Goal: Information Seeking & Learning: Compare options

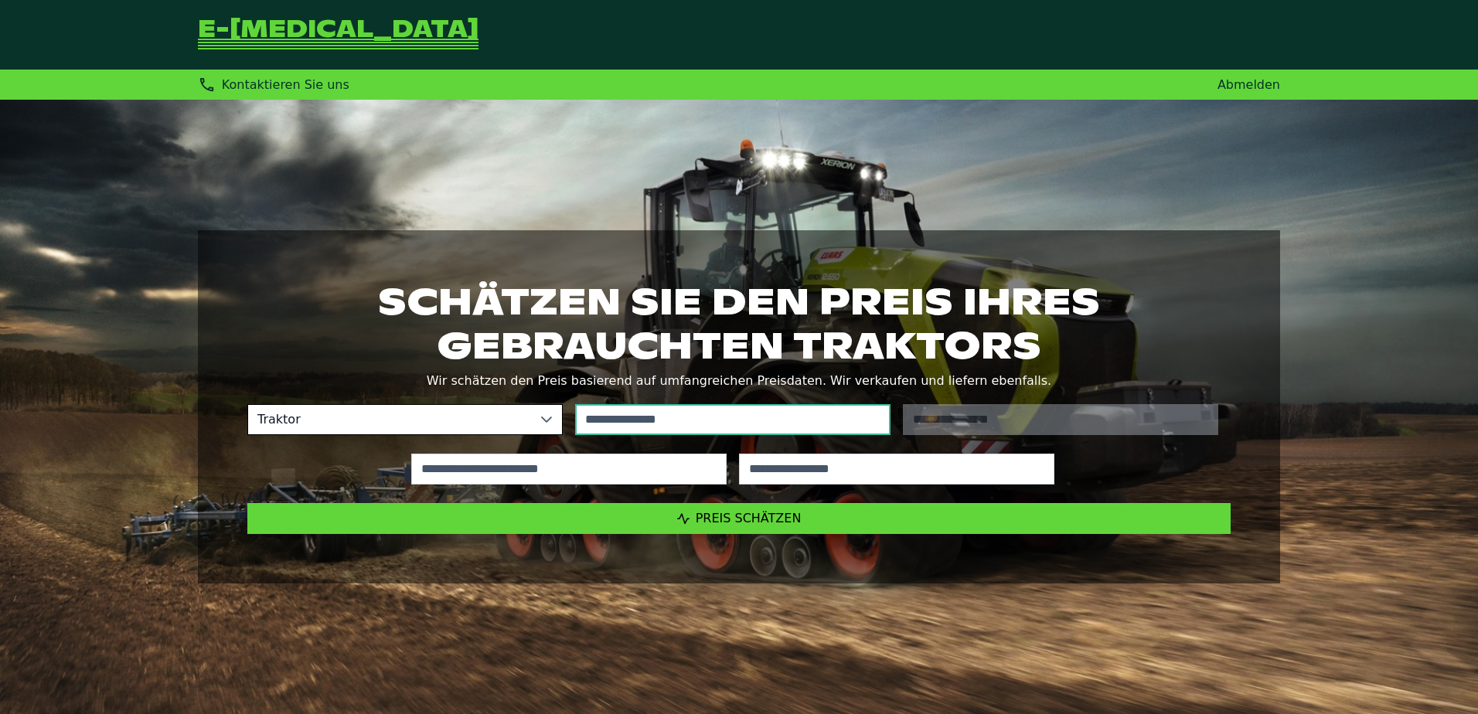
click at [632, 421] on input "text" at bounding box center [732, 419] width 315 height 31
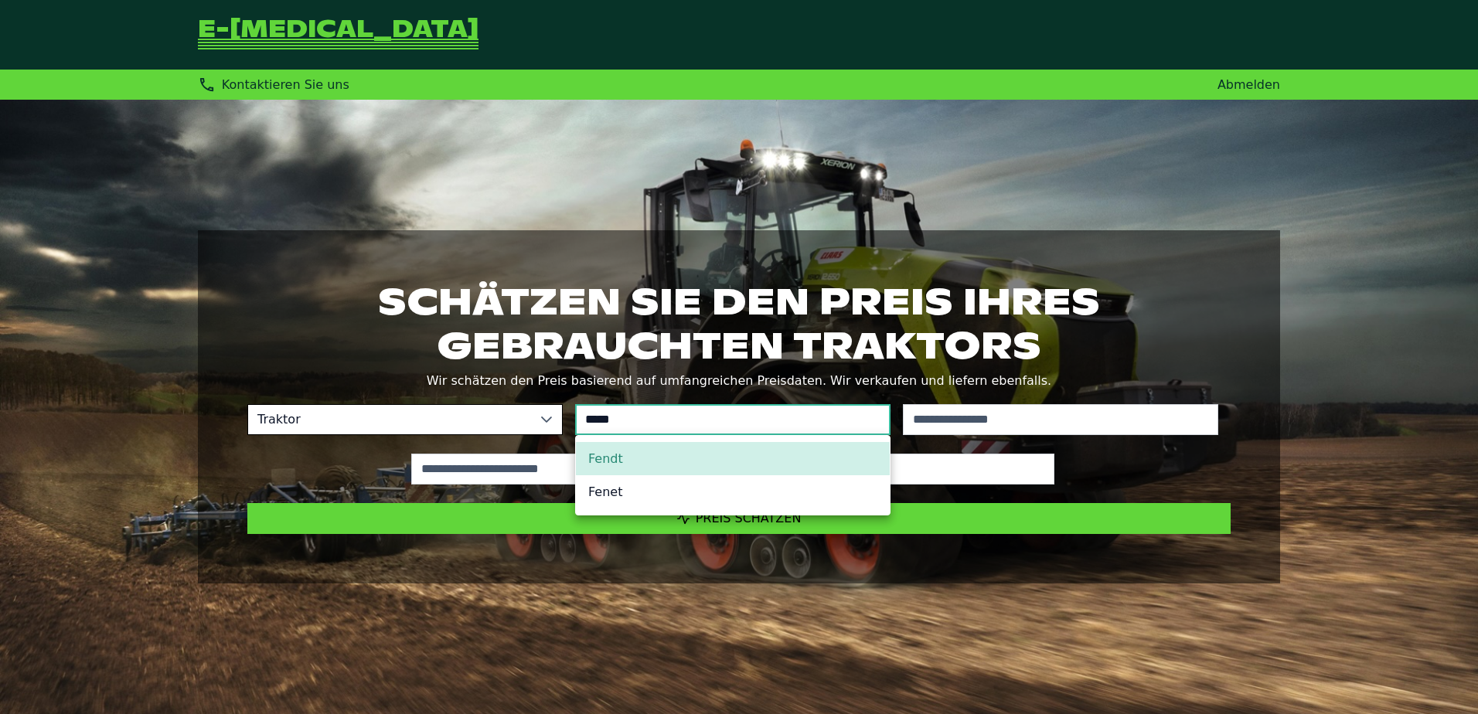
type input "*****"
click at [625, 469] on li "Fendt" at bounding box center [733, 458] width 314 height 33
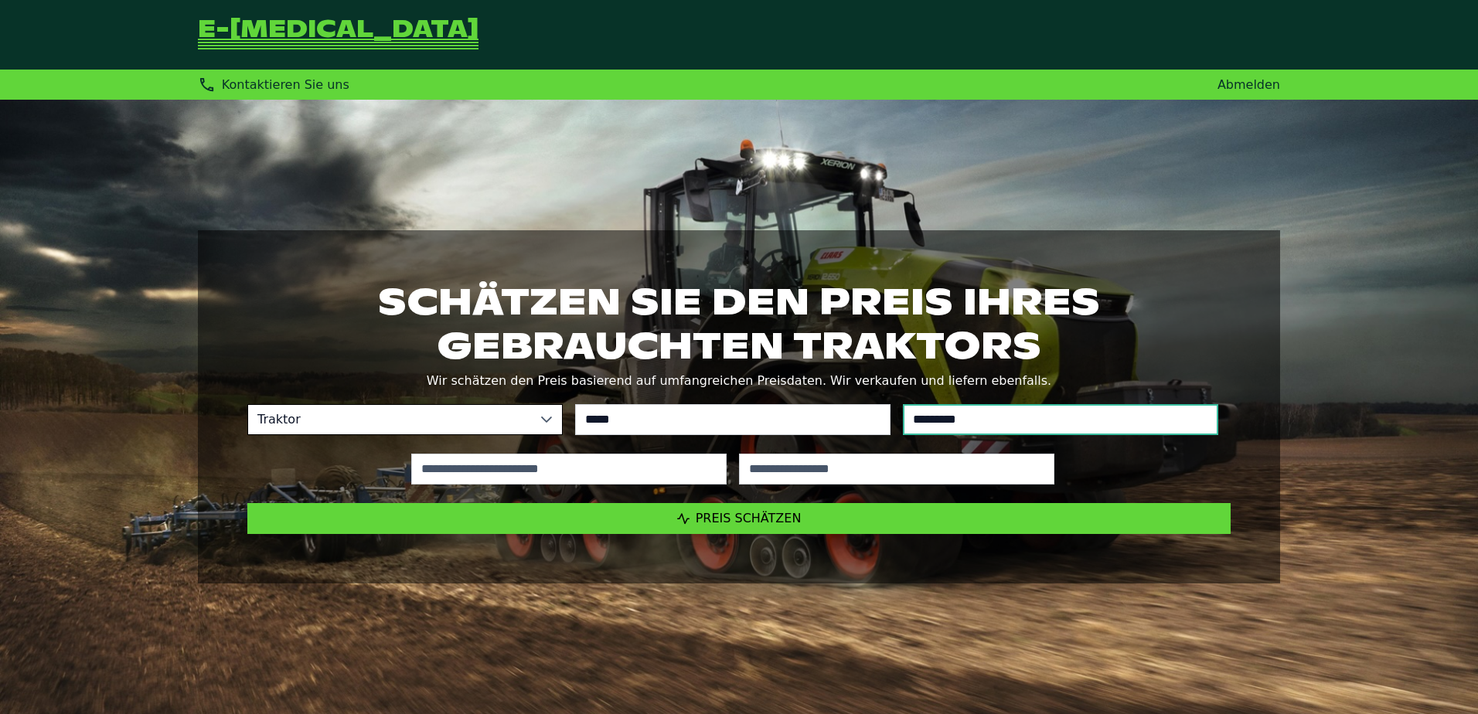
type input "*********"
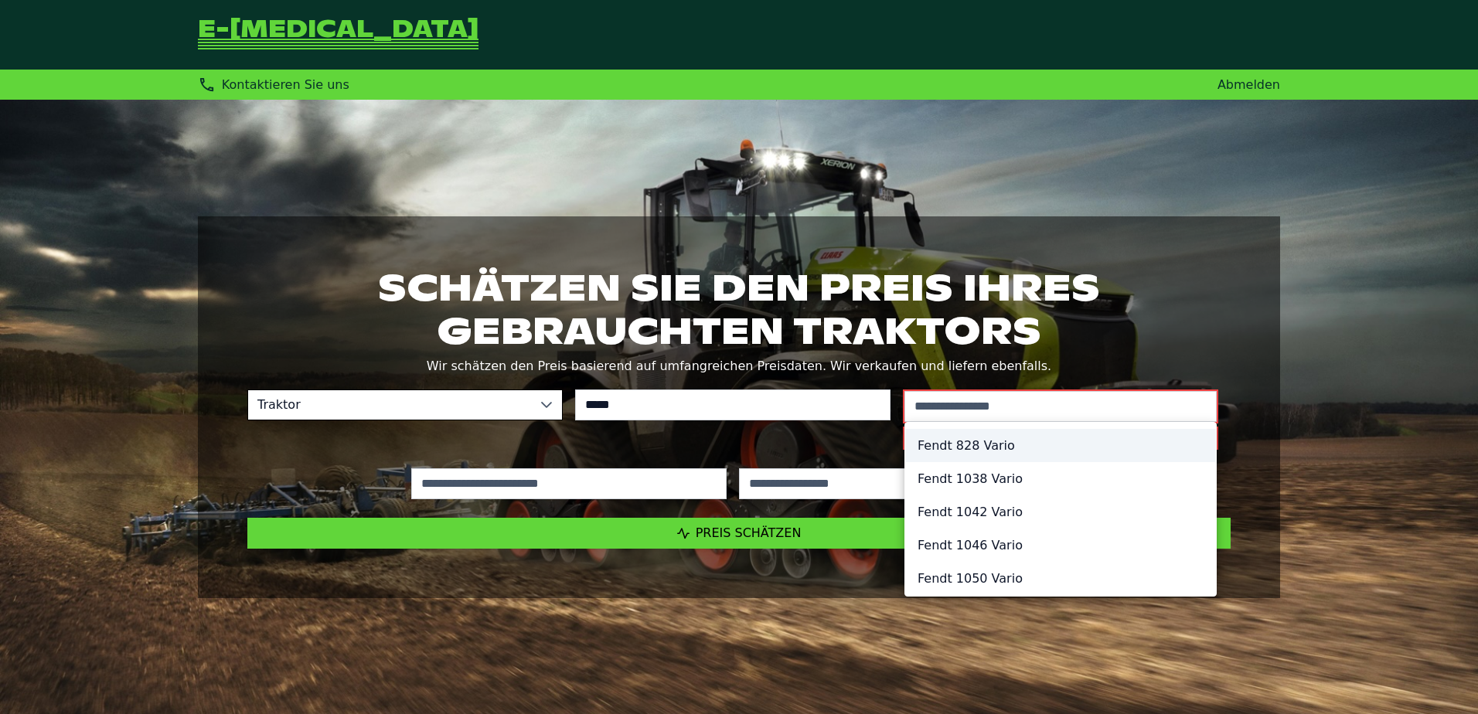
click at [987, 449] on li "Fendt 828 Vario" at bounding box center [1060, 445] width 311 height 33
type input "*********"
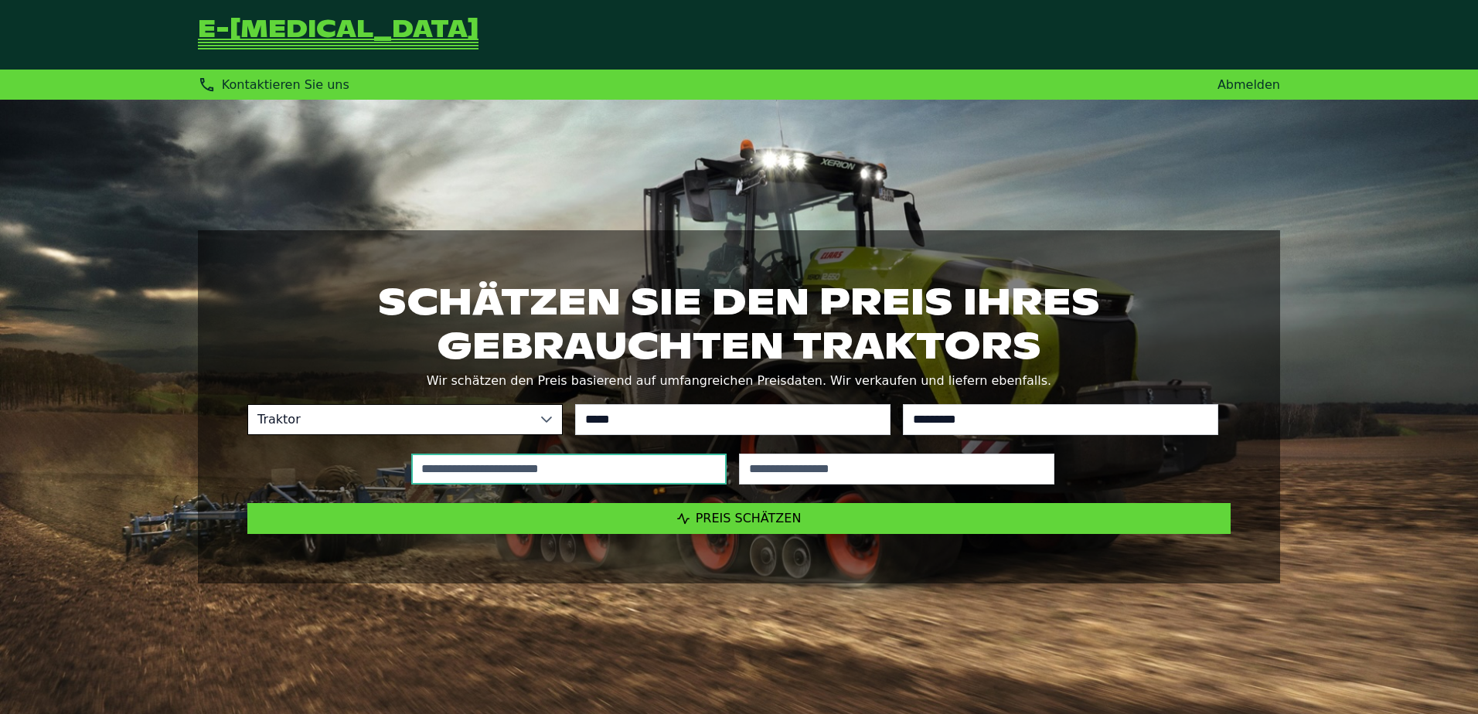
click at [497, 471] on input "text" at bounding box center [568, 469] width 315 height 31
type input "***"
type input "****"
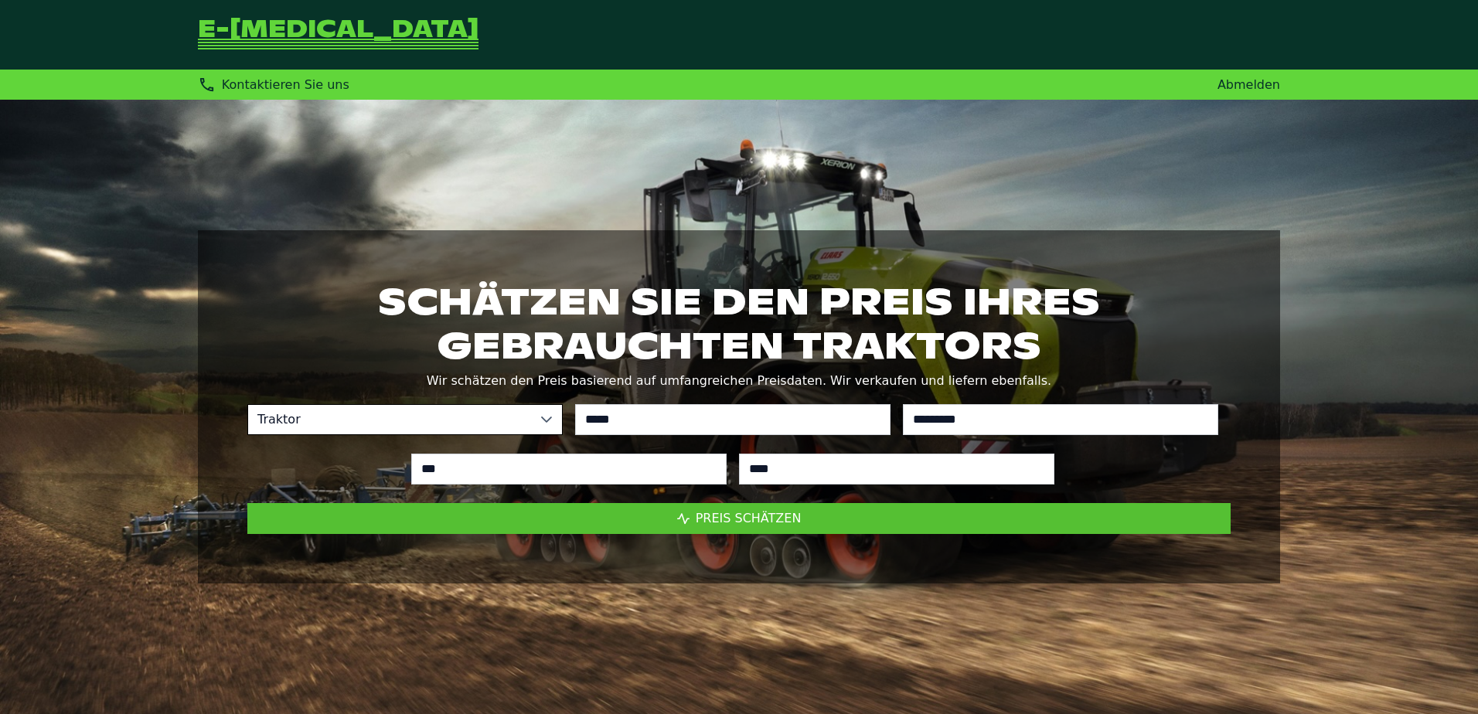
click at [753, 505] on button "Preis schätzen" at bounding box center [739, 518] width 984 height 31
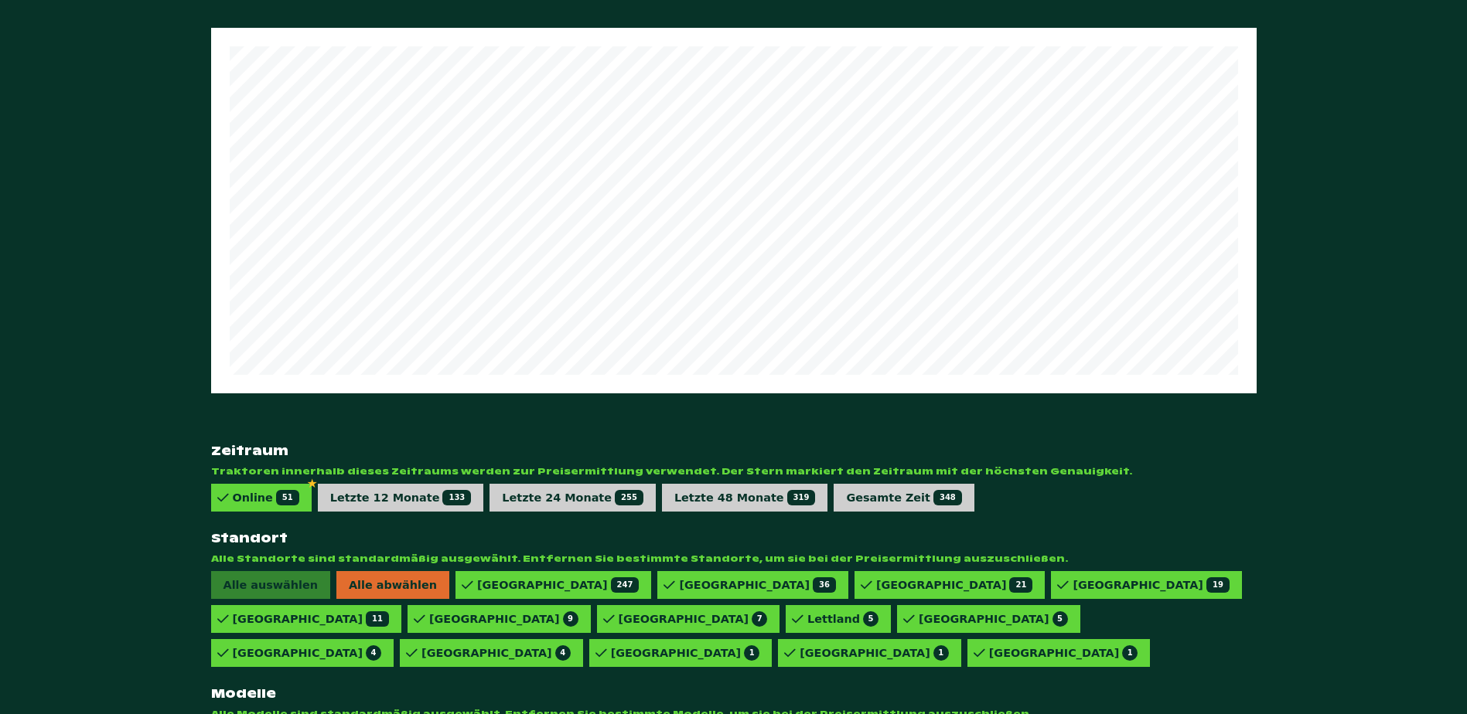
scroll to position [853, 0]
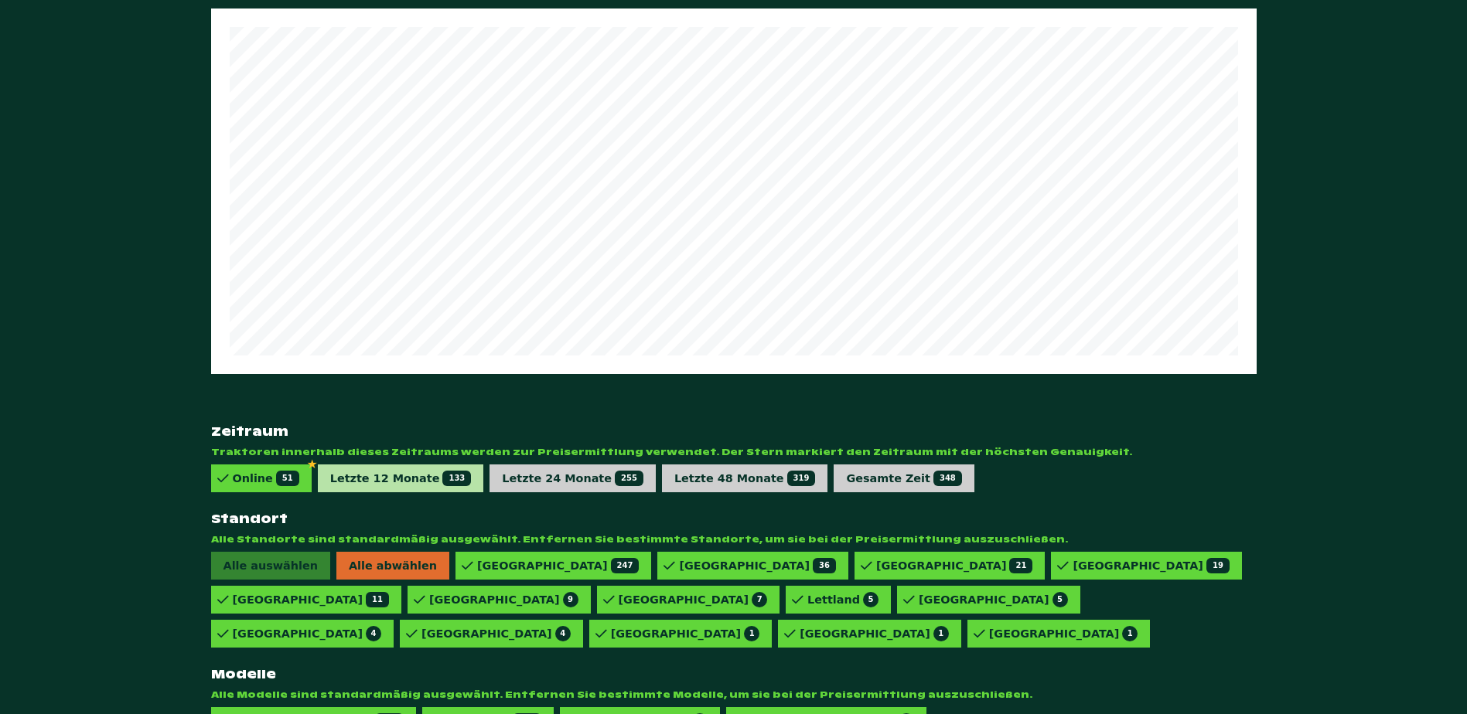
click at [360, 471] on div "Letzte 12 Monate 133" at bounding box center [401, 478] width 142 height 15
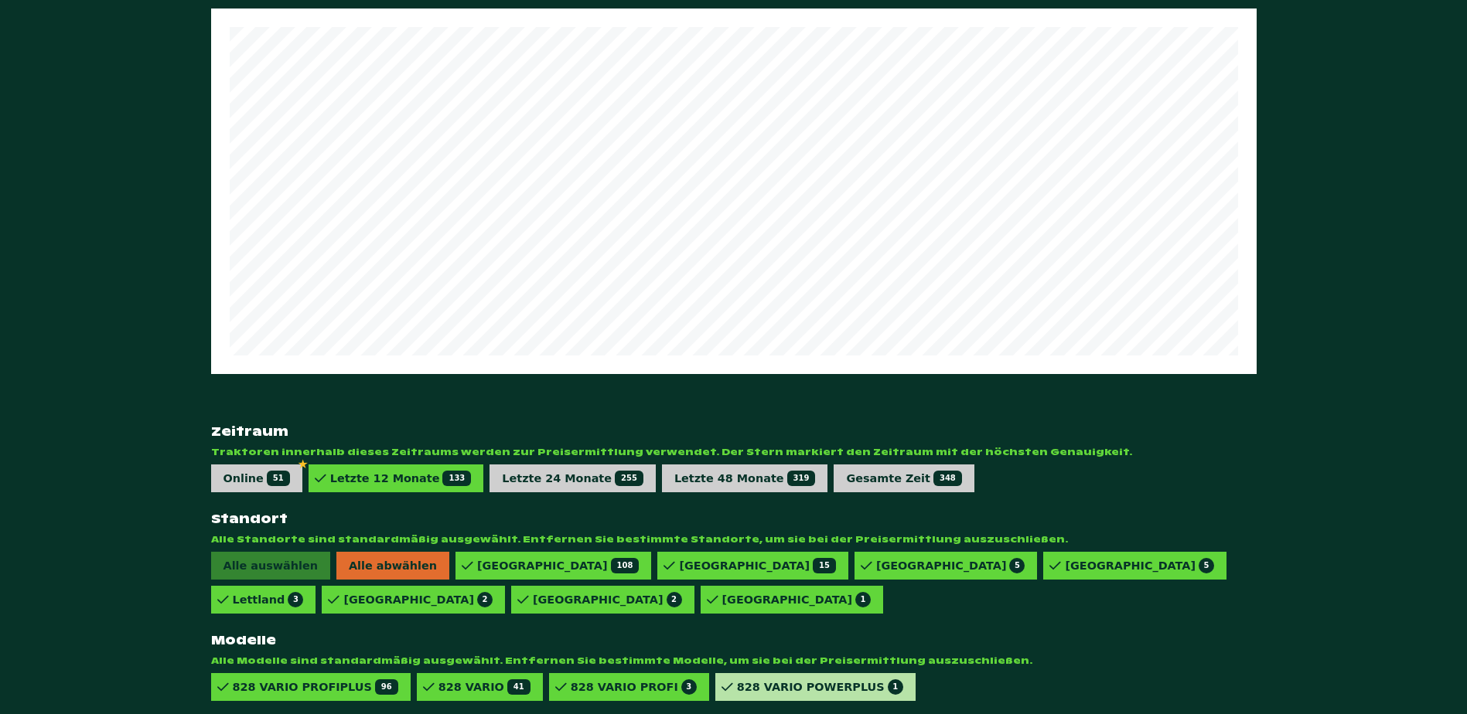
click at [1043, 580] on div "828 VARIO POWERPLUS 1" at bounding box center [1134, 566] width 183 height 28
click at [588, 680] on div "828 VARIO PROFI 3" at bounding box center [634, 687] width 126 height 15
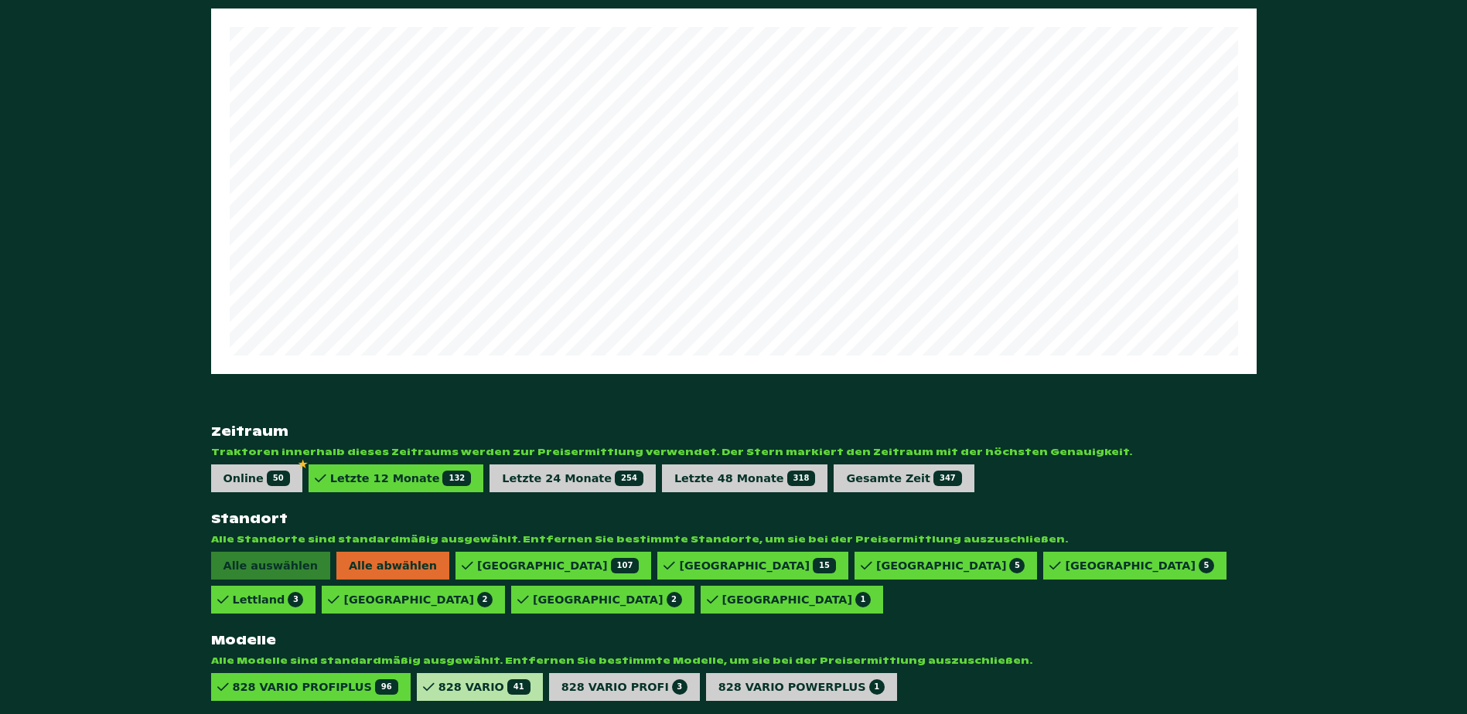
click at [438, 680] on div "828 VARIO 41" at bounding box center [484, 687] width 92 height 15
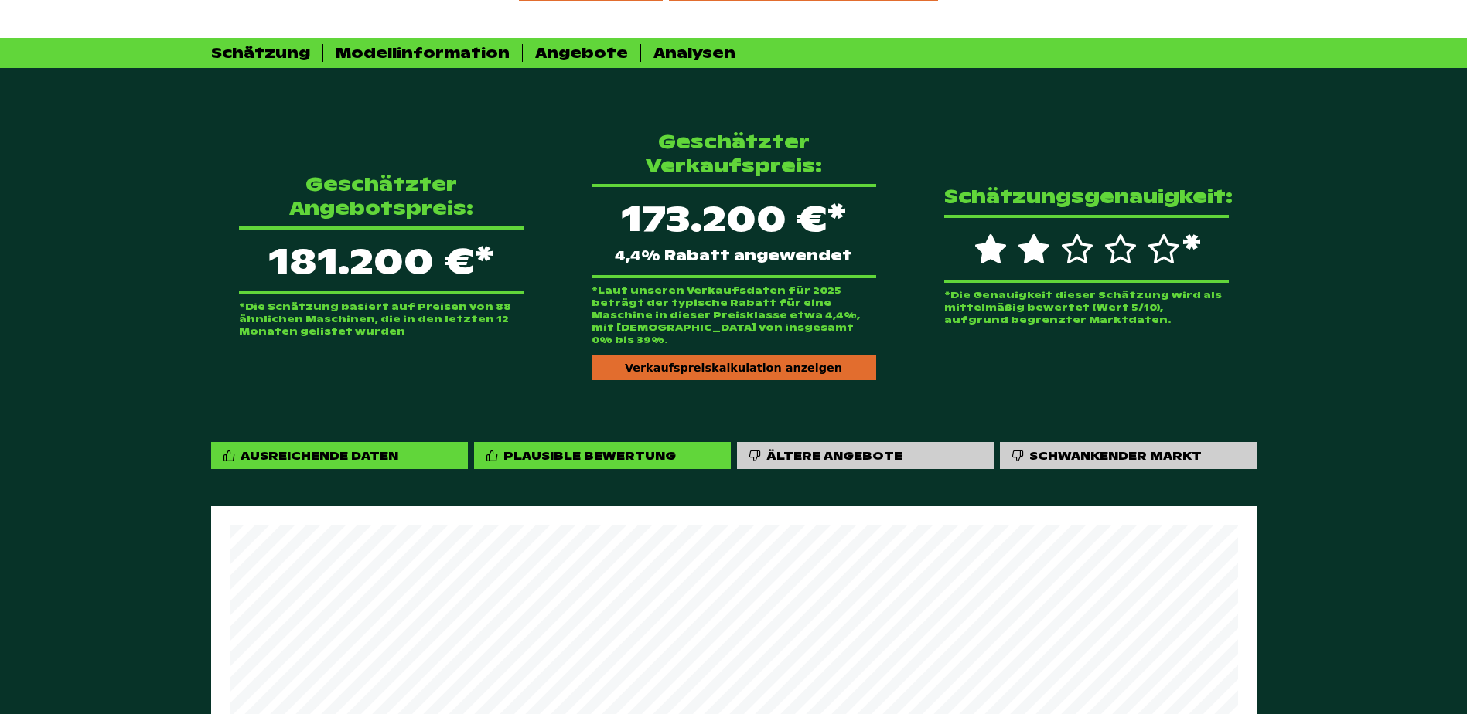
scroll to position [157, 0]
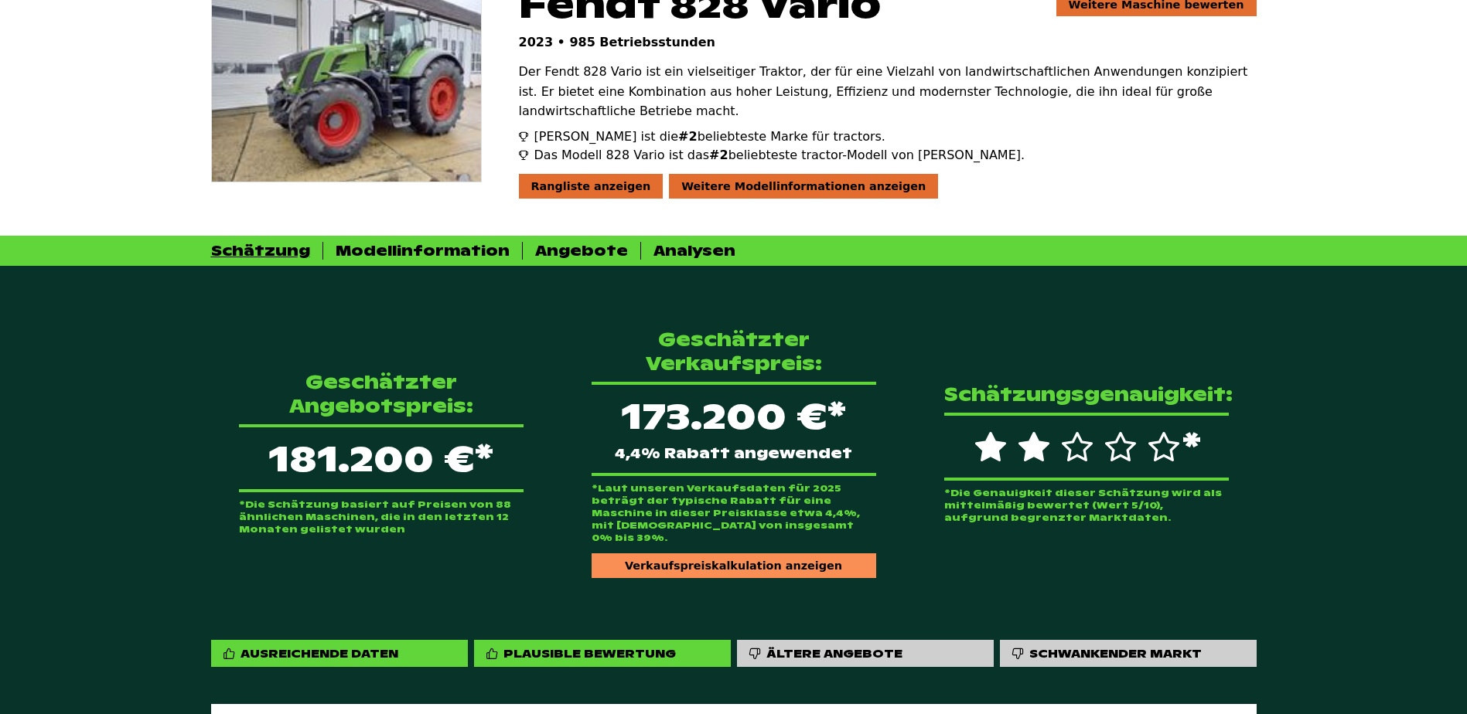
click at [741, 554] on div "Verkaufspreiskalkulation anzeigen" at bounding box center [734, 566] width 285 height 25
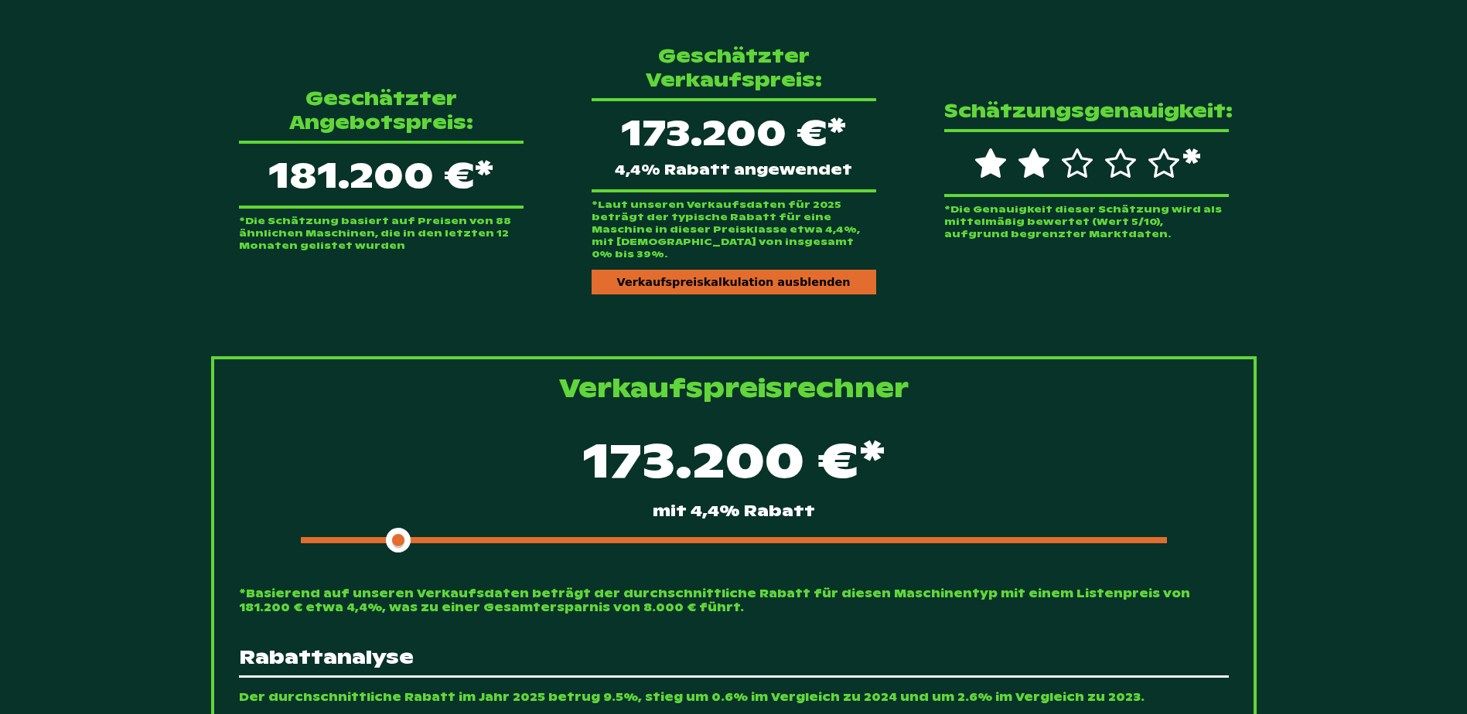
scroll to position [544, 0]
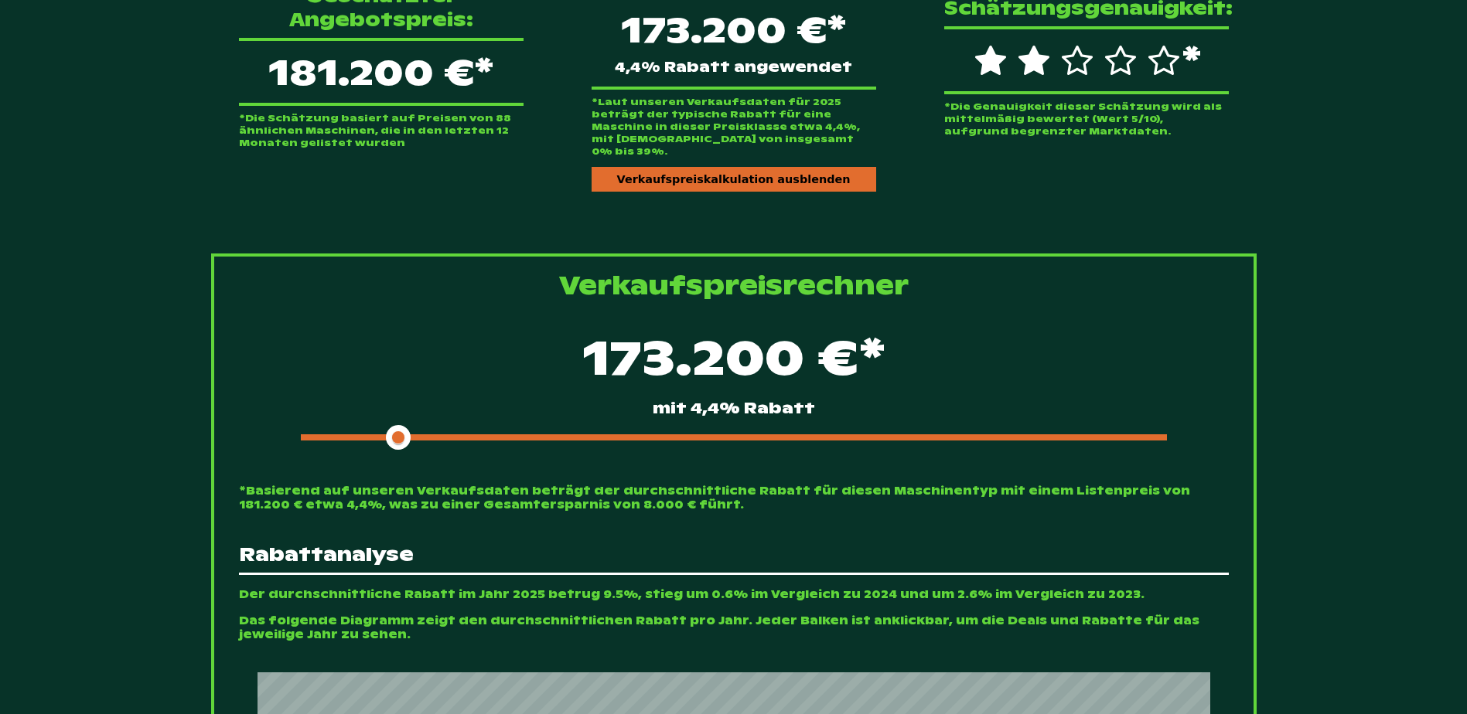
click at [472, 435] on div at bounding box center [734, 438] width 866 height 6
drag, startPoint x: 486, startPoint y: 415, endPoint x: 525, endPoint y: 415, distance: 38.7
click at [525, 435] on div at bounding box center [734, 438] width 866 height 6
click at [553, 435] on div at bounding box center [734, 438] width 866 height 6
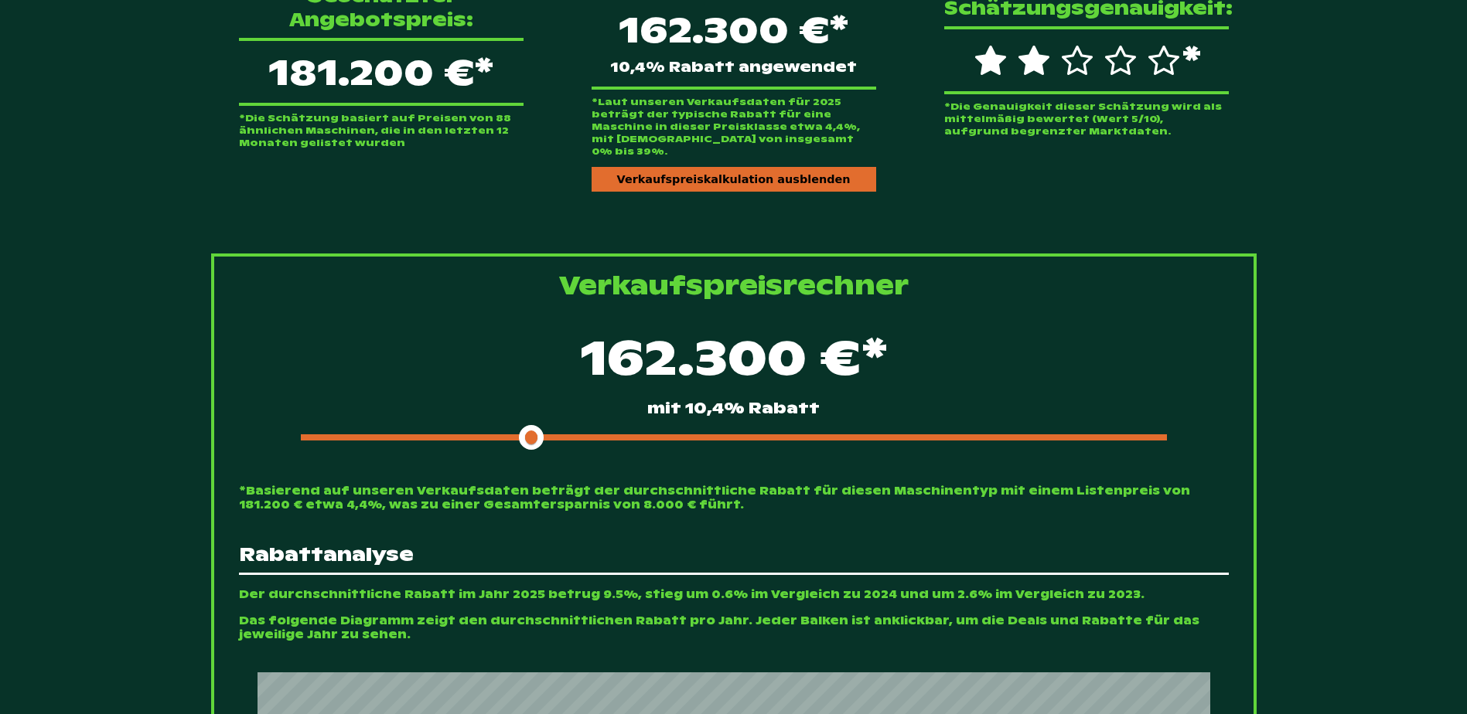
drag, startPoint x: 543, startPoint y: 414, endPoint x: 521, endPoint y: 411, distance: 21.8
click at [521, 425] on span at bounding box center [531, 437] width 25 height 25
click at [517, 435] on span at bounding box center [416, 438] width 231 height 6
click at [523, 425] on span at bounding box center [531, 437] width 25 height 25
drag, startPoint x: 530, startPoint y: 418, endPoint x: 521, endPoint y: 417, distance: 9.3
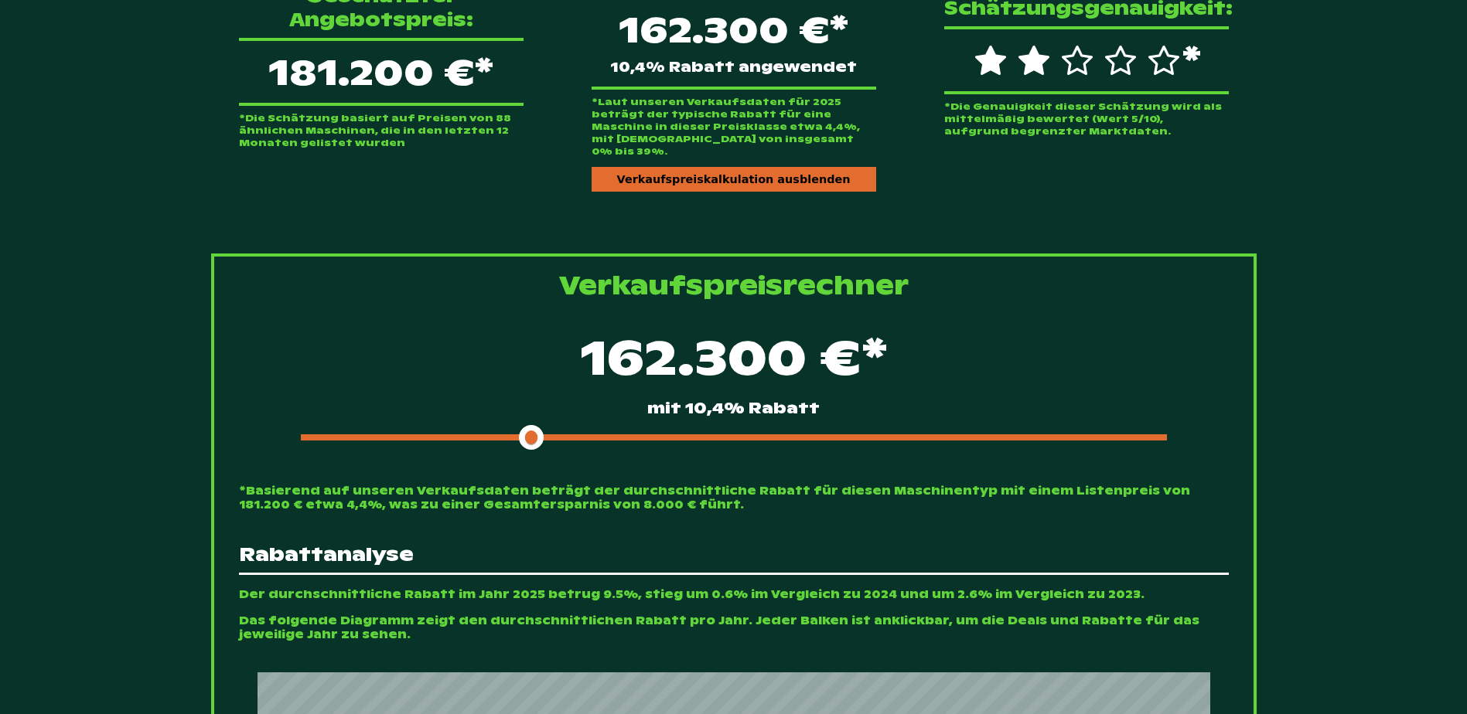
click at [521, 425] on span at bounding box center [531, 437] width 25 height 25
click at [517, 417] on div "162.300 €* mit 10,4% Rabatt" at bounding box center [734, 386] width 990 height 133
click at [513, 435] on span at bounding box center [416, 438] width 231 height 6
click at [504, 435] on span at bounding box center [416, 438] width 231 height 6
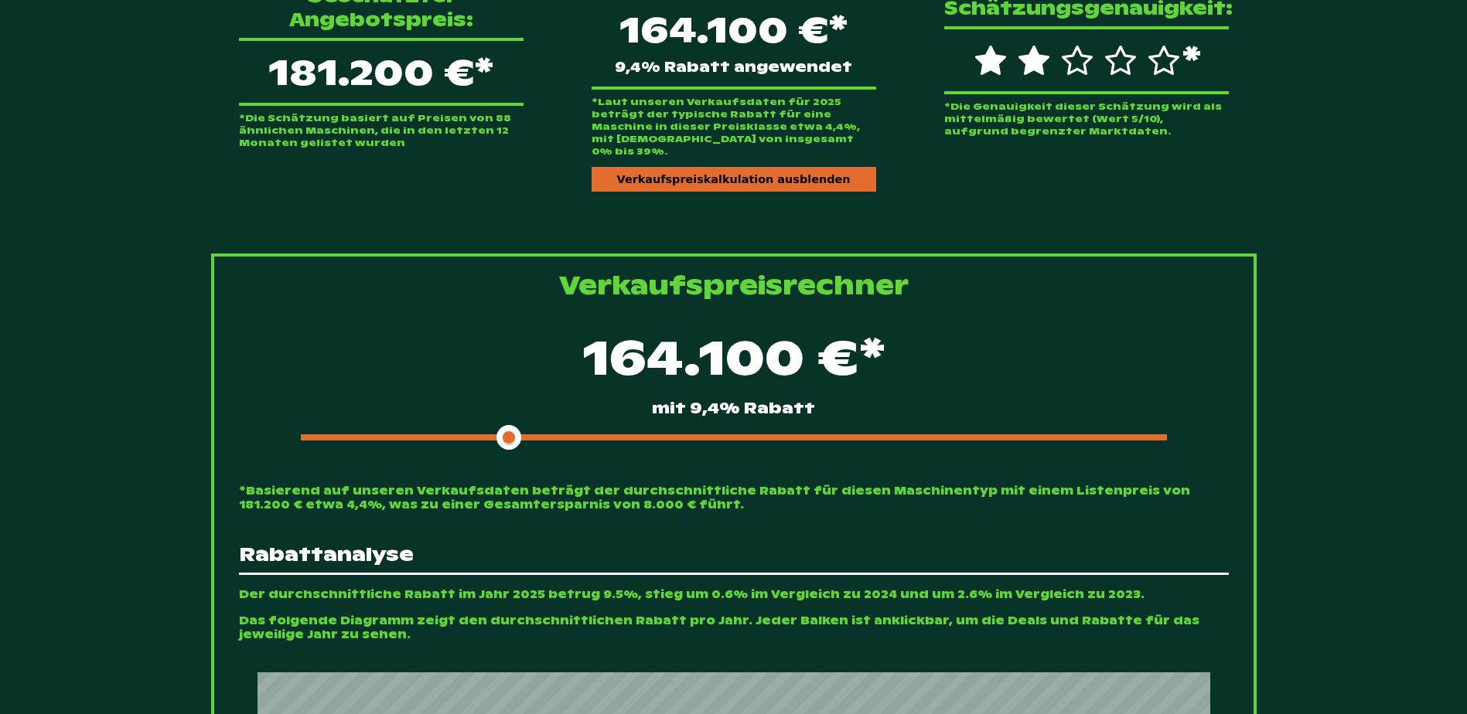
click at [527, 435] on div at bounding box center [734, 438] width 866 height 6
click at [530, 407] on div "164.100 €* mit 9,4% Rabatt" at bounding box center [734, 386] width 990 height 133
click at [529, 435] on div at bounding box center [734, 438] width 866 height 6
click at [515, 425] on span at bounding box center [508, 437] width 25 height 25
click at [519, 425] on span at bounding box center [508, 437] width 25 height 25
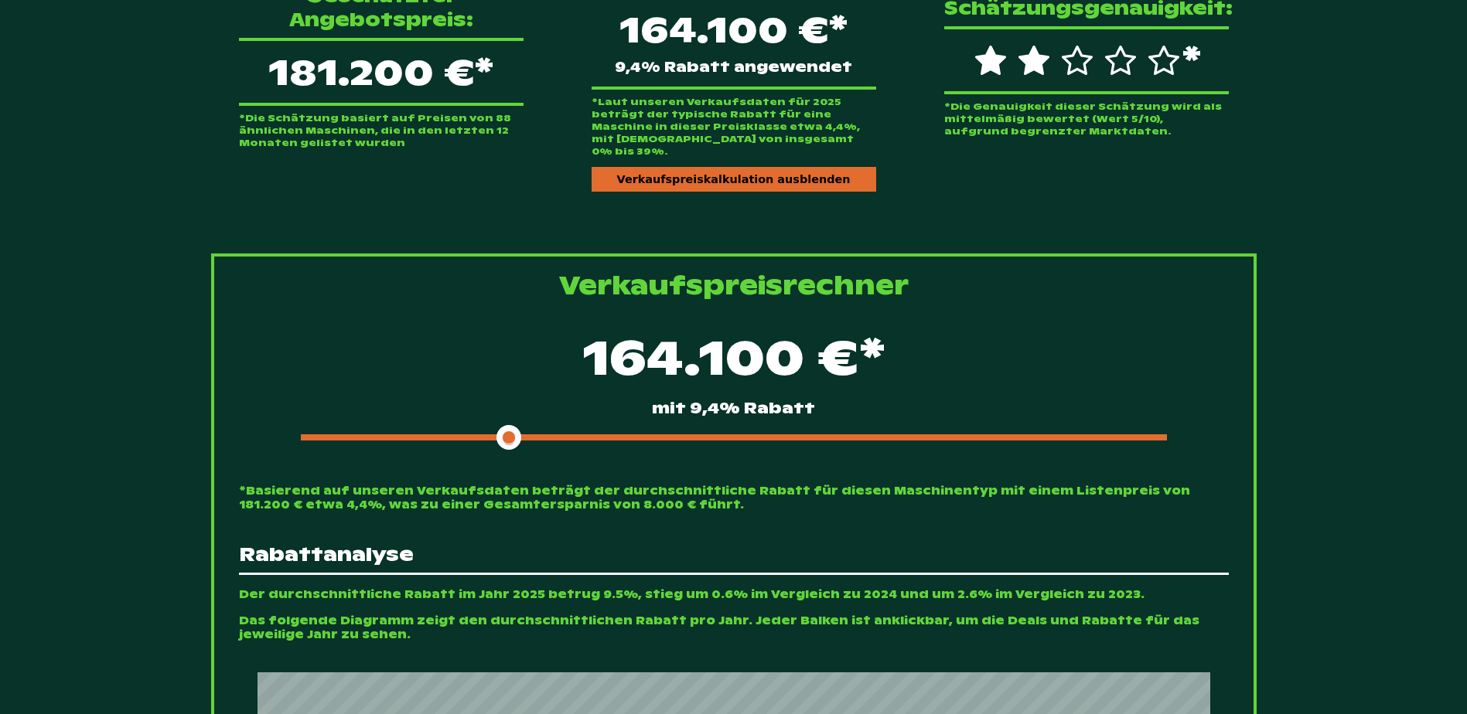
click at [530, 435] on div at bounding box center [734, 438] width 866 height 6
drag, startPoint x: 513, startPoint y: 411, endPoint x: 521, endPoint y: 411, distance: 8.5
click at [521, 435] on div at bounding box center [734, 438] width 866 height 6
click at [530, 435] on div at bounding box center [734, 438] width 866 height 6
click at [538, 435] on div at bounding box center [734, 438] width 866 height 6
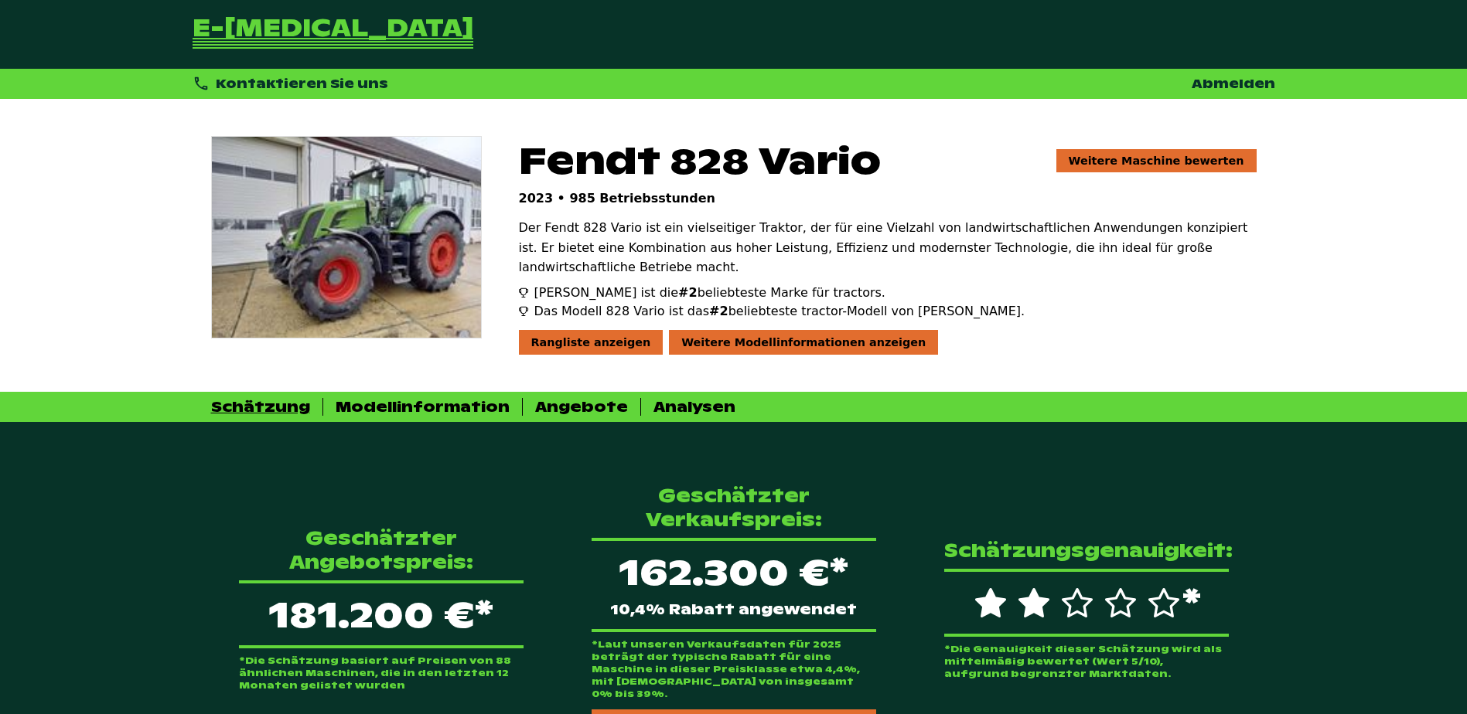
scroll to position [0, 0]
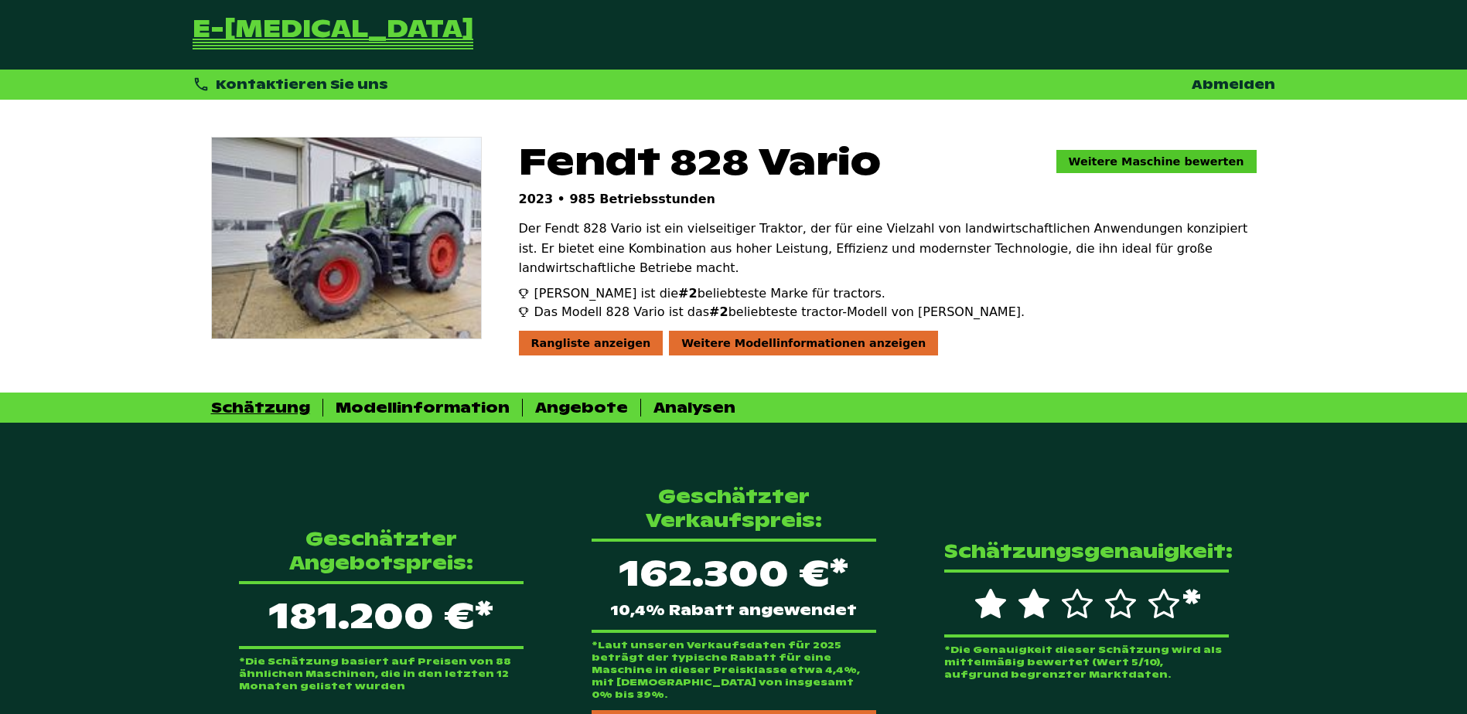
click at [1242, 150] on link "Weitere Maschine bewerten" at bounding box center [1156, 161] width 200 height 23
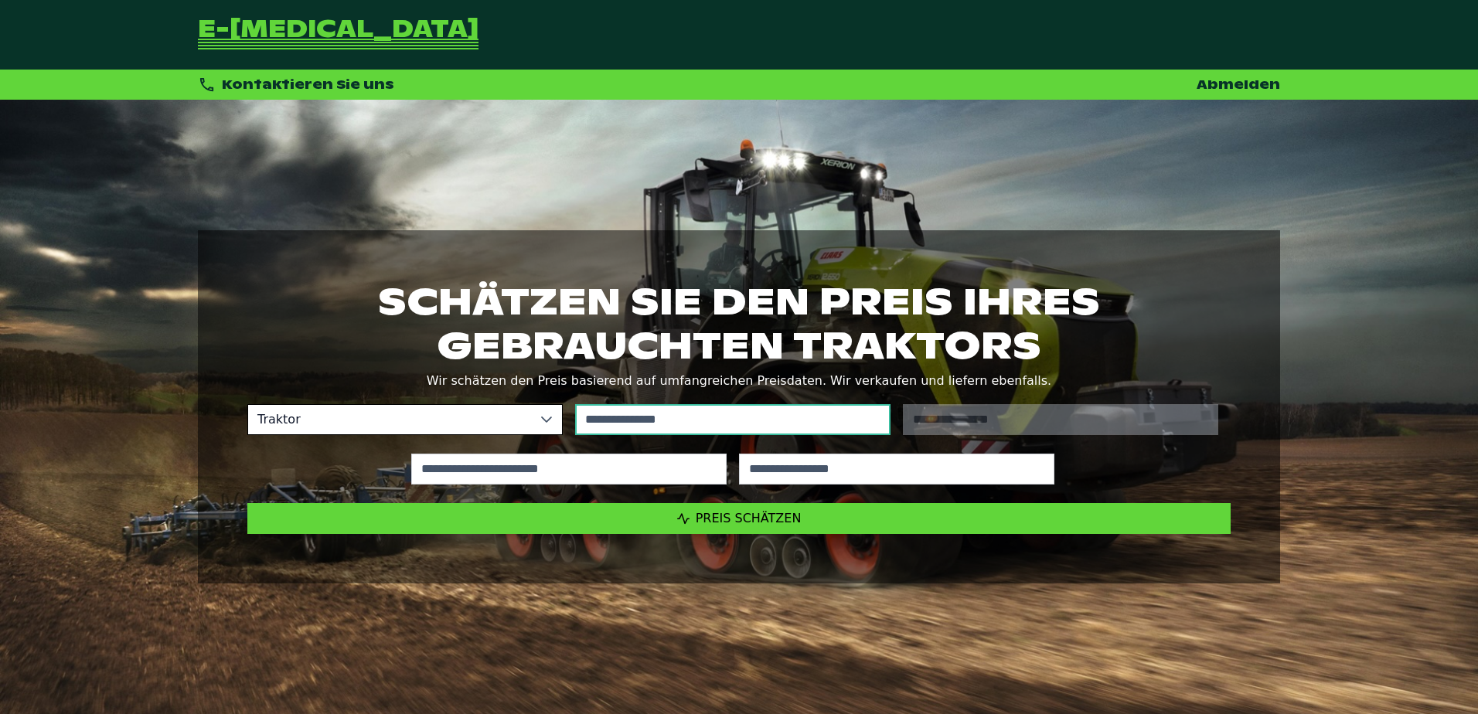
click at [677, 408] on input "text" at bounding box center [732, 419] width 315 height 31
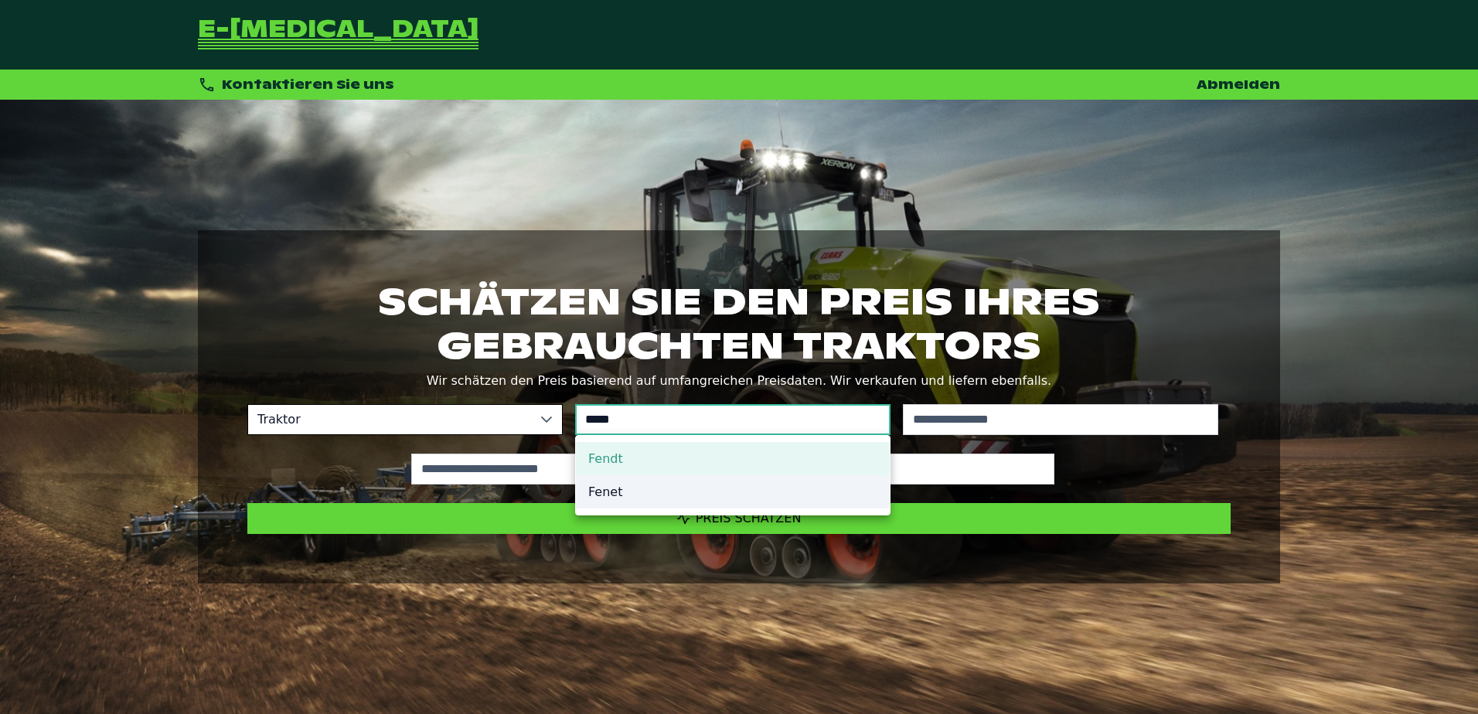
type input "*****"
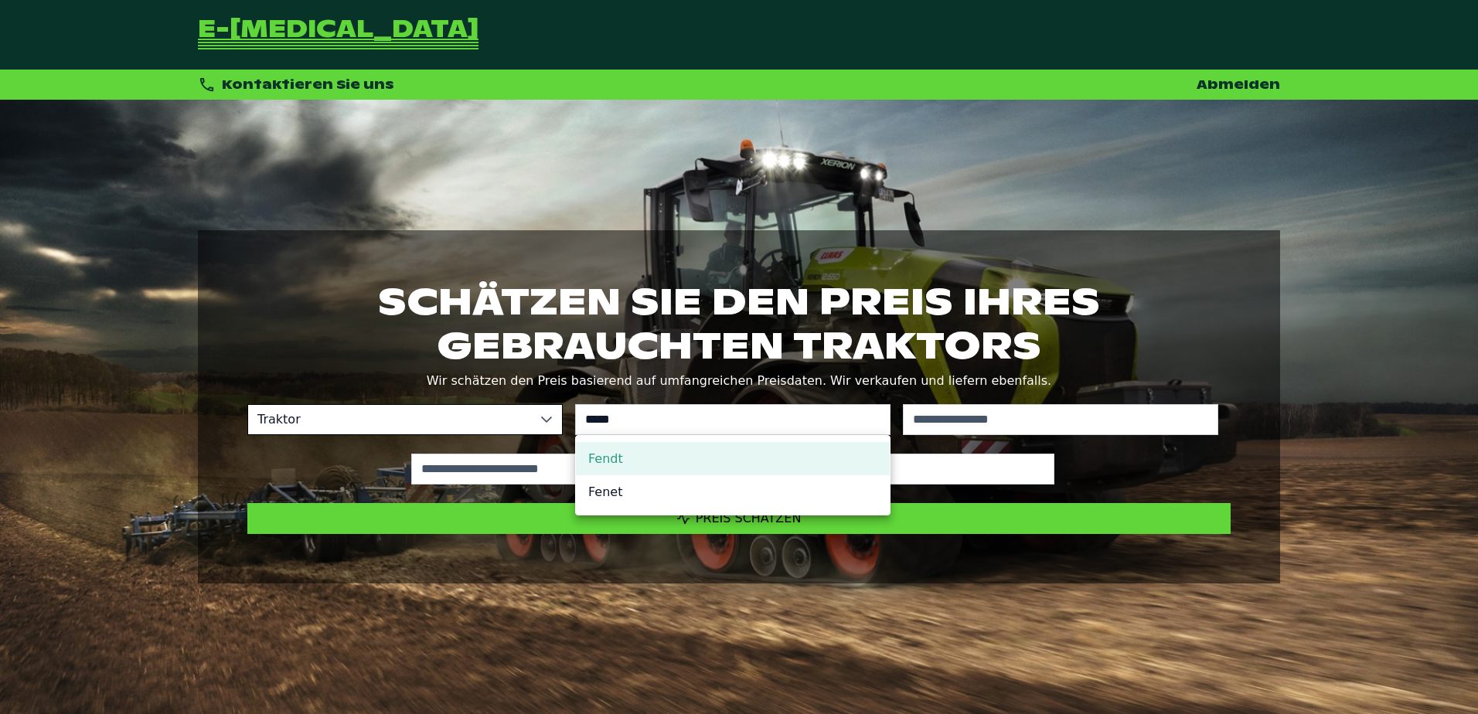
click at [625, 462] on li "Fendt" at bounding box center [733, 458] width 314 height 33
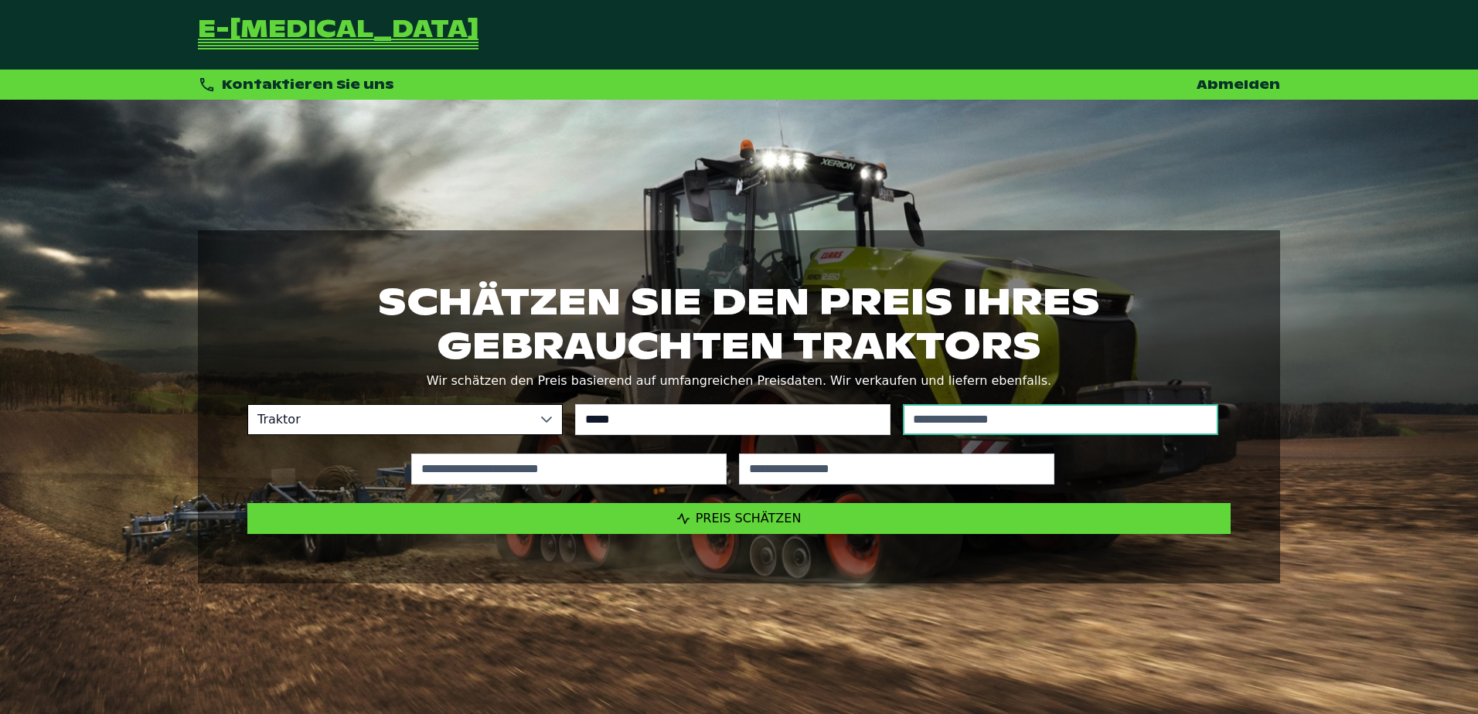
click at [1032, 420] on input "text" at bounding box center [1060, 419] width 315 height 31
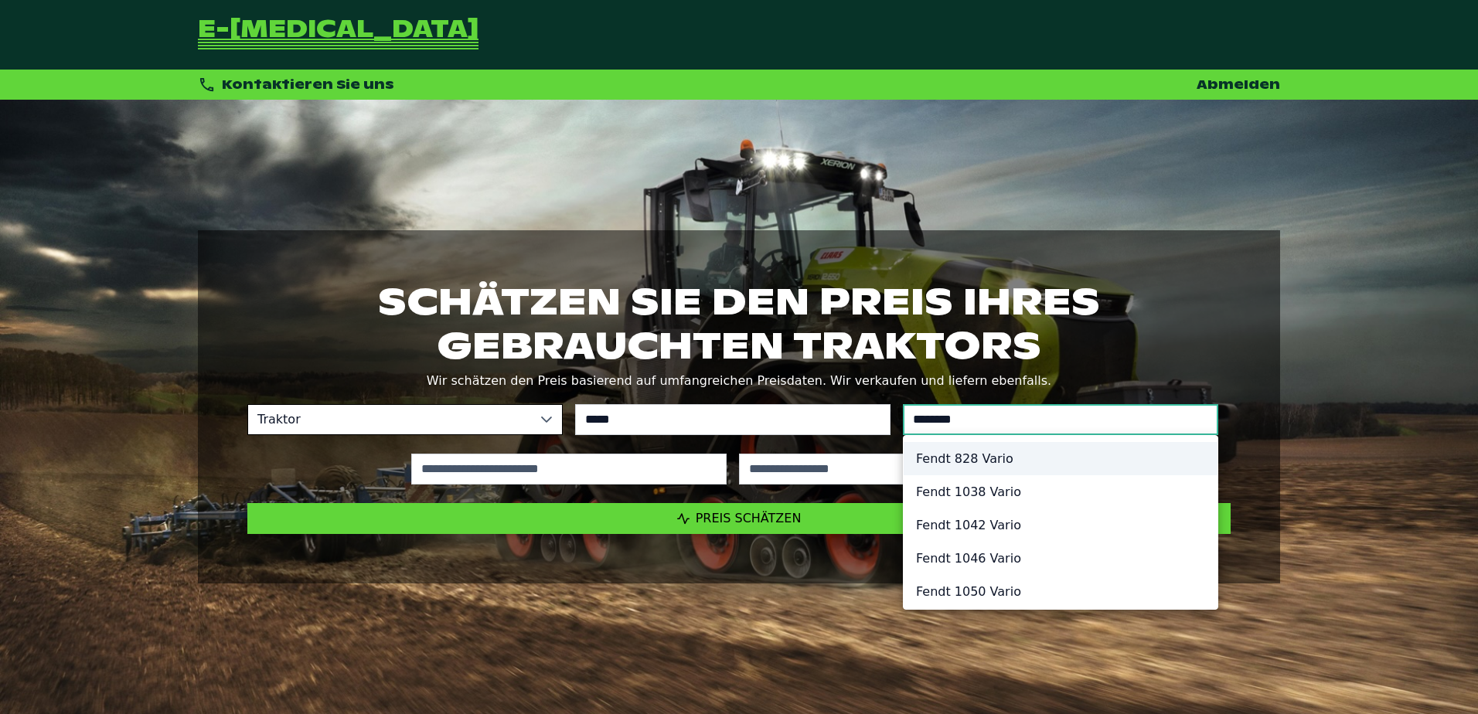
type input "********"
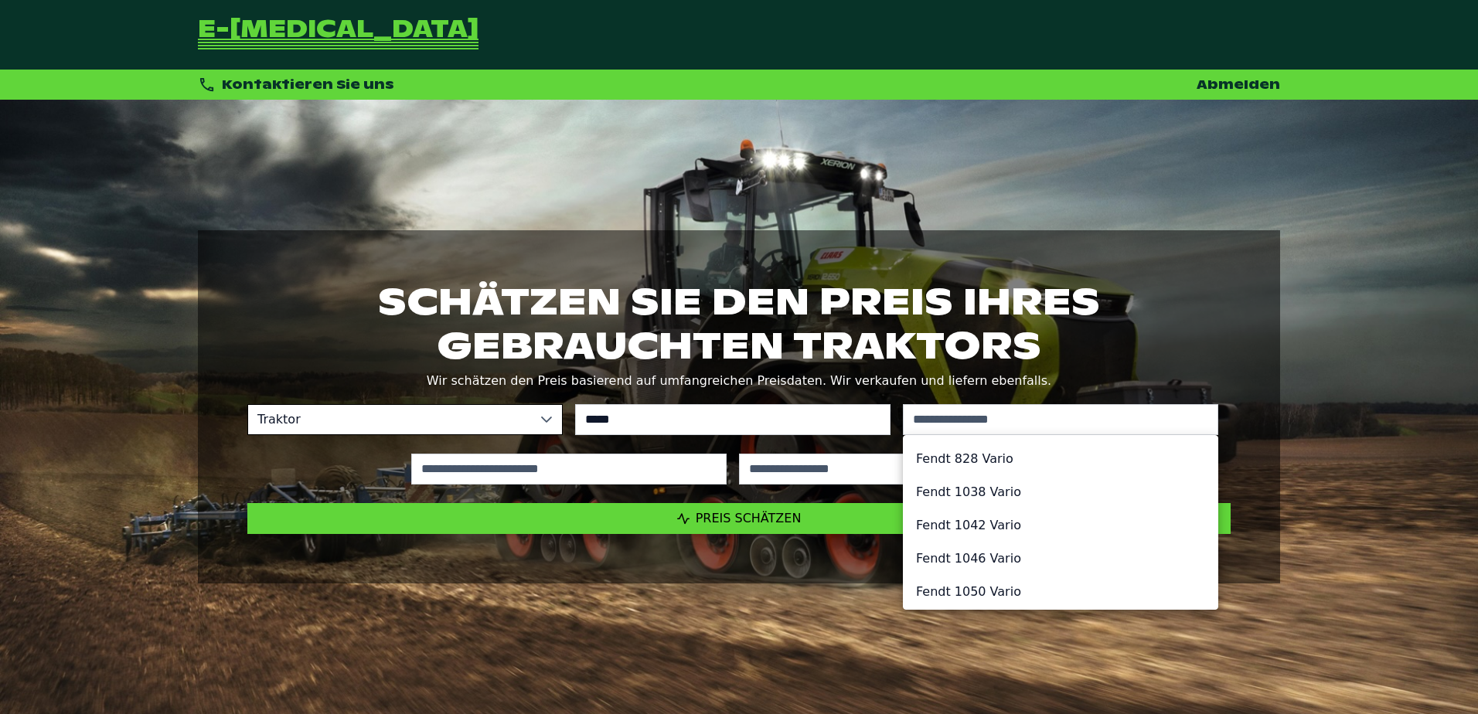
click at [974, 453] on li "Fendt 828 Vario" at bounding box center [1061, 458] width 314 height 33
type input "*********"
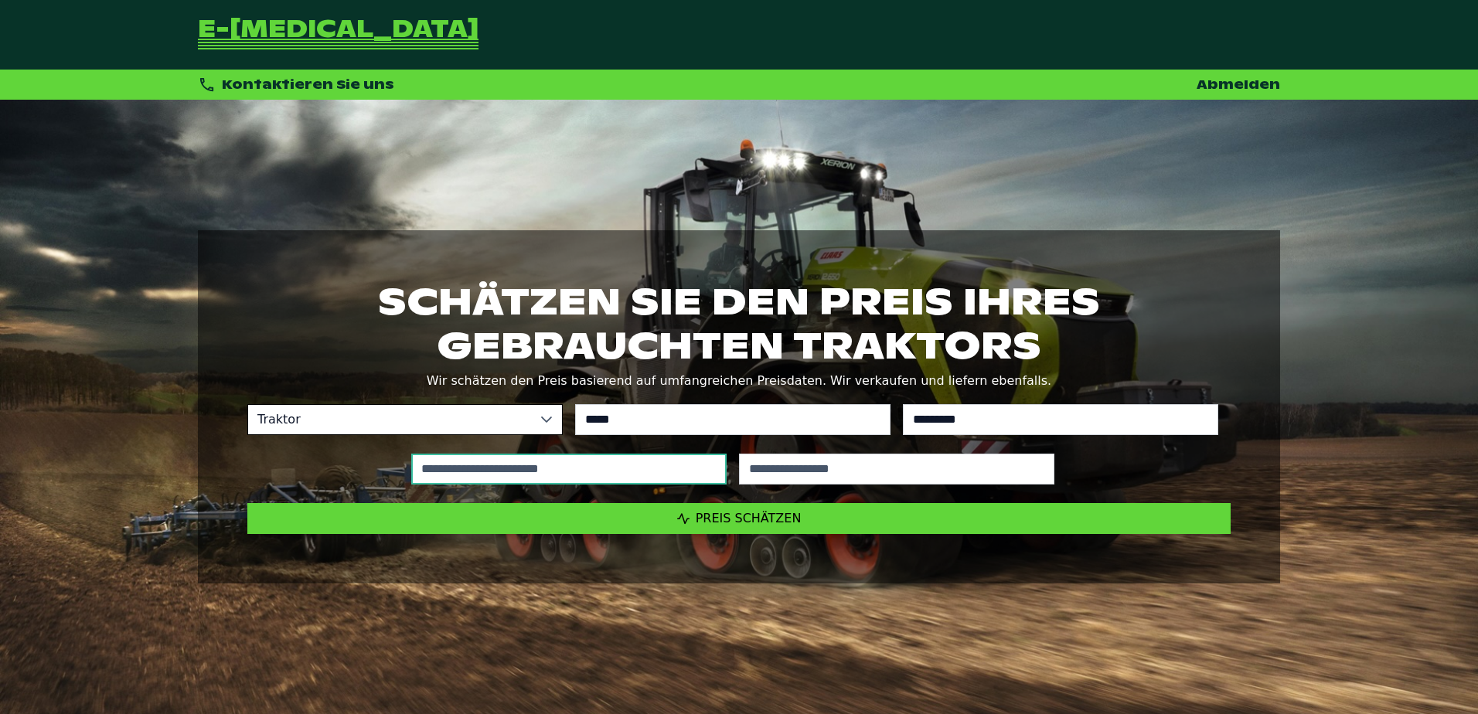
click at [588, 469] on input "text" at bounding box center [568, 469] width 315 height 31
type input "*****"
type input "****"
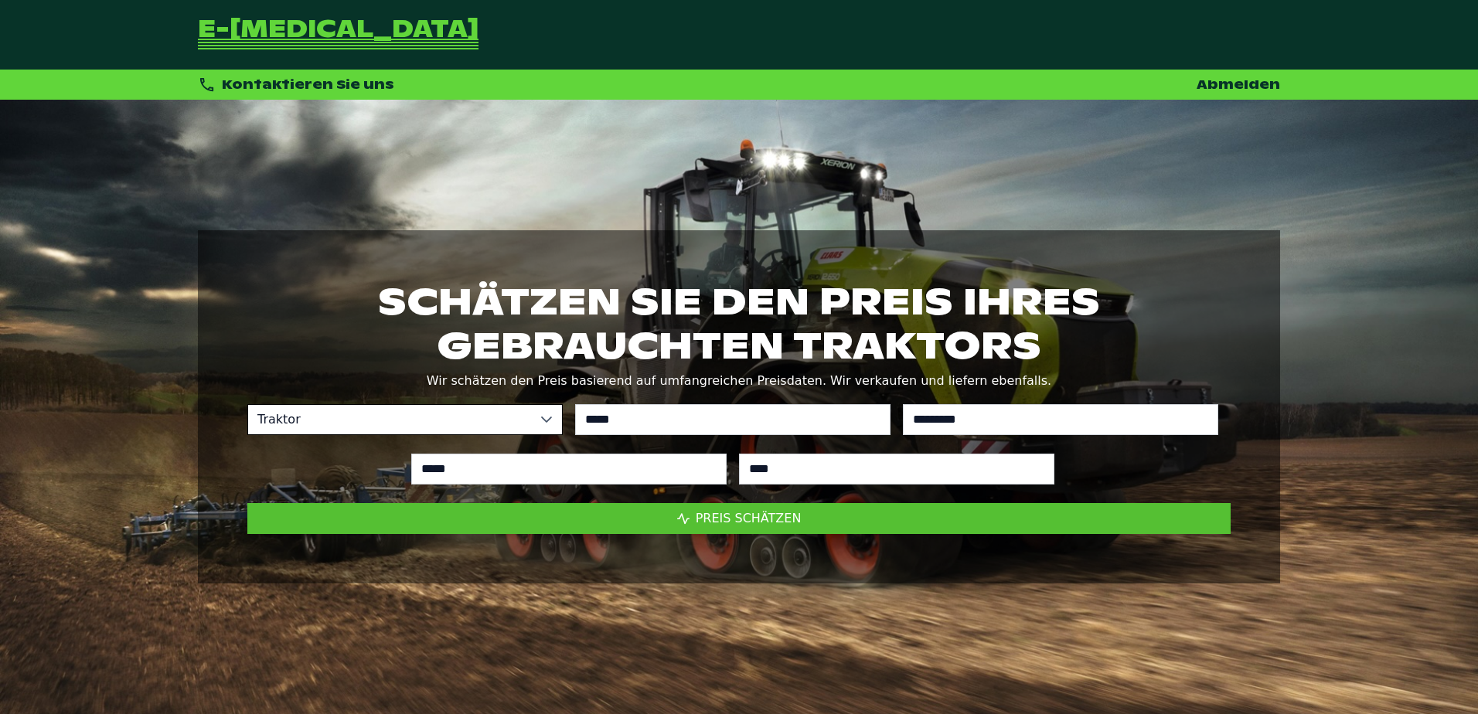
click at [759, 509] on button "Preis schätzen" at bounding box center [739, 518] width 984 height 31
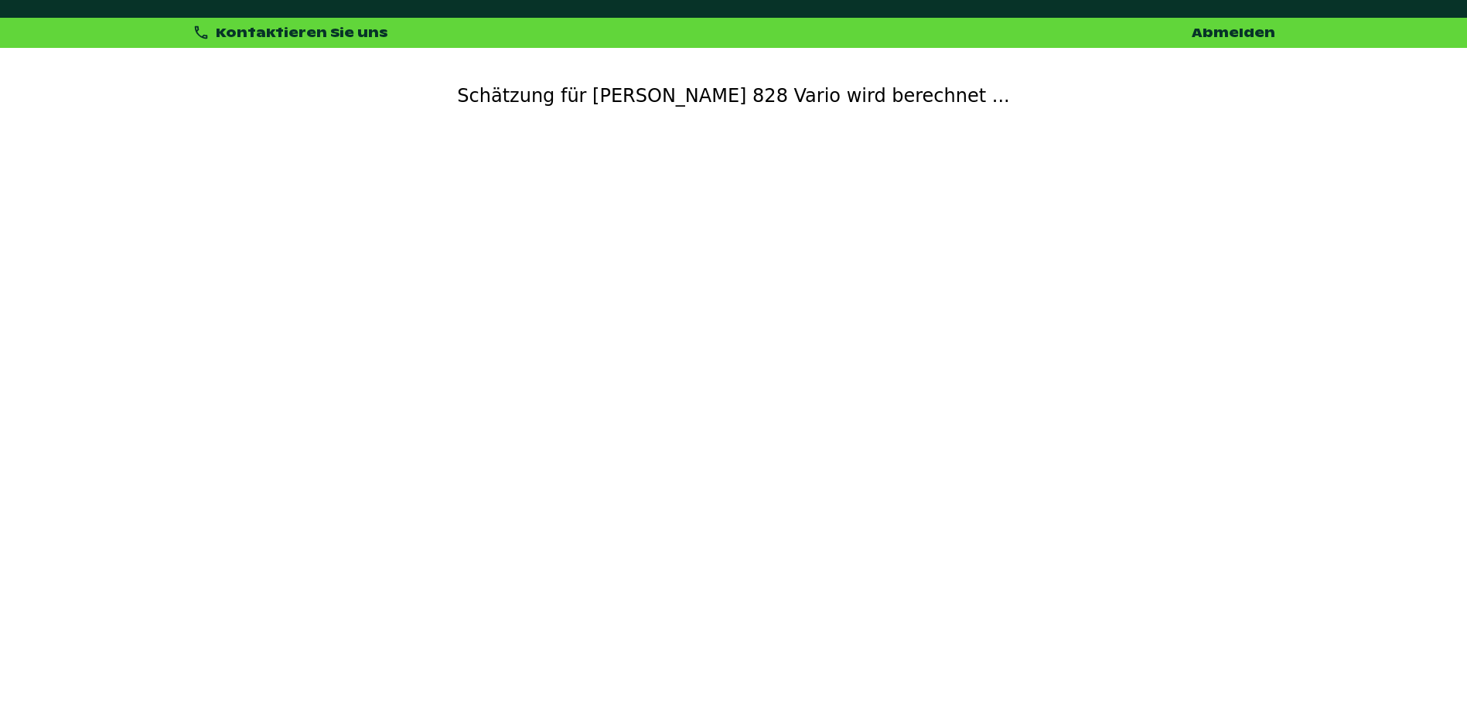
scroll to position [100, 0]
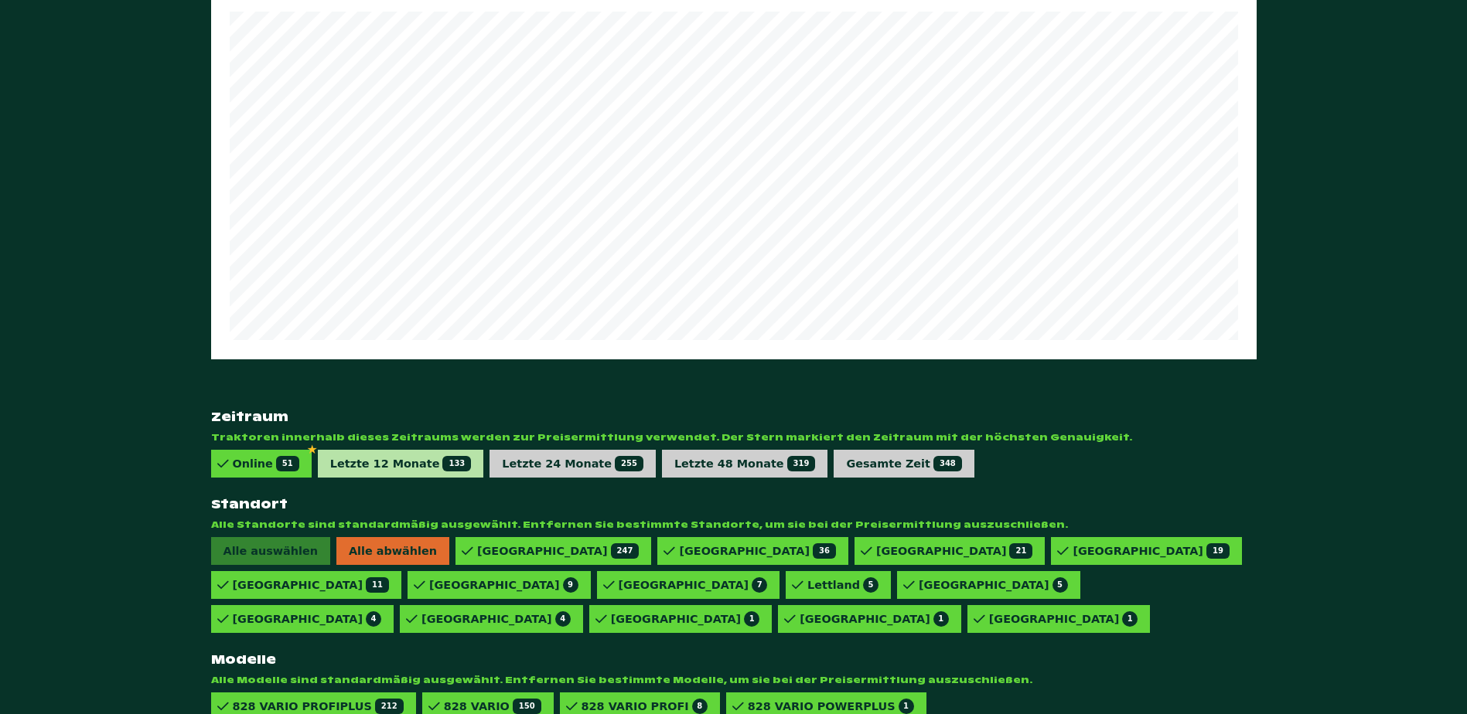
click at [367, 456] on div "Letzte 12 Monate 133" at bounding box center [401, 463] width 142 height 15
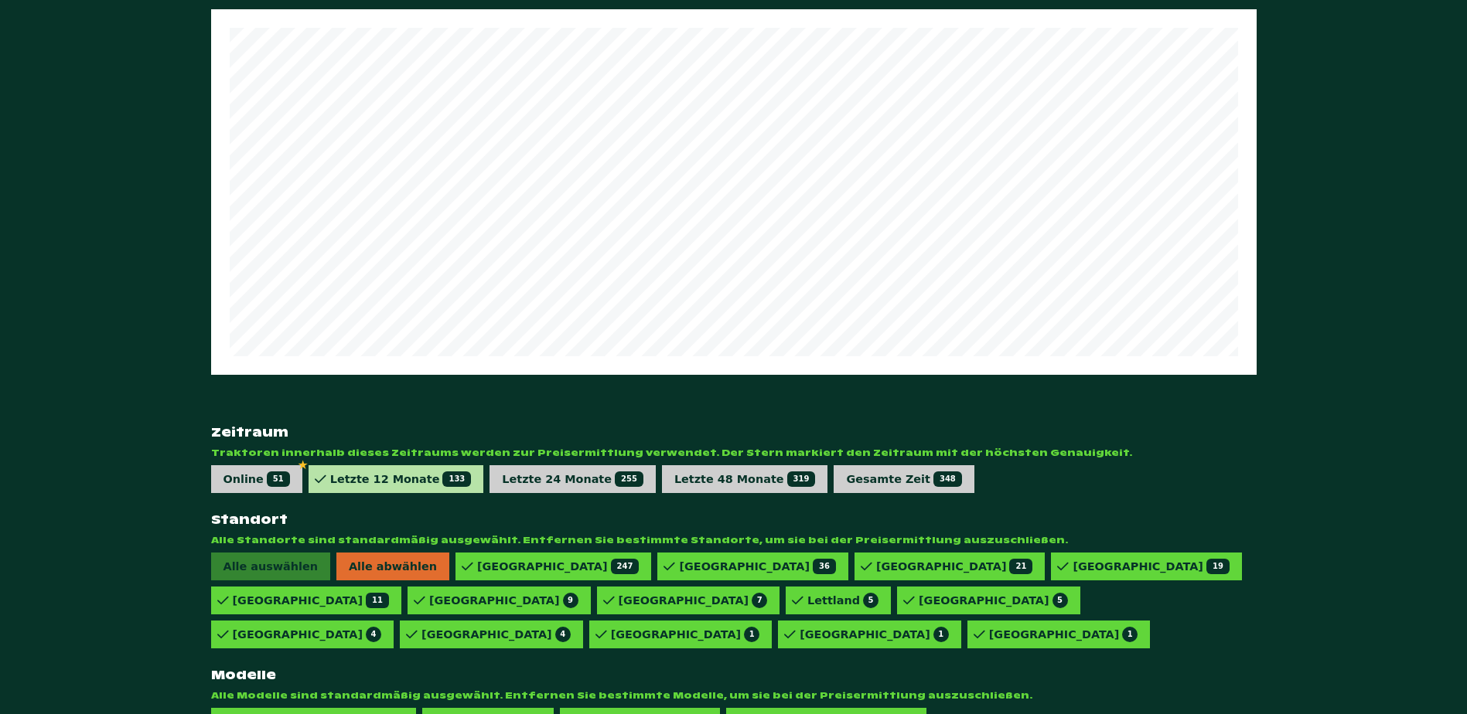
scroll to position [853, 0]
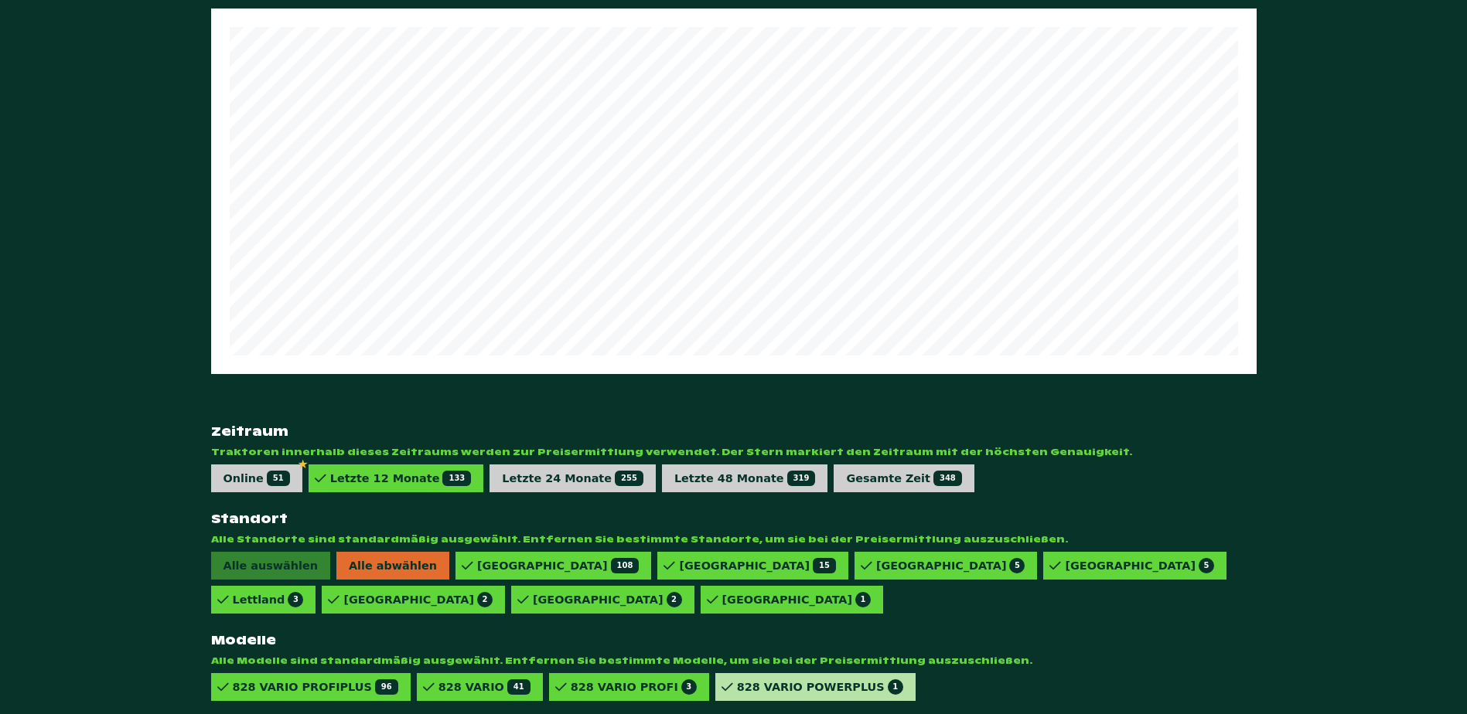
click at [737, 680] on div "828 VARIO POWERPLUS 1" at bounding box center [820, 687] width 166 height 15
drag, startPoint x: 569, startPoint y: 670, endPoint x: 526, endPoint y: 673, distance: 43.4
click at [571, 680] on div "828 VARIO PROFI 3" at bounding box center [634, 687] width 126 height 15
click at [445, 674] on div "828 VARIO 41" at bounding box center [480, 688] width 126 height 28
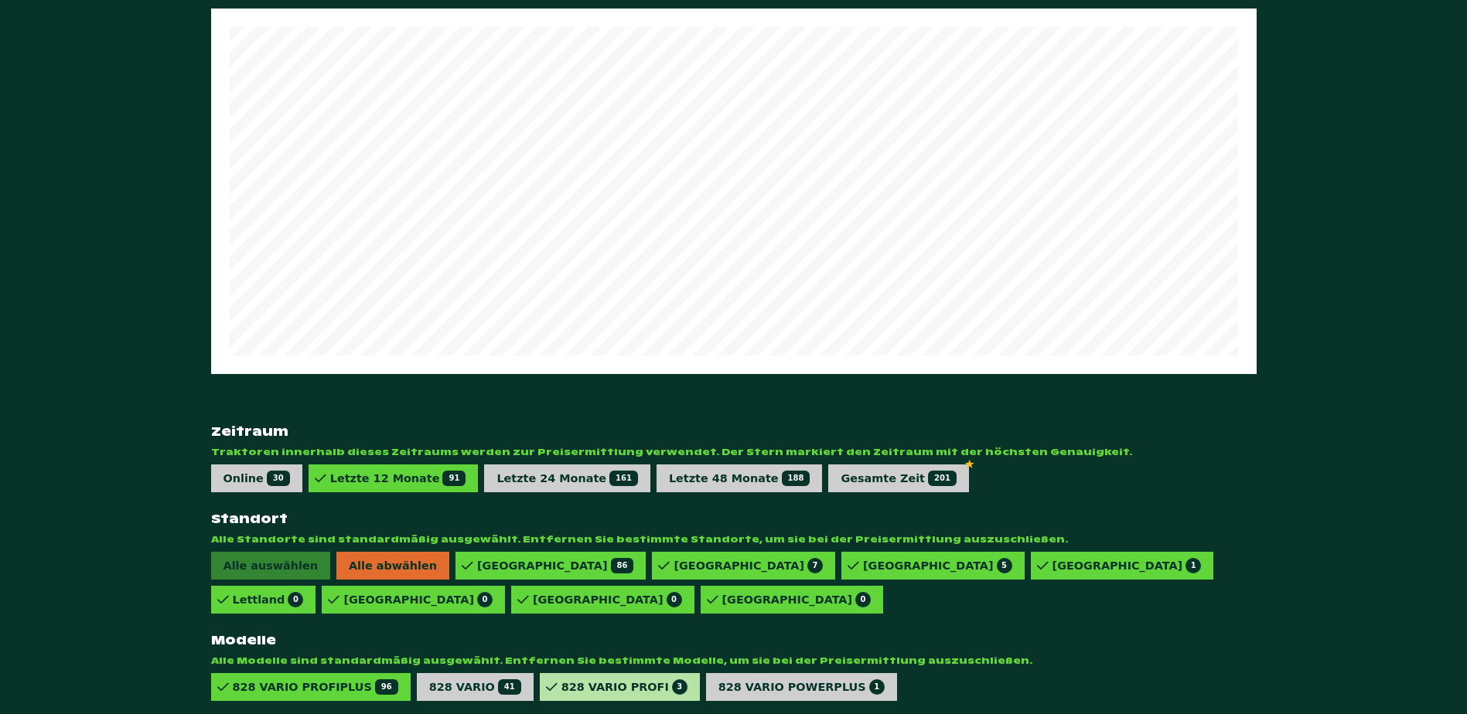
click at [586, 680] on div "828 VARIO PROFI 3" at bounding box center [624, 687] width 126 height 15
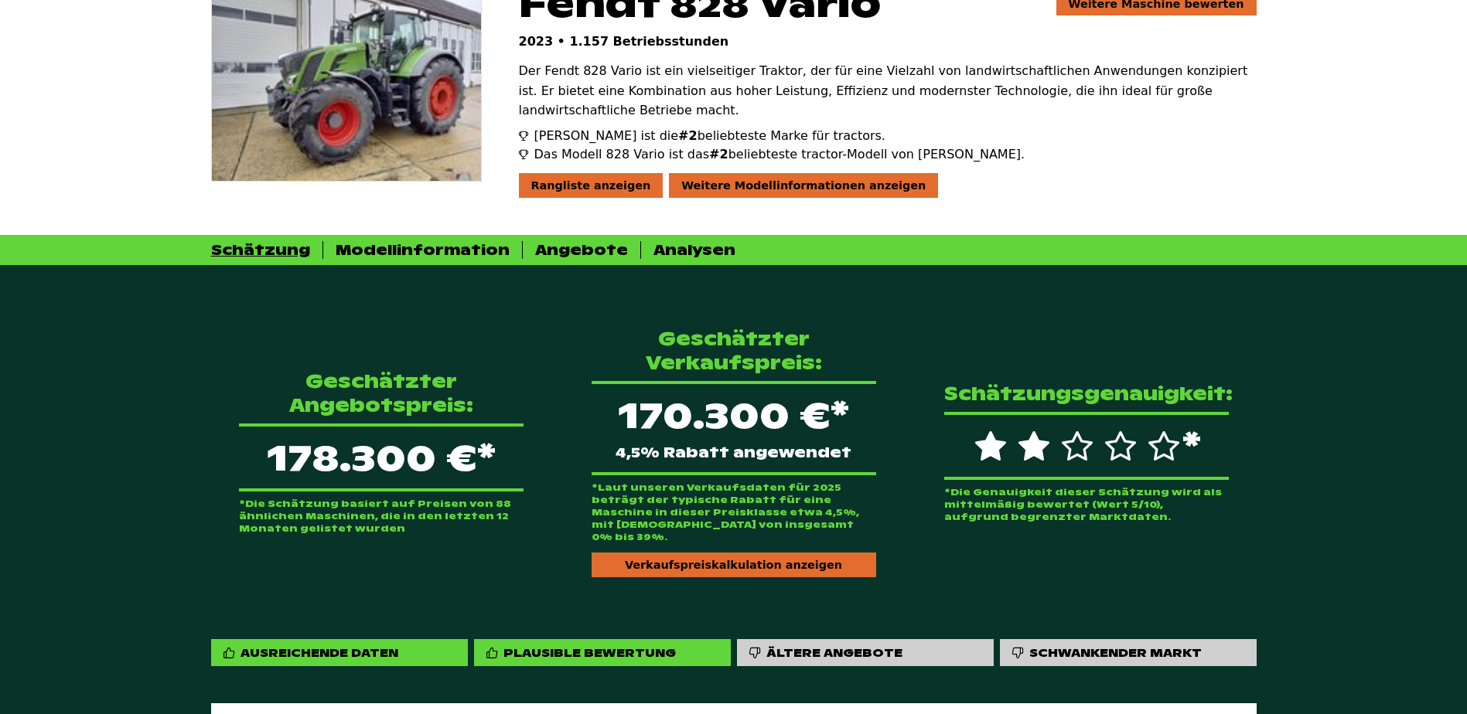
scroll to position [157, 0]
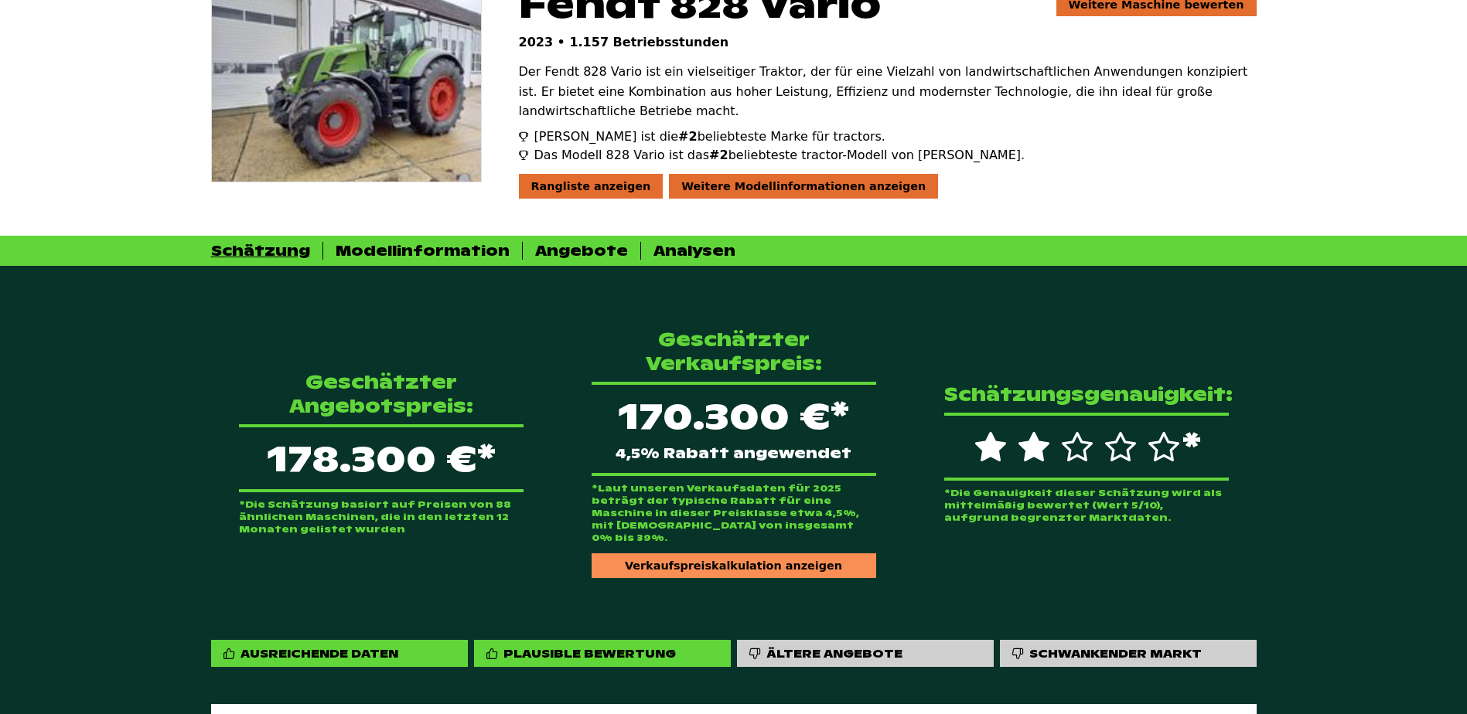
click at [646, 554] on div "Verkaufspreiskalkulation anzeigen" at bounding box center [734, 566] width 285 height 25
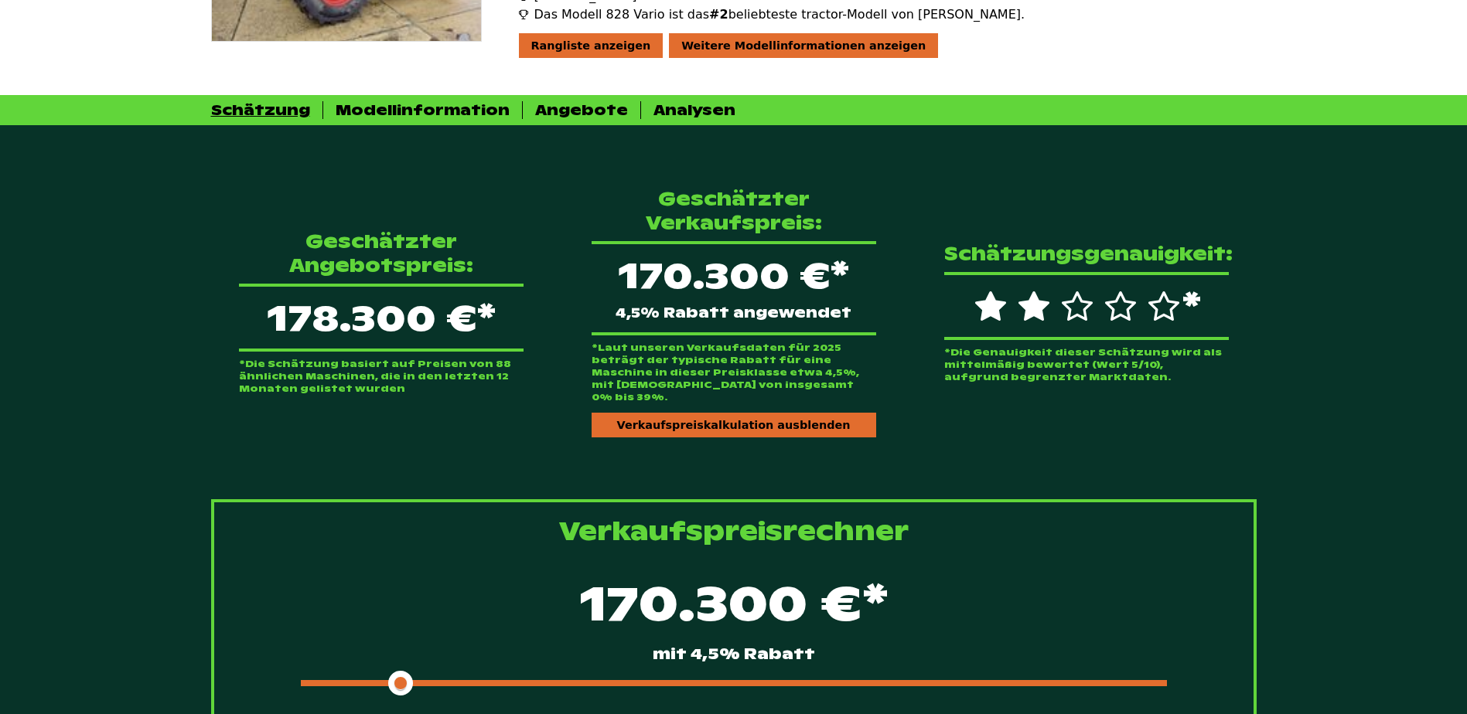
scroll to position [466, 0]
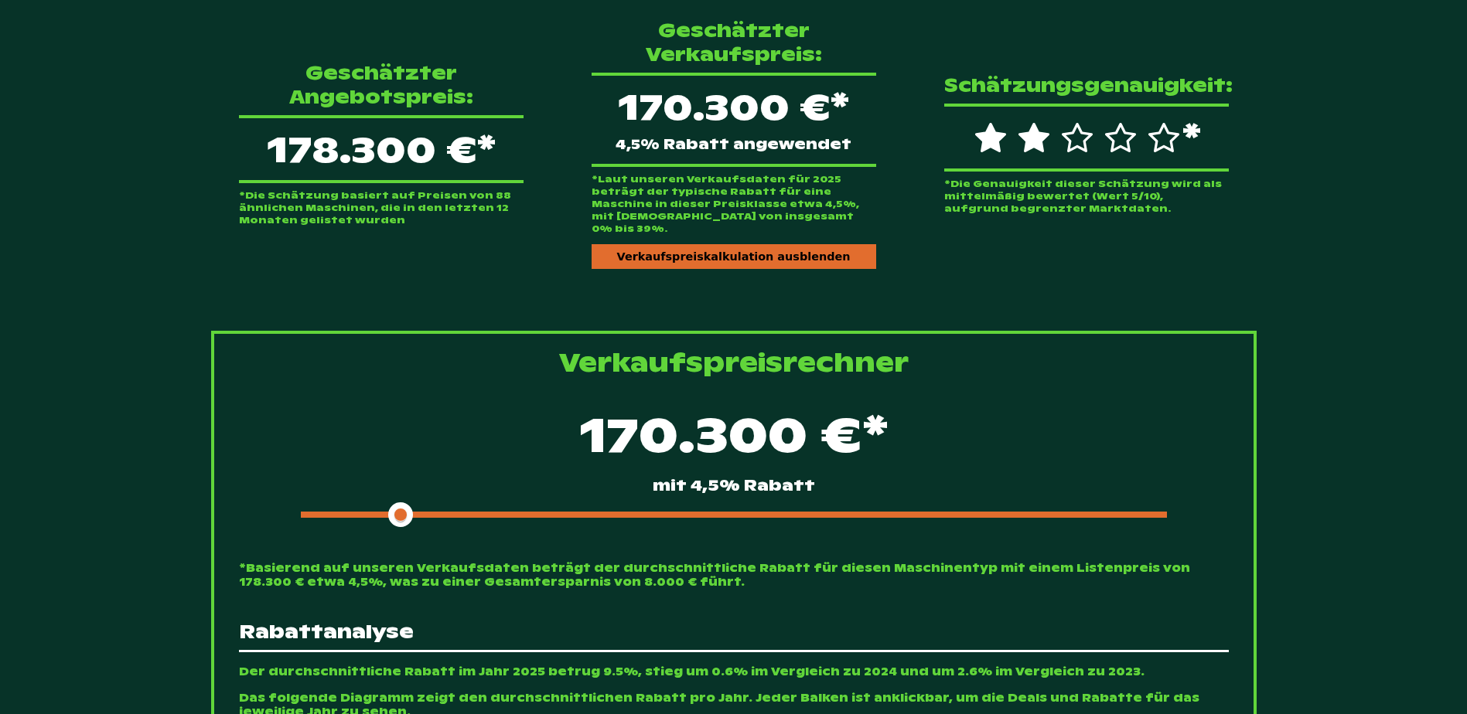
click at [462, 512] on div at bounding box center [734, 515] width 866 height 6
click at [491, 512] on div at bounding box center [734, 515] width 866 height 6
click at [533, 512] on div at bounding box center [734, 515] width 866 height 6
click at [555, 512] on div at bounding box center [734, 515] width 866 height 6
drag, startPoint x: 537, startPoint y: 492, endPoint x: 515, endPoint y: 491, distance: 22.4
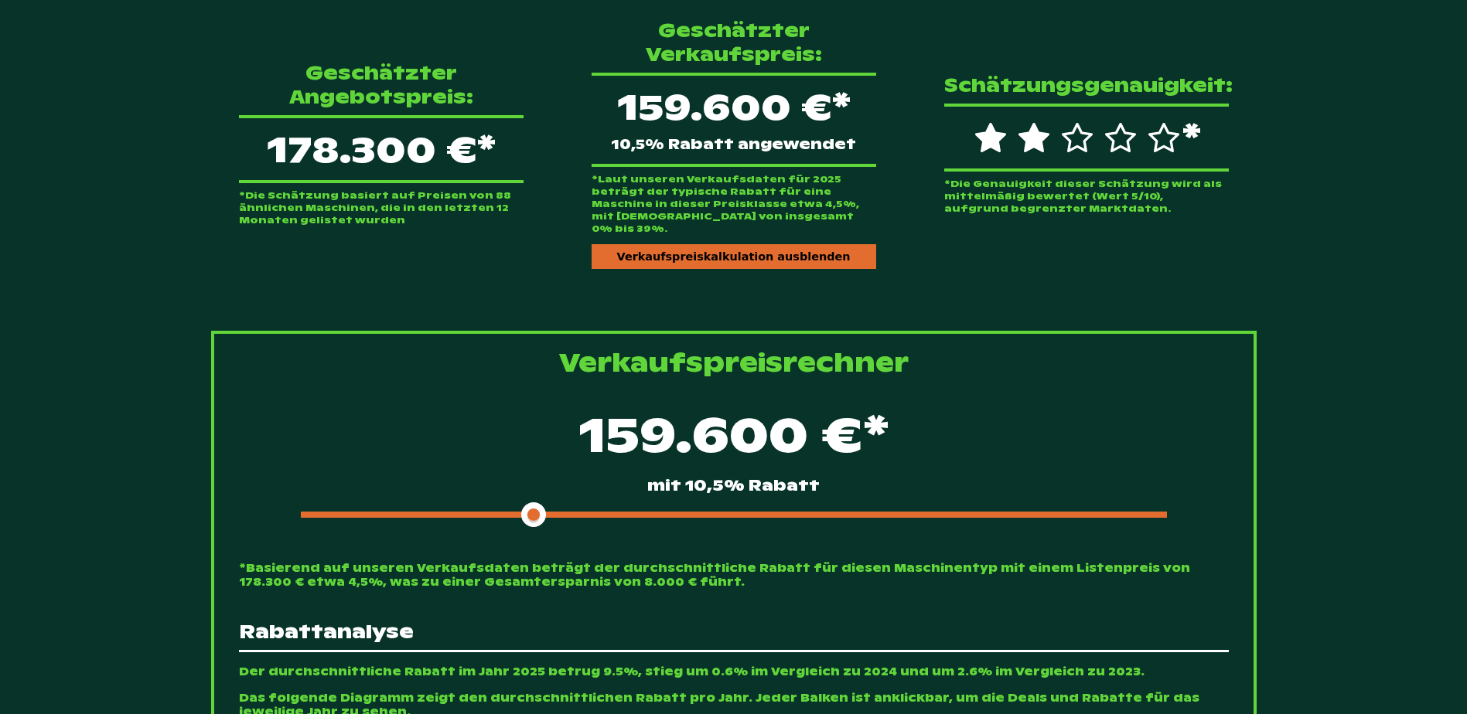
click at [515, 512] on div at bounding box center [734, 515] width 866 height 6
click at [514, 512] on span at bounding box center [418, 515] width 234 height 6
click at [513, 512] on span at bounding box center [418, 515] width 234 height 6
click at [487, 512] on span at bounding box center [418, 515] width 234 height 6
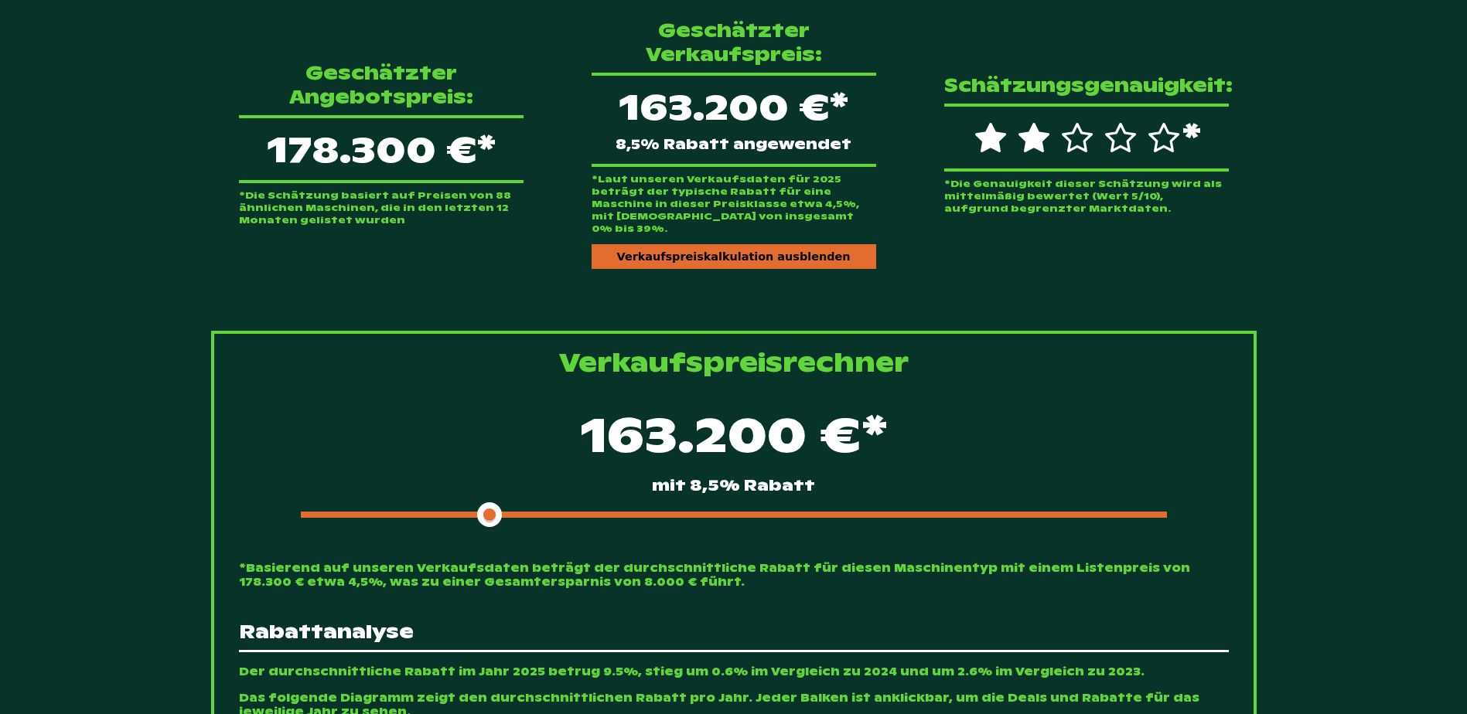
click at [513, 512] on div at bounding box center [734, 515] width 866 height 6
click at [541, 512] on div at bounding box center [734, 515] width 866 height 6
click at [512, 512] on span at bounding box center [418, 515] width 234 height 6
click at [510, 512] on span at bounding box center [418, 515] width 234 height 6
click at [527, 512] on div at bounding box center [734, 515] width 866 height 6
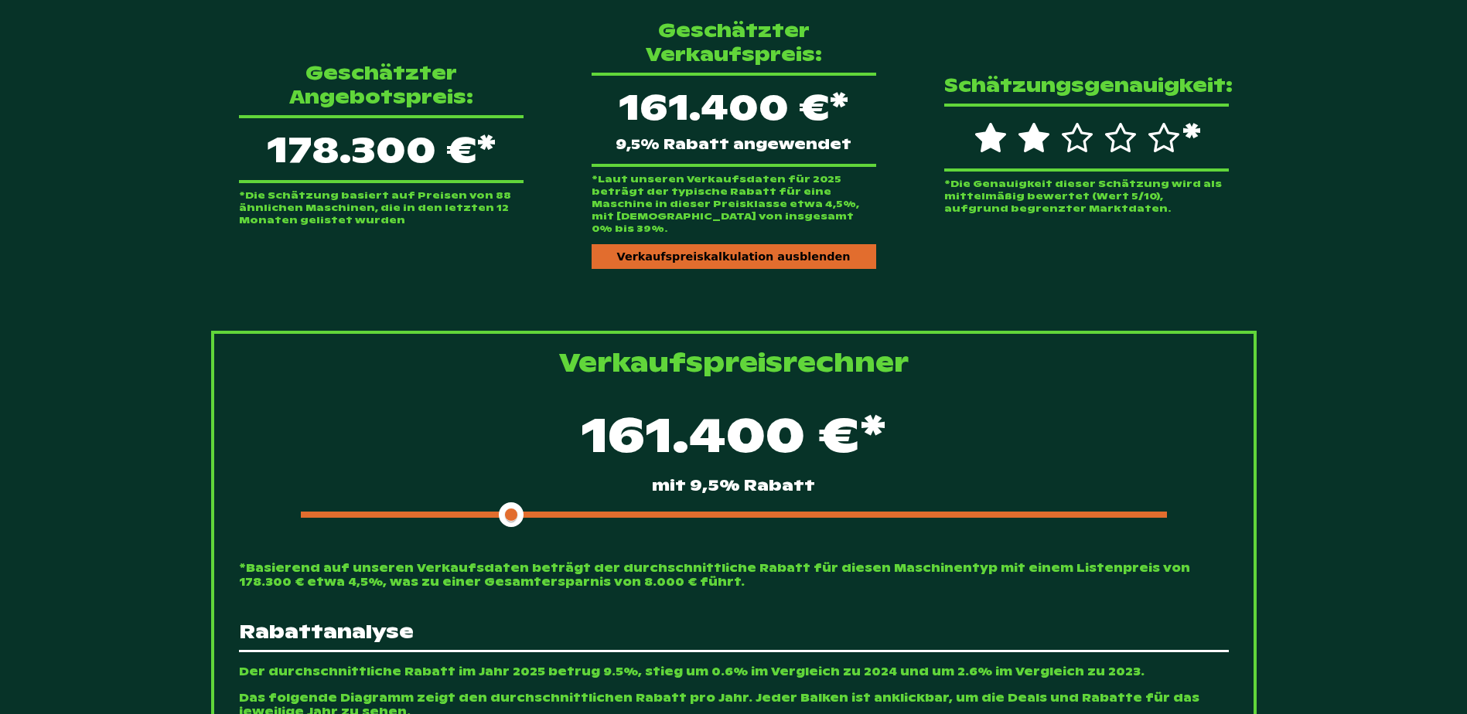
click at [528, 512] on div at bounding box center [734, 515] width 866 height 6
click at [534, 512] on div at bounding box center [734, 515] width 866 height 6
click at [533, 512] on div at bounding box center [734, 515] width 866 height 6
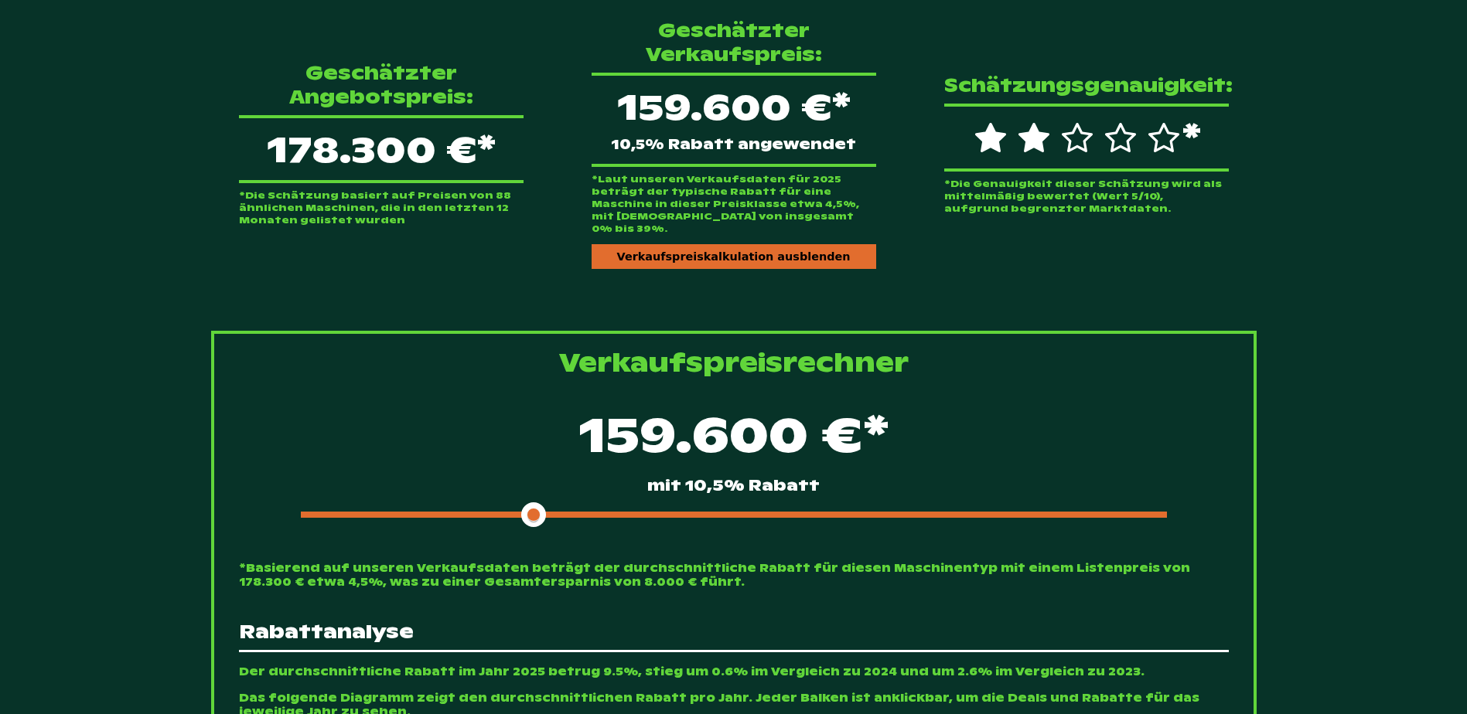
drag, startPoint x: 517, startPoint y: 488, endPoint x: 534, endPoint y: 488, distance: 17.8
click at [534, 503] on span at bounding box center [533, 515] width 25 height 25
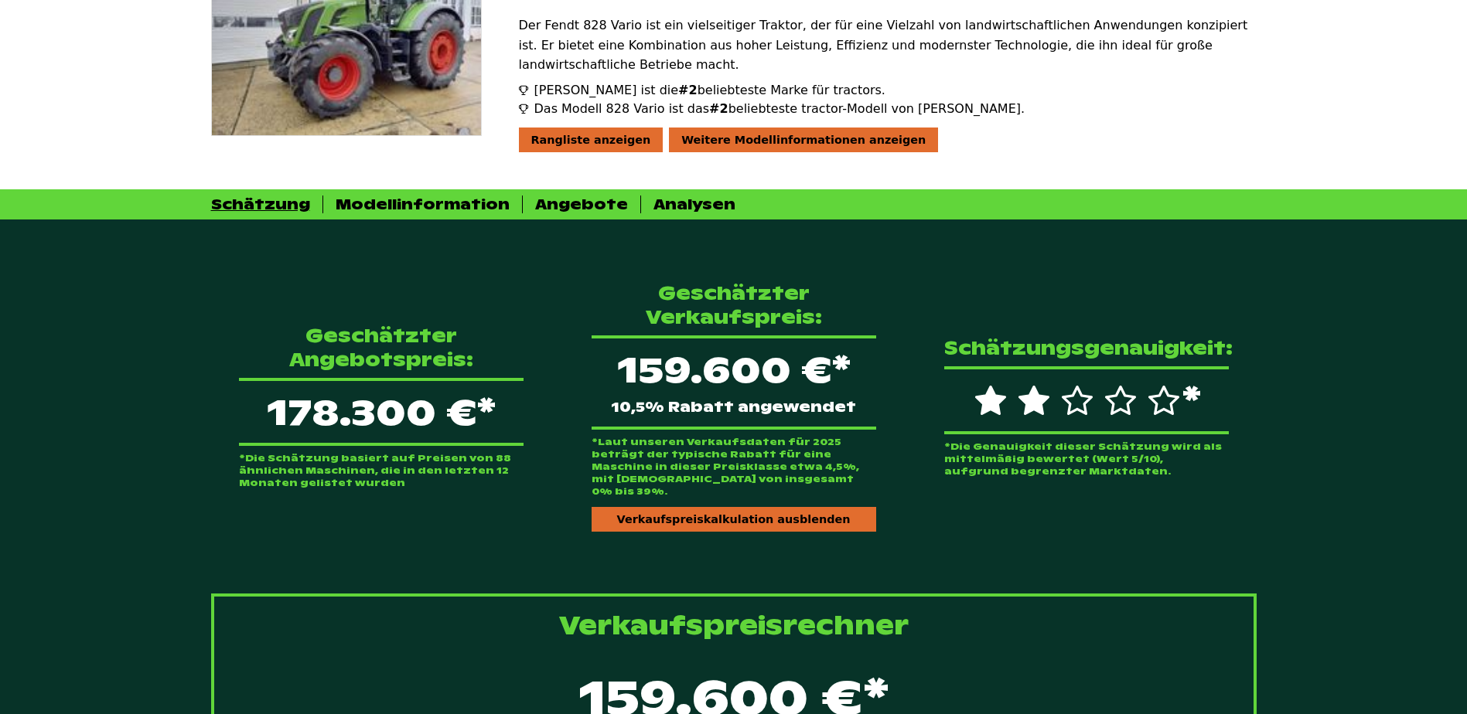
scroll to position [0, 0]
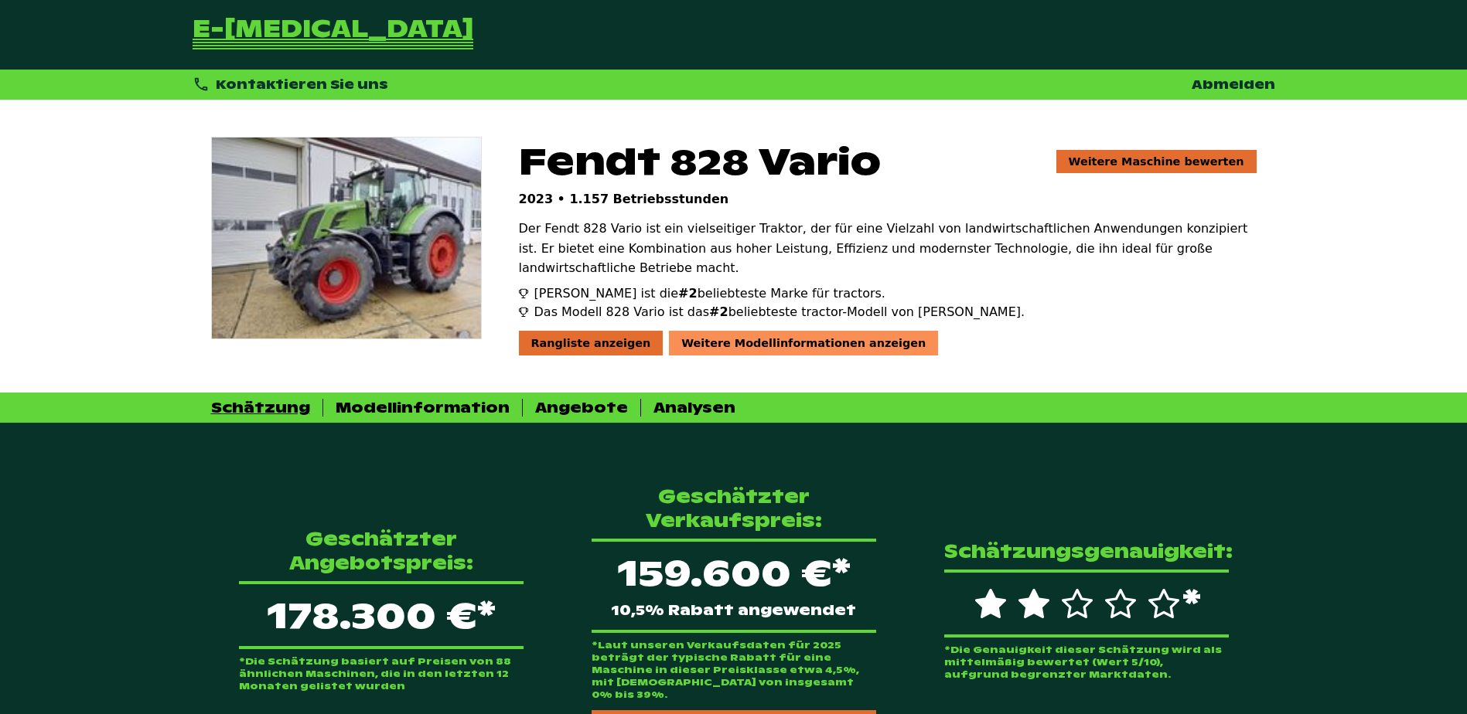
click at [751, 332] on div "Weitere Modellinformationen anzeigen" at bounding box center [803, 343] width 269 height 25
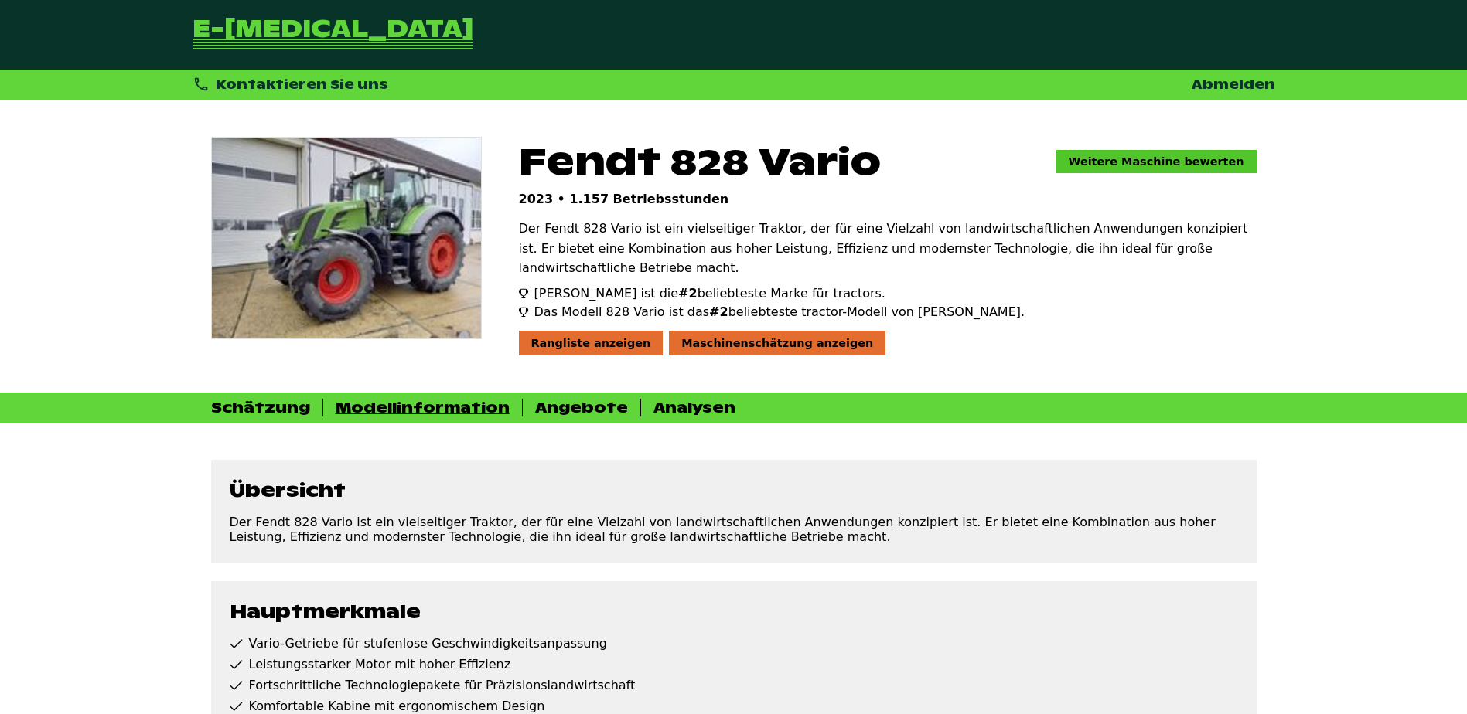
click at [1189, 164] on link "Weitere Maschine bewerten" at bounding box center [1156, 161] width 200 height 23
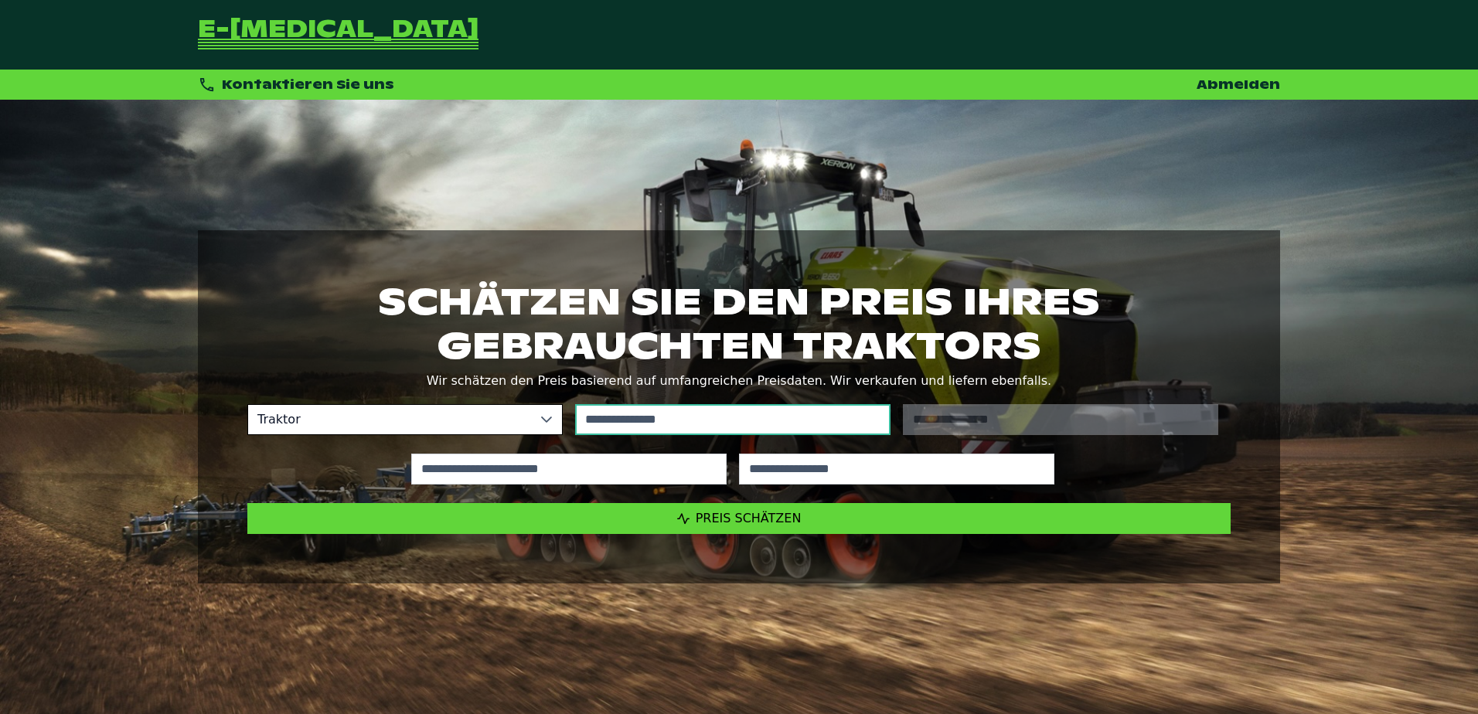
click at [759, 417] on input "text" at bounding box center [732, 419] width 315 height 31
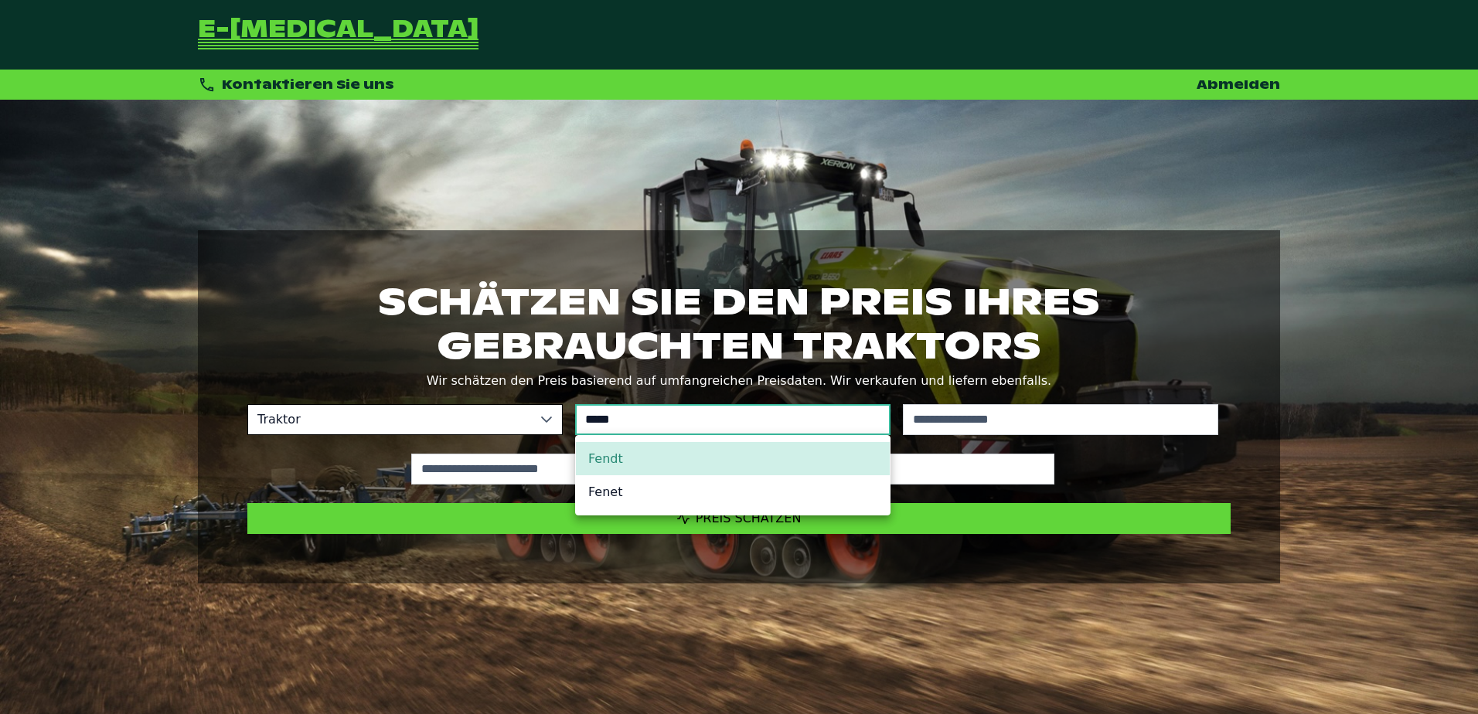
type input "*****"
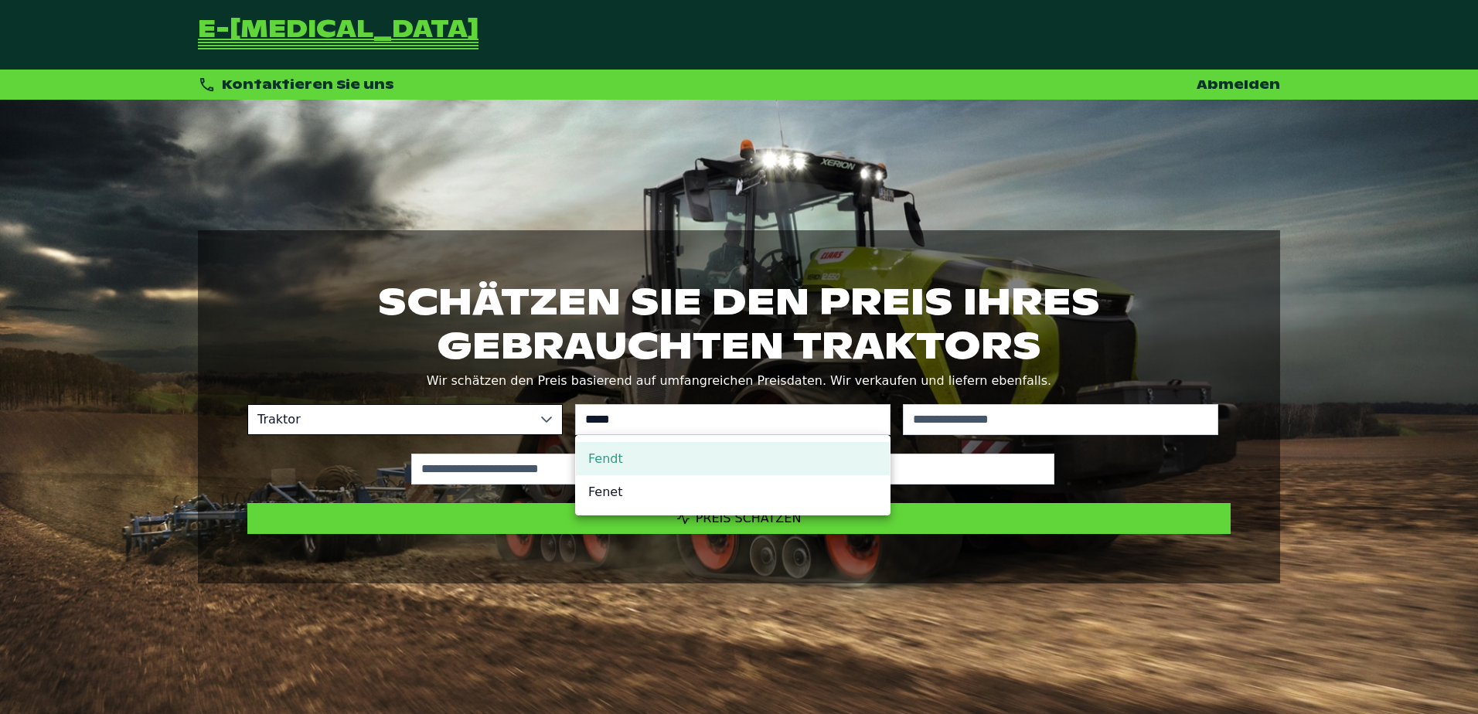
click at [649, 464] on li "Fendt" at bounding box center [733, 458] width 314 height 33
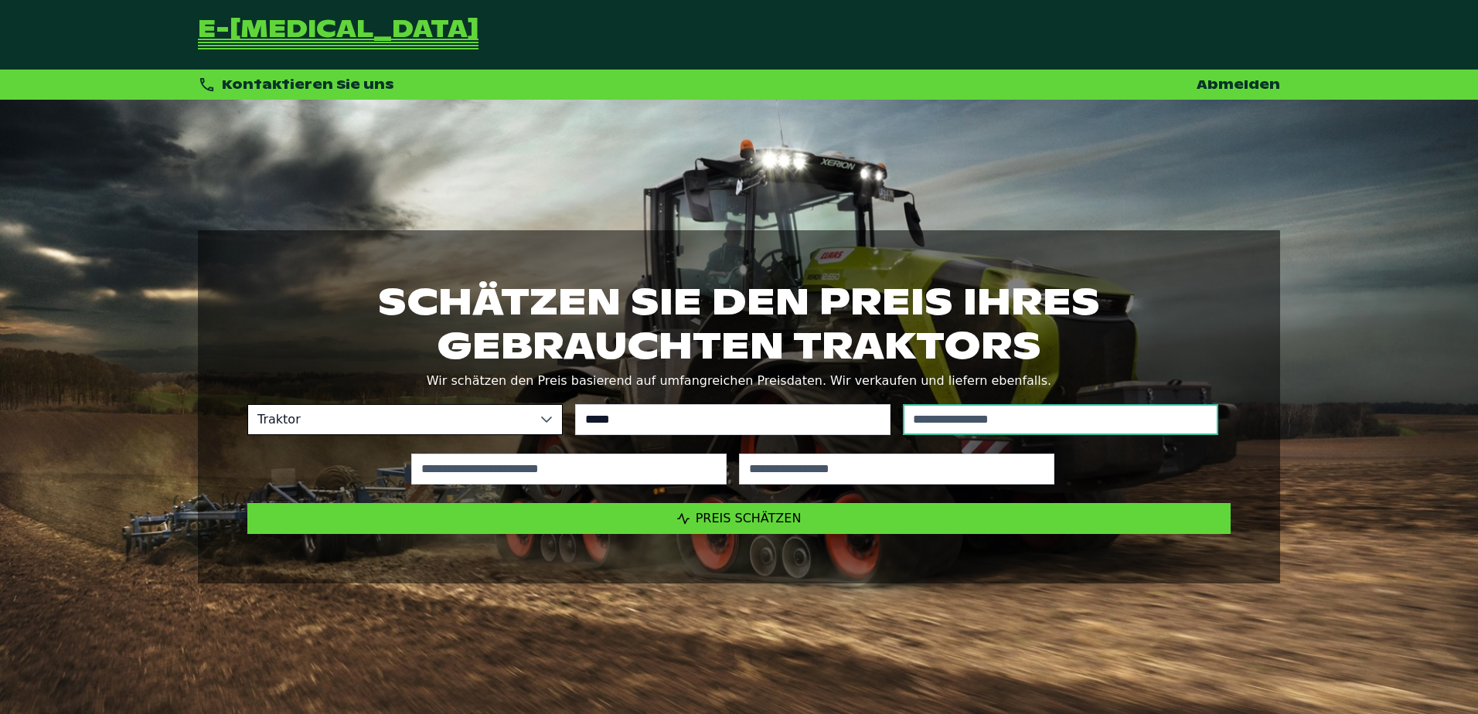
click at [960, 424] on input "text" at bounding box center [1060, 419] width 315 height 31
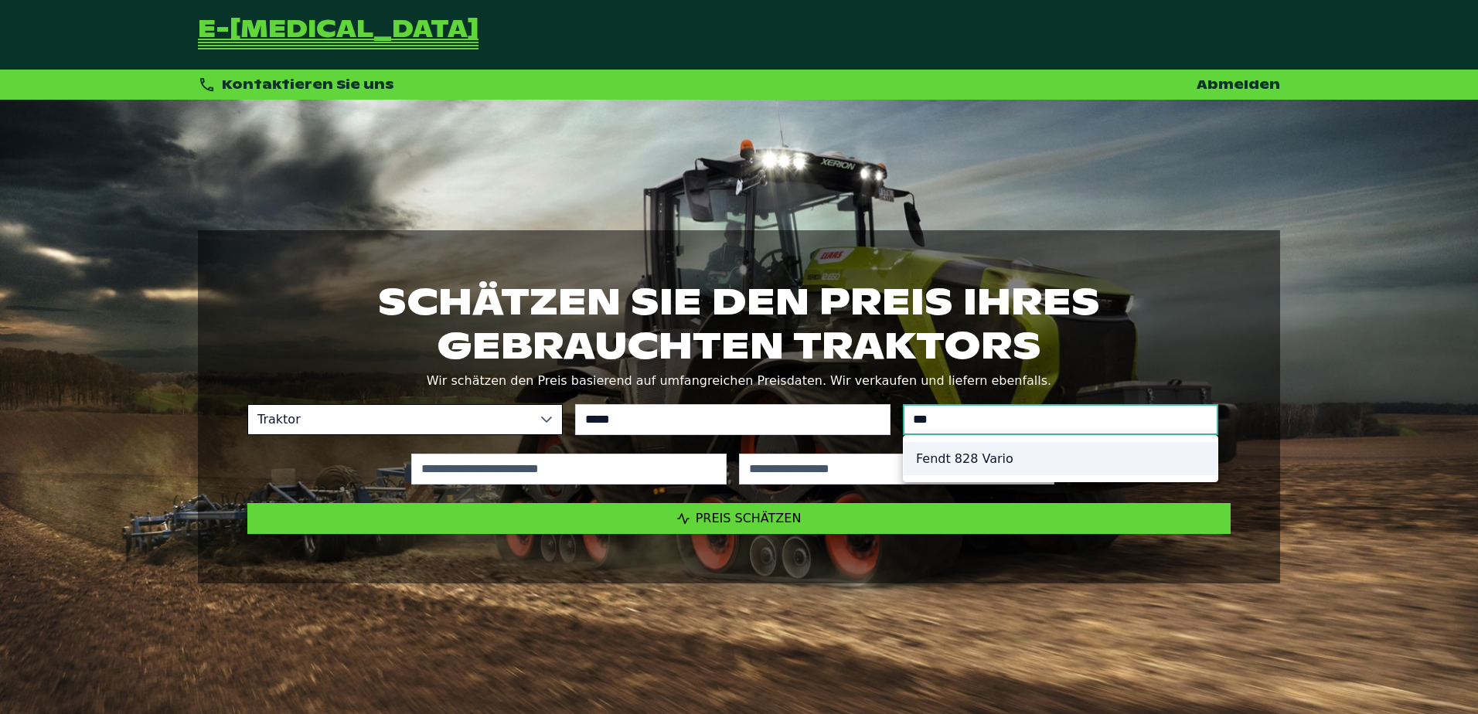
type input "***"
click at [946, 460] on li "Fendt 828 Vario" at bounding box center [1061, 458] width 314 height 33
type input "*********"
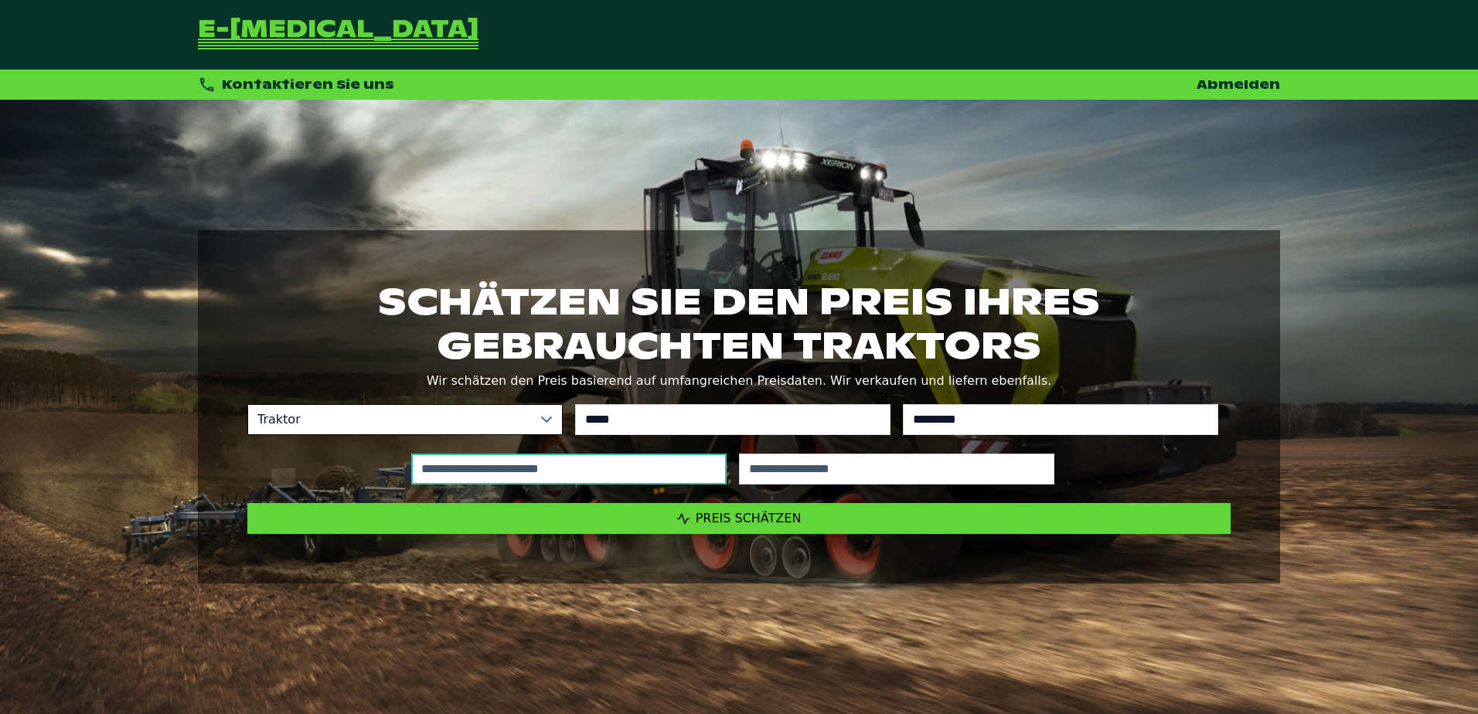
click at [650, 476] on input "text" at bounding box center [568, 469] width 315 height 31
type input "*****"
type input "****"
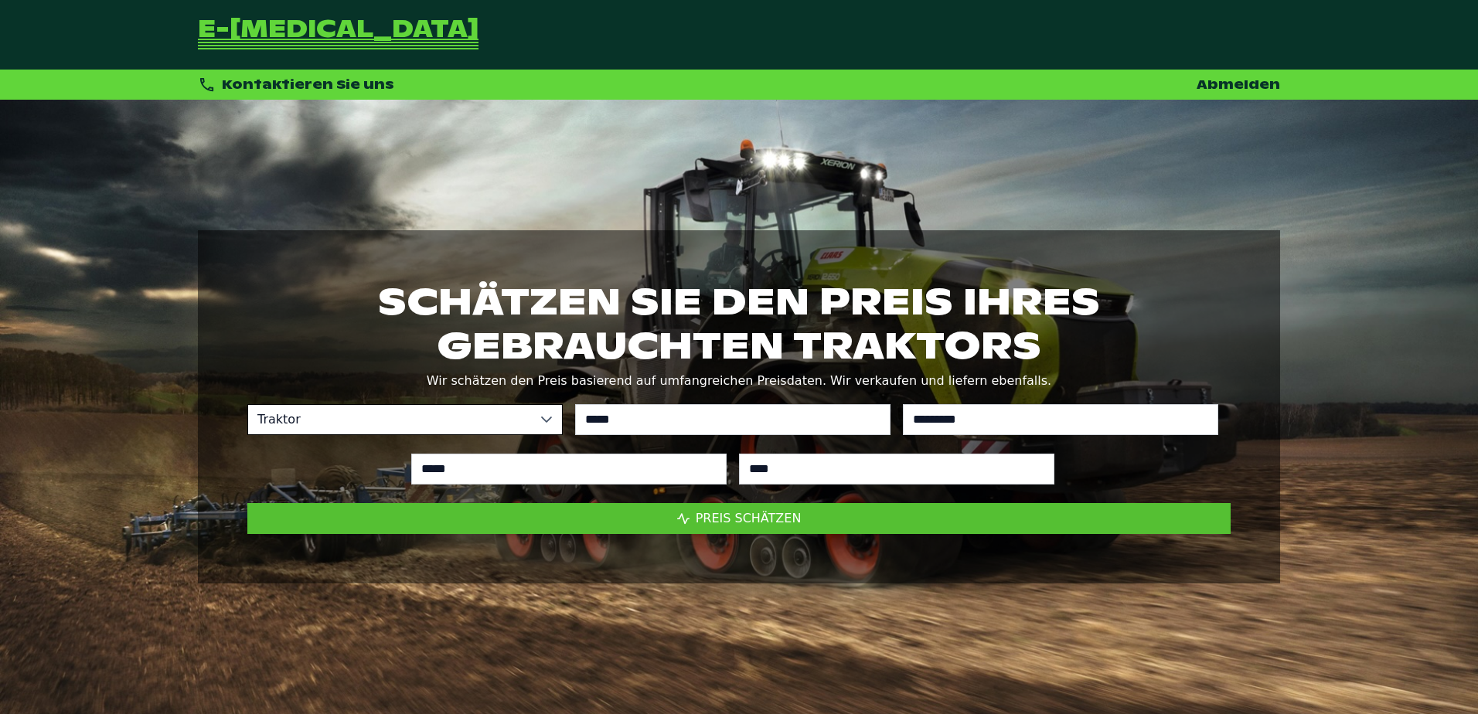
click at [718, 503] on button "Preis schätzen" at bounding box center [739, 518] width 984 height 31
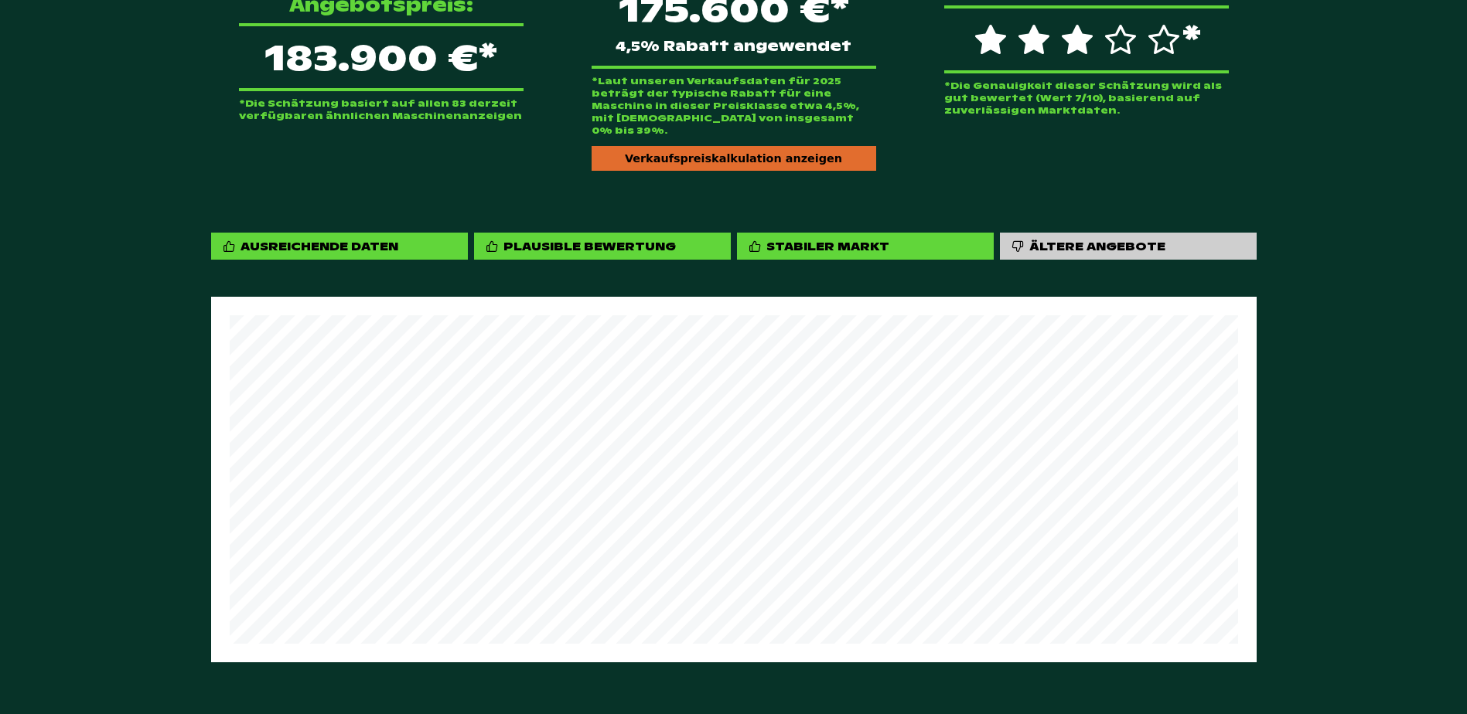
scroll to position [853, 0]
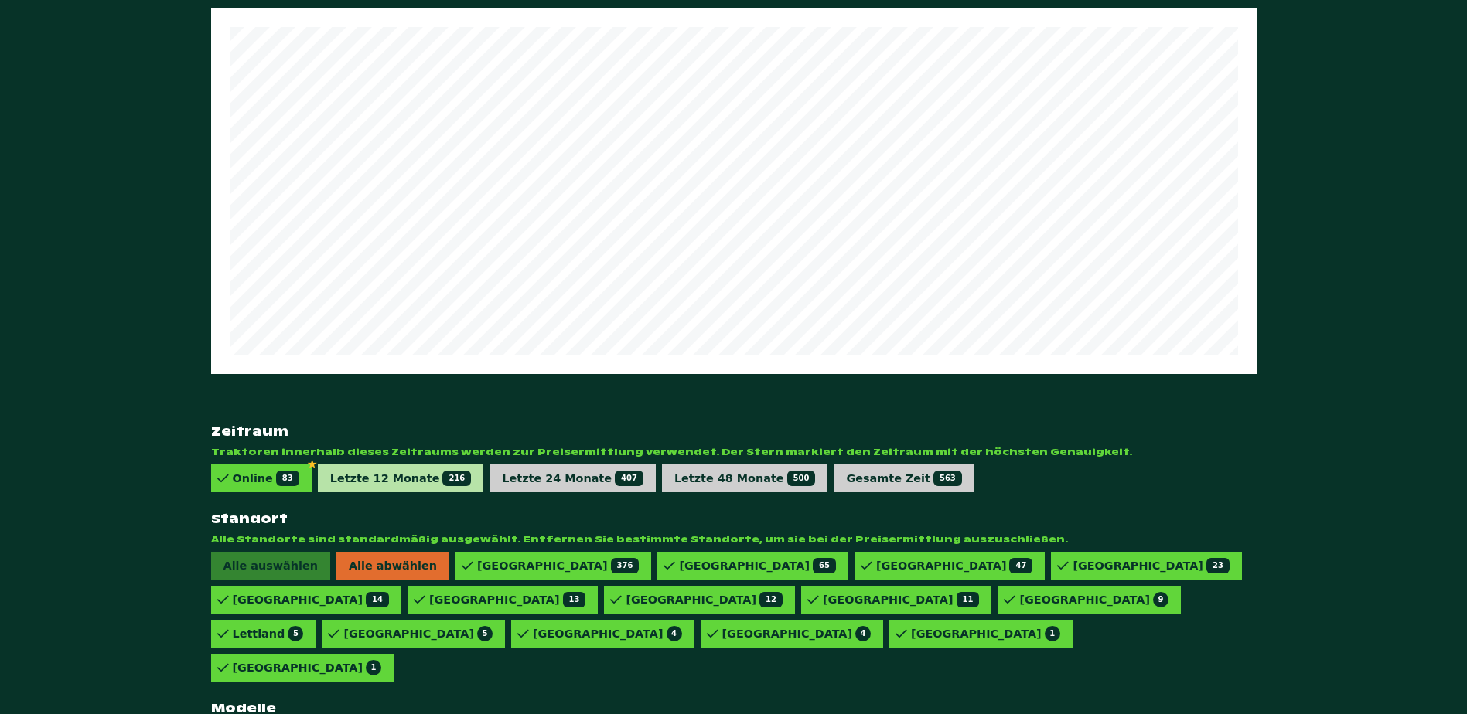
click at [376, 471] on div "Letzte 12 Monate 216" at bounding box center [401, 478] width 142 height 15
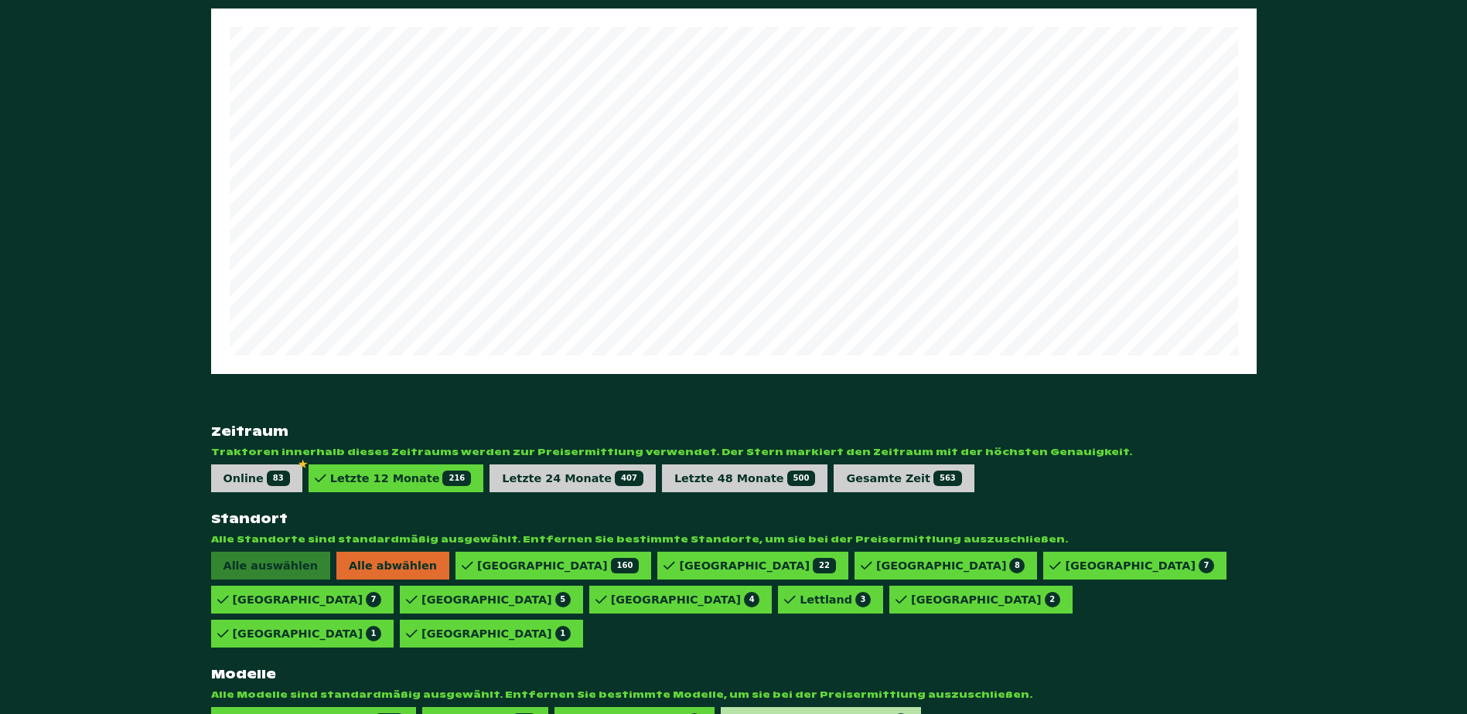
click at [794, 714] on div "828 VARIO POWERPLUS 1" at bounding box center [825, 721] width 166 height 15
click at [687, 714] on span "3" at bounding box center [694, 721] width 15 height 15
click at [465, 714] on div "828 VARIO 77" at bounding box center [490, 721] width 92 height 15
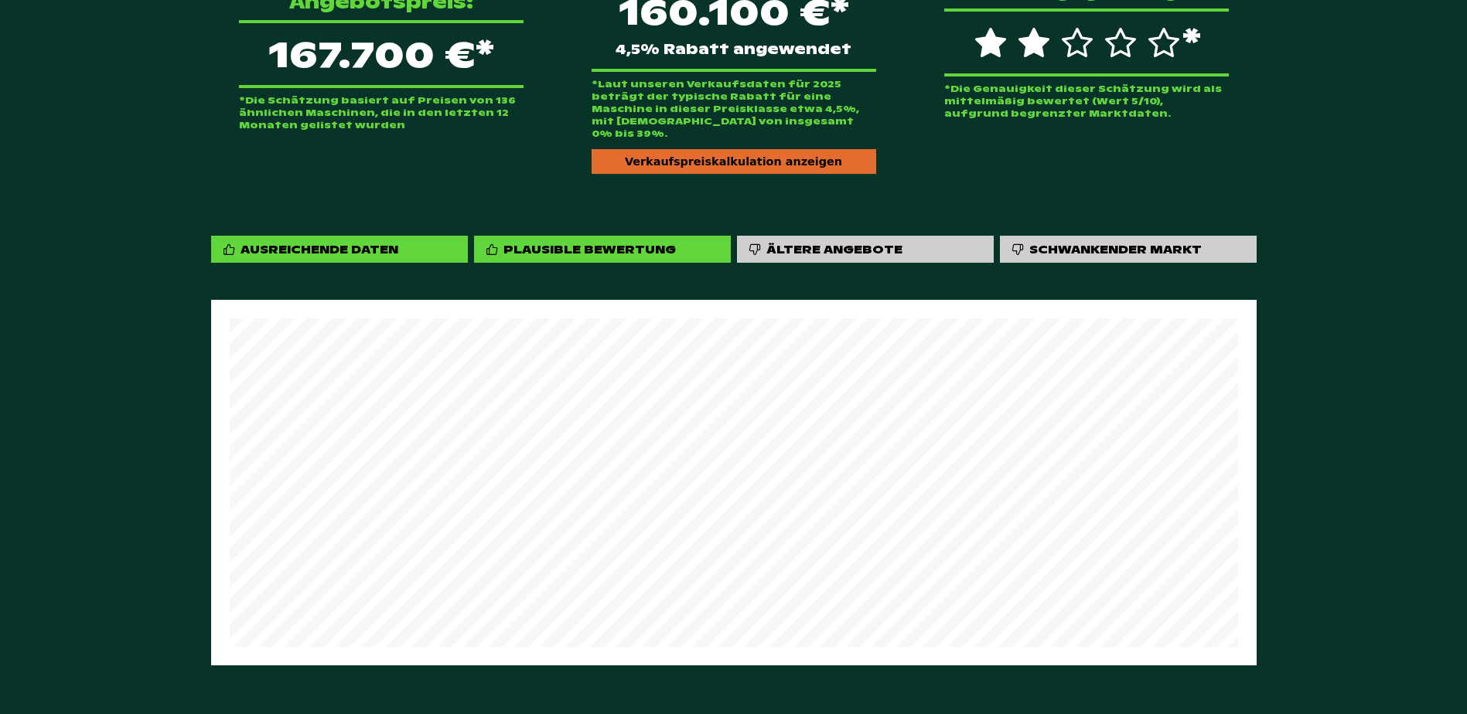
scroll to position [234, 0]
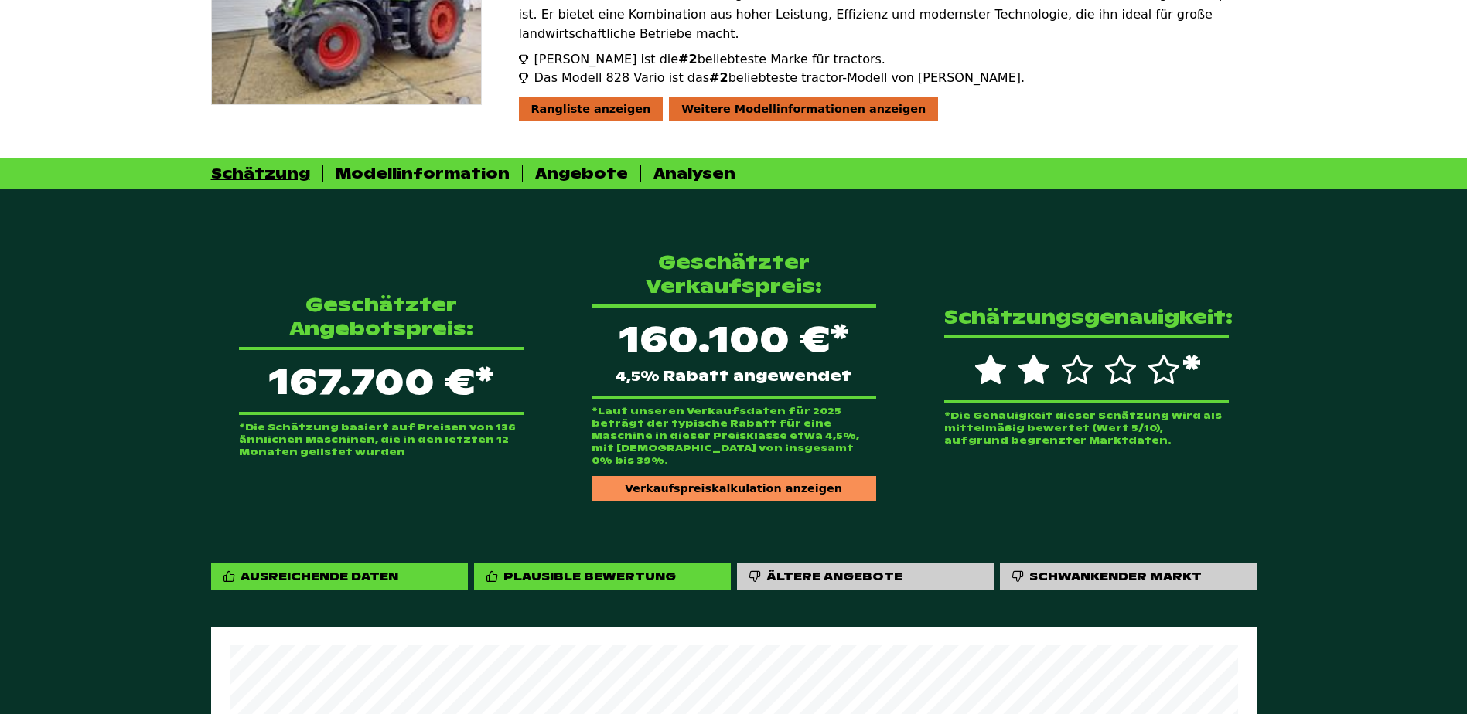
click at [731, 476] on div "Verkaufspreiskalkulation anzeigen" at bounding box center [734, 488] width 285 height 25
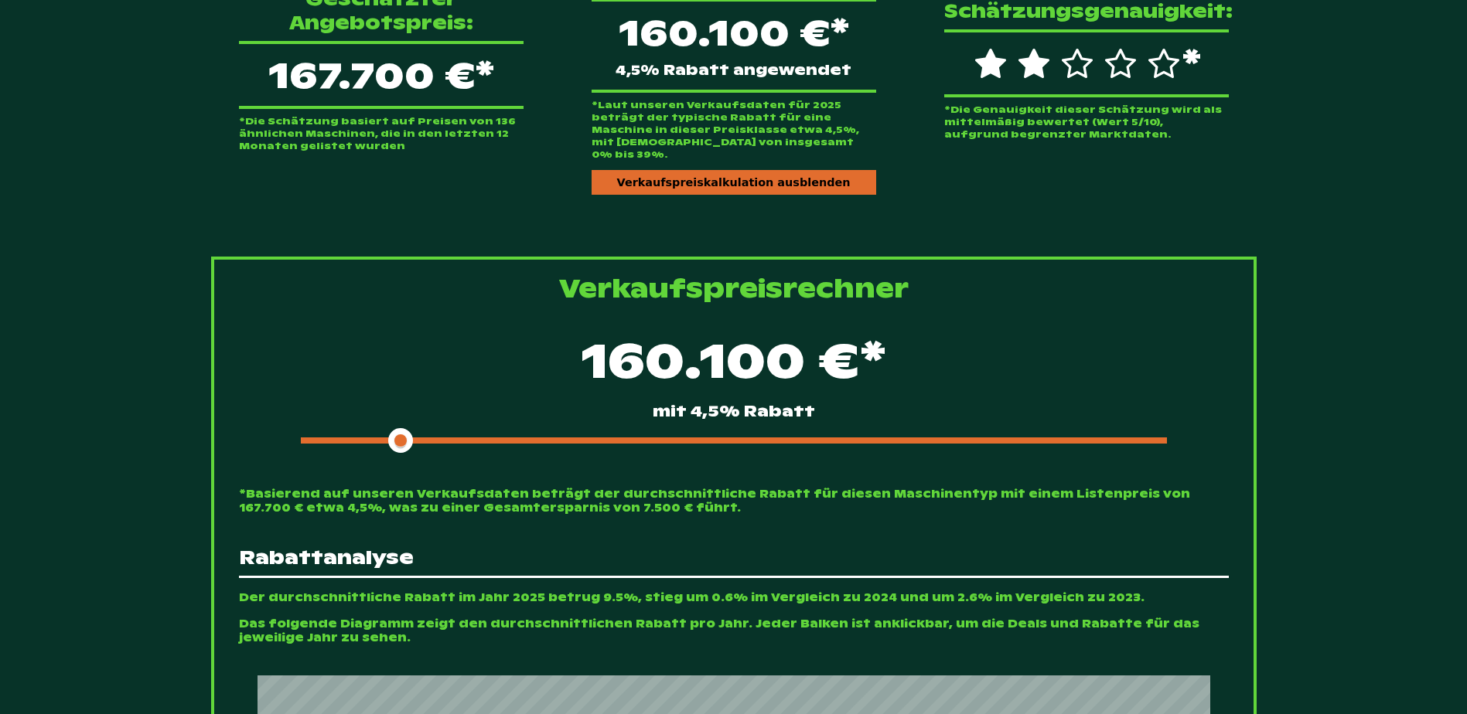
scroll to position [544, 0]
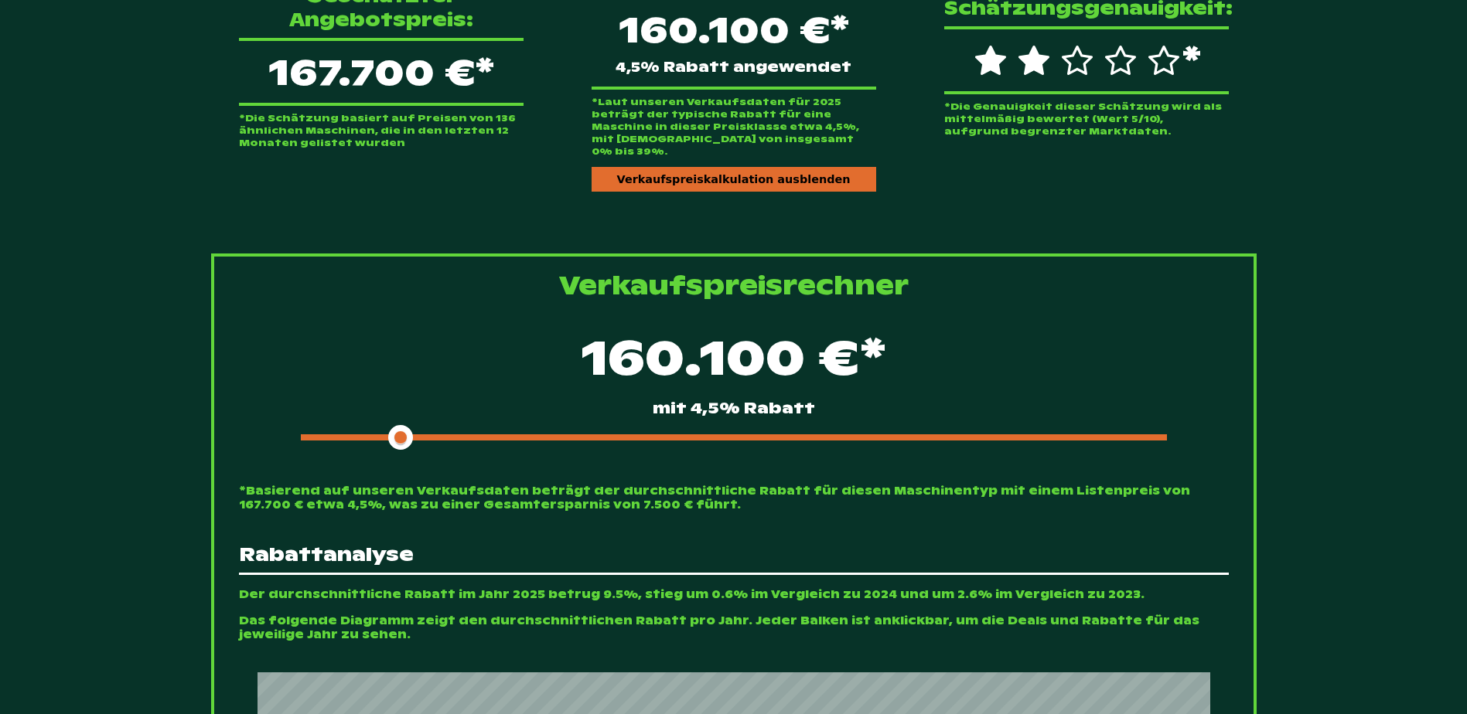
click at [618, 435] on div at bounding box center [734, 438] width 866 height 6
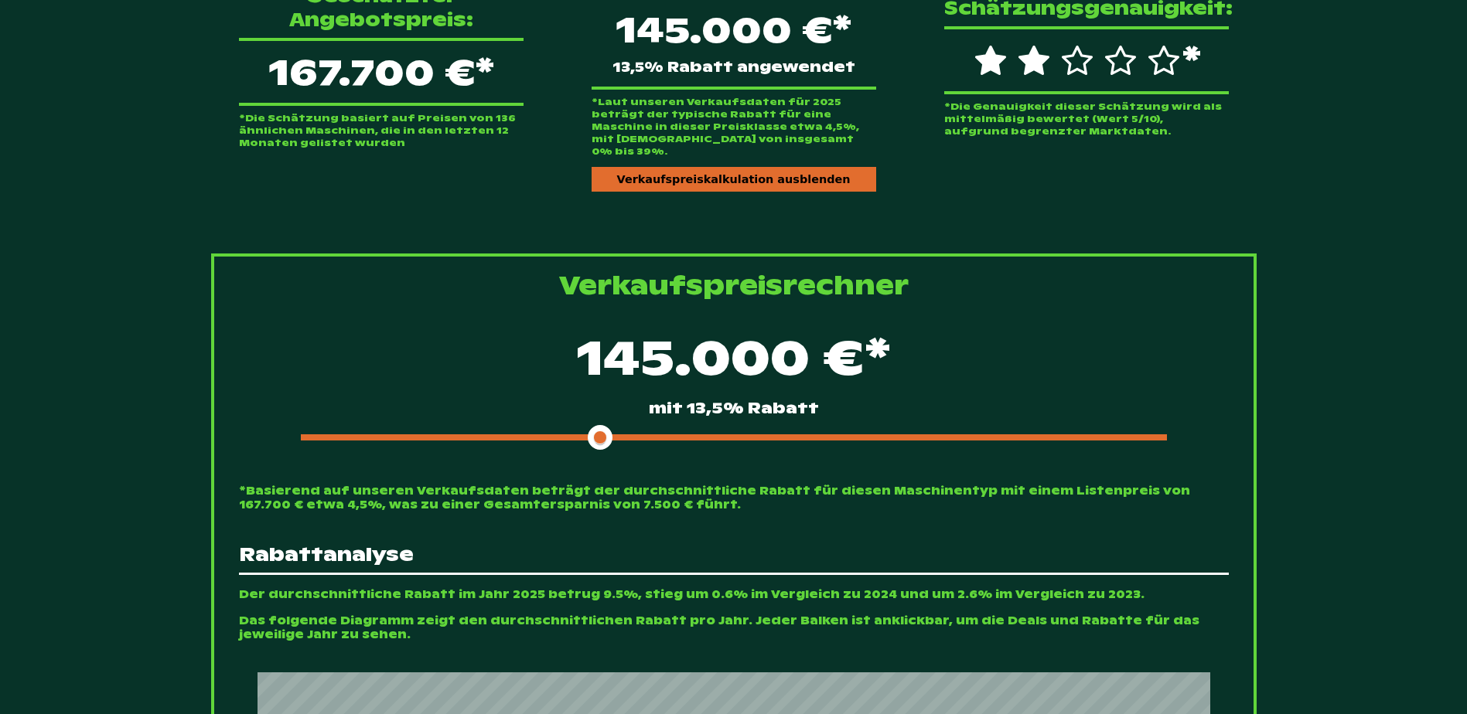
click at [550, 435] on span at bounding box center [451, 438] width 300 height 6
click at [496, 435] on span at bounding box center [428, 438] width 255 height 6
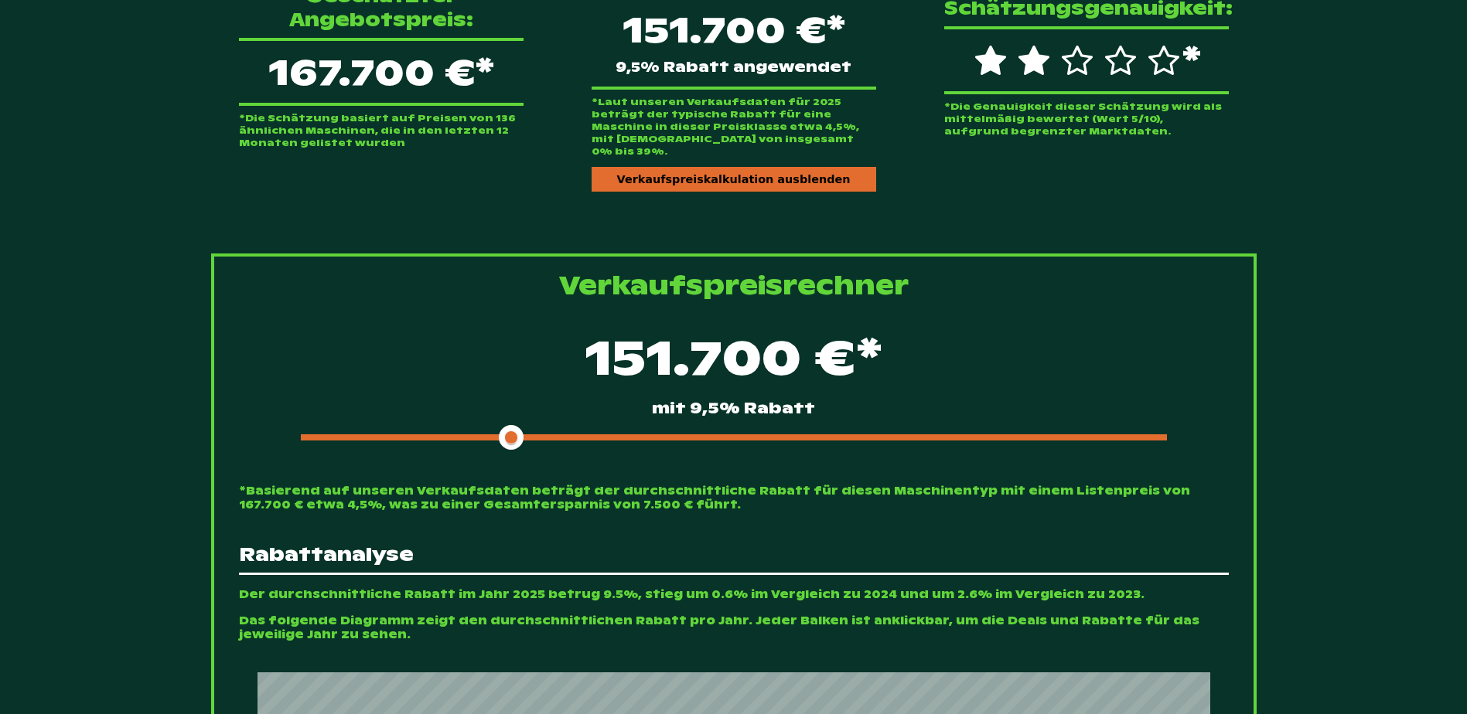
click at [536, 418] on div "151.700 €* mit 9,5% Rabatt" at bounding box center [734, 386] width 990 height 133
click at [535, 435] on div at bounding box center [734, 438] width 866 height 6
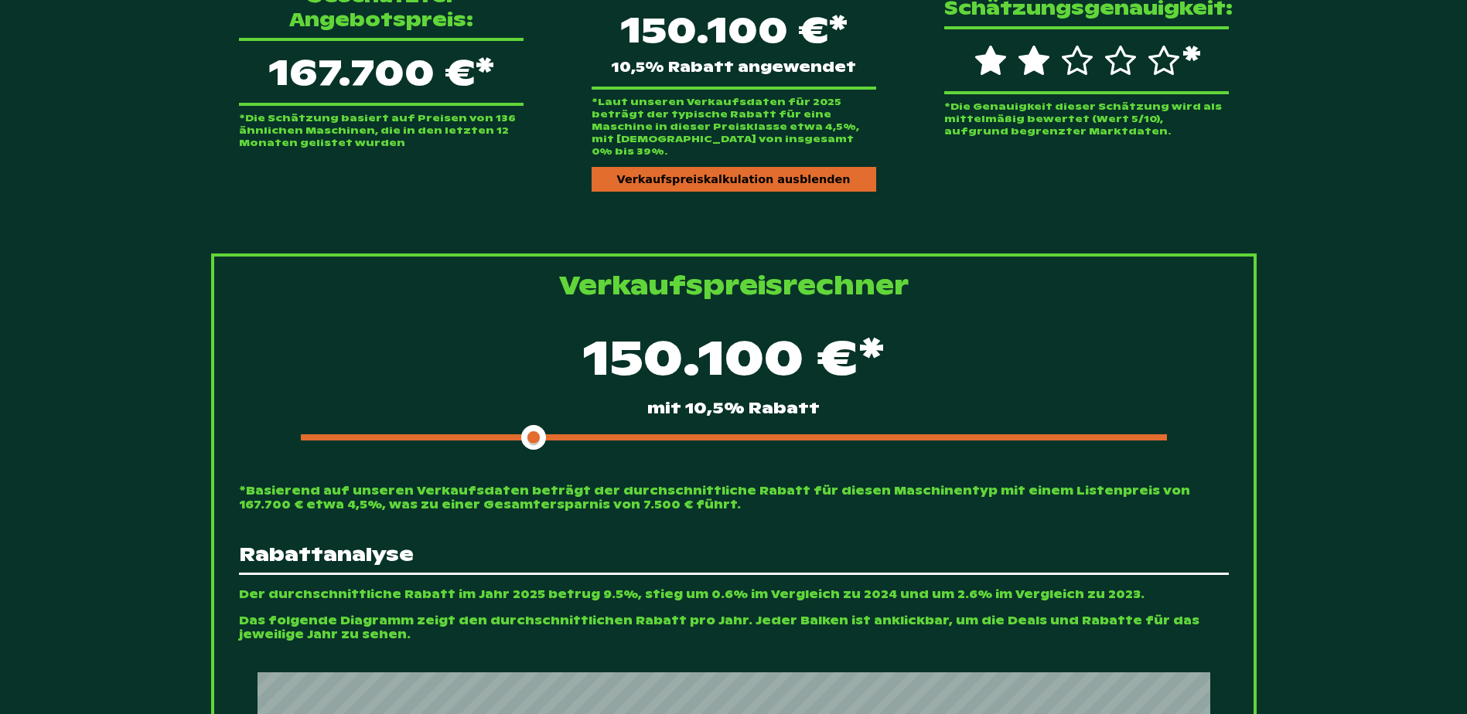
click at [537, 172] on div "Geschätzter Angebotspreis: 167.700 €* *Die Schätzung basiert auf Preisen von 13…" at bounding box center [733, 66] width 1045 height 300
click at [230, 153] on div "Geschätzter Angebotspreis: 167.700 €* *Die Schätzung basiert auf Preisen von 13…" at bounding box center [381, 66] width 334 height 215
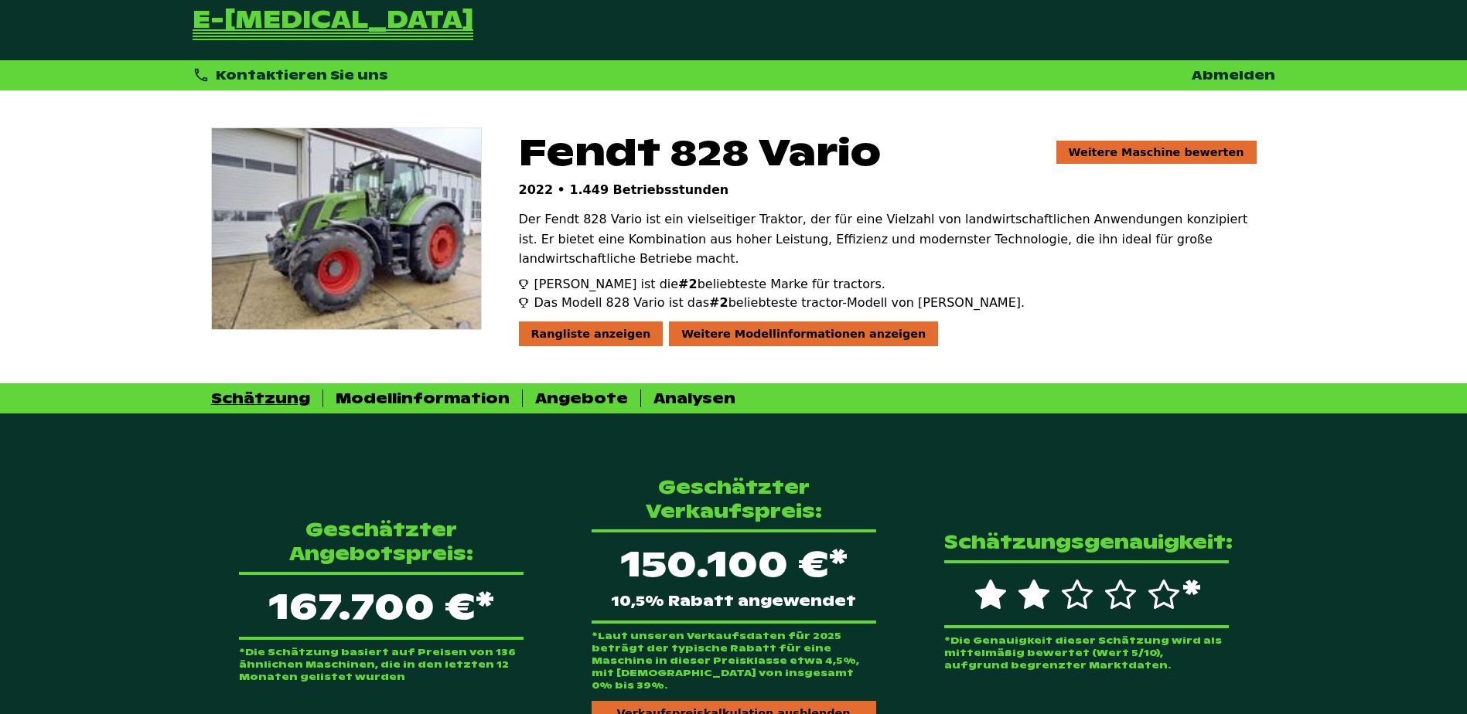
scroll to position [0, 0]
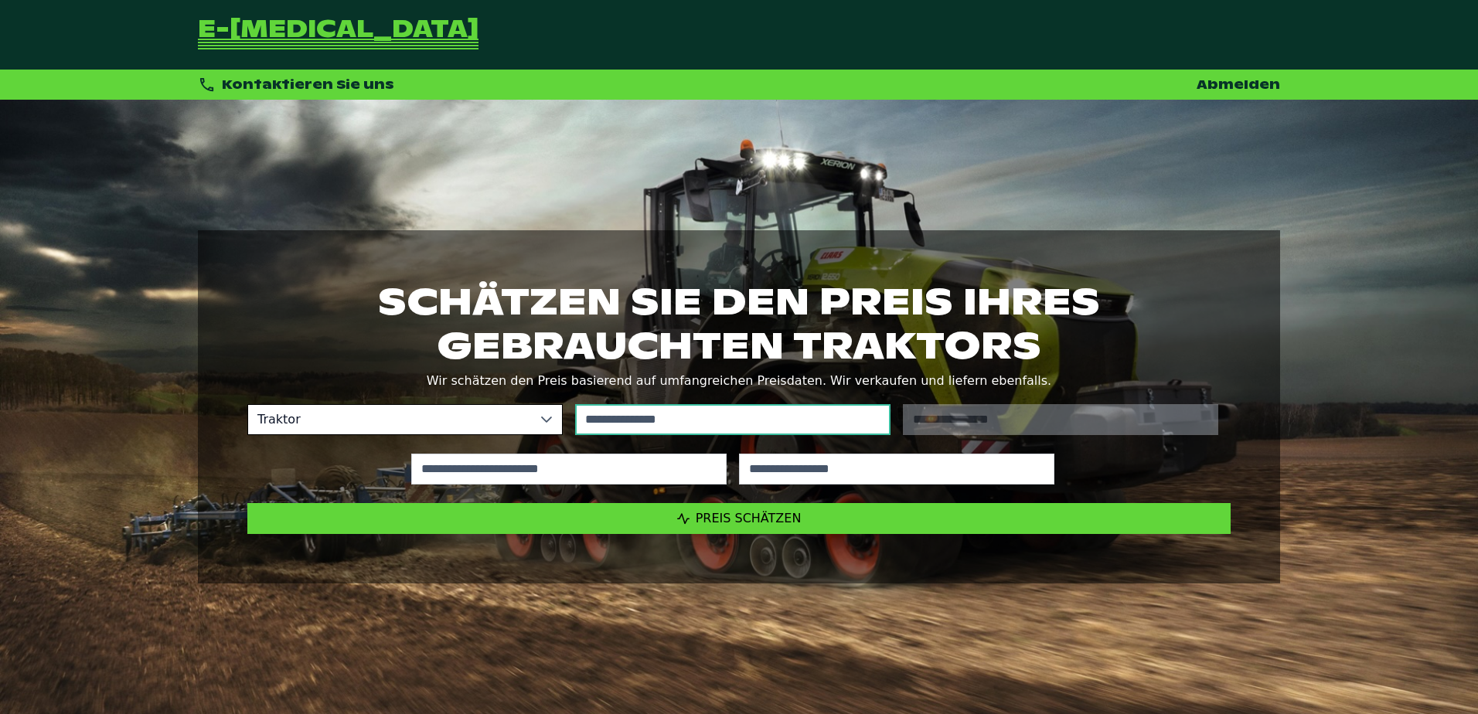
click at [655, 424] on input "text" at bounding box center [732, 419] width 315 height 31
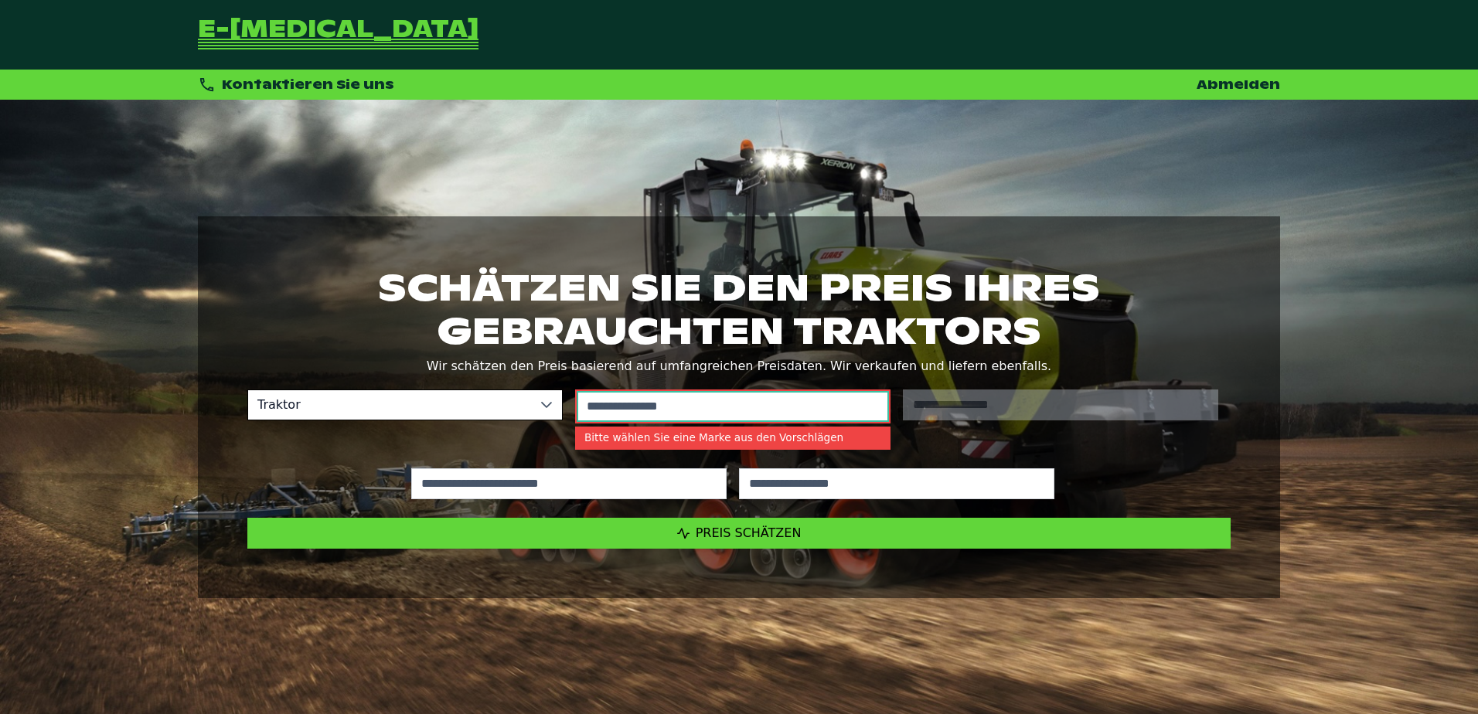
click at [667, 408] on input "text" at bounding box center [733, 406] width 312 height 31
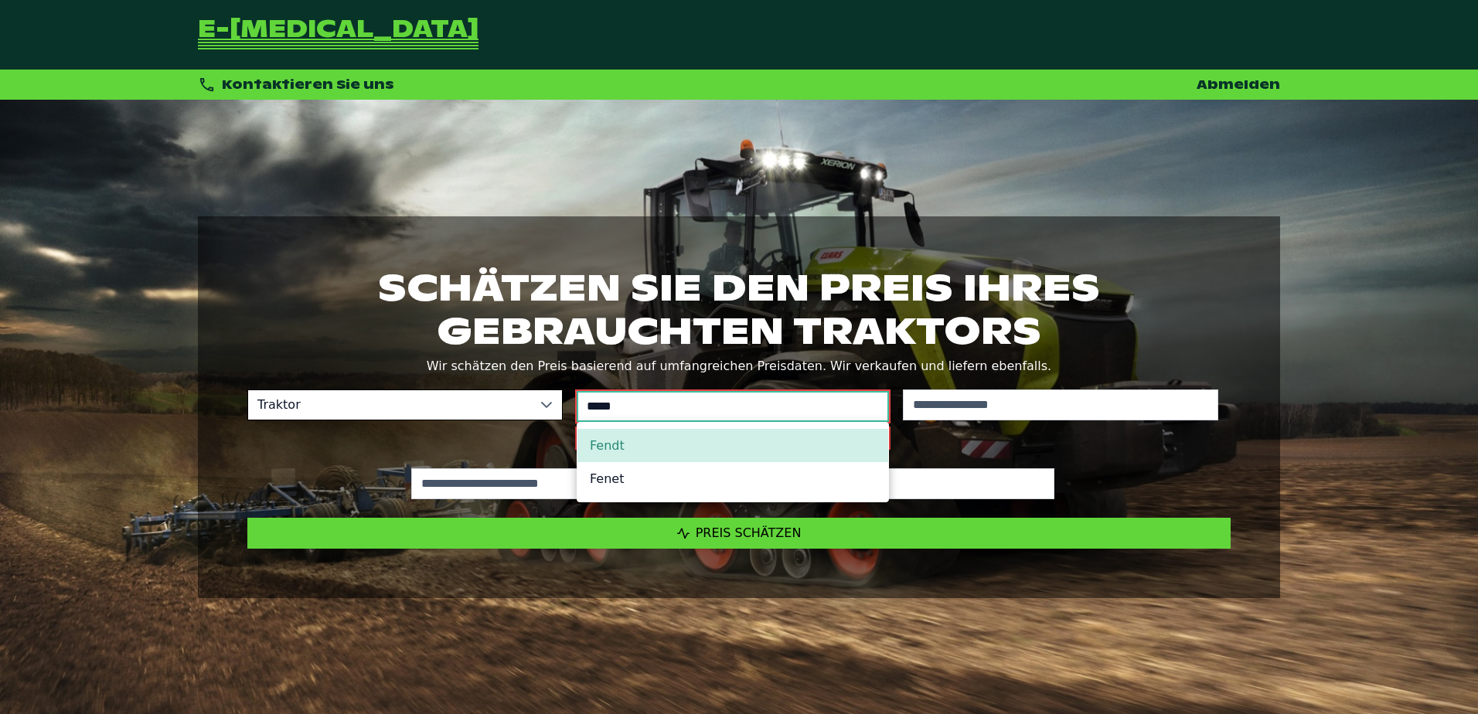
type input "*****"
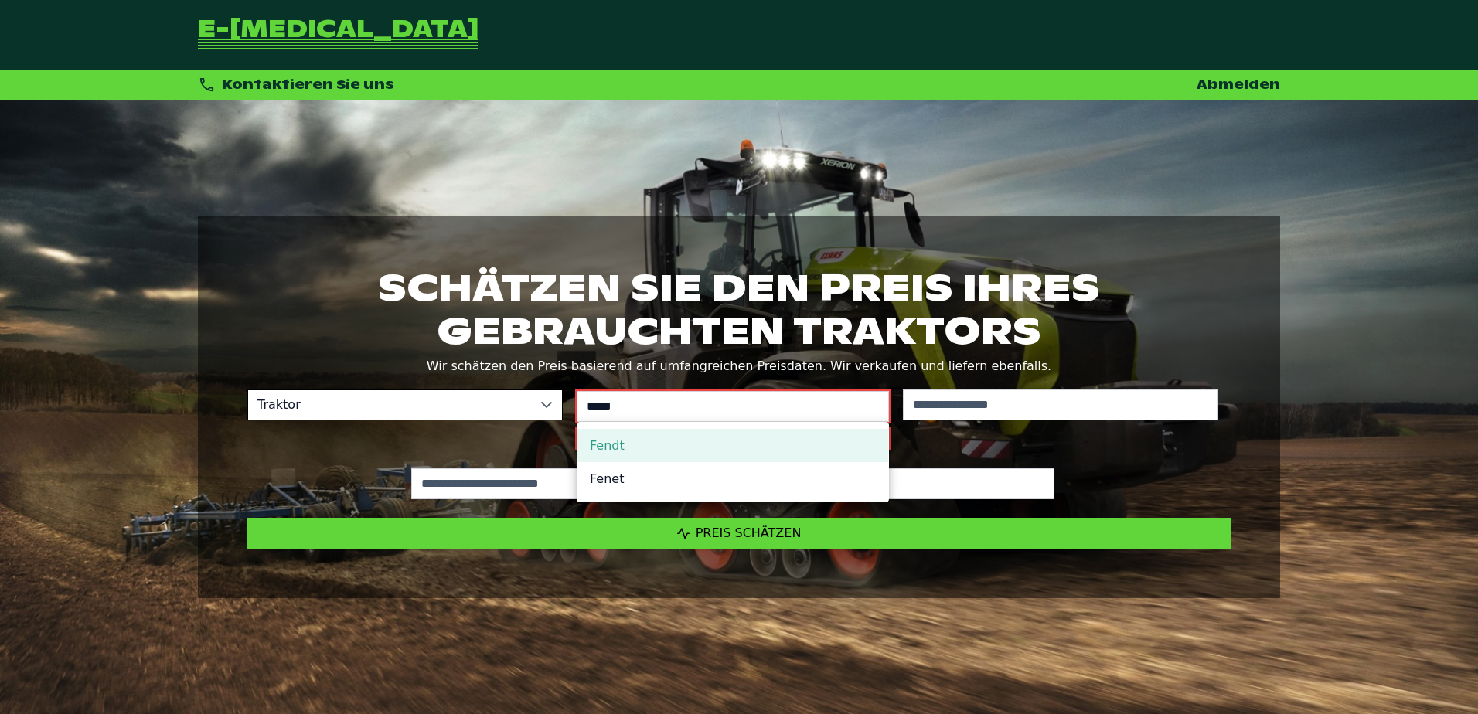
click at [650, 438] on li "Fendt" at bounding box center [733, 445] width 311 height 33
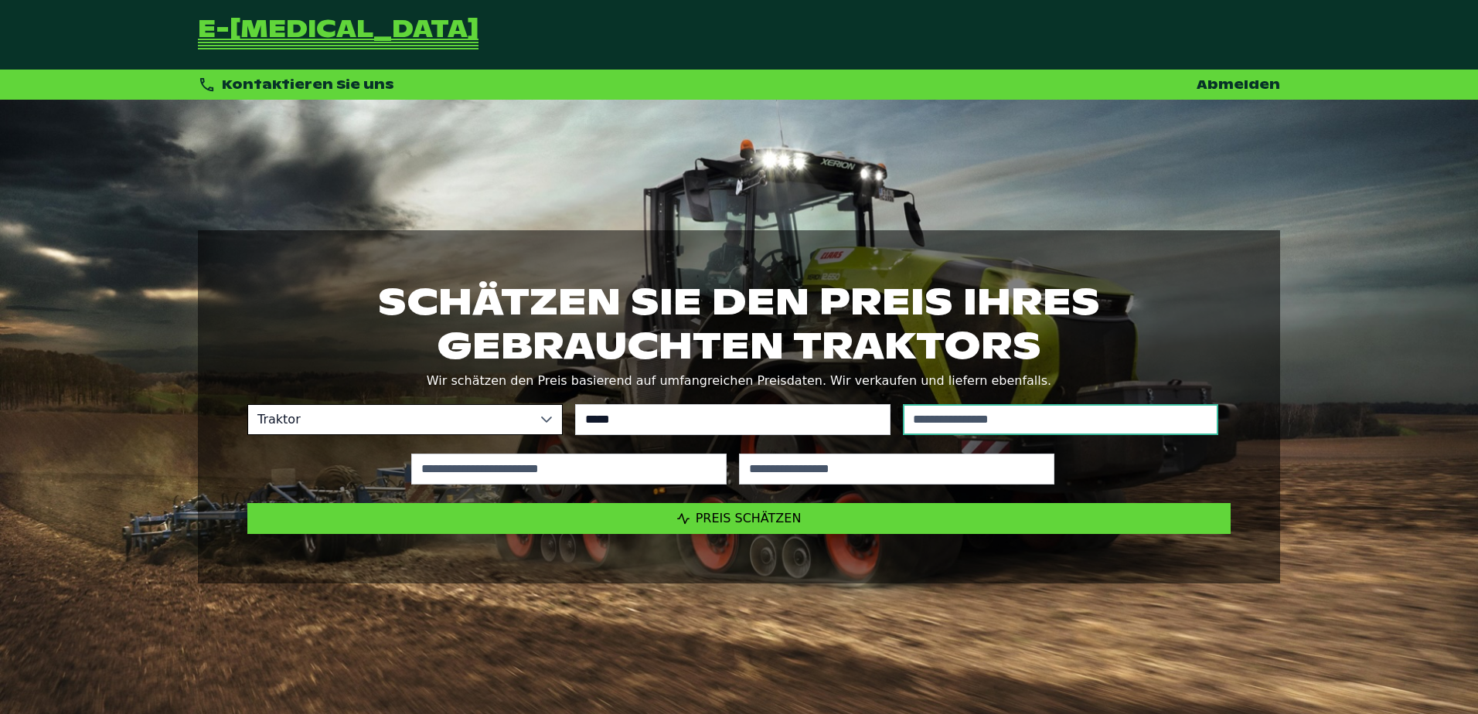
click at [1055, 413] on input "text" at bounding box center [1060, 419] width 315 height 31
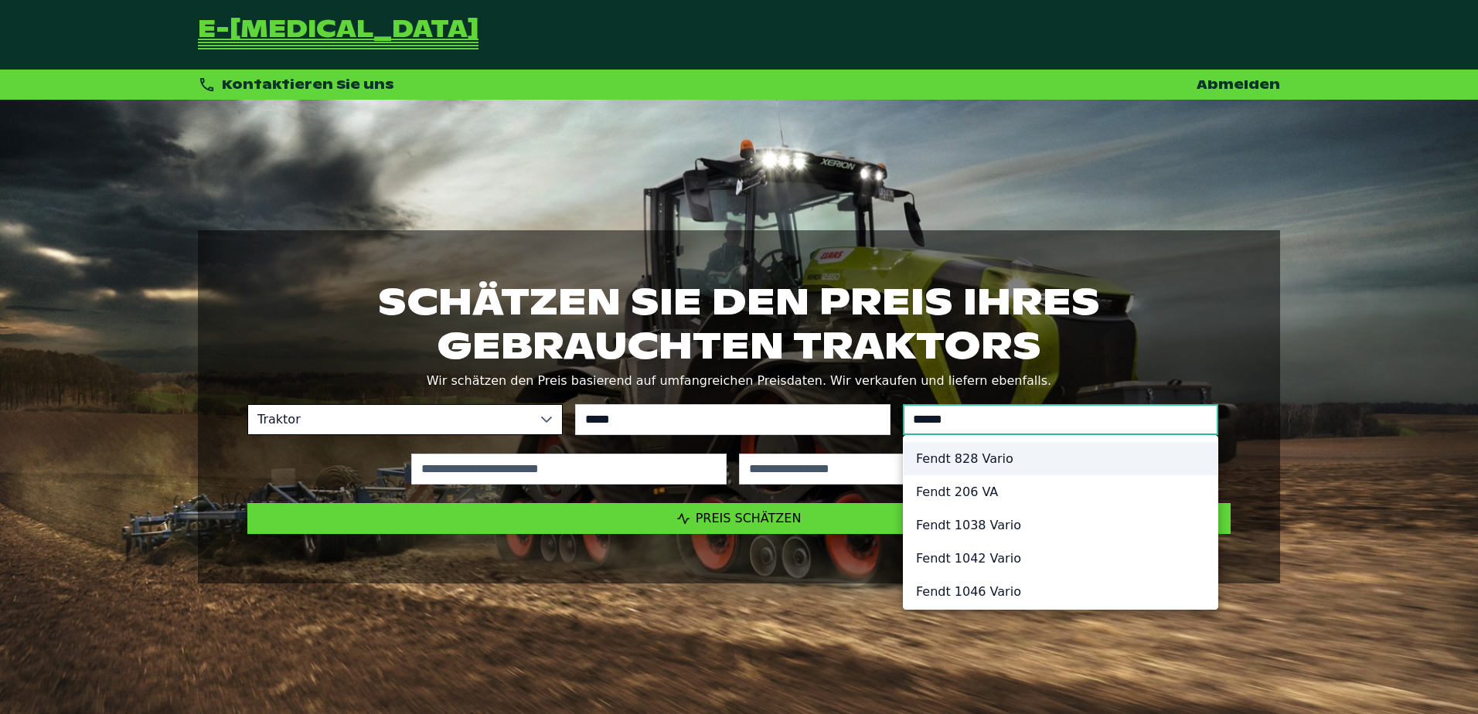
type input "******"
click at [982, 459] on li "Fendt 828 Vario" at bounding box center [1061, 458] width 314 height 33
type input "*********"
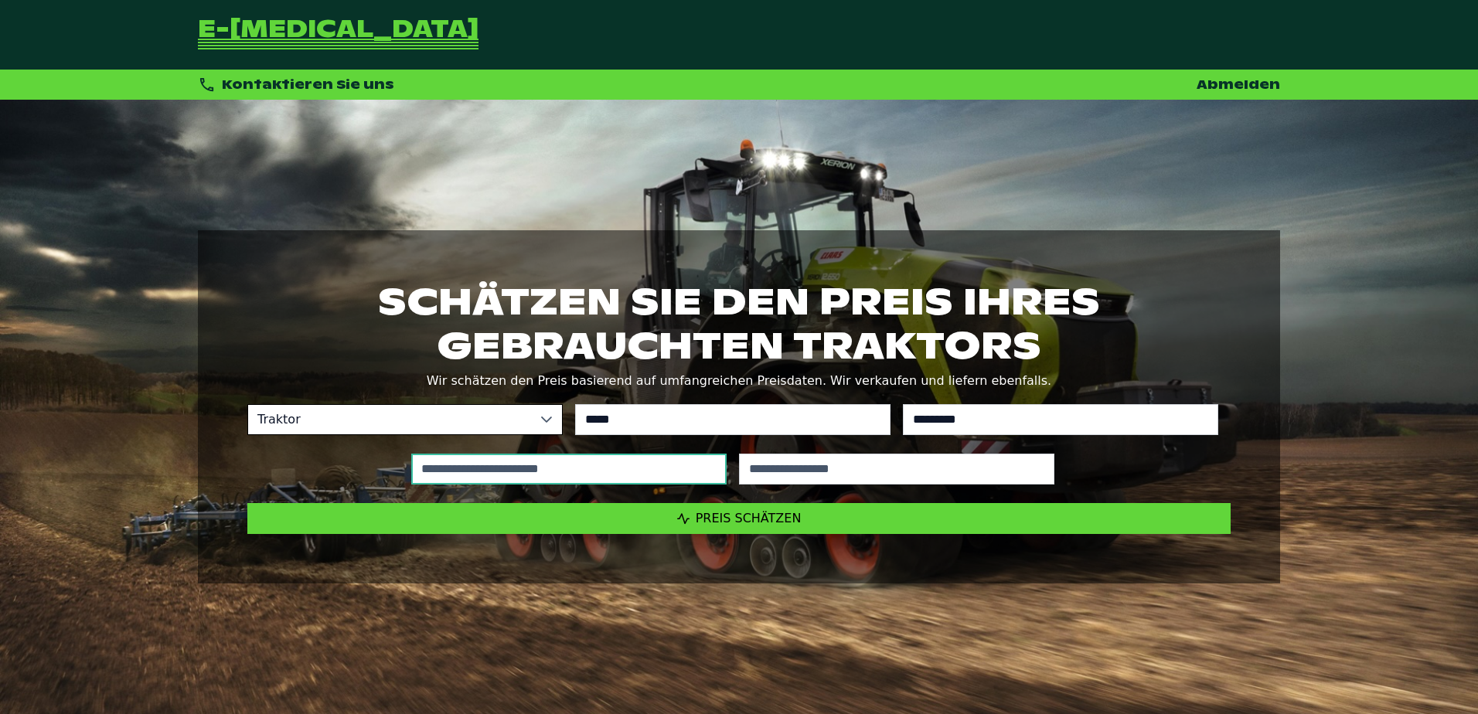
click at [550, 478] on input "text" at bounding box center [568, 469] width 315 height 31
type input "*****"
type input "****"
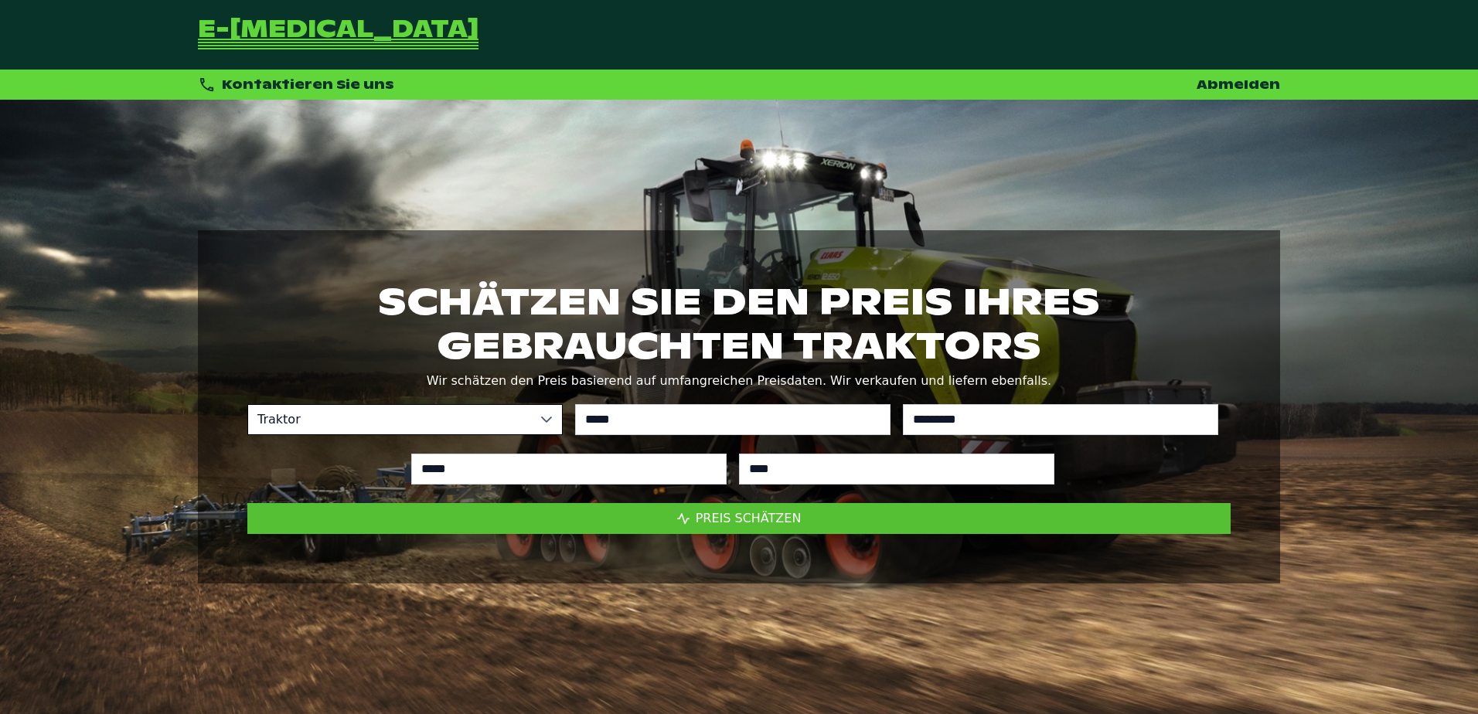
click at [793, 520] on span "Preis schätzen" at bounding box center [749, 518] width 106 height 15
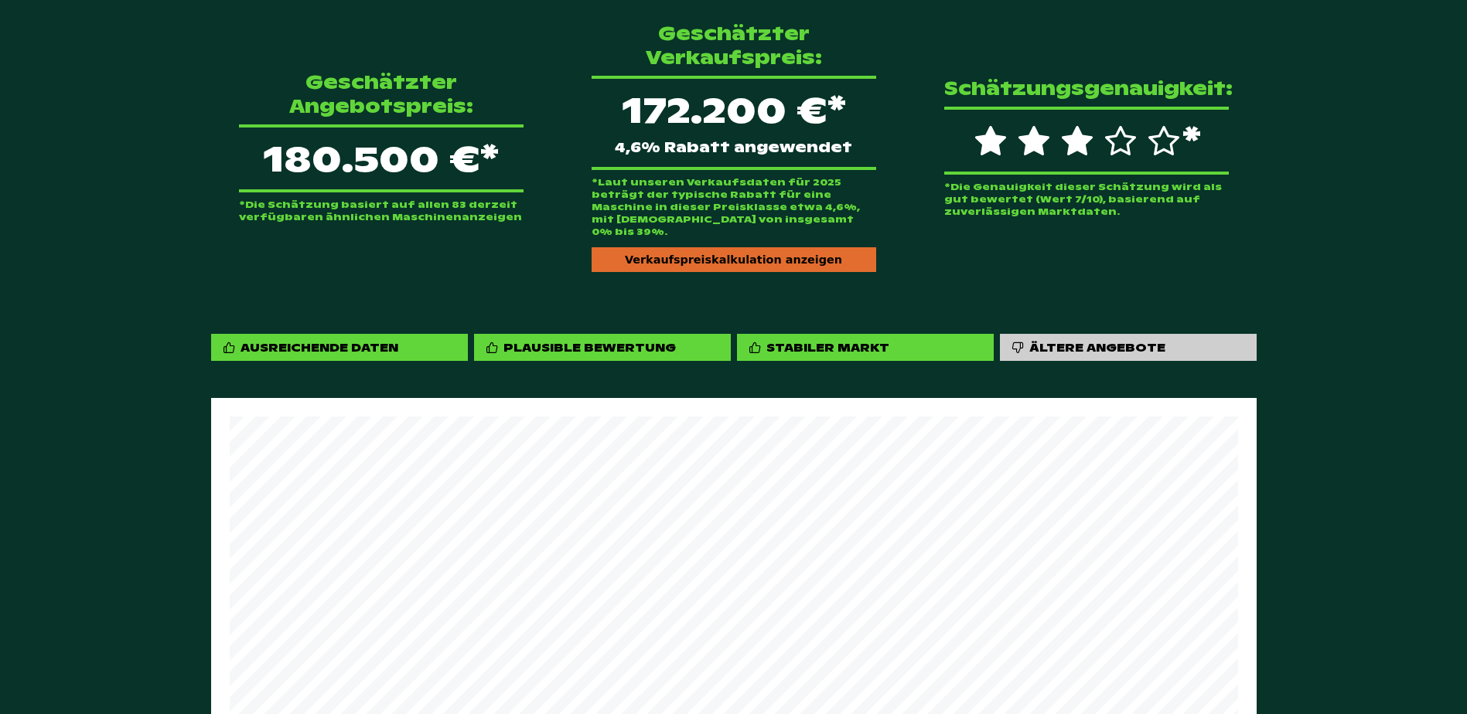
scroll to position [464, 0]
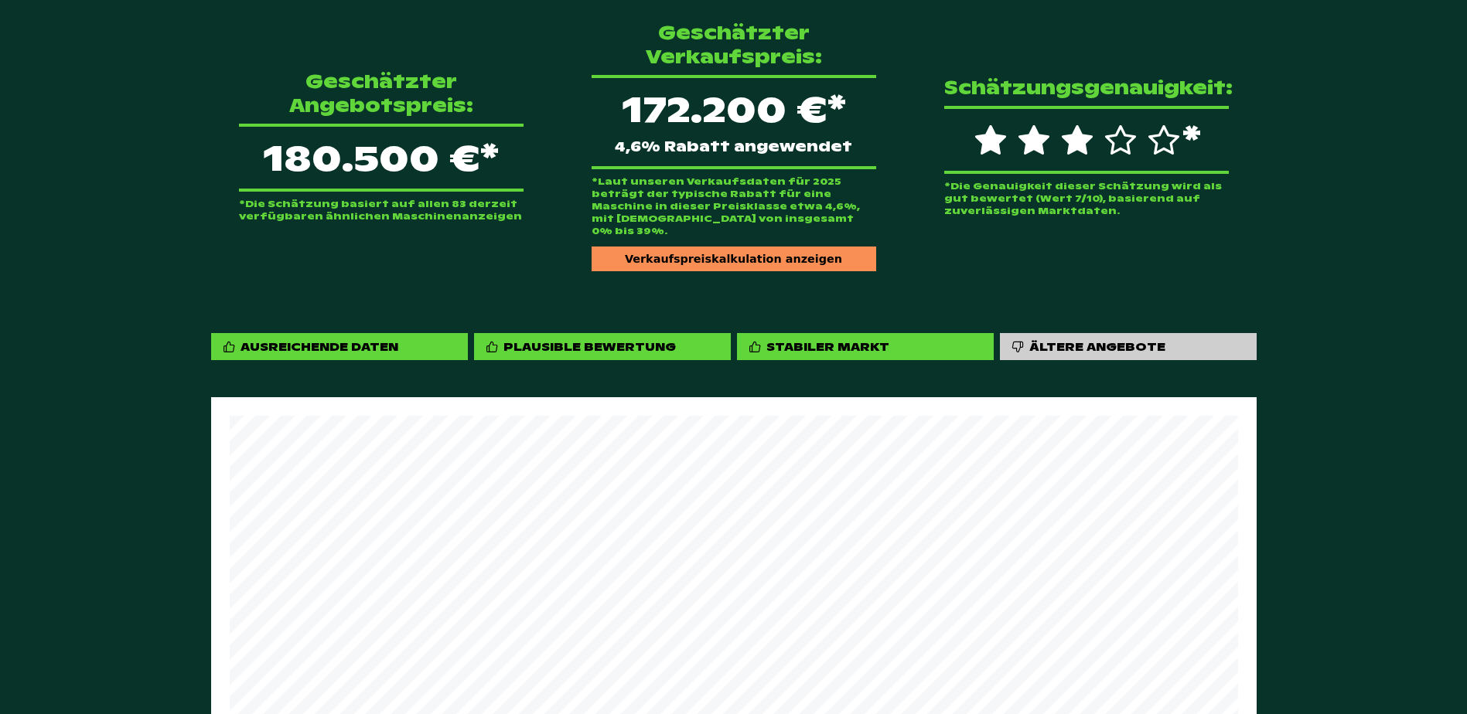
click at [731, 247] on div "Verkaufspreiskalkulation anzeigen" at bounding box center [734, 259] width 285 height 25
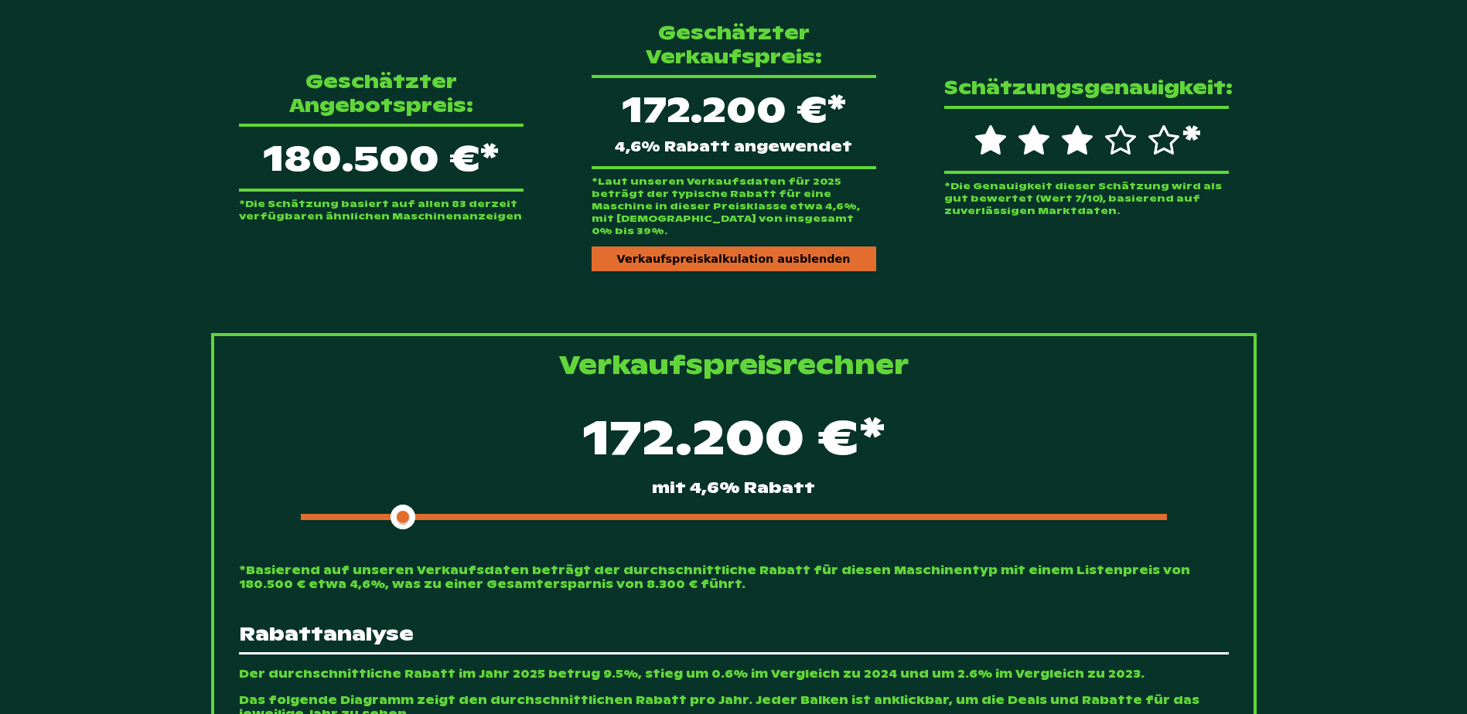
click at [442, 514] on div at bounding box center [734, 517] width 866 height 6
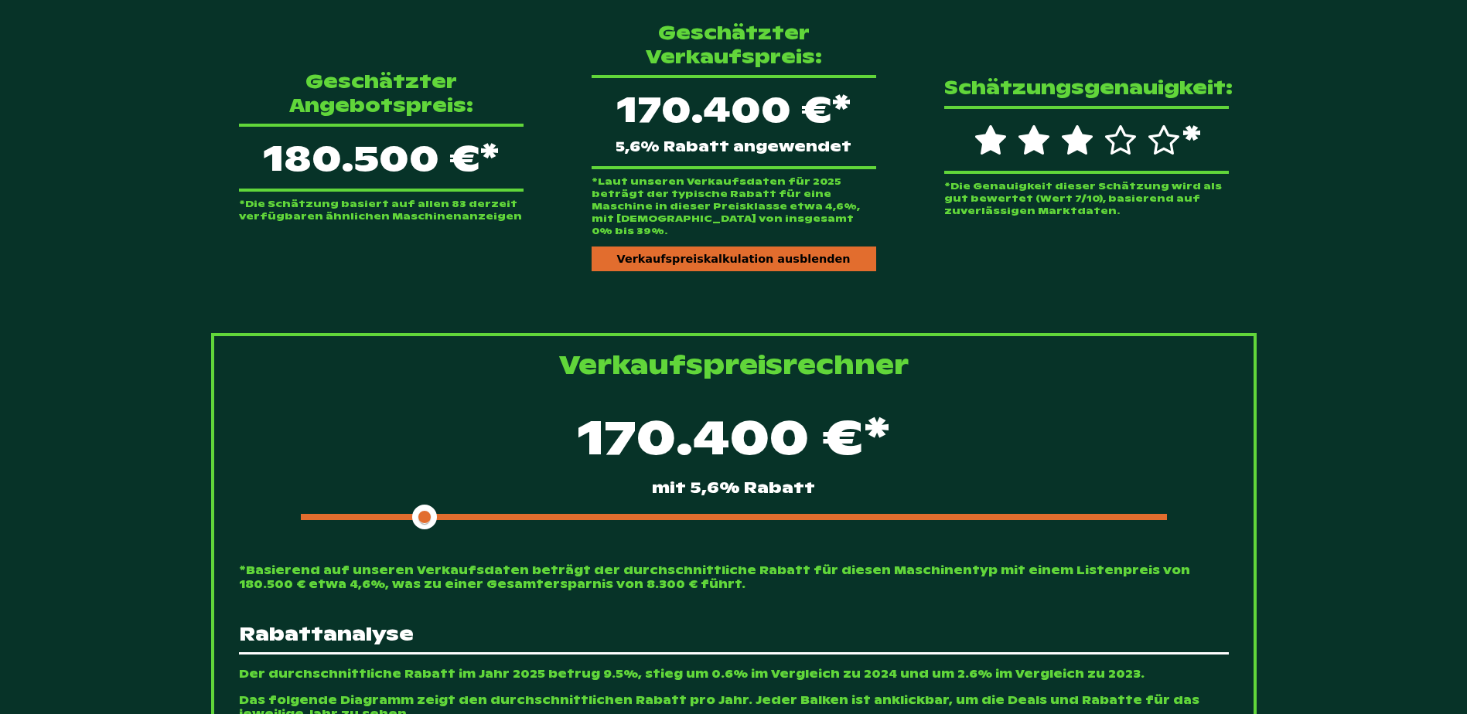
click at [496, 514] on div at bounding box center [734, 517] width 866 height 6
click at [505, 514] on div at bounding box center [734, 517] width 866 height 6
click at [544, 489] on div "164.900 €* mit 8,6% [DEMOGRAPHIC_DATA]" at bounding box center [734, 466] width 990 height 133
click at [555, 489] on div "164.900 €* mit 8,6% [DEMOGRAPHIC_DATA]" at bounding box center [734, 466] width 990 height 133
click at [568, 488] on div "164.900 €* mit 8,6% [DEMOGRAPHIC_DATA]" at bounding box center [734, 466] width 990 height 133
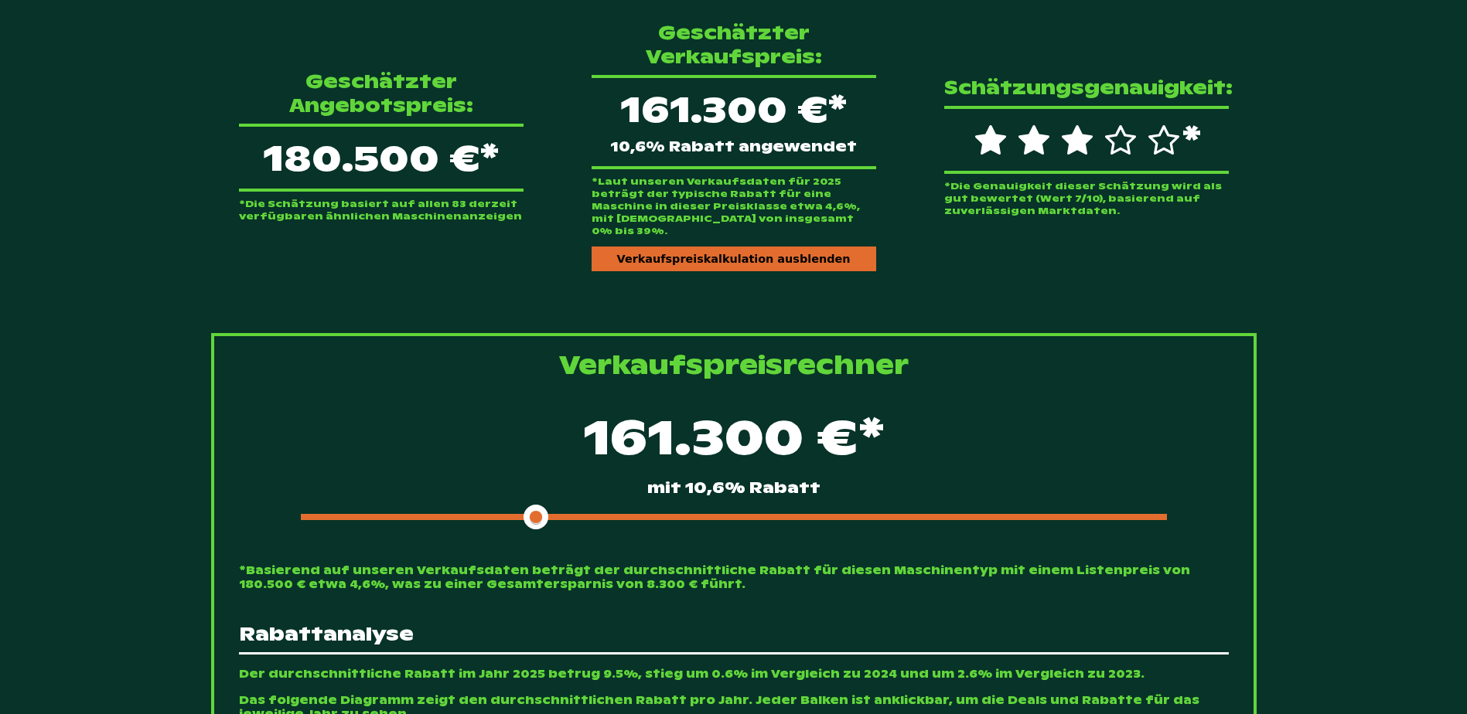
drag, startPoint x: 500, startPoint y: 489, endPoint x: 514, endPoint y: 491, distance: 14.1
click at [514, 514] on div at bounding box center [734, 517] width 866 height 6
drag, startPoint x: 541, startPoint y: 491, endPoint x: 506, endPoint y: 492, distance: 34.0
click at [506, 505] on span at bounding box center [513, 517] width 25 height 25
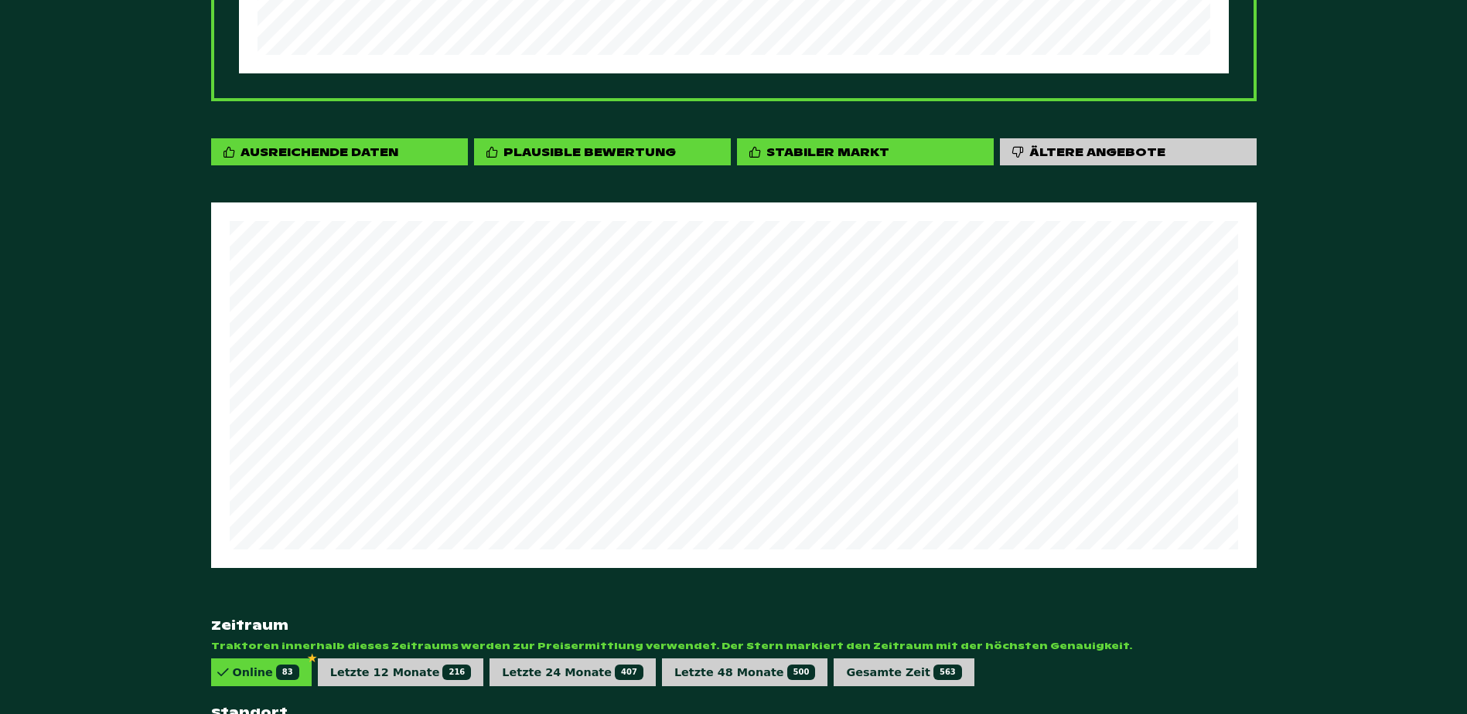
scroll to position [1925, 0]
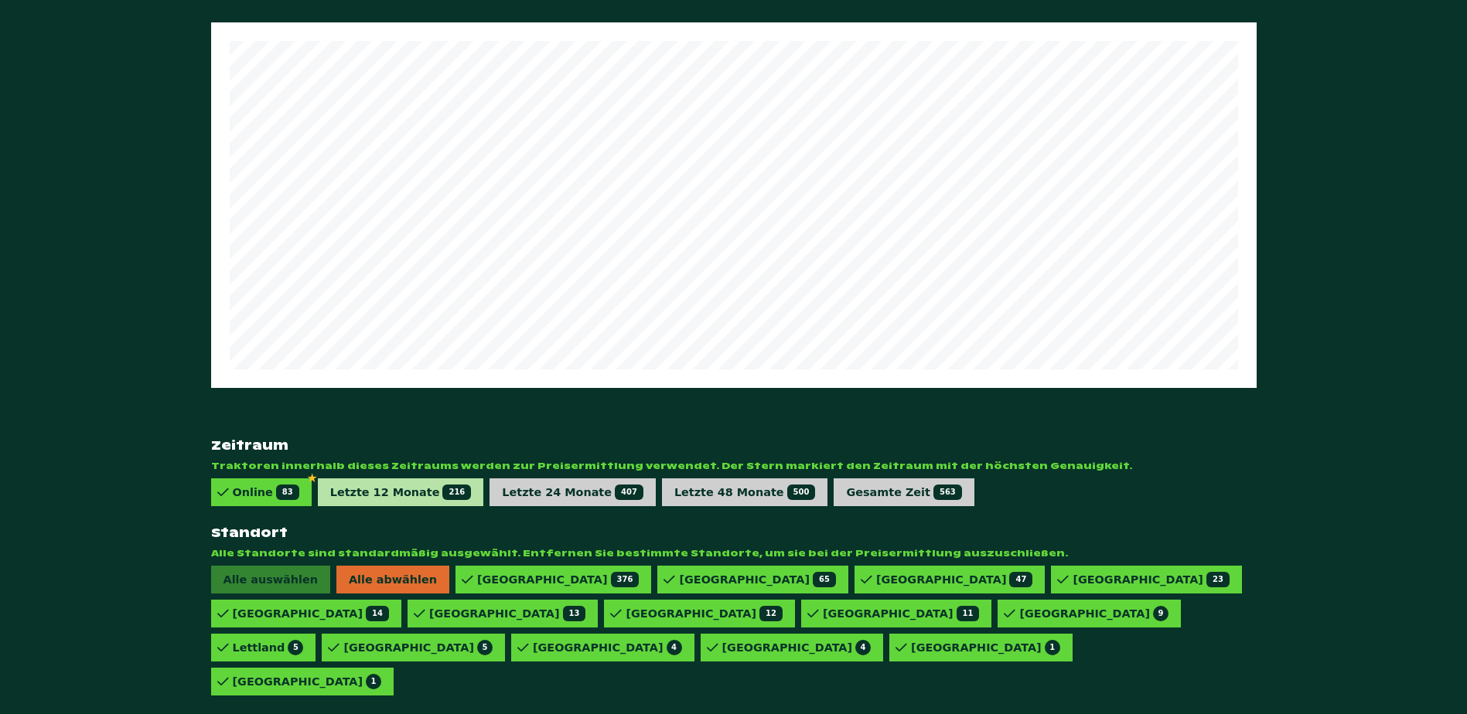
click at [392, 485] on div "Letzte 12 Monate 216" at bounding box center [401, 492] width 142 height 15
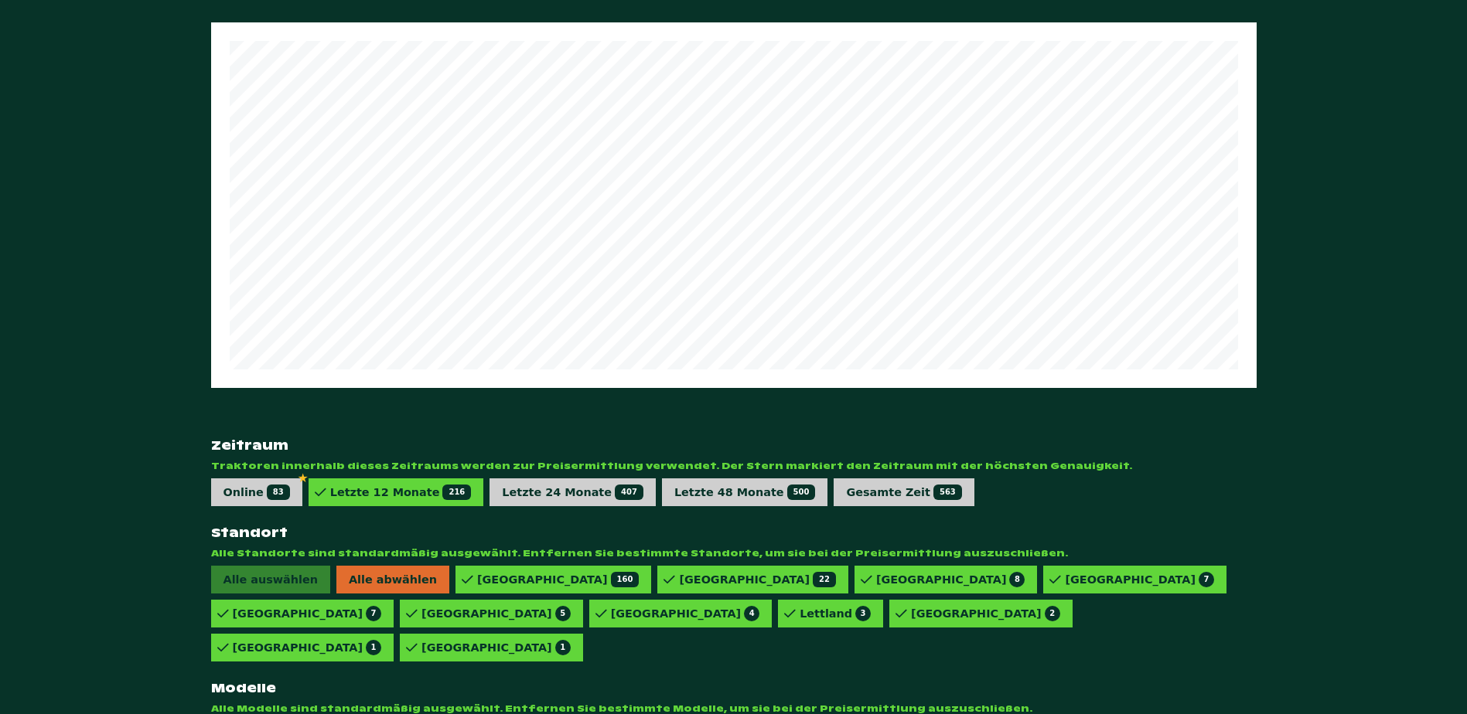
click at [1043, 594] on div "828 VARIO POWERPLUS 1" at bounding box center [1134, 580] width 183 height 28
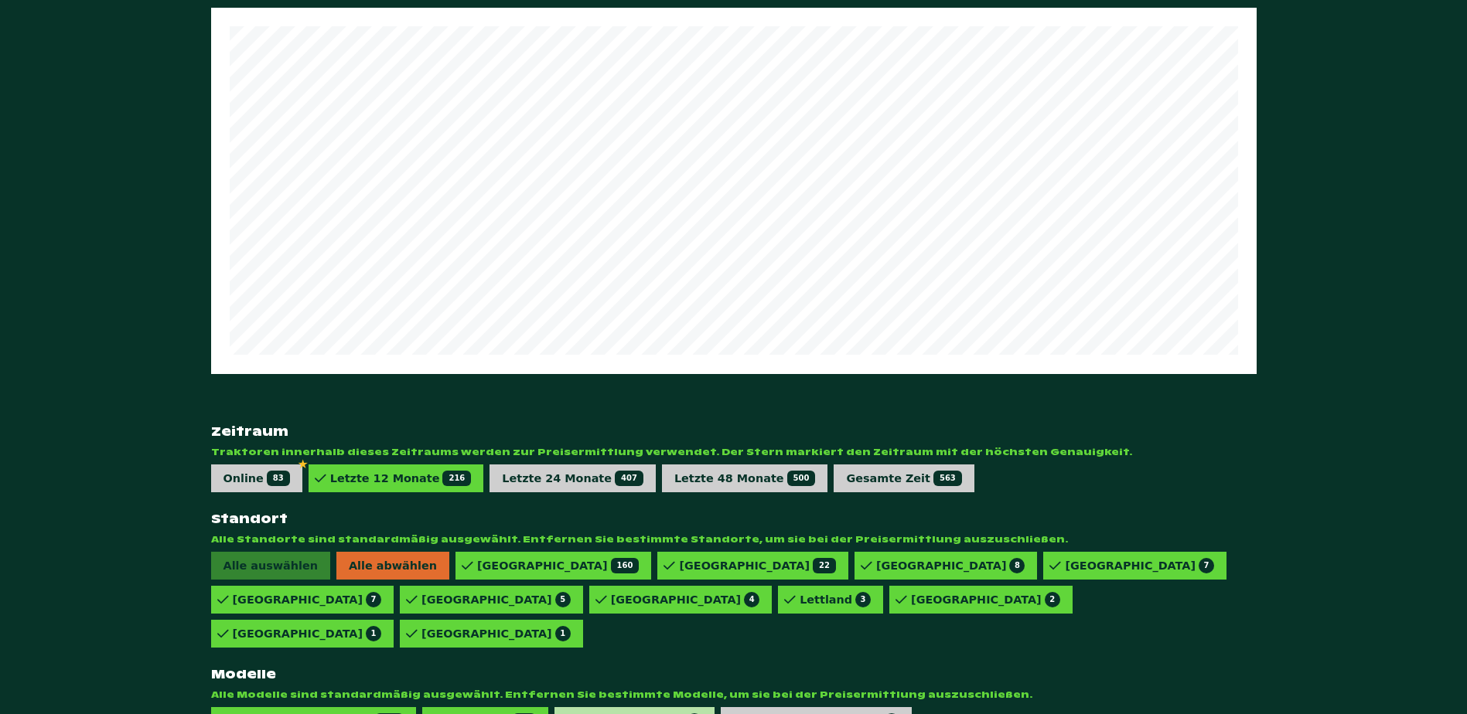
click at [588, 714] on div "828 VARIO PROFI 3" at bounding box center [639, 721] width 126 height 15
click at [445, 714] on div "828 VARIO 77" at bounding box center [490, 721] width 92 height 15
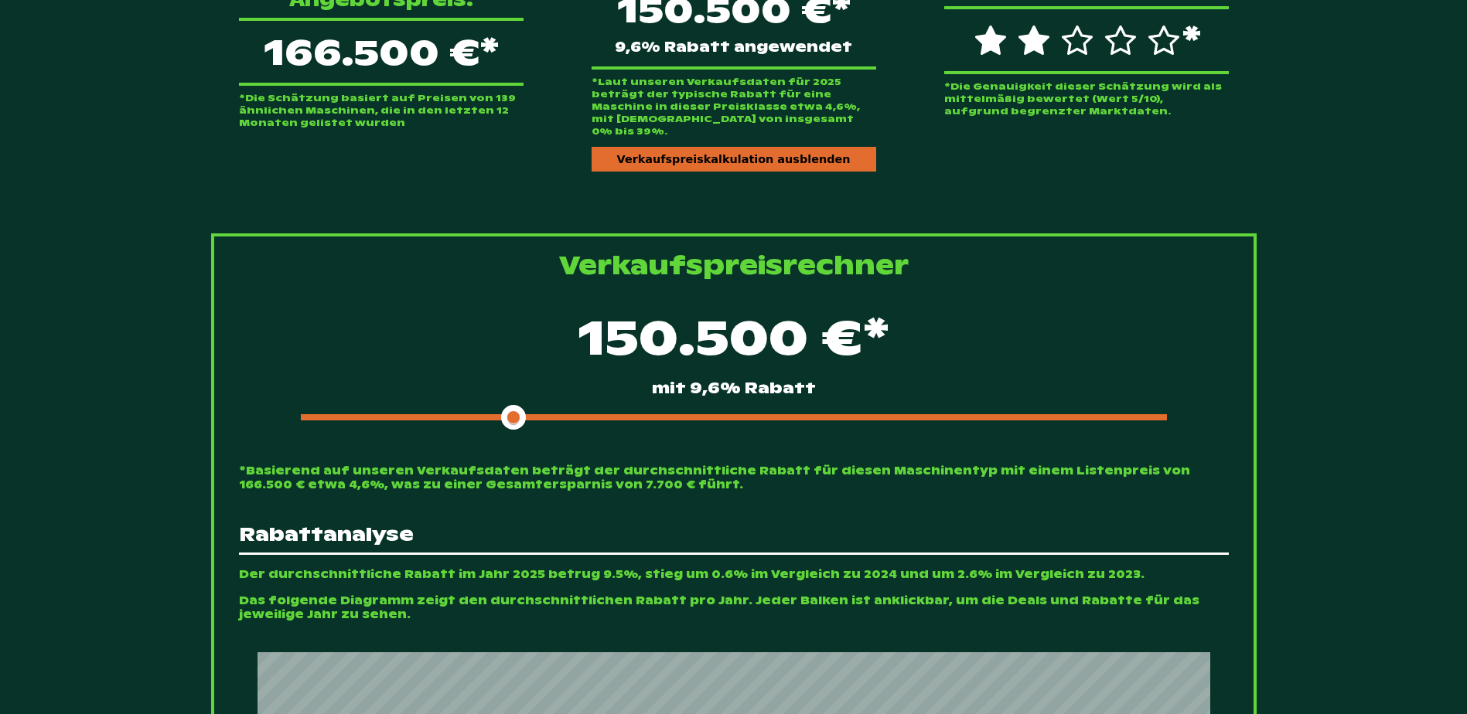
scroll to position [223, 0]
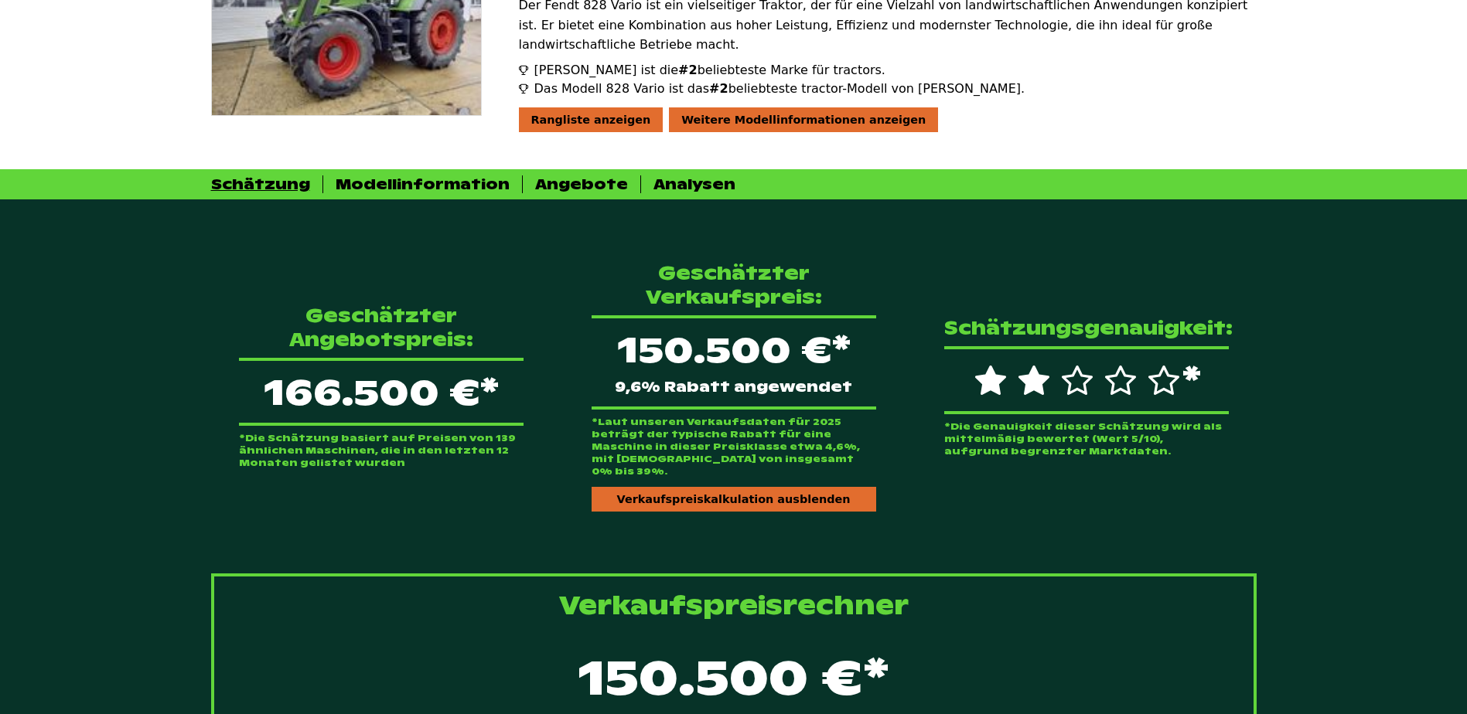
drag, startPoint x: 11, startPoint y: 469, endPoint x: 19, endPoint y: 470, distance: 8.5
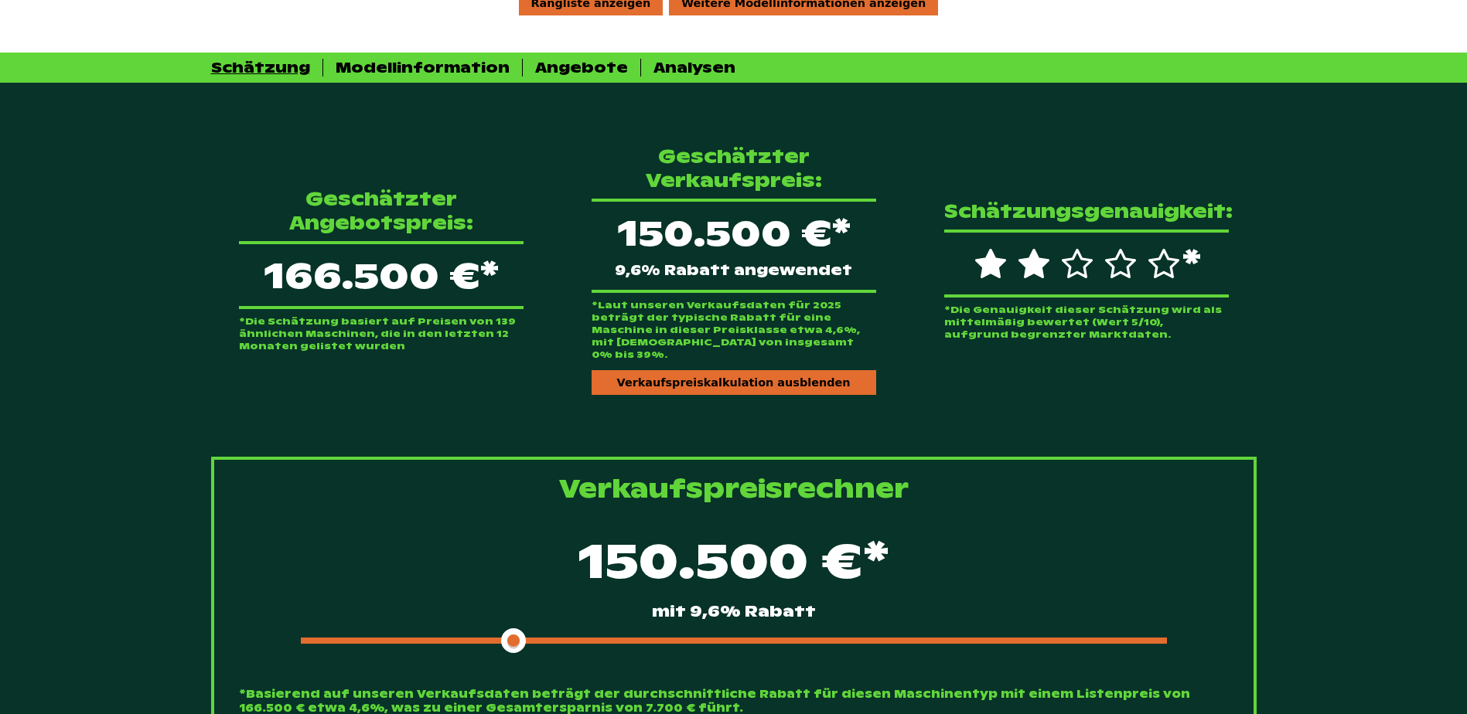
scroll to position [533, 0]
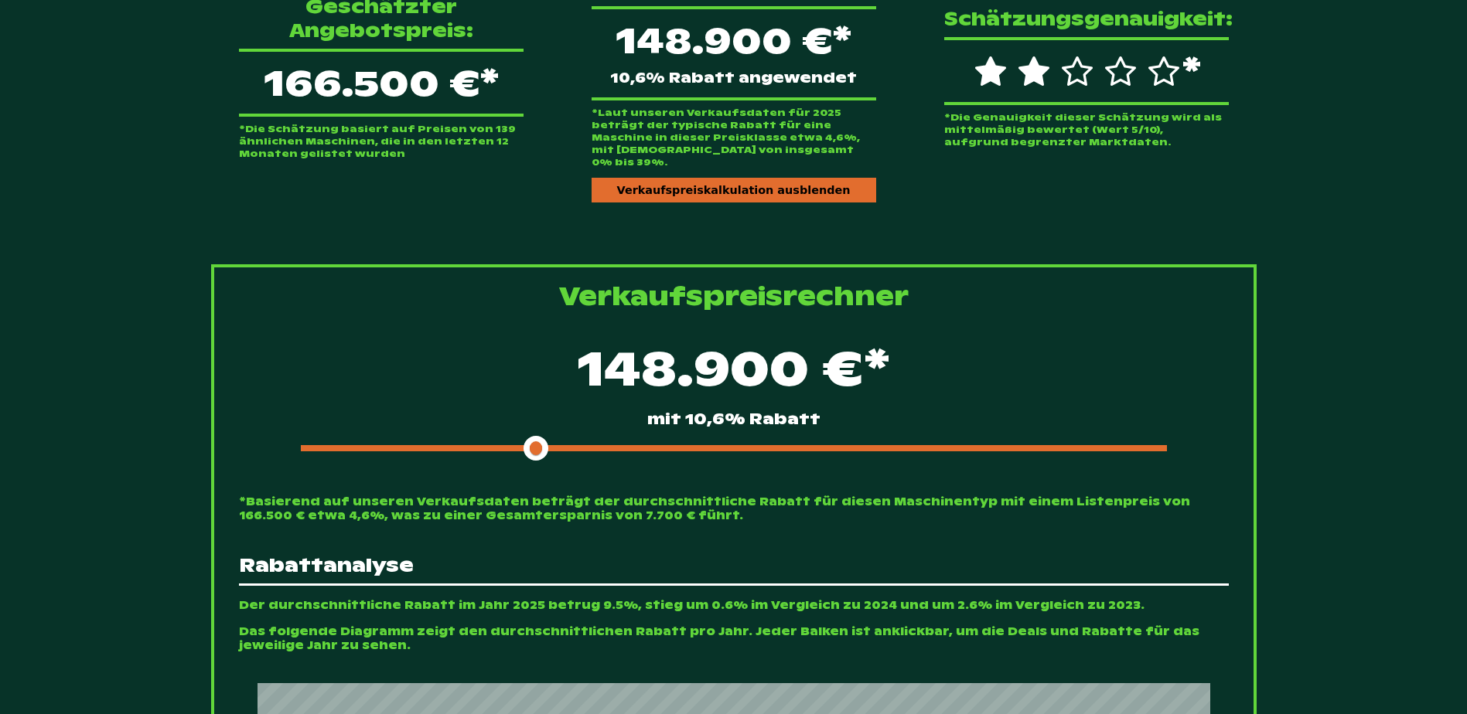
drag, startPoint x: 512, startPoint y: 428, endPoint x: 540, endPoint y: 423, distance: 28.2
click at [540, 436] on span at bounding box center [535, 448] width 25 height 25
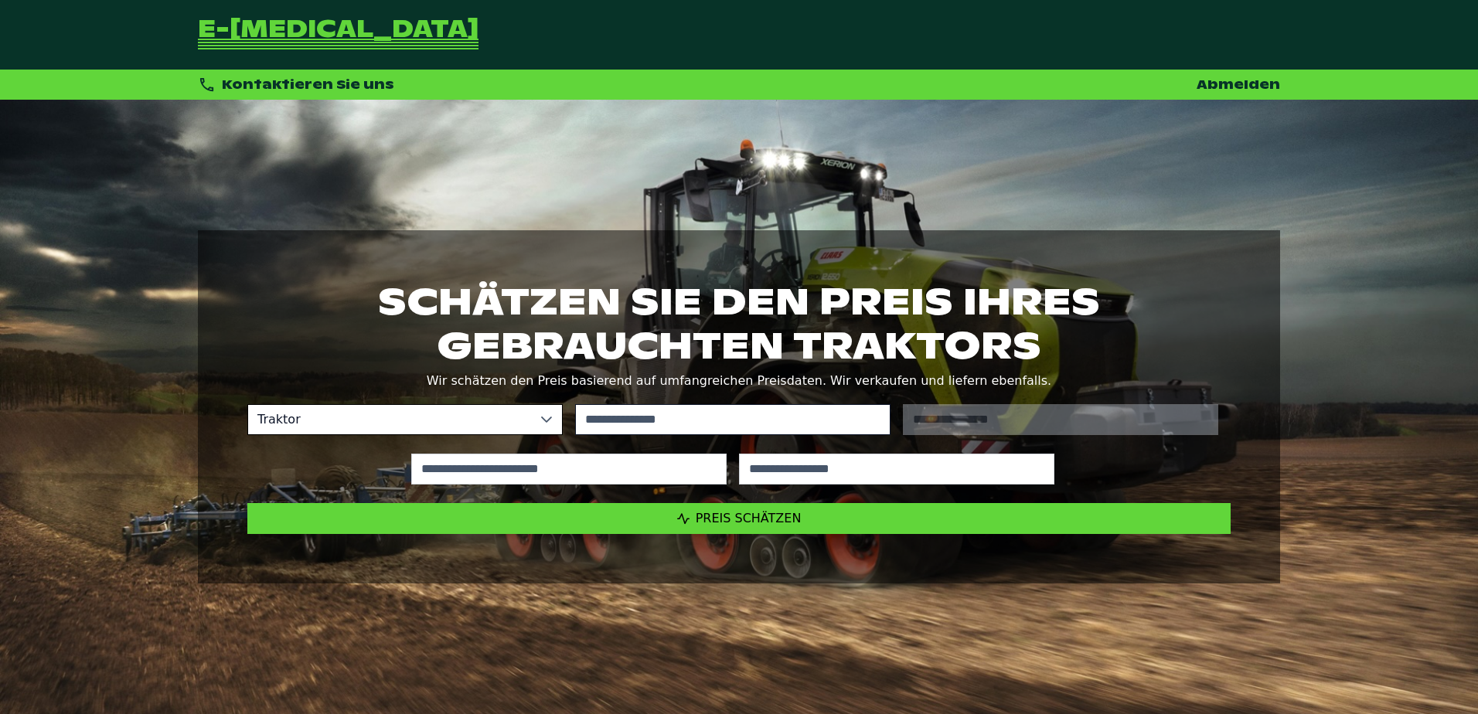
drag, startPoint x: 647, startPoint y: 448, endPoint x: 653, endPoint y: 422, distance: 27.0
click at [647, 448] on div at bounding box center [569, 469] width 328 height 43
click at [655, 421] on input "text" at bounding box center [732, 419] width 315 height 31
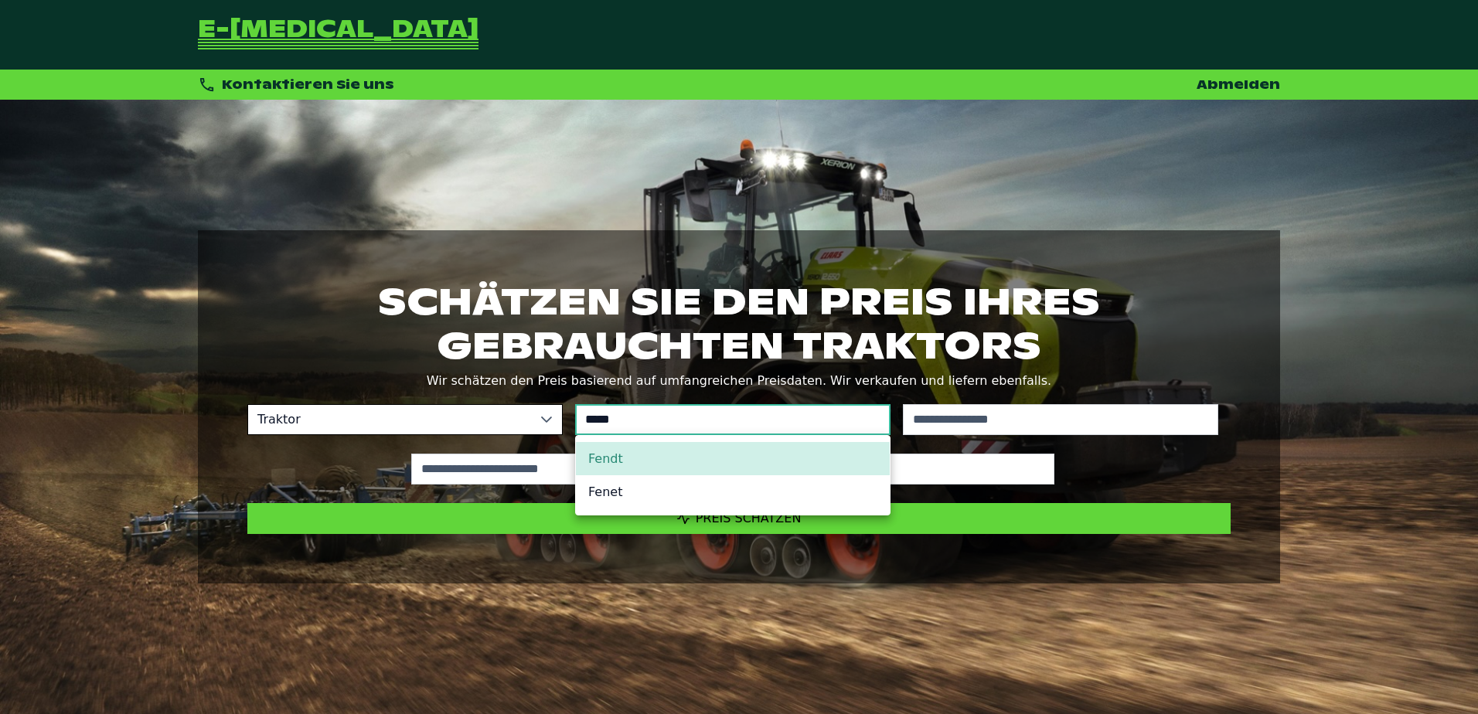
type input "*****"
click at [677, 464] on li "Fendt" at bounding box center [733, 458] width 314 height 33
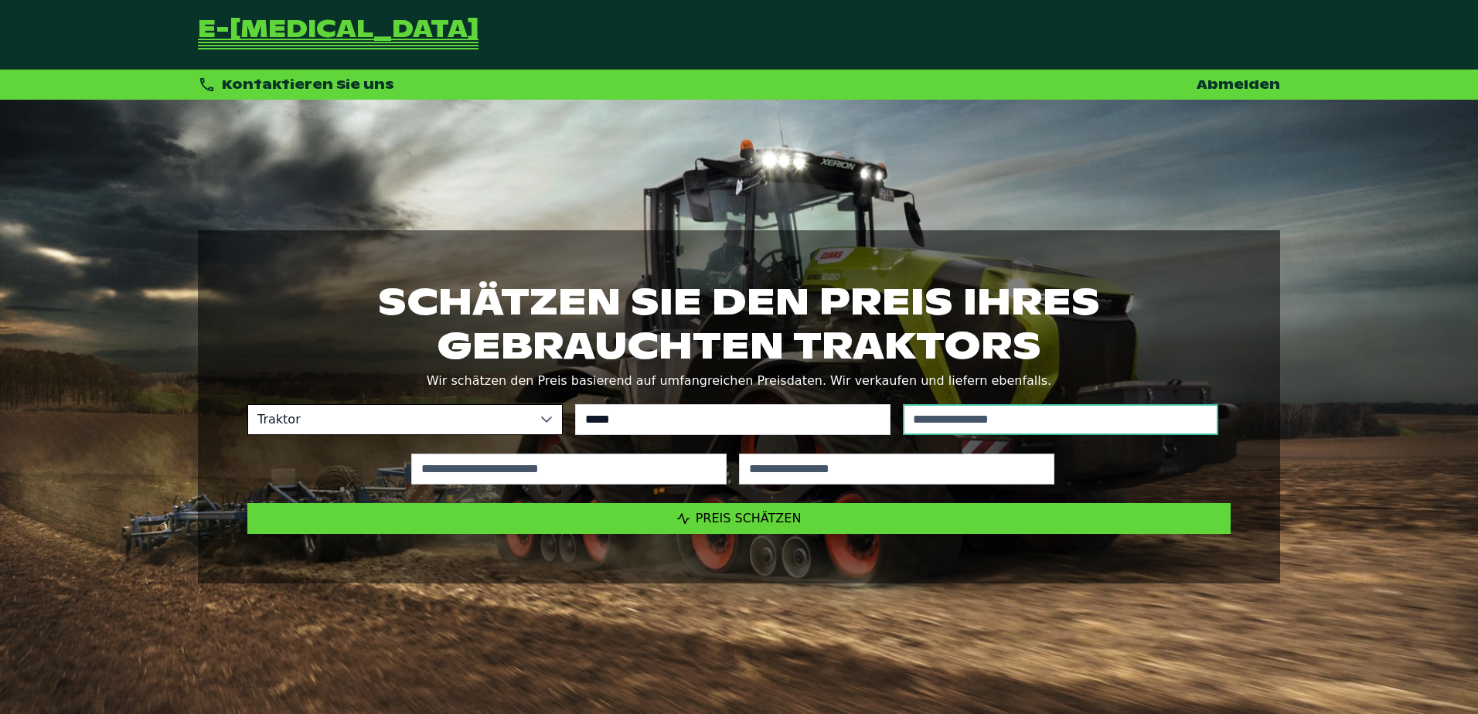
click at [1050, 421] on input "text" at bounding box center [1060, 419] width 315 height 31
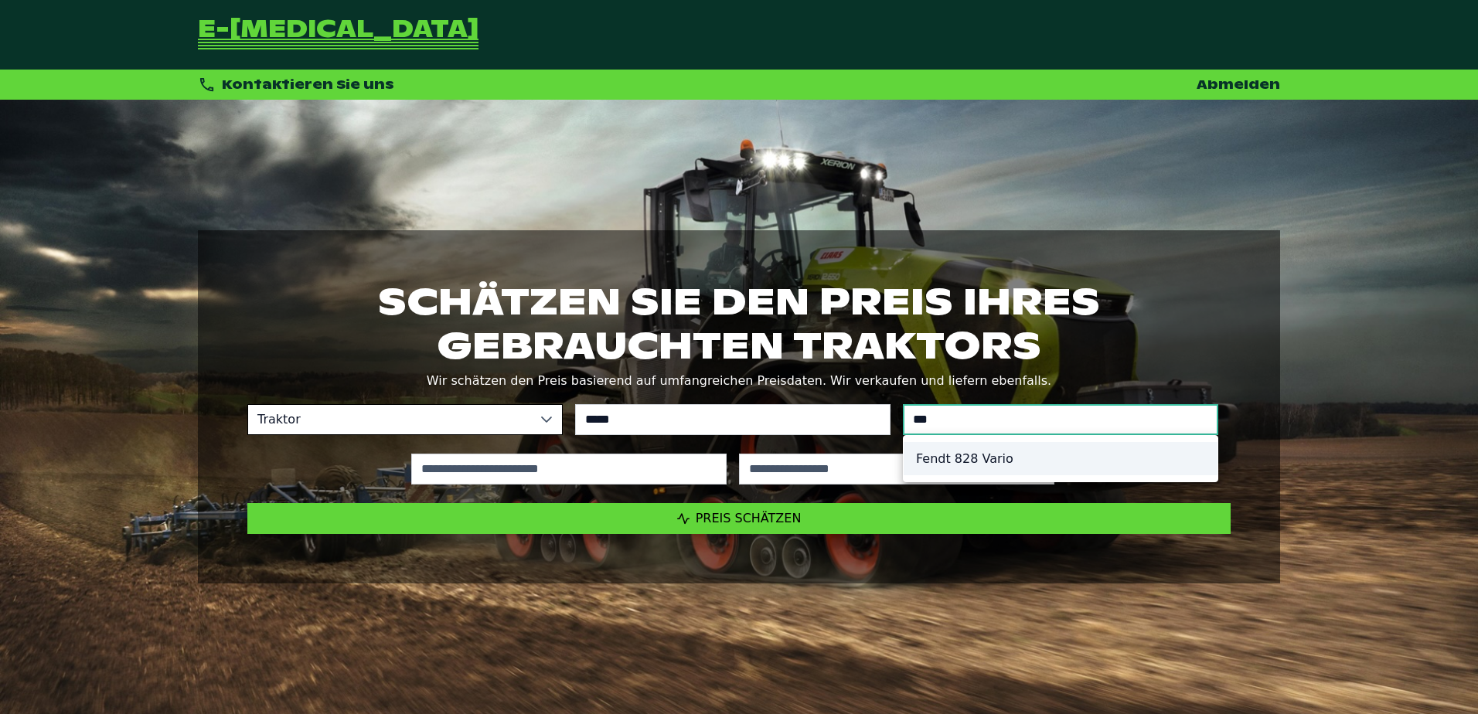
type input "***"
click at [977, 465] on li "Fendt 828 Vario" at bounding box center [1061, 458] width 314 height 33
type input "*********"
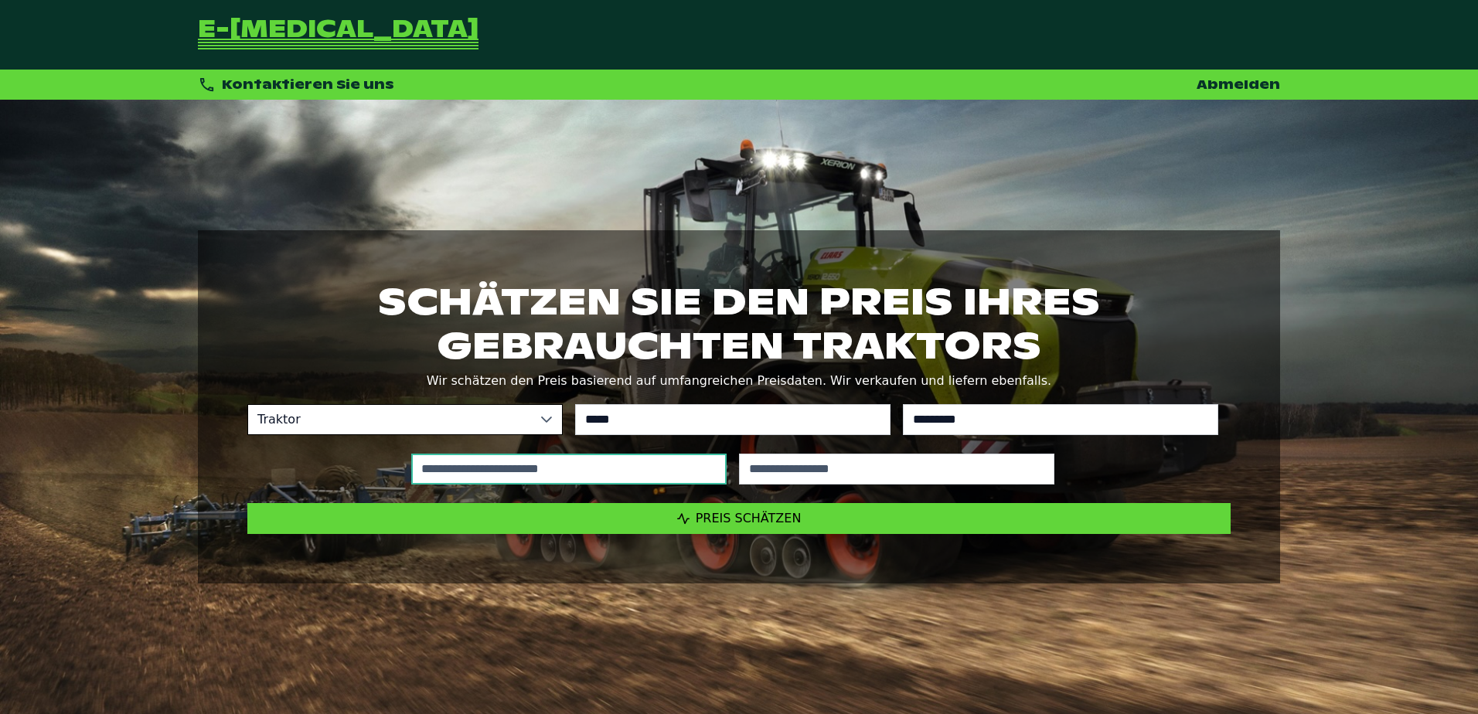
click at [581, 469] on input "text" at bounding box center [568, 469] width 315 height 31
type input "*****"
type input "****"
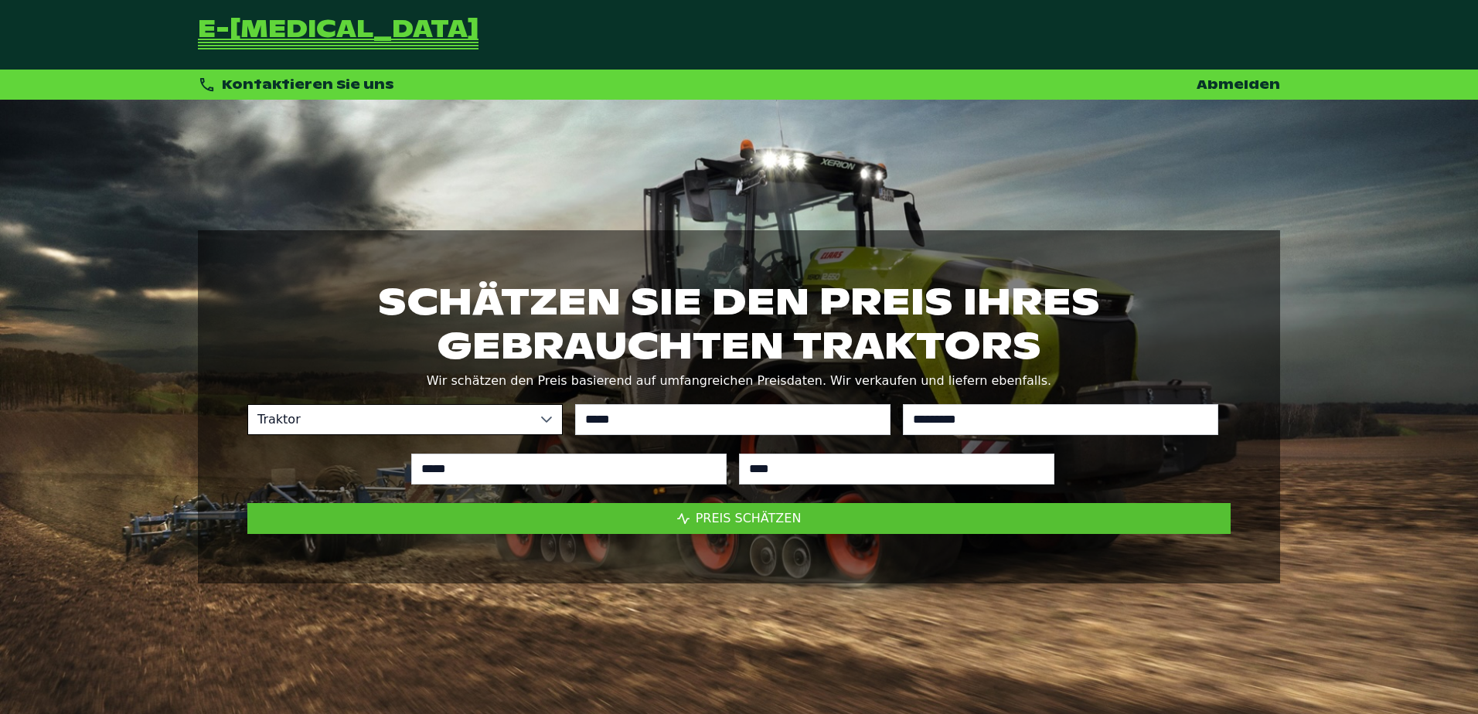
click at [786, 515] on span "Preis schätzen" at bounding box center [749, 518] width 106 height 15
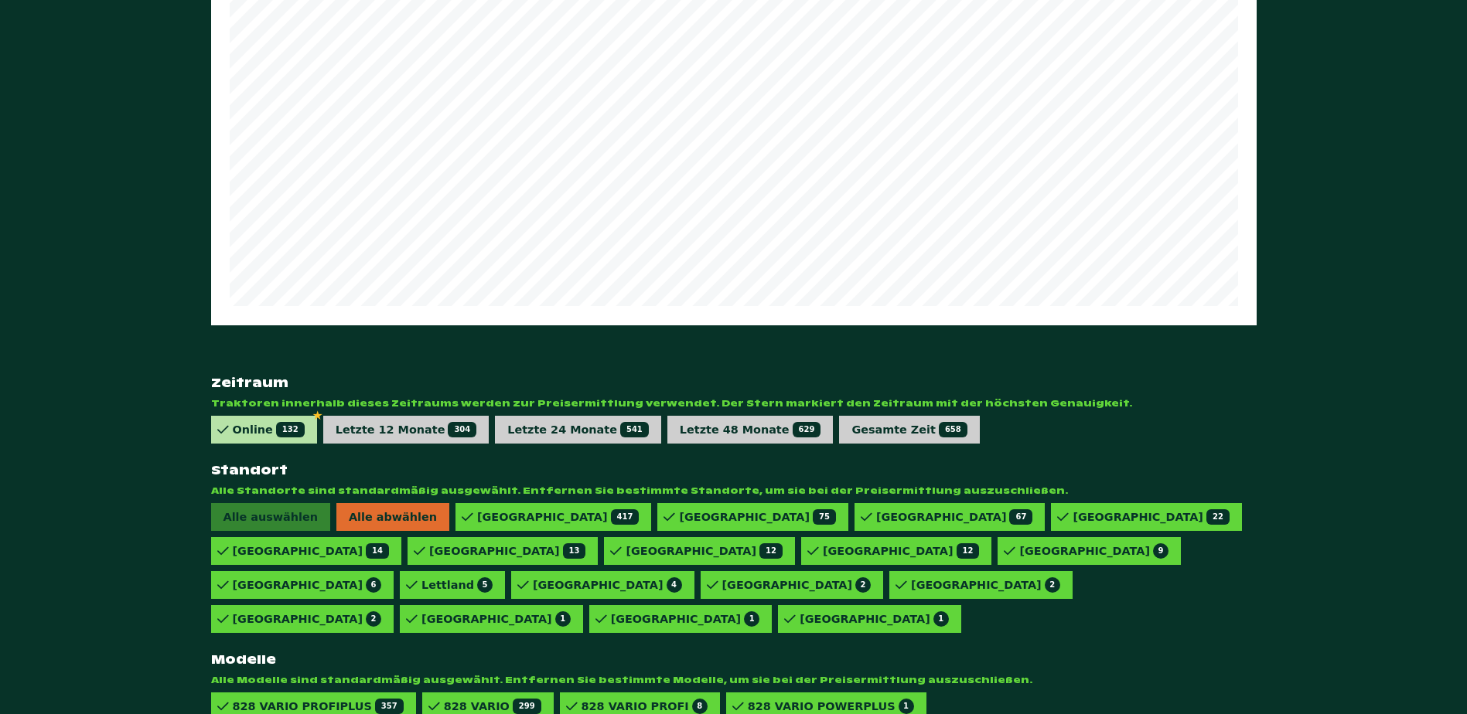
scroll to position [887, 0]
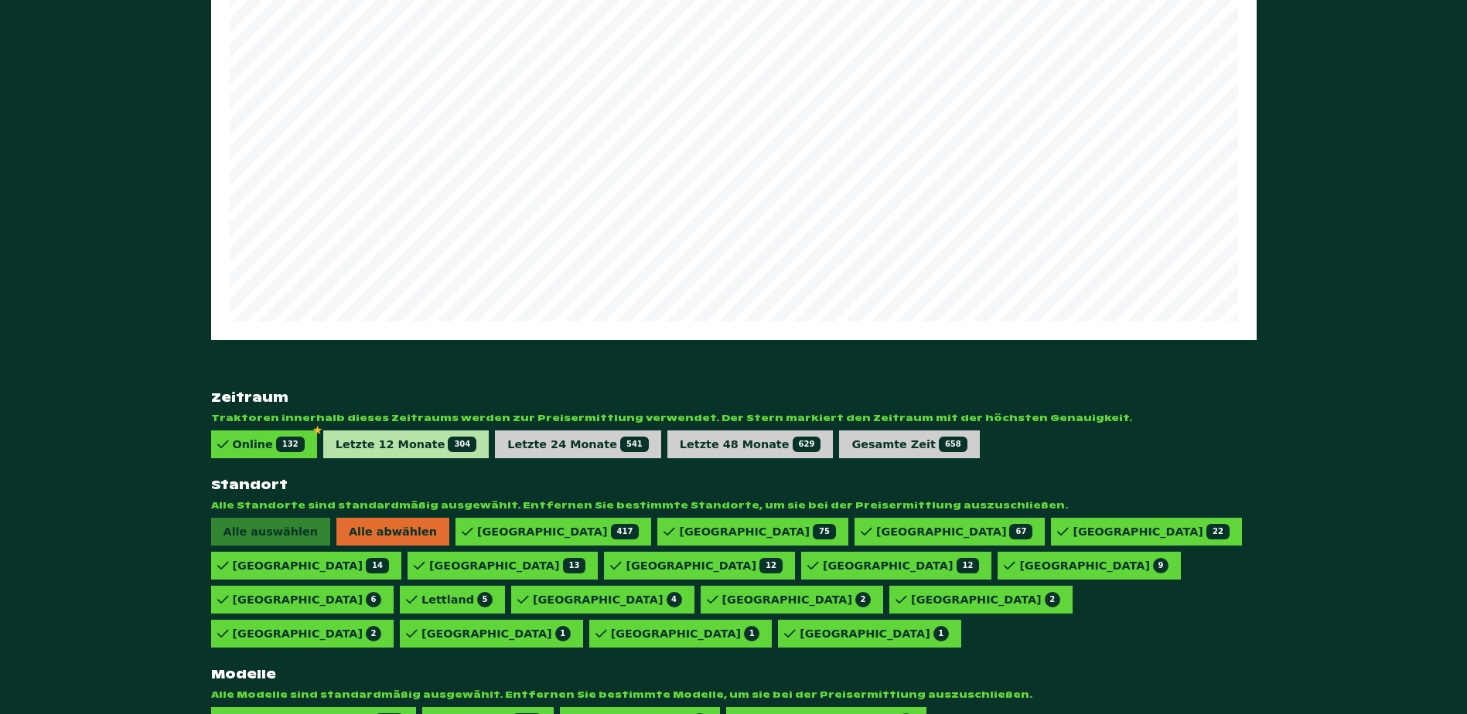
click at [416, 437] on div "Letzte 12 Monate 304" at bounding box center [407, 444] width 142 height 15
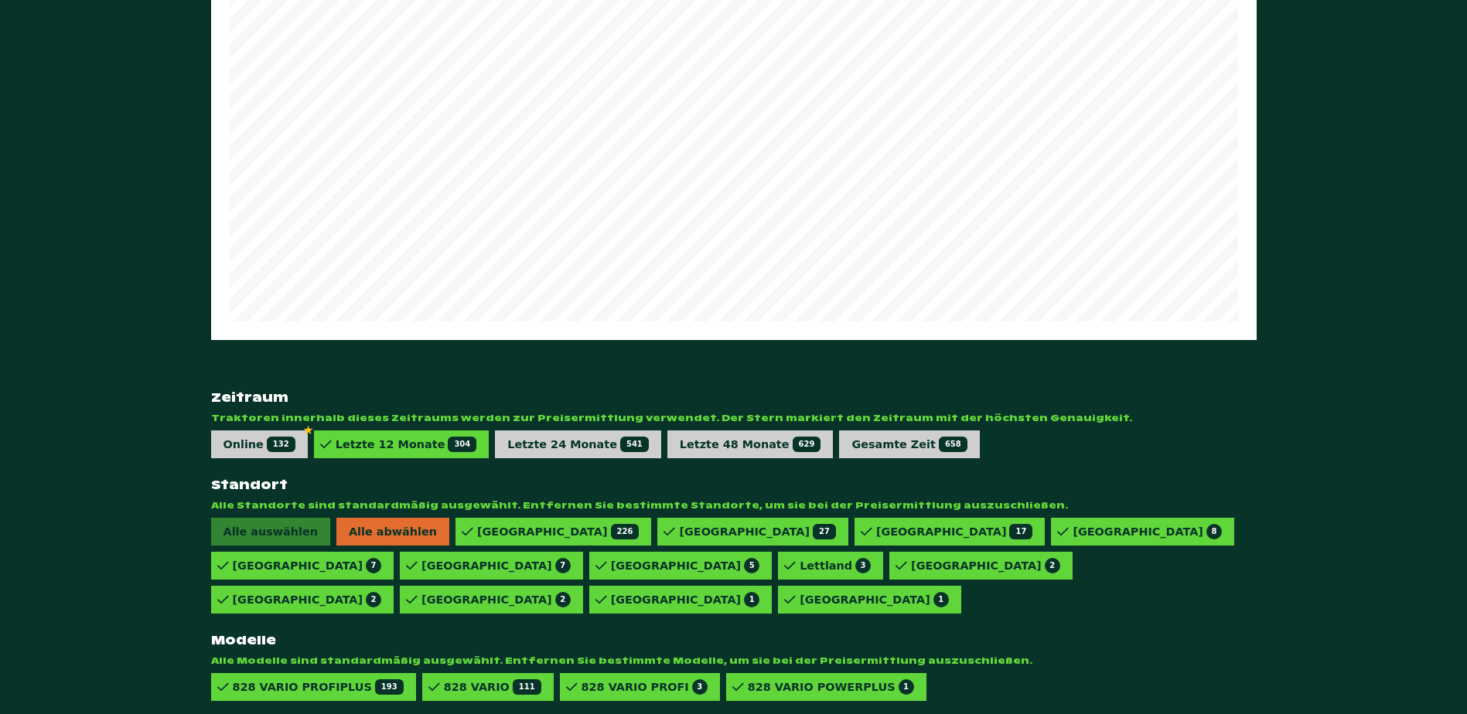
scroll to position [853, 0]
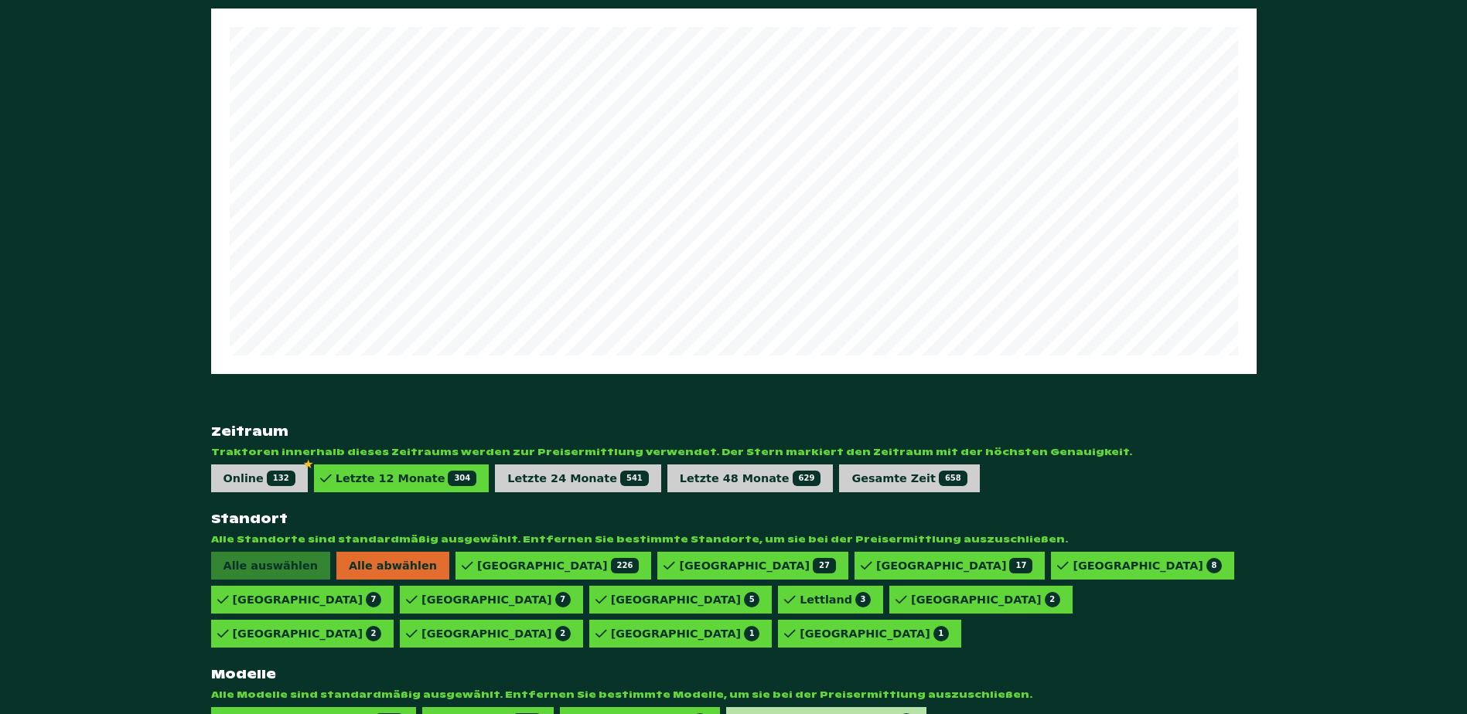
click at [748, 714] on div "828 VARIO POWERPLUS 1" at bounding box center [831, 721] width 166 height 15
click at [608, 714] on div "828 VARIO PROFI 3" at bounding box center [644, 721] width 126 height 15
click at [513, 714] on span "111" at bounding box center [527, 721] width 29 height 15
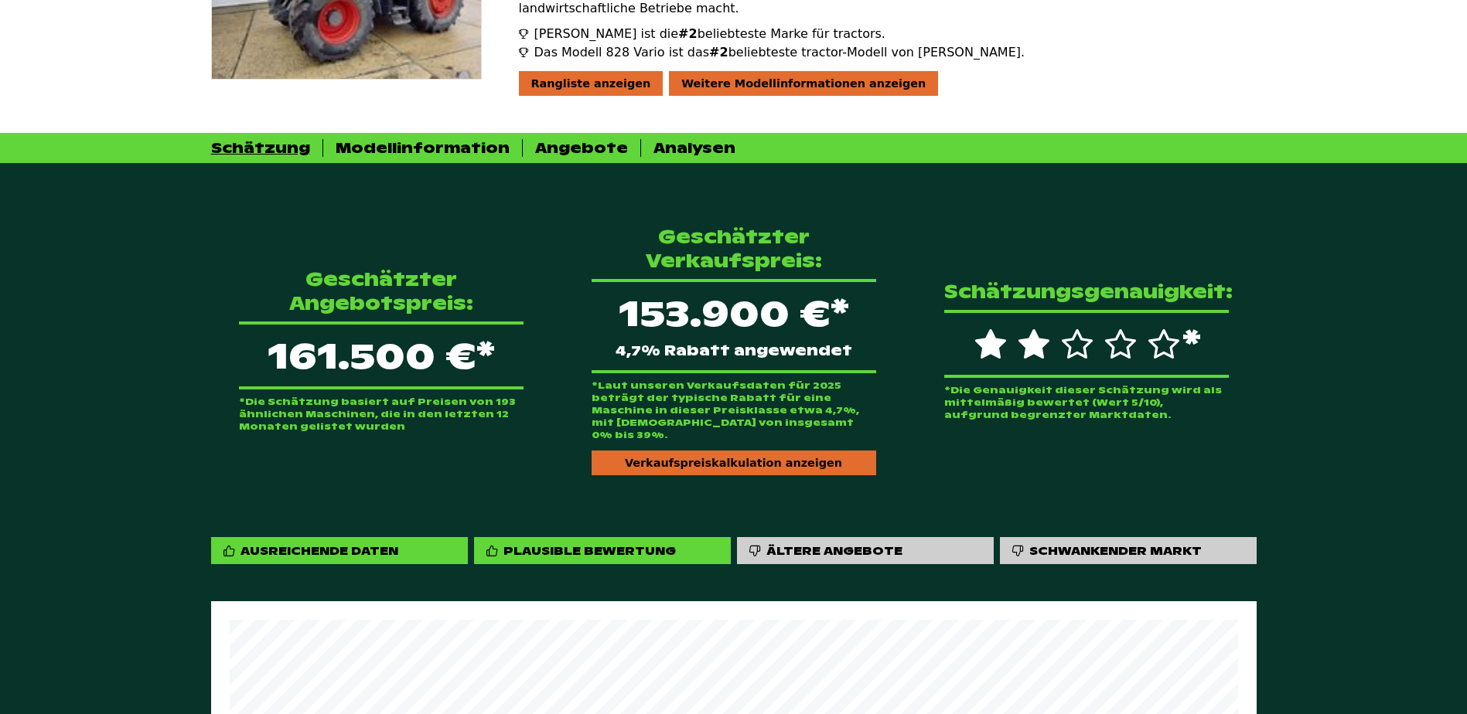
scroll to position [466, 0]
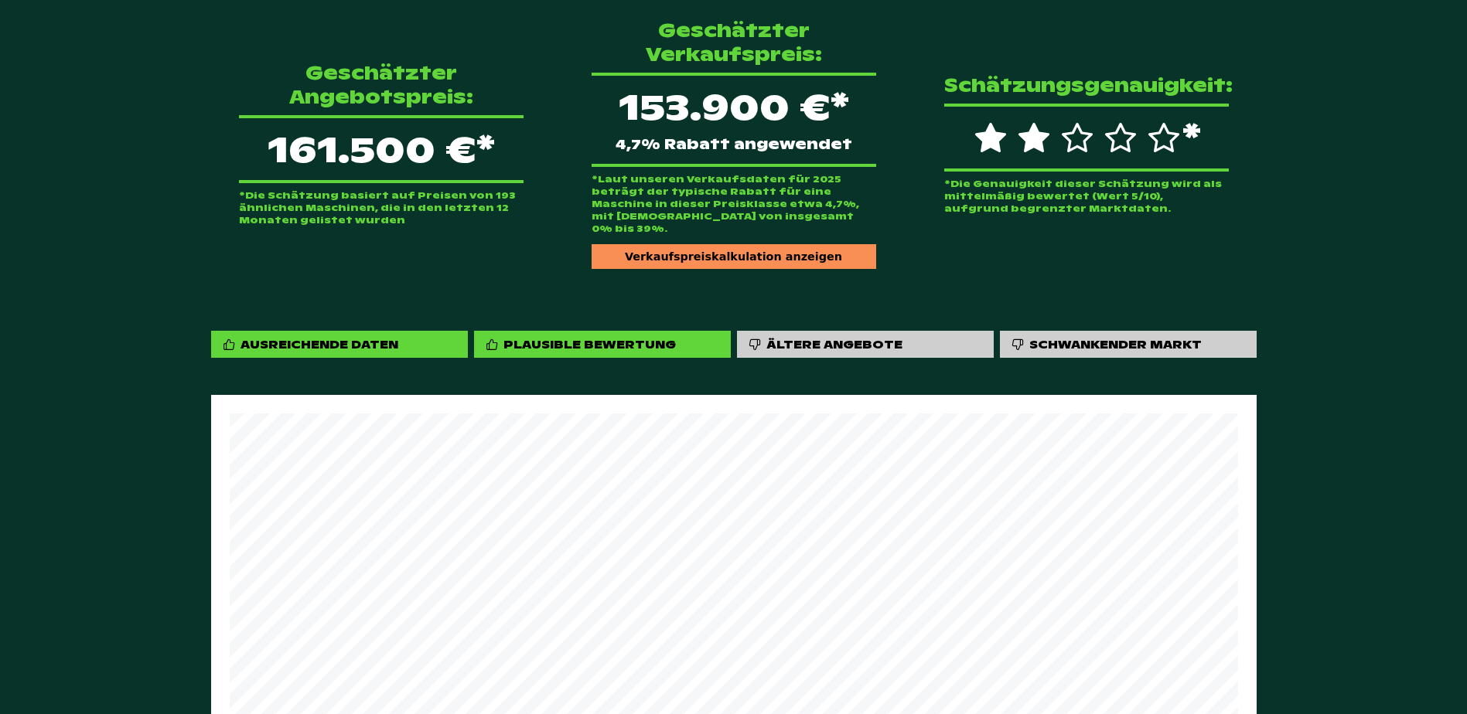
click at [753, 244] on div "Verkaufspreiskalkulation anzeigen" at bounding box center [734, 256] width 285 height 25
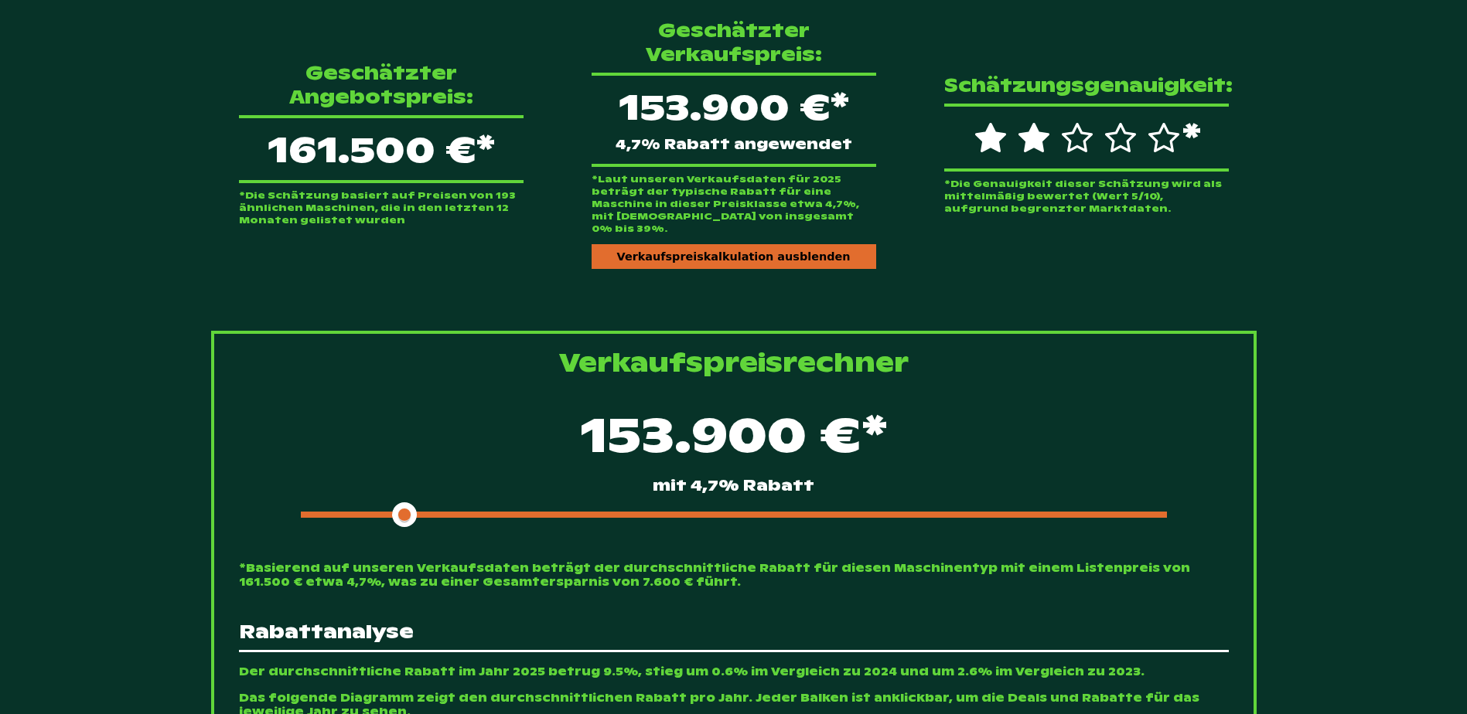
click at [450, 482] on div "153.900 €* mit 4,7% Rabatt" at bounding box center [734, 463] width 990 height 133
click at [485, 512] on div at bounding box center [734, 515] width 866 height 6
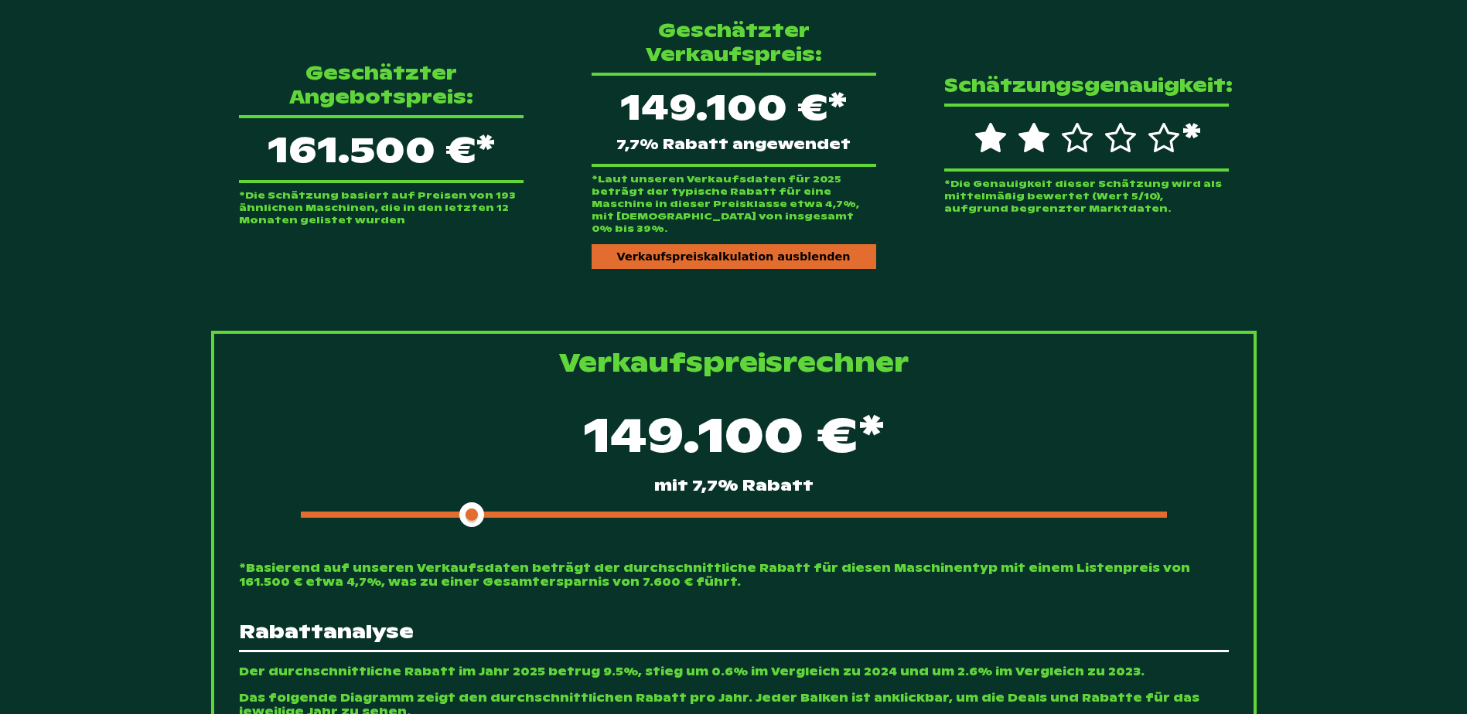
click at [517, 512] on div at bounding box center [734, 515] width 866 height 6
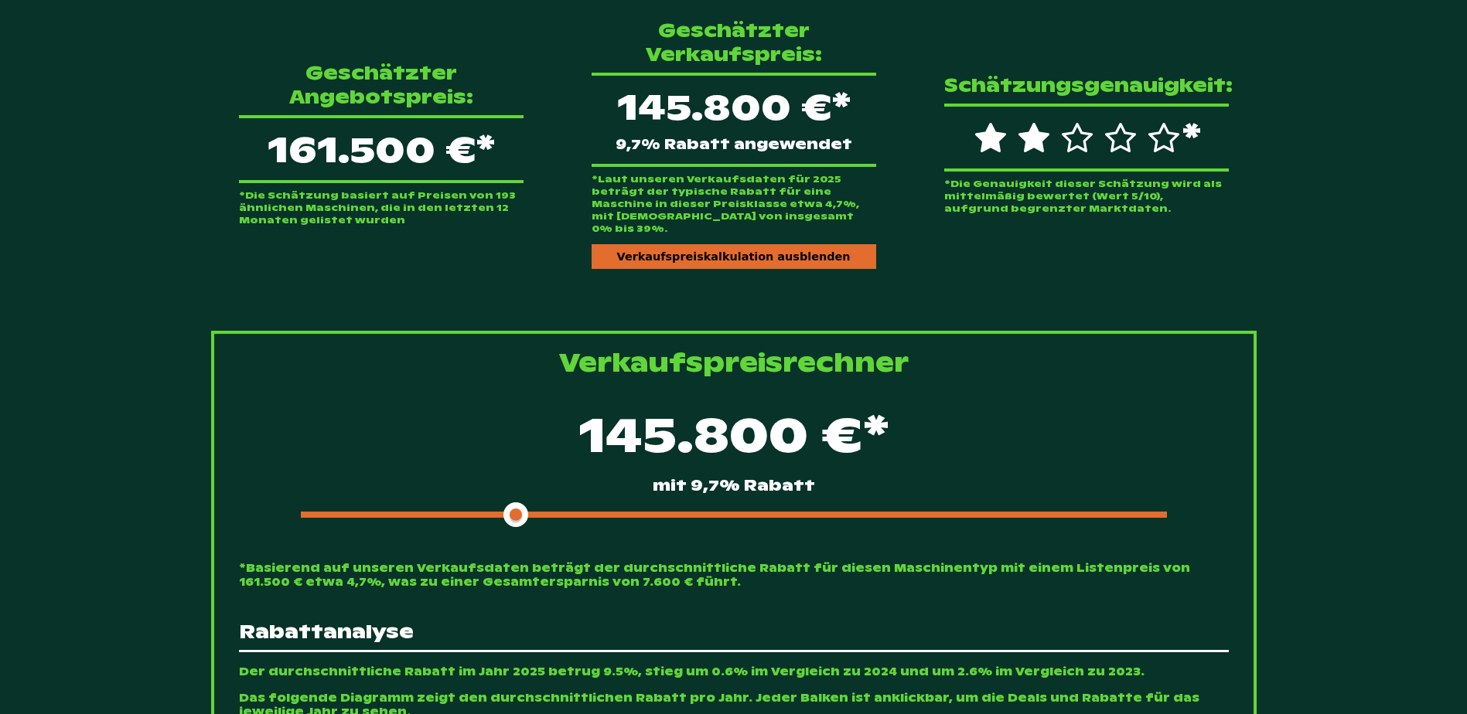
click at [535, 512] on div at bounding box center [734, 515] width 866 height 6
click at [548, 512] on div at bounding box center [734, 515] width 866 height 6
drag, startPoint x: 537, startPoint y: 490, endPoint x: 512, endPoint y: 490, distance: 25.5
click at [512, 503] on span at bounding box center [515, 515] width 25 height 25
click at [351, 262] on div "Geschätzter Angebotspreis: 161.500 €* *Die Schätzung basiert auf Preisen von 19…" at bounding box center [733, 144] width 1045 height 300
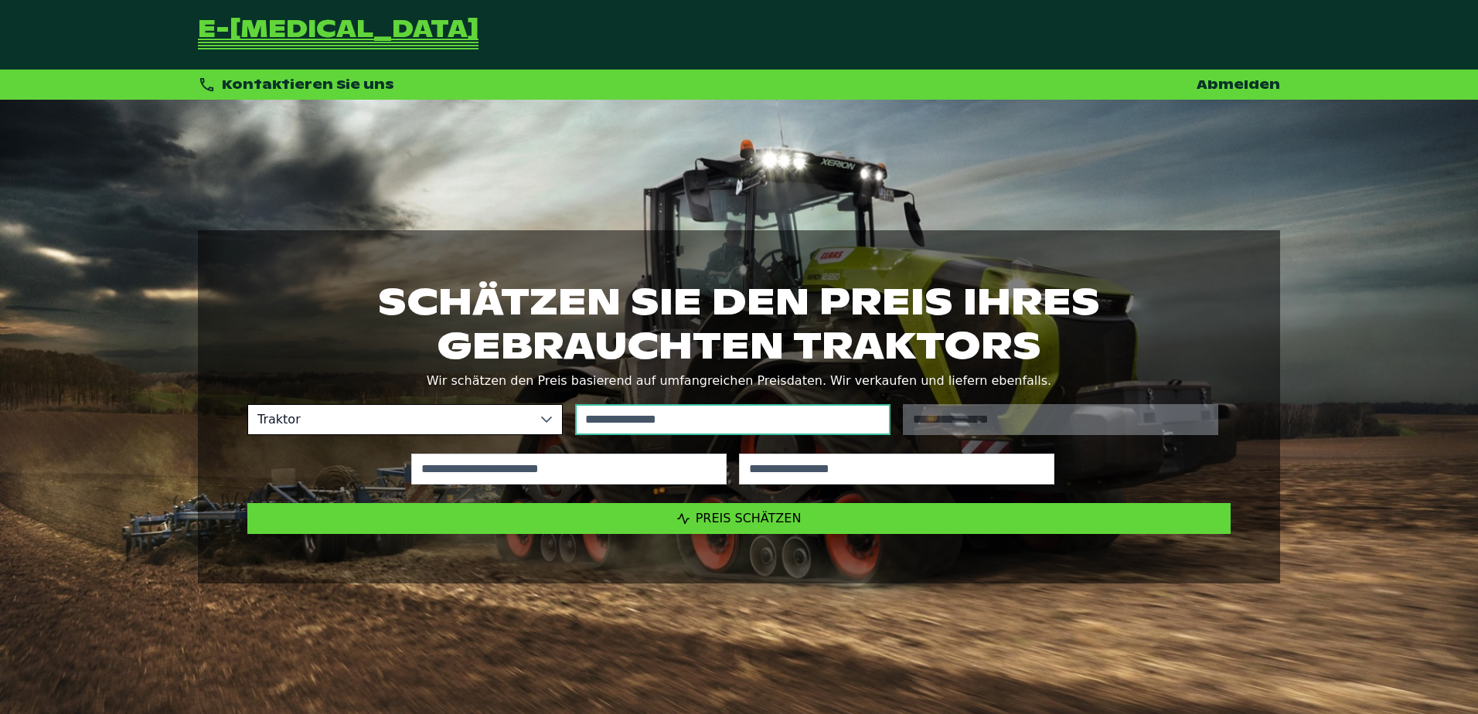
click at [695, 428] on input "text" at bounding box center [732, 419] width 315 height 31
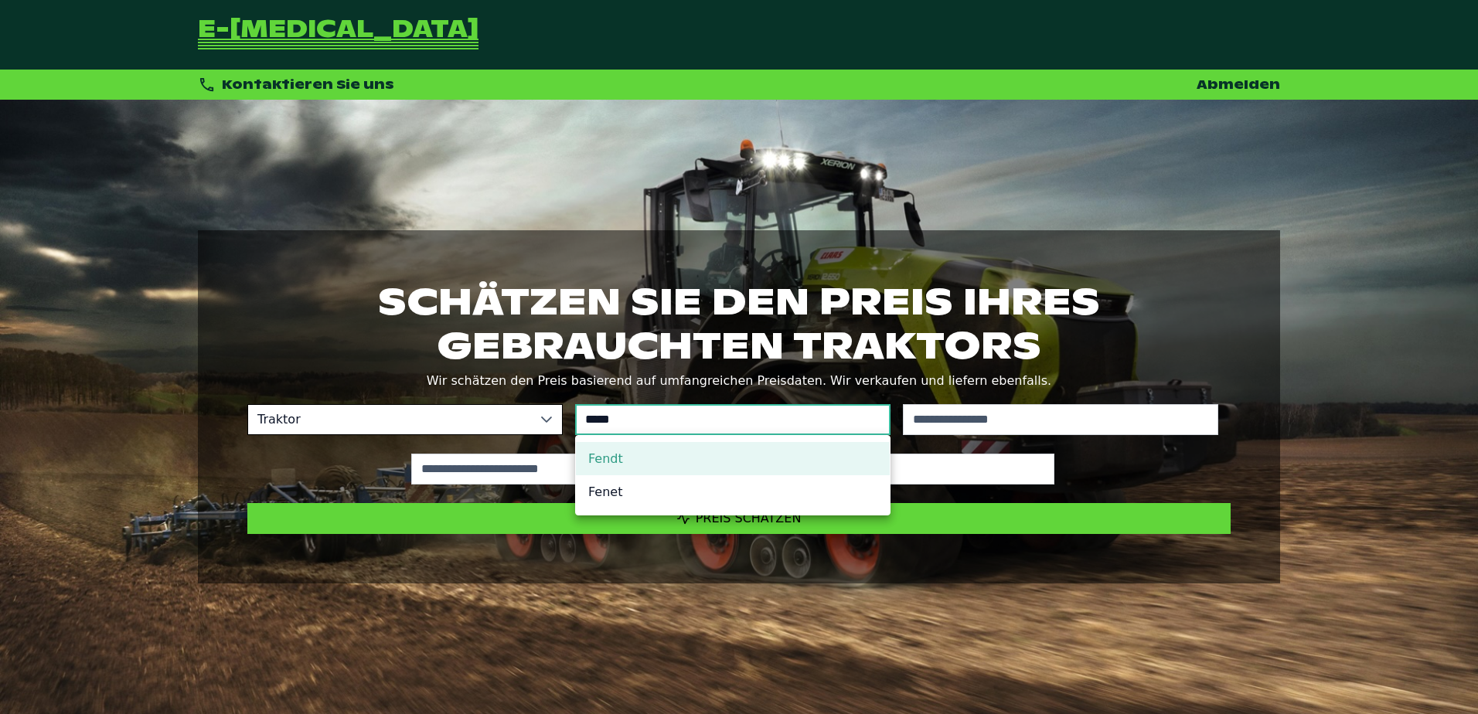
type input "*****"
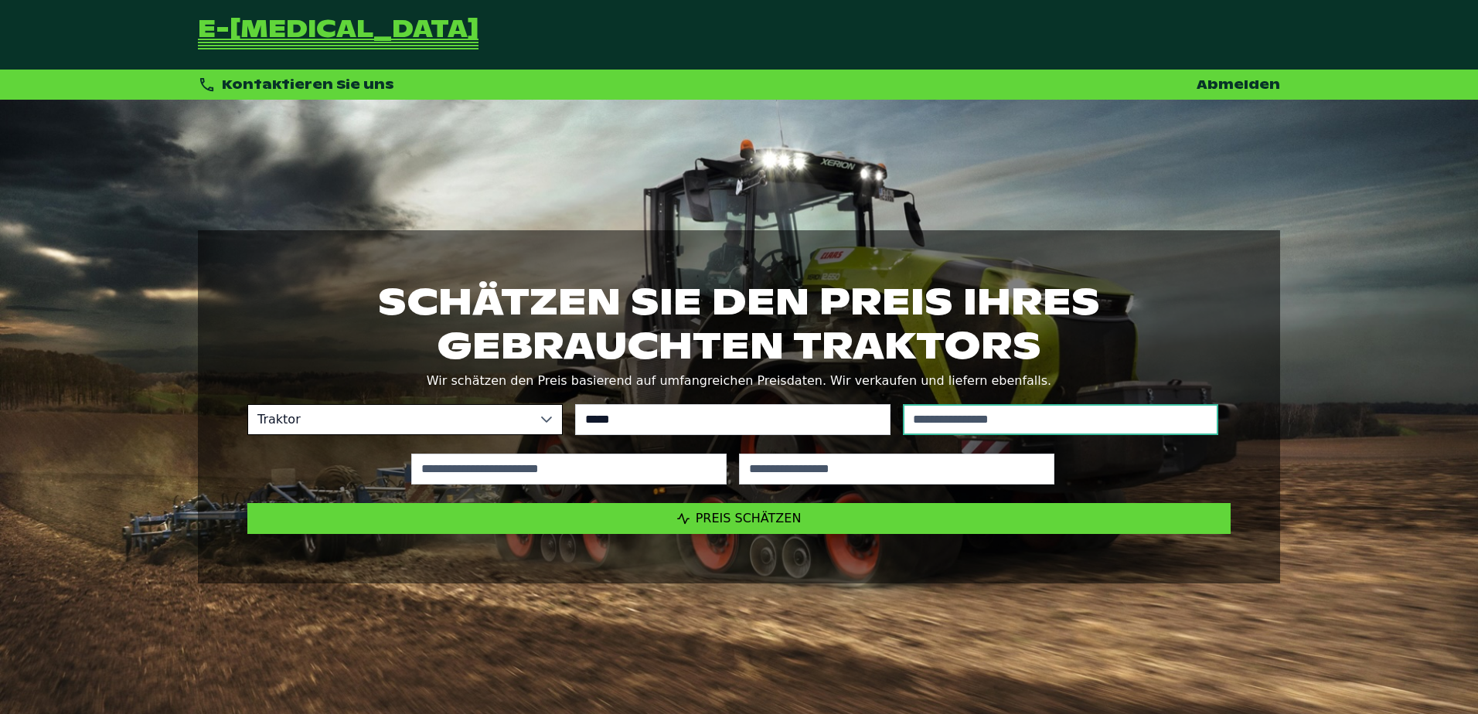
click at [960, 420] on input "text" at bounding box center [1060, 419] width 315 height 31
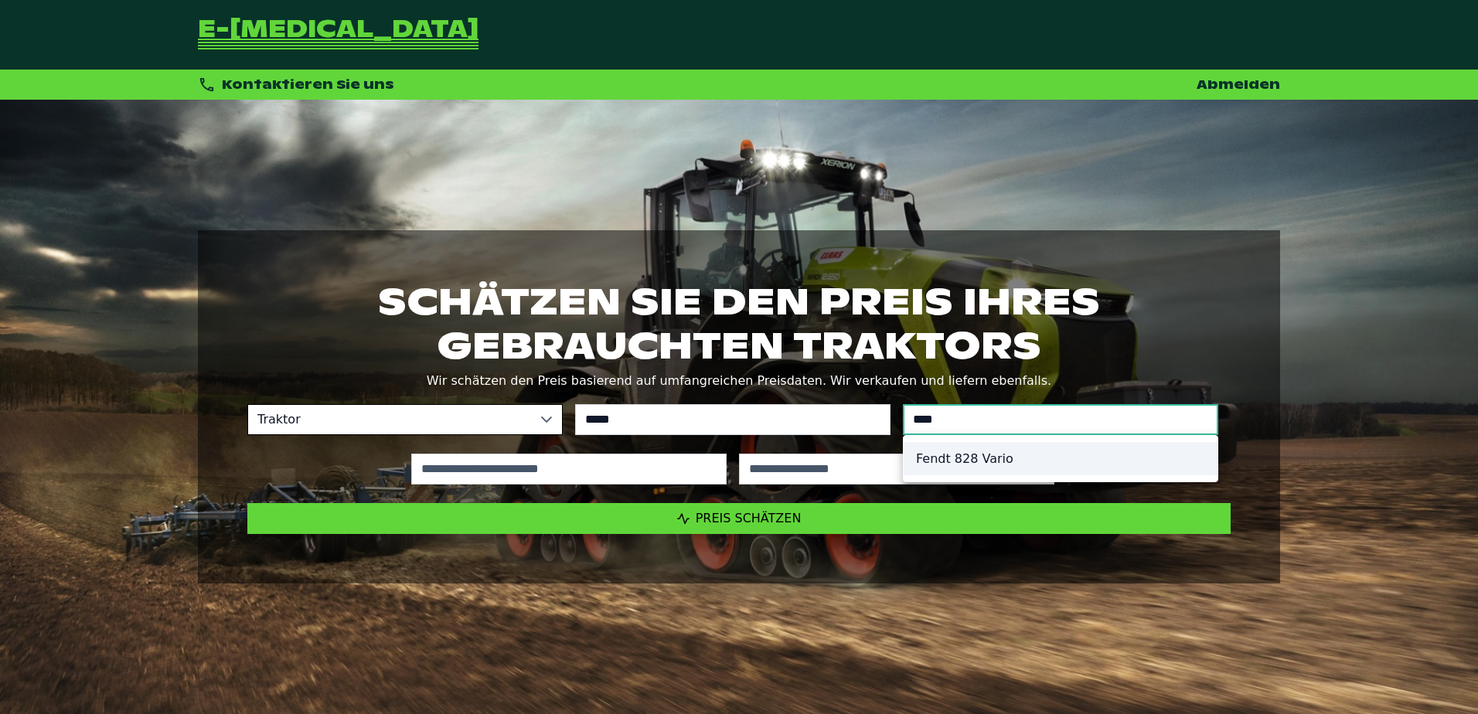
type input "*********"
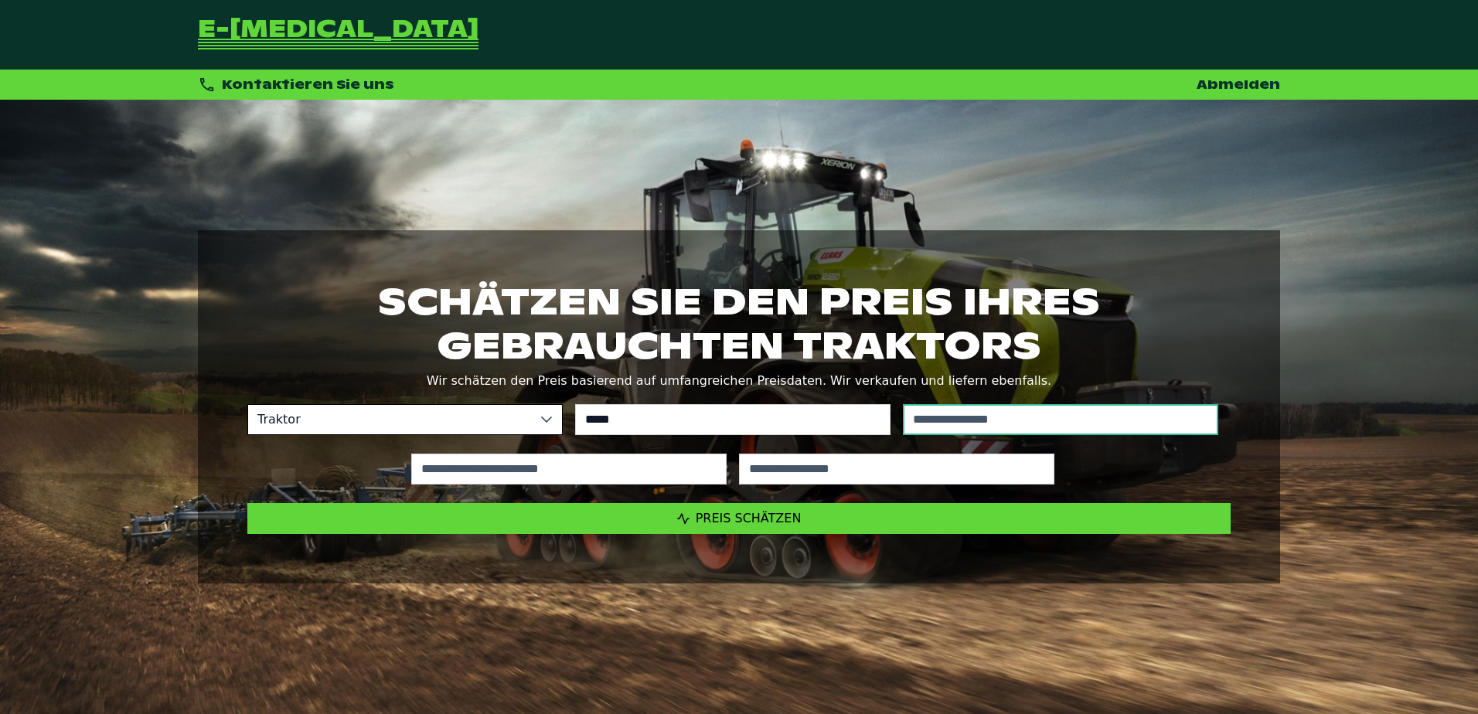
click at [952, 421] on input "text" at bounding box center [1060, 419] width 315 height 31
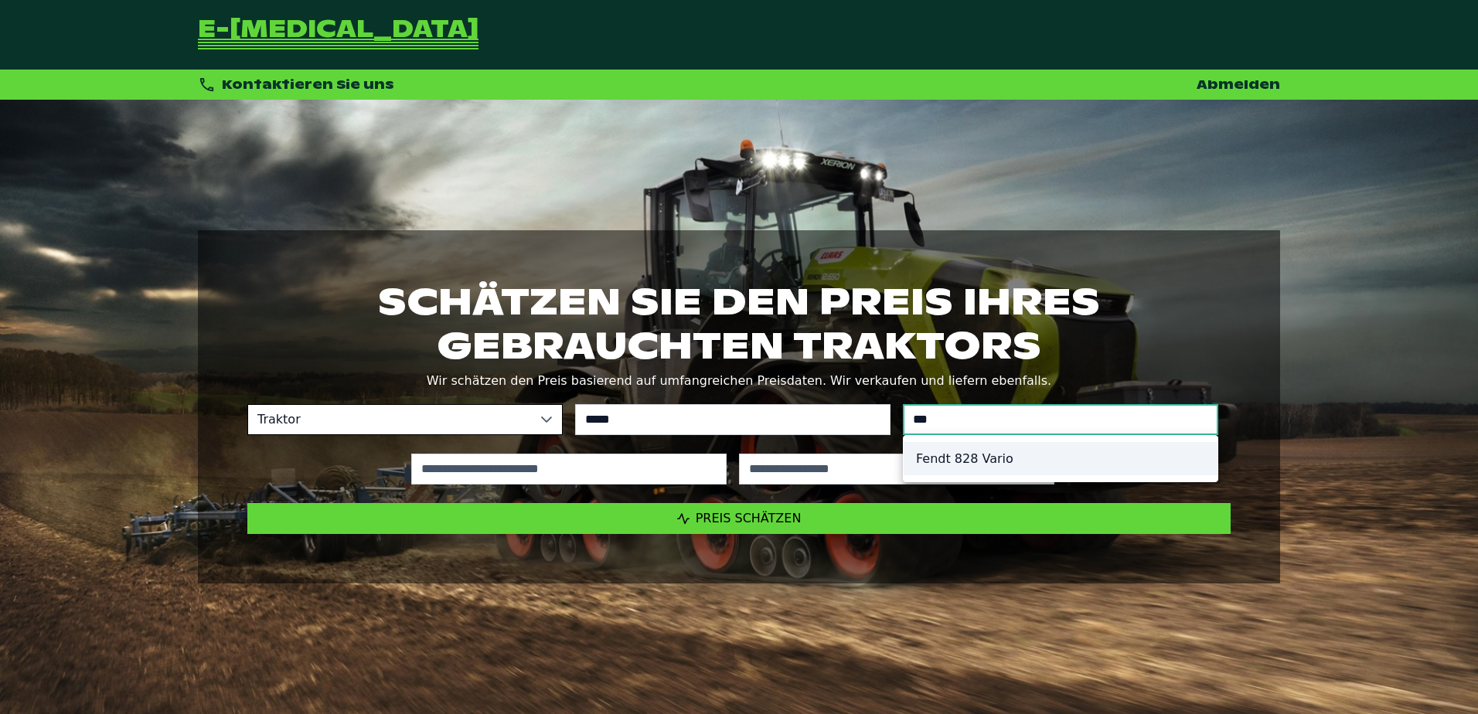
type input "***"
click at [951, 464] on li "Fendt 828 Vario" at bounding box center [1061, 458] width 314 height 33
type input "*********"
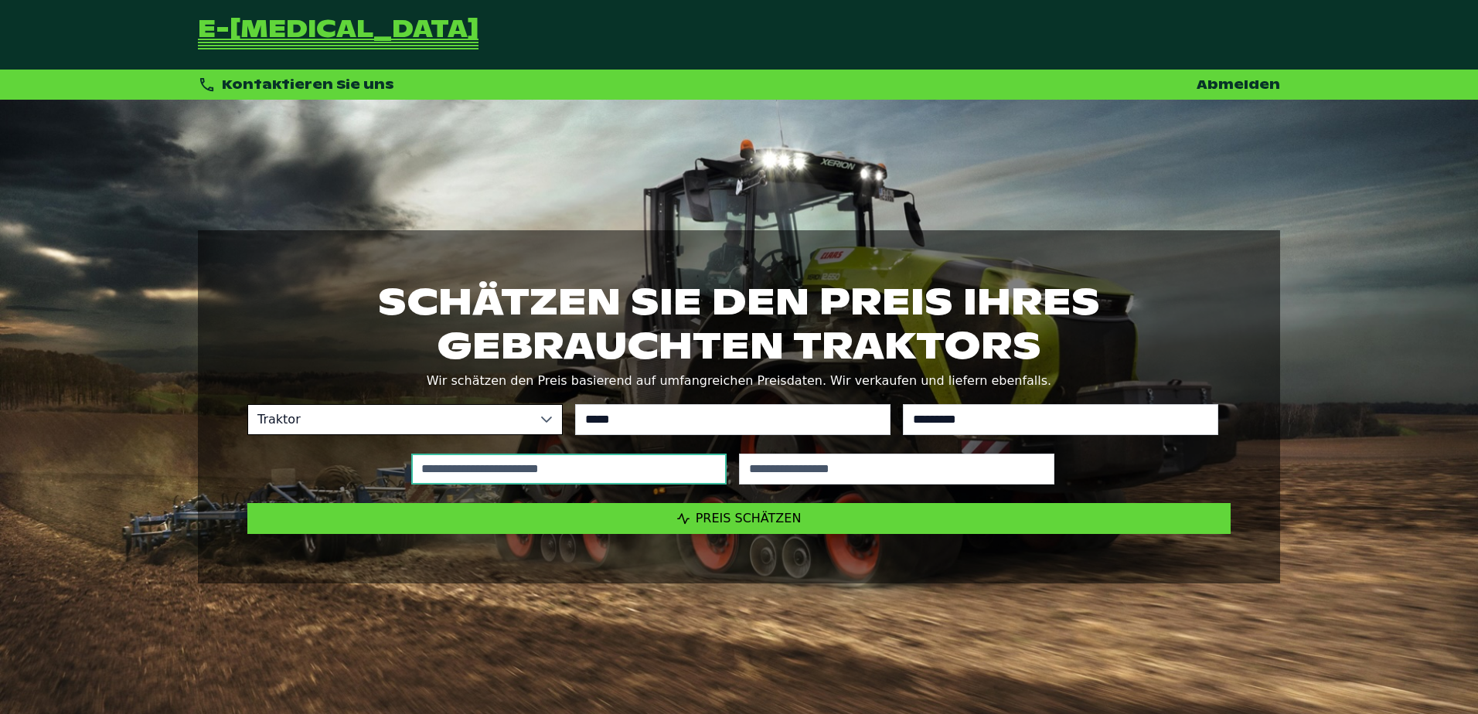
click at [596, 474] on input "text" at bounding box center [568, 469] width 315 height 31
type input "*****"
type input "****"
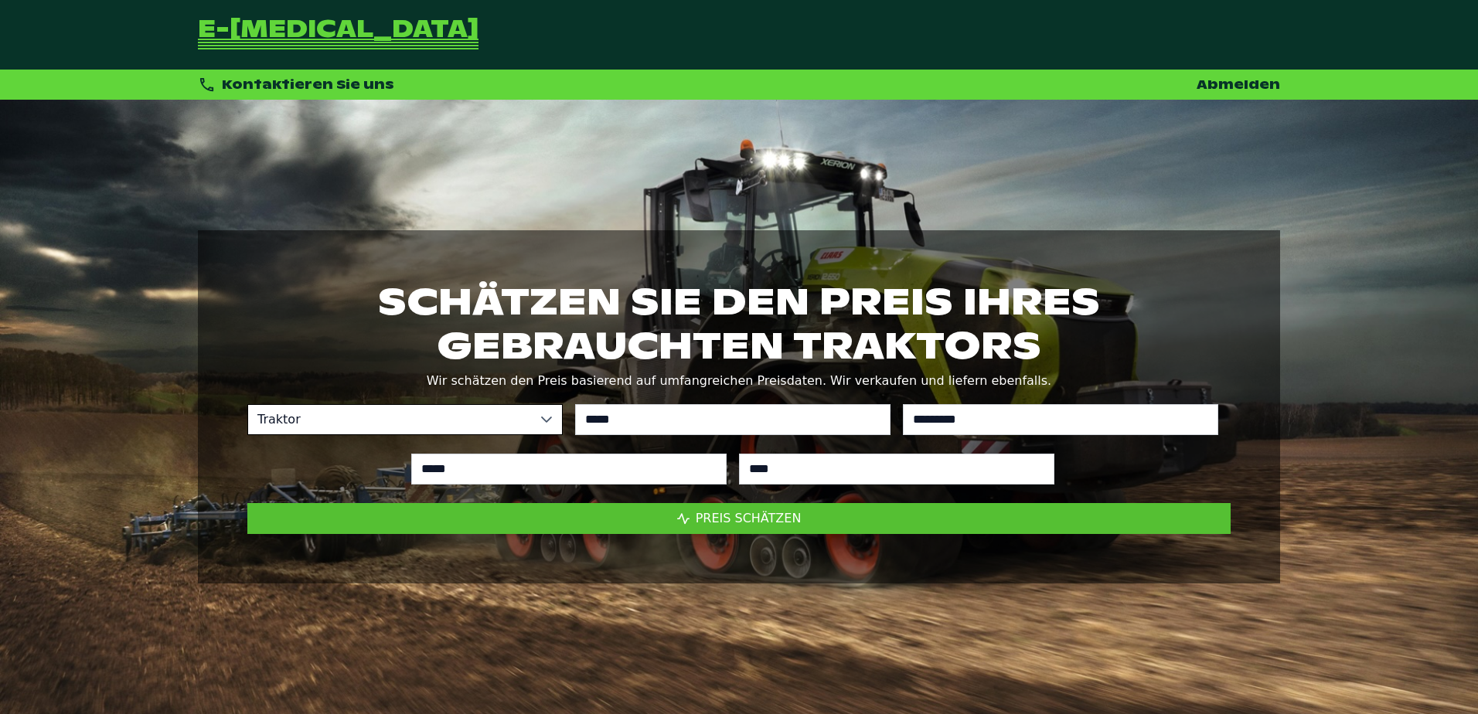
click at [788, 512] on span "Preis schätzen" at bounding box center [749, 518] width 106 height 15
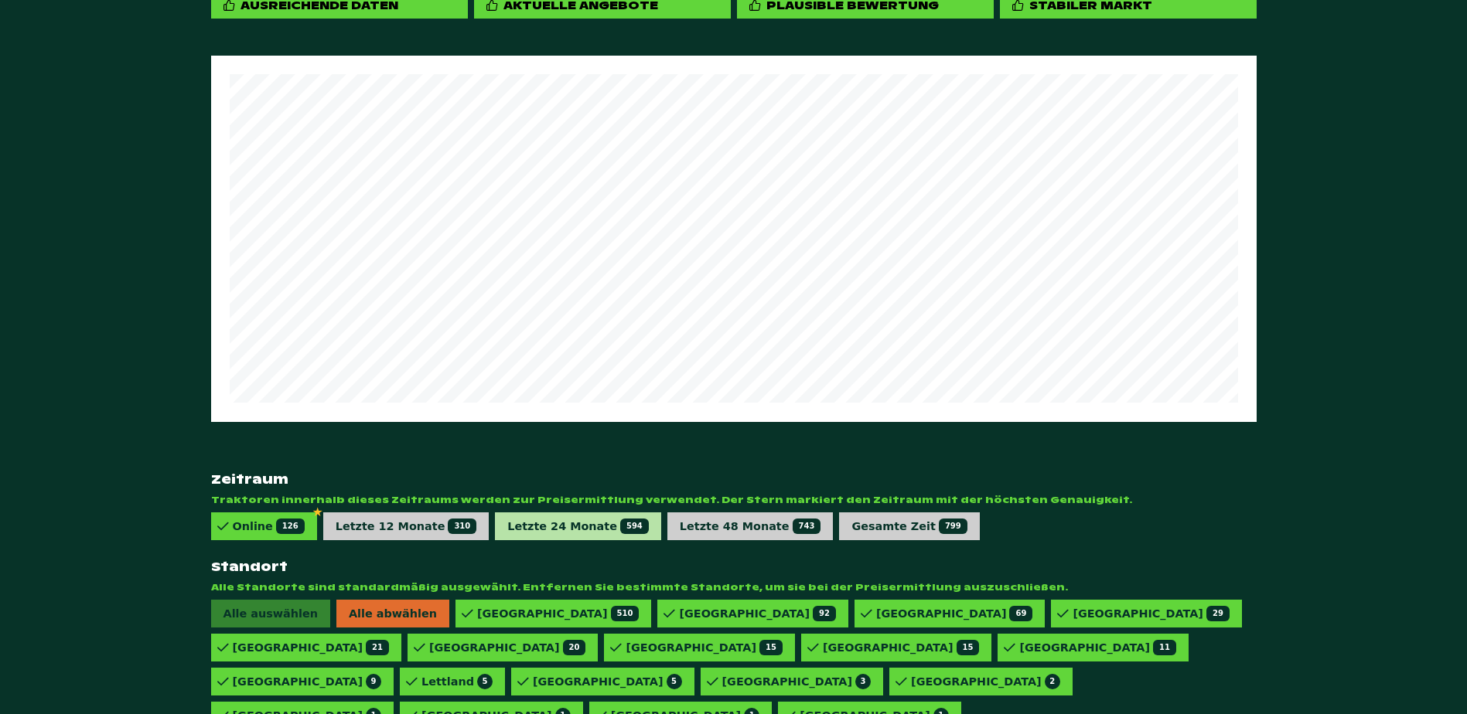
scroll to position [887, 0]
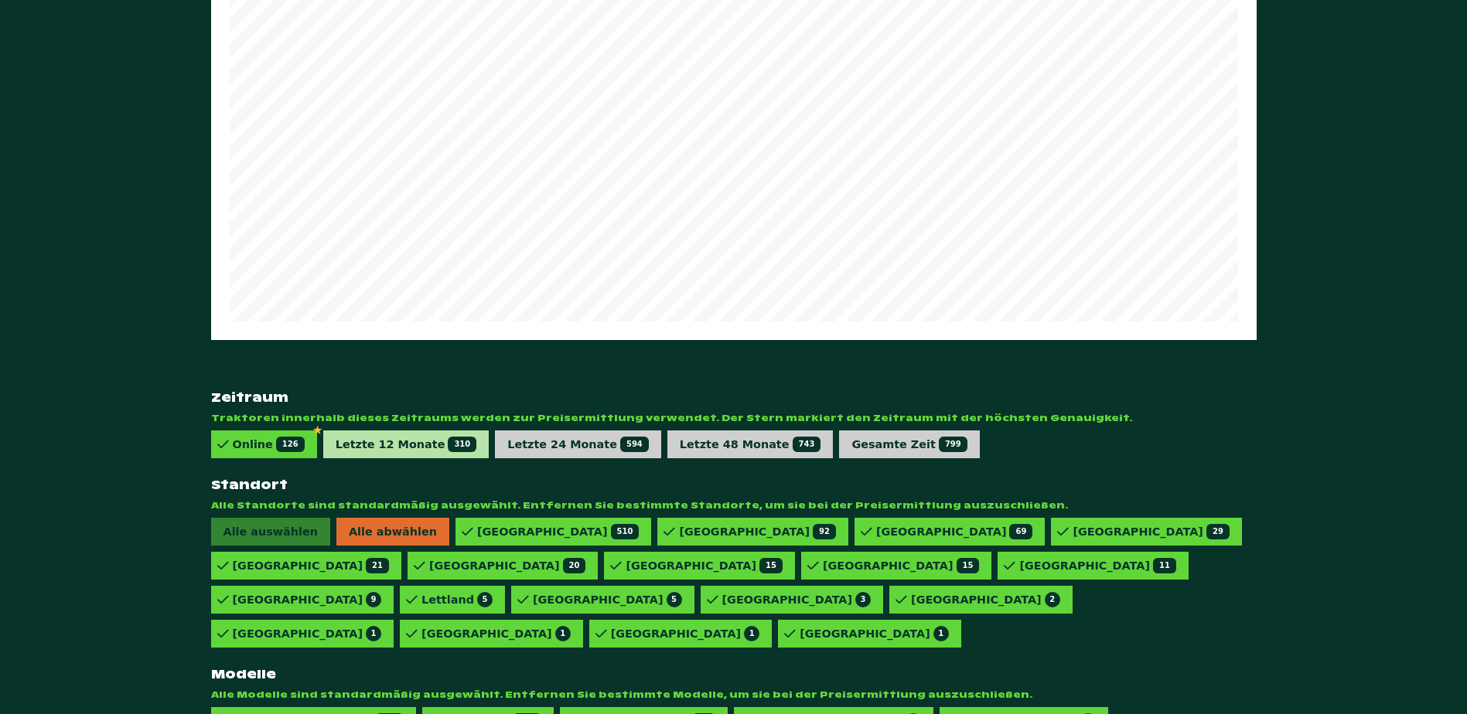
click at [386, 437] on div "Letzte 12 Monate 310" at bounding box center [407, 444] width 142 height 15
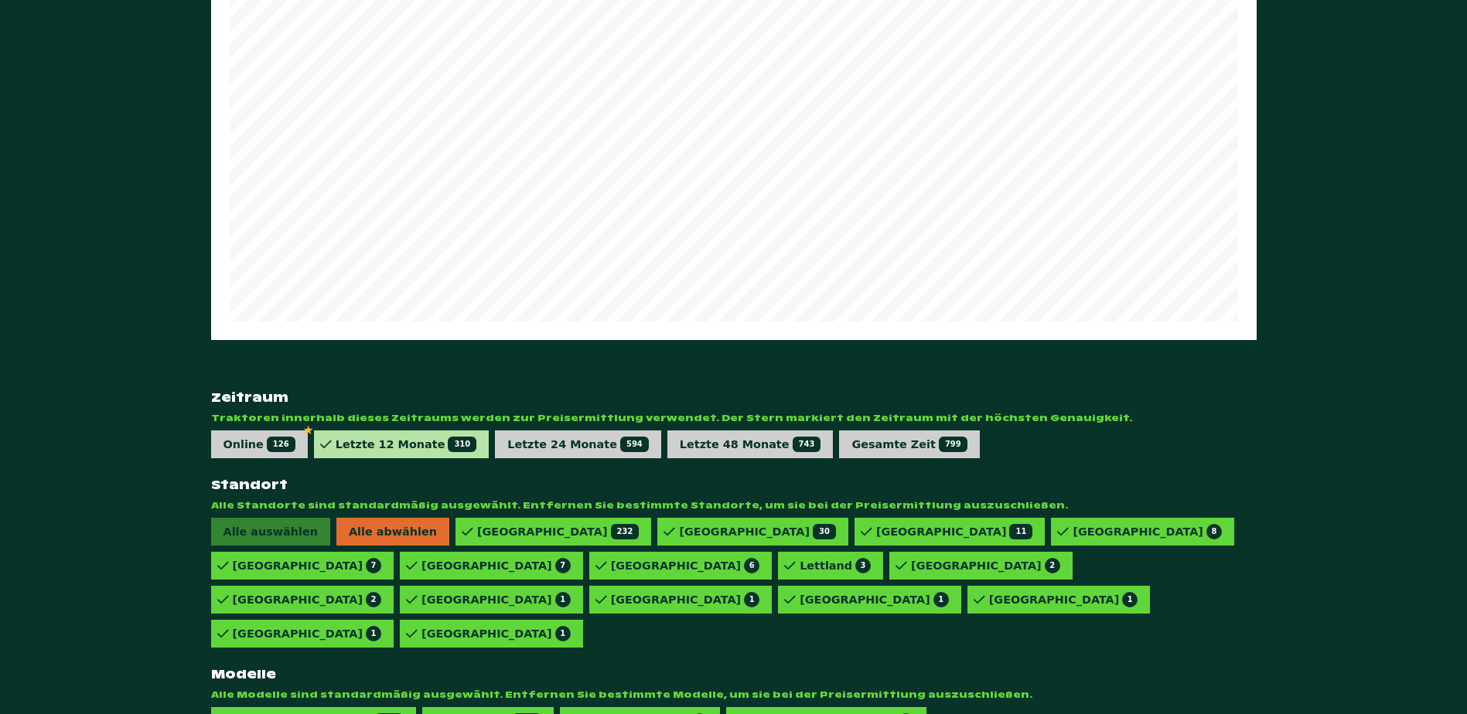
scroll to position [853, 0]
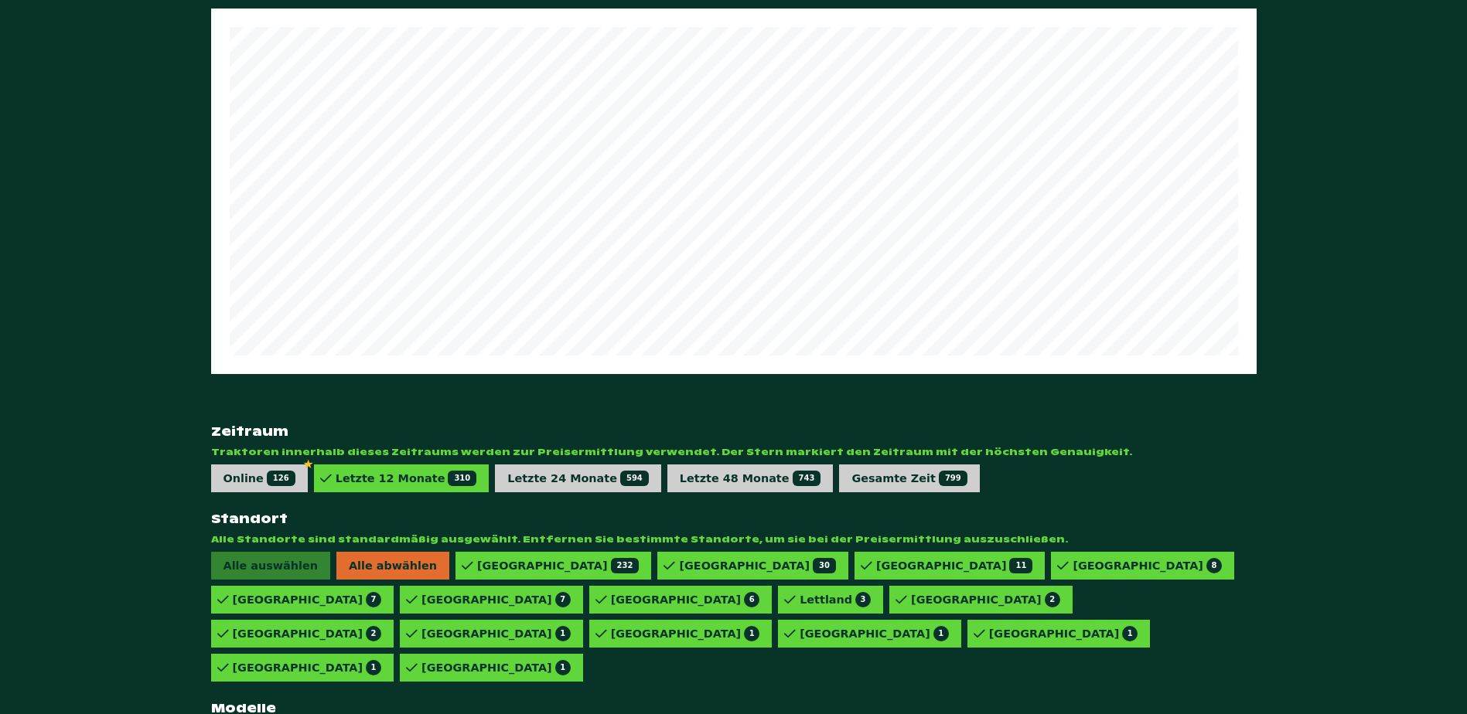
click at [1051, 580] on div "828 VARIO POWERPLUS 1" at bounding box center [1142, 566] width 183 height 28
click at [854, 580] on div "828 VARIO PROFI 5" at bounding box center [949, 566] width 190 height 28
click at [657, 580] on div "828 VARIO 112" at bounding box center [752, 566] width 190 height 28
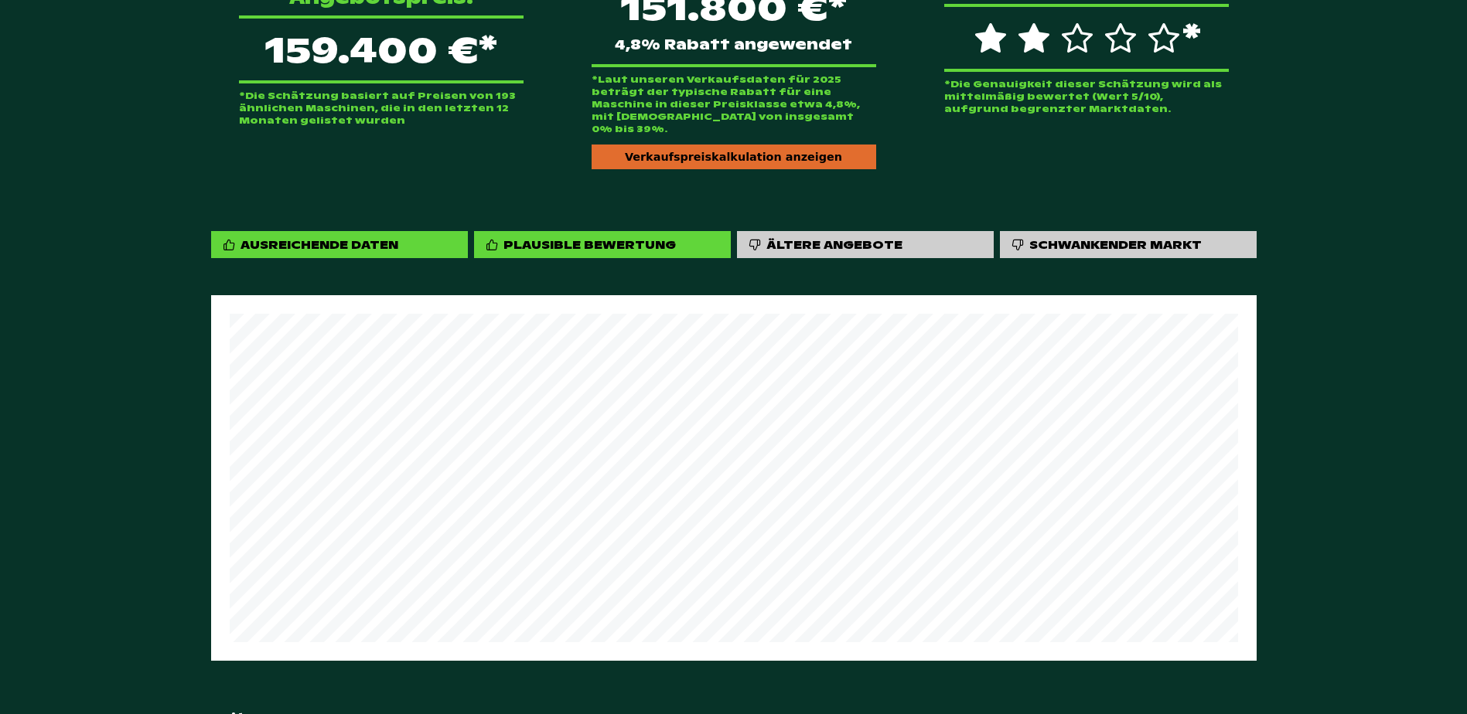
scroll to position [312, 0]
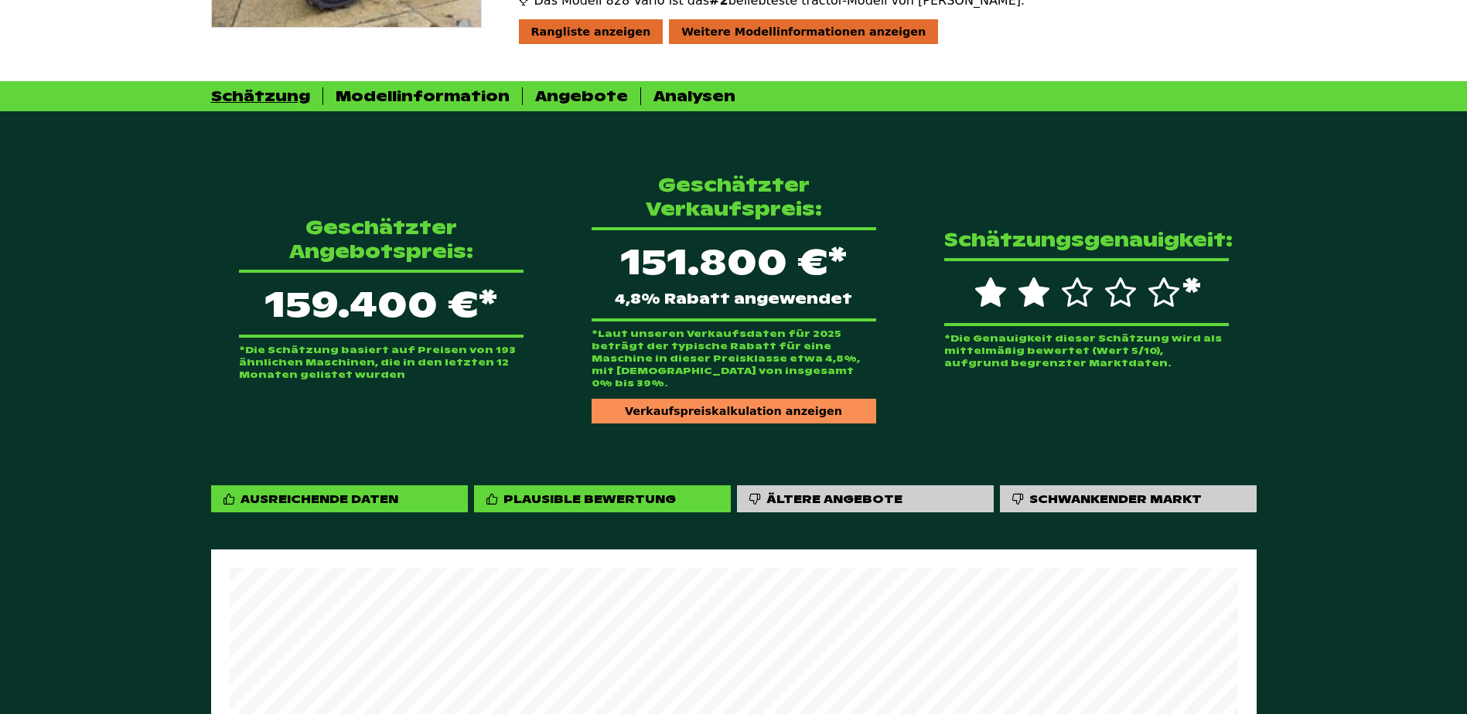
click at [742, 399] on div "Verkaufspreiskalkulation anzeigen" at bounding box center [734, 411] width 285 height 25
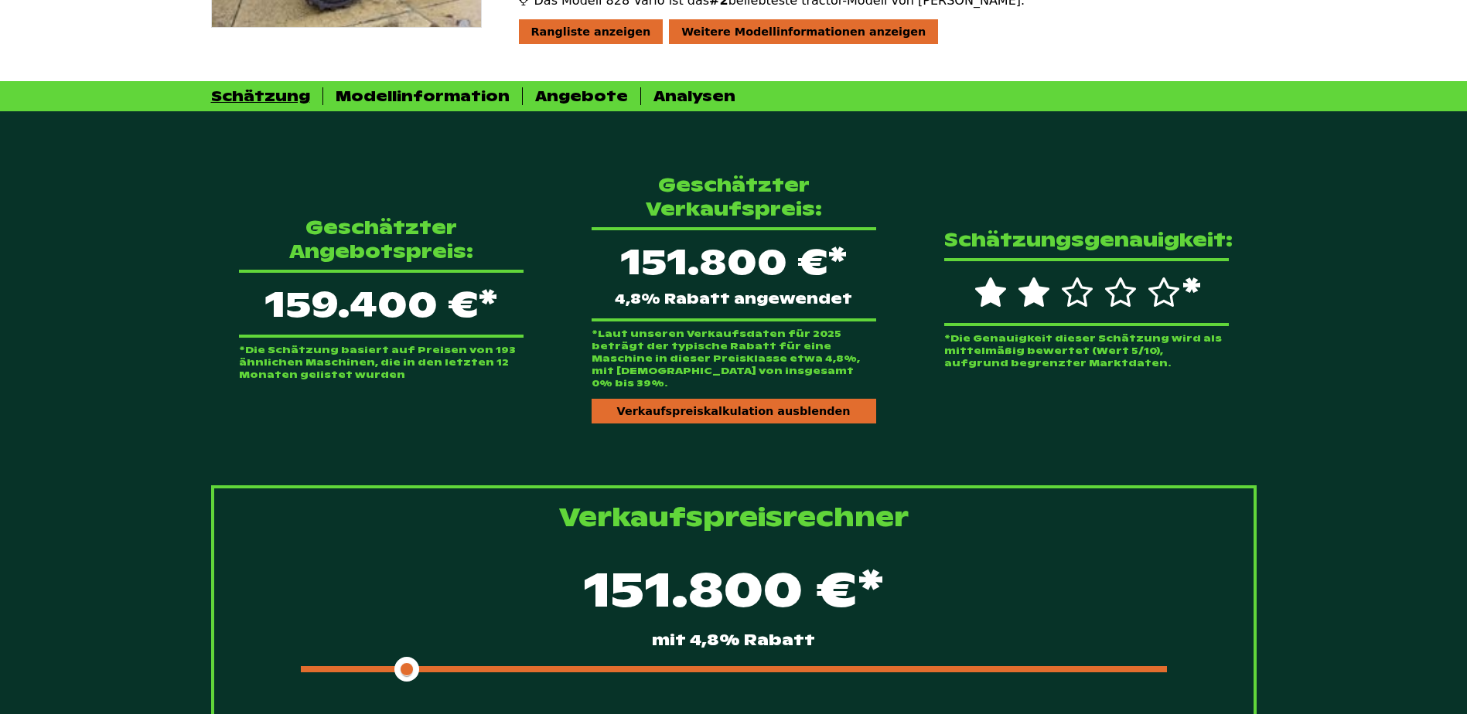
click at [473, 650] on div "151.800 €* mit 4,8% Rabatt" at bounding box center [734, 618] width 990 height 133
click at [474, 667] on div at bounding box center [734, 670] width 866 height 6
click at [502, 641] on div "147.000 €* mit 7,8% Rabatt" at bounding box center [734, 618] width 990 height 133
click at [525, 667] on div at bounding box center [734, 670] width 866 height 6
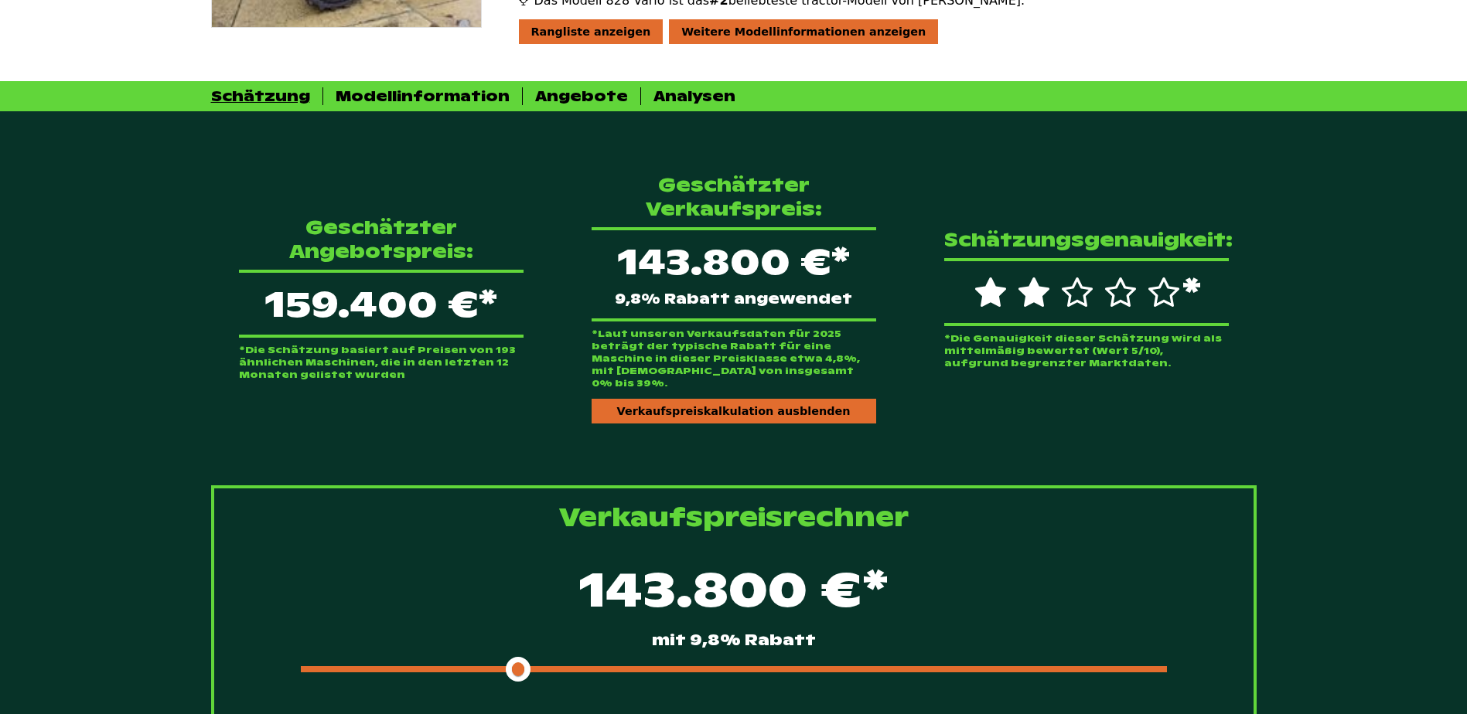
click at [528, 657] on span at bounding box center [518, 669] width 25 height 25
click at [240, 169] on div "Geschätzter Angebotspreis: 159.400 €* *Die Schätzung basiert auf Preisen von 19…" at bounding box center [733, 298] width 1045 height 300
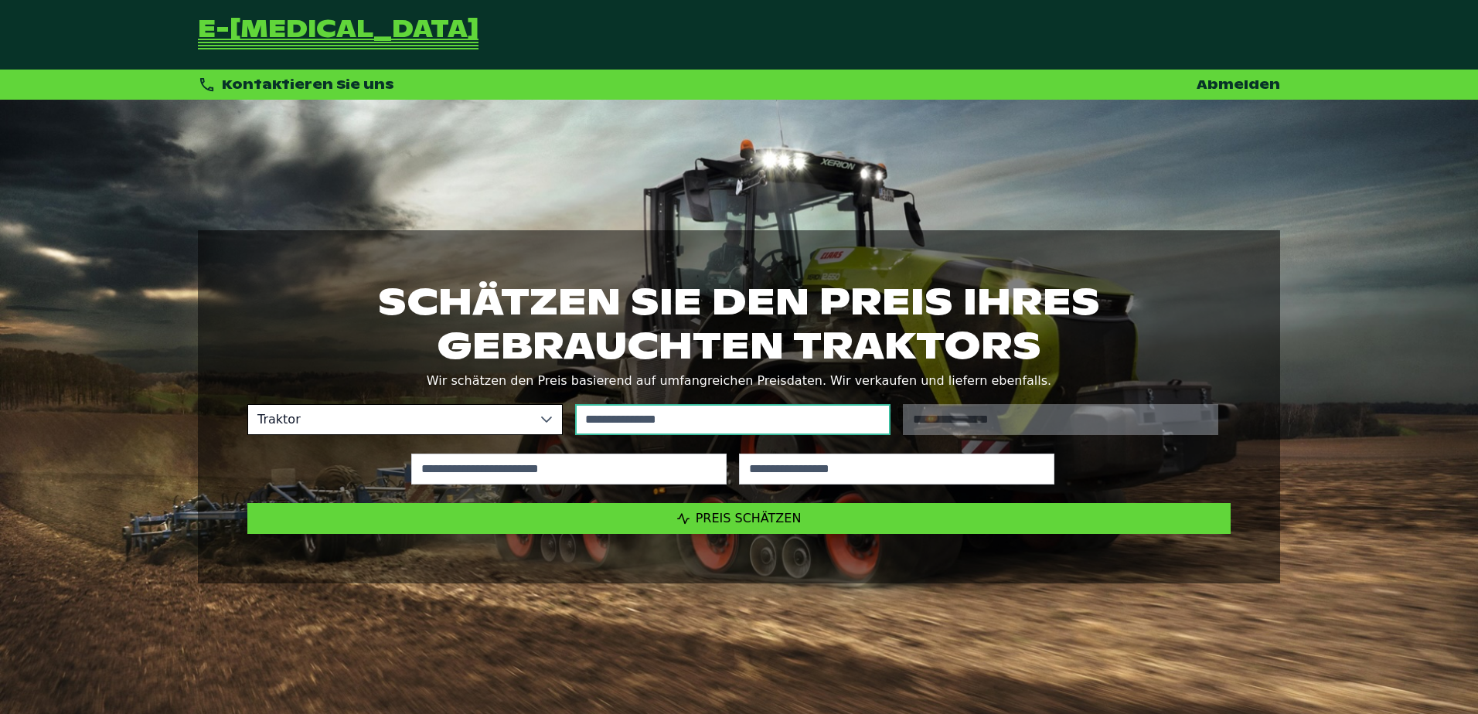
click at [617, 419] on input "text" at bounding box center [732, 419] width 315 height 31
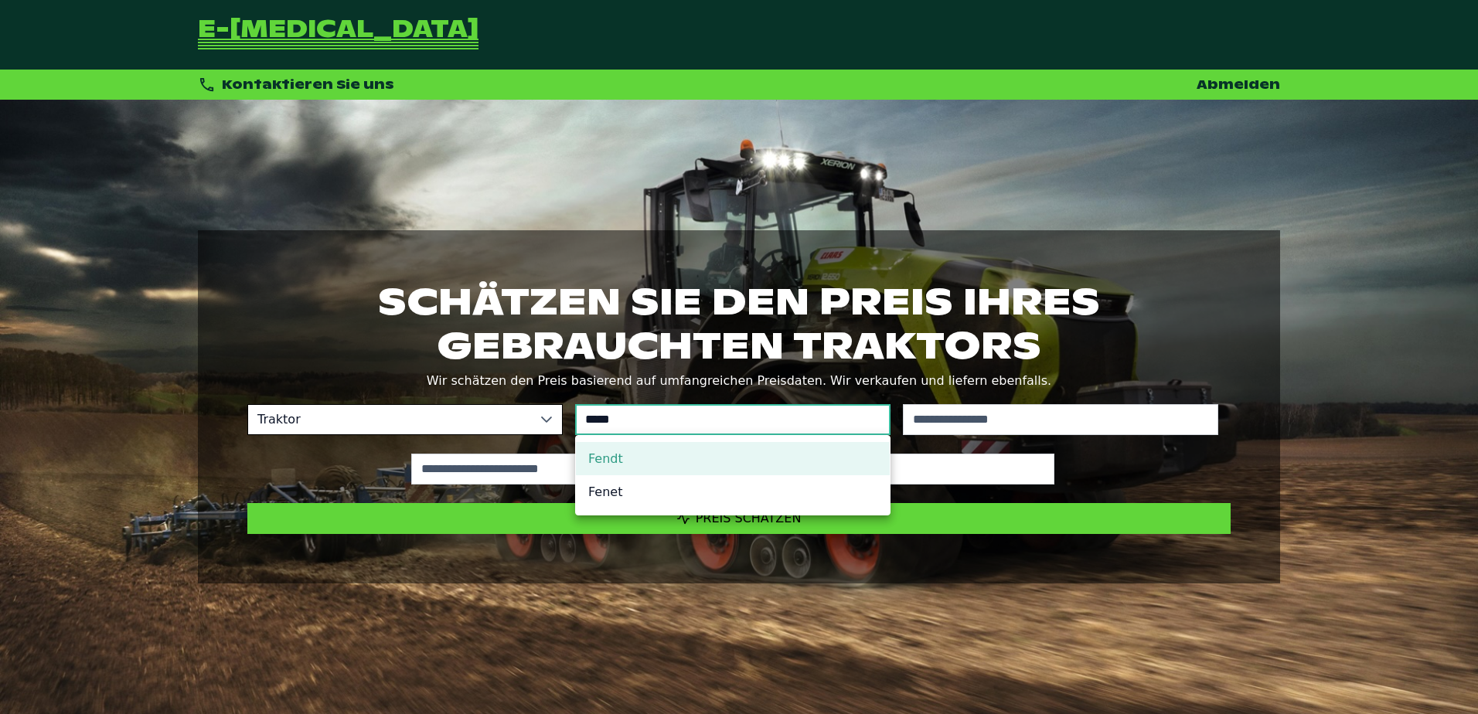
type input "*****"
click at [643, 442] on li "Fendt" at bounding box center [733, 458] width 314 height 33
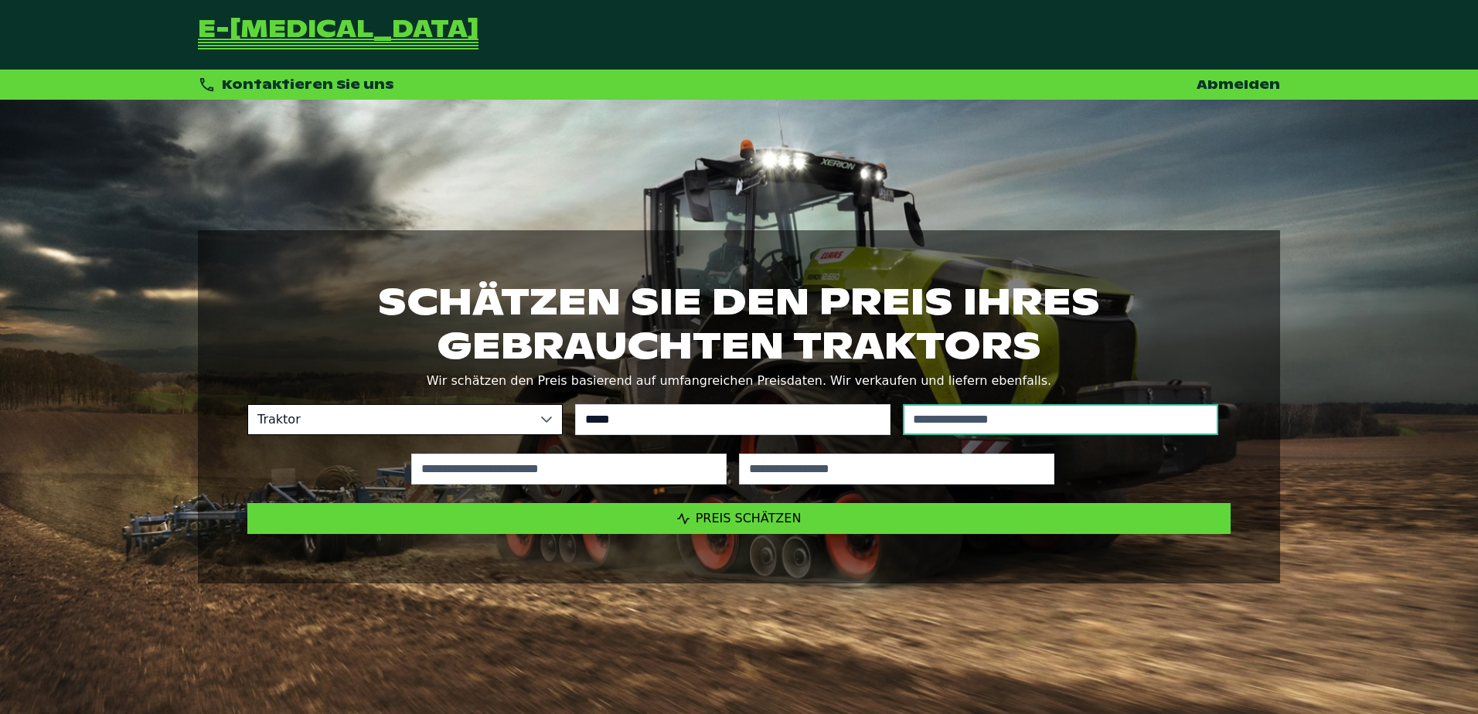
click at [982, 425] on input "text" at bounding box center [1060, 419] width 315 height 31
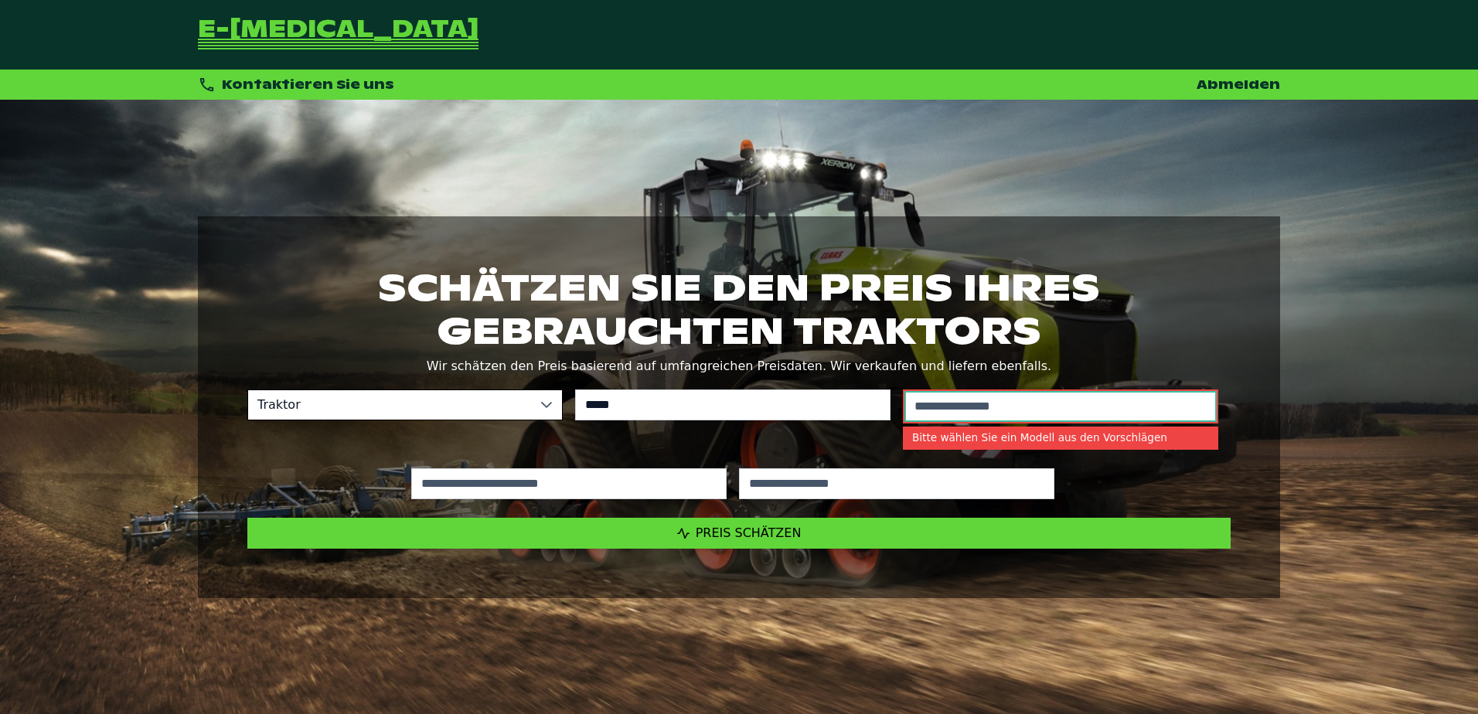
click at [1017, 411] on input "text" at bounding box center [1061, 406] width 312 height 31
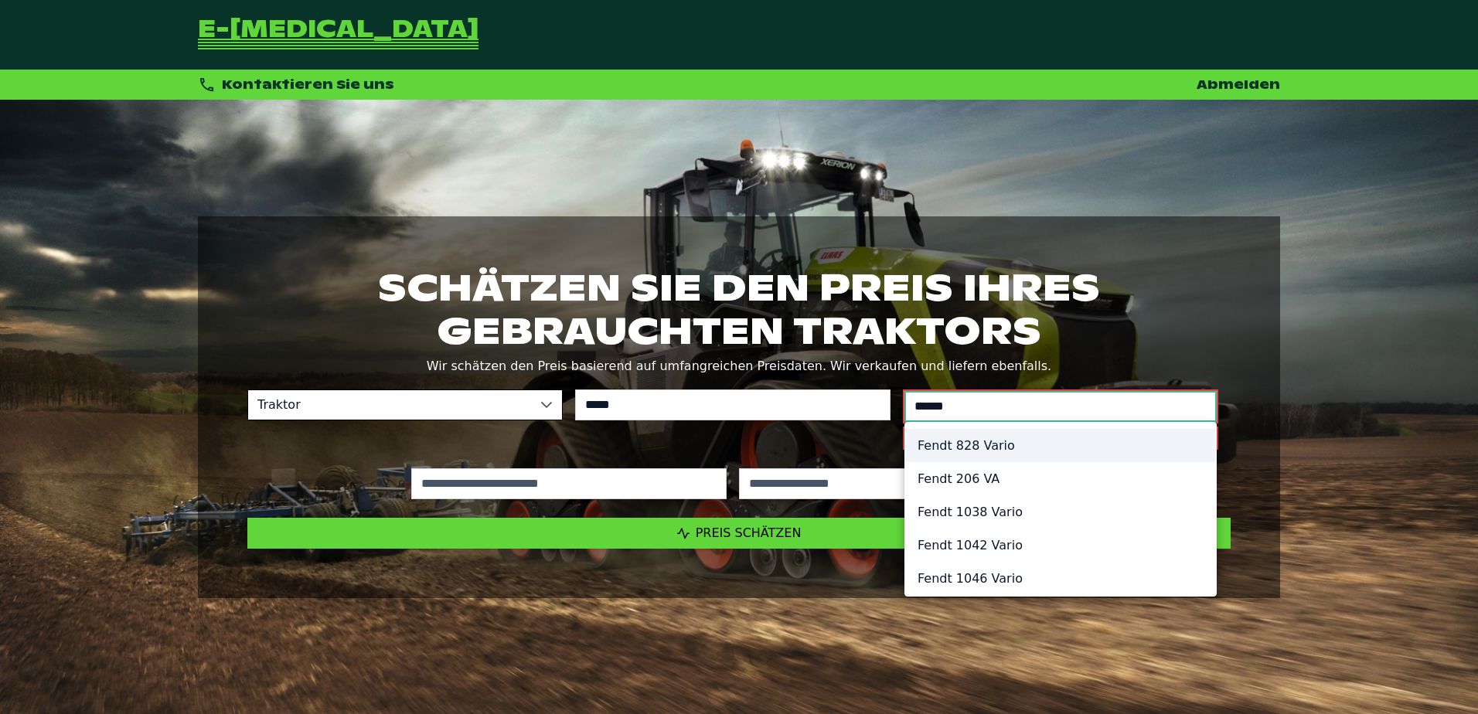
type input "******"
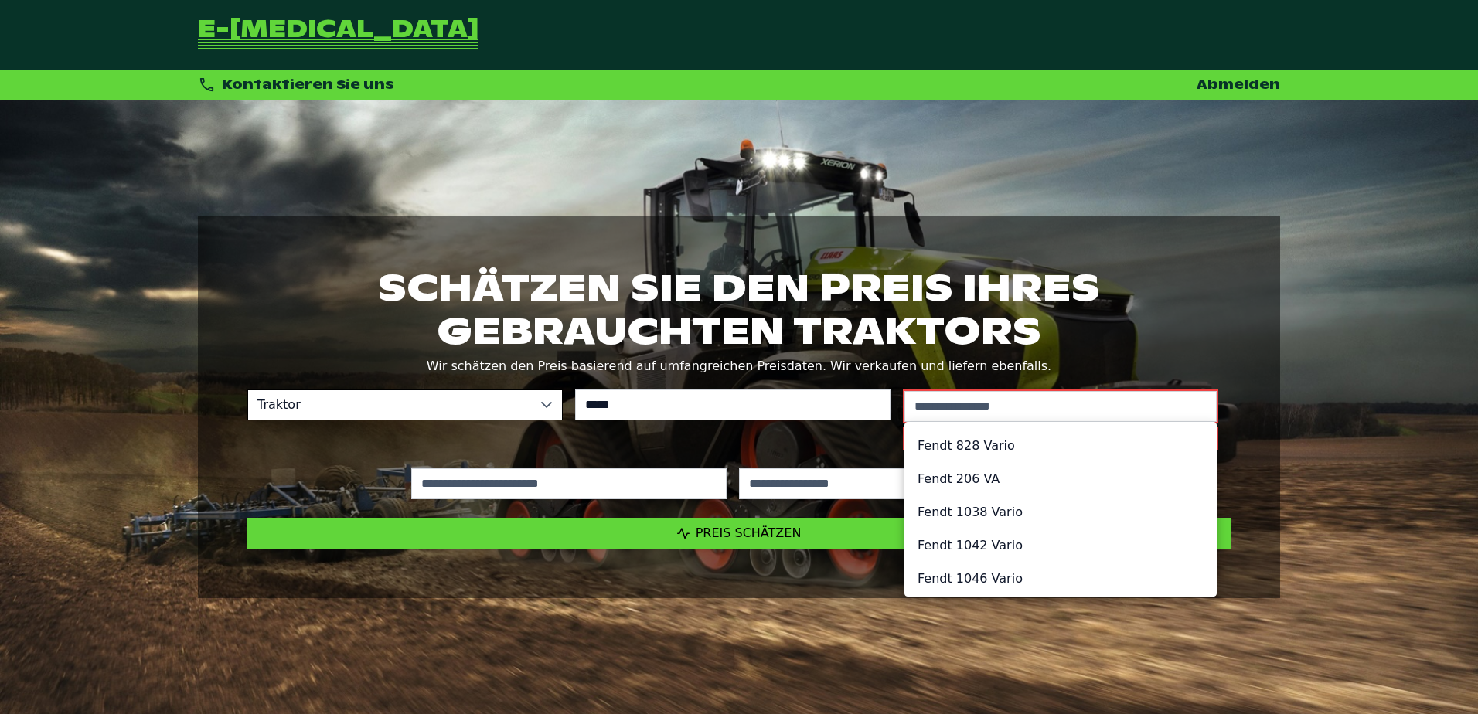
click at [983, 451] on li "Fendt 828 Vario" at bounding box center [1060, 445] width 311 height 33
type input "*********"
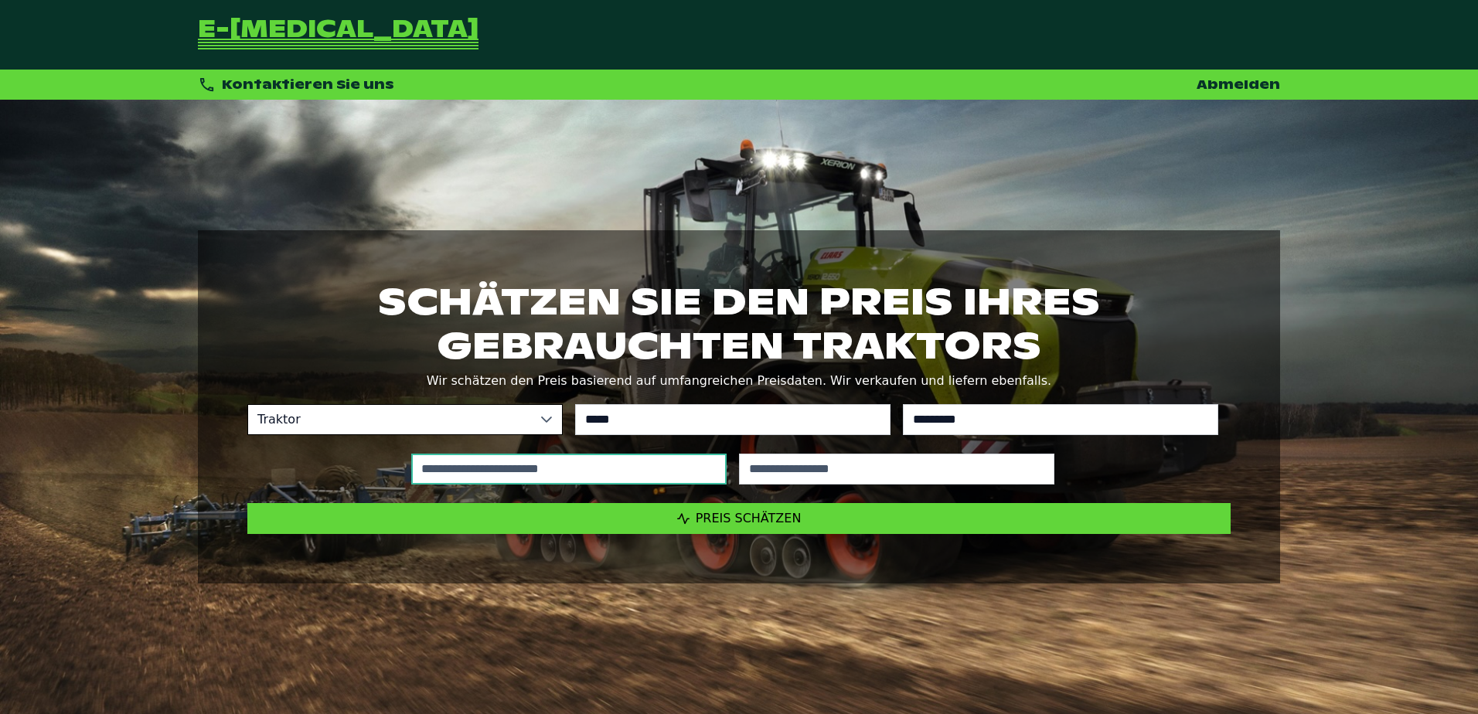
click at [571, 469] on input "text" at bounding box center [568, 469] width 315 height 31
type input "*****"
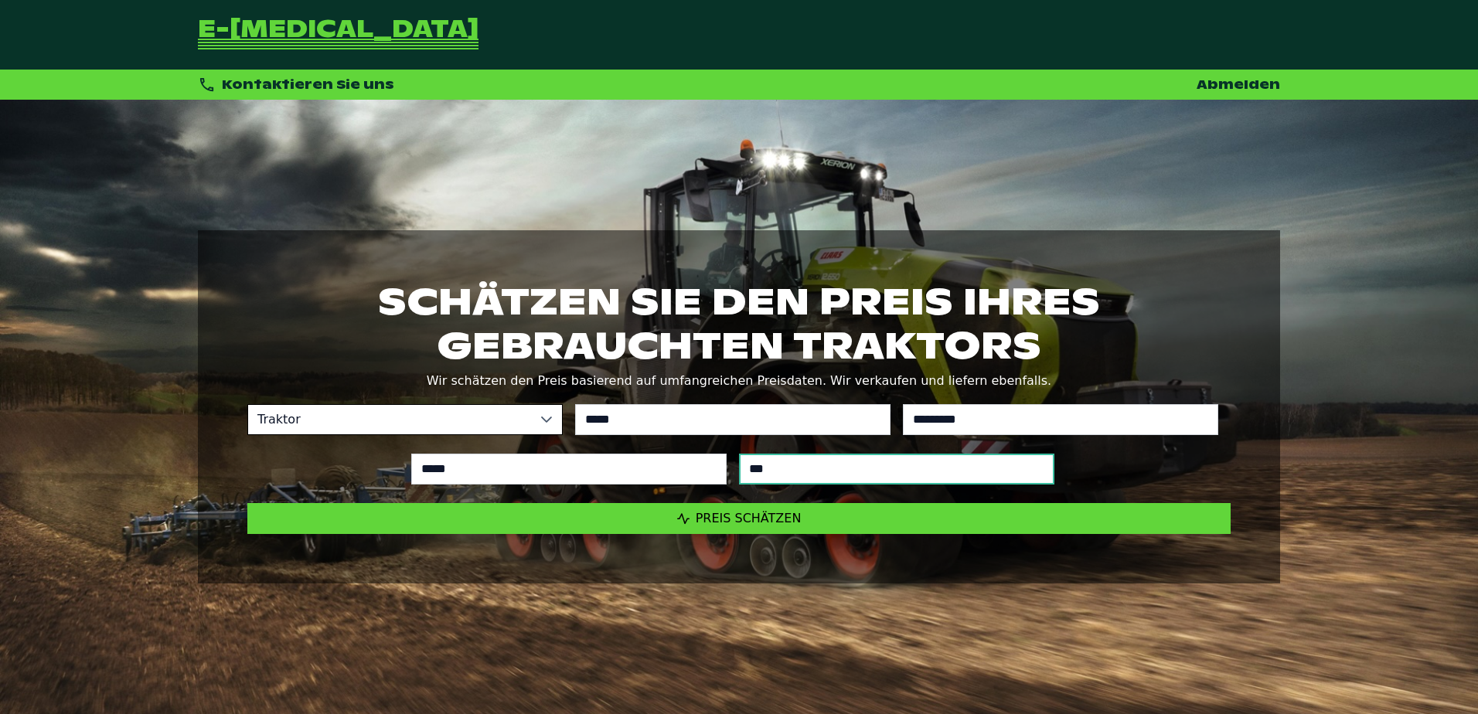
type input "****"
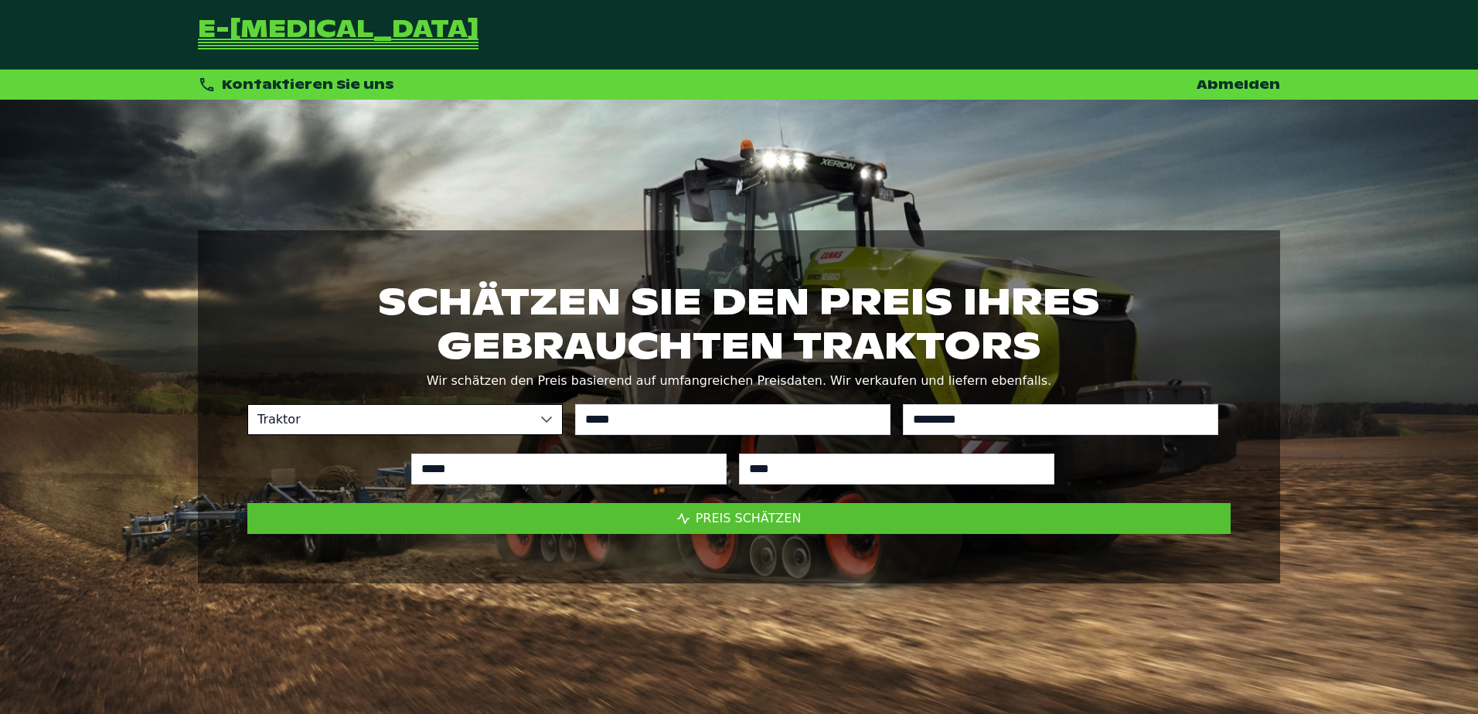
click at [748, 517] on span "Preis schätzen" at bounding box center [749, 518] width 106 height 15
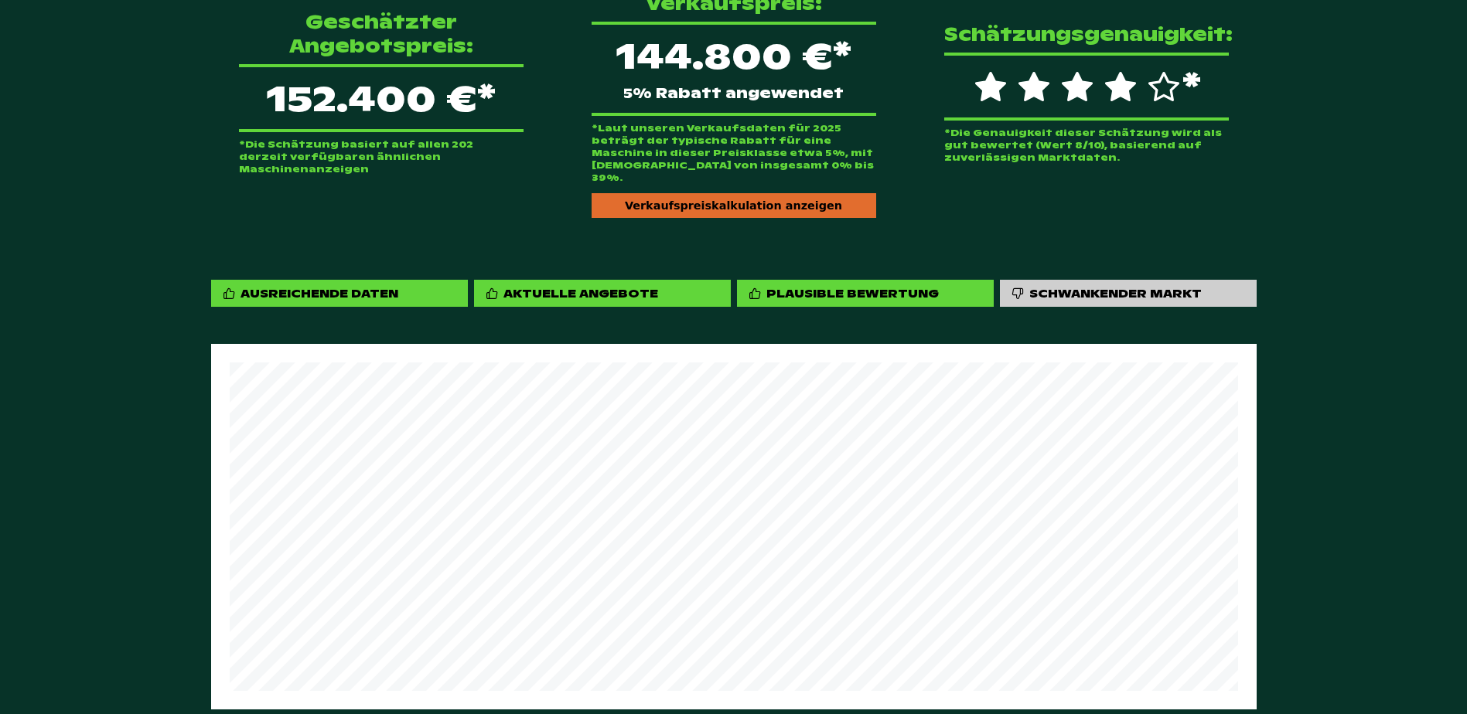
scroll to position [887, 0]
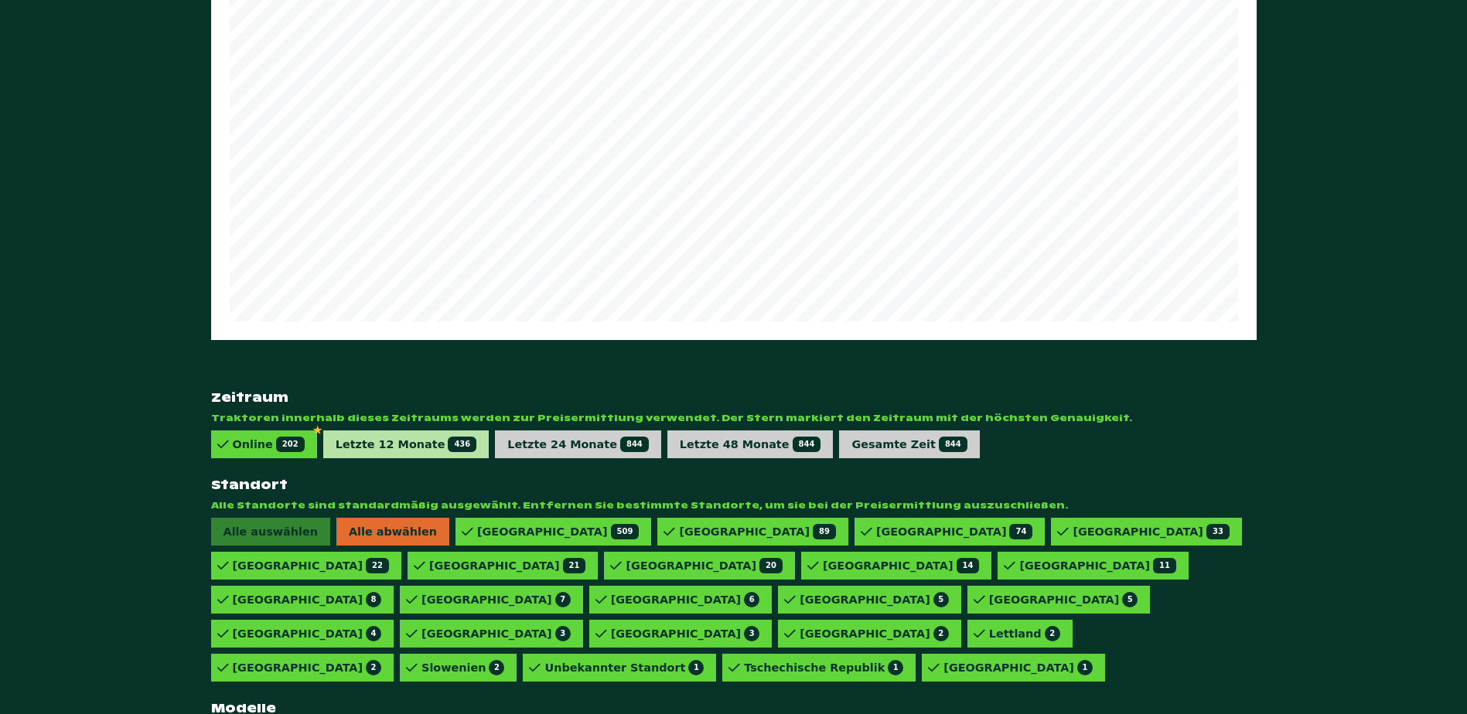
click at [407, 431] on div "Letzte 12 Monate 436" at bounding box center [406, 445] width 166 height 28
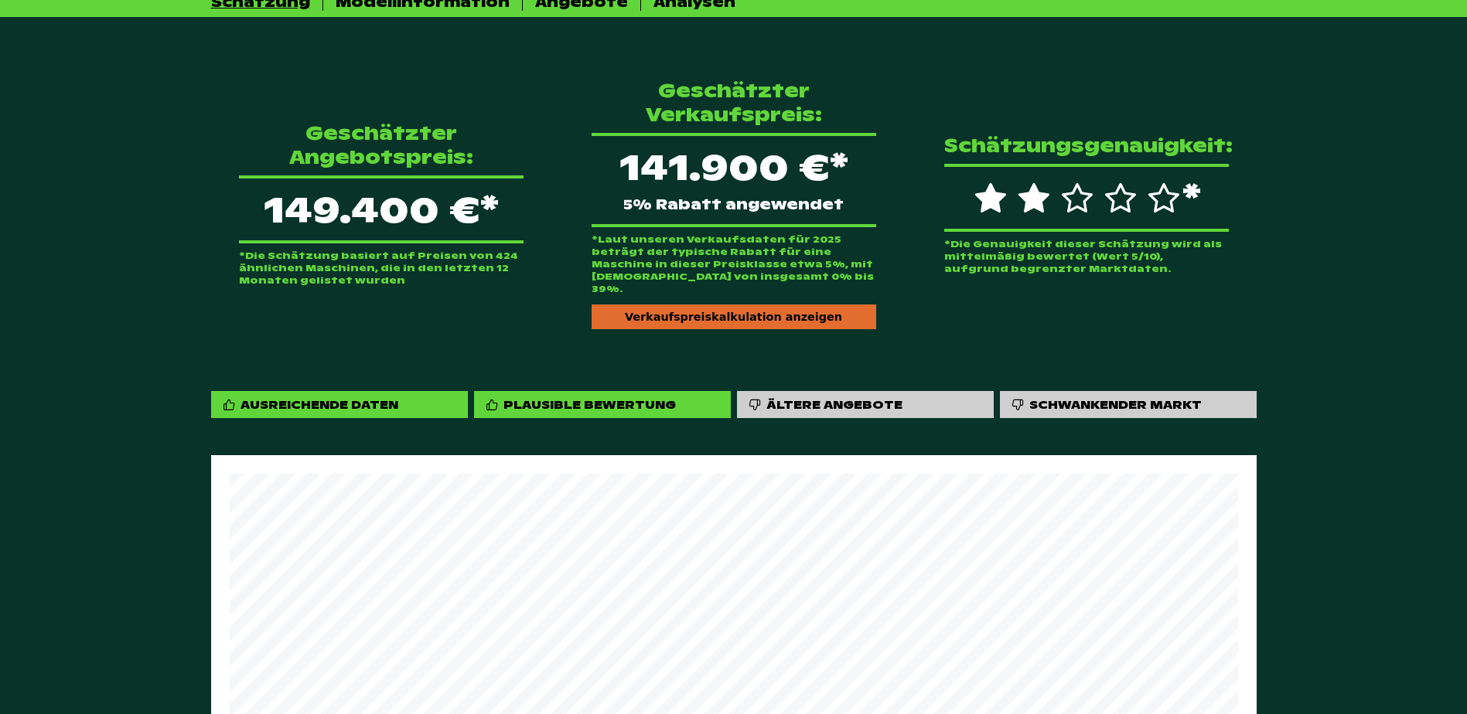
scroll to position [423, 0]
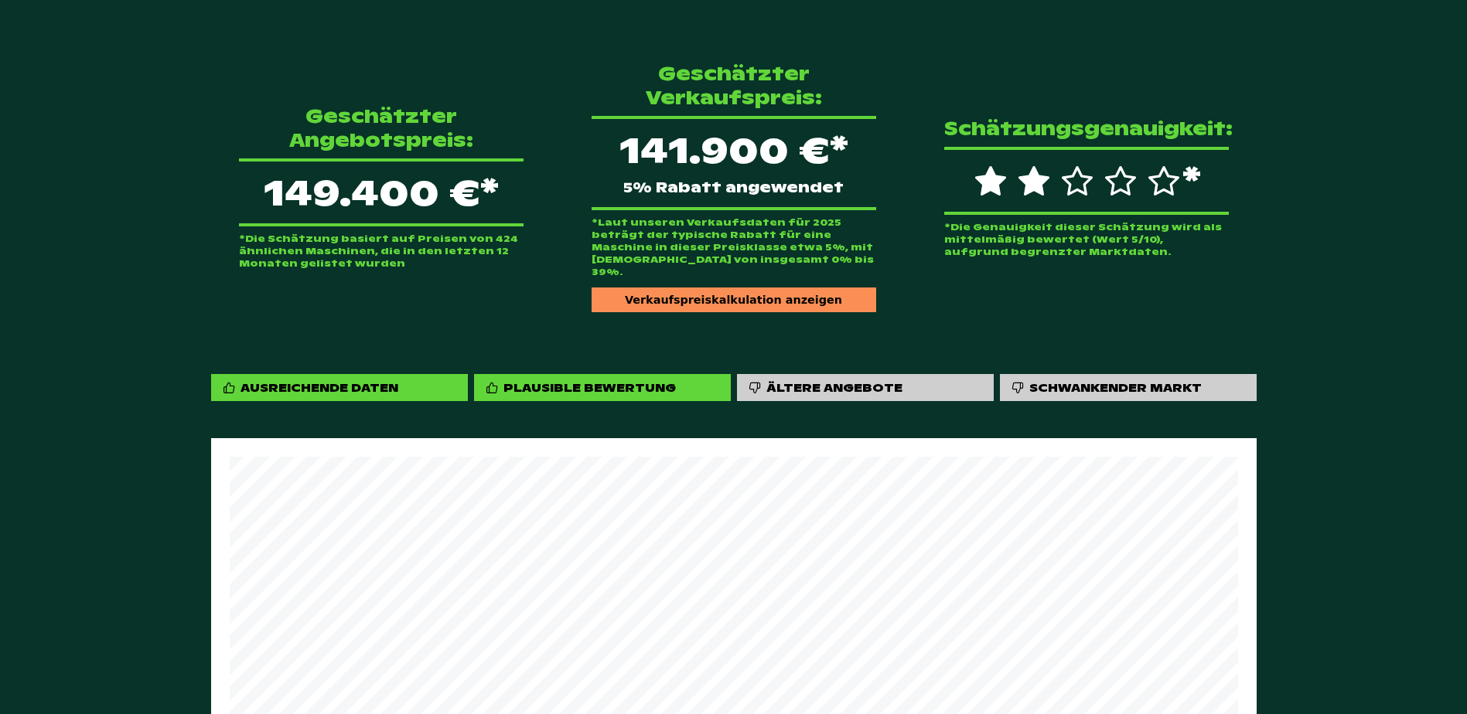
click at [703, 288] on div "Verkaufspreiskalkulation anzeigen" at bounding box center [734, 300] width 285 height 25
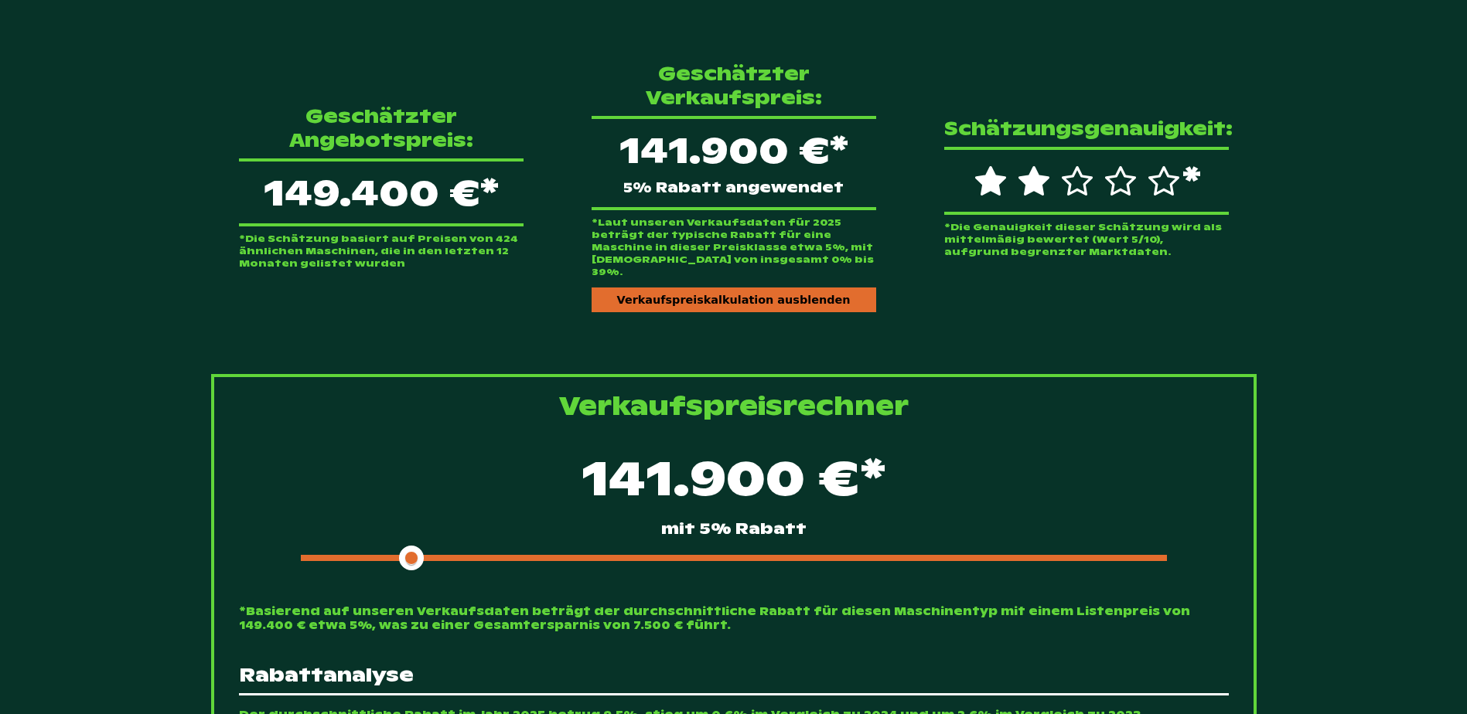
click at [506, 522] on div "141.900 €* mit 5% Rabatt" at bounding box center [734, 507] width 990 height 133
click at [512, 555] on div at bounding box center [734, 558] width 866 height 6
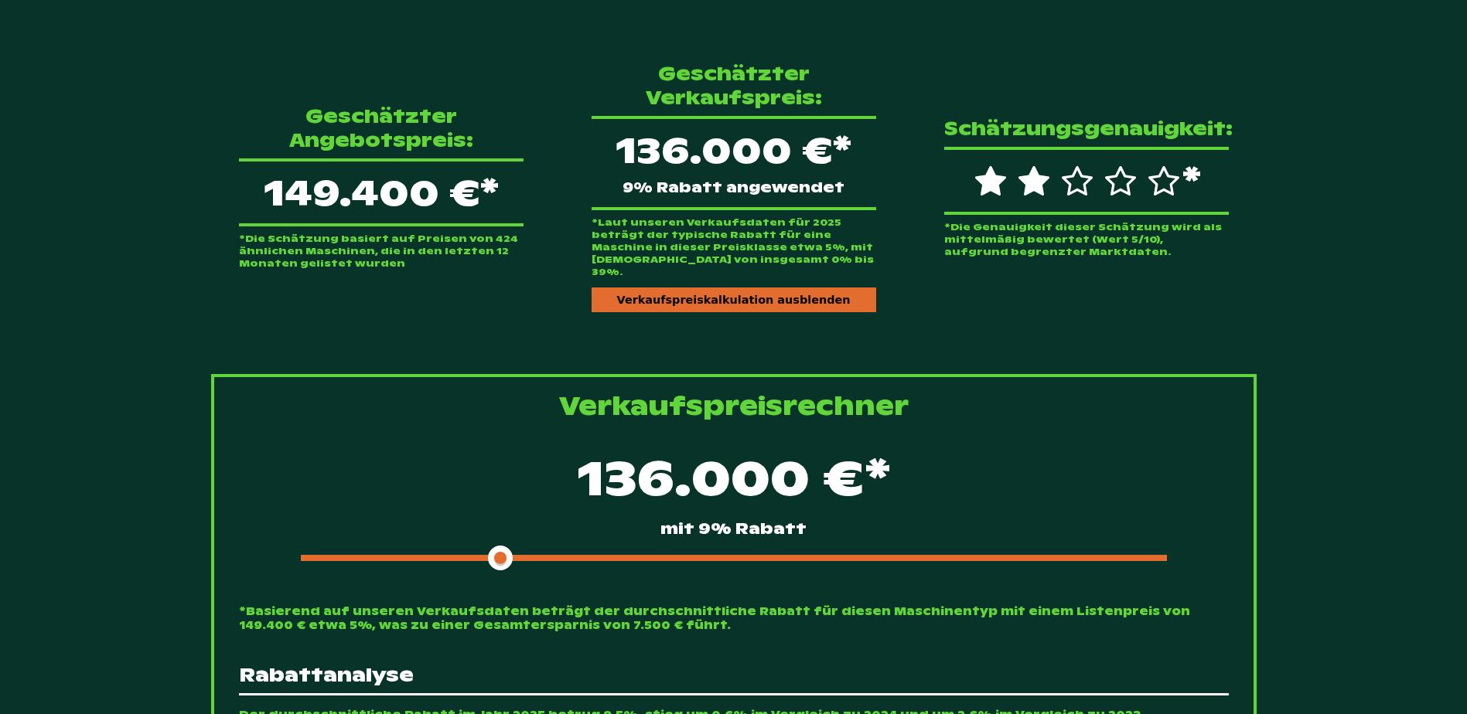
click at [525, 555] on div at bounding box center [734, 558] width 866 height 6
click at [339, 288] on div "Geschätzter Angebotspreis: 149.400 €* *Die Schätzung basiert auf Preisen von 42…" at bounding box center [733, 187] width 1045 height 300
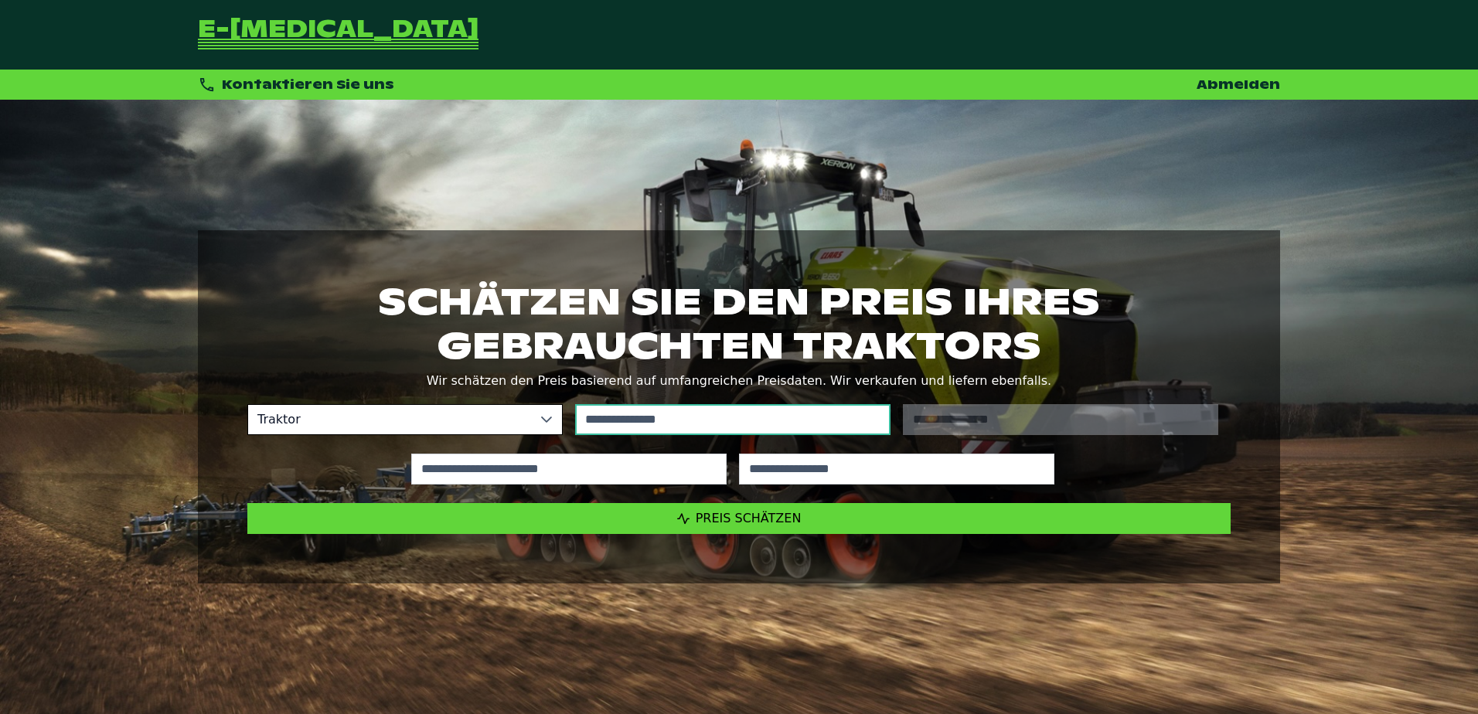
click at [636, 428] on input "text" at bounding box center [732, 419] width 315 height 31
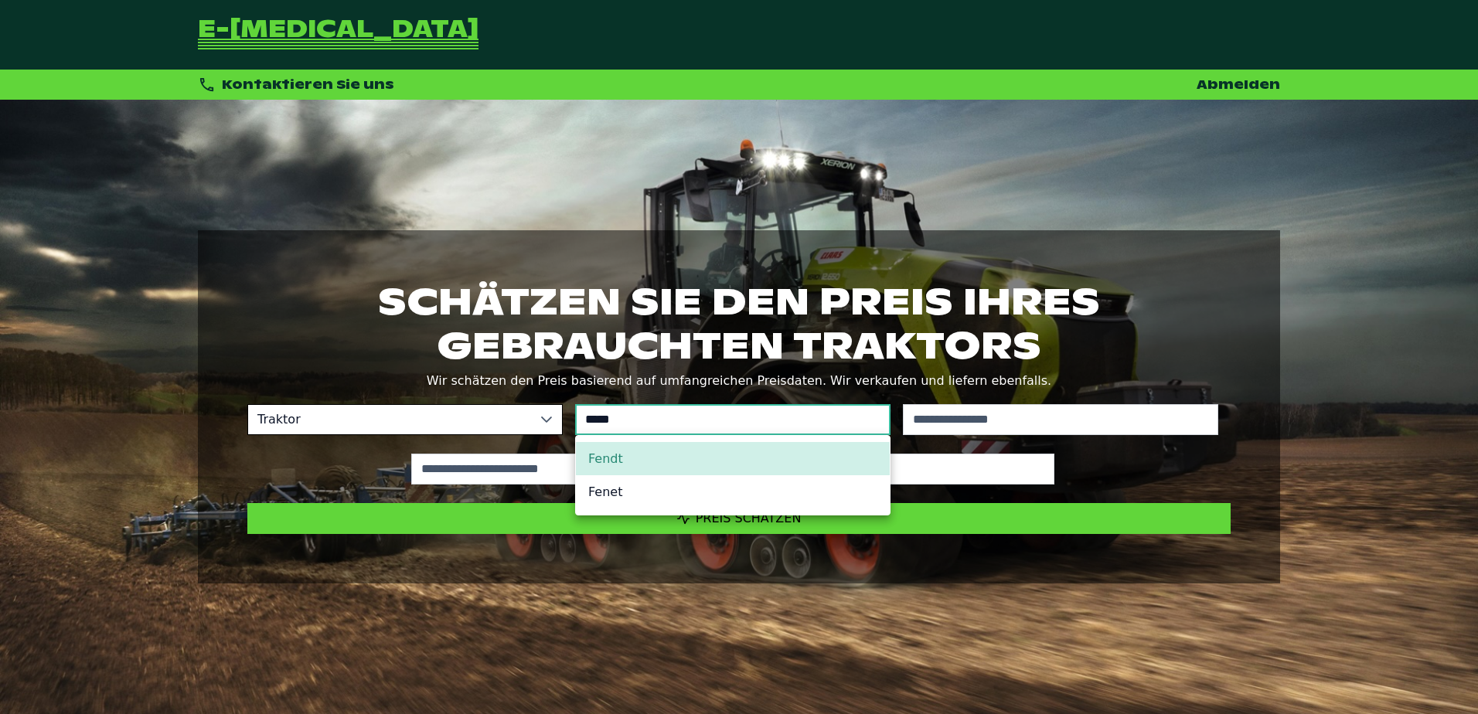
type input "*****"
click at [668, 464] on li "Fendt" at bounding box center [733, 458] width 314 height 33
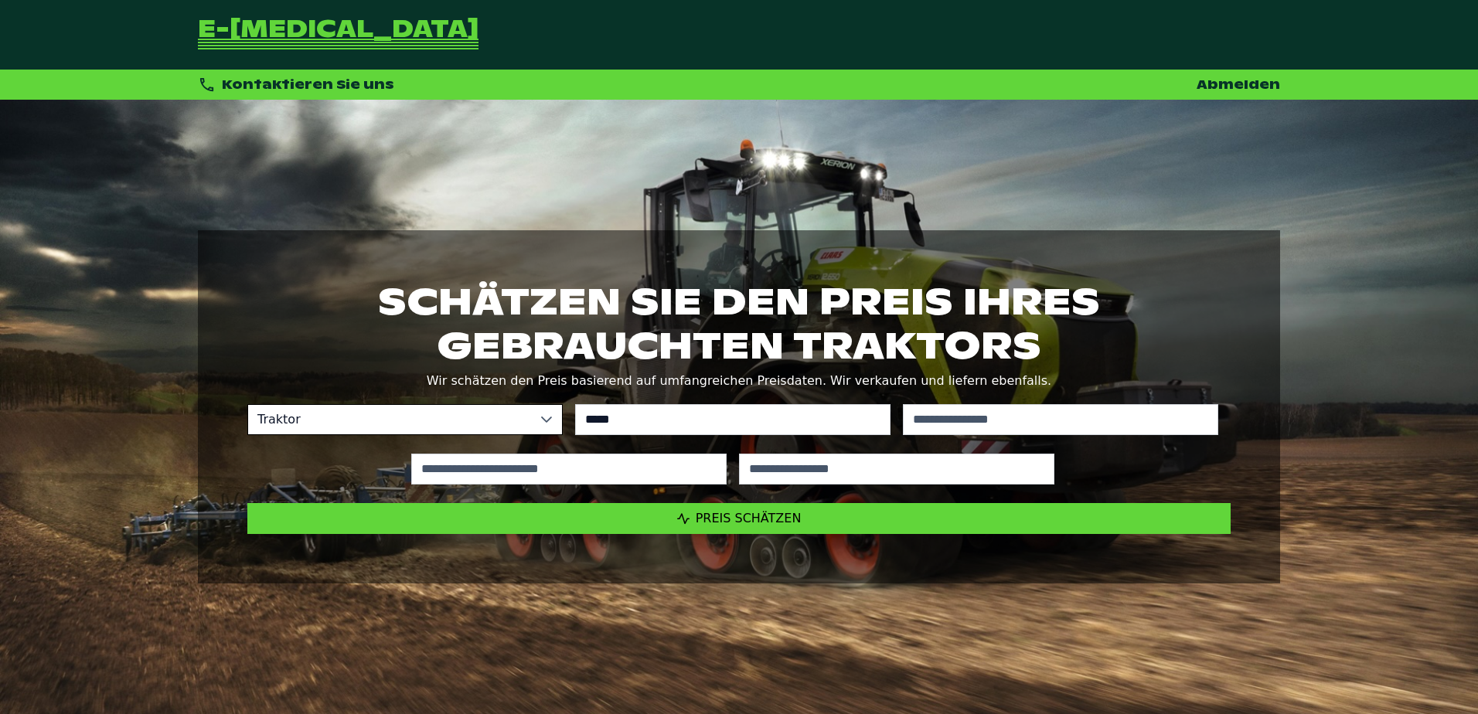
click at [928, 436] on div "No results found" at bounding box center [1061, 419] width 328 height 43
click at [954, 413] on input "text" at bounding box center [1060, 419] width 315 height 31
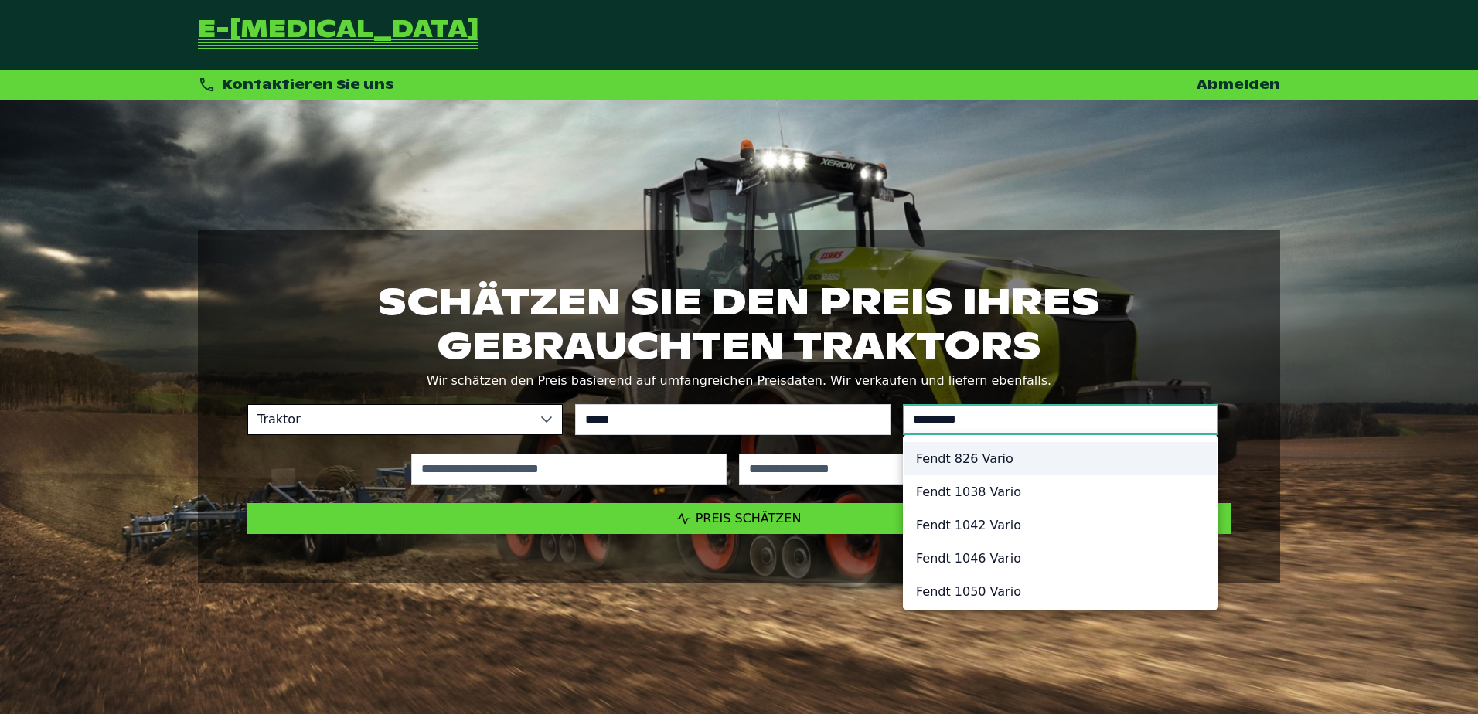
type input "*********"
click at [957, 468] on li "Fendt 826 Vario" at bounding box center [1061, 458] width 314 height 33
type input "*********"
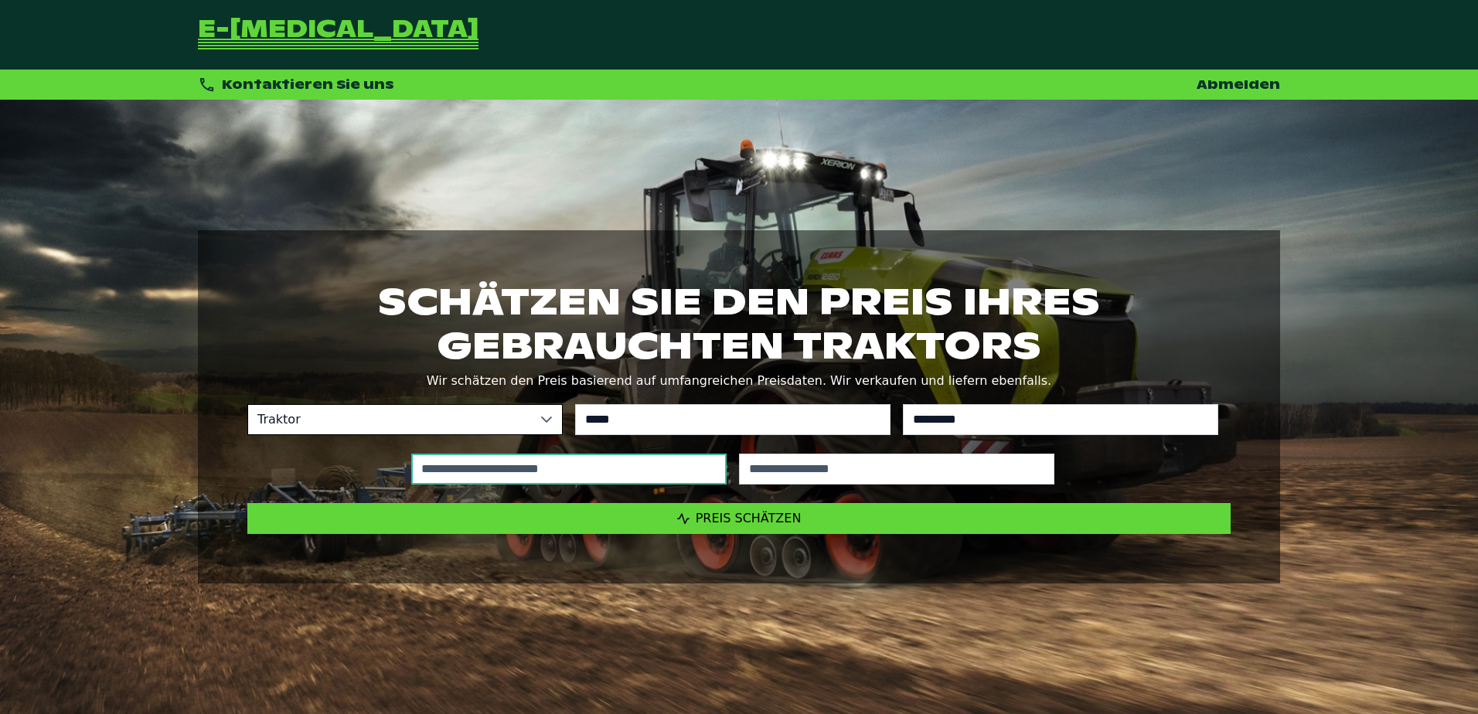
click at [610, 466] on input "text" at bounding box center [568, 469] width 315 height 31
type input "*****"
drag, startPoint x: 810, startPoint y: 477, endPoint x: 662, endPoint y: 480, distance: 147.7
click at [703, 480] on div "***** ****" at bounding box center [733, 470] width 996 height 56
type input "****"
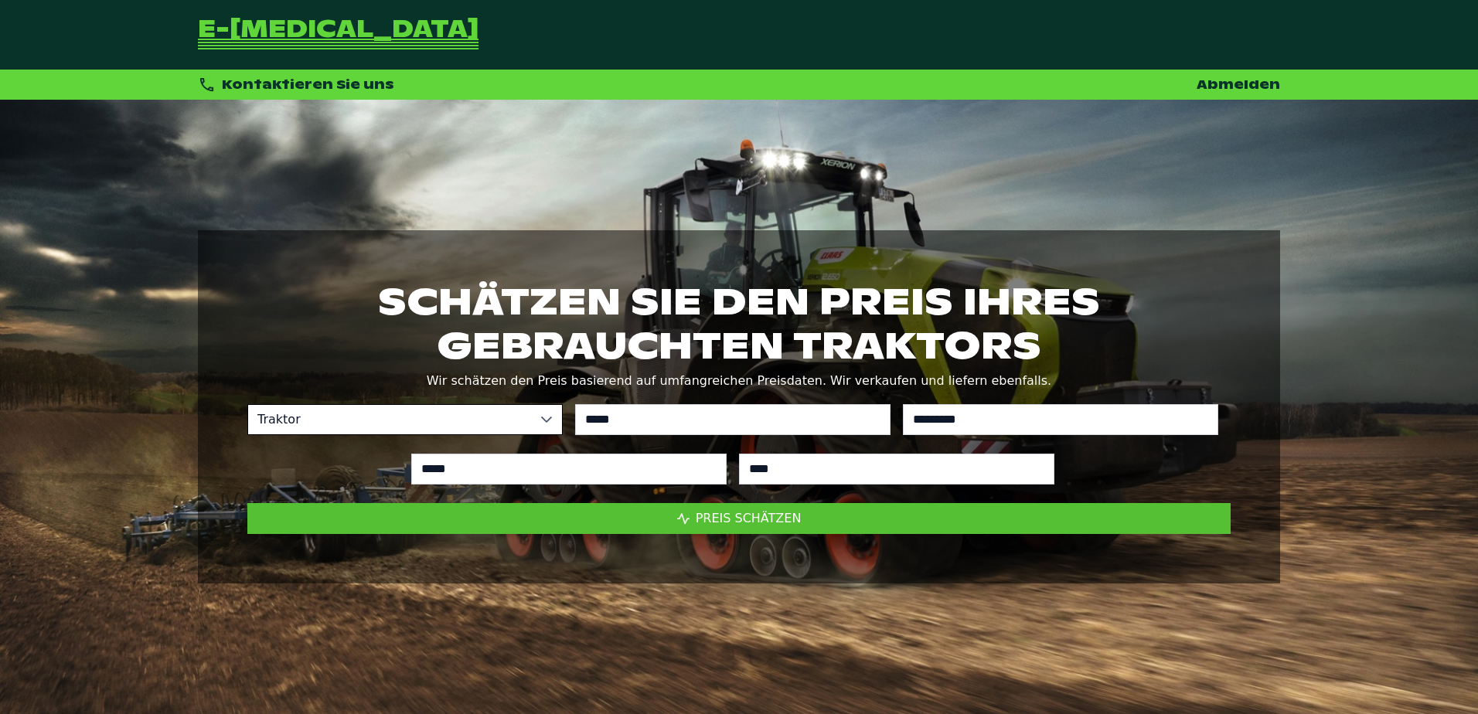
click at [764, 513] on span "Preis schätzen" at bounding box center [749, 518] width 106 height 15
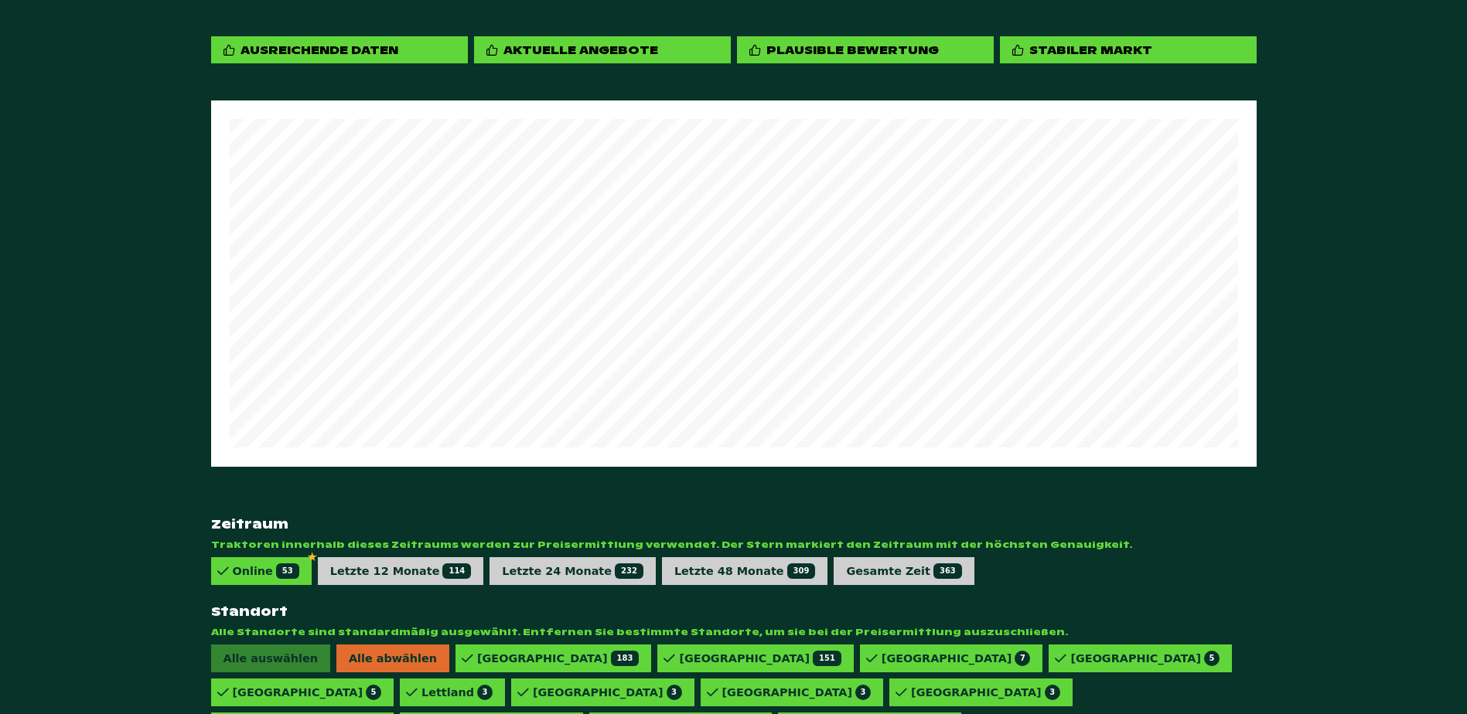
scroll to position [852, 0]
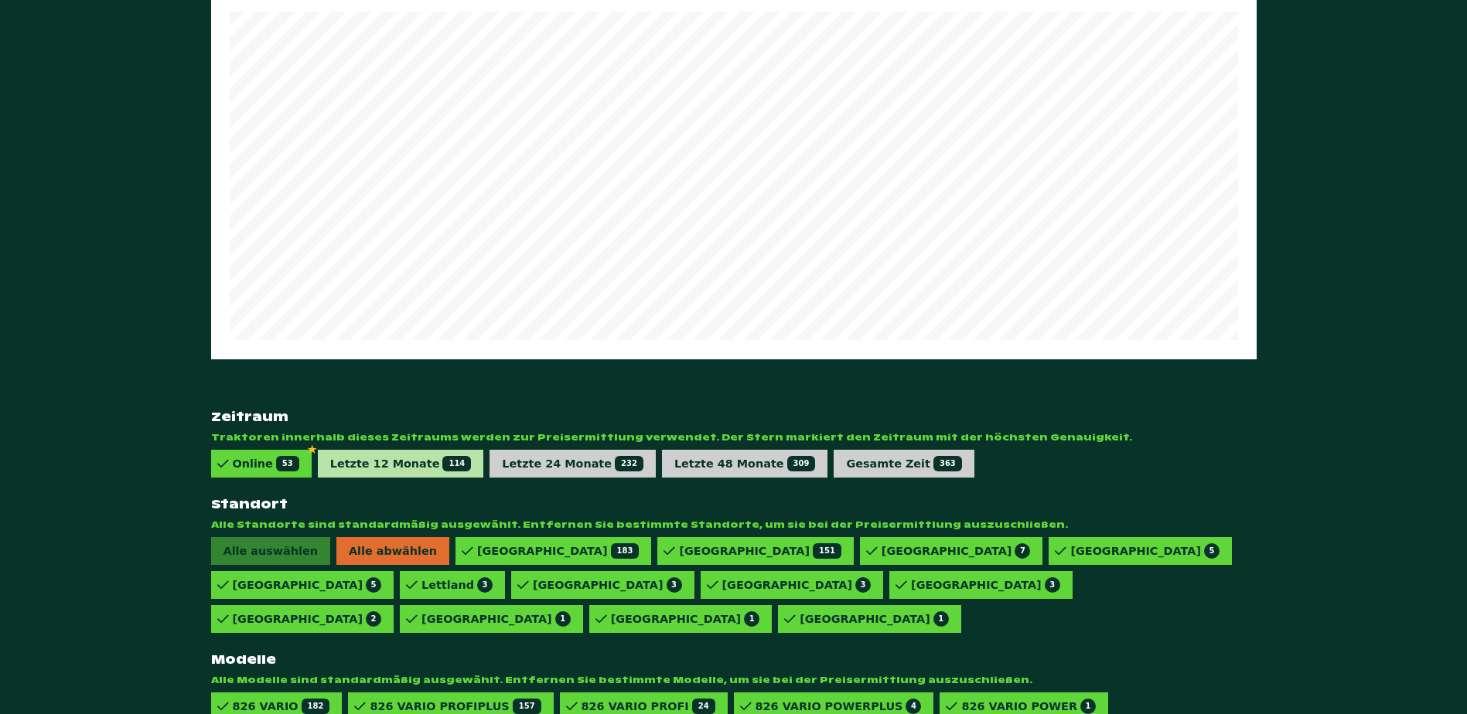
click at [375, 450] on div "Letzte 12 Monate 114" at bounding box center [401, 464] width 166 height 28
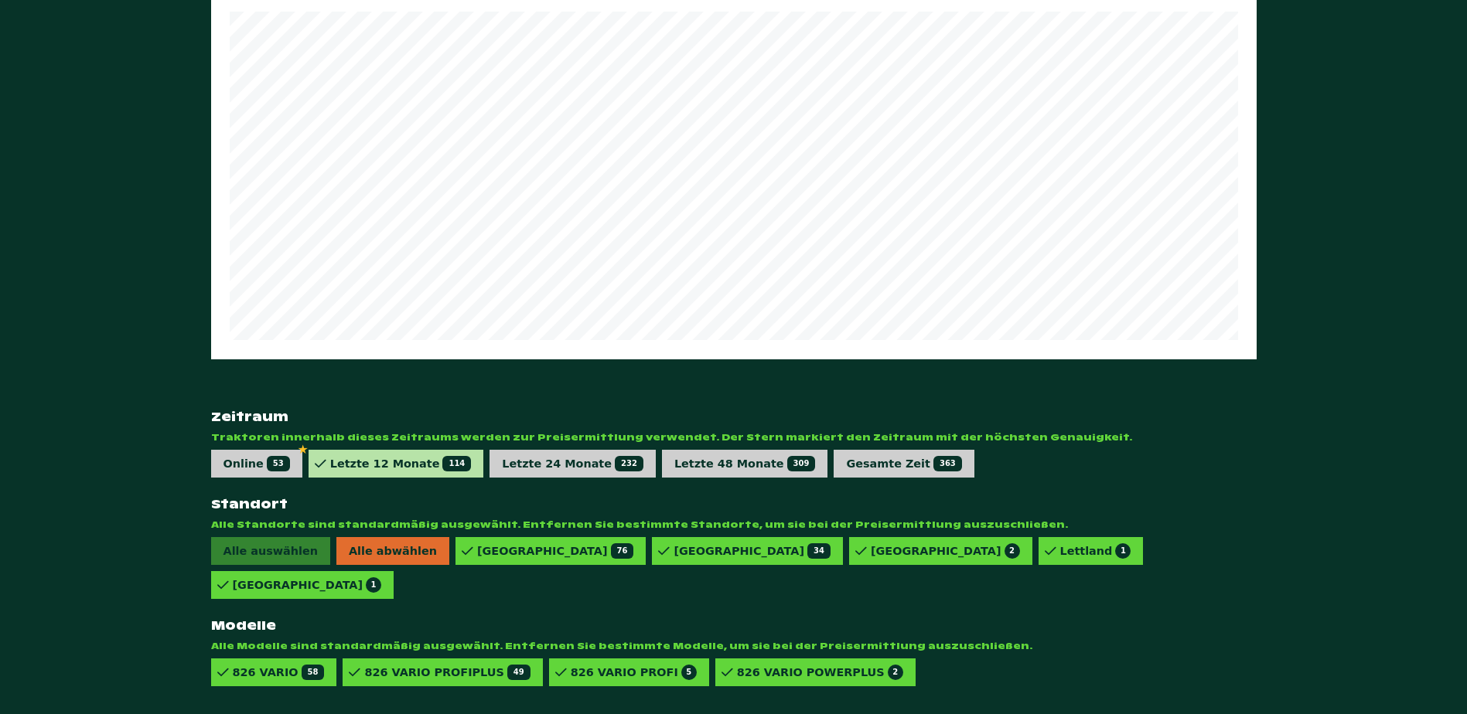
scroll to position [818, 0]
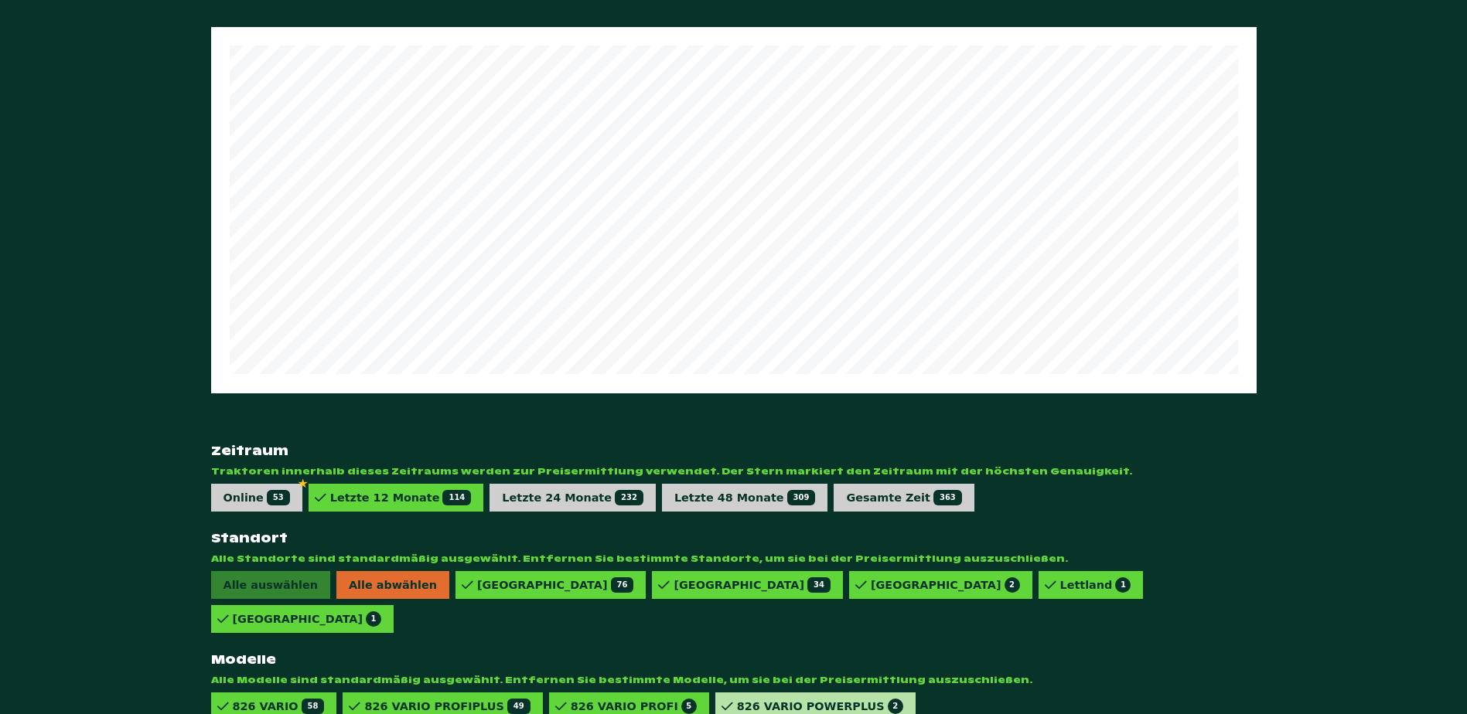
click at [786, 699] on div "826 VARIO POWERPLUS 2" at bounding box center [820, 706] width 166 height 15
click at [619, 699] on div "826 VARIO PROFI 5" at bounding box center [634, 706] width 126 height 15
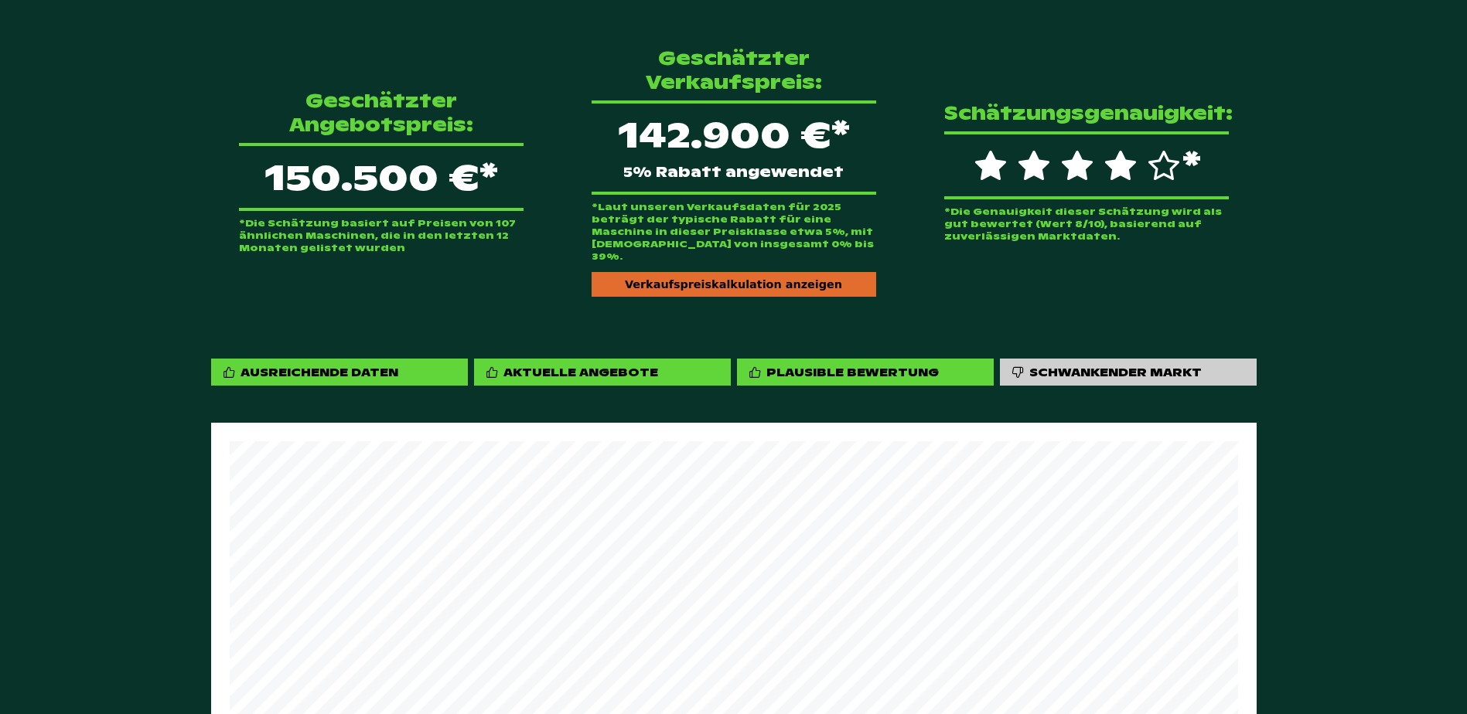
scroll to position [199, 0]
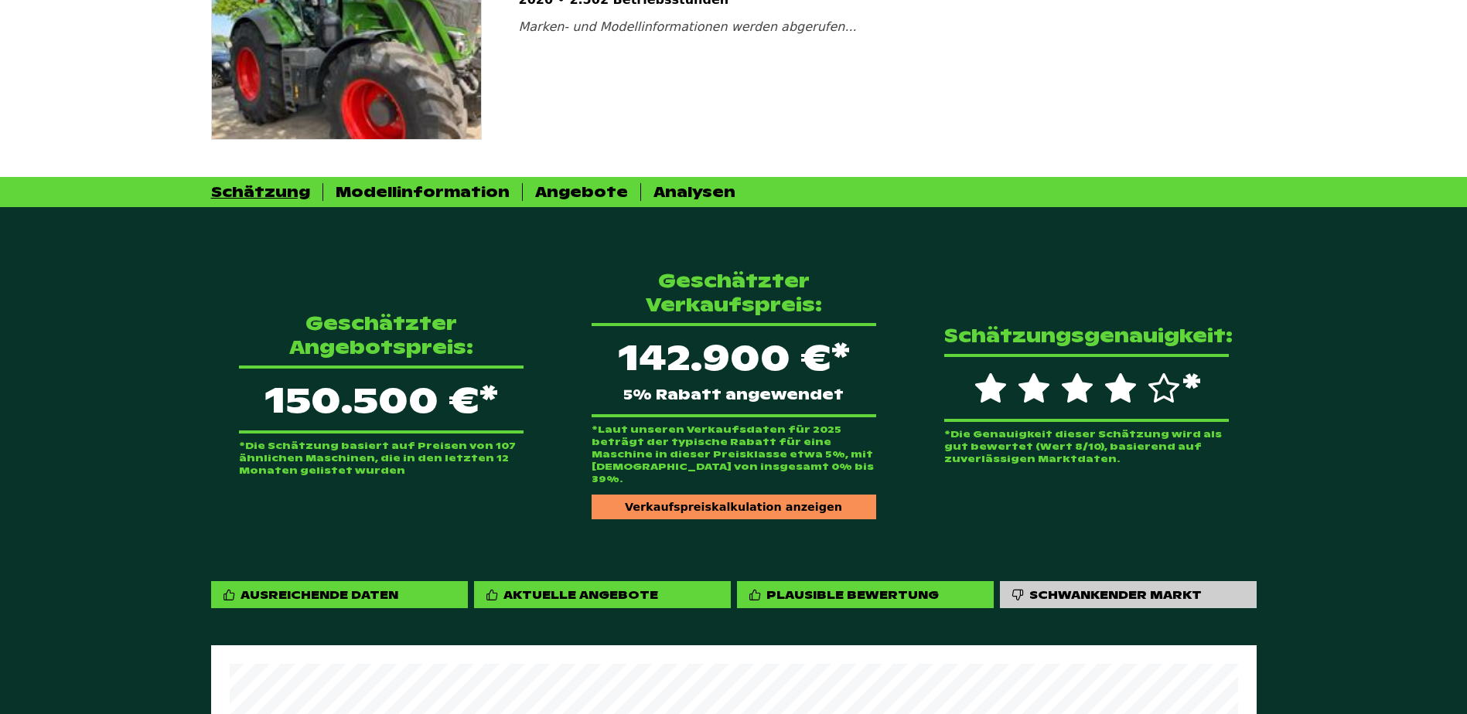
click at [723, 495] on div "Verkaufspreiskalkulation anzeigen" at bounding box center [734, 507] width 285 height 25
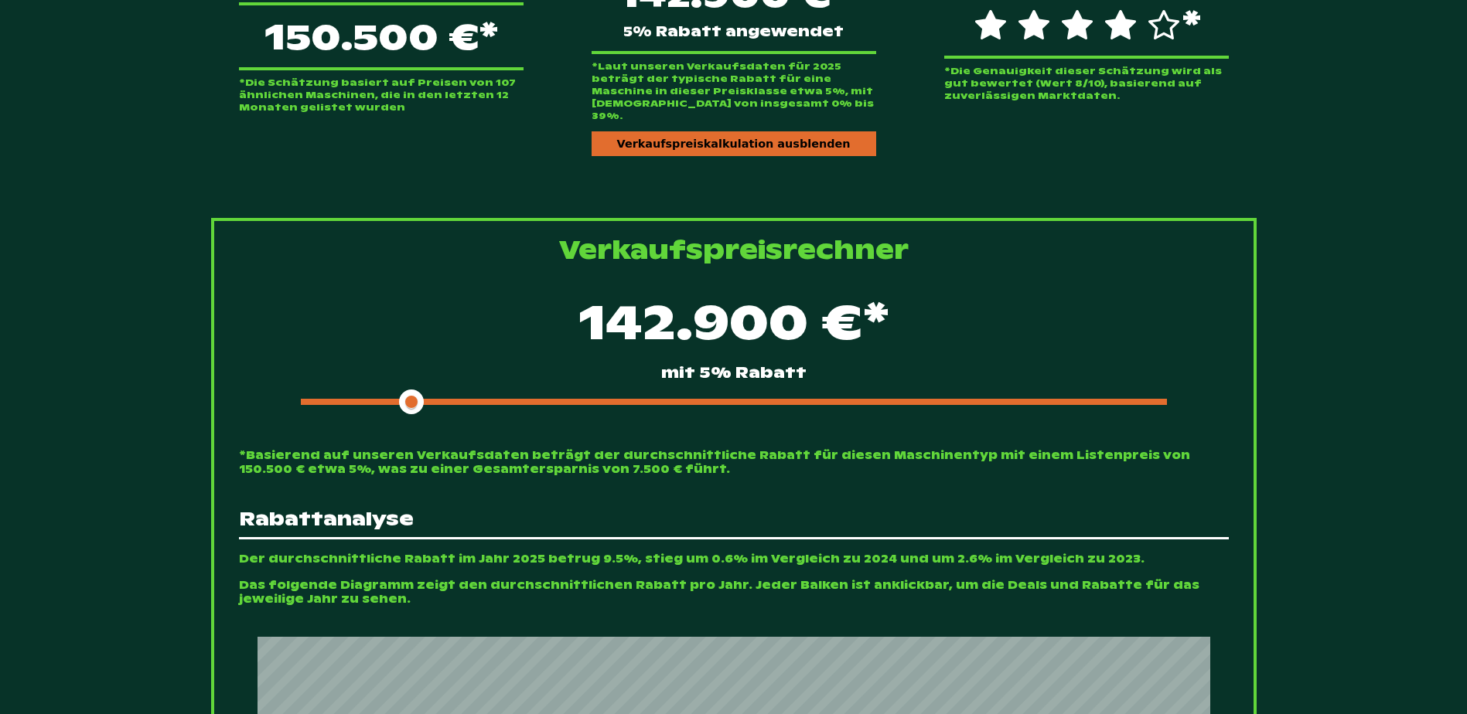
scroll to position [741, 0]
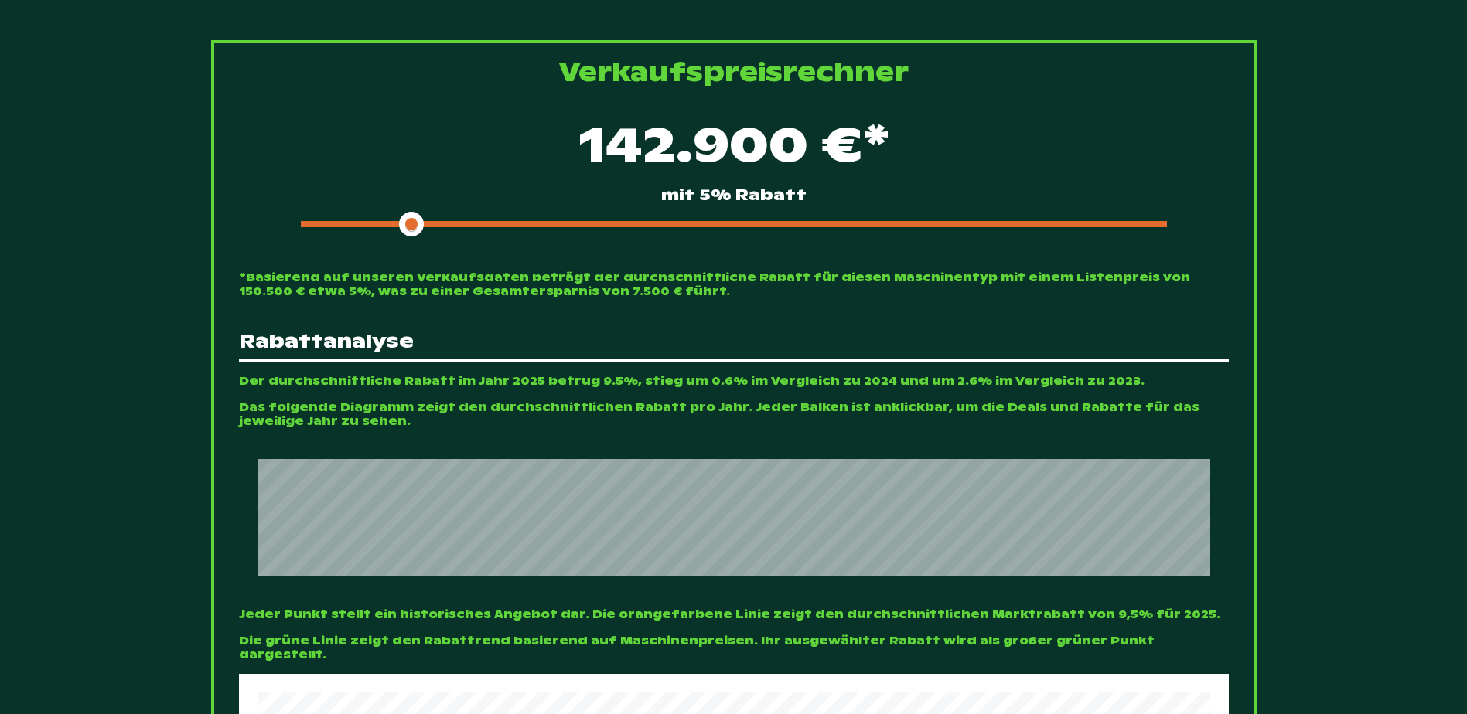
click at [616, 210] on div "142.900 €* mit 5% Rabatt" at bounding box center [734, 173] width 990 height 133
click at [625, 221] on div at bounding box center [734, 224] width 866 height 6
click at [581, 210] on div "129.400 €* mit 14% Rabatt" at bounding box center [734, 173] width 990 height 133
click at [551, 221] on span at bounding box center [456, 224] width 311 height 6
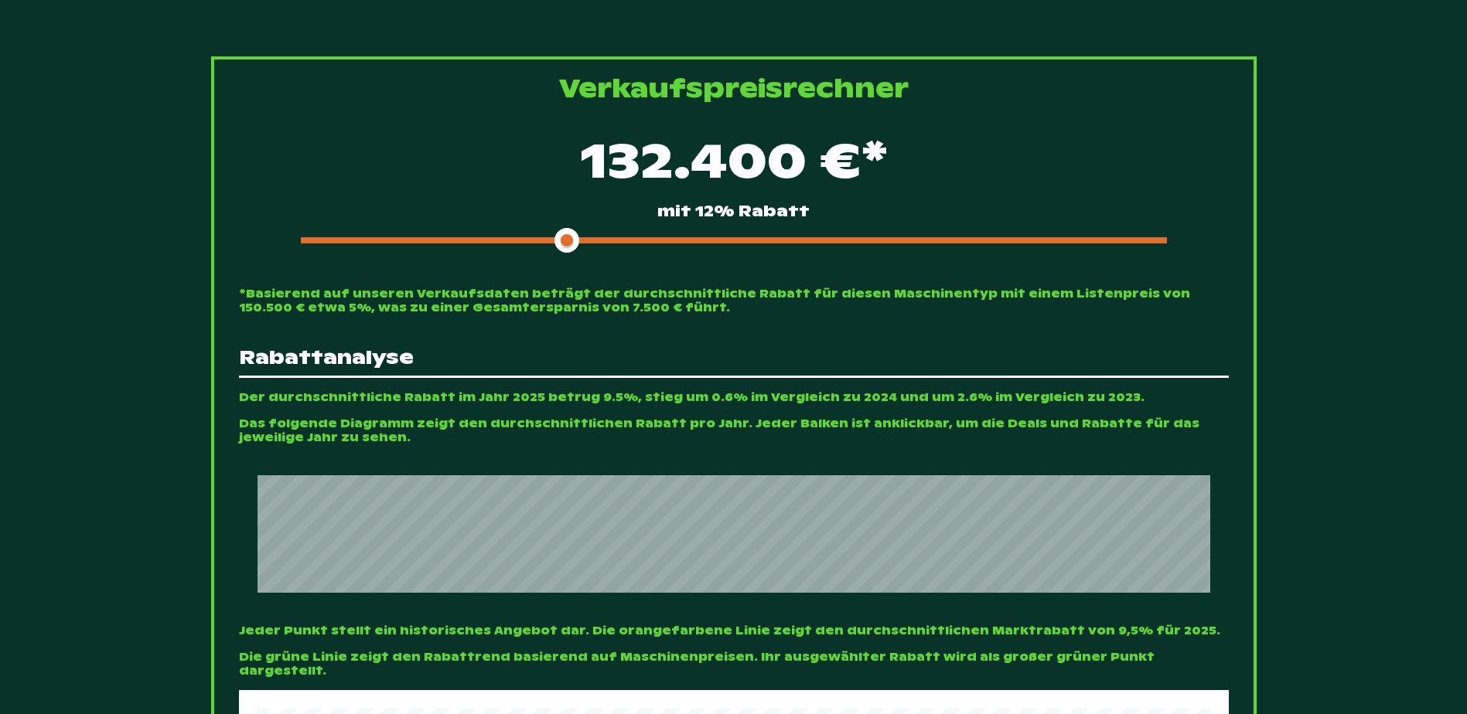
scroll to position [742, 0]
click at [528, 237] on span at bounding box center [434, 240] width 267 height 6
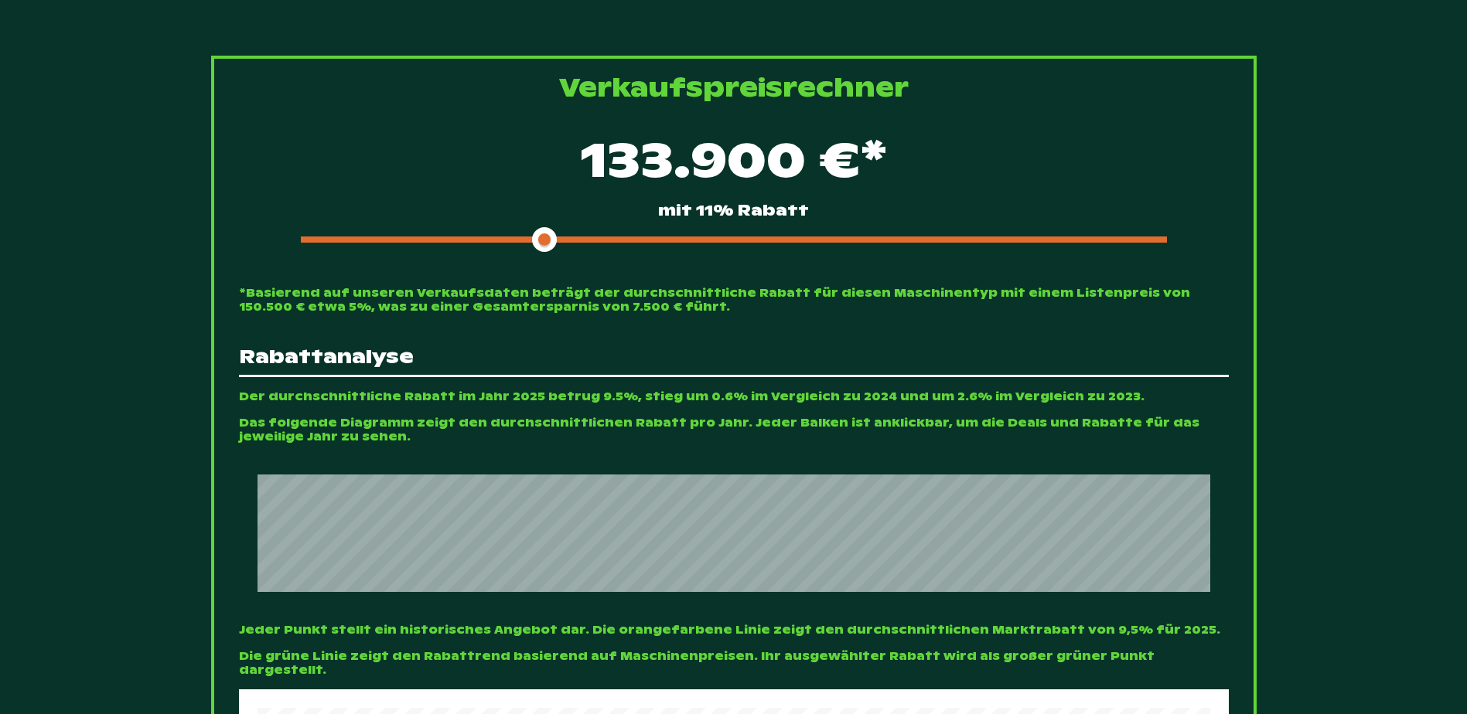
click at [514, 237] on span at bounding box center [423, 240] width 244 height 6
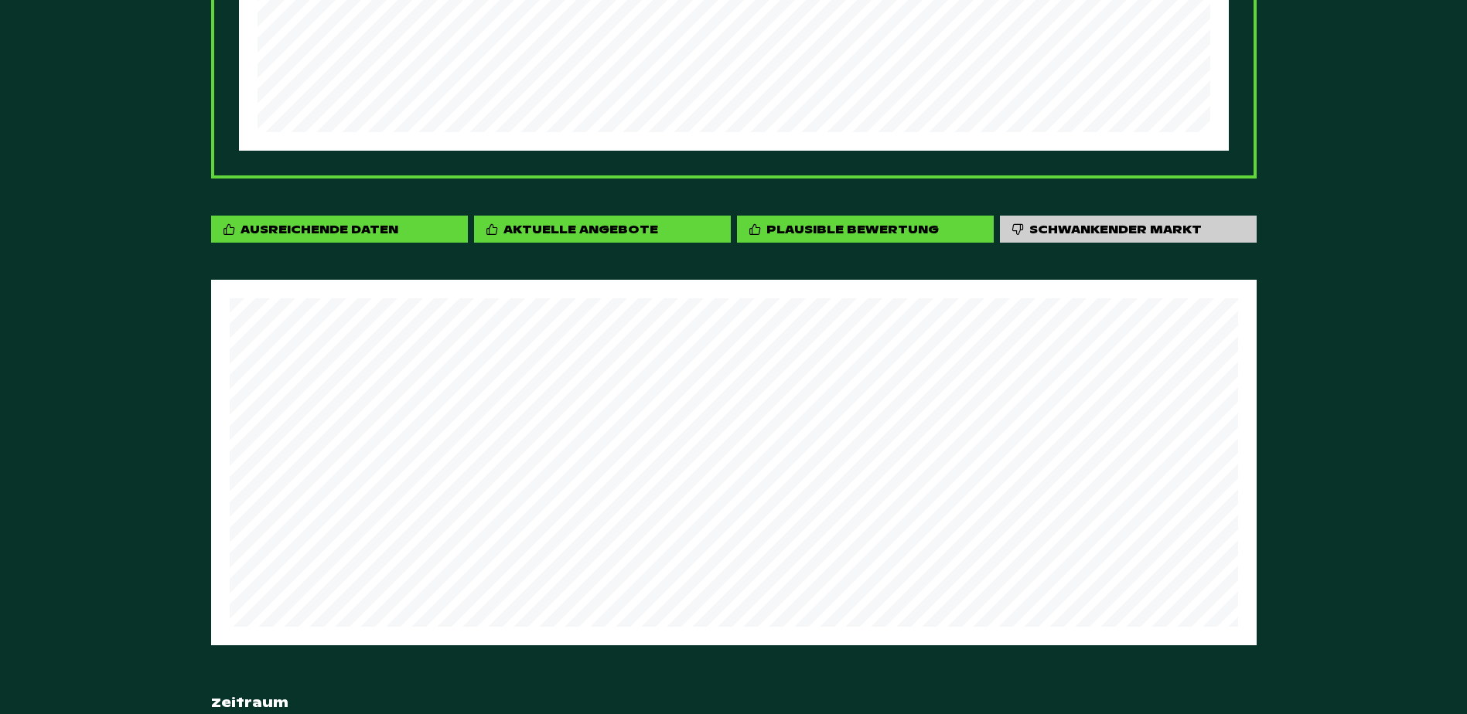
scroll to position [1891, 0]
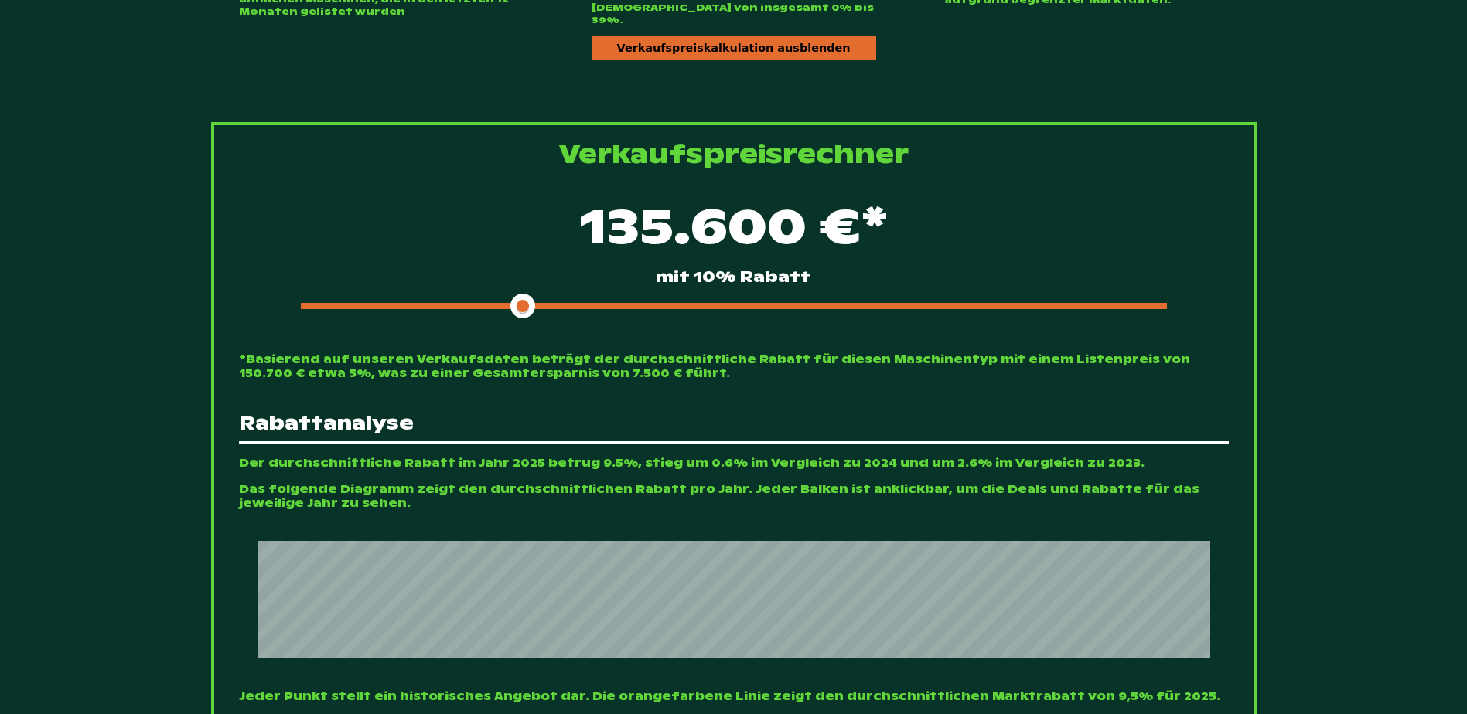
scroll to position [421, 0]
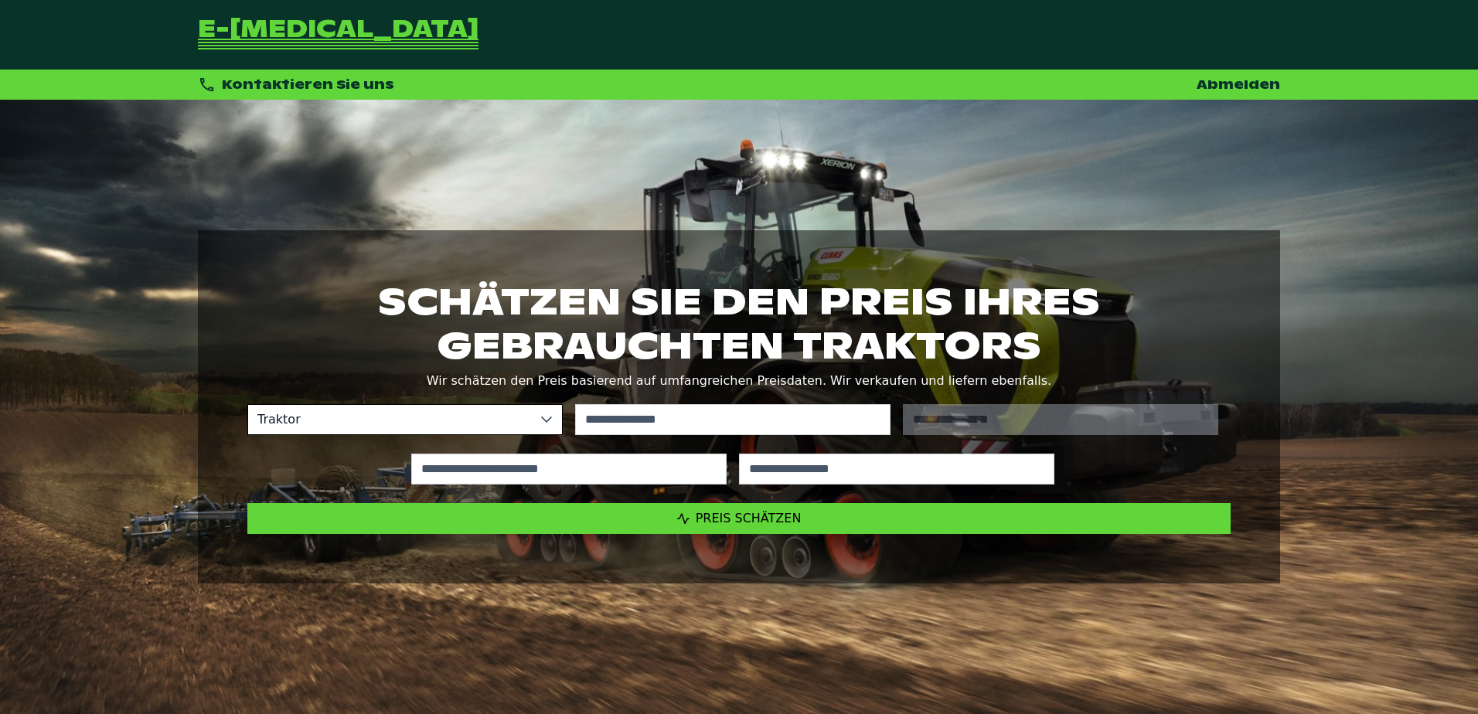
click at [459, 408] on span "Traktor" at bounding box center [389, 419] width 283 height 29
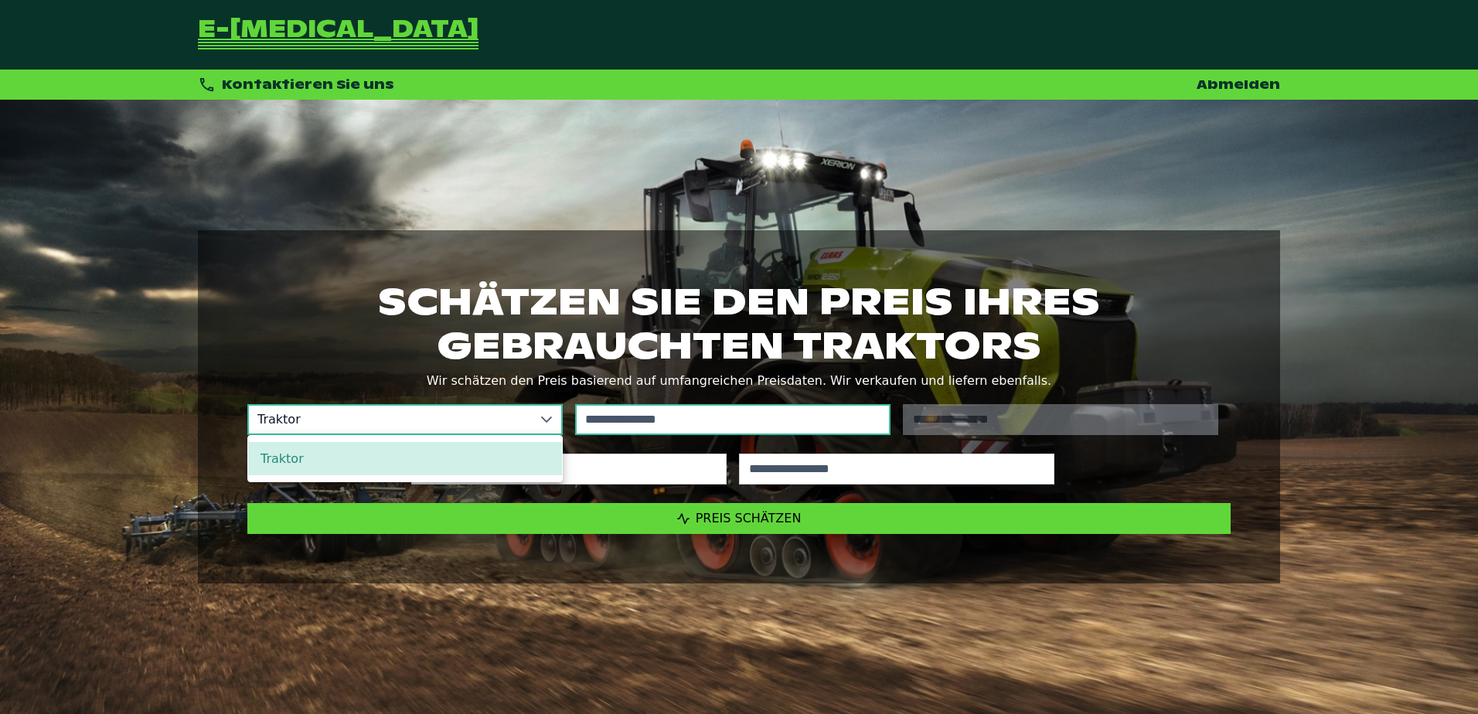
click at [745, 421] on input "text" at bounding box center [732, 419] width 315 height 31
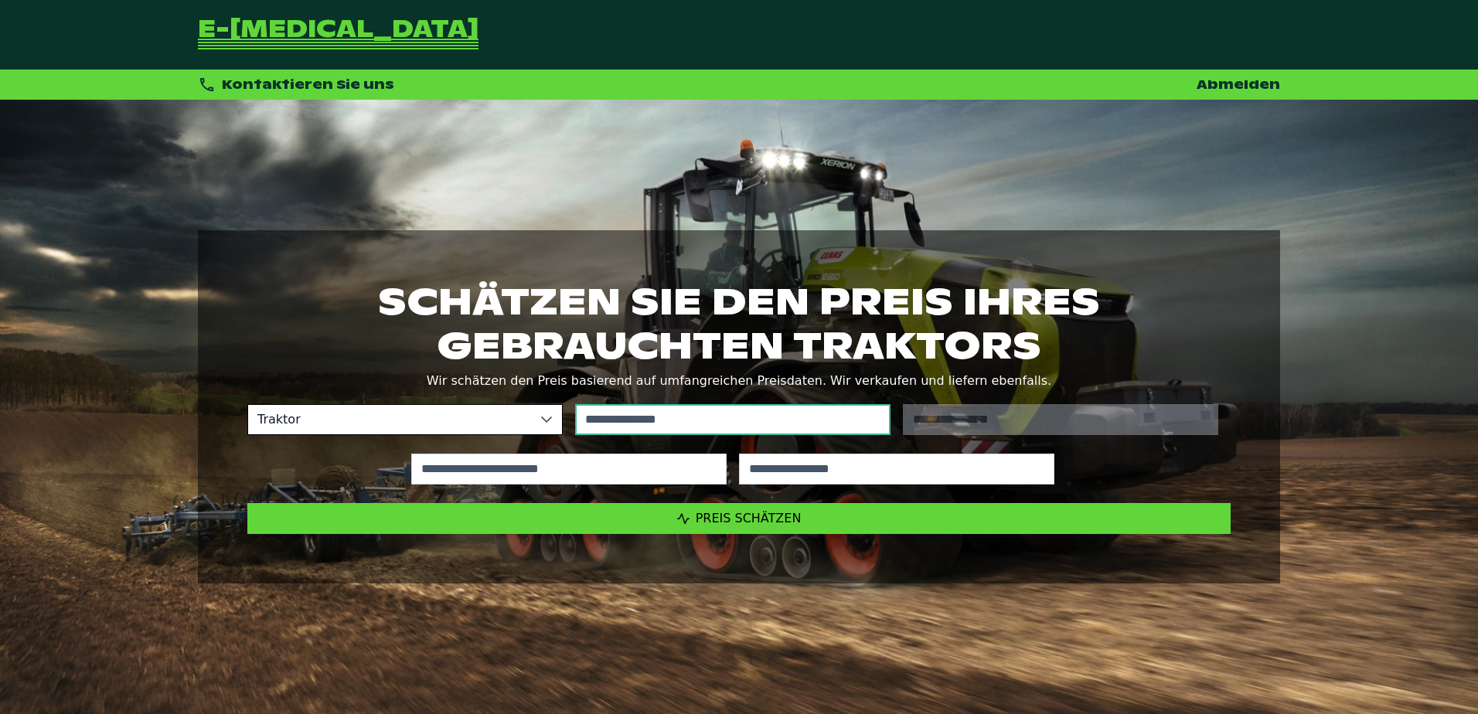
type input "*"
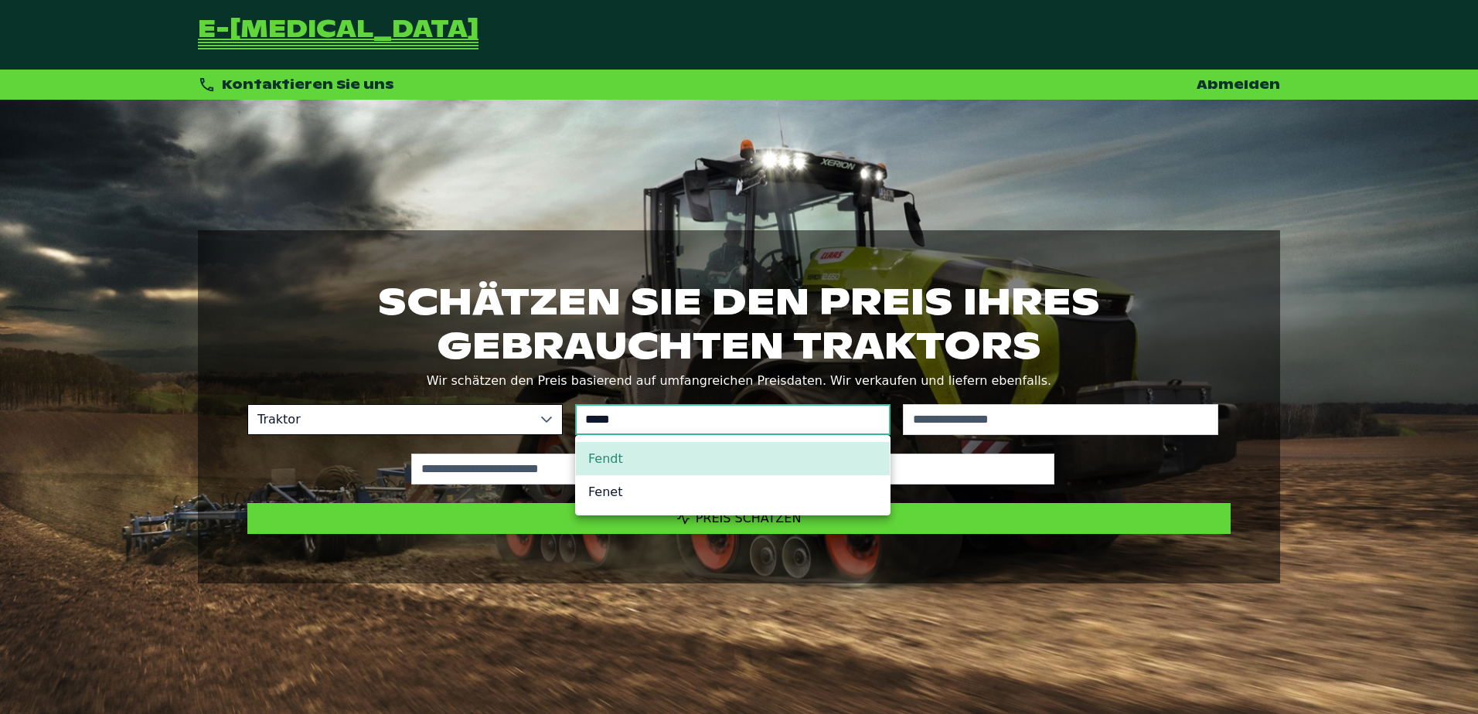
type input "*****"
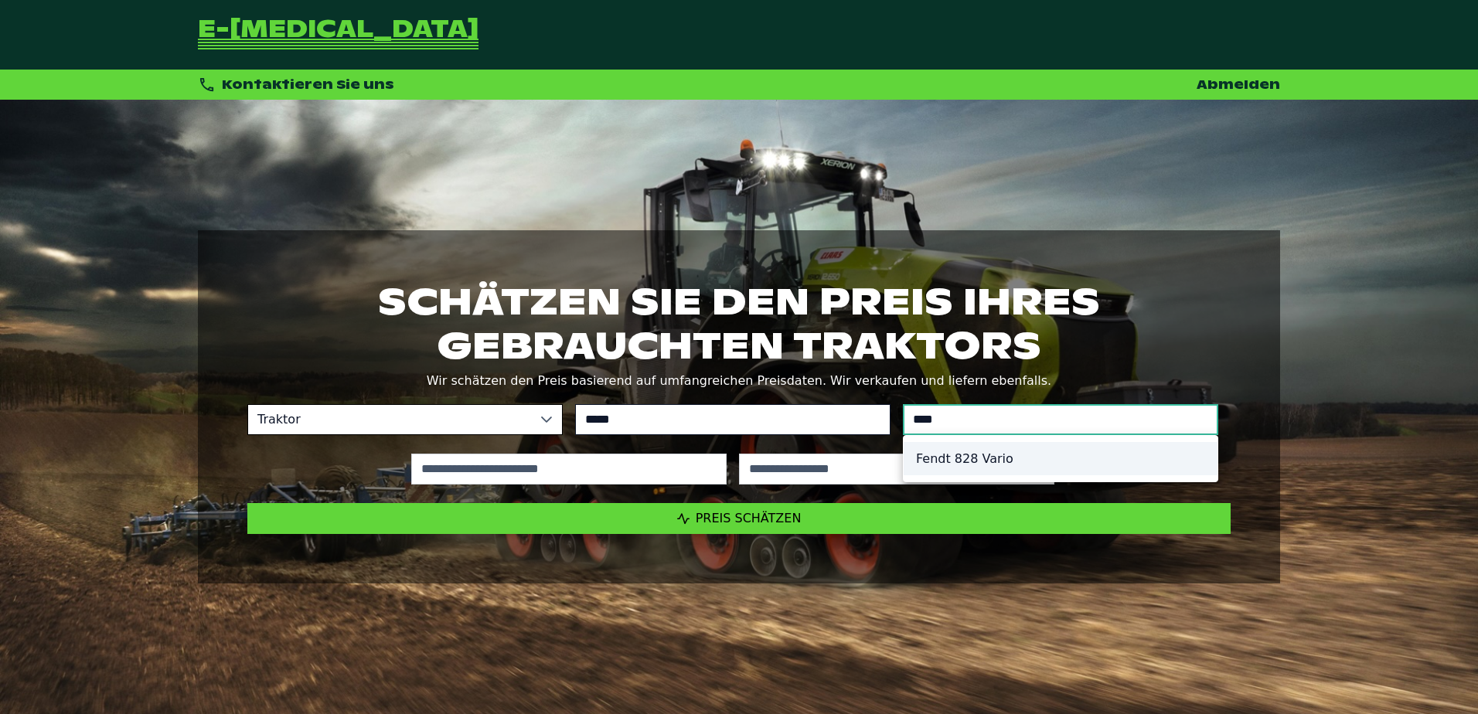
type input "*********"
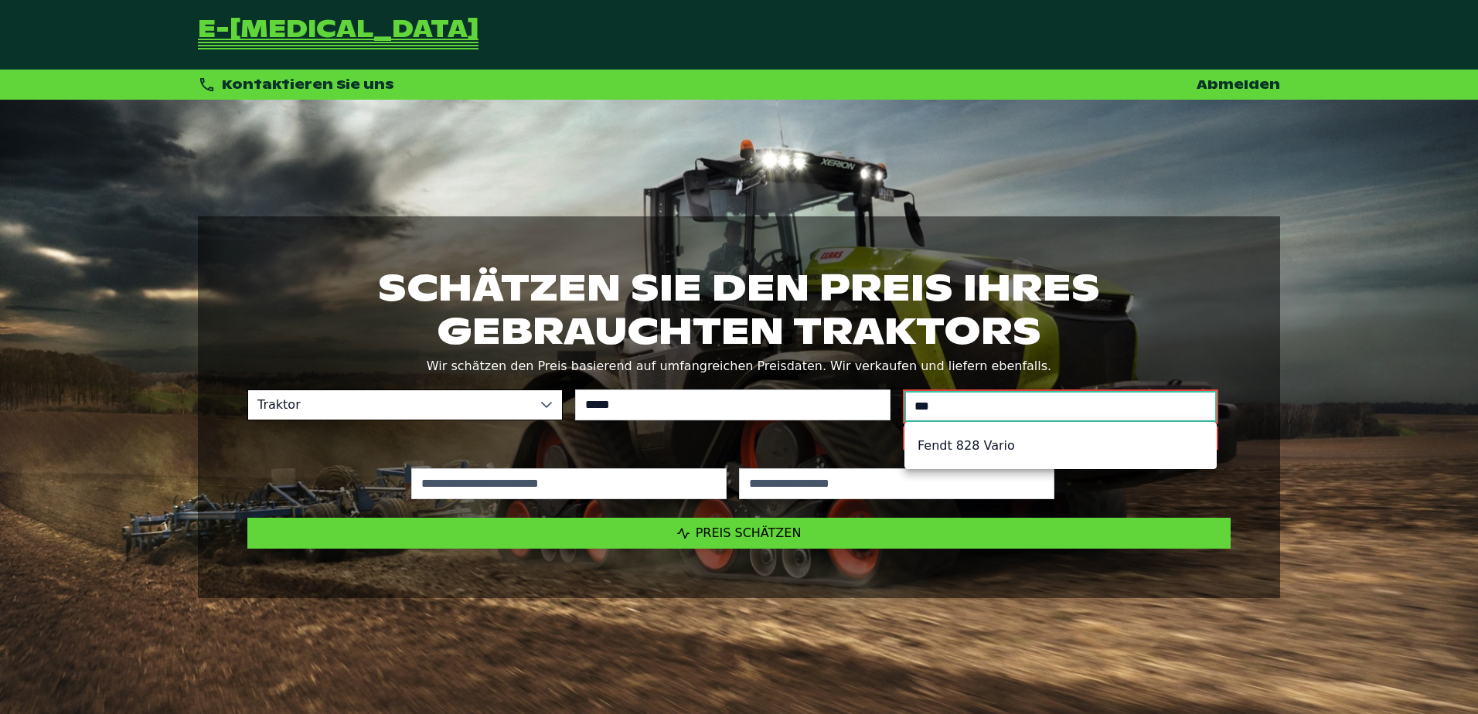
type input "***"
click at [1026, 432] on li "Fendt 828 Vario" at bounding box center [1060, 445] width 311 height 33
type input "*********"
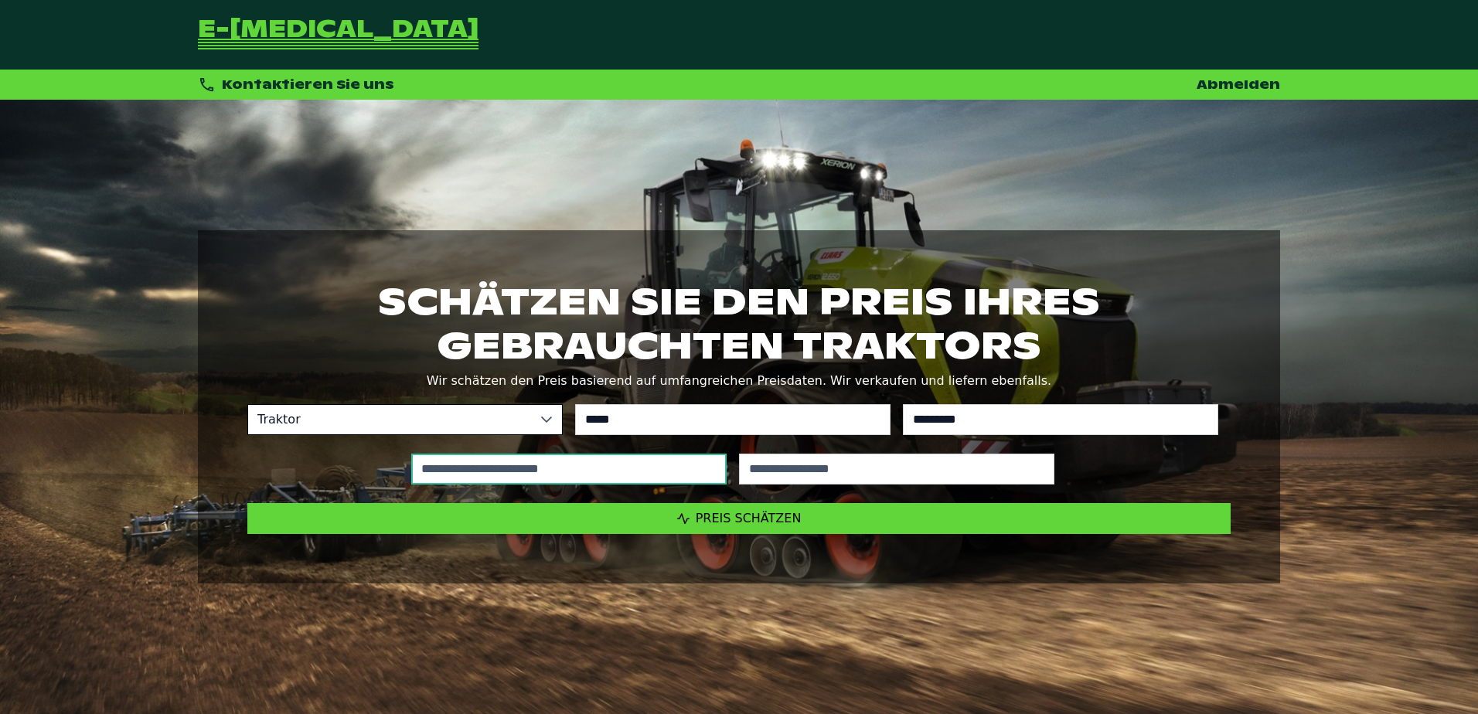
click at [644, 462] on input "text" at bounding box center [568, 469] width 315 height 31
click at [671, 472] on input "text" at bounding box center [568, 469] width 315 height 31
type input "*****"
type input "****"
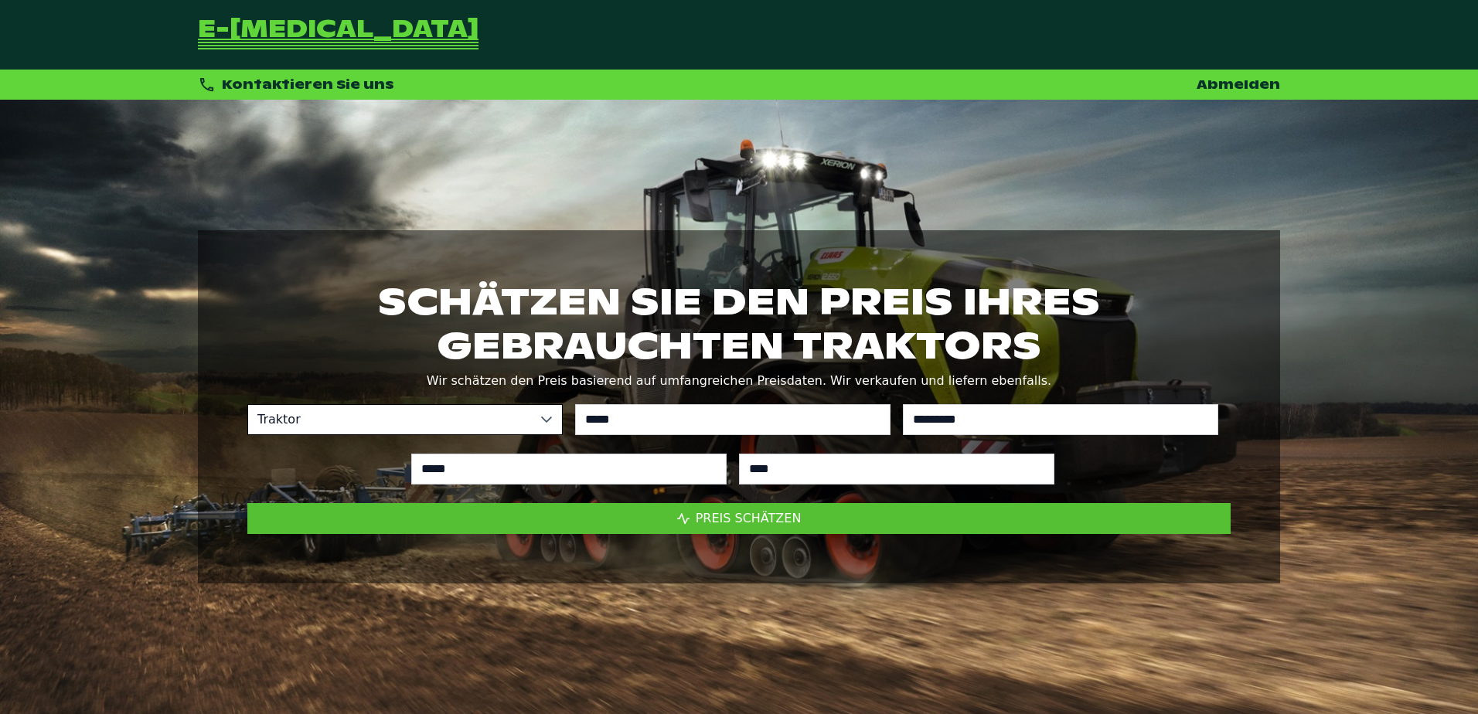
click at [803, 513] on button "Preis schätzen" at bounding box center [739, 518] width 984 height 31
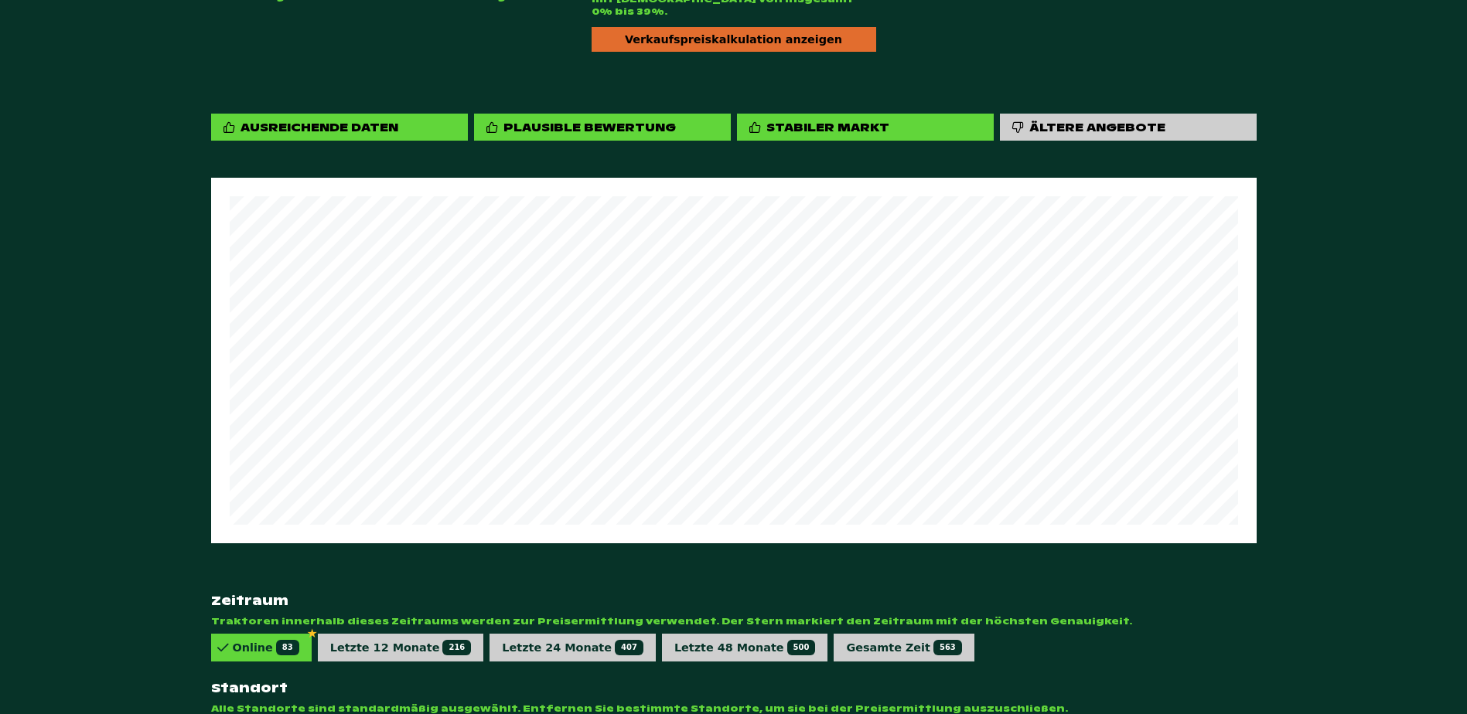
scroll to position [853, 0]
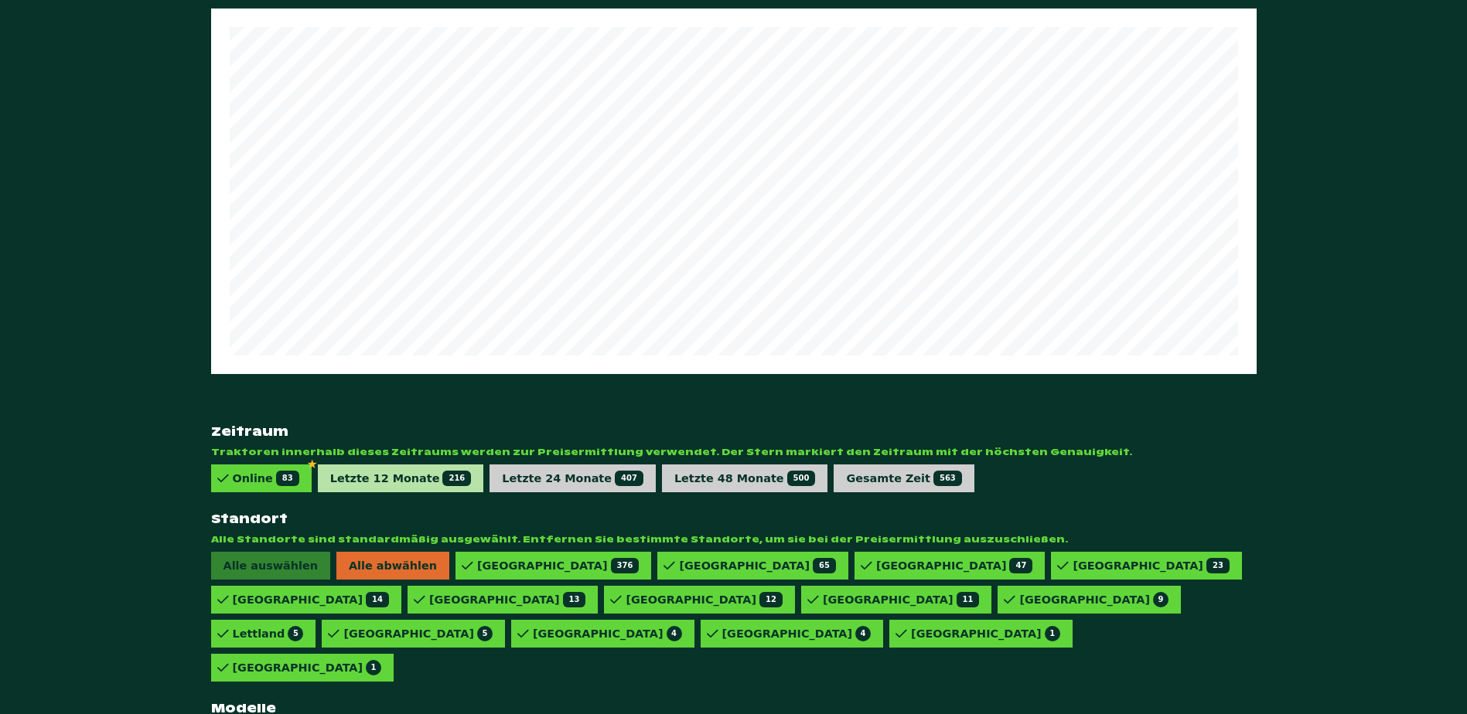
click at [394, 471] on div "Letzte 12 Monate 216" at bounding box center [401, 478] width 142 height 15
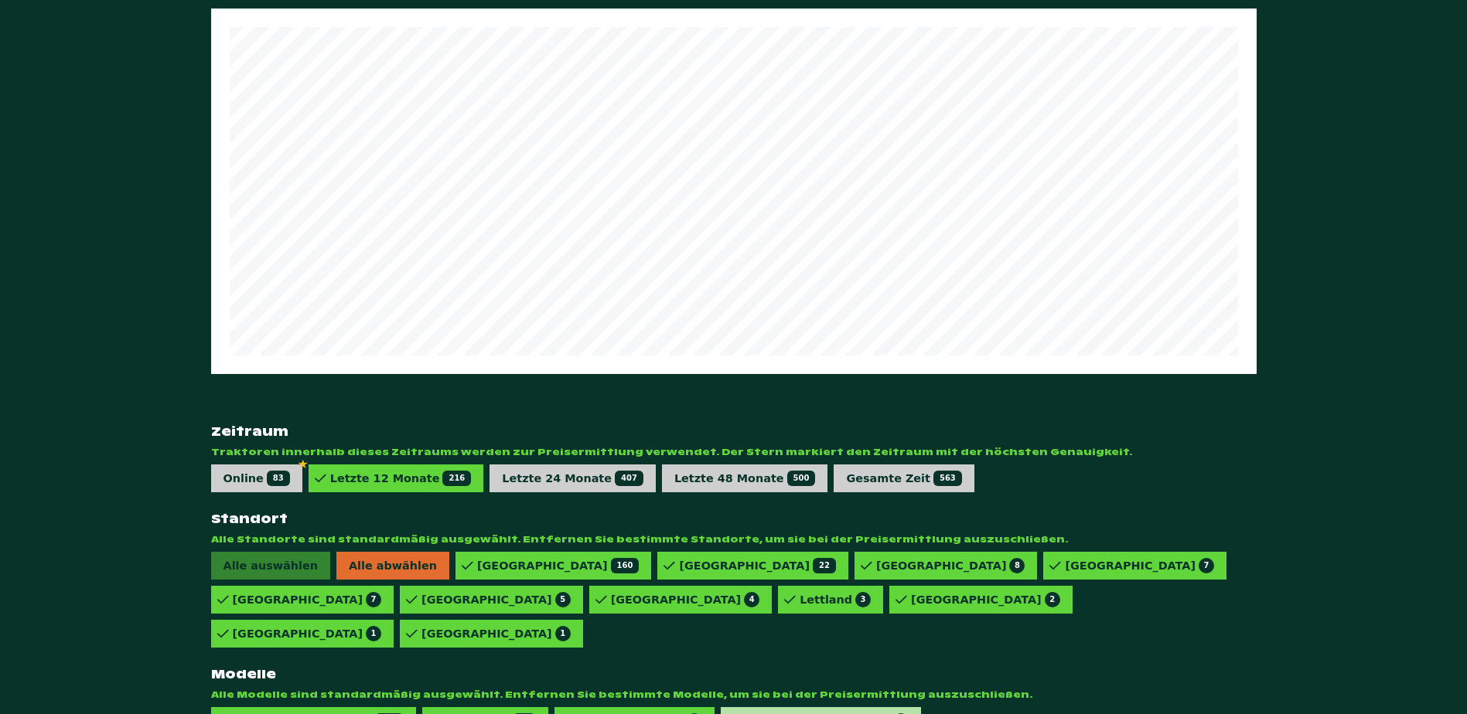
click at [742, 714] on div "828 VARIO POWERPLUS 1" at bounding box center [825, 721] width 166 height 15
click at [576, 714] on div "828 VARIO PROFI 3" at bounding box center [639, 721] width 126 height 15
click at [445, 714] on div "828 VARIO 77" at bounding box center [490, 721] width 92 height 15
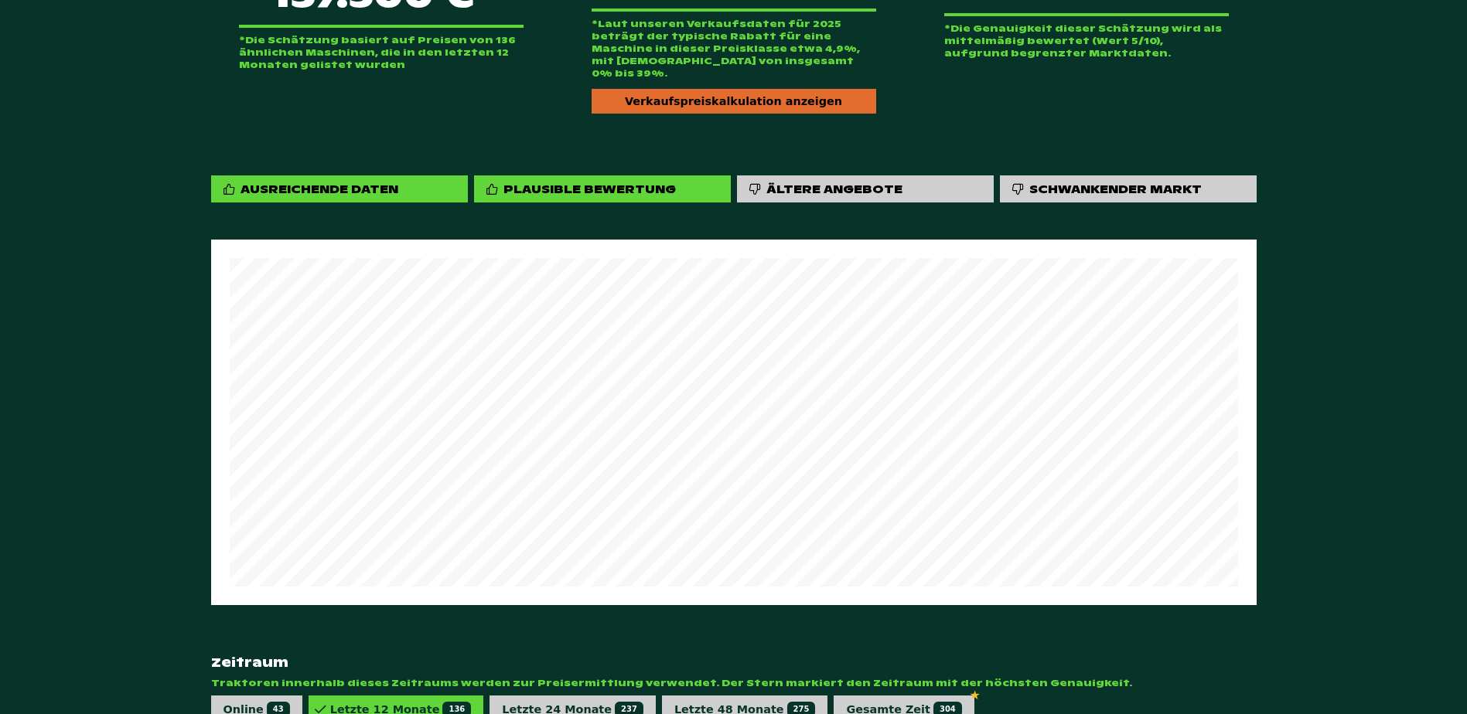
scroll to position [466, 0]
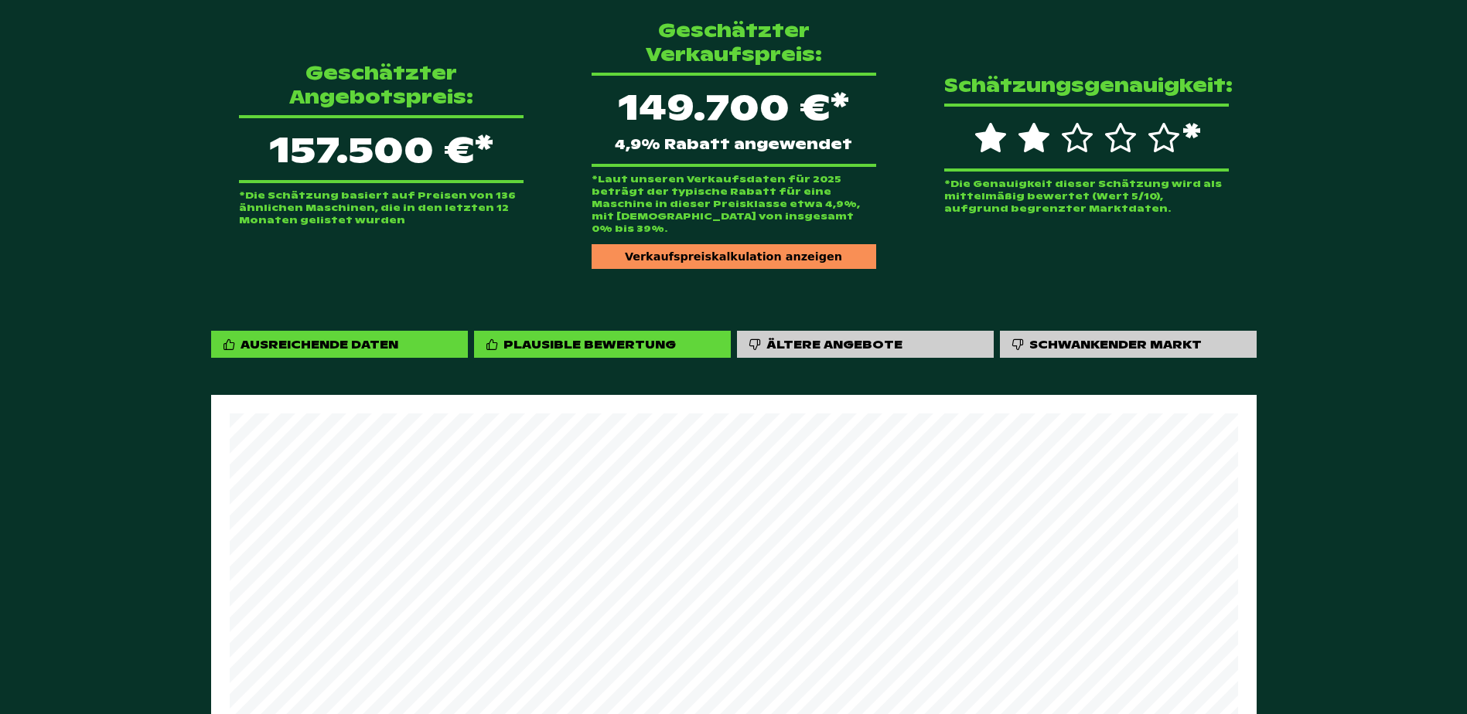
click at [761, 244] on div "Verkaufspreiskalkulation anzeigen" at bounding box center [734, 256] width 285 height 25
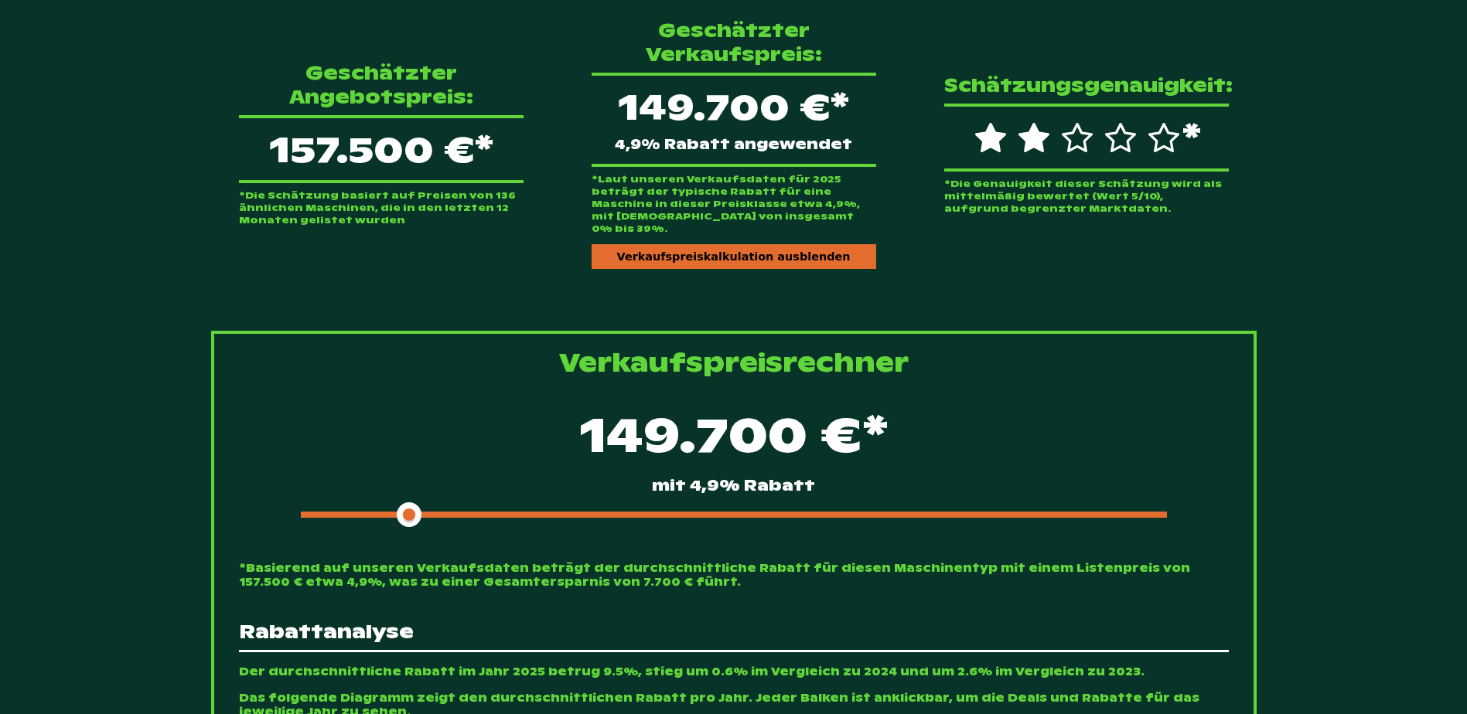
click at [443, 483] on div "149.700 €* mit 4,9% Rabatt" at bounding box center [734, 463] width 990 height 133
click at [443, 512] on div at bounding box center [734, 515] width 866 height 6
click at [452, 512] on div at bounding box center [734, 515] width 866 height 6
drag, startPoint x: 469, startPoint y: 492, endPoint x: 502, endPoint y: 494, distance: 33.3
click at [469, 512] on div at bounding box center [734, 515] width 866 height 6
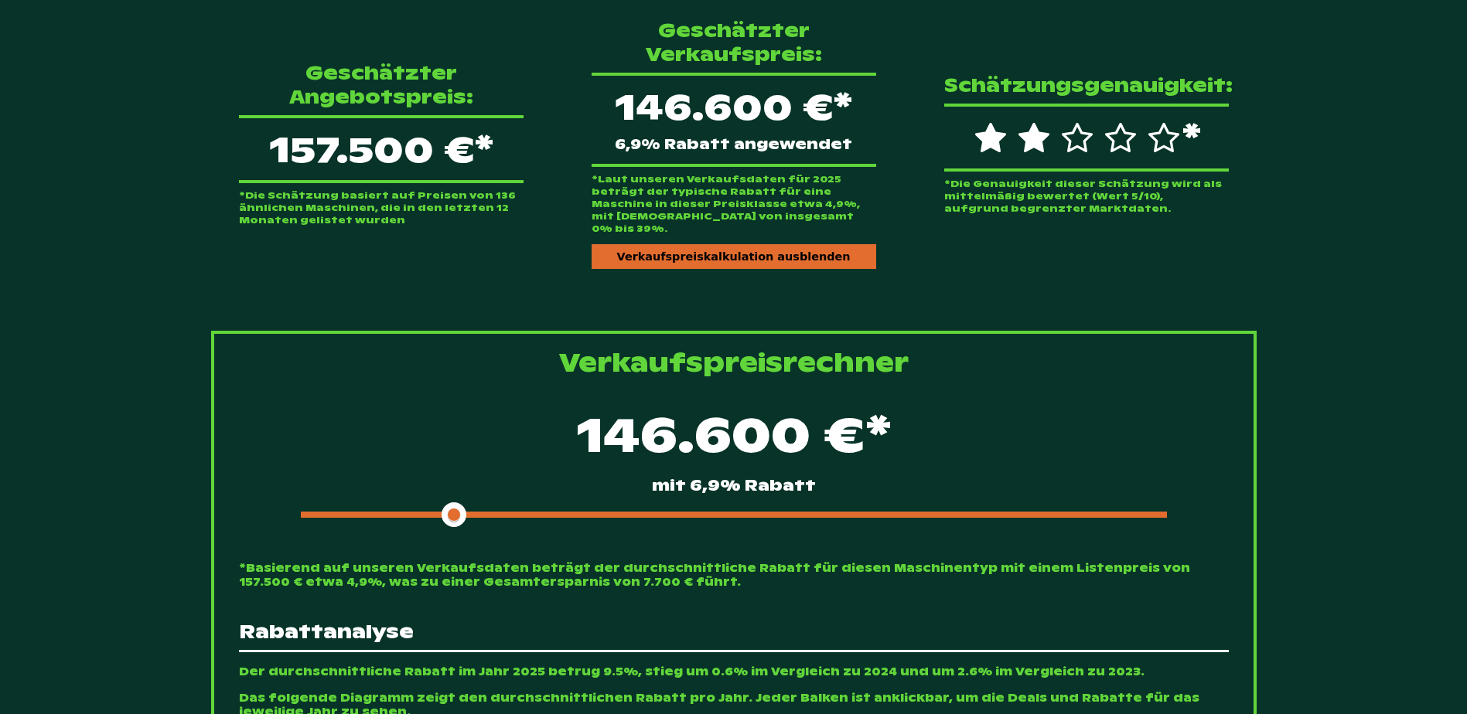
click at [508, 494] on div "146.600 €* mit 6,9% [DEMOGRAPHIC_DATA]" at bounding box center [734, 463] width 990 height 133
drag, startPoint x: 527, startPoint y: 492, endPoint x: 535, endPoint y: 490, distance: 8.6
click at [529, 512] on div at bounding box center [734, 515] width 866 height 6
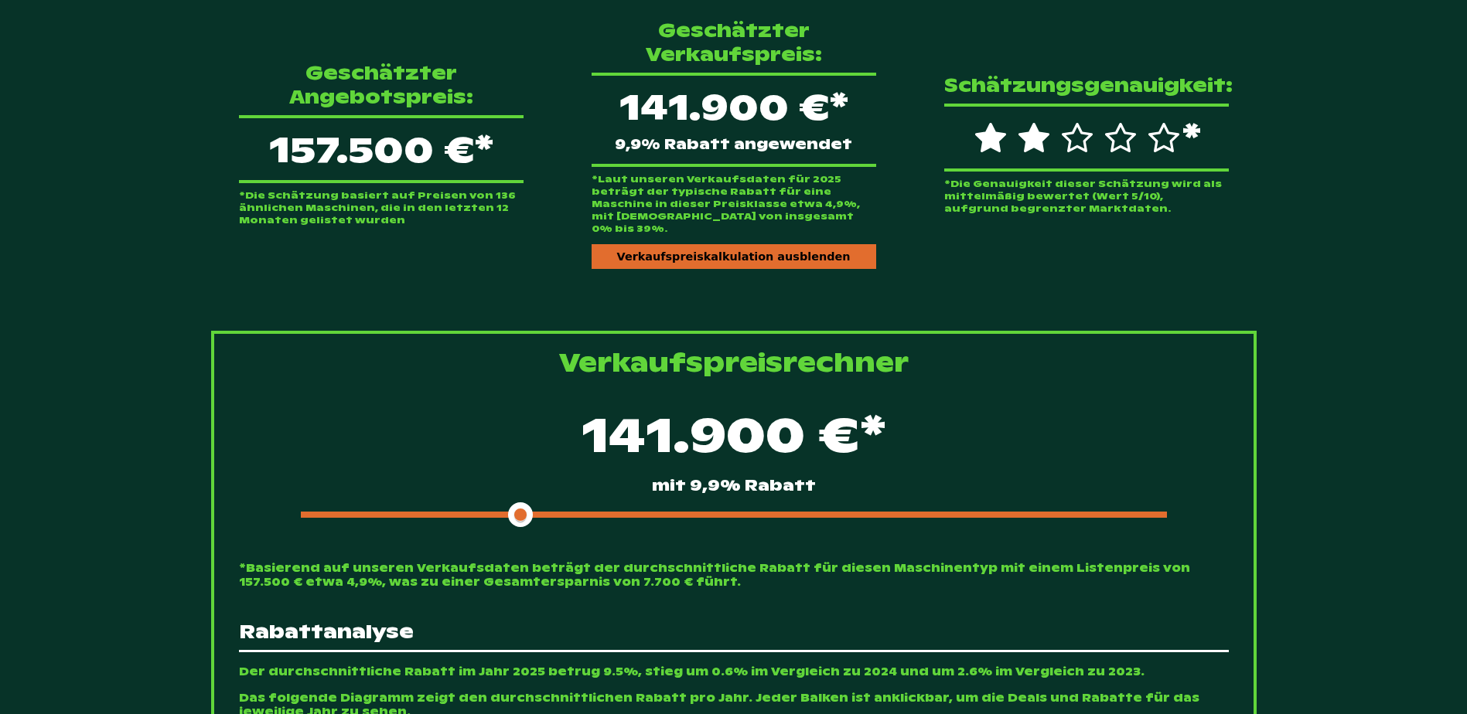
drag, startPoint x: 554, startPoint y: 489, endPoint x: 608, endPoint y: 488, distance: 53.4
click at [556, 512] on div at bounding box center [734, 515] width 866 height 6
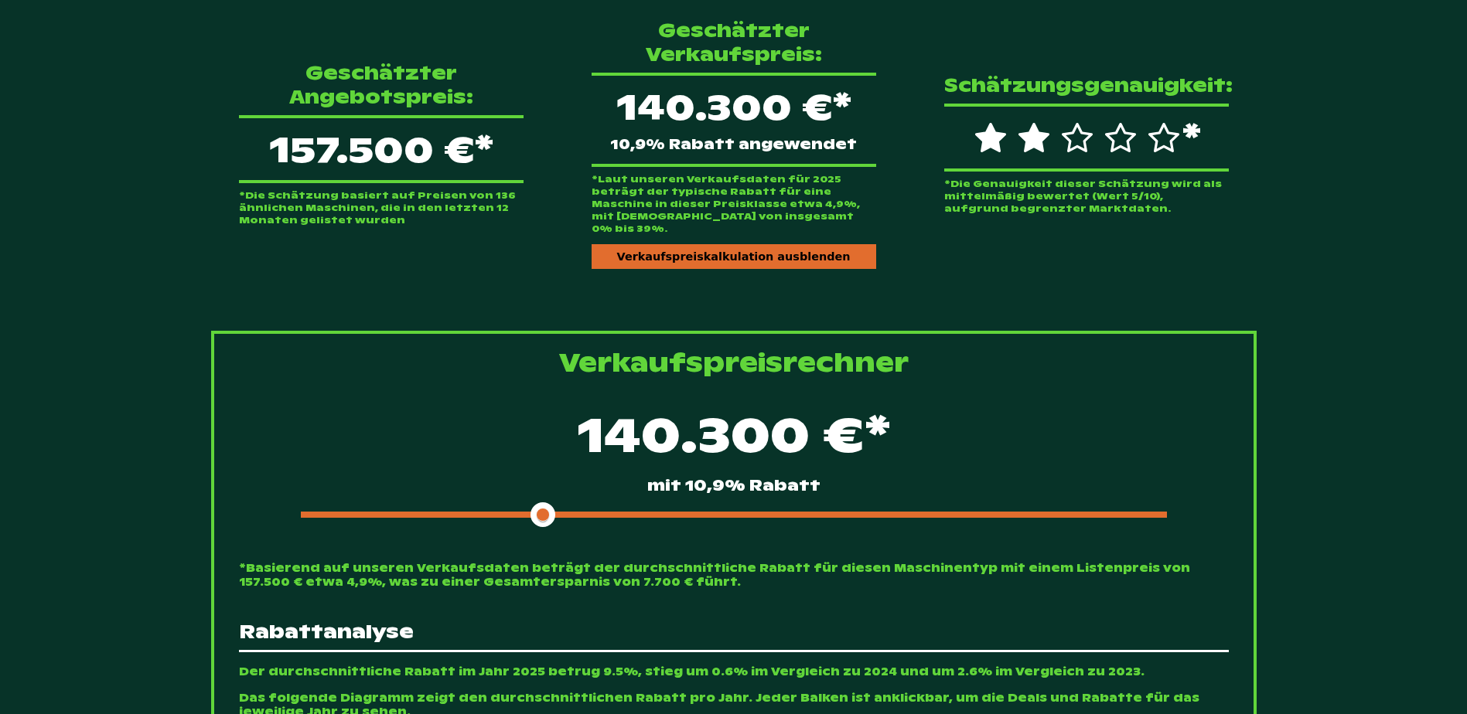
click at [608, 512] on div at bounding box center [734, 515] width 866 height 6
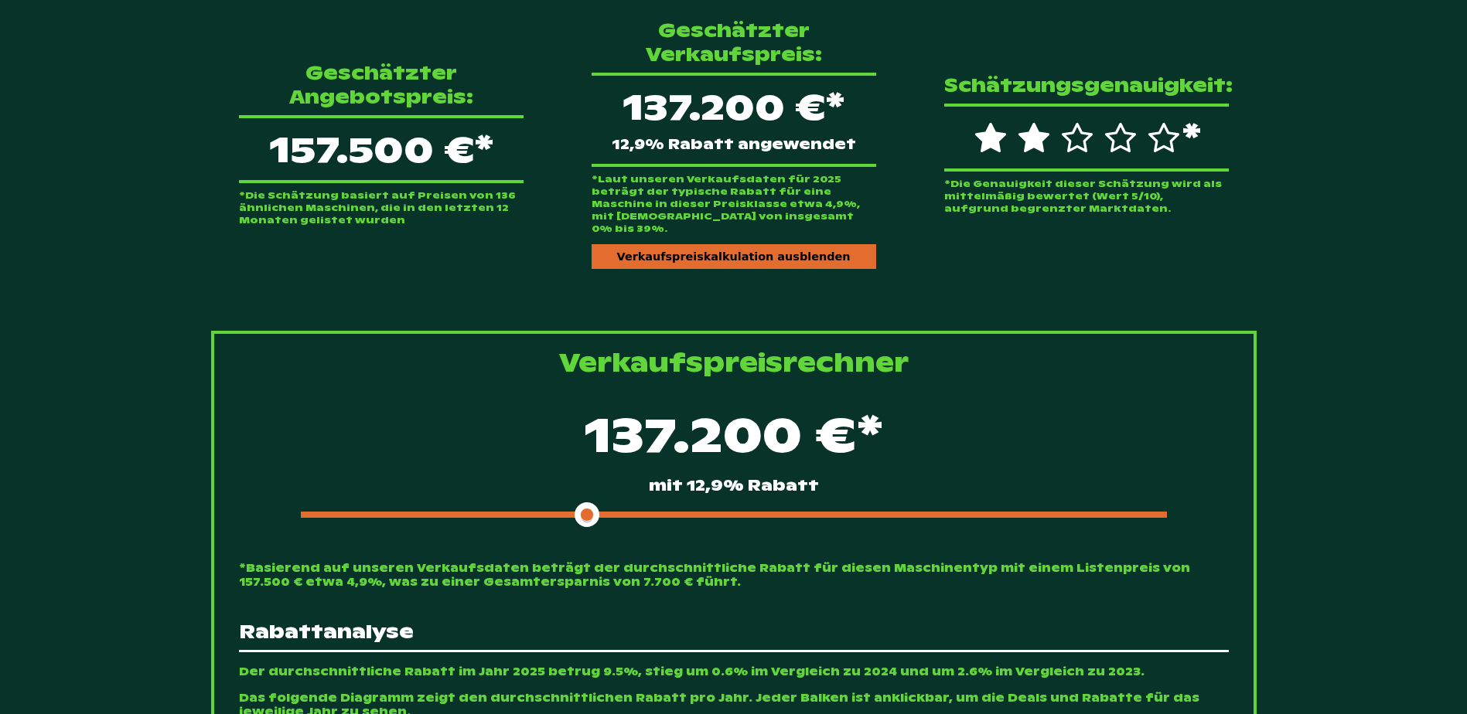
click at [544, 512] on span at bounding box center [444, 515] width 286 height 6
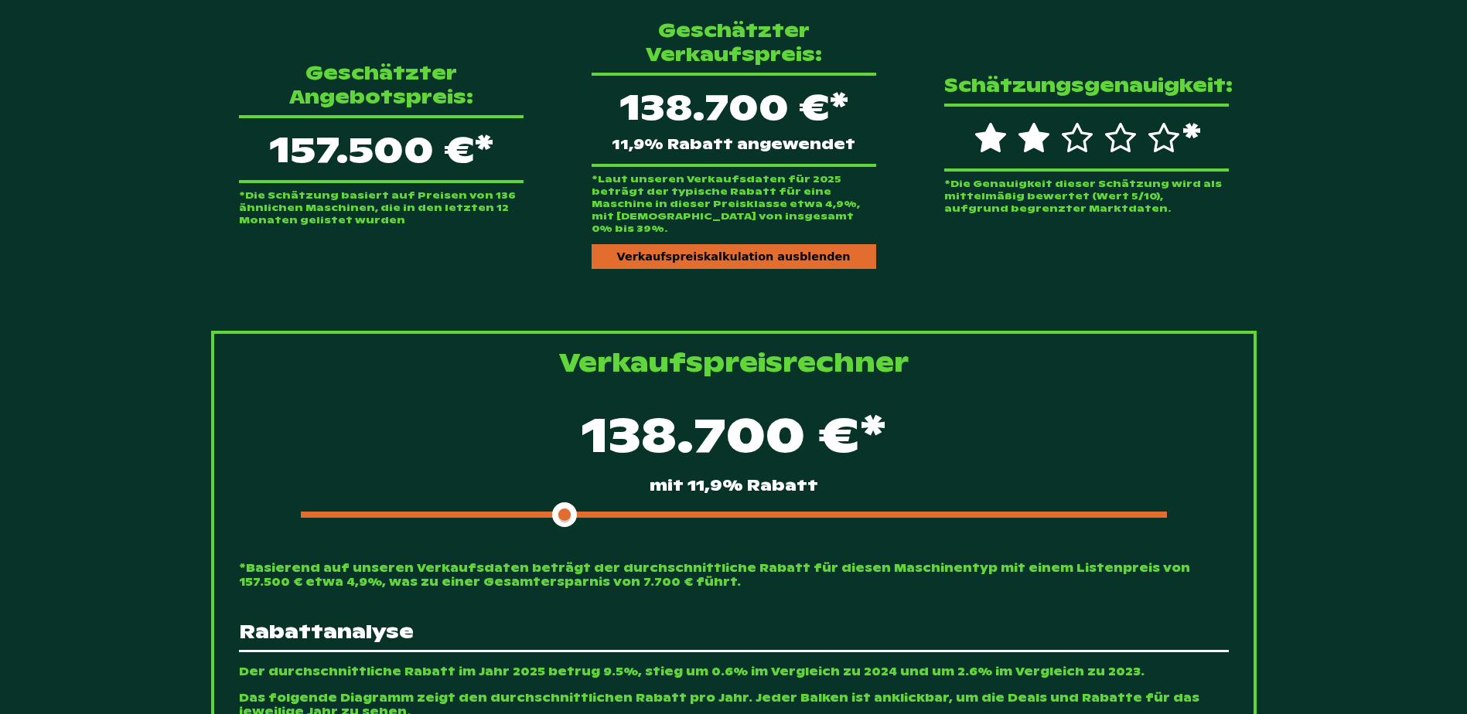
click at [527, 512] on span at bounding box center [433, 515] width 264 height 6
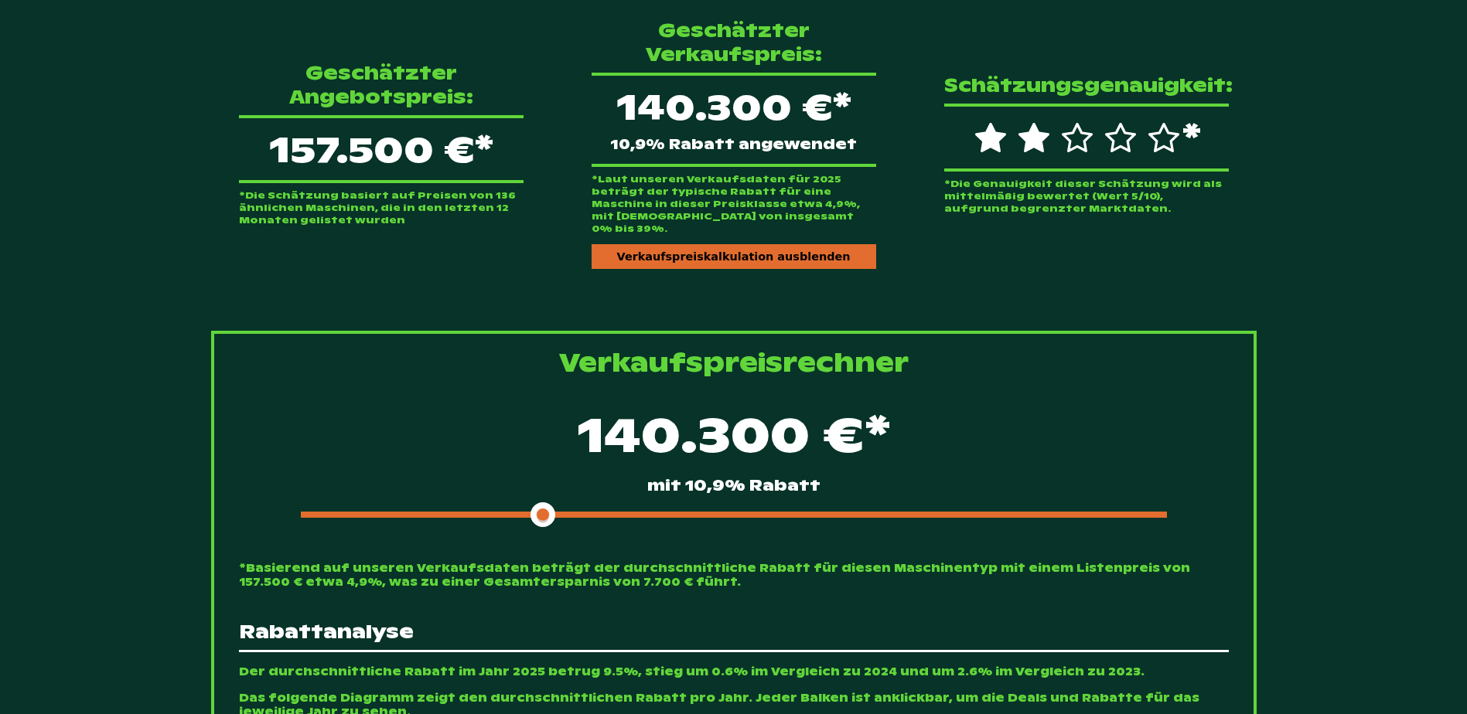
click at [511, 512] on span at bounding box center [422, 515] width 242 height 6
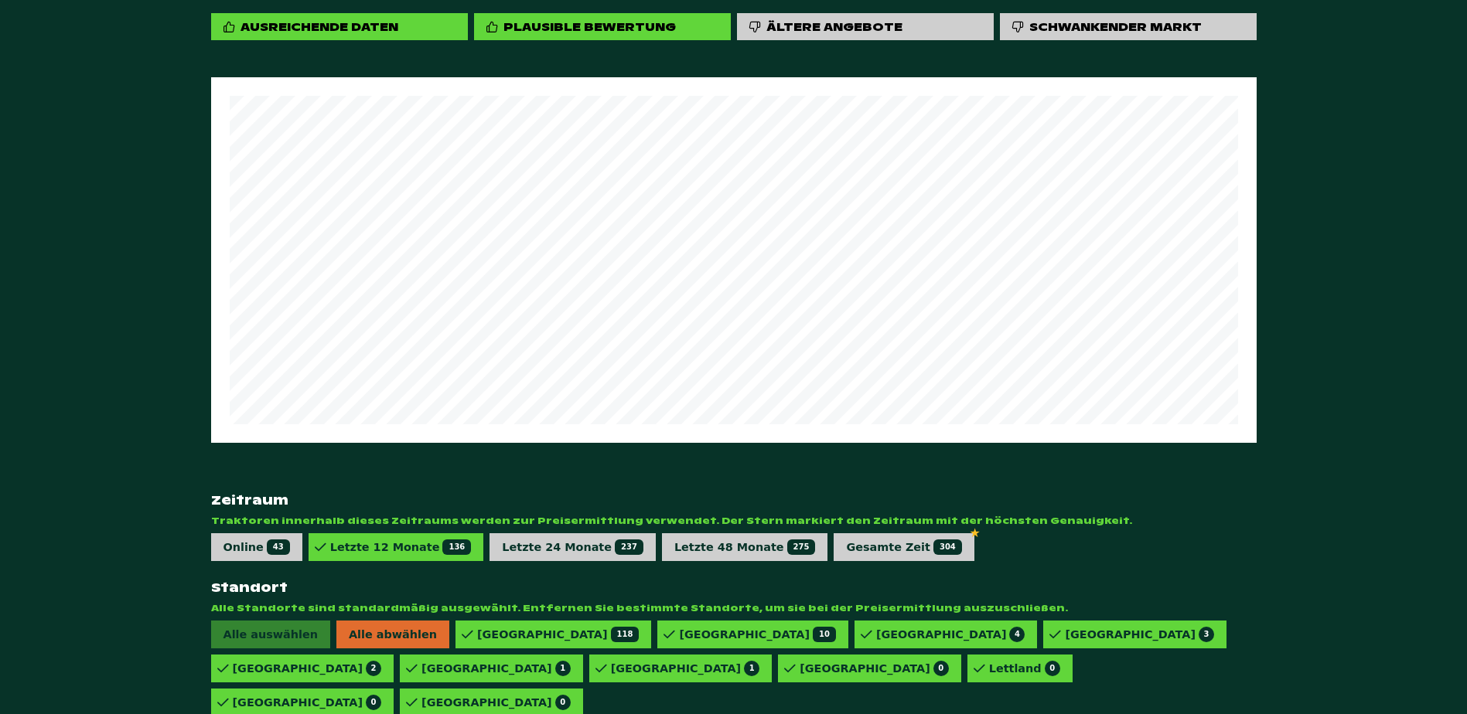
scroll to position [1925, 0]
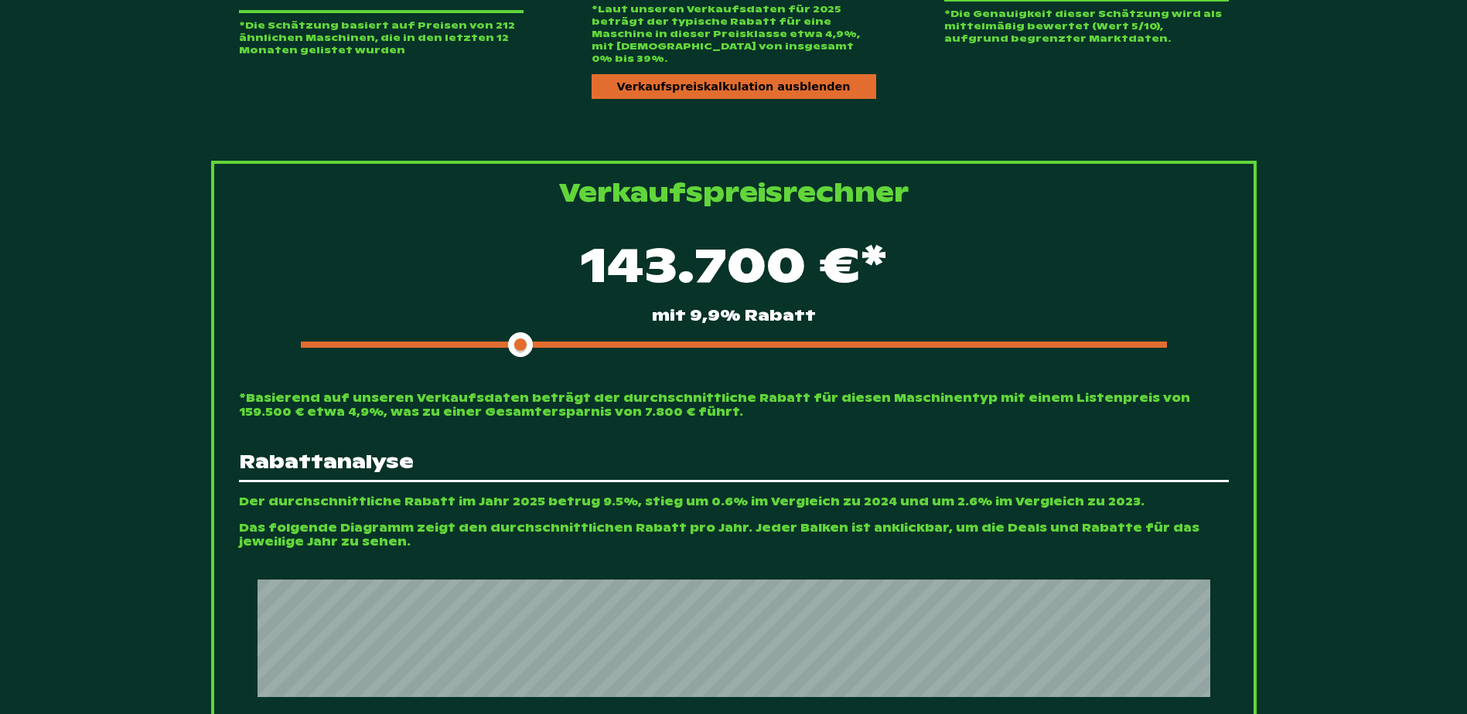
scroll to position [533, 0]
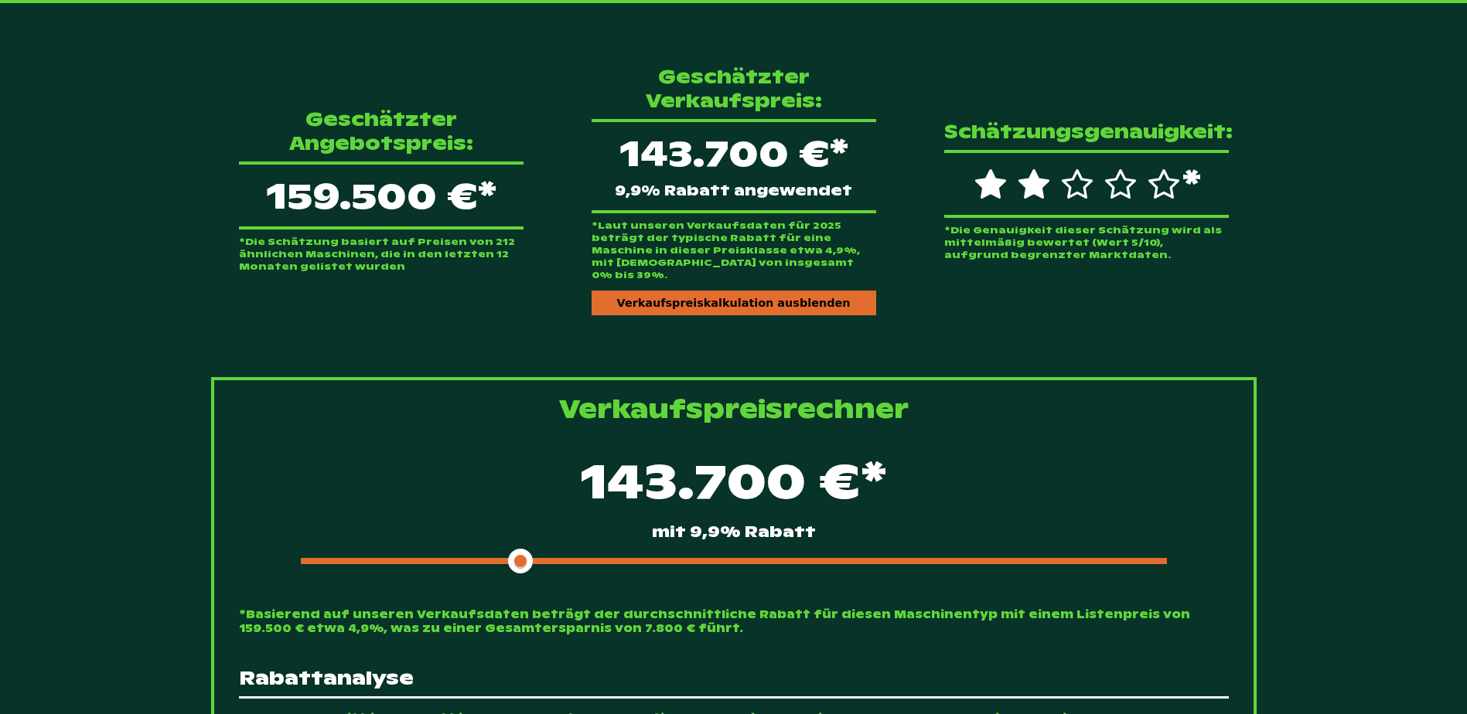
scroll to position [223, 0]
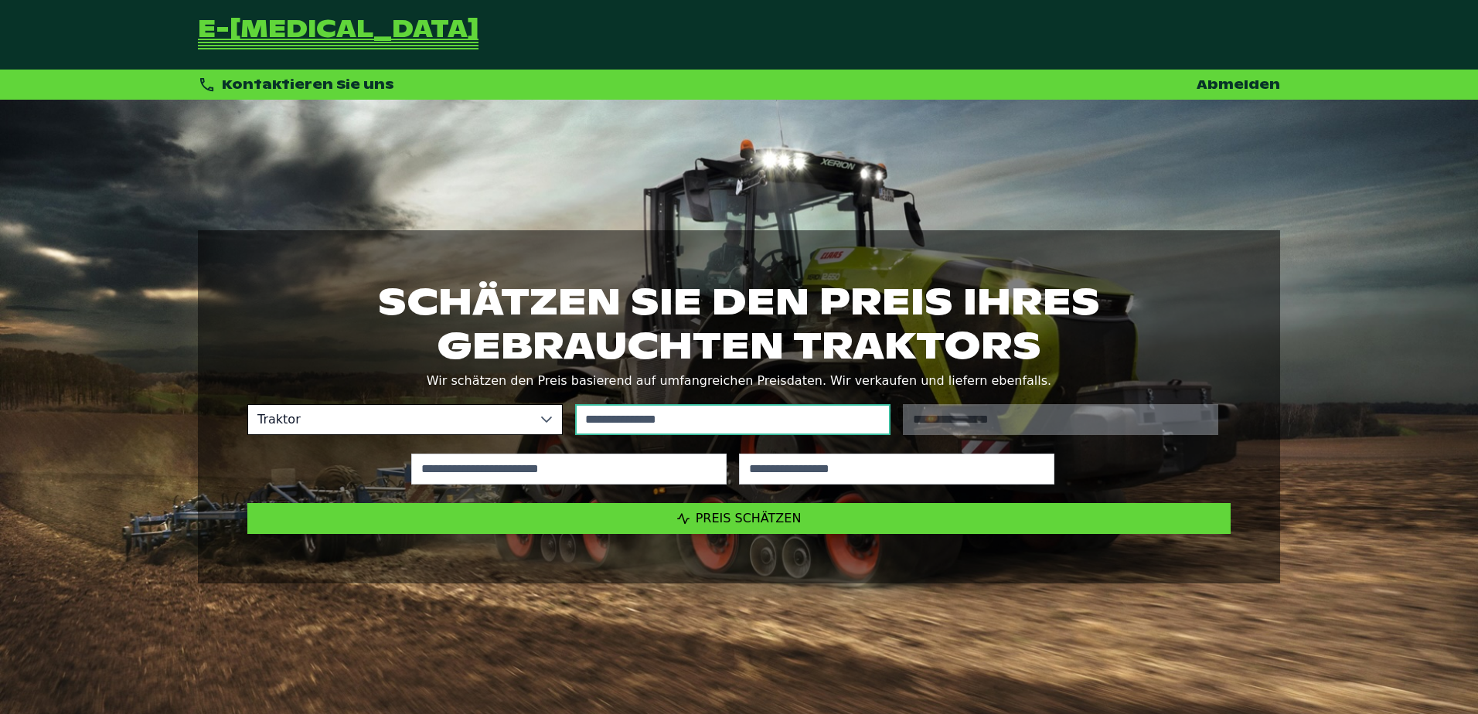
click at [704, 421] on input "text" at bounding box center [732, 419] width 315 height 31
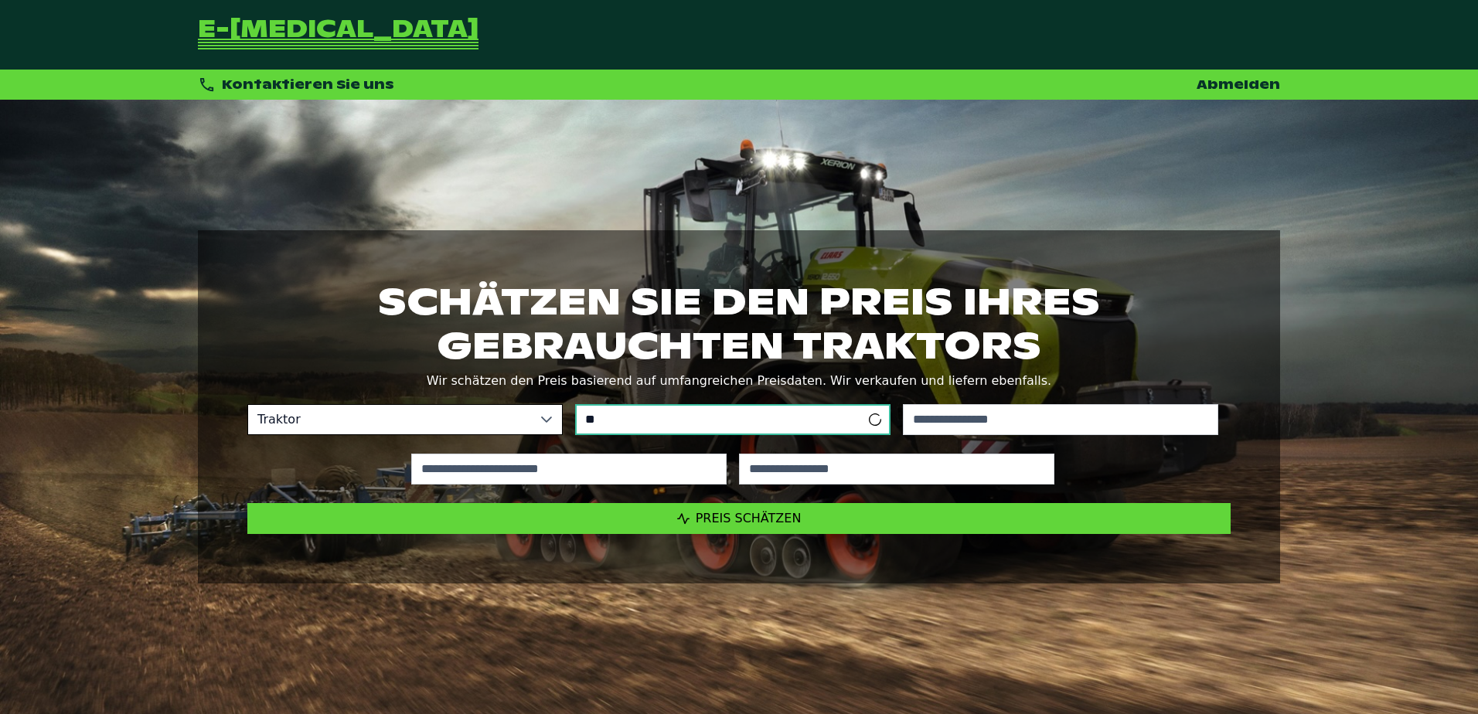
type input "*"
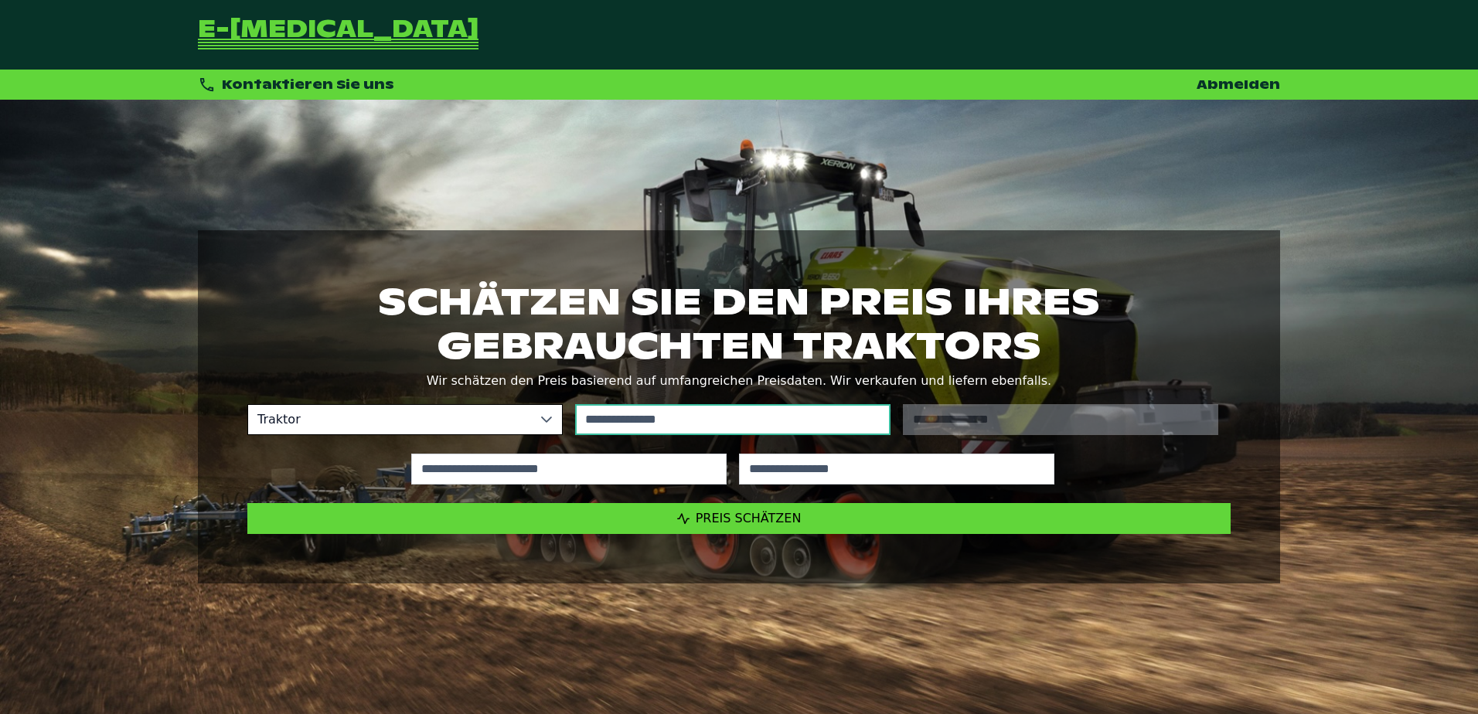
type input "*"
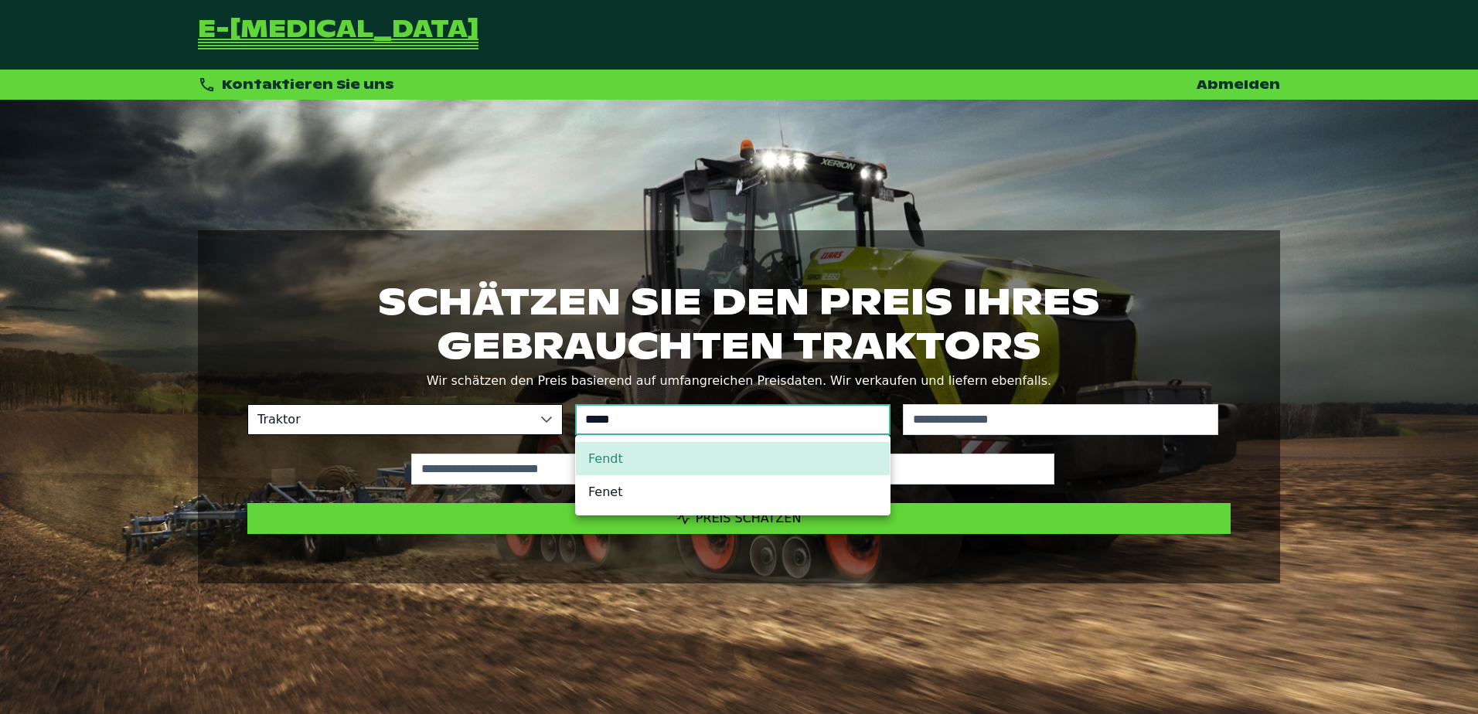
type input "*****"
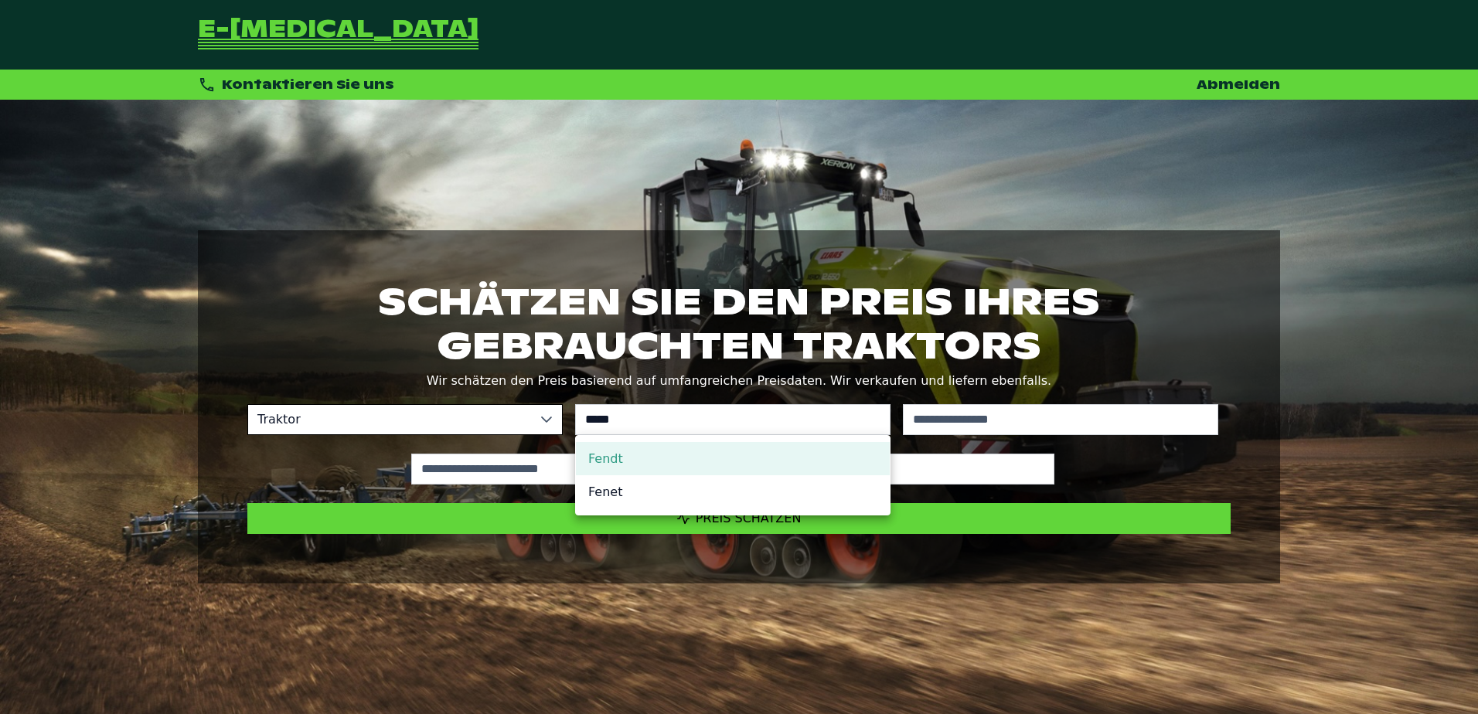
click at [687, 463] on li "Fendt" at bounding box center [733, 458] width 314 height 33
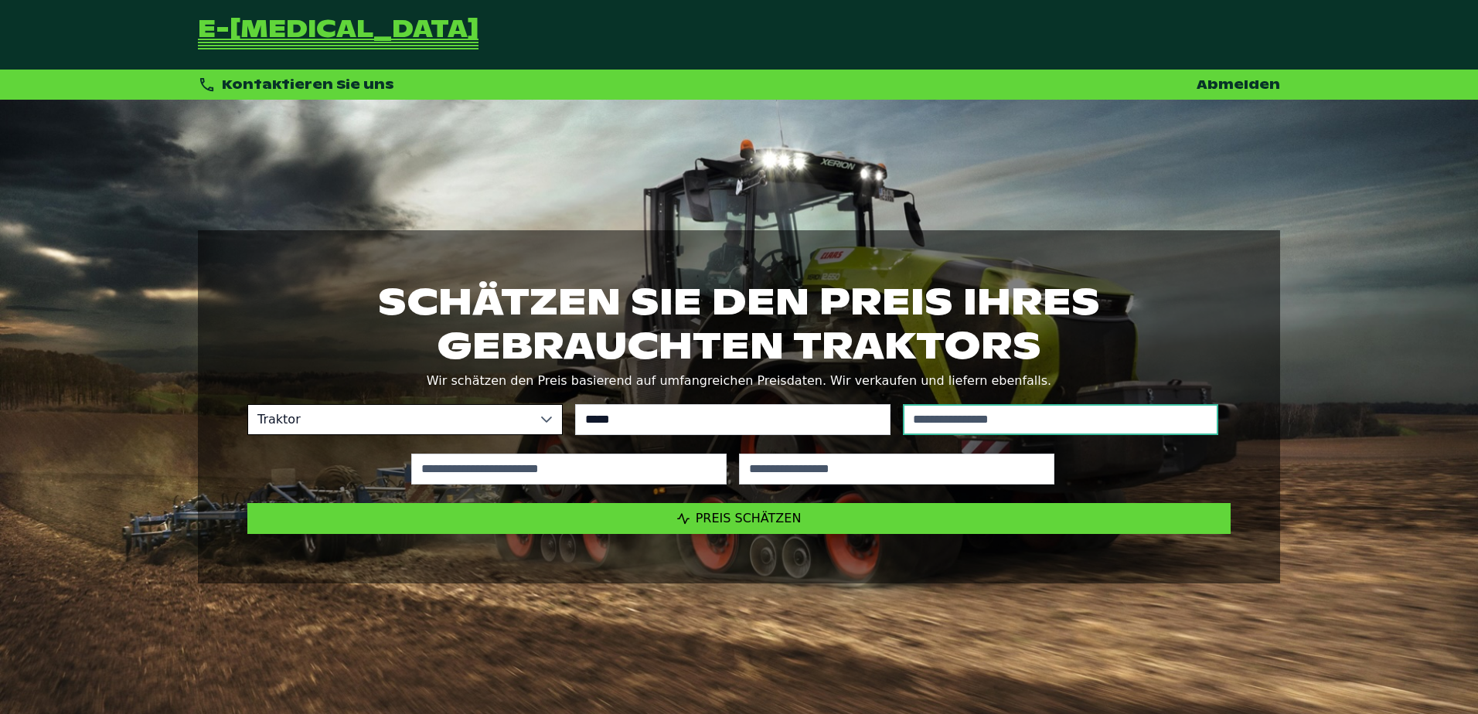
click at [1058, 420] on input "text" at bounding box center [1060, 419] width 315 height 31
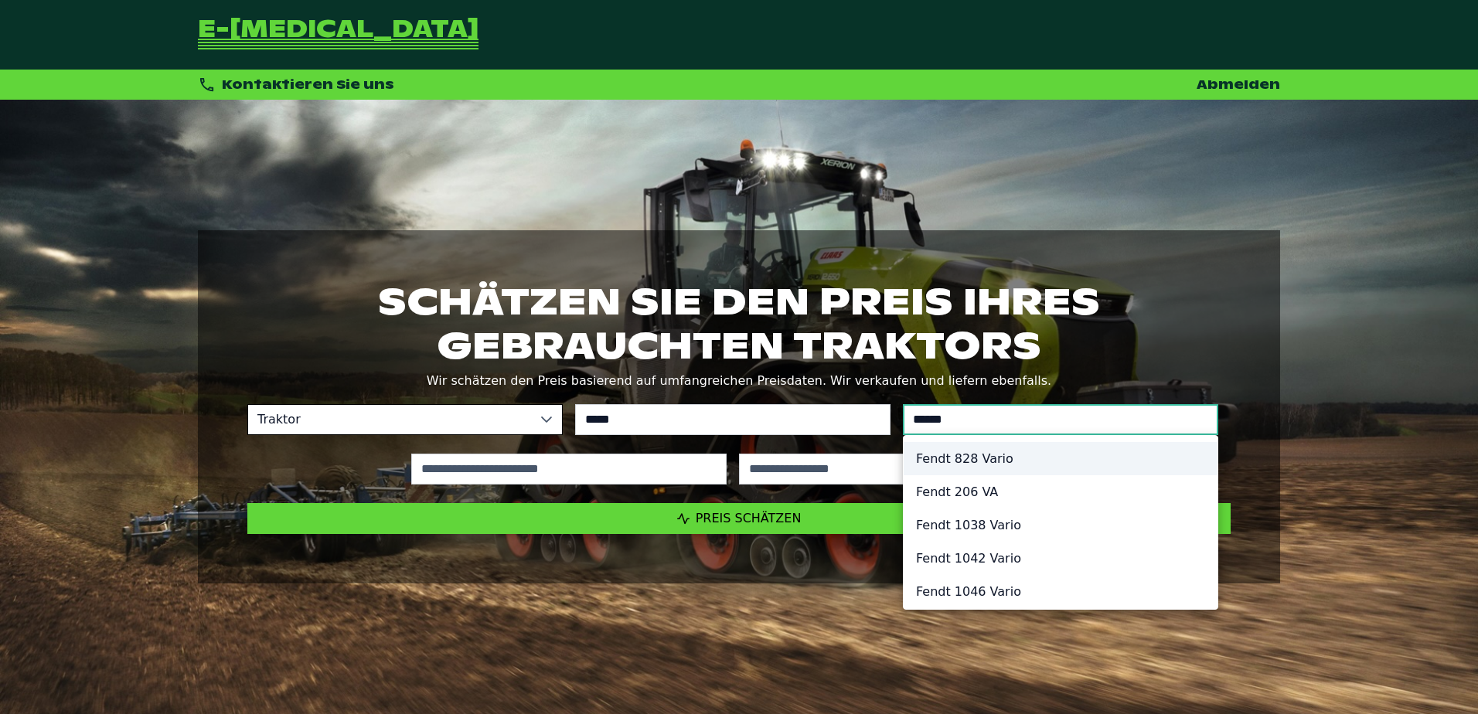
type input "******"
click at [974, 465] on li "Fendt 828 Vario" at bounding box center [1061, 458] width 314 height 33
type input "*********"
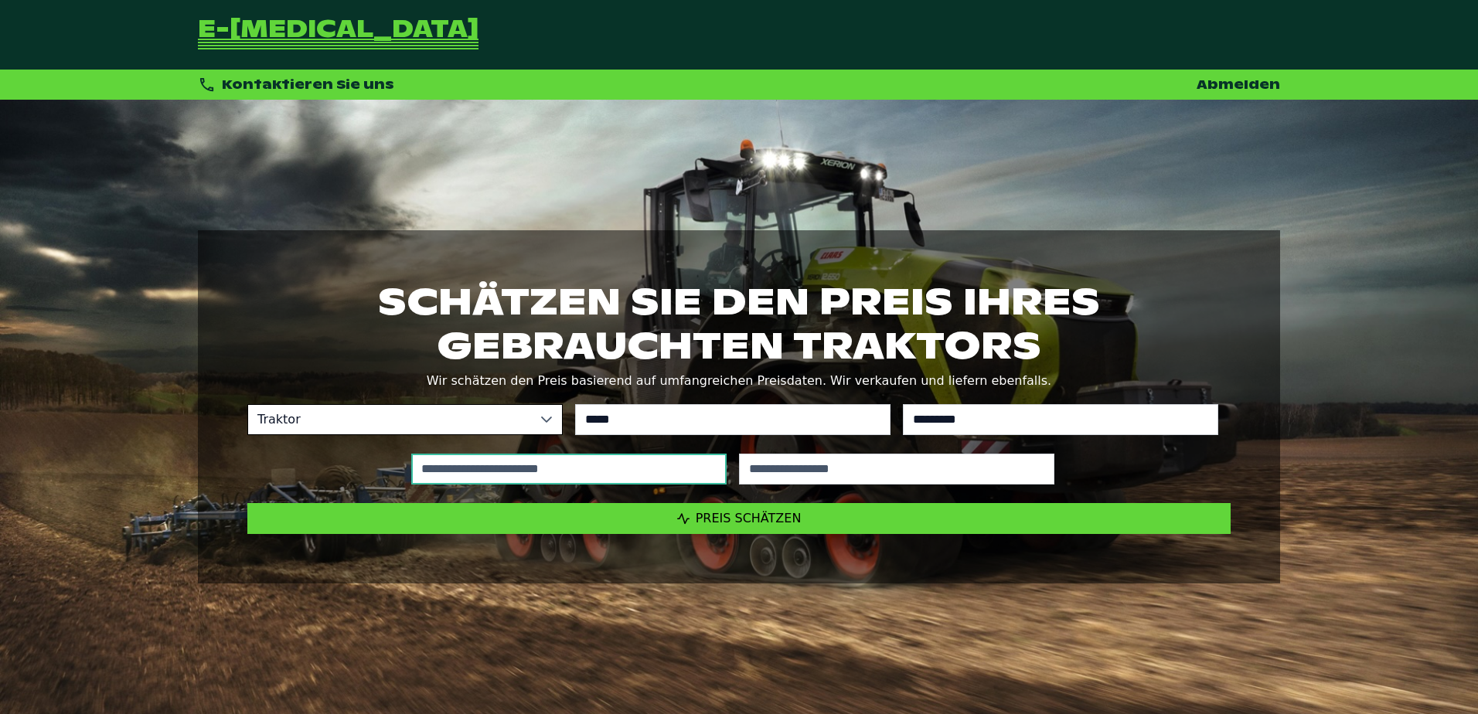
click at [588, 454] on input "text" at bounding box center [568, 469] width 315 height 31
click at [571, 484] on input "text" at bounding box center [568, 469] width 315 height 31
type input "*****"
type input "****"
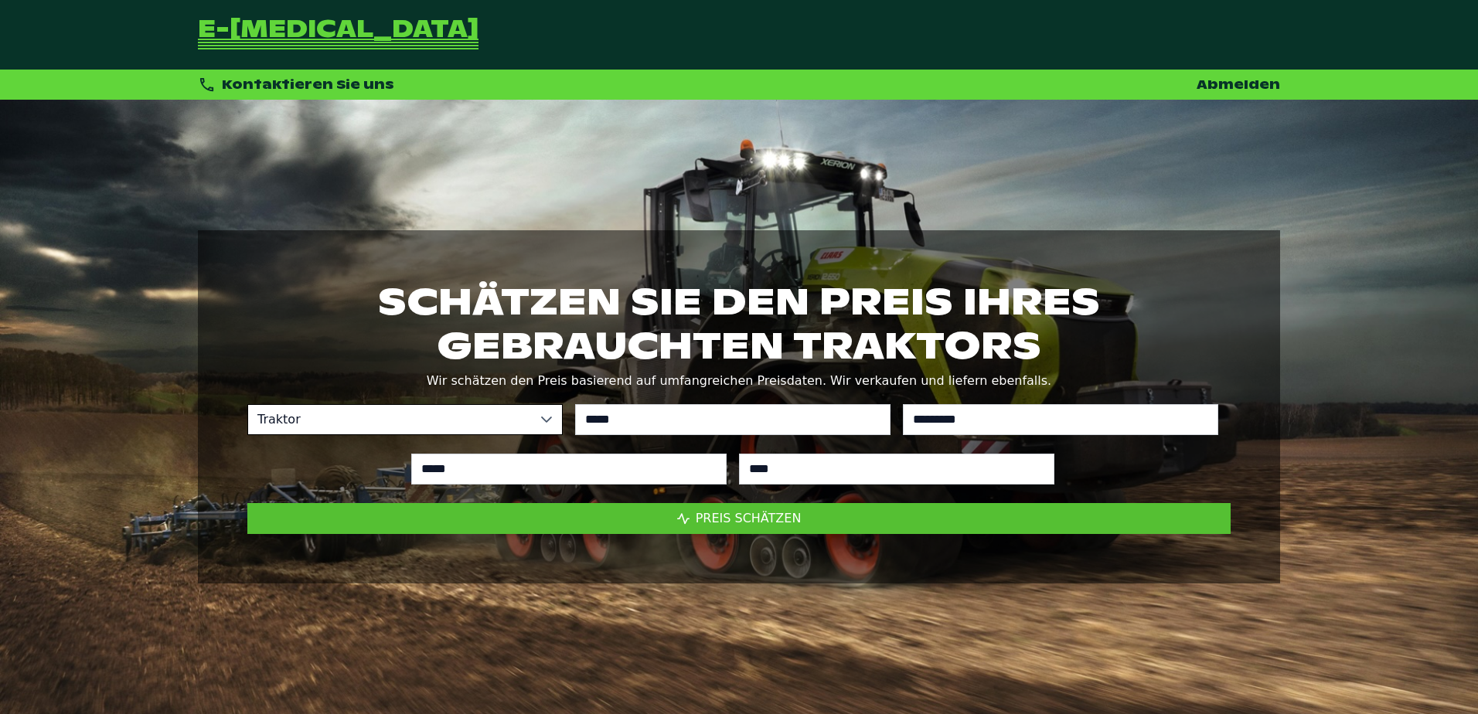
click at [800, 514] on button "Preis schätzen" at bounding box center [739, 518] width 984 height 31
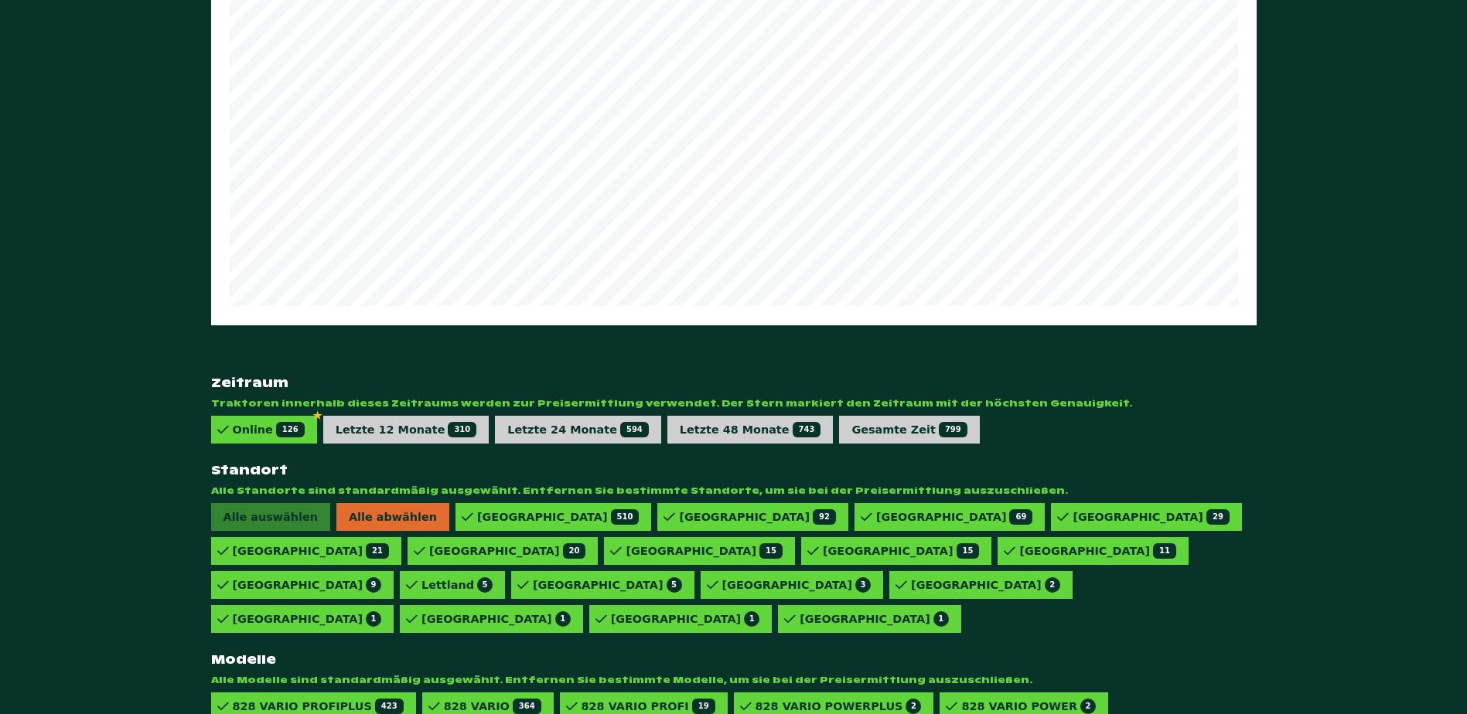
scroll to position [887, 0]
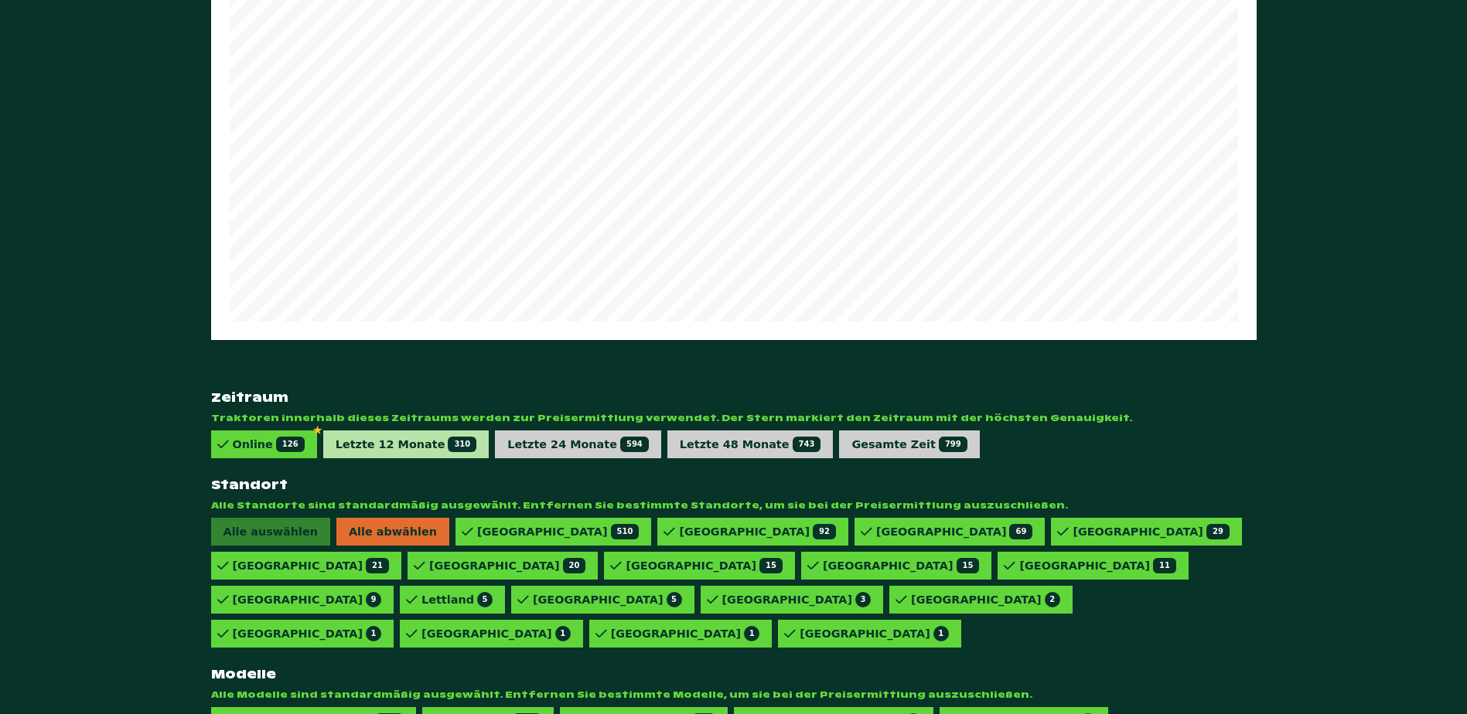
click at [410, 437] on div "Letzte 12 Monate 310" at bounding box center [407, 444] width 142 height 15
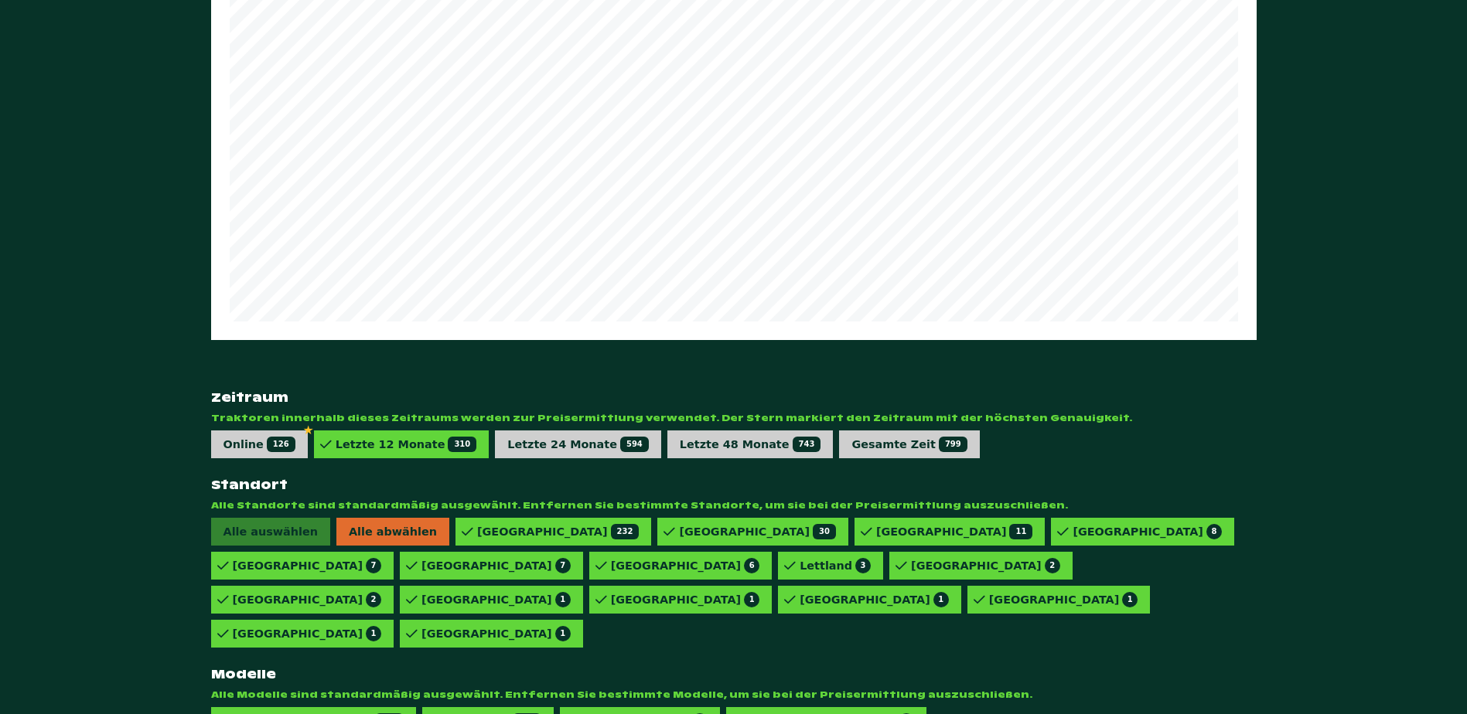
scroll to position [853, 0]
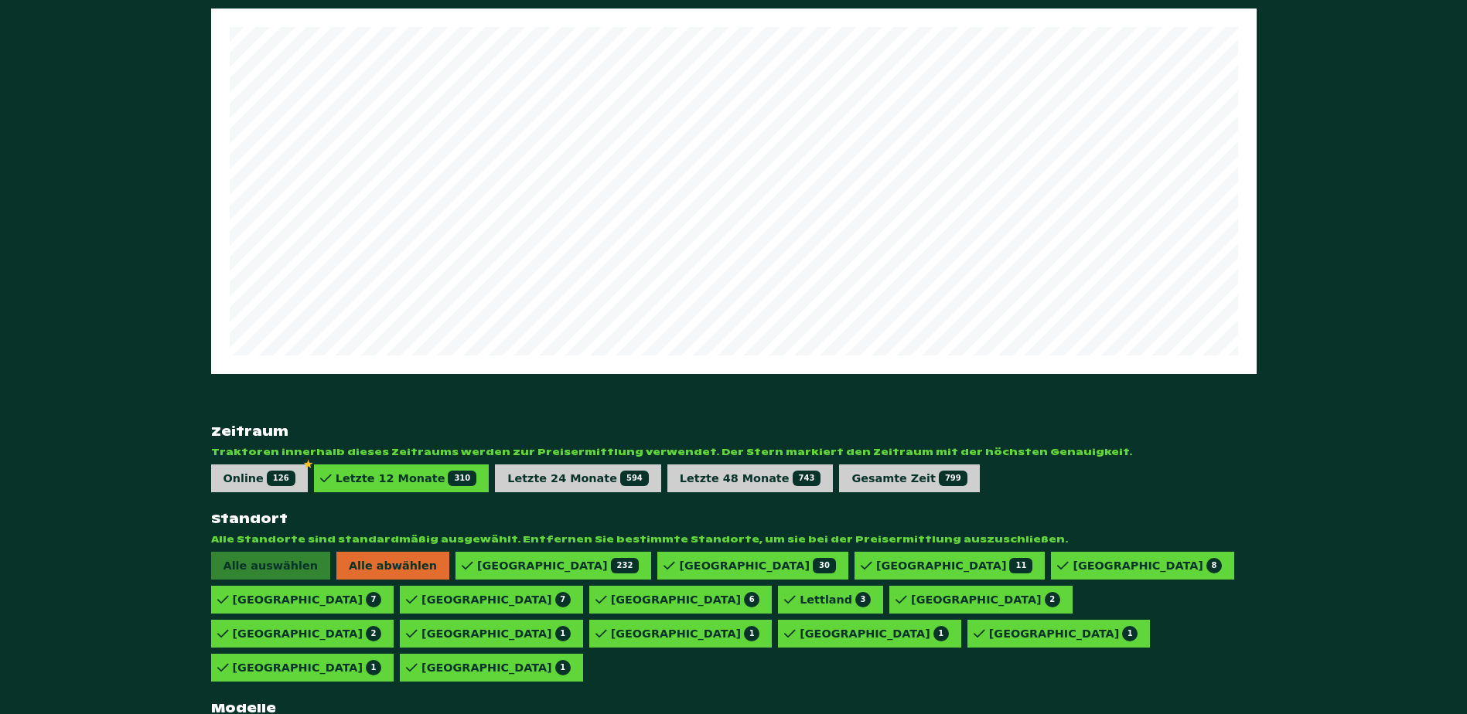
drag, startPoint x: 569, startPoint y: 663, endPoint x: 462, endPoint y: 667, distance: 106.8
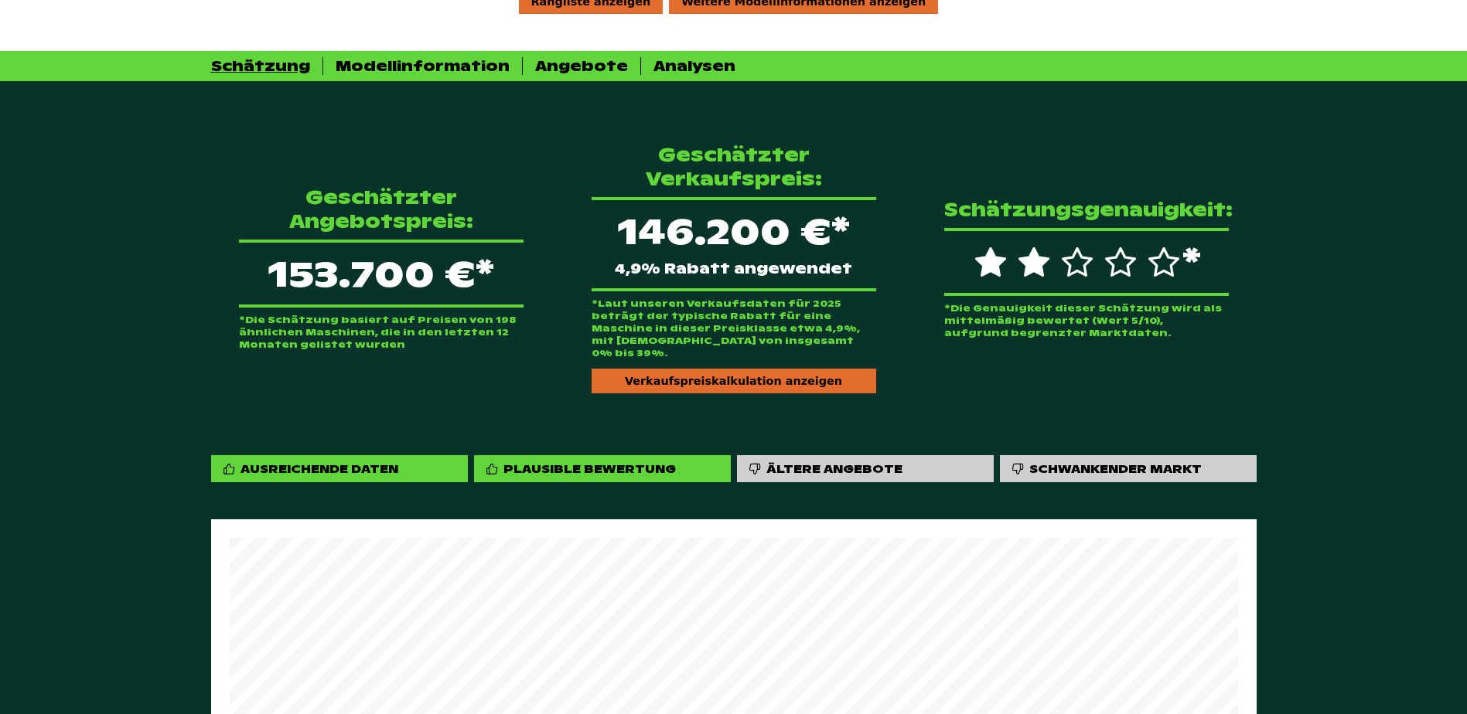
scroll to position [621, 0]
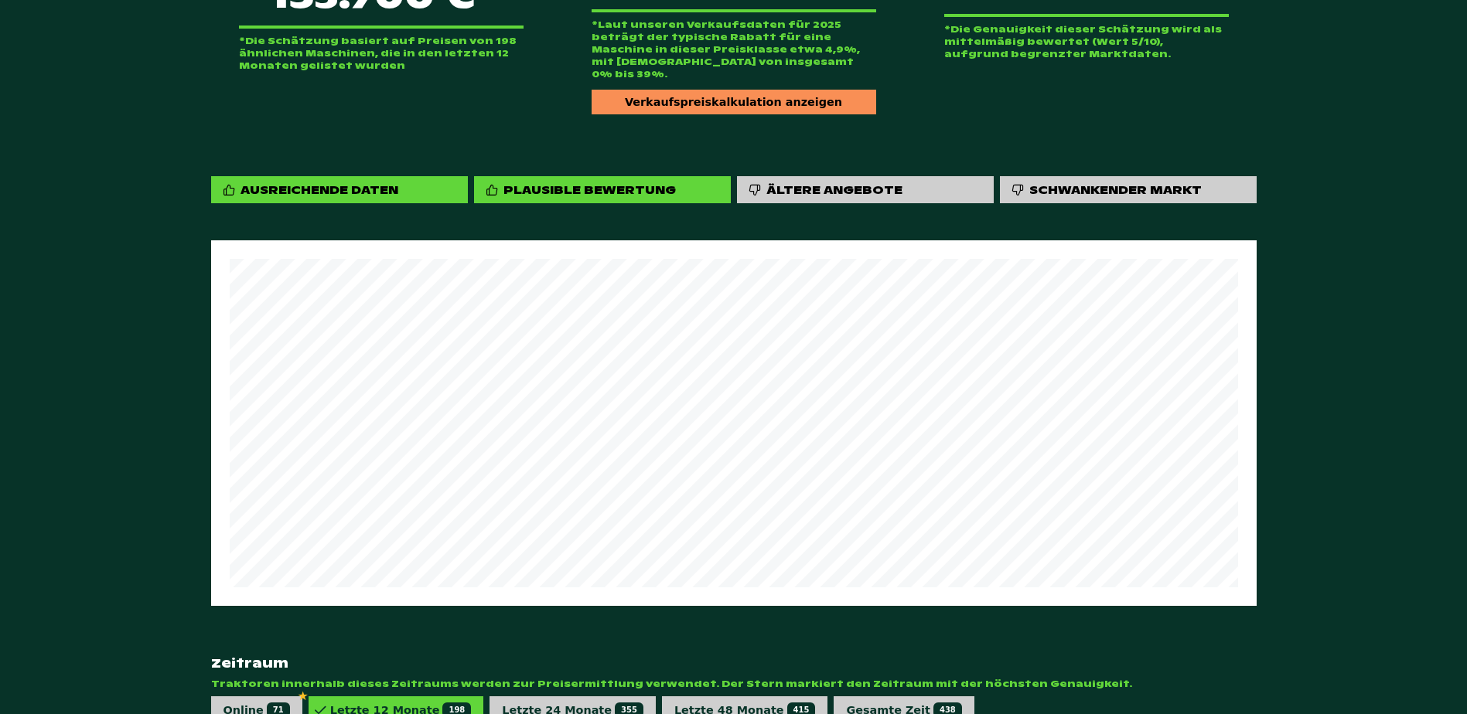
click at [835, 90] on div "Verkaufspreiskalkulation anzeigen" at bounding box center [734, 102] width 285 height 25
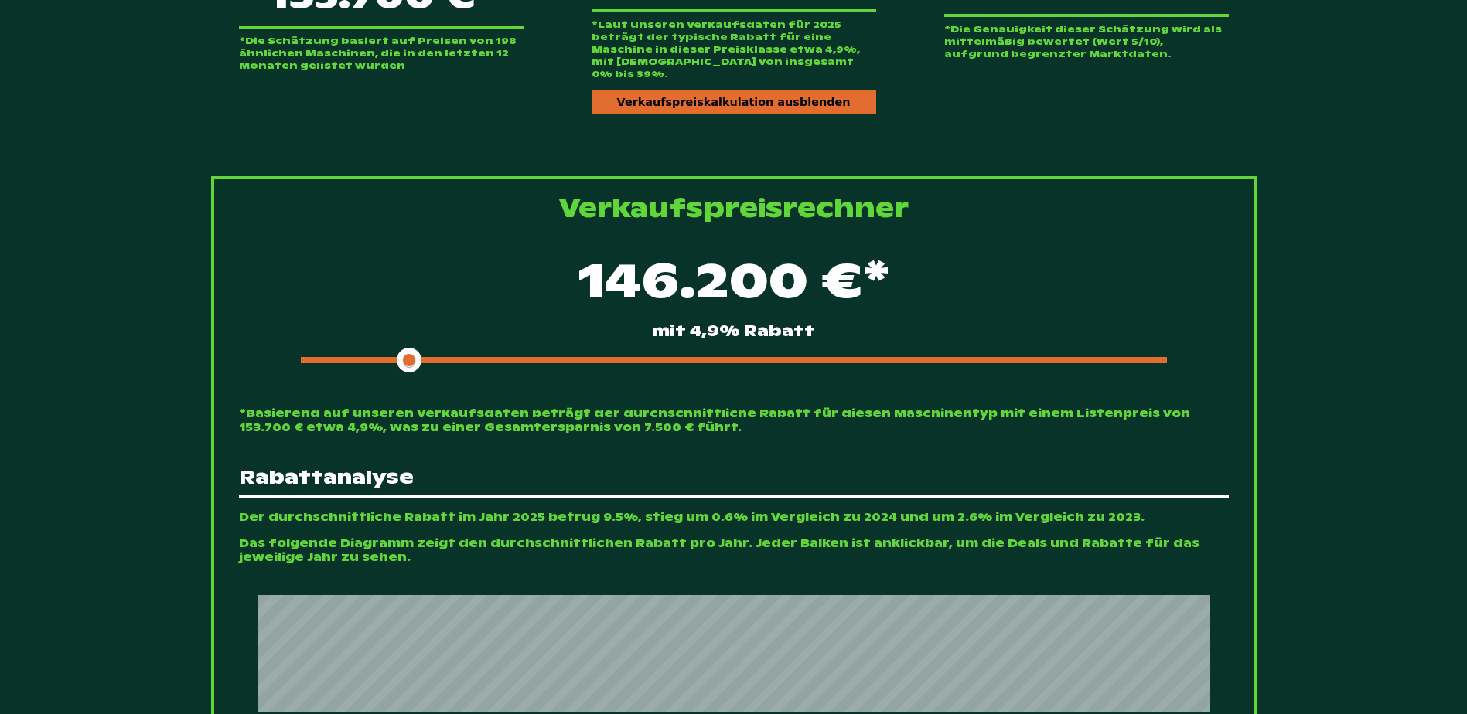
click at [587, 346] on div "146.200 €* mit 4,9% Rabatt" at bounding box center [734, 309] width 990 height 133
click at [587, 340] on div "146.200 €* mit 4,9% Rabatt" at bounding box center [734, 309] width 990 height 133
click at [587, 357] on div at bounding box center [734, 360] width 866 height 6
click at [547, 357] on span at bounding box center [444, 360] width 286 height 6
click at [528, 332] on div "135.400 €* mit 11,9% [DEMOGRAPHIC_DATA]" at bounding box center [734, 309] width 990 height 133
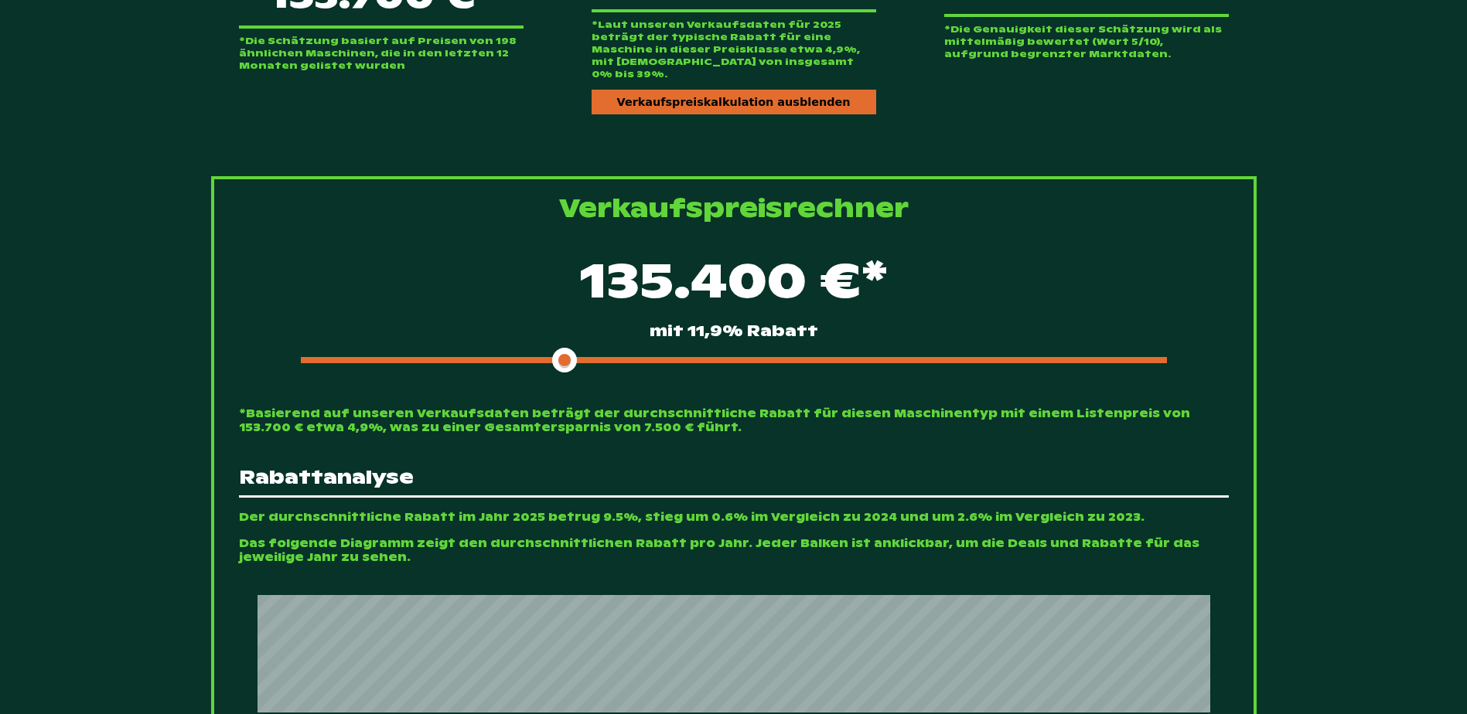
click at [524, 357] on span at bounding box center [433, 360] width 264 height 6
click at [513, 357] on span at bounding box center [422, 360] width 242 height 6
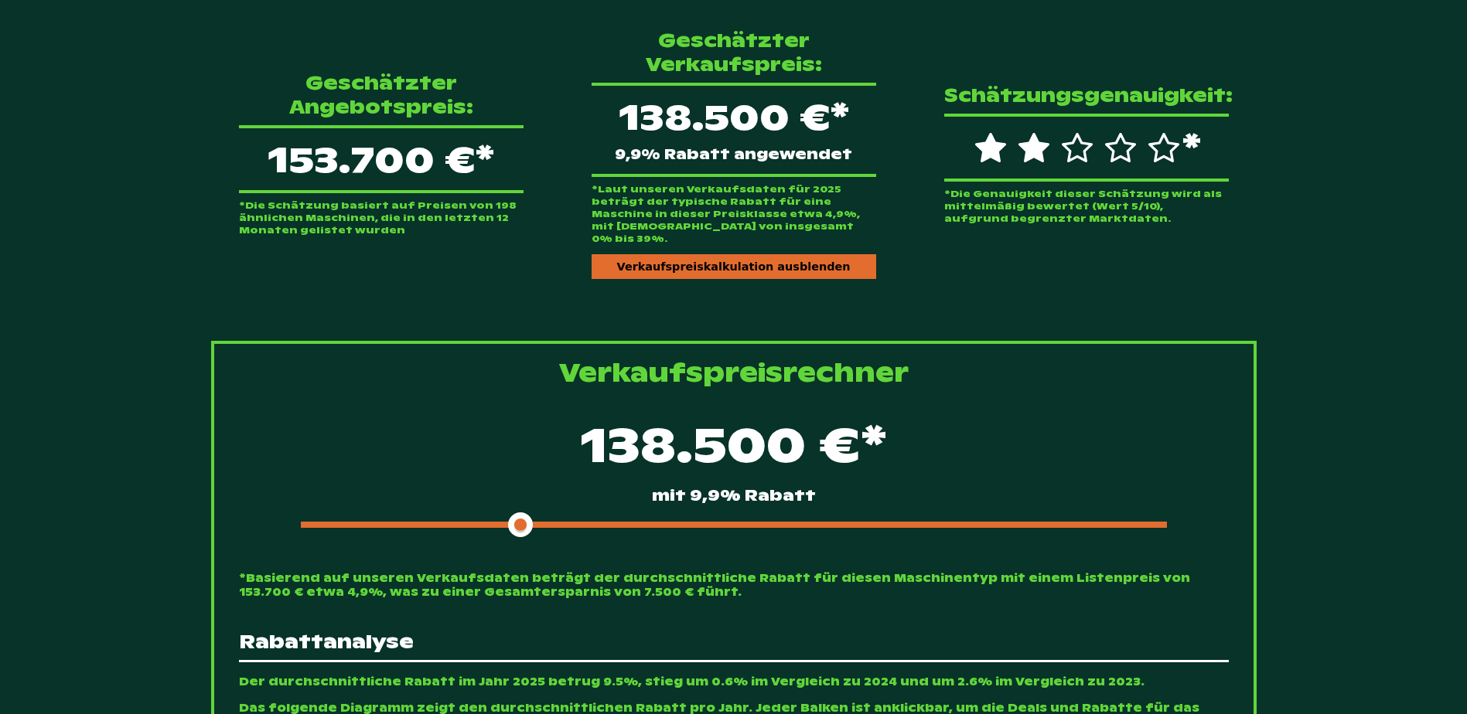
scroll to position [234, 0]
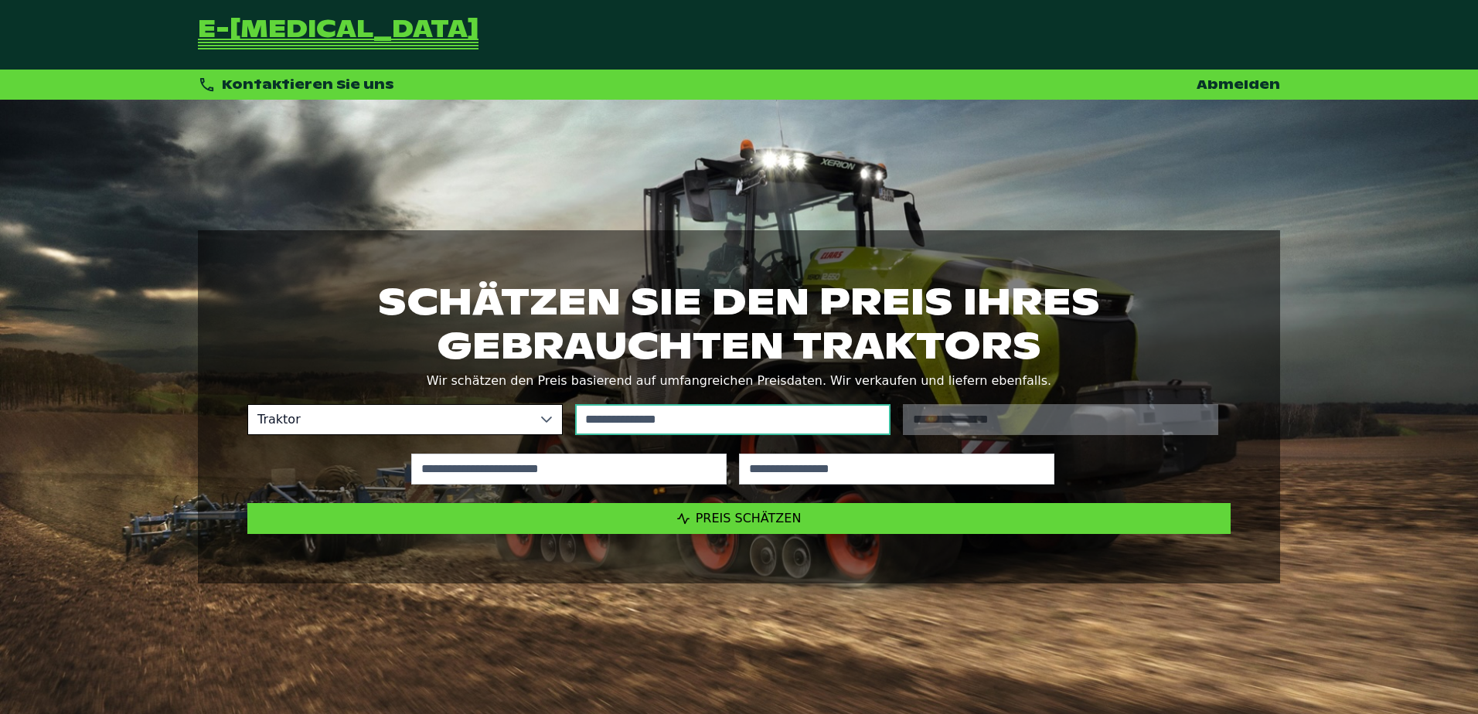
click at [741, 418] on input "text" at bounding box center [732, 419] width 315 height 31
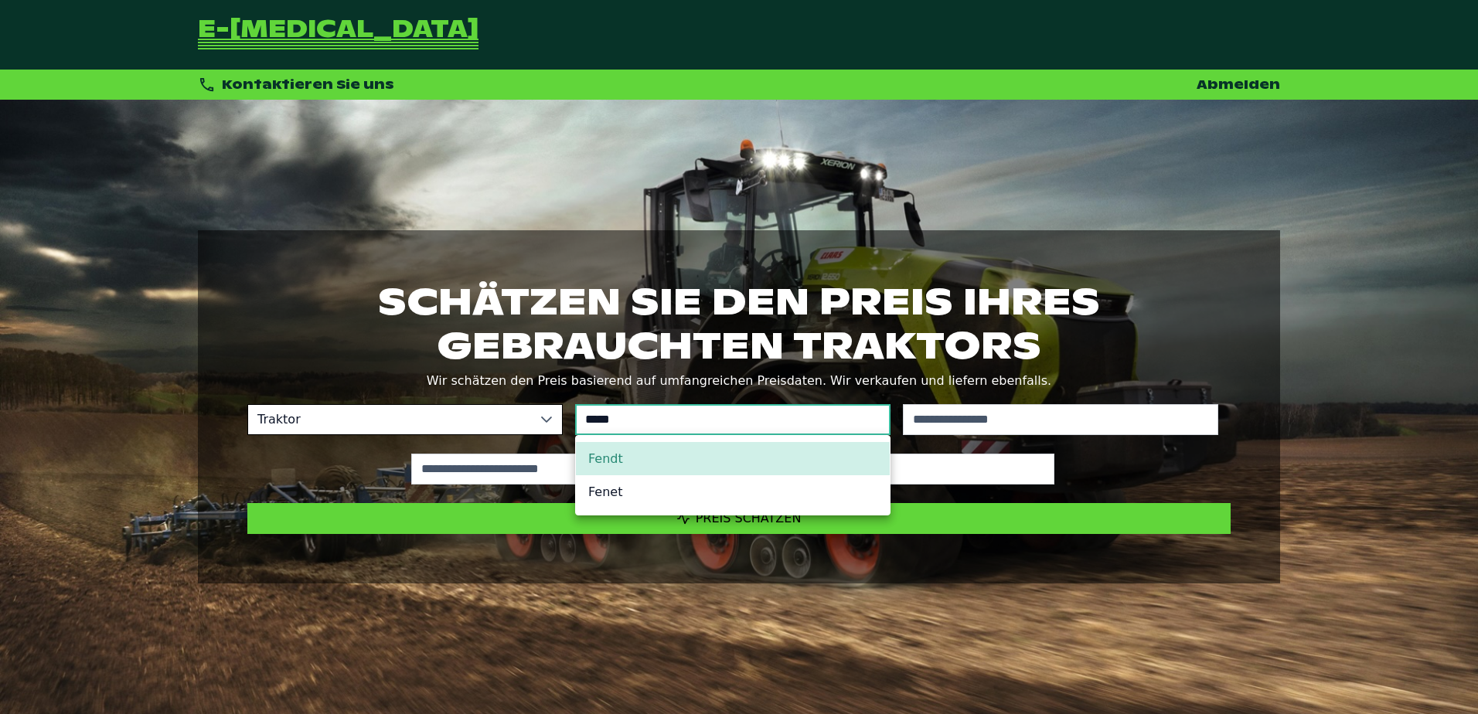
type input "*****"
drag, startPoint x: 725, startPoint y: 455, endPoint x: 745, endPoint y: 452, distance: 20.2
click at [725, 454] on li "Fendt" at bounding box center [733, 458] width 314 height 33
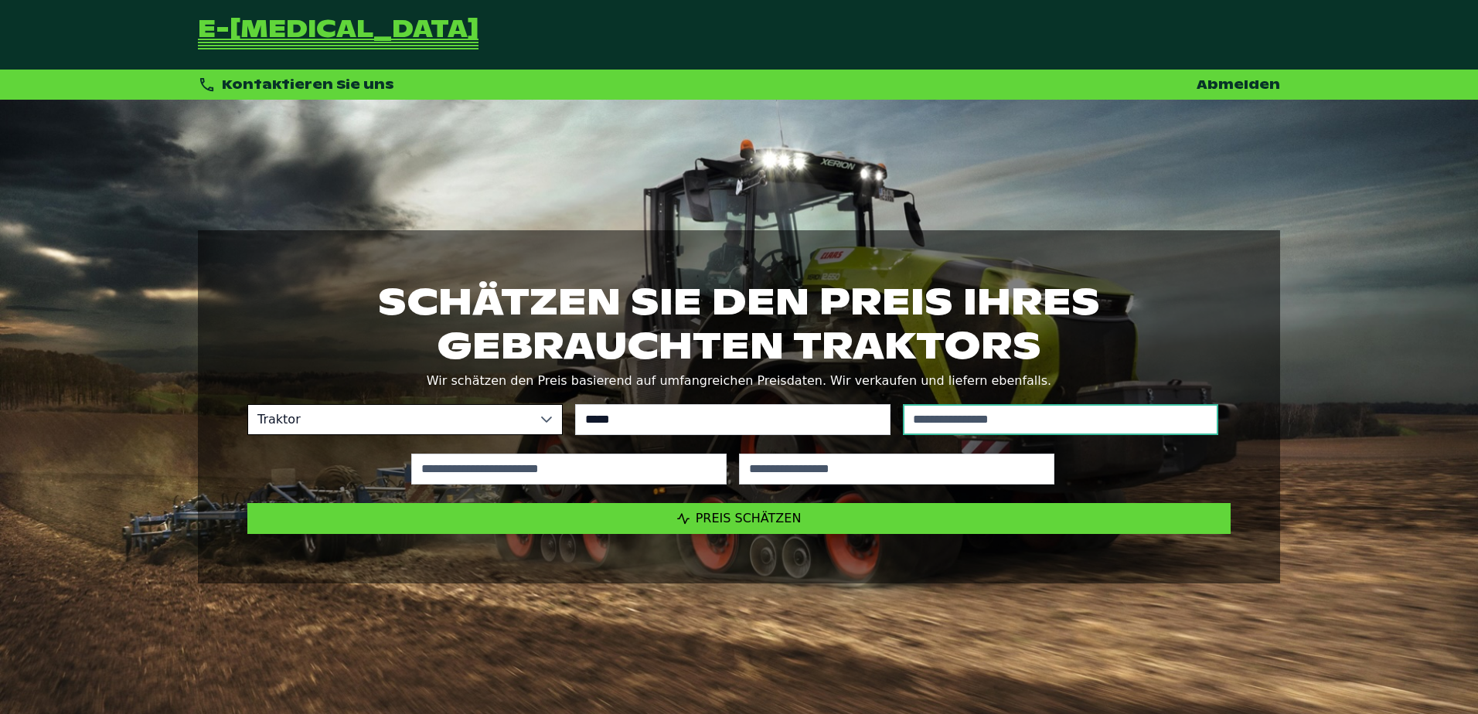
click at [1017, 414] on input "text" at bounding box center [1060, 419] width 315 height 31
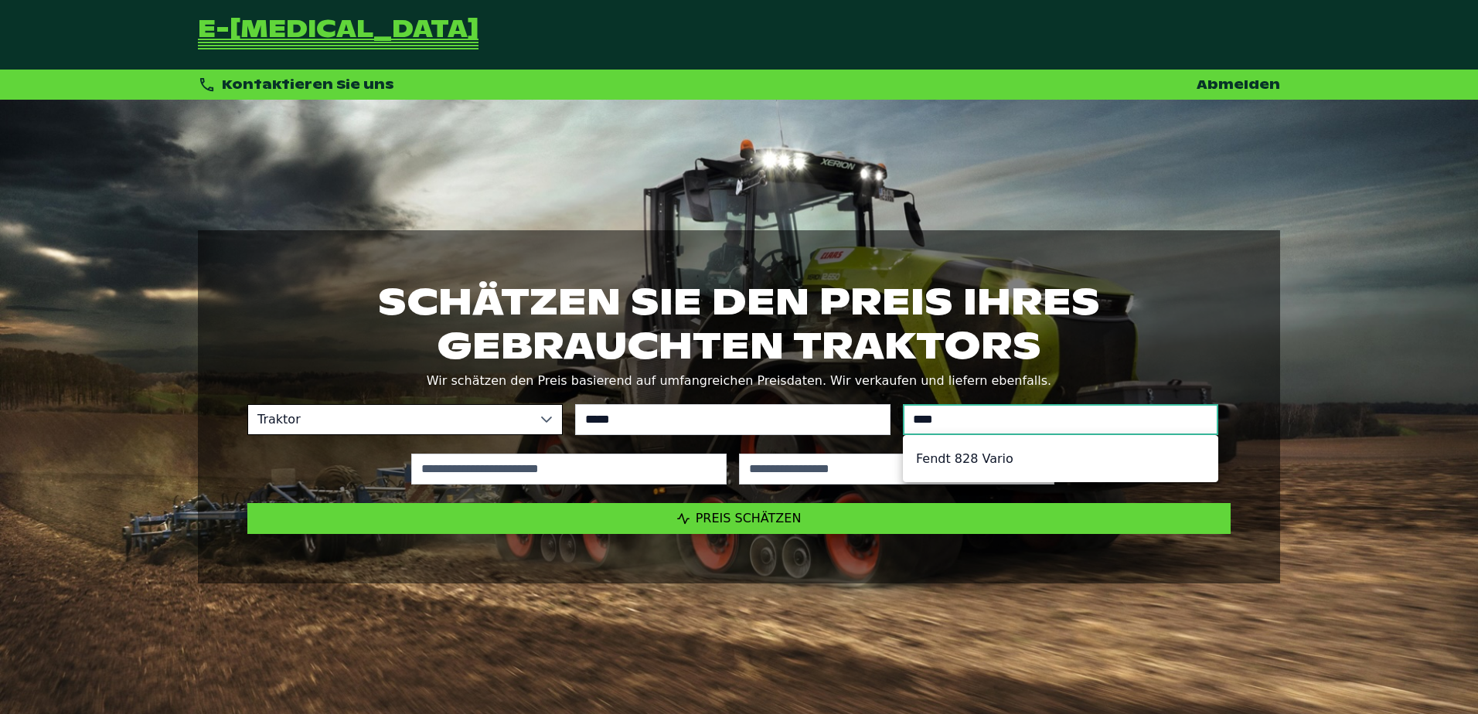
type input "***"
click at [980, 465] on li "Fendt 828 Vario" at bounding box center [1061, 458] width 314 height 33
type input "*********"
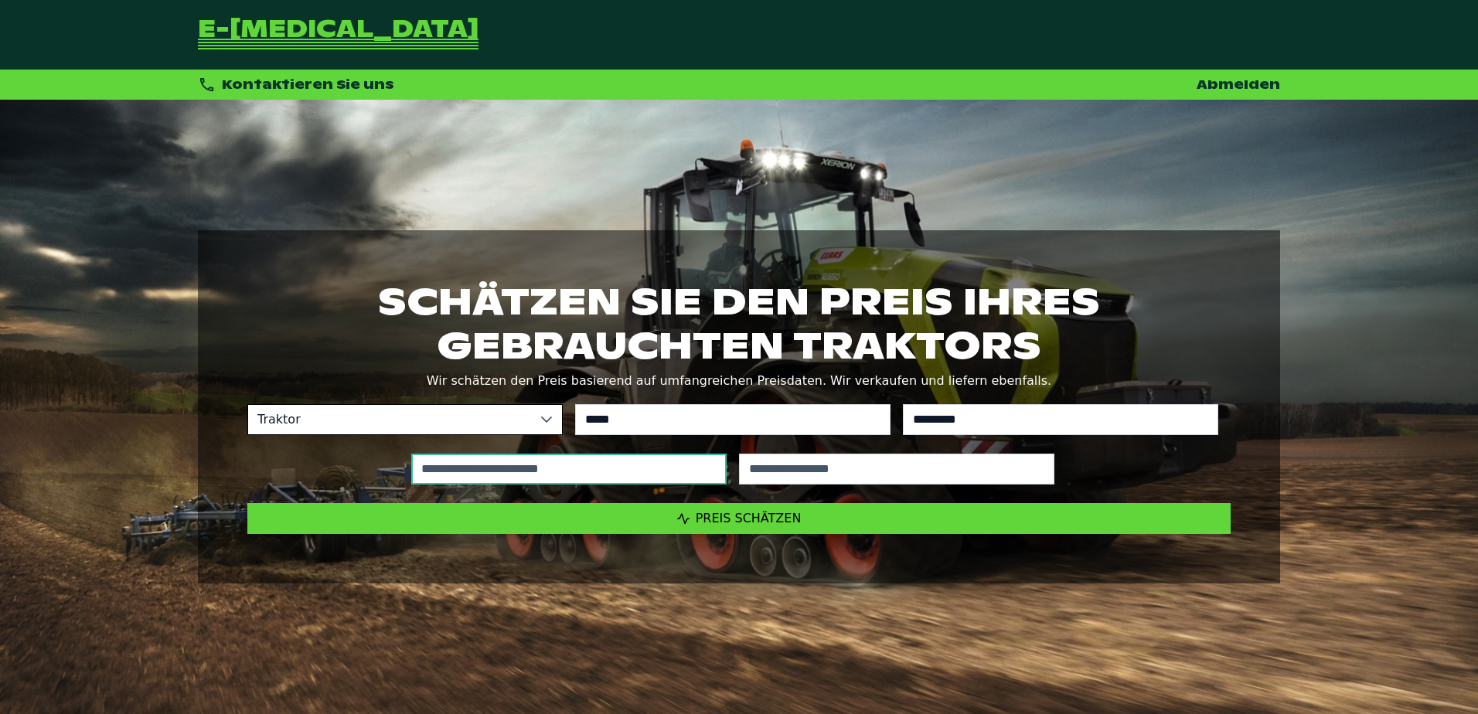
click at [643, 472] on input "text" at bounding box center [568, 469] width 315 height 31
type input "*****"
type input "****"
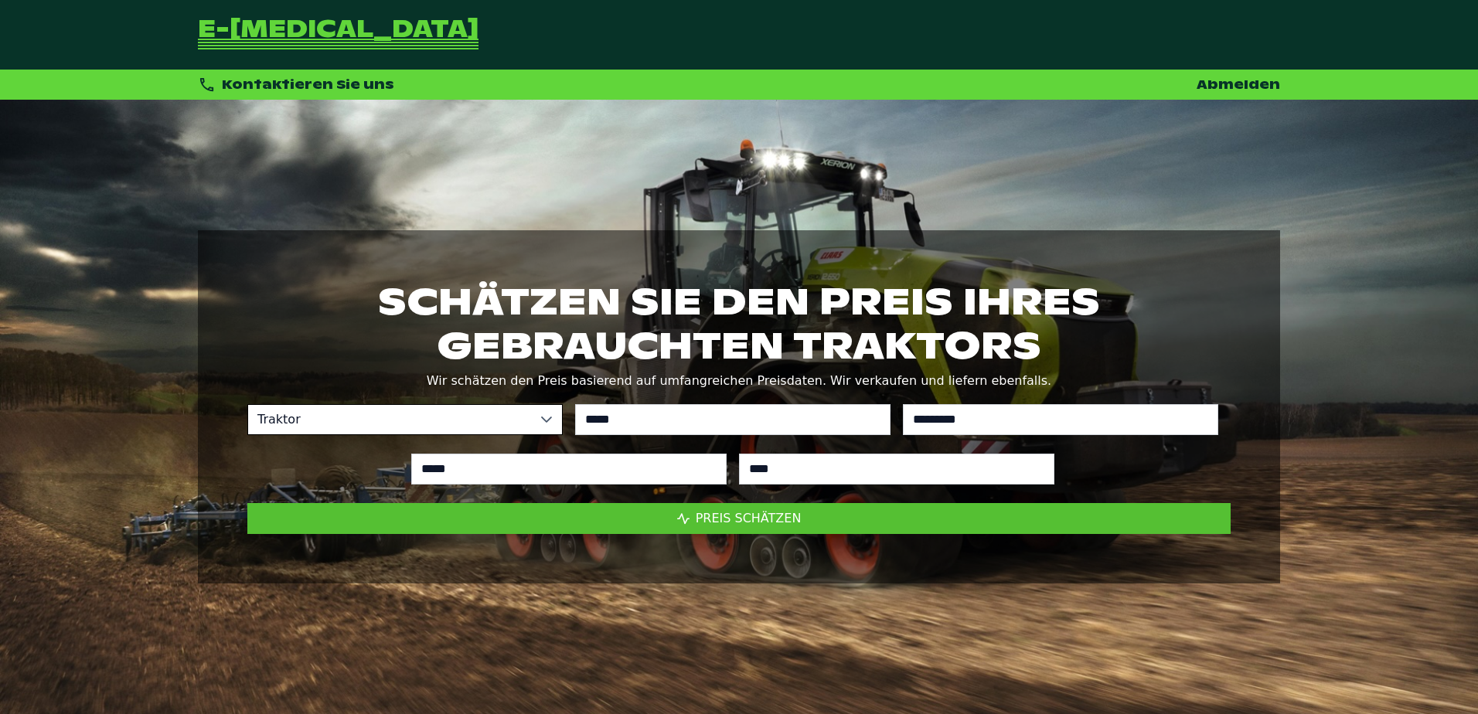
click at [712, 507] on button "Preis schätzen" at bounding box center [739, 518] width 984 height 31
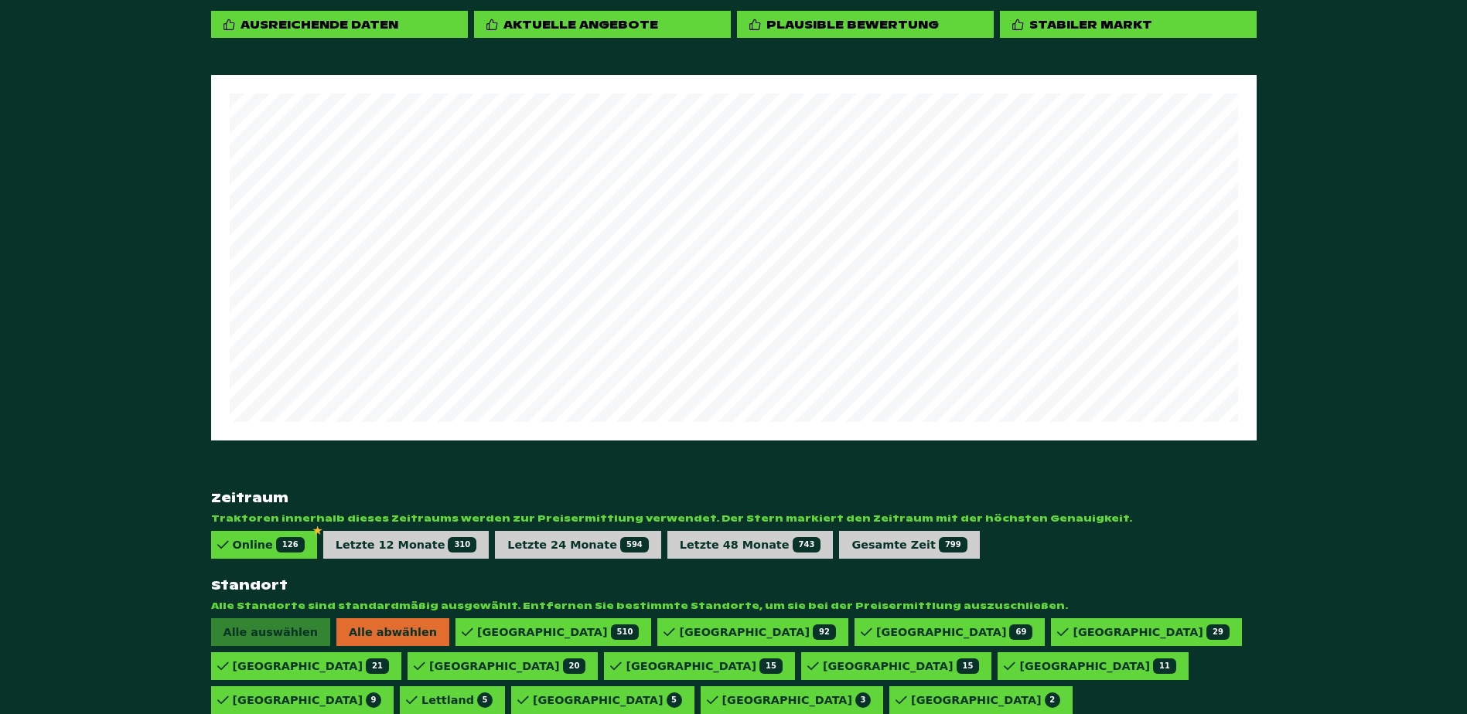
scroll to position [887, 0]
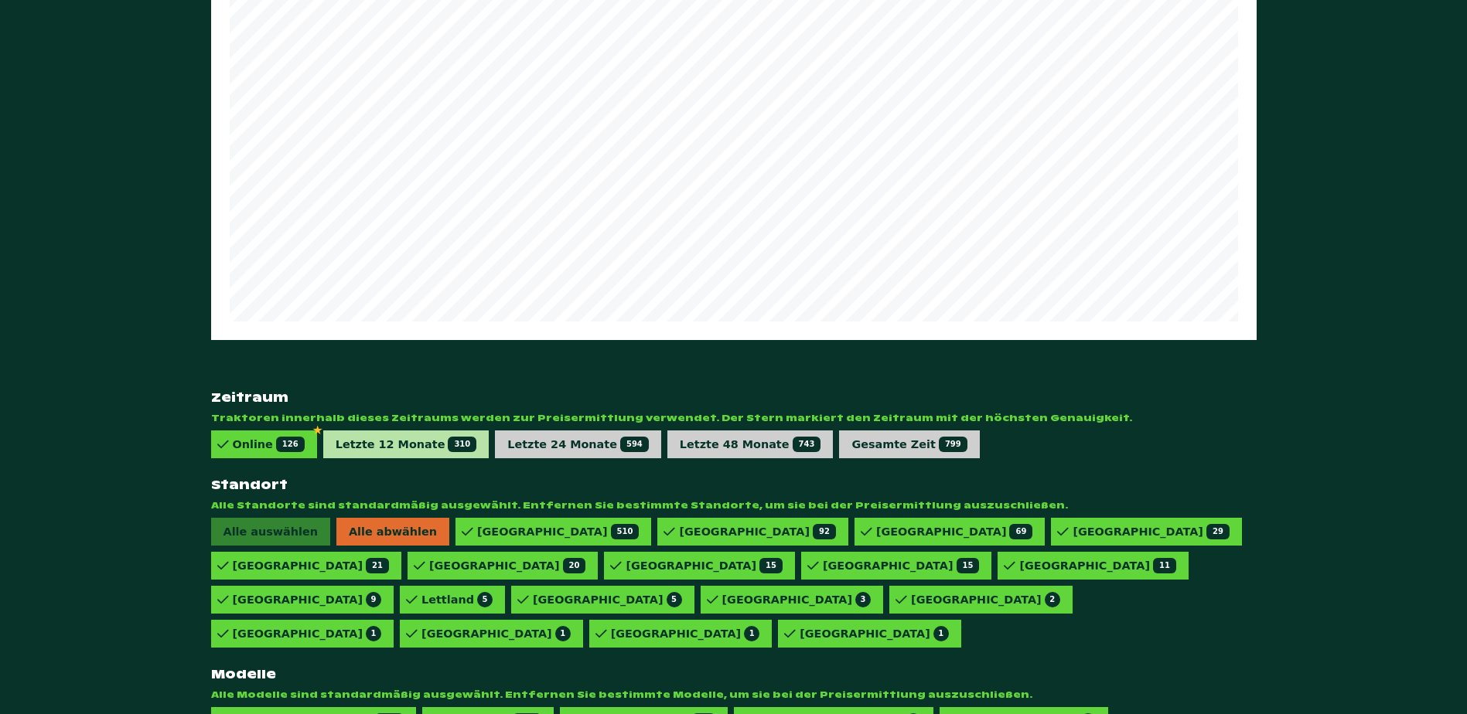
click at [401, 431] on div "Letzte 12 Monate 310" at bounding box center [406, 445] width 166 height 28
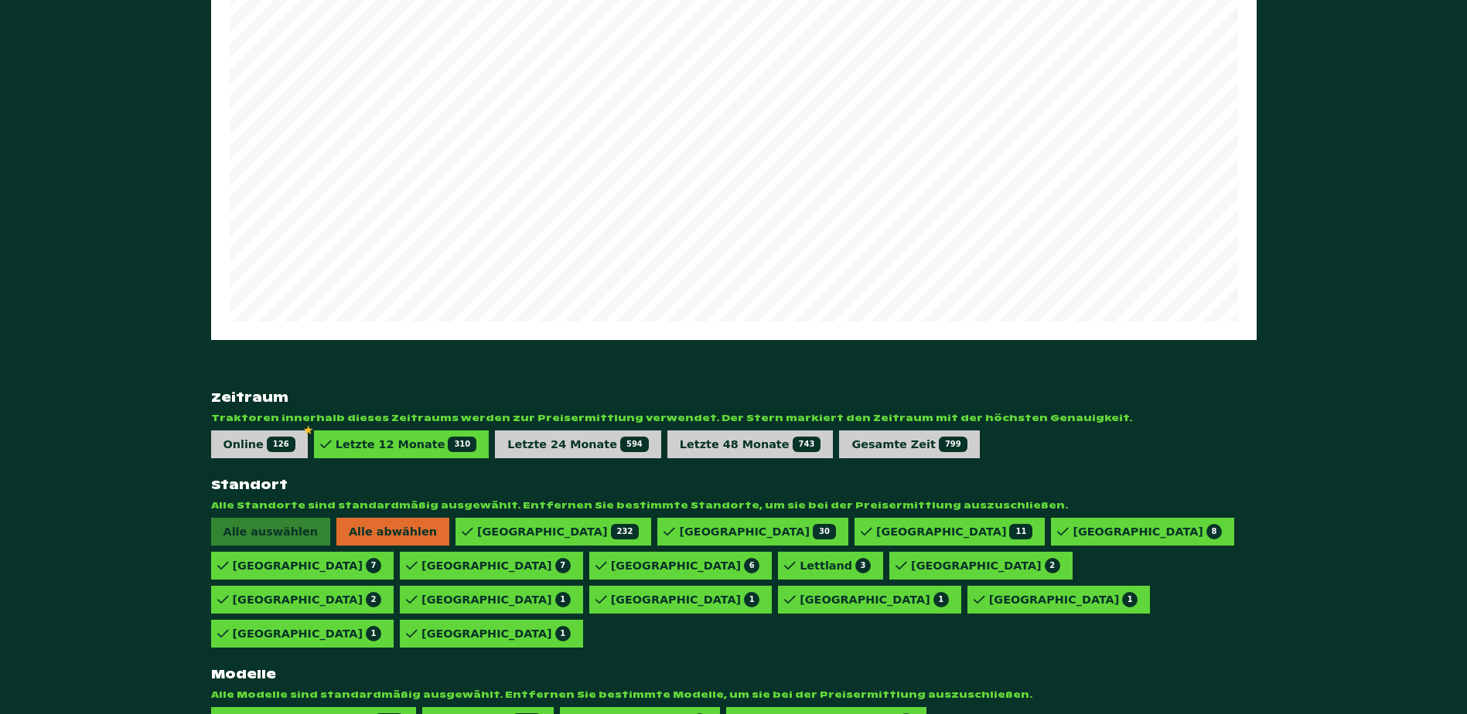
scroll to position [853, 0]
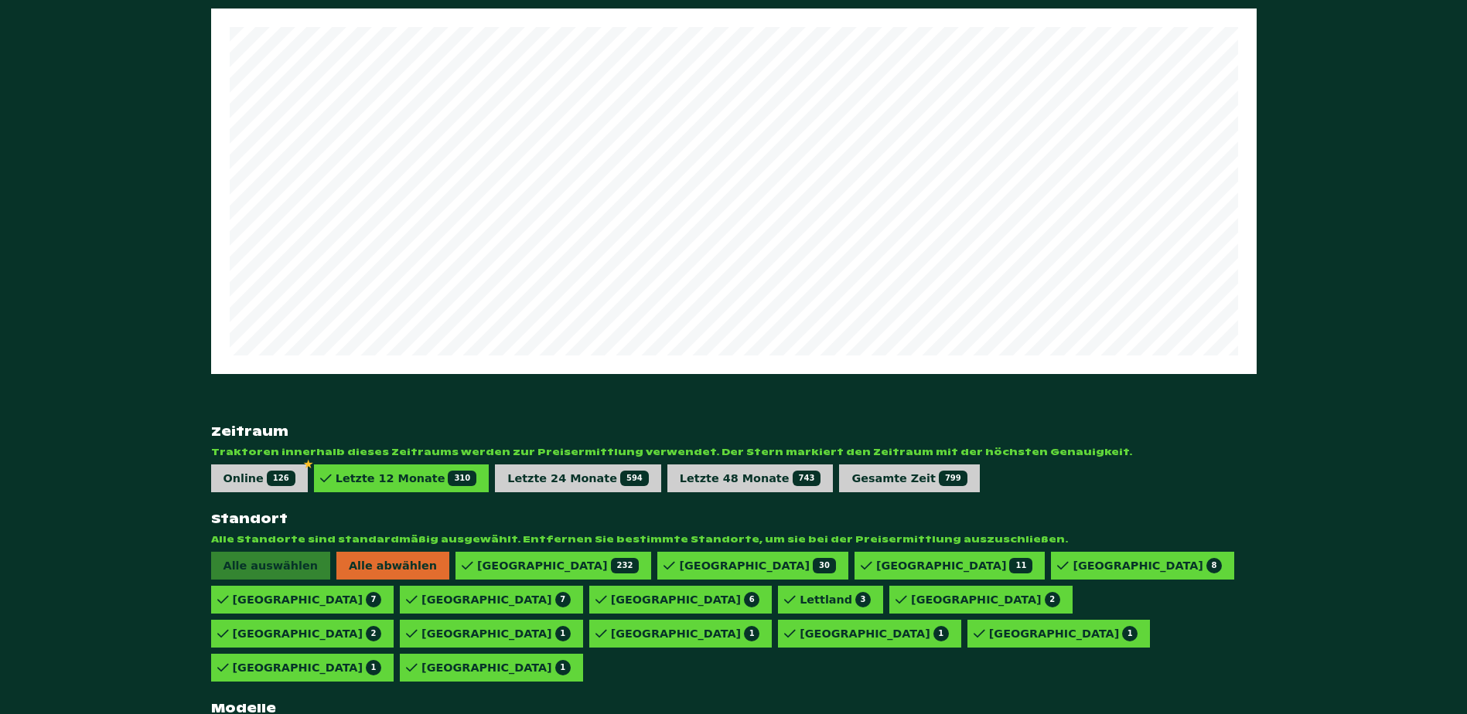
drag, startPoint x: 752, startPoint y: 660, endPoint x: 744, endPoint y: 660, distance: 8.5
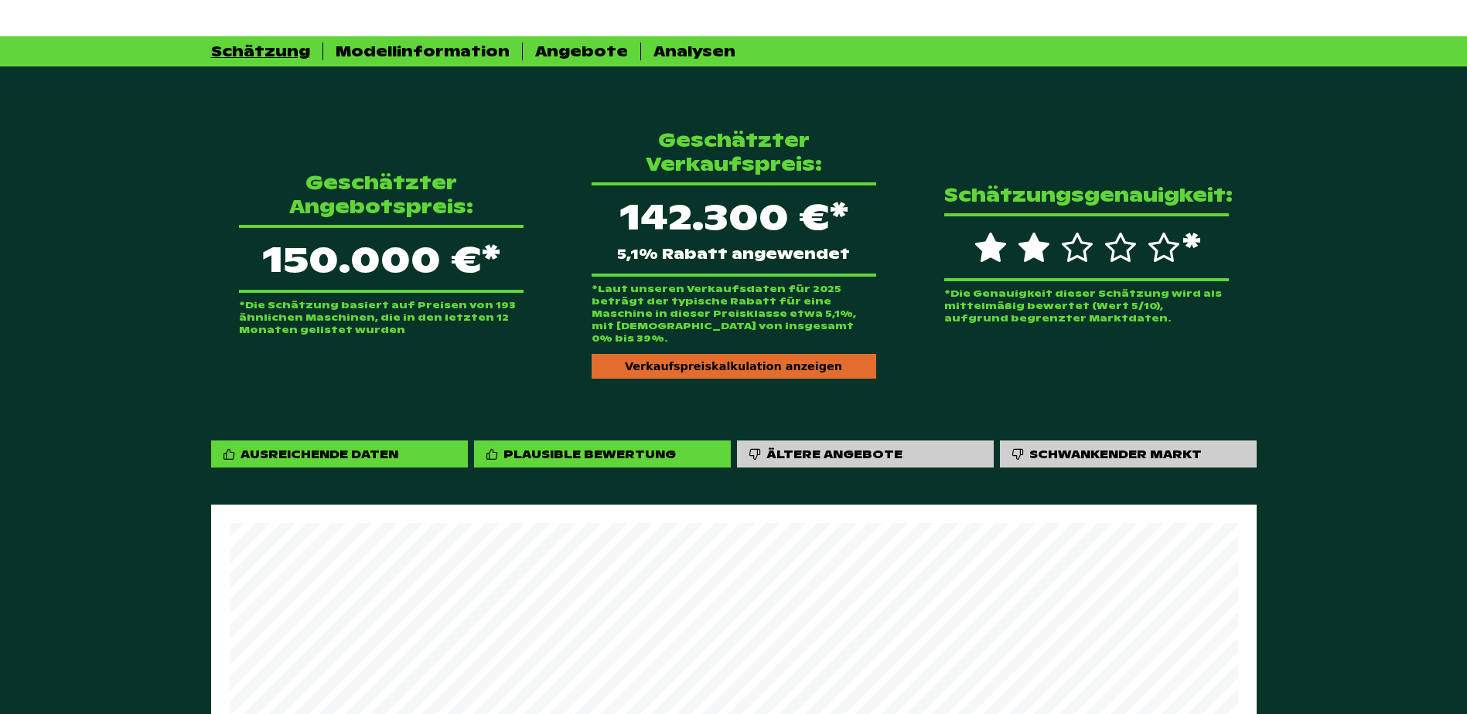
scroll to position [312, 0]
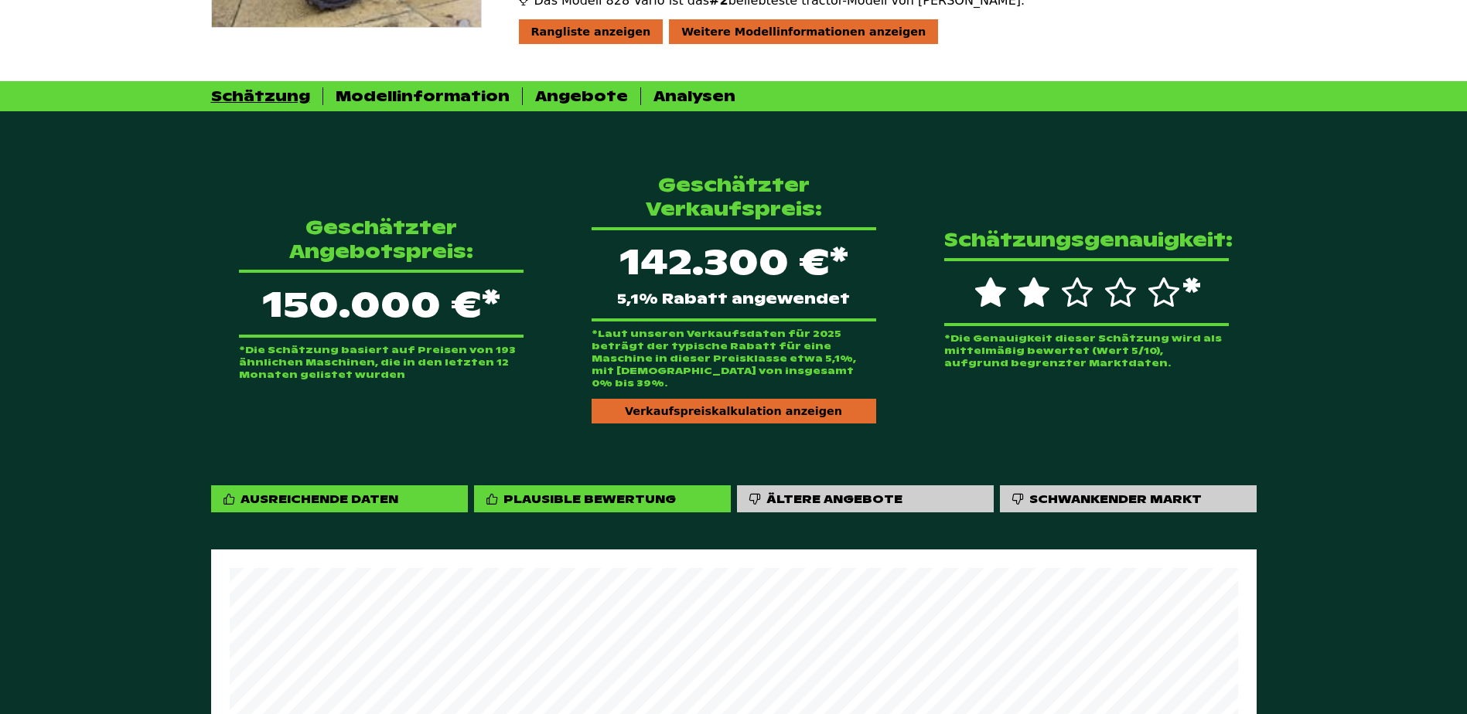
click at [674, 364] on div "*Laut unseren Verkaufsdaten für 2025 beträgt der typische Rabatt für eine Masch…" at bounding box center [734, 376] width 285 height 96
click at [664, 399] on div "Verkaufspreiskalkulation anzeigen" at bounding box center [734, 411] width 285 height 25
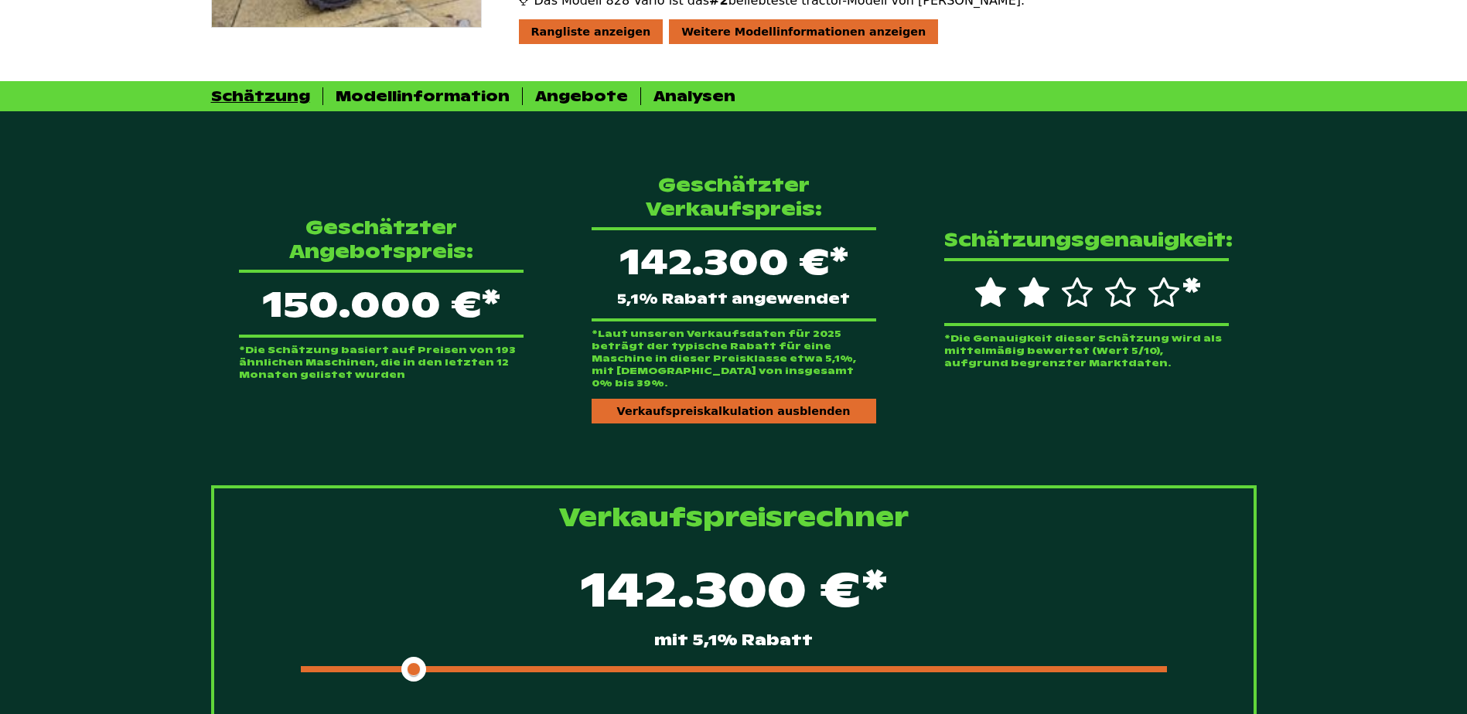
click at [553, 667] on div at bounding box center [734, 670] width 866 height 6
click at [588, 667] on div at bounding box center [734, 670] width 866 height 6
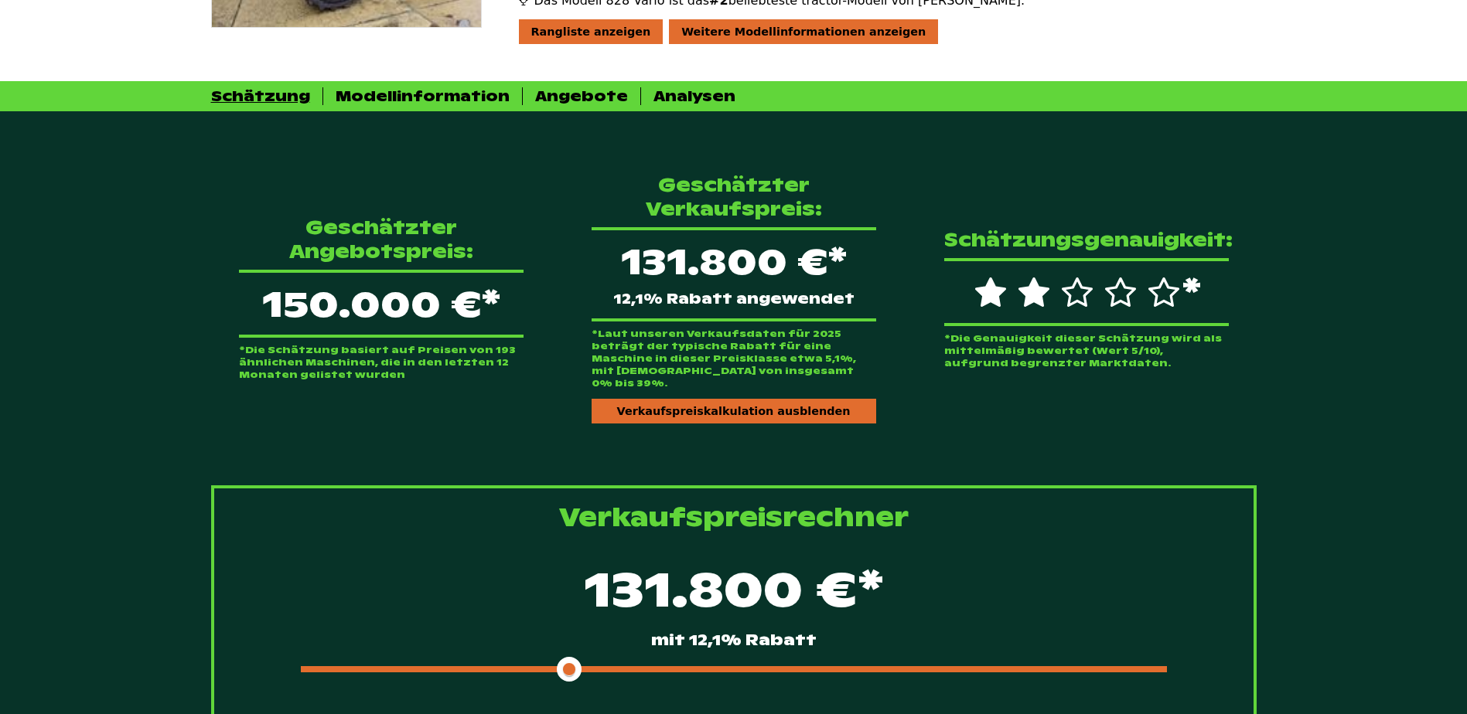
click at [540, 667] on span at bounding box center [435, 670] width 268 height 6
click at [527, 650] on div "133.300 €* mit 11,1% Rabatt" at bounding box center [734, 618] width 990 height 133
click at [524, 667] on span at bounding box center [424, 670] width 247 height 6
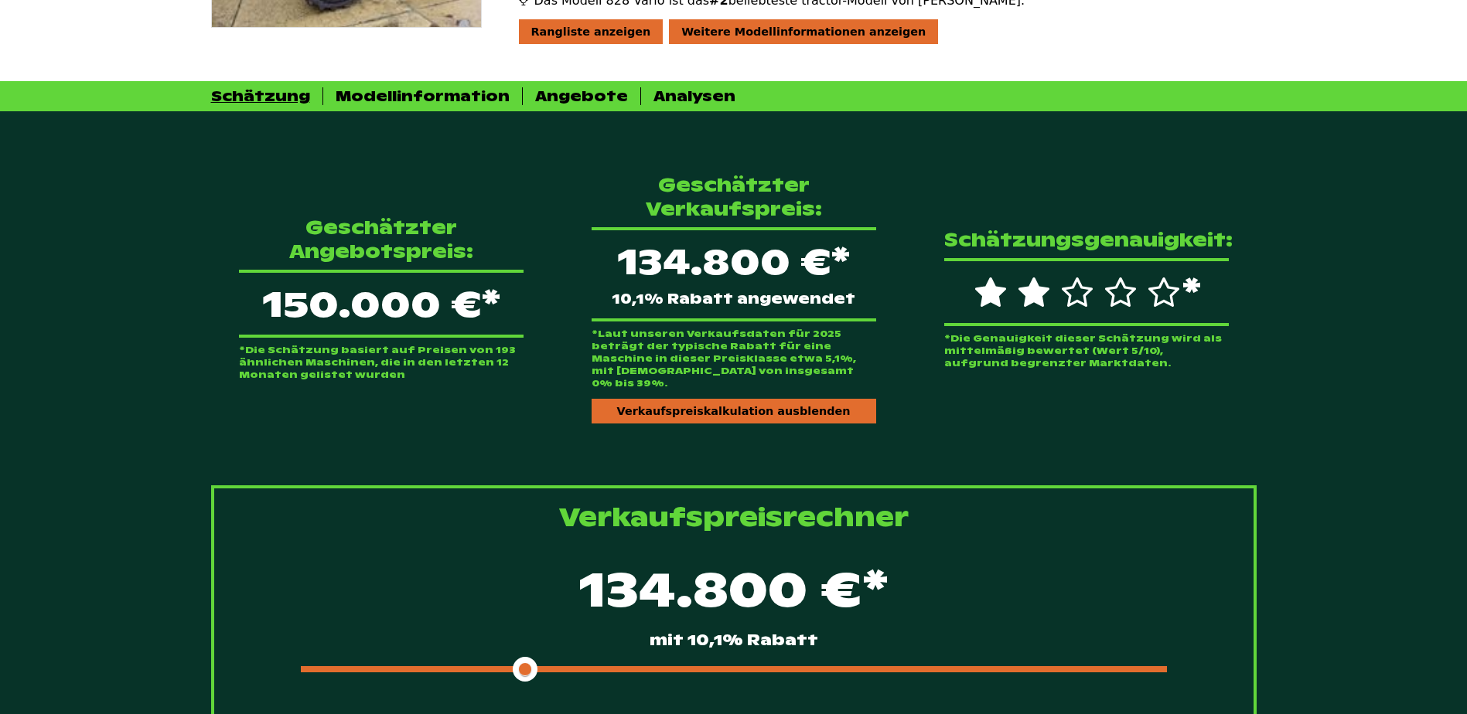
click at [193, 302] on div "Geschätzter Angebotspreis: 150.000 €* *Die Schätzung basiert auf Preisen von 19…" at bounding box center [734, 298] width 1083 height 300
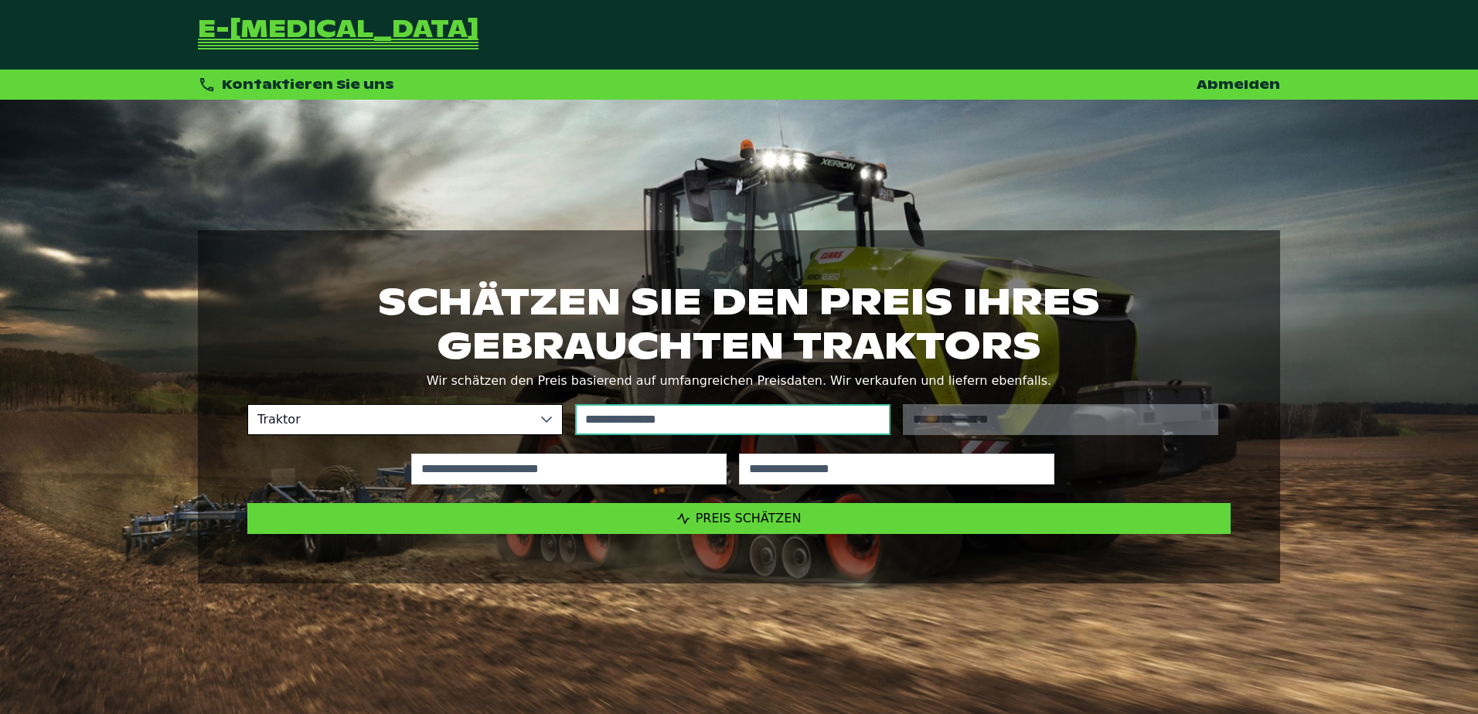
click at [612, 422] on input "text" at bounding box center [732, 419] width 315 height 31
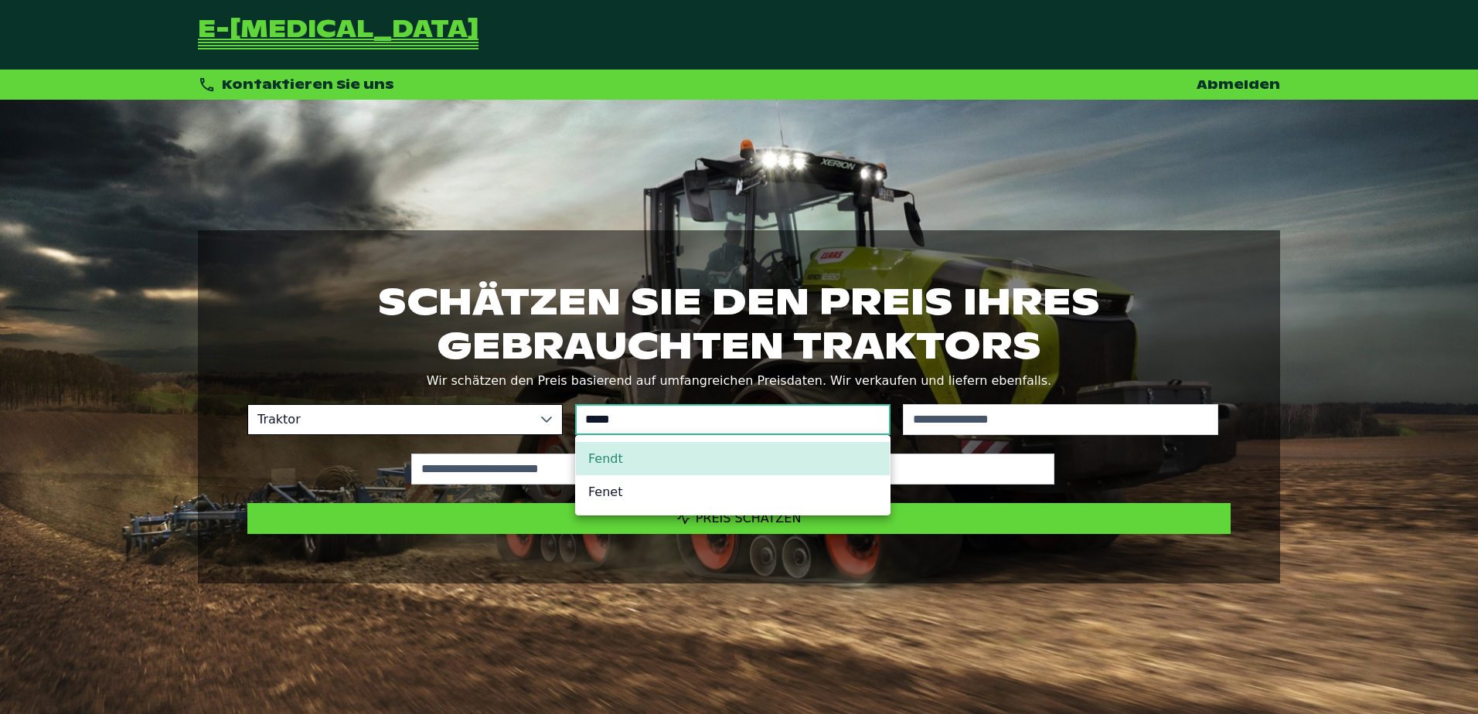
type input "*****"
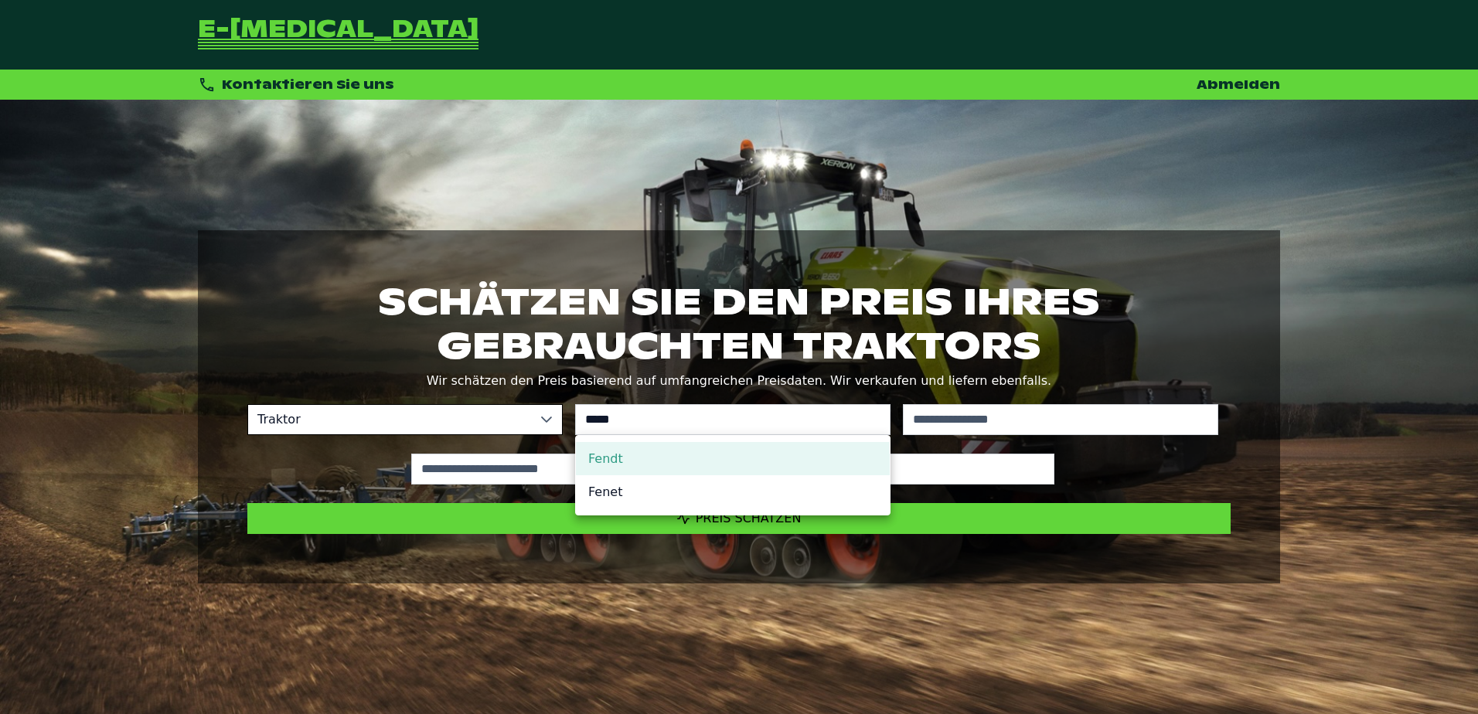
click at [660, 463] on li "Fendt" at bounding box center [733, 458] width 314 height 33
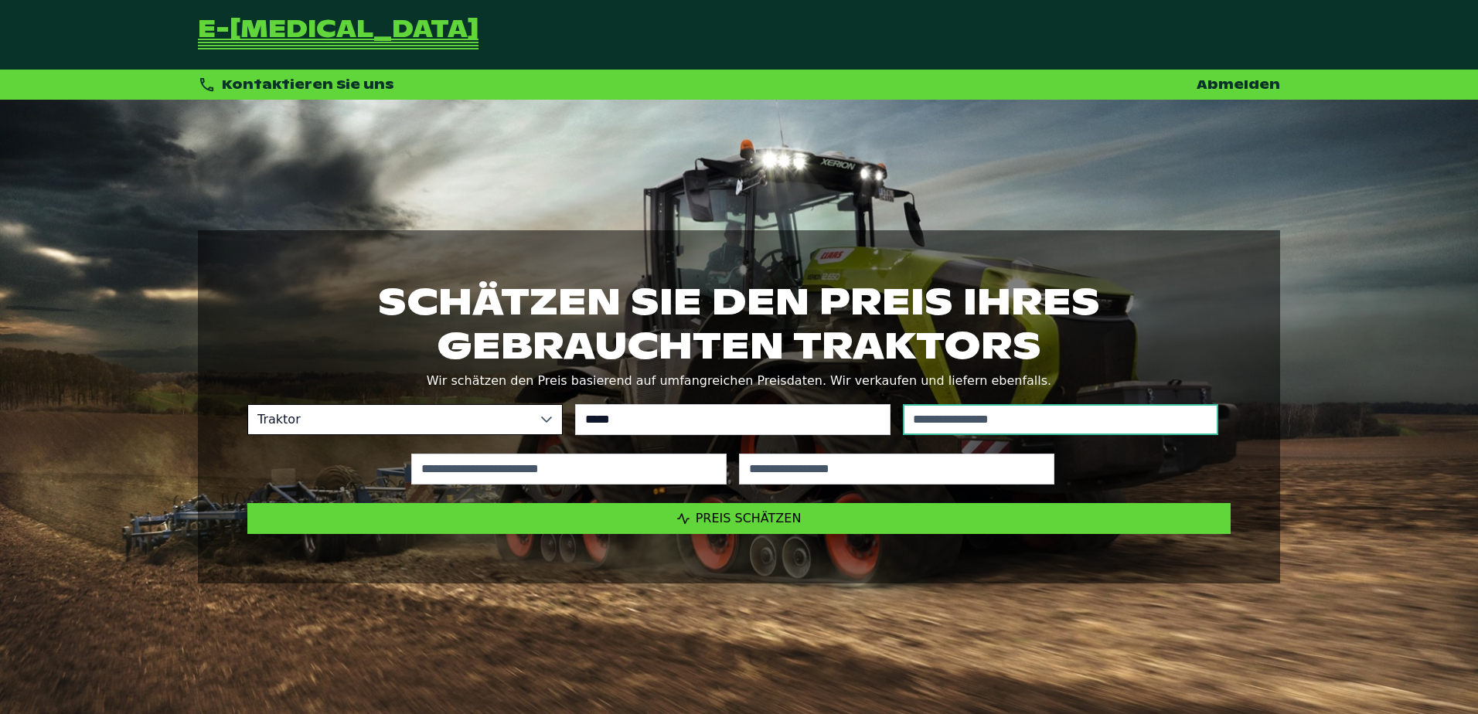
click at [972, 410] on input "text" at bounding box center [1060, 419] width 315 height 31
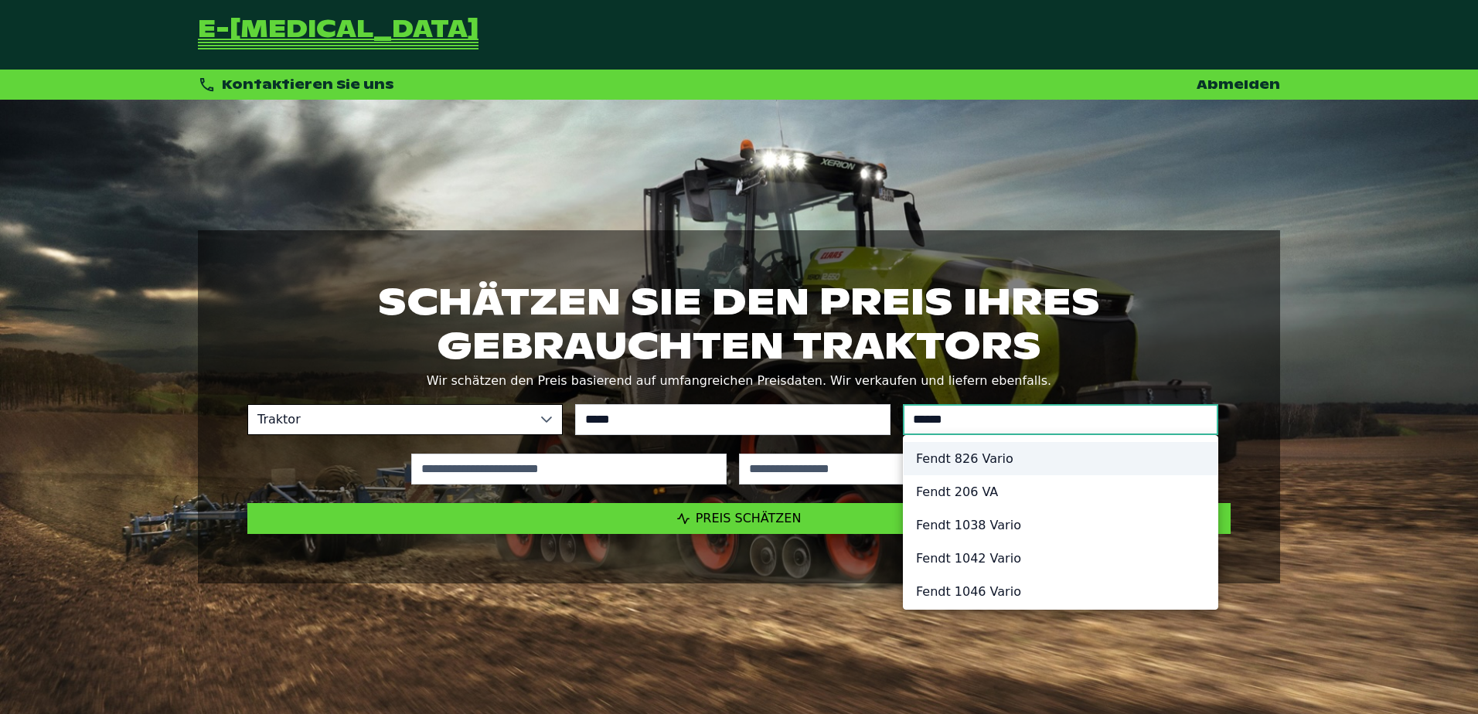
type input "******"
click at [967, 450] on li "Fendt 826 Vario" at bounding box center [1061, 458] width 314 height 33
type input "*********"
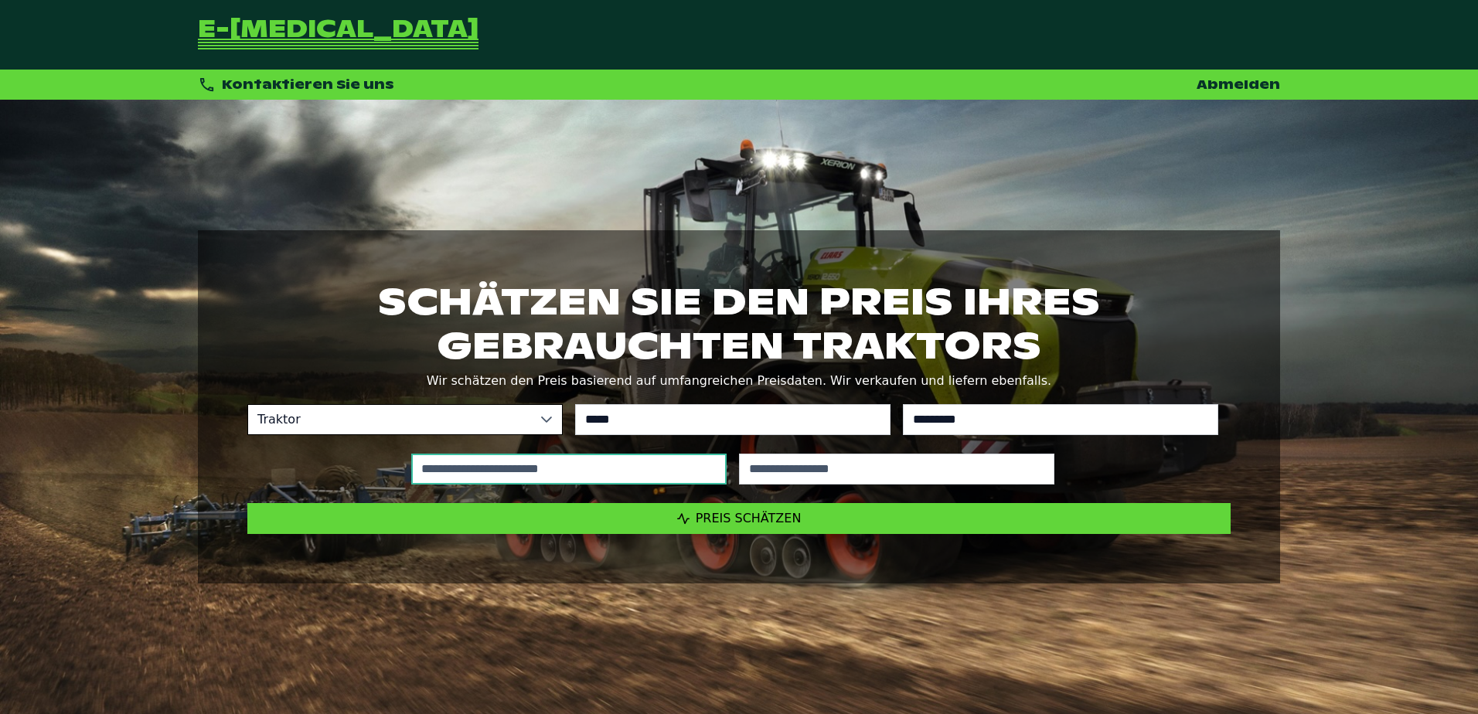
click at [639, 454] on input "text" at bounding box center [568, 469] width 315 height 31
type input "*****"
type input "****"
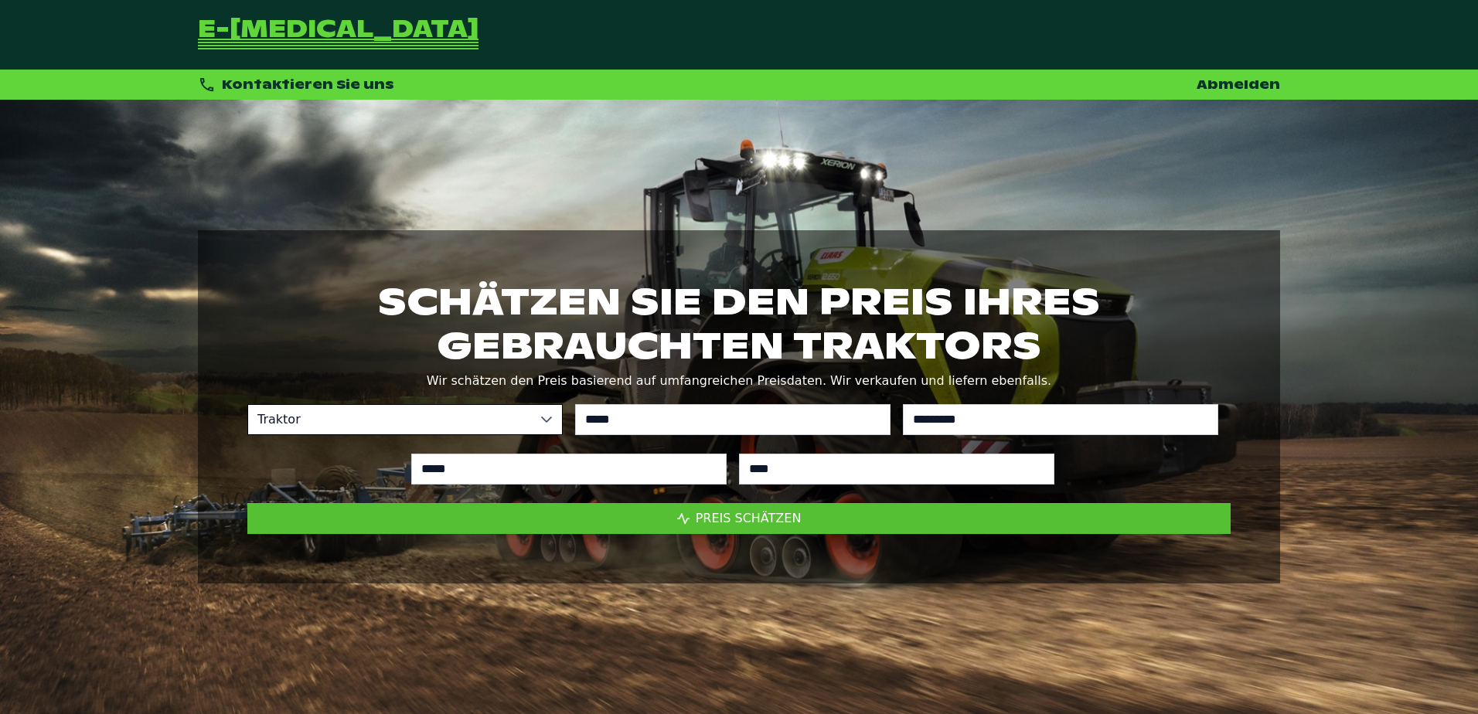
click at [726, 506] on button "Preis schätzen" at bounding box center [739, 518] width 984 height 31
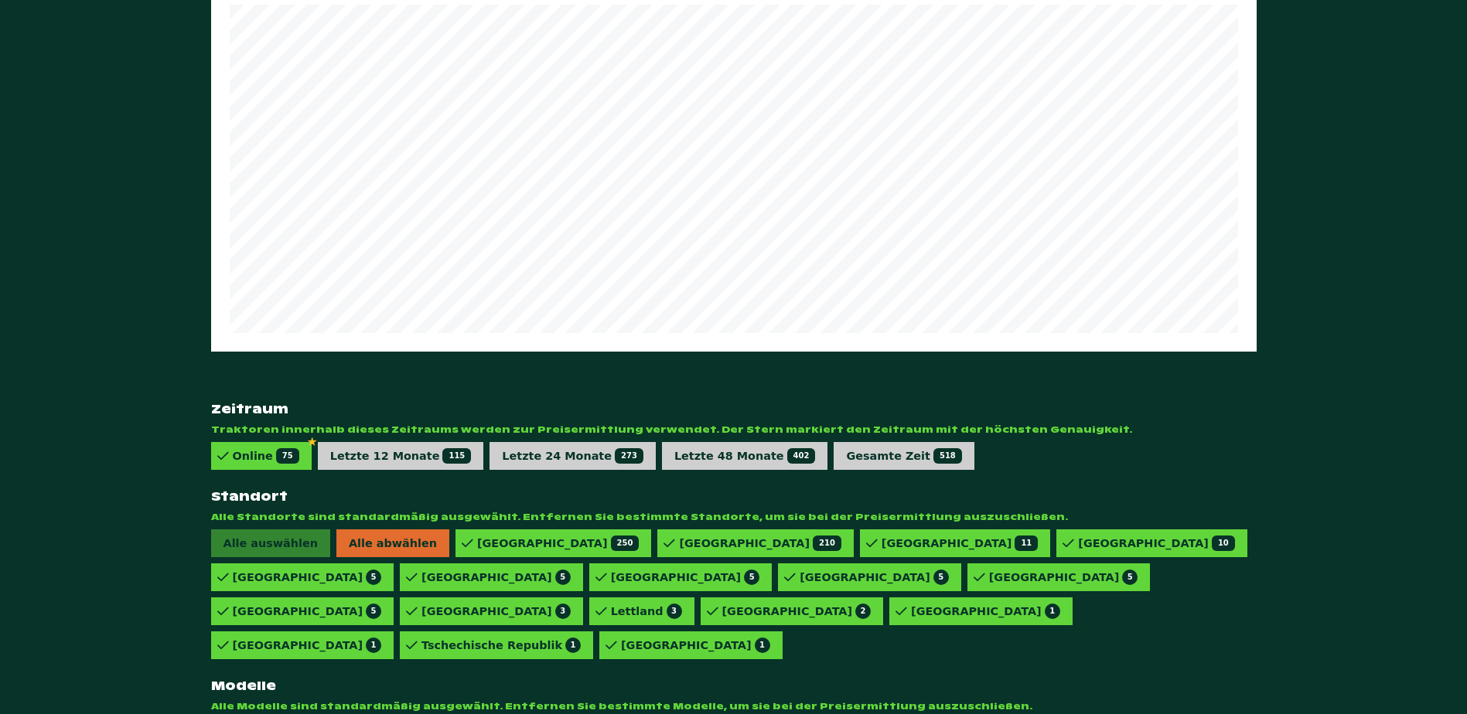
scroll to position [887, 0]
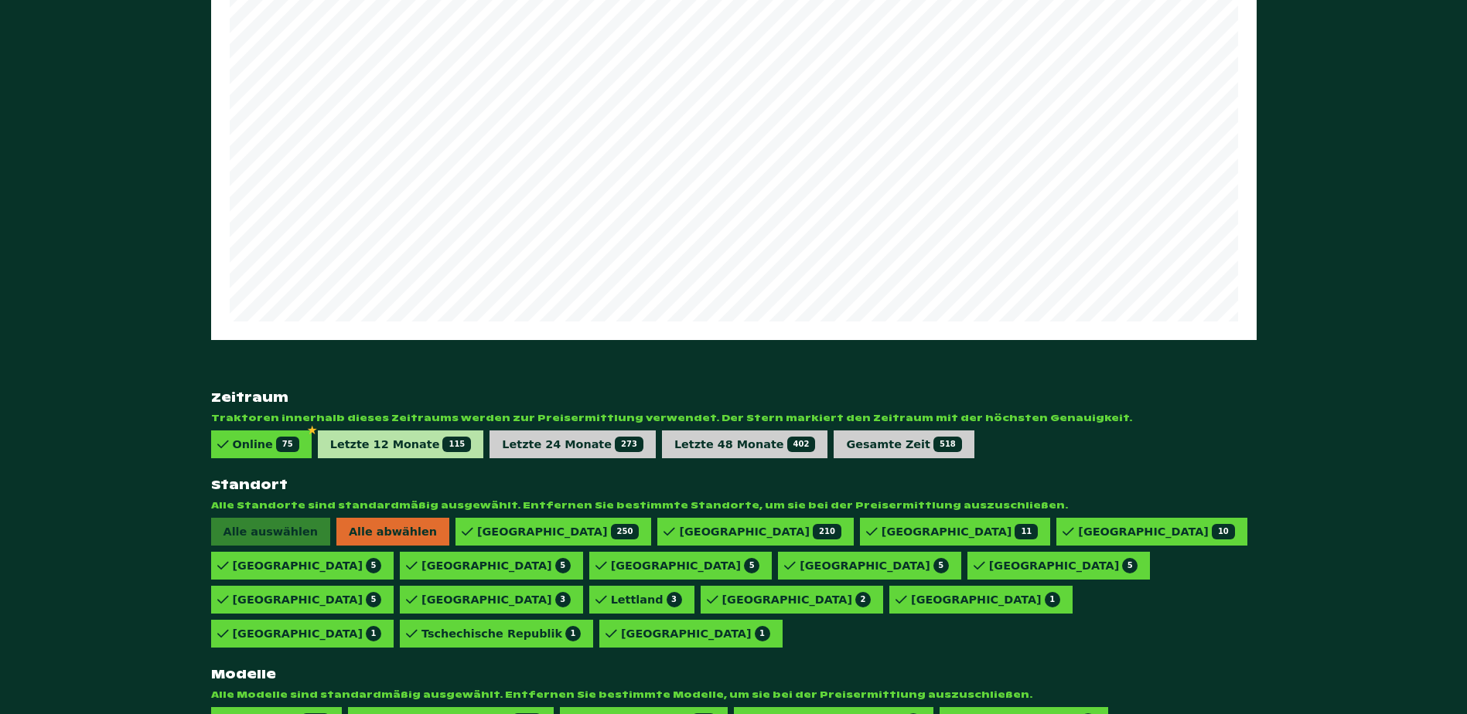
click at [410, 437] on div "Letzte 12 Monate 115" at bounding box center [401, 444] width 142 height 15
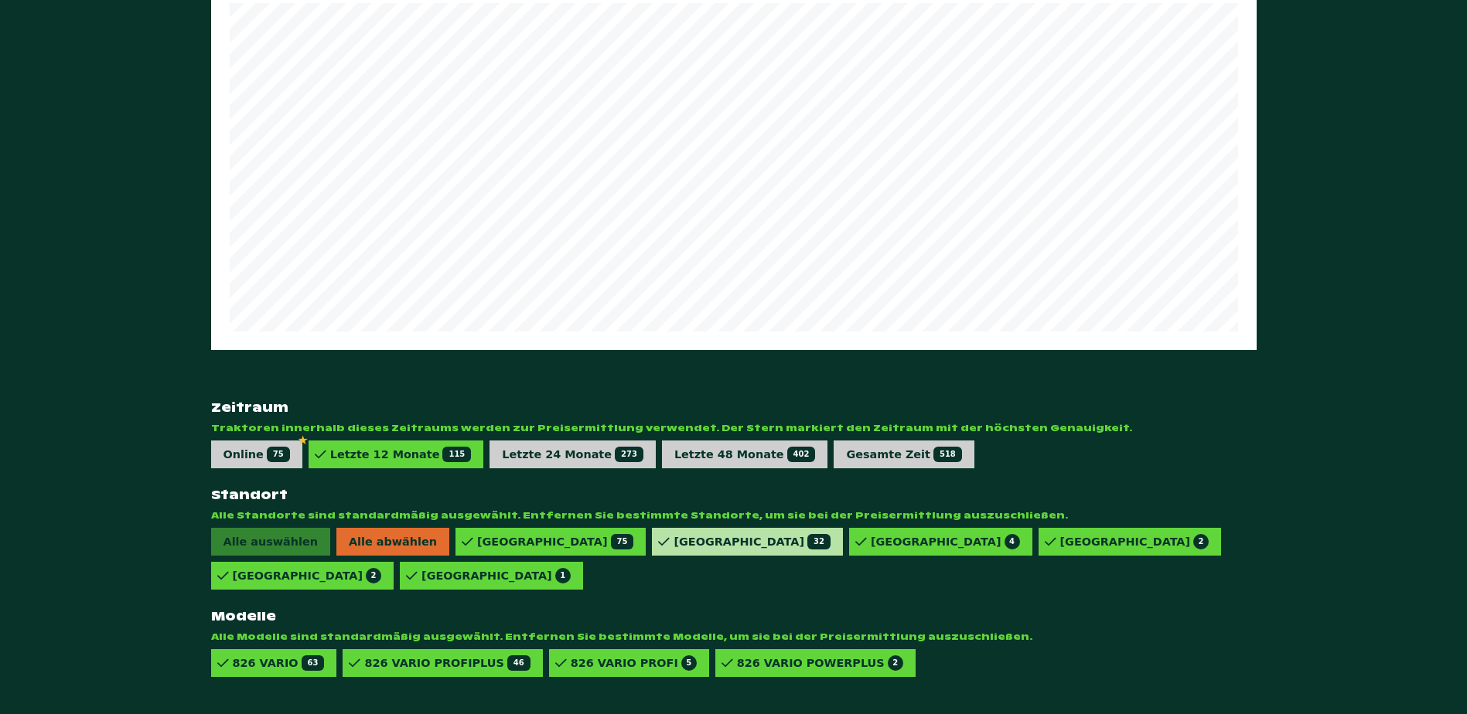
scroll to position [819, 0]
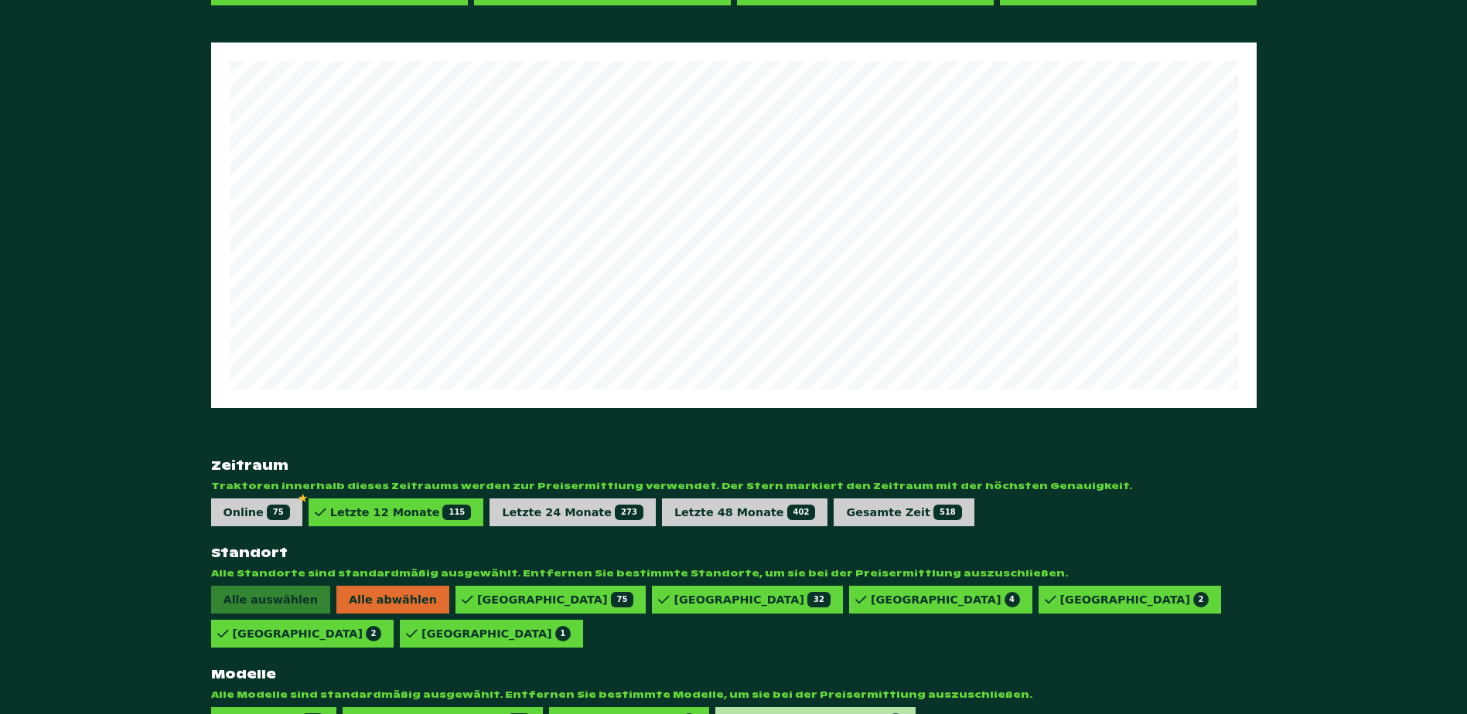
click at [737, 714] on div "826 VARIO POWERPLUS 2" at bounding box center [820, 721] width 166 height 15
click at [571, 714] on div "826 VARIO PROFI 5" at bounding box center [634, 721] width 126 height 15
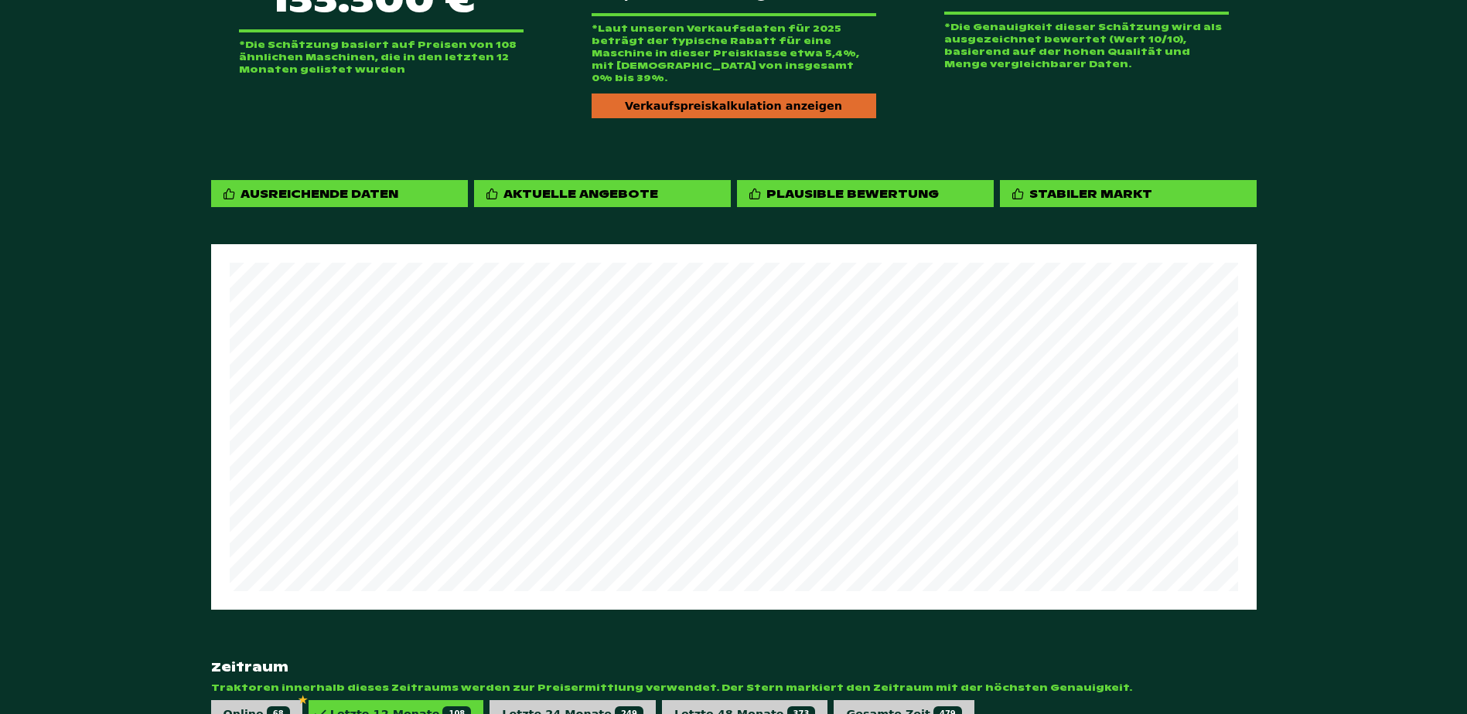
scroll to position [278, 0]
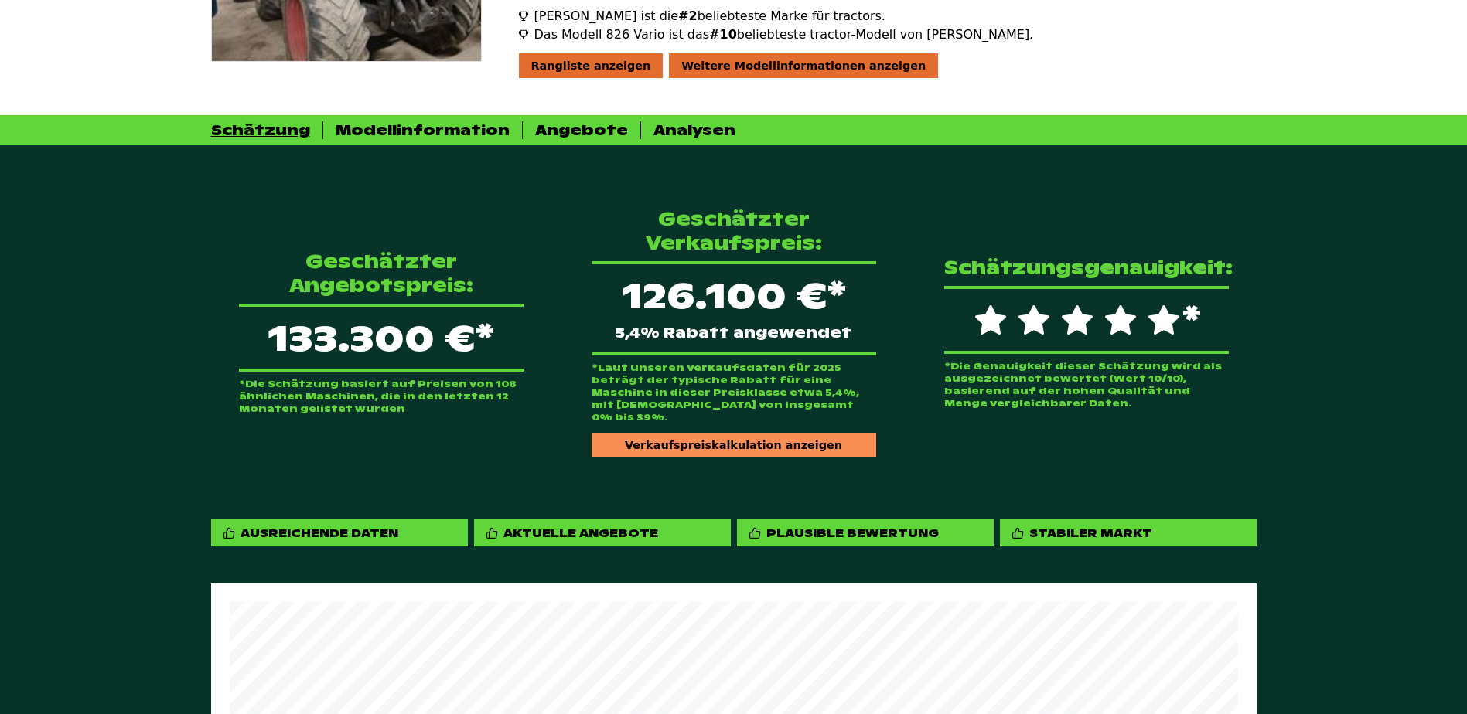
click at [734, 433] on div "Verkaufspreiskalkulation anzeigen" at bounding box center [734, 445] width 285 height 25
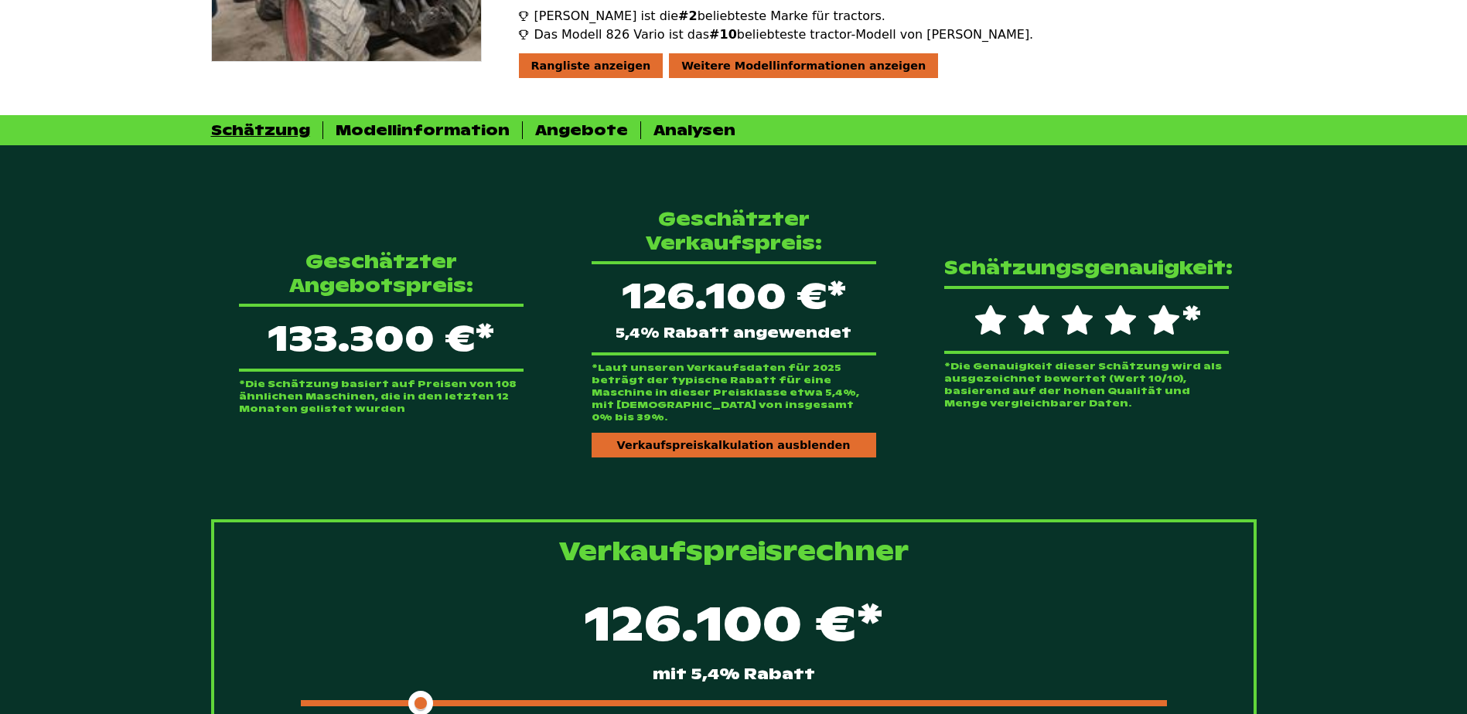
click at [488, 671] on div "126.100 €* mit 5,4% Rabatt" at bounding box center [734, 652] width 990 height 133
click at [489, 674] on div "126.100 €* mit 5,4% Rabatt" at bounding box center [734, 652] width 990 height 133
drag, startPoint x: 509, startPoint y: 677, endPoint x: 528, endPoint y: 677, distance: 19.3
click at [510, 701] on div at bounding box center [734, 704] width 866 height 6
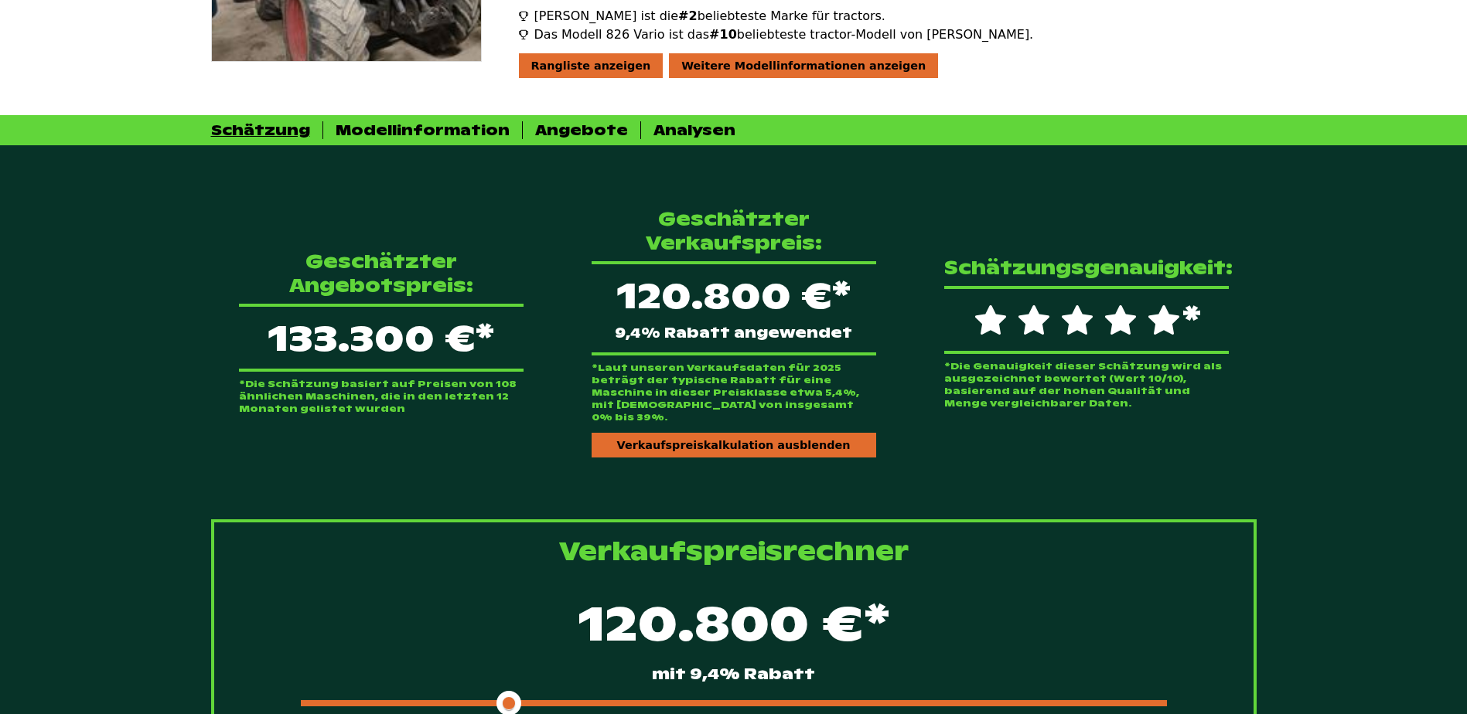
click at [534, 701] on div at bounding box center [734, 704] width 866 height 6
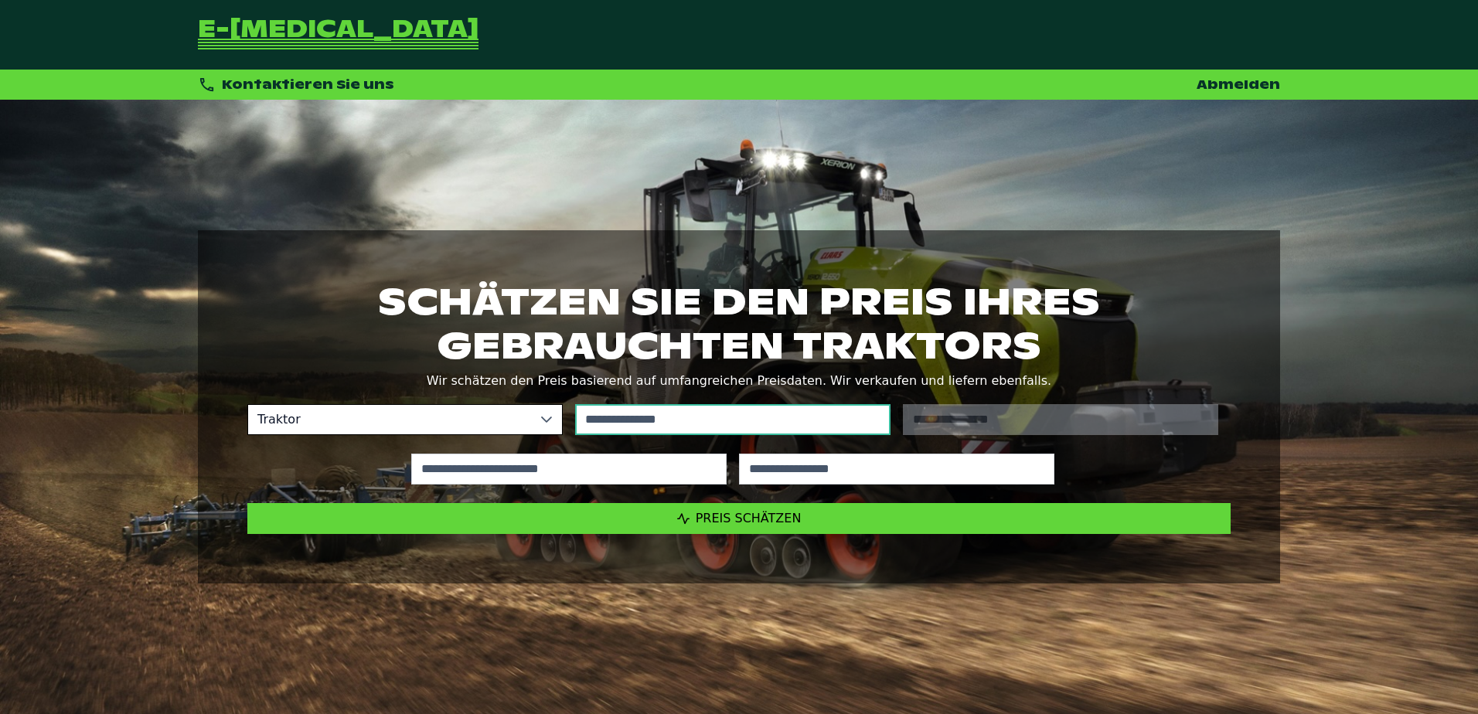
click at [656, 411] on input "text" at bounding box center [732, 419] width 315 height 31
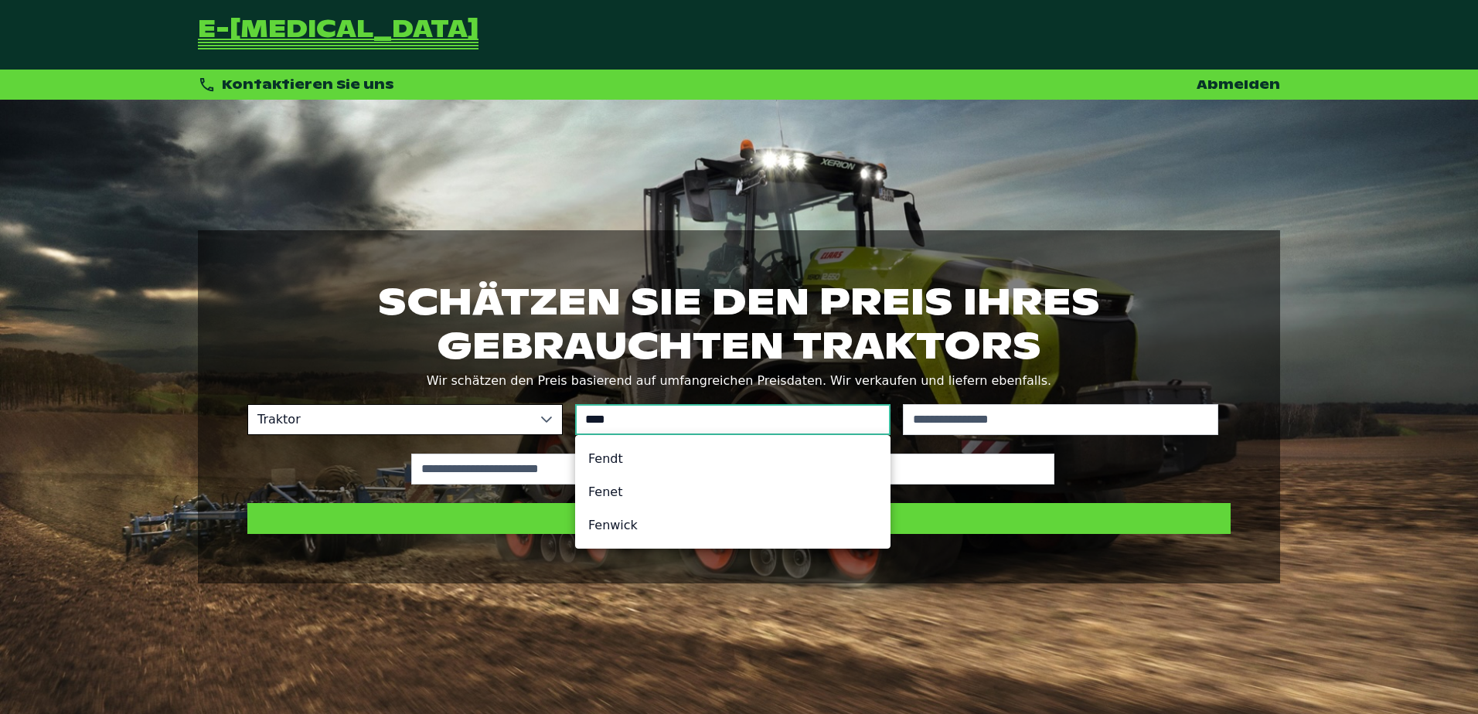
type input "****"
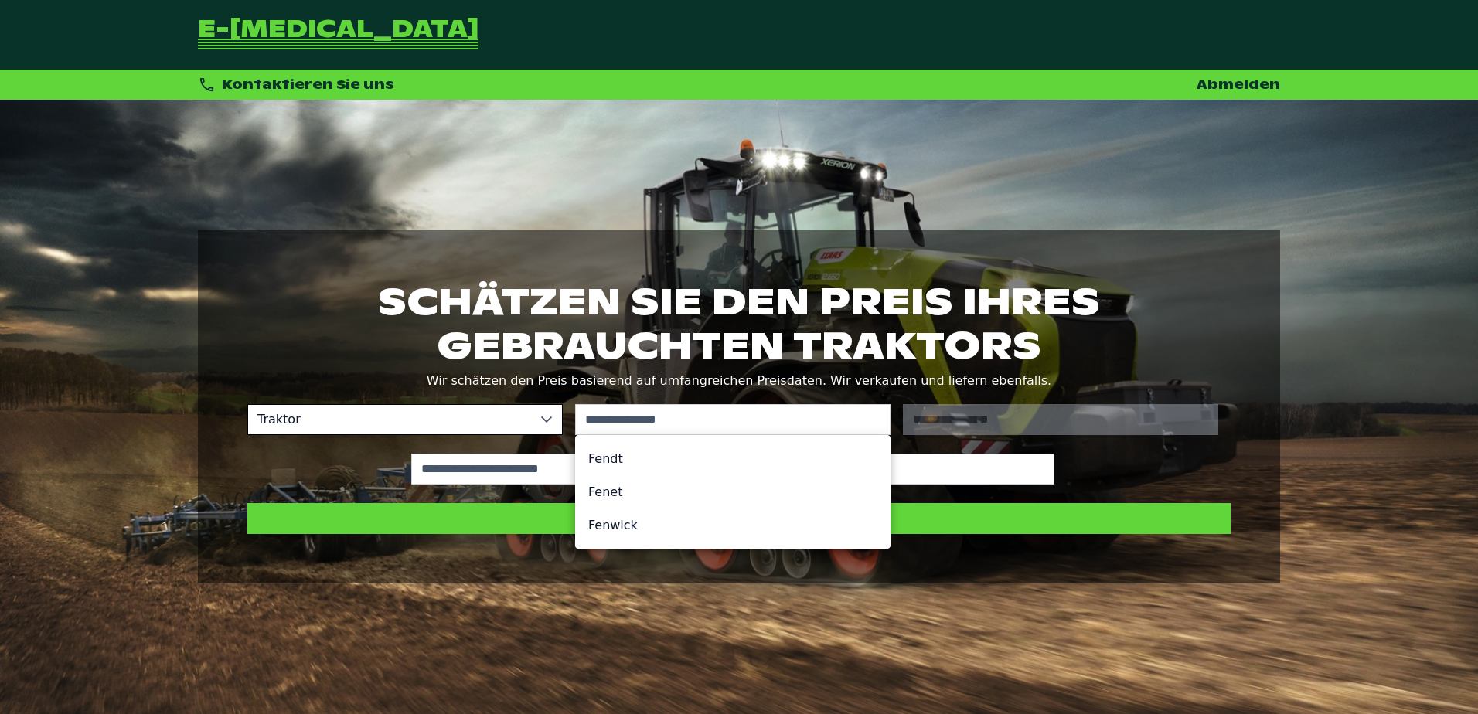
click at [634, 464] on li "Fendt" at bounding box center [733, 458] width 314 height 33
type input "*****"
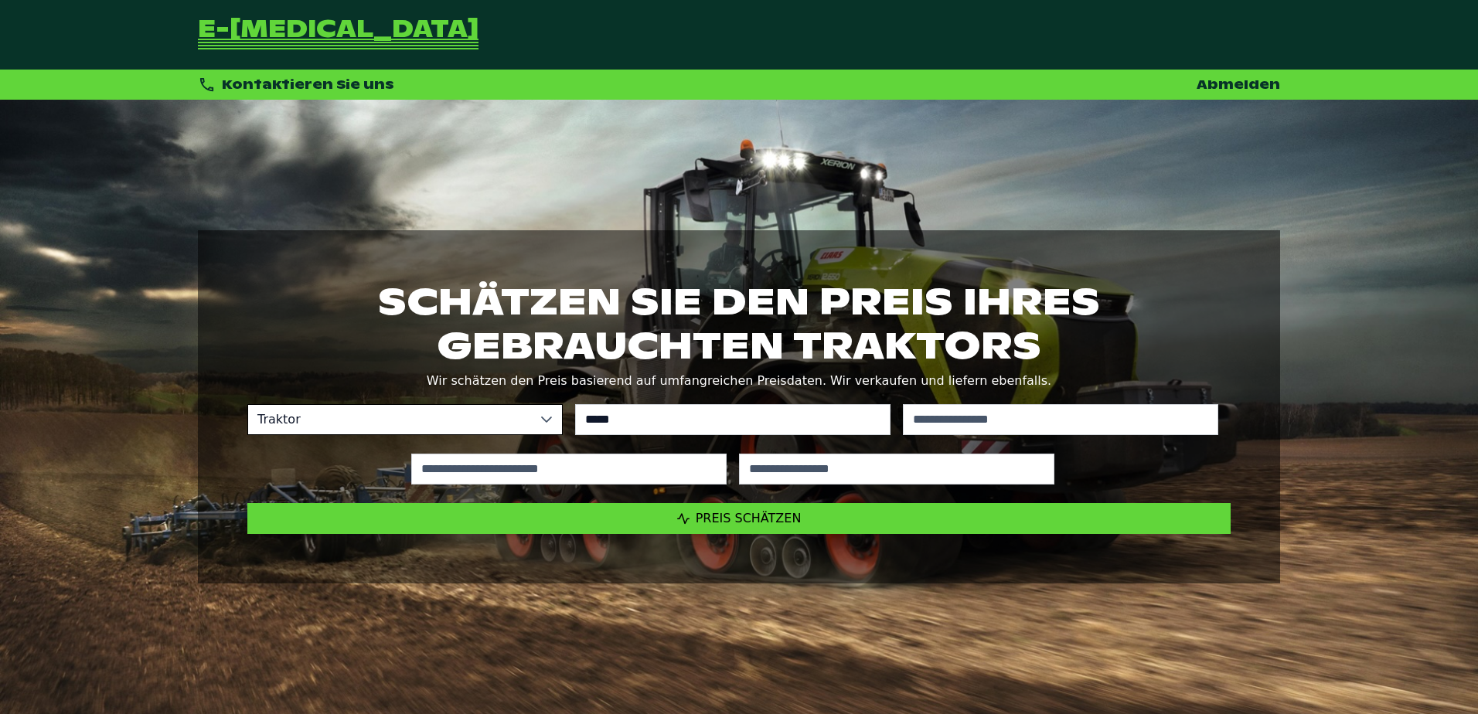
click at [1103, 398] on div "No results found" at bounding box center [1061, 419] width 328 height 43
click at [1082, 416] on input "text" at bounding box center [1060, 419] width 315 height 31
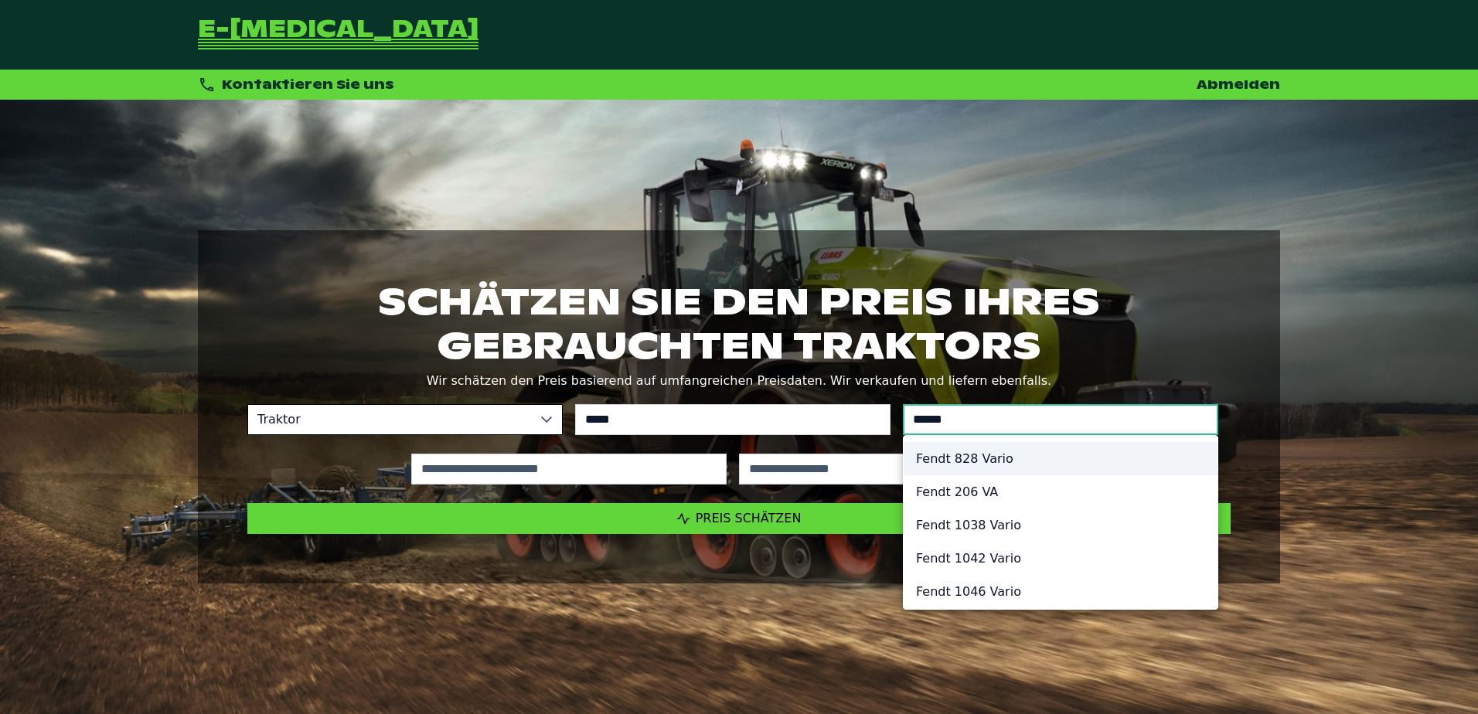
type input "******"
click at [1010, 465] on li "Fendt 828 Vario" at bounding box center [1061, 458] width 314 height 33
type input "*********"
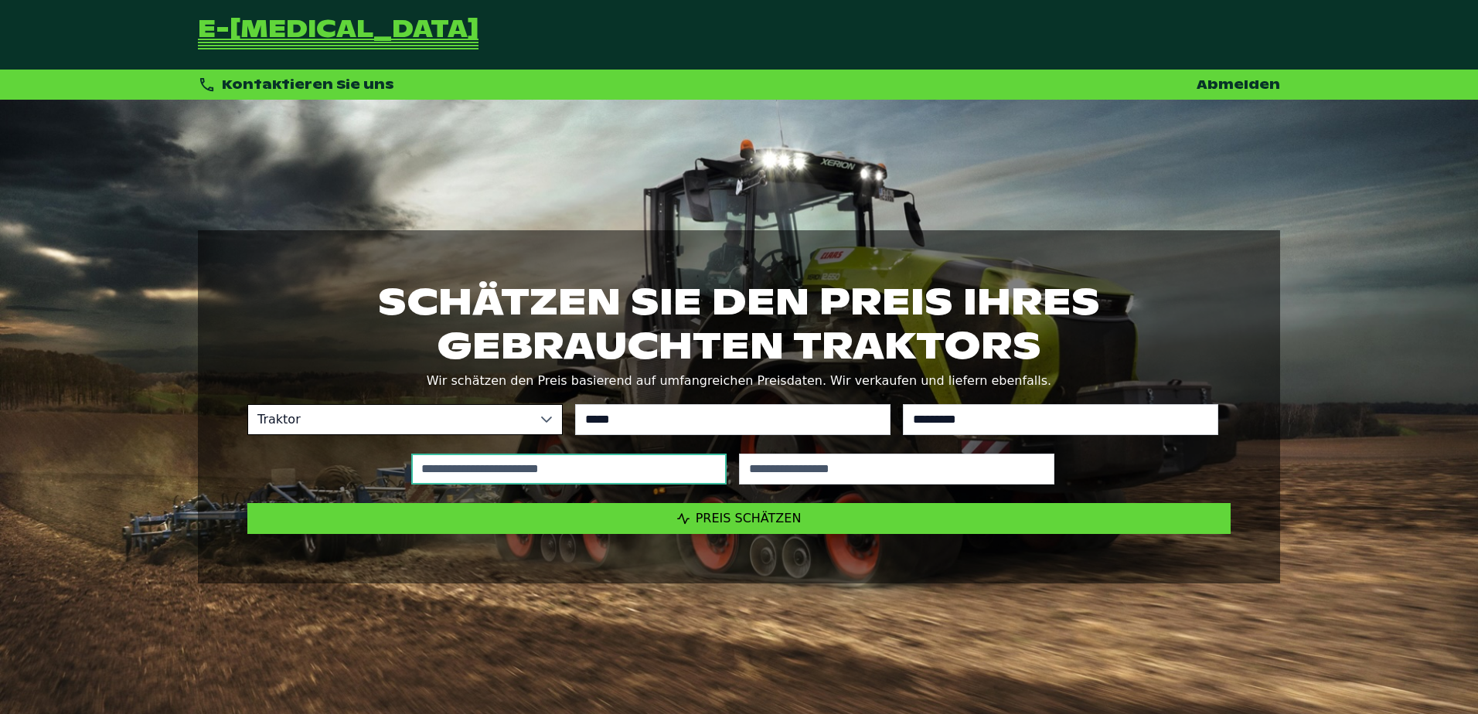
click at [620, 459] on input "text" at bounding box center [568, 469] width 315 height 31
type input "*****"
type input "****"
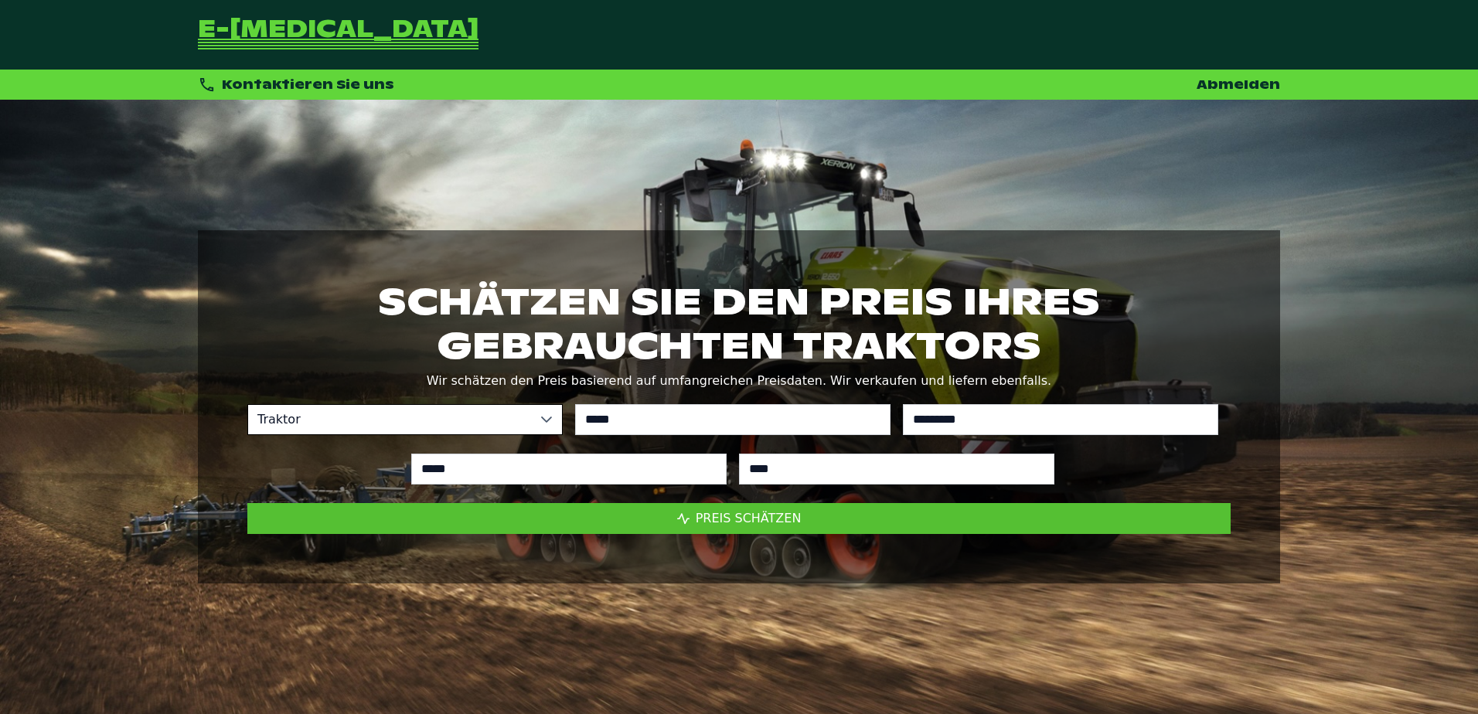
click at [709, 506] on button "Preis schätzen" at bounding box center [739, 518] width 984 height 31
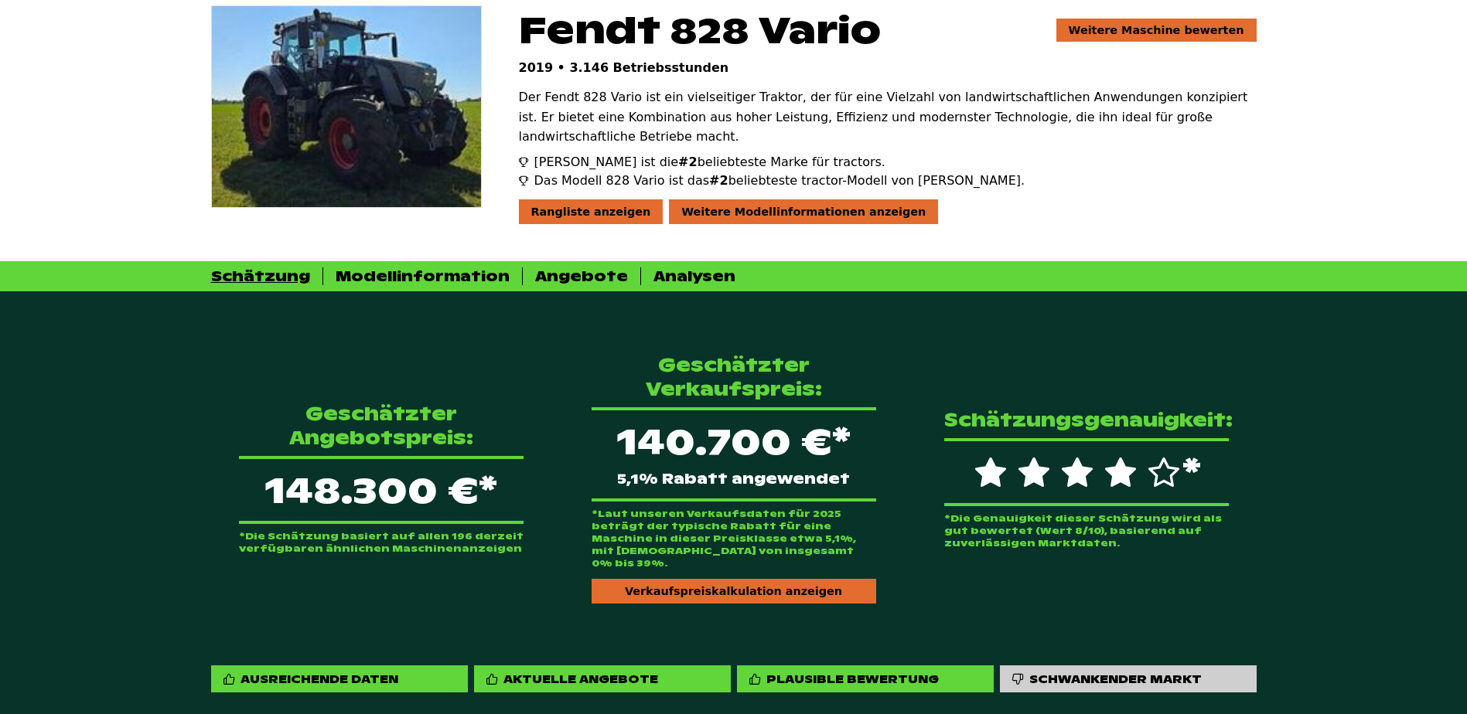
scroll to position [387, 0]
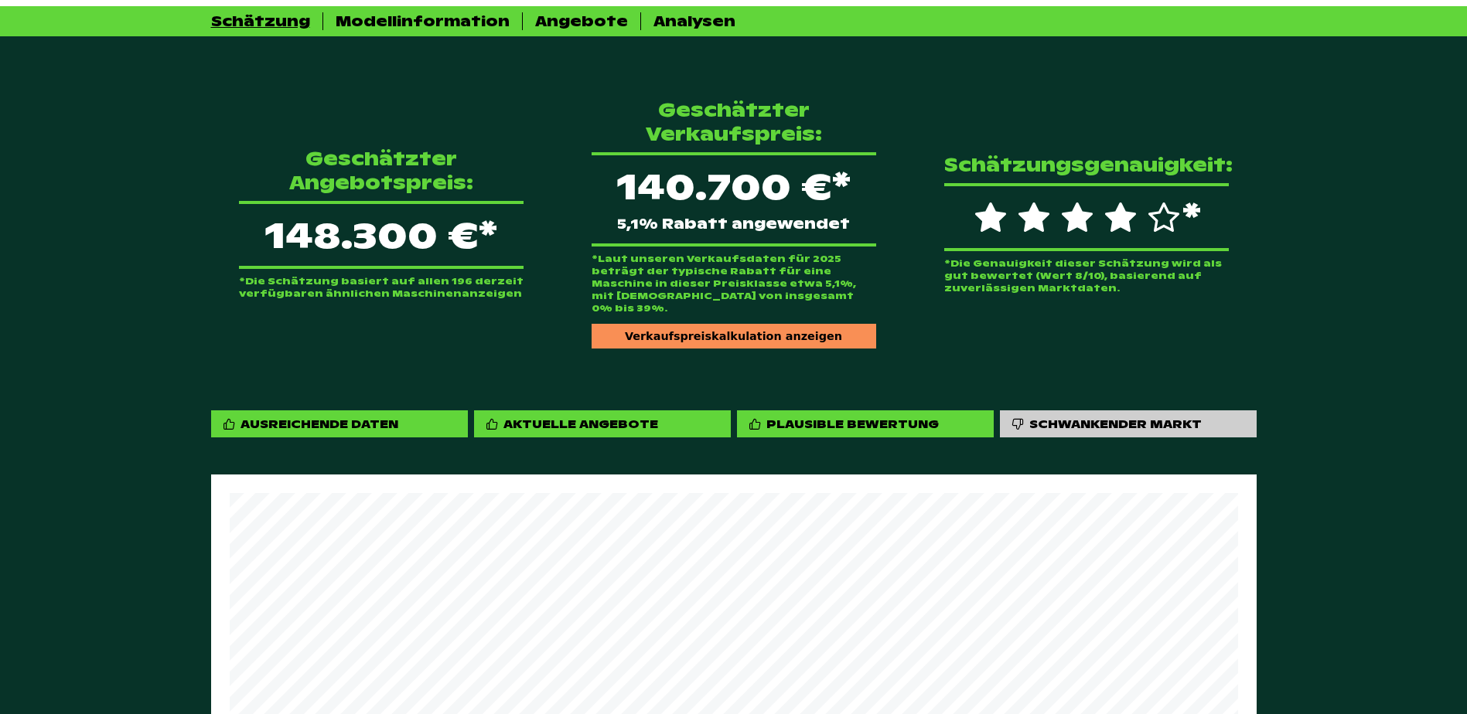
click at [680, 324] on div "Verkaufspreiskalkulation anzeigen" at bounding box center [734, 336] width 285 height 25
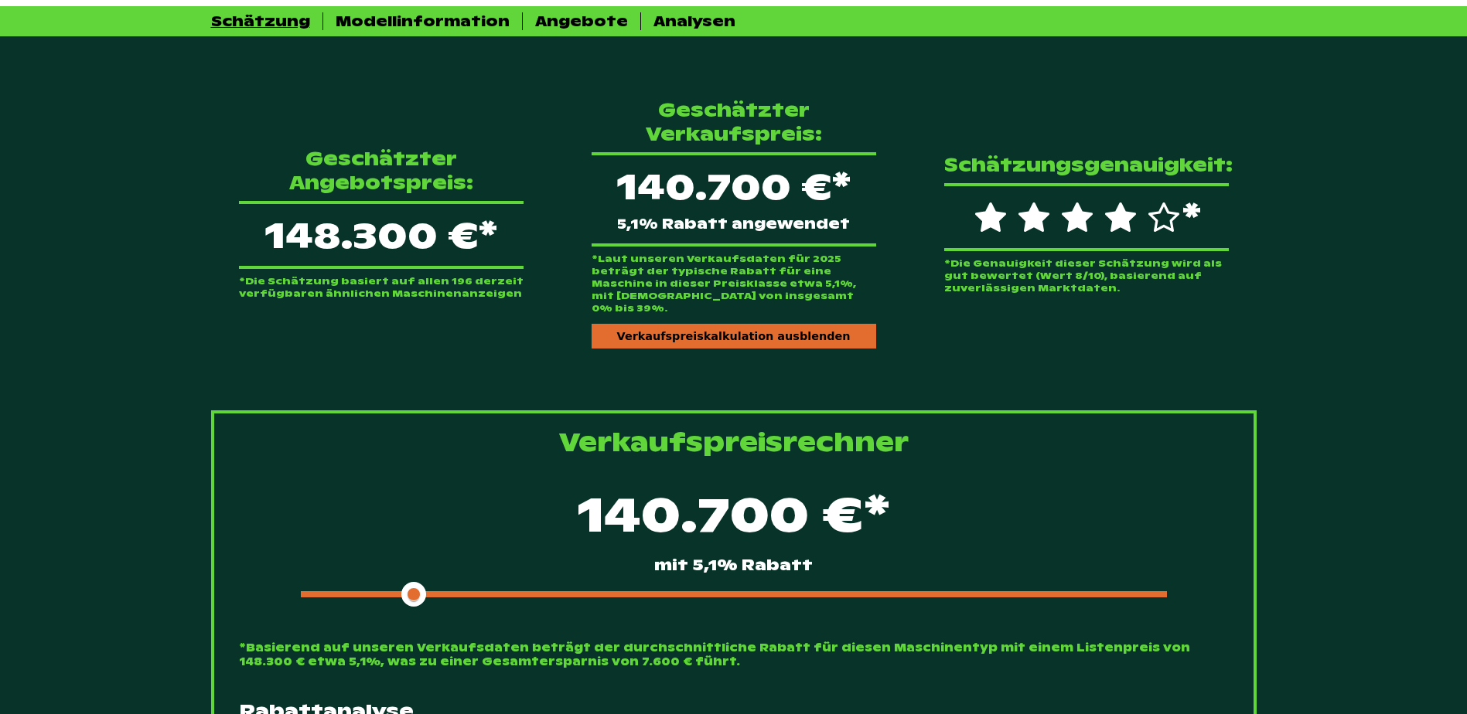
click at [624, 592] on div at bounding box center [734, 595] width 866 height 6
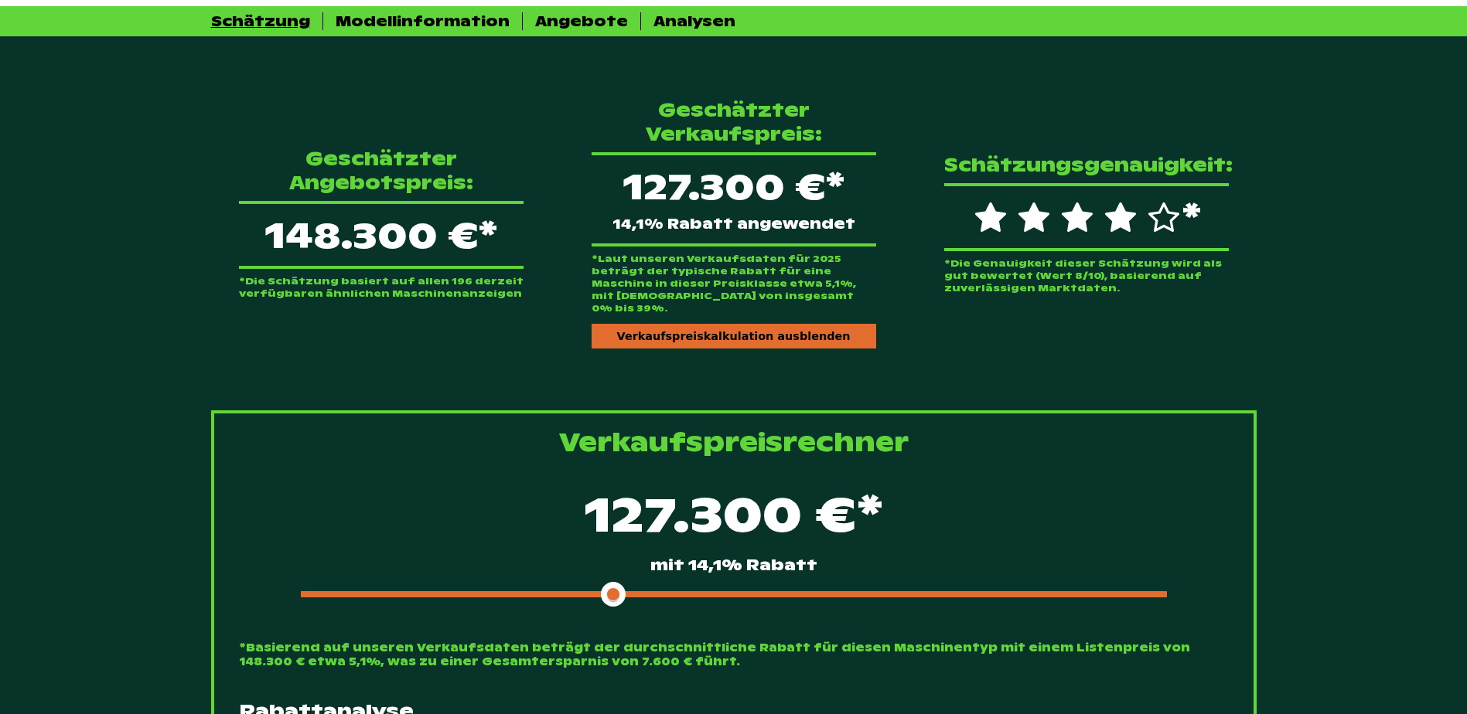
click at [598, 592] on span at bounding box center [457, 595] width 313 height 6
click at [566, 592] on span at bounding box center [457, 595] width 313 height 6
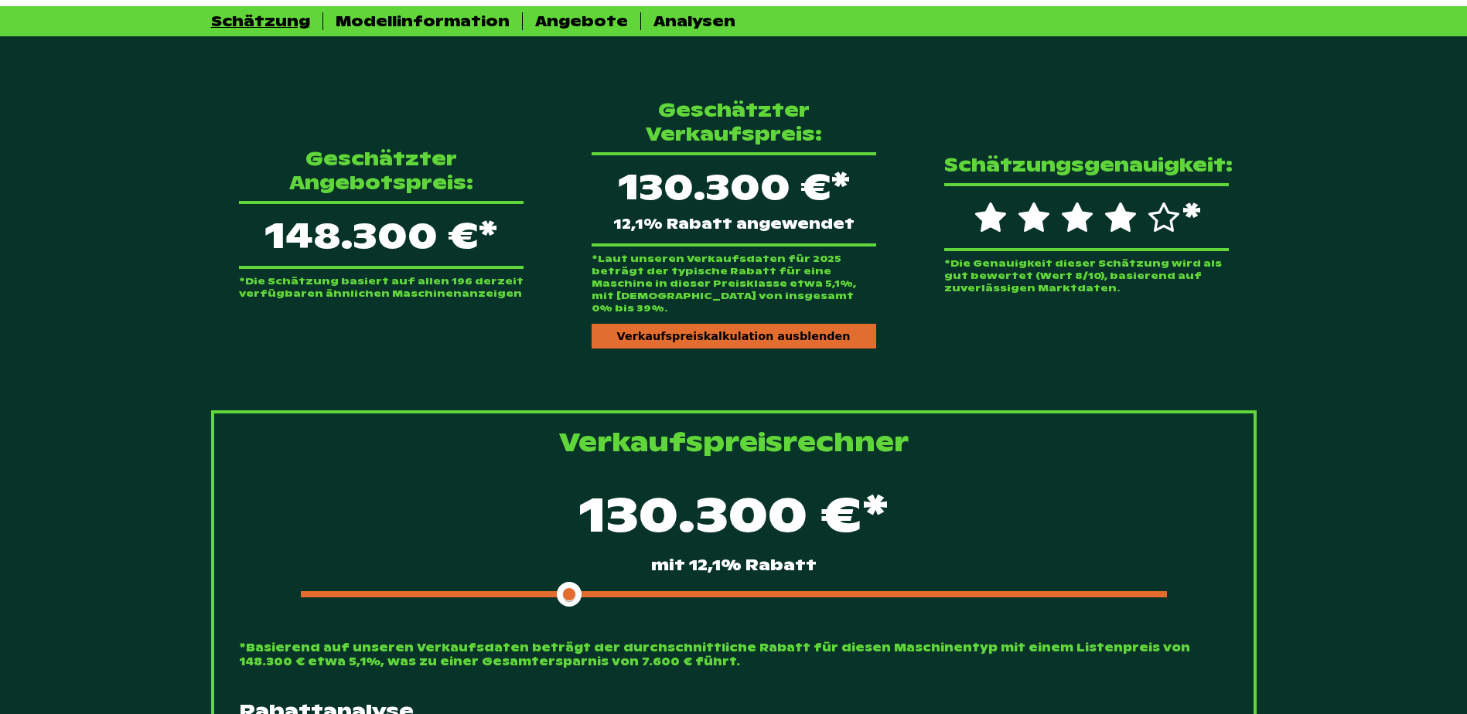
click at [544, 592] on span at bounding box center [435, 595] width 268 height 6
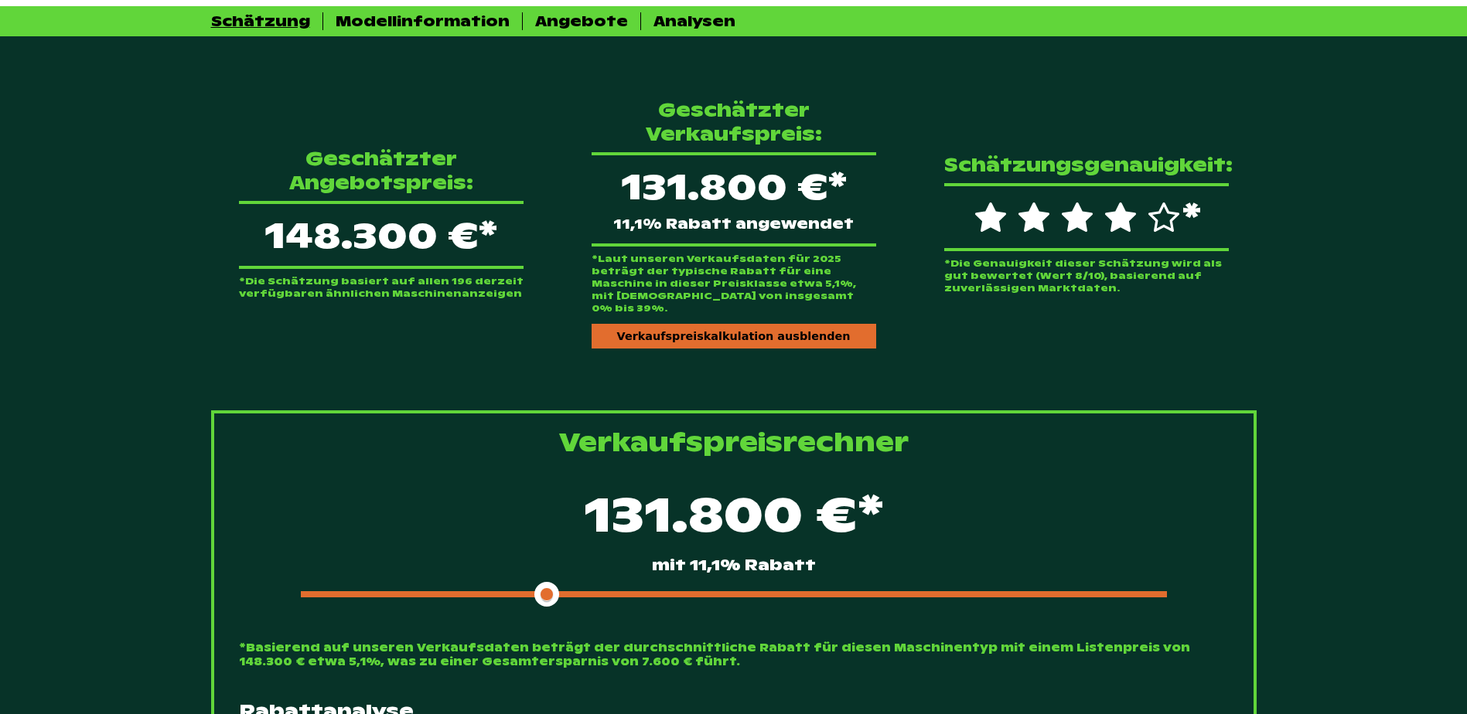
click at [525, 592] on span at bounding box center [424, 595] width 247 height 6
click at [511, 592] on span at bounding box center [424, 595] width 247 height 6
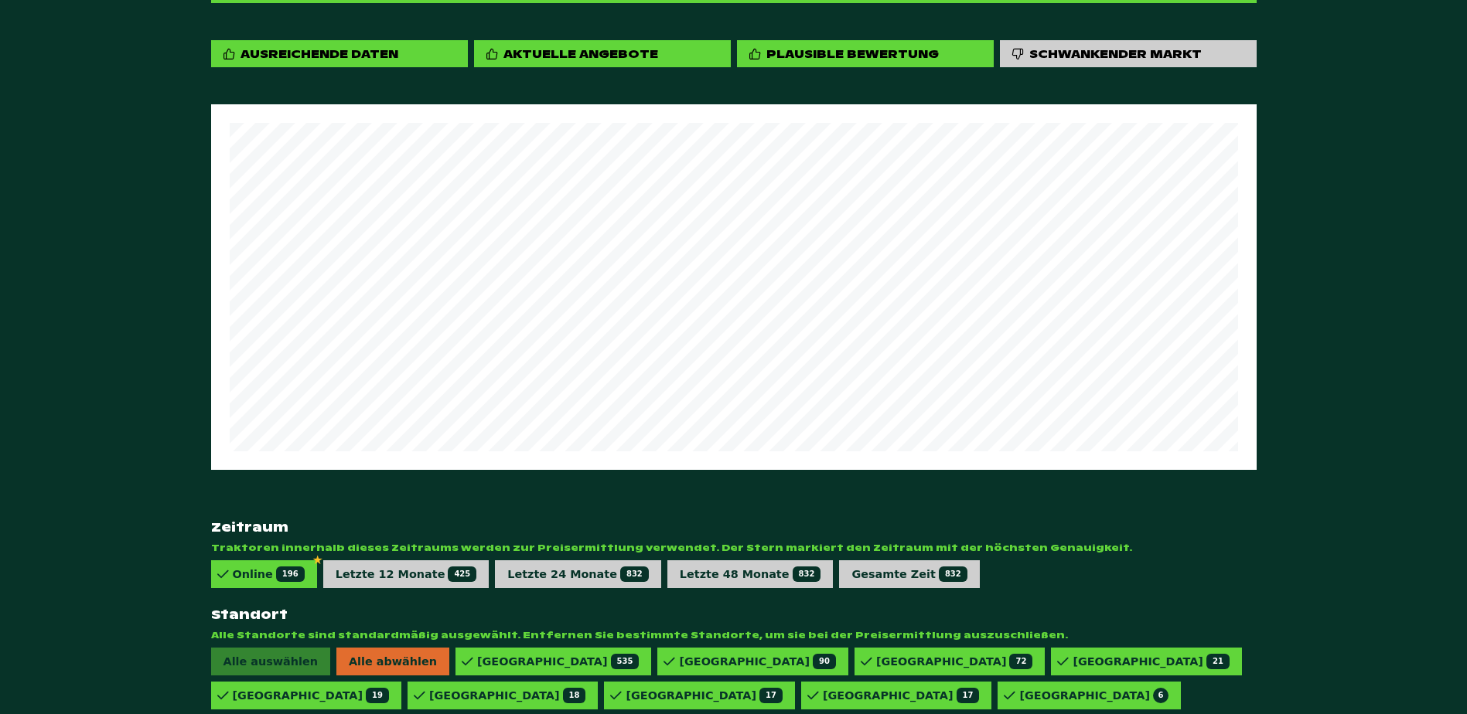
scroll to position [1856, 0]
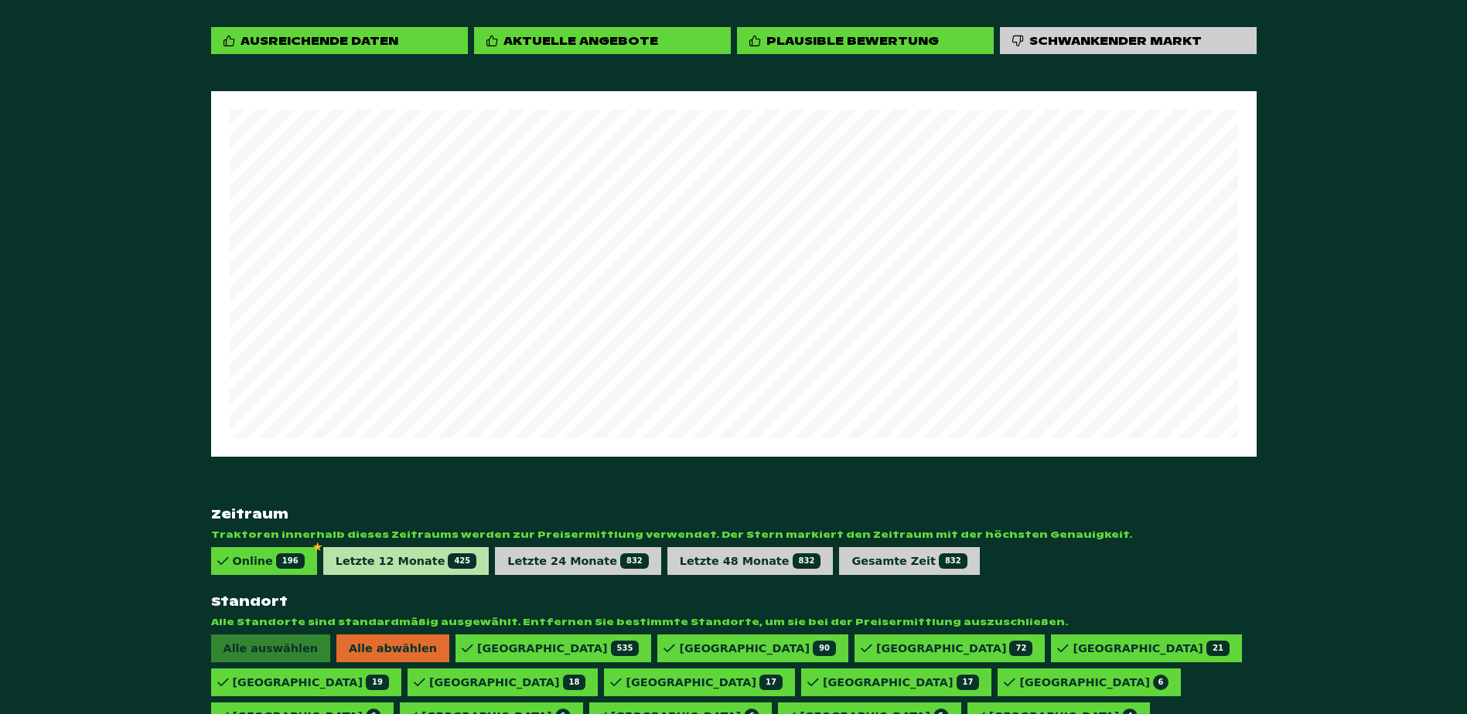
click at [406, 547] on div "Letzte 12 Monate 425" at bounding box center [406, 561] width 166 height 28
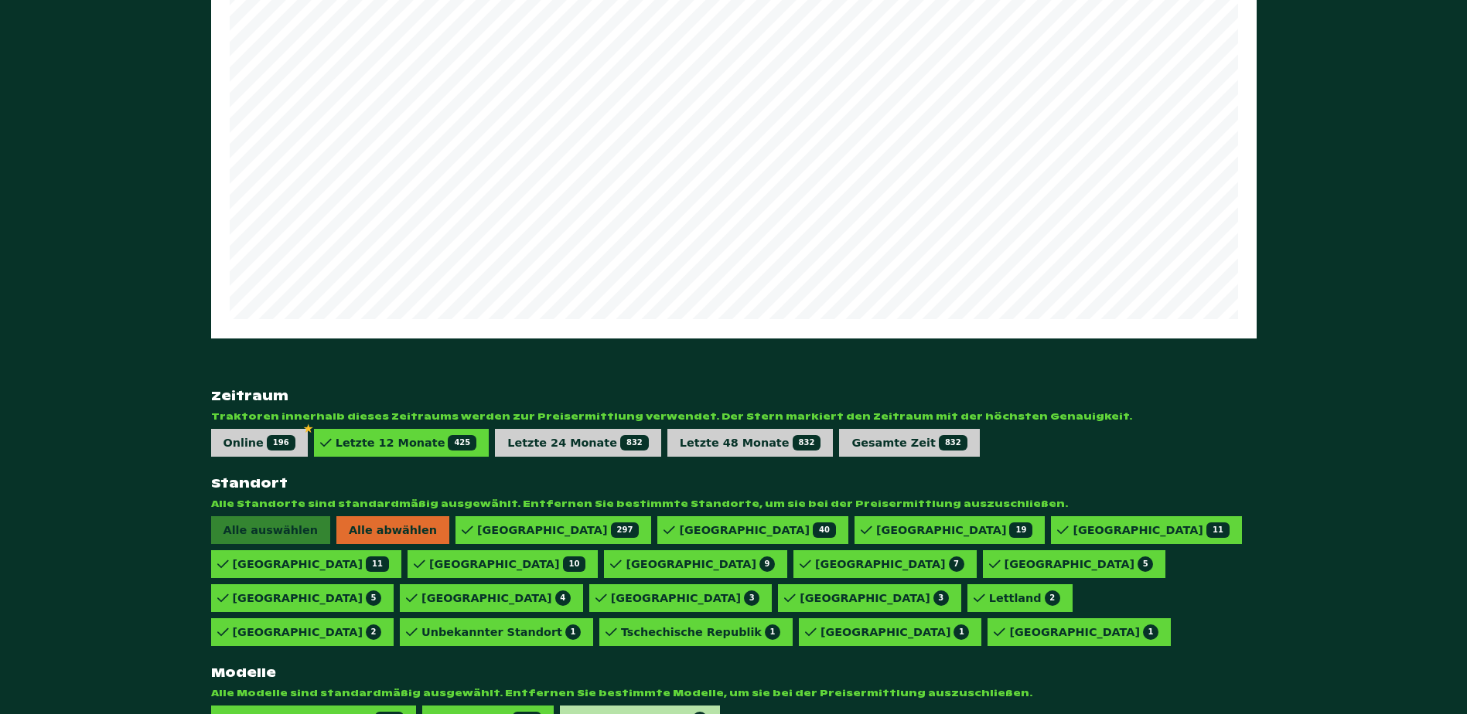
scroll to position [1957, 0]
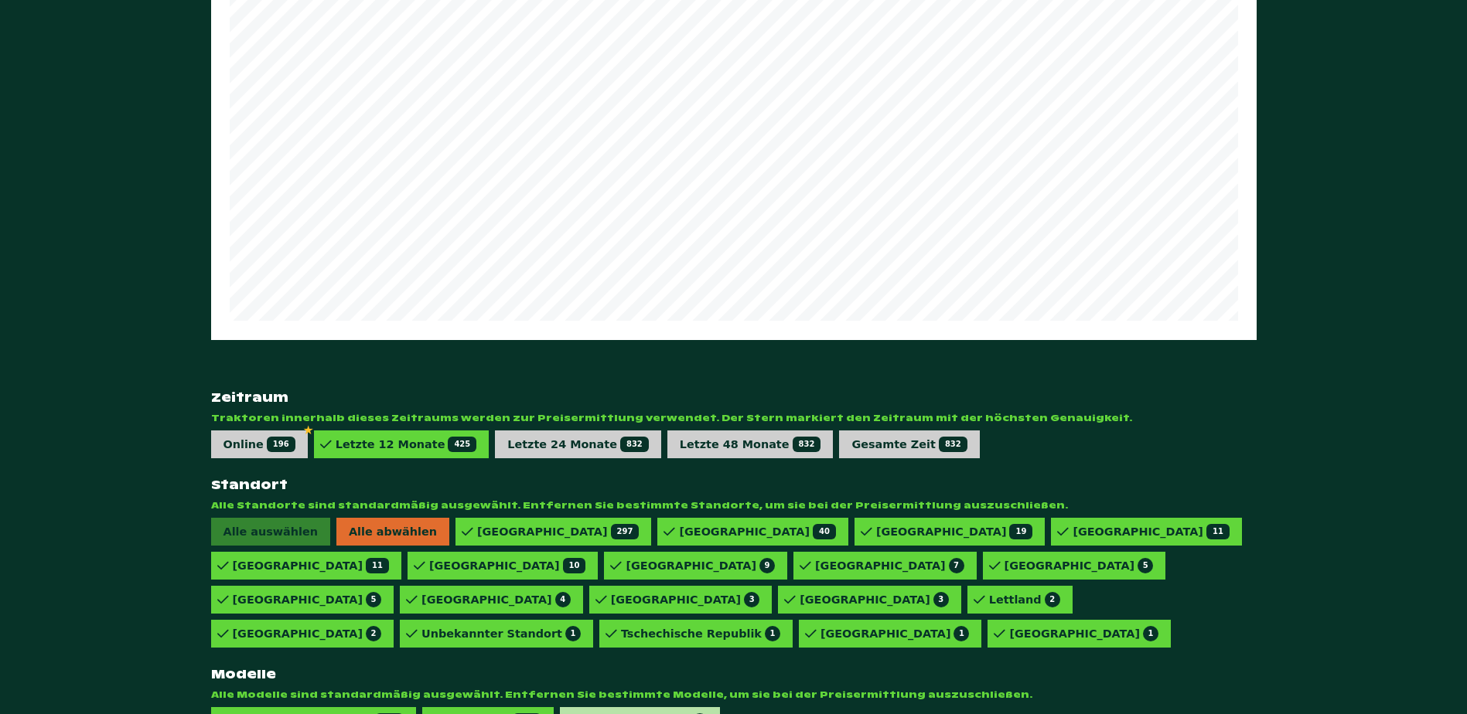
click at [601, 714] on div "828 VARIO PROFI 6" at bounding box center [644, 721] width 126 height 15
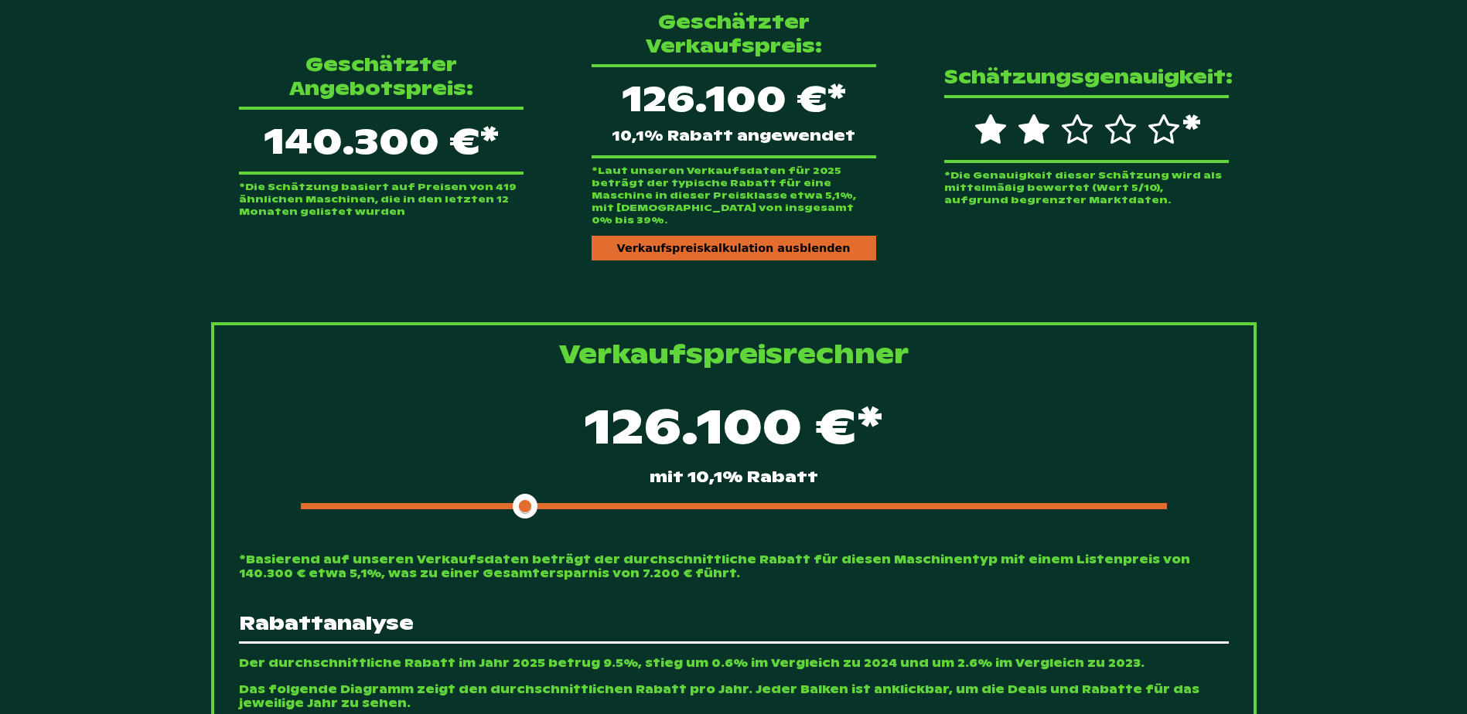
scroll to position [412, 0]
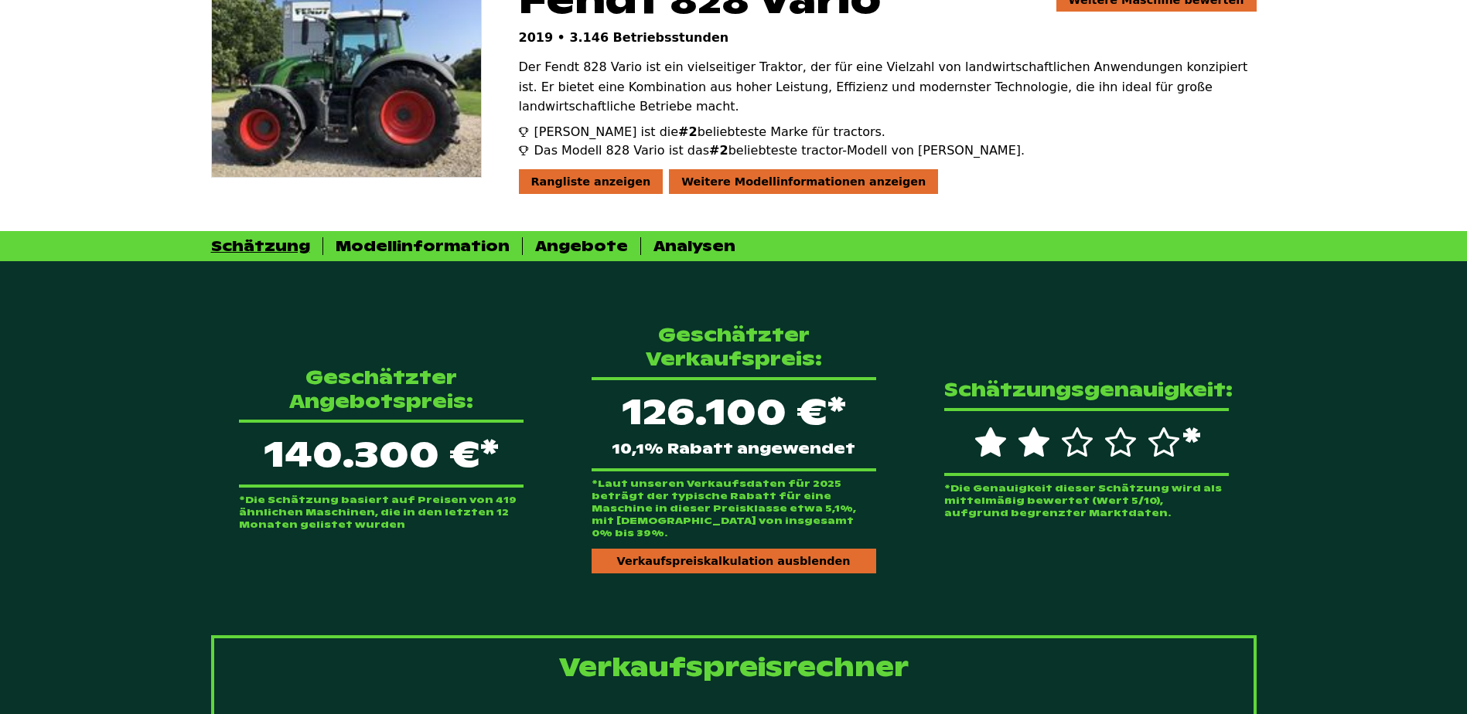
scroll to position [0, 0]
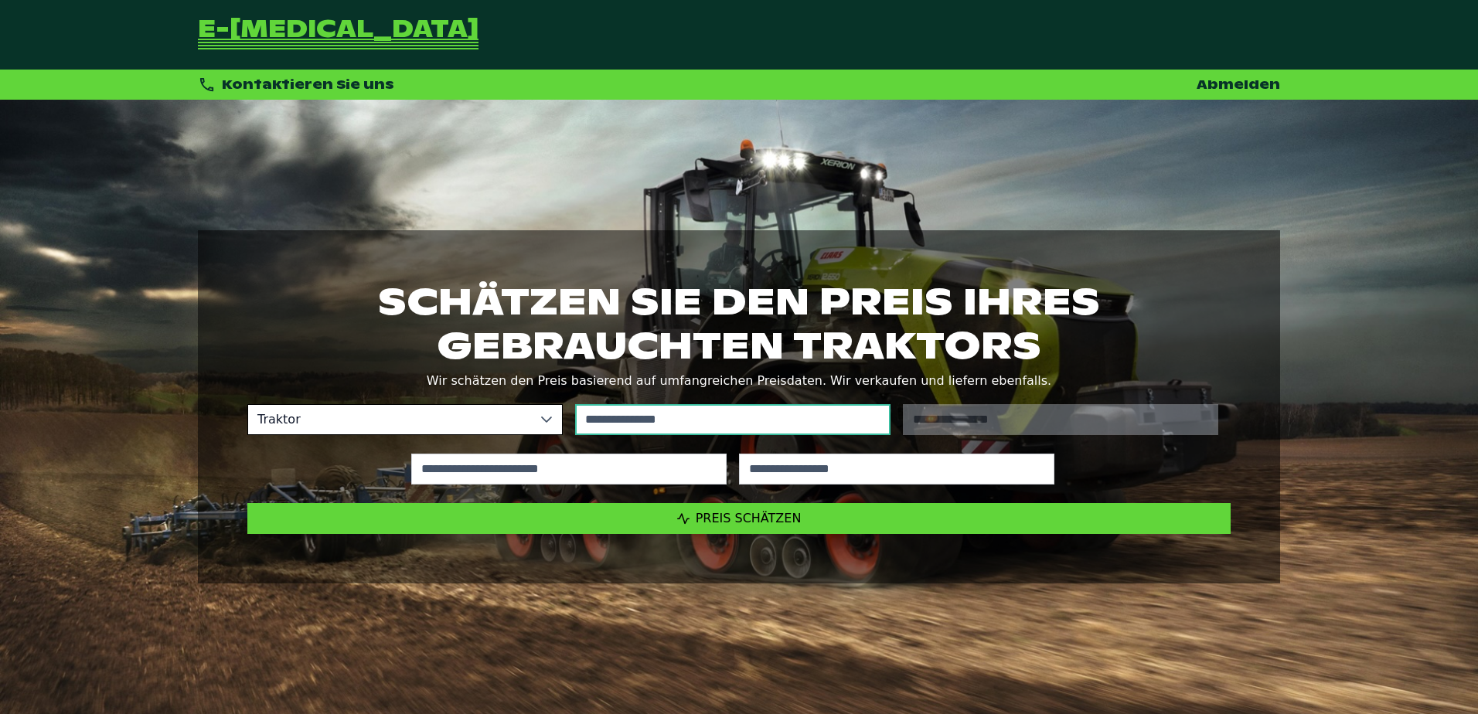
click at [714, 428] on input "text" at bounding box center [732, 419] width 315 height 31
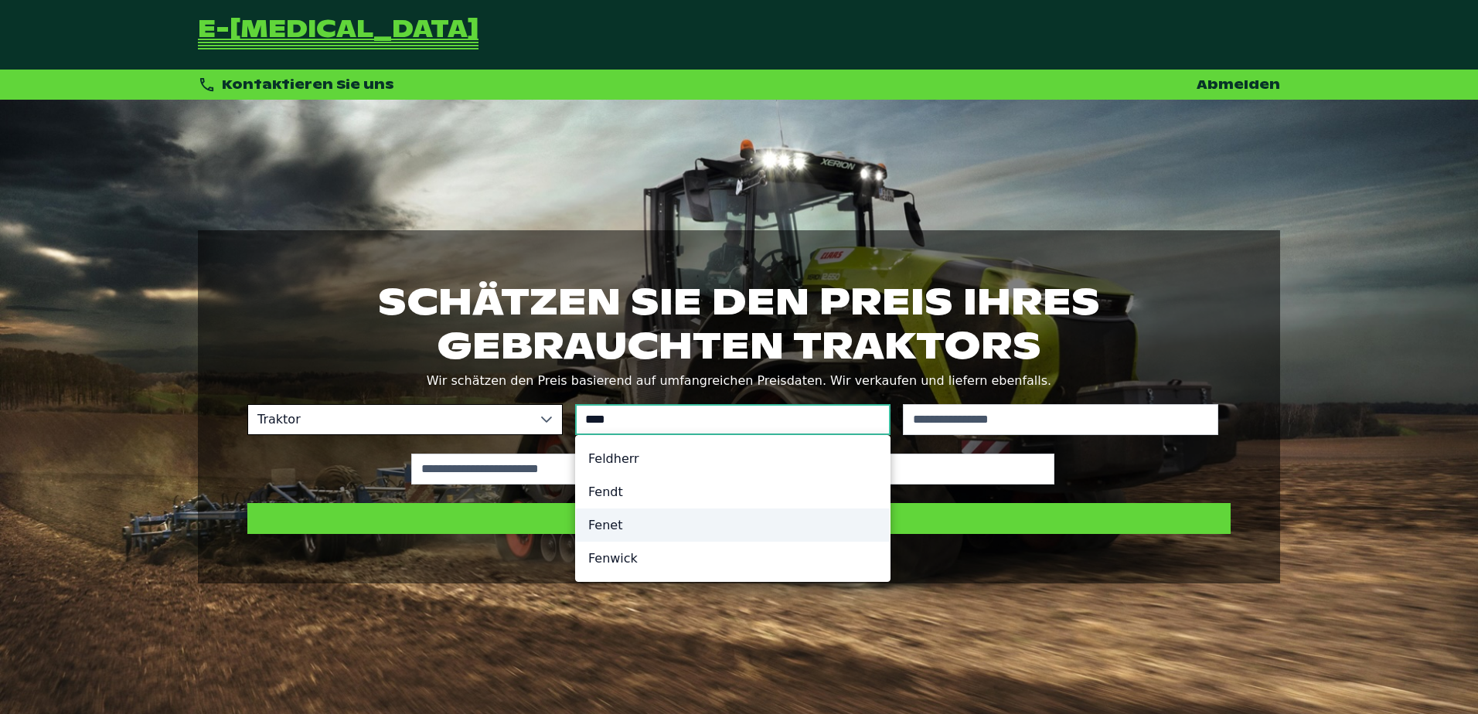
type input "****"
click at [605, 494] on li "Fendt" at bounding box center [733, 492] width 314 height 33
type input "*****"
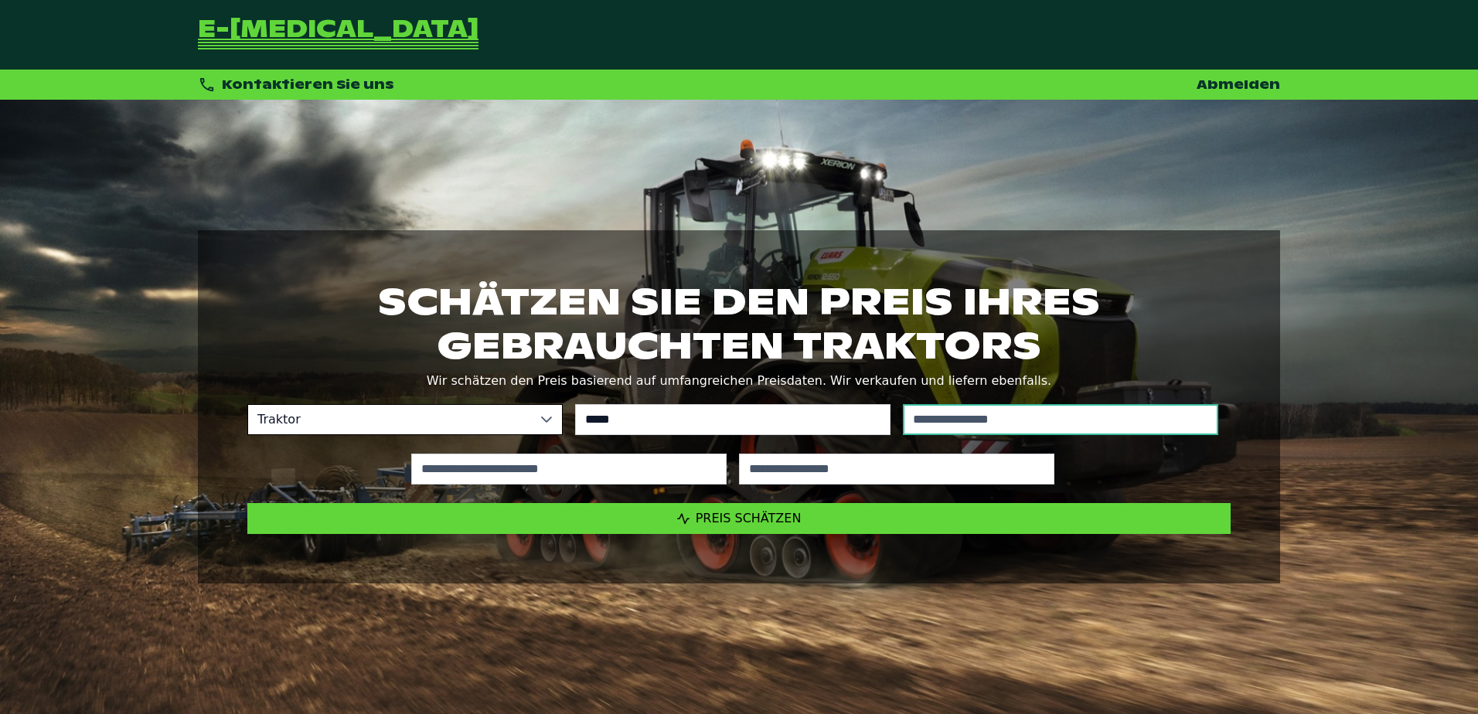
click at [953, 430] on input "text" at bounding box center [1060, 419] width 315 height 31
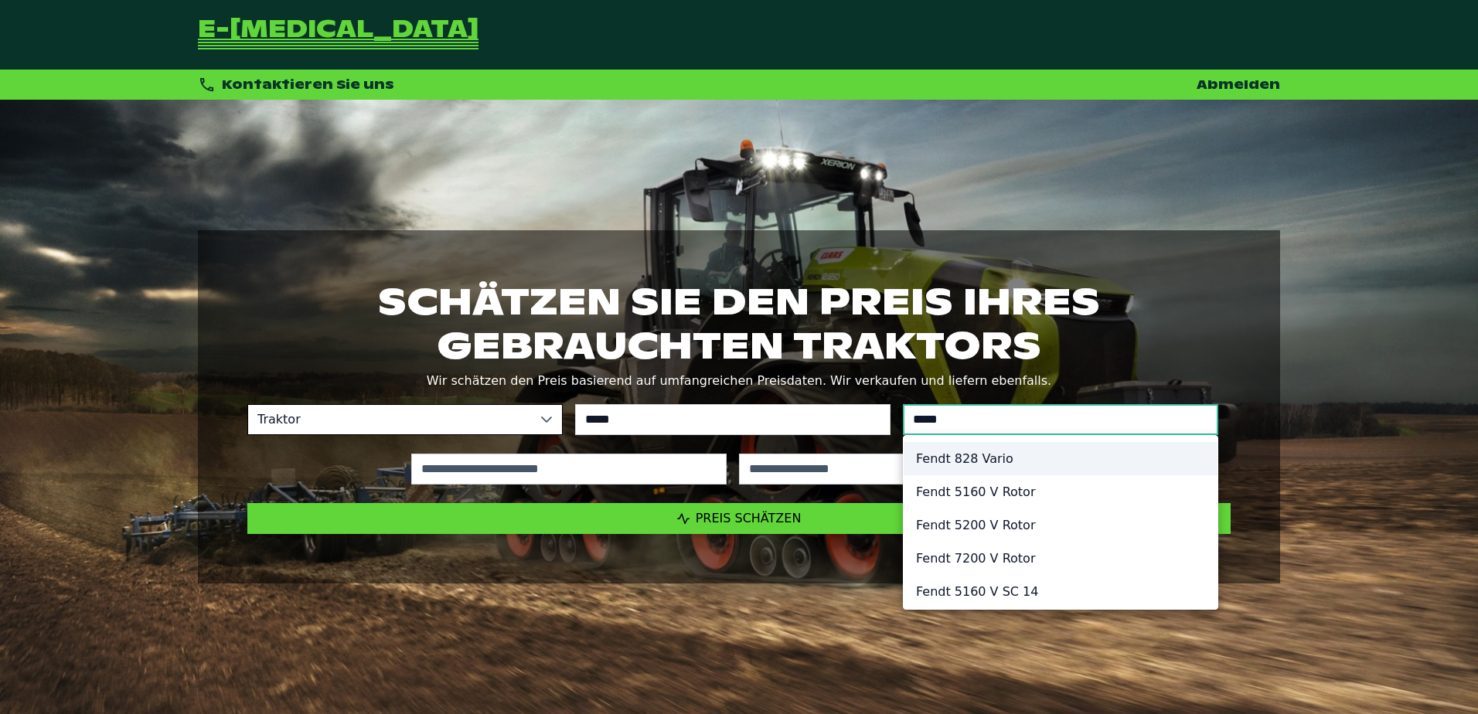
type input "*****"
click at [953, 454] on li "Fendt 828 Vario" at bounding box center [1061, 458] width 314 height 33
type input "*********"
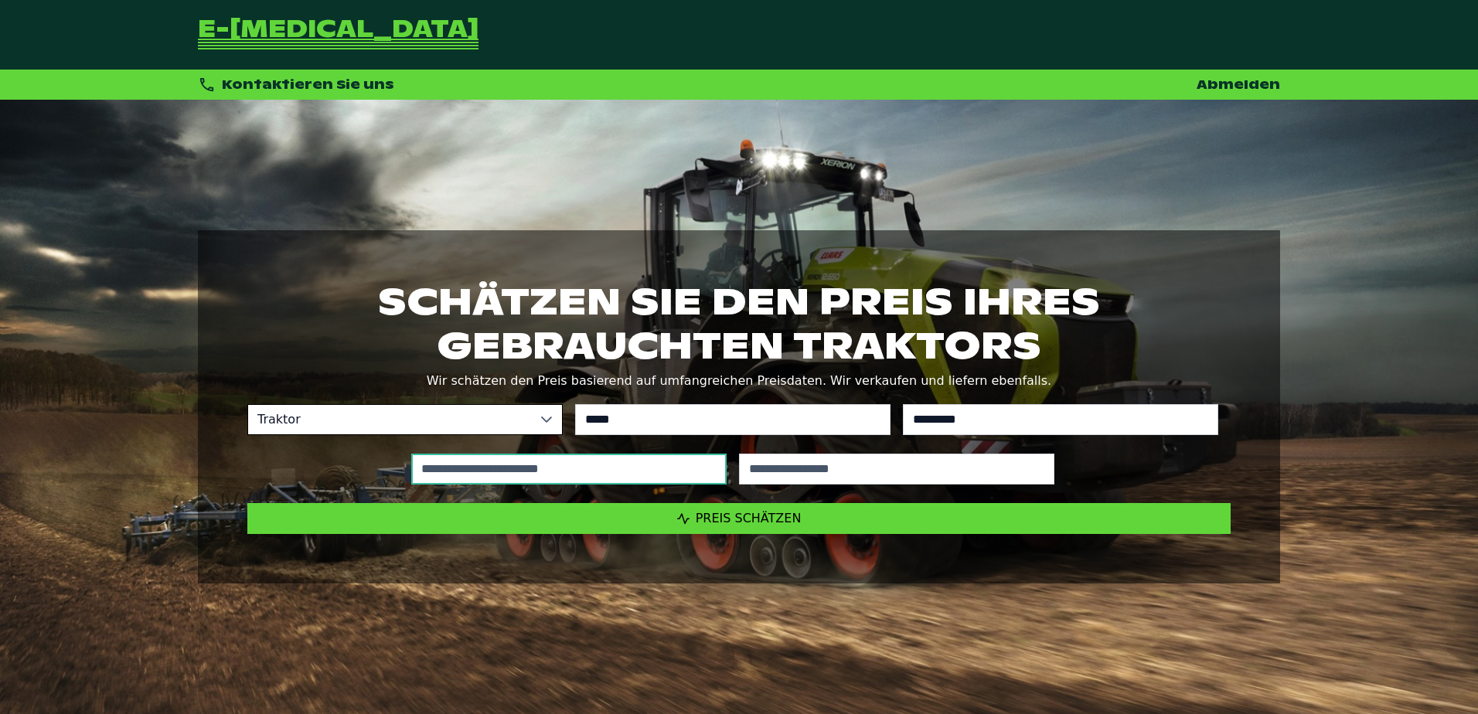
click at [544, 465] on input "text" at bounding box center [568, 469] width 315 height 31
type input "*****"
type input "****"
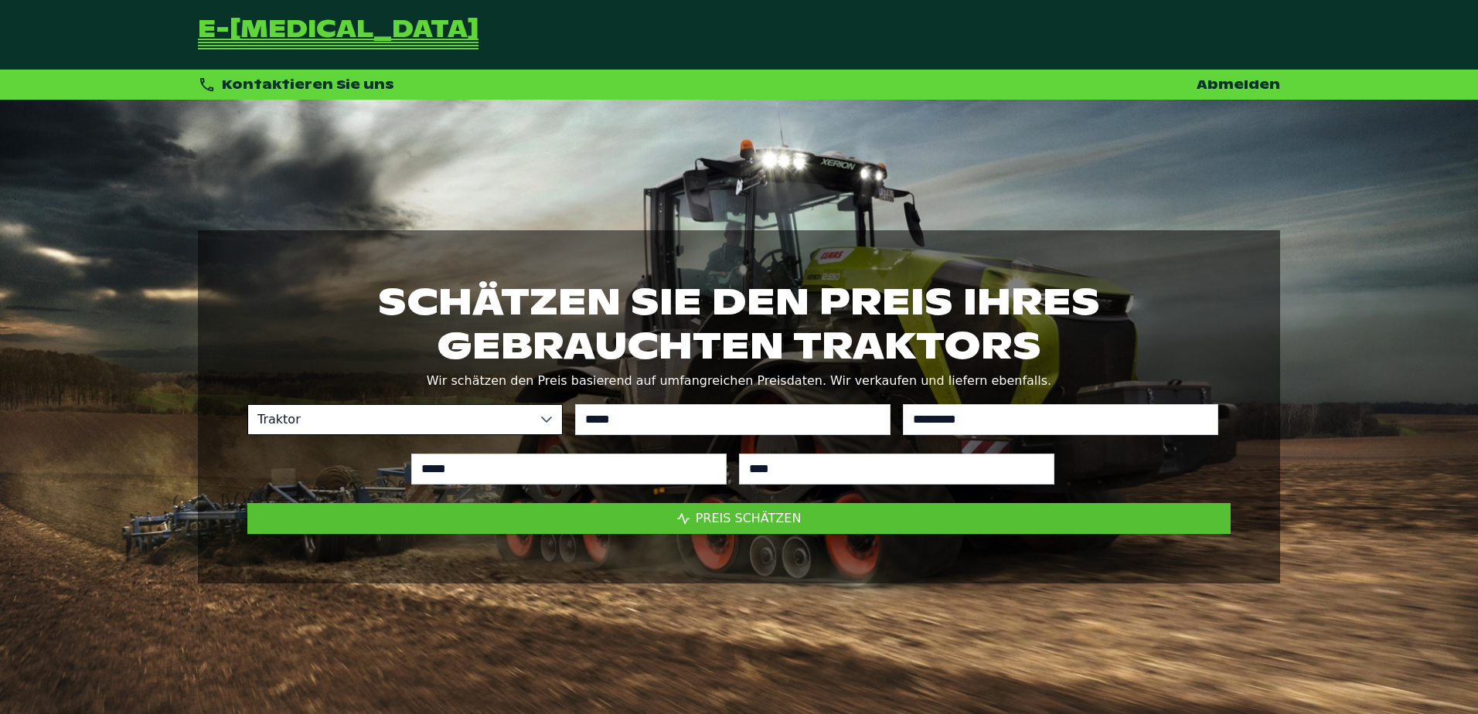
click at [734, 520] on span "Preis schätzen" at bounding box center [749, 518] width 106 height 15
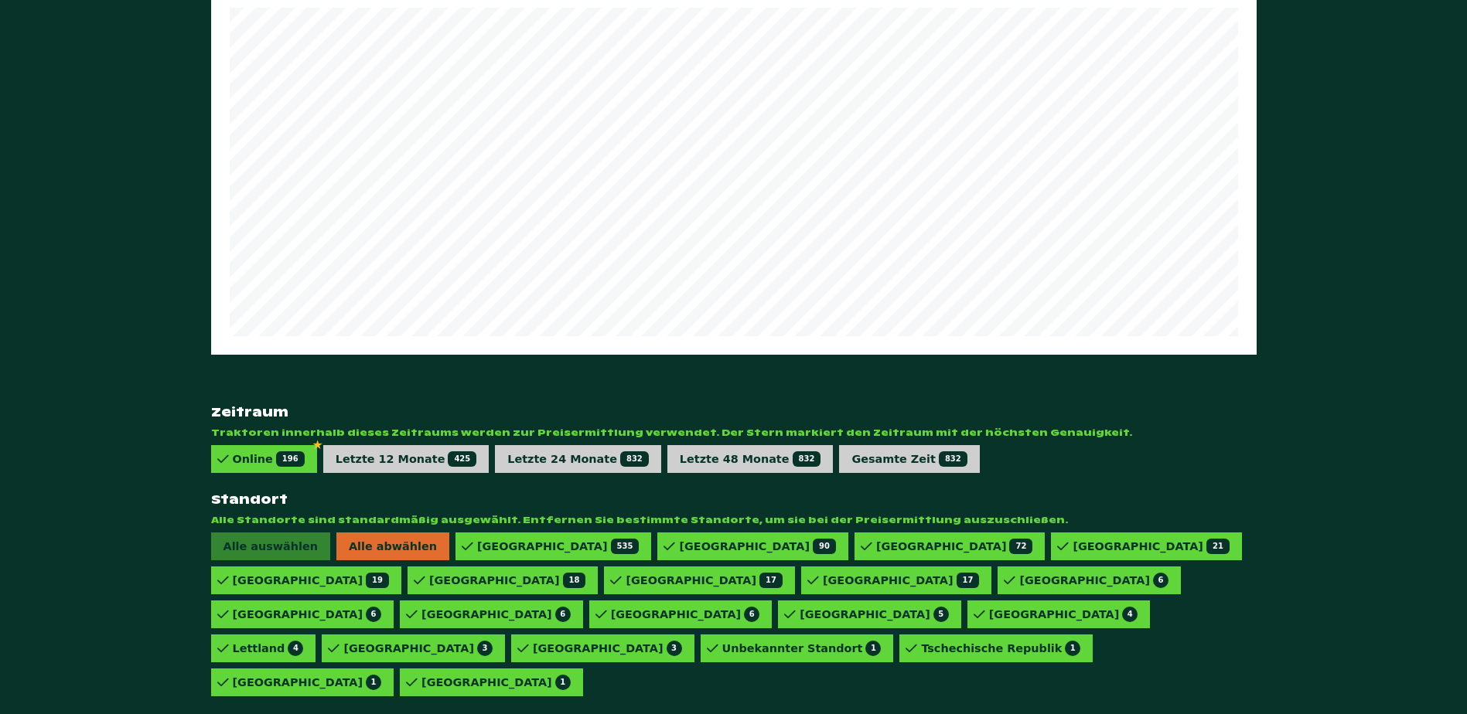
scroll to position [887, 0]
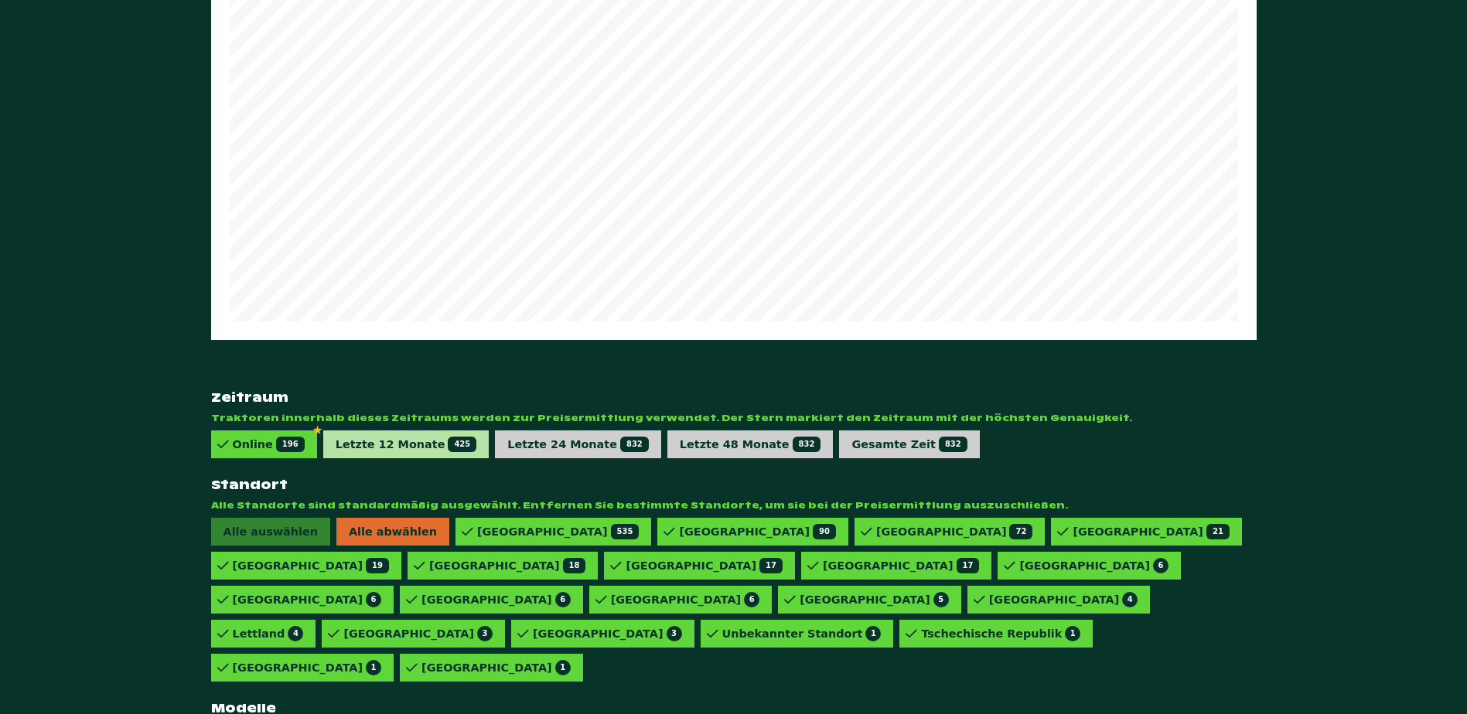
click at [399, 437] on div "Letzte 12 Monate 425" at bounding box center [407, 444] width 142 height 15
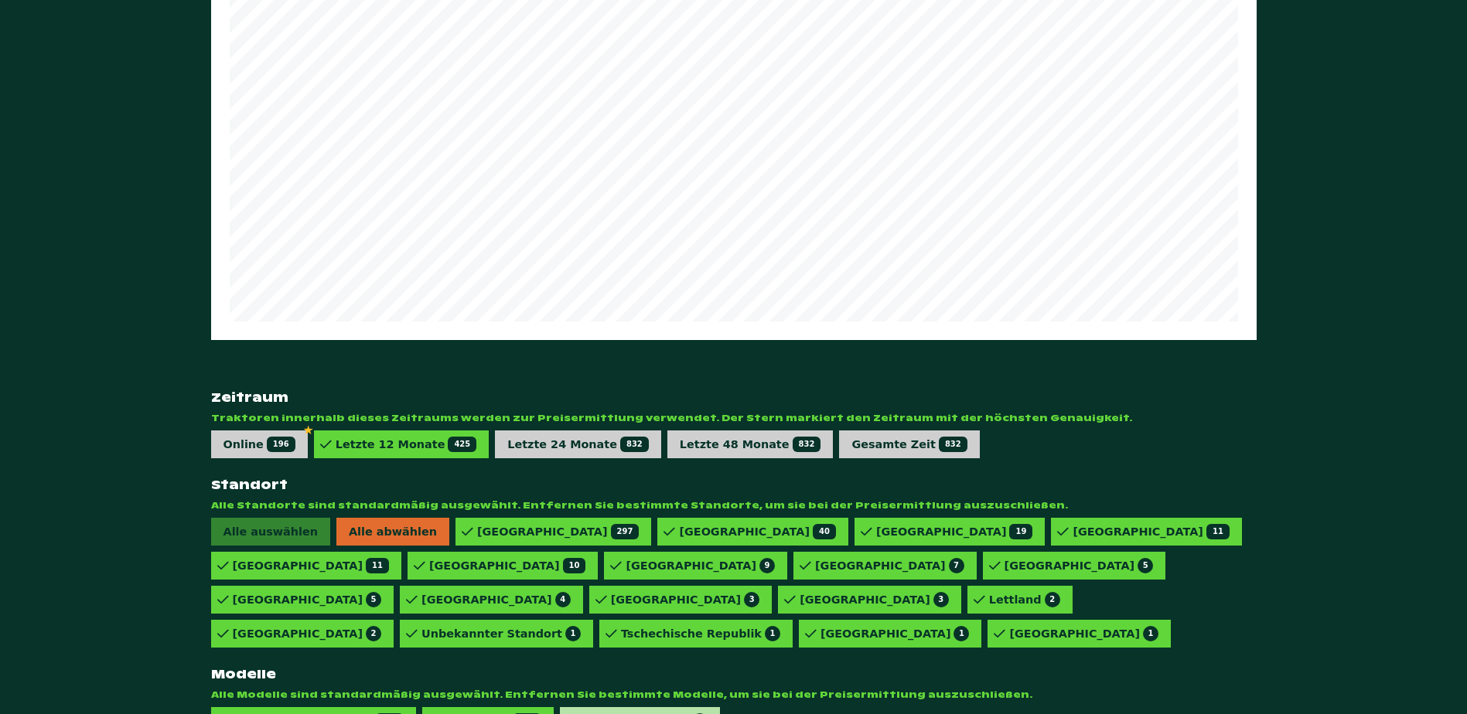
click at [592, 714] on div "828 VARIO PROFI 6" at bounding box center [644, 721] width 126 height 15
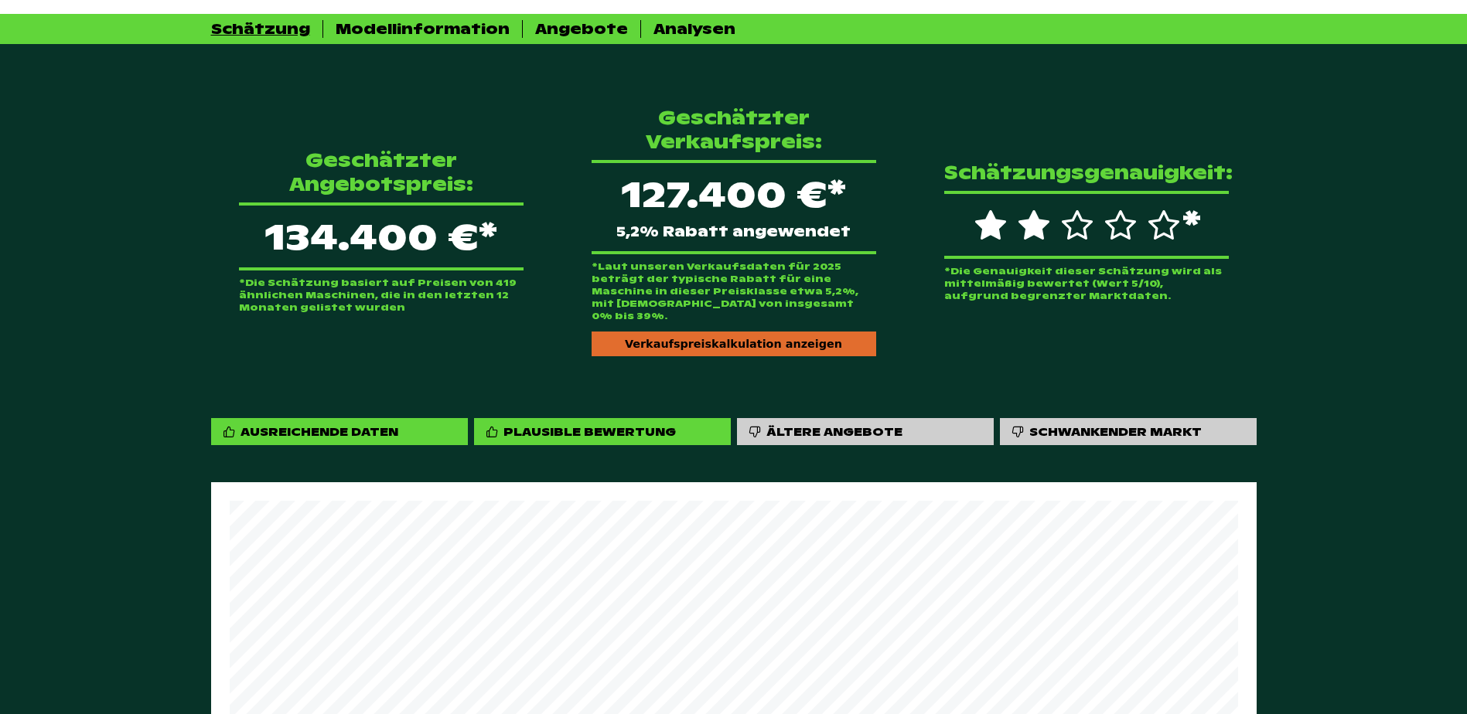
scroll to position [191, 0]
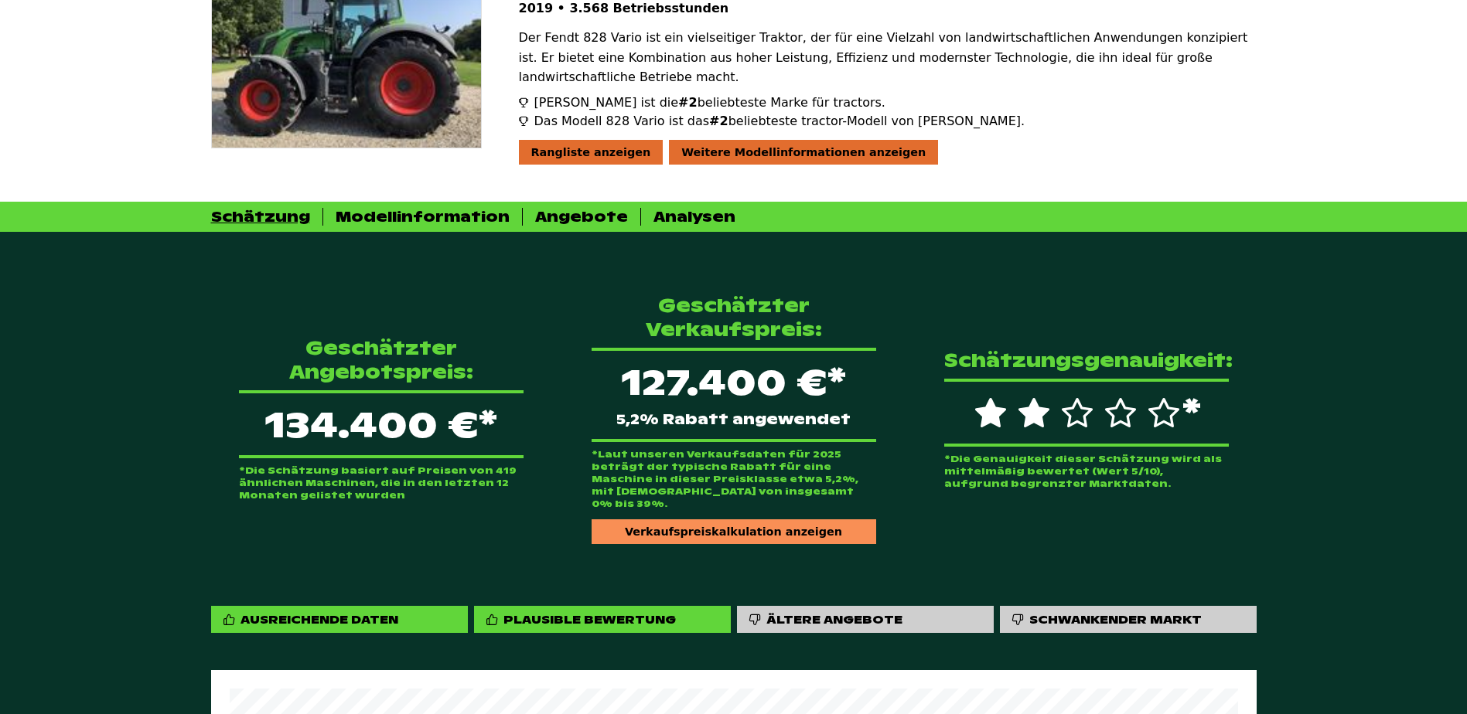
click at [699, 520] on div "Verkaufspreiskalkulation anzeigen" at bounding box center [734, 532] width 285 height 25
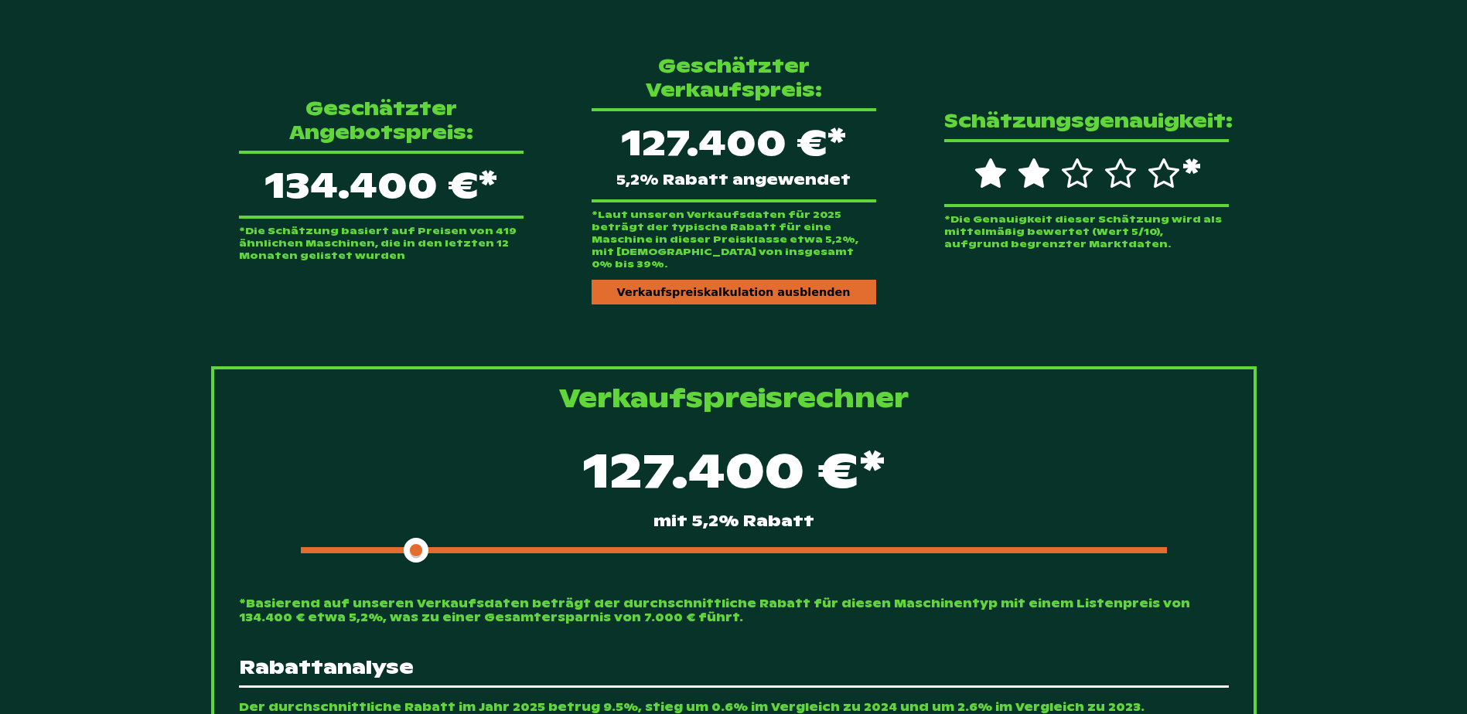
scroll to position [655, 0]
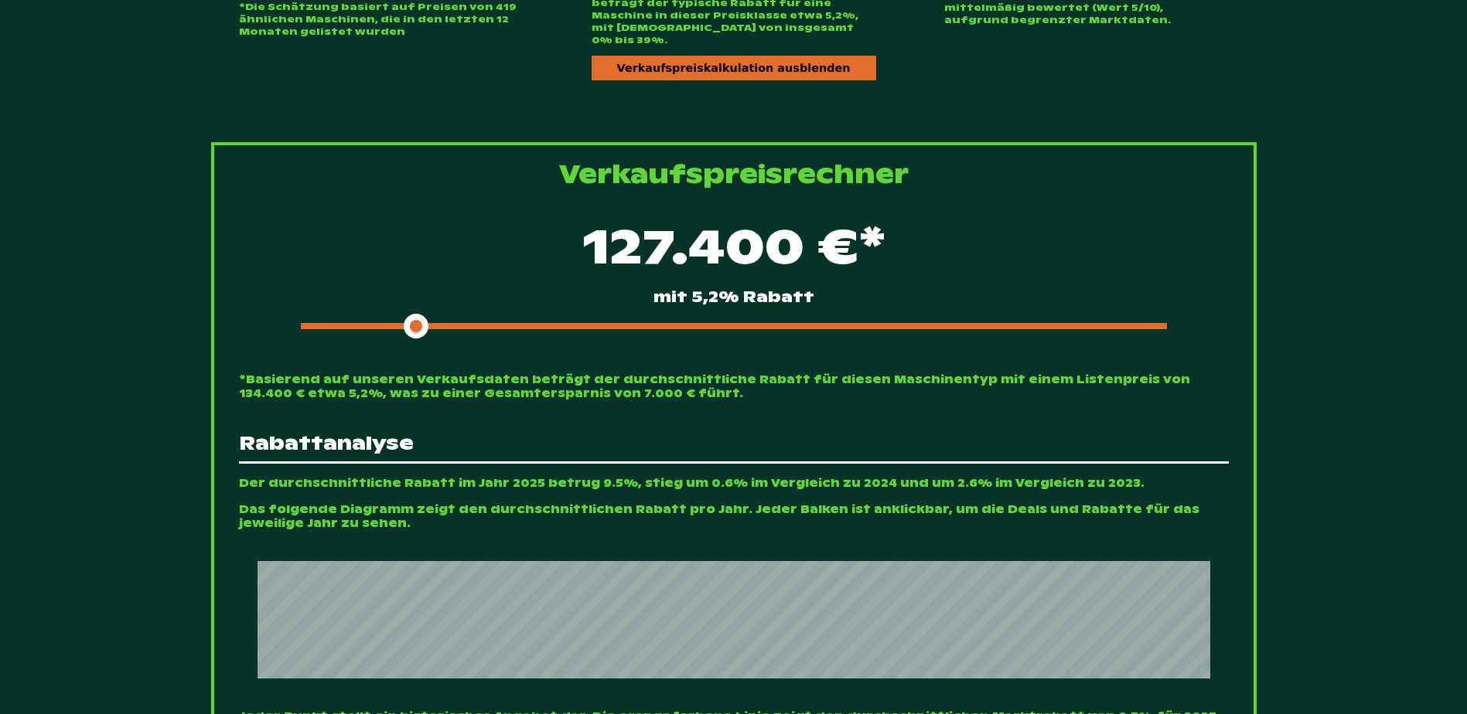
click at [627, 323] on div at bounding box center [734, 326] width 866 height 6
click at [584, 323] on span at bounding box center [458, 326] width 315 height 6
click at [567, 323] on span at bounding box center [447, 326] width 293 height 6
click at [551, 323] on span at bounding box center [436, 326] width 271 height 6
click at [537, 323] on span at bounding box center [436, 326] width 271 height 6
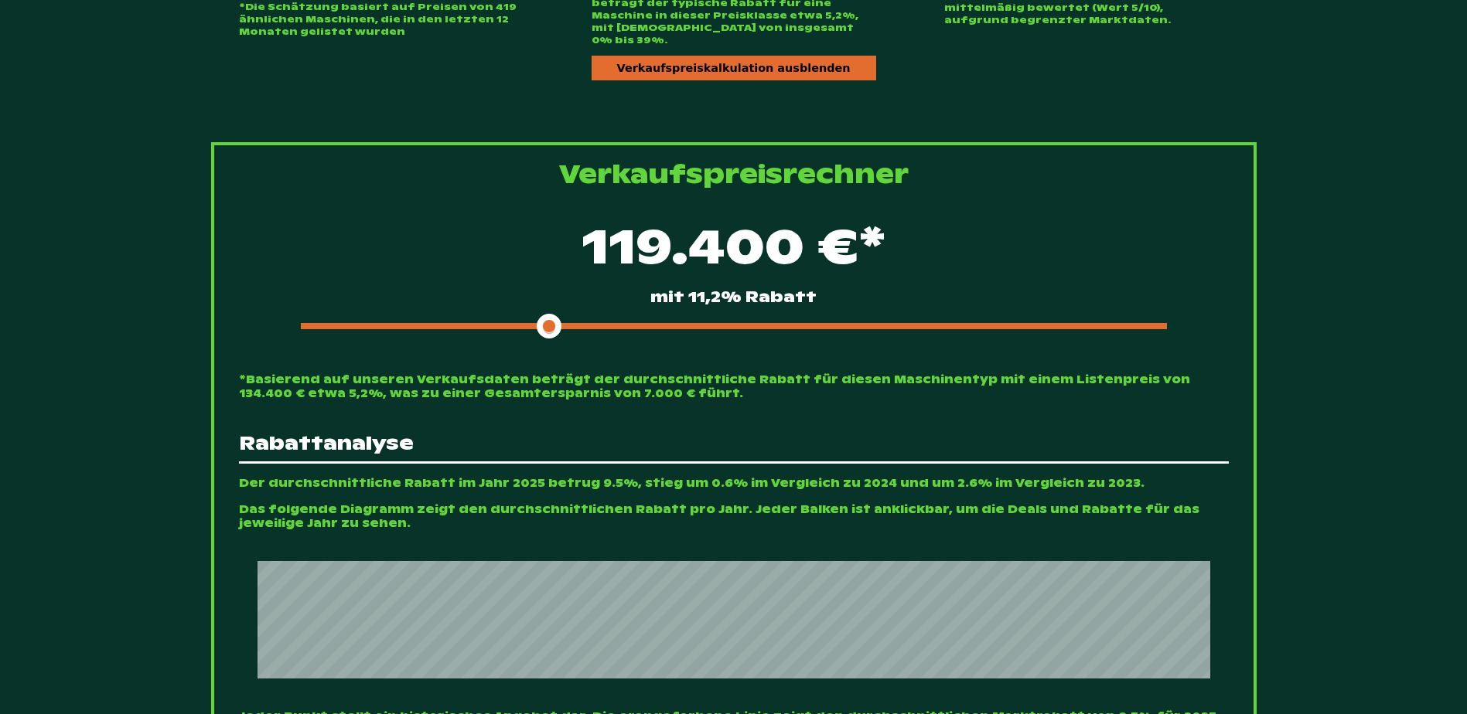
click at [523, 323] on span at bounding box center [425, 326] width 249 height 6
click at [1180, 324] on div "120.700 €* mit 10,2% Rabatt" at bounding box center [734, 275] width 990 height 158
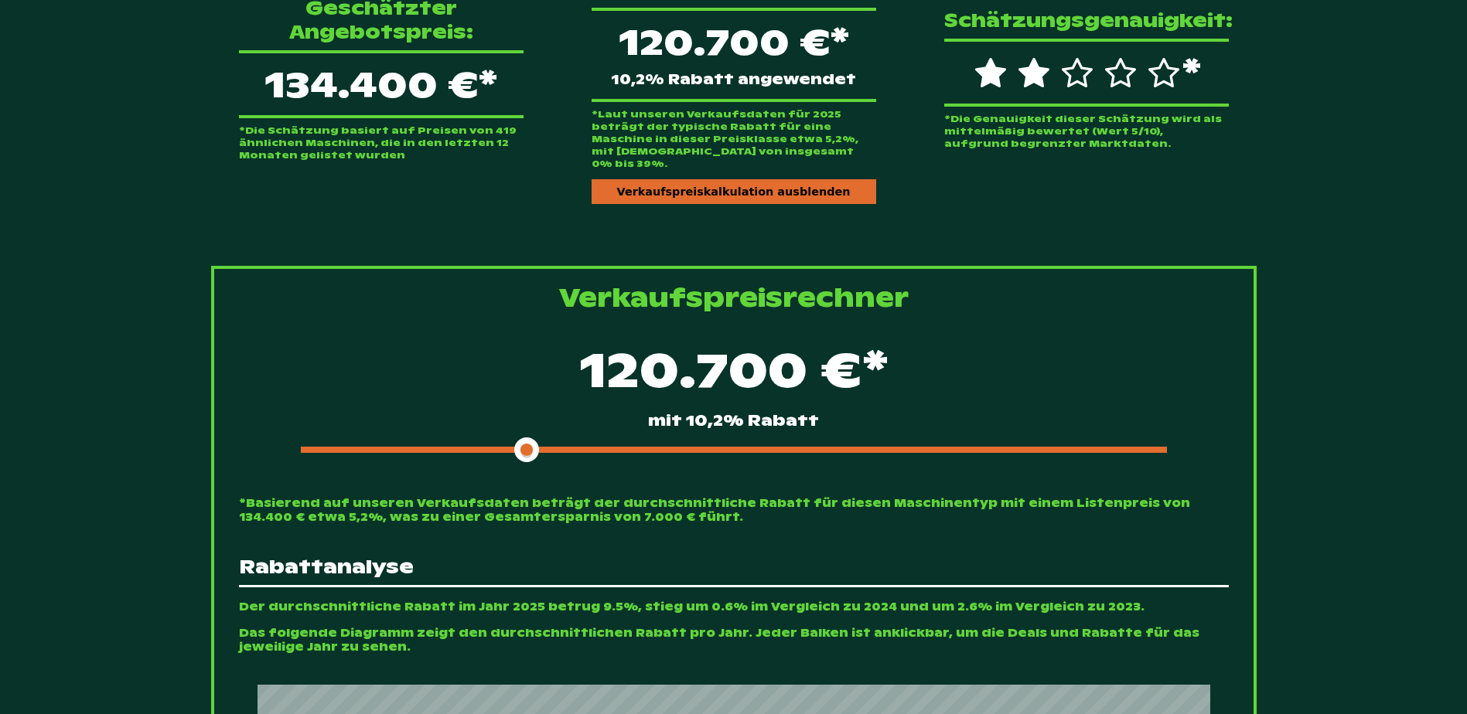
scroll to position [191, 0]
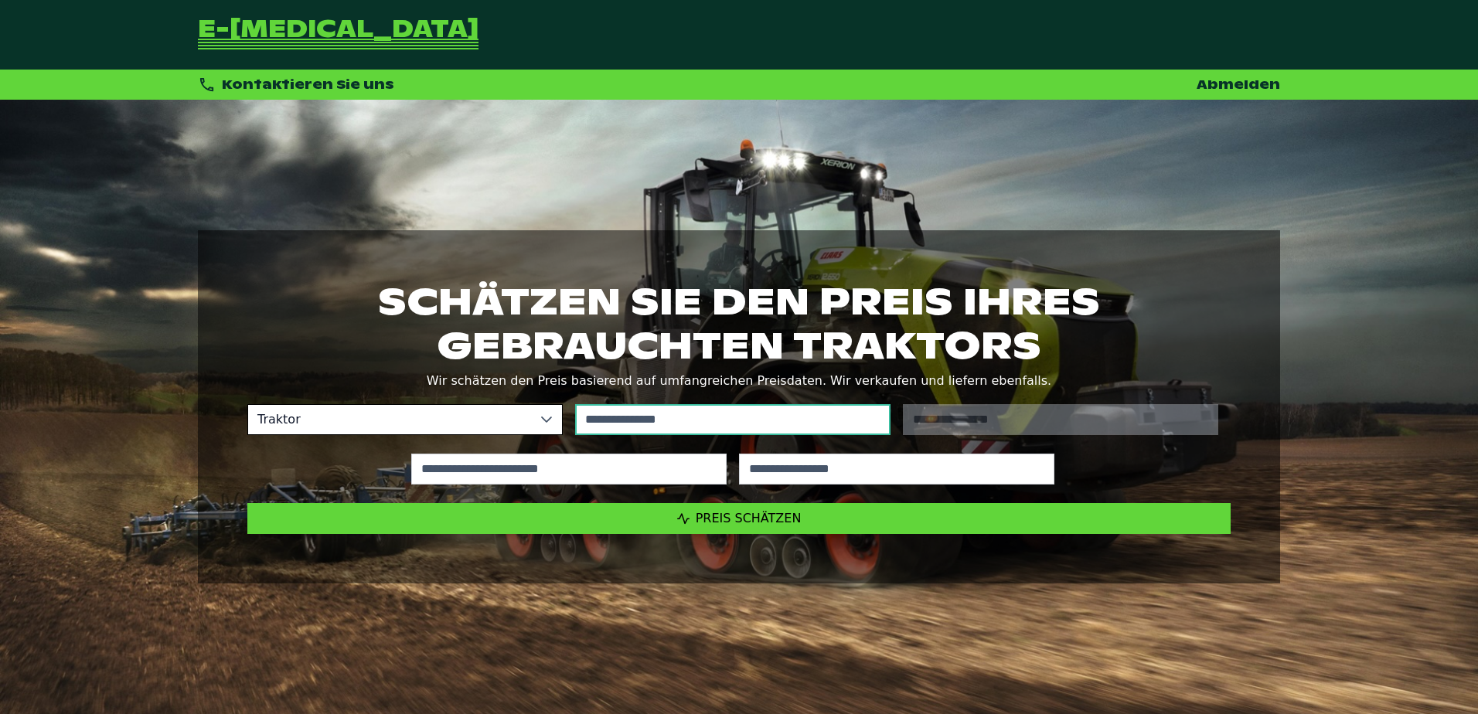
click at [677, 407] on input "text" at bounding box center [732, 419] width 315 height 31
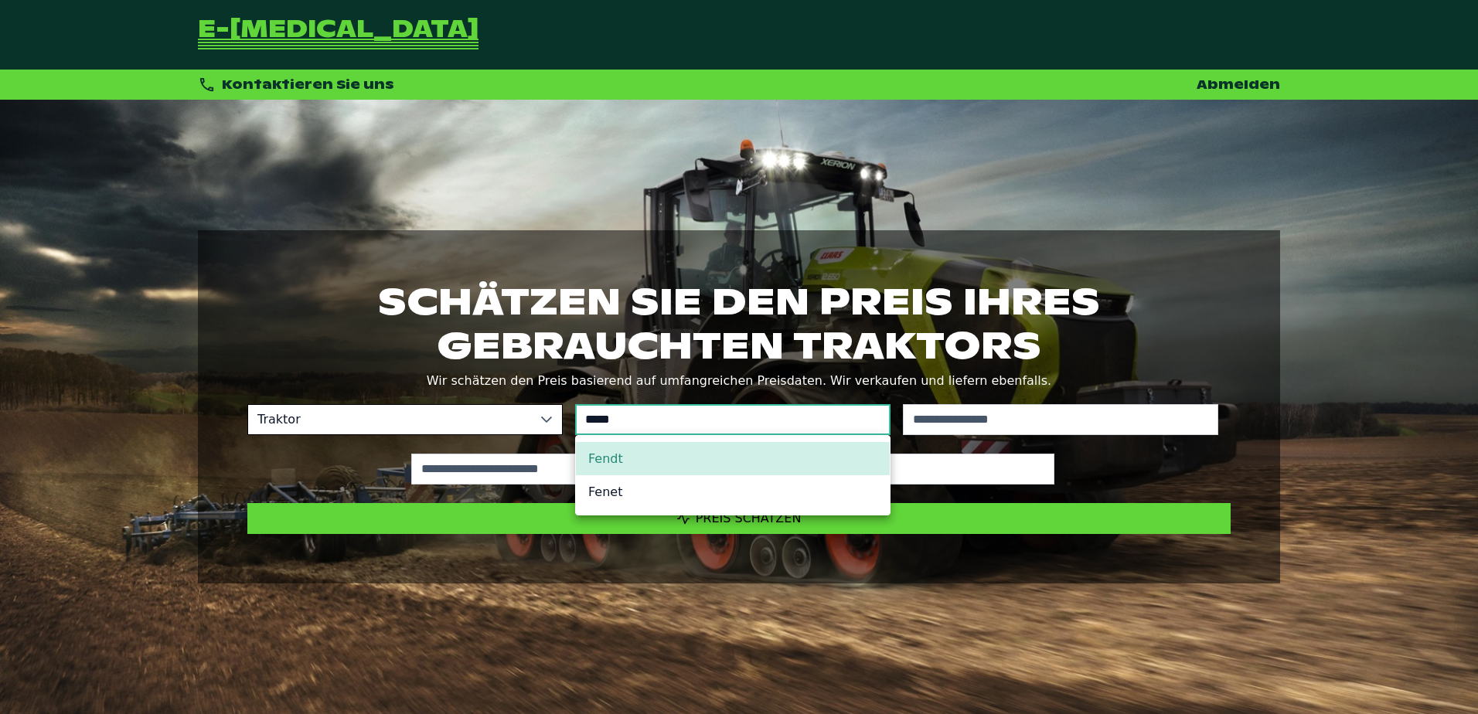
type input "*****"
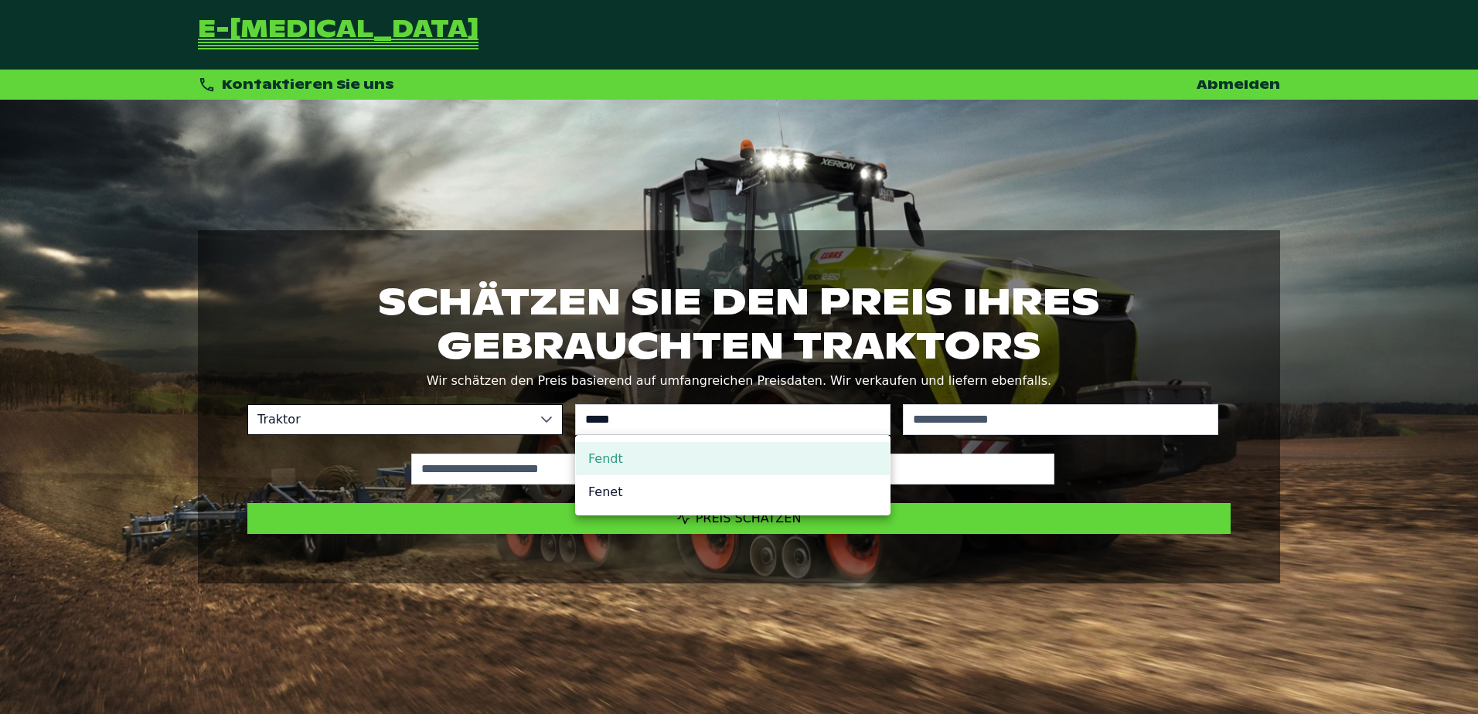
click at [689, 462] on li "Fendt" at bounding box center [733, 458] width 314 height 33
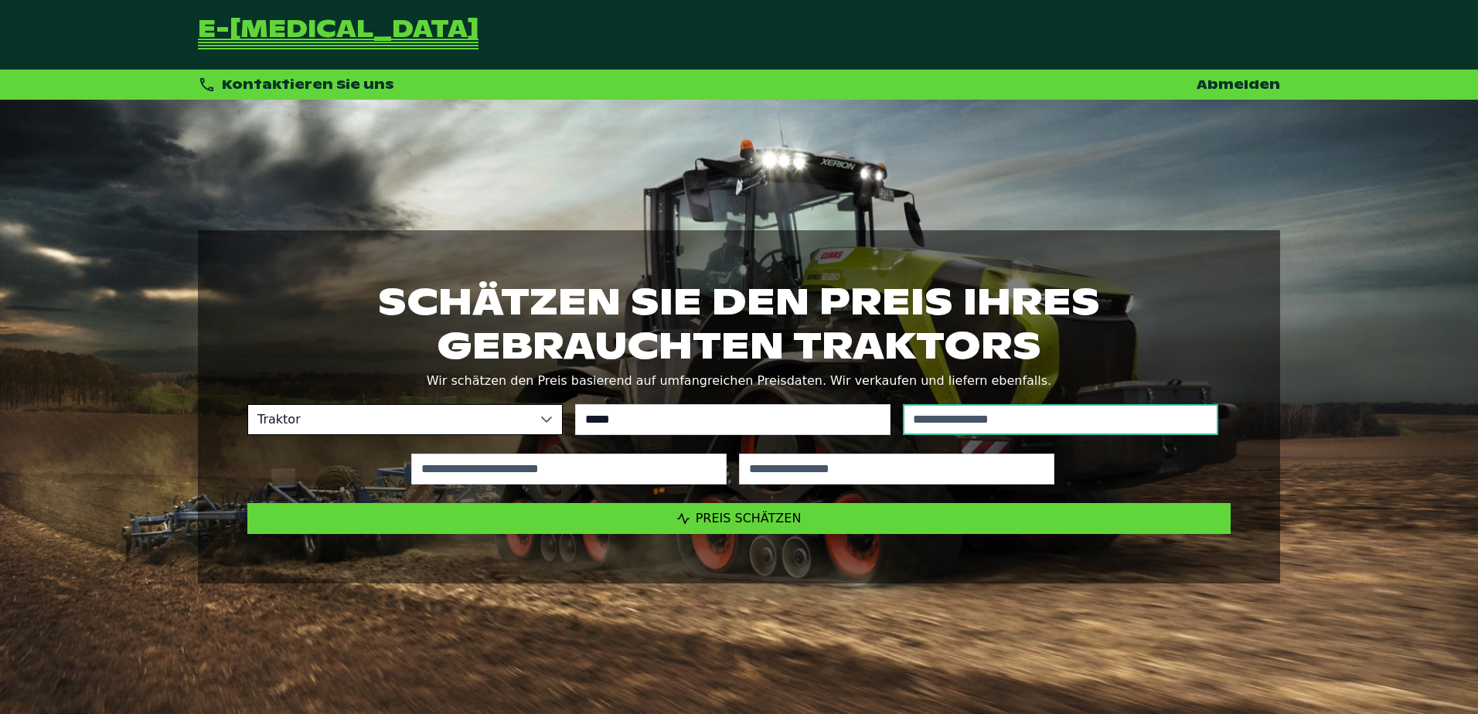
click at [1052, 404] on input "text" at bounding box center [1060, 419] width 315 height 31
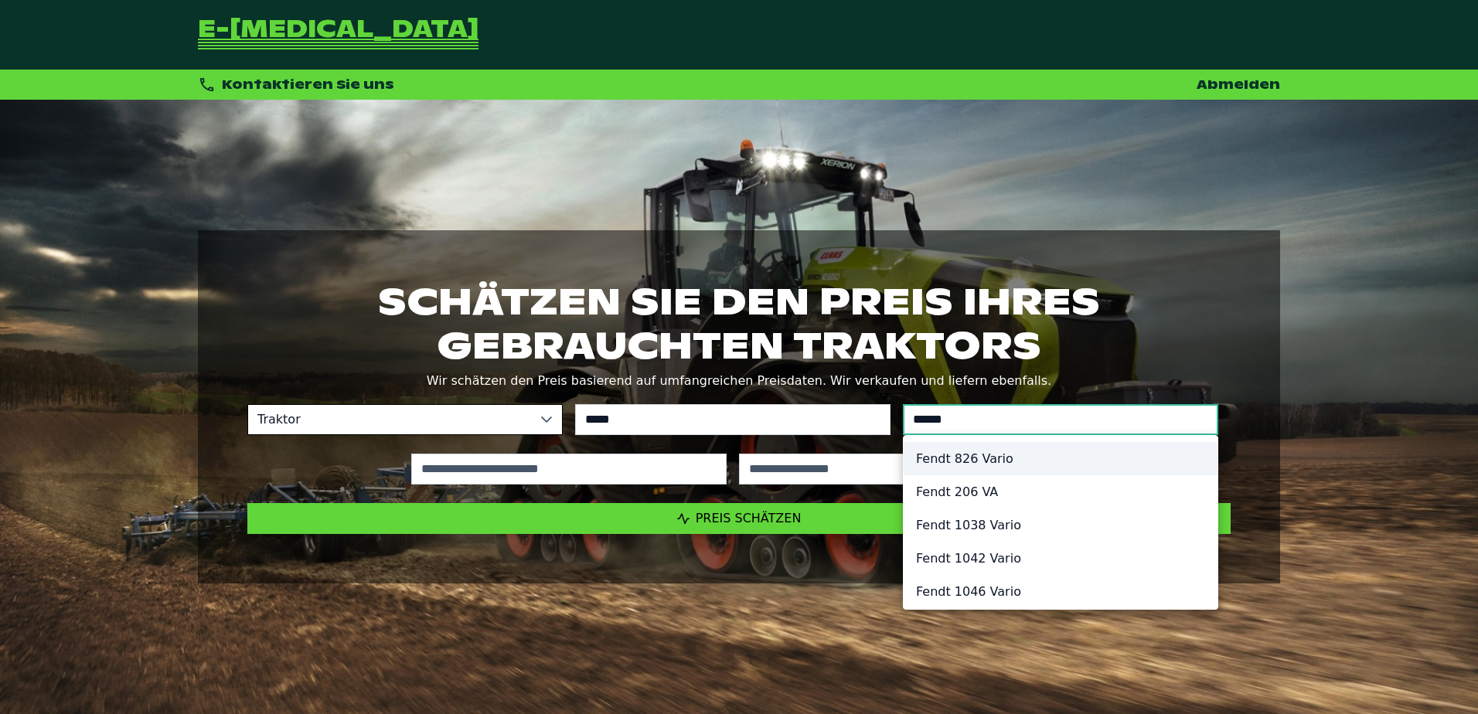
type input "******"
click at [964, 469] on li "Fendt 826 Vario" at bounding box center [1061, 458] width 314 height 33
type input "*********"
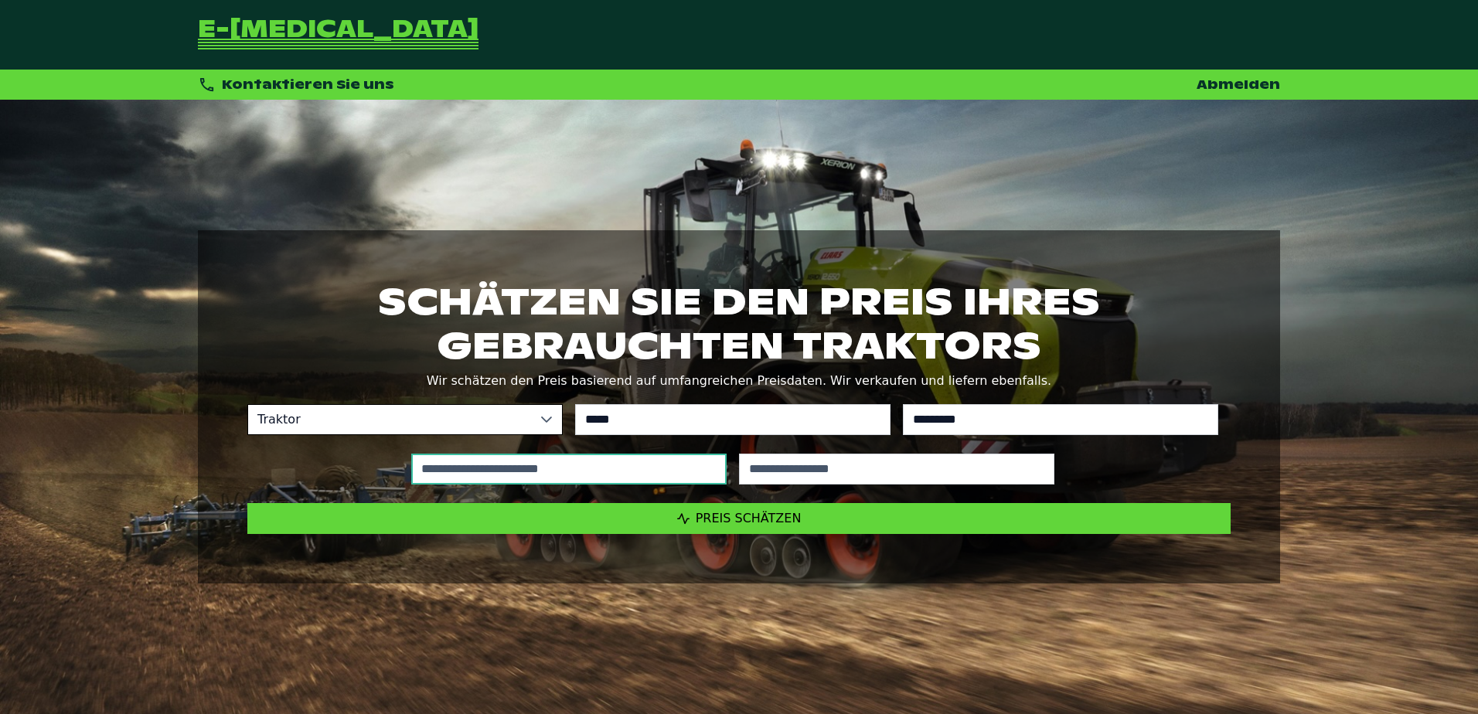
click at [621, 470] on input "text" at bounding box center [568, 469] width 315 height 31
type input "*****"
type input "****"
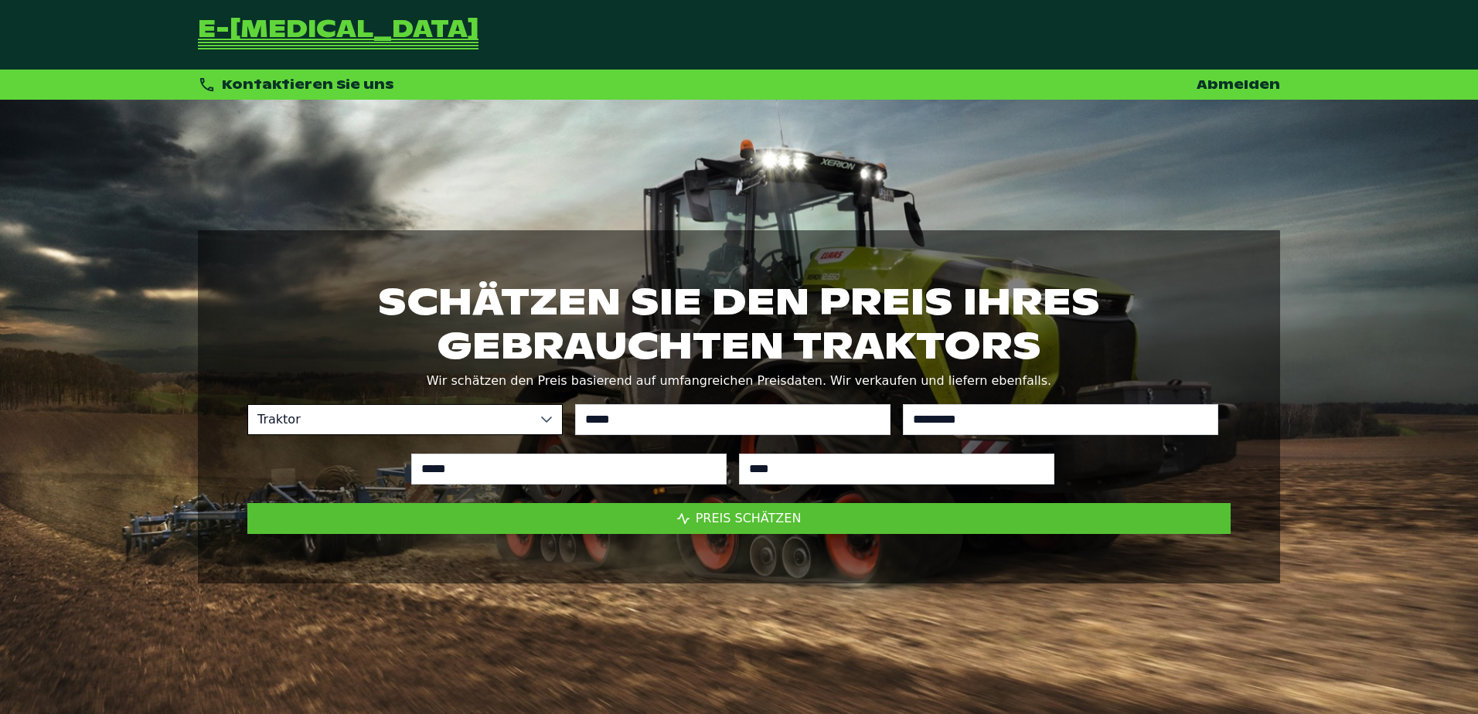
click at [767, 516] on span "Preis schätzen" at bounding box center [749, 518] width 106 height 15
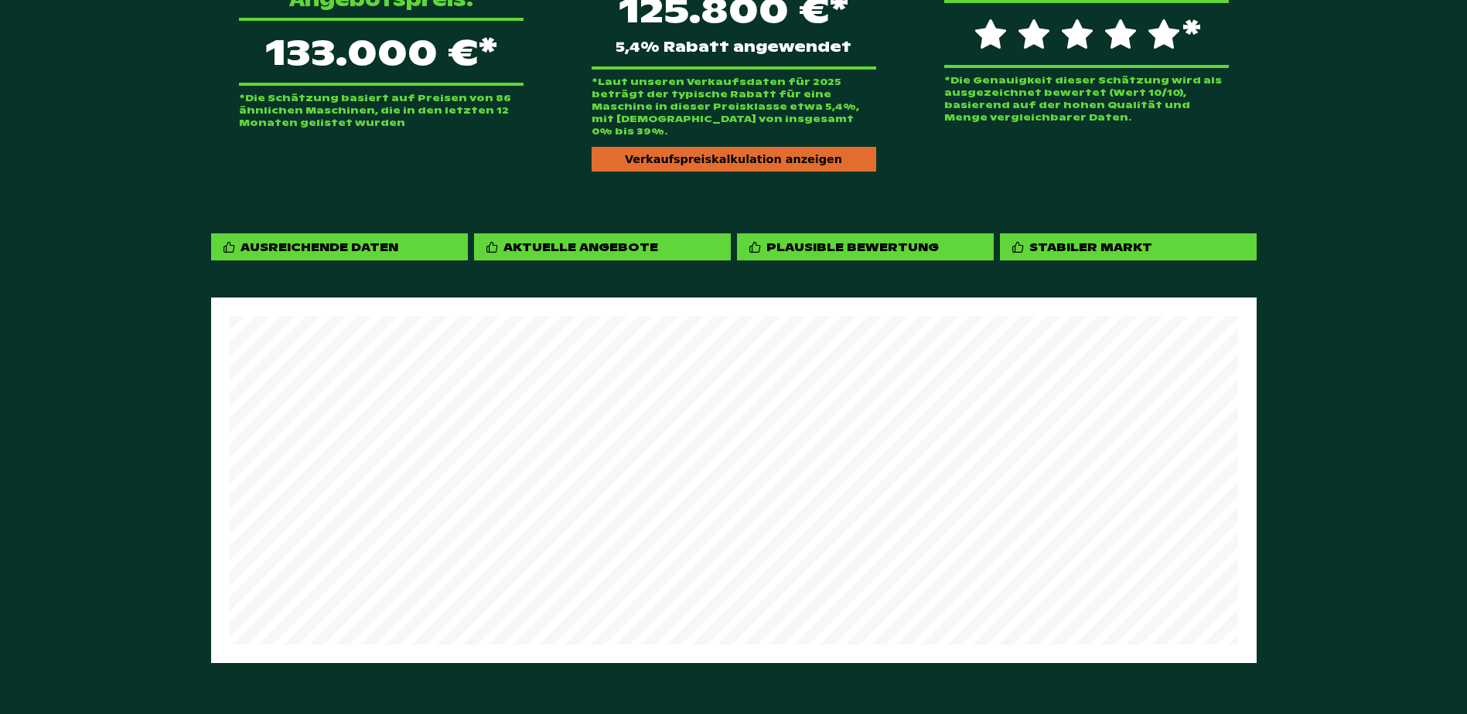
scroll to position [819, 0]
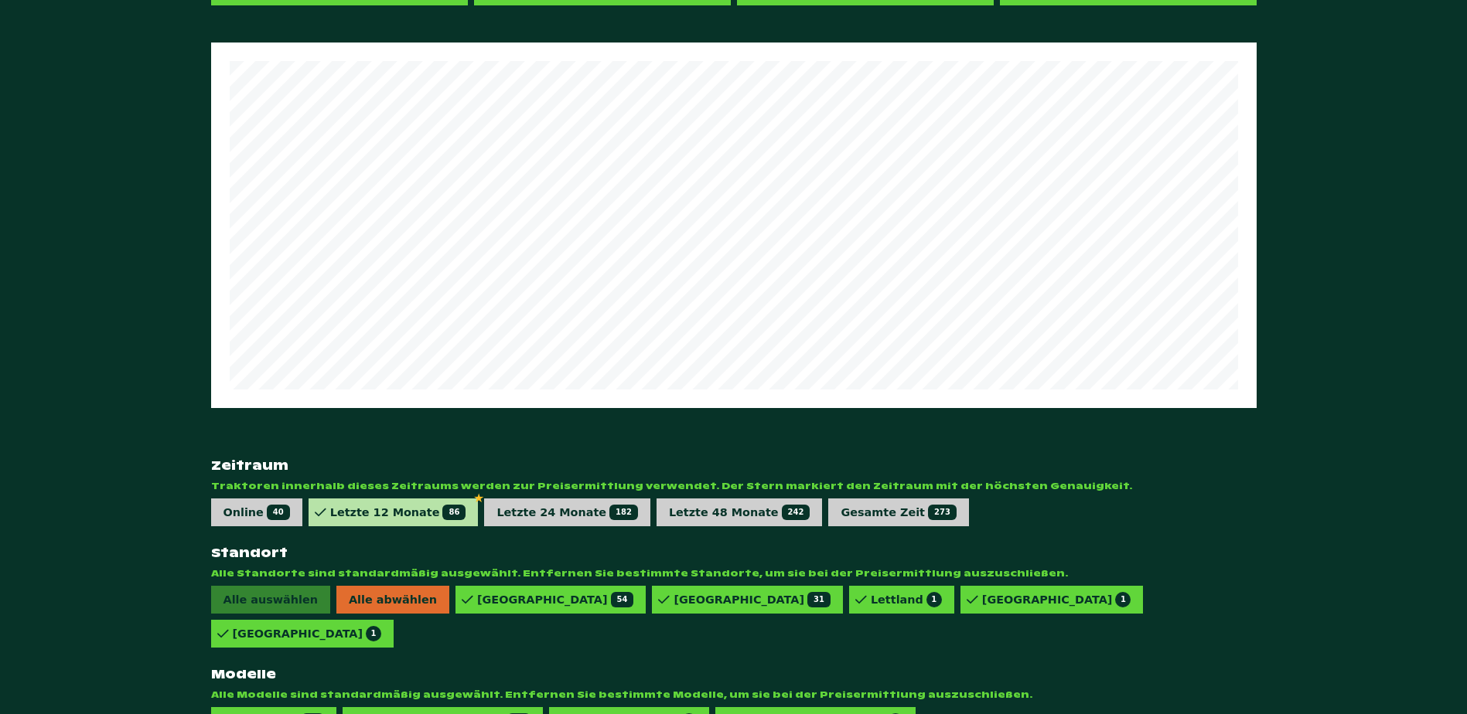
click at [435, 499] on div "Letzte 12 Monate 86" at bounding box center [394, 513] width 170 height 28
click at [737, 714] on div "826 VARIO POWERPLUS 1" at bounding box center [820, 721] width 166 height 15
click at [849, 614] on div "826 VARIO PROFI 4" at bounding box center [901, 600] width 105 height 28
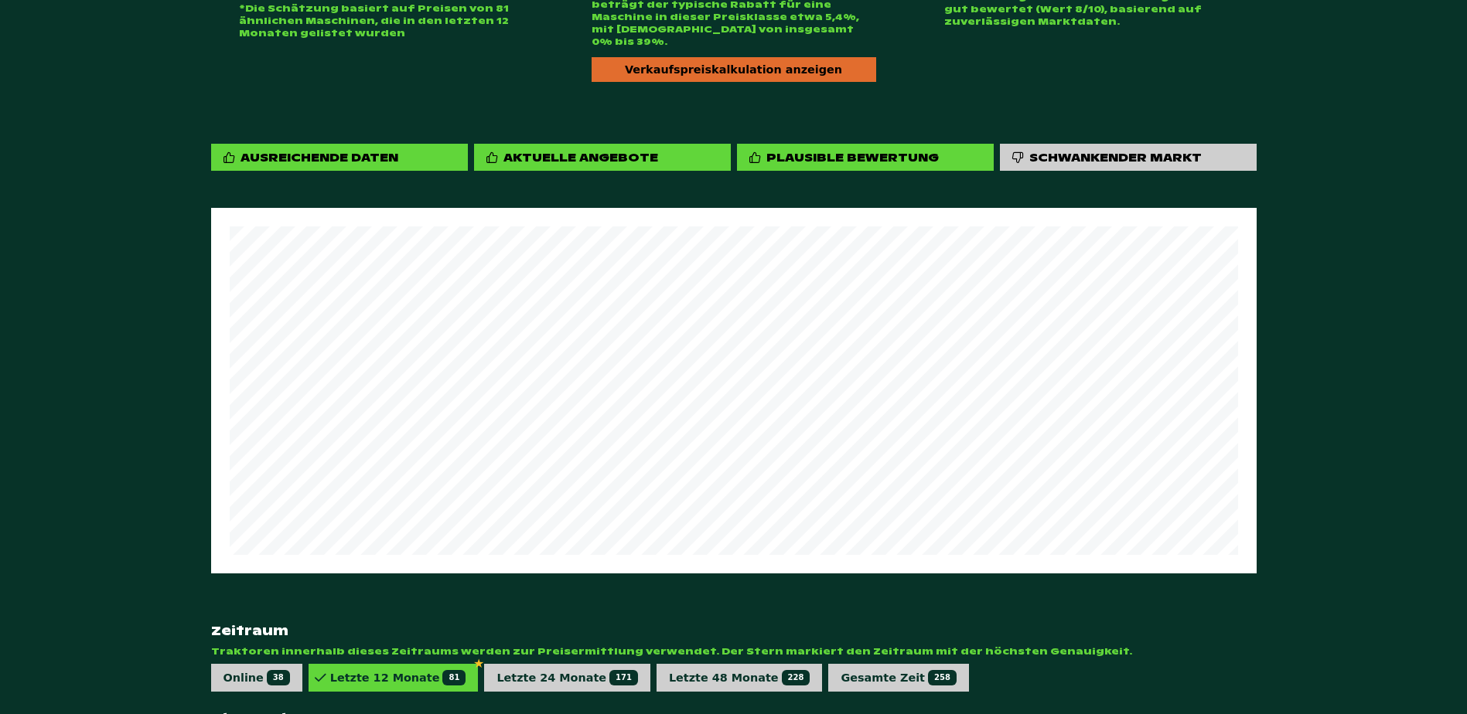
scroll to position [200, 0]
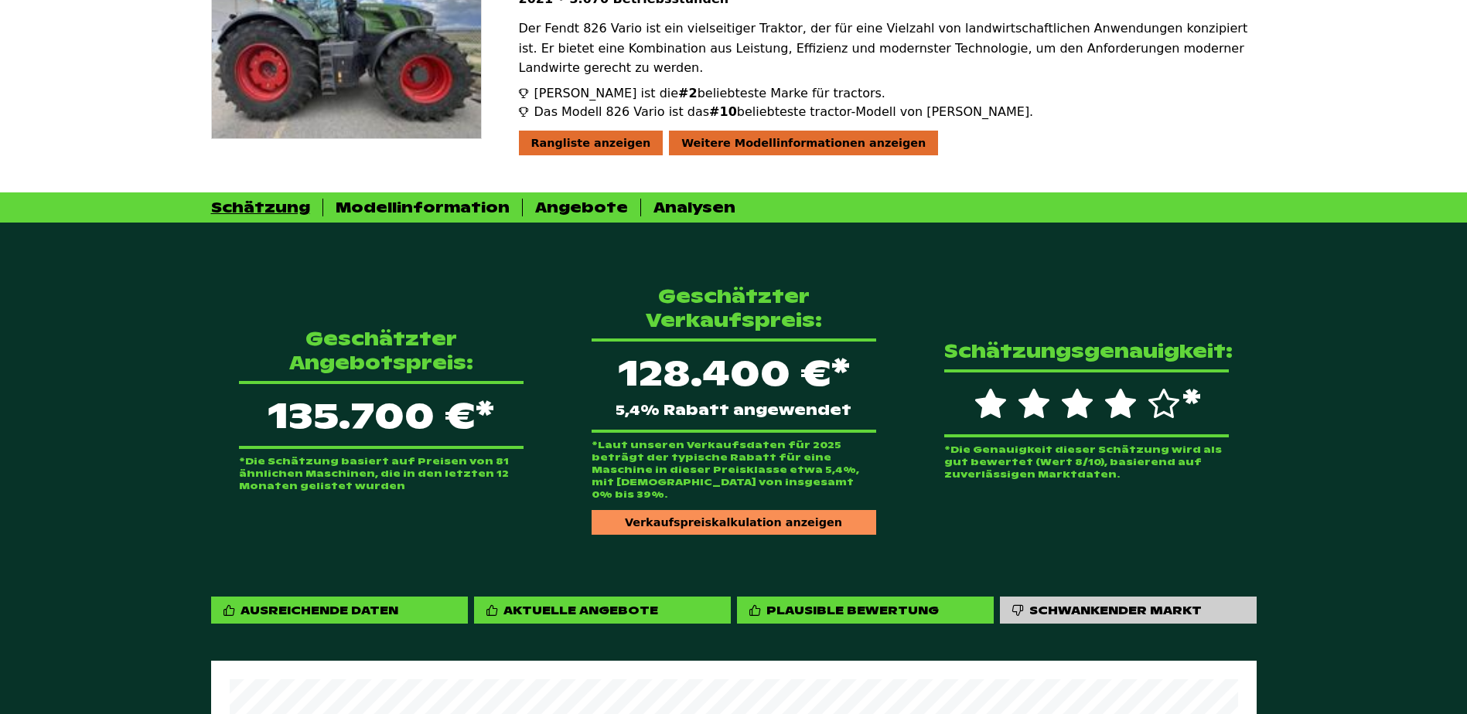
click at [703, 510] on div "Verkaufspreiskalkulation anzeigen" at bounding box center [734, 522] width 285 height 25
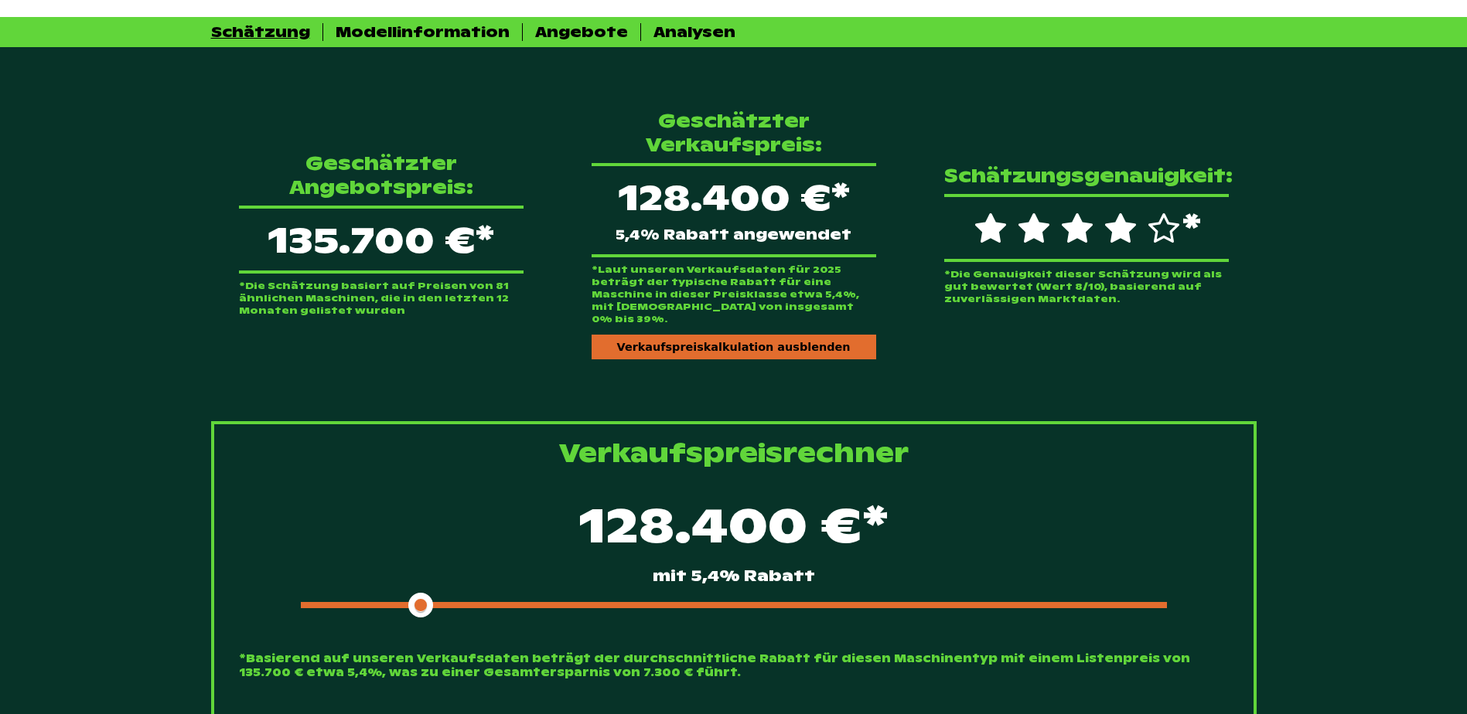
scroll to position [664, 0]
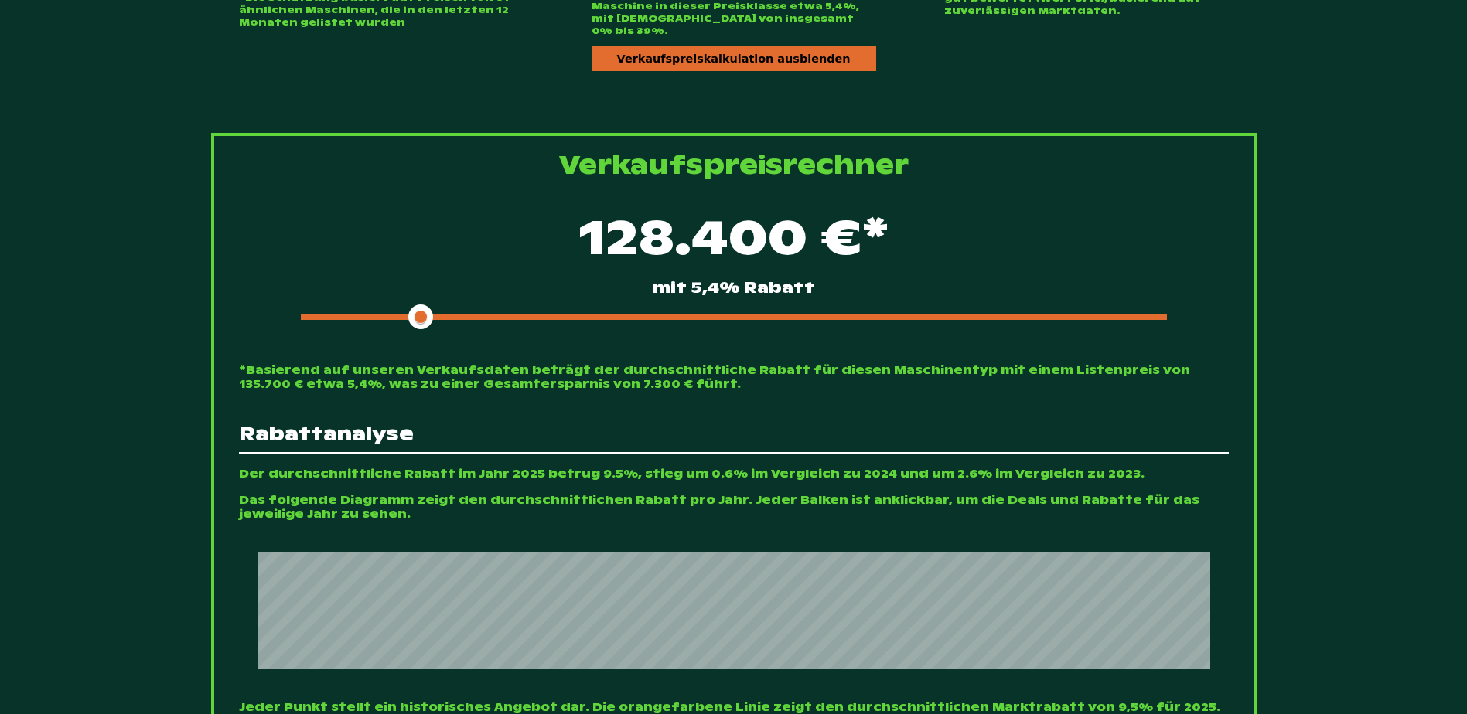
click at [672, 314] on div at bounding box center [734, 317] width 866 height 6
click at [611, 314] on span at bounding box center [483, 317] width 364 height 6
click at [567, 314] on span at bounding box center [461, 317] width 320 height 6
click at [542, 314] on span at bounding box center [438, 317] width 275 height 6
click at [508, 314] on span at bounding box center [427, 317] width 253 height 6
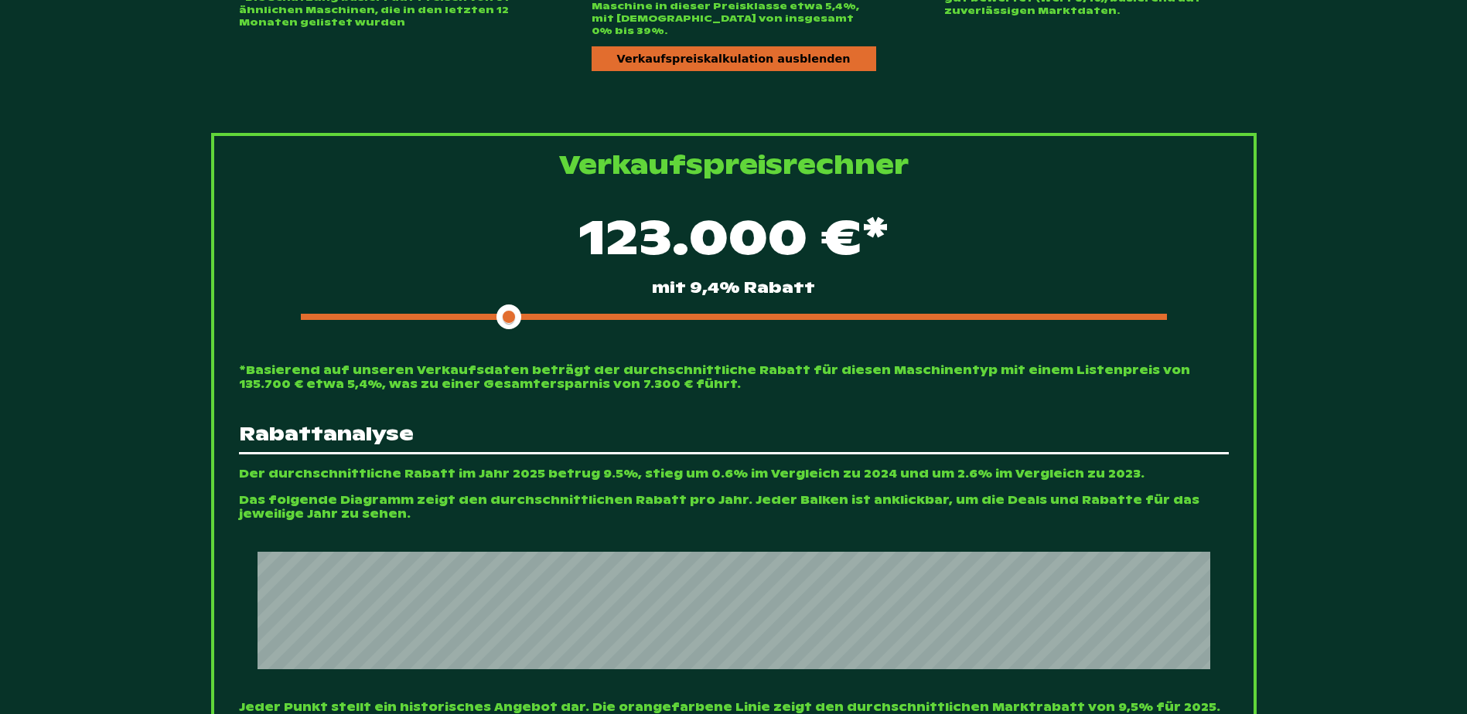
click at [534, 314] on div at bounding box center [734, 317] width 866 height 6
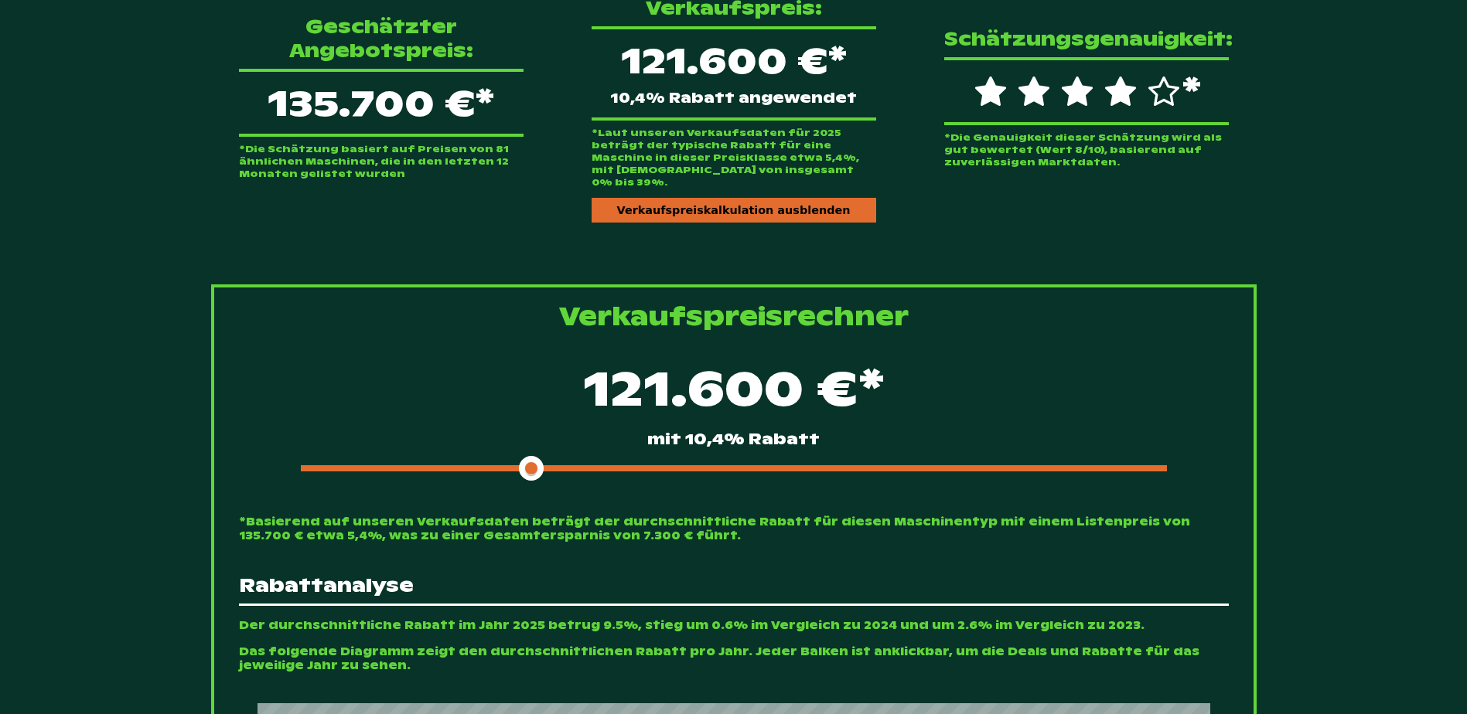
scroll to position [278, 0]
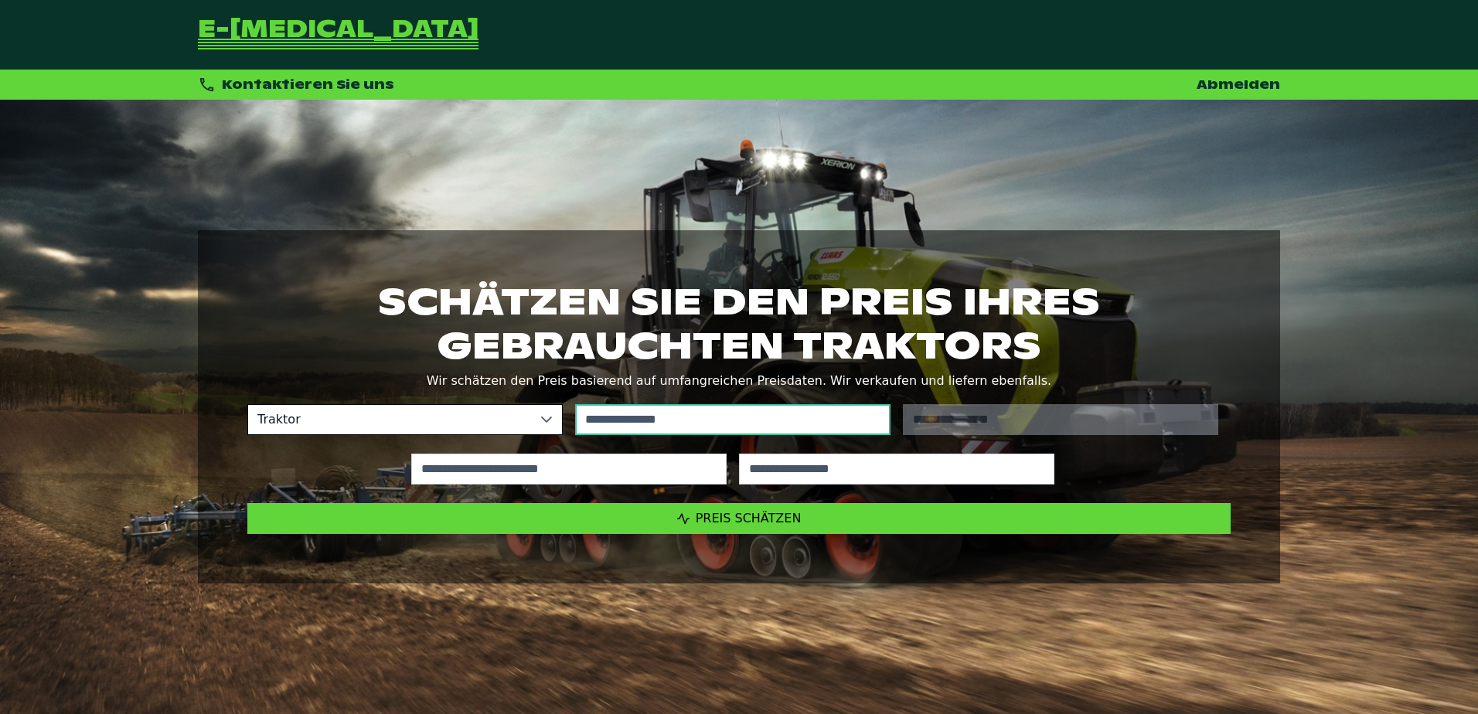
click at [707, 412] on input "text" at bounding box center [732, 419] width 315 height 31
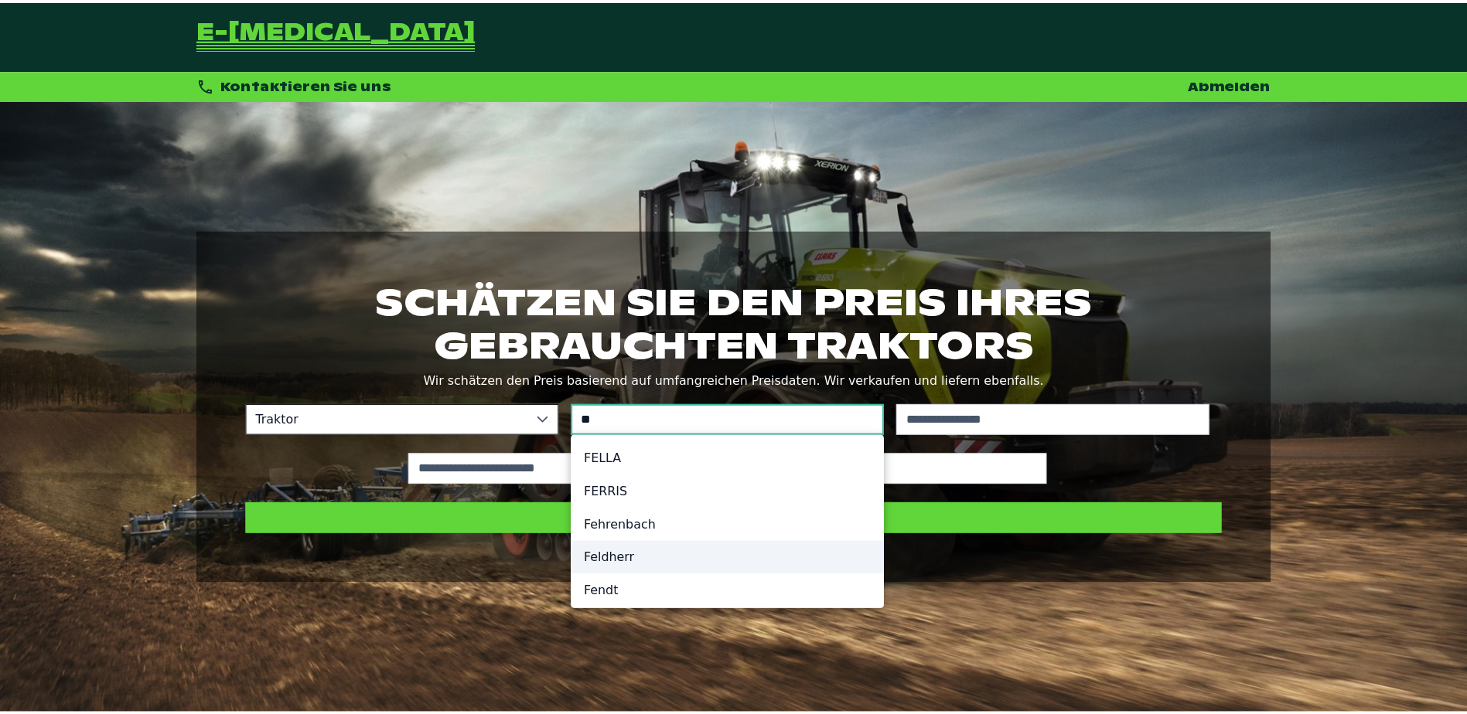
scroll to position [7, 0]
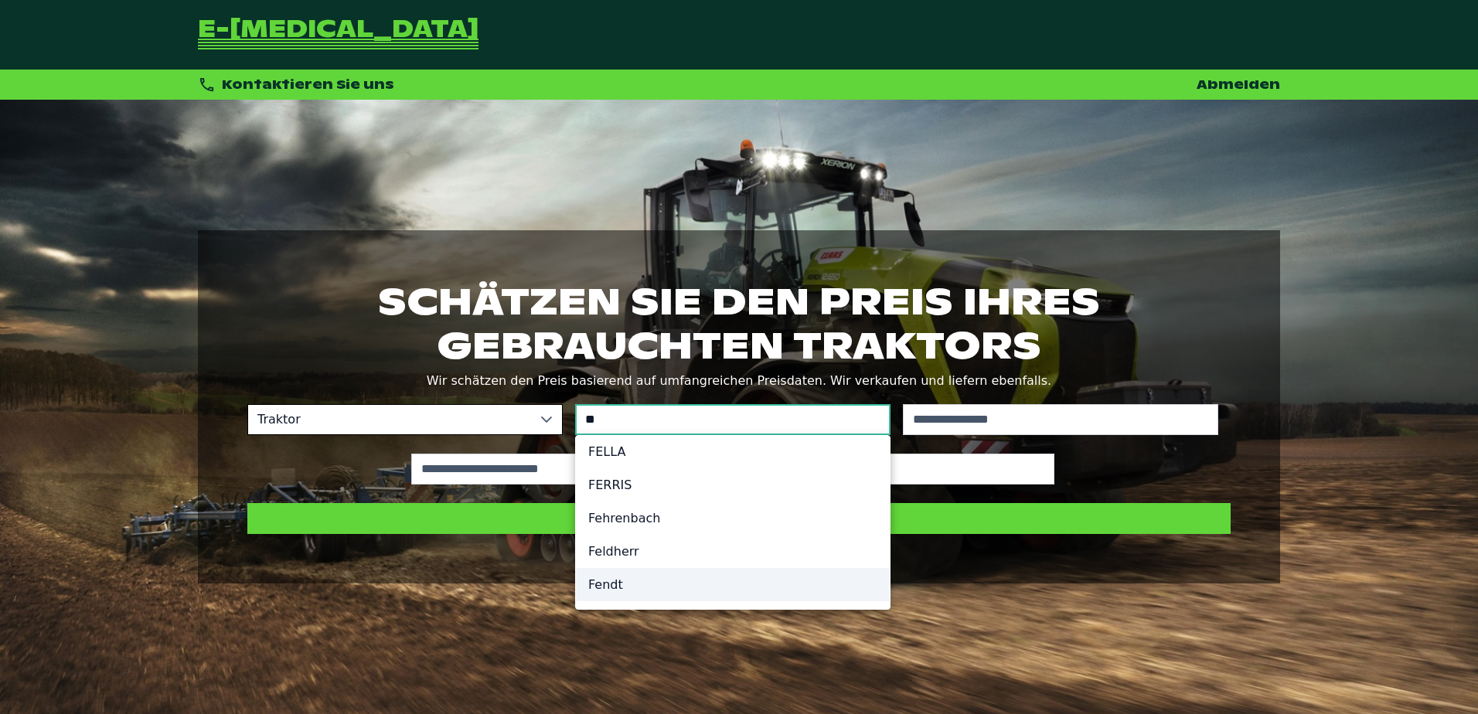
type input "**"
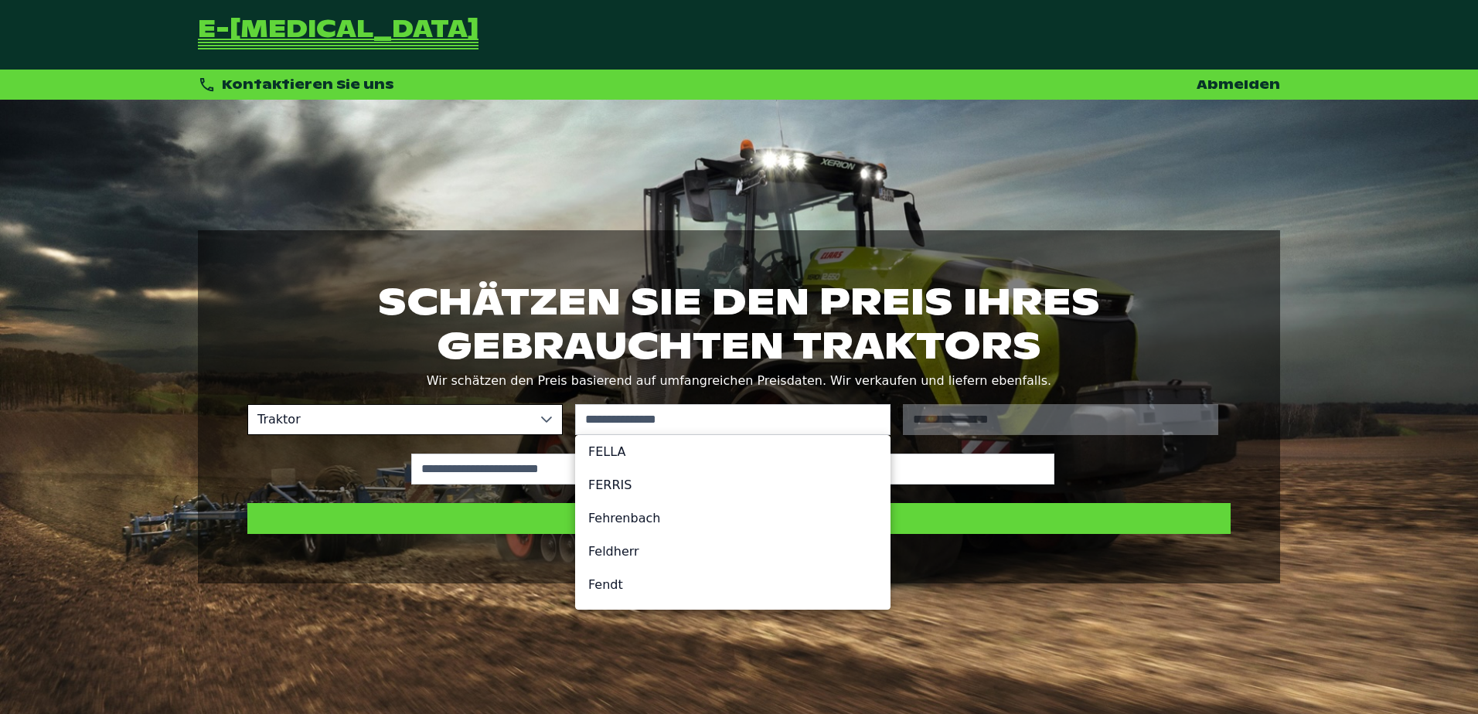
click at [636, 588] on li "Fendt" at bounding box center [733, 584] width 314 height 33
type input "*****"
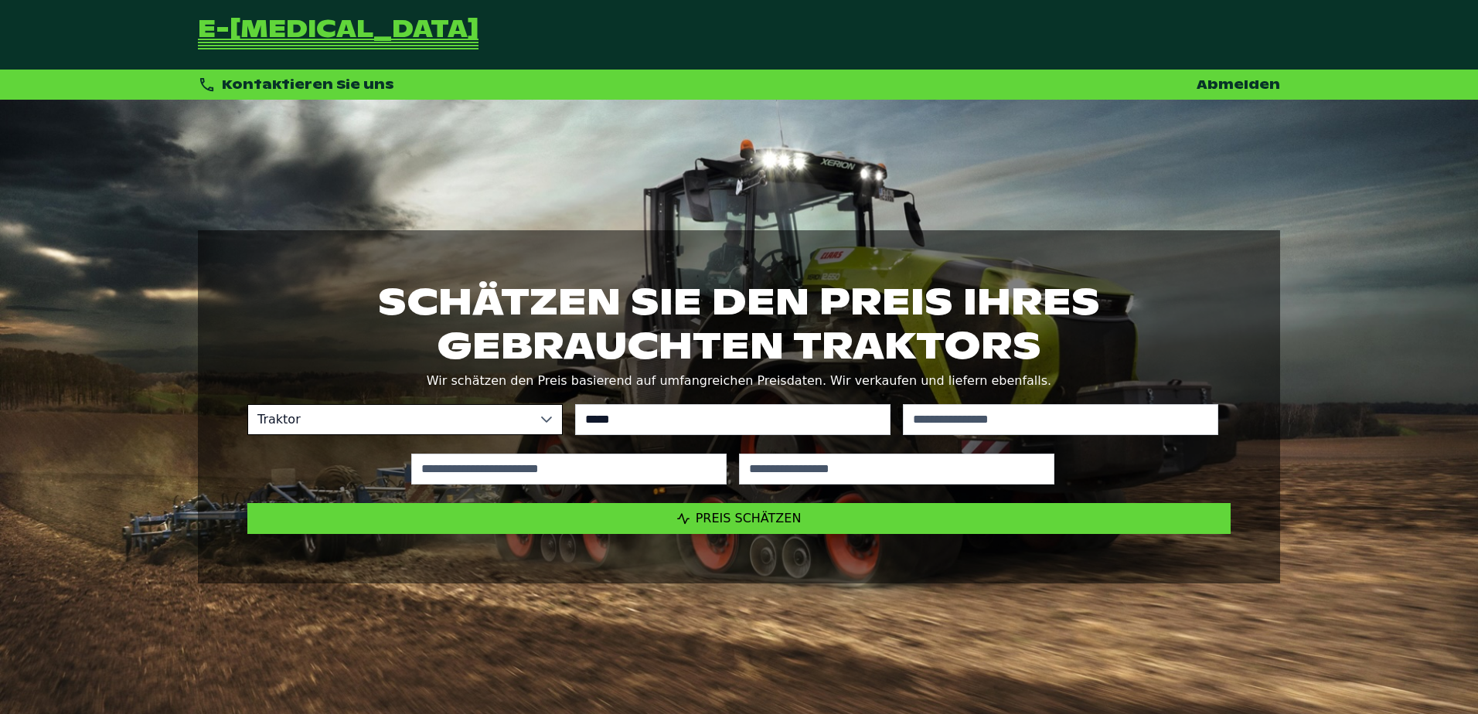
click at [1033, 402] on div "No results found" at bounding box center [1061, 419] width 328 height 43
click at [1029, 417] on input "text" at bounding box center [1060, 419] width 315 height 31
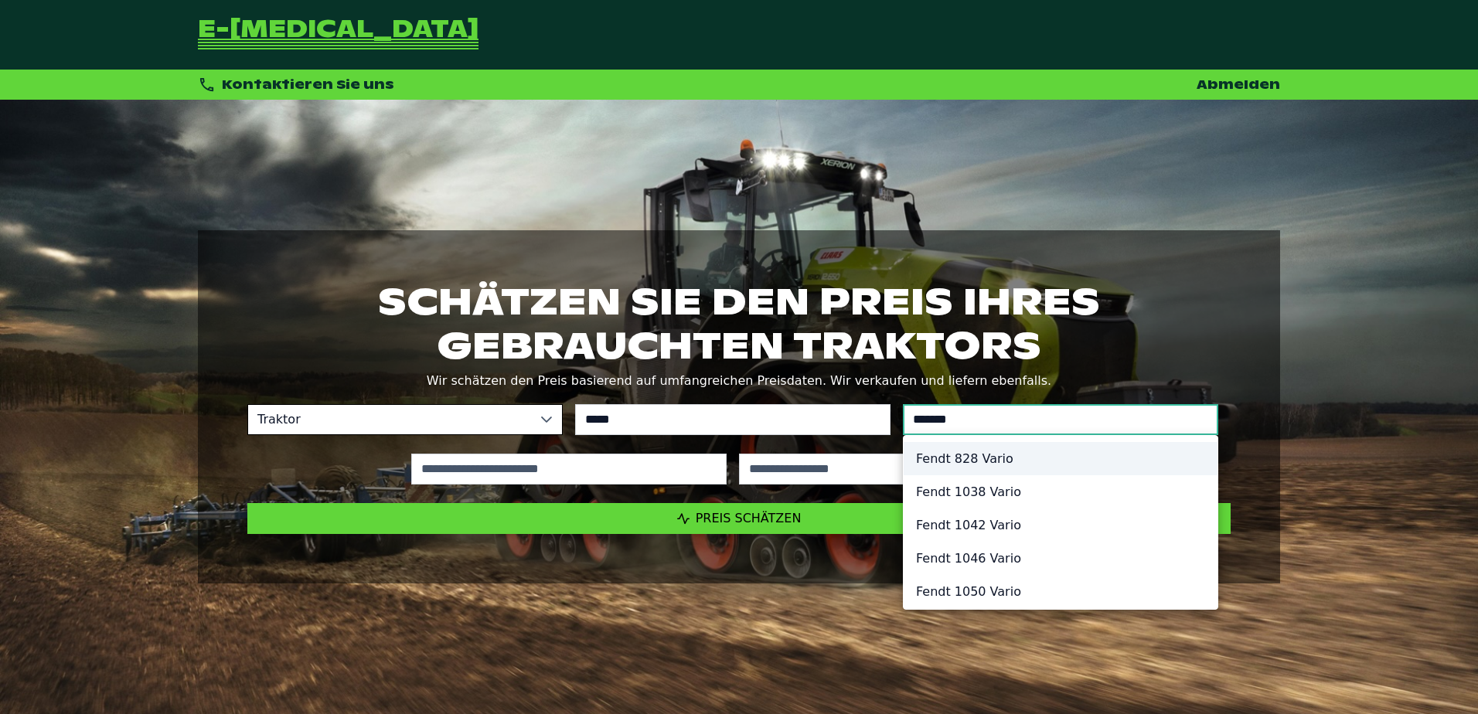
type input "*******"
click at [979, 452] on li "Fendt 828 Vario" at bounding box center [1061, 458] width 314 height 33
type input "*********"
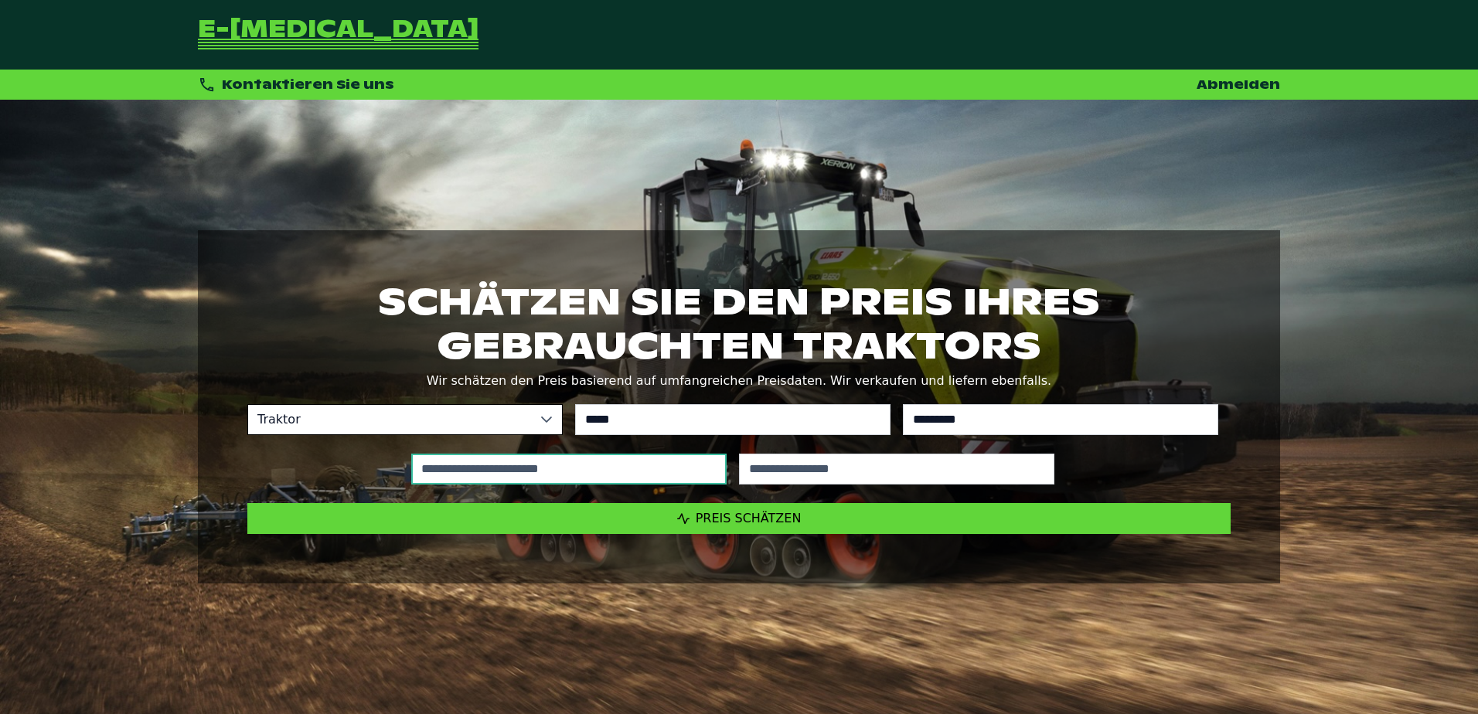
click at [653, 479] on input "text" at bounding box center [568, 469] width 315 height 31
type input "*****"
type input "****"
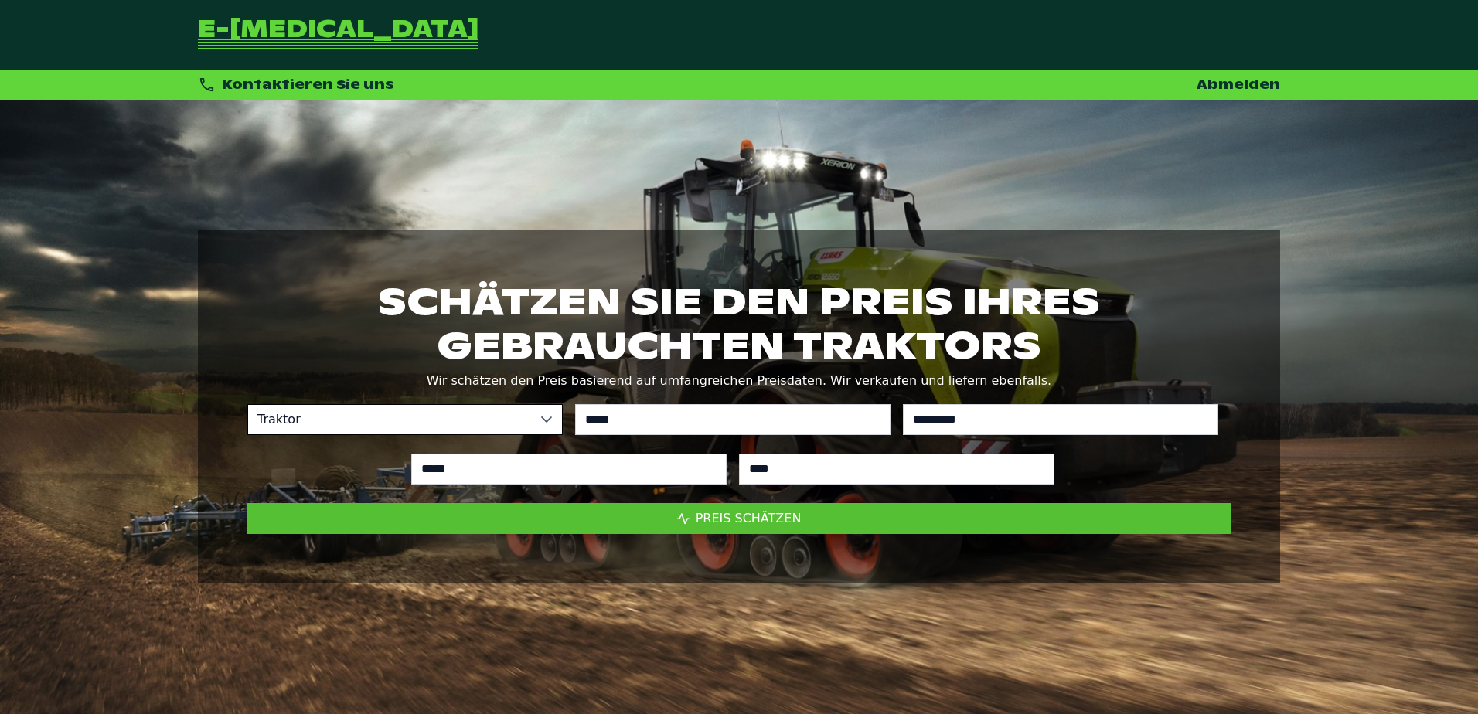
click at [804, 510] on button "Preis schätzen" at bounding box center [739, 518] width 984 height 31
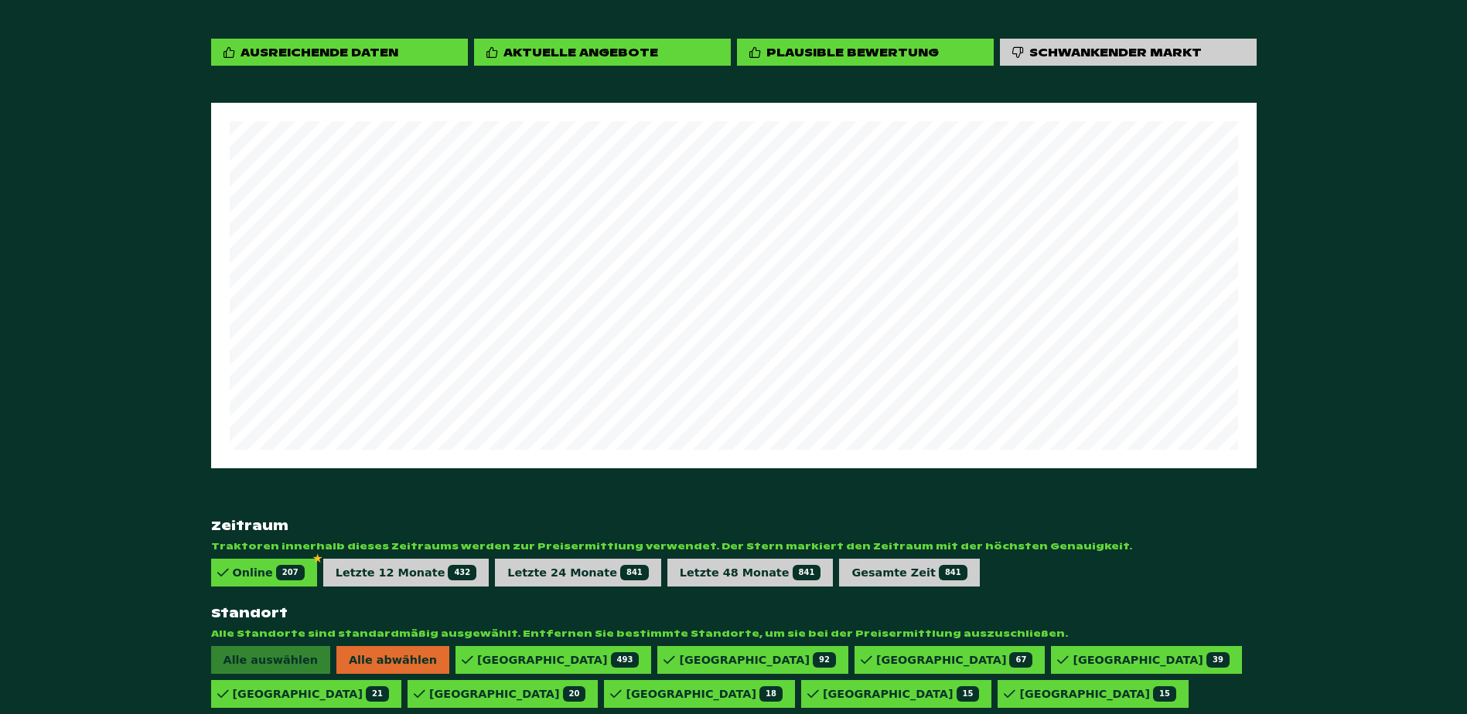
scroll to position [921, 0]
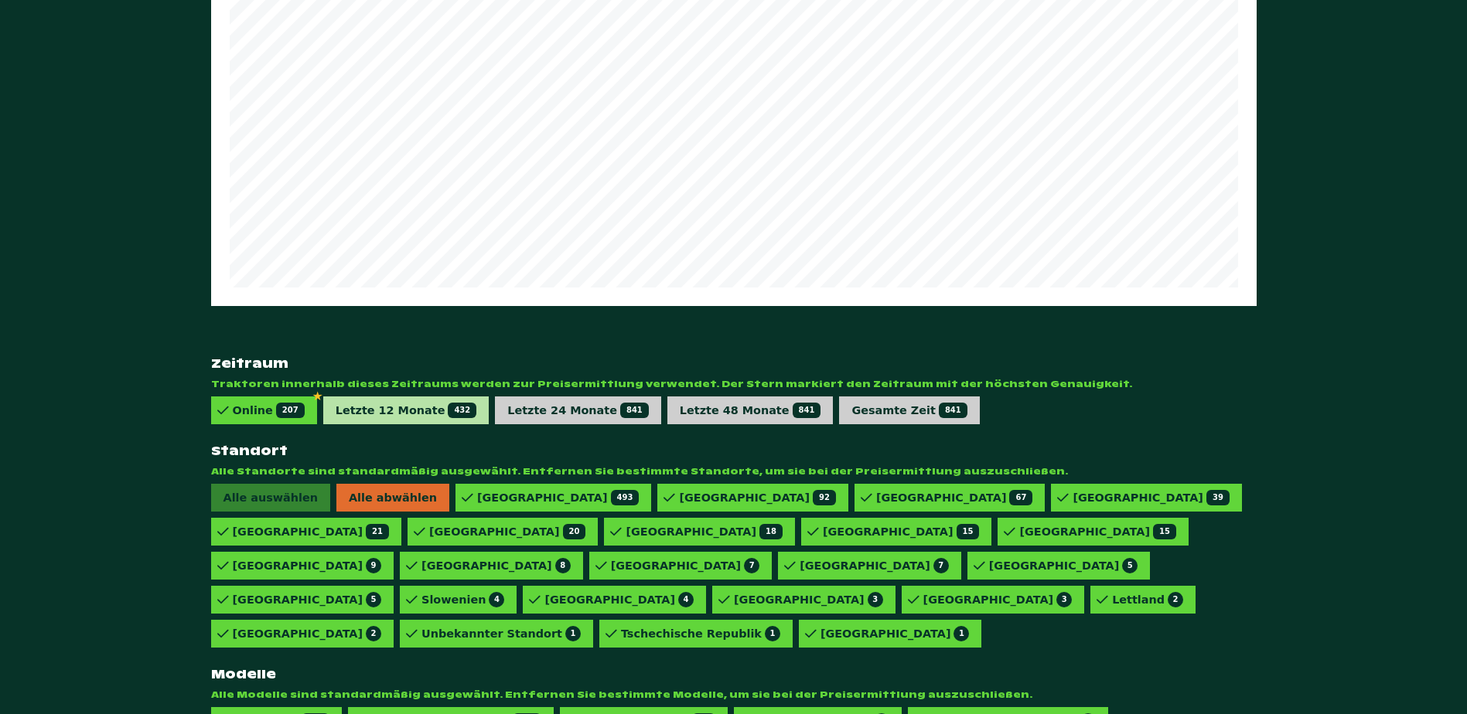
click at [412, 397] on div "Letzte 12 Monate 432" at bounding box center [406, 411] width 166 height 28
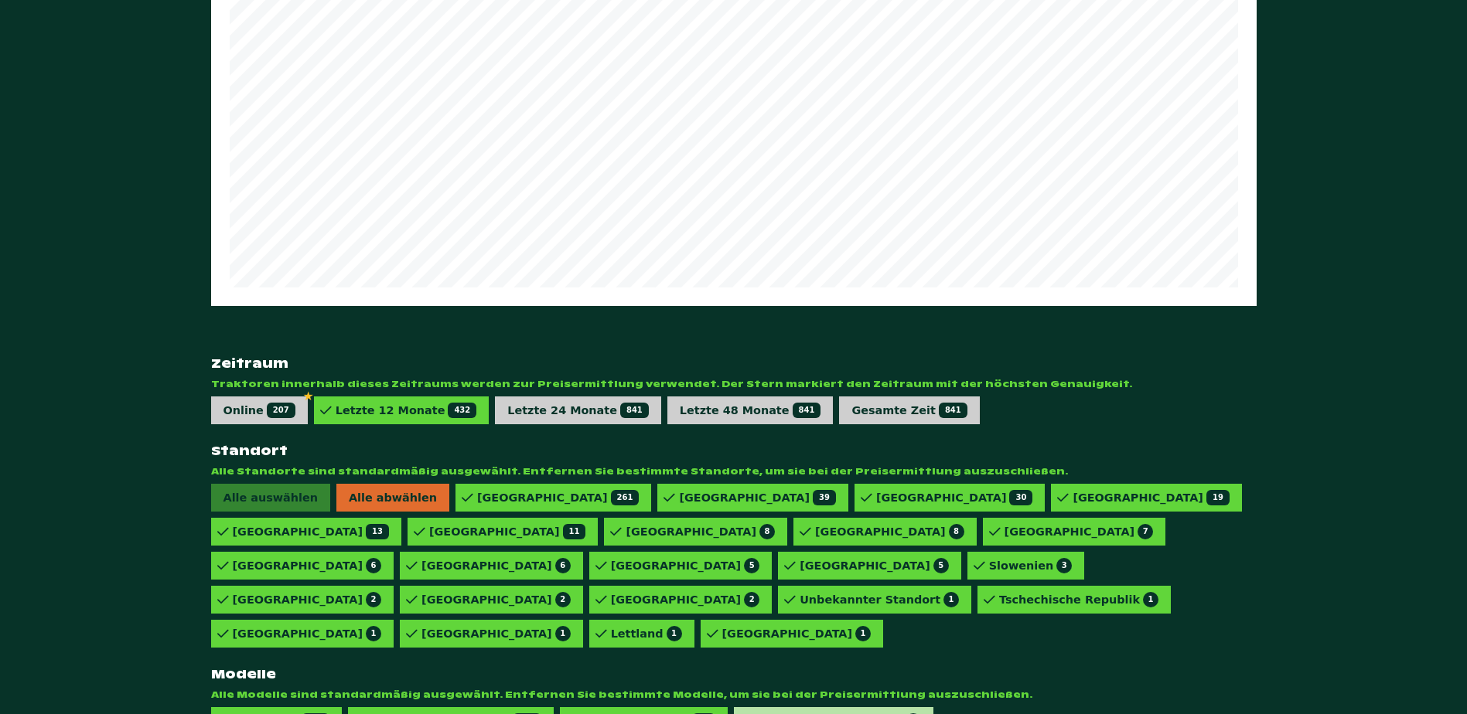
scroll to position [887, 0]
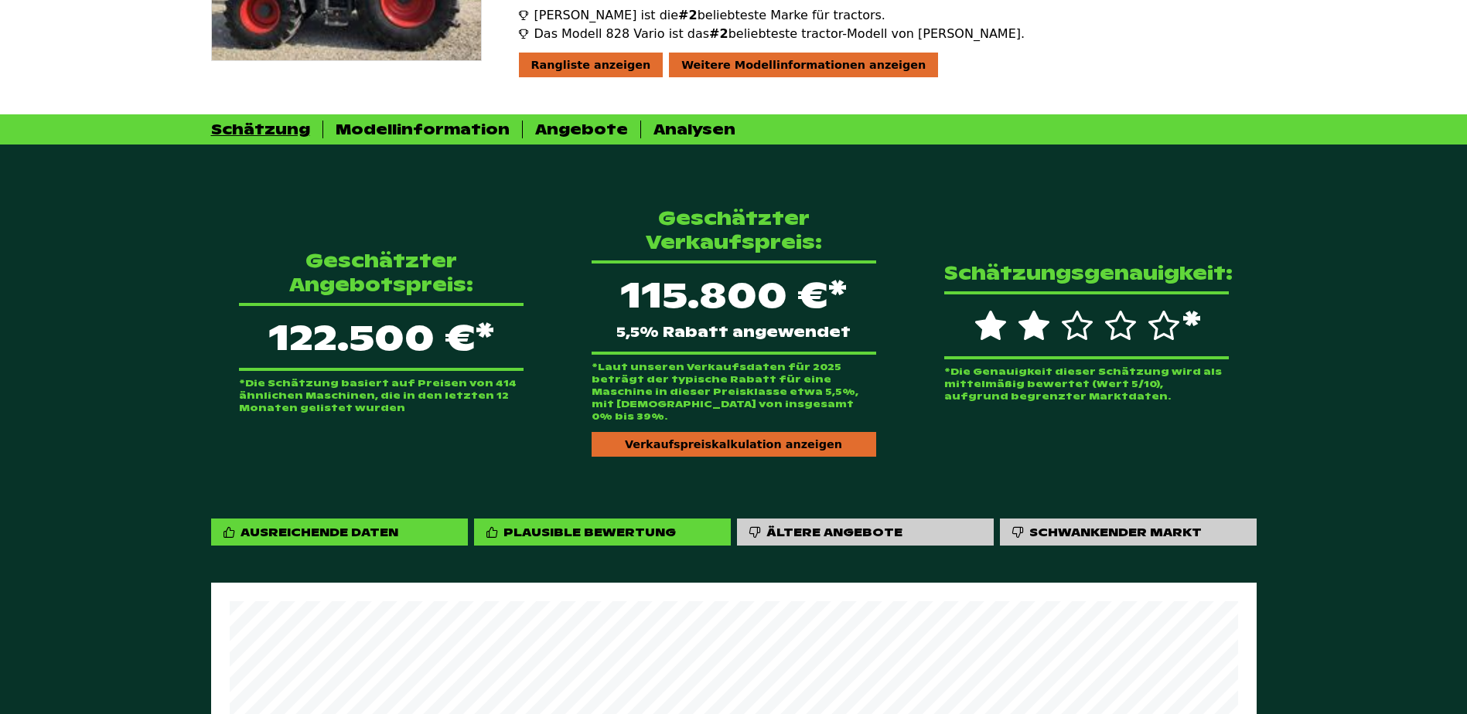
scroll to position [268, 0]
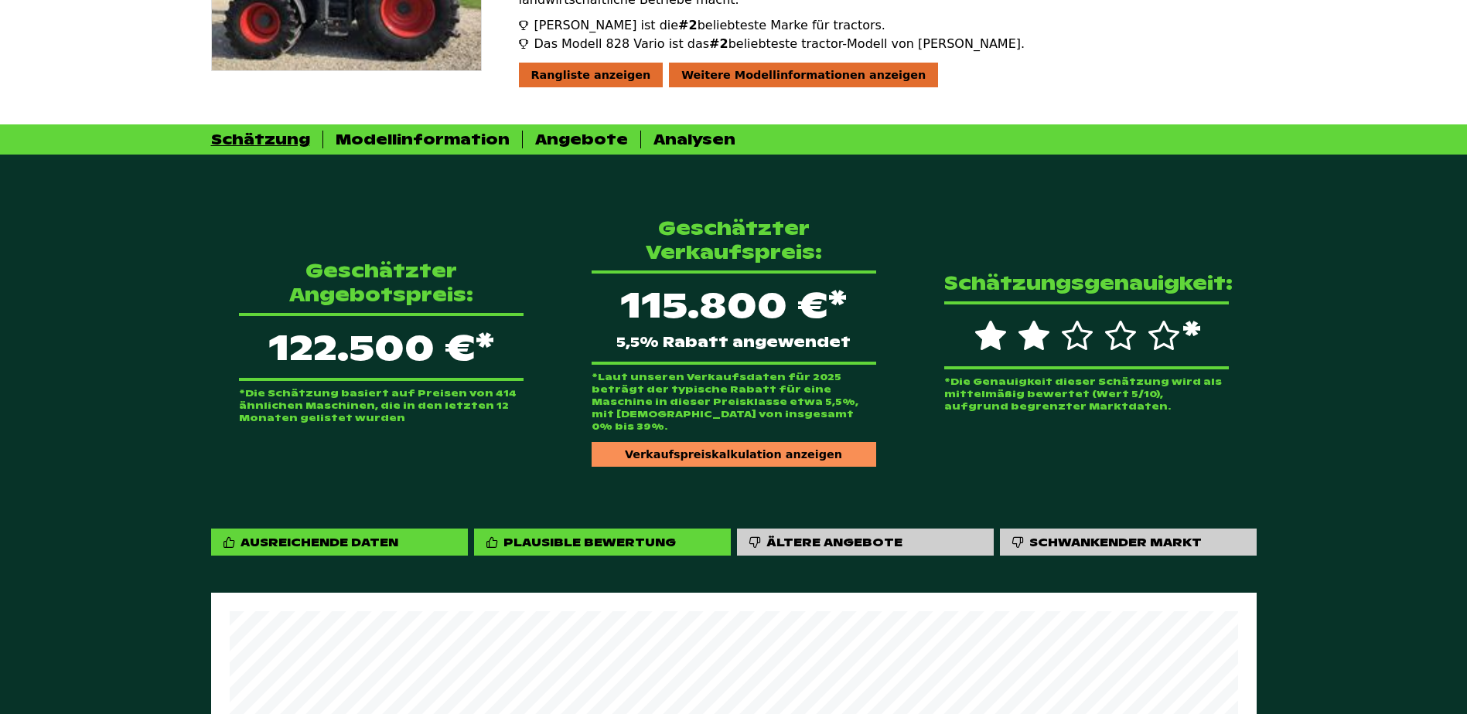
click at [684, 442] on div "Verkaufspreiskalkulation anzeigen" at bounding box center [734, 454] width 285 height 25
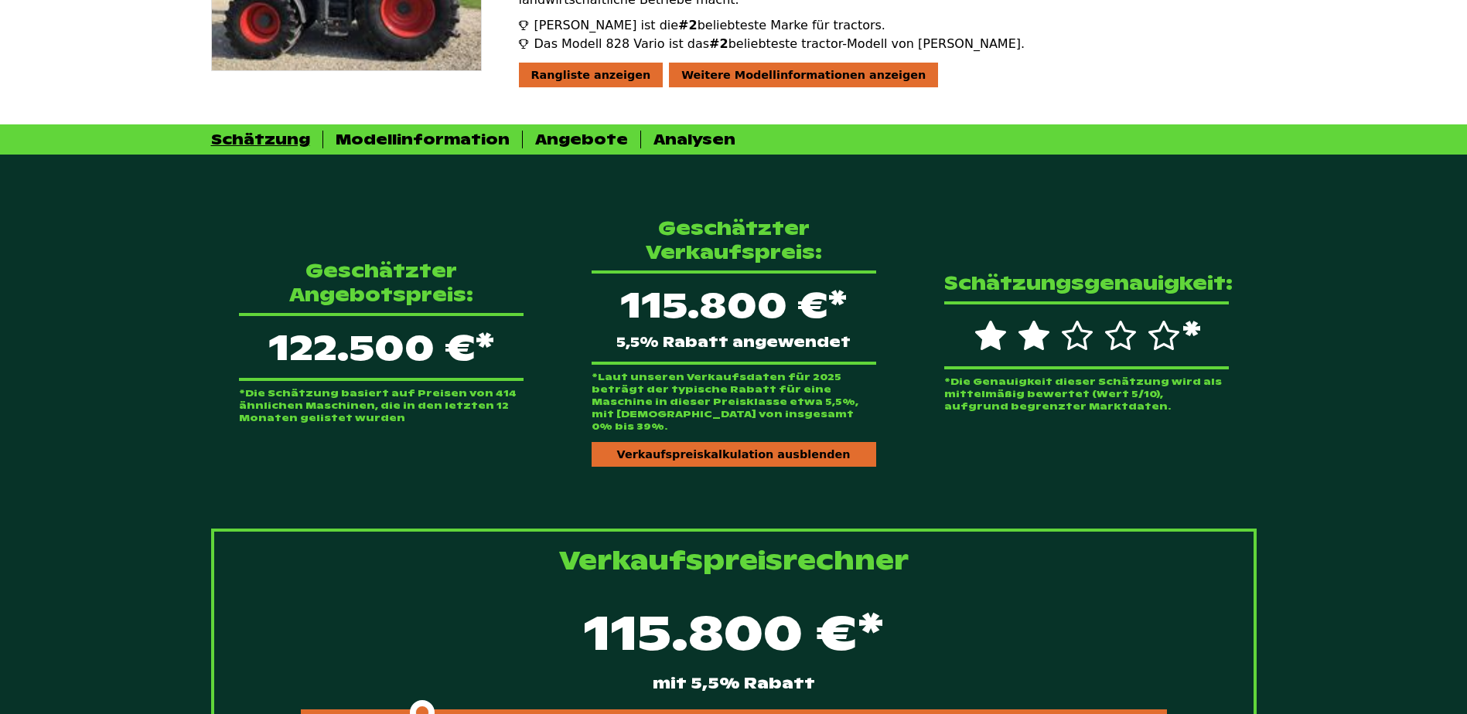
scroll to position [500, 0]
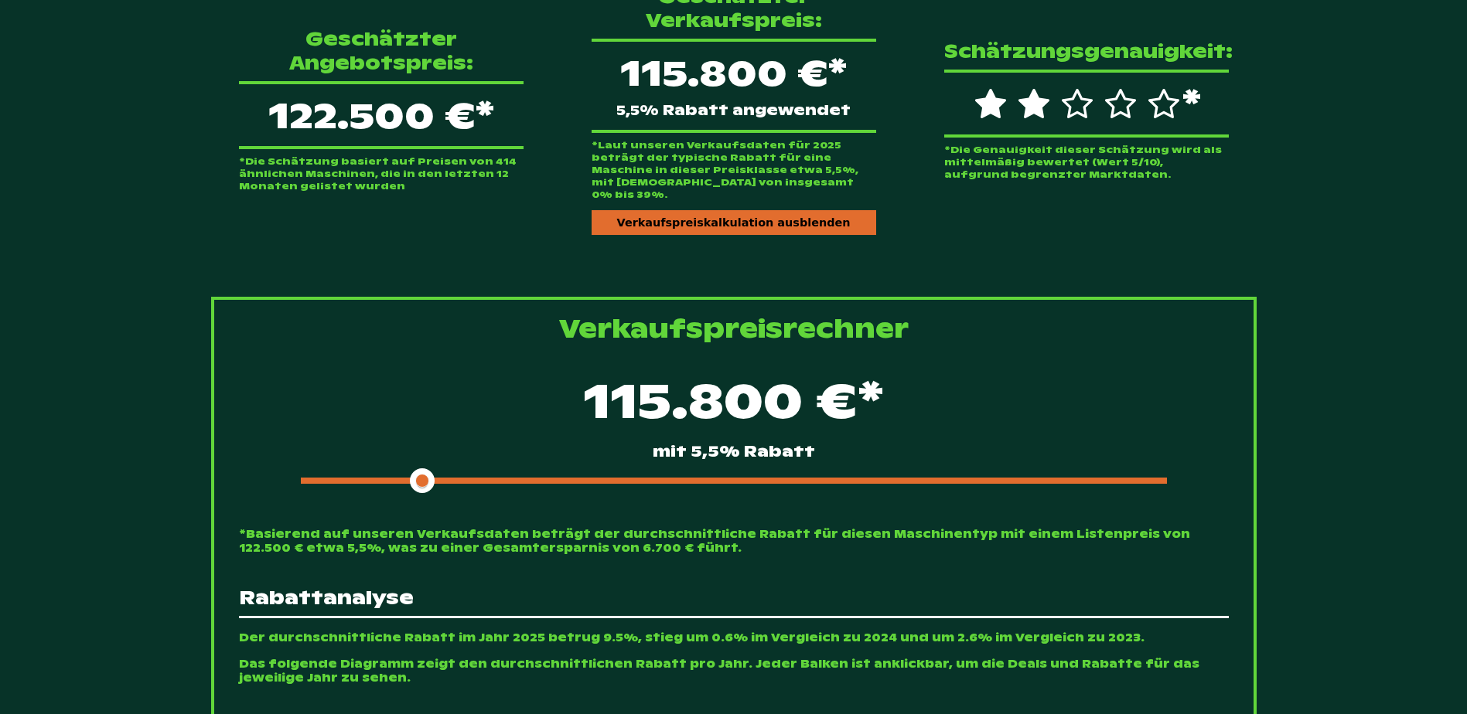
click at [601, 478] on div at bounding box center [734, 481] width 866 height 6
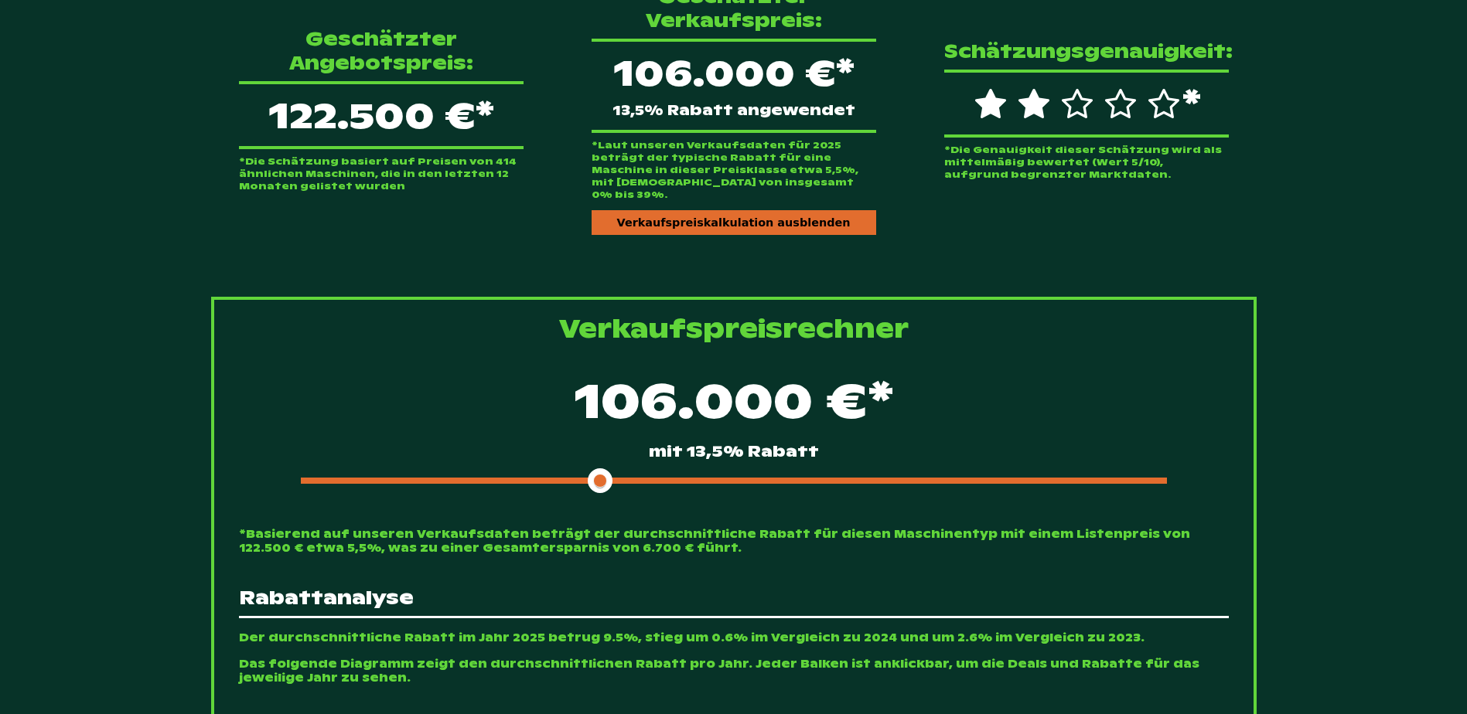
click at [580, 478] on span at bounding box center [451, 481] width 300 height 6
click at [567, 478] on span at bounding box center [451, 481] width 300 height 6
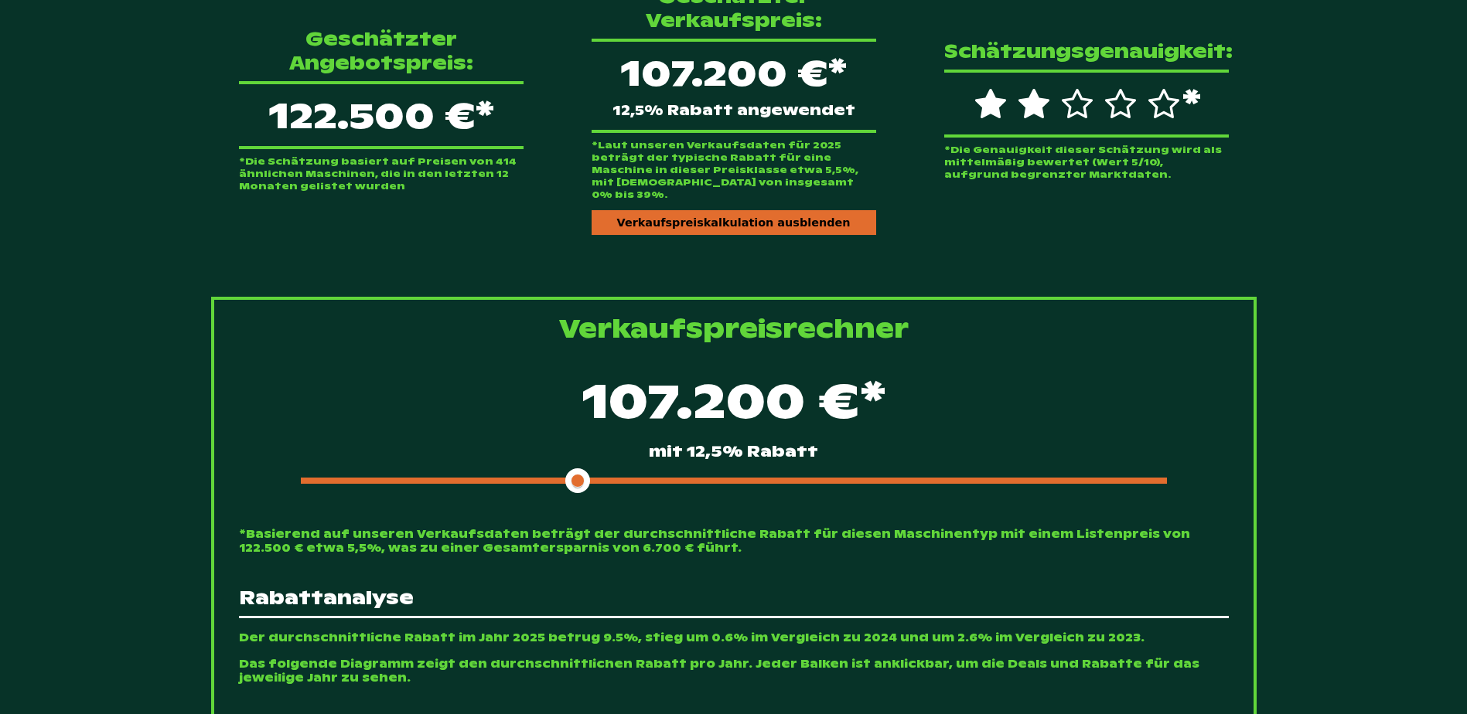
click at [547, 478] on span at bounding box center [440, 481] width 278 height 6
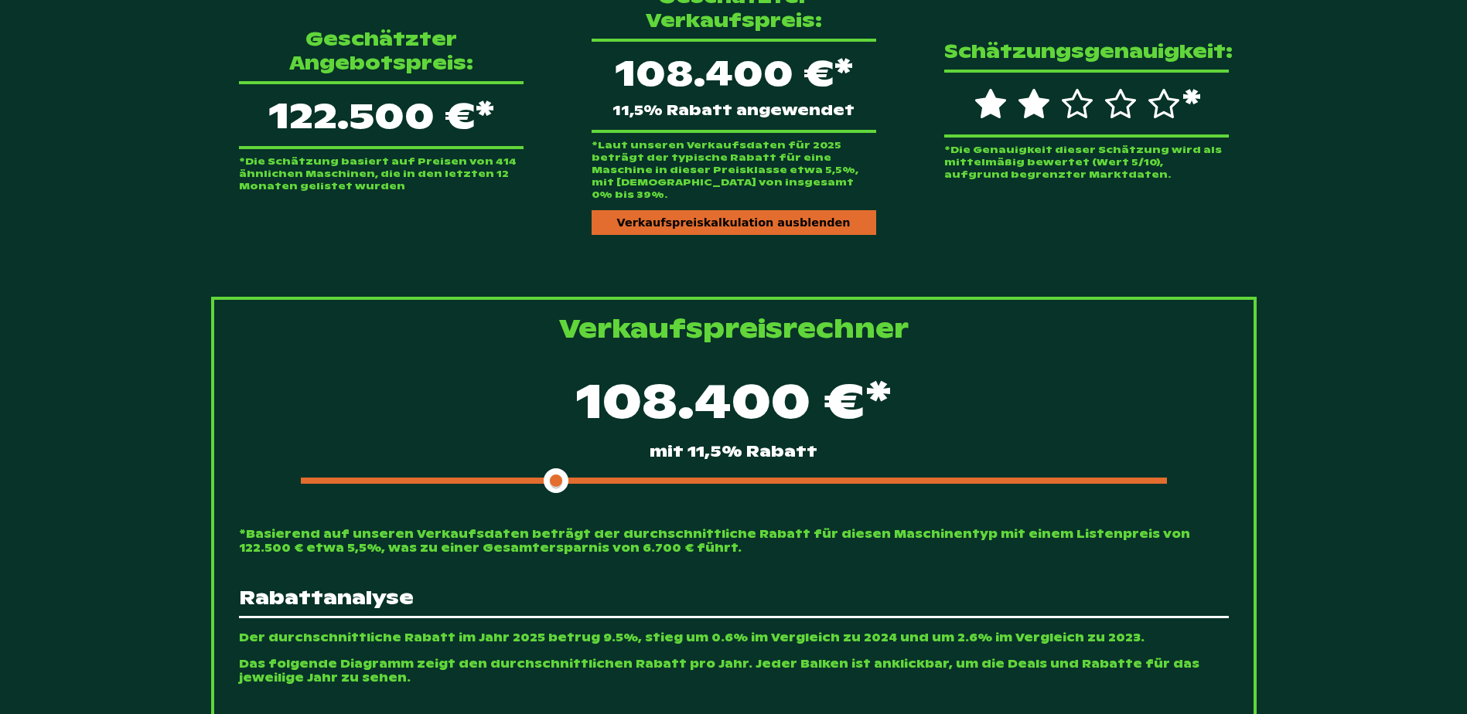
click at [526, 478] on span at bounding box center [428, 481] width 255 height 6
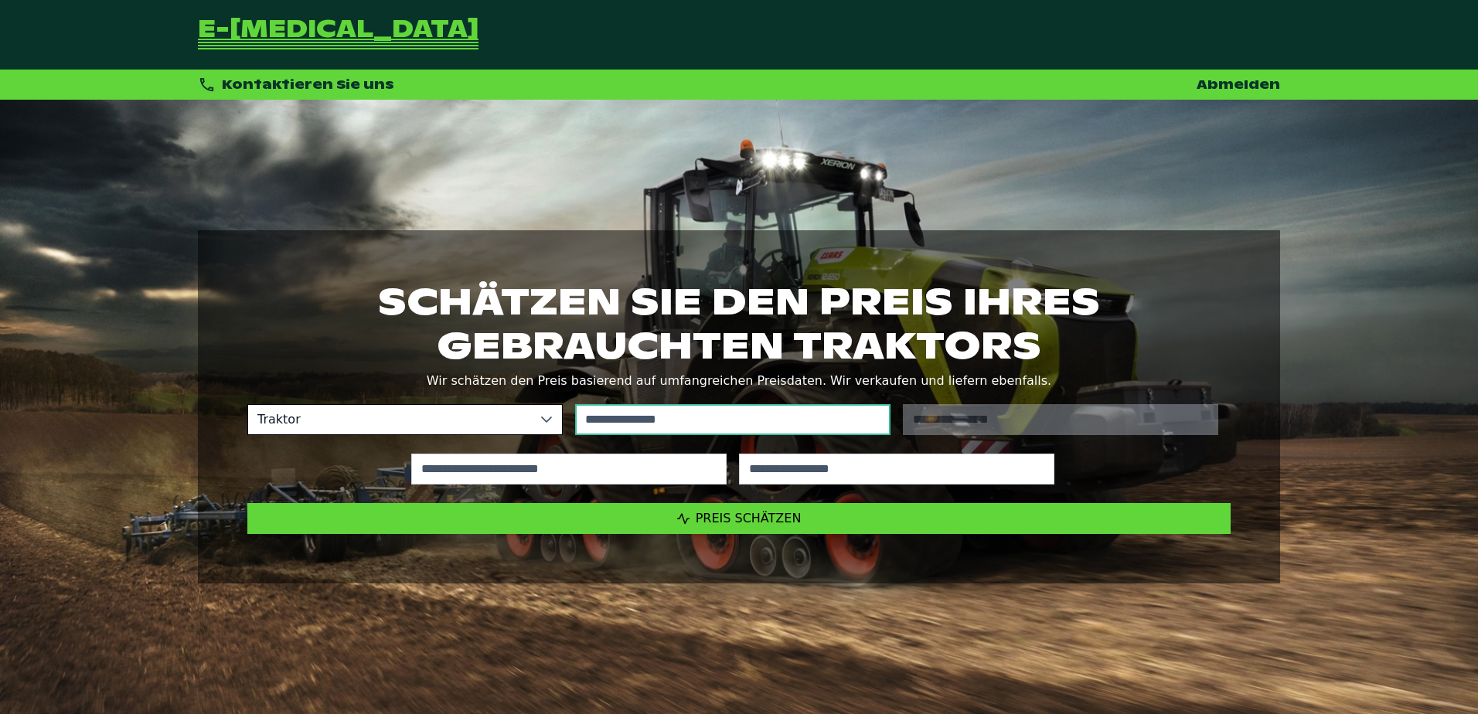
click at [672, 410] on input "text" at bounding box center [732, 419] width 315 height 31
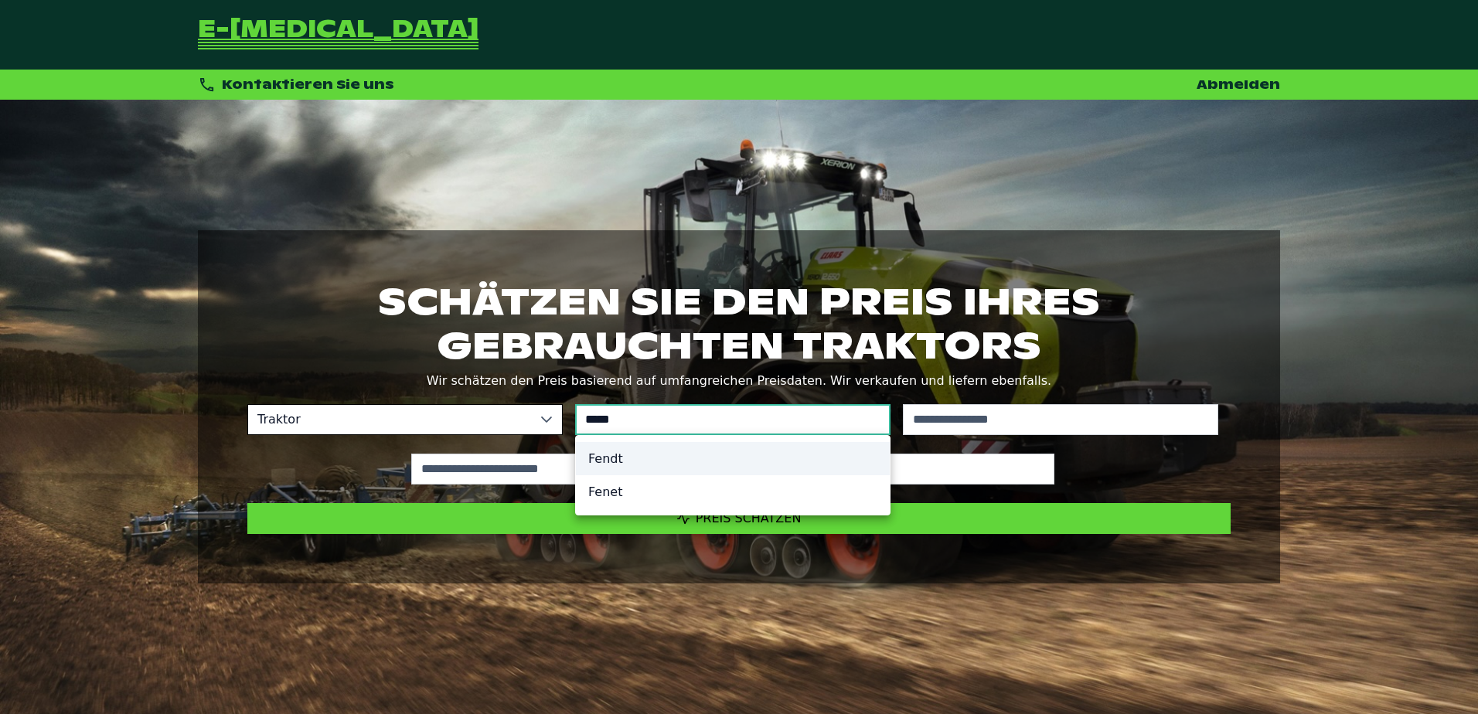
type input "*****"
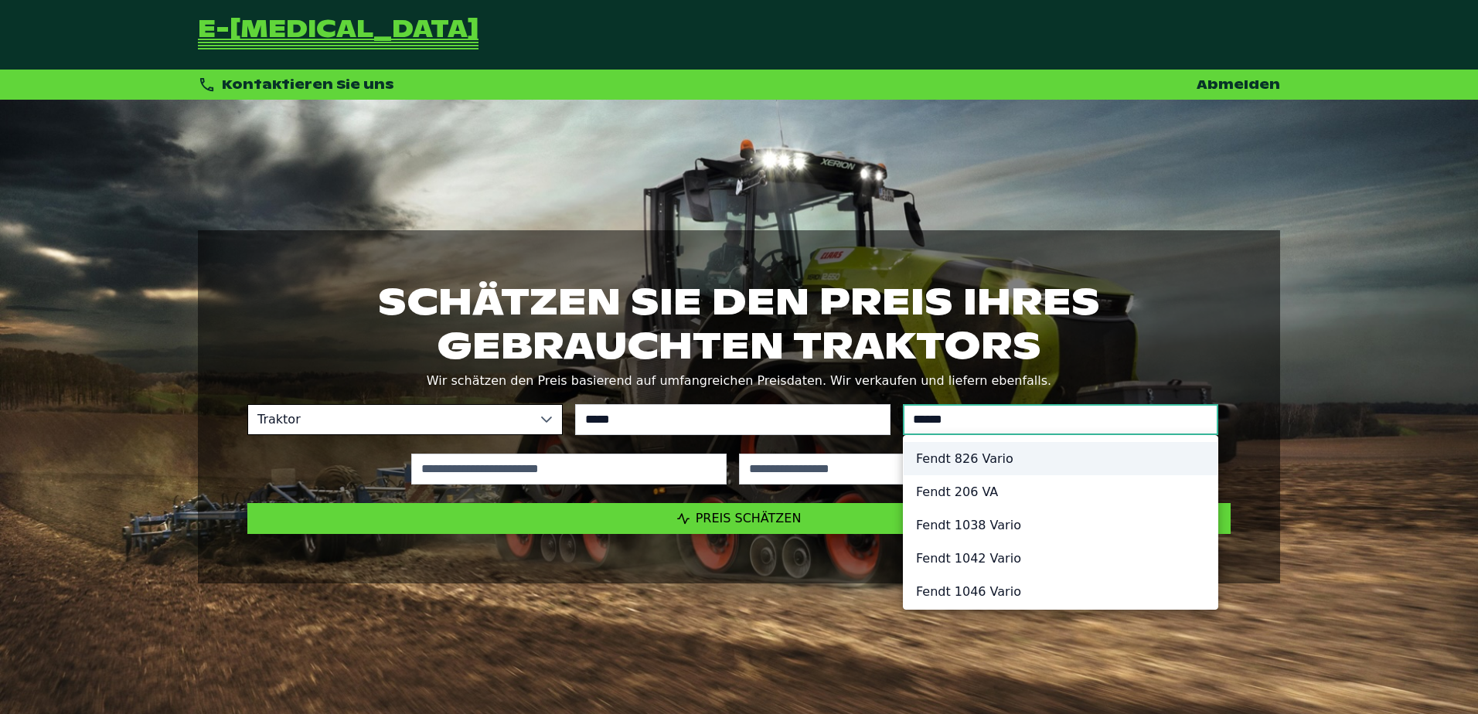
type input "******"
click at [1017, 466] on li "Fendt 826 Vario" at bounding box center [1061, 458] width 314 height 33
type input "*********"
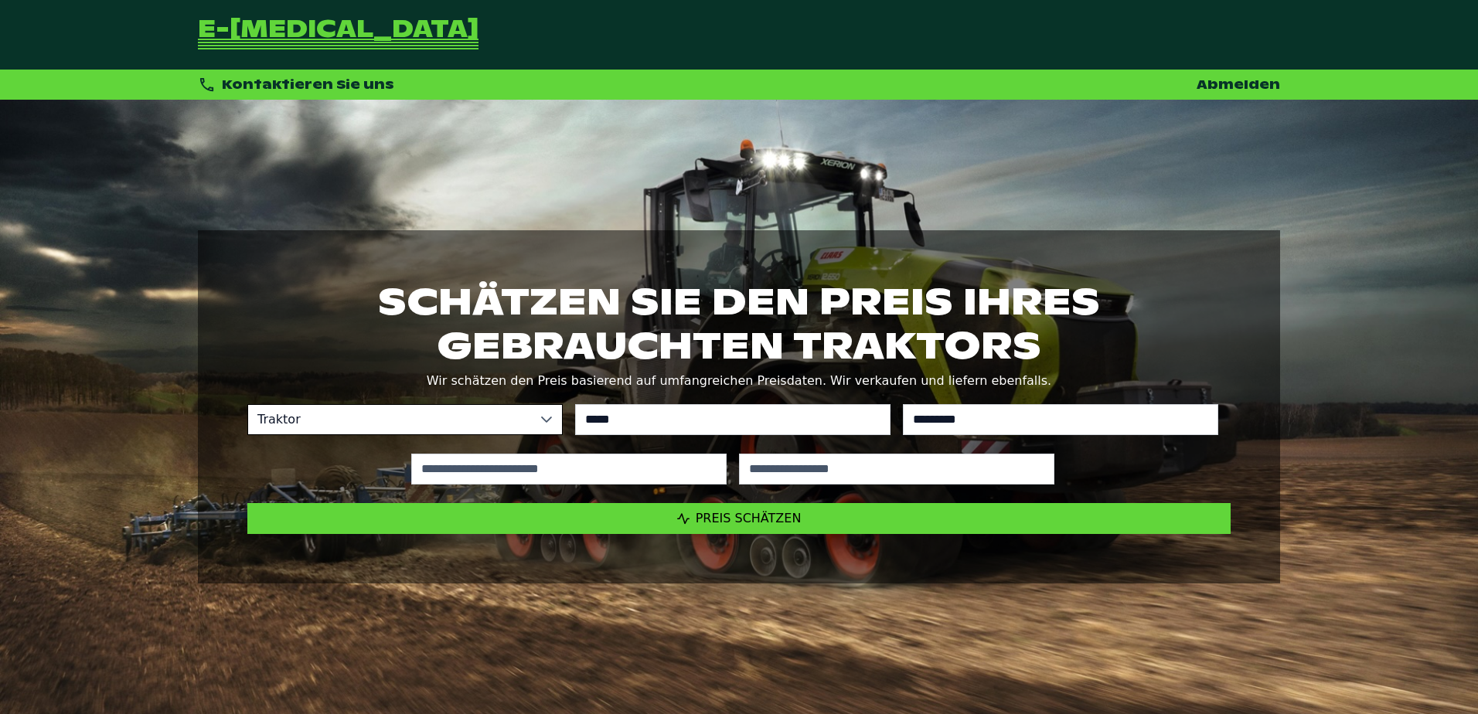
click at [571, 452] on div at bounding box center [569, 469] width 328 height 43
click at [569, 468] on input "text" at bounding box center [568, 469] width 315 height 31
type input "*****"
type input "****"
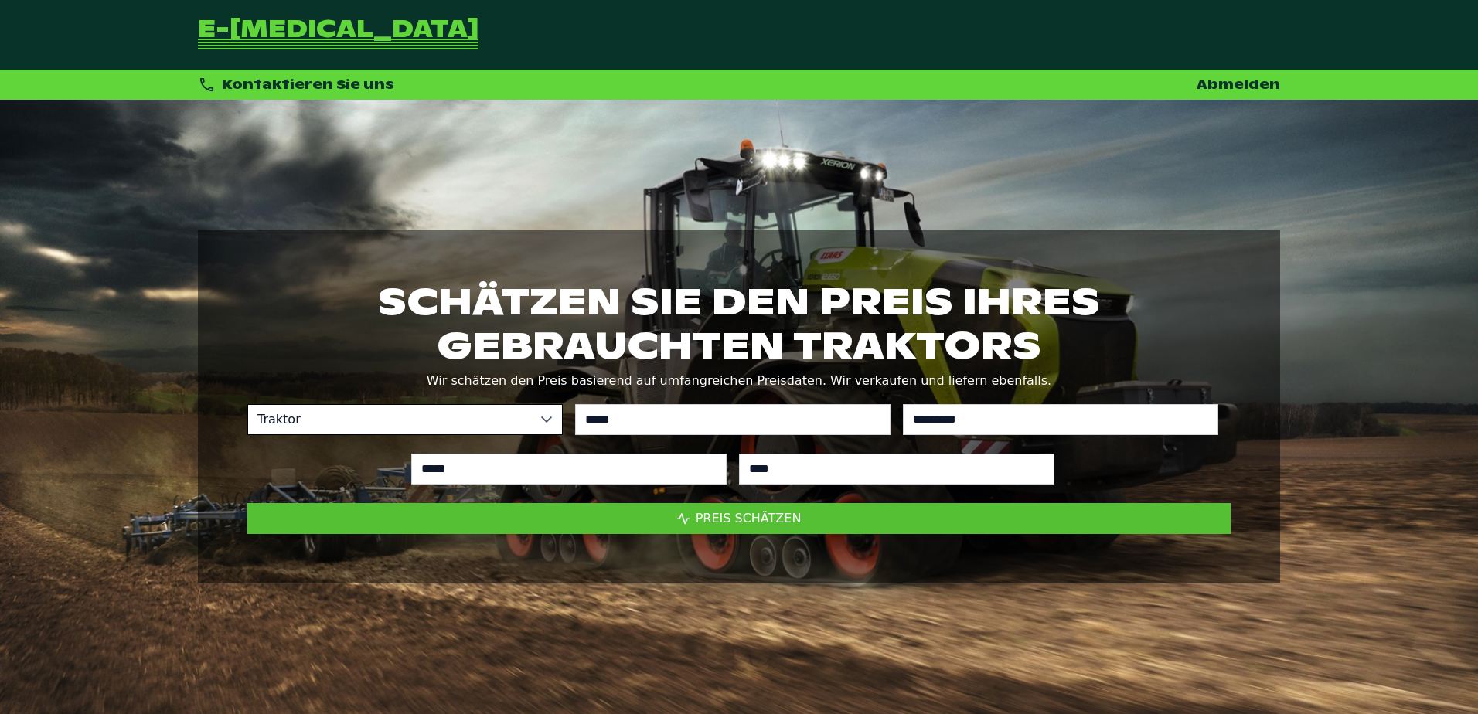
click at [769, 520] on span "Preis schätzen" at bounding box center [749, 518] width 106 height 15
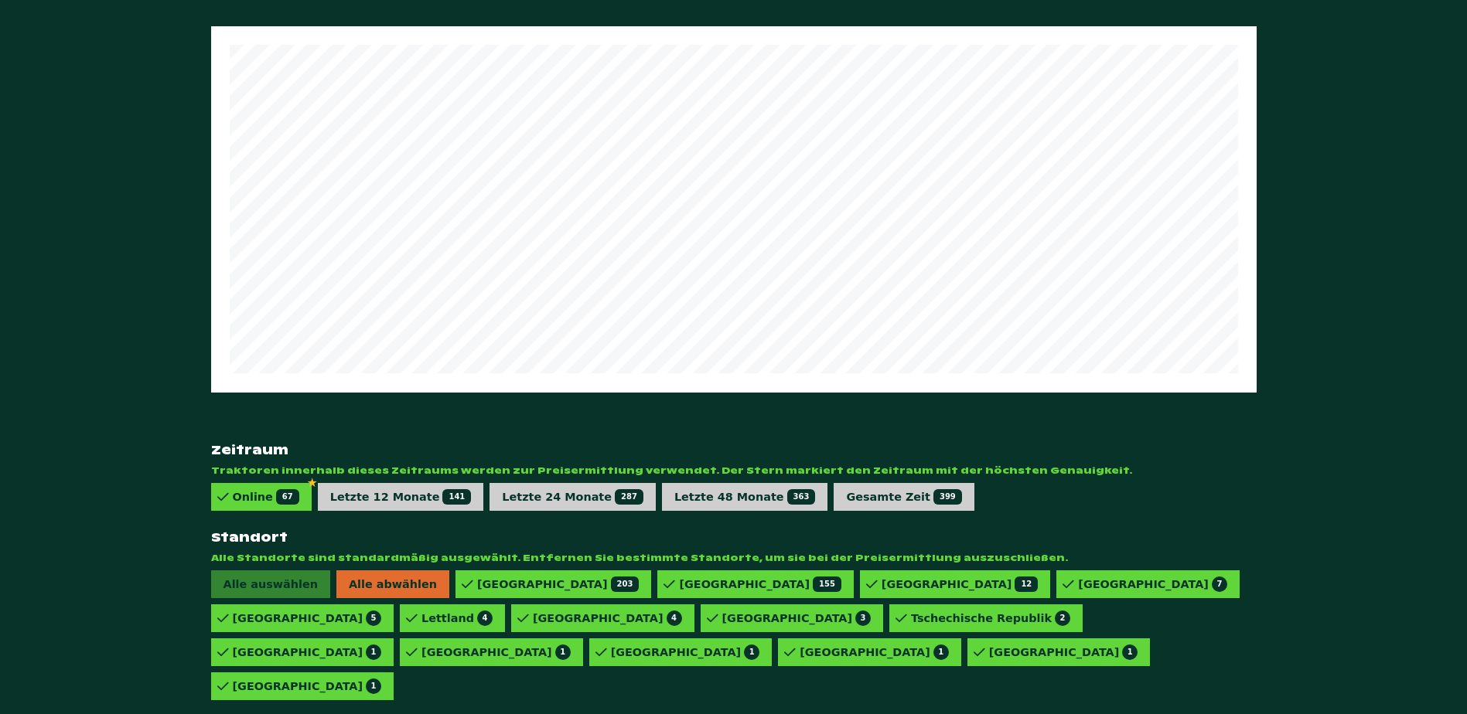
scroll to position [853, 0]
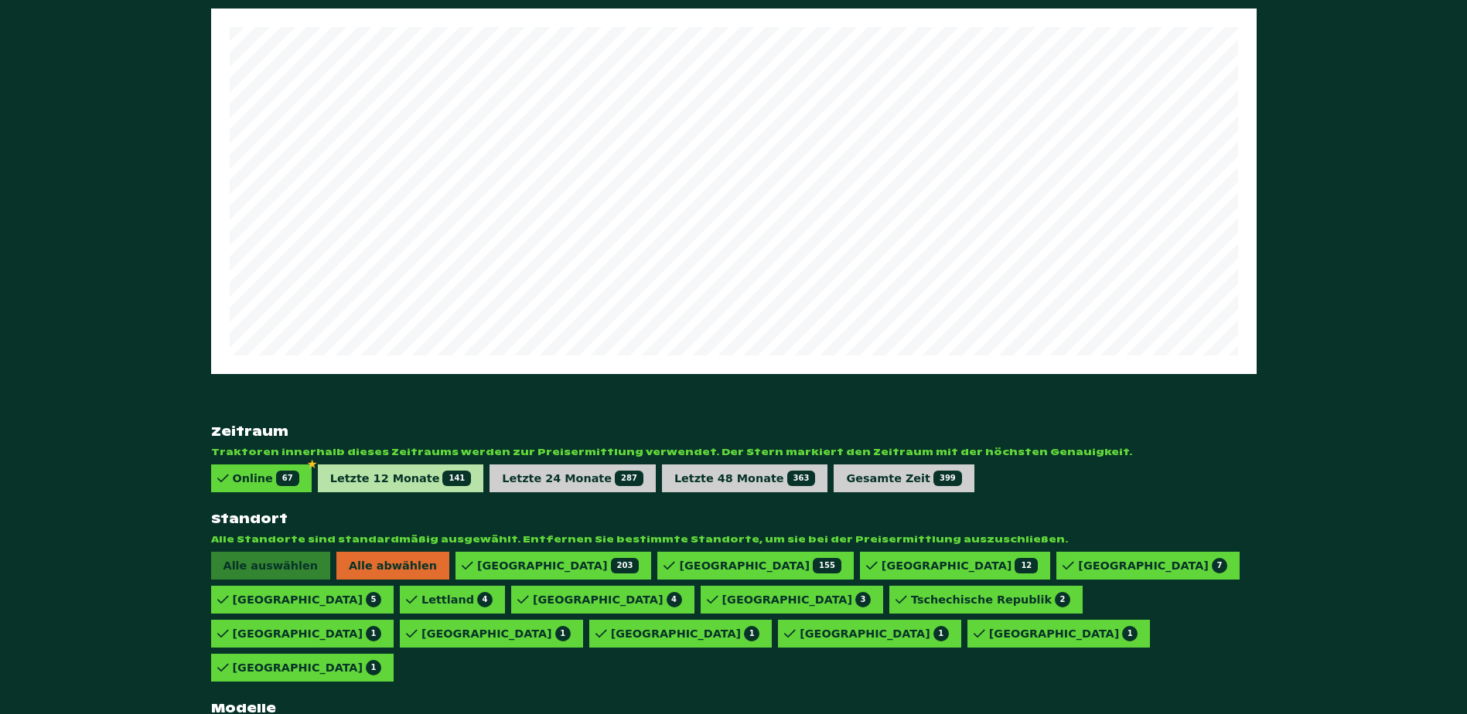
click at [406, 471] on div "Letzte 12 Monate 141" at bounding box center [401, 478] width 142 height 15
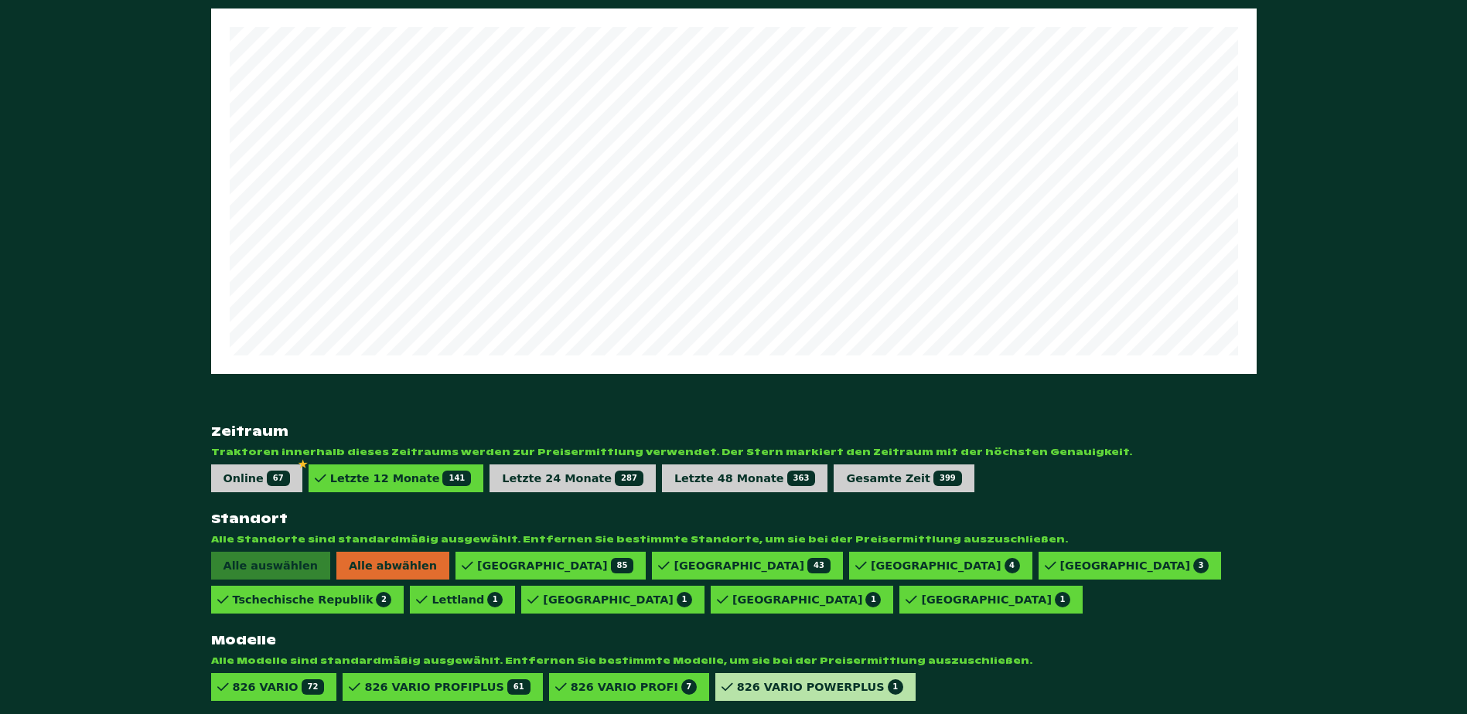
click at [1038, 580] on div "826 VARIO POWERPLUS 1" at bounding box center [1129, 566] width 183 height 28
click at [583, 680] on div "826 VARIO PROFI 7" at bounding box center [634, 687] width 126 height 15
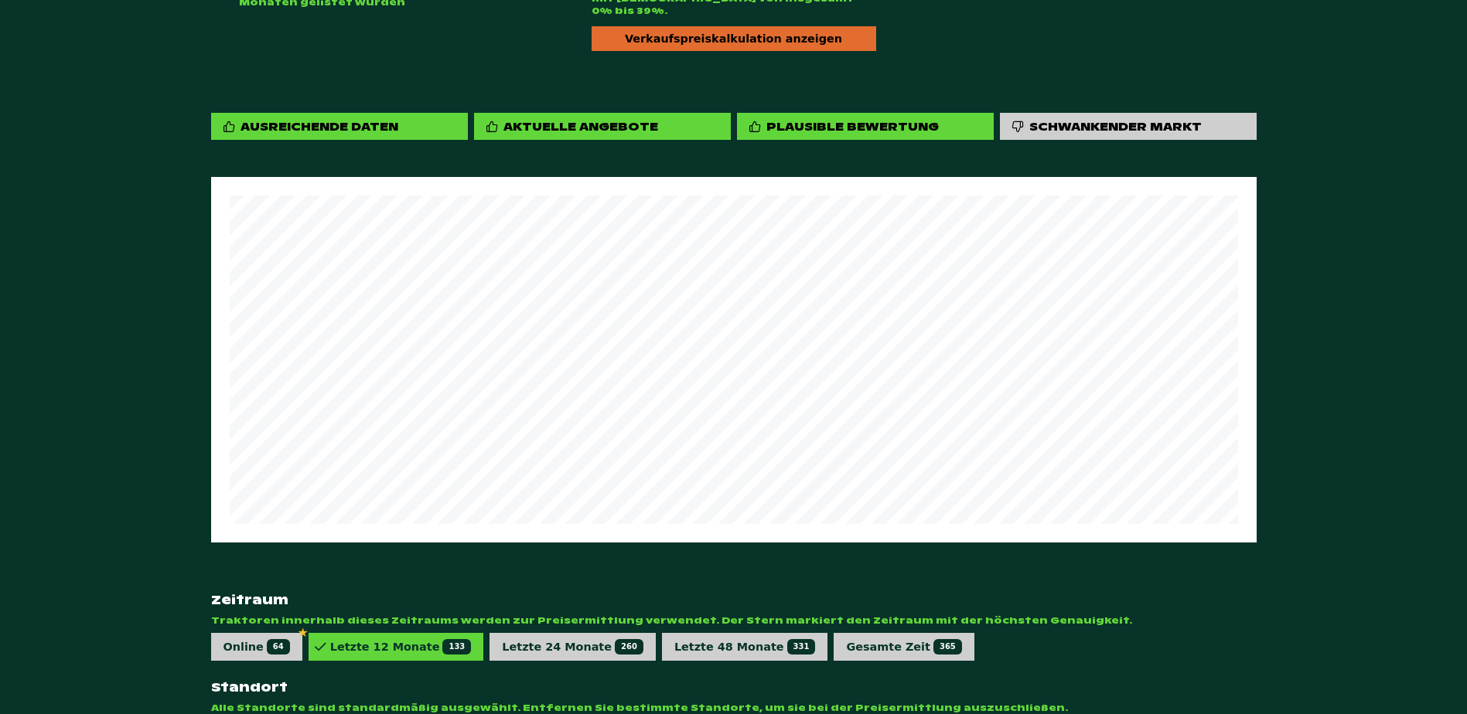
scroll to position [466, 0]
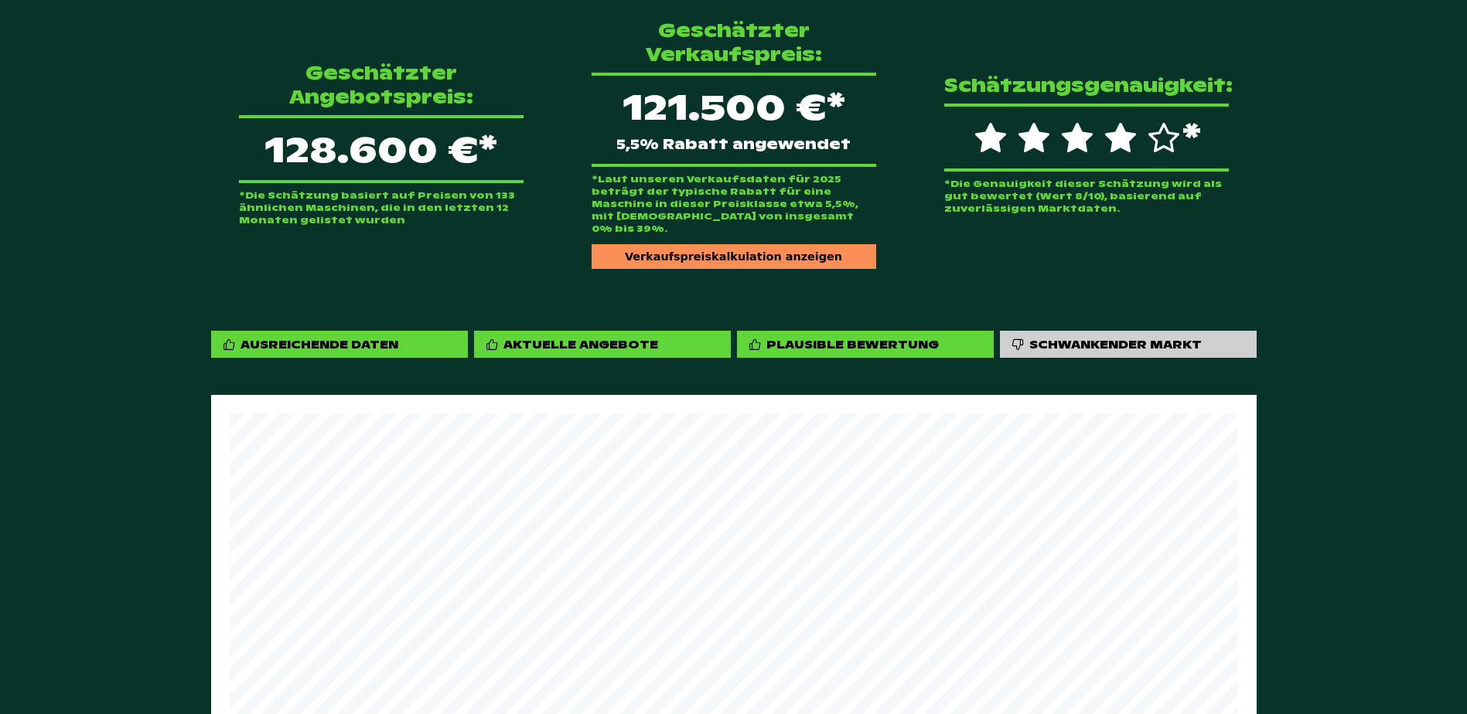
click at [739, 244] on div "Verkaufspreiskalkulation anzeigen" at bounding box center [734, 256] width 285 height 25
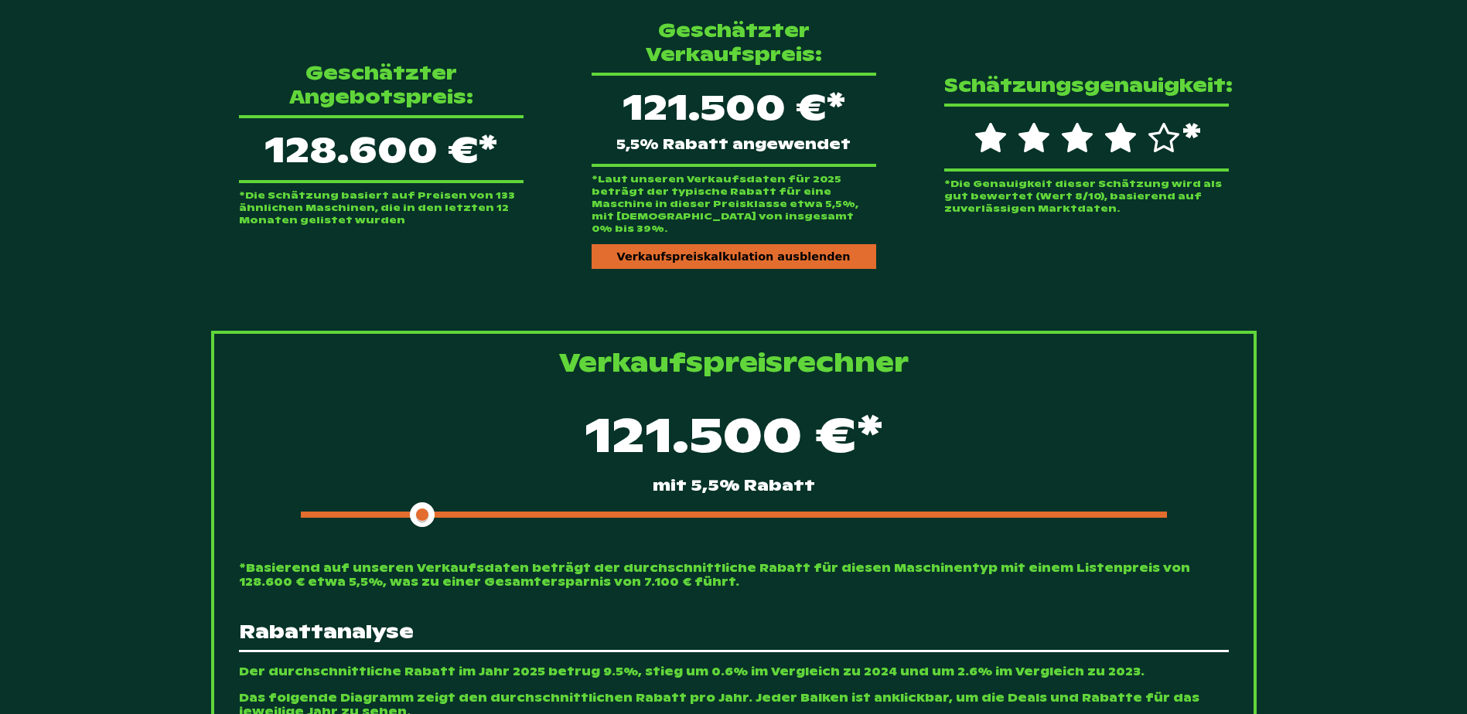
click at [605, 483] on div "121.500 €* mit 5,5% Rabatt" at bounding box center [734, 463] width 990 height 133
click at [584, 512] on div at bounding box center [734, 515] width 866 height 6
click at [551, 512] on span at bounding box center [440, 515] width 278 height 6
click at [523, 512] on span at bounding box center [428, 515] width 255 height 6
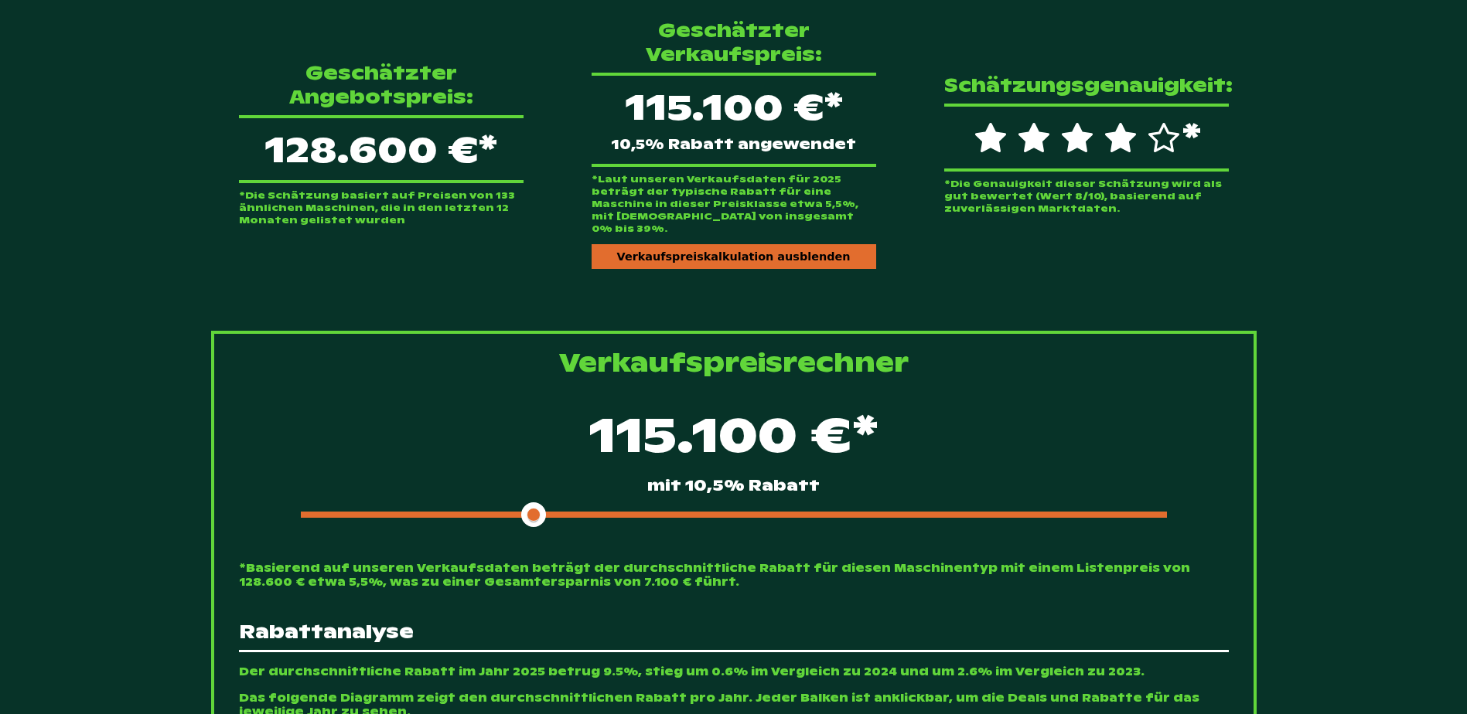
click at [398, 249] on div "Geschätzter Angebotspreis: 128.600 €* *Die Schätzung basiert auf Preisen von 13…" at bounding box center [733, 144] width 1045 height 300
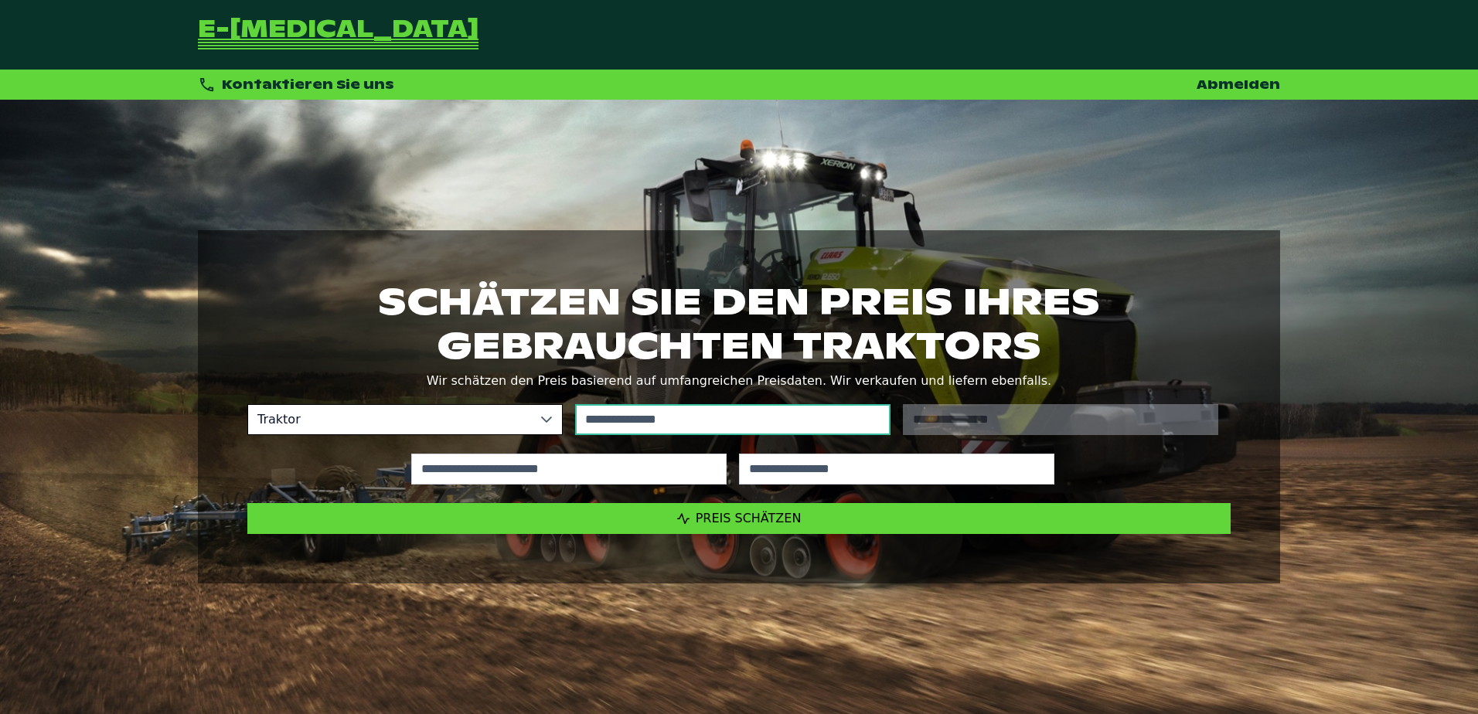
click at [736, 422] on input "text" at bounding box center [732, 419] width 315 height 31
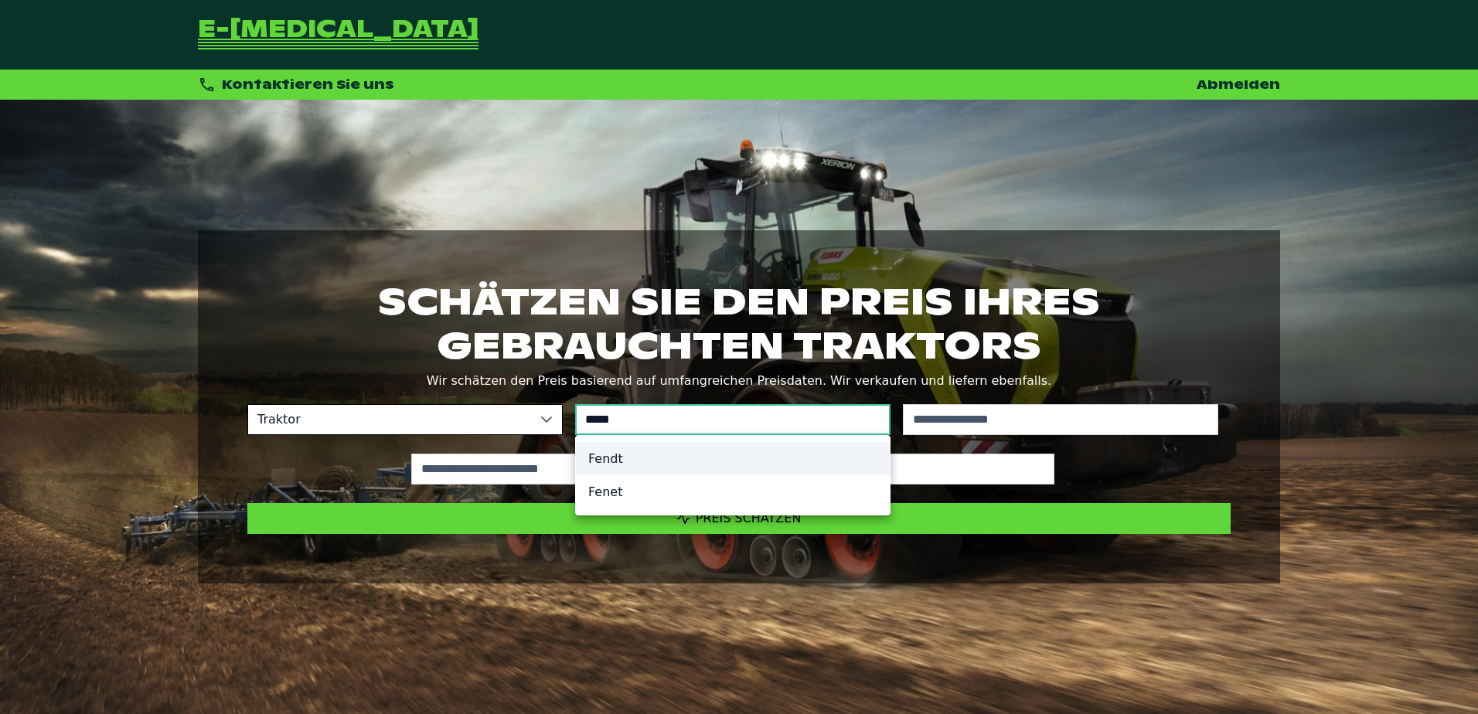
type input "*****"
click at [633, 450] on li "Fendt" at bounding box center [733, 458] width 314 height 33
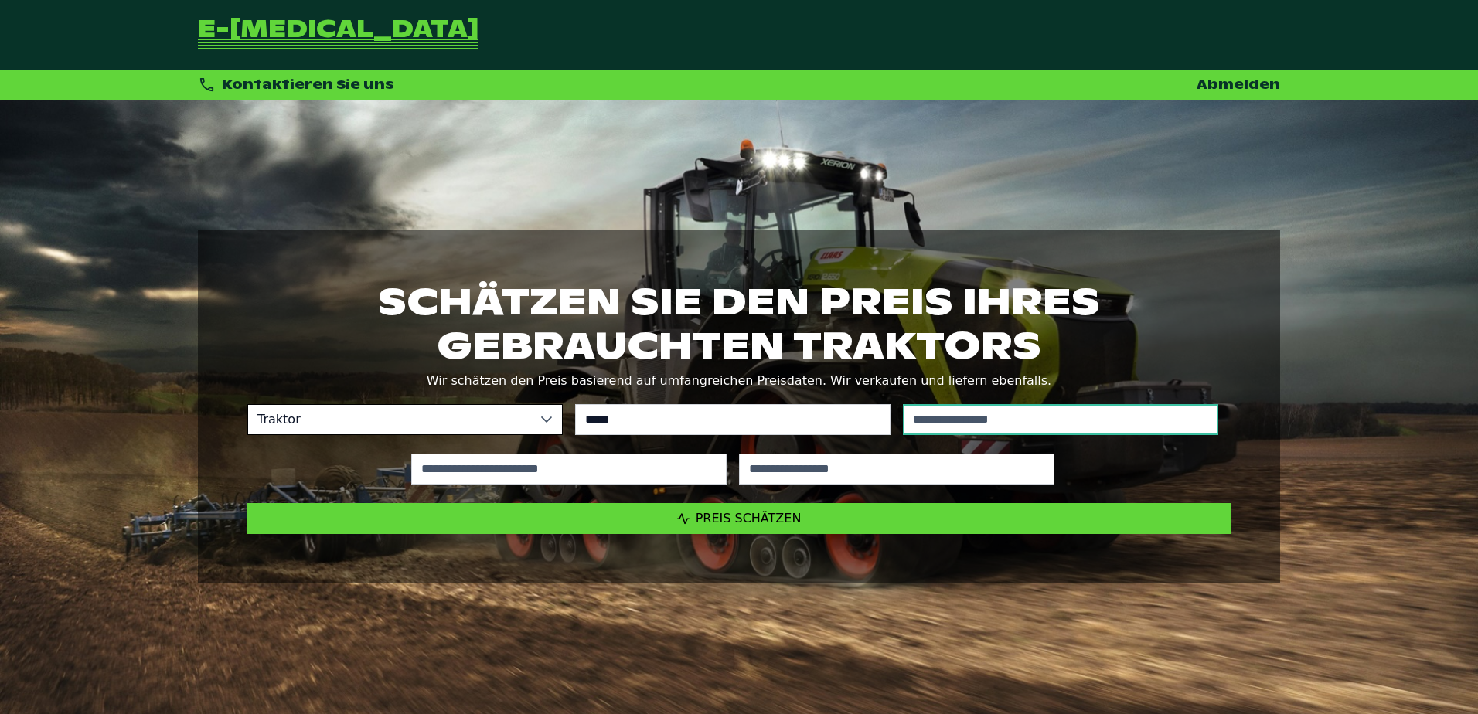
click at [1050, 423] on input "text" at bounding box center [1060, 419] width 315 height 31
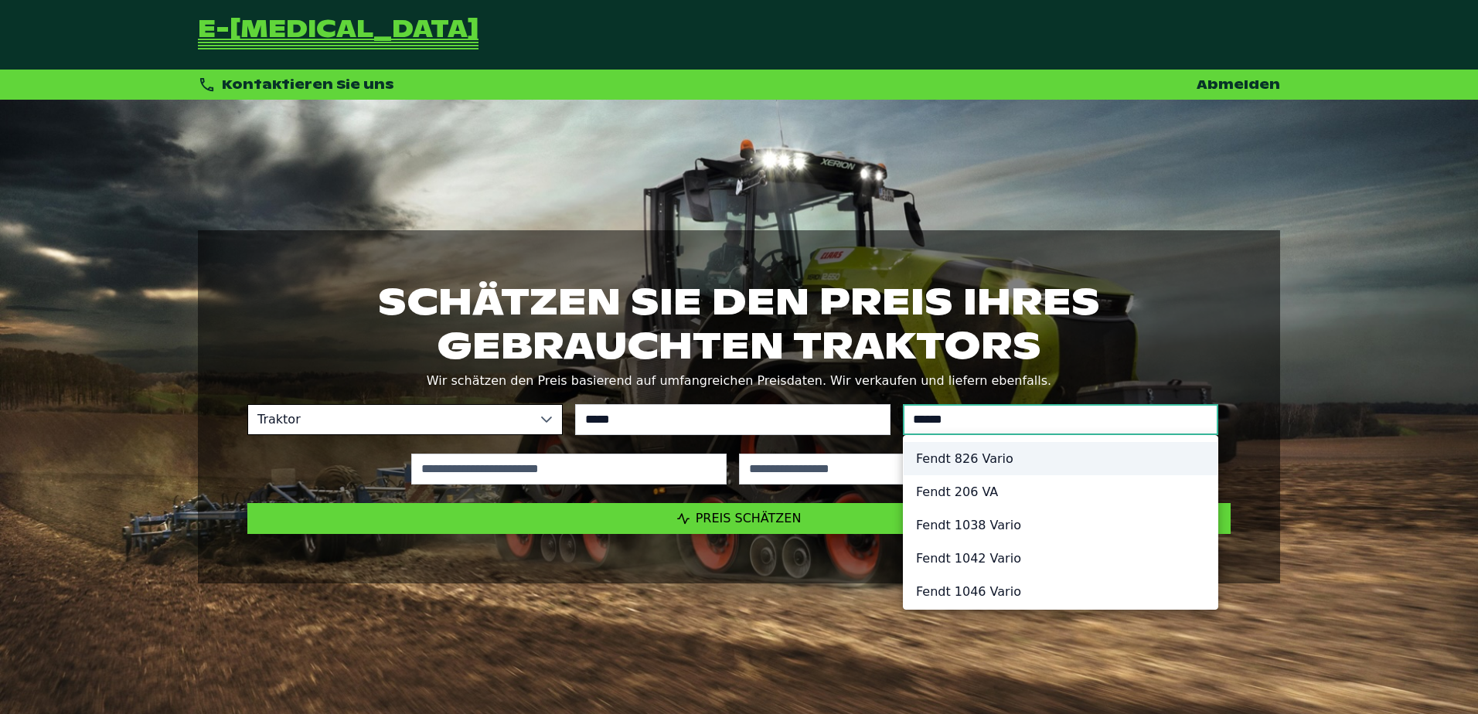
type input "******"
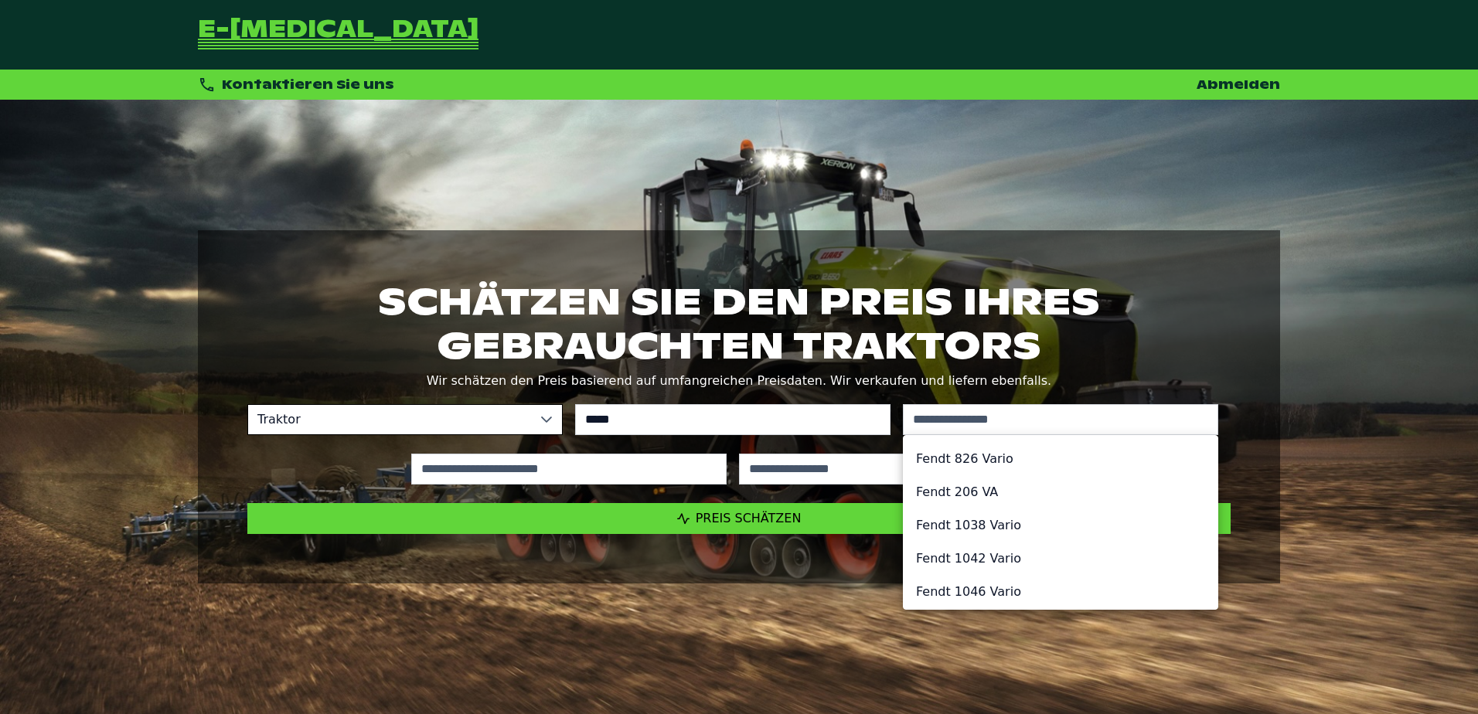
click at [974, 474] on li "Fendt 826 Vario" at bounding box center [1061, 458] width 314 height 33
type input "*********"
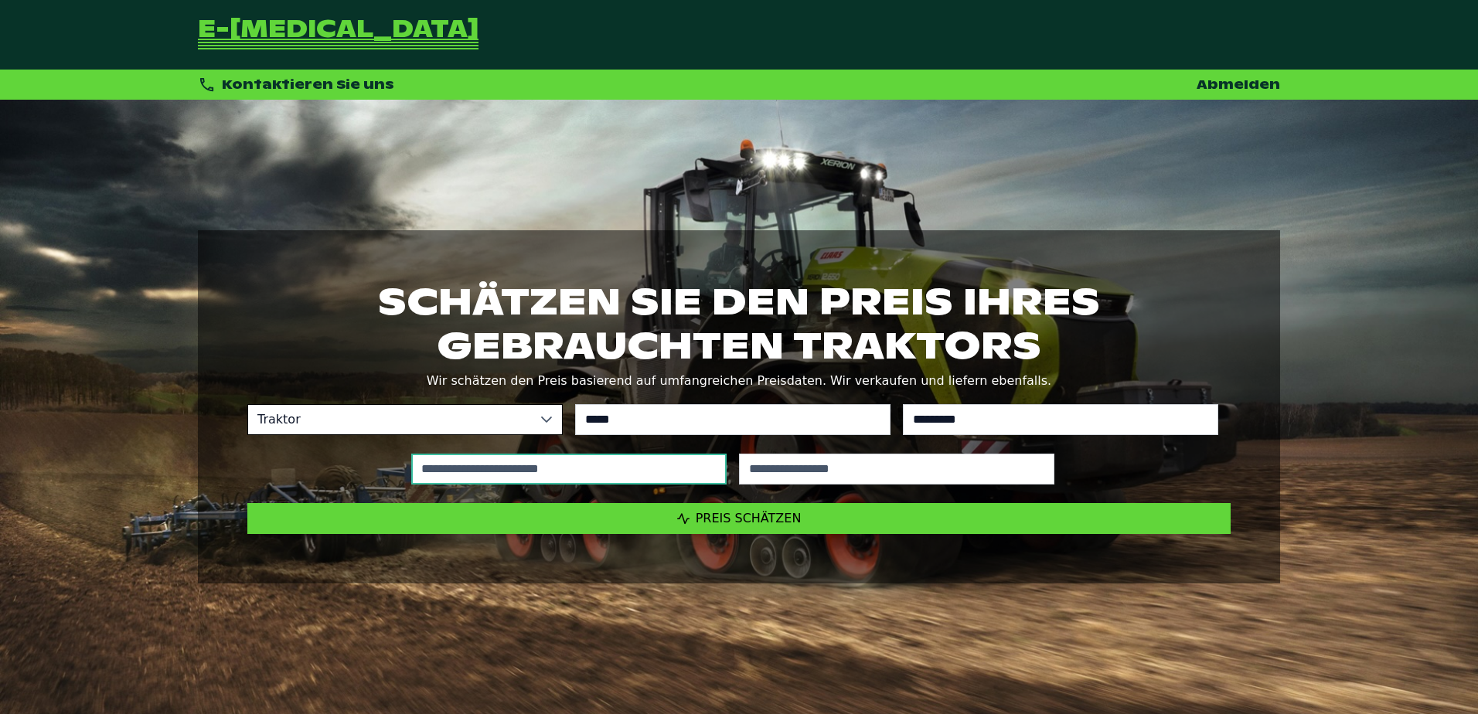
click at [654, 469] on input "text" at bounding box center [568, 469] width 315 height 31
type input "*****"
type input "****"
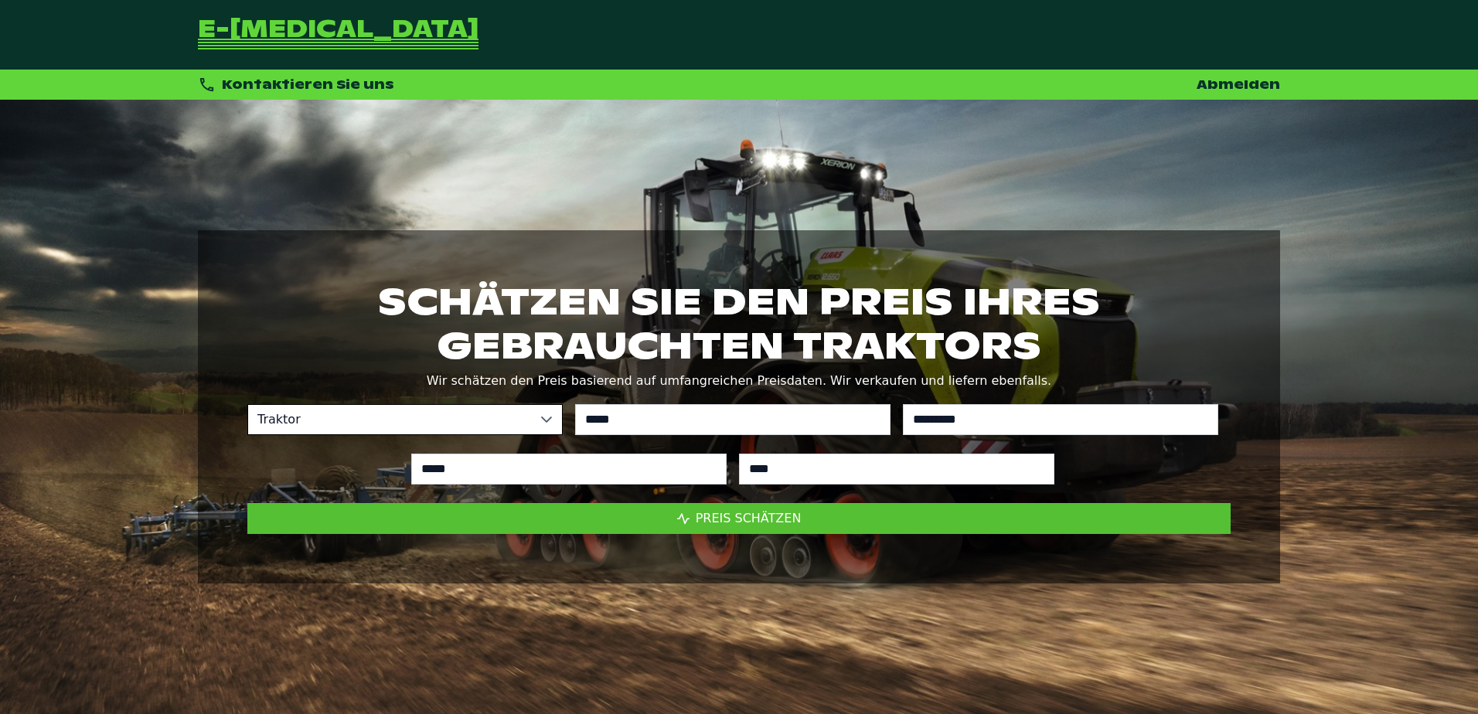
click at [772, 517] on span "Preis schätzen" at bounding box center [749, 518] width 106 height 15
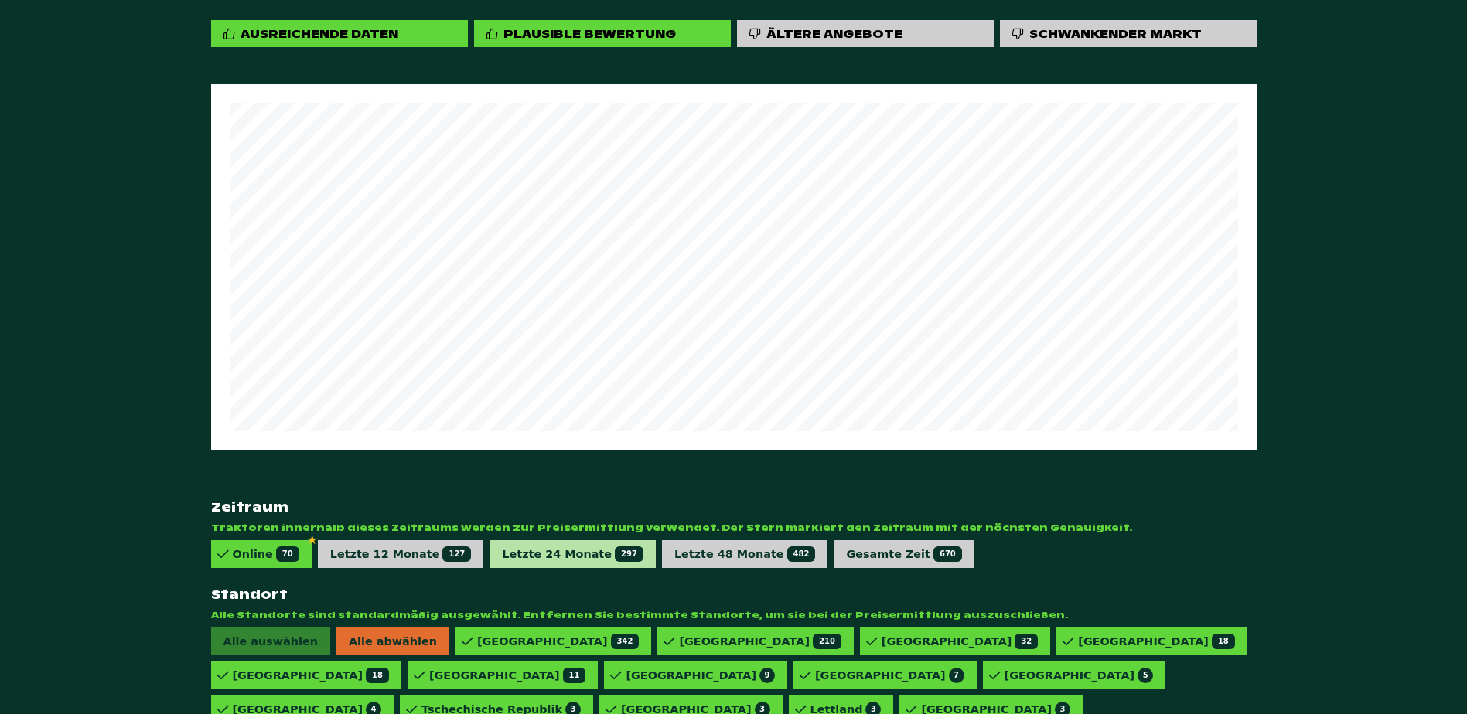
scroll to position [887, 0]
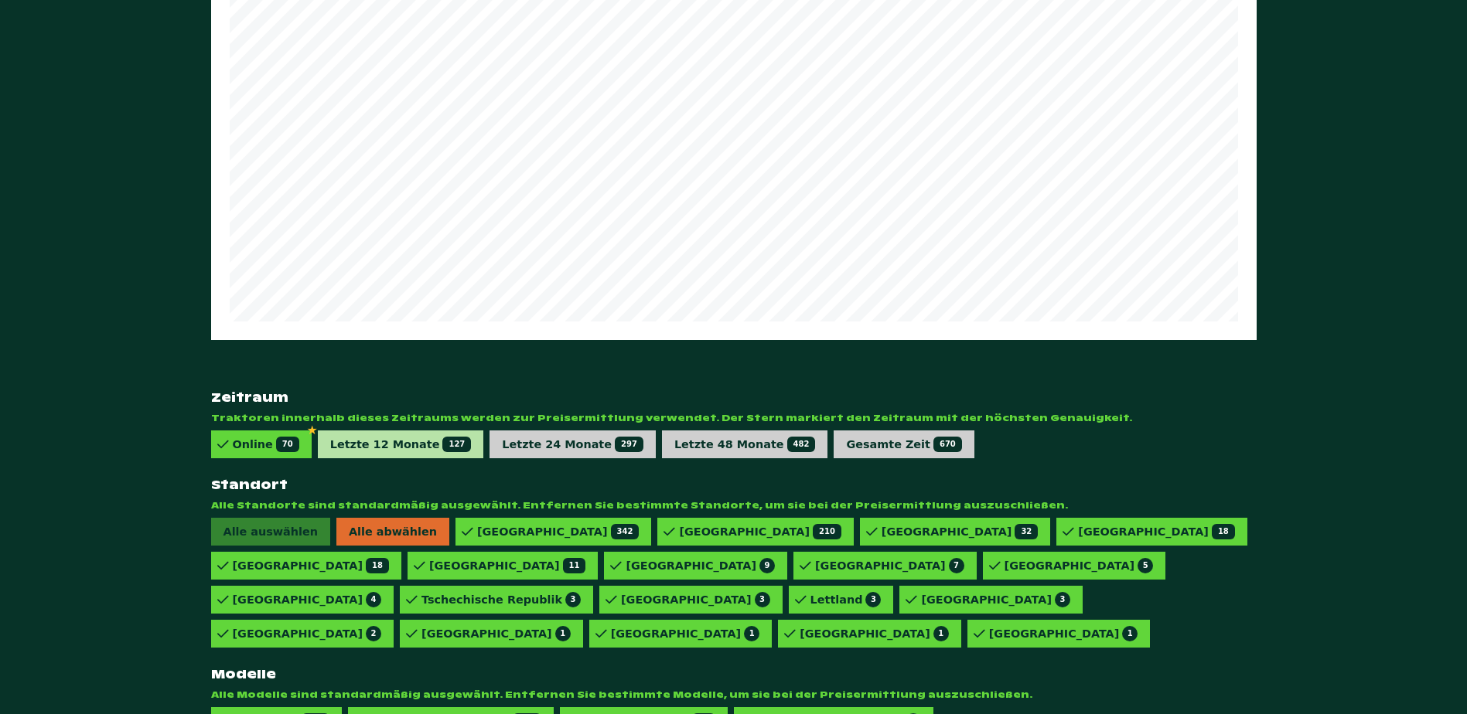
click at [442, 437] on span "127" at bounding box center [456, 444] width 29 height 15
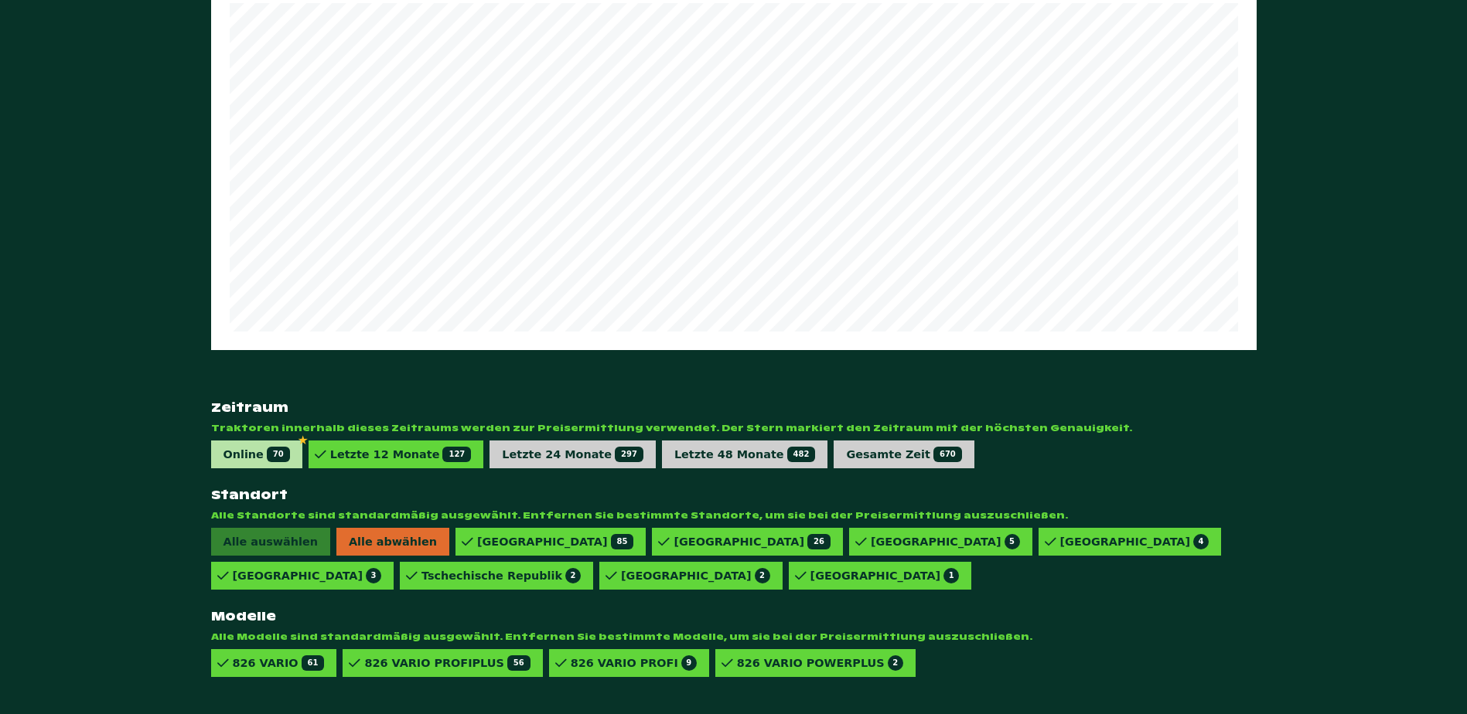
scroll to position [853, 0]
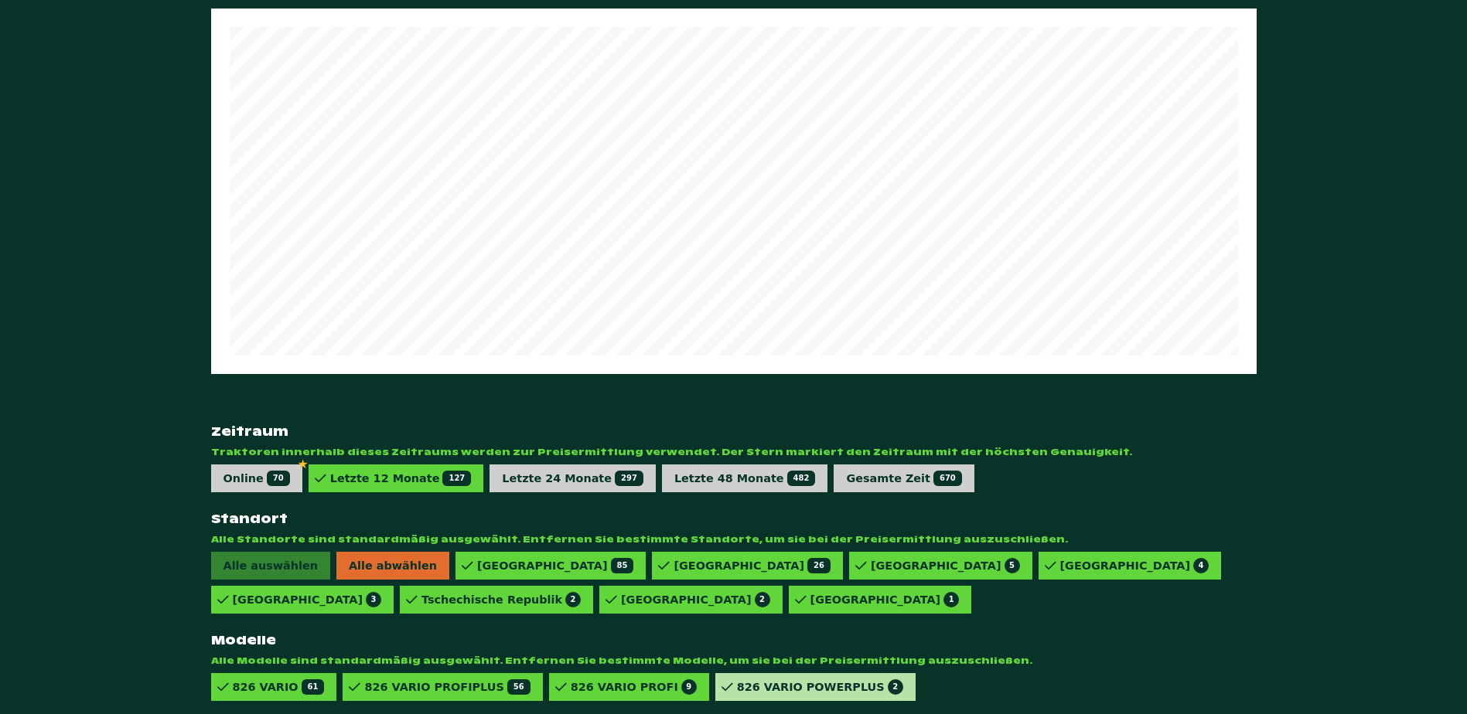
click at [789, 680] on div "826 VARIO POWERPLUS 2" at bounding box center [820, 687] width 166 height 15
click at [588, 680] on div "826 VARIO PROFI 9" at bounding box center [634, 687] width 126 height 15
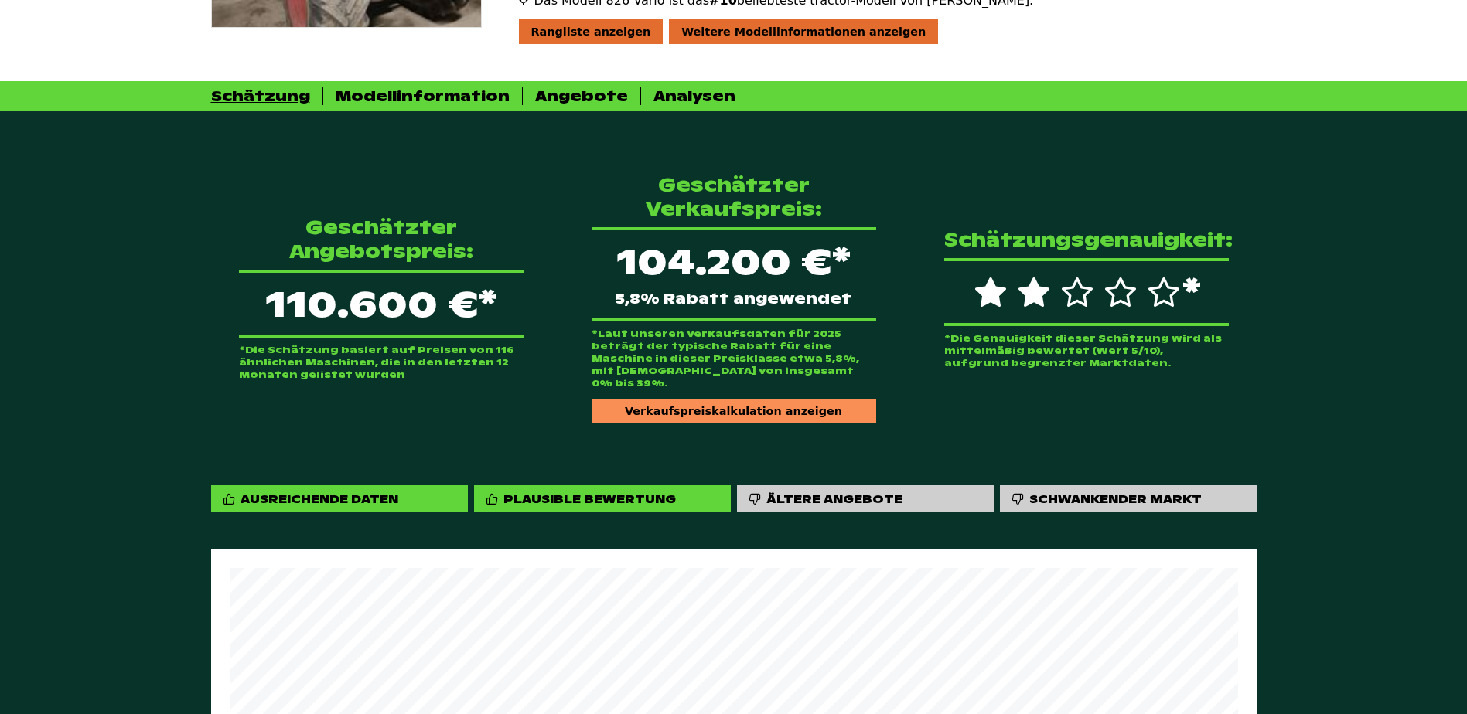
click at [772, 399] on div "Verkaufspreiskalkulation anzeigen" at bounding box center [734, 411] width 285 height 25
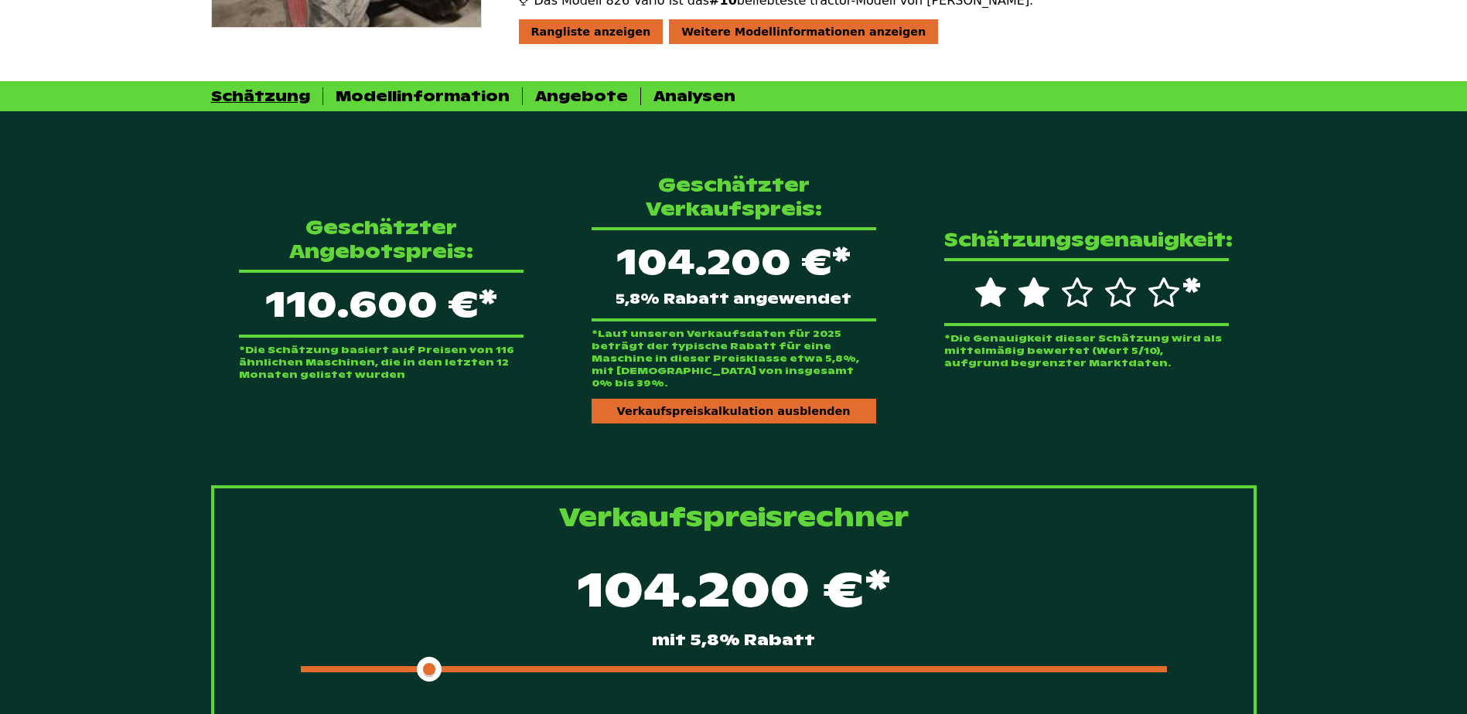
click at [636, 667] on div at bounding box center [734, 670] width 866 height 6
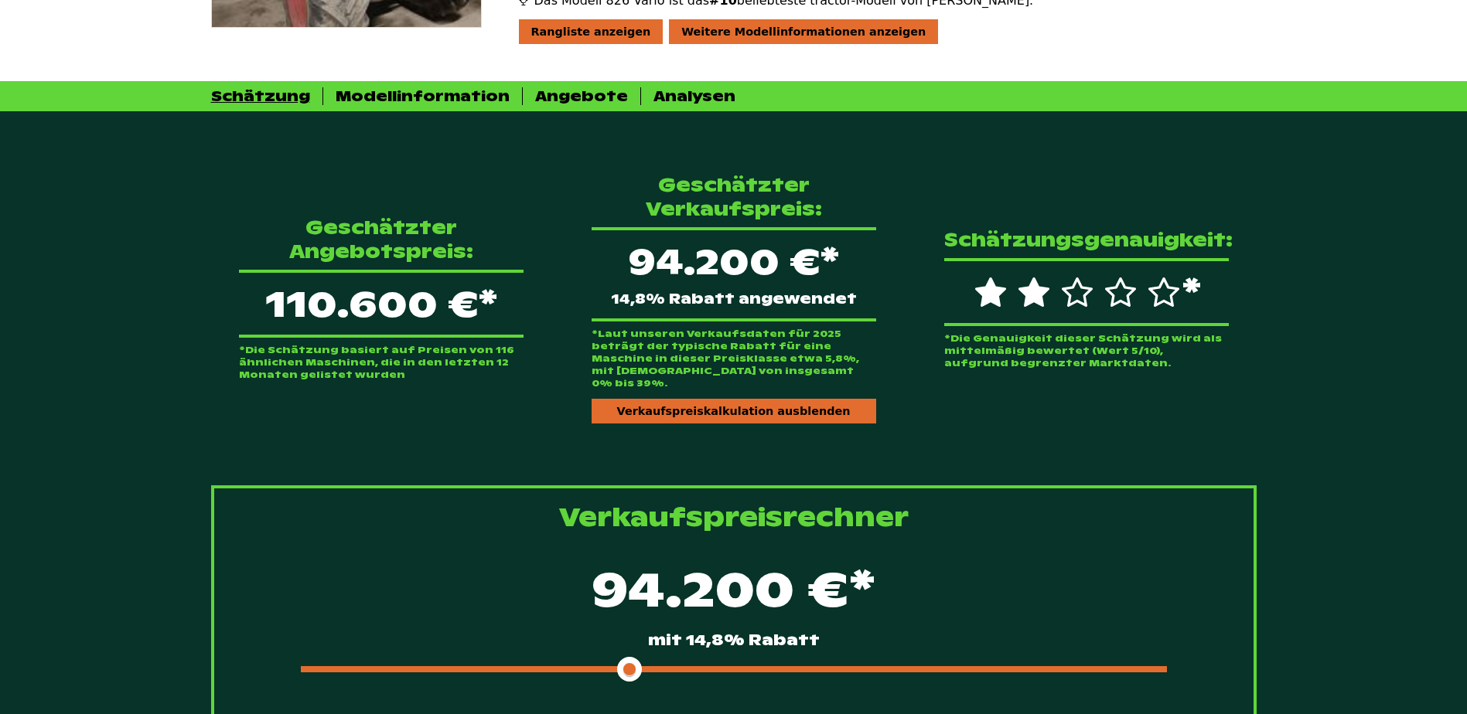
click at [588, 667] on span at bounding box center [465, 670] width 329 height 6
click at [547, 667] on span at bounding box center [454, 670] width 306 height 6
click at [528, 667] on span at bounding box center [432, 670] width 262 height 6
click at [513, 667] on span at bounding box center [421, 670] width 240 height 6
click at [214, 264] on div "Geschätzter Angebotspreis: 110.600 €* *Die Schätzung basiert auf Preisen von 11…" at bounding box center [381, 298] width 334 height 215
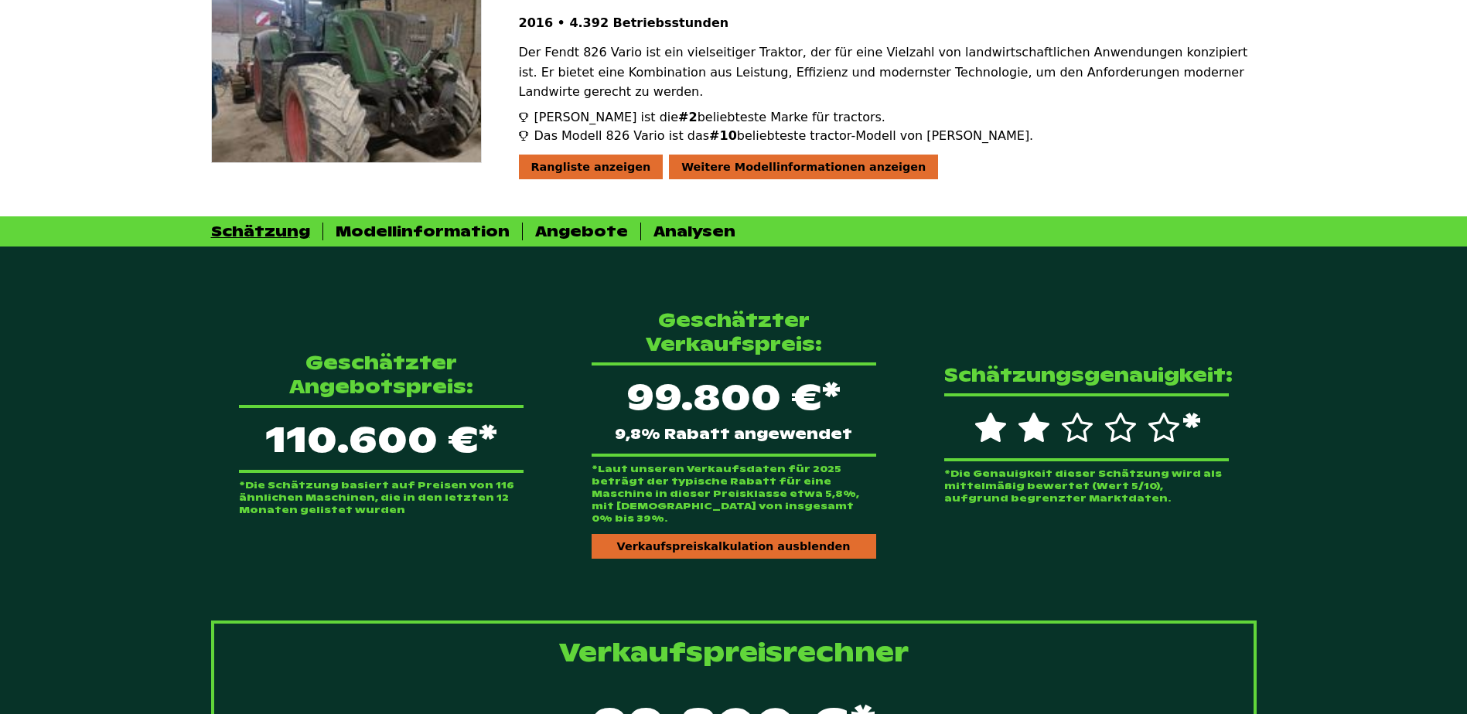
scroll to position [0, 0]
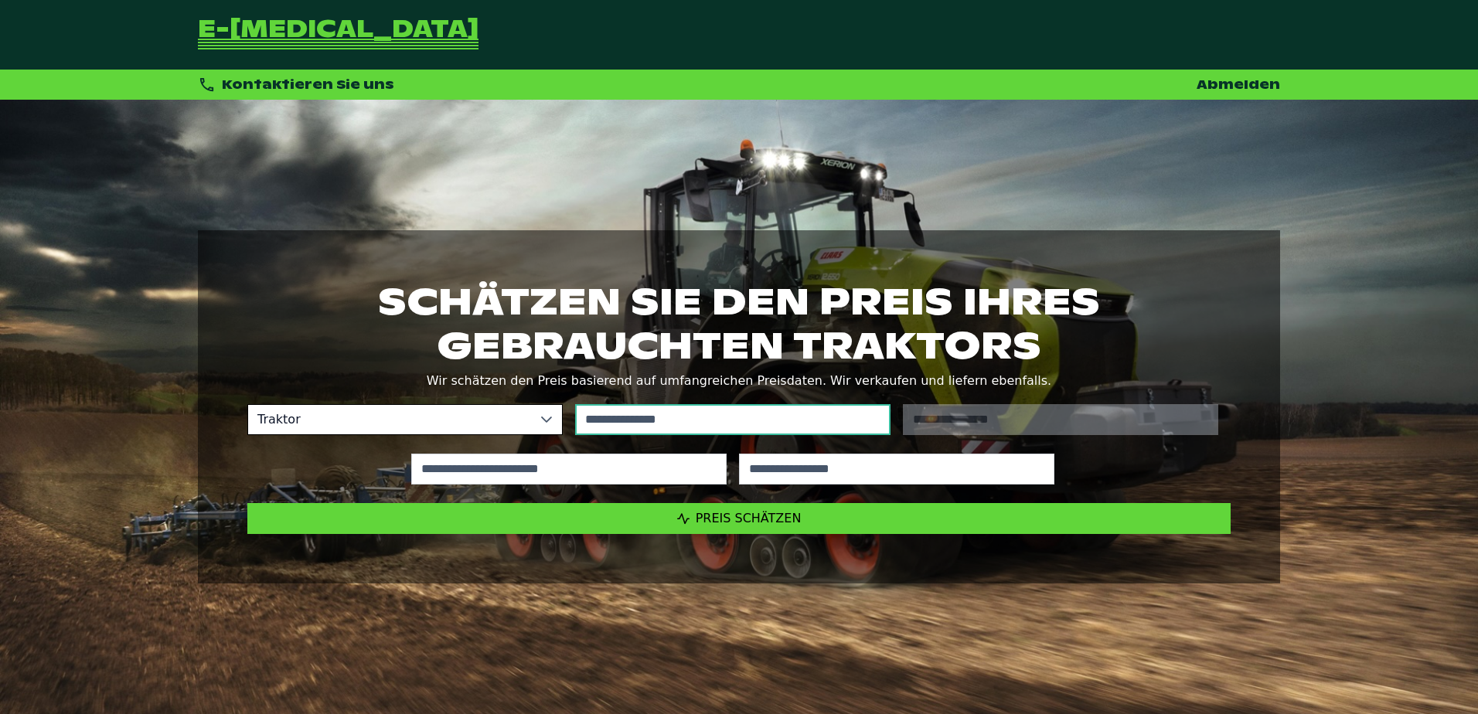
click at [819, 411] on input "text" at bounding box center [732, 419] width 315 height 31
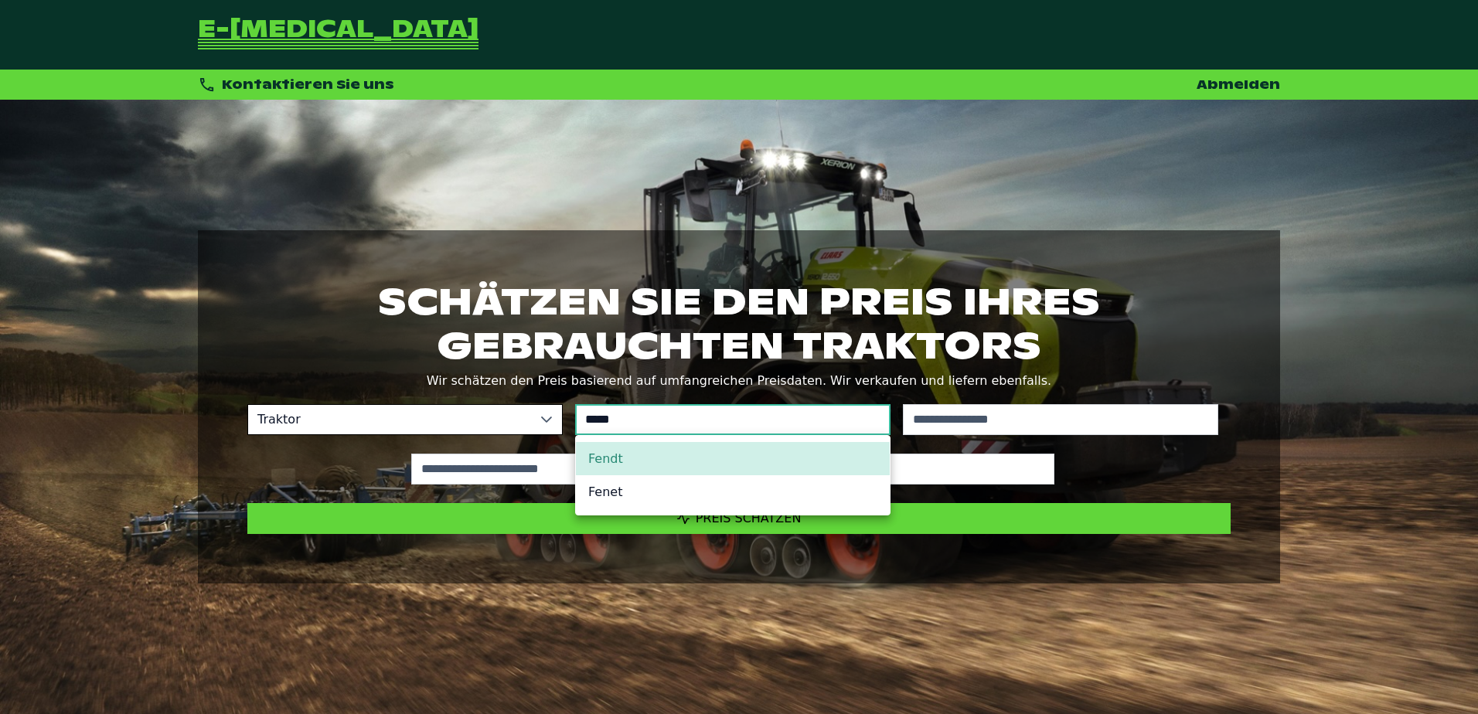
type input "*****"
click at [670, 472] on li "Fendt" at bounding box center [733, 458] width 314 height 33
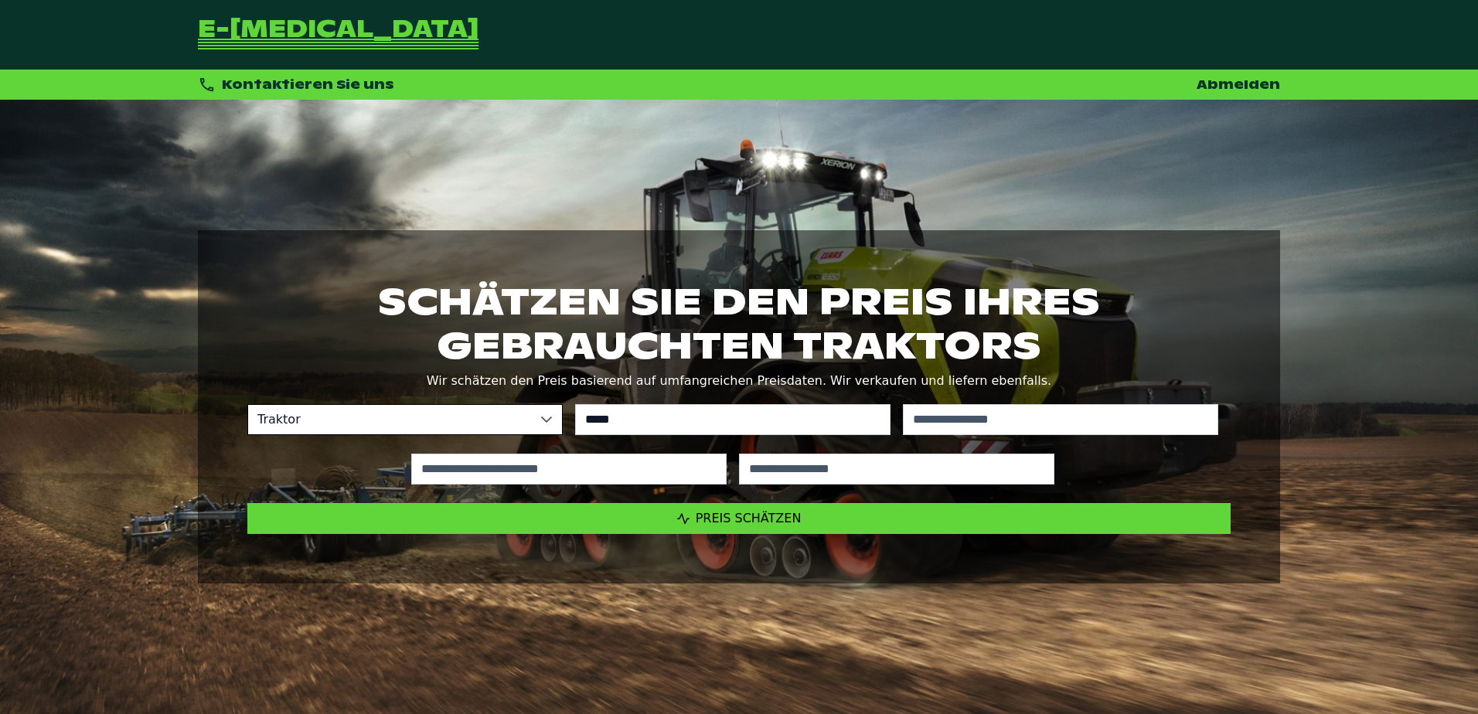
click at [999, 436] on div "No results found" at bounding box center [1061, 419] width 328 height 43
click at [1004, 425] on input "text" at bounding box center [1060, 419] width 315 height 31
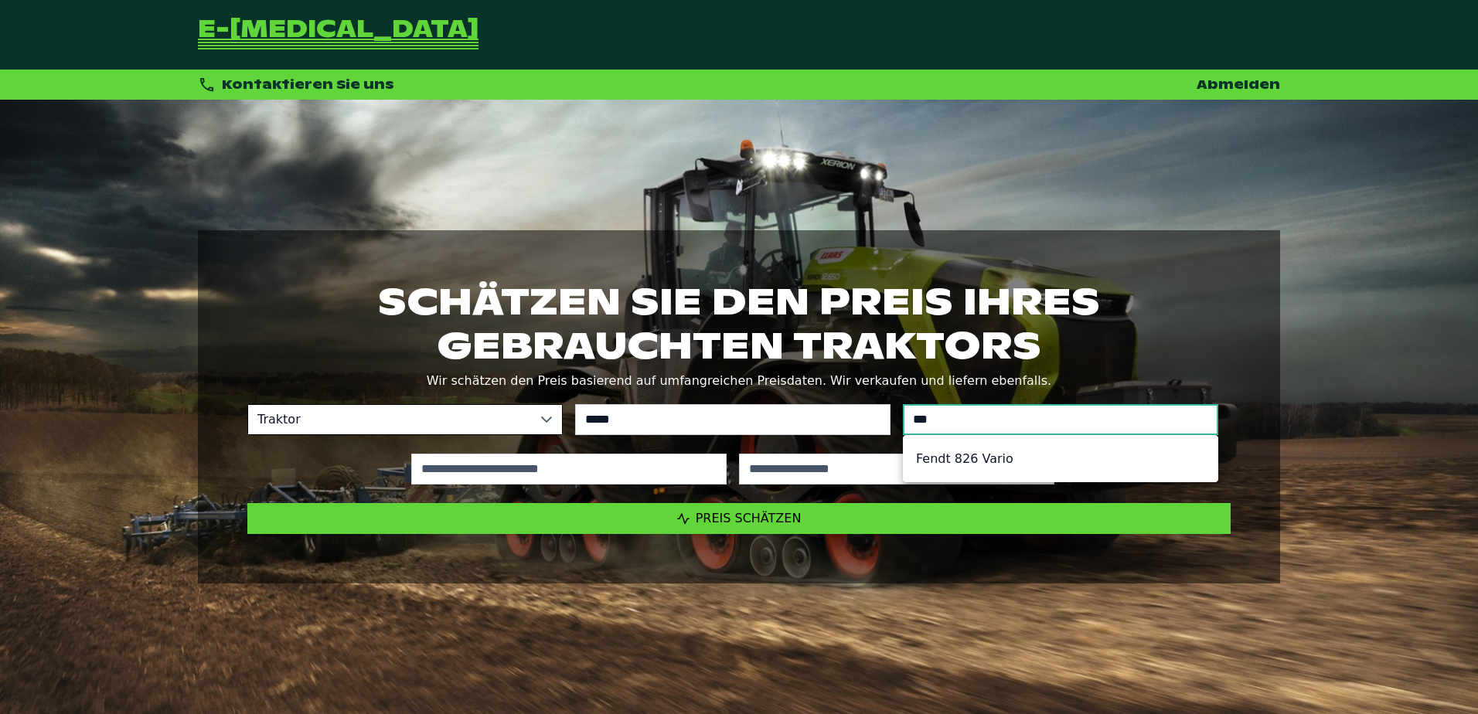
type input "***"
click at [991, 452] on li "Fendt 826 Vario" at bounding box center [1061, 458] width 314 height 33
type input "*********"
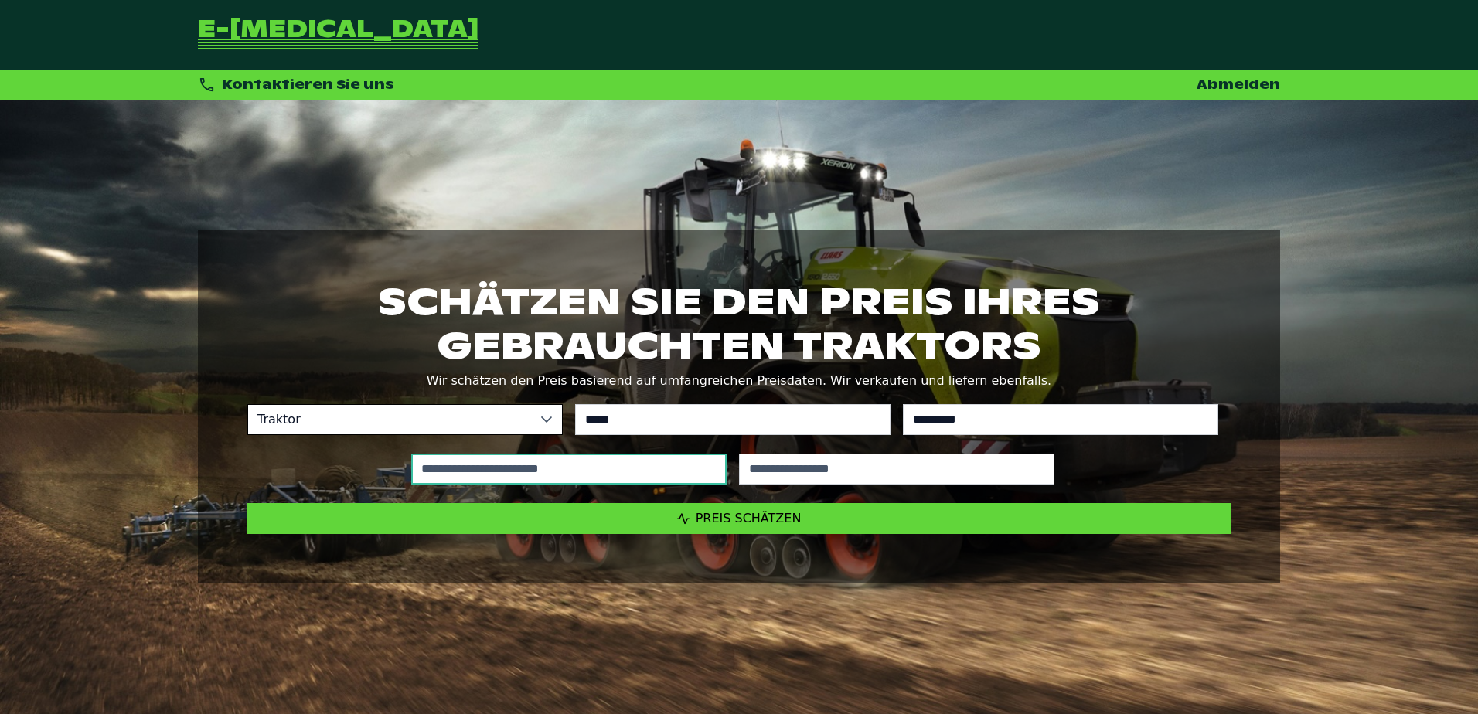
click at [625, 473] on input "text" at bounding box center [568, 469] width 315 height 31
type input "*"
type input "*****"
type input "****"
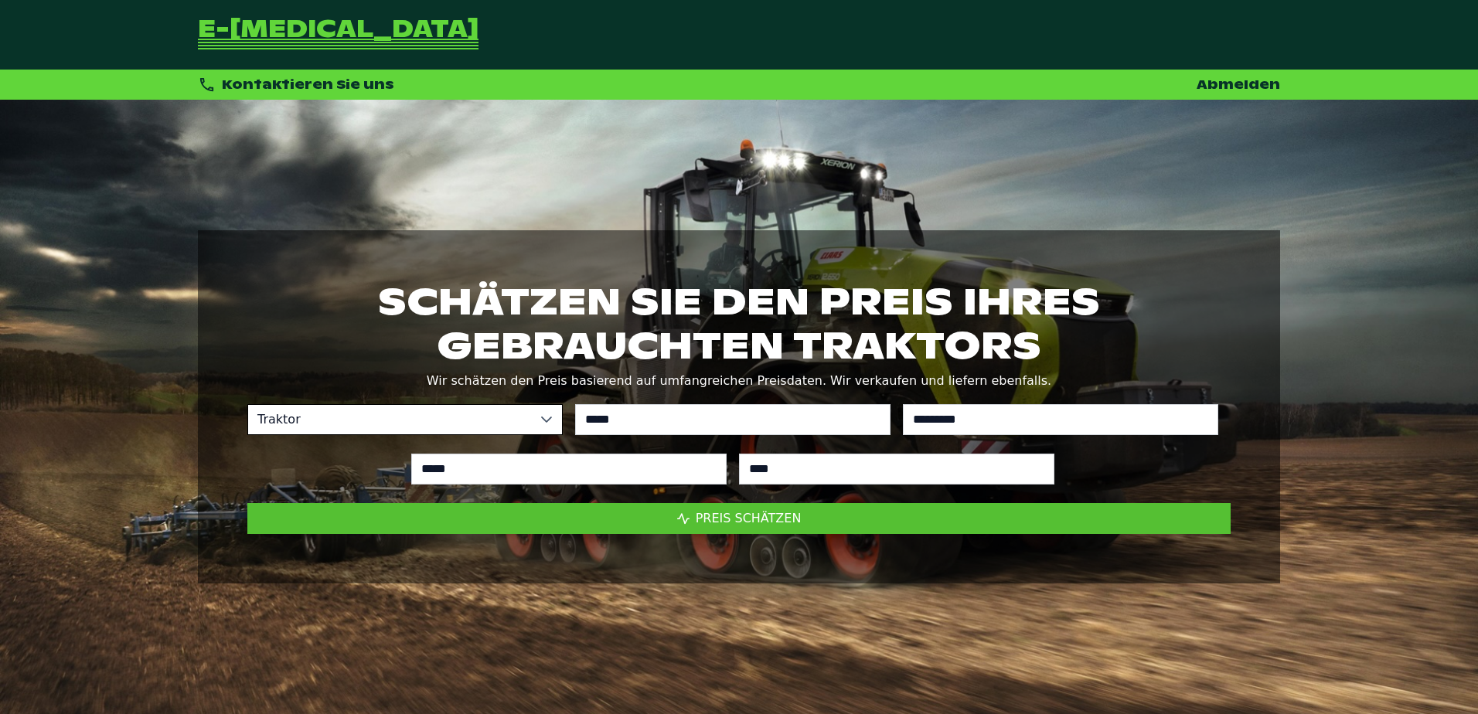
click at [725, 517] on span "Preis schätzen" at bounding box center [749, 518] width 106 height 15
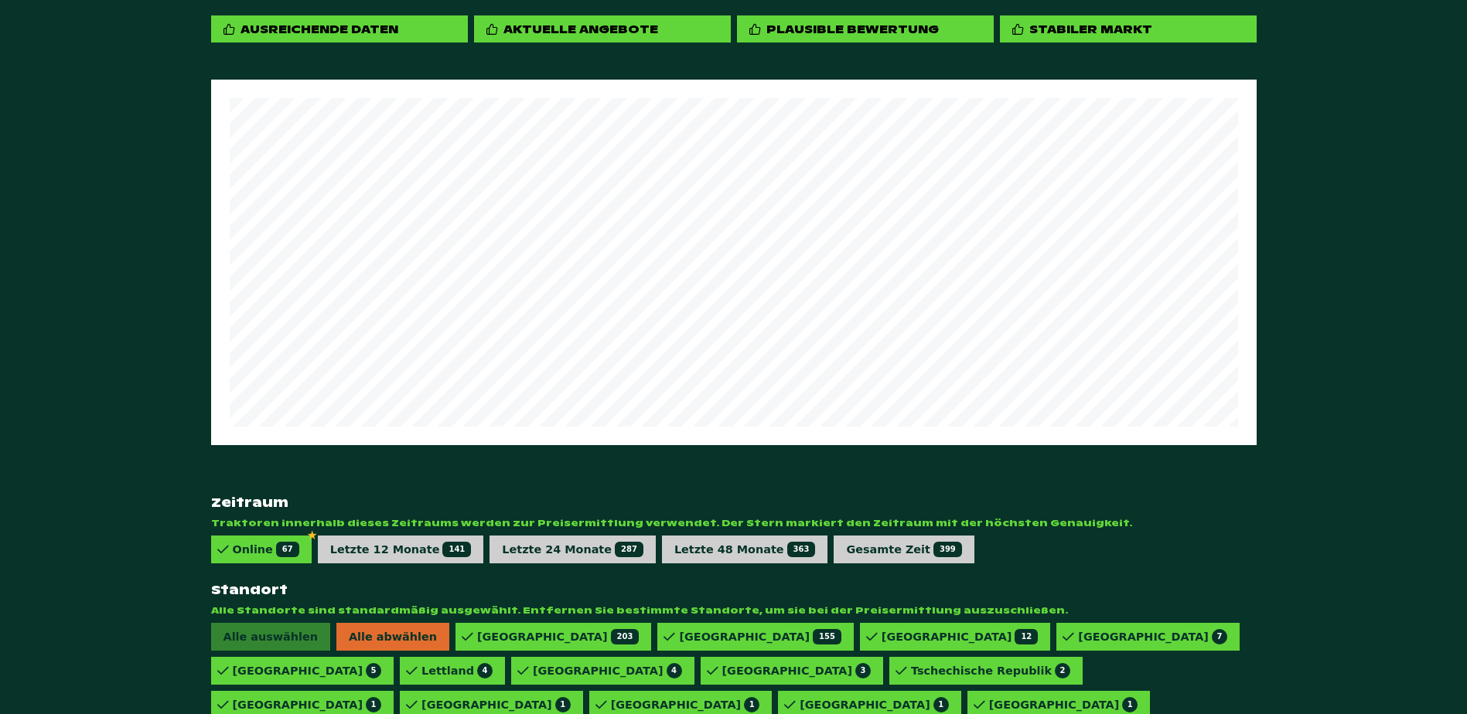
scroll to position [853, 0]
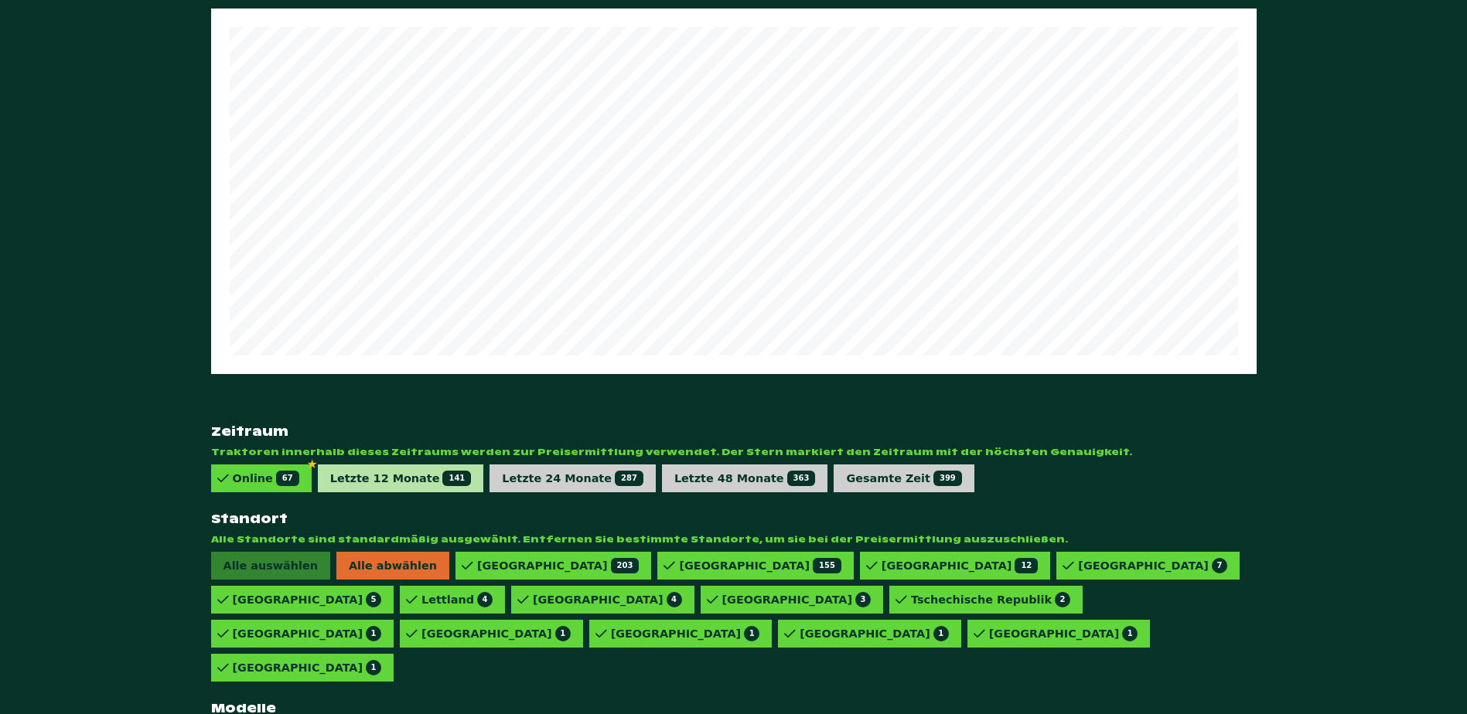
click at [402, 471] on div "Letzte 12 Monate 141" at bounding box center [401, 478] width 142 height 15
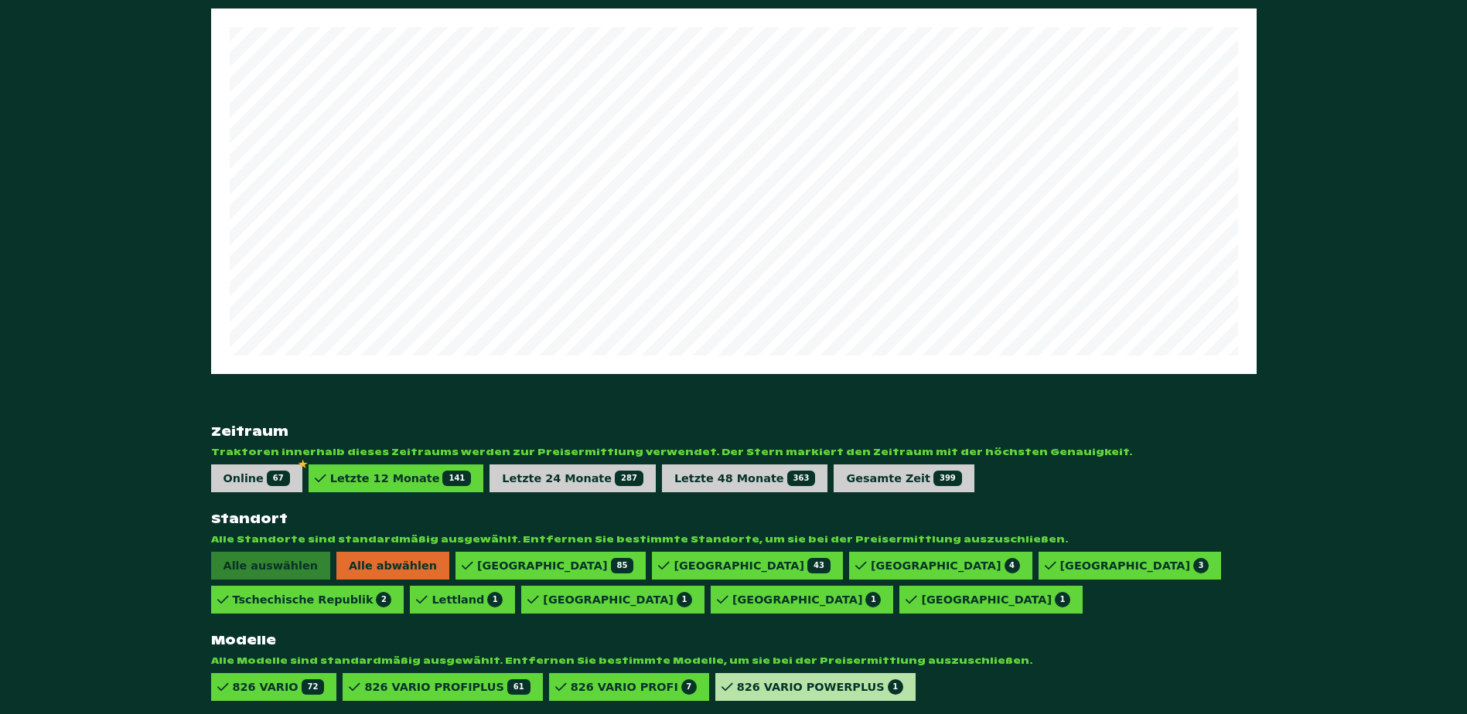
click at [737, 680] on div "826 VARIO POWERPLUS 1" at bounding box center [820, 687] width 166 height 15
click at [589, 680] on div "826 VARIO PROFI 7" at bounding box center [634, 687] width 126 height 15
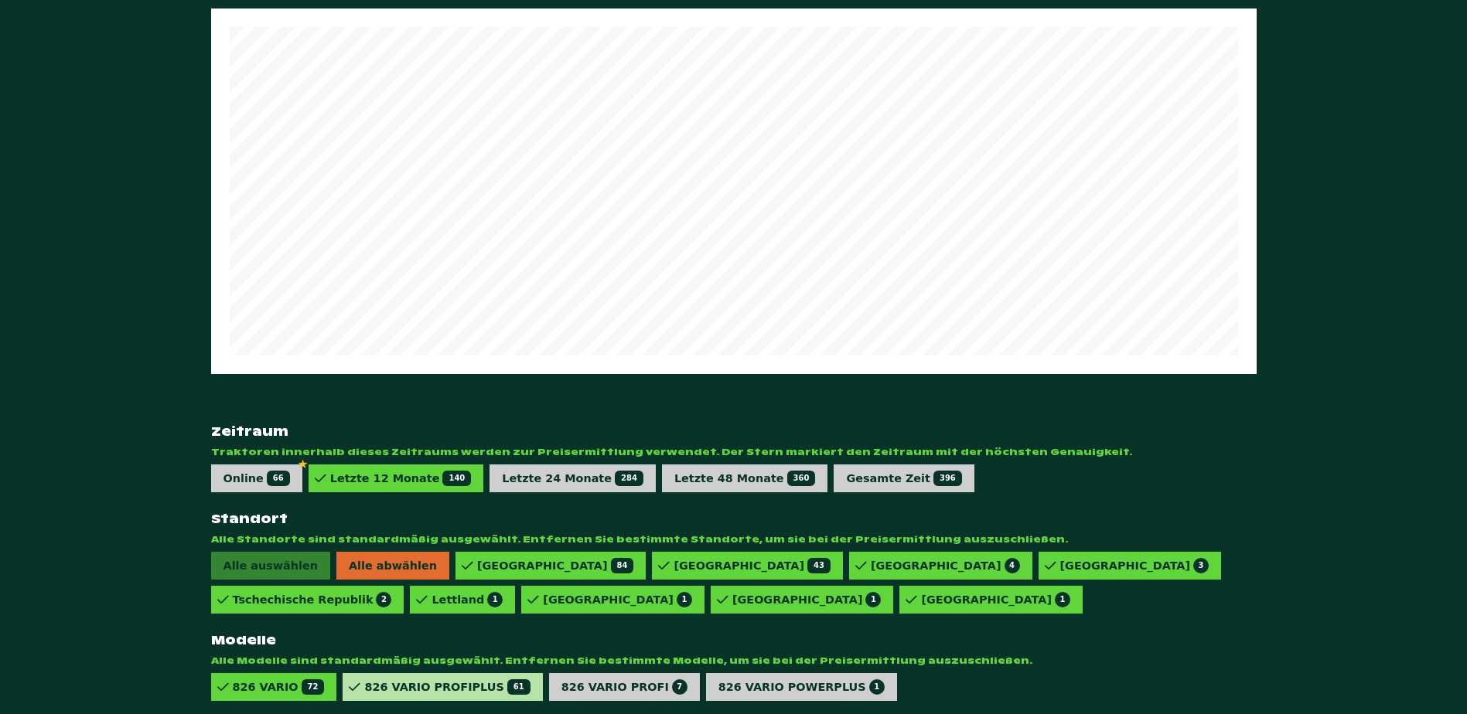
click at [431, 680] on div "826 VARIO PROFIPLUS 61" at bounding box center [446, 687] width 165 height 15
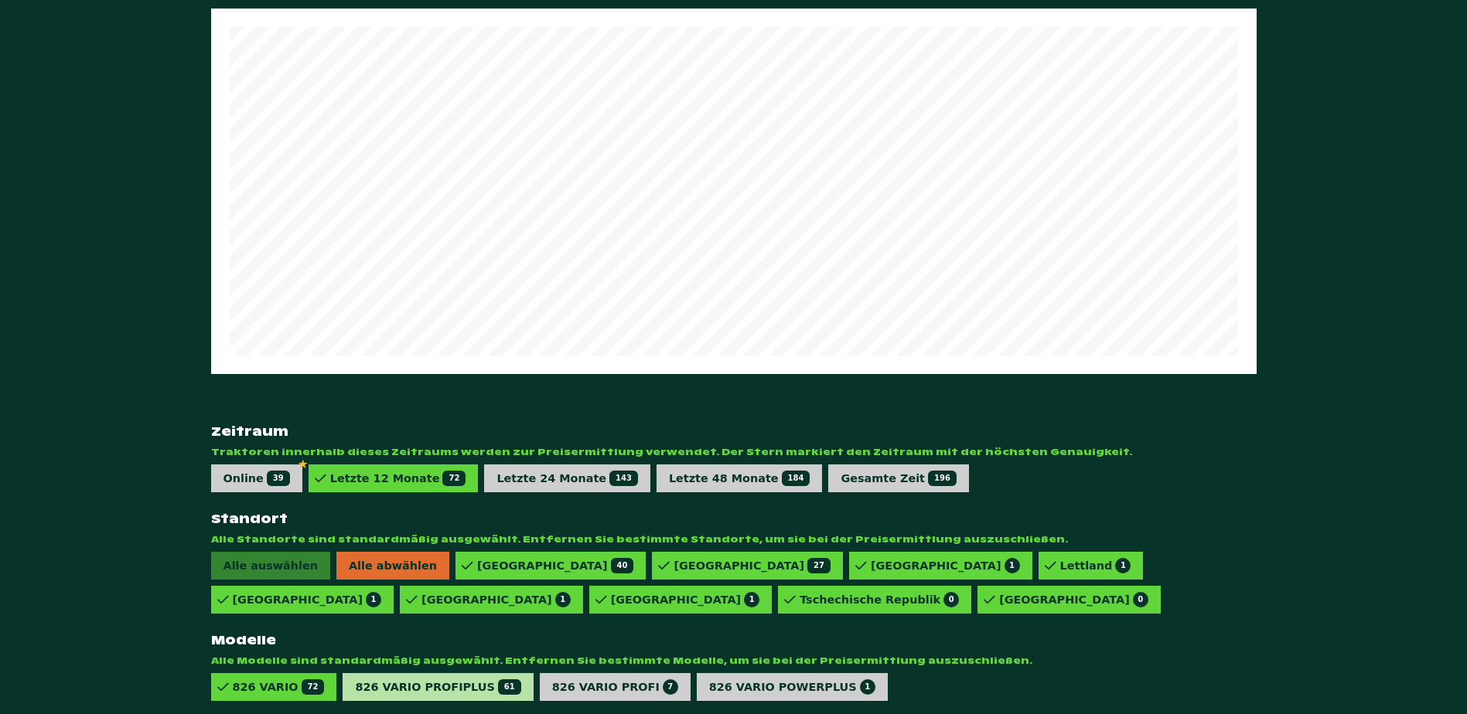
click at [395, 680] on div "826 VARIO PROFIPLUS 61" at bounding box center [437, 687] width 165 height 15
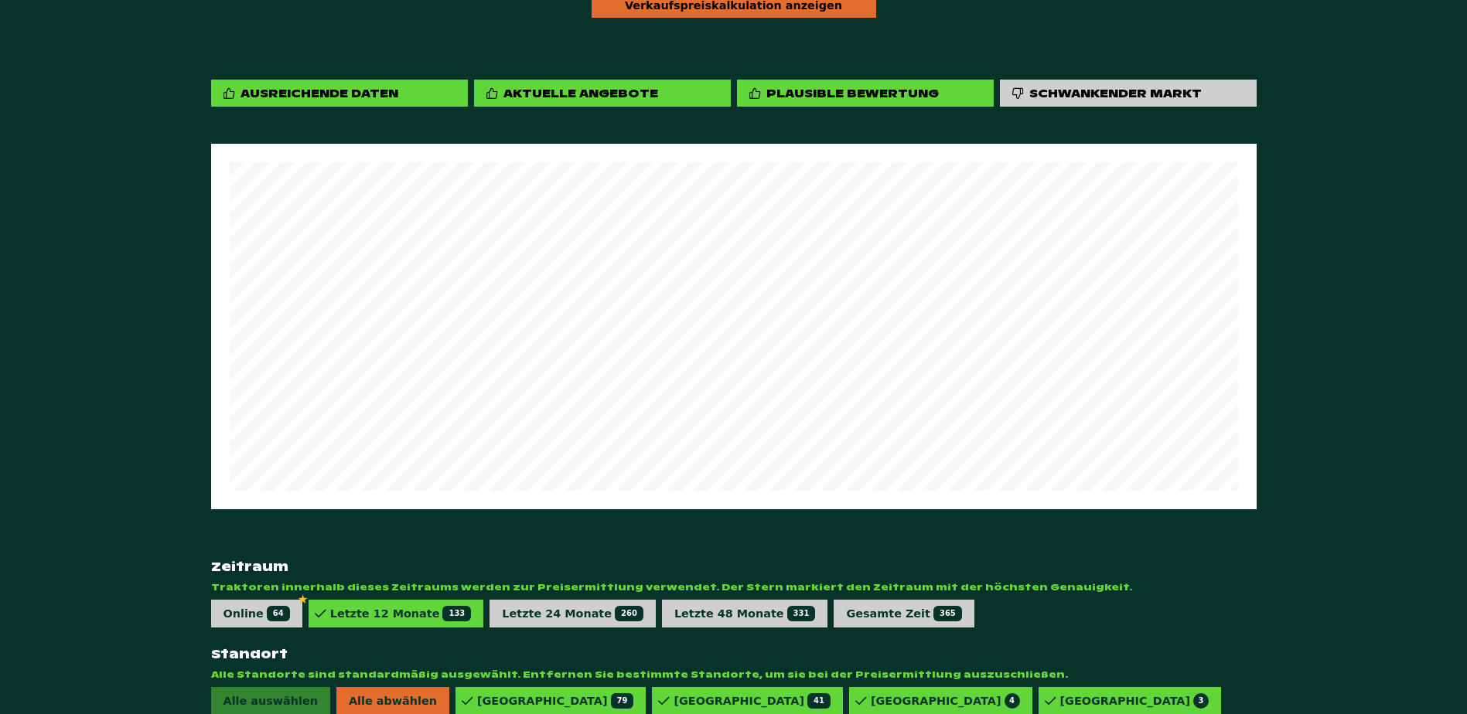
scroll to position [466, 0]
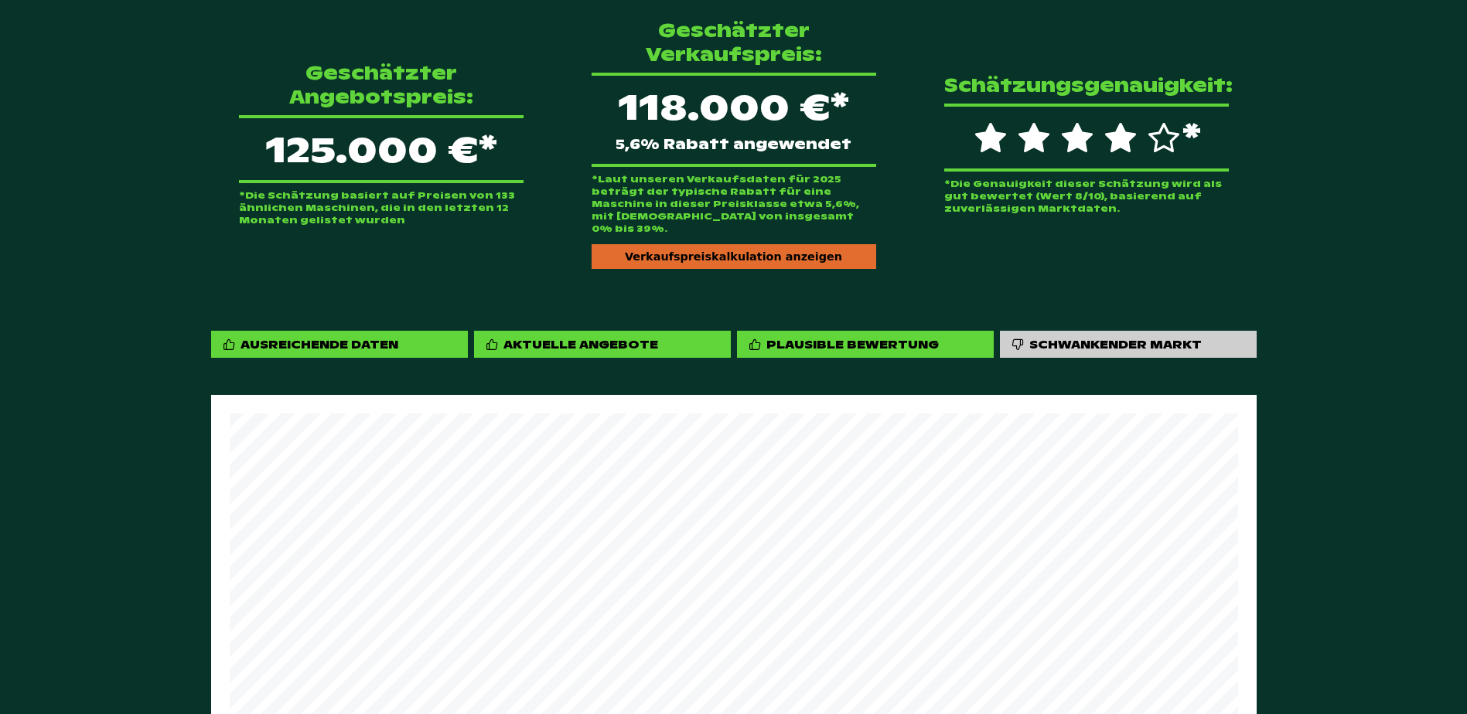
click at [727, 210] on div "*Laut unseren Verkaufsdaten für 2025 beträgt der typische Rabatt für eine Masch…" at bounding box center [734, 221] width 285 height 96
click at [725, 244] on div "Verkaufspreiskalkulation anzeigen" at bounding box center [734, 256] width 285 height 25
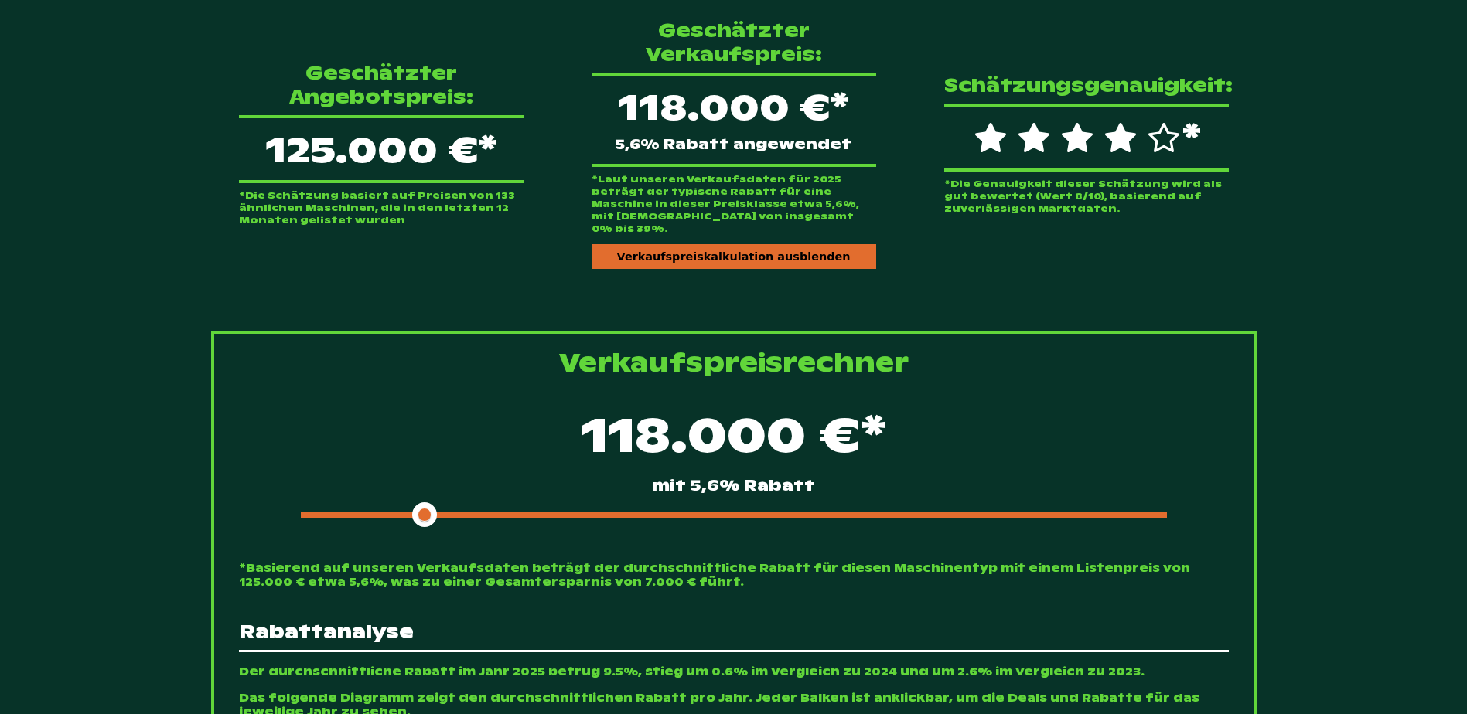
click at [575, 477] on div "118.000 €* mit 5,6% Rabatt" at bounding box center [734, 463] width 990 height 133
click at [575, 484] on div "118.000 €* mit 5,6% Rabatt" at bounding box center [734, 463] width 990 height 133
click at [575, 512] on div at bounding box center [734, 515] width 866 height 6
click at [521, 512] on span at bounding box center [429, 515] width 257 height 6
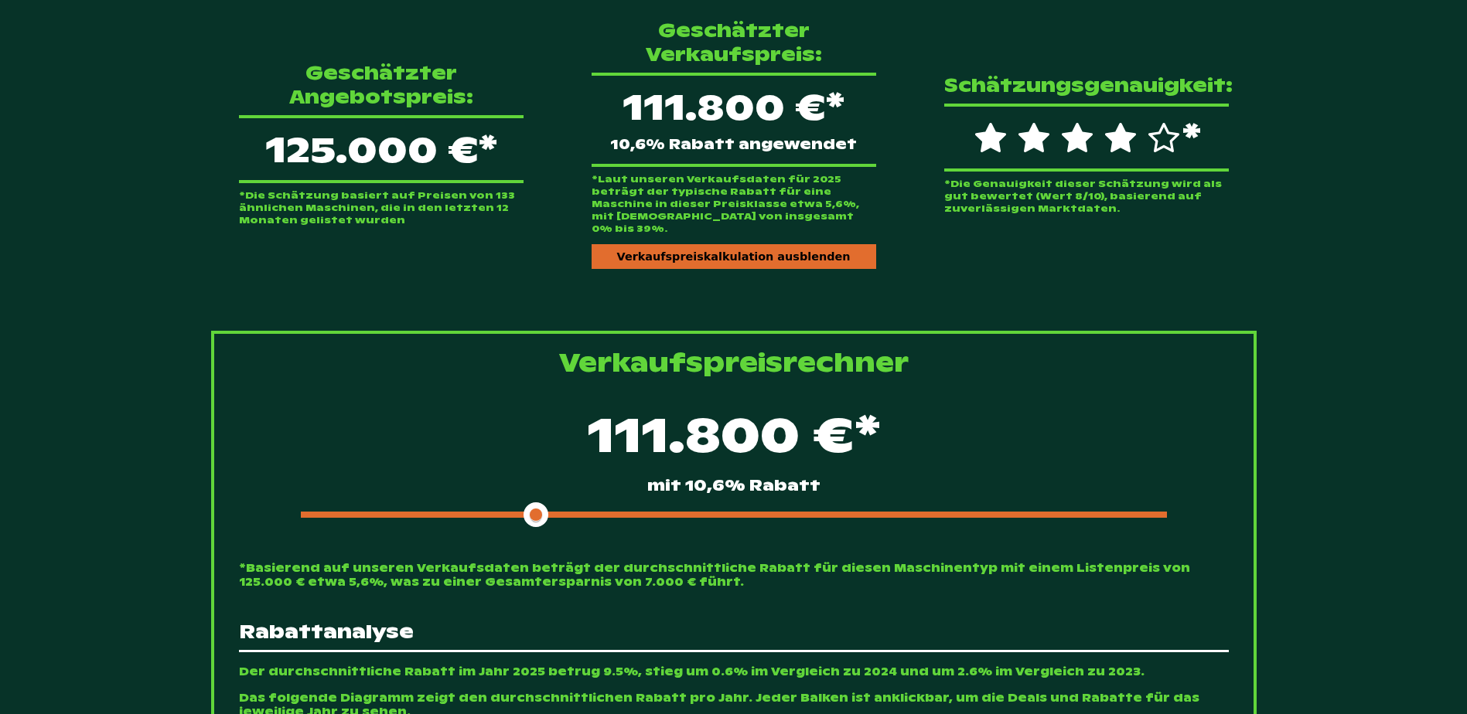
click at [466, 213] on div "Geschätzter Angebotspreis: 125.000 €* *Die Schätzung basiert auf Preisen von 13…" at bounding box center [381, 143] width 334 height 215
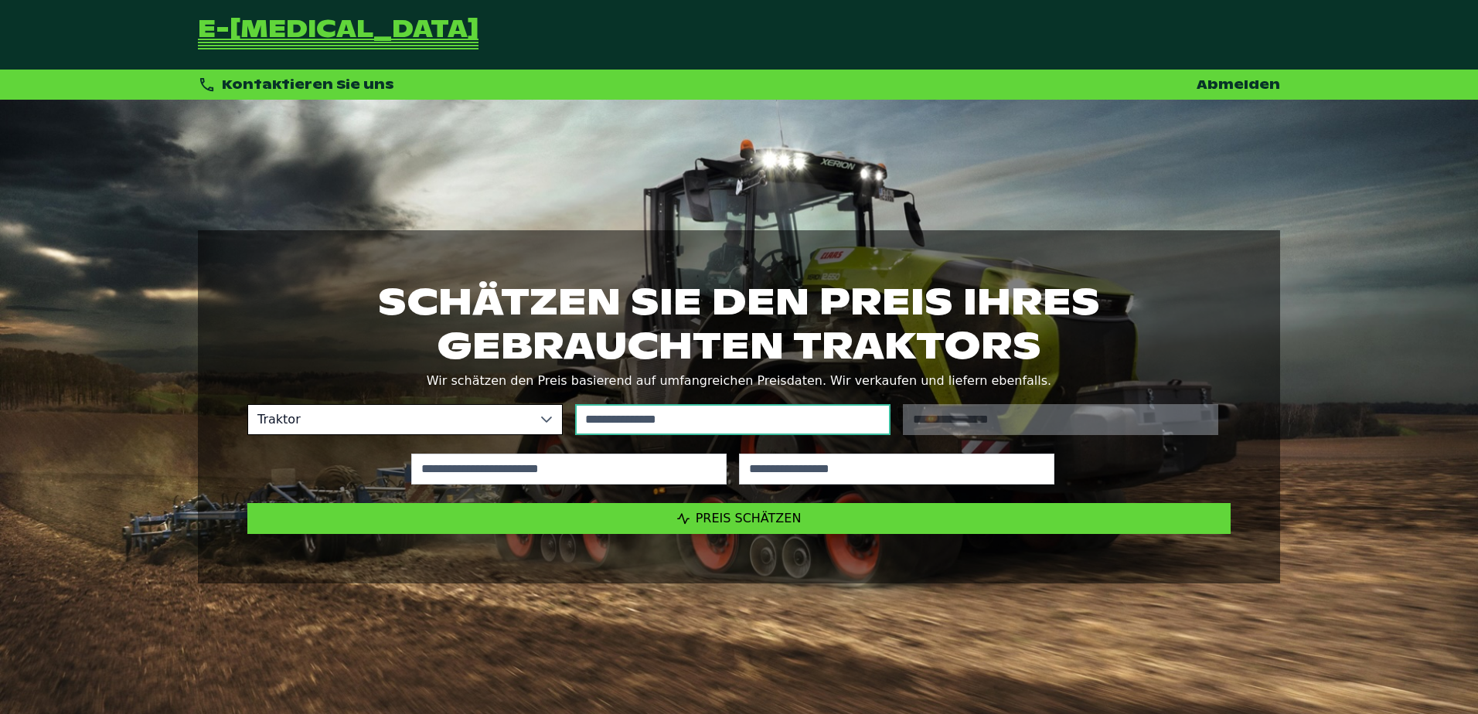
click at [693, 423] on input "text" at bounding box center [732, 419] width 315 height 31
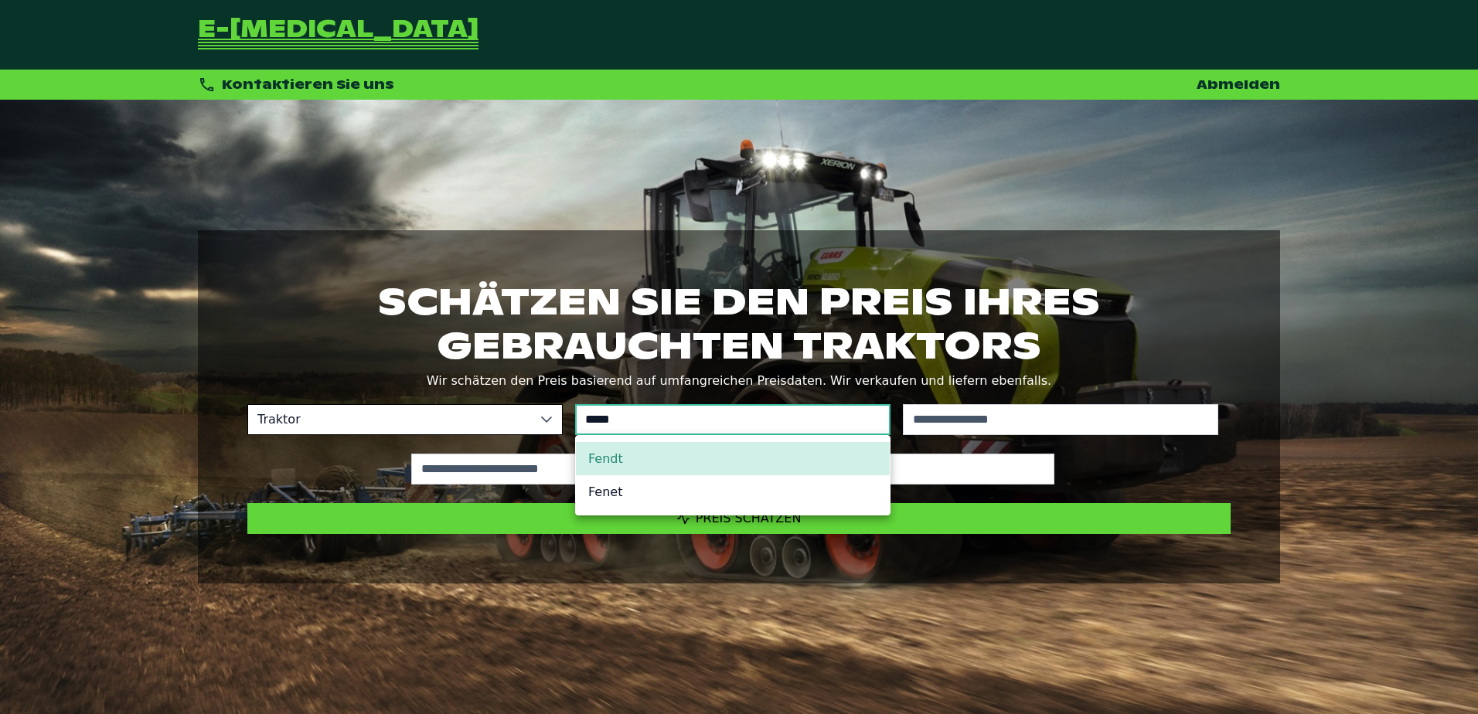
type input "*****"
click at [675, 470] on li "Fendt" at bounding box center [733, 458] width 314 height 33
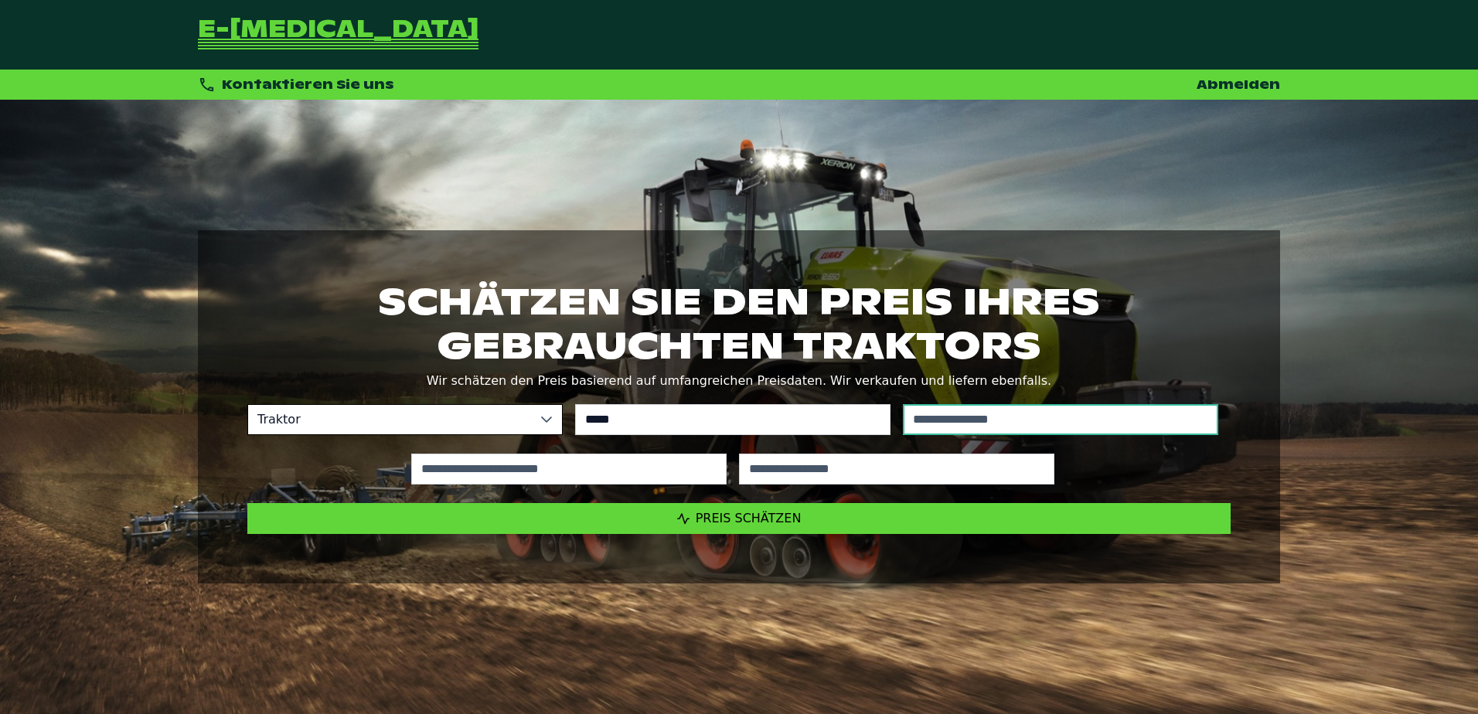
click at [1069, 424] on input "text" at bounding box center [1060, 419] width 315 height 31
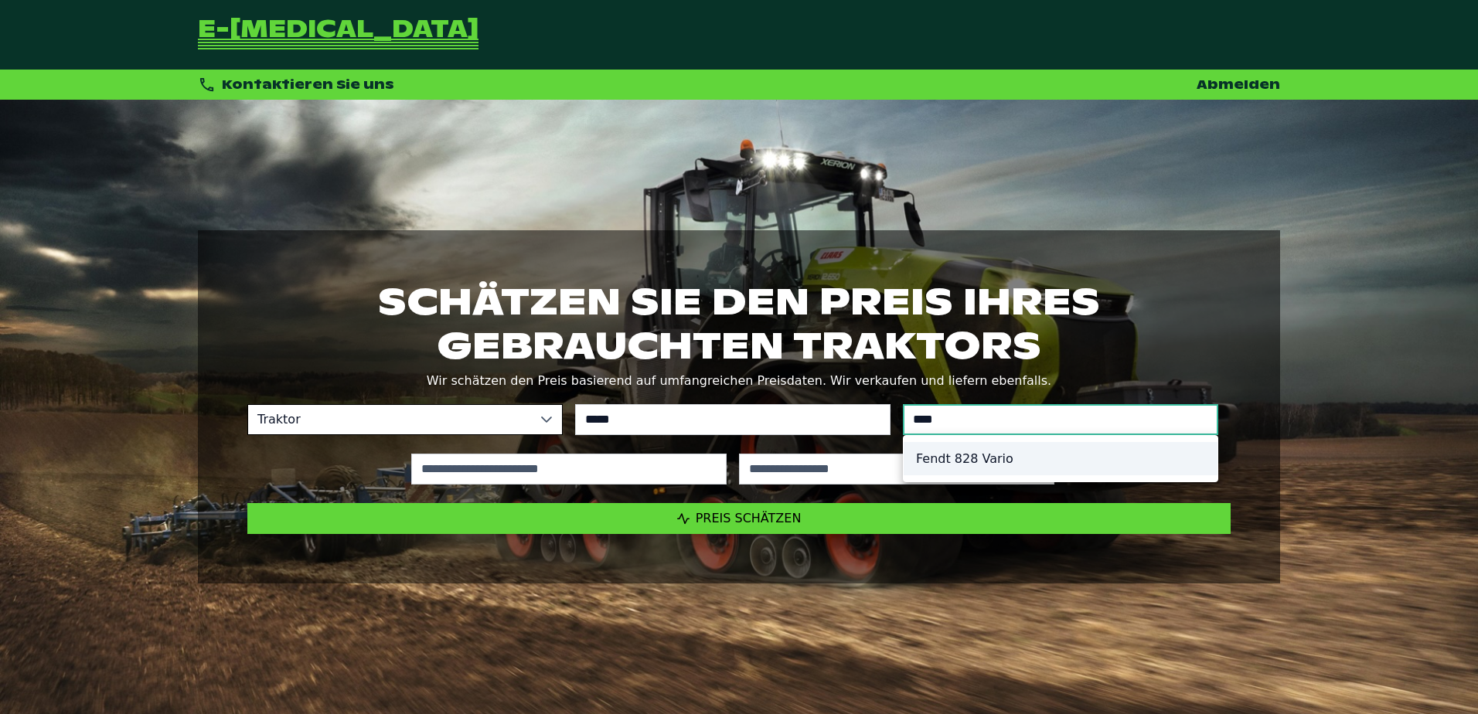
type input "***"
click at [992, 452] on li "Fendt 828 Vario" at bounding box center [1061, 458] width 314 height 33
type input "*********"
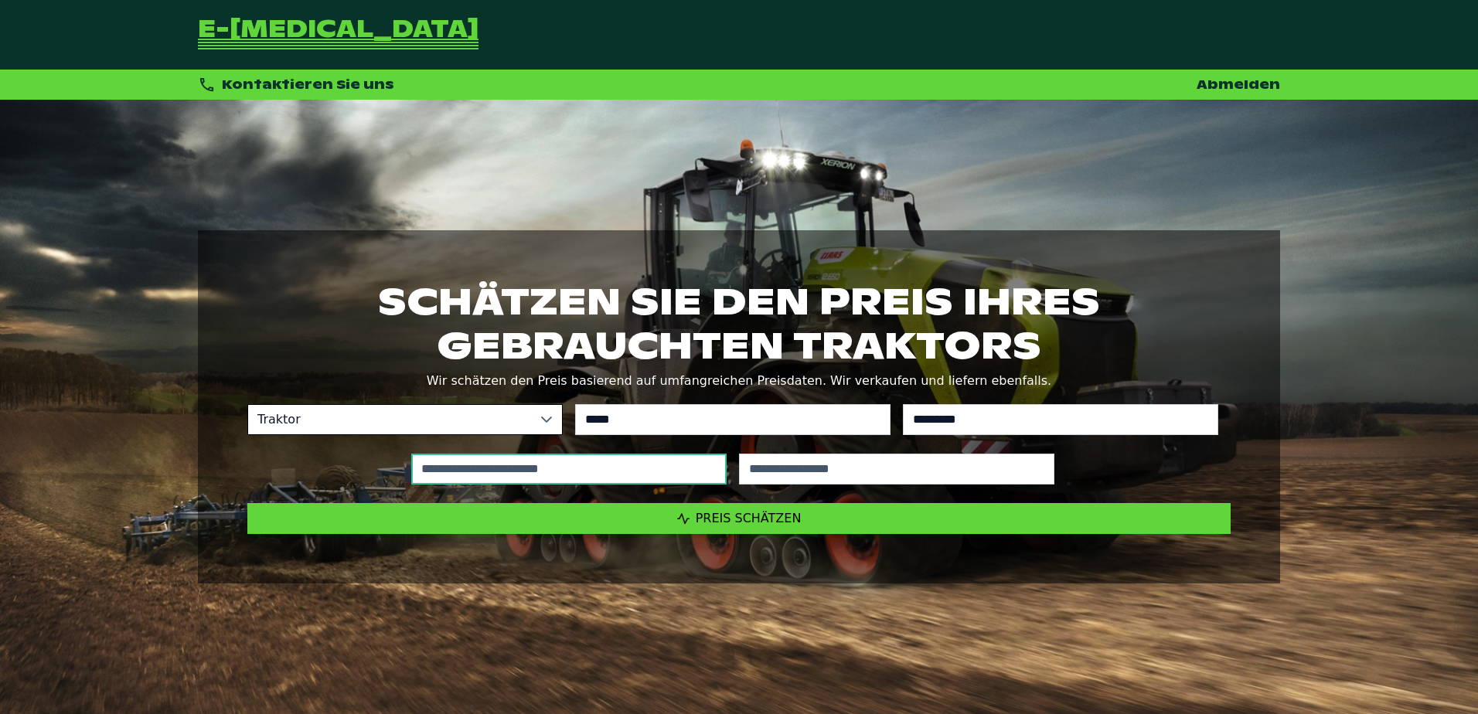
click at [628, 469] on input "text" at bounding box center [568, 469] width 315 height 31
type input "*****"
type input "****"
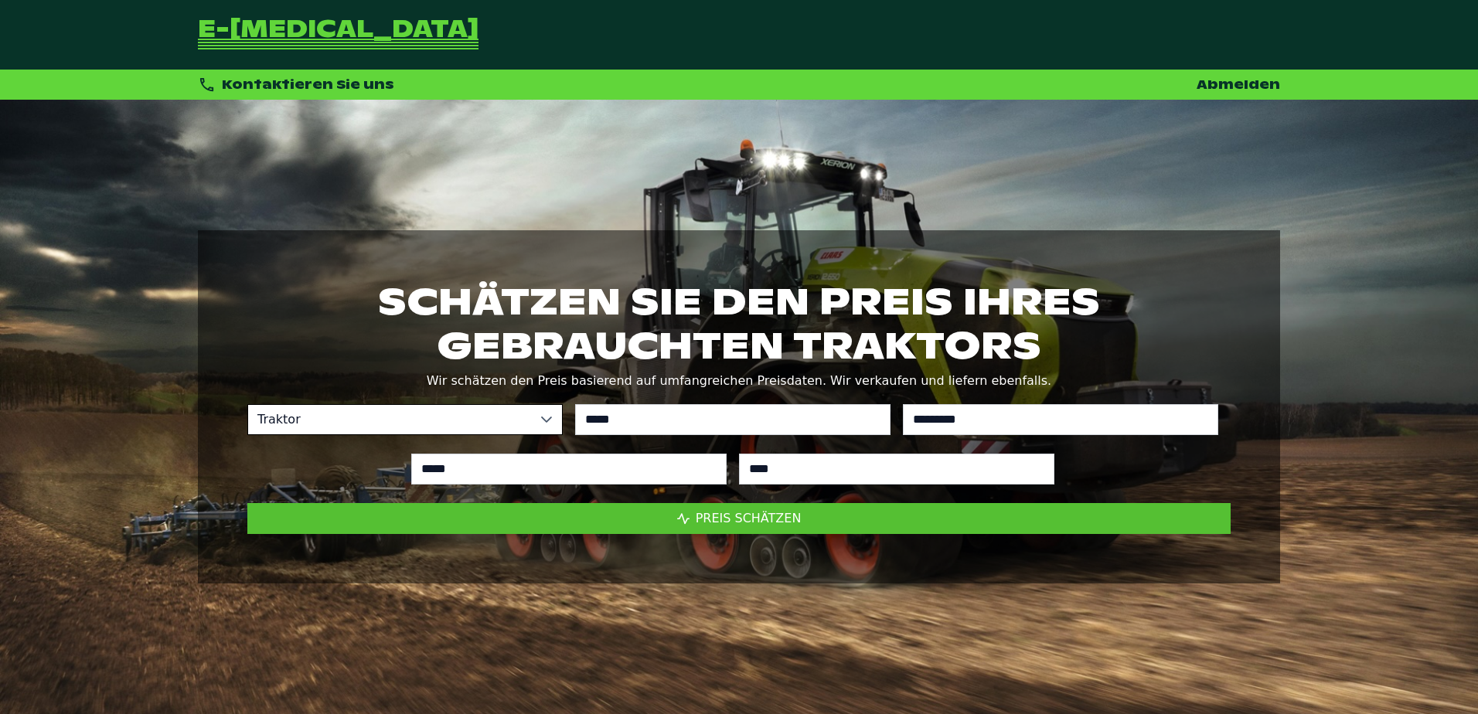
click at [787, 523] on span "Preis schätzen" at bounding box center [749, 518] width 106 height 15
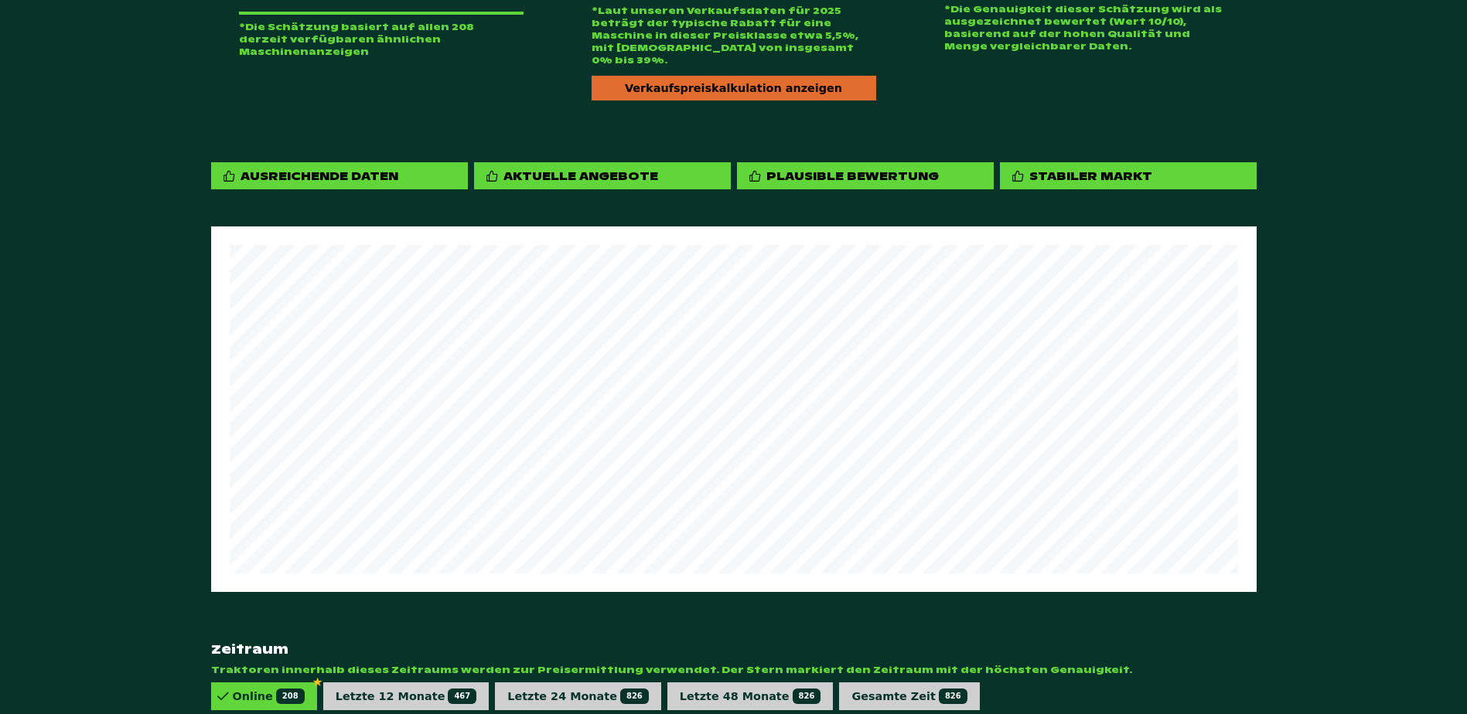
scroll to position [887, 0]
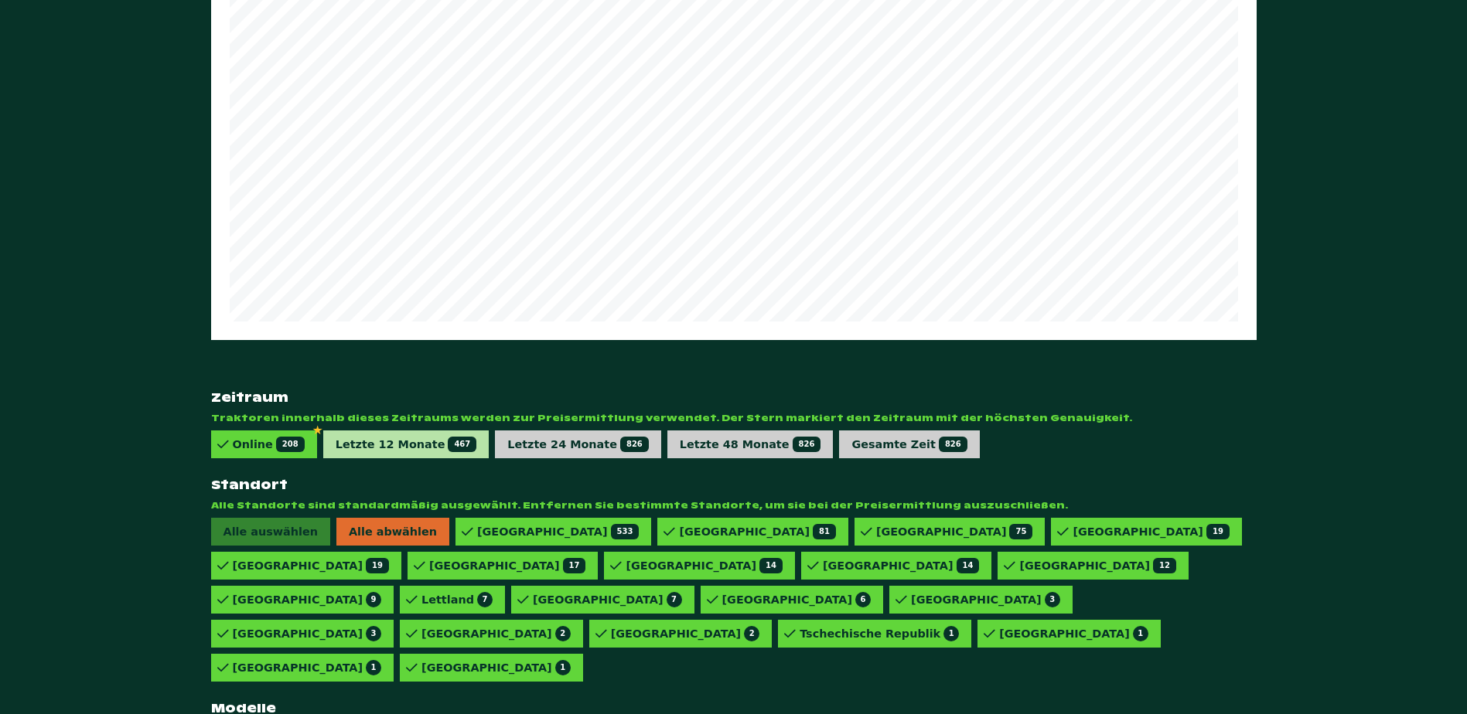
click at [422, 431] on div "Letzte 12 Monate 467" at bounding box center [406, 445] width 166 height 28
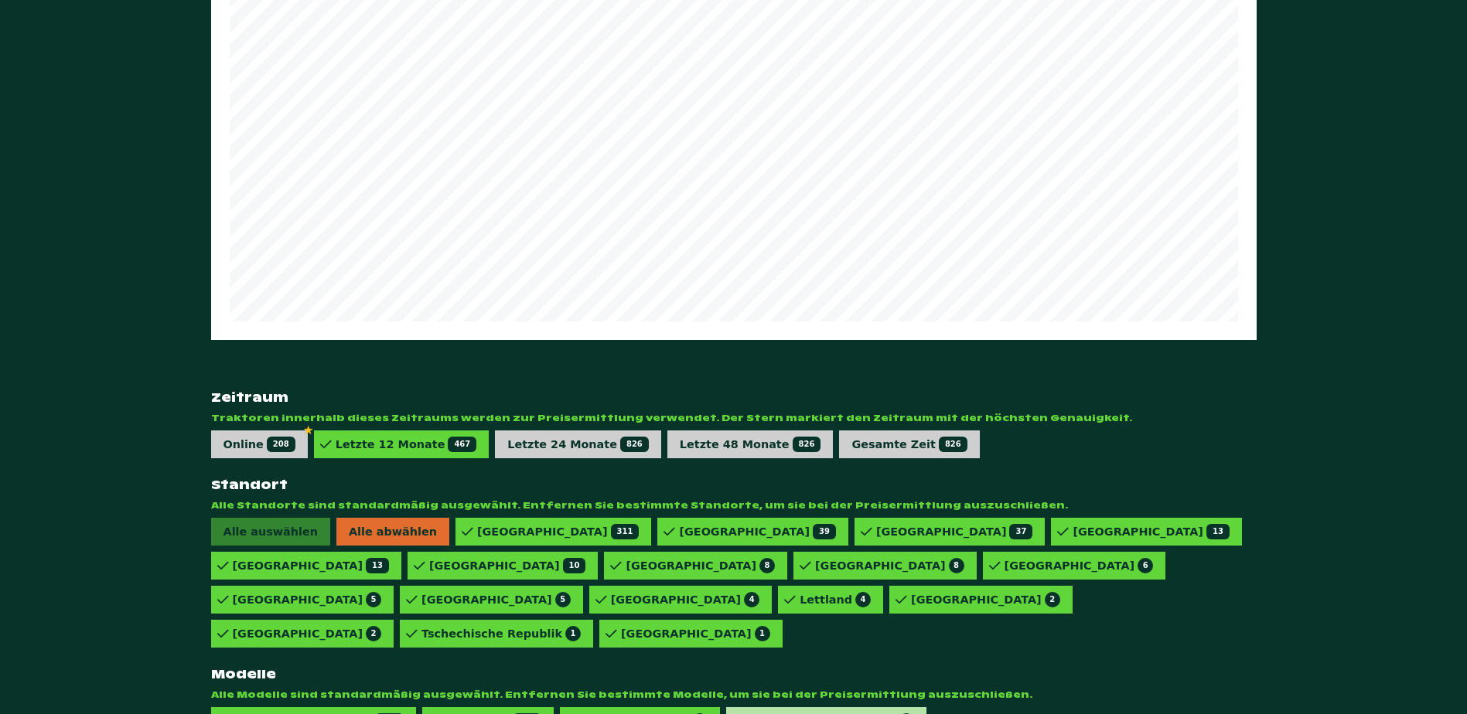
click at [748, 714] on div "828 VARIO POWERPLUS 2" at bounding box center [831, 721] width 166 height 15
click at [592, 714] on div "828 VARIO PROFI 8" at bounding box center [644, 721] width 126 height 15
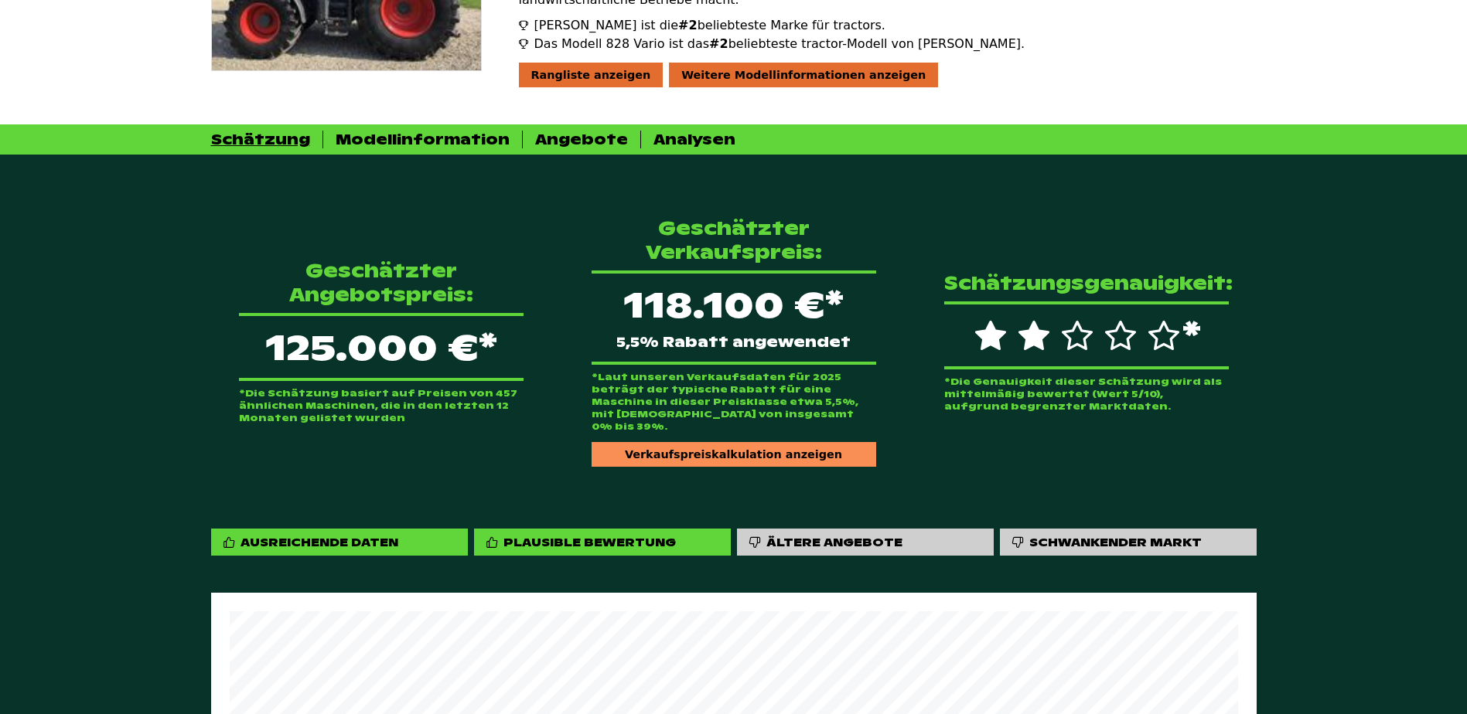
click at [730, 442] on div "Verkaufspreiskalkulation anzeigen" at bounding box center [734, 454] width 285 height 25
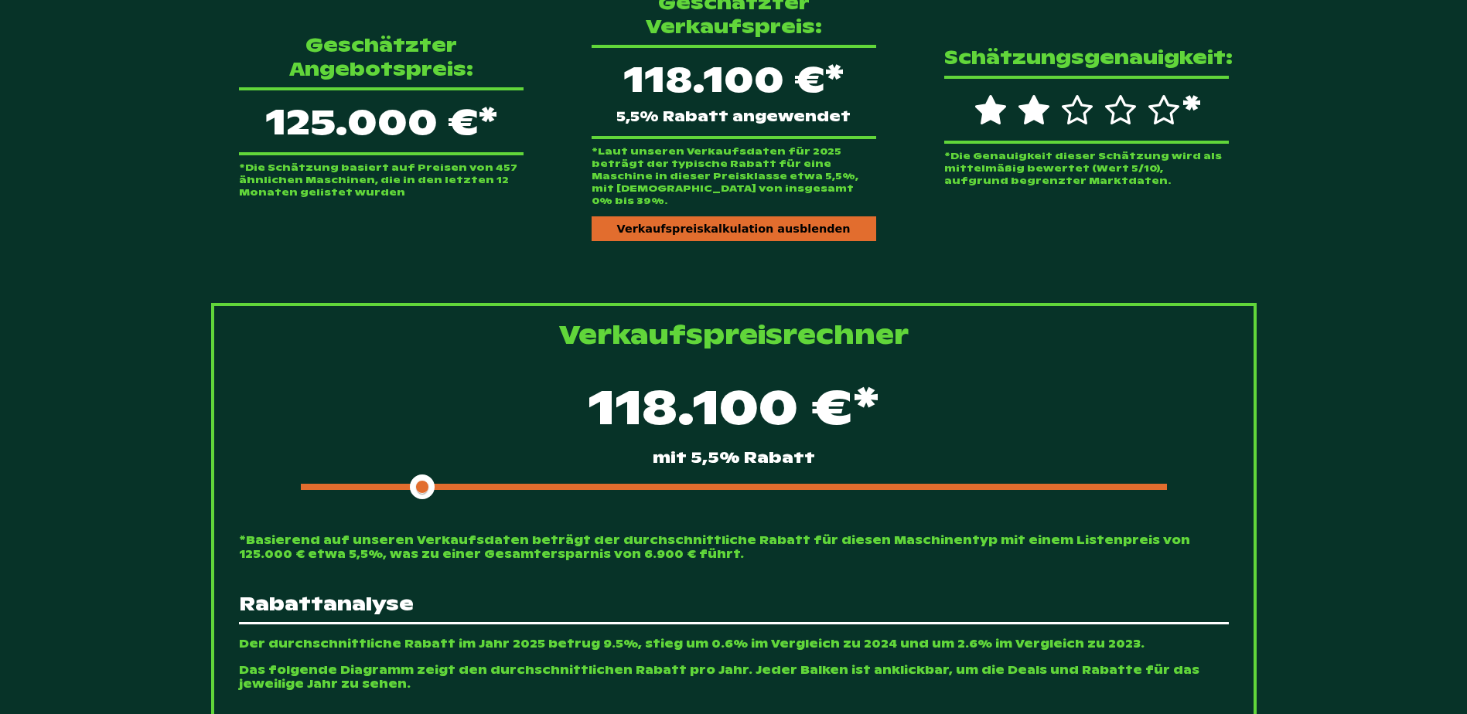
scroll to position [500, 0]
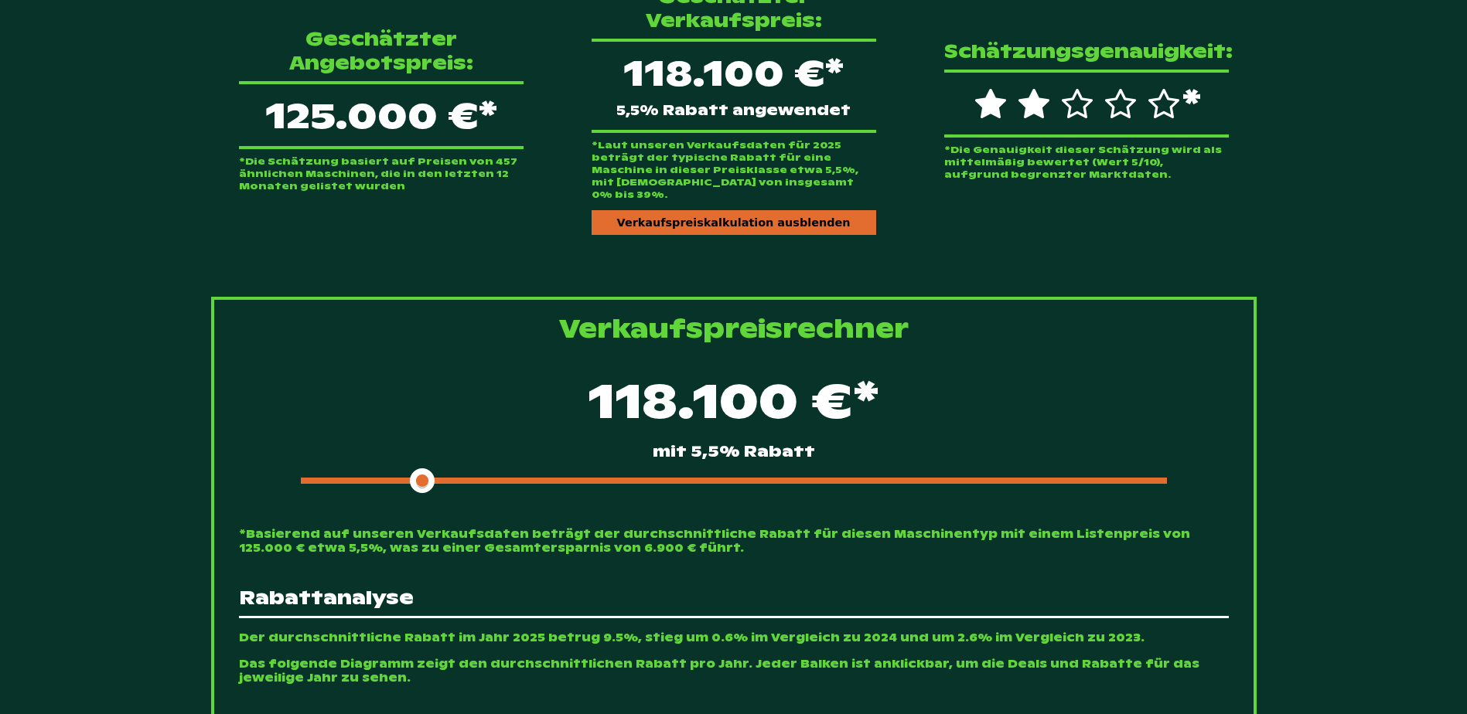
click at [643, 478] on div at bounding box center [734, 481] width 866 height 6
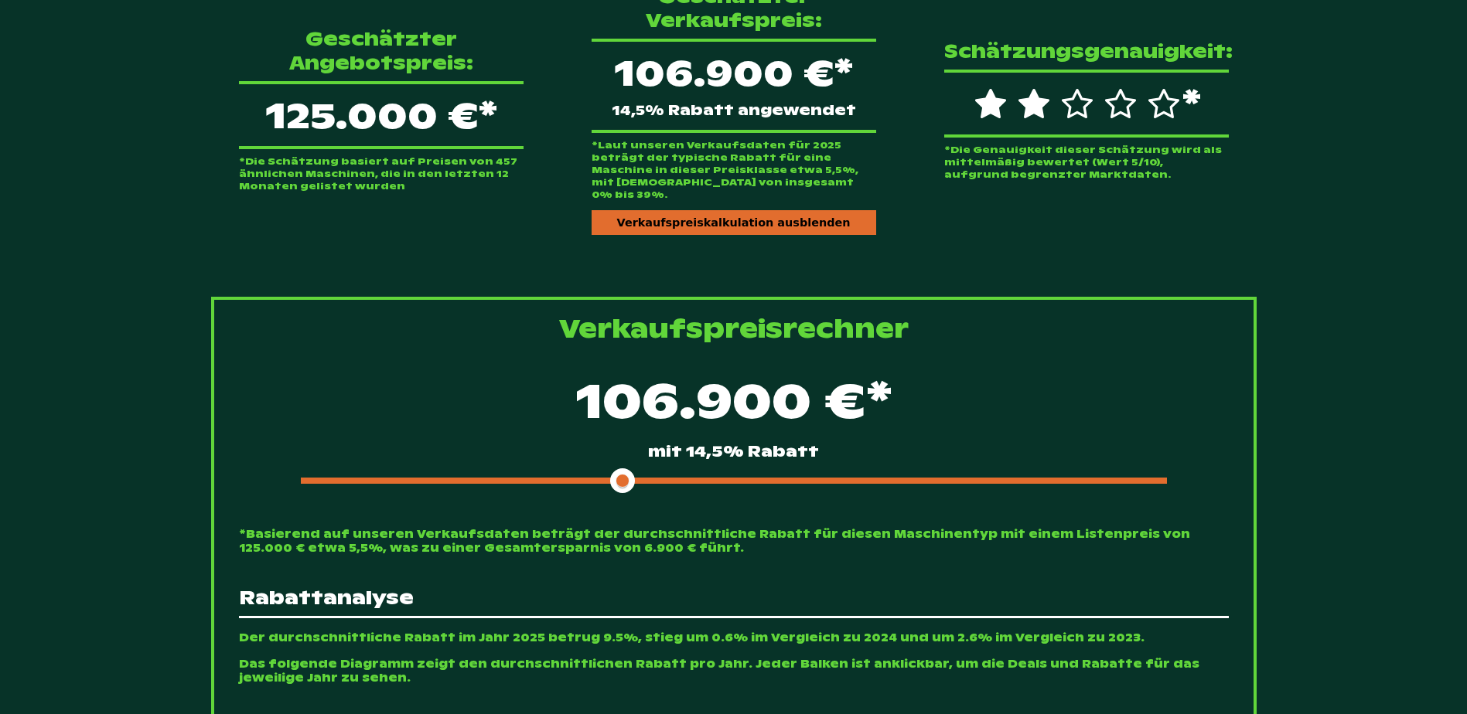
click at [594, 478] on span at bounding box center [462, 481] width 322 height 6
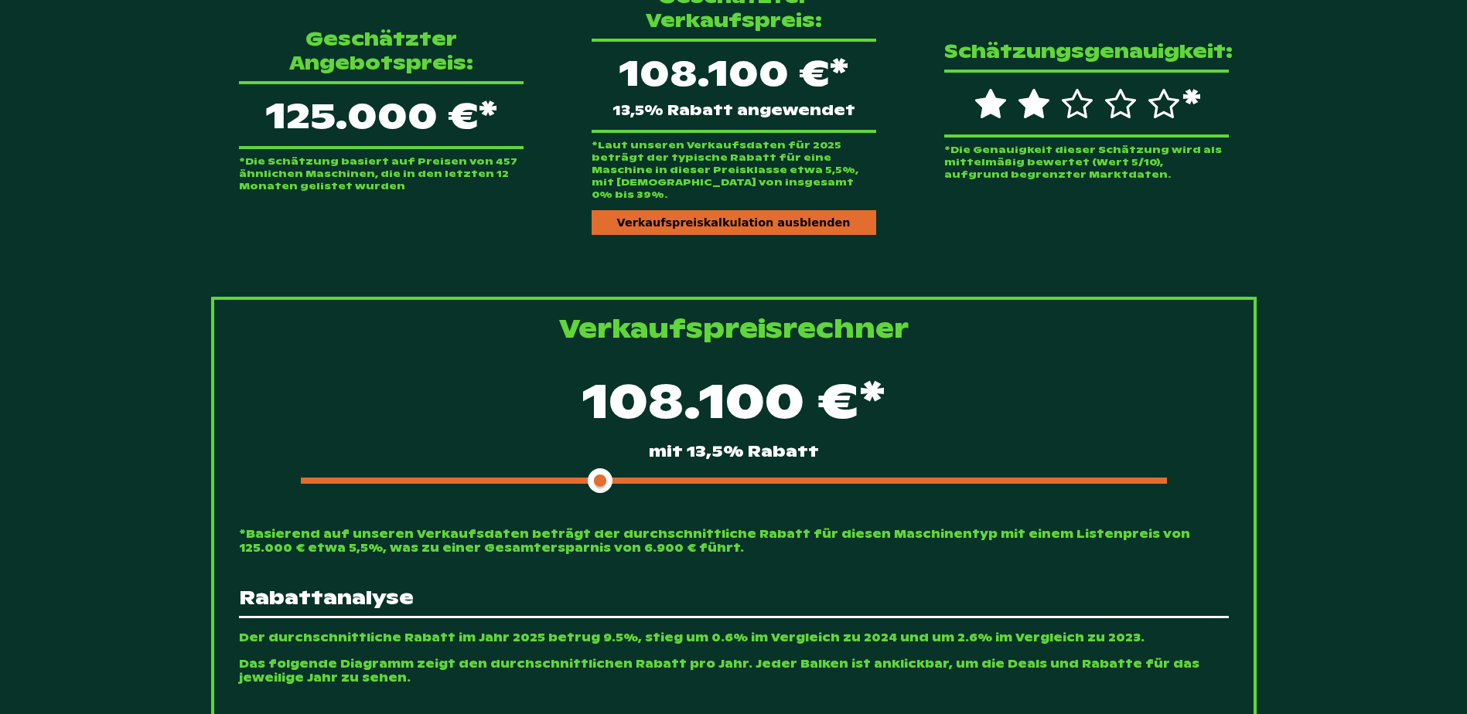
click at [577, 478] on span at bounding box center [451, 481] width 300 height 6
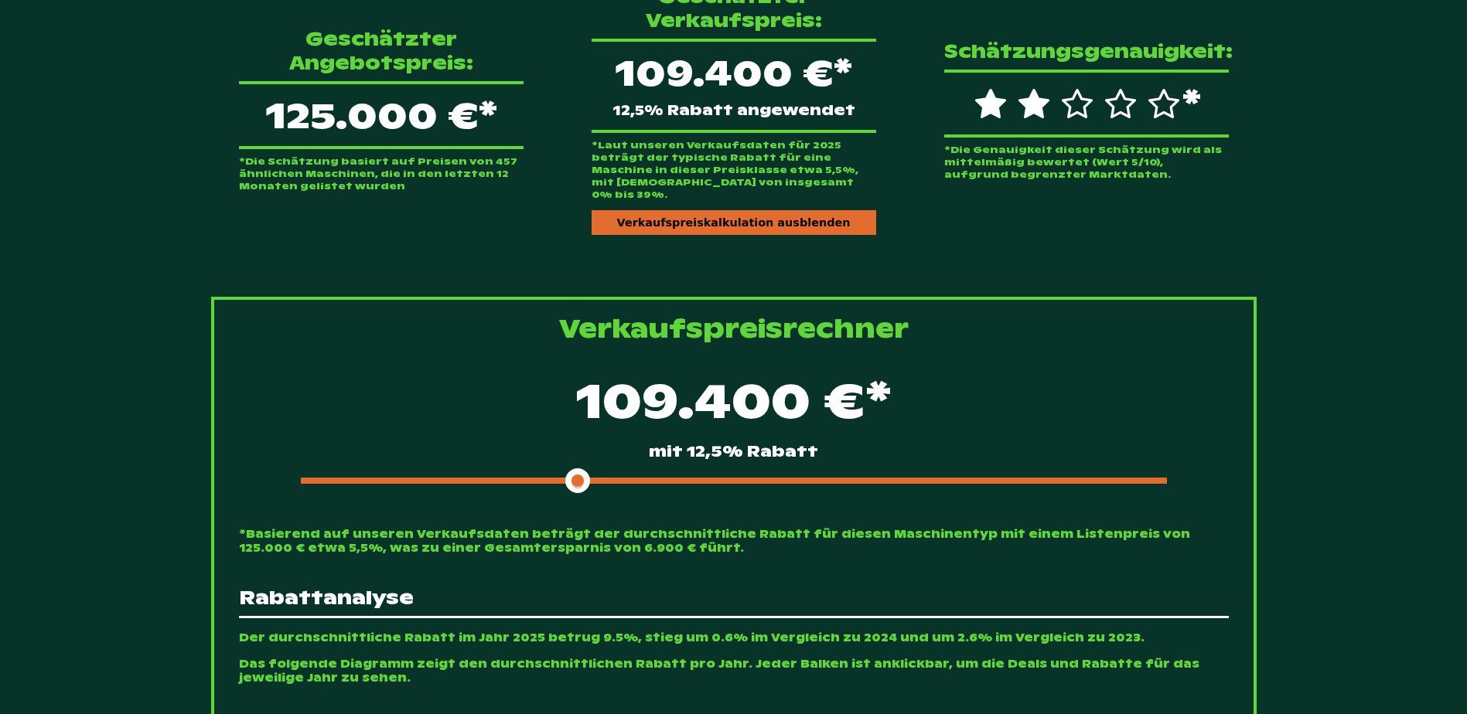
click at [545, 478] on span at bounding box center [440, 481] width 278 height 6
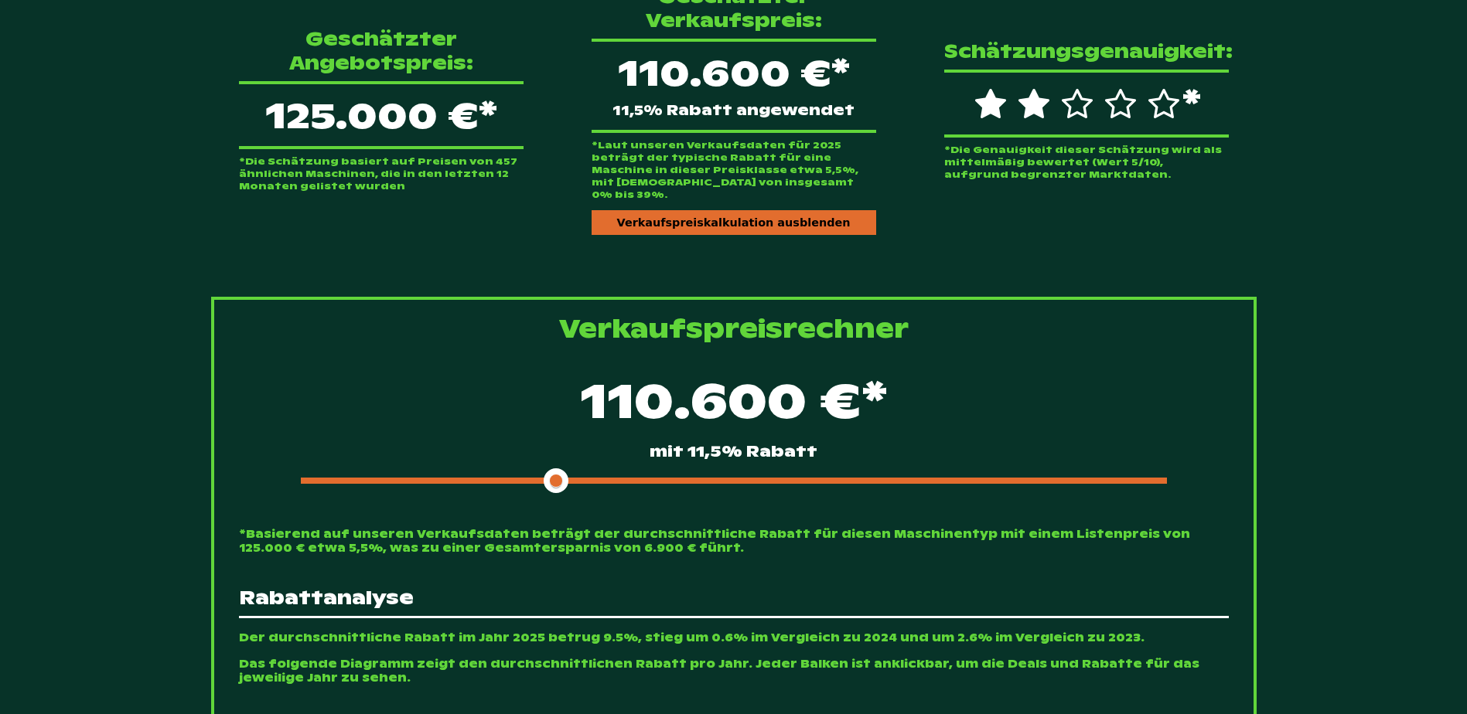
click at [536, 478] on span at bounding box center [428, 481] width 255 height 6
click at [527, 478] on span at bounding box center [428, 481] width 255 height 6
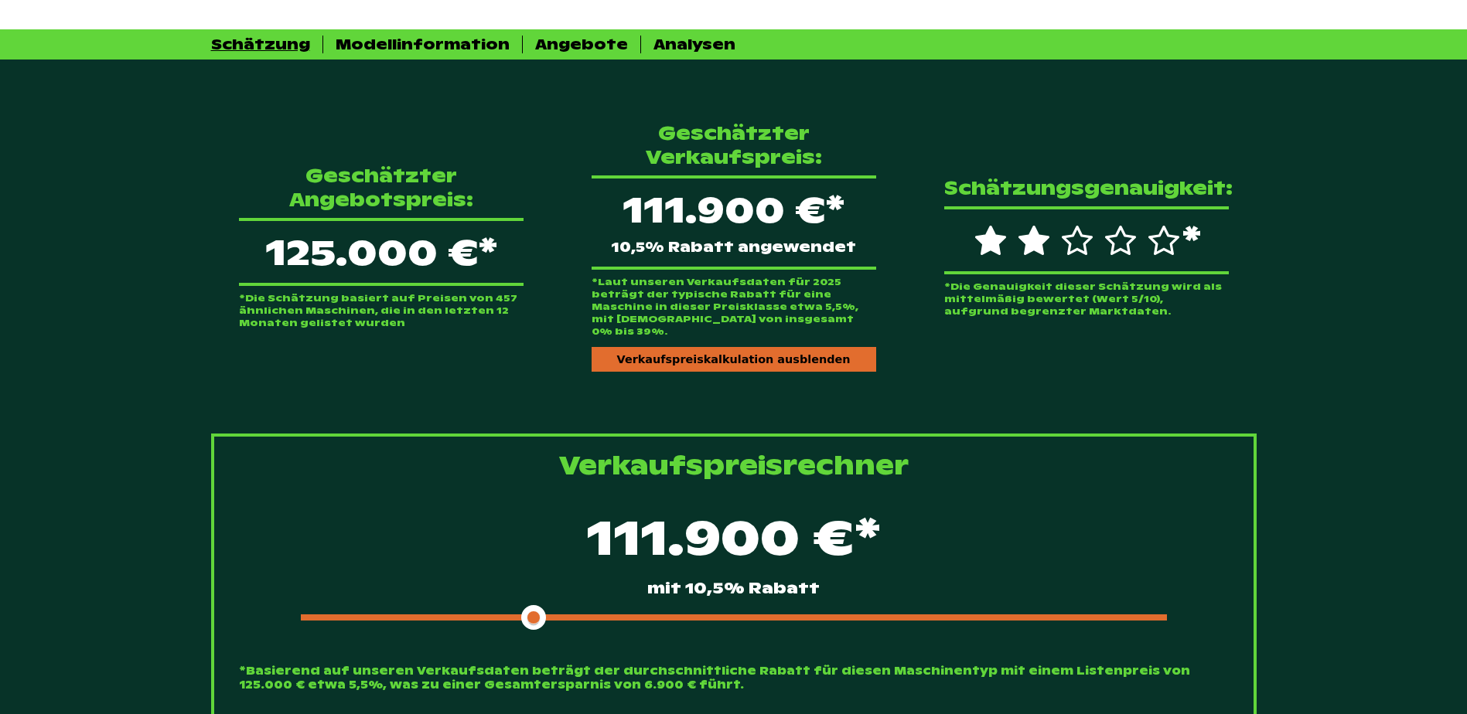
scroll to position [114, 0]
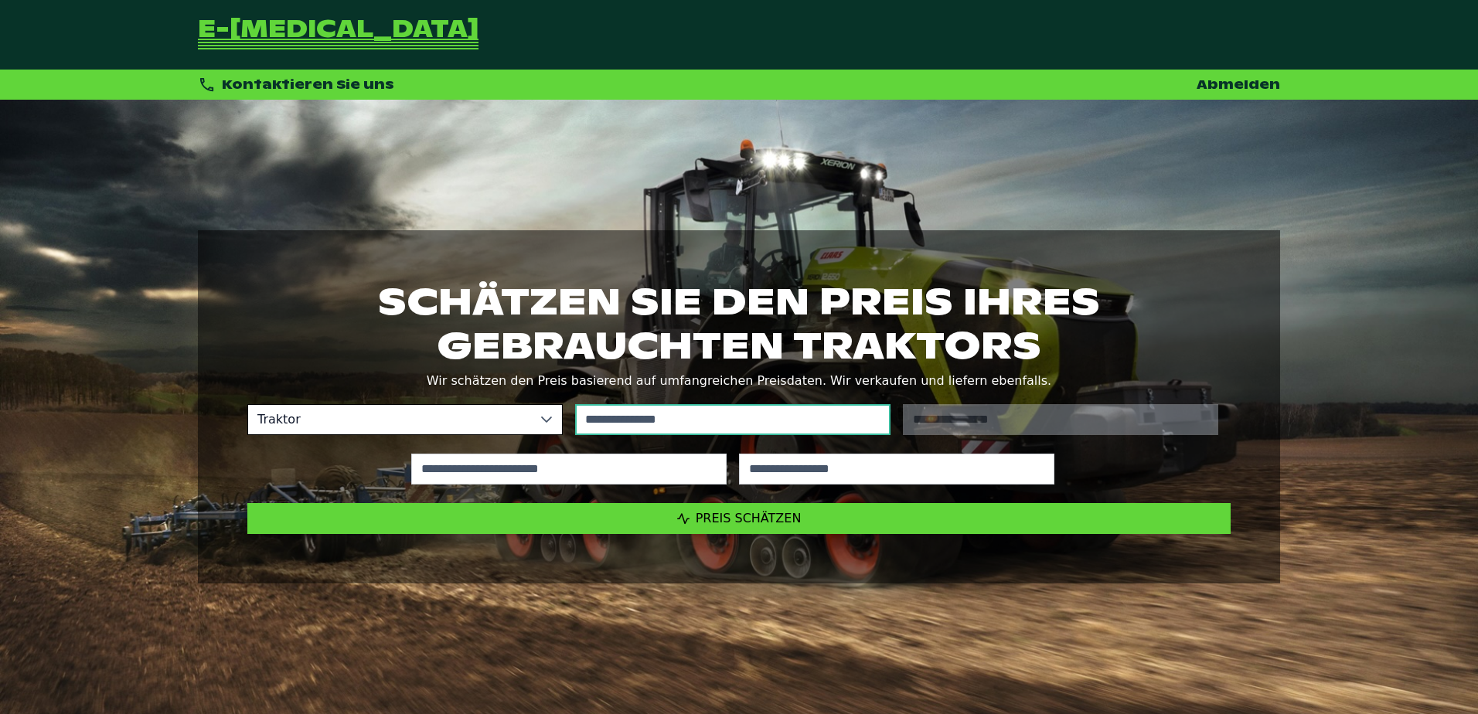
click at [797, 419] on input "text" at bounding box center [732, 419] width 315 height 31
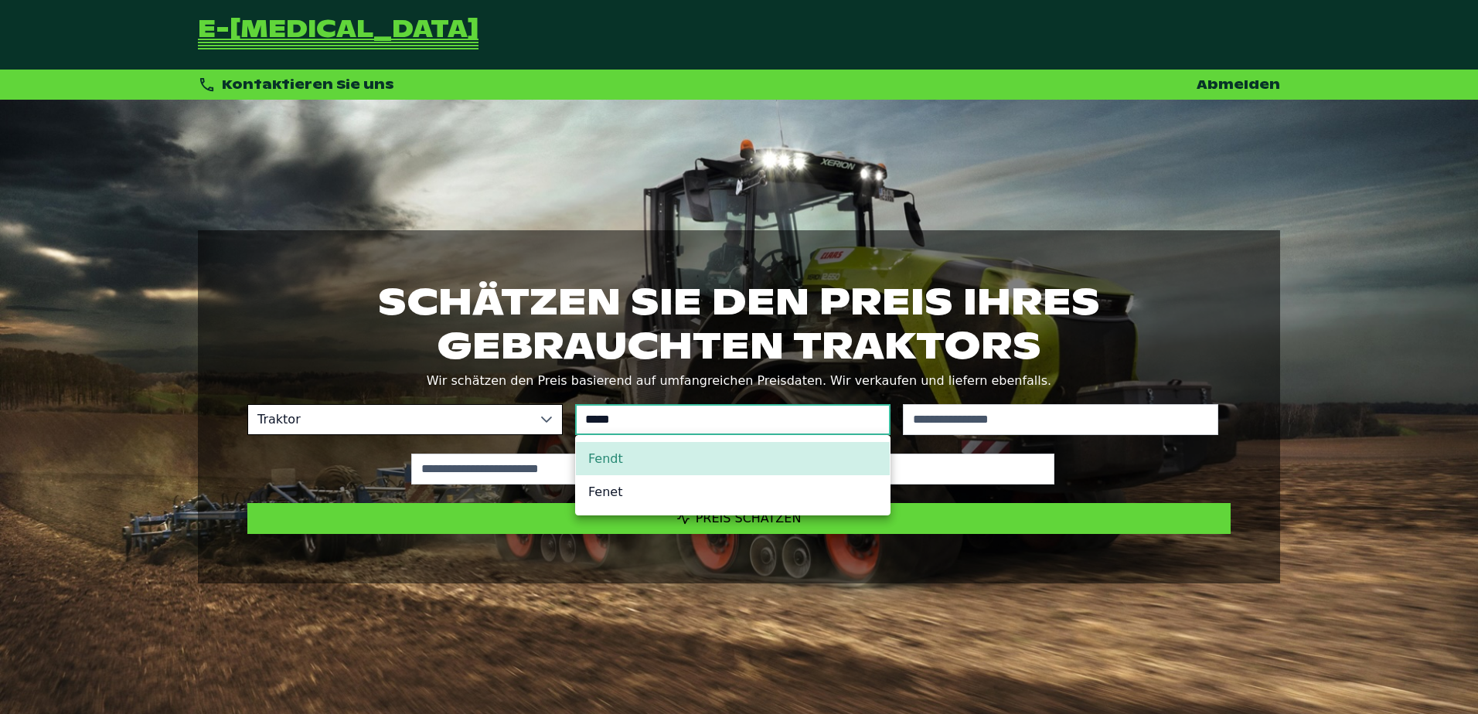
type input "*****"
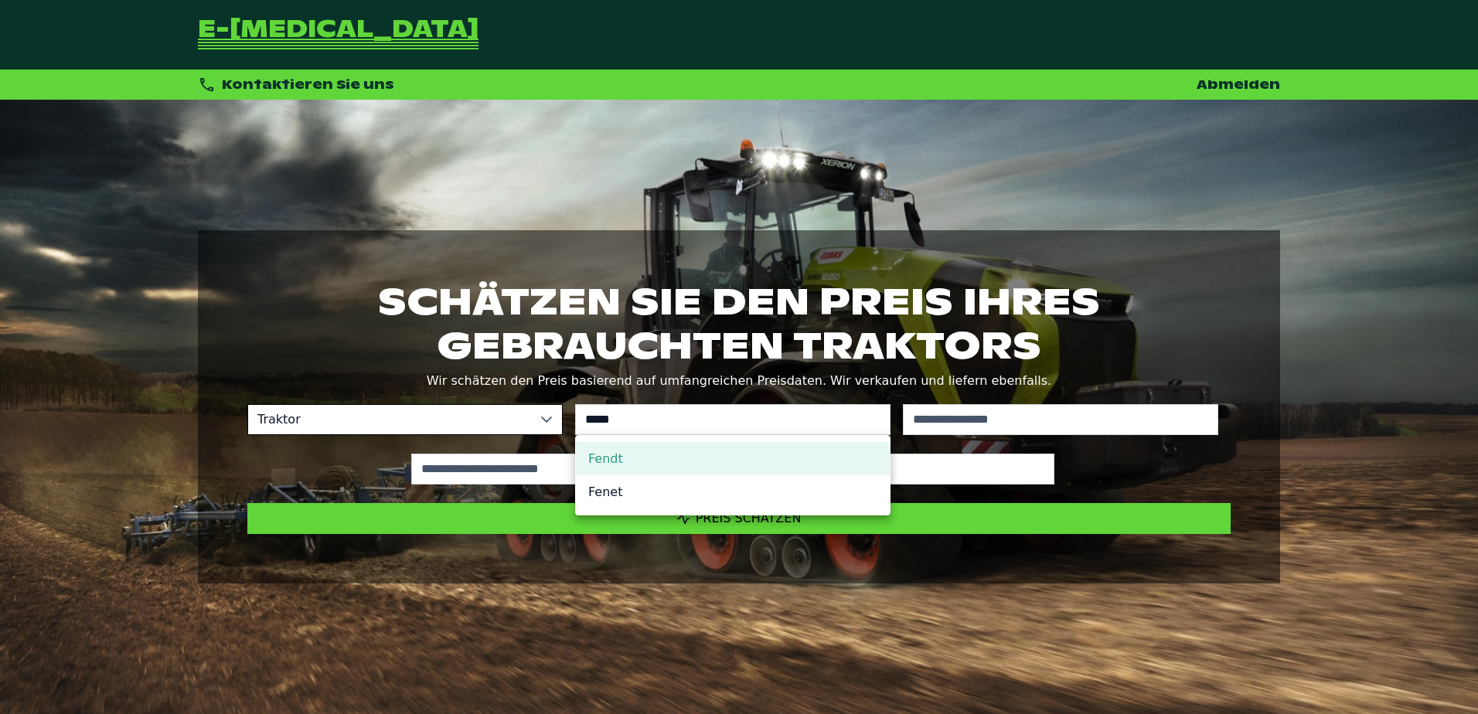
click at [738, 464] on li "Fendt" at bounding box center [733, 458] width 314 height 33
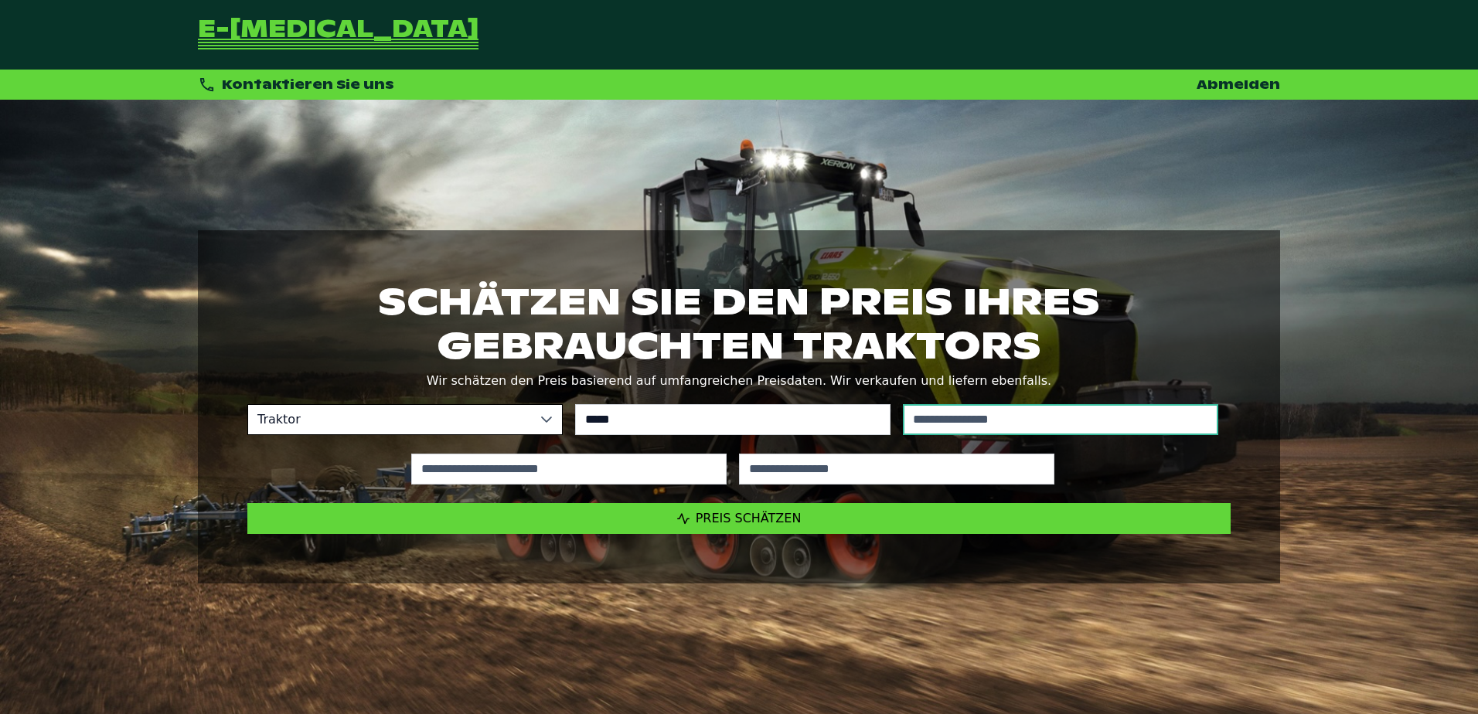
click at [988, 422] on input "text" at bounding box center [1060, 419] width 315 height 31
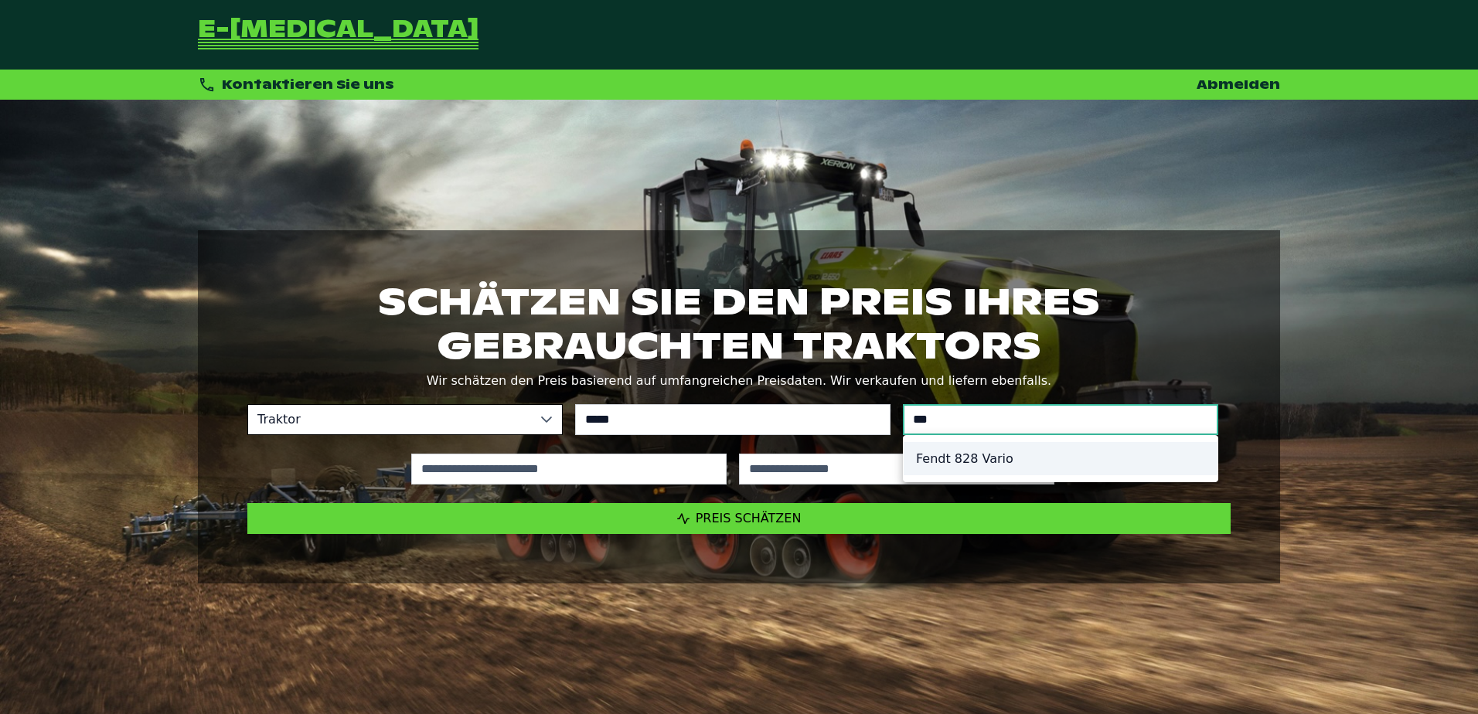
type input "***"
click at [981, 458] on li "Fendt 828 Vario" at bounding box center [1061, 458] width 314 height 33
type input "*********"
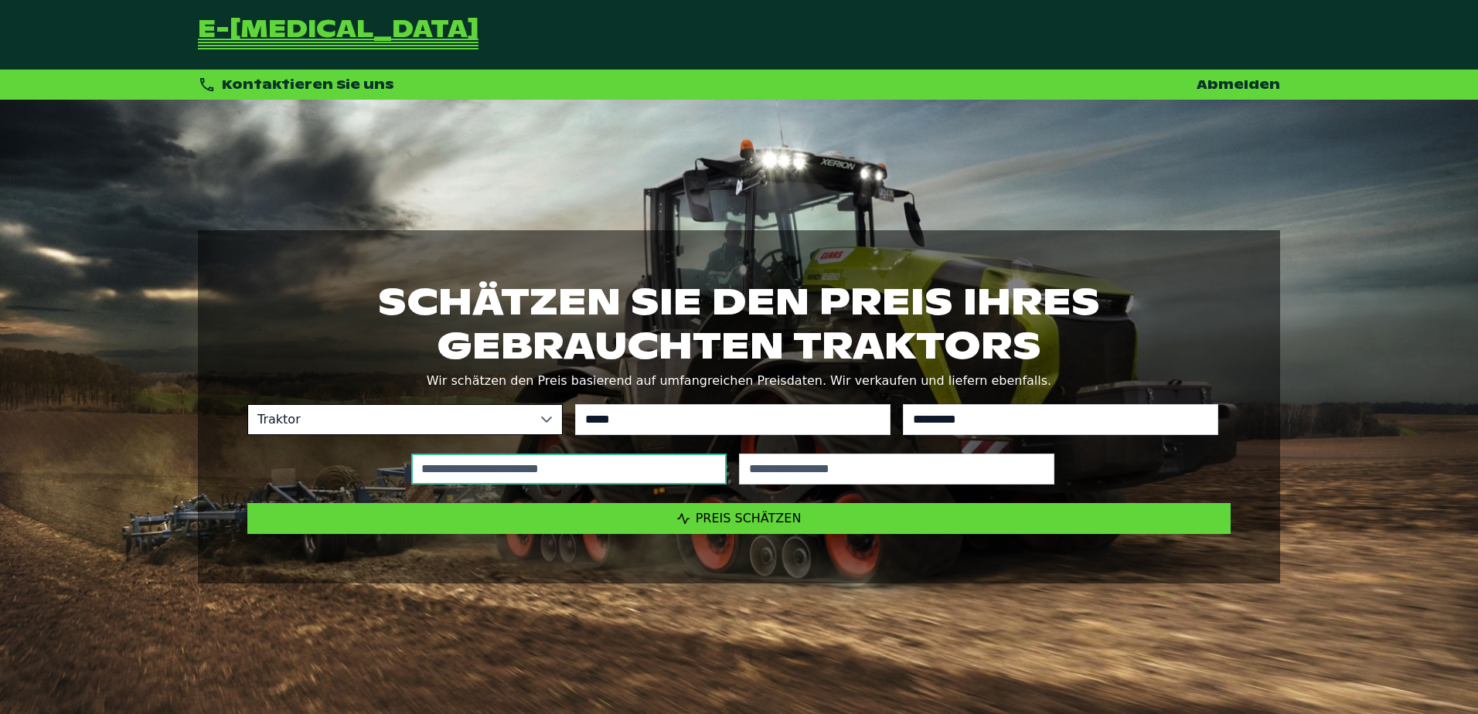
click at [523, 470] on input "text" at bounding box center [568, 469] width 315 height 31
type input "*****"
type input "****"
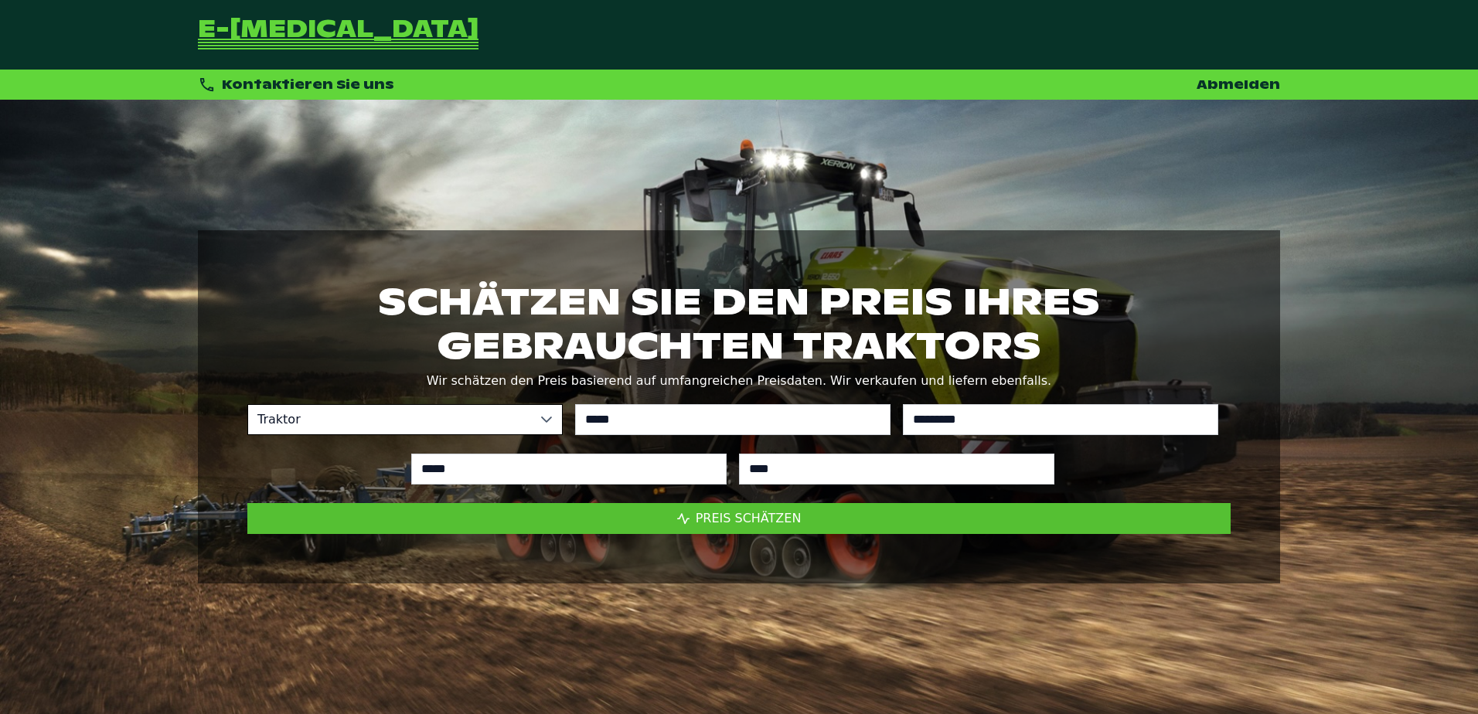
click at [767, 526] on span "Preis schätzen" at bounding box center [749, 518] width 106 height 15
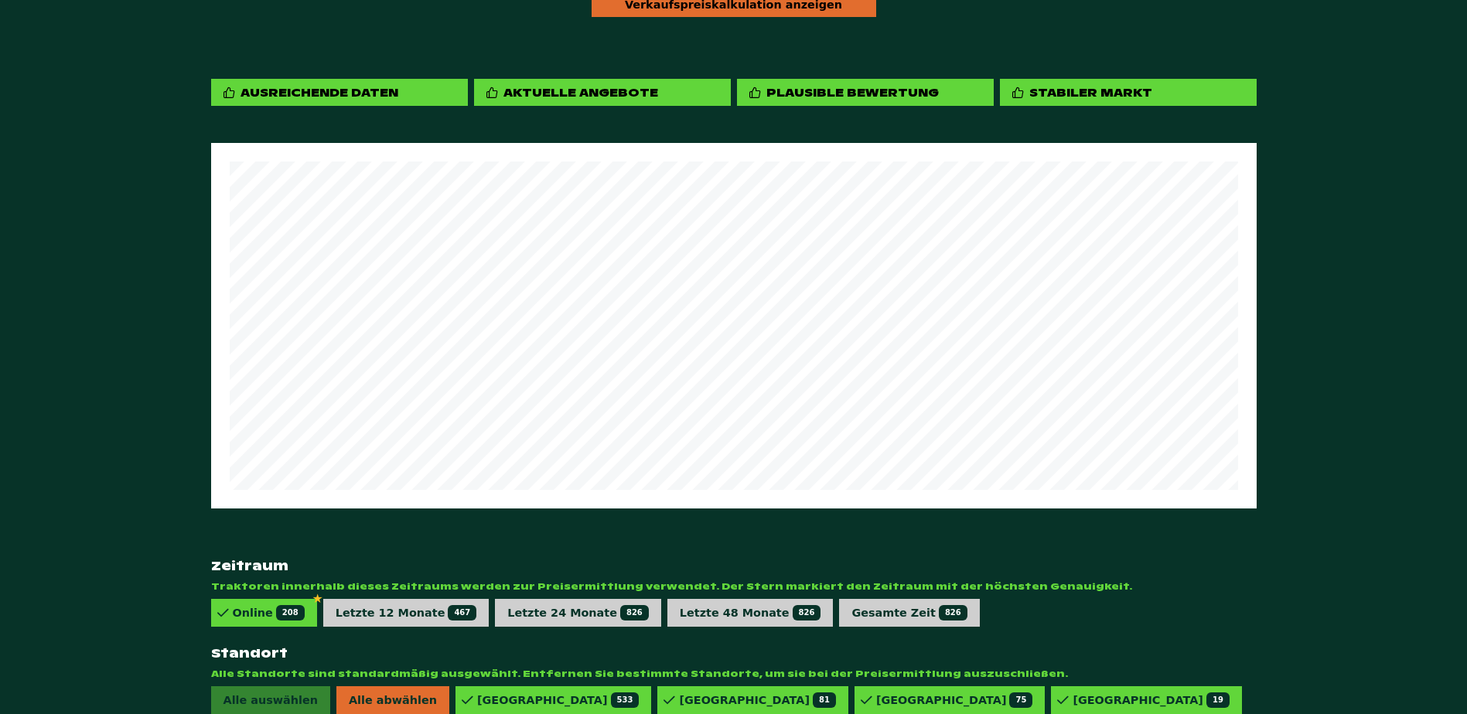
scroll to position [887, 0]
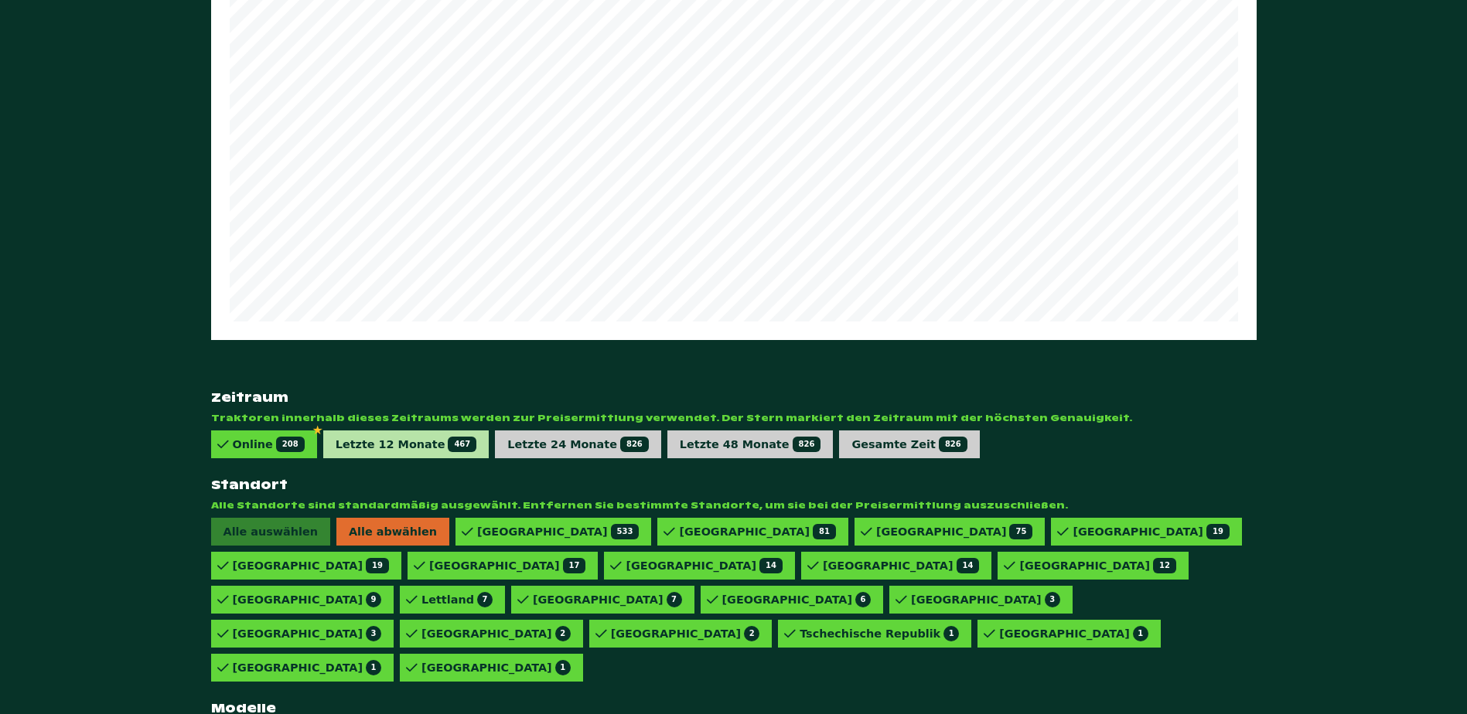
click at [424, 431] on div "Letzte 12 Monate 467" at bounding box center [406, 445] width 166 height 28
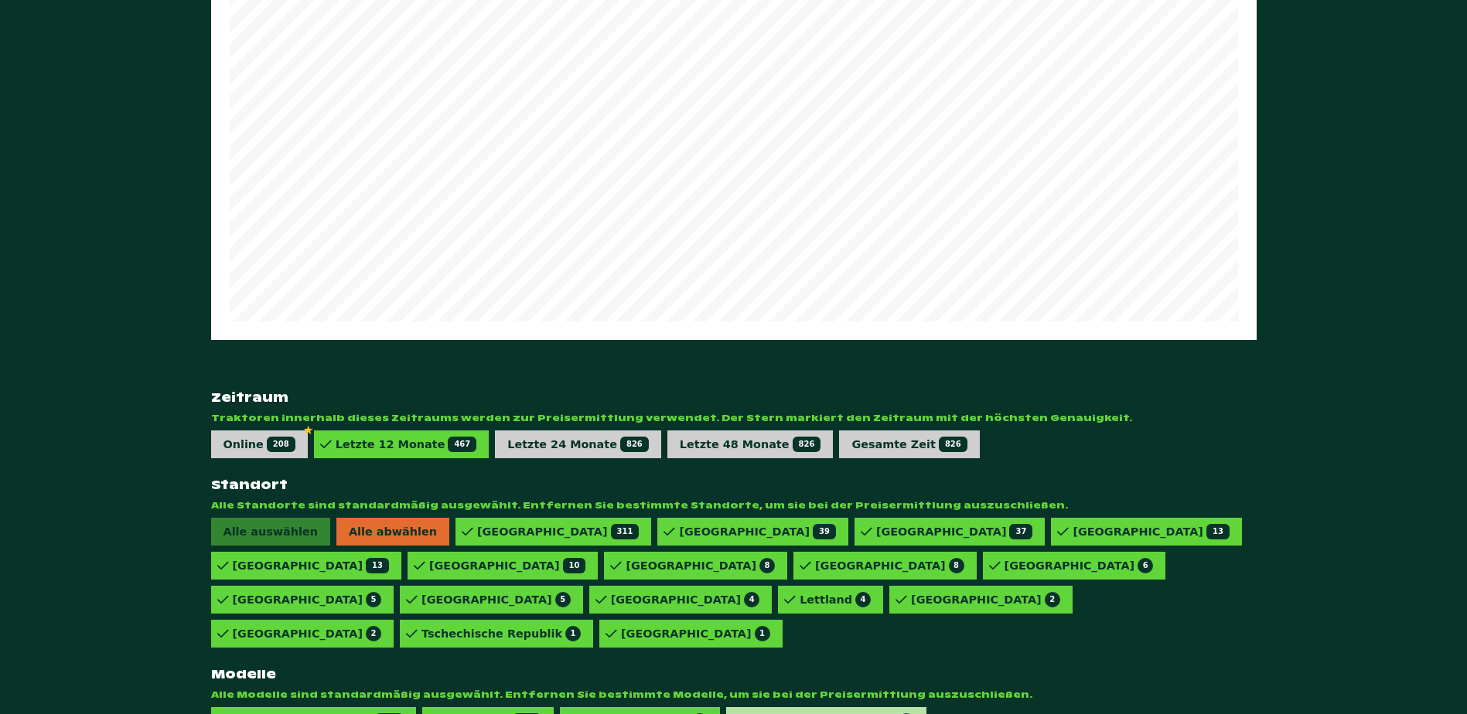
click at [748, 714] on div "828 VARIO POWERPLUS 2" at bounding box center [831, 721] width 166 height 15
click at [601, 714] on div "828 VARIO PROFI 8" at bounding box center [644, 721] width 126 height 15
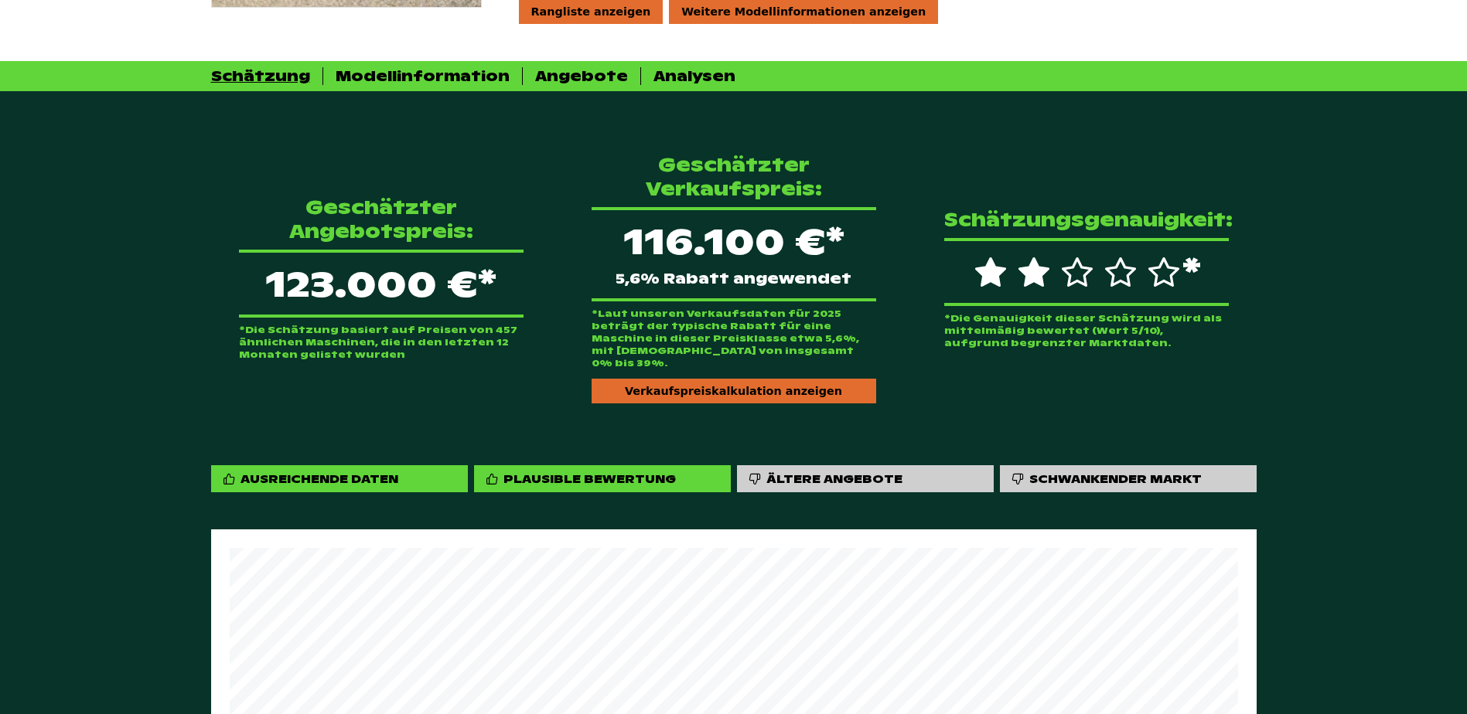
scroll to position [268, 0]
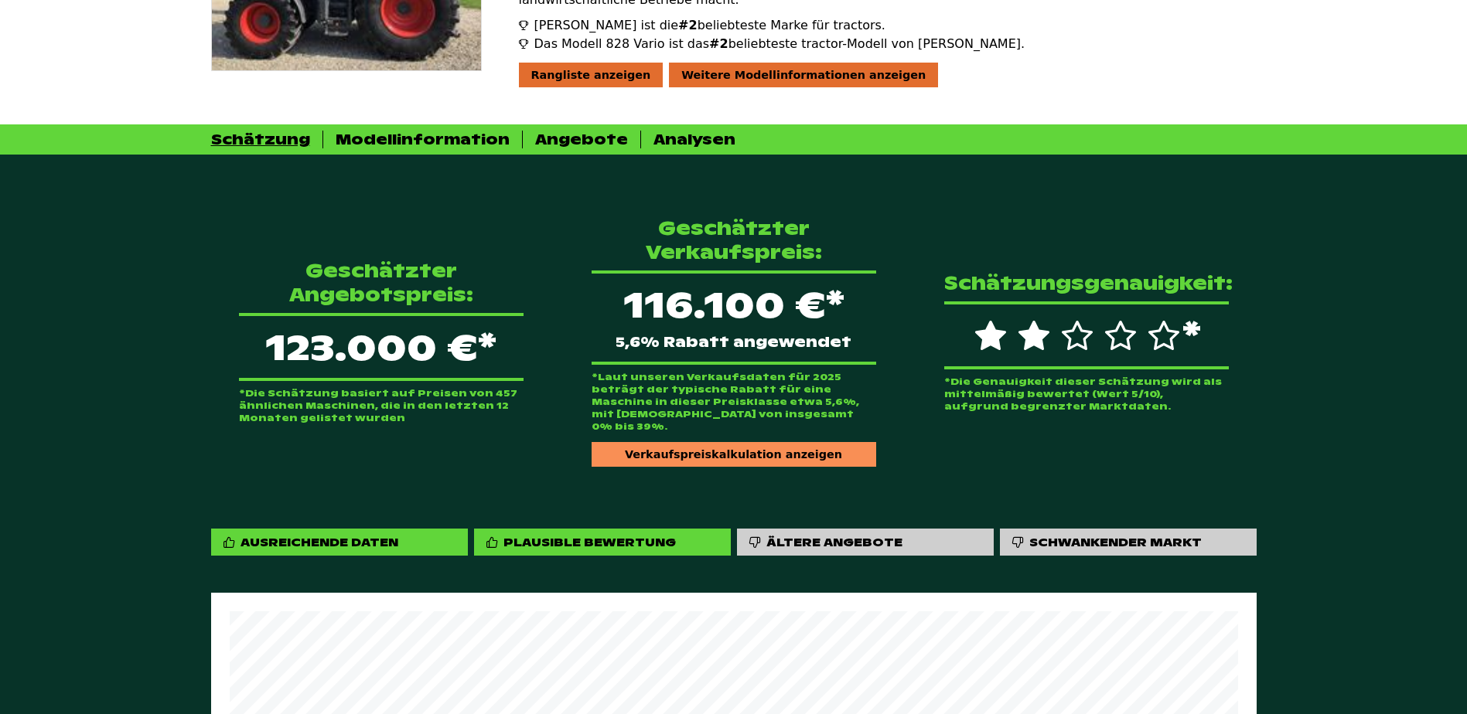
click at [803, 442] on div "Verkaufspreiskalkulation anzeigen" at bounding box center [734, 454] width 285 height 25
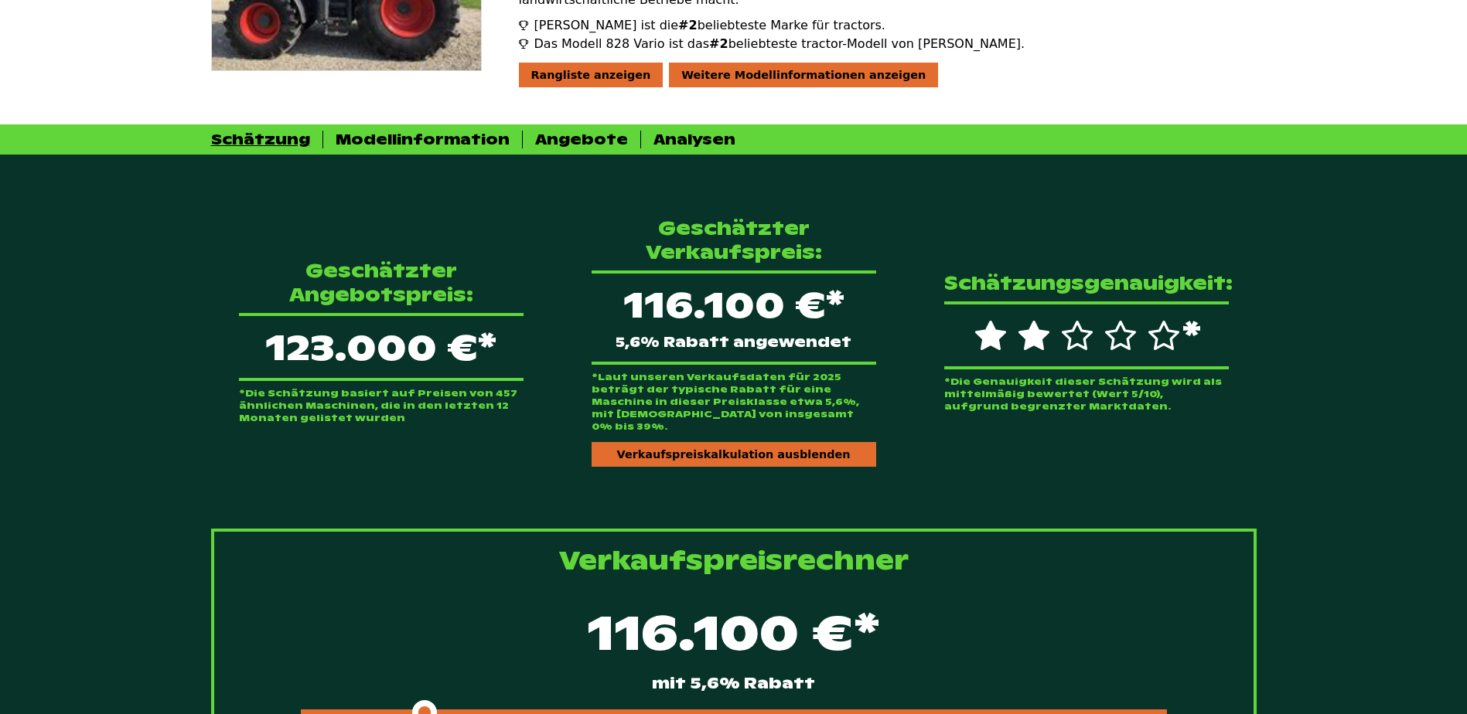
click at [614, 681] on div "116.100 €* mit 5,6% Rabatt" at bounding box center [734, 661] width 990 height 133
click at [614, 710] on div at bounding box center [734, 713] width 866 height 6
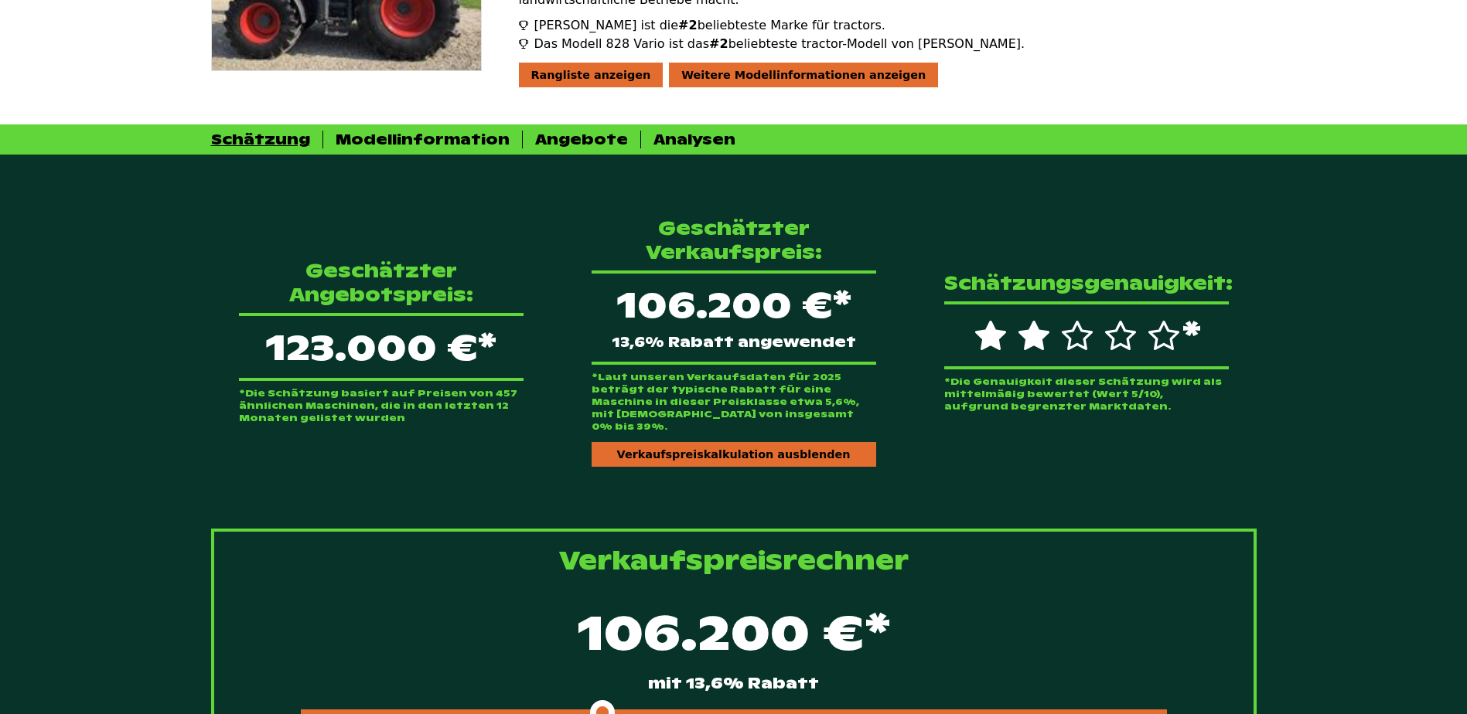
click at [551, 710] on span at bounding box center [452, 713] width 302 height 6
click at [523, 710] on span at bounding box center [429, 713] width 257 height 6
click at [234, 254] on div "Geschätzter Angebotspreis: 123.000 €* *Die Schätzung basiert auf Preisen von 45…" at bounding box center [381, 341] width 334 height 215
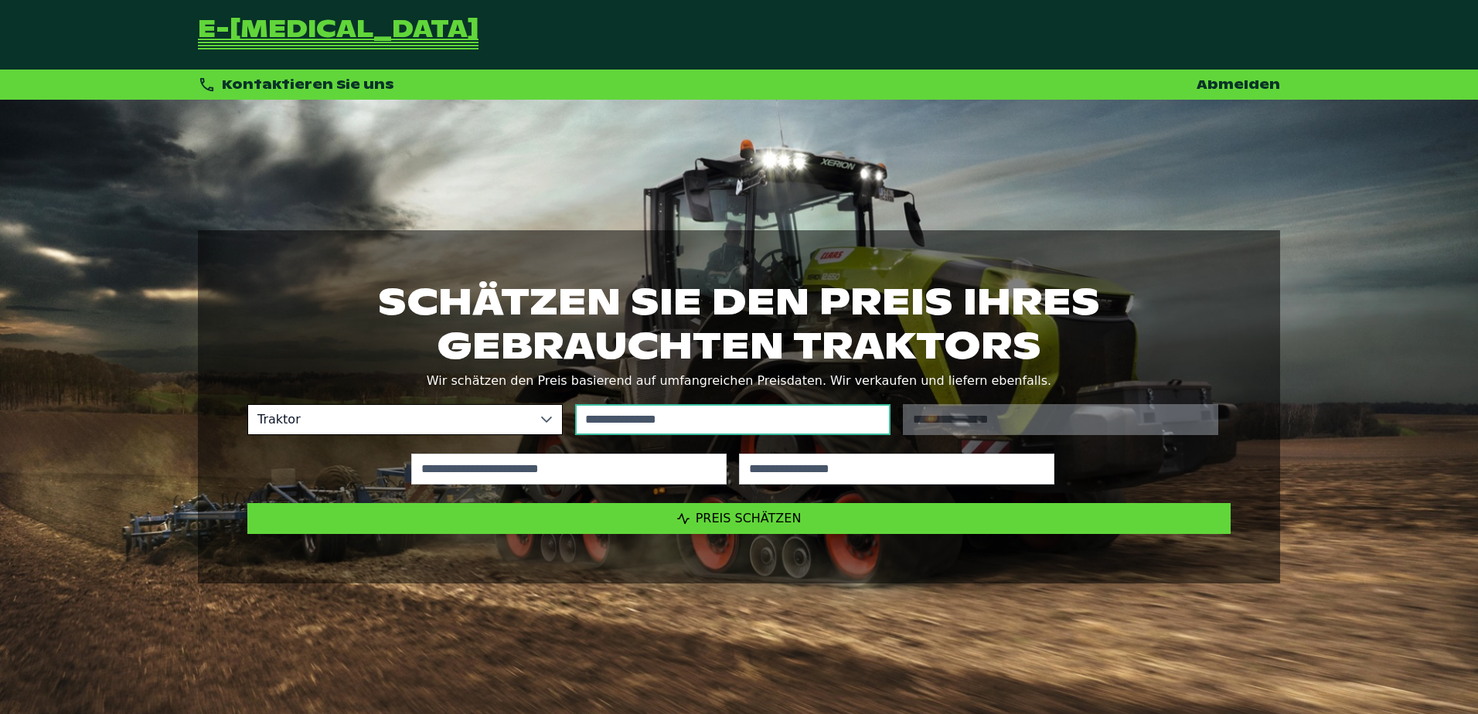
click at [774, 425] on input "text" at bounding box center [732, 419] width 315 height 31
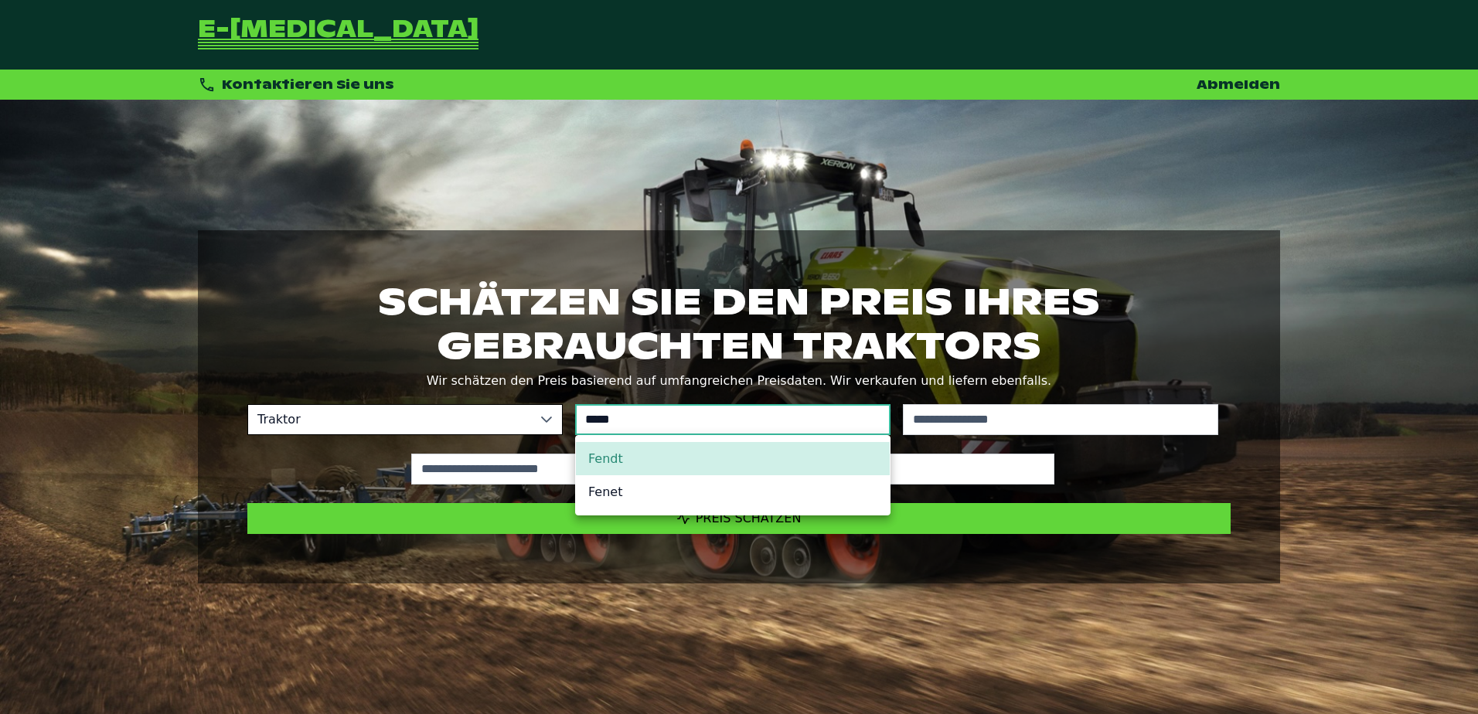
type input "*****"
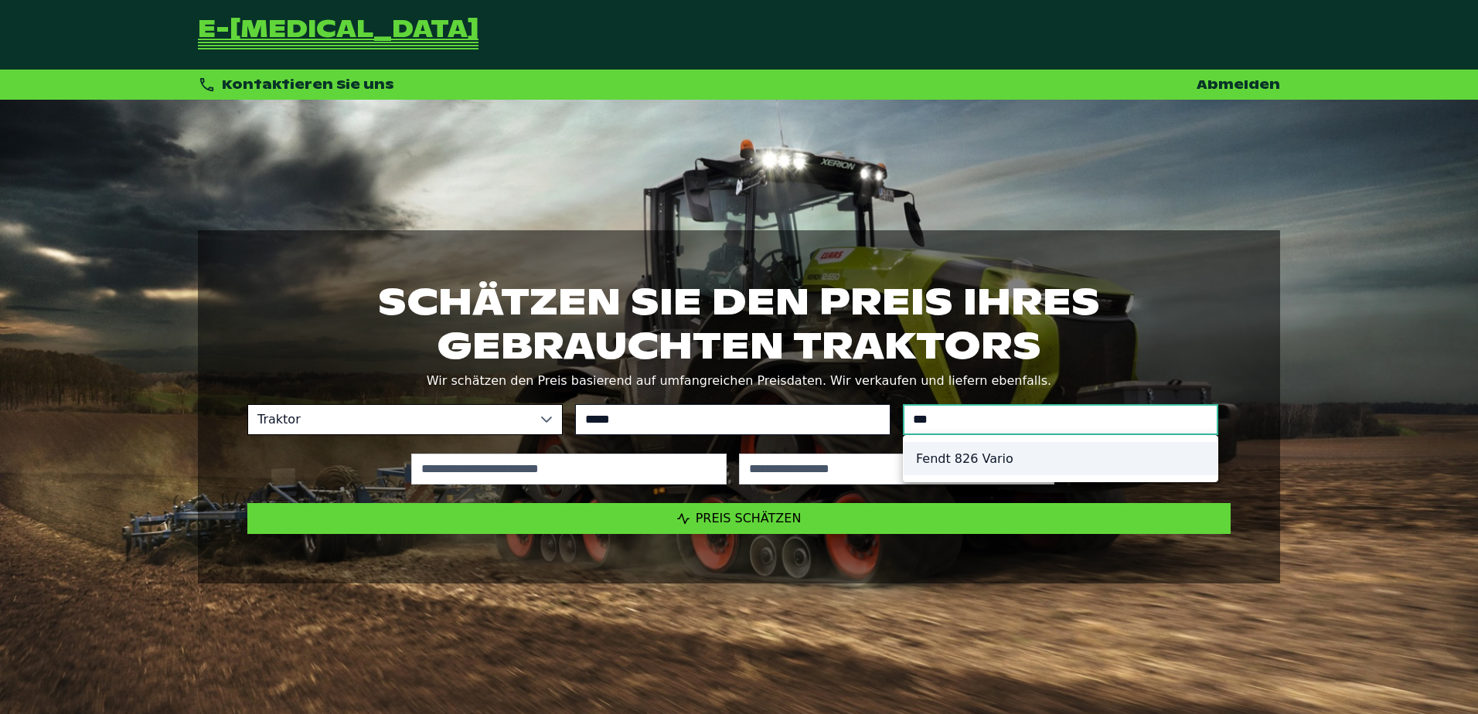
type input "*********"
type input "***"
click at [976, 460] on li "Fendt 826 Vario" at bounding box center [1061, 458] width 314 height 33
type input "*********"
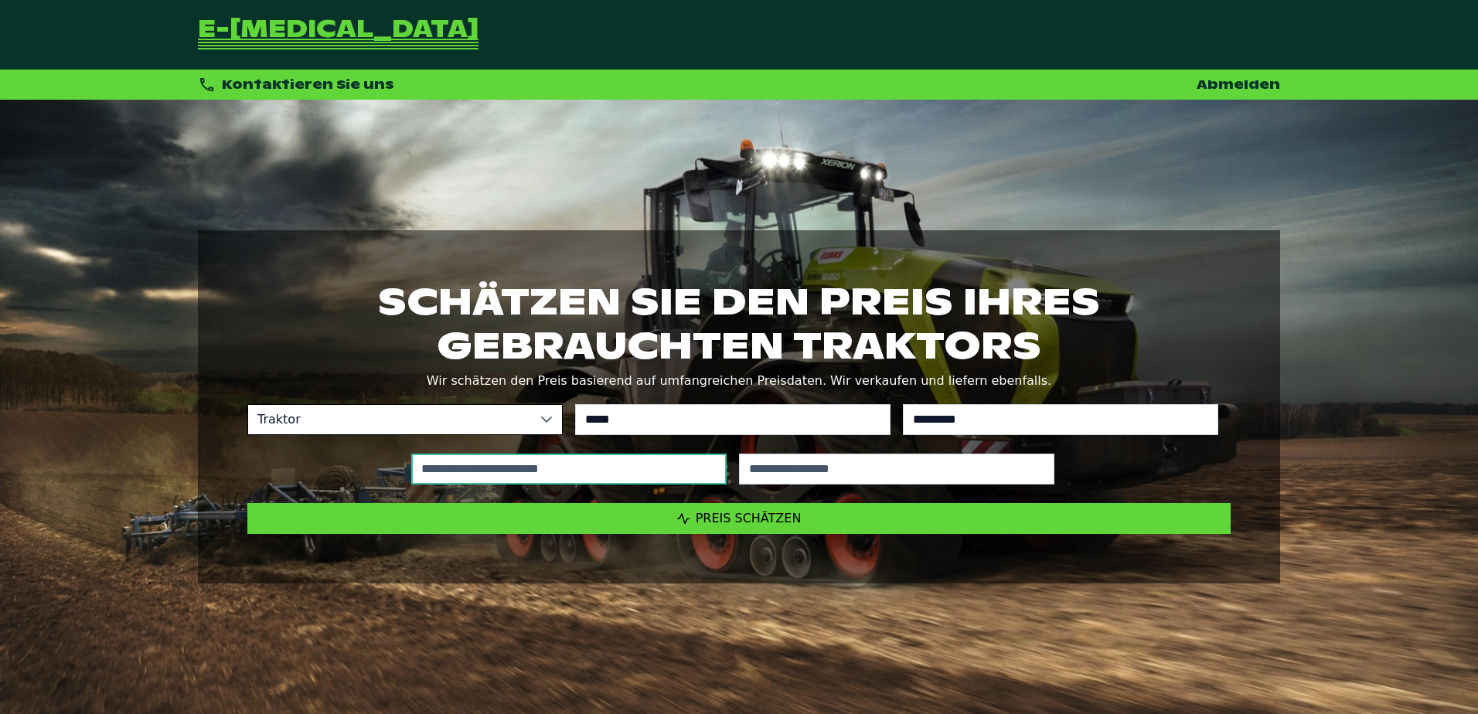
click at [596, 481] on input "text" at bounding box center [568, 469] width 315 height 31
click at [442, 476] on input "text" at bounding box center [568, 469] width 315 height 31
type input "*****"
type input "****"
drag, startPoint x: 503, startPoint y: 476, endPoint x: 320, endPoint y: 474, distance: 182.5
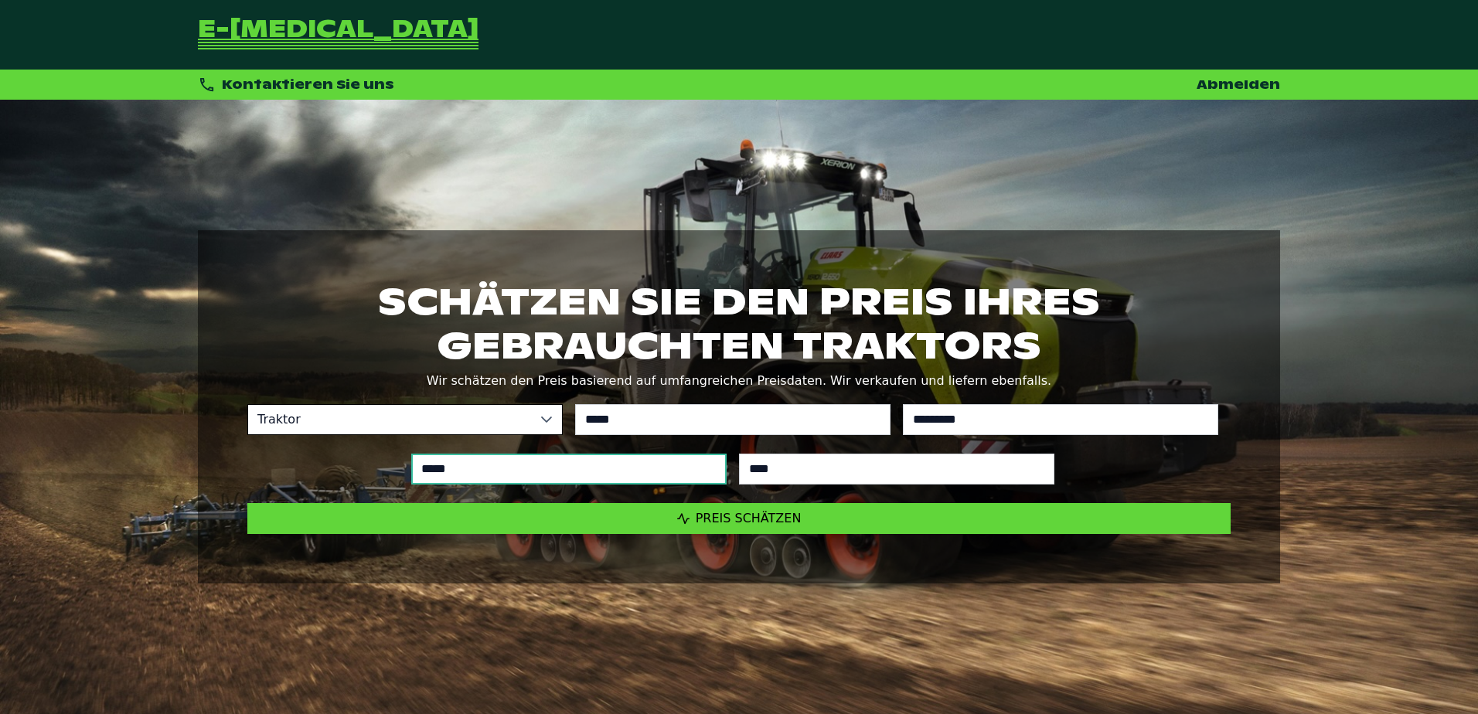
click at [372, 472] on div "***** ****" at bounding box center [733, 470] width 996 height 56
type input "*****"
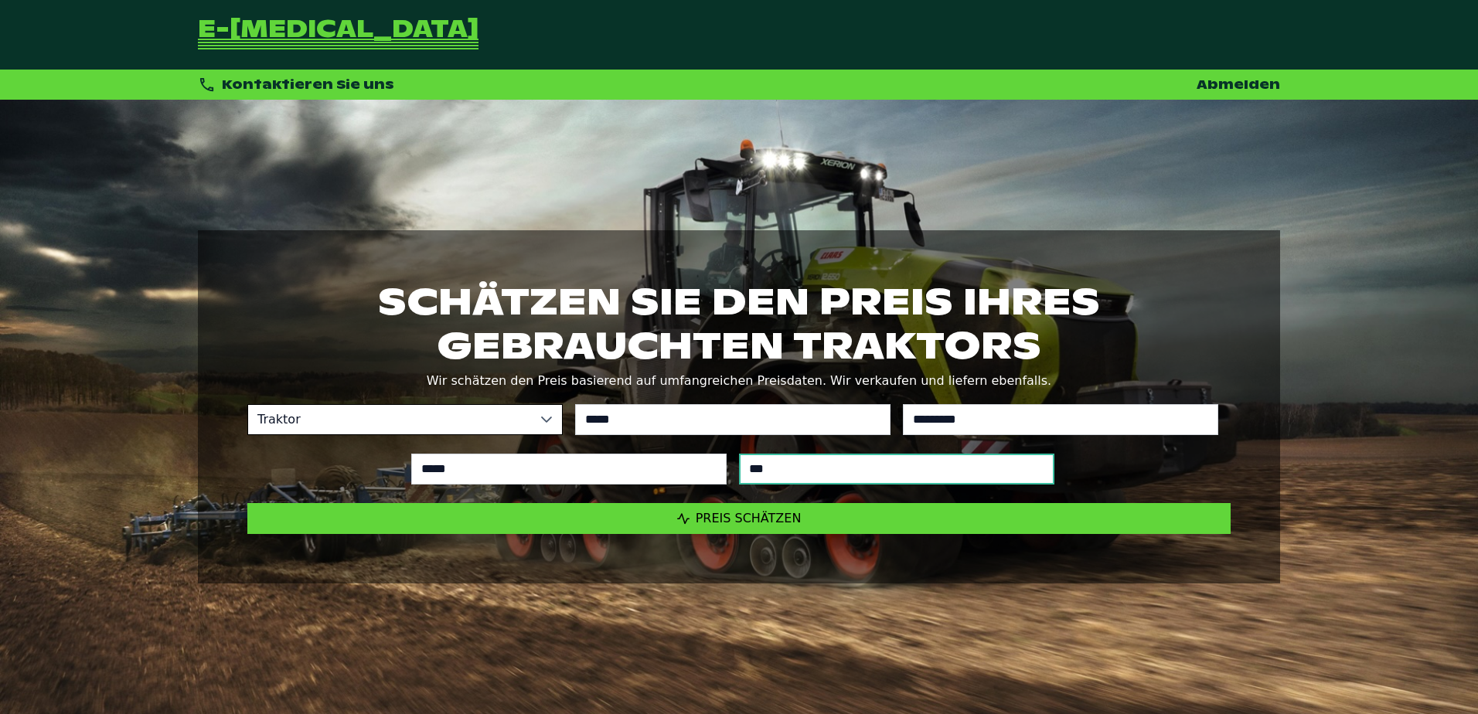
type input "****"
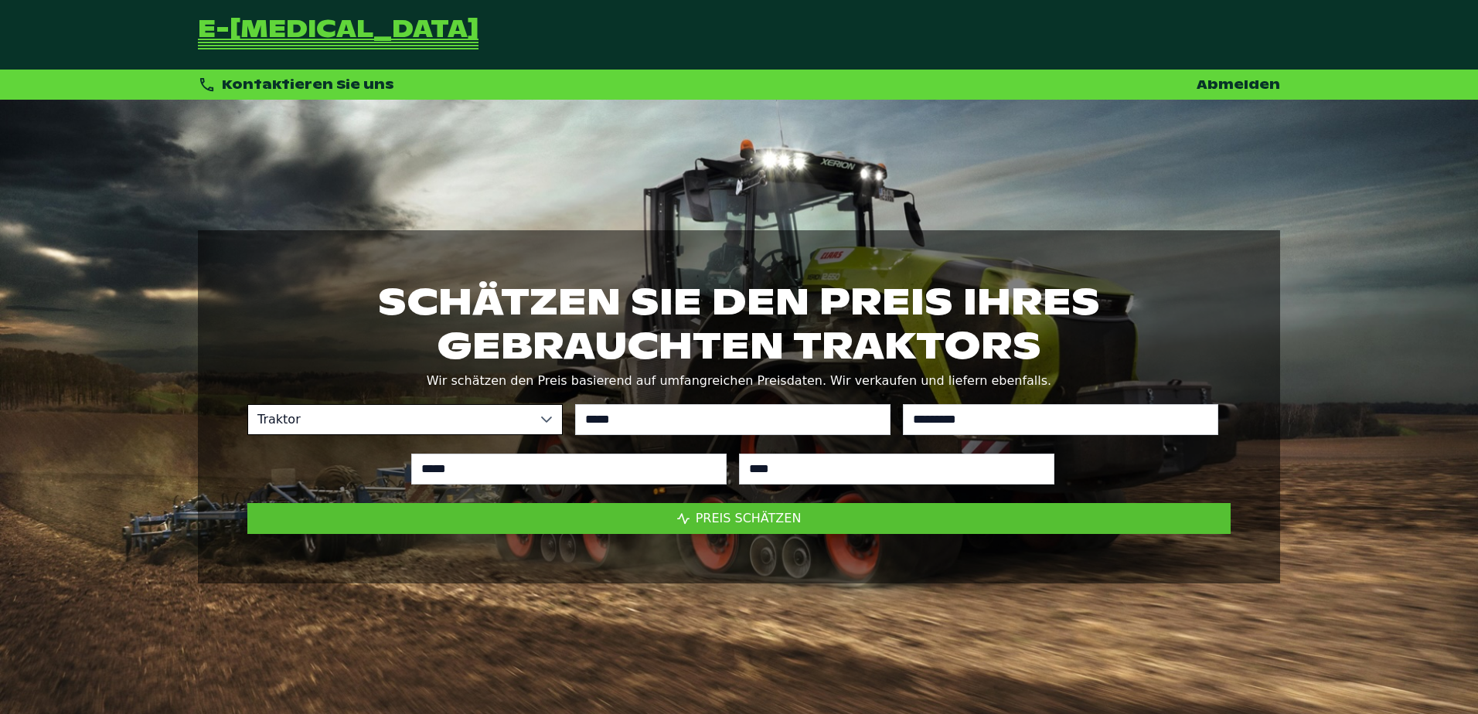
click at [690, 522] on span "Preis schätzen" at bounding box center [683, 519] width 12 height 12
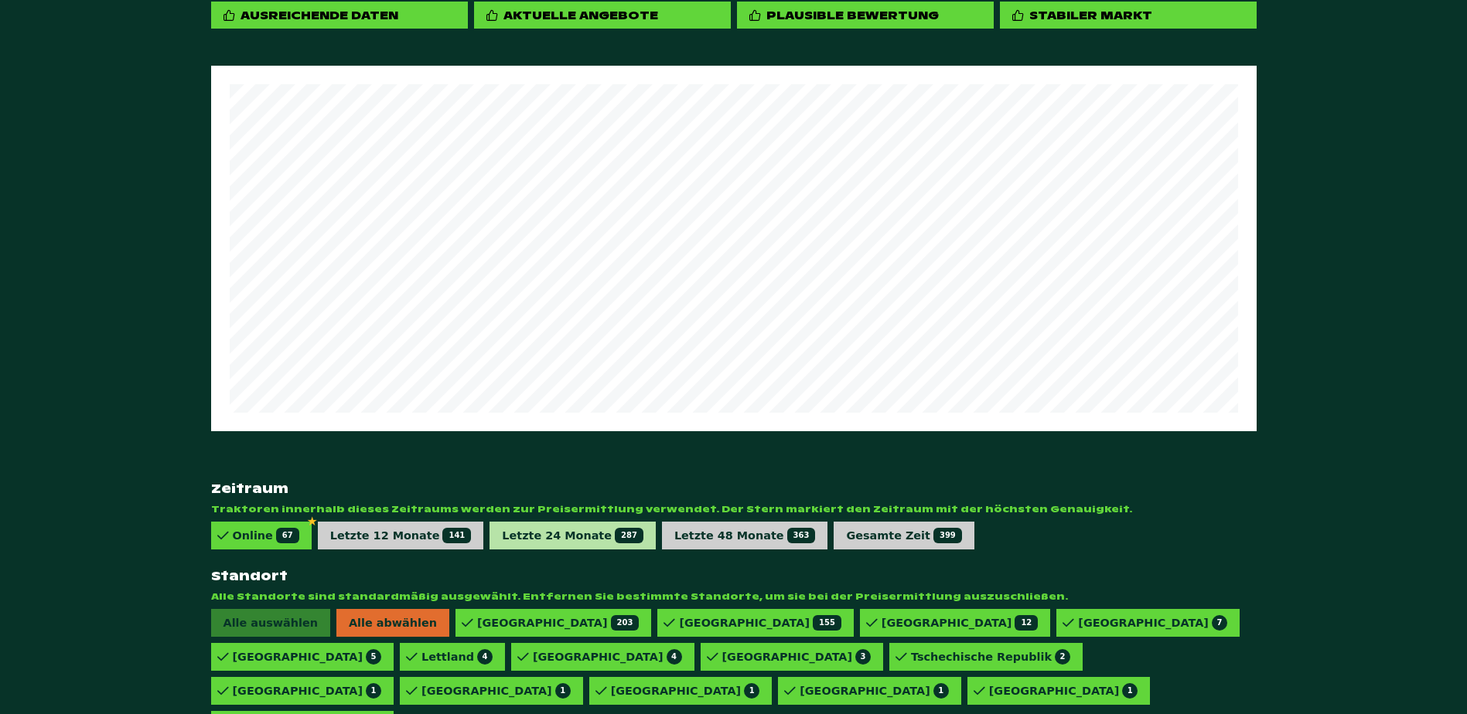
scroll to position [796, 0]
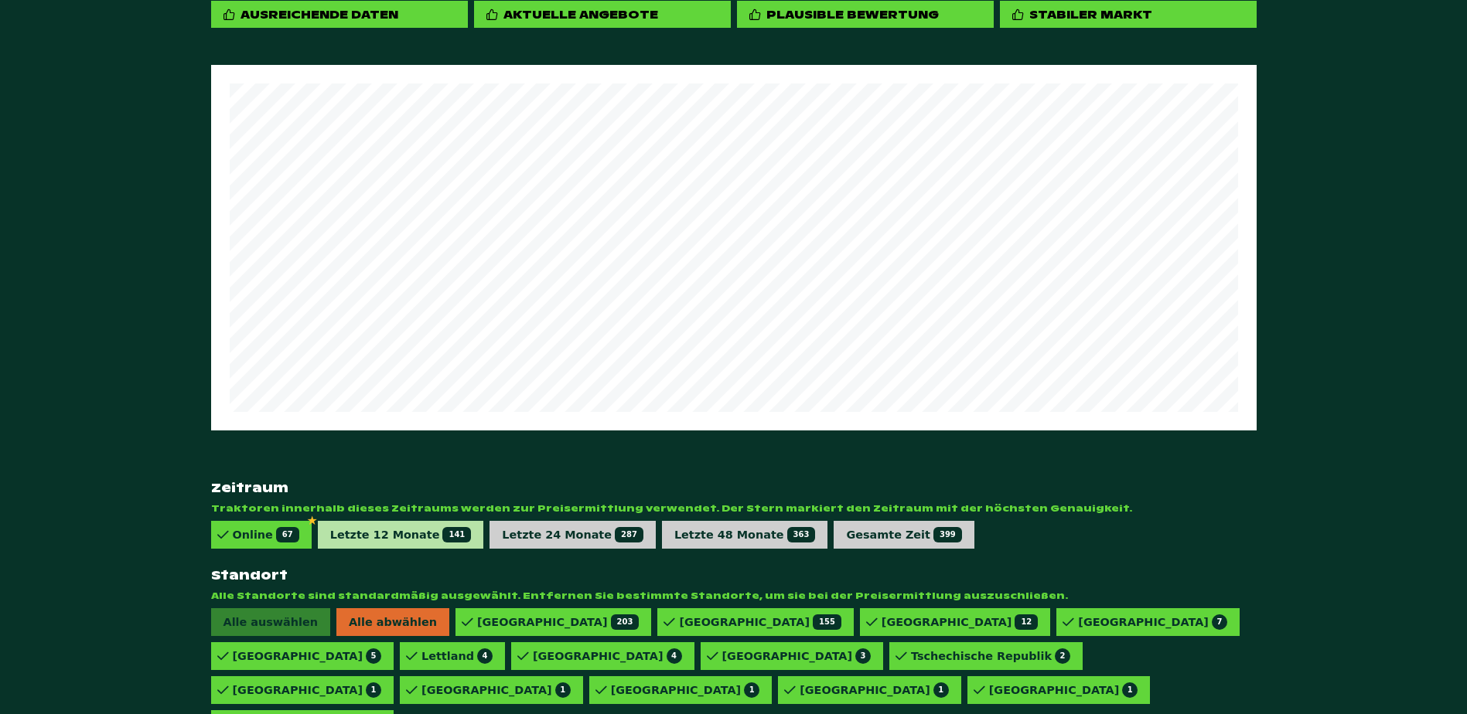
click at [406, 527] on div "Letzte 12 Monate 141" at bounding box center [401, 534] width 142 height 15
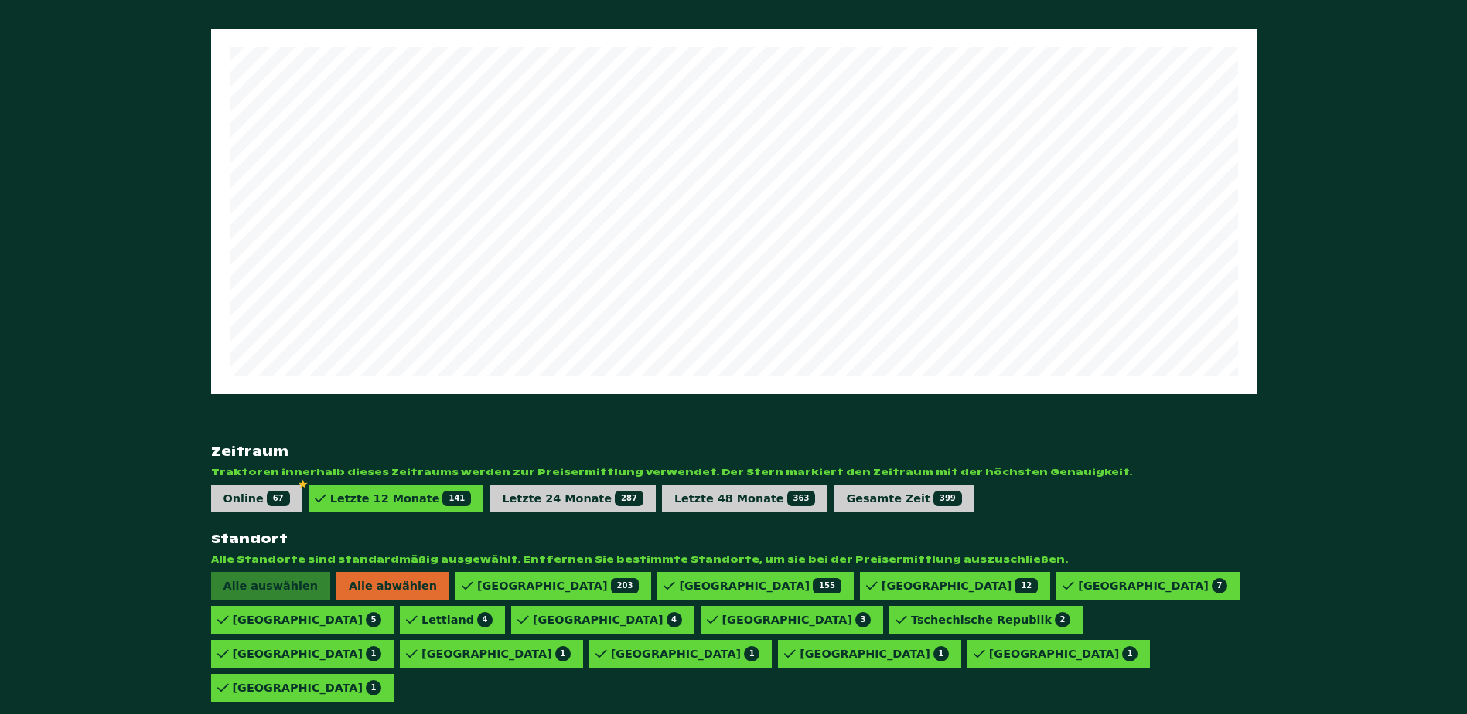
scroll to position [853, 0]
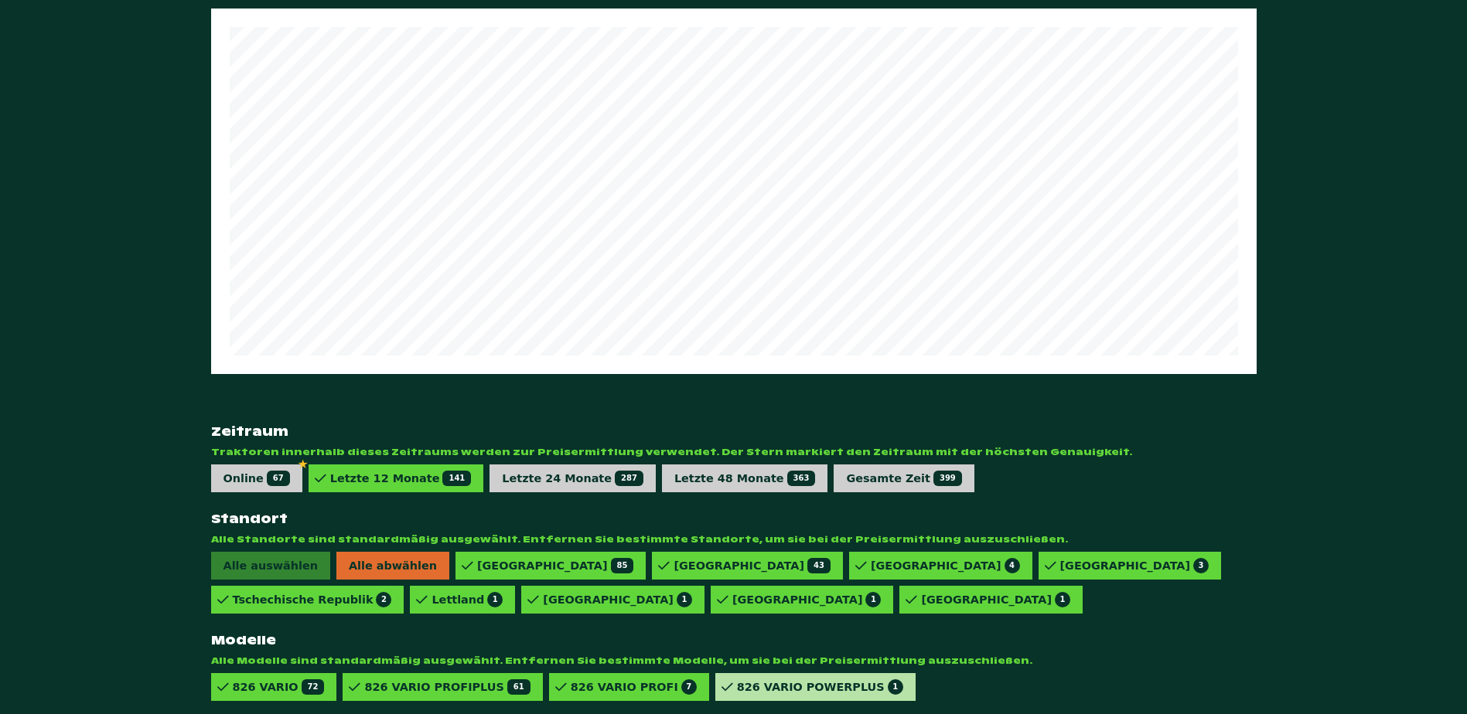
click at [759, 680] on div "826 VARIO POWERPLUS 1" at bounding box center [820, 687] width 166 height 15
click at [591, 680] on div "826 VARIO PROFI 7" at bounding box center [634, 687] width 126 height 15
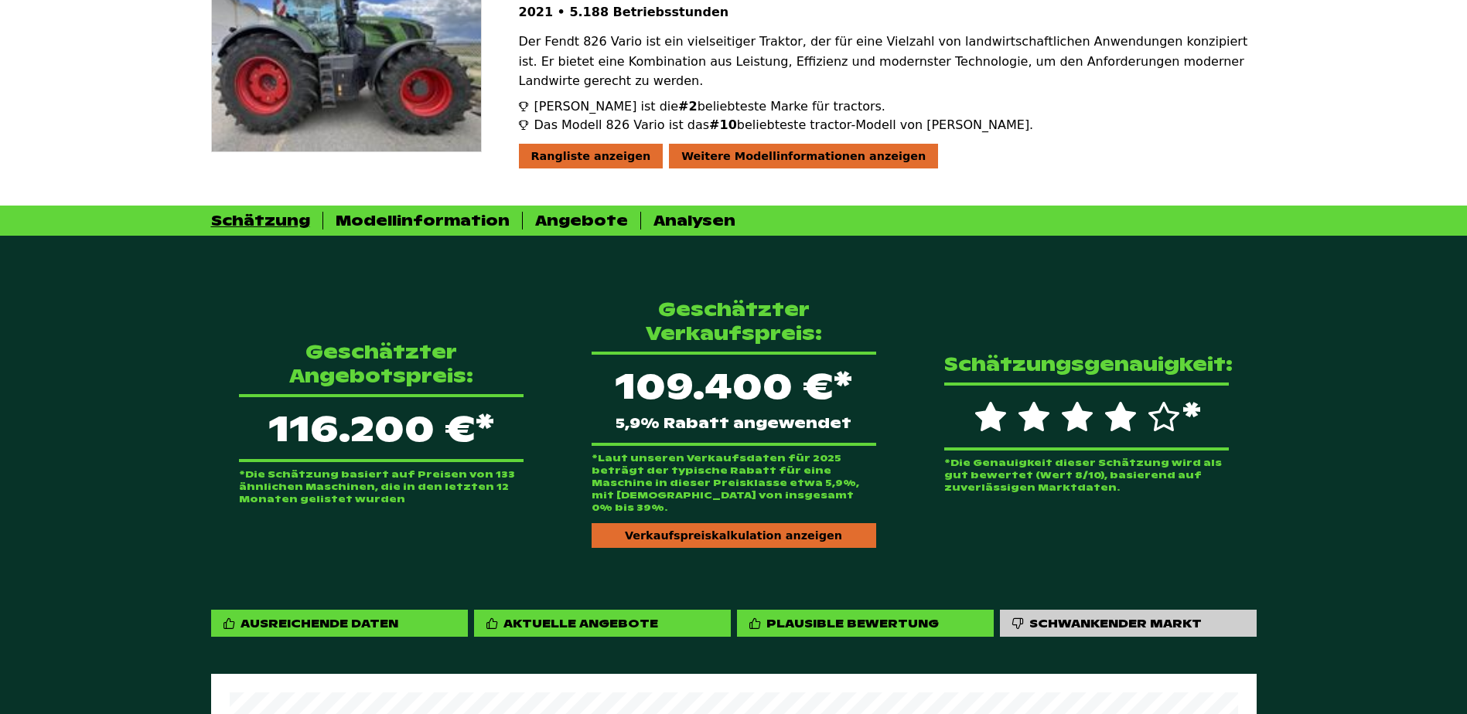
scroll to position [157, 0]
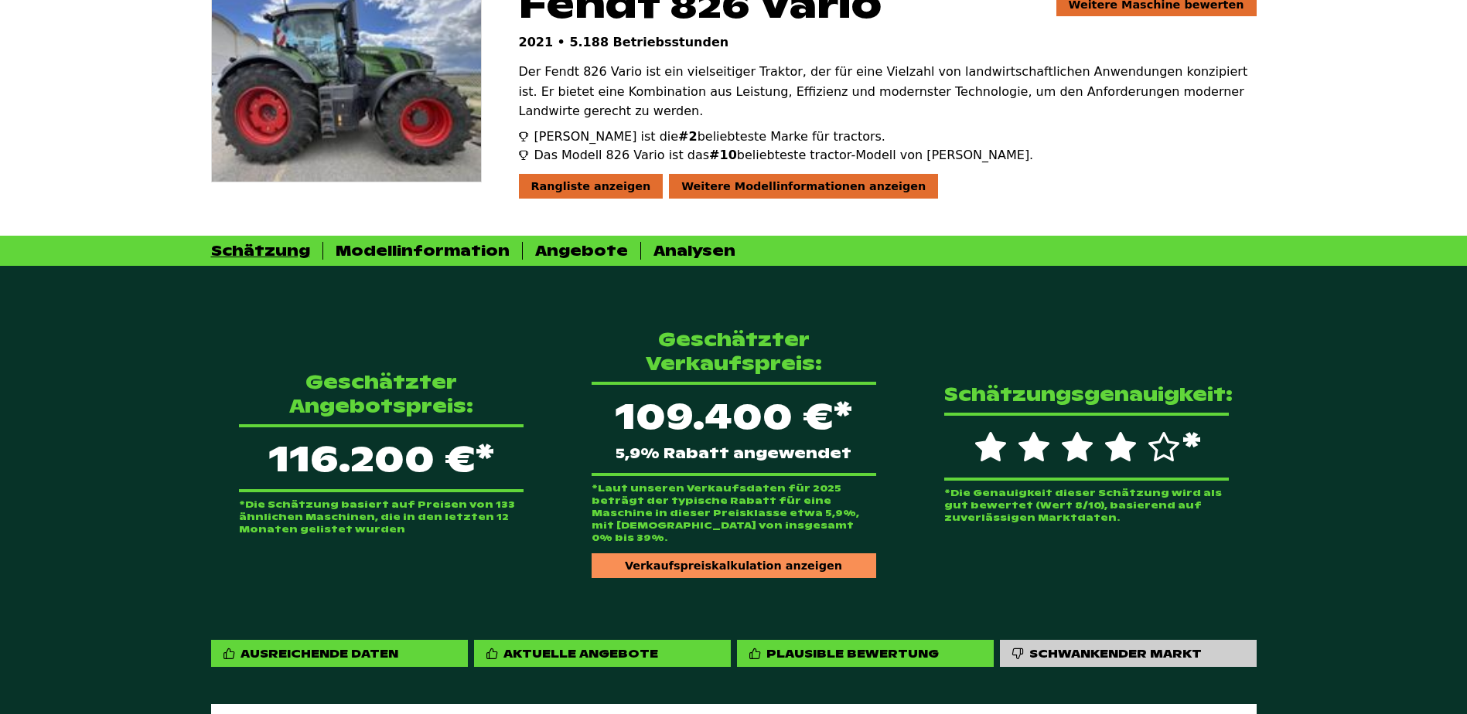
click at [652, 554] on div "Verkaufspreiskalkulation anzeigen" at bounding box center [734, 566] width 285 height 25
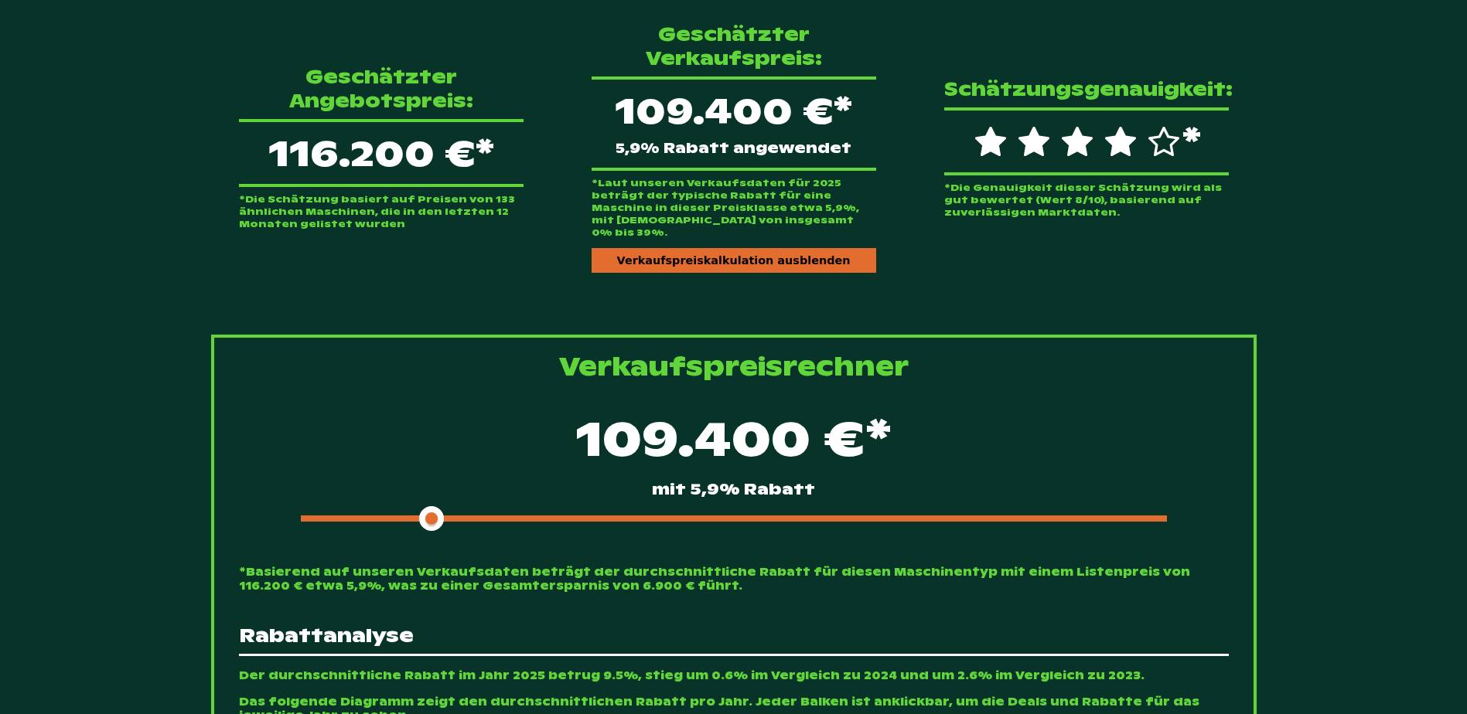
scroll to position [544, 0]
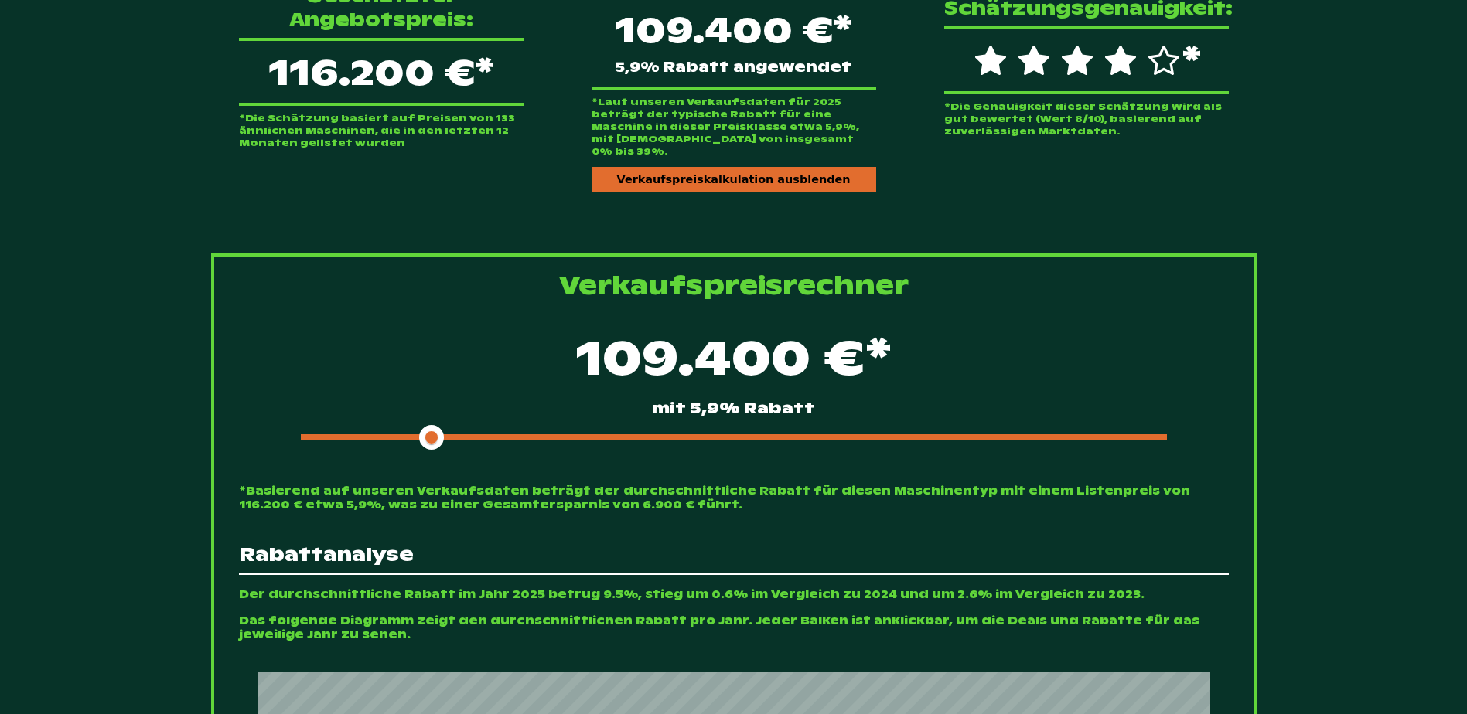
click at [655, 421] on div "109.400 €* mit 5,9% [DEMOGRAPHIC_DATA]" at bounding box center [734, 386] width 990 height 133
click at [657, 435] on div at bounding box center [734, 438] width 866 height 6
drag, startPoint x: 649, startPoint y: 413, endPoint x: 516, endPoint y: 417, distance: 133.1
click at [516, 425] on span at bounding box center [520, 437] width 25 height 25
click at [527, 269] on p "Verkaufspreisrechner" at bounding box center [734, 285] width 990 height 32
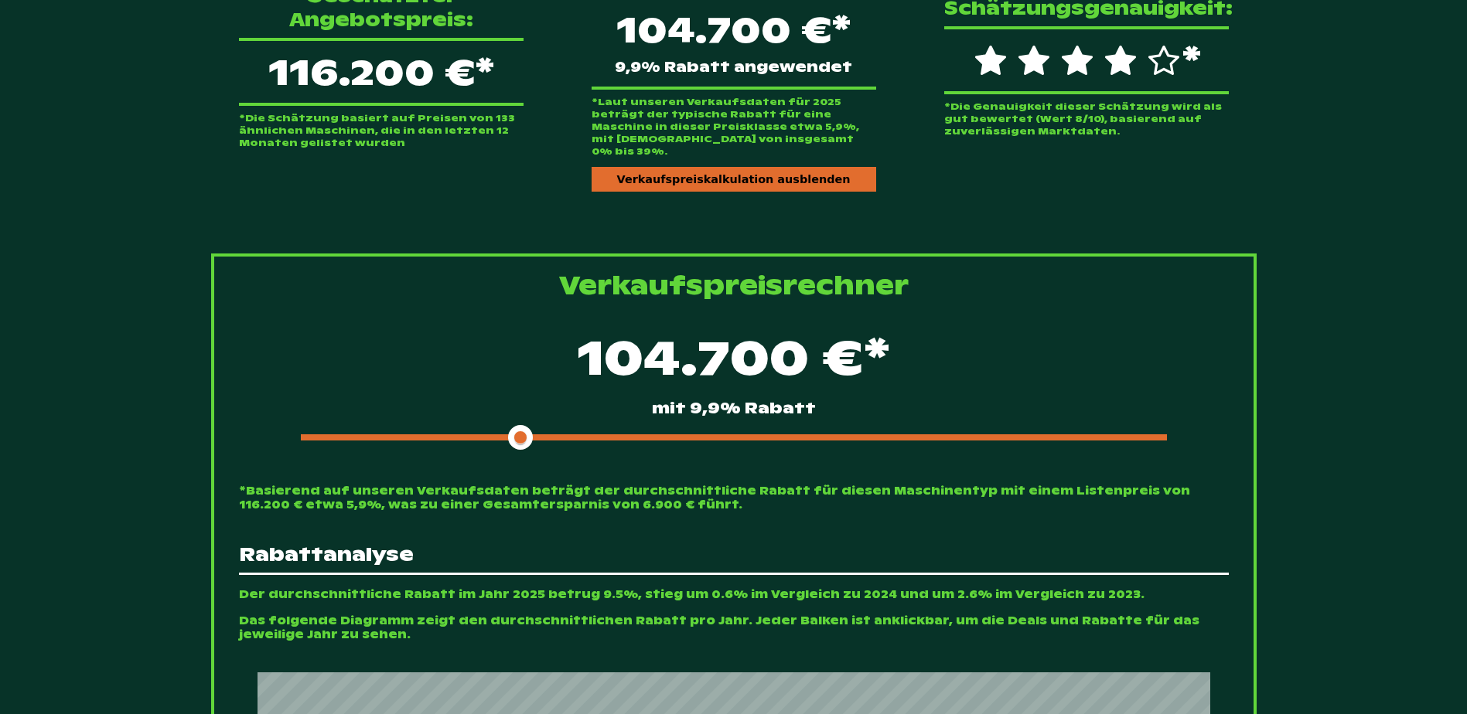
scroll to position [157, 0]
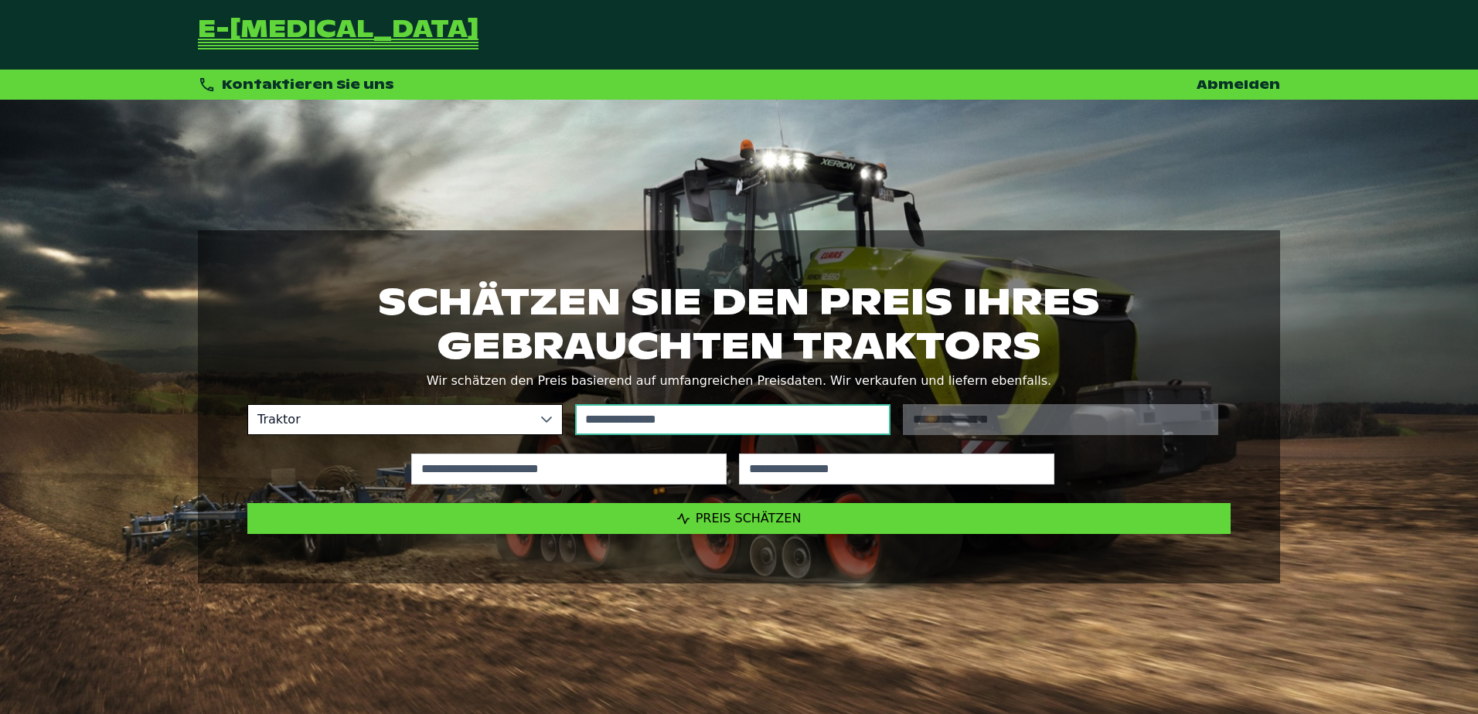
click at [740, 420] on input "text" at bounding box center [732, 419] width 315 height 31
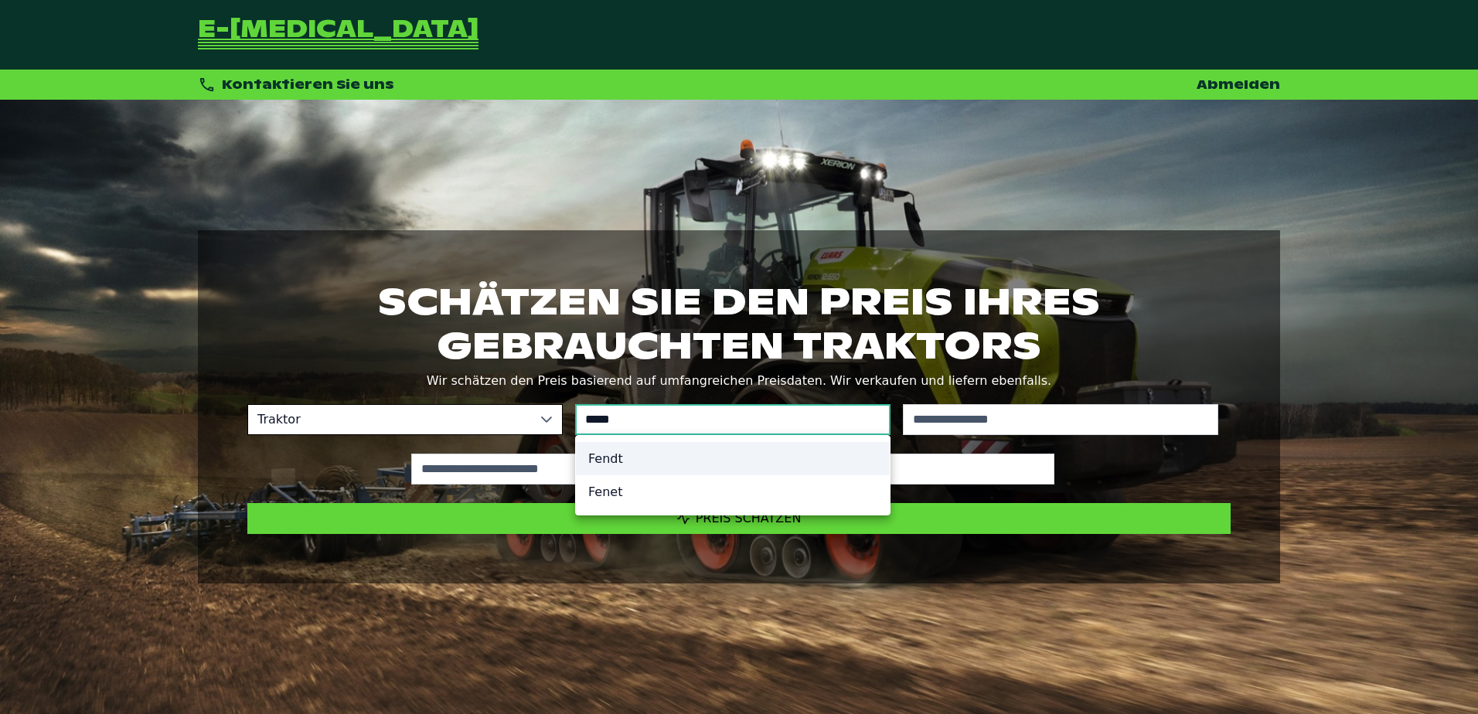
type input "*****"
click at [653, 459] on li "Fendt" at bounding box center [733, 458] width 314 height 33
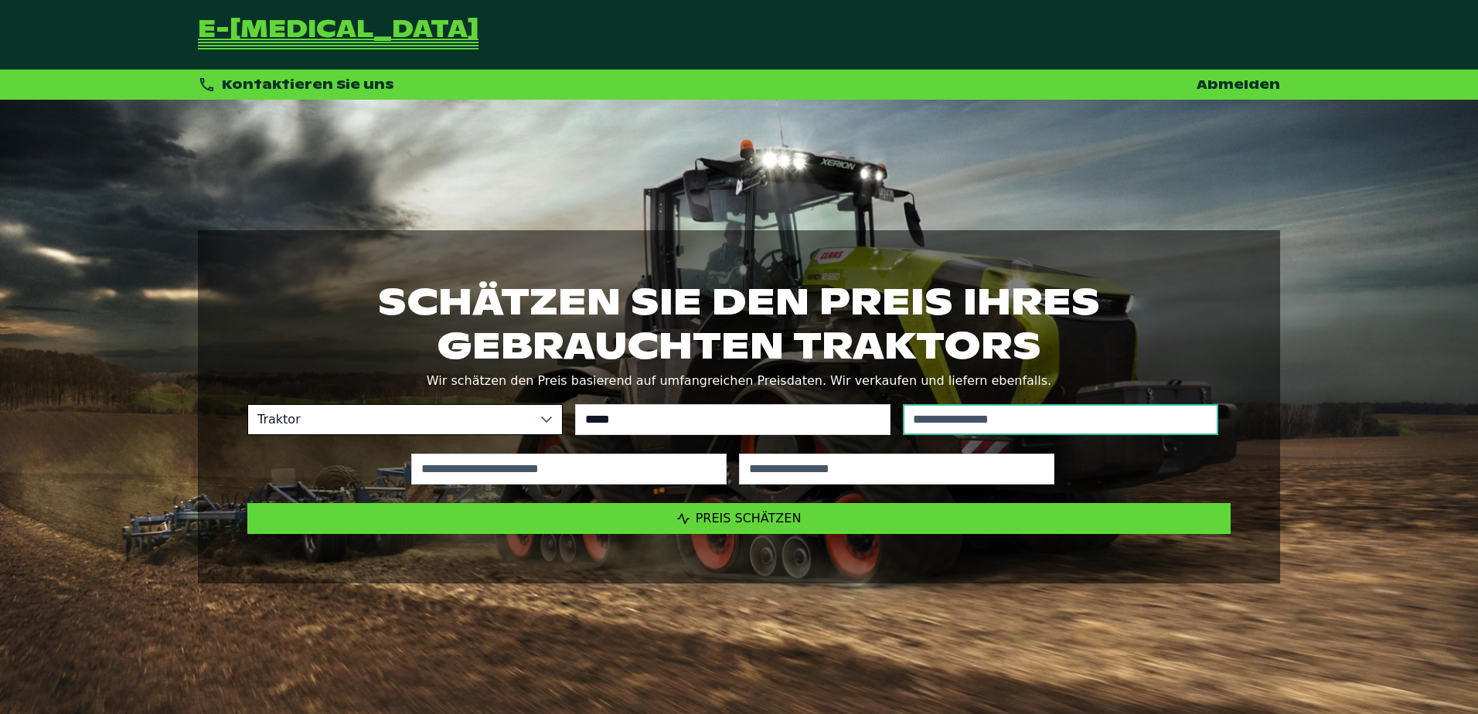
click at [991, 428] on input "text" at bounding box center [1060, 419] width 315 height 31
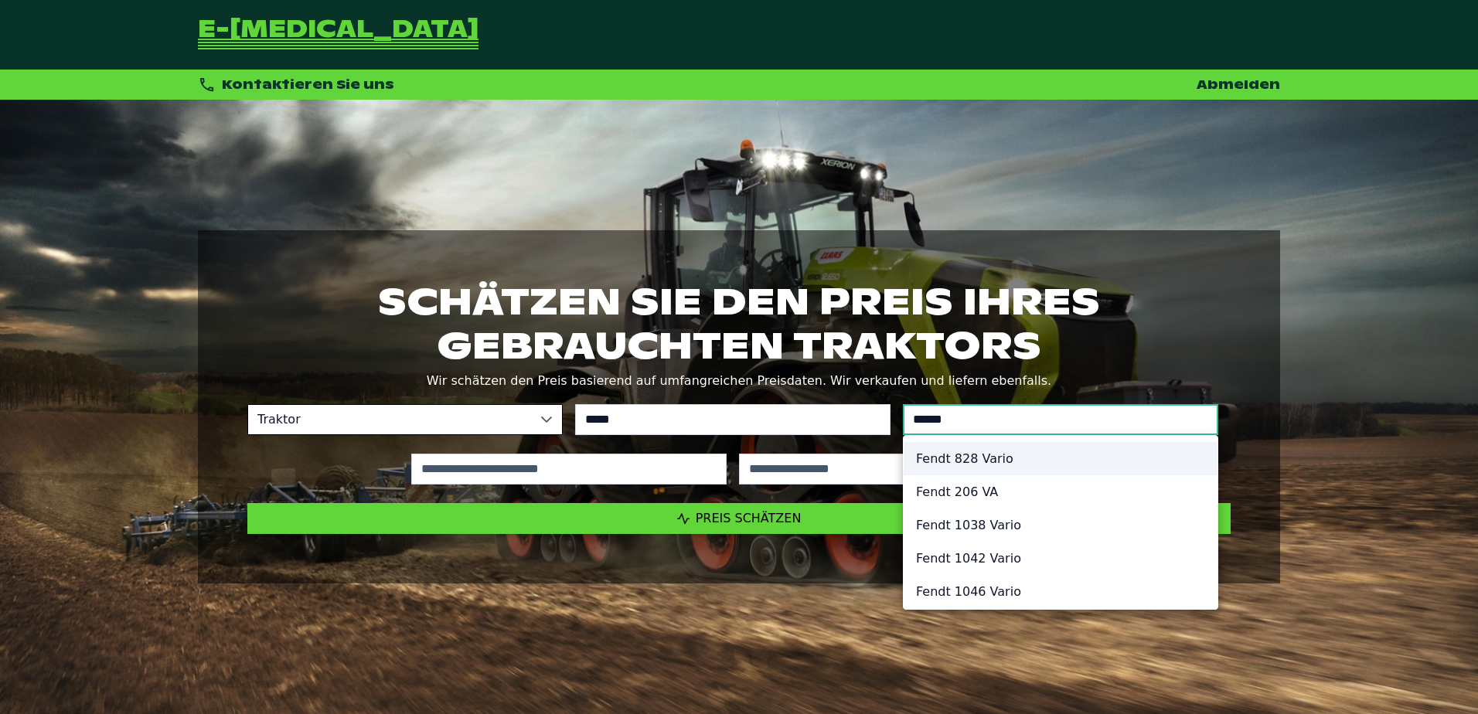
type input "******"
click at [980, 459] on li "Fendt 828 Vario" at bounding box center [1061, 458] width 314 height 33
type input "*********"
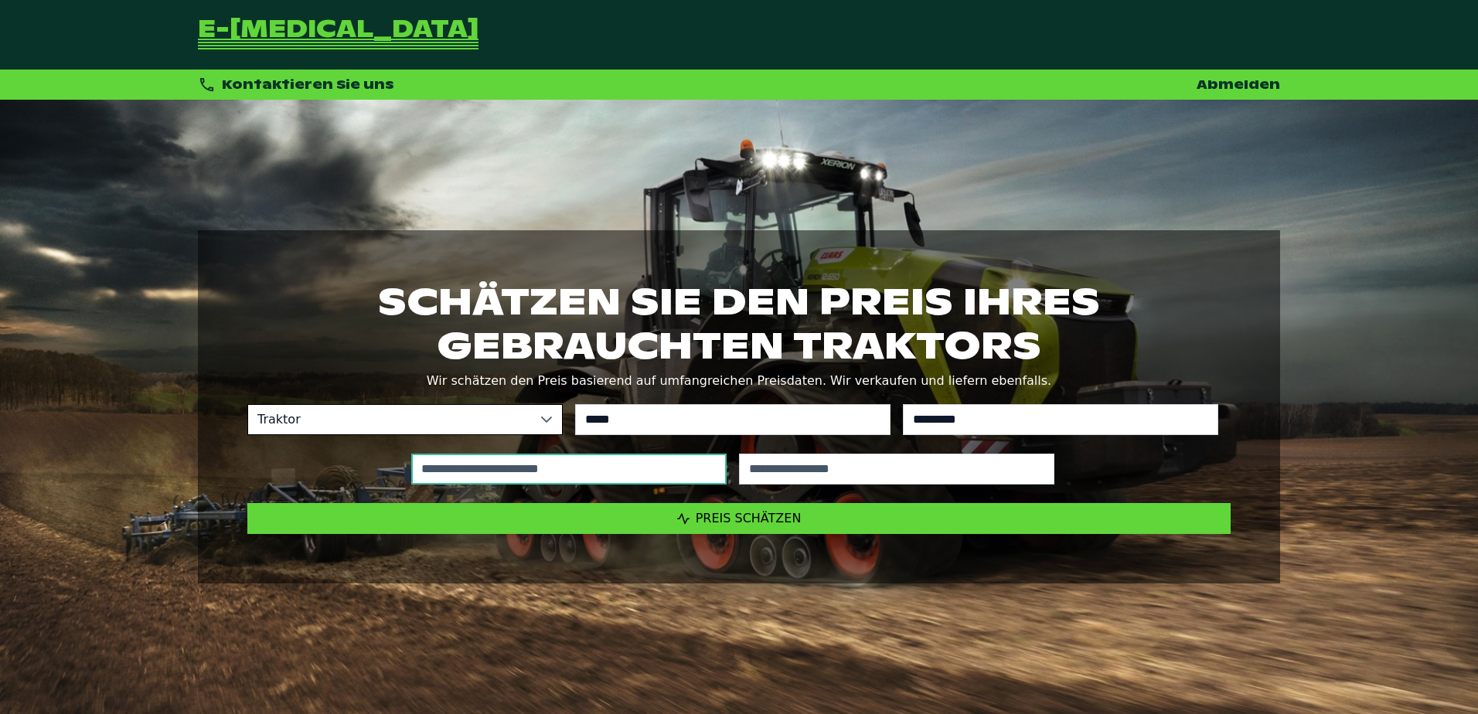
click at [604, 482] on input "text" at bounding box center [568, 469] width 315 height 31
type input "*****"
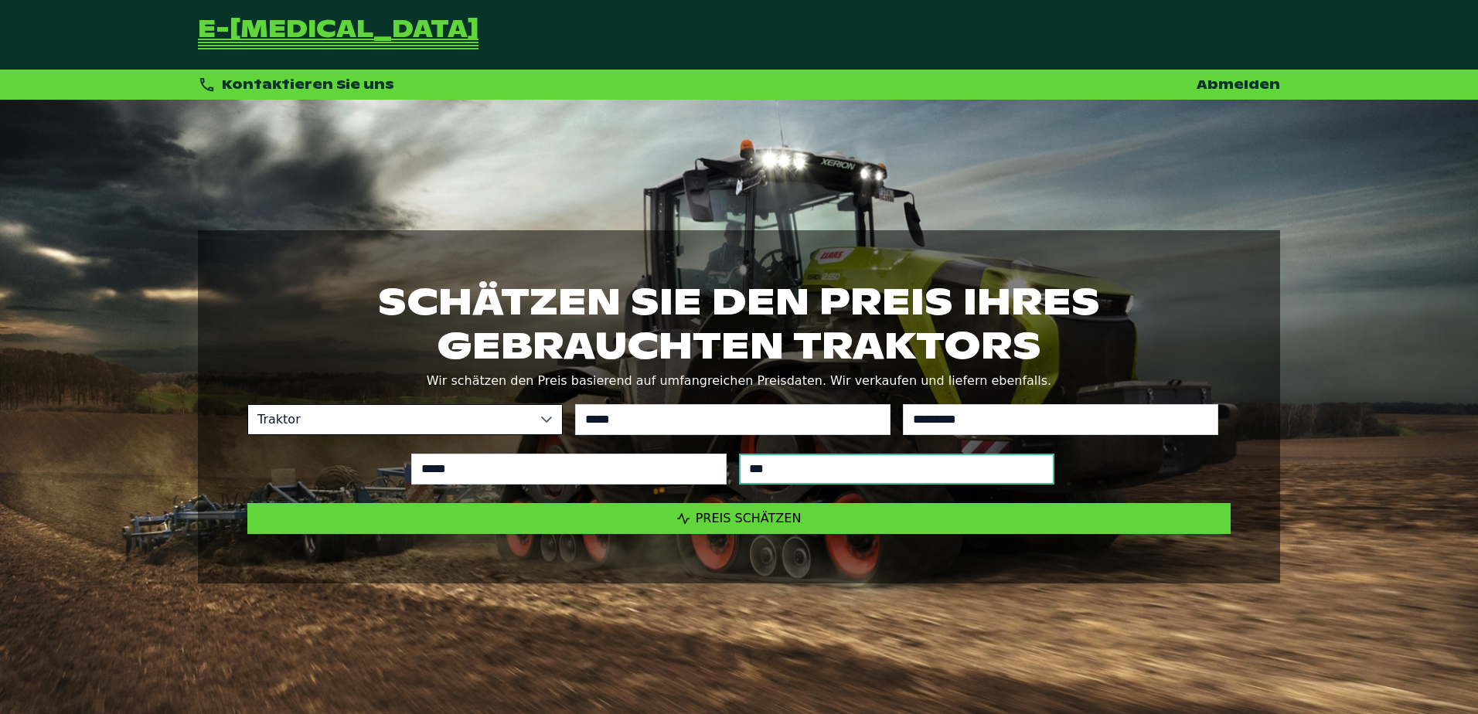
type input "****"
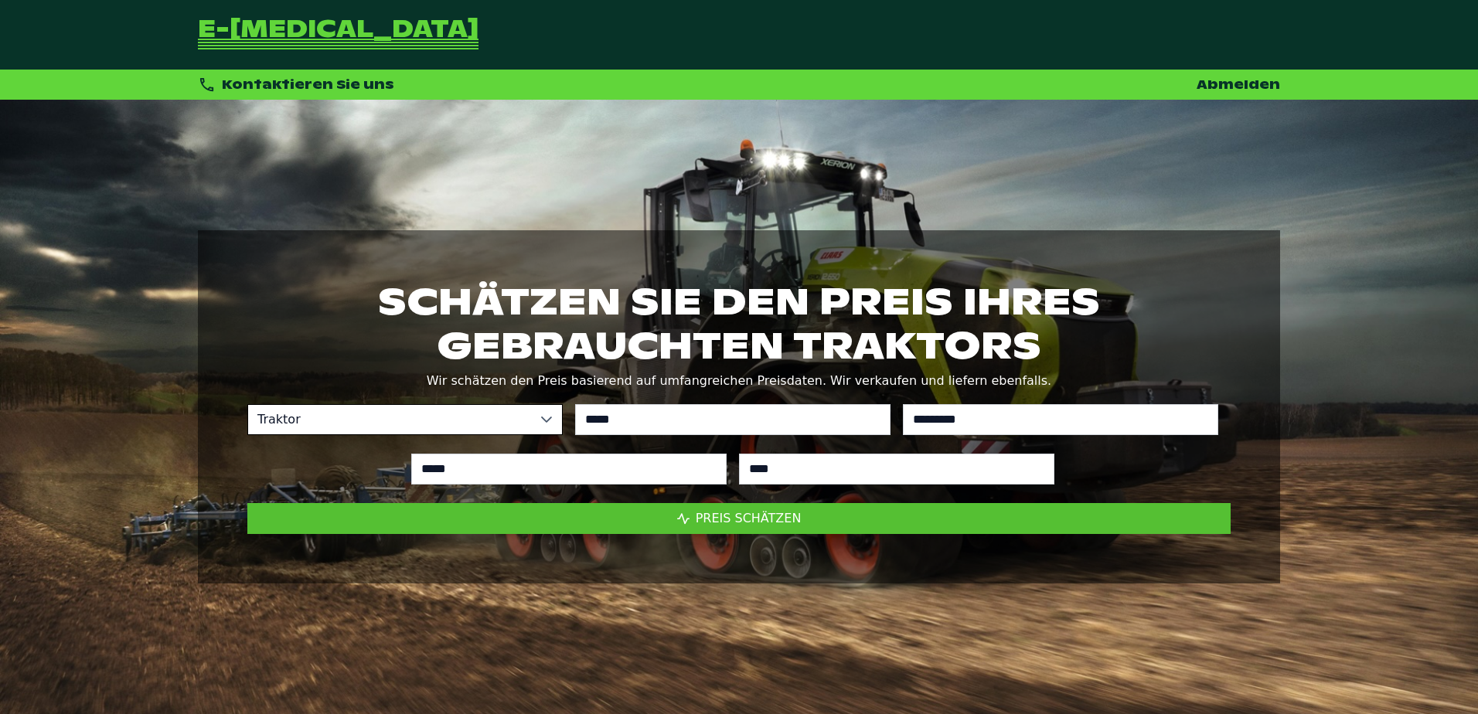
click at [752, 506] on button "Preis schätzen" at bounding box center [739, 518] width 984 height 31
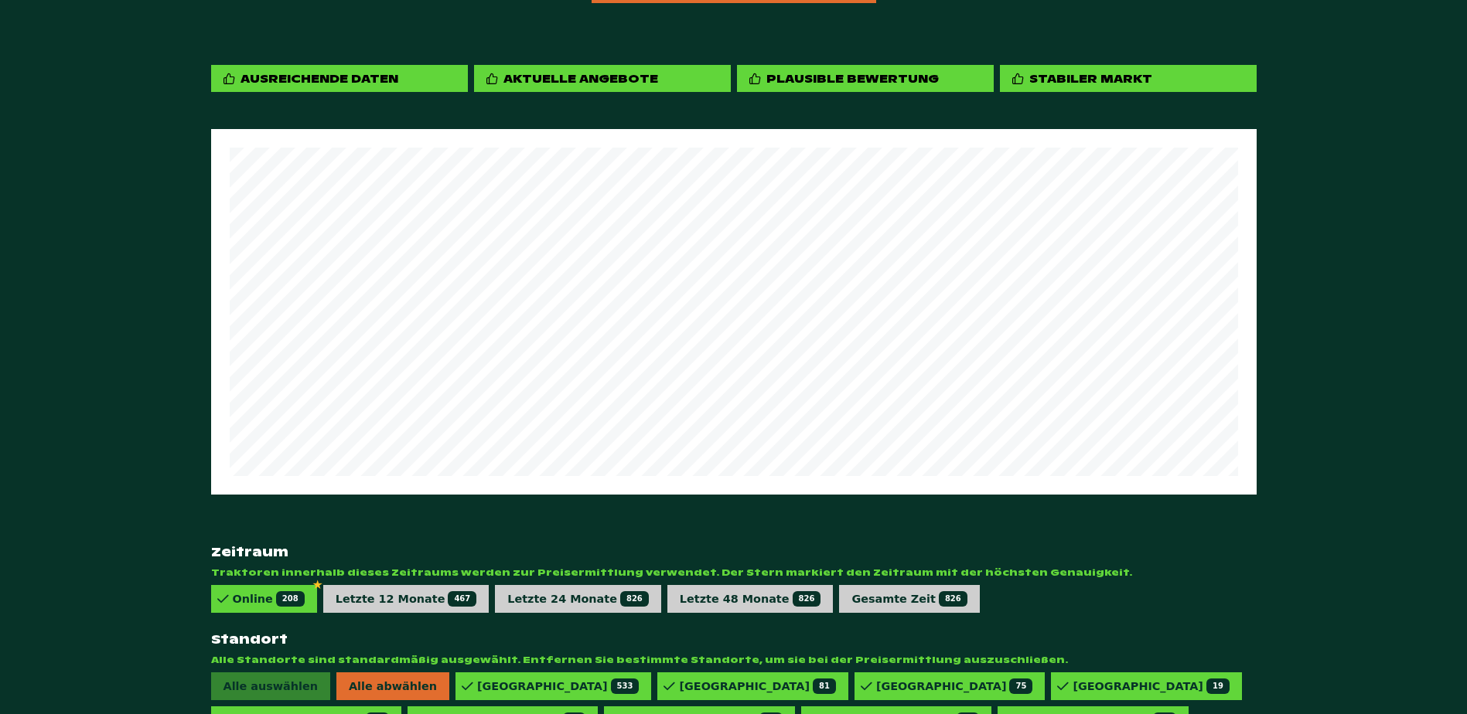
scroll to position [887, 0]
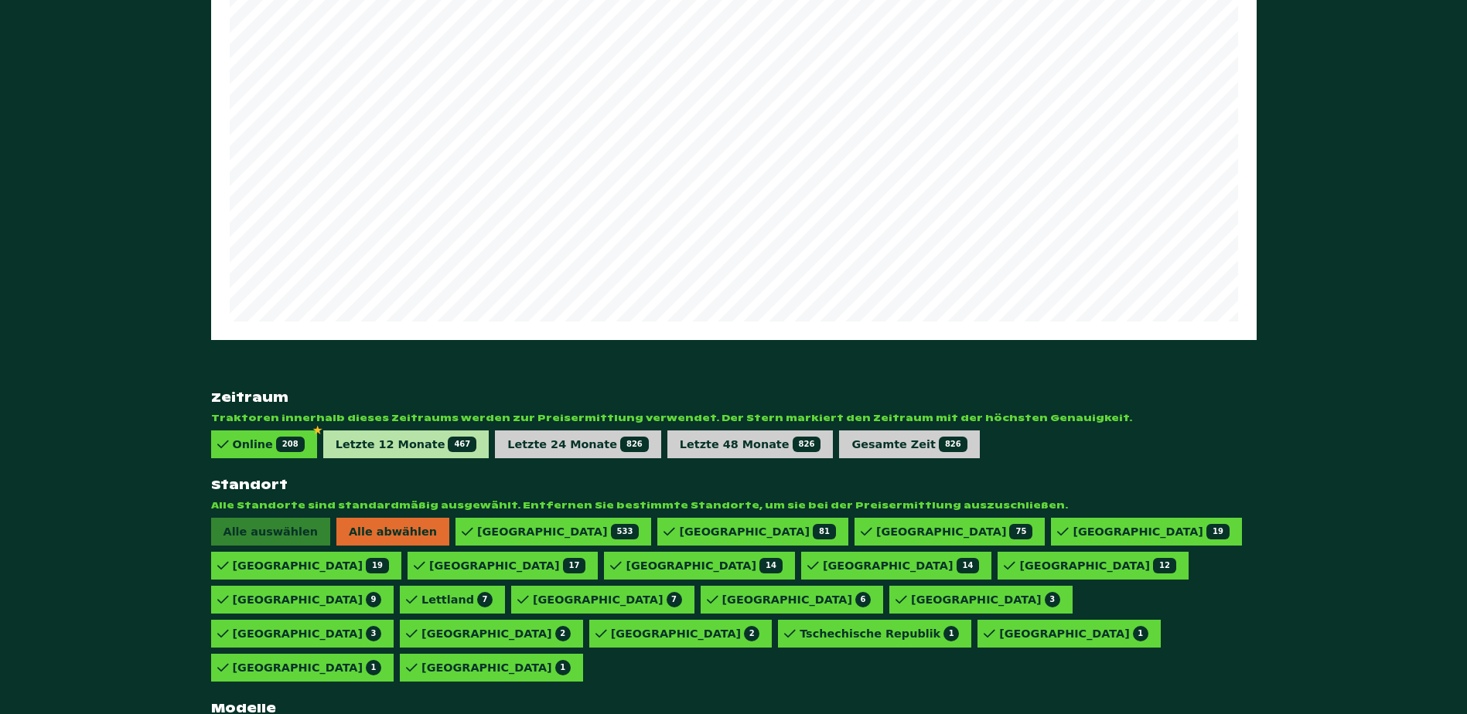
click at [368, 434] on div "Letzte 12 Monate 467" at bounding box center [406, 445] width 166 height 28
click at [401, 580] on div "828 VARIO POWER 2" at bounding box center [306, 566] width 190 height 28
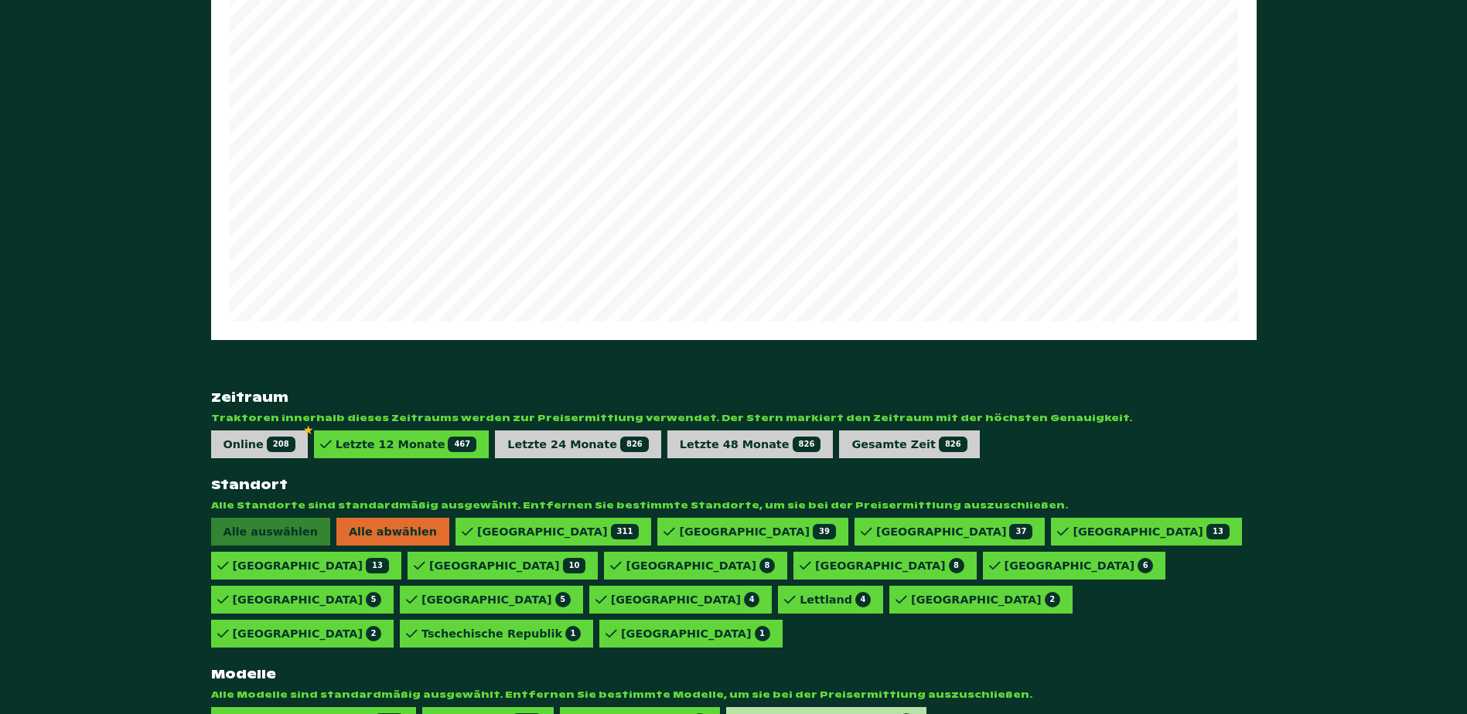
click at [1051, 546] on div "828 VARIO POWERPLUS 2" at bounding box center [1146, 532] width 190 height 28
click at [854, 546] on div "828 VARIO PROFI 8" at bounding box center [949, 532] width 190 height 28
drag, startPoint x: 746, startPoint y: 674, endPoint x: 137, endPoint y: 622, distance: 611.5
click at [1051, 546] on div "828 VARIO POWERPLUS 2" at bounding box center [1146, 532] width 190 height 28
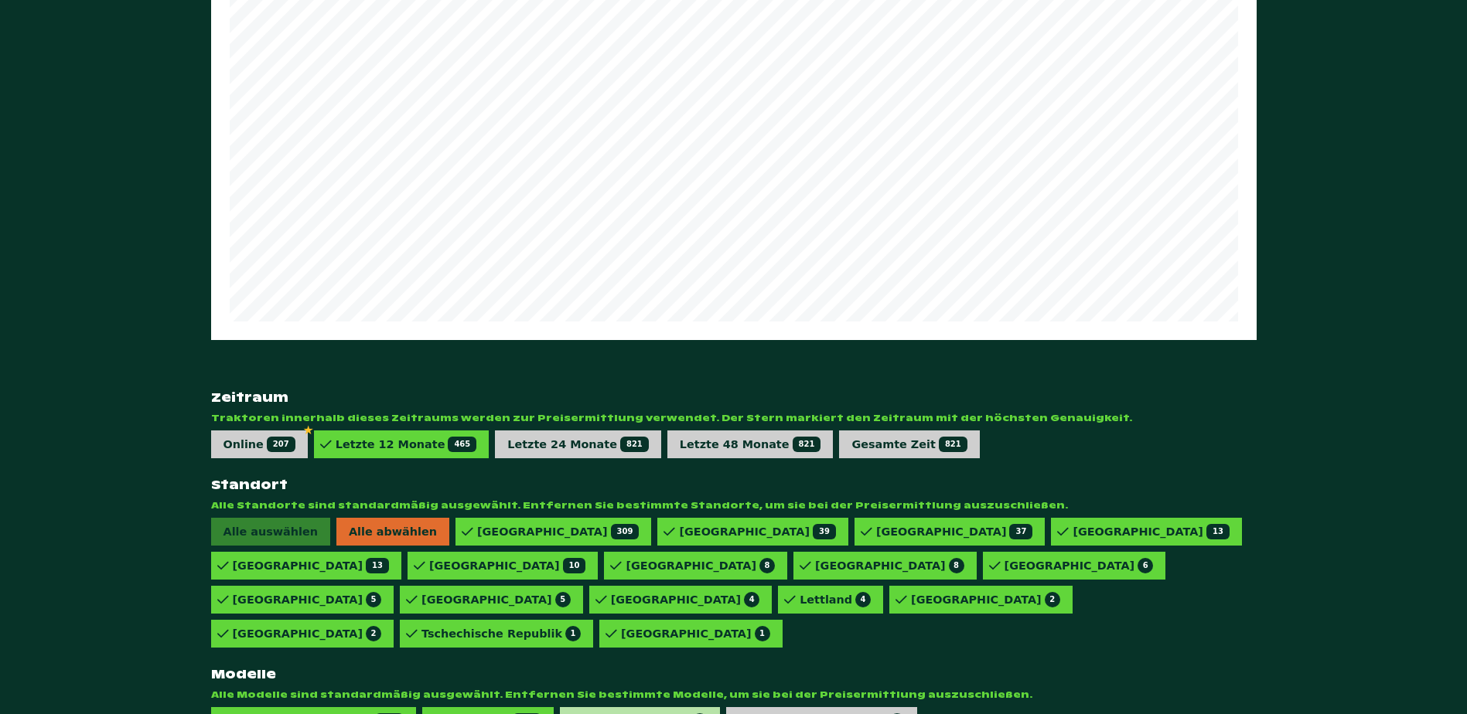
click at [596, 714] on div "828 VARIO PROFI 8" at bounding box center [644, 721] width 126 height 15
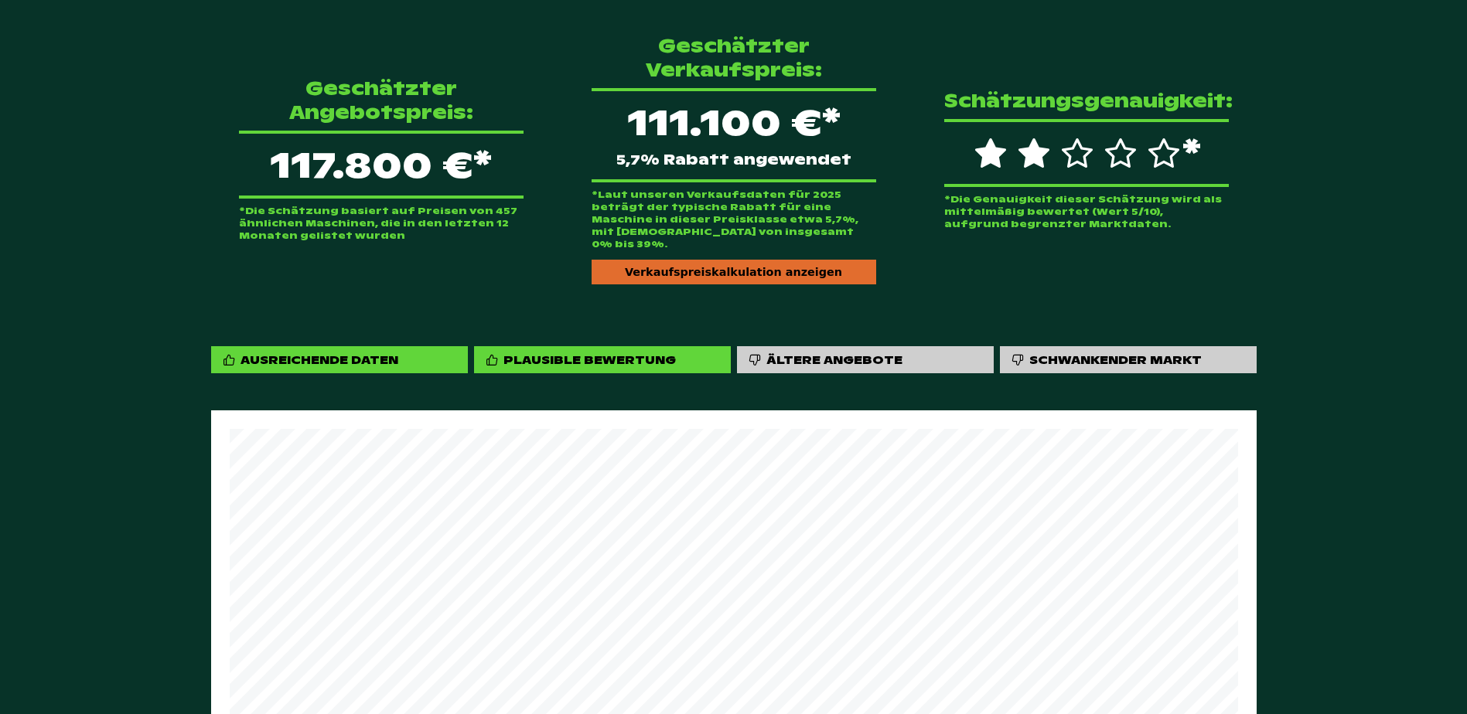
scroll to position [422, 0]
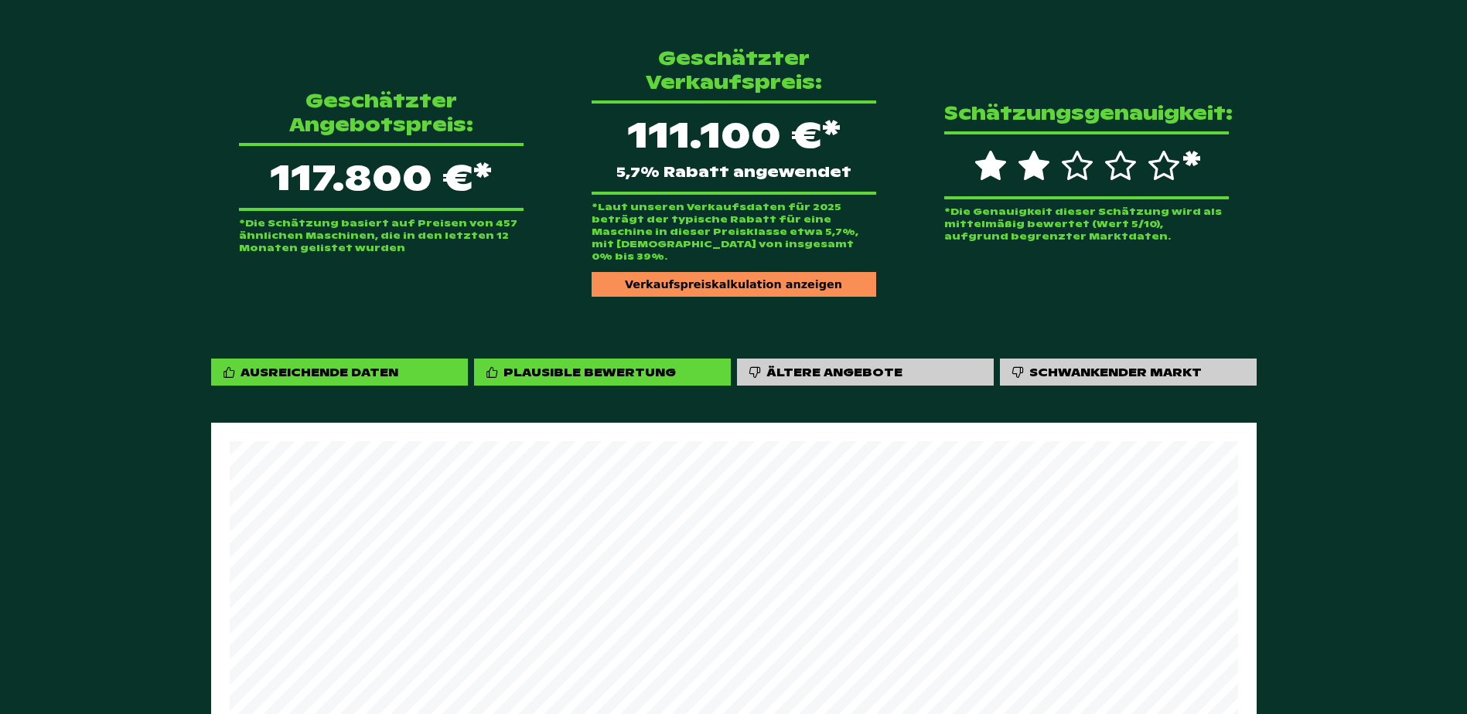
click at [768, 272] on div "Verkaufspreiskalkulation anzeigen" at bounding box center [734, 284] width 285 height 25
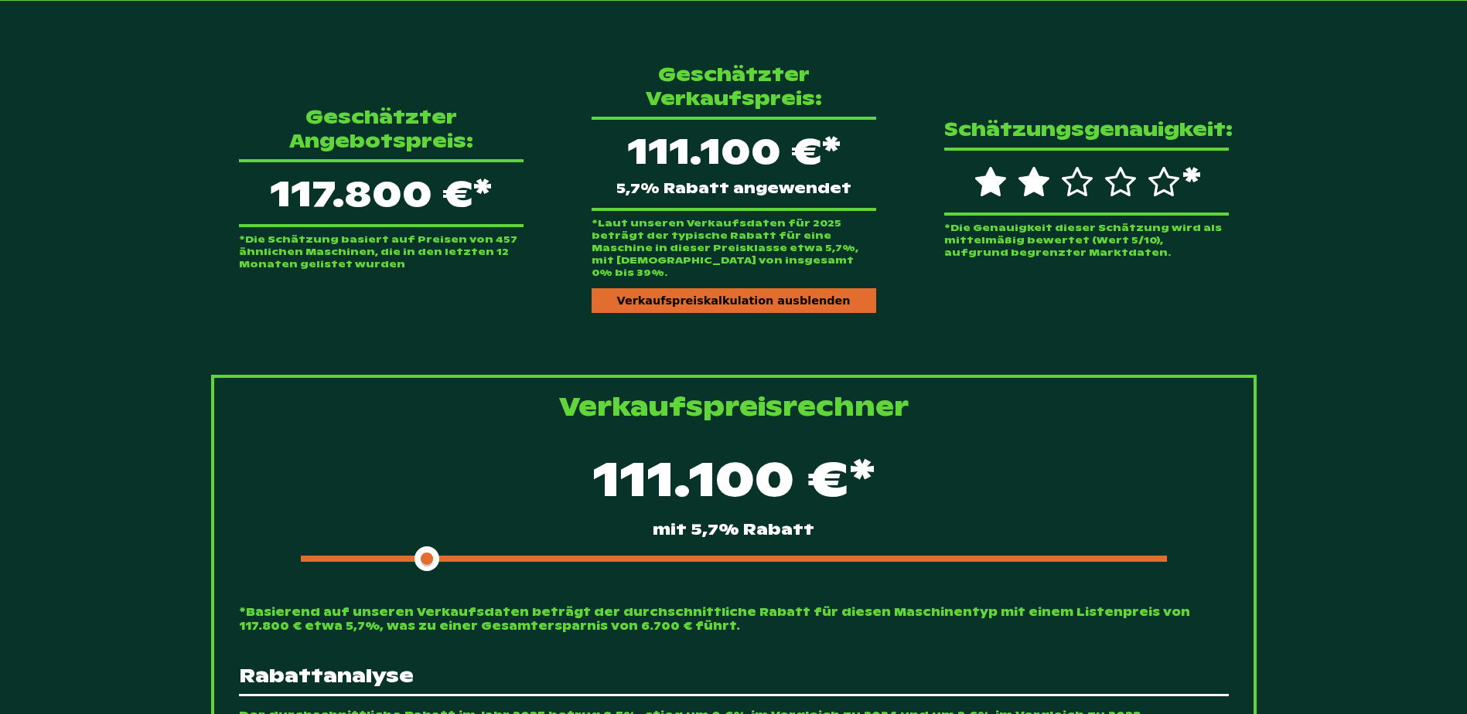
scroll to position [423, 0]
click at [552, 555] on div at bounding box center [734, 558] width 866 height 6
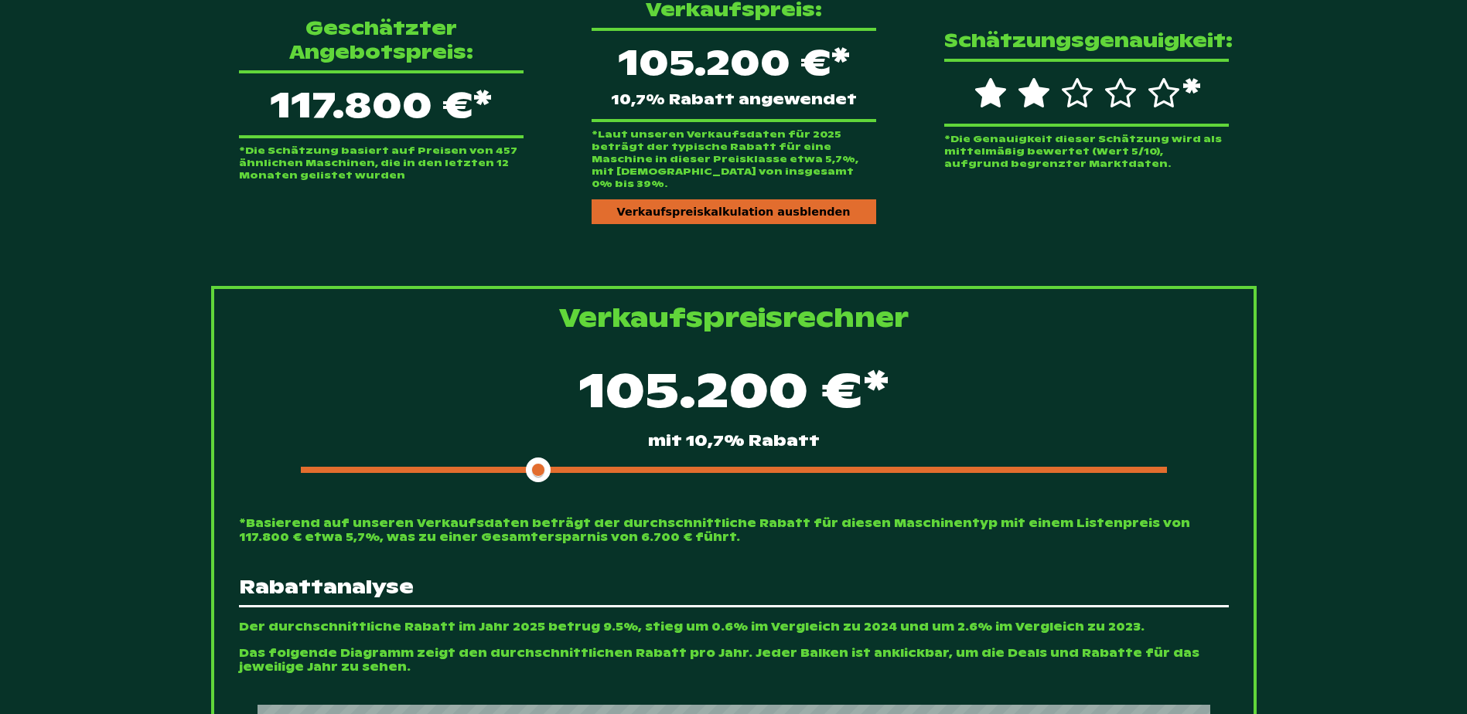
scroll to position [489, 0]
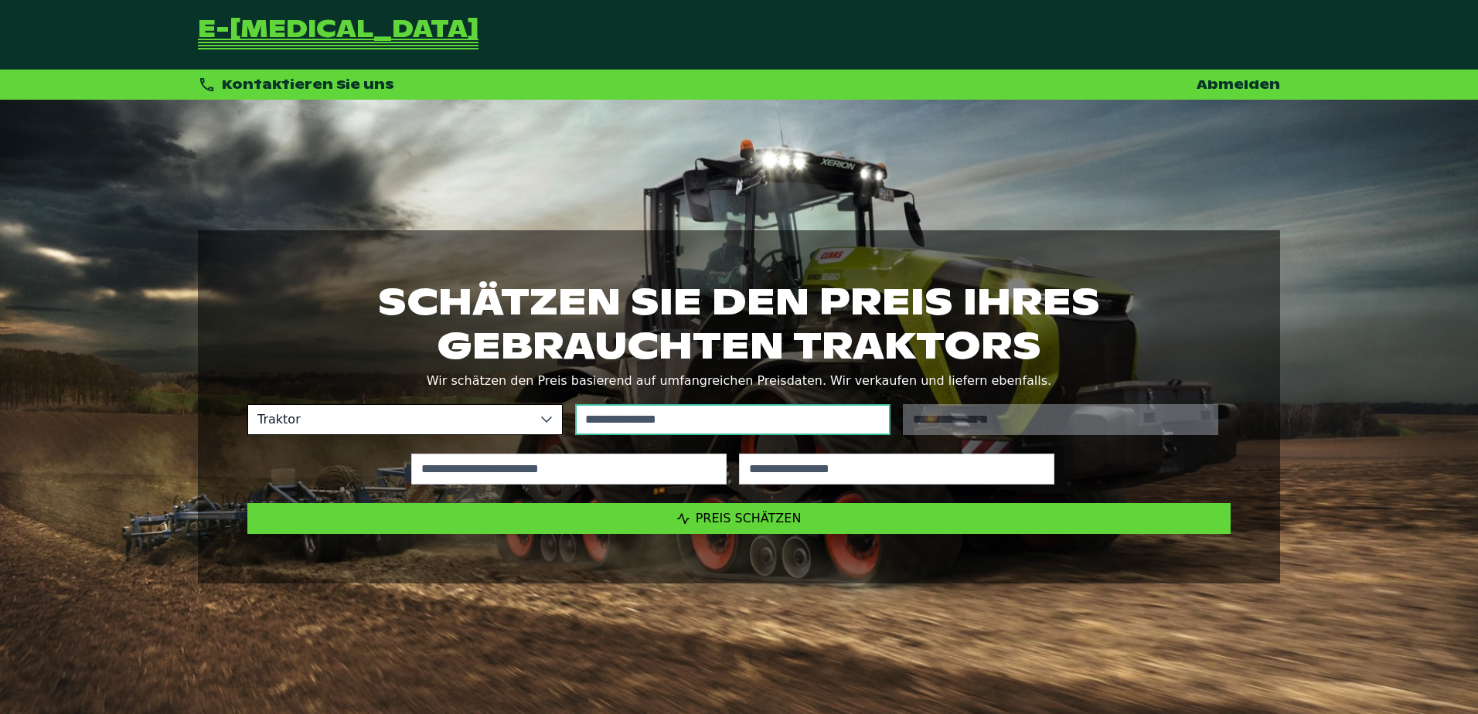
click at [671, 418] on input "text" at bounding box center [732, 419] width 315 height 31
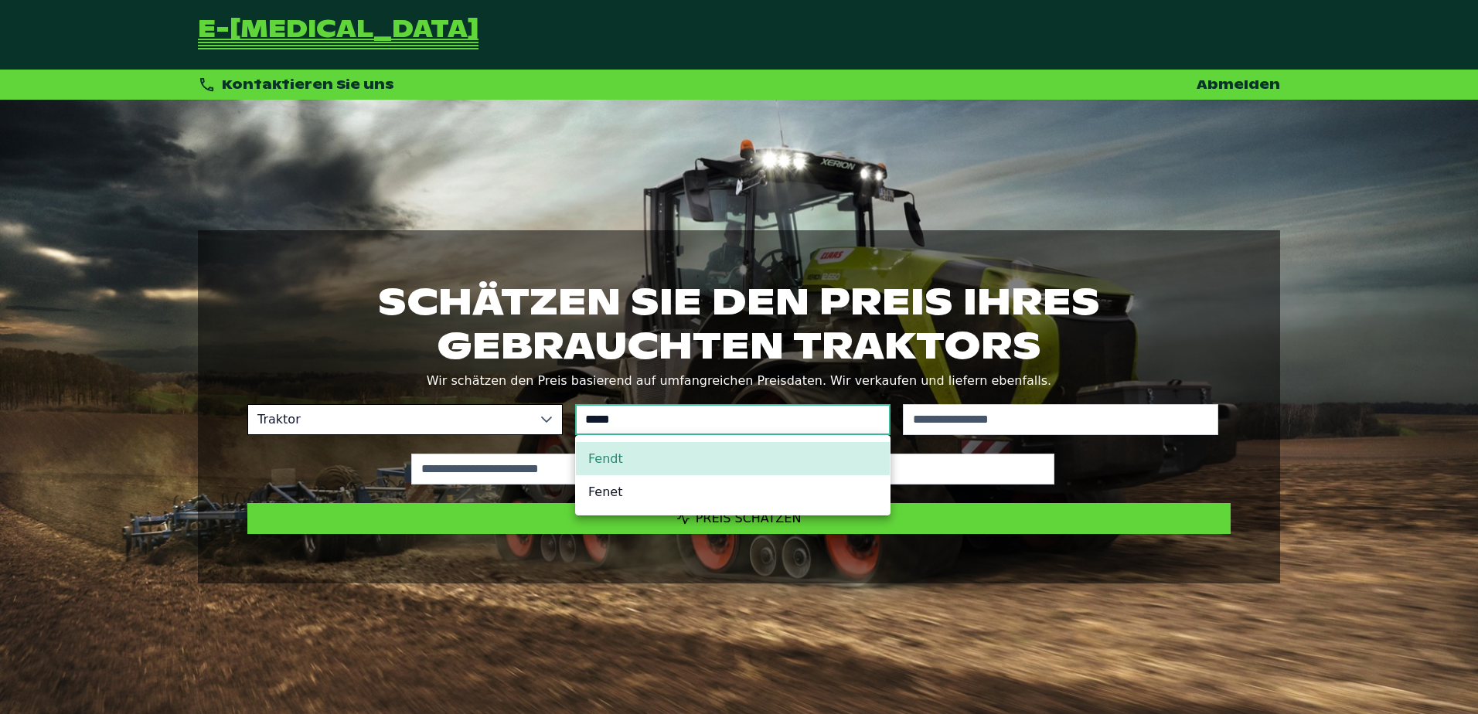
type input "*****"
click at [646, 452] on li "Fendt" at bounding box center [733, 458] width 314 height 33
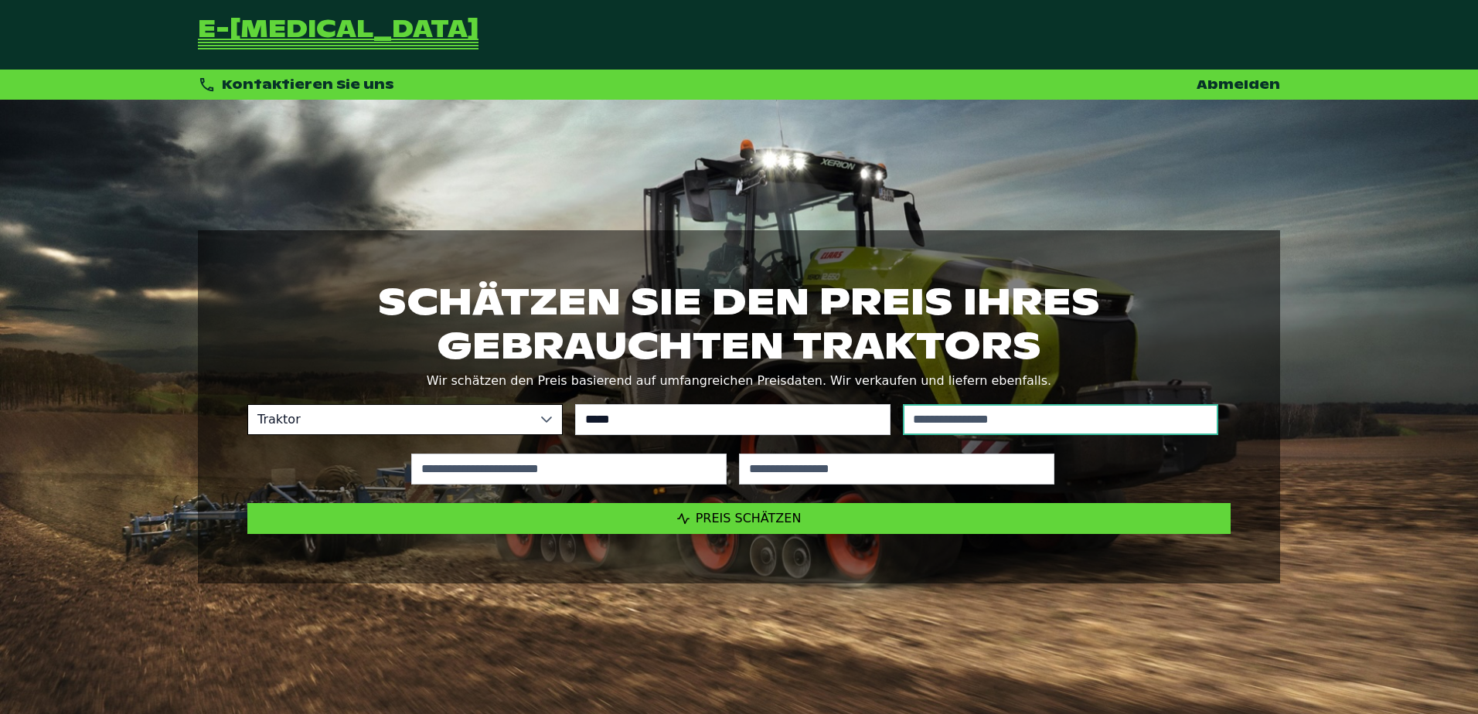
click at [1008, 418] on input "text" at bounding box center [1060, 419] width 315 height 31
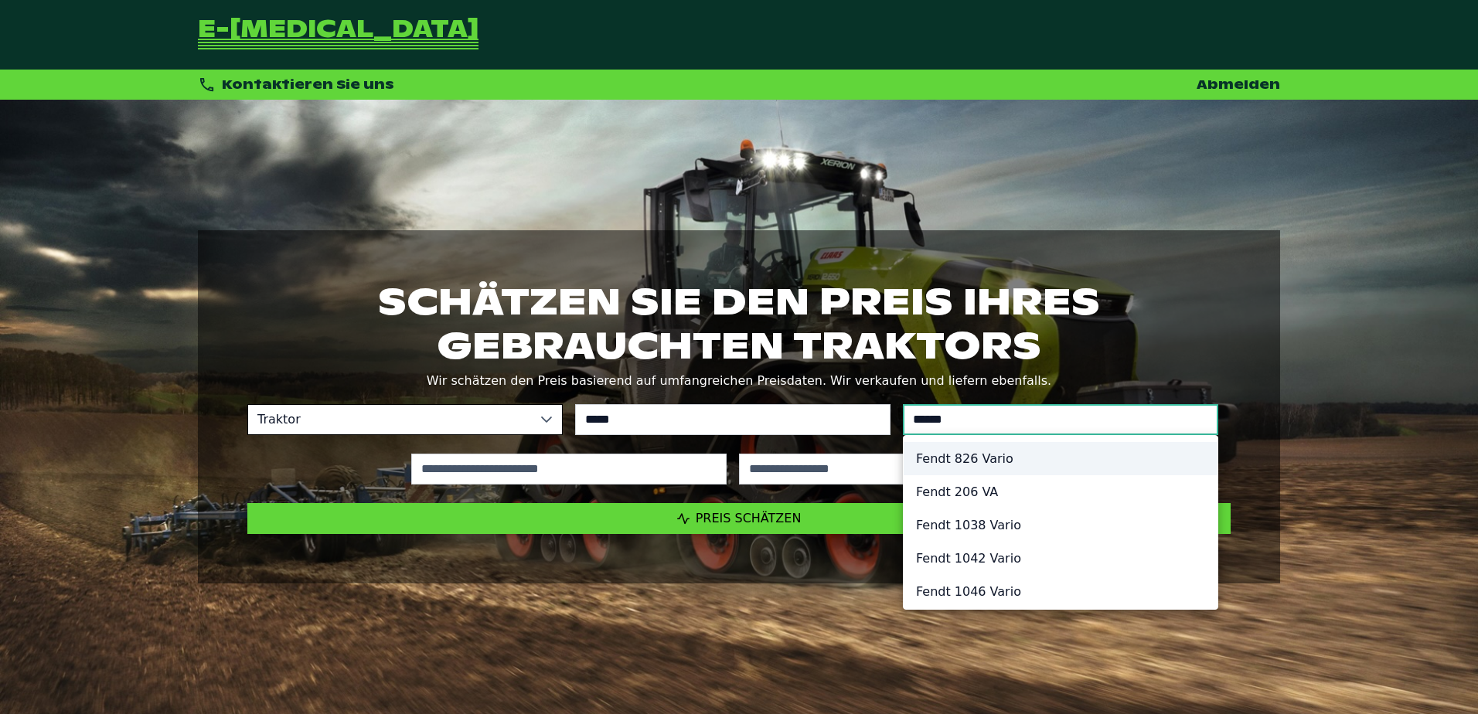
type input "******"
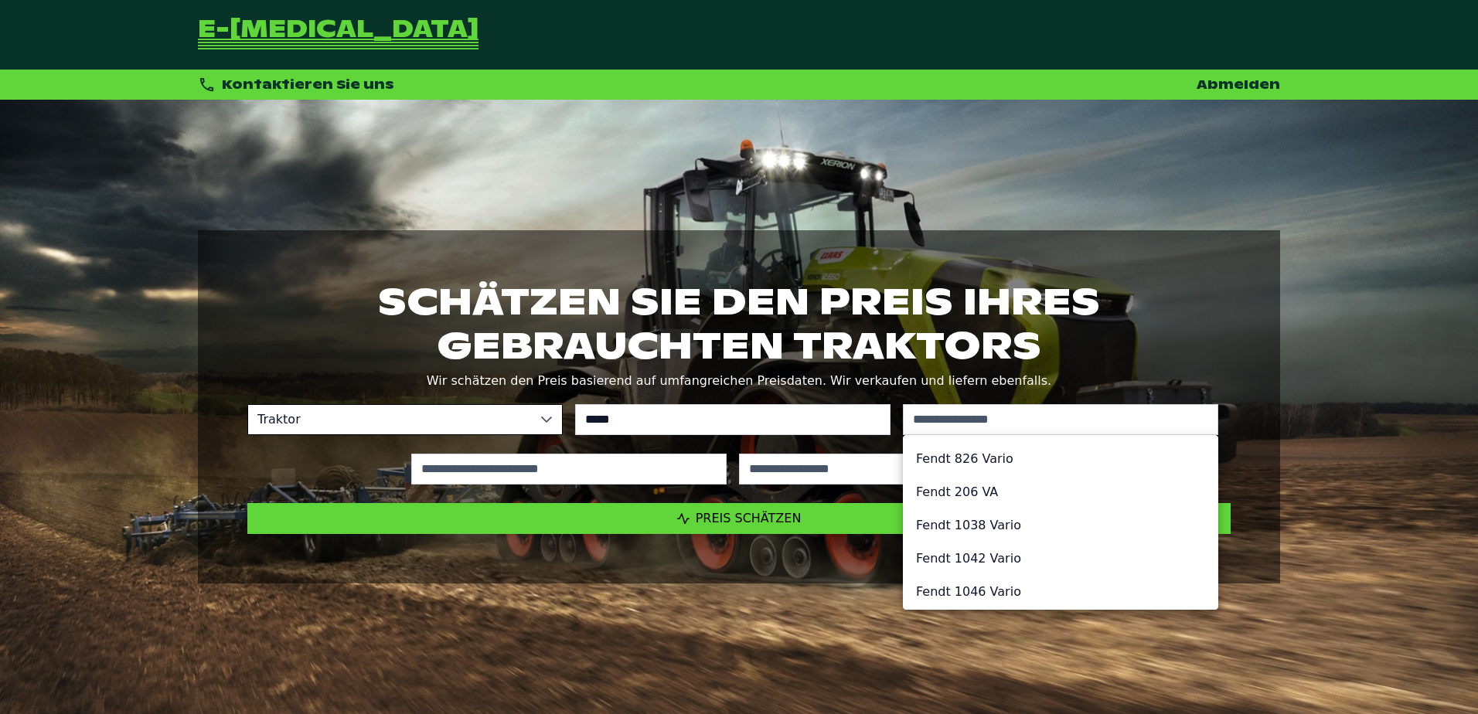
click at [961, 468] on li "Fendt 826 Vario" at bounding box center [1061, 458] width 314 height 33
type input "*********"
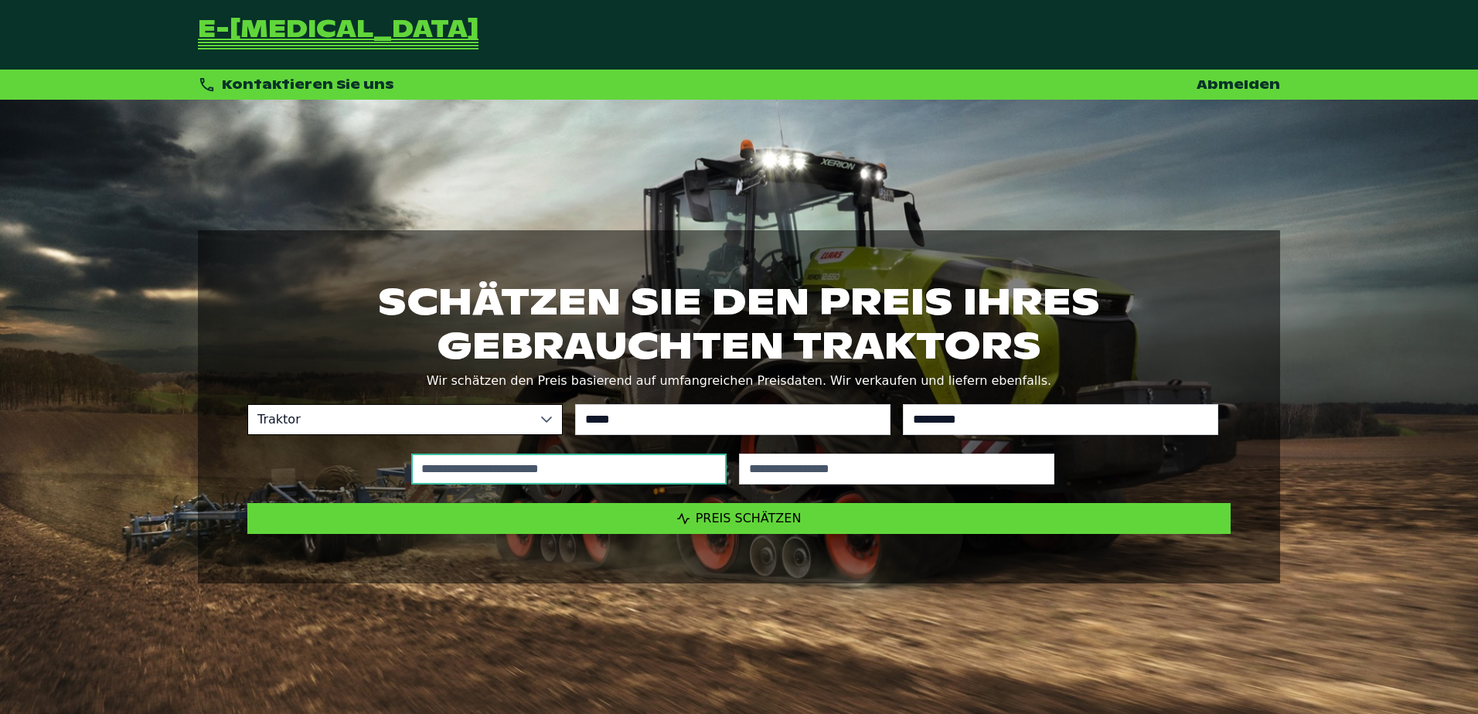
click at [650, 454] on input "text" at bounding box center [568, 469] width 315 height 31
type input "*"
type input "*****"
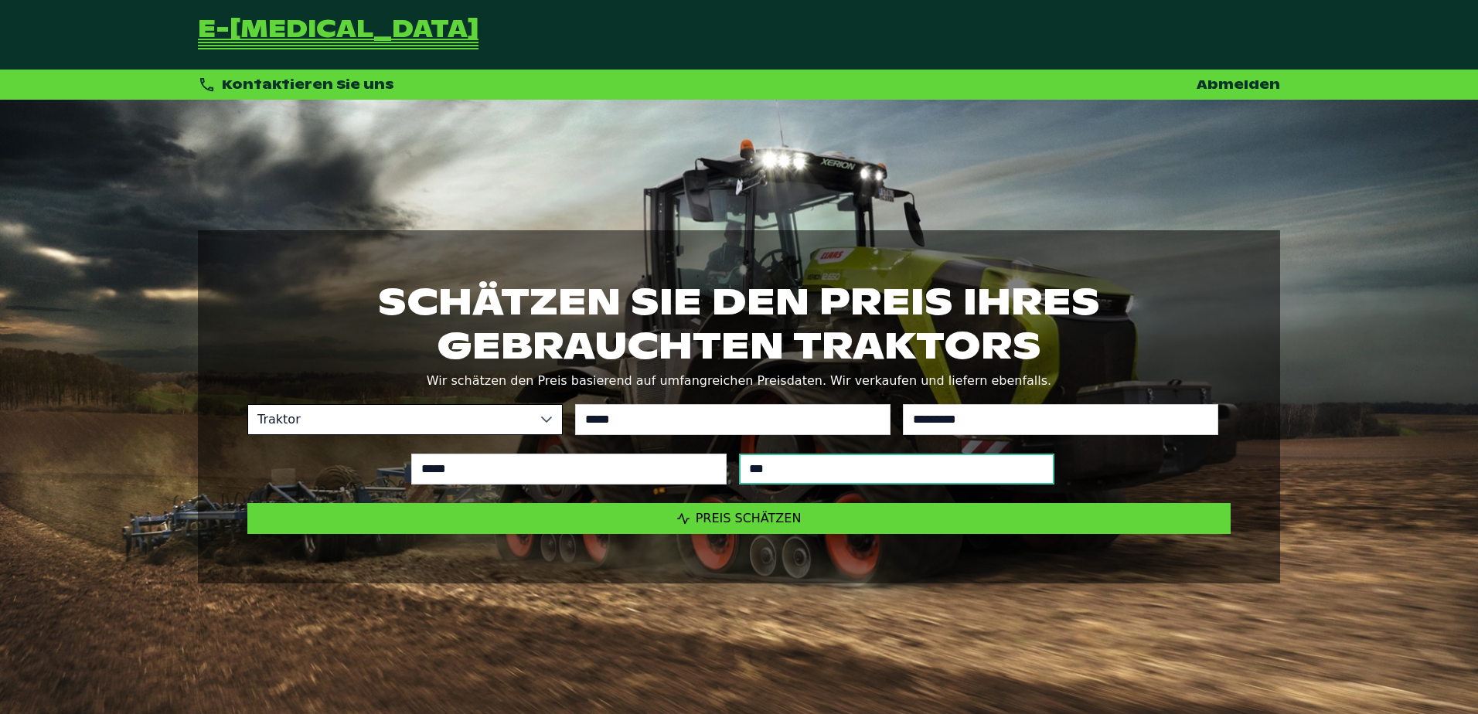
type input "****"
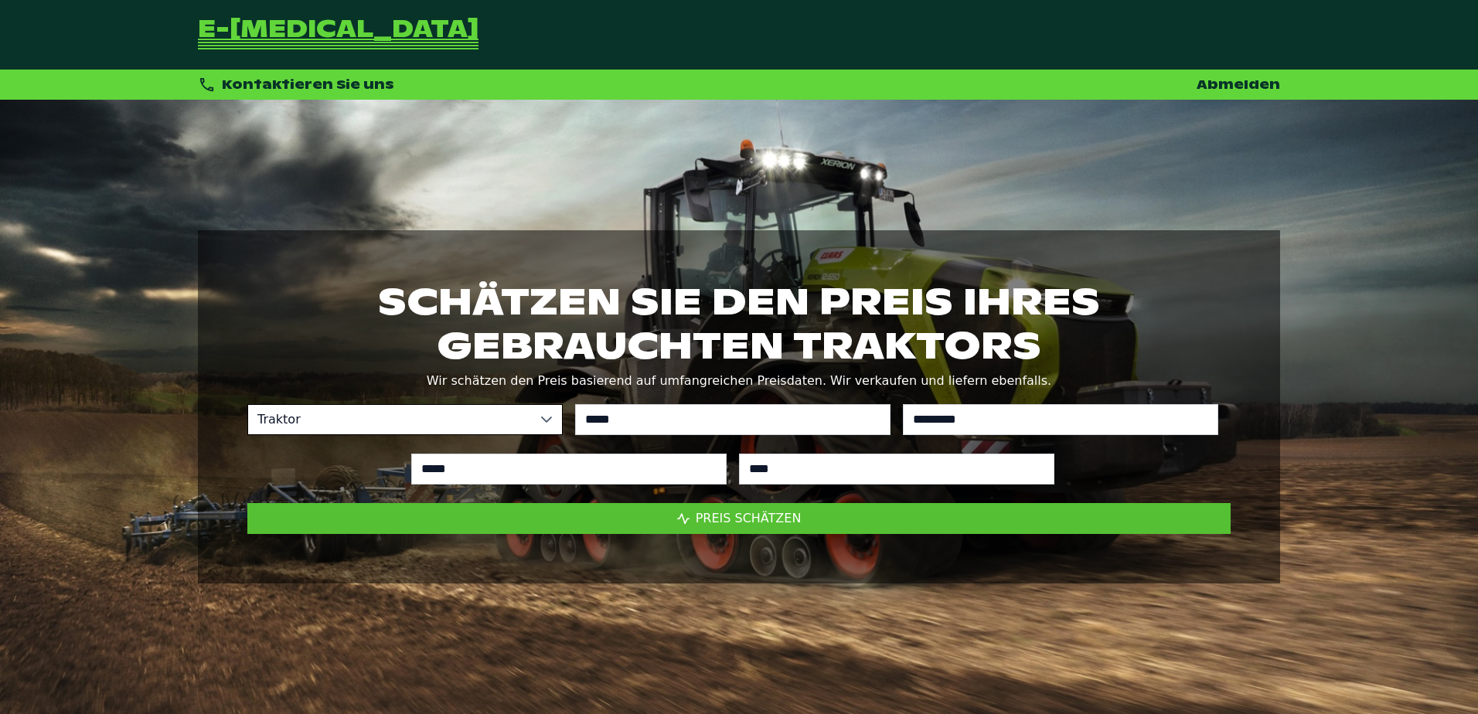
click at [898, 513] on button "Preis schätzen" at bounding box center [739, 518] width 984 height 31
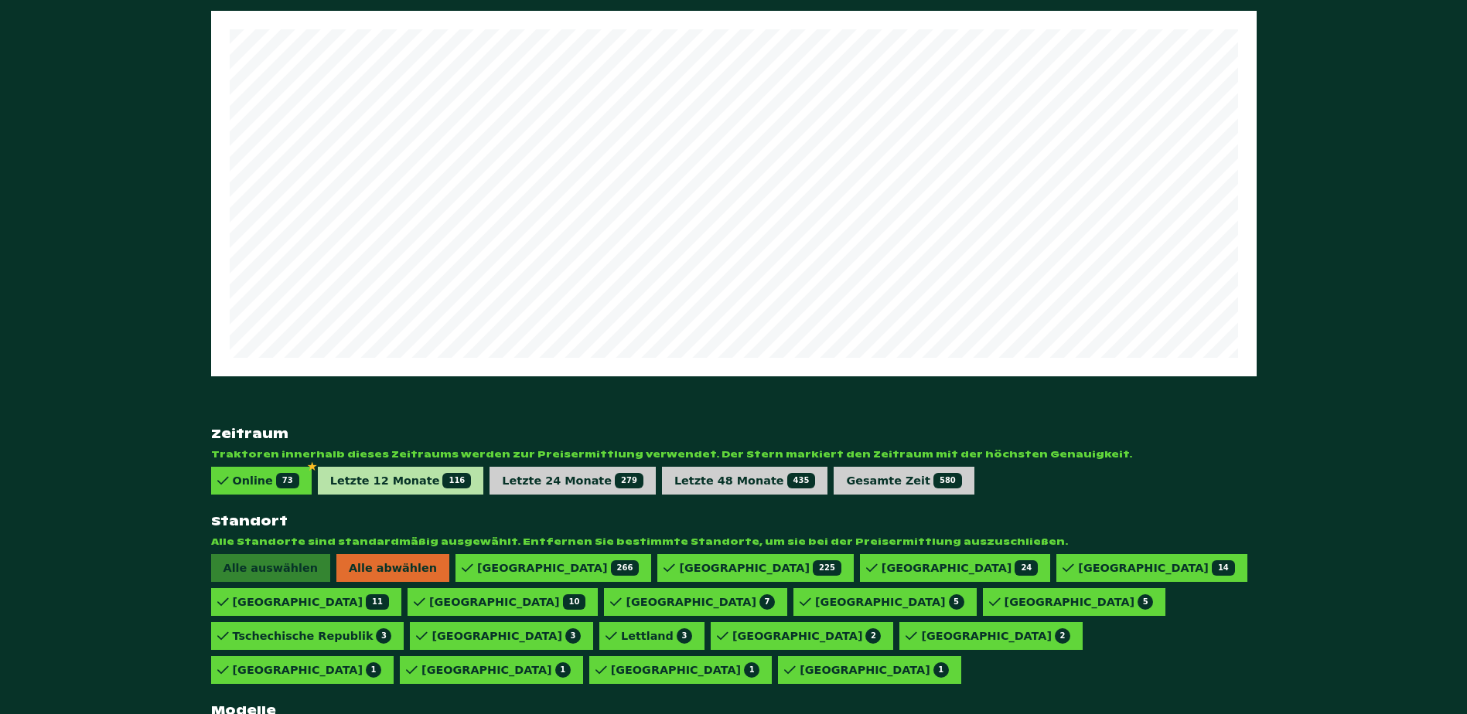
click at [394, 473] on div "Letzte 12 Monate 116" at bounding box center [401, 480] width 142 height 15
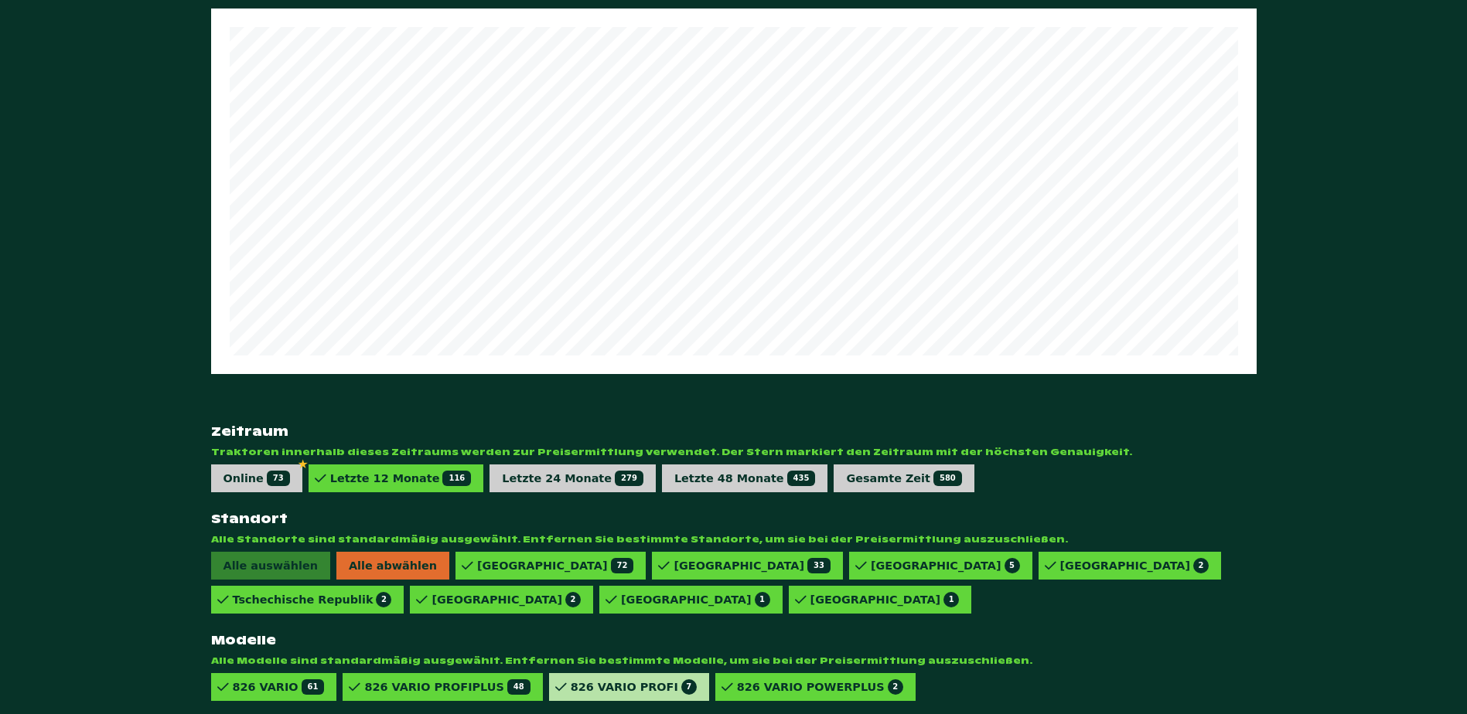
scroll to position [851, 0]
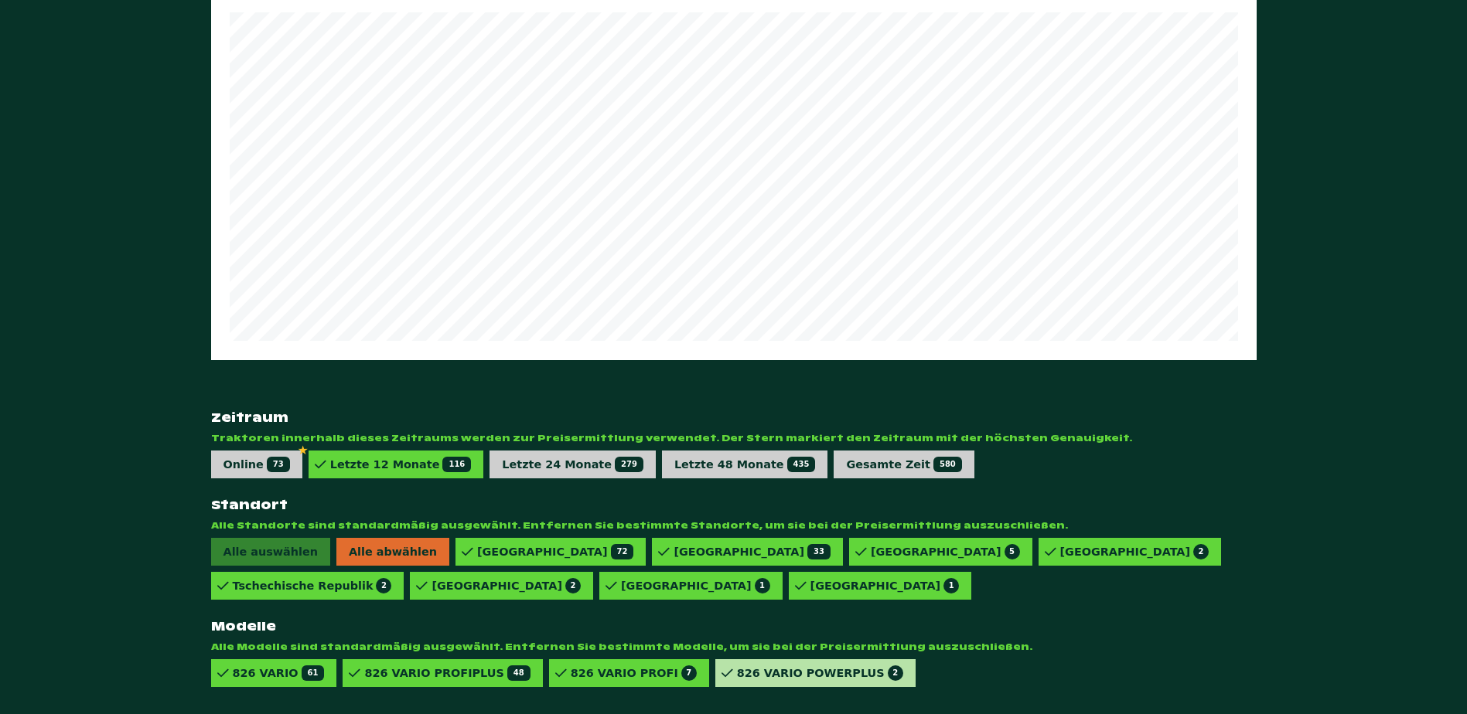
click at [1038, 566] on div "826 VARIO POWERPLUS 2" at bounding box center [1129, 552] width 183 height 28
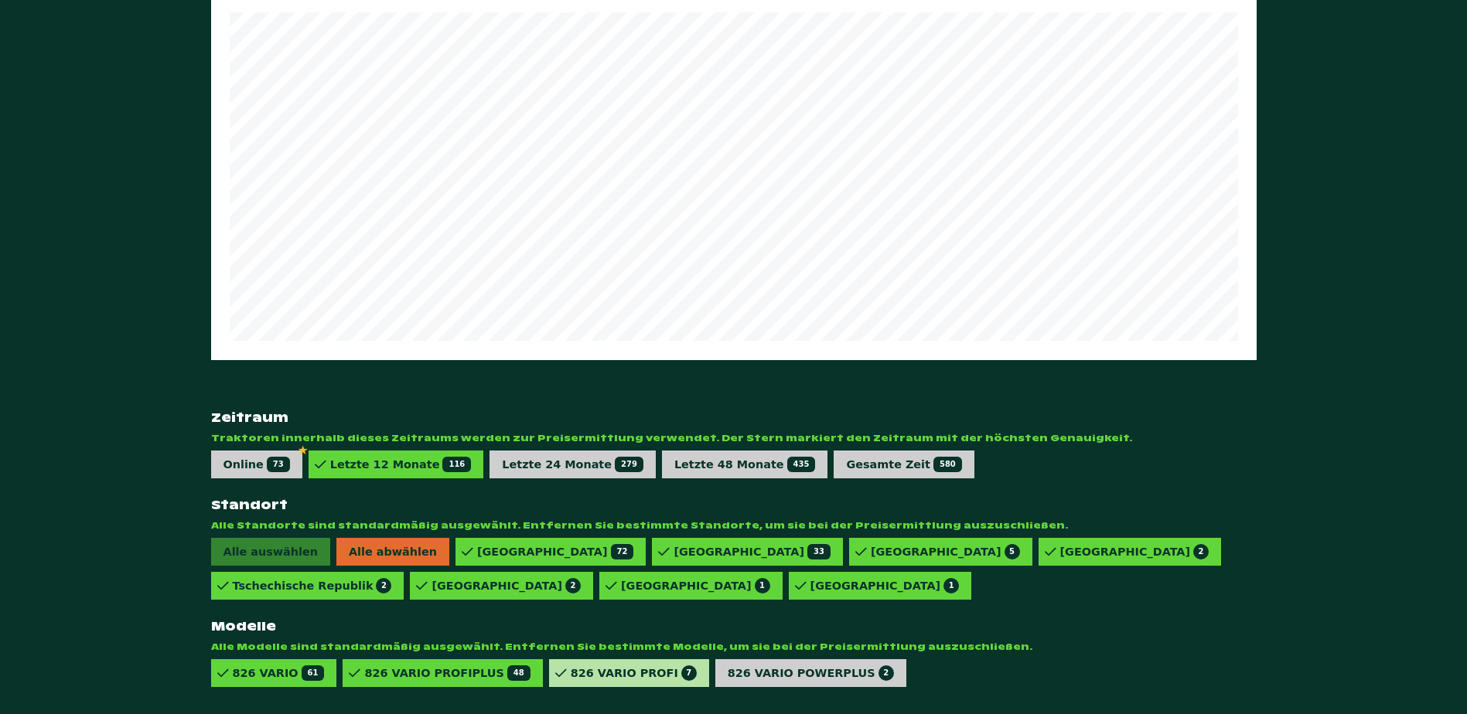
click at [573, 666] on div "826 VARIO PROFI 7" at bounding box center [634, 673] width 126 height 15
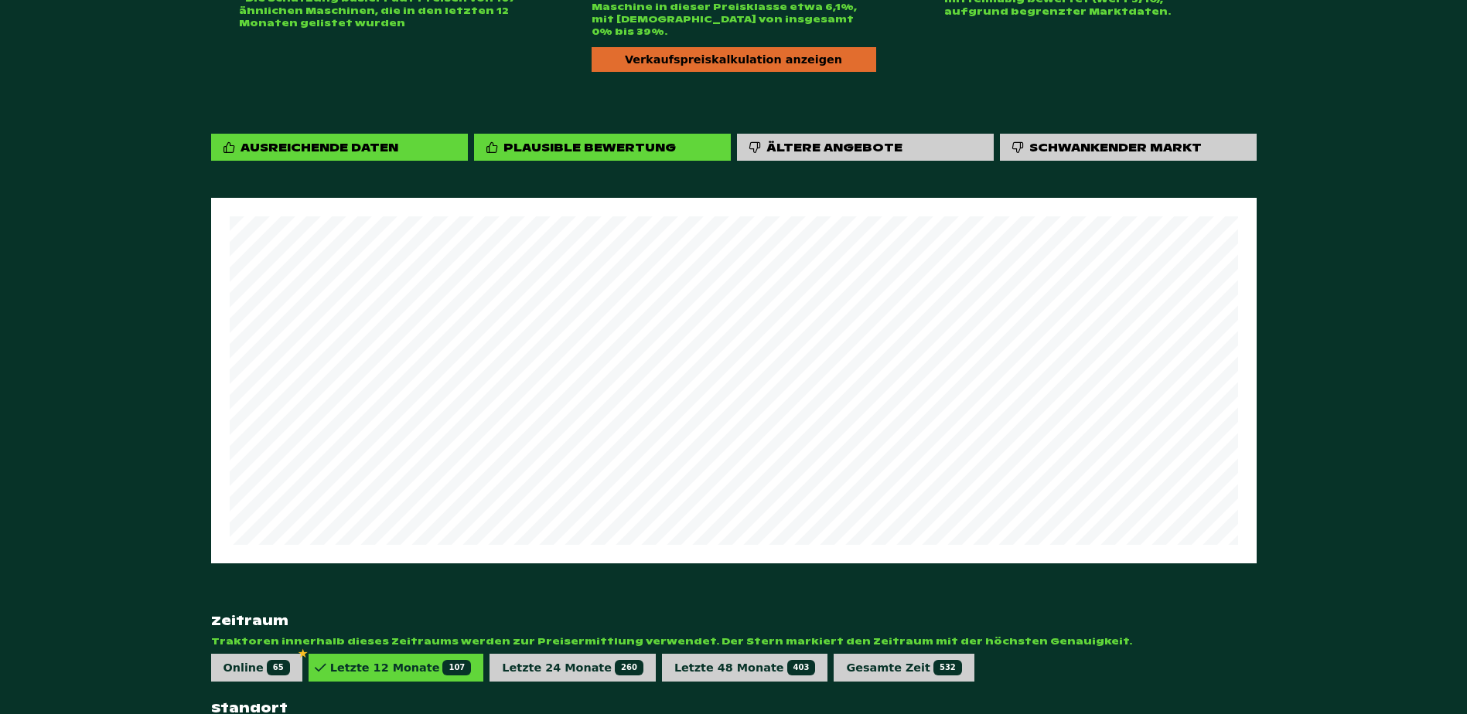
scroll to position [312, 0]
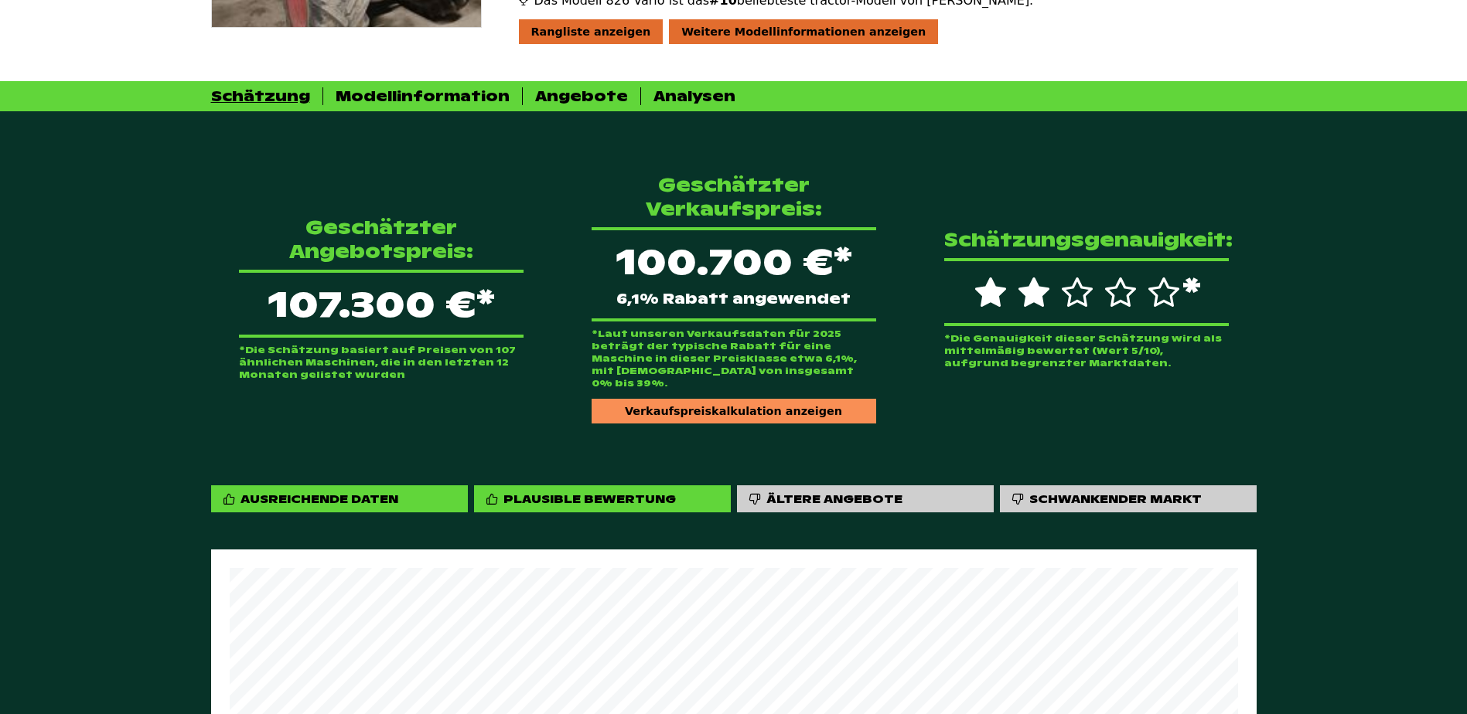
click at [696, 399] on div "Verkaufspreiskalkulation anzeigen" at bounding box center [734, 411] width 285 height 25
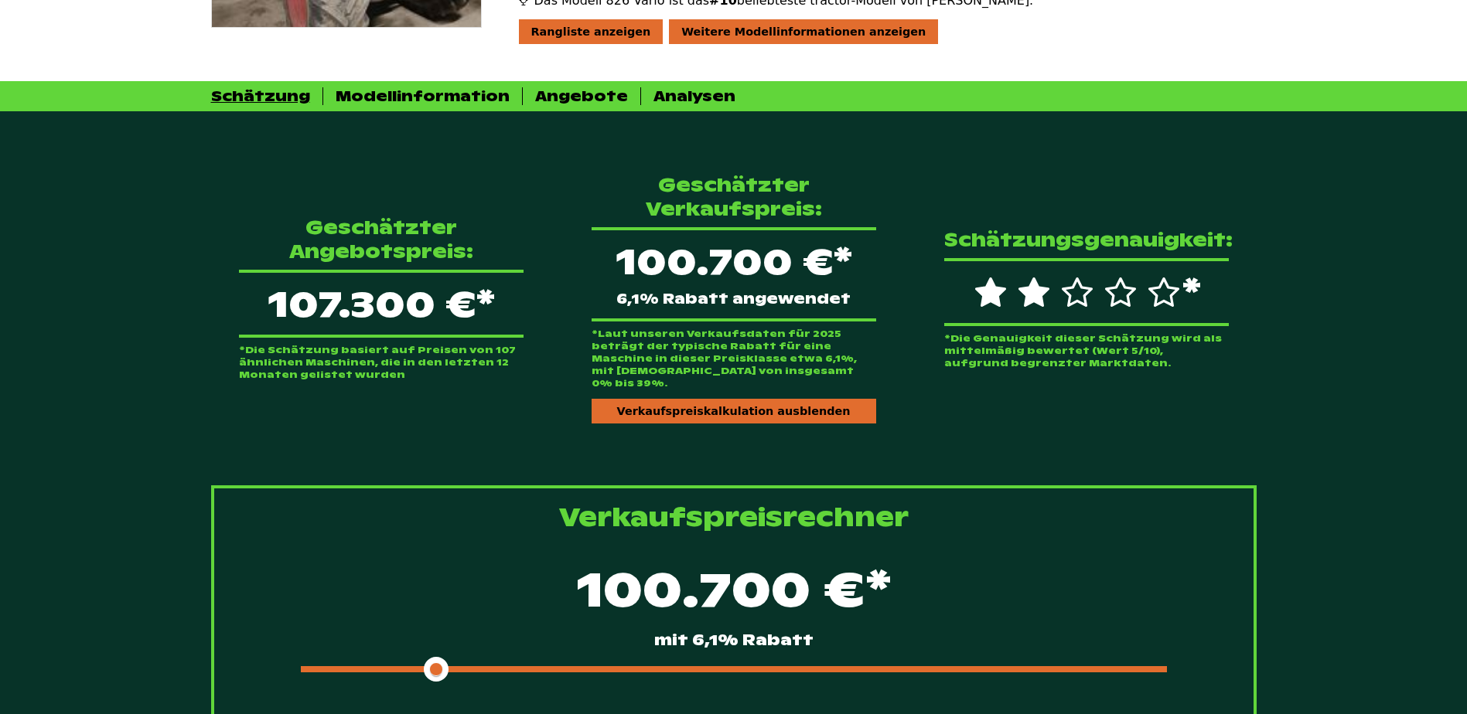
click at [575, 649] on div "100.700 €* mit 6,1% Rabatt" at bounding box center [734, 618] width 990 height 133
click at [575, 667] on div at bounding box center [734, 670] width 866 height 6
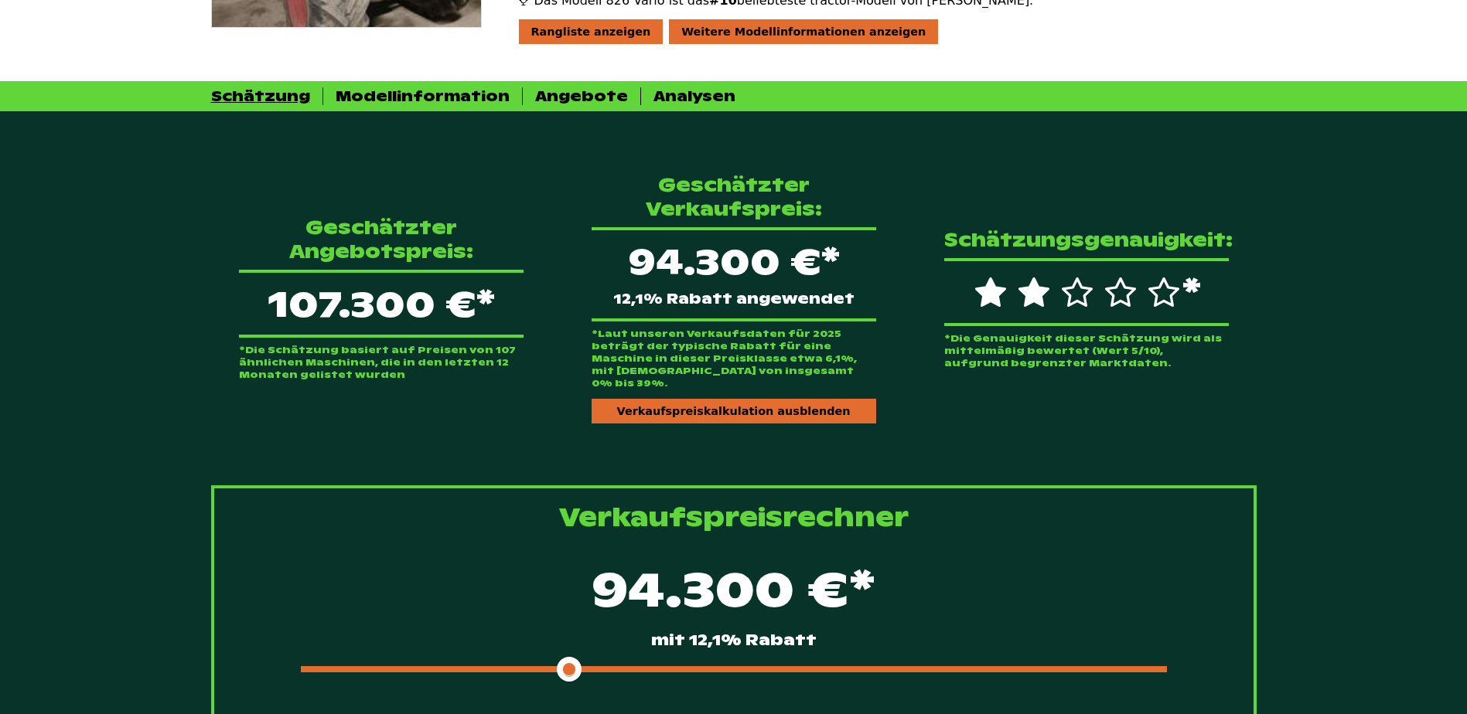
click at [518, 667] on span at bounding box center [435, 670] width 268 height 6
click at [215, 343] on div "Geschätzter Angebotspreis: 107.300 €* *Die Schätzung basiert auf Preisen von 10…" at bounding box center [381, 298] width 334 height 215
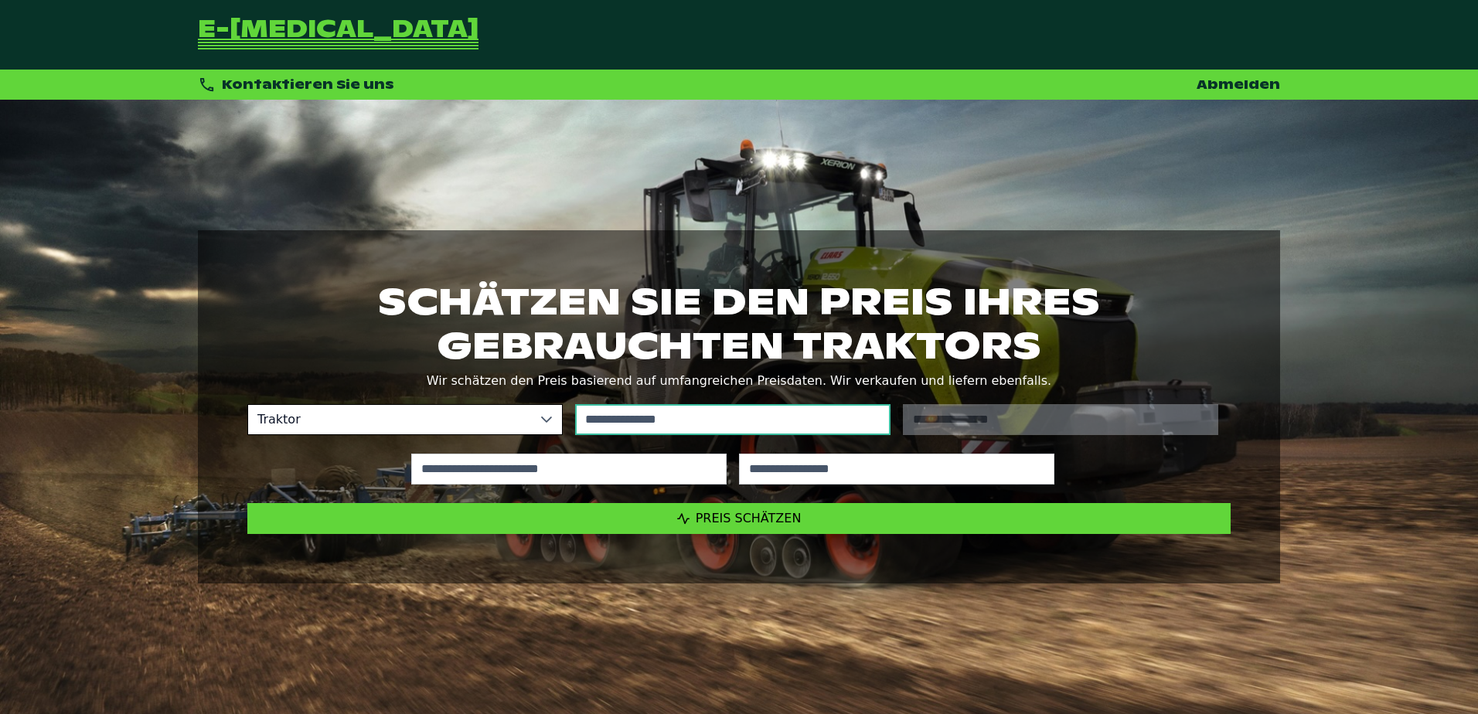
click at [691, 420] on input "text" at bounding box center [732, 419] width 315 height 31
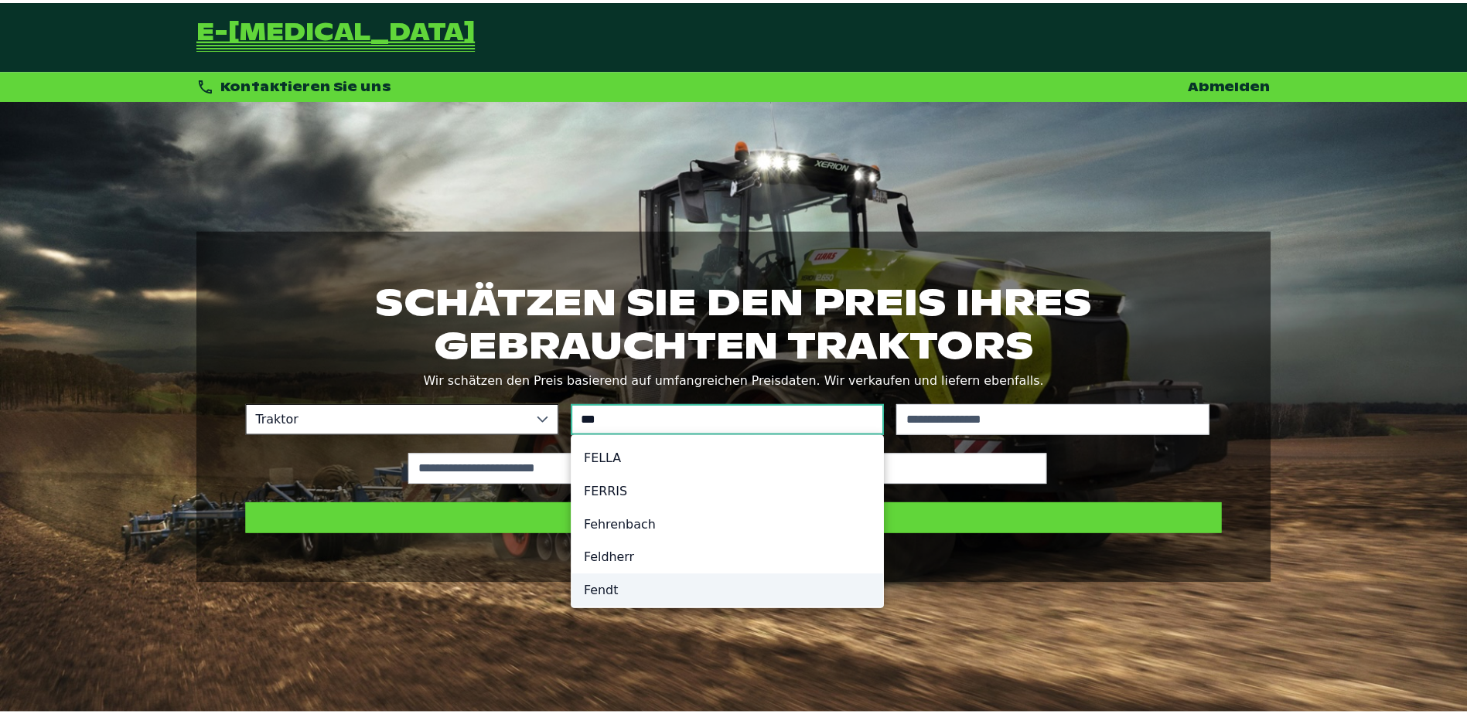
scroll to position [7, 0]
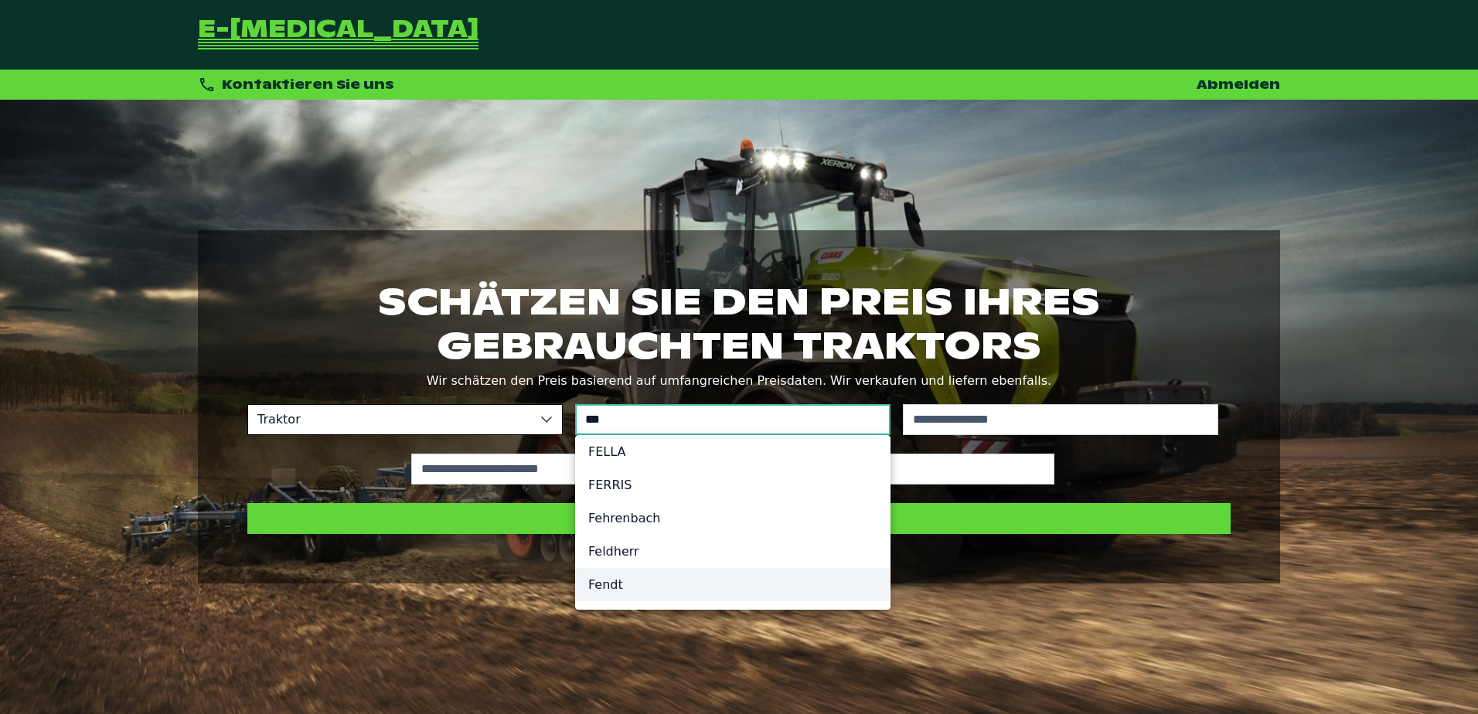
type input "***"
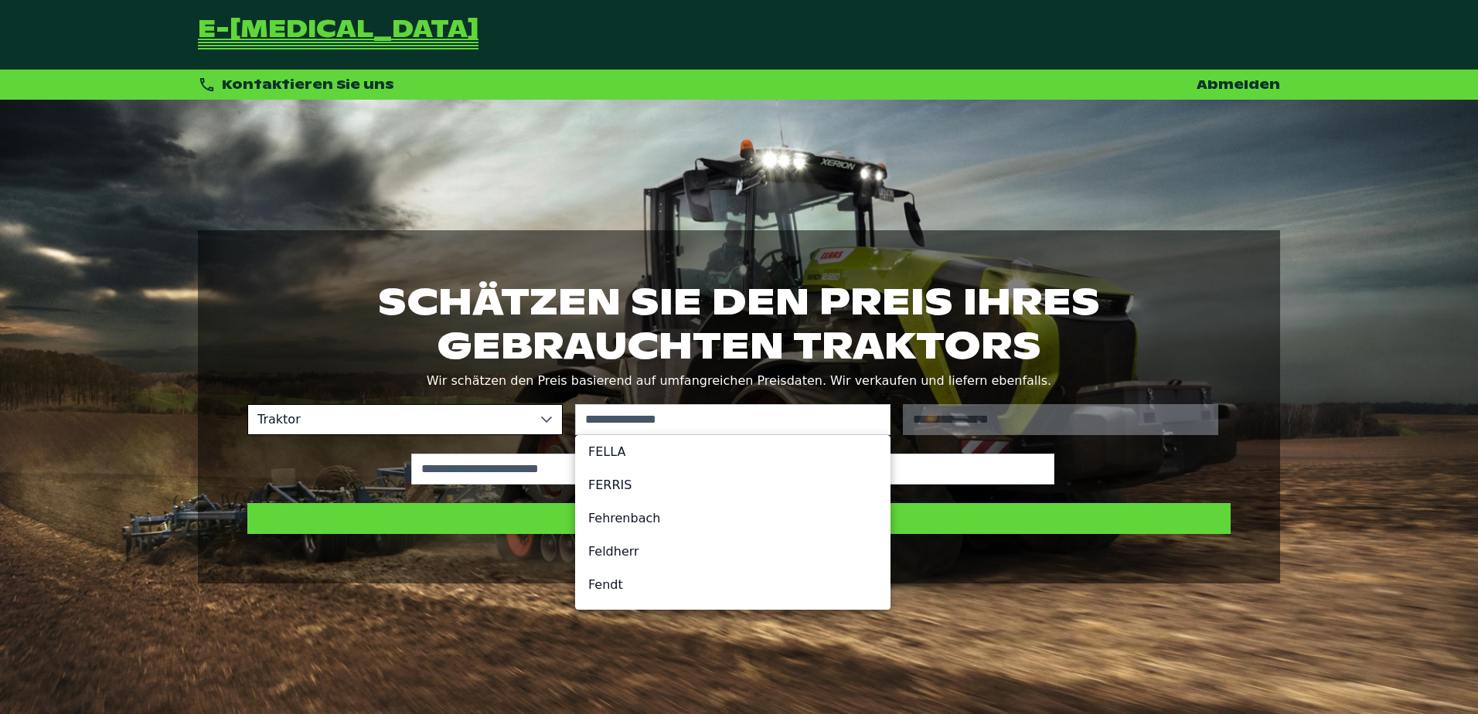
click at [611, 596] on li "Fendt" at bounding box center [733, 584] width 314 height 33
type input "*****"
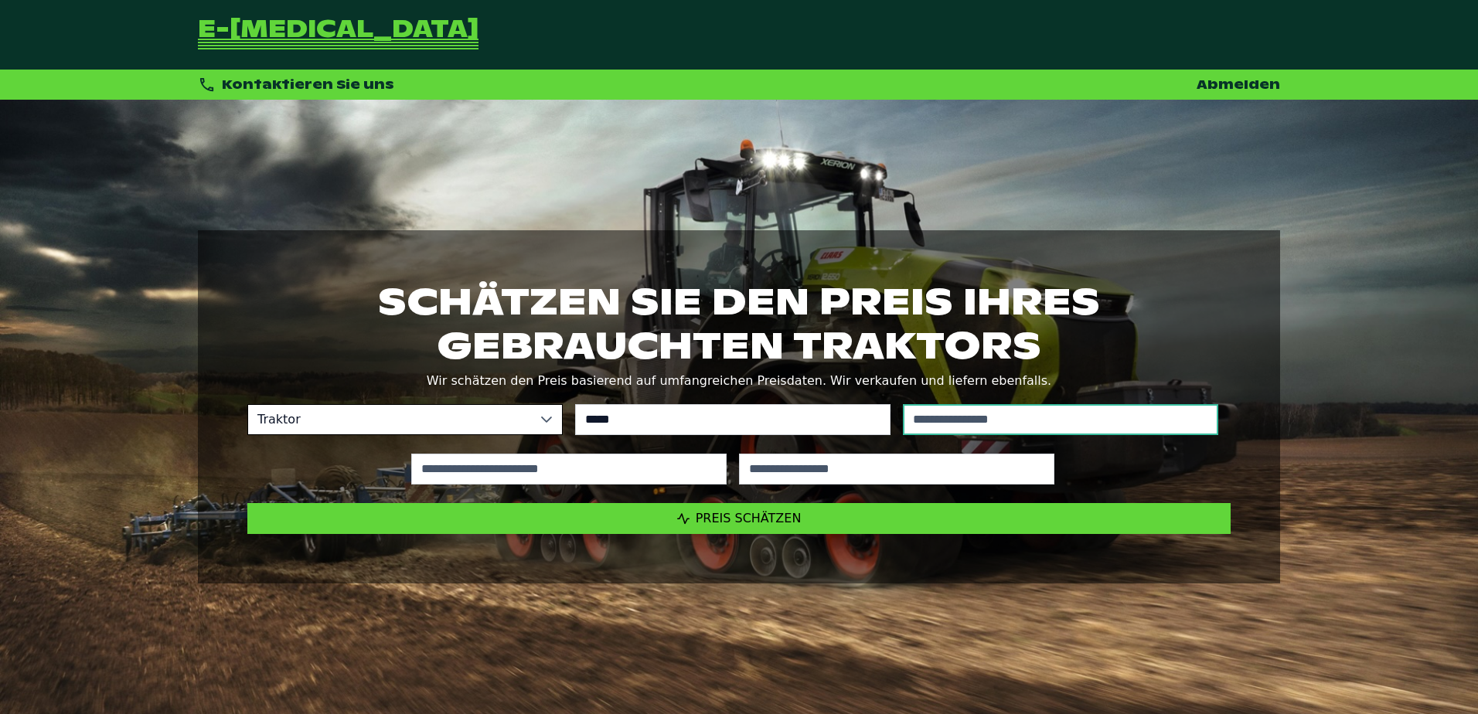
click at [1065, 416] on input "text" at bounding box center [1060, 419] width 315 height 31
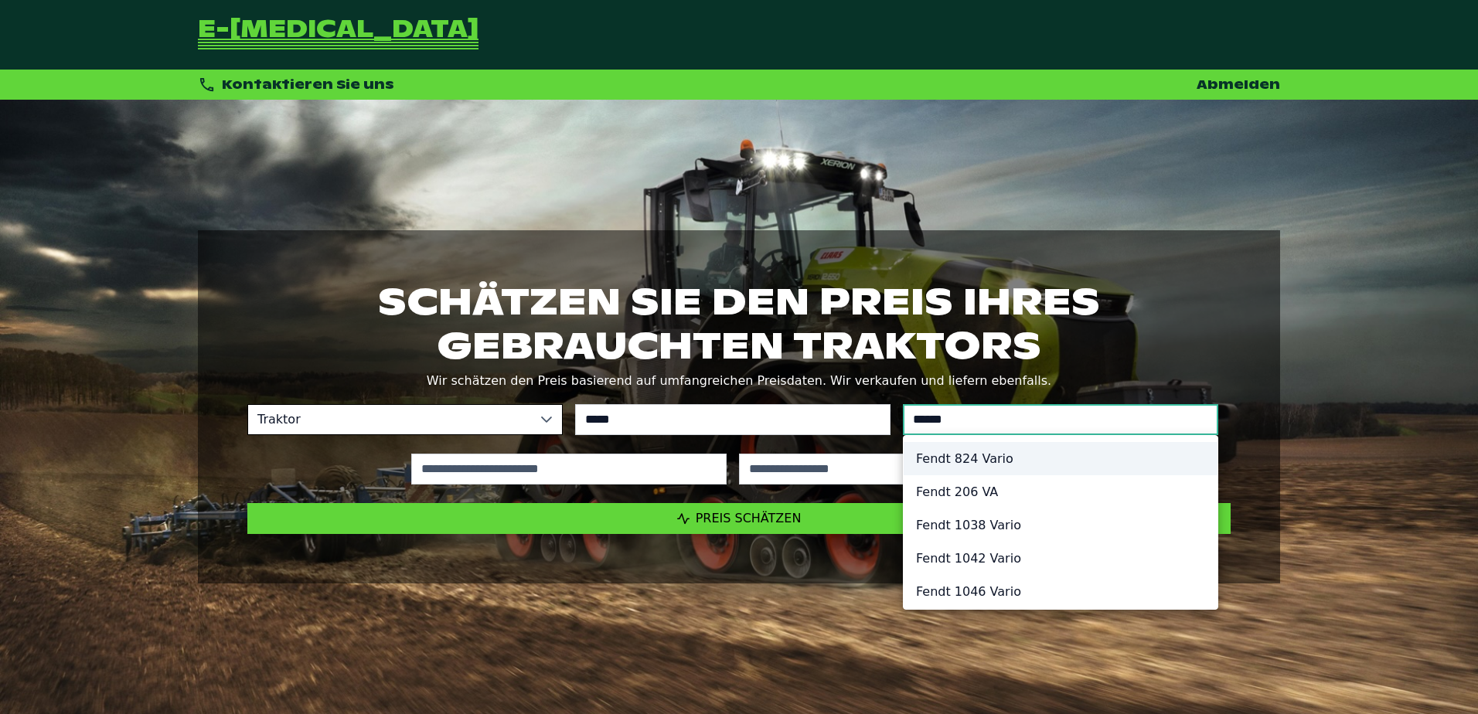
type input "******"
click at [974, 469] on li "Fendt 824 Vario" at bounding box center [1061, 458] width 314 height 33
type input "*********"
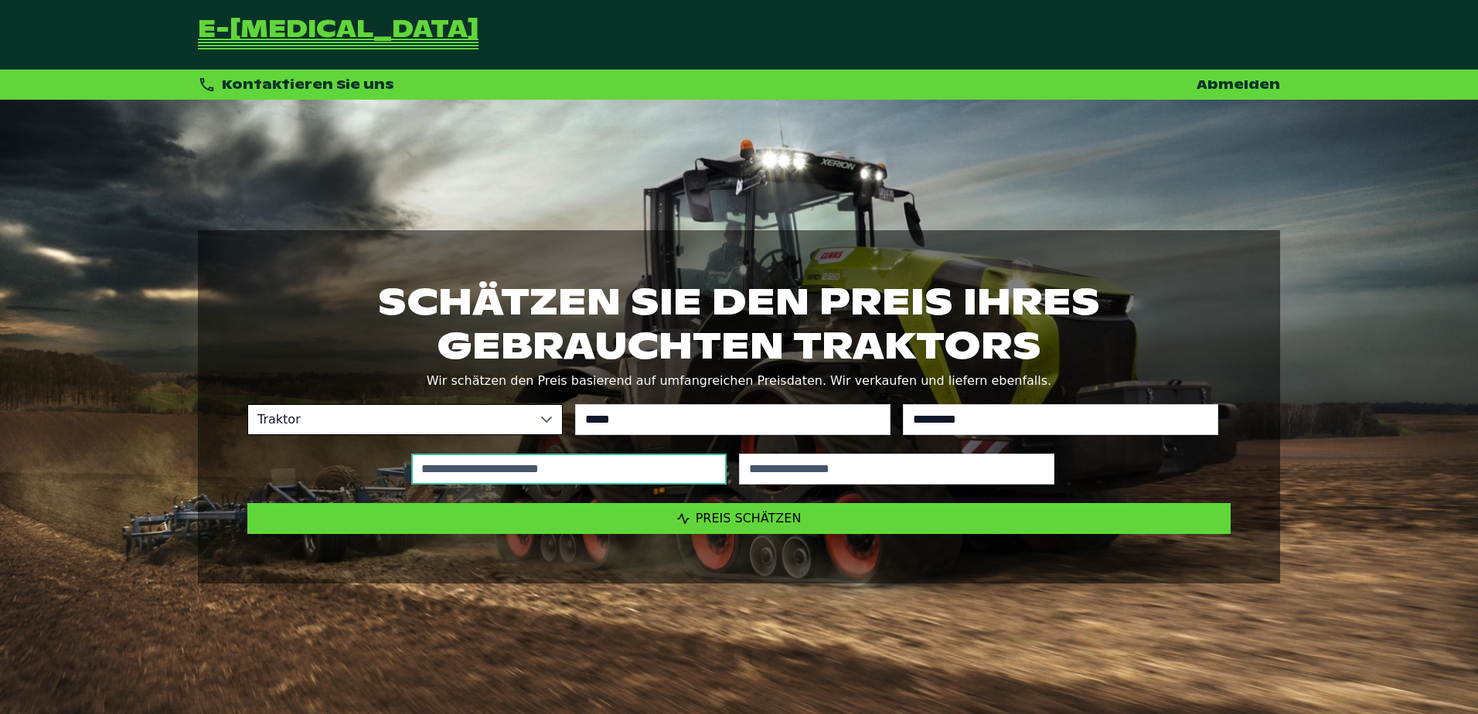
click at [610, 469] on input "text" at bounding box center [568, 469] width 315 height 31
type input "*****"
type input "****"
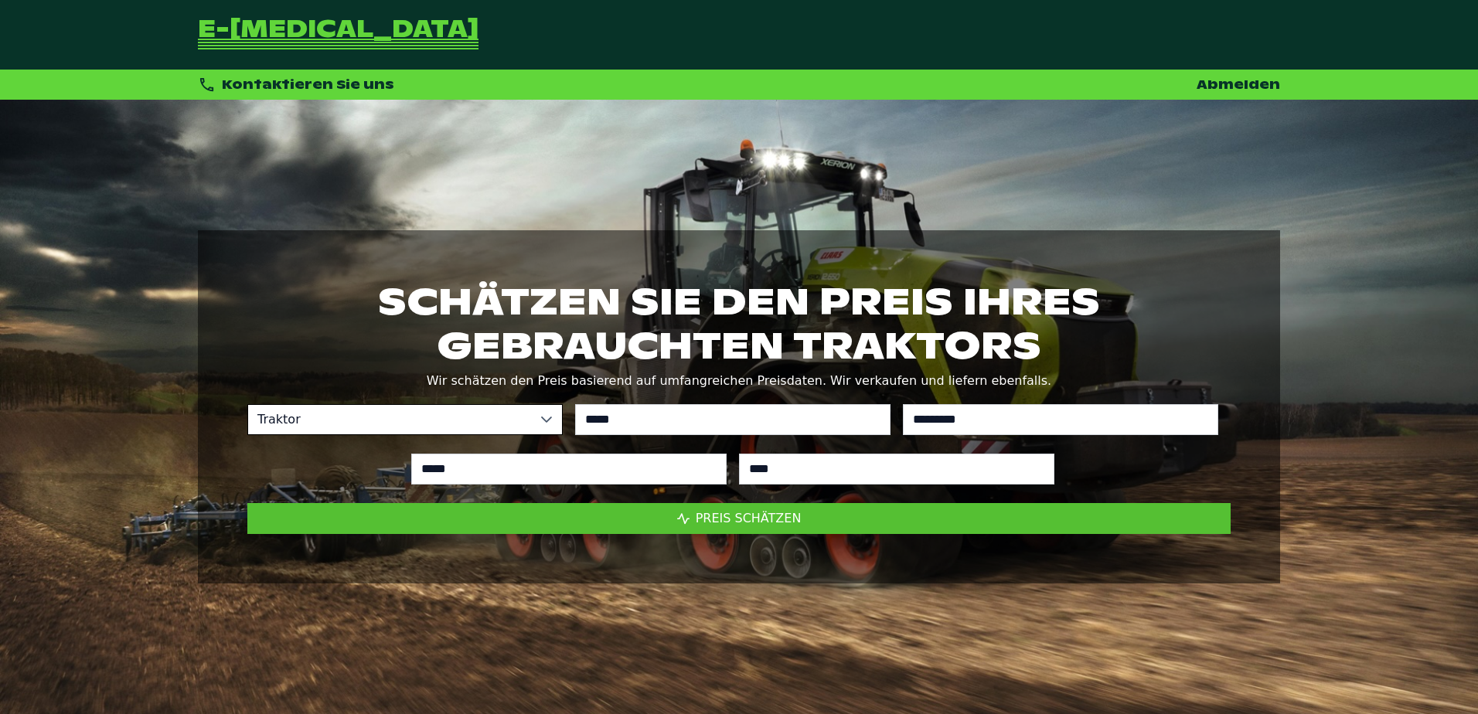
click at [781, 503] on button "Preis schätzen" at bounding box center [739, 518] width 984 height 31
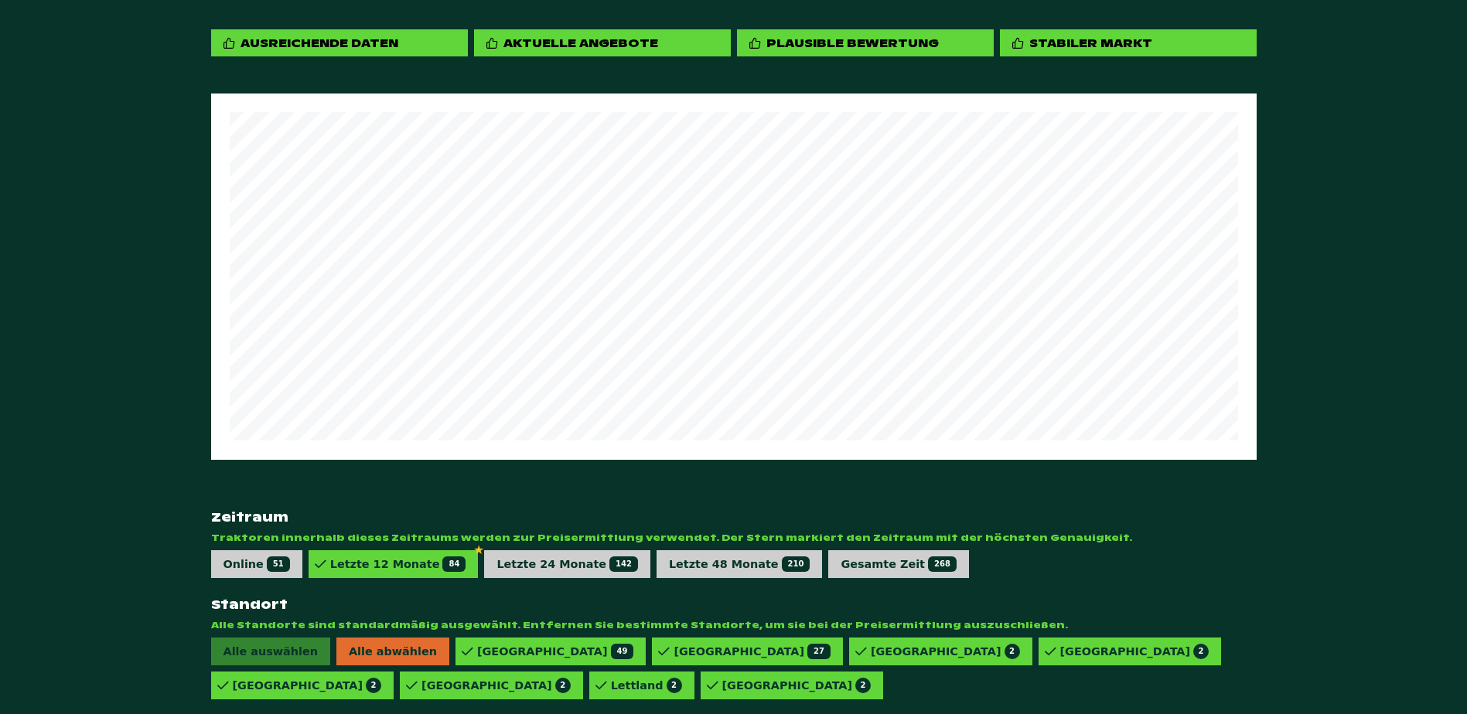
scroll to position [796, 0]
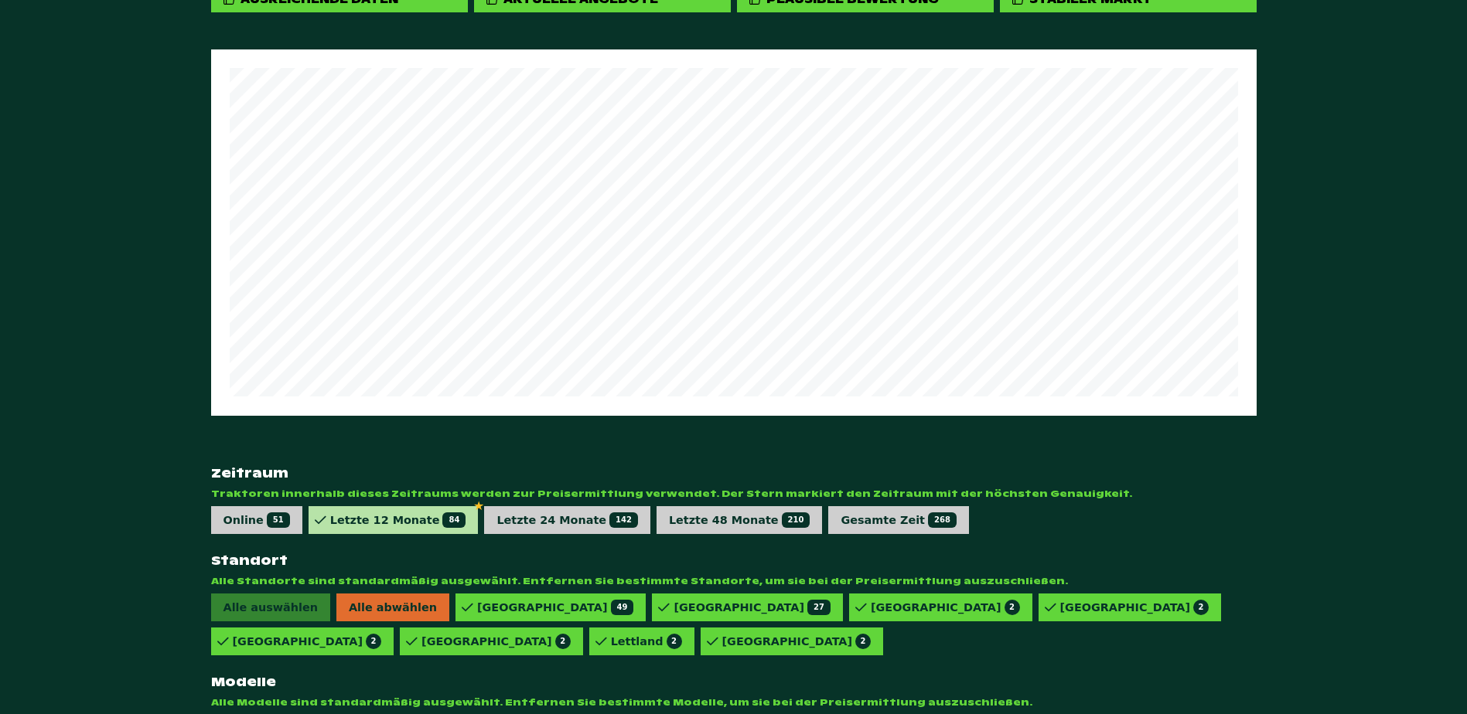
click at [442, 513] on span "84" at bounding box center [453, 520] width 23 height 15
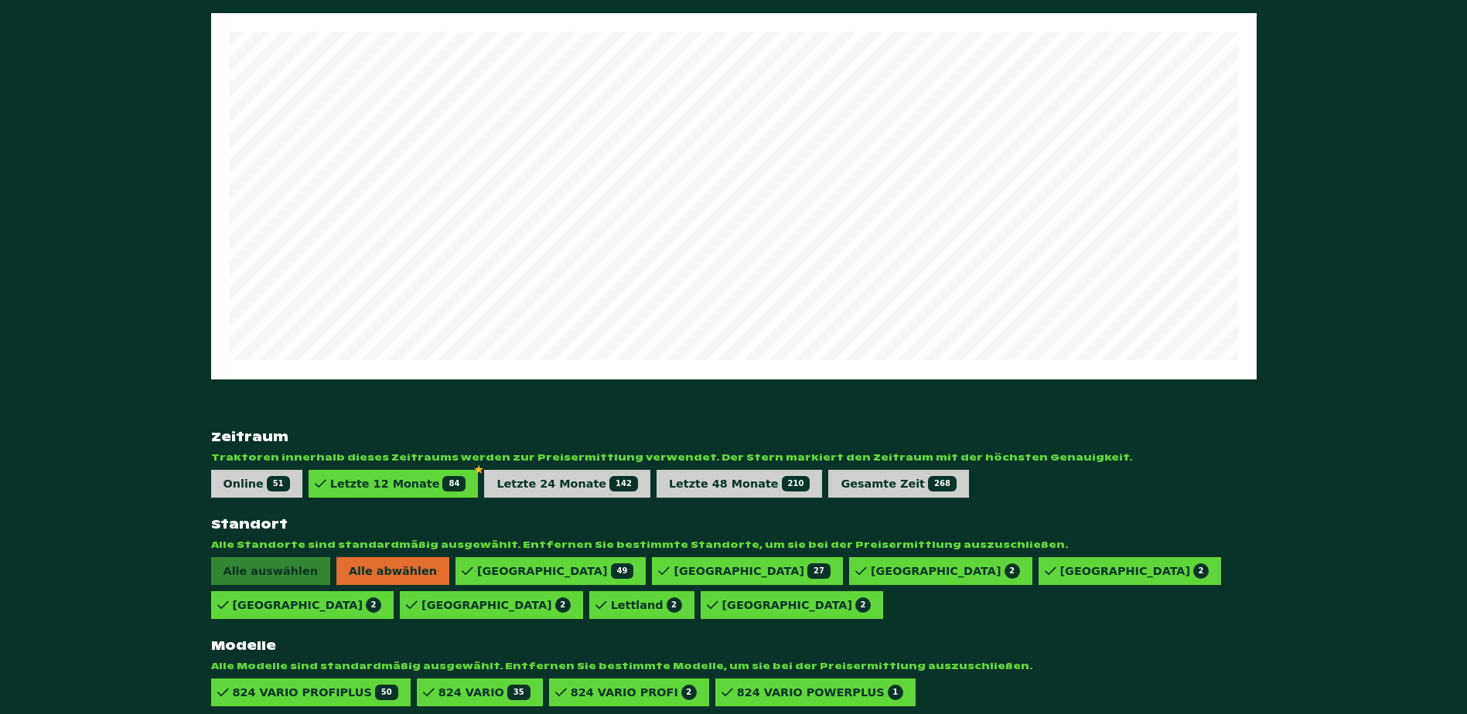
scroll to position [852, 0]
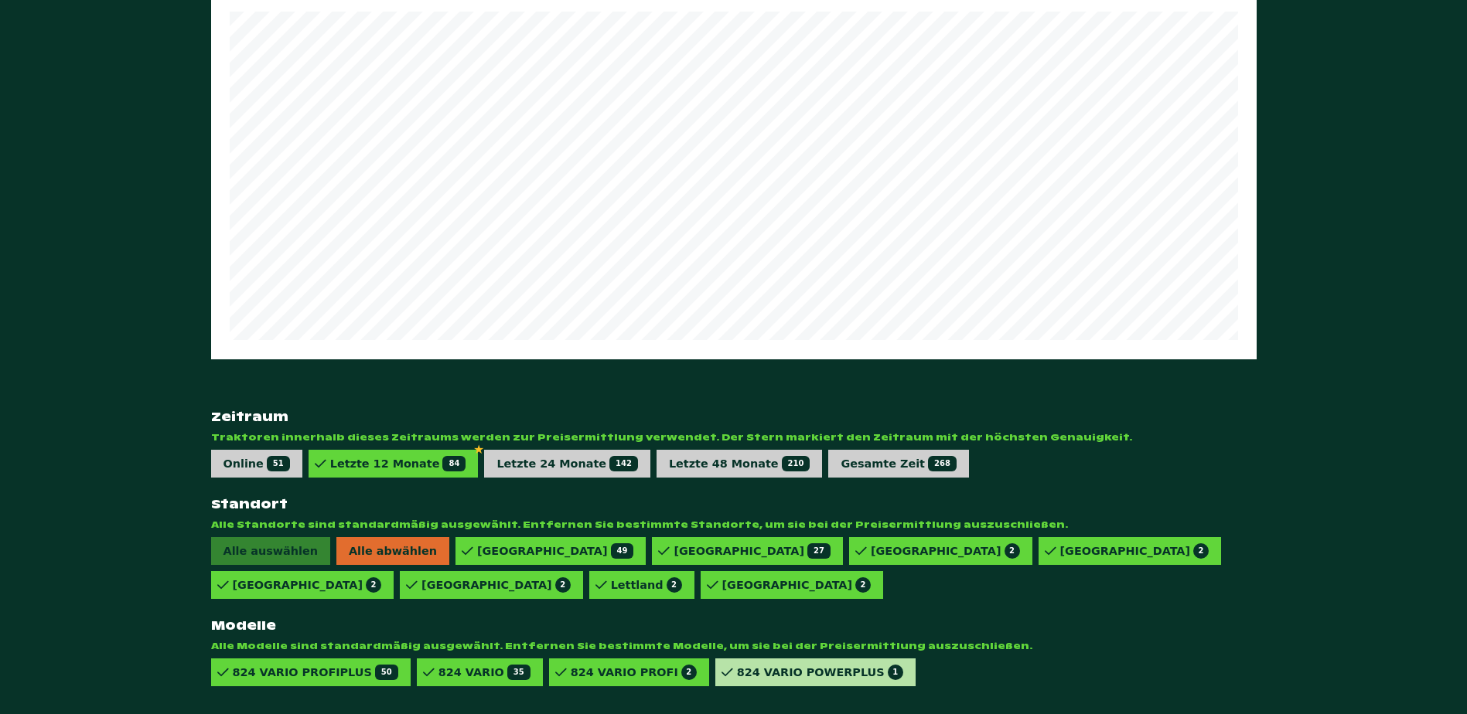
click at [746, 665] on div "824 VARIO POWERPLUS 1" at bounding box center [820, 672] width 166 height 15
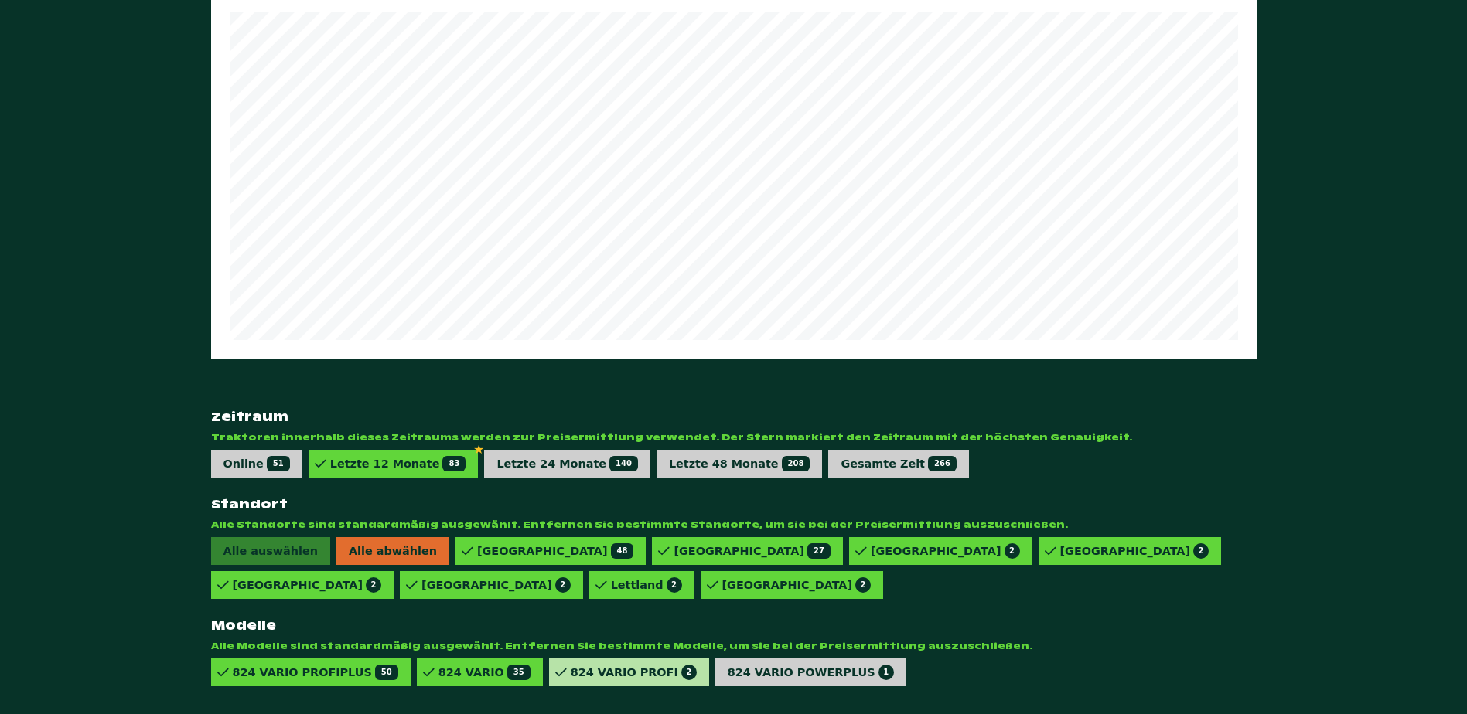
click at [588, 666] on div "824 VARIO PROFI 2" at bounding box center [634, 672] width 126 height 15
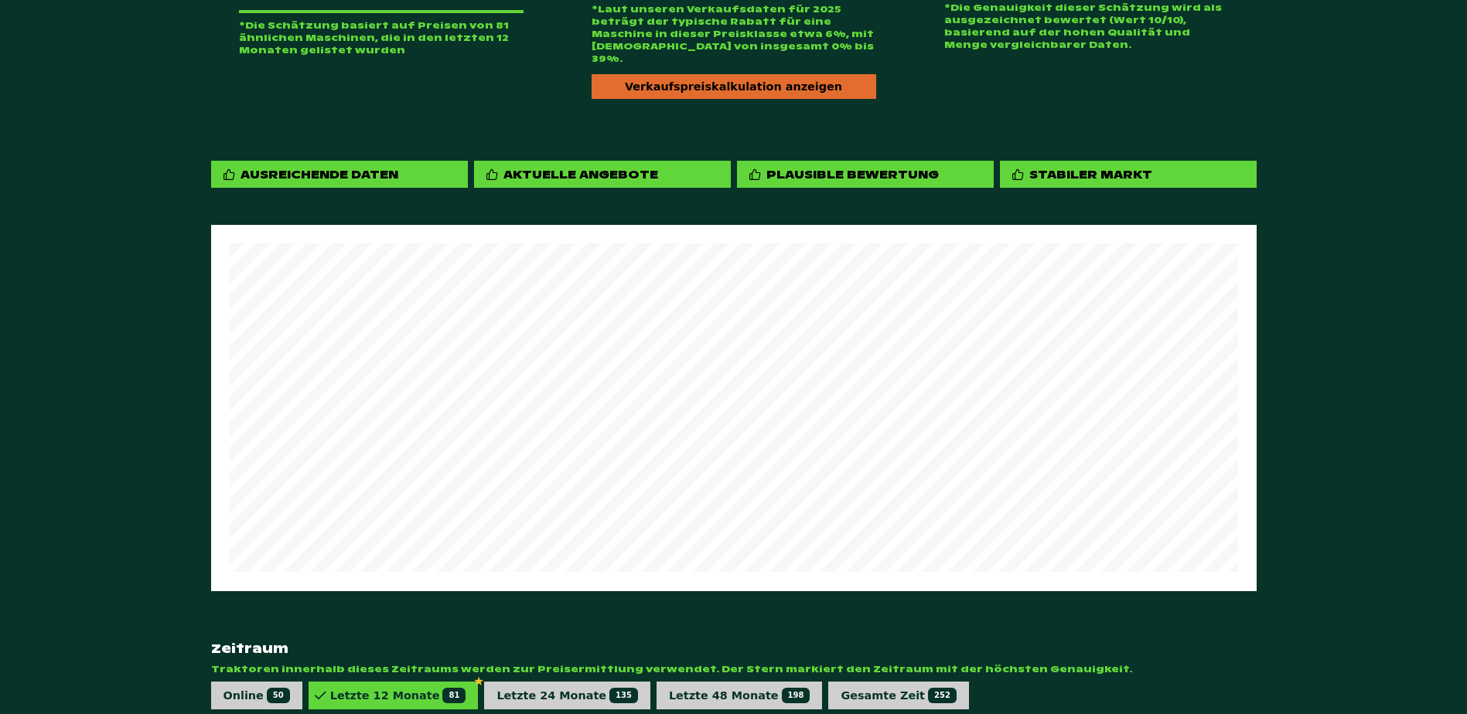
scroll to position [388, 0]
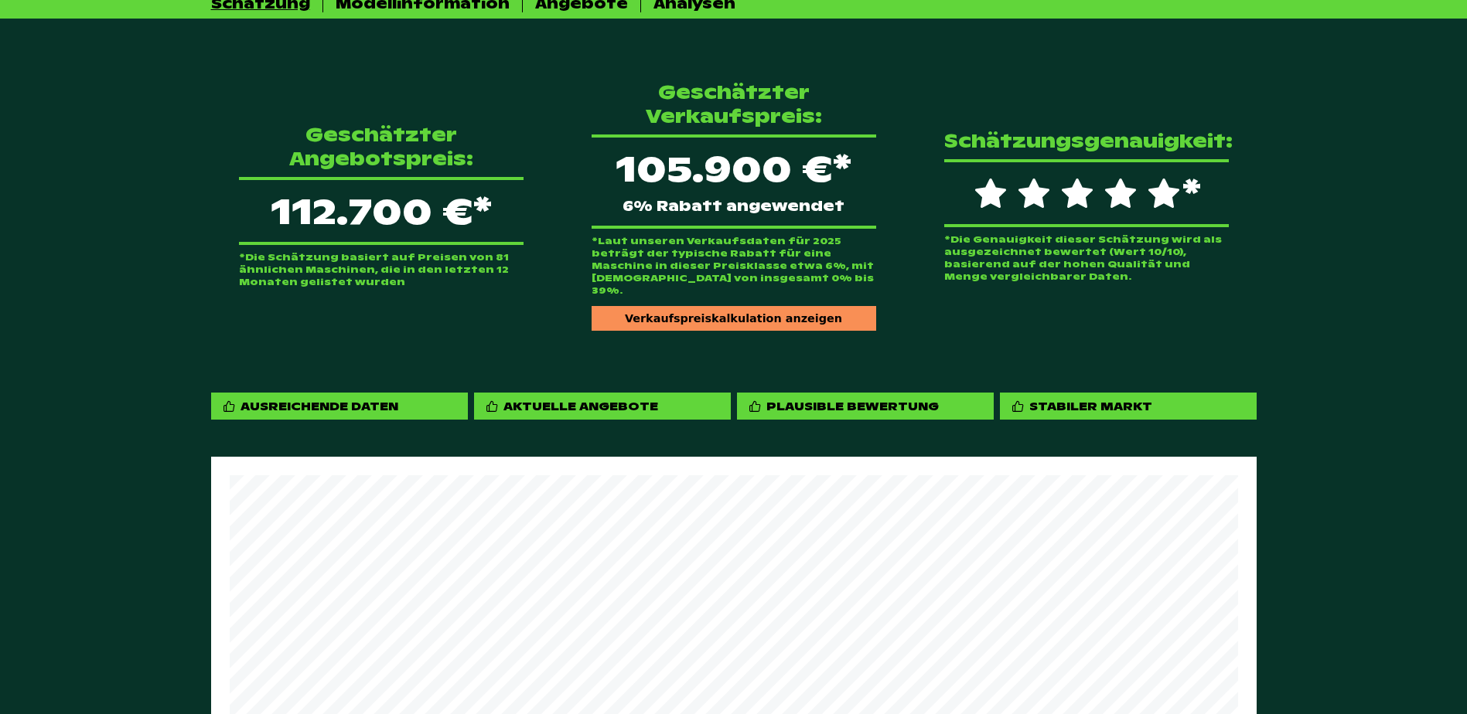
click at [761, 306] on div "Verkaufspreiskalkulation anzeigen" at bounding box center [734, 318] width 285 height 25
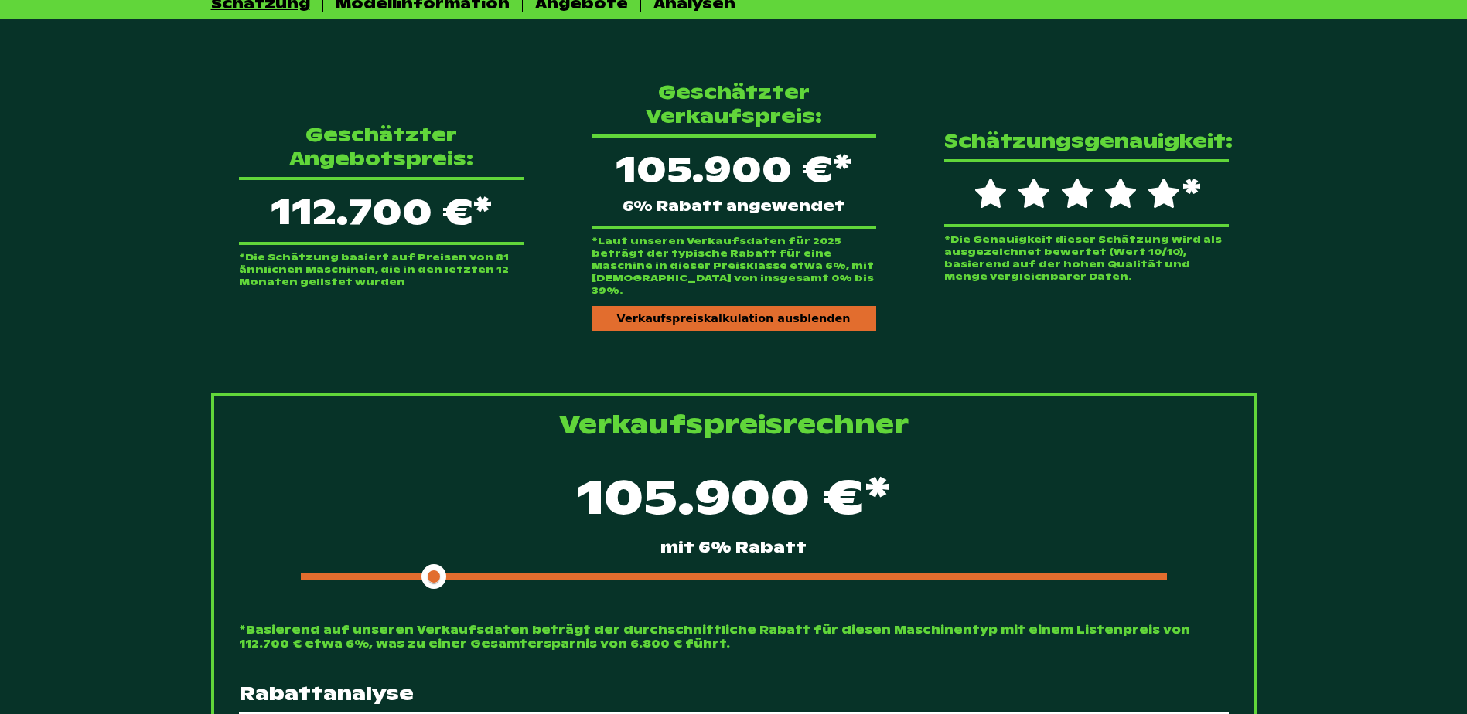
click at [624, 574] on div at bounding box center [734, 577] width 866 height 6
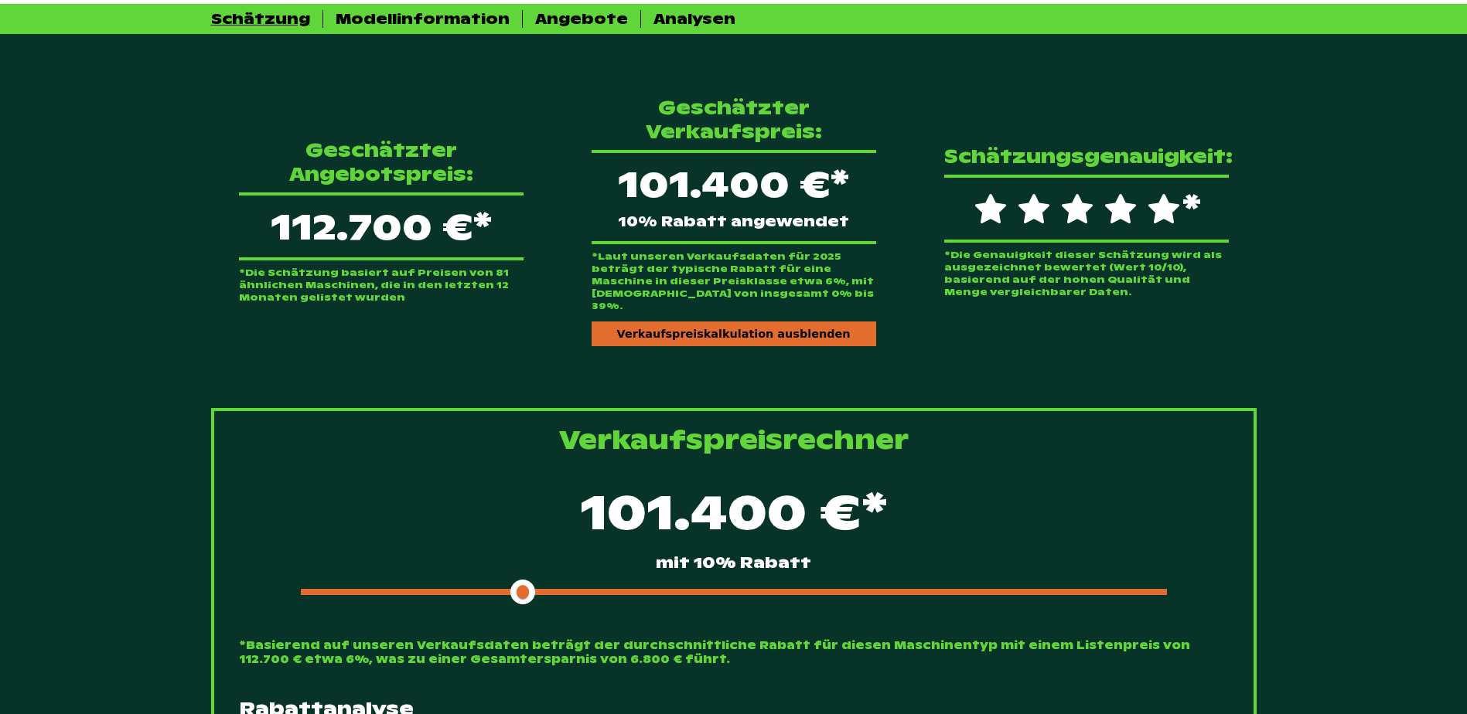
drag, startPoint x: 610, startPoint y: 568, endPoint x: 519, endPoint y: 567, distance: 91.2
click at [519, 580] on span at bounding box center [522, 592] width 25 height 25
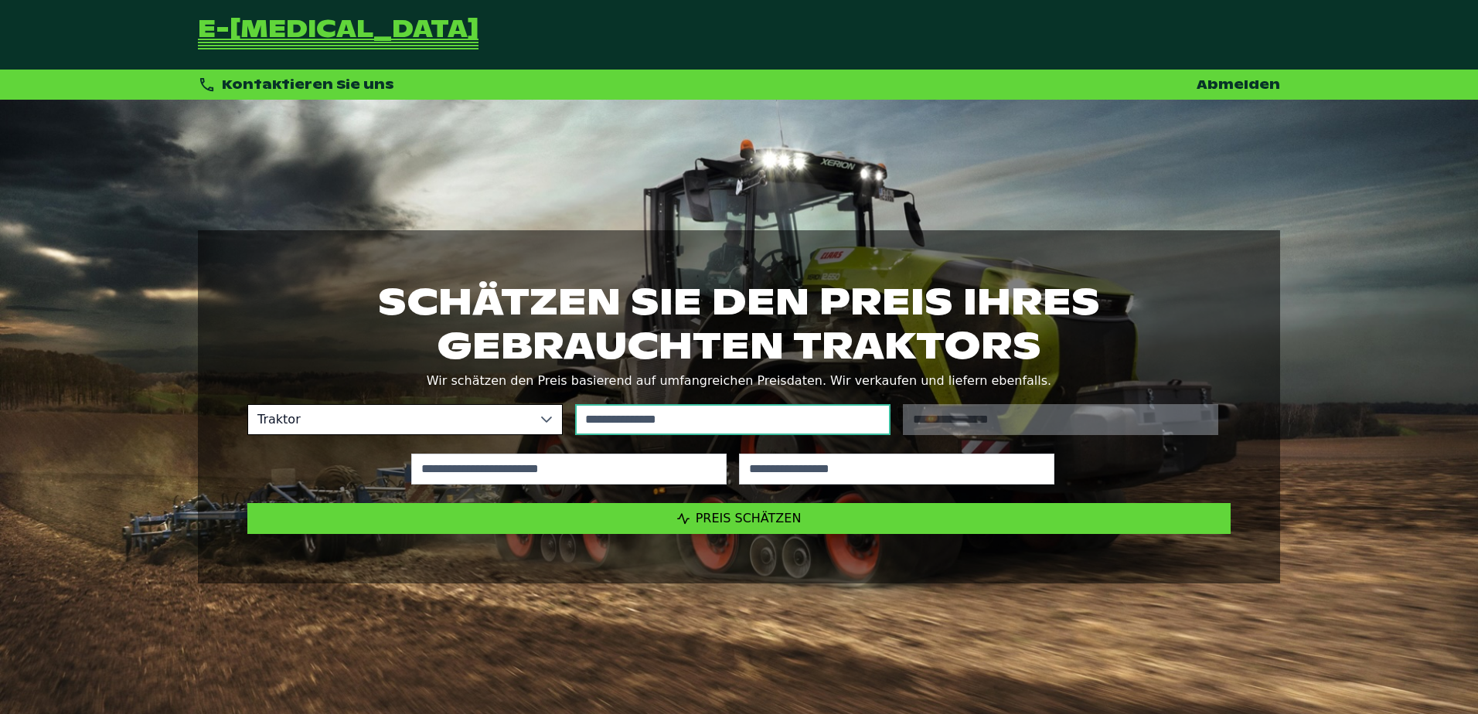
click at [661, 421] on input "text" at bounding box center [732, 419] width 315 height 31
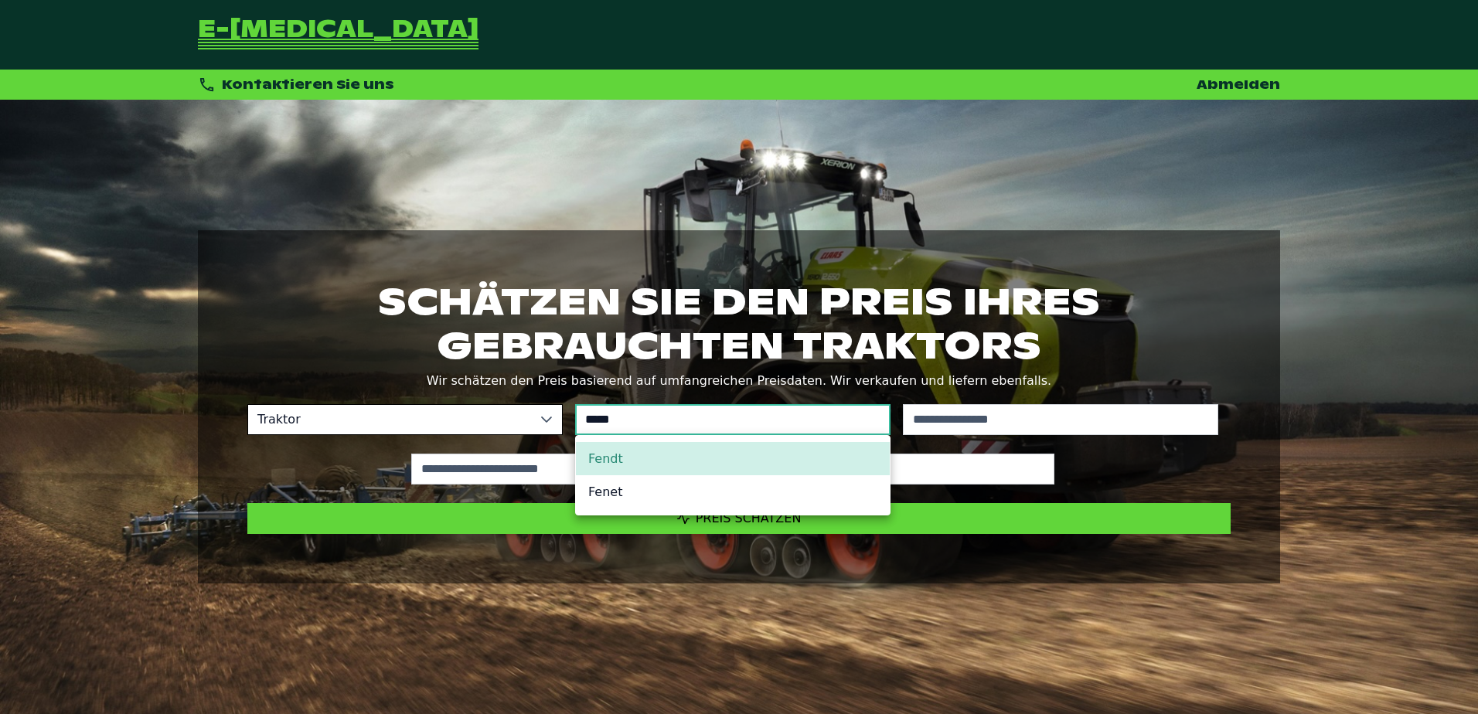
type input "*****"
click at [659, 466] on li "Fendt" at bounding box center [733, 458] width 314 height 33
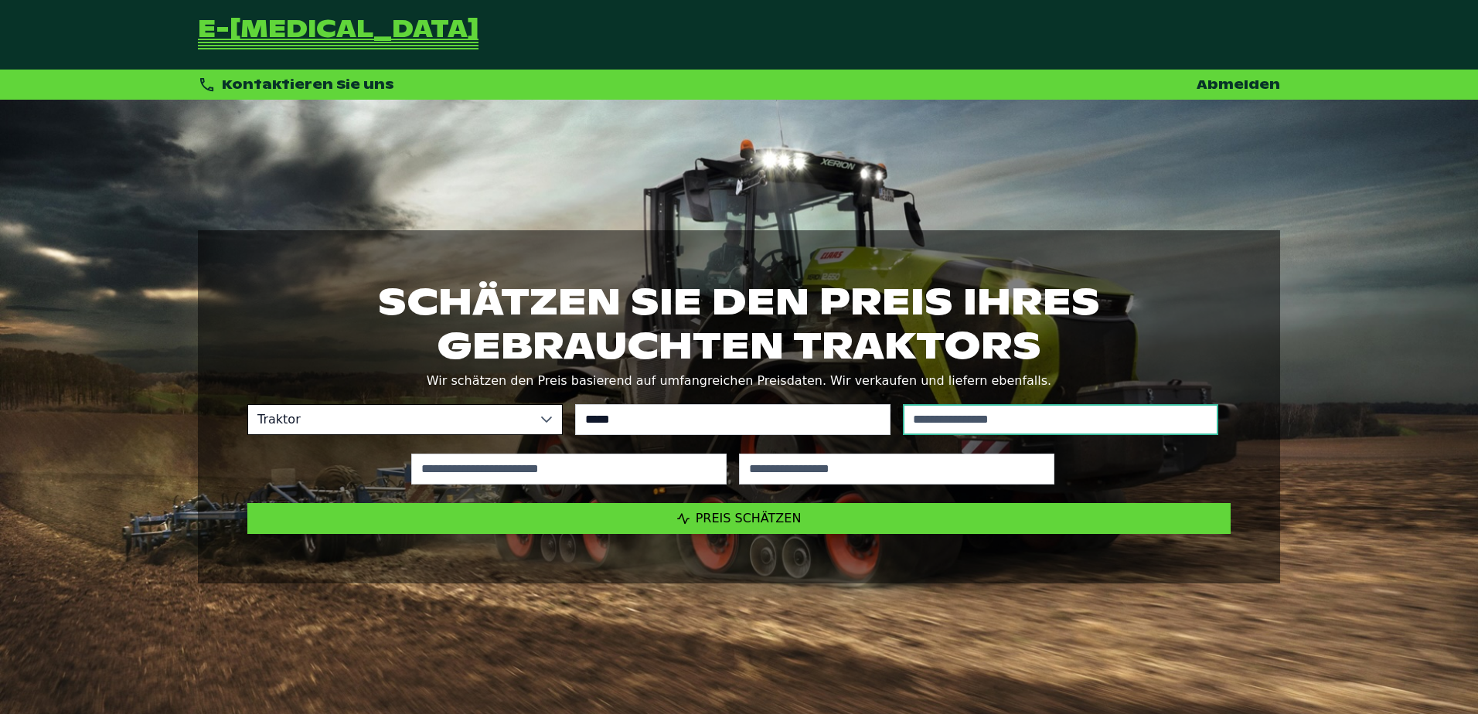
click at [1044, 415] on input "text" at bounding box center [1060, 419] width 315 height 31
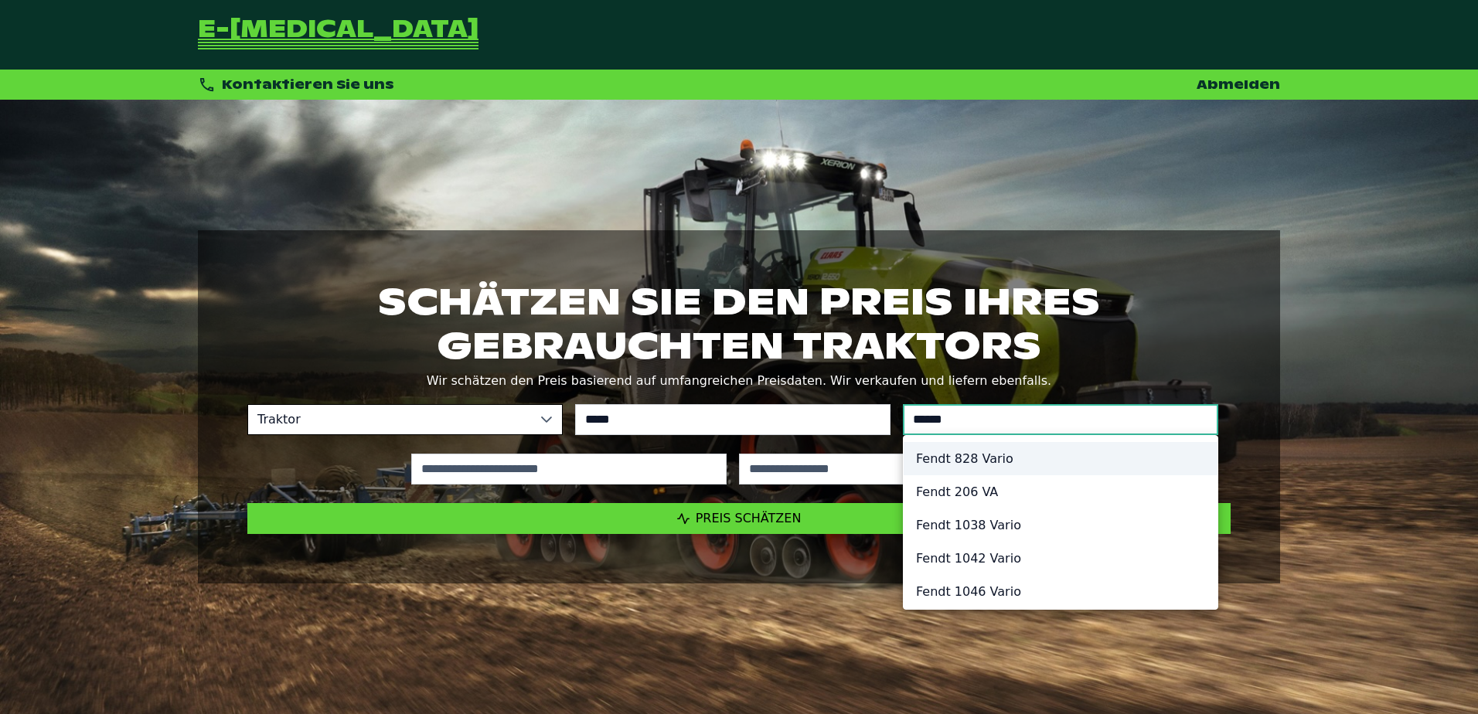
type input "******"
click at [988, 459] on li "Fendt 828 Vario" at bounding box center [1061, 458] width 314 height 33
type input "*********"
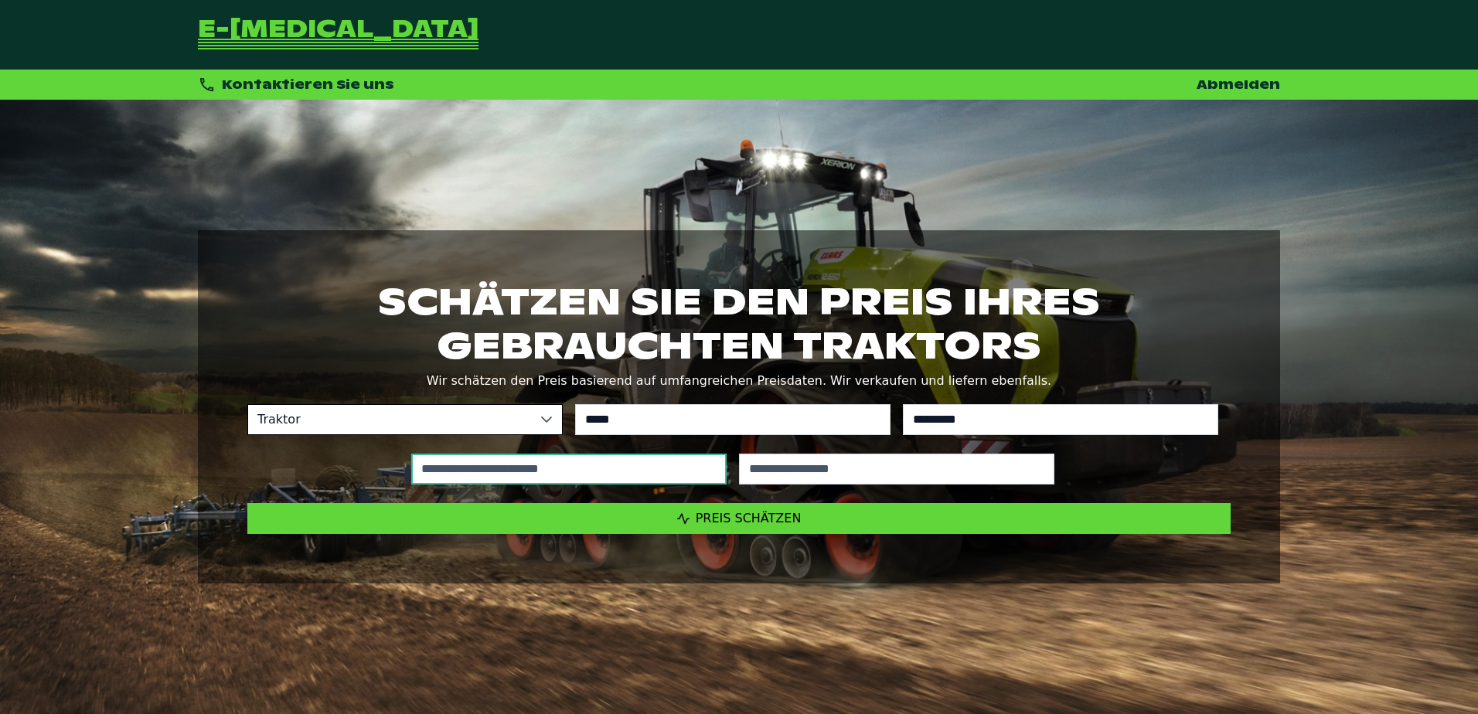
click at [713, 464] on input "text" at bounding box center [568, 469] width 315 height 31
type input "*"
type input "*****"
type input "****"
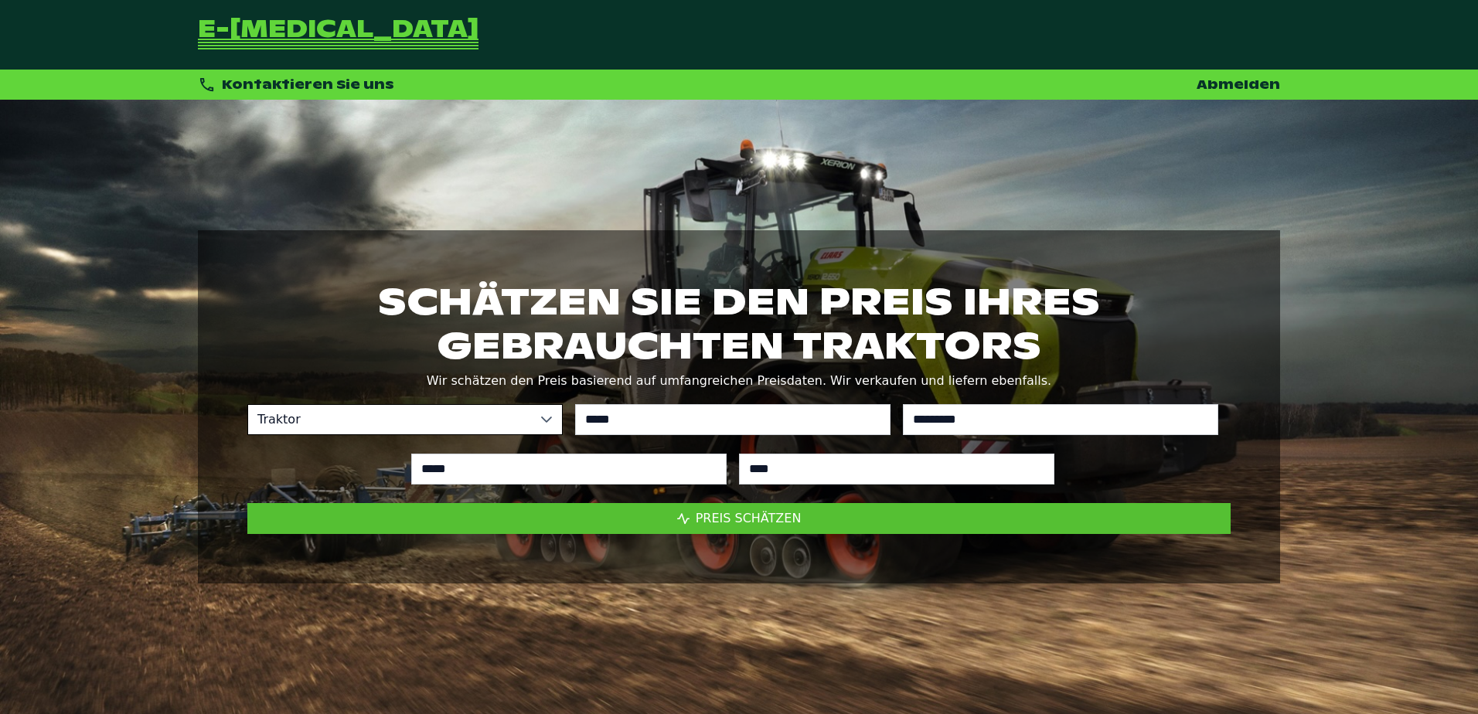
click at [701, 515] on span "Preis schätzen" at bounding box center [749, 518] width 106 height 15
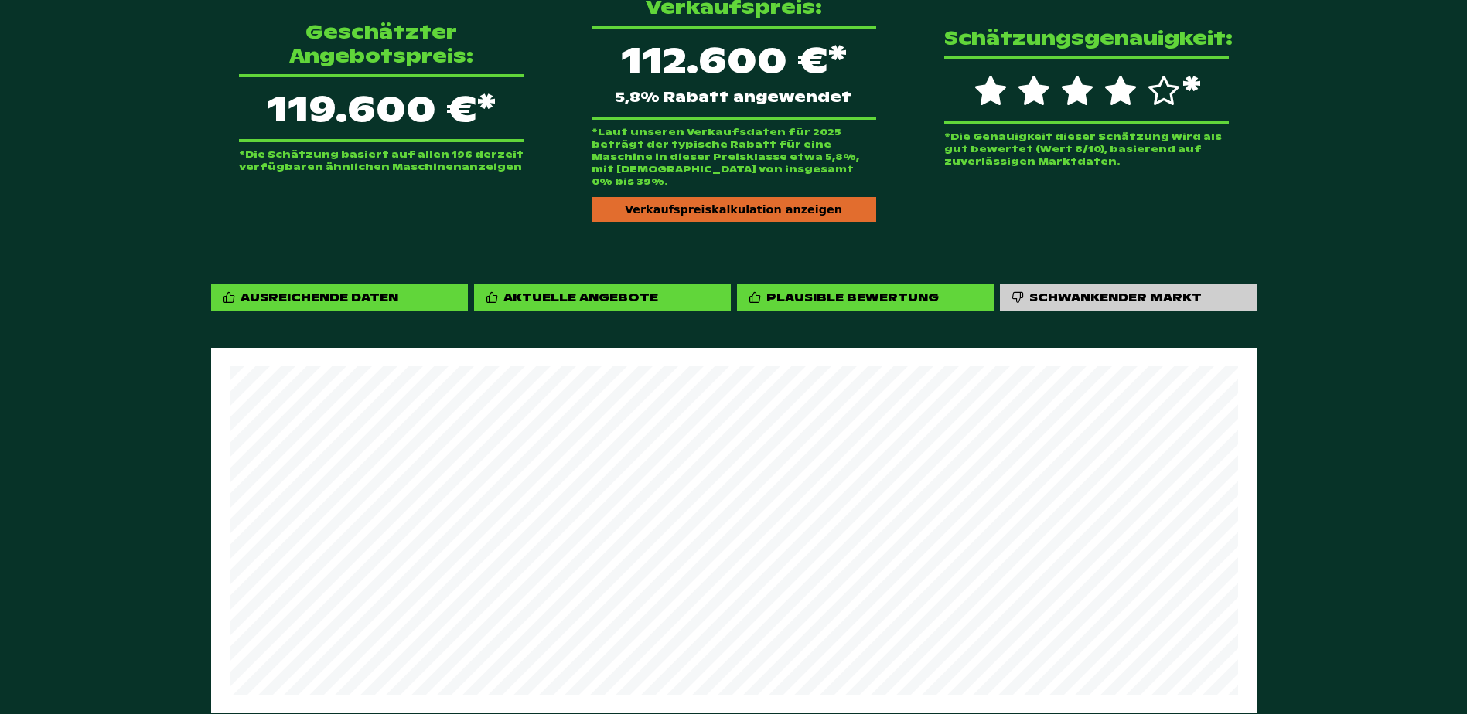
scroll to position [887, 0]
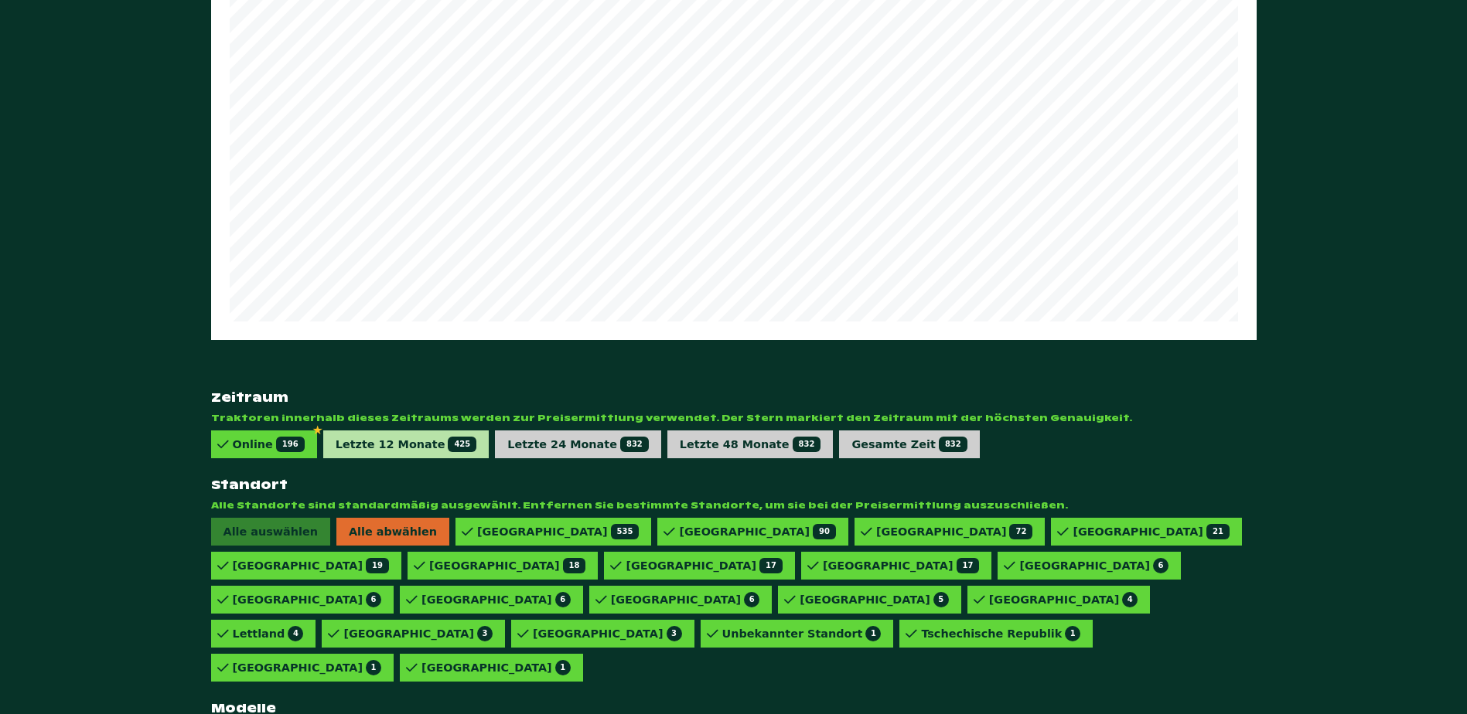
click at [428, 431] on div "Letzte 12 Monate 425" at bounding box center [406, 445] width 166 height 28
drag, startPoint x: 769, startPoint y: 666, endPoint x: 759, endPoint y: 667, distance: 10.9
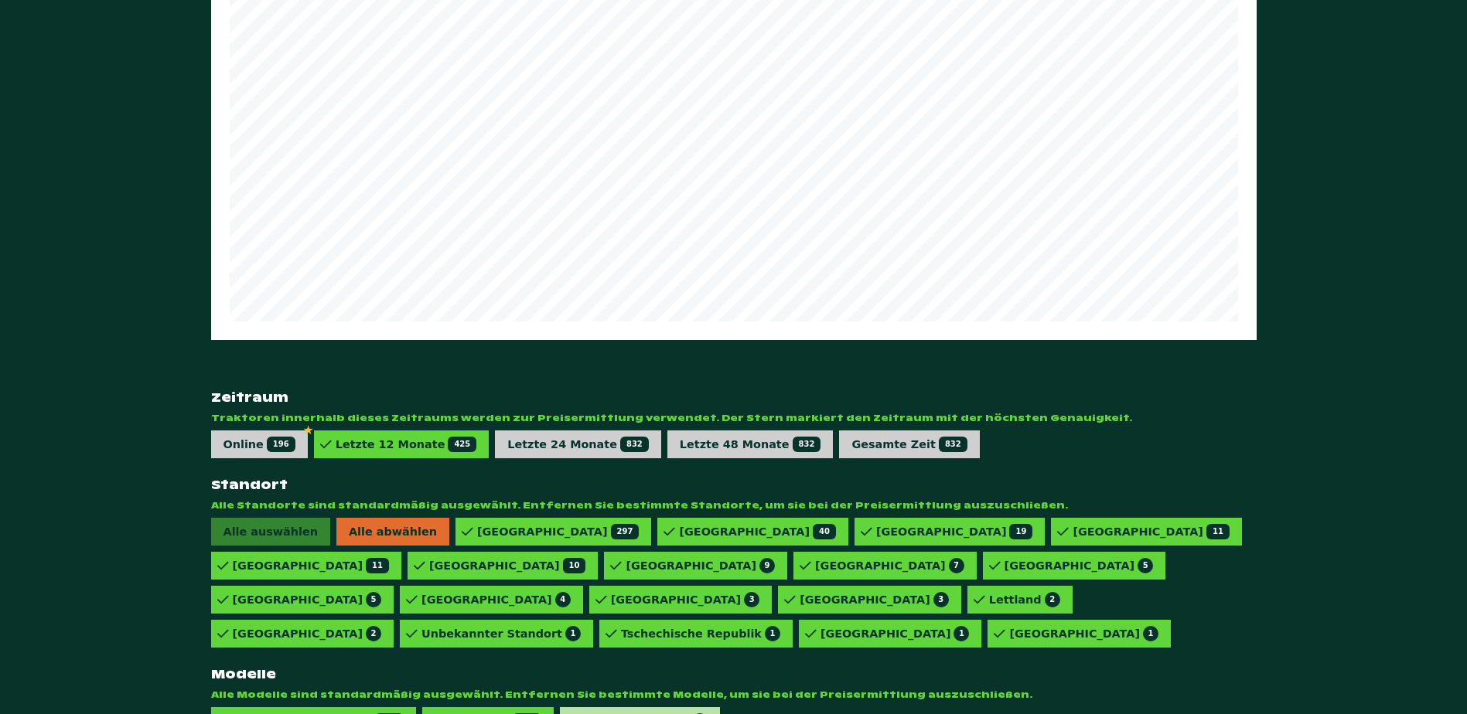
drag, startPoint x: 613, startPoint y: 666, endPoint x: 573, endPoint y: 669, distance: 40.3
click at [613, 714] on div "828 VARIO PROFI 6" at bounding box center [644, 721] width 126 height 15
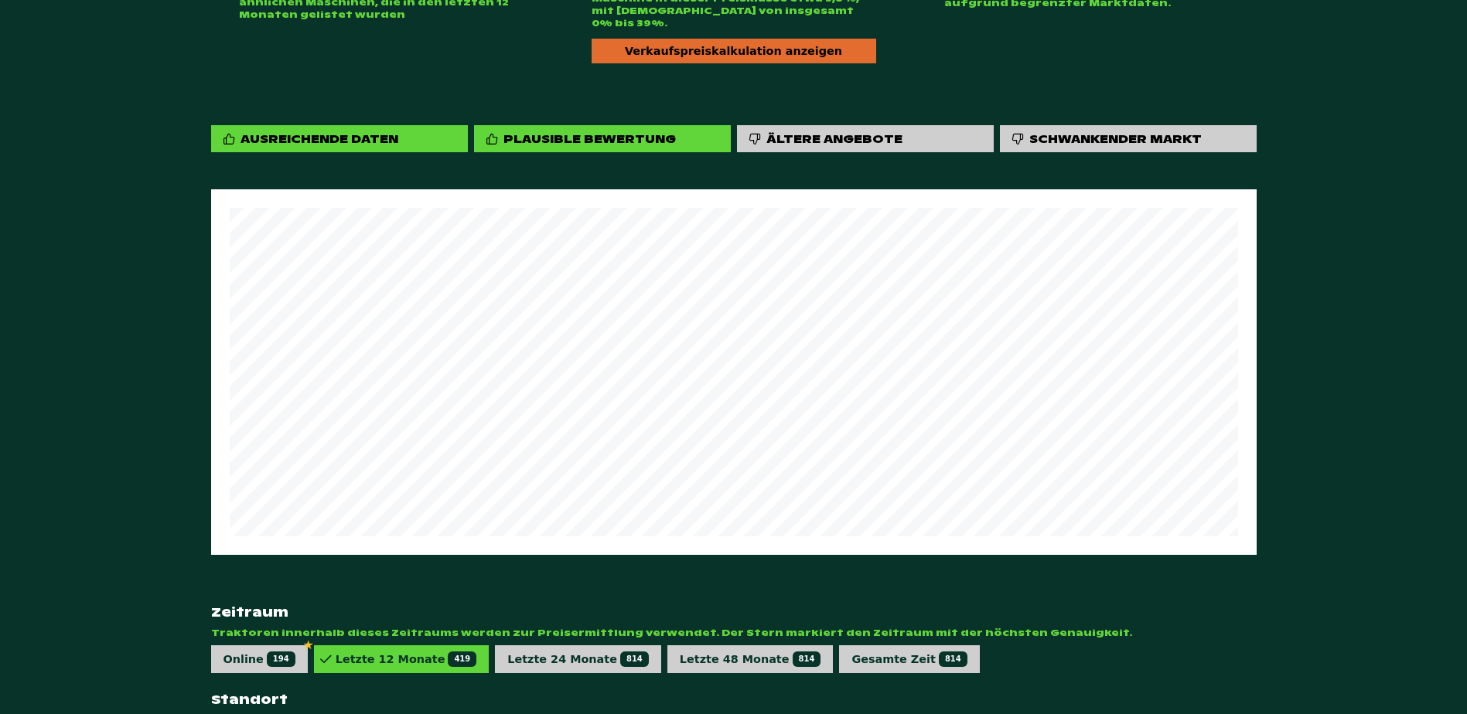
scroll to position [346, 0]
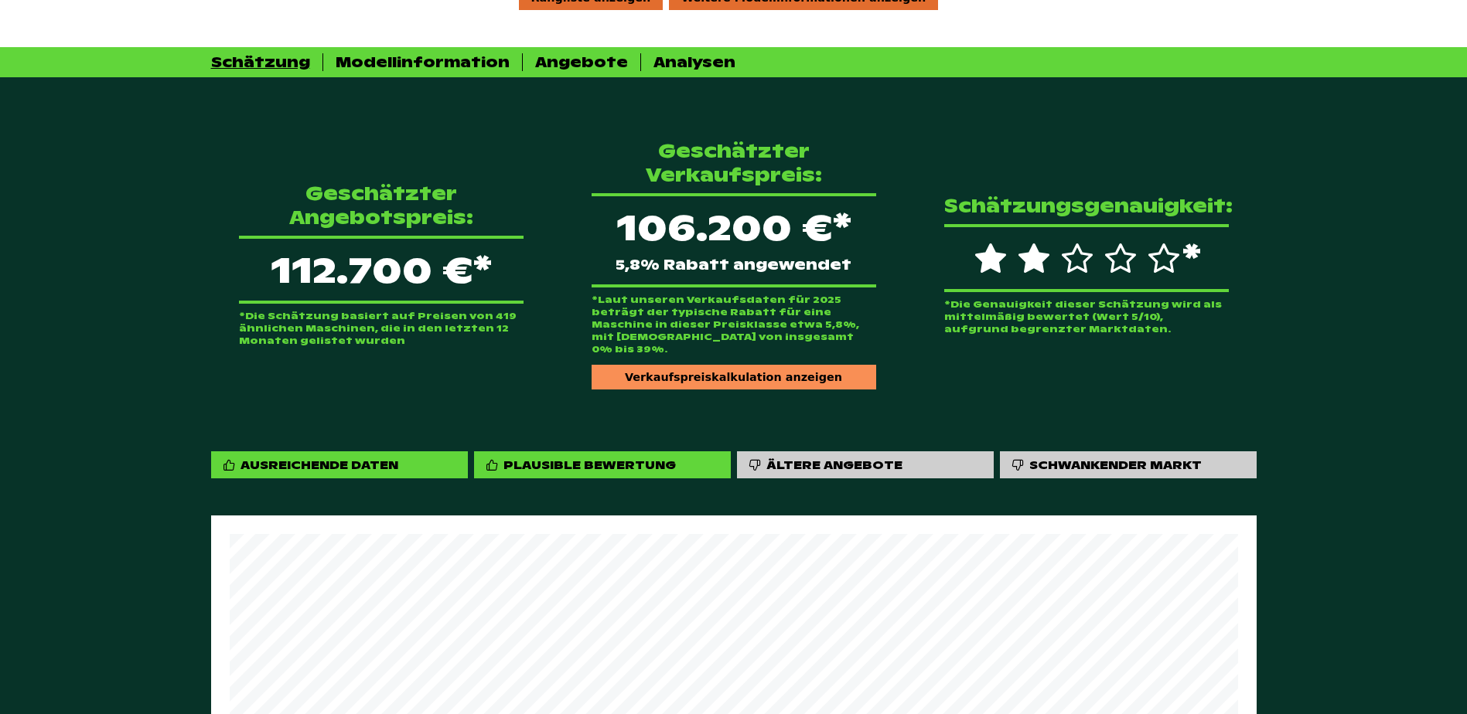
click at [716, 365] on div "Verkaufspreiskalkulation anzeigen" at bounding box center [734, 377] width 285 height 25
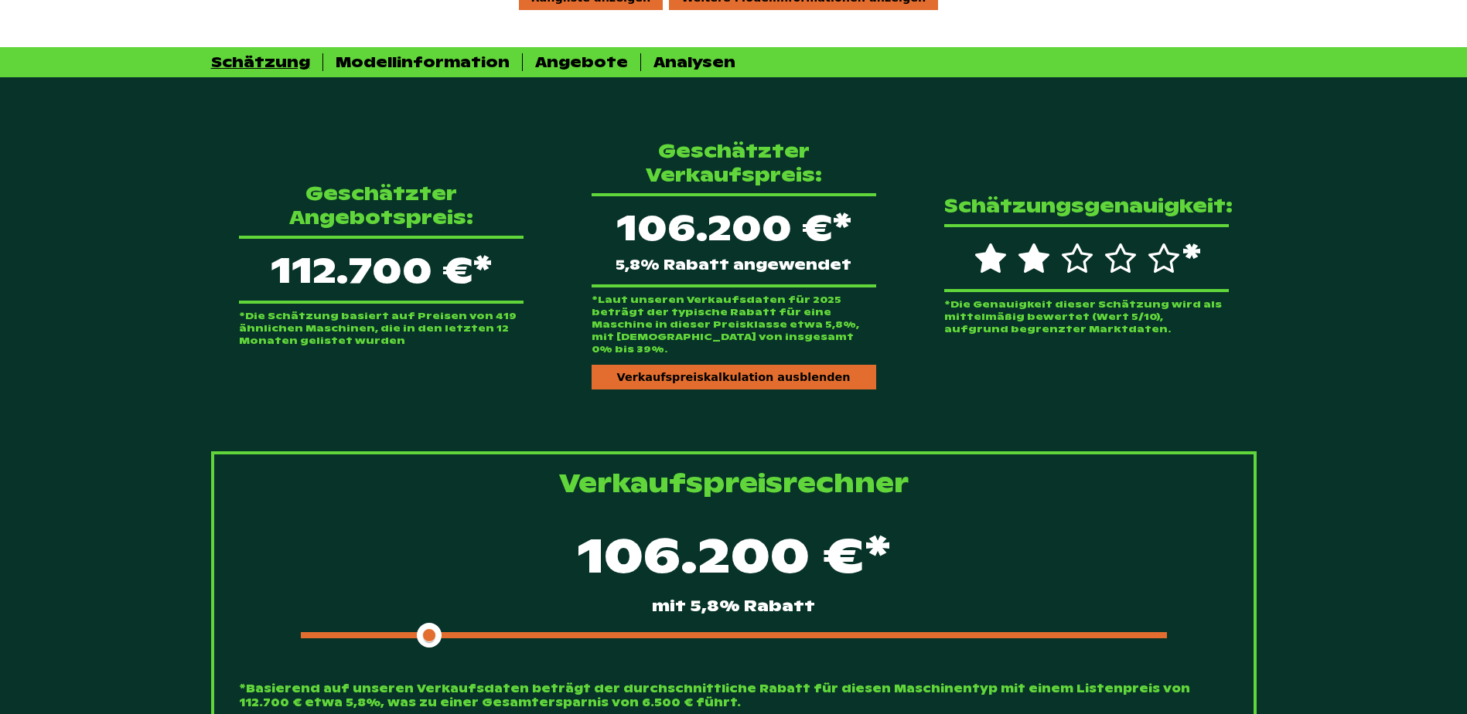
click at [593, 606] on div "106.200 €* mit 5,8% Rabatt" at bounding box center [734, 584] width 990 height 133
click at [588, 607] on div "106.200 €* mit 5,8% Rabatt" at bounding box center [734, 584] width 990 height 133
click at [557, 633] on div at bounding box center [734, 636] width 866 height 6
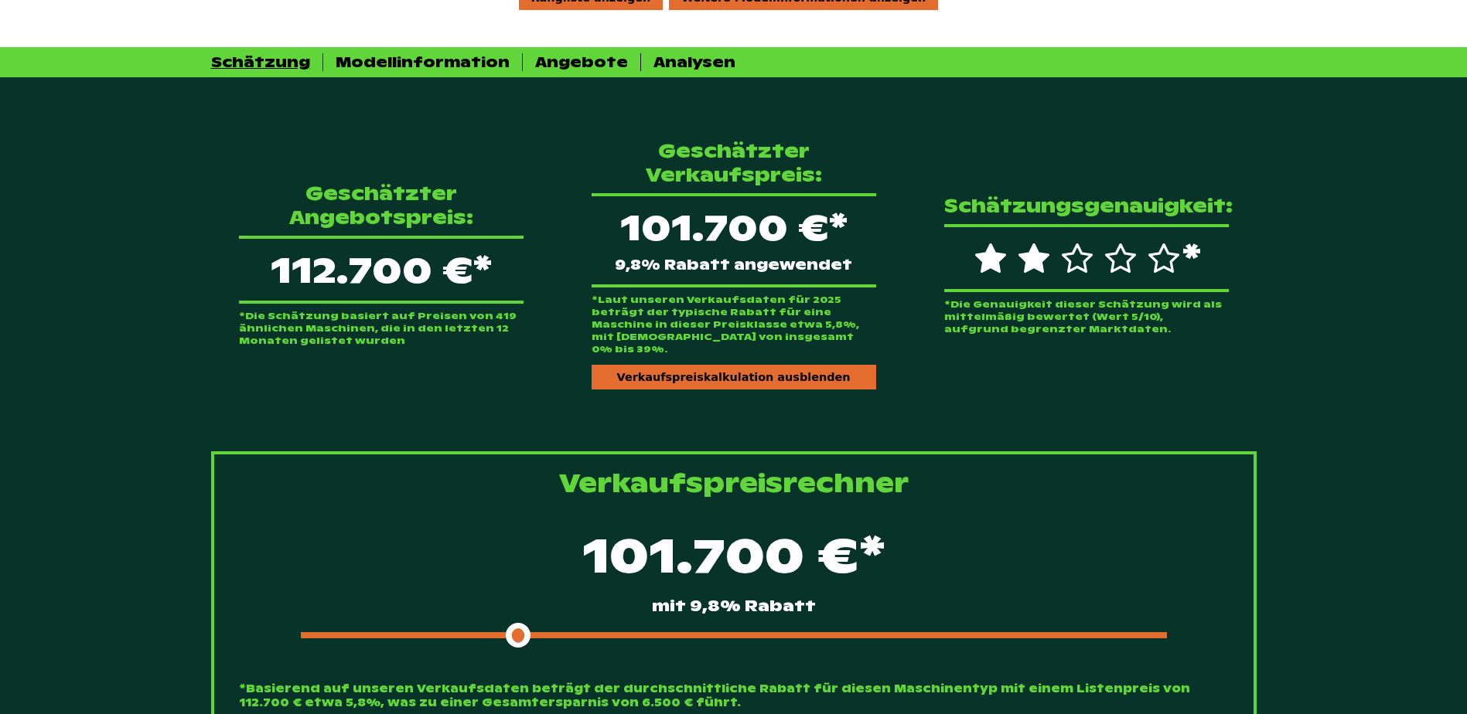
drag, startPoint x: 537, startPoint y: 612, endPoint x: 513, endPoint y: 610, distance: 24.0
click at [513, 623] on span at bounding box center [518, 635] width 25 height 25
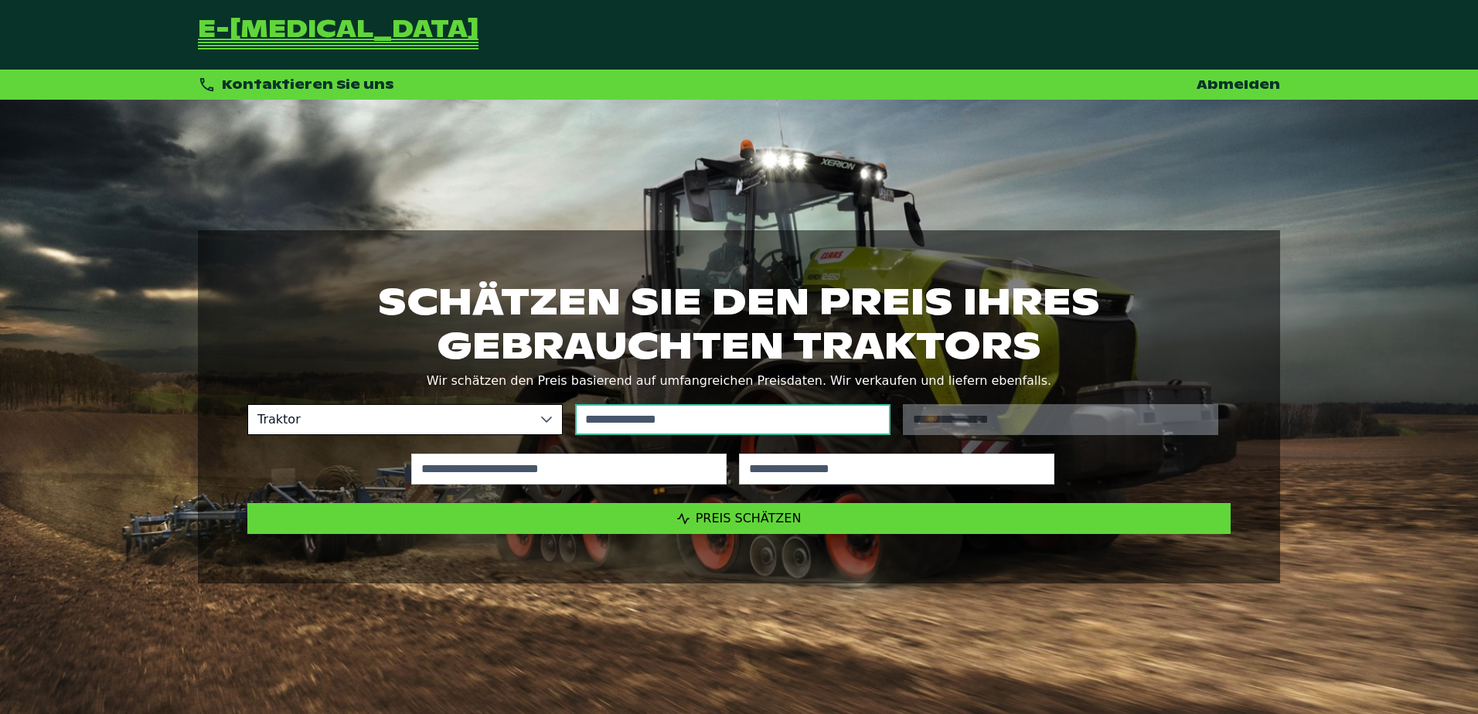
click at [680, 421] on input "text" at bounding box center [732, 419] width 315 height 31
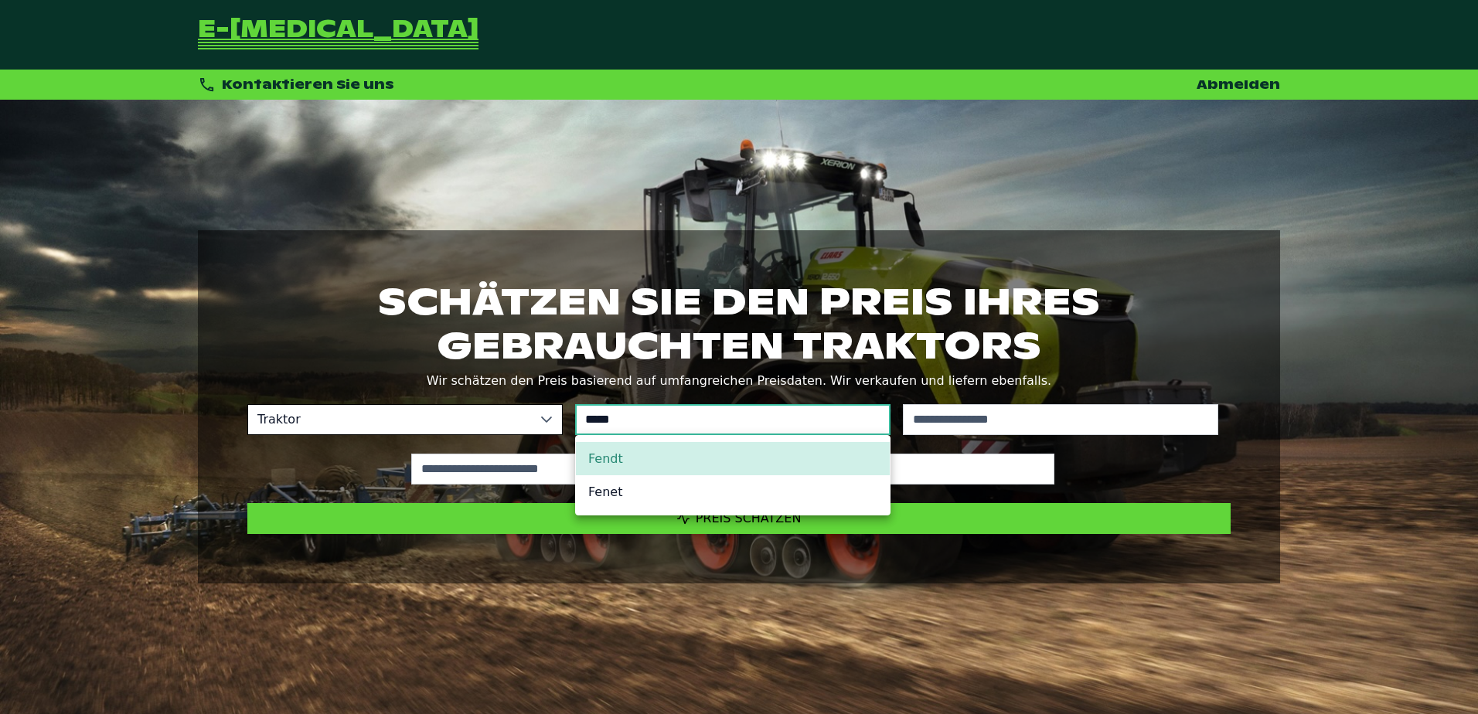
type input "*****"
click at [643, 462] on li "Fendt" at bounding box center [733, 458] width 314 height 33
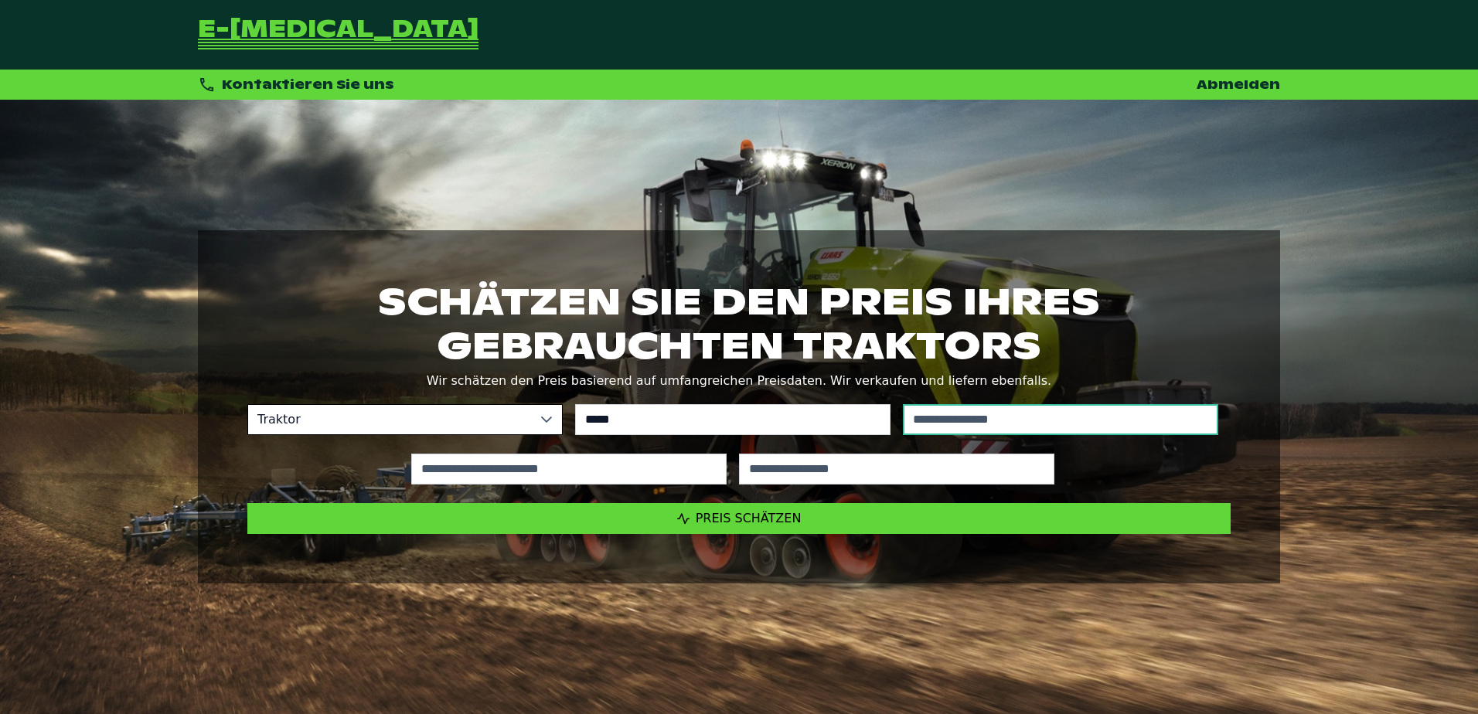
click at [1072, 404] on input "text" at bounding box center [1060, 419] width 315 height 31
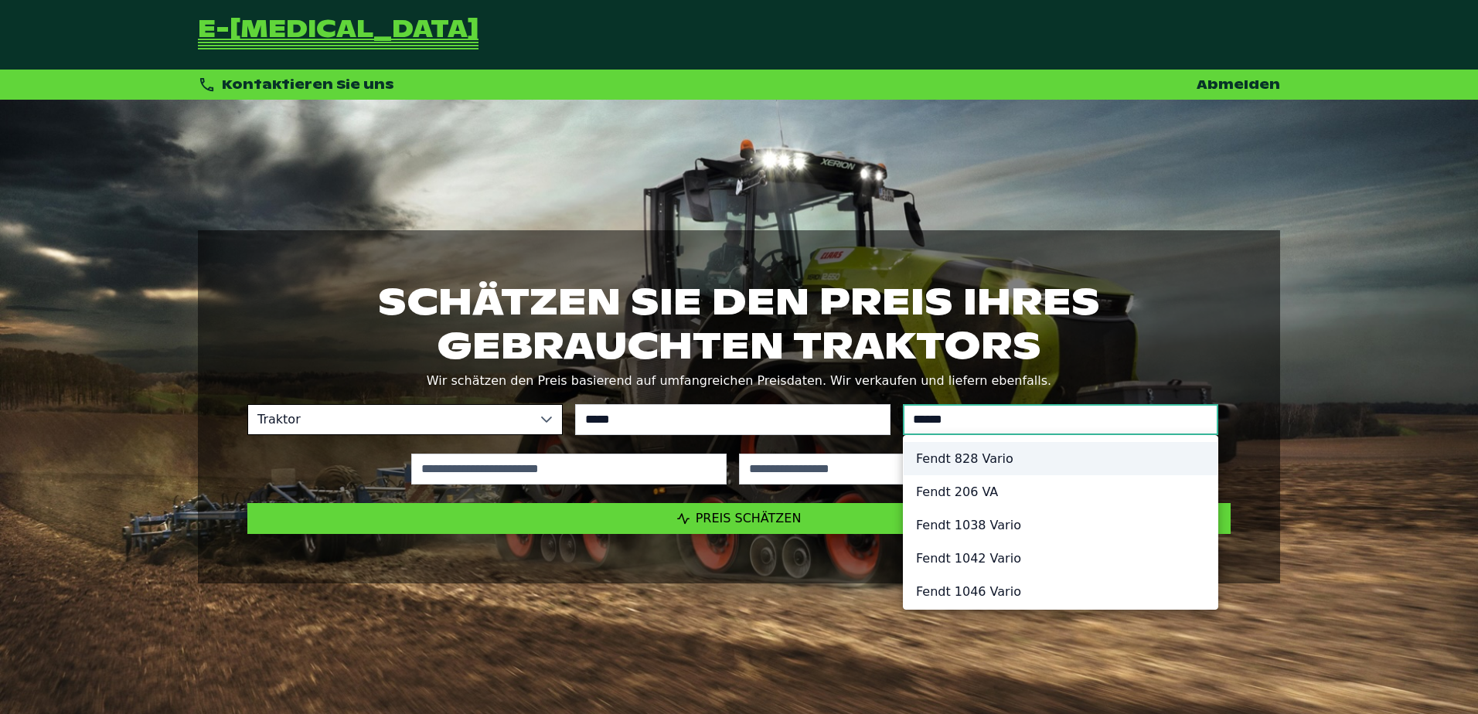
type input "******"
click at [1008, 455] on li "Fendt 828 Vario" at bounding box center [1061, 458] width 314 height 33
type input "*********"
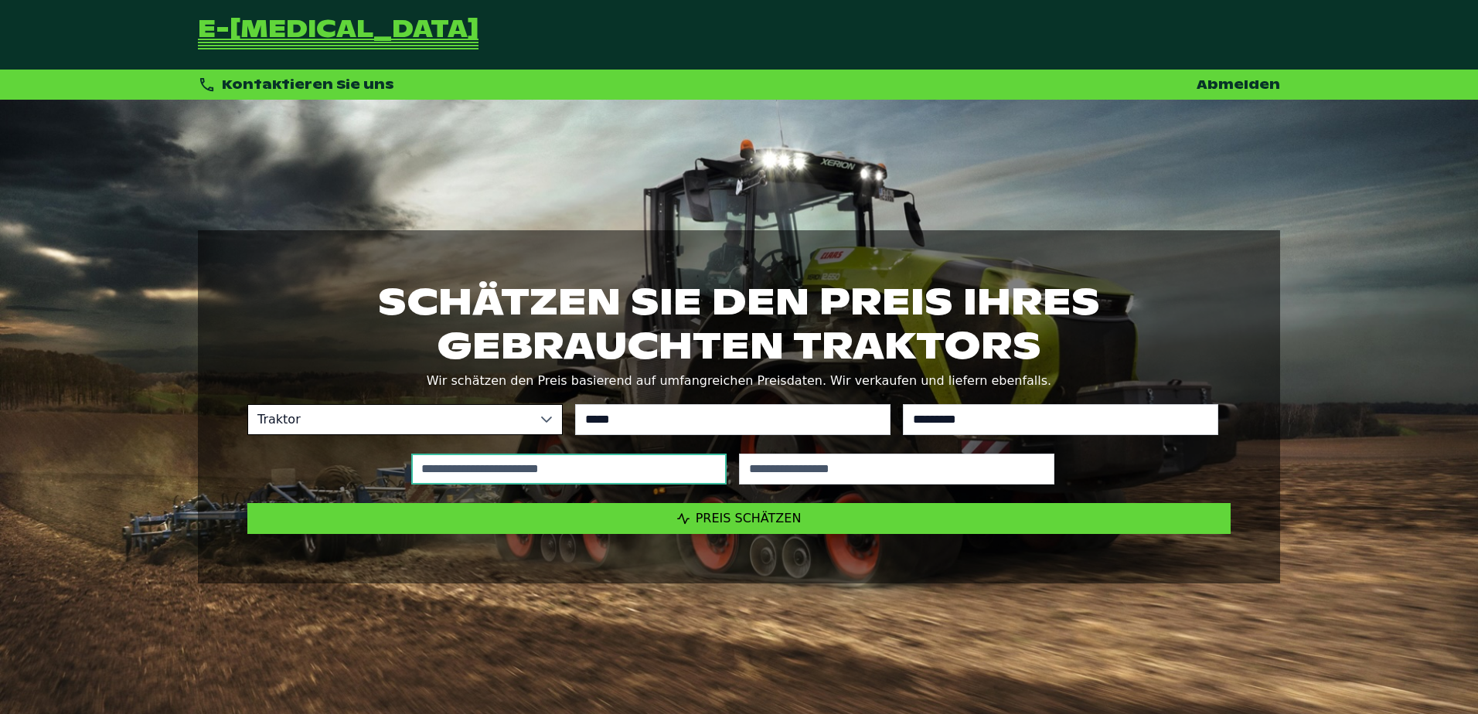
click at [561, 469] on input "text" at bounding box center [568, 469] width 315 height 31
type input "*****"
type input "****"
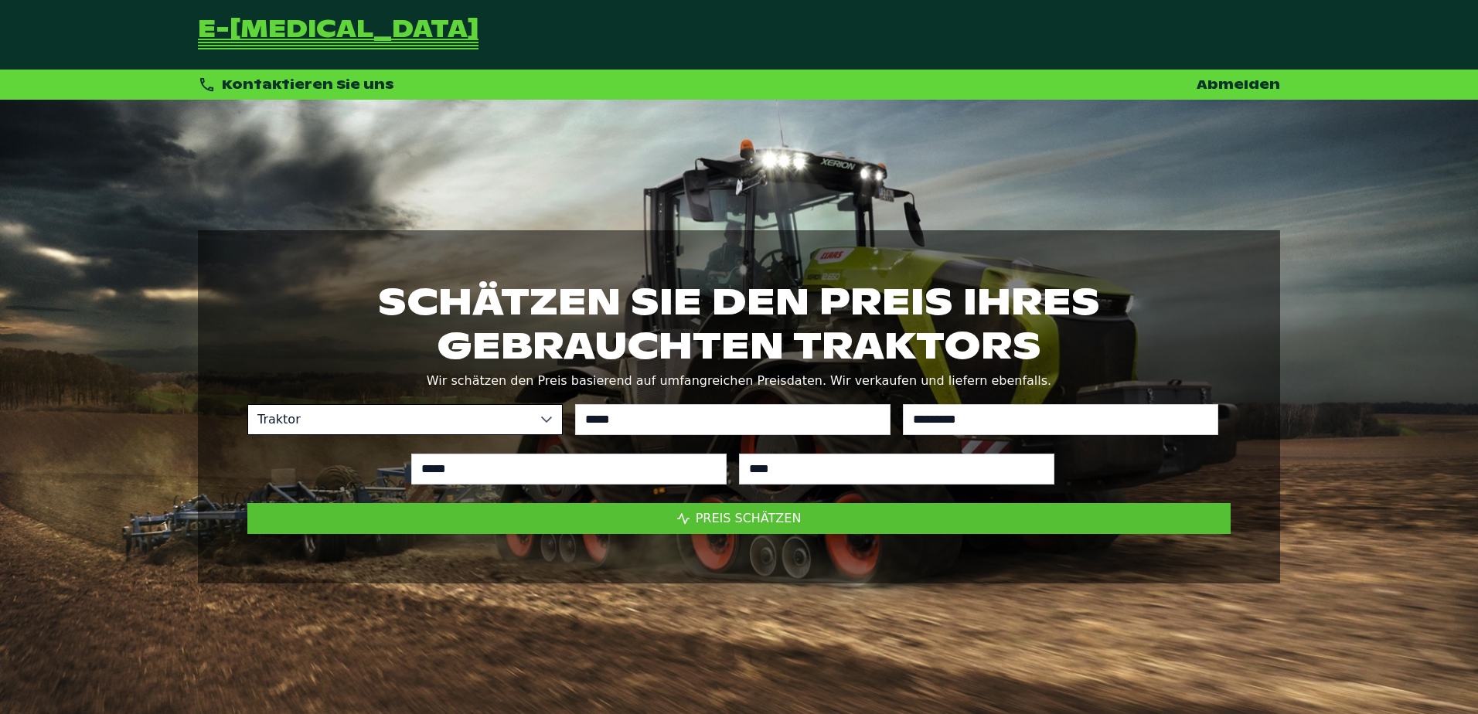
click at [713, 515] on span "Preis schätzen" at bounding box center [749, 518] width 106 height 15
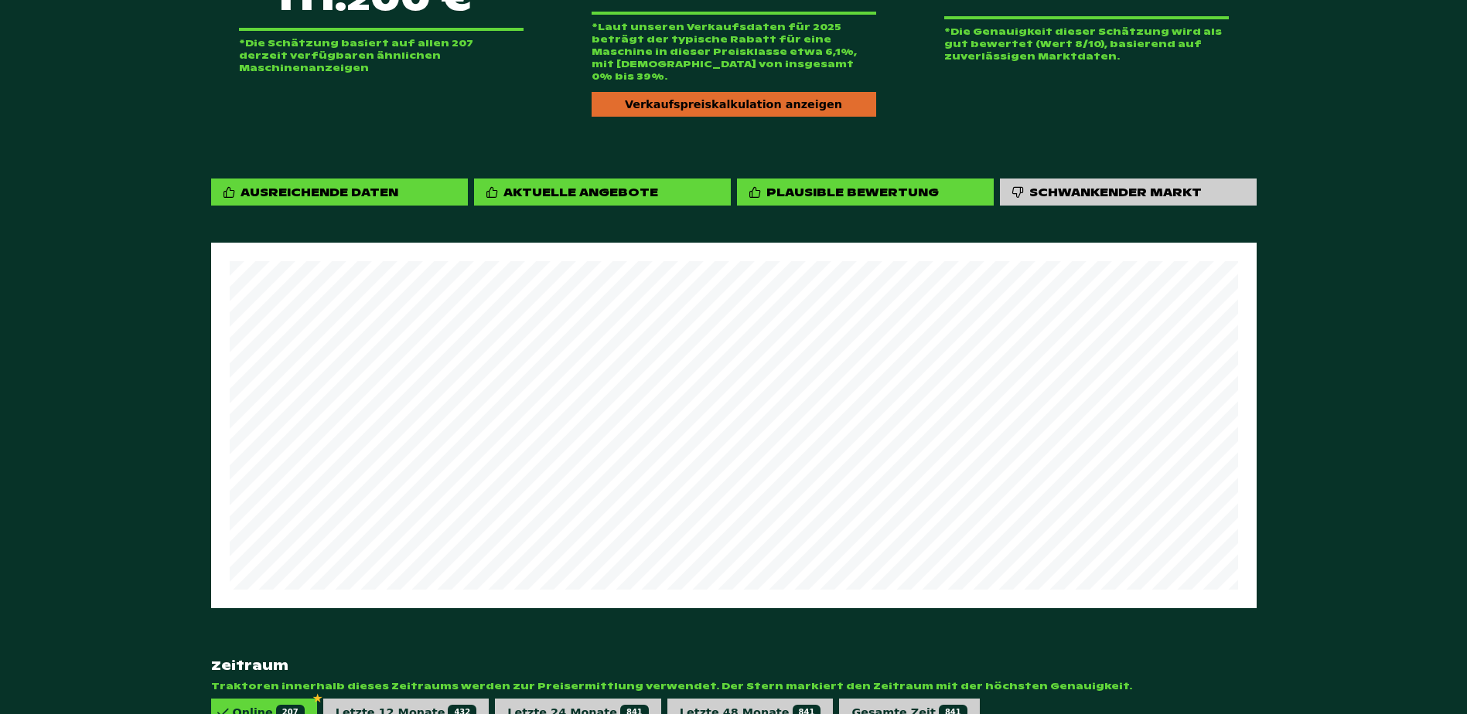
scroll to position [921, 0]
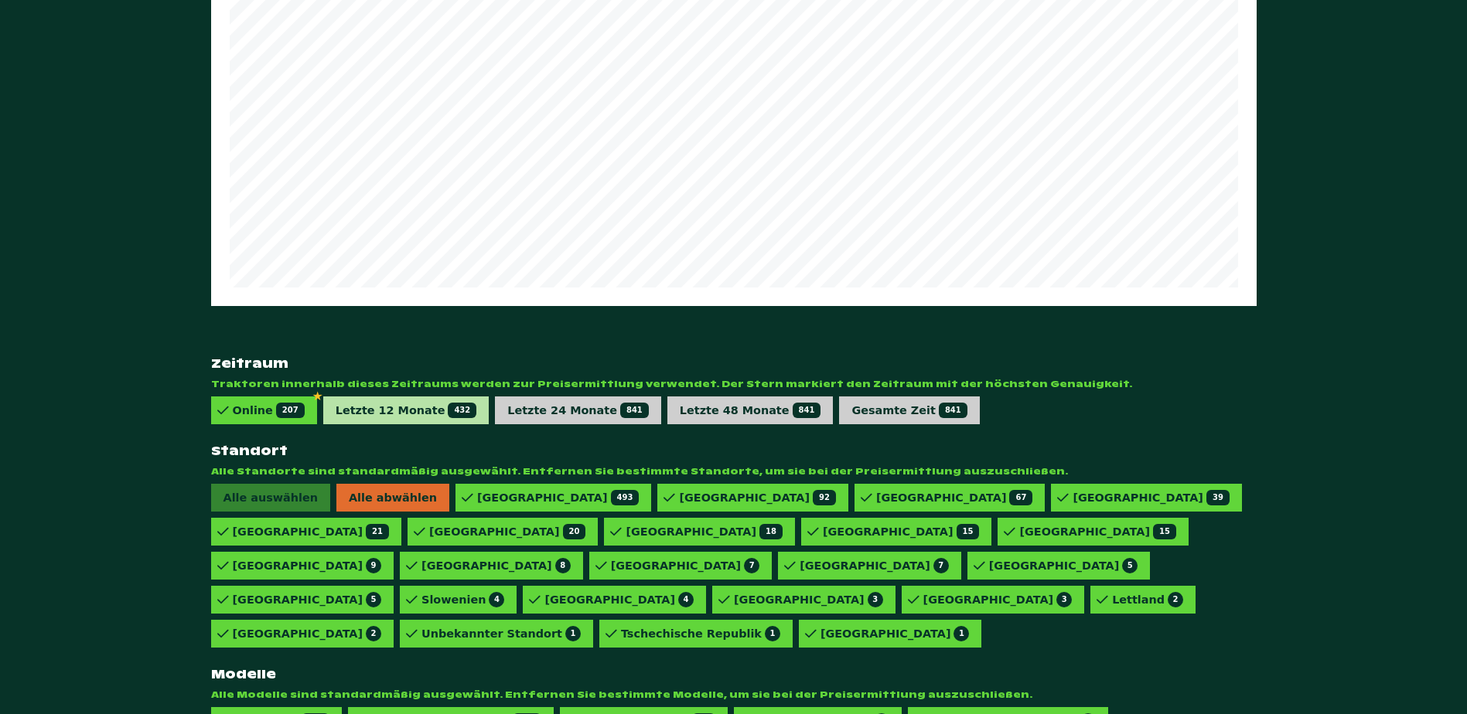
click at [403, 403] on div "Letzte 12 Monate 432" at bounding box center [407, 410] width 142 height 15
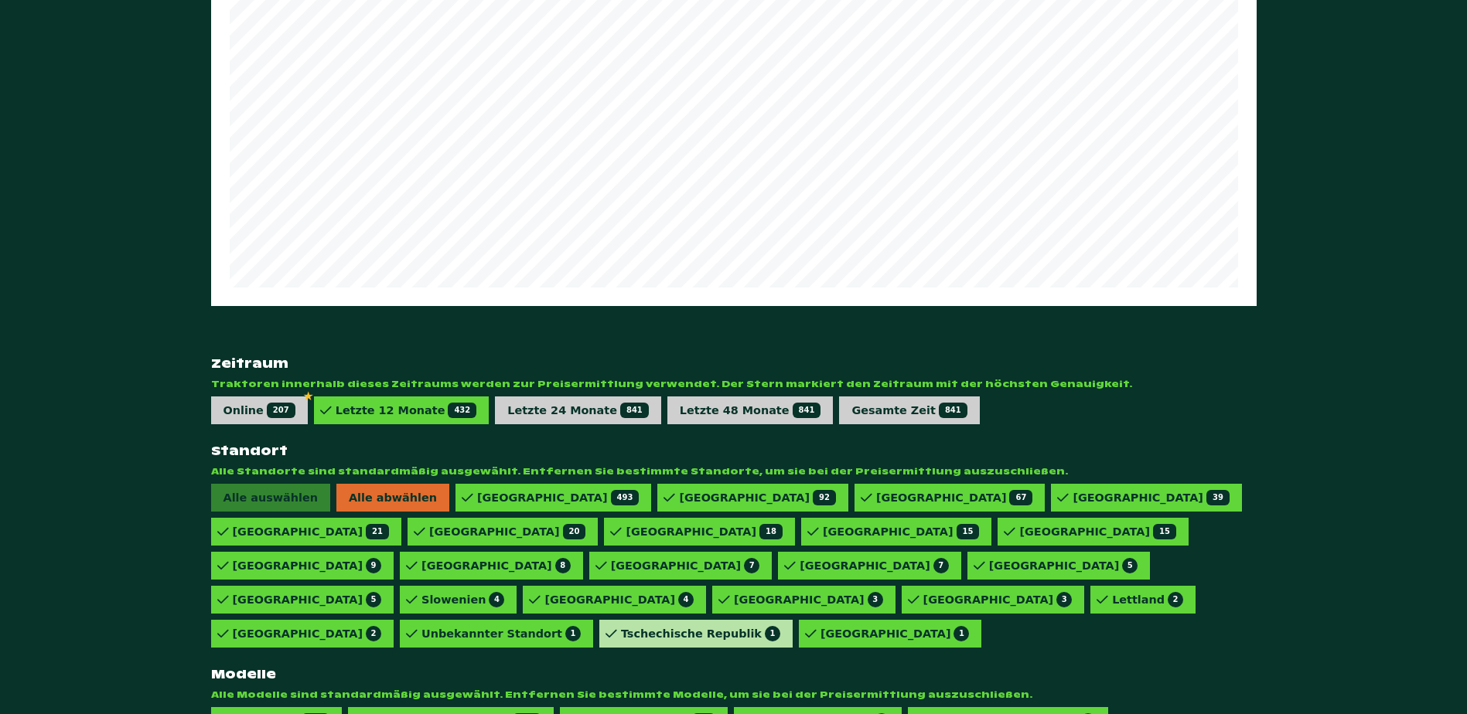
scroll to position [887, 0]
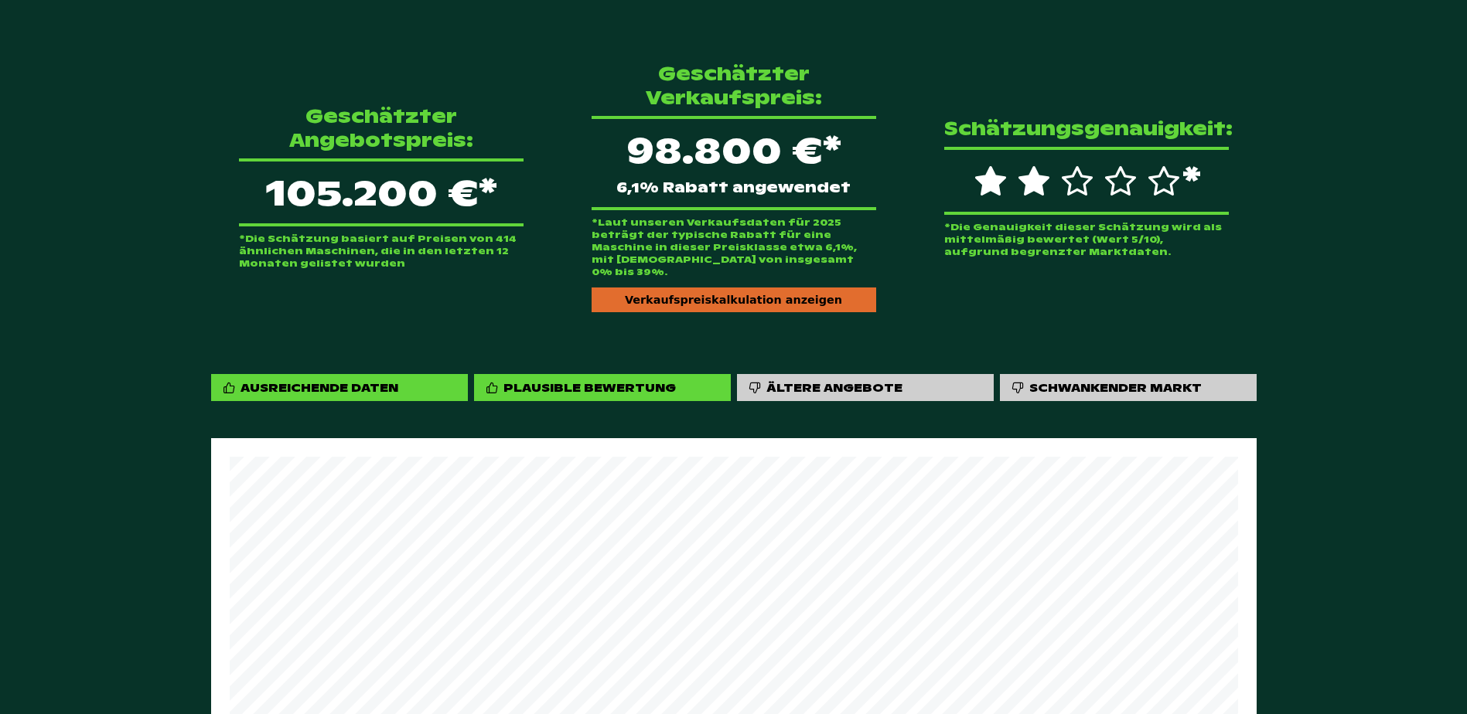
scroll to position [346, 0]
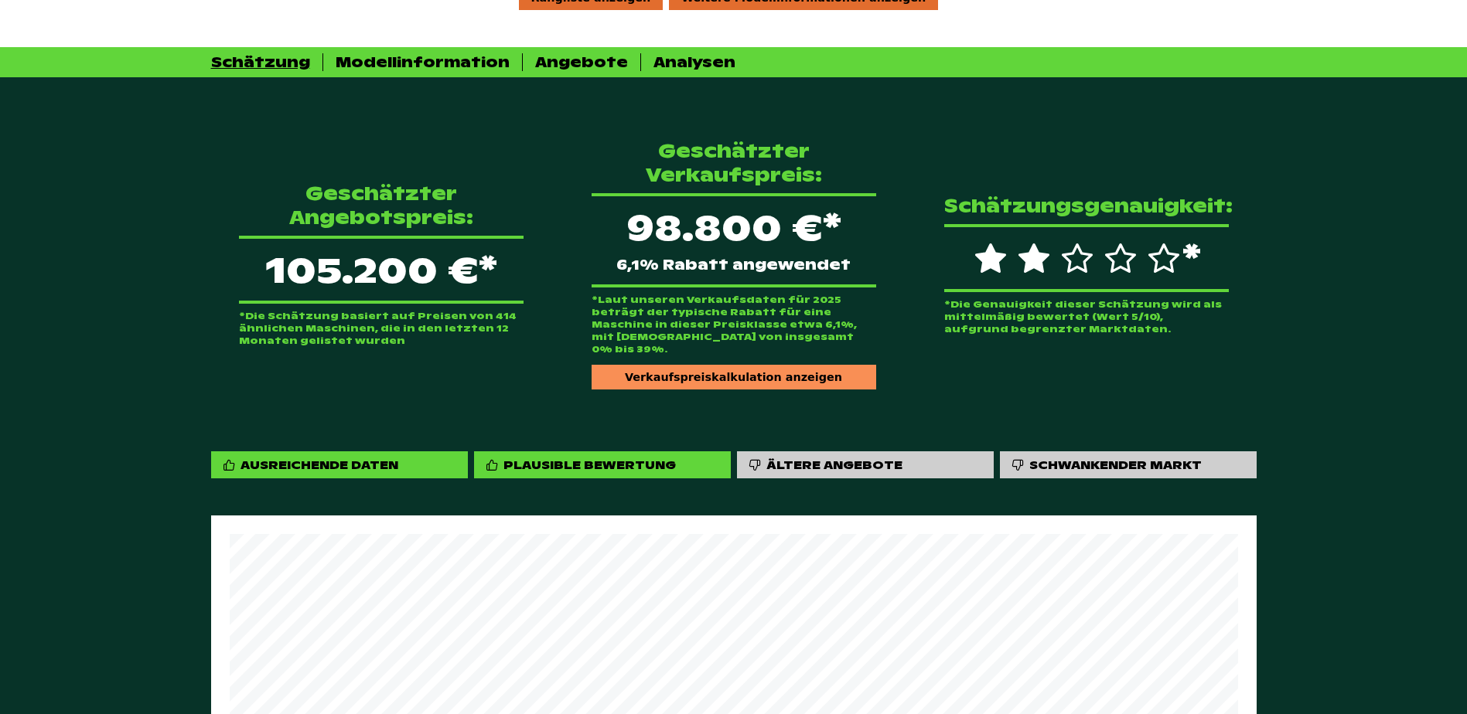
click at [770, 365] on div "Verkaufspreiskalkulation anzeigen" at bounding box center [734, 377] width 285 height 25
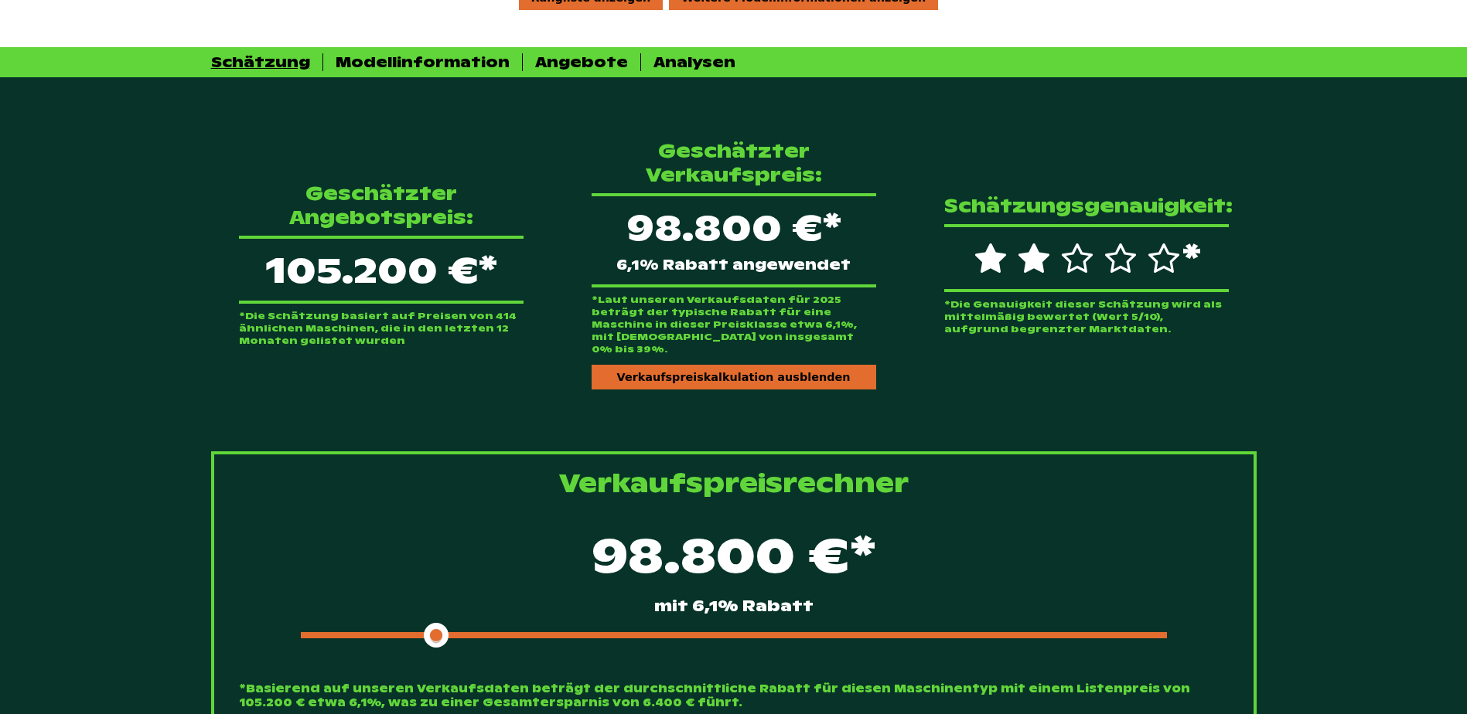
click at [575, 633] on div at bounding box center [734, 636] width 866 height 6
click at [540, 633] on span at bounding box center [435, 636] width 268 height 6
click at [520, 633] on span at bounding box center [424, 636] width 247 height 6
click at [227, 287] on div "Geschätzter Angebotspreis: 105.200 €* *Die Schätzung basiert auf Preisen von 41…" at bounding box center [381, 264] width 334 height 215
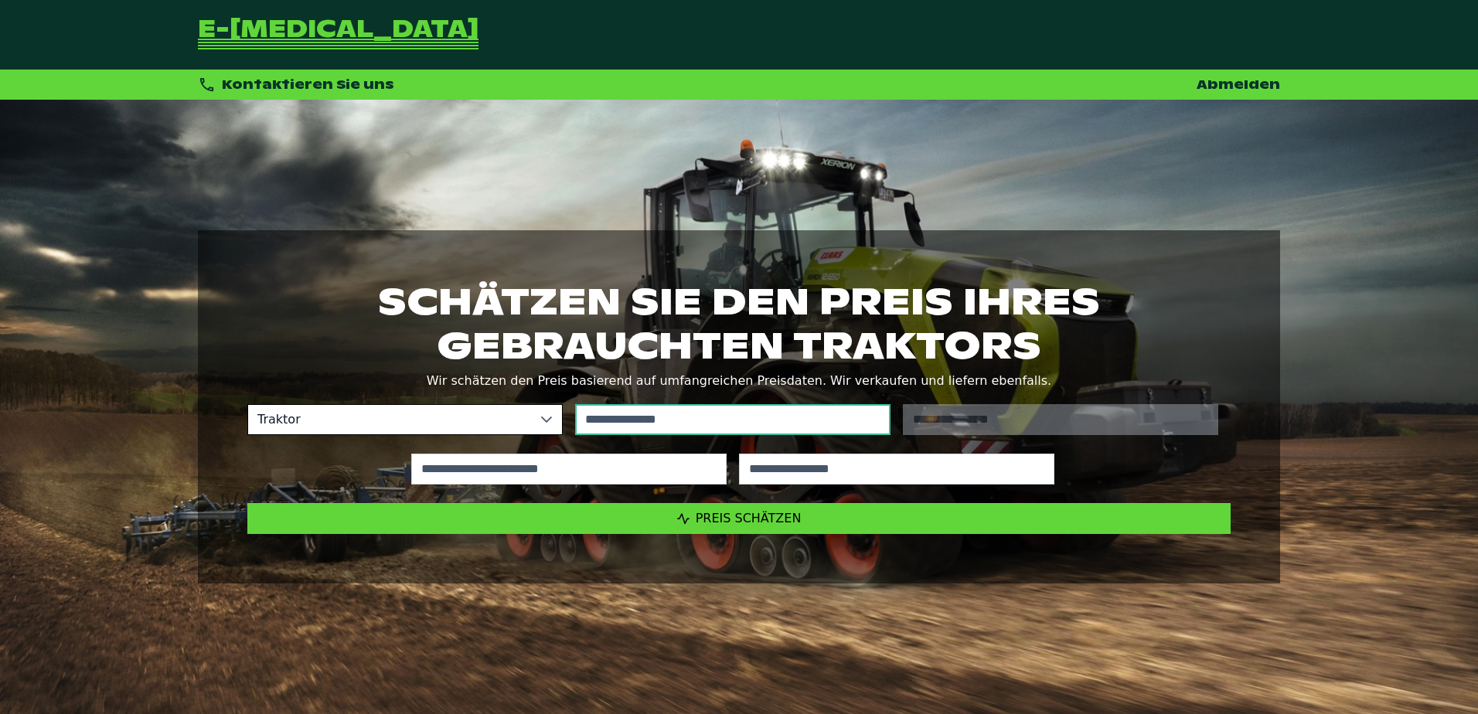
click at [697, 427] on input "text" at bounding box center [732, 419] width 315 height 31
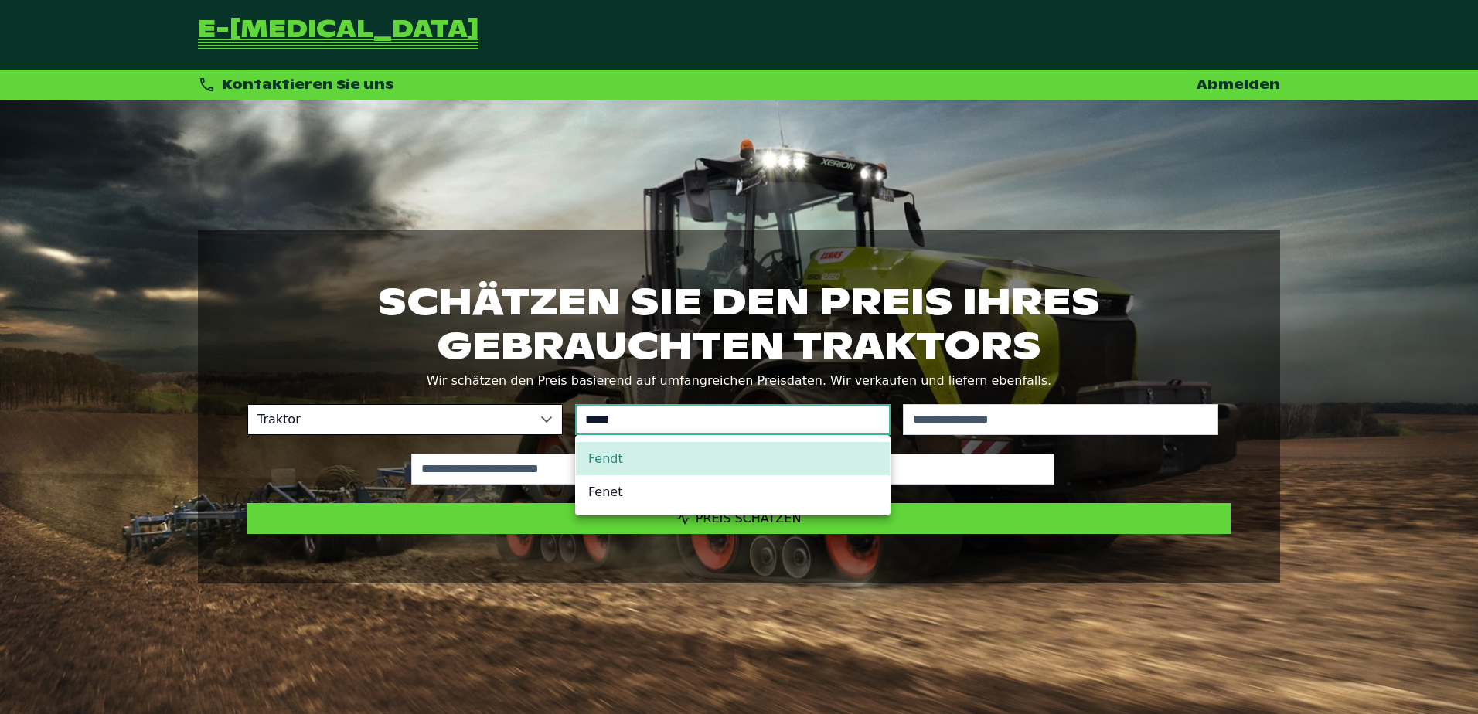
type input "*****"
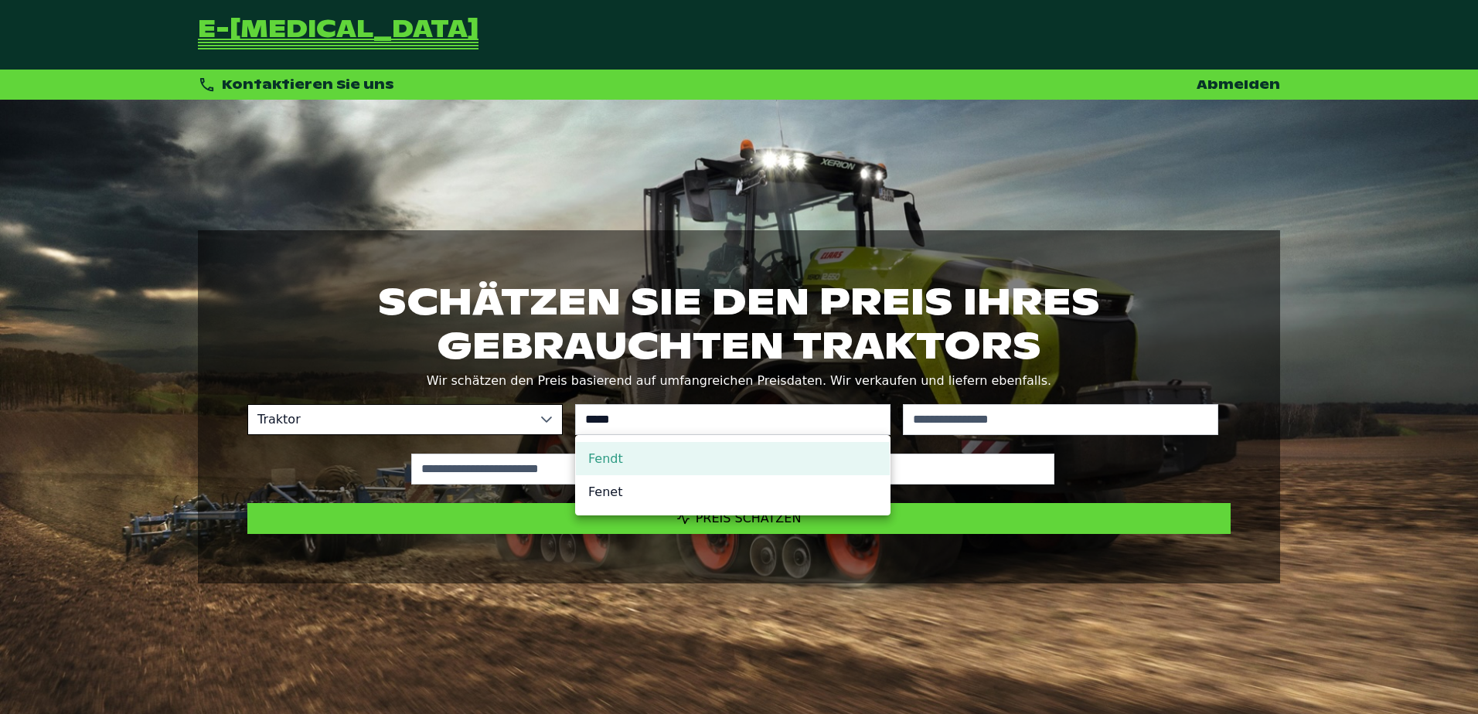
click at [613, 456] on li "Fendt" at bounding box center [733, 458] width 314 height 33
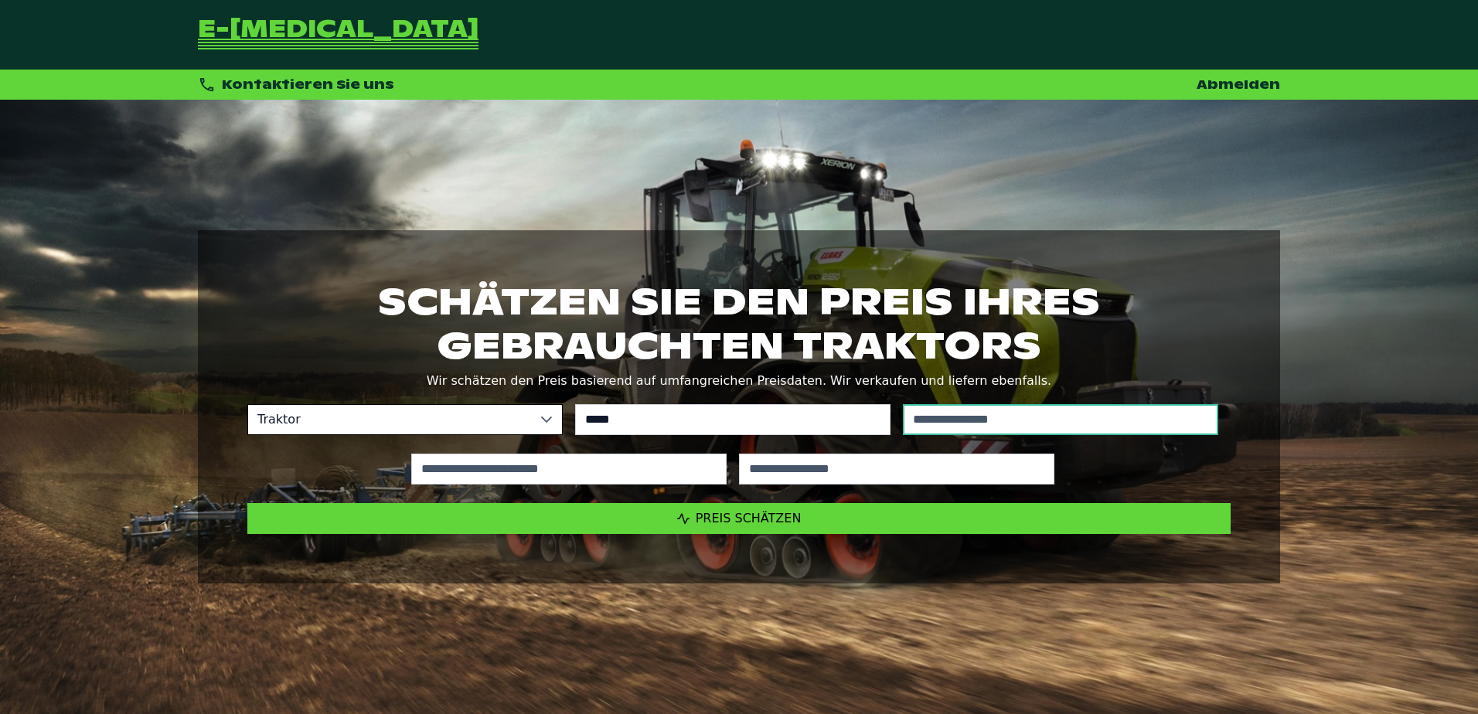
click at [1075, 414] on input "text" at bounding box center [1060, 419] width 315 height 31
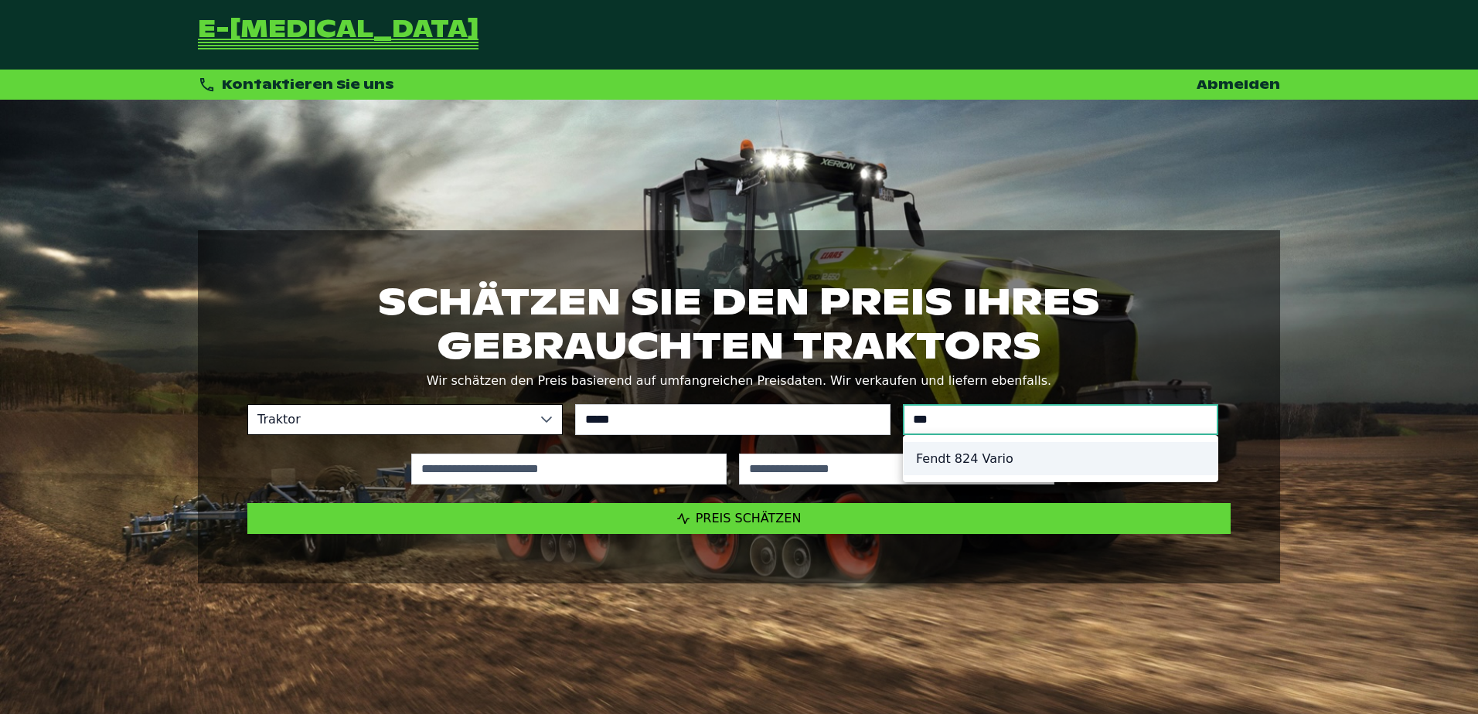
type input "***"
click at [950, 471] on li "Fendt 824 Vario" at bounding box center [1061, 458] width 314 height 33
type input "*********"
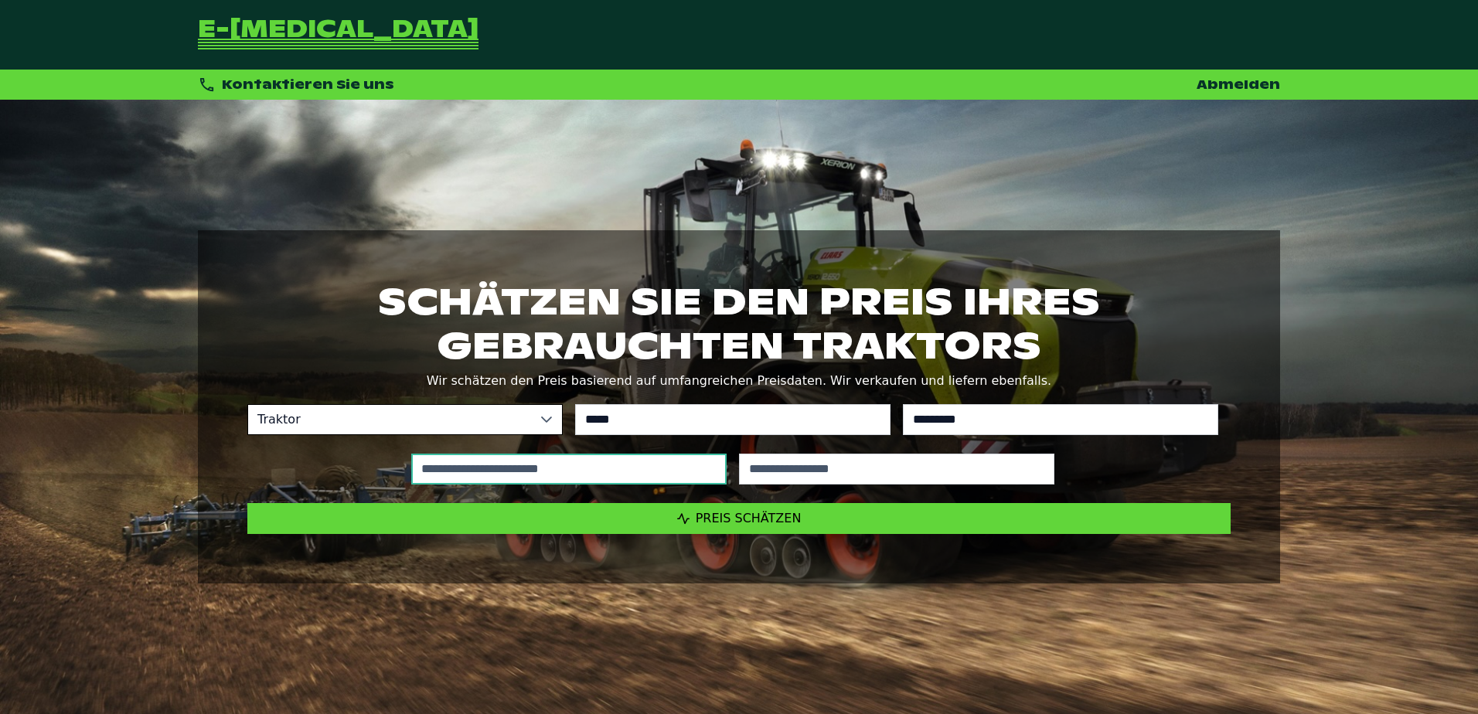
click at [648, 461] on input "text" at bounding box center [568, 469] width 315 height 31
type input "*****"
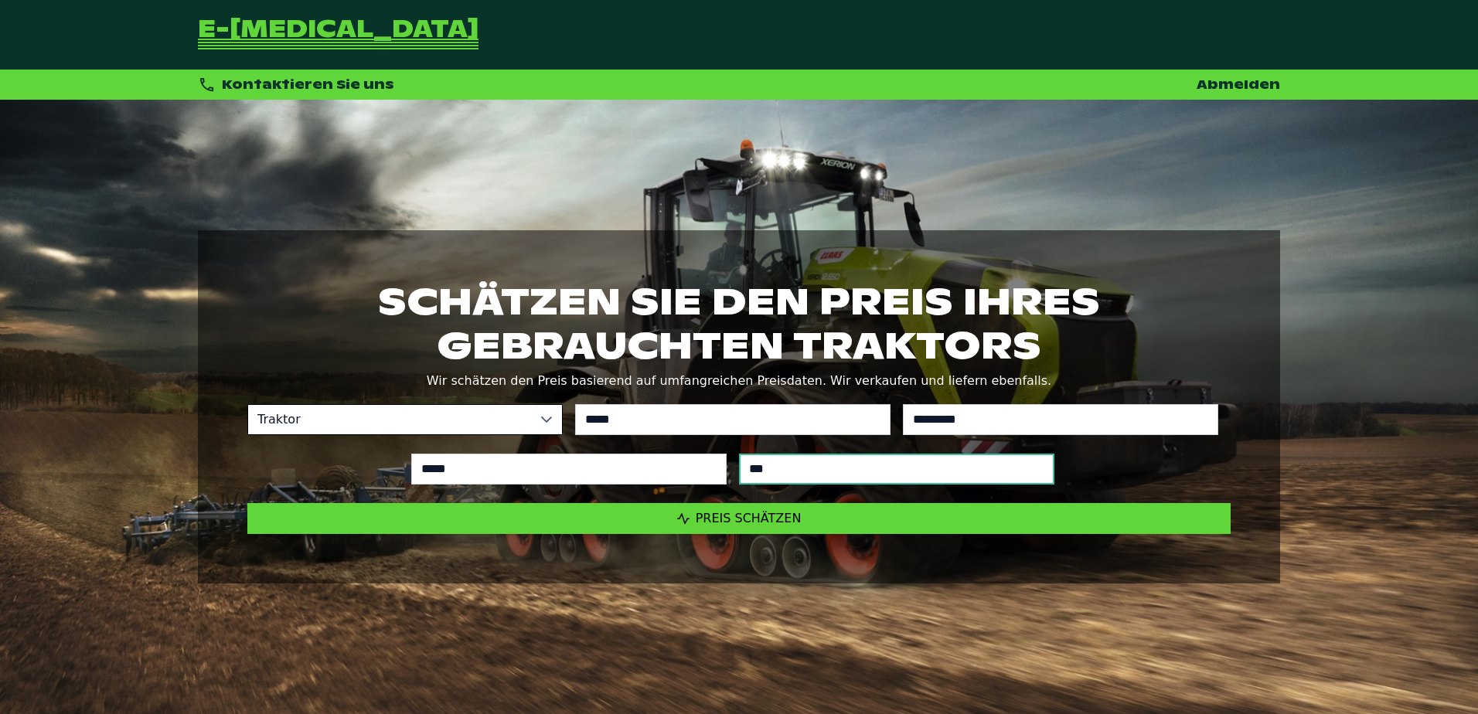
type input "****"
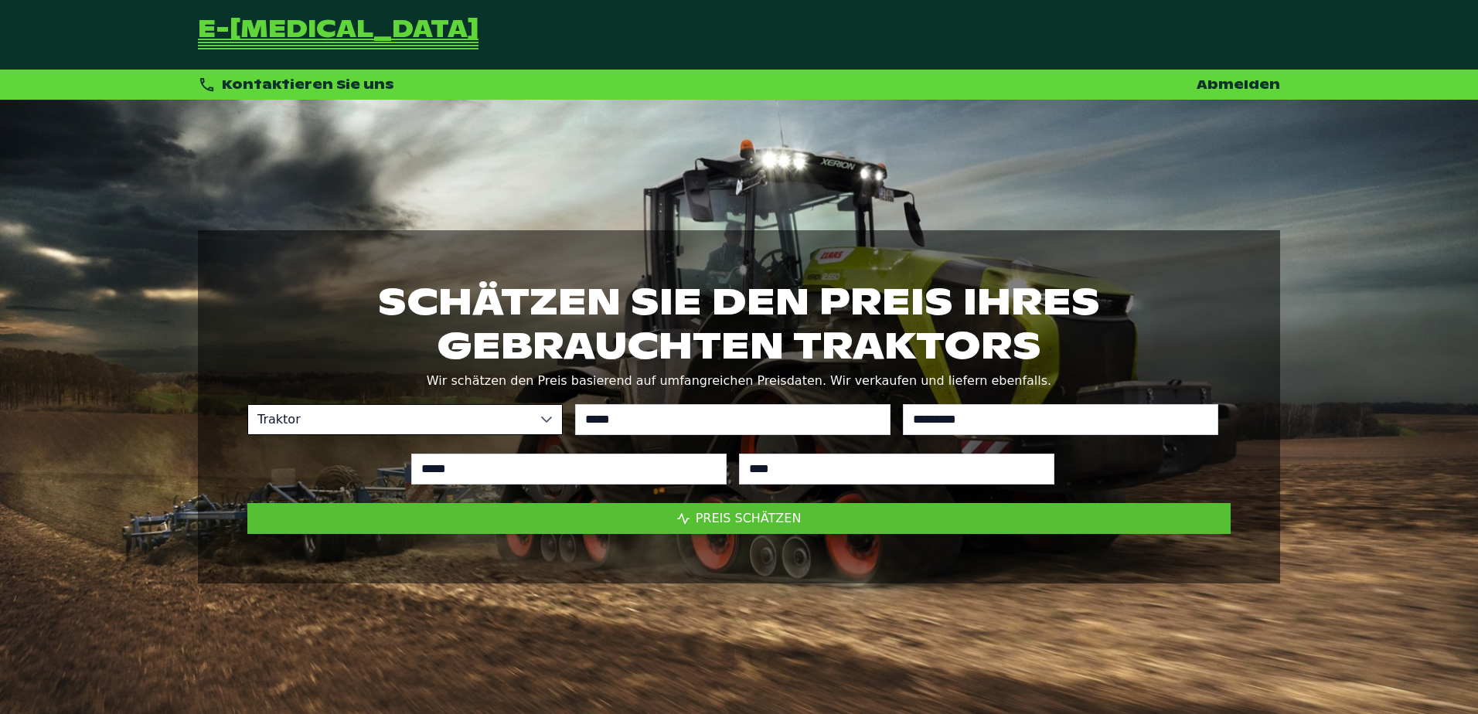
click at [738, 529] on button "Preis schätzen" at bounding box center [739, 518] width 984 height 31
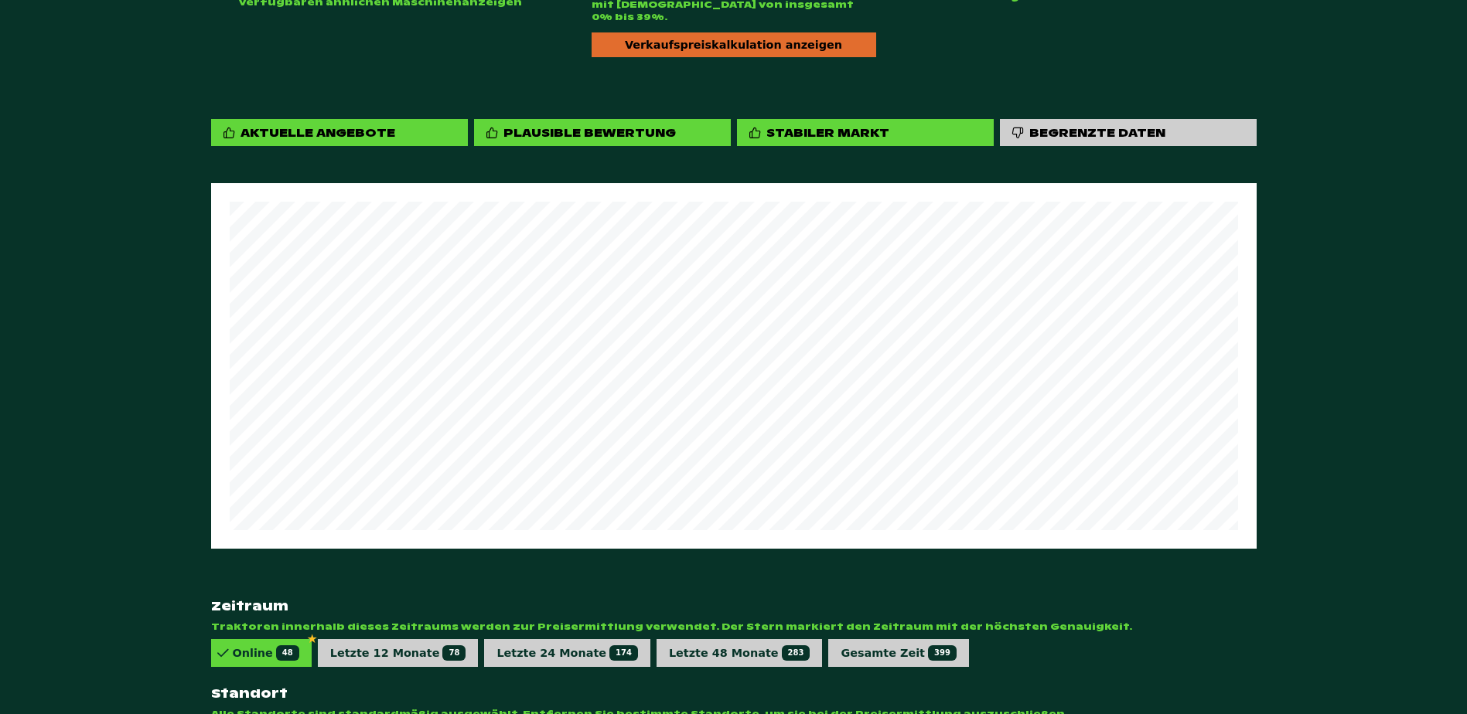
scroll to position [853, 0]
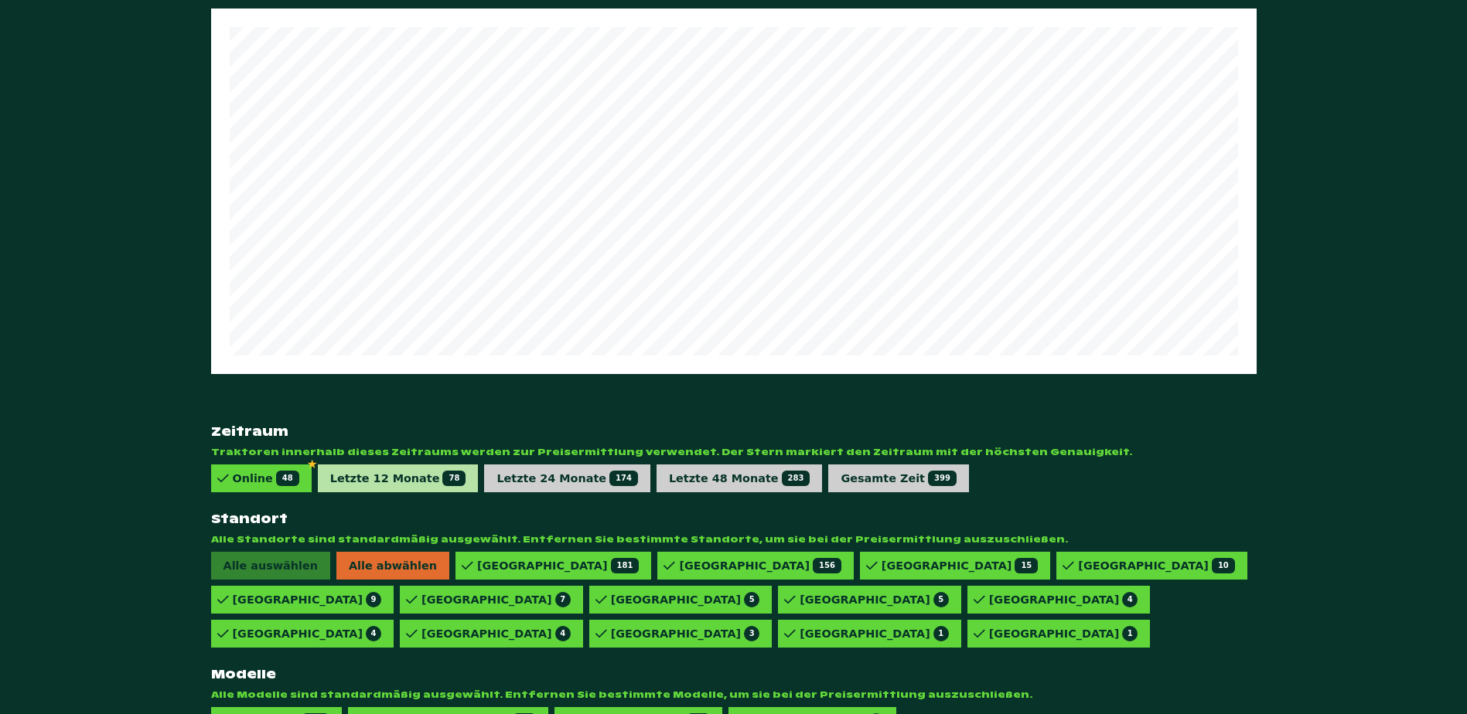
click at [442, 471] on span "78" at bounding box center [453, 478] width 23 height 15
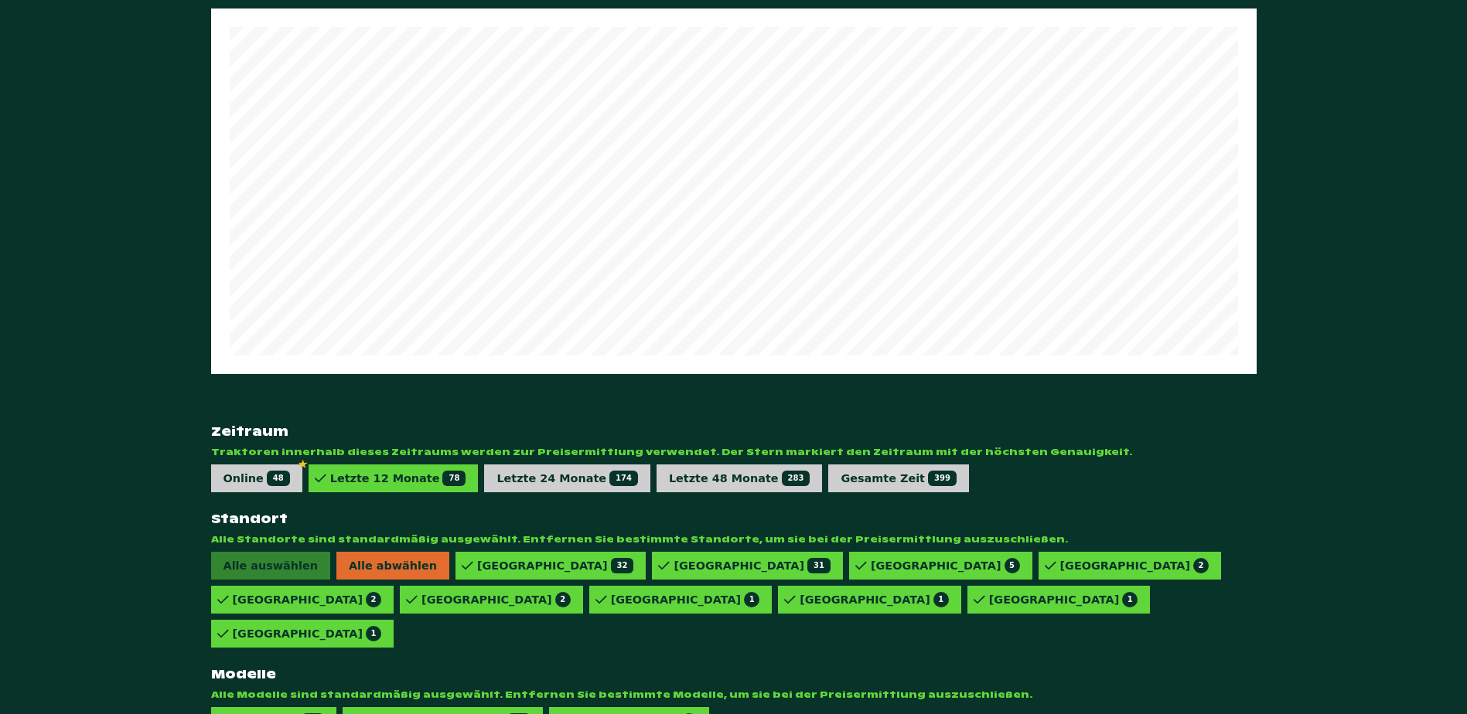
click at [733, 708] on div "824 VARIO 46 824 VARIO PROFIPLUS 23 824 VARIO PROFI 9" at bounding box center [733, 722] width 1045 height 28
click at [585, 714] on div "824 VARIO PROFI 9" at bounding box center [634, 721] width 126 height 15
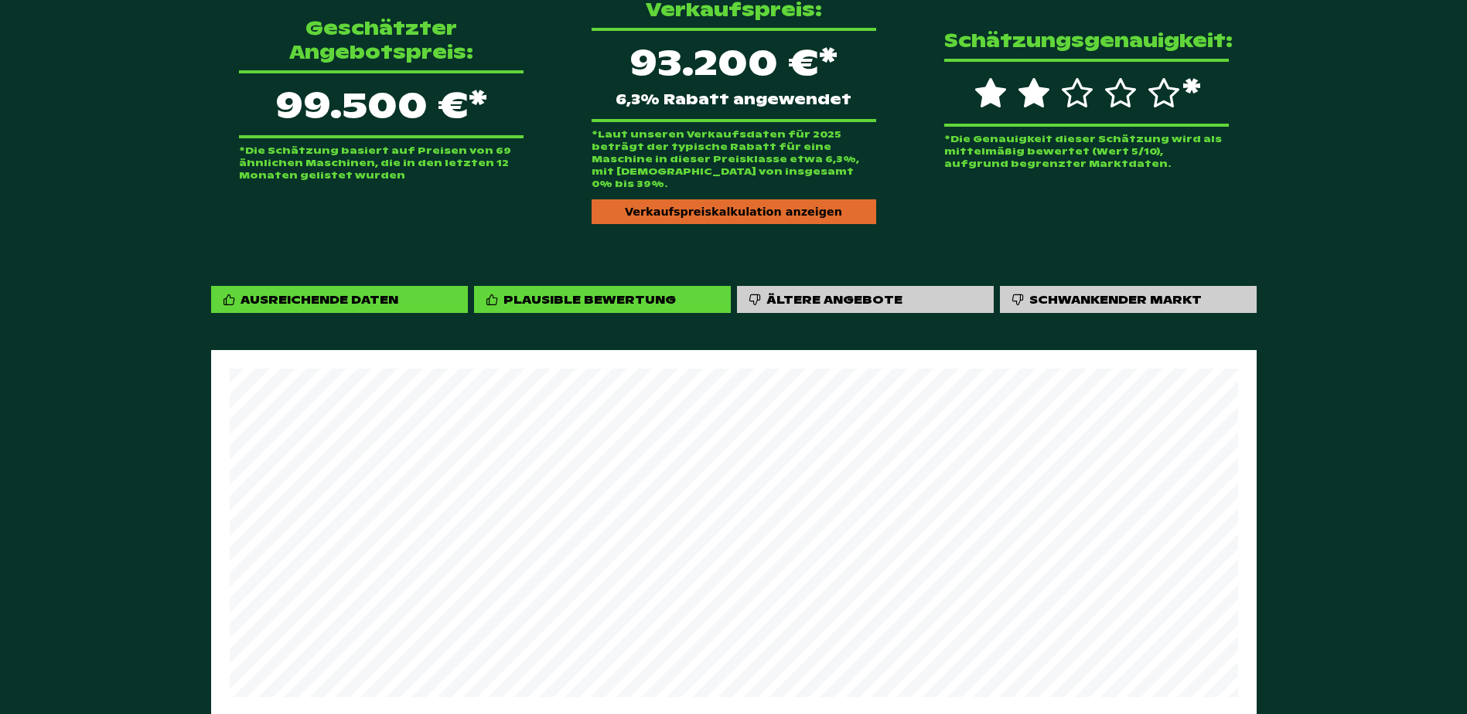
scroll to position [466, 0]
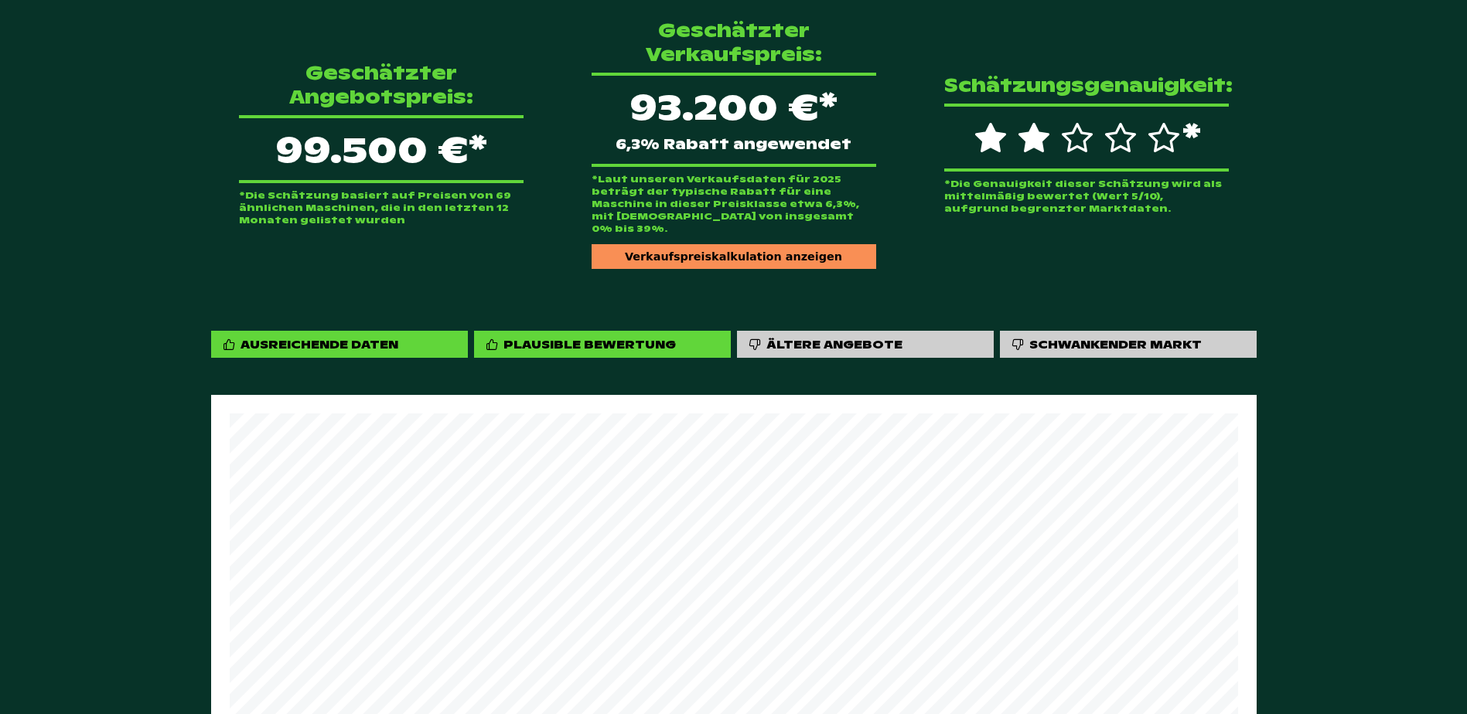
click at [774, 244] on div "Verkaufspreiskalkulation anzeigen" at bounding box center [734, 256] width 285 height 25
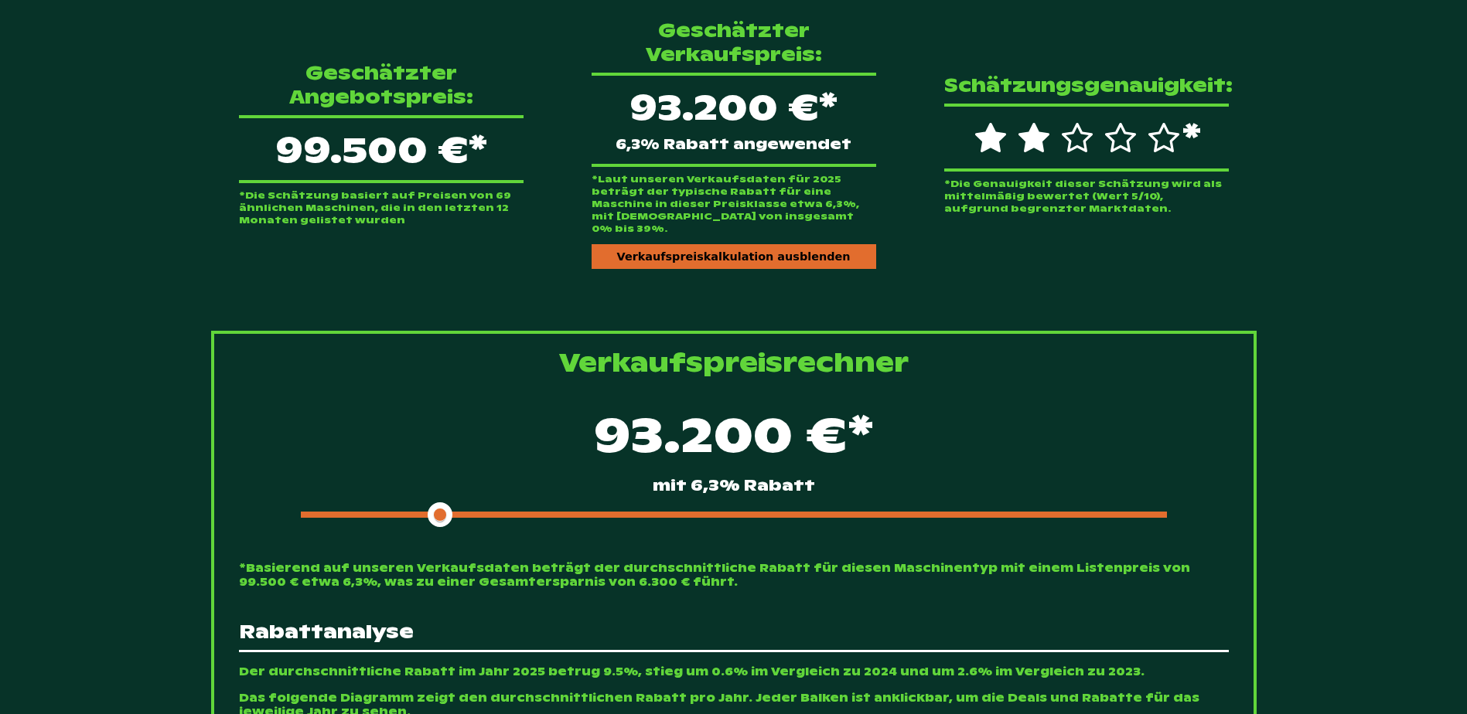
click at [574, 493] on div "93.200 €* mit 6,3% Rabatt" at bounding box center [734, 463] width 990 height 133
click at [574, 512] on div at bounding box center [734, 515] width 866 height 6
click at [544, 495] on div "87.200 €* mit 12,3% Rabatt" at bounding box center [734, 463] width 990 height 133
click at [513, 512] on span at bounding box center [437, 515] width 273 height 6
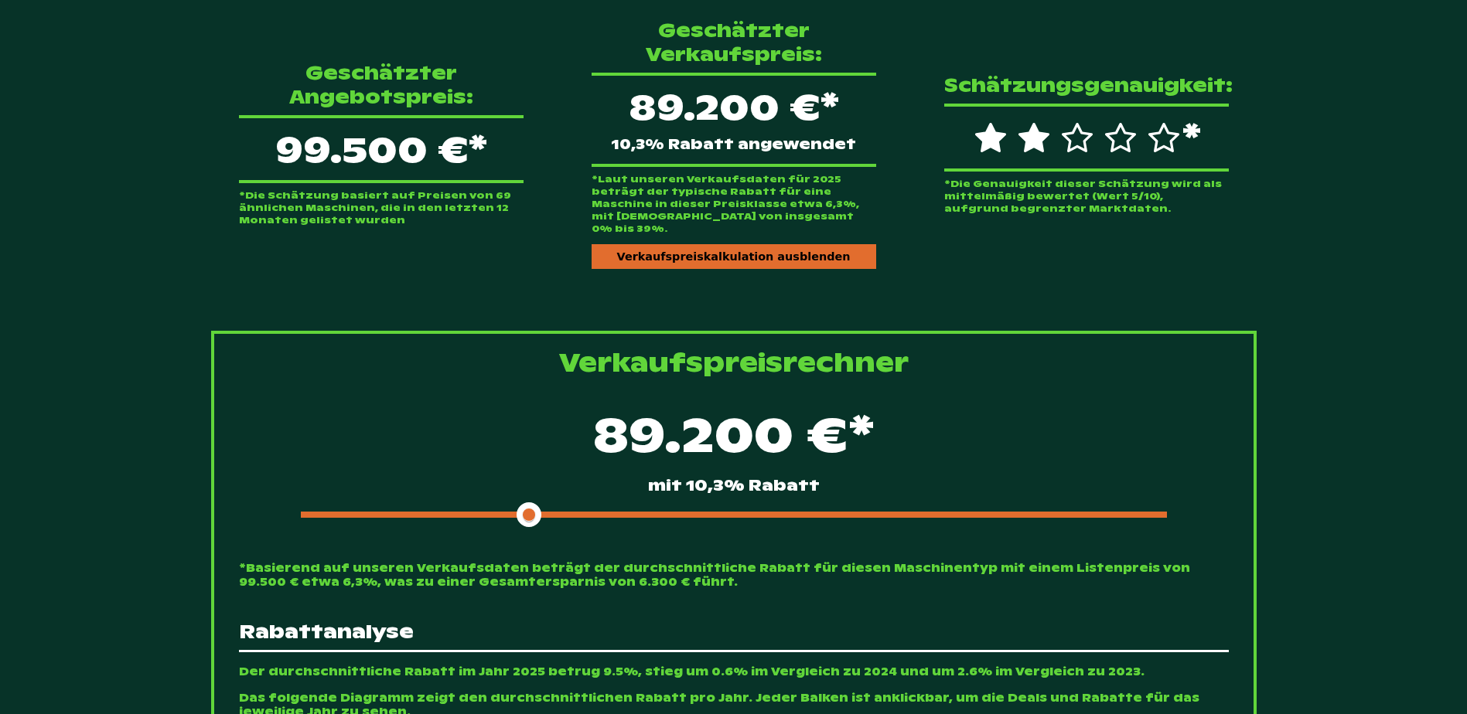
scroll to position [80, 0]
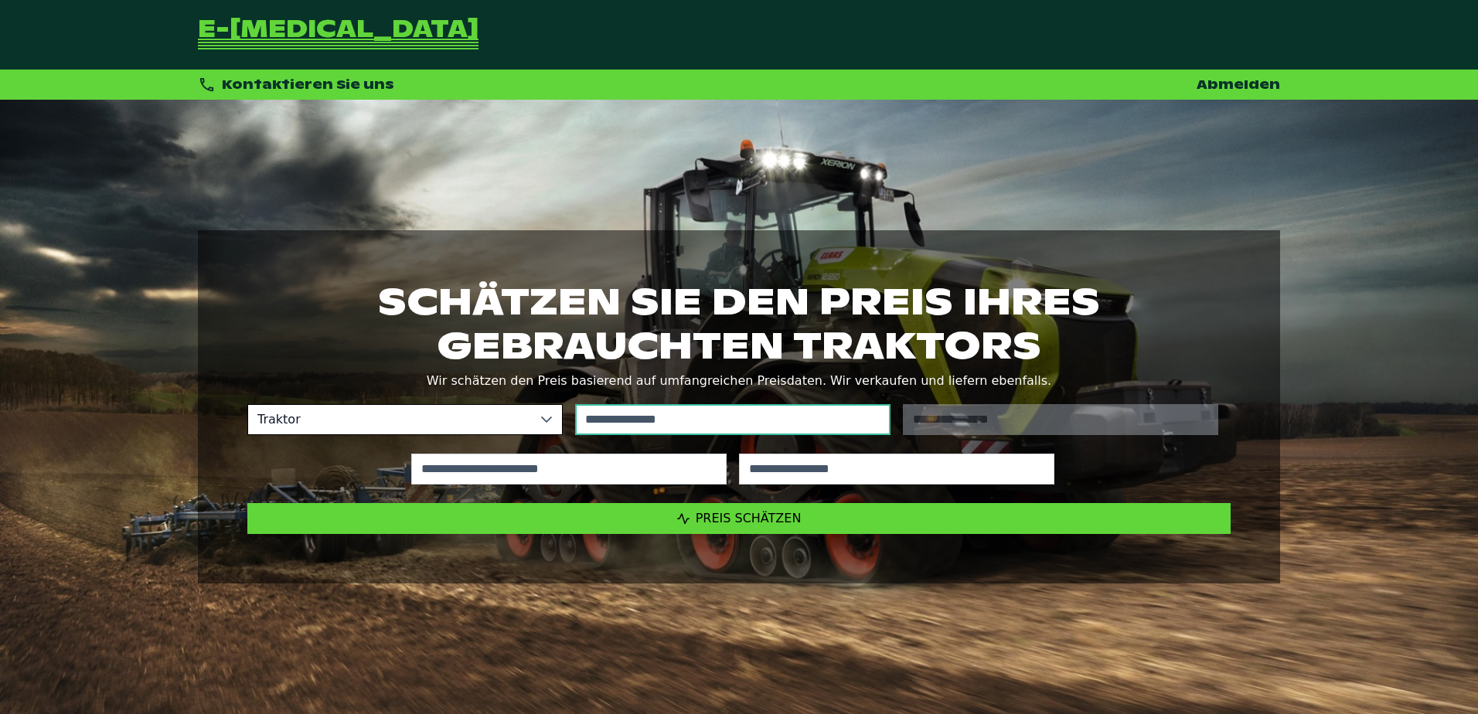
click at [779, 407] on input "text" at bounding box center [732, 419] width 315 height 31
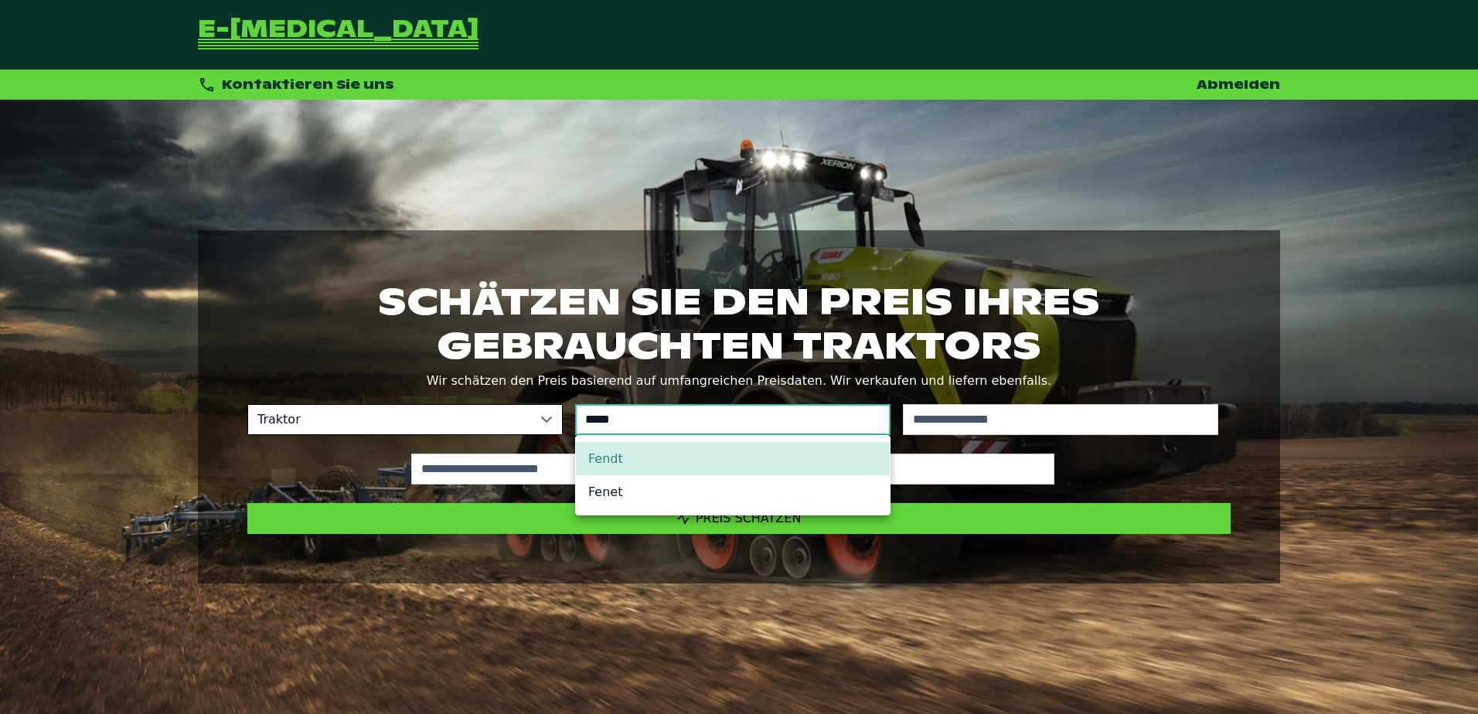
type input "*****"
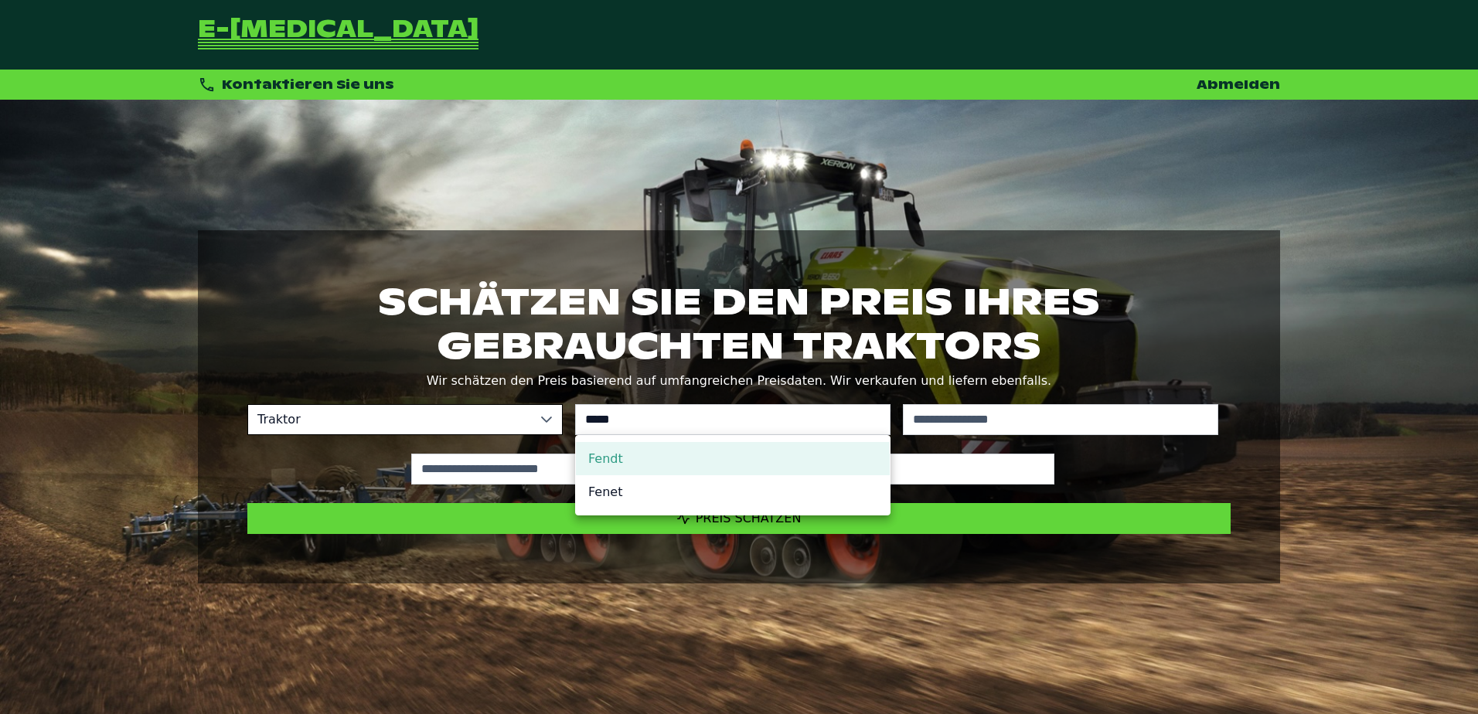
click at [620, 466] on li "Fendt" at bounding box center [733, 458] width 314 height 33
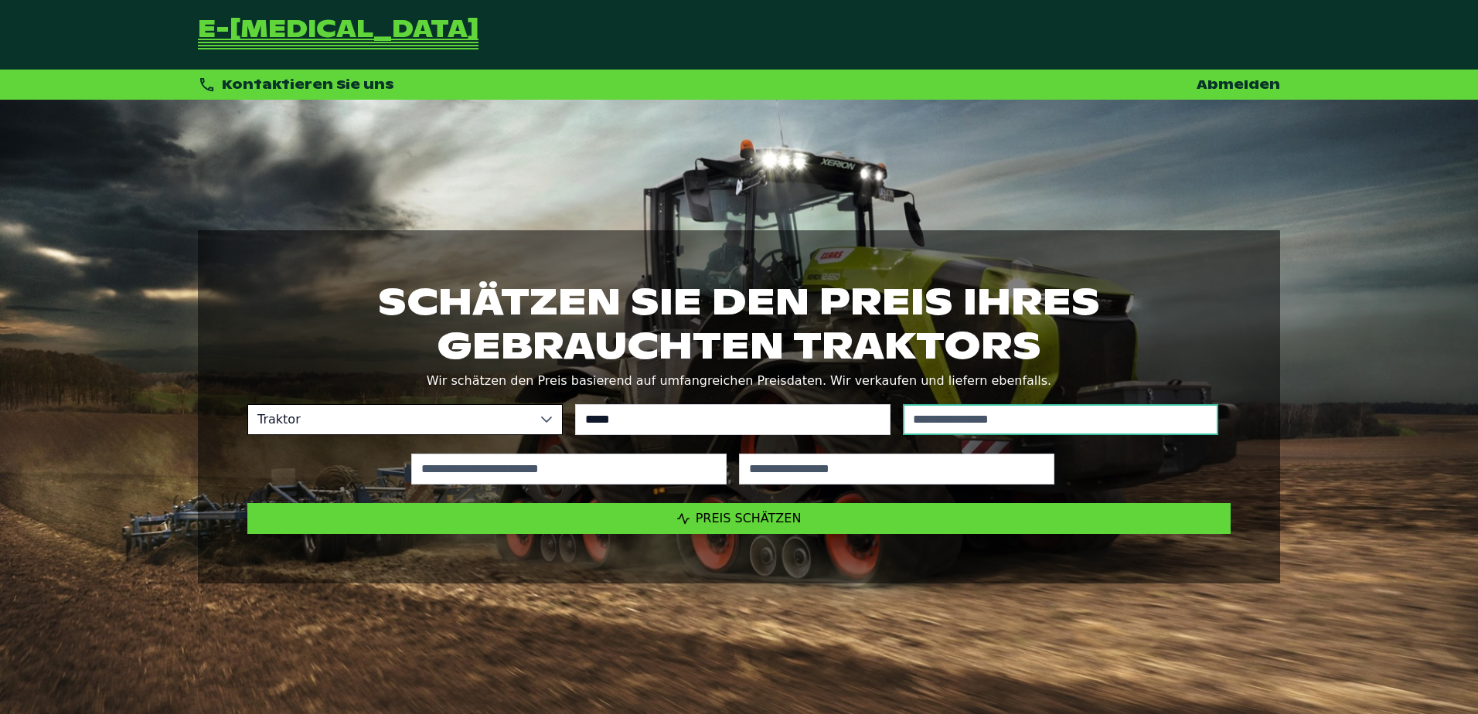
click at [1055, 418] on input "text" at bounding box center [1060, 419] width 315 height 31
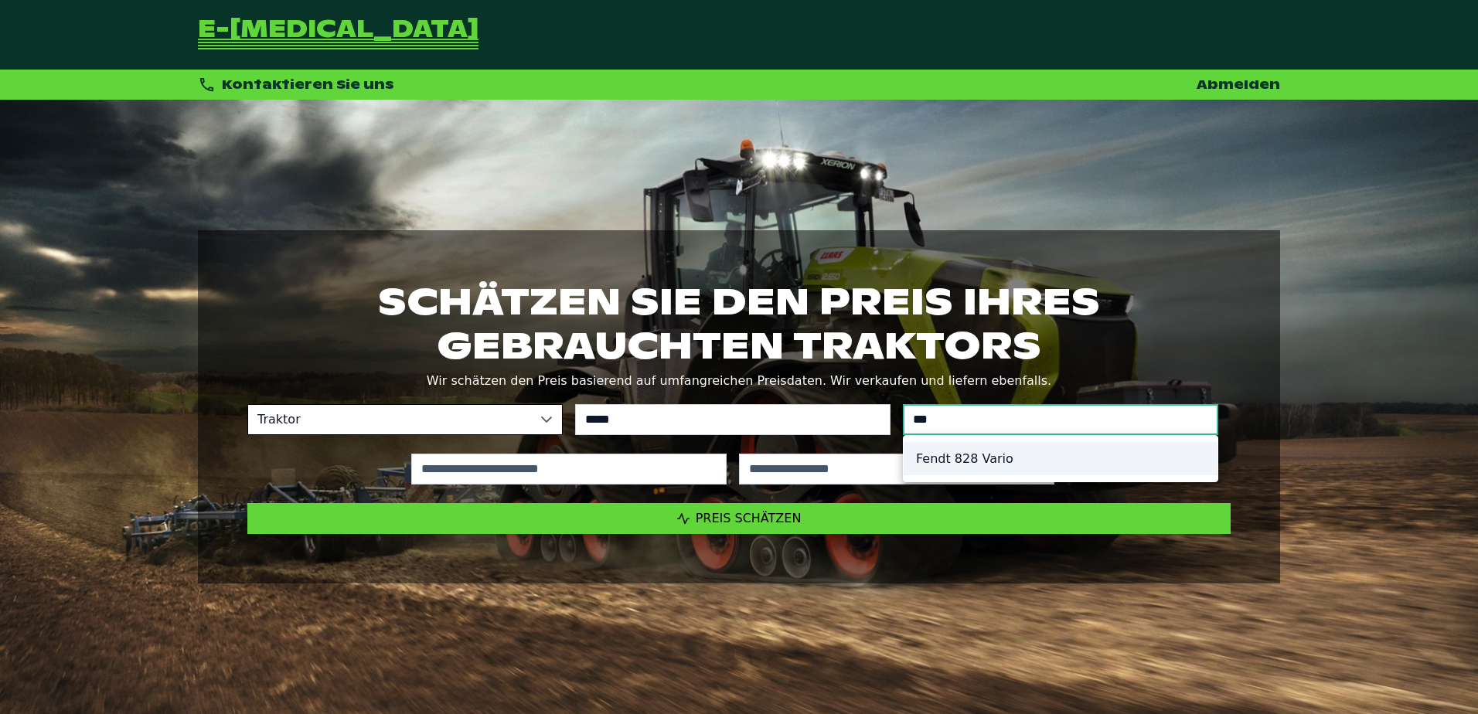
type input "***"
click at [1011, 459] on li "Fendt 828 Vario" at bounding box center [1061, 458] width 314 height 33
type input "*********"
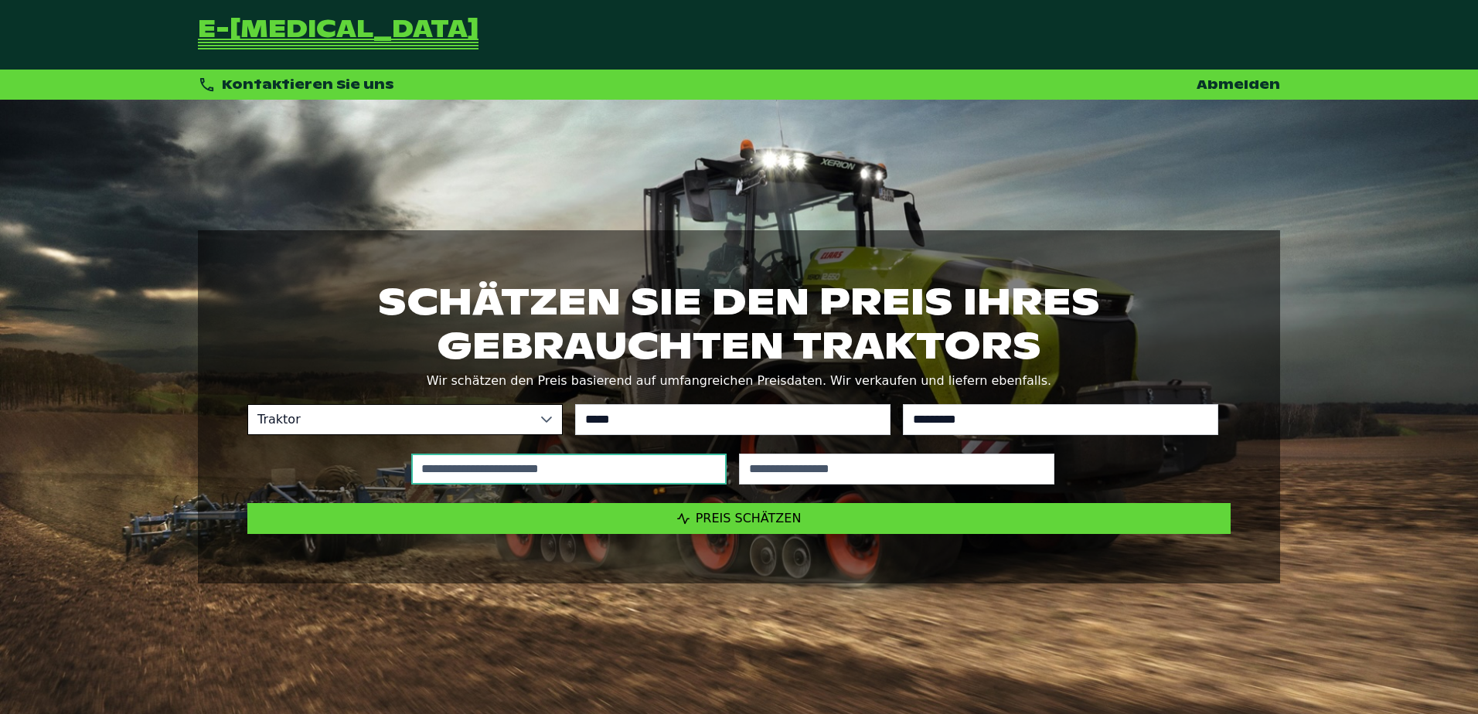
click at [550, 460] on input "text" at bounding box center [568, 469] width 315 height 31
type input "*****"
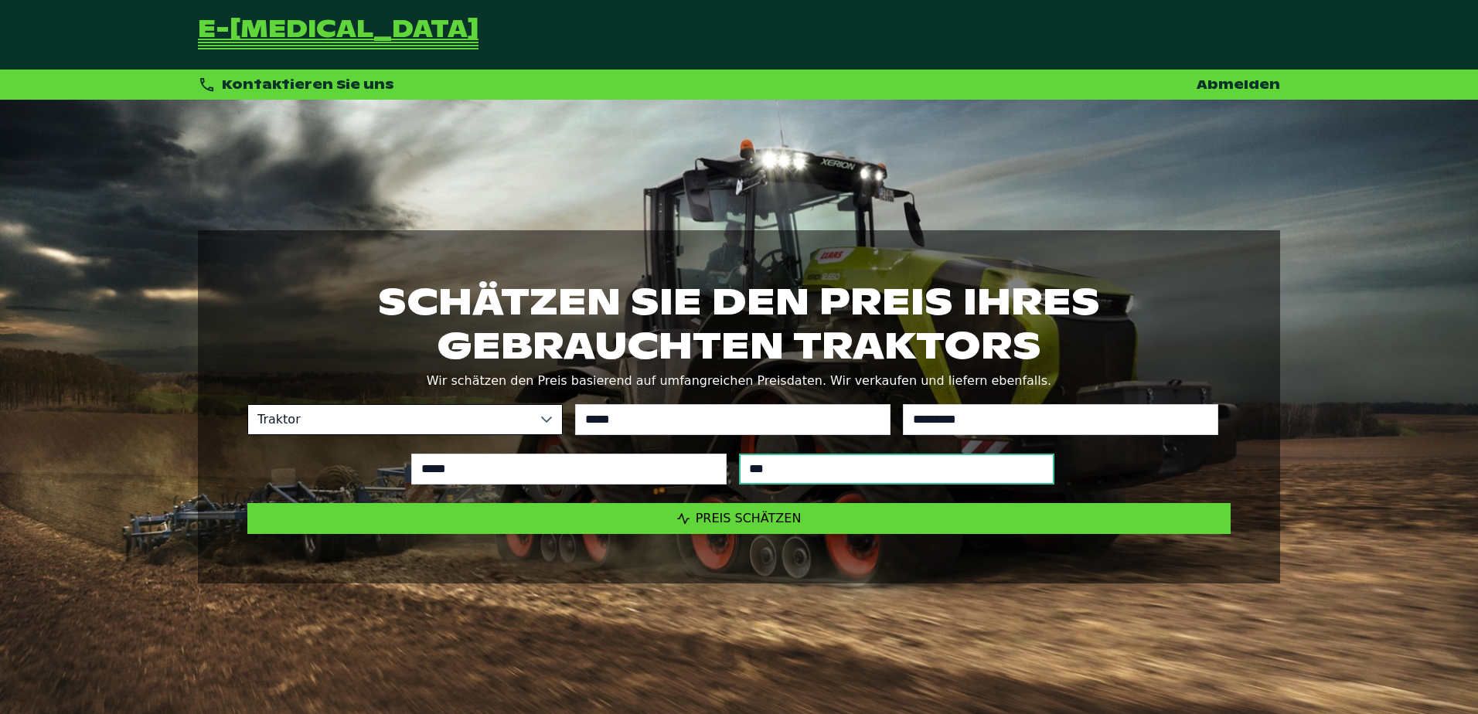
type input "****"
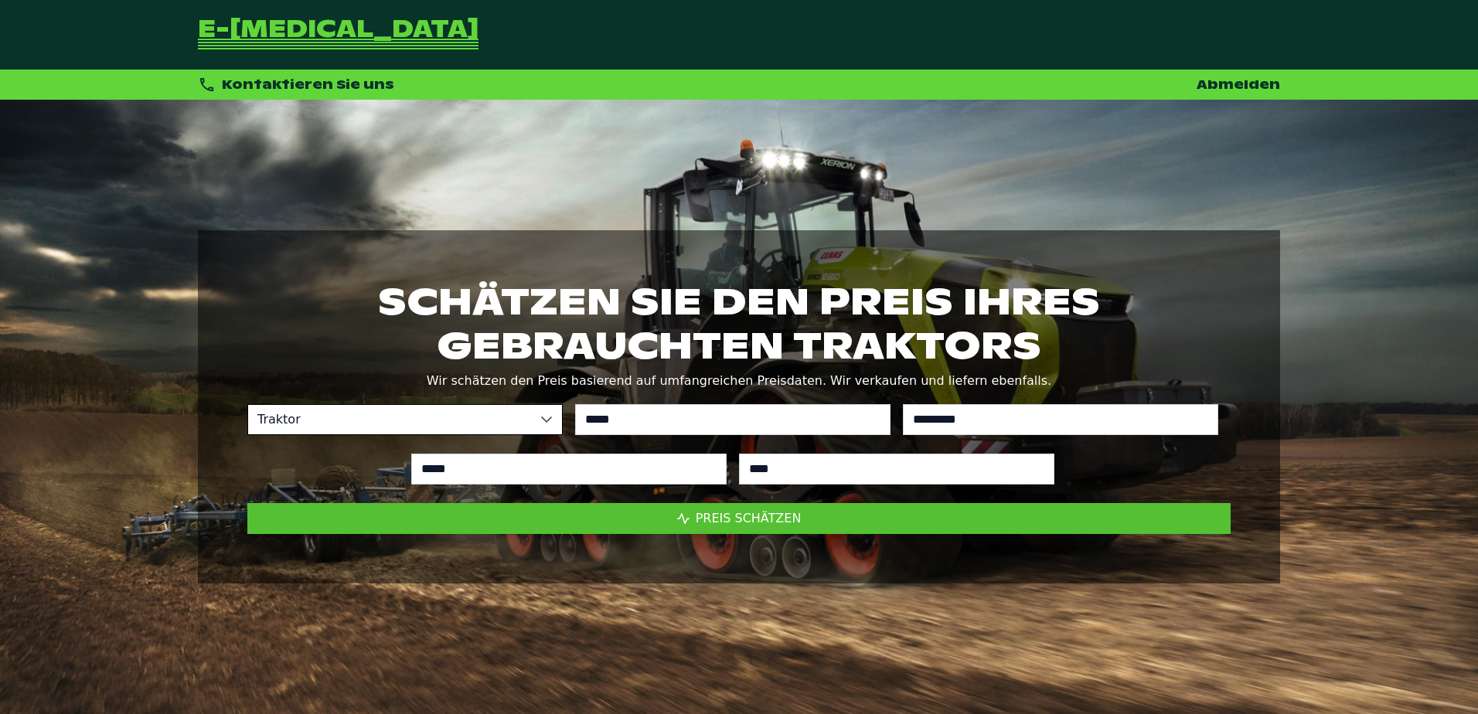
click at [762, 526] on span "Preis schätzen" at bounding box center [749, 518] width 106 height 15
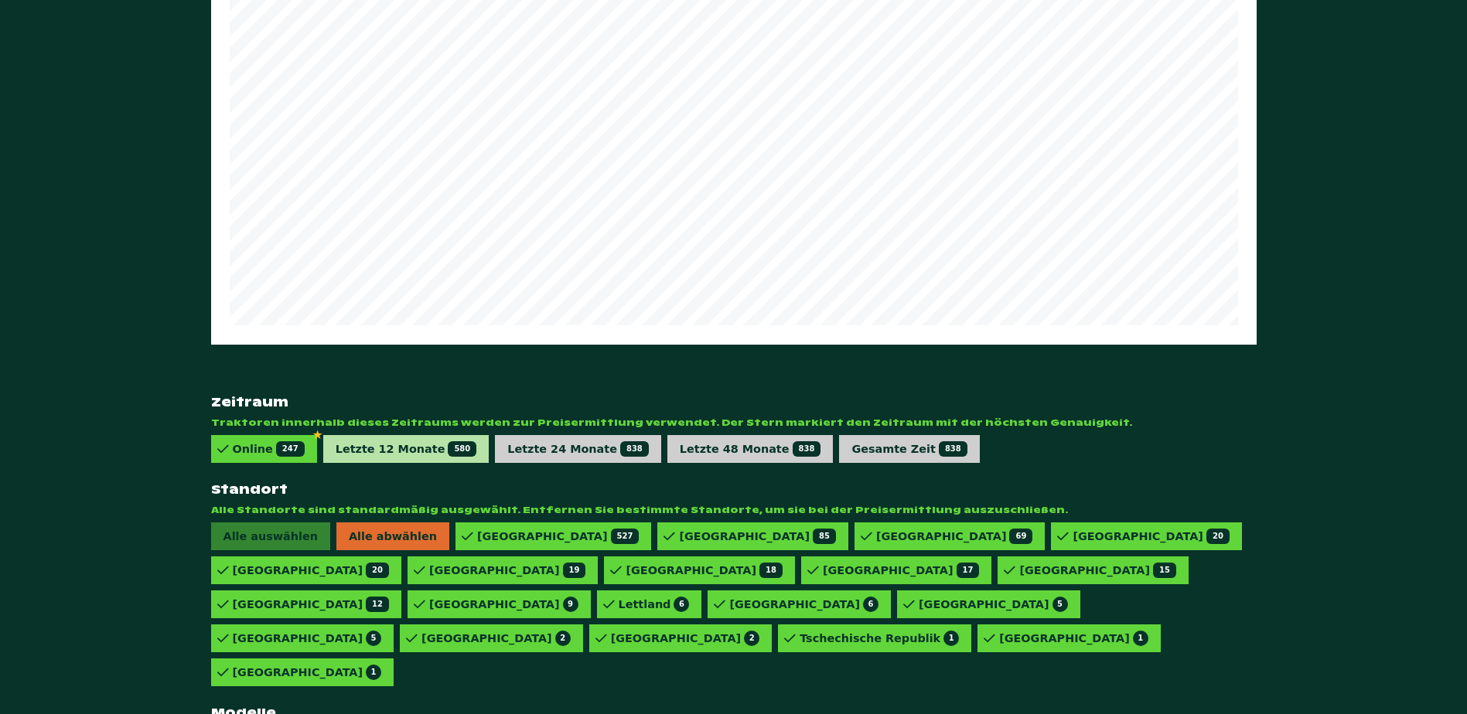
scroll to position [887, 0]
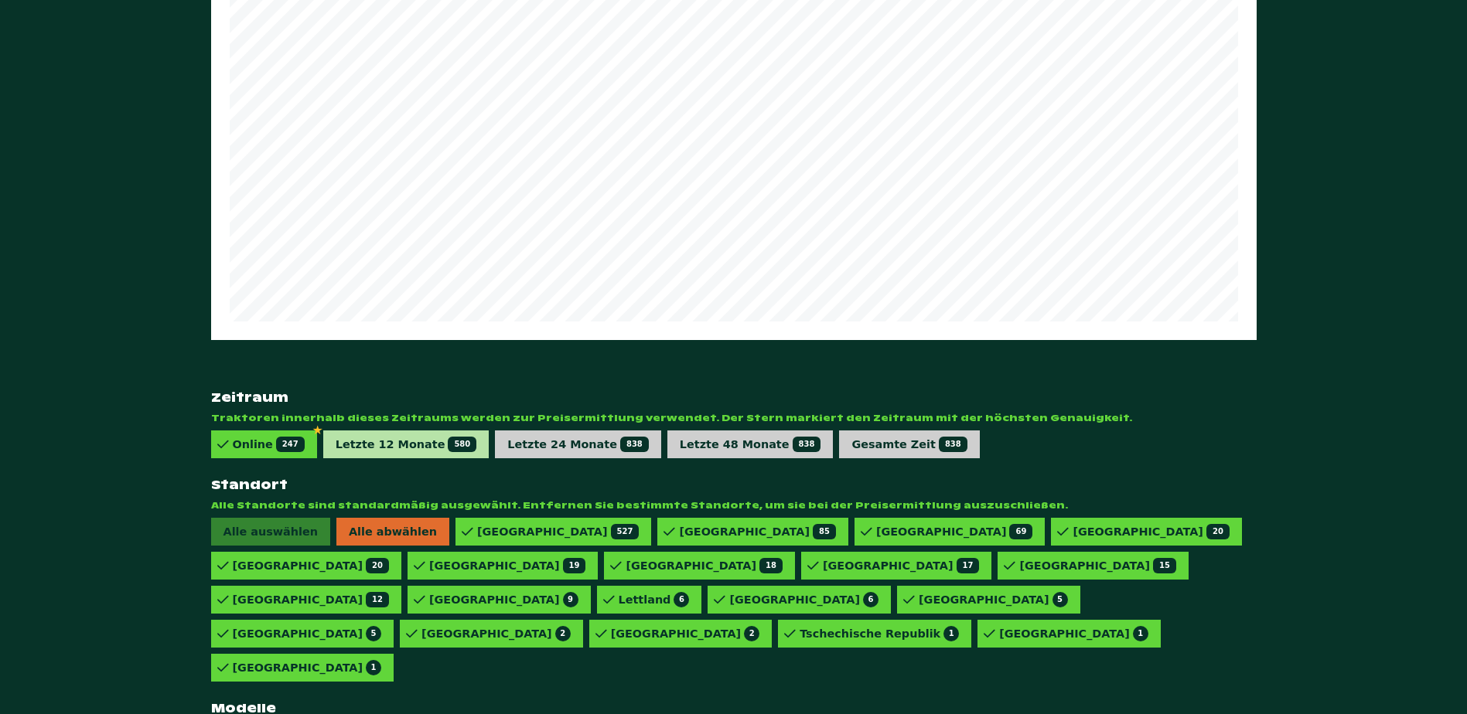
click at [351, 431] on div "Letzte 12 Monate 580" at bounding box center [406, 445] width 166 height 28
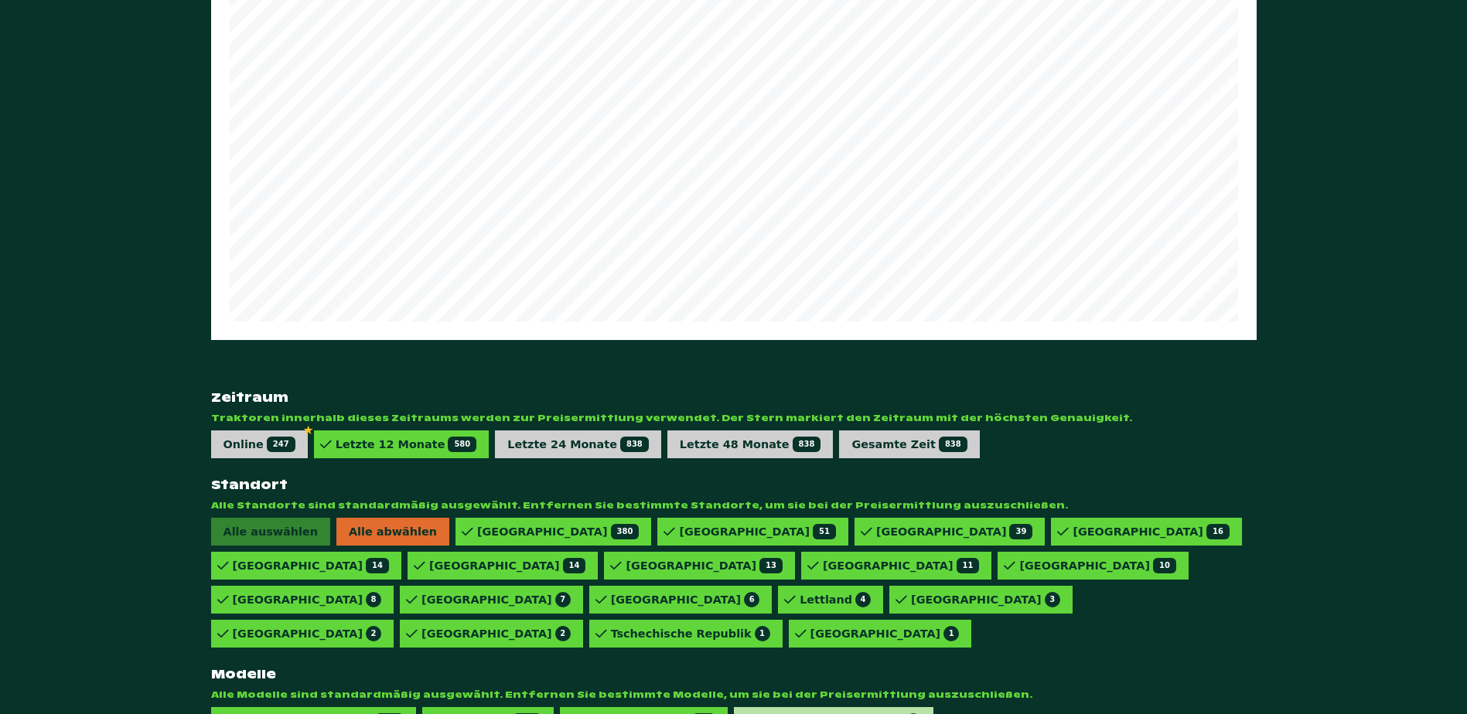
click at [755, 714] on div "828 VARIO POWERPLUS 2" at bounding box center [838, 721] width 166 height 15
click at [603, 714] on div "828 VARIO PROFI 11" at bounding box center [648, 721] width 134 height 15
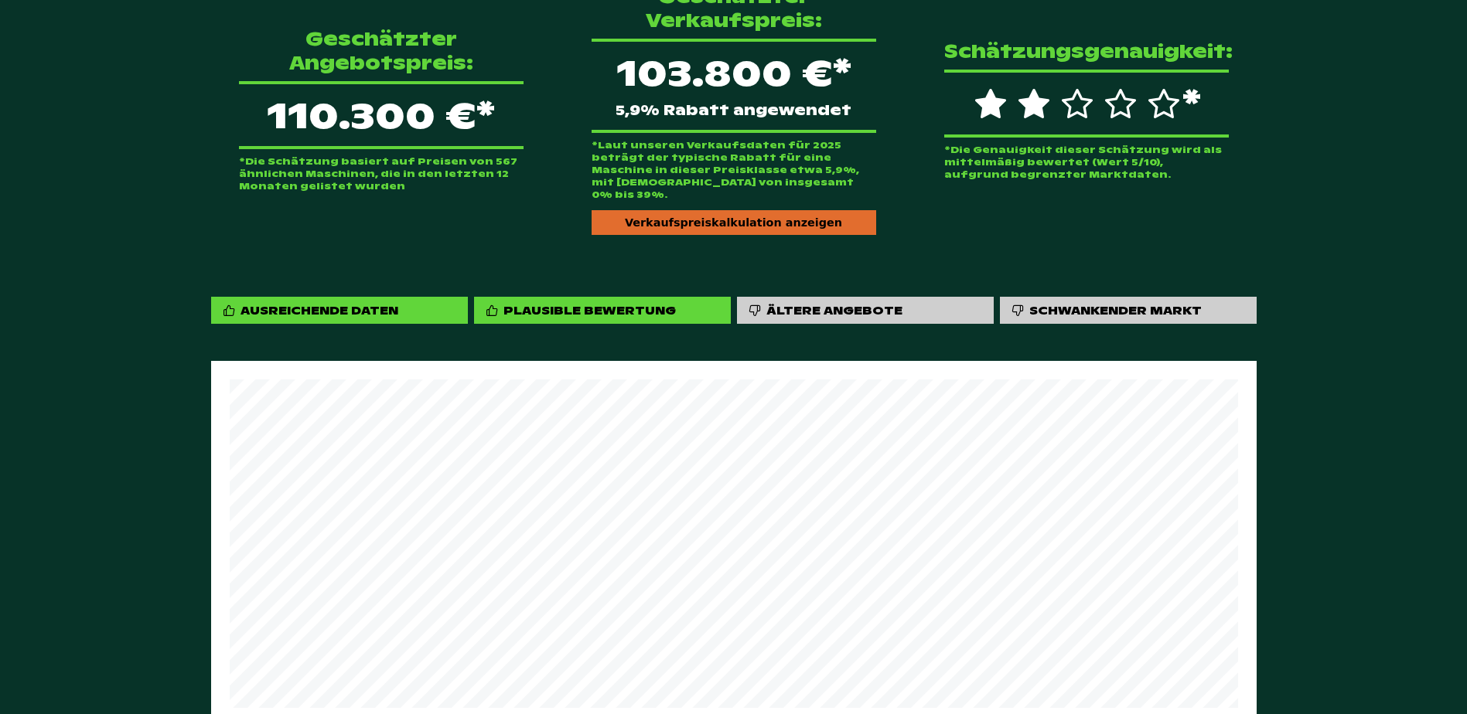
click at [761, 217] on div "Geschätzter Verkaufspreis: 103.800 €* 5,9% Rabatt angewendet *Laut unseren Verk…" at bounding box center [734, 110] width 334 height 300
click at [755, 210] on div "Verkaufspreiskalkulation anzeigen" at bounding box center [734, 222] width 285 height 25
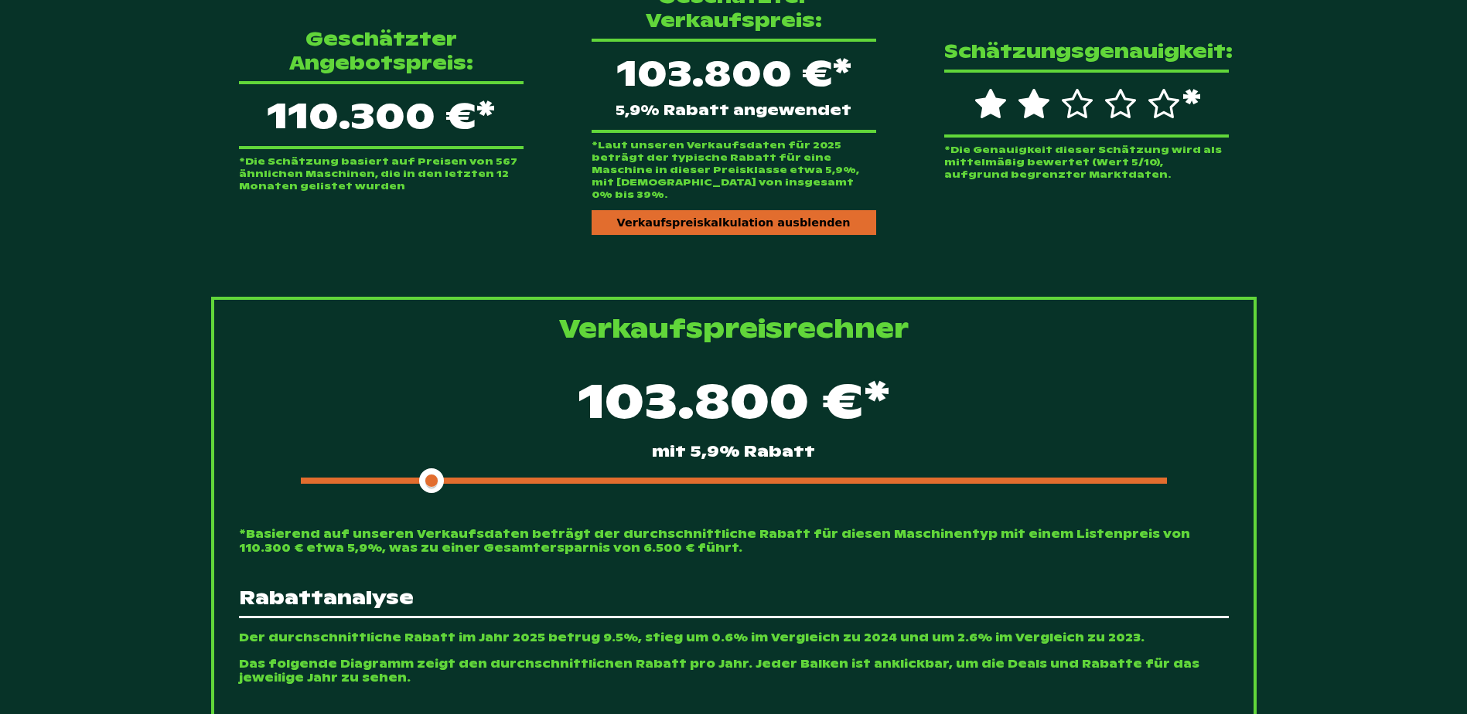
click at [609, 452] on div "103.800 €* mit 5,9% Rabatt" at bounding box center [734, 429] width 990 height 133
click at [570, 452] on div "103.800 €* mit 5,9% Rabatt" at bounding box center [734, 429] width 990 height 133
click at [575, 478] on div at bounding box center [734, 481] width 866 height 6
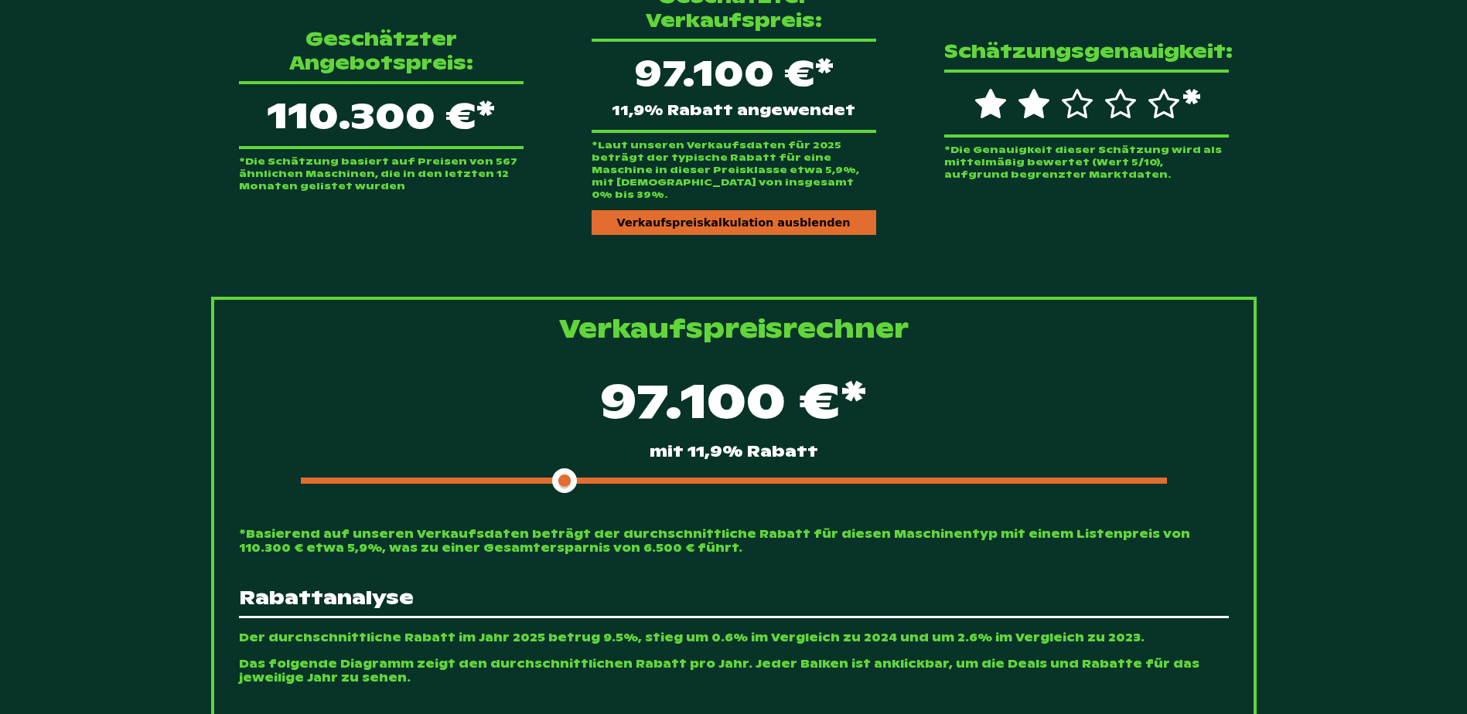
click at [537, 478] on span at bounding box center [433, 481] width 264 height 6
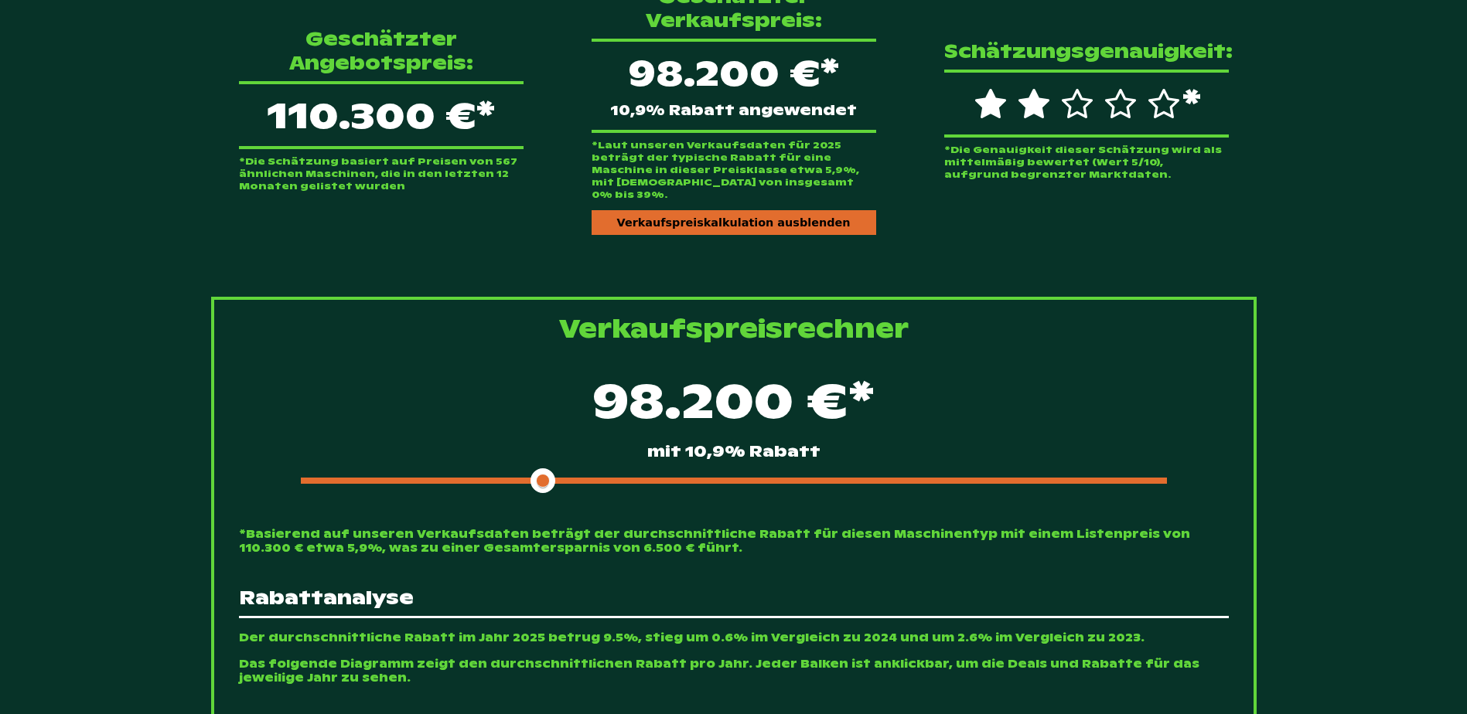
click at [517, 478] on span at bounding box center [422, 481] width 242 height 6
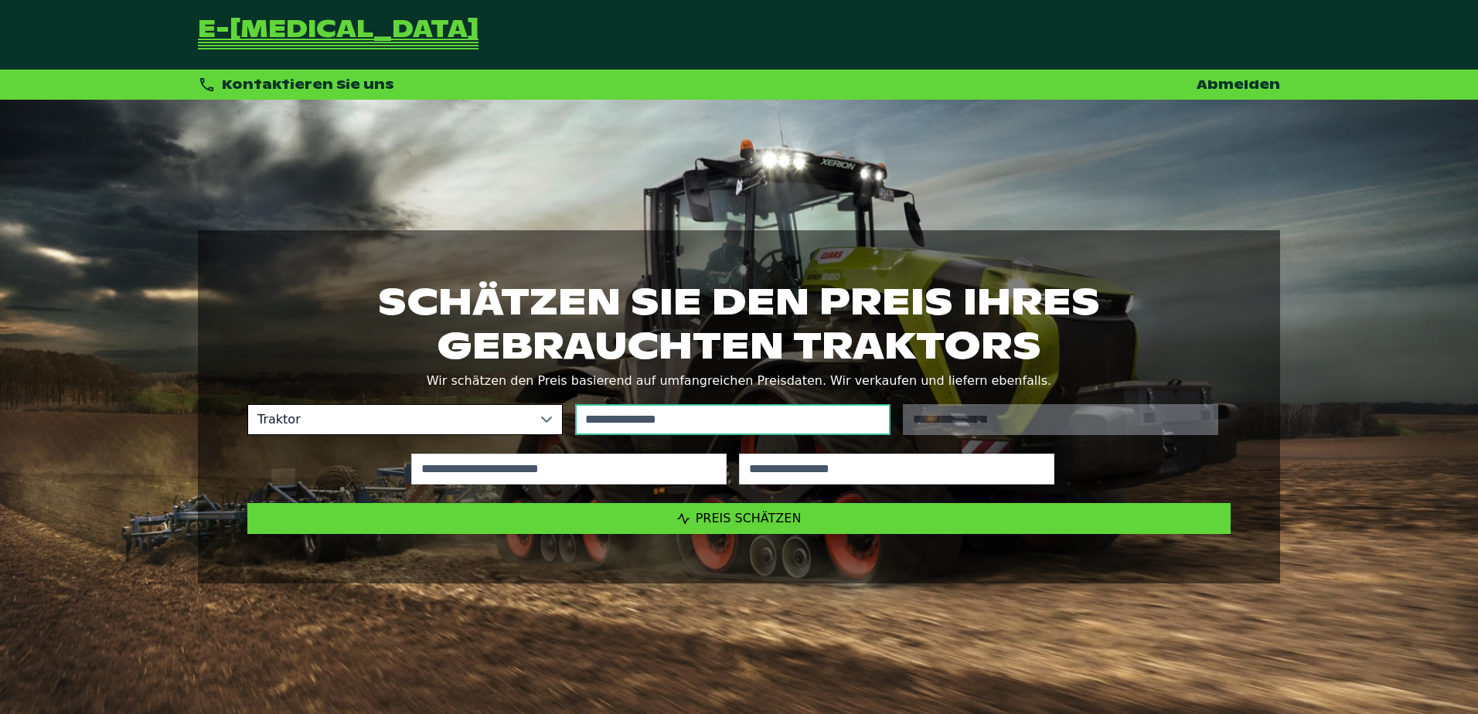
click at [697, 411] on input "text" at bounding box center [732, 419] width 315 height 31
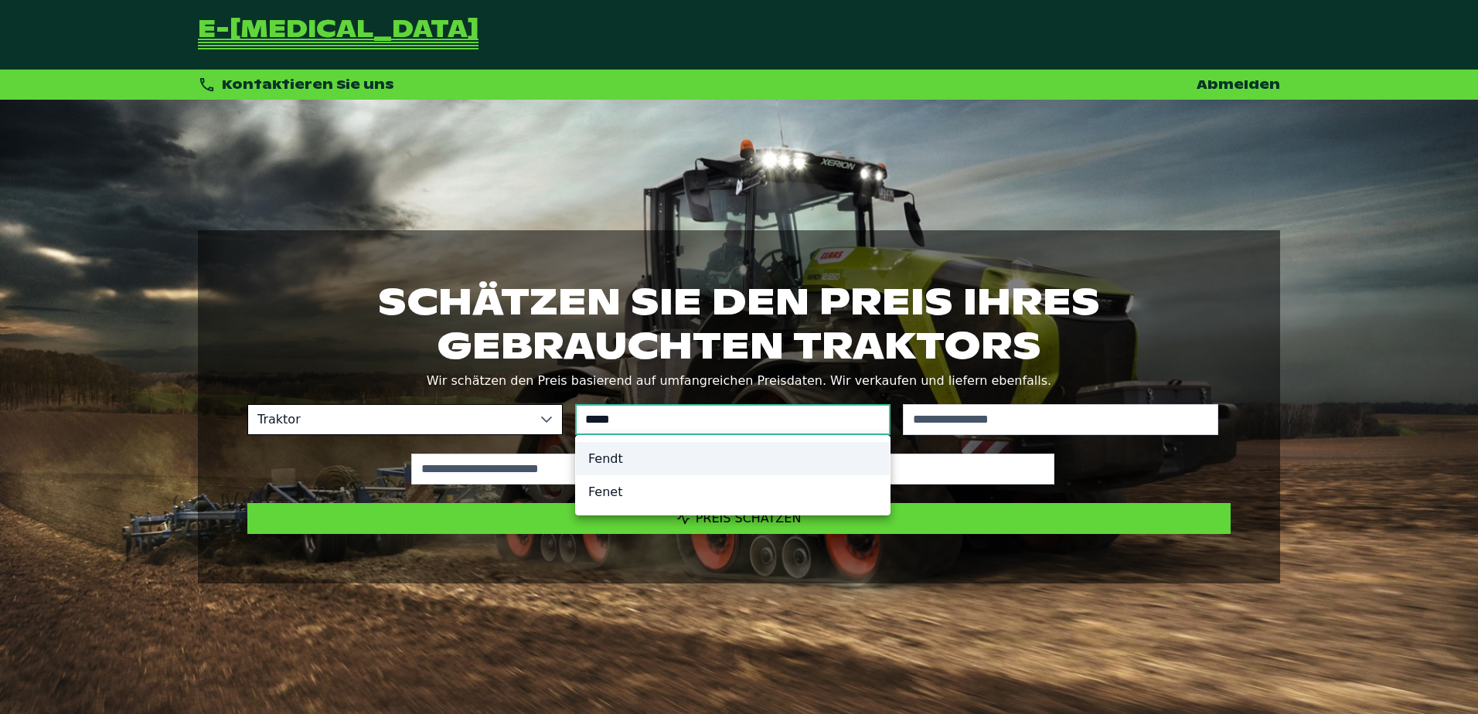
type input "*****"
click at [635, 455] on li "Fendt" at bounding box center [733, 458] width 314 height 33
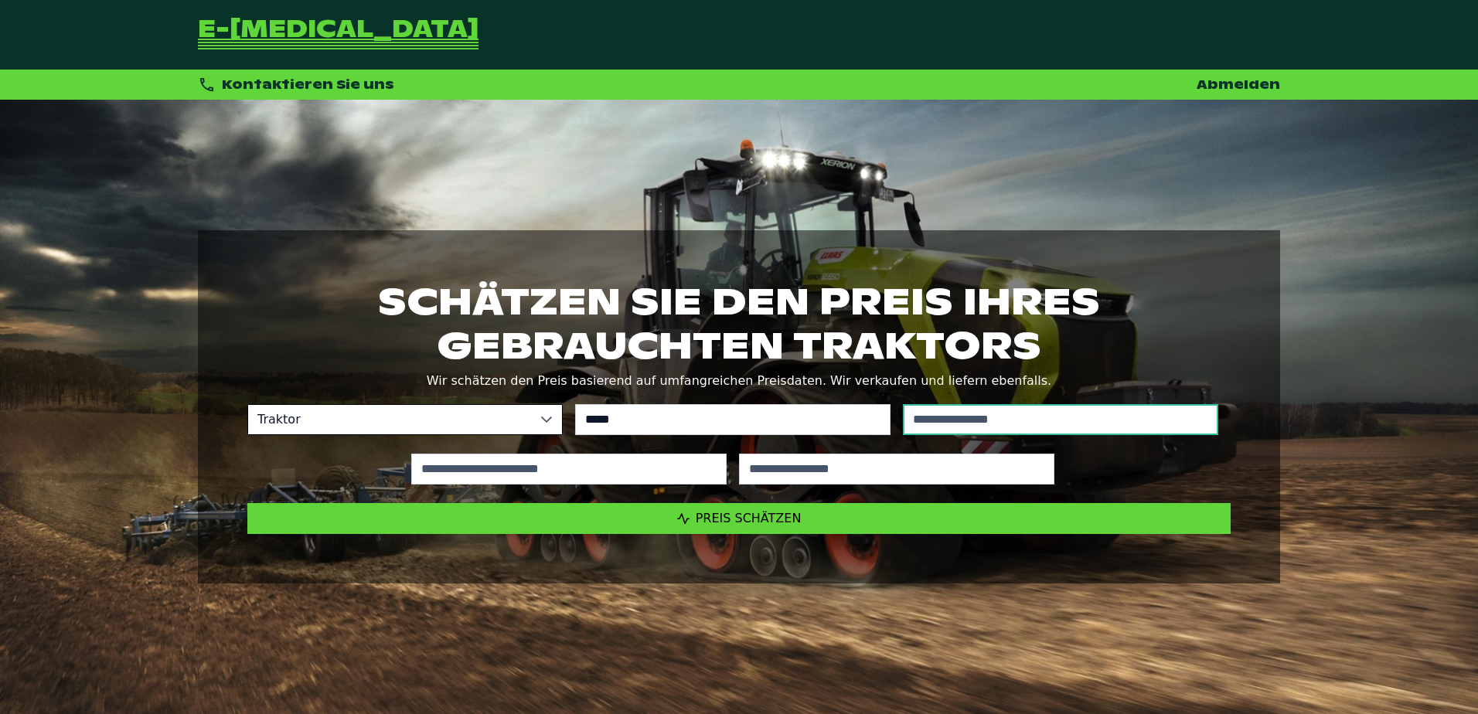
click at [989, 426] on input "text" at bounding box center [1060, 419] width 315 height 31
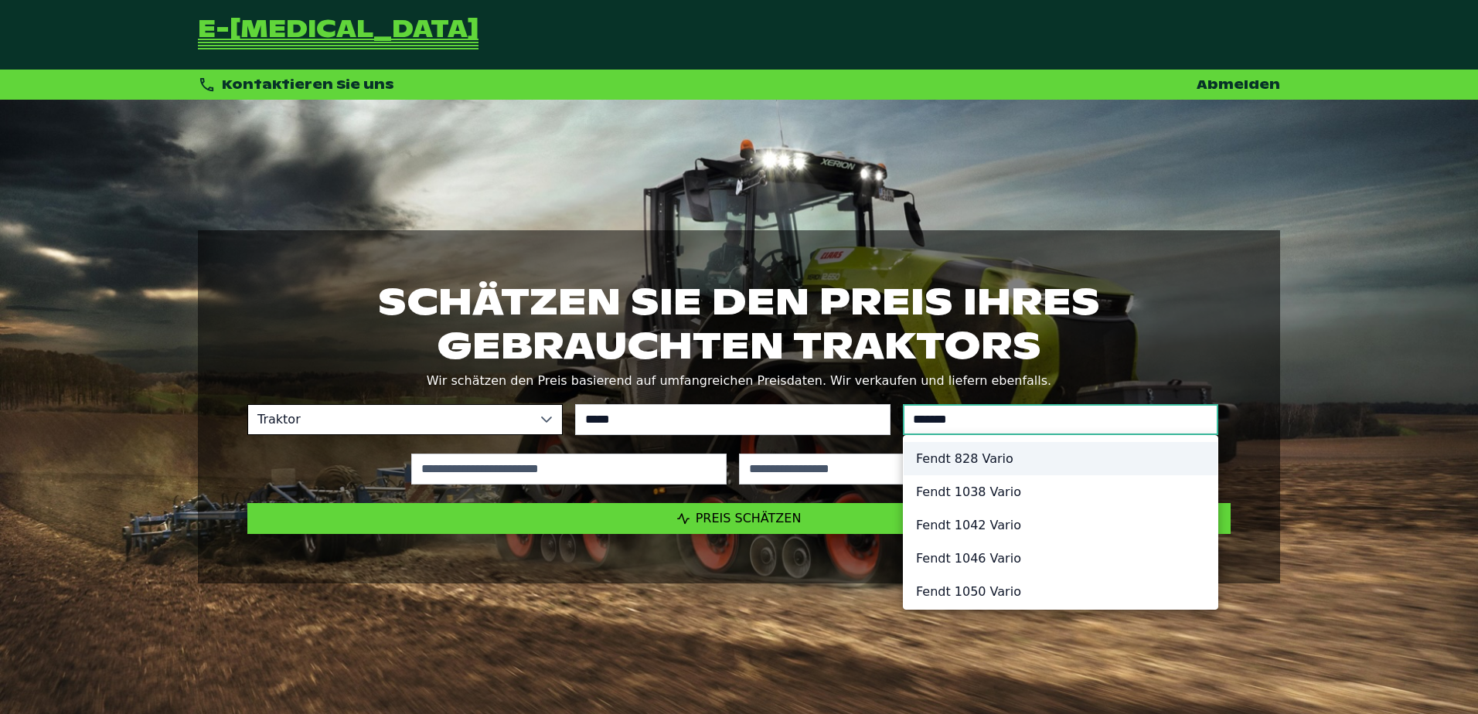
type input "*******"
click at [963, 467] on li "Fendt 828 Vario" at bounding box center [1061, 458] width 314 height 33
type input "*********"
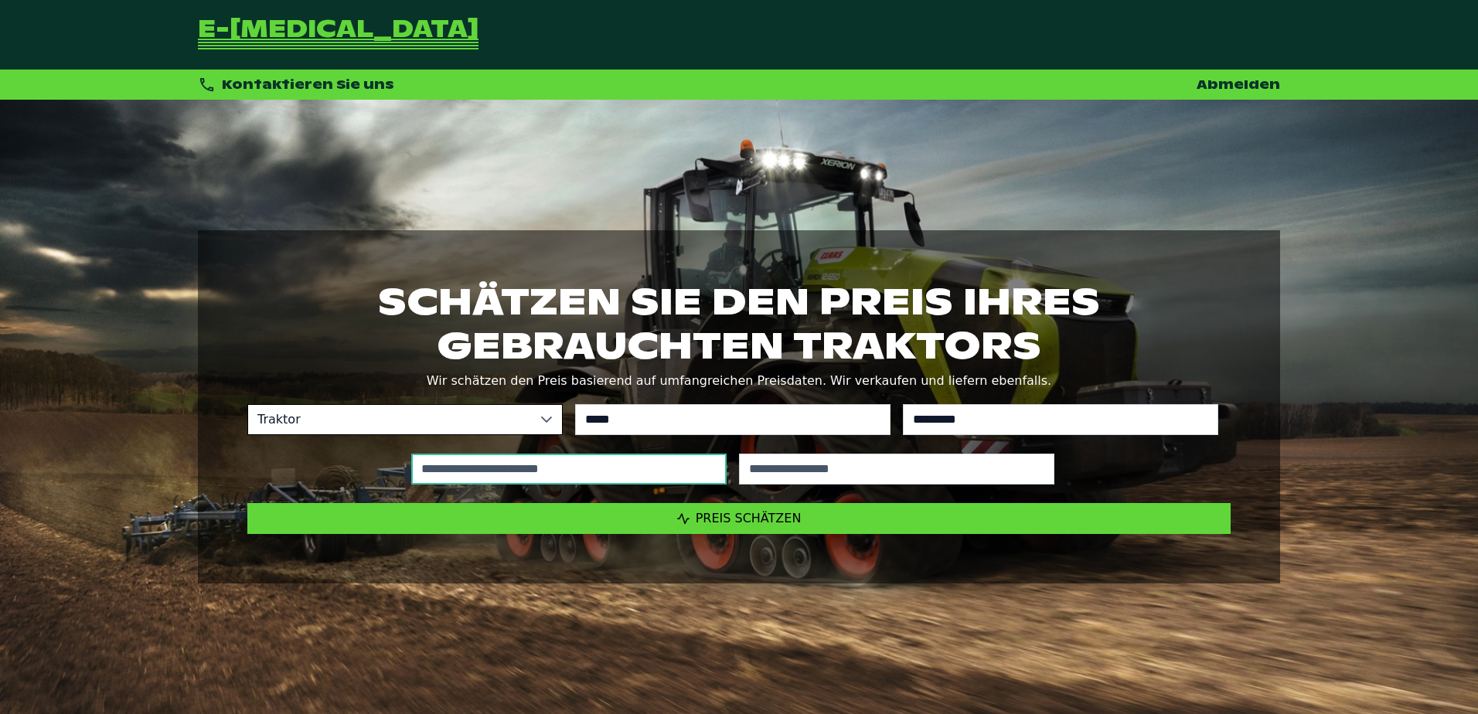
click at [654, 466] on input "text" at bounding box center [568, 469] width 315 height 31
type input "*****"
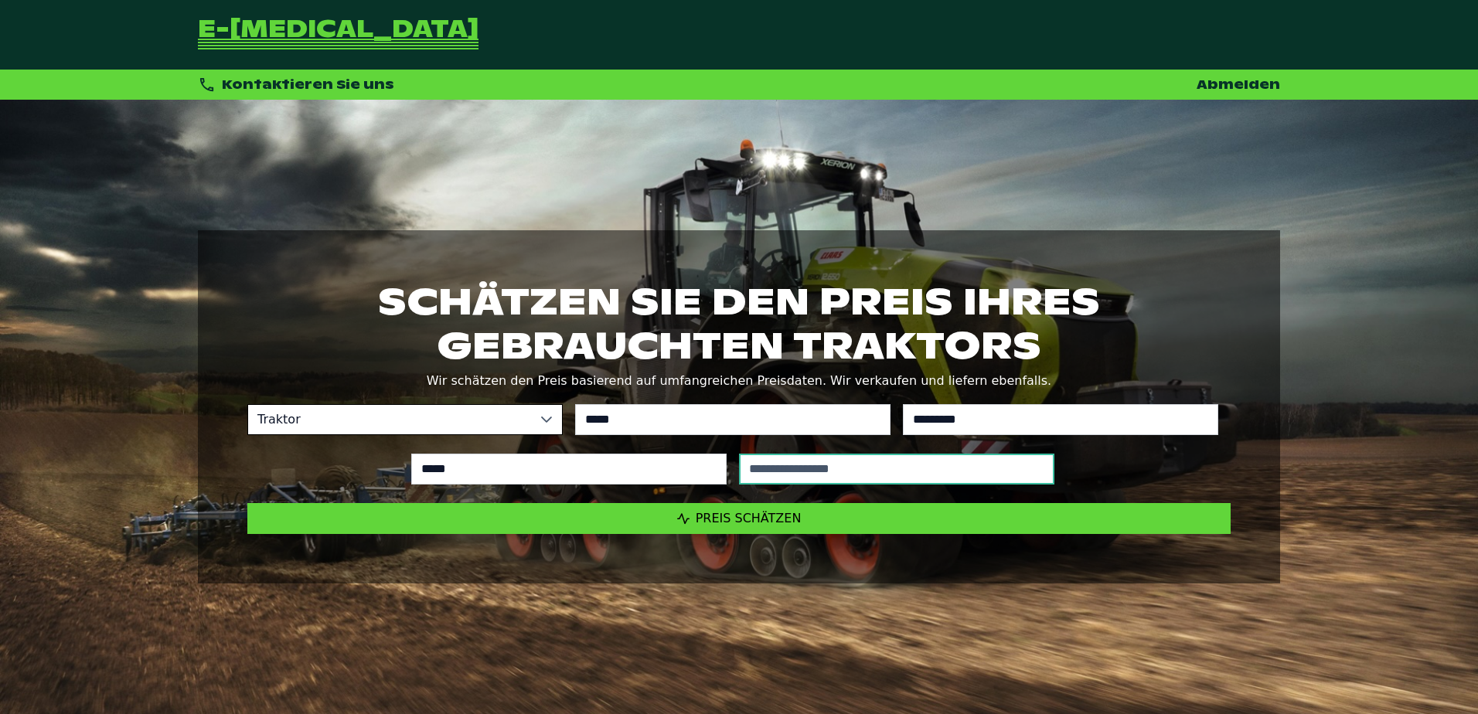
click at [978, 479] on input "text" at bounding box center [896, 469] width 315 height 31
type input "****"
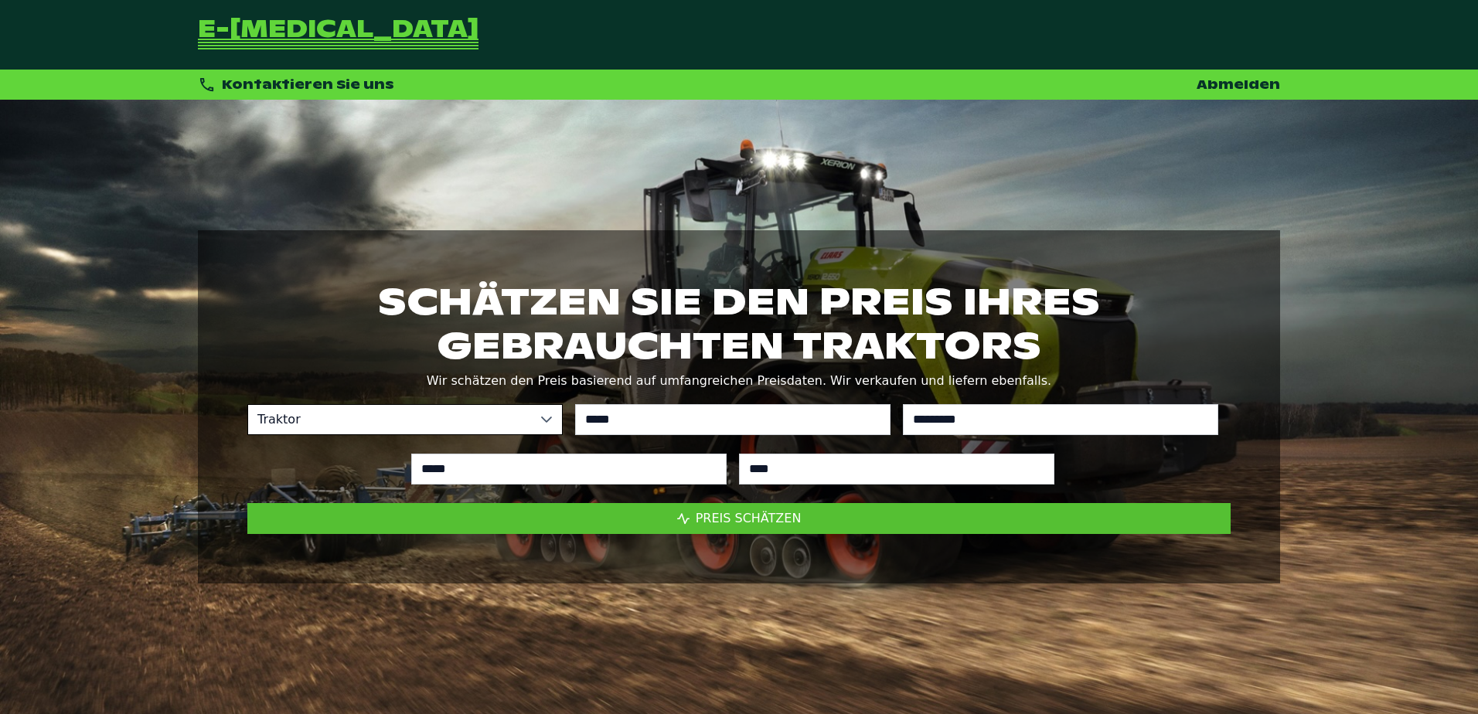
click at [783, 524] on span "Preis schätzen" at bounding box center [749, 518] width 106 height 15
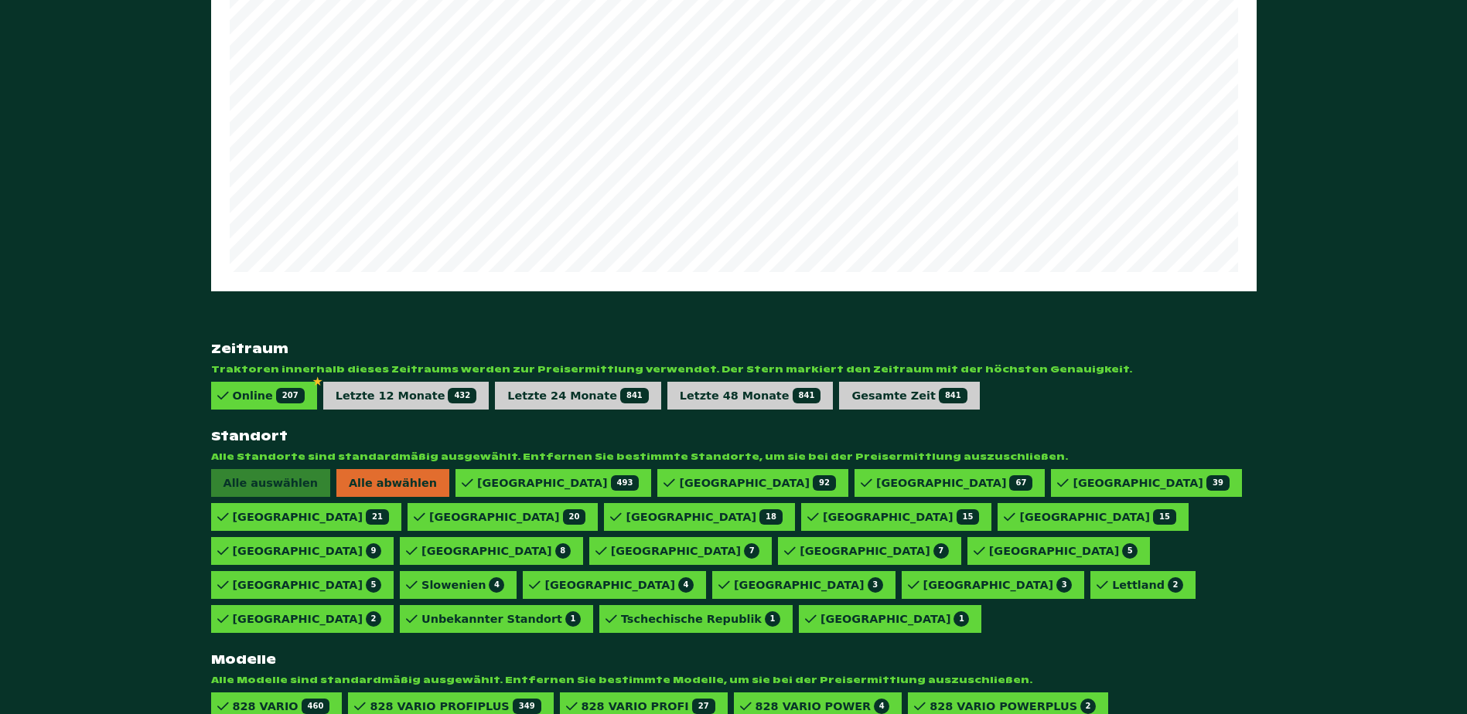
scroll to position [921, 0]
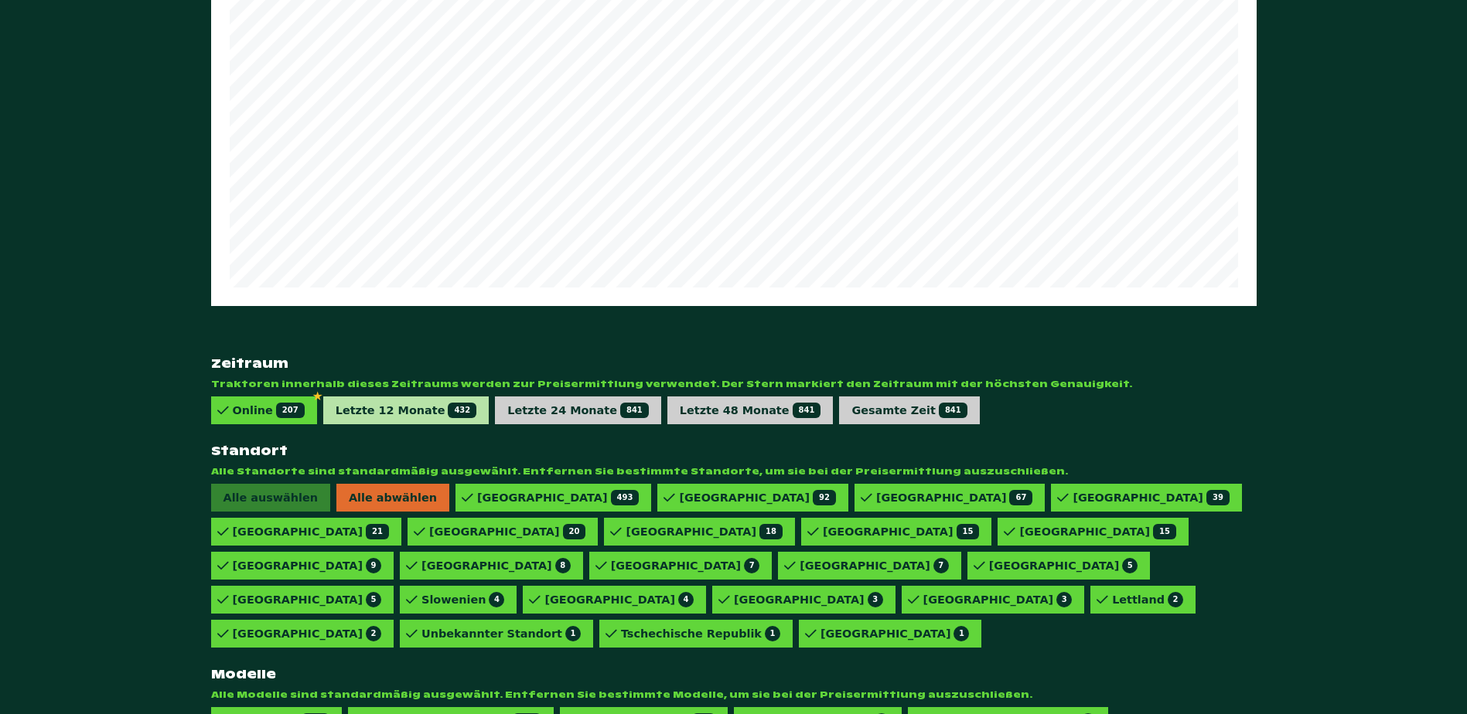
click at [383, 397] on div "Letzte 12 Monate 432" at bounding box center [406, 411] width 166 height 28
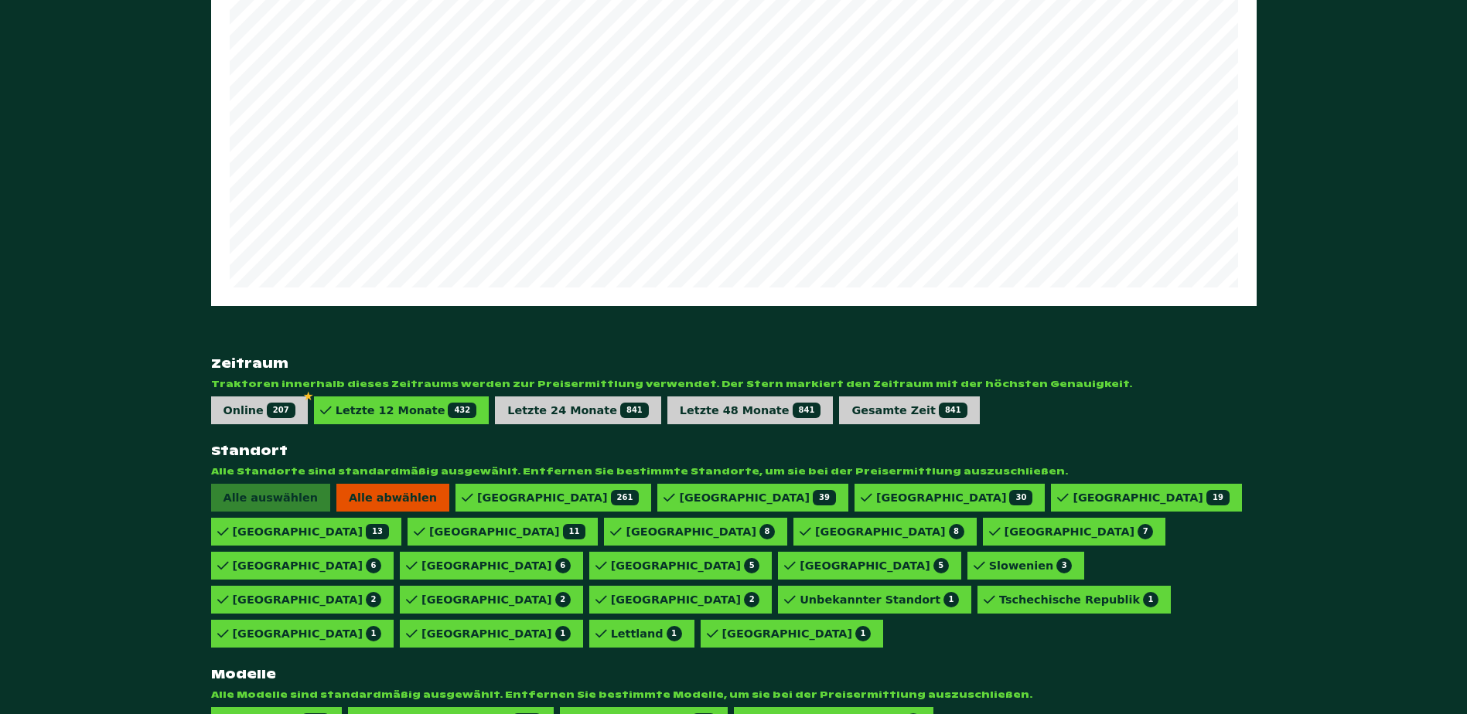
scroll to position [887, 0]
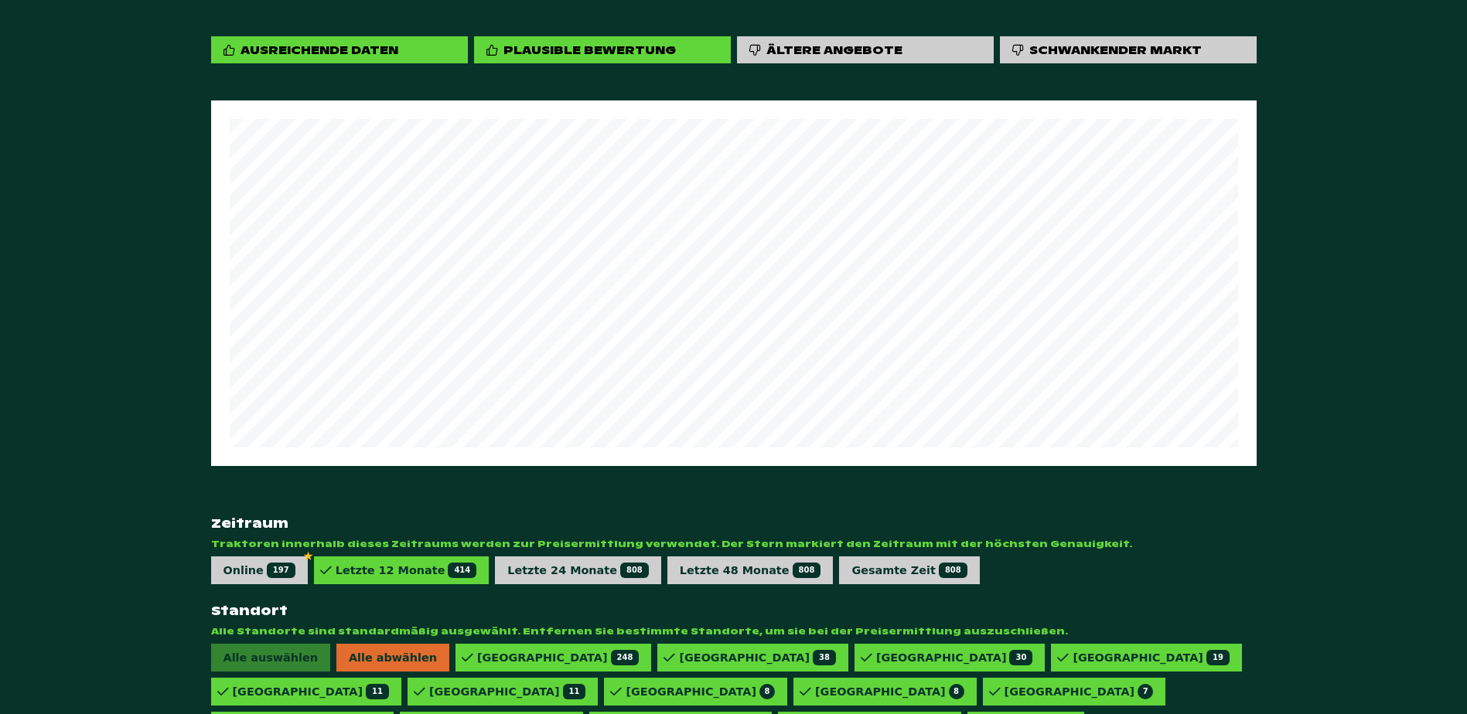
scroll to position [346, 0]
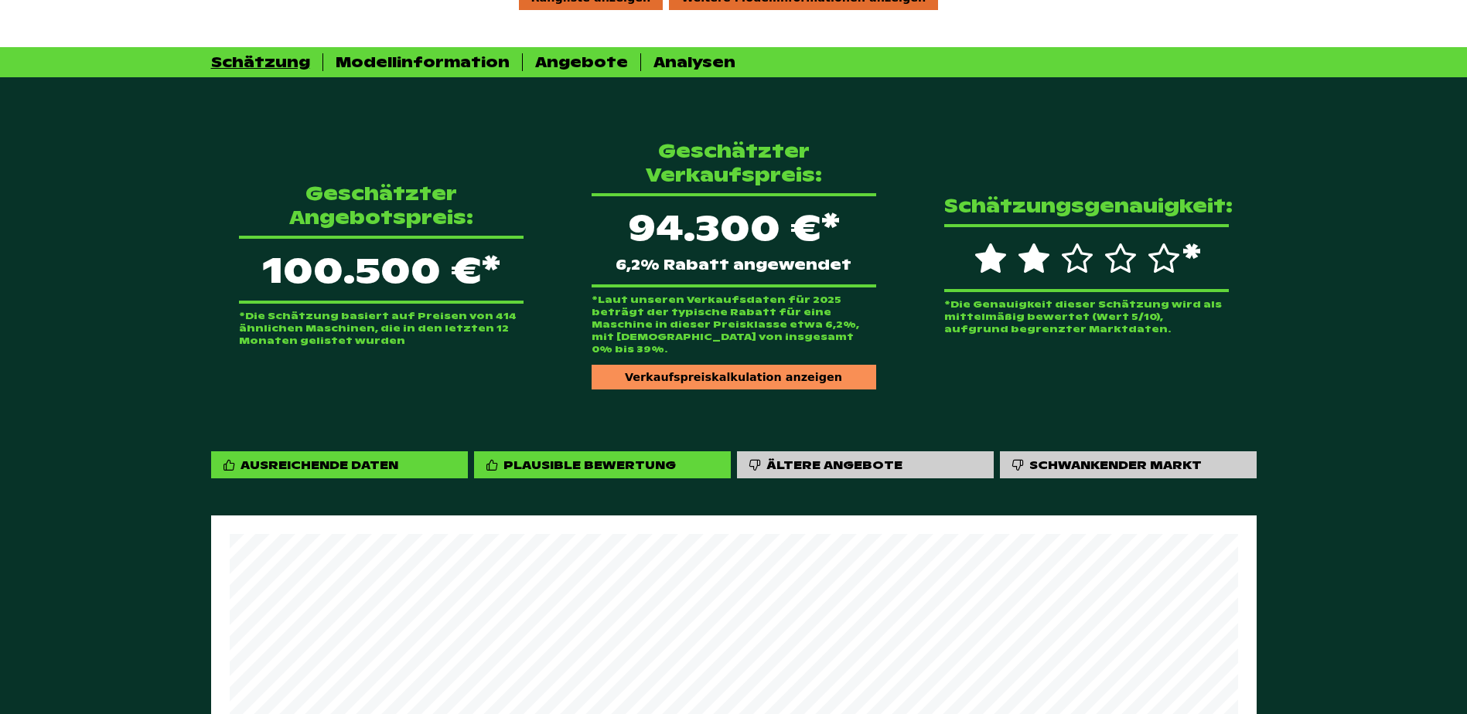
click at [761, 365] on div "Verkaufspreiskalkulation anzeigen" at bounding box center [734, 377] width 285 height 25
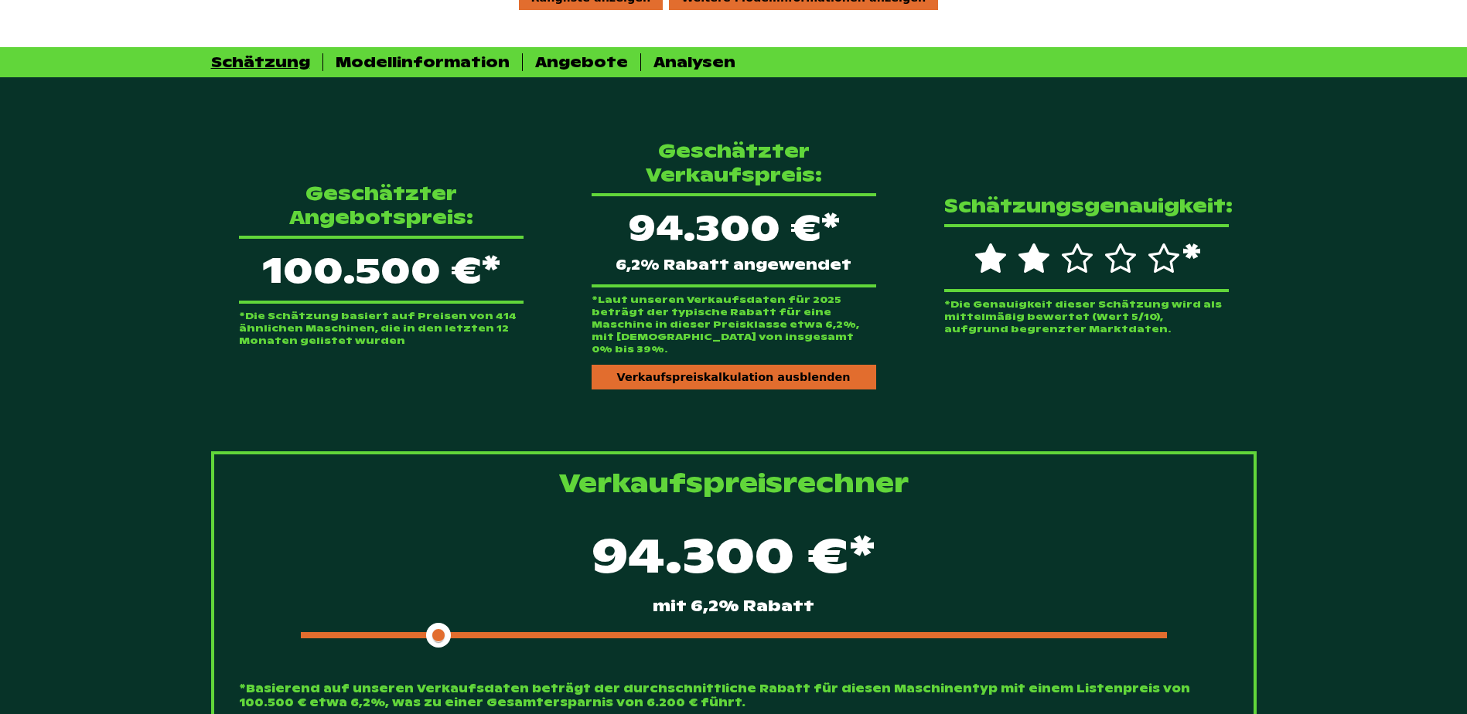
click at [615, 609] on div "94.300 €* mit 6,2% Rabatt" at bounding box center [734, 584] width 990 height 133
click at [614, 633] on div at bounding box center [734, 636] width 866 height 6
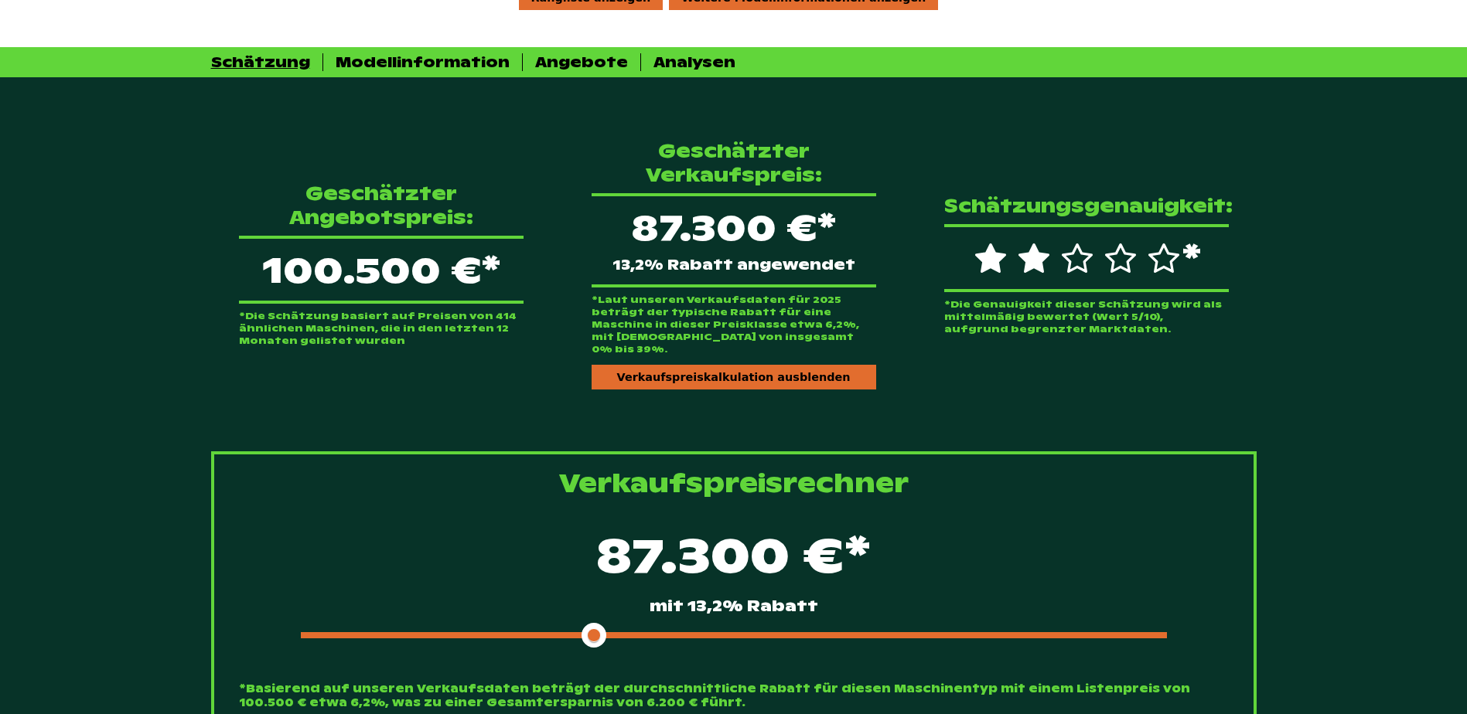
click at [546, 615] on div "87.300 €* mit 13,2% Rabatt" at bounding box center [734, 584] width 990 height 133
click at [544, 633] on span at bounding box center [447, 636] width 293 height 6
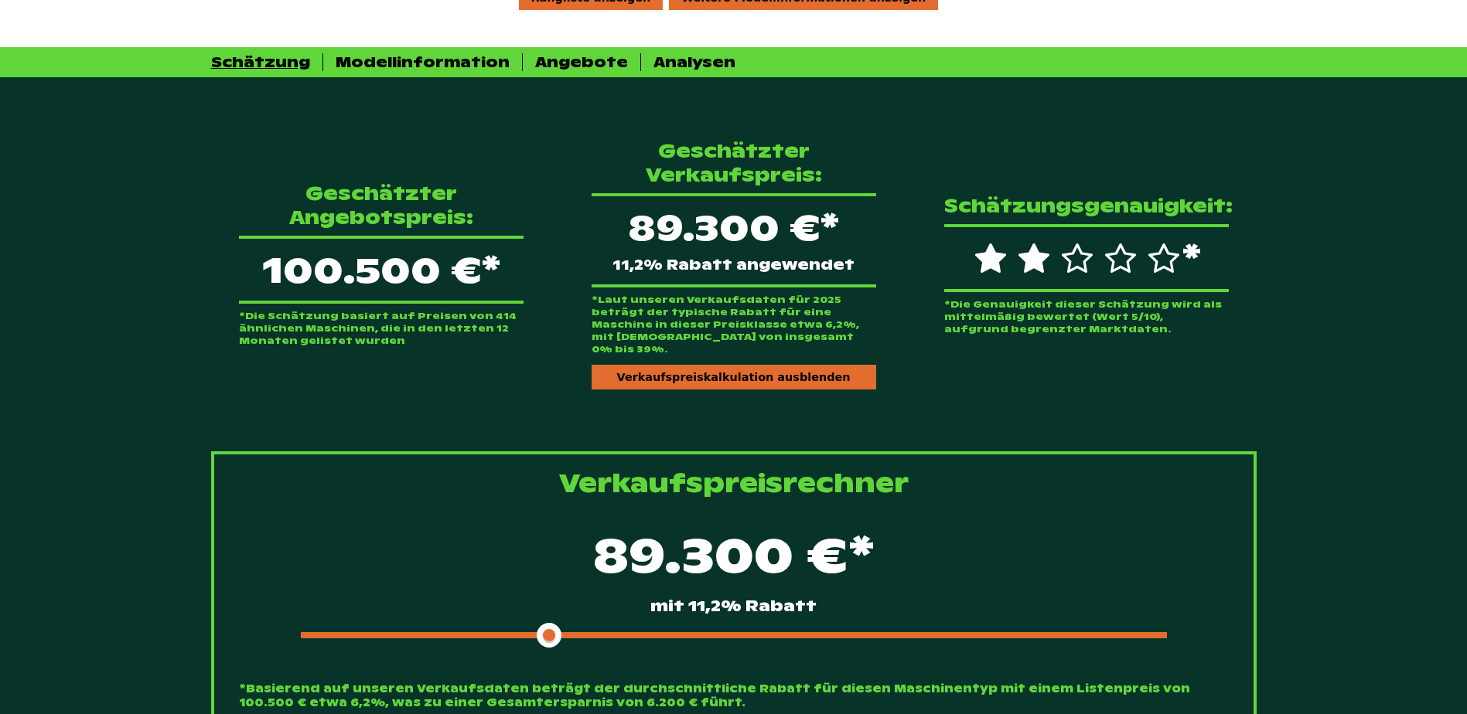
click at [513, 633] on span at bounding box center [425, 636] width 249 height 6
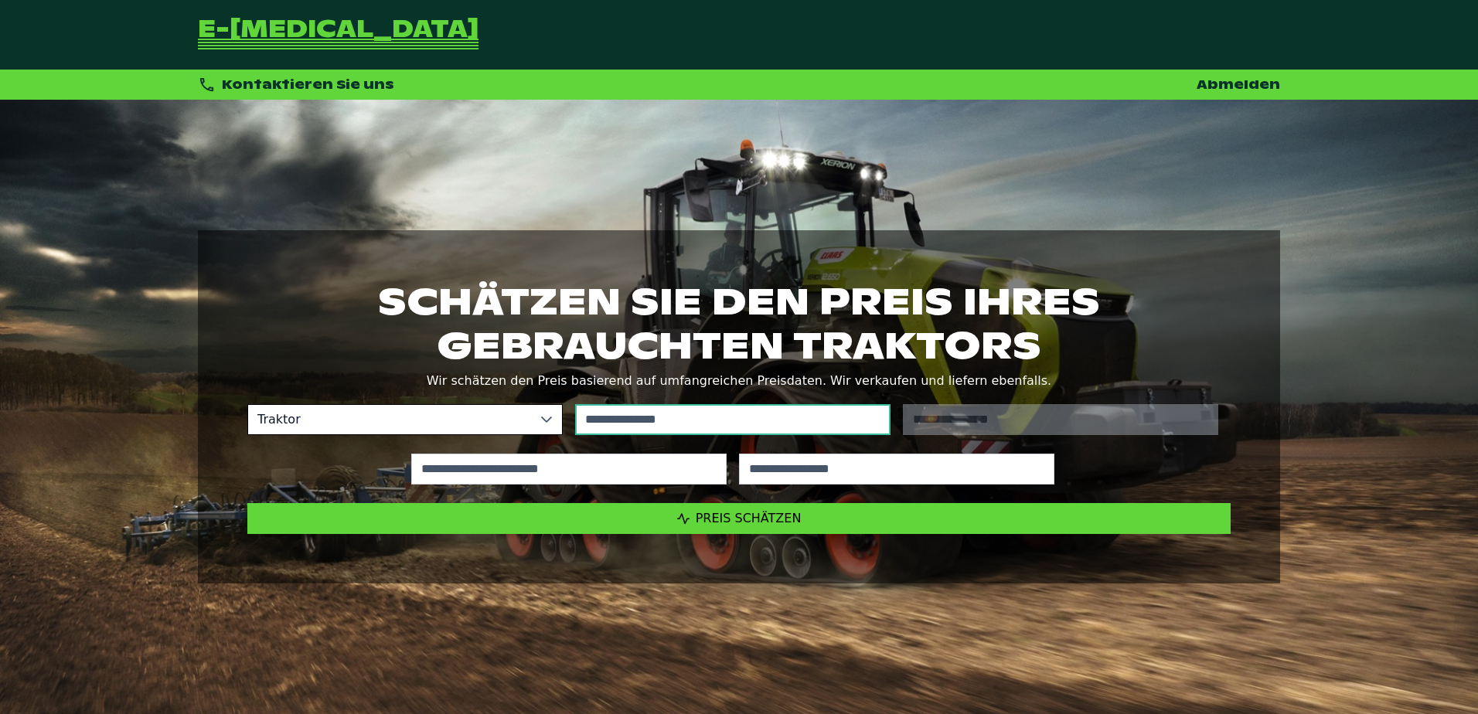
click at [717, 411] on input "text" at bounding box center [732, 419] width 315 height 31
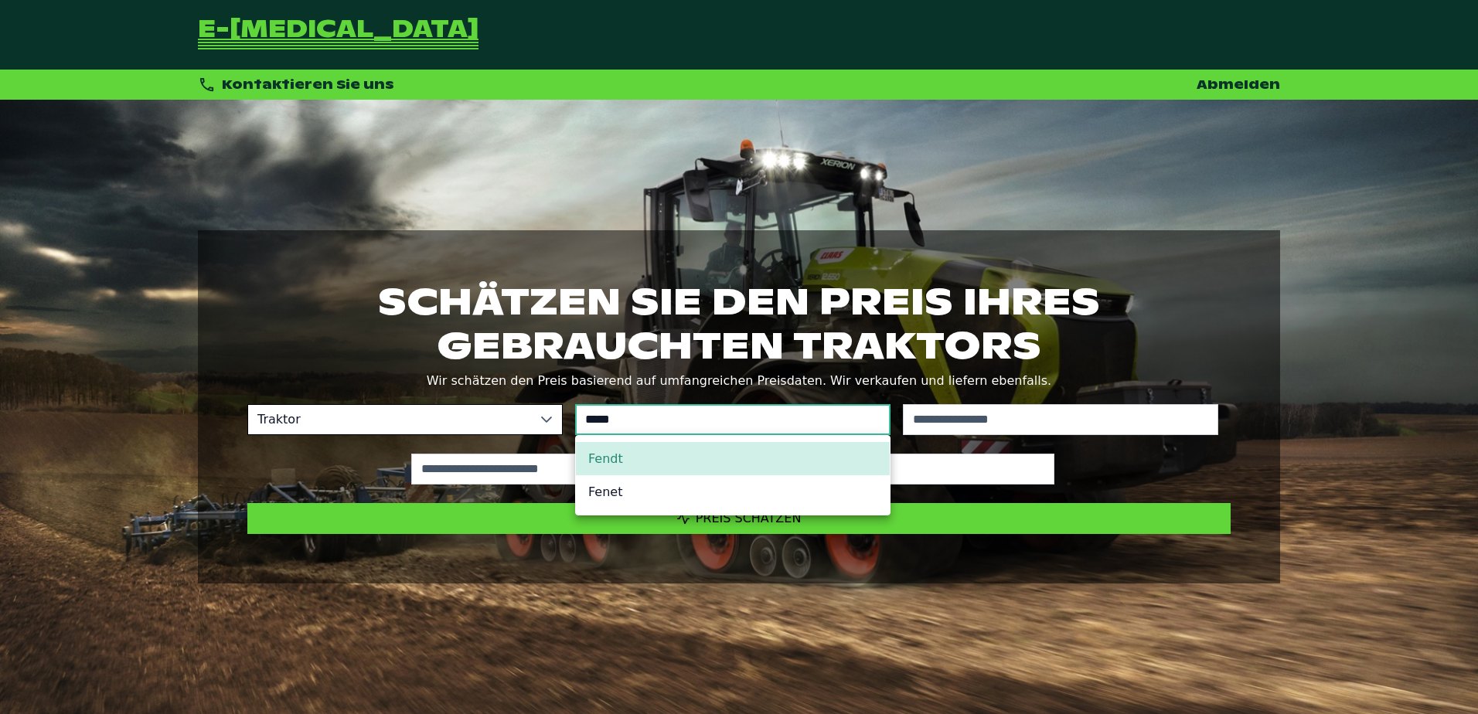
type input "*****"
click at [634, 457] on li "Fendt" at bounding box center [733, 458] width 314 height 33
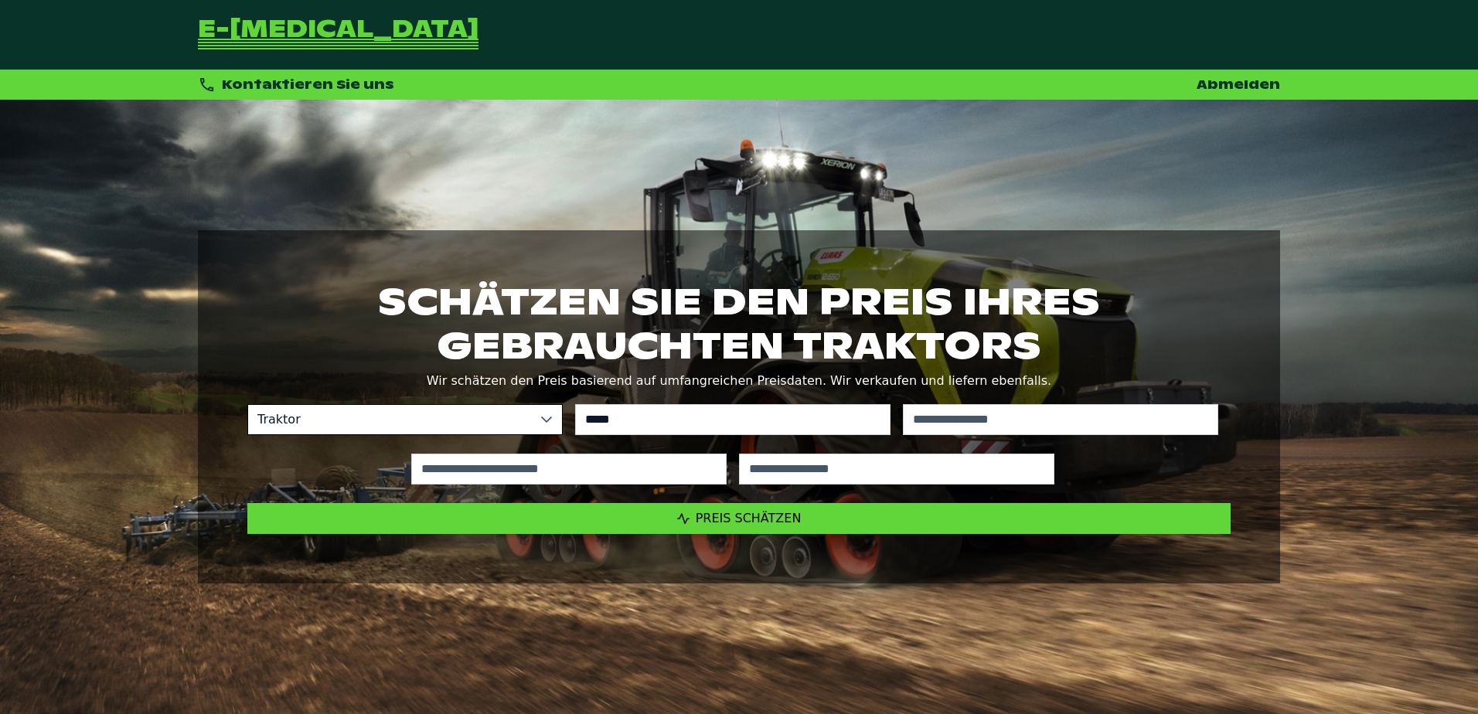
click at [1052, 438] on div "No results found" at bounding box center [1061, 419] width 328 height 43
click at [1052, 427] on input "text" at bounding box center [1060, 419] width 315 height 31
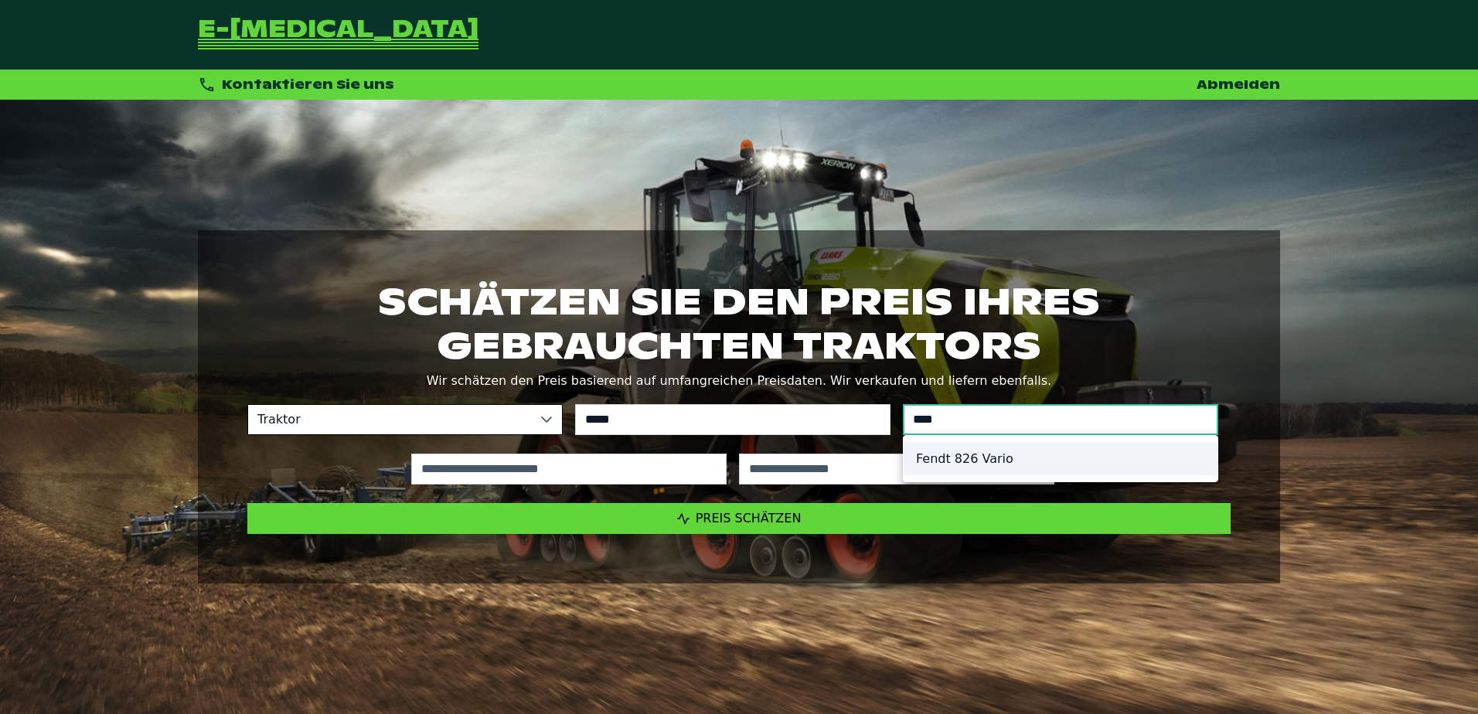
type input "***"
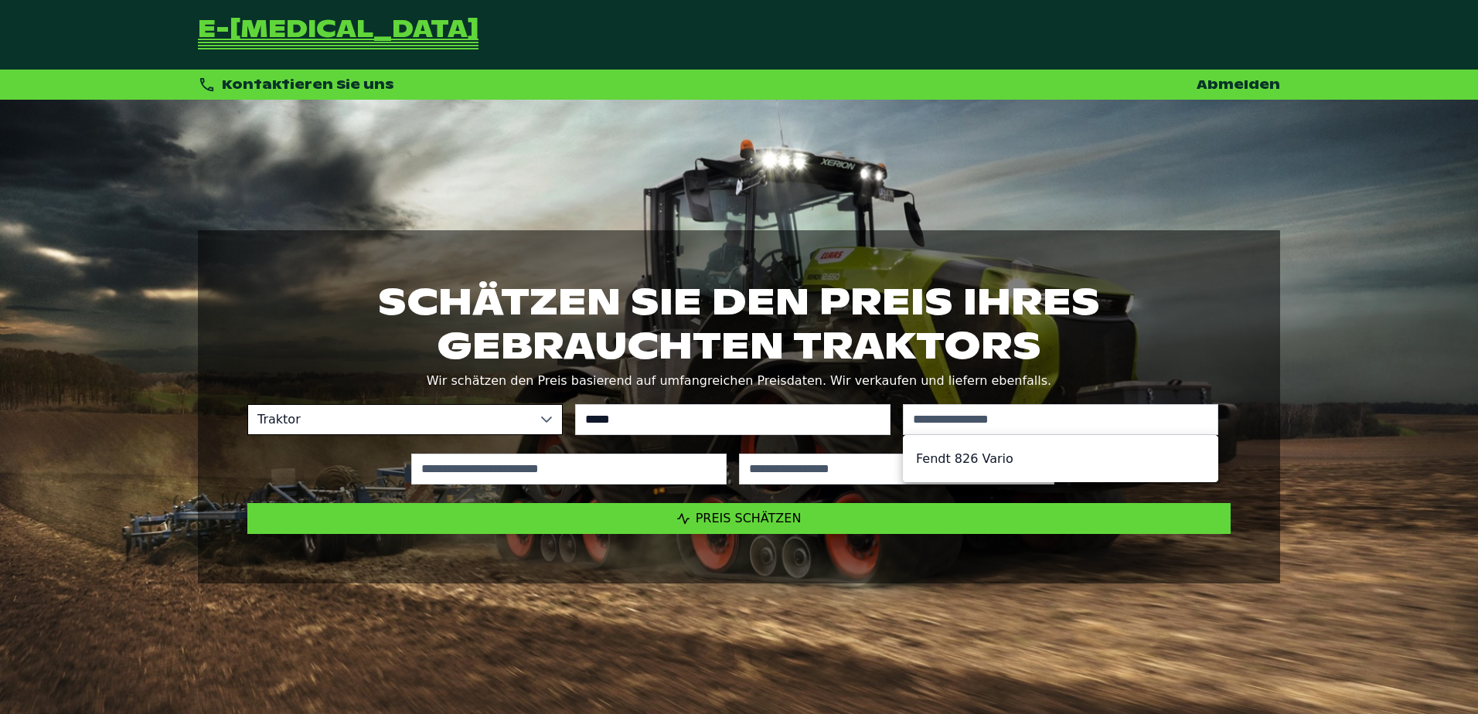
click at [980, 462] on li "Fendt 826 Vario" at bounding box center [1061, 458] width 314 height 33
type input "*********"
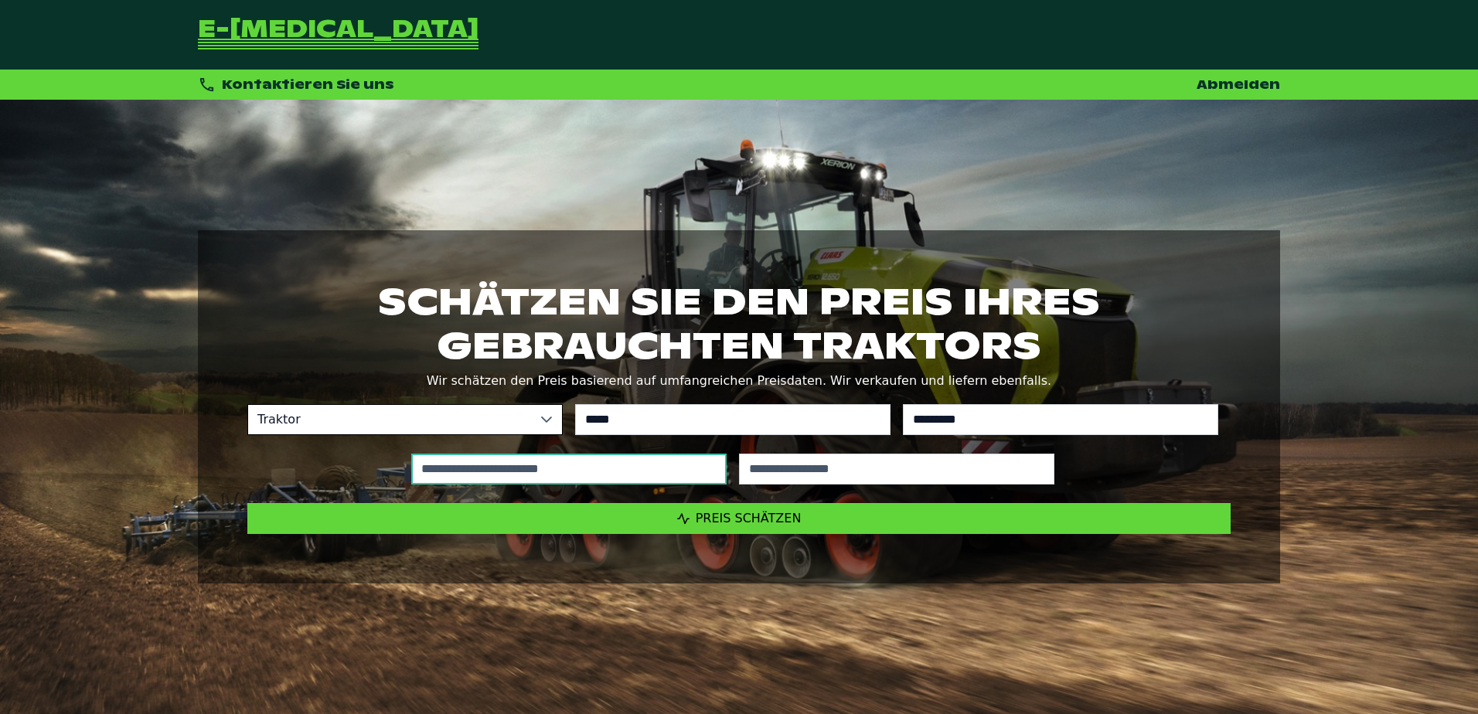
click at [470, 459] on input "text" at bounding box center [568, 469] width 315 height 31
type input "*****"
type input "****"
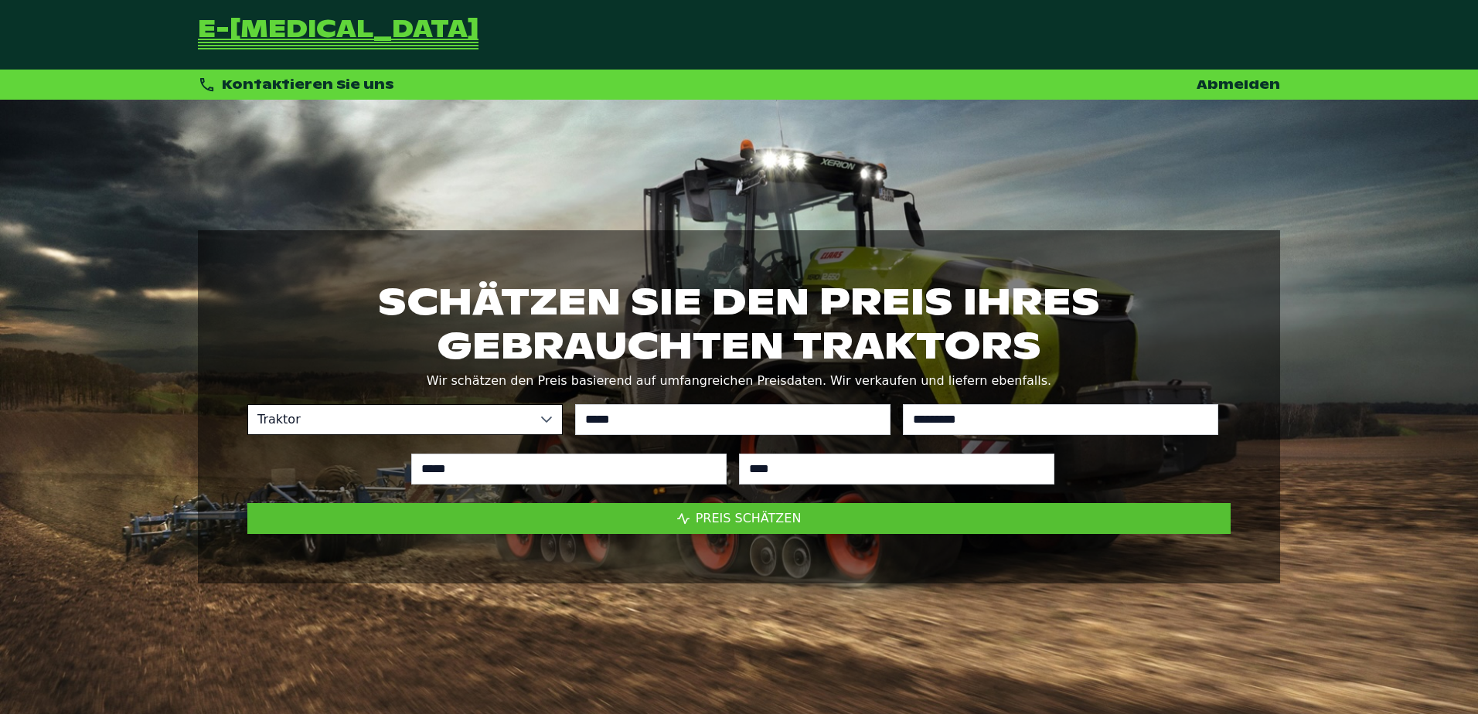
click at [769, 517] on span "Preis schätzen" at bounding box center [749, 518] width 106 height 15
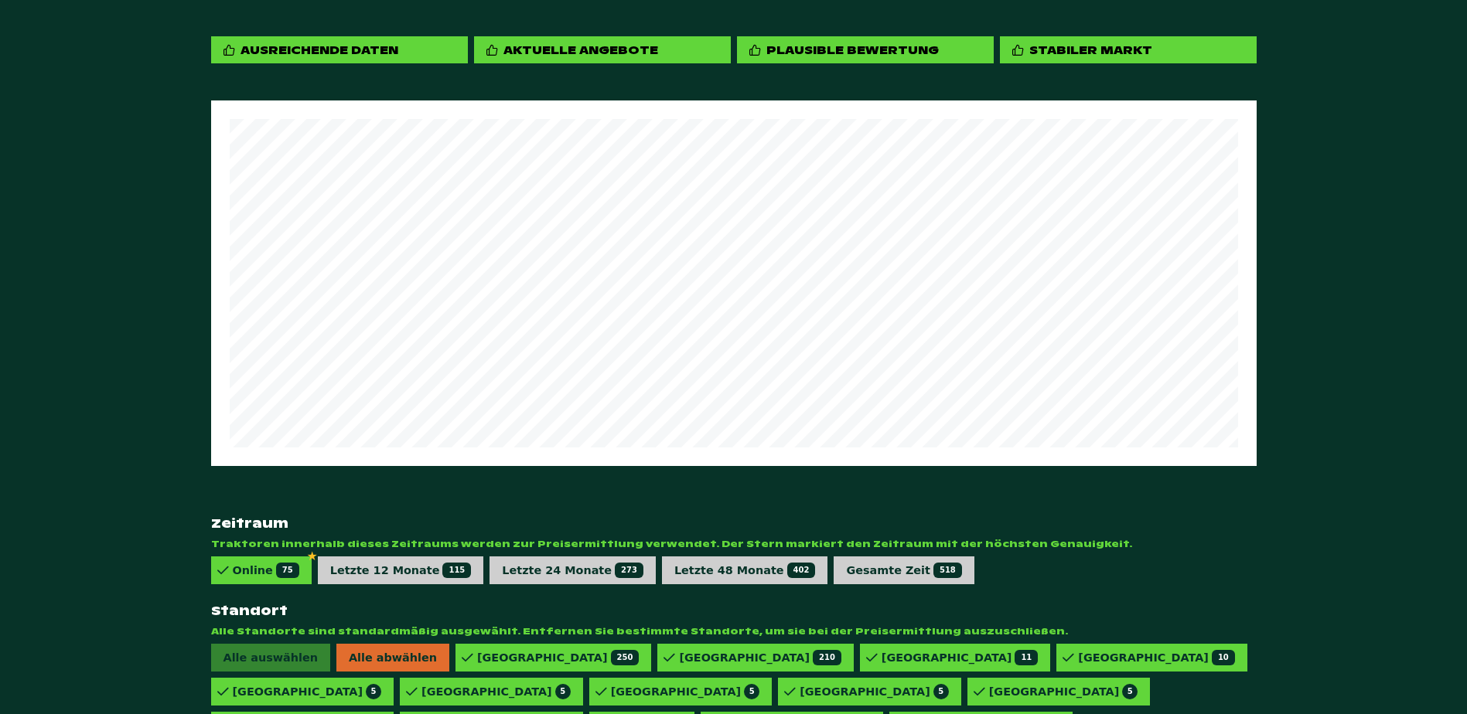
scroll to position [887, 0]
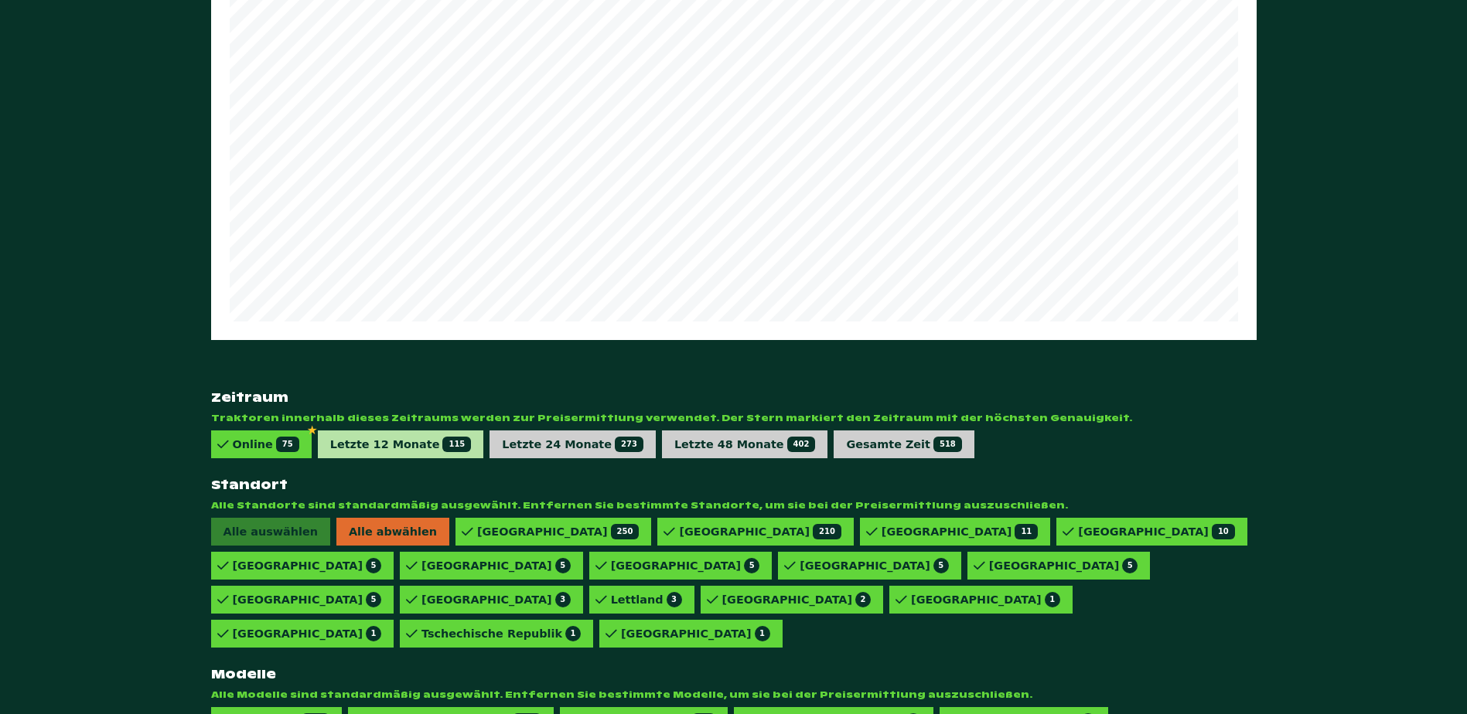
click at [409, 437] on div "Letzte 12 Monate 115" at bounding box center [401, 444] width 142 height 15
click at [394, 580] on div "826 VARIO POWER 1" at bounding box center [302, 566] width 183 height 28
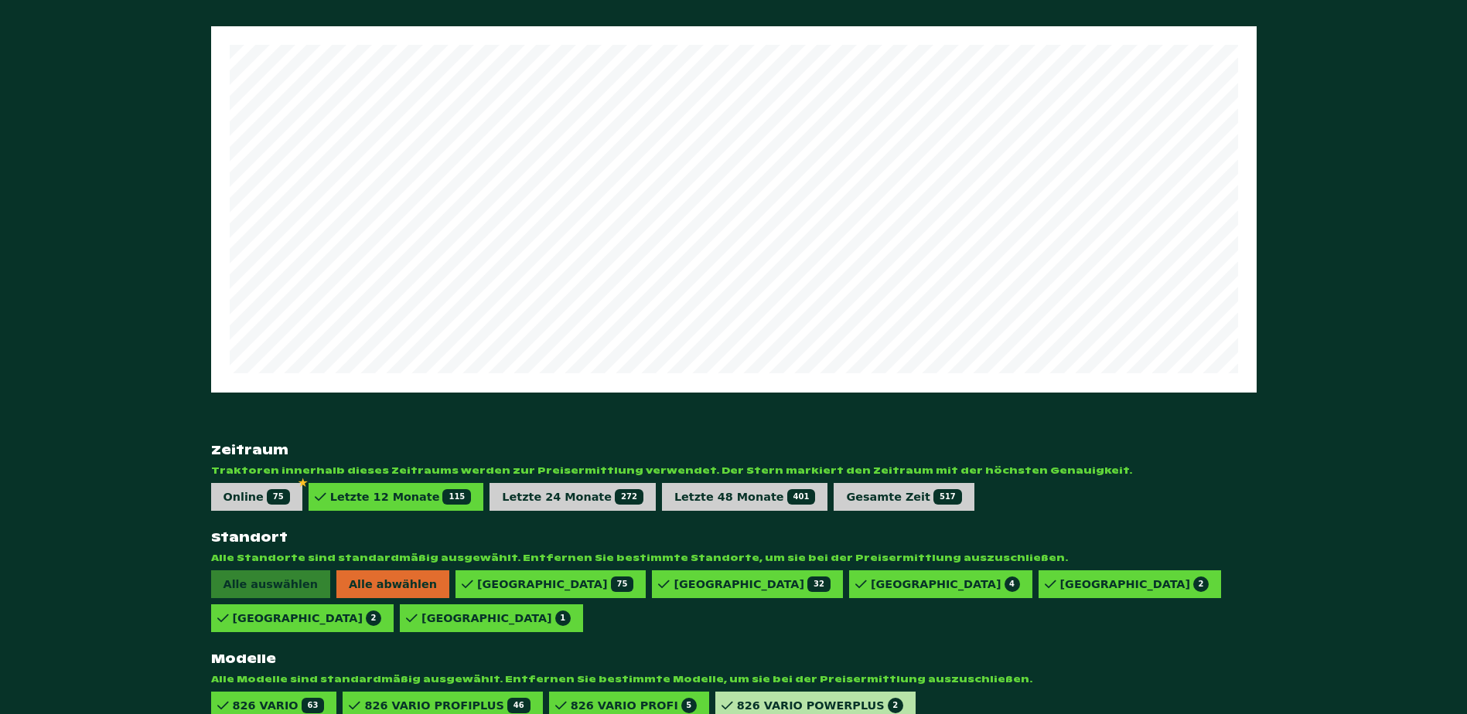
click at [763, 698] on div "826 VARIO POWERPLUS 2" at bounding box center [820, 705] width 166 height 15
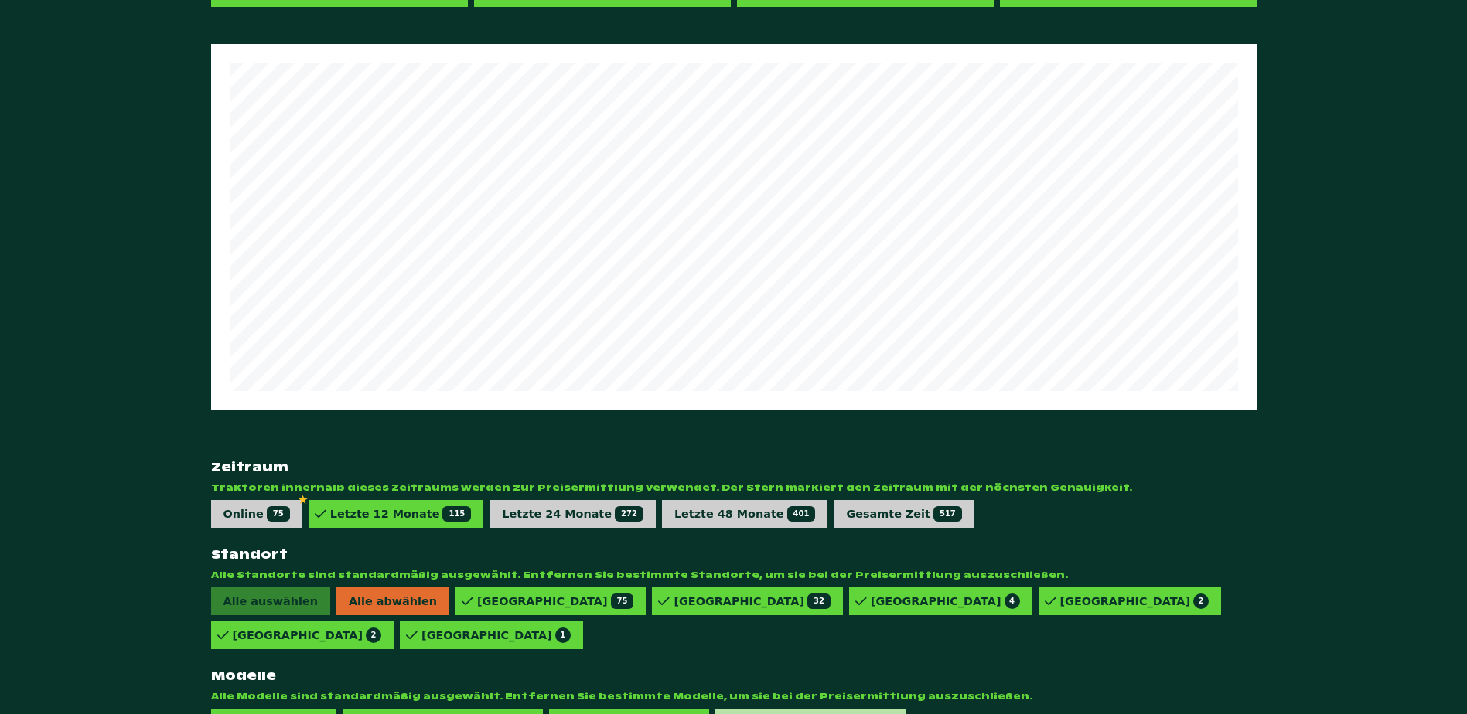
scroll to position [819, 0]
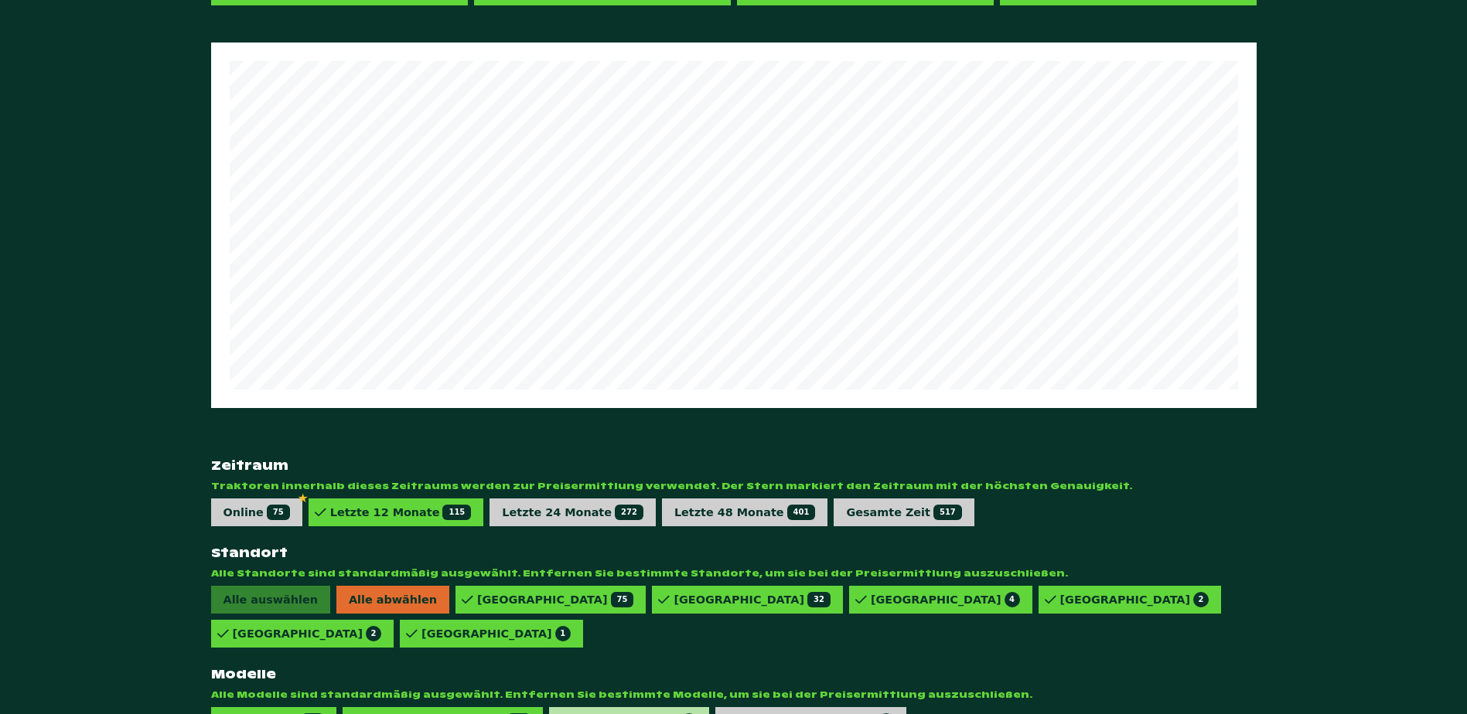
click at [622, 714] on div "826 VARIO PROFI 5" at bounding box center [634, 721] width 126 height 15
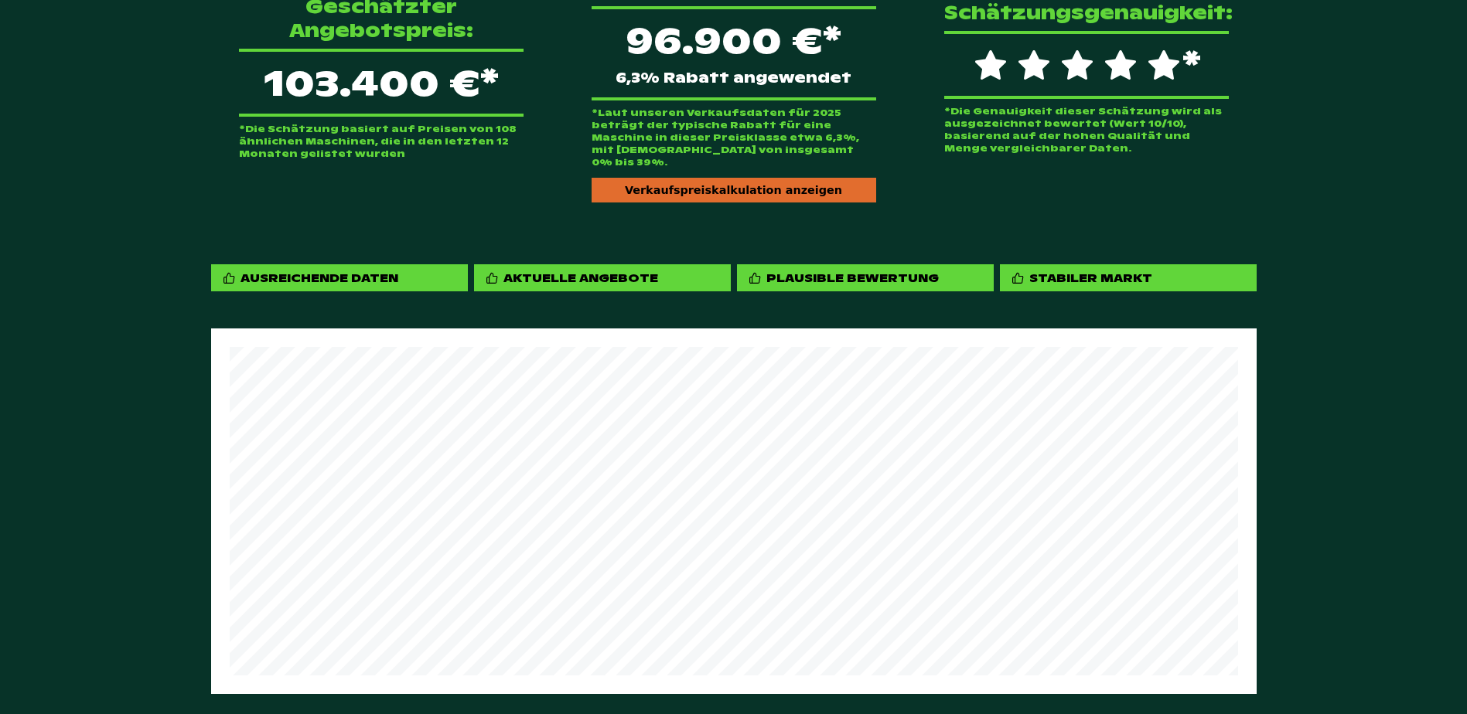
scroll to position [200, 0]
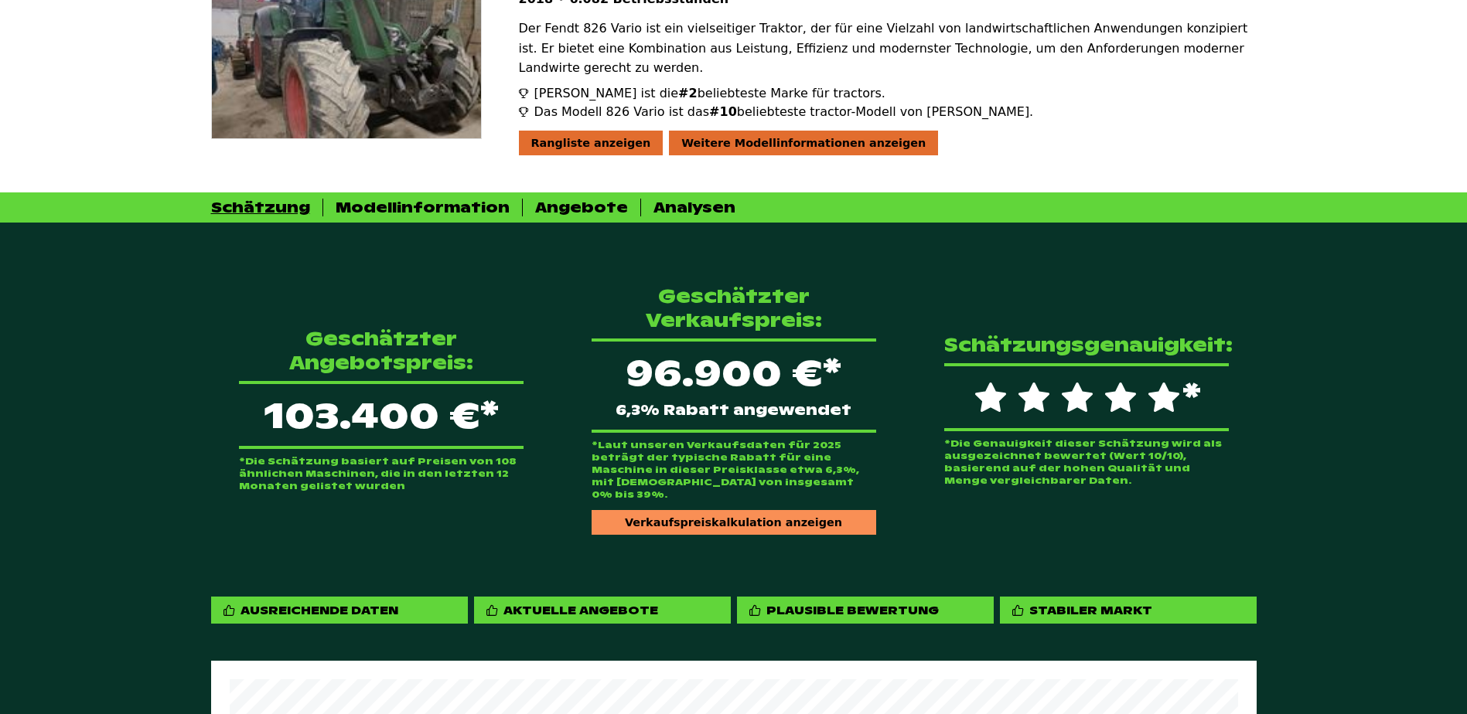
click at [770, 510] on div "Verkaufspreiskalkulation anzeigen" at bounding box center [734, 522] width 285 height 25
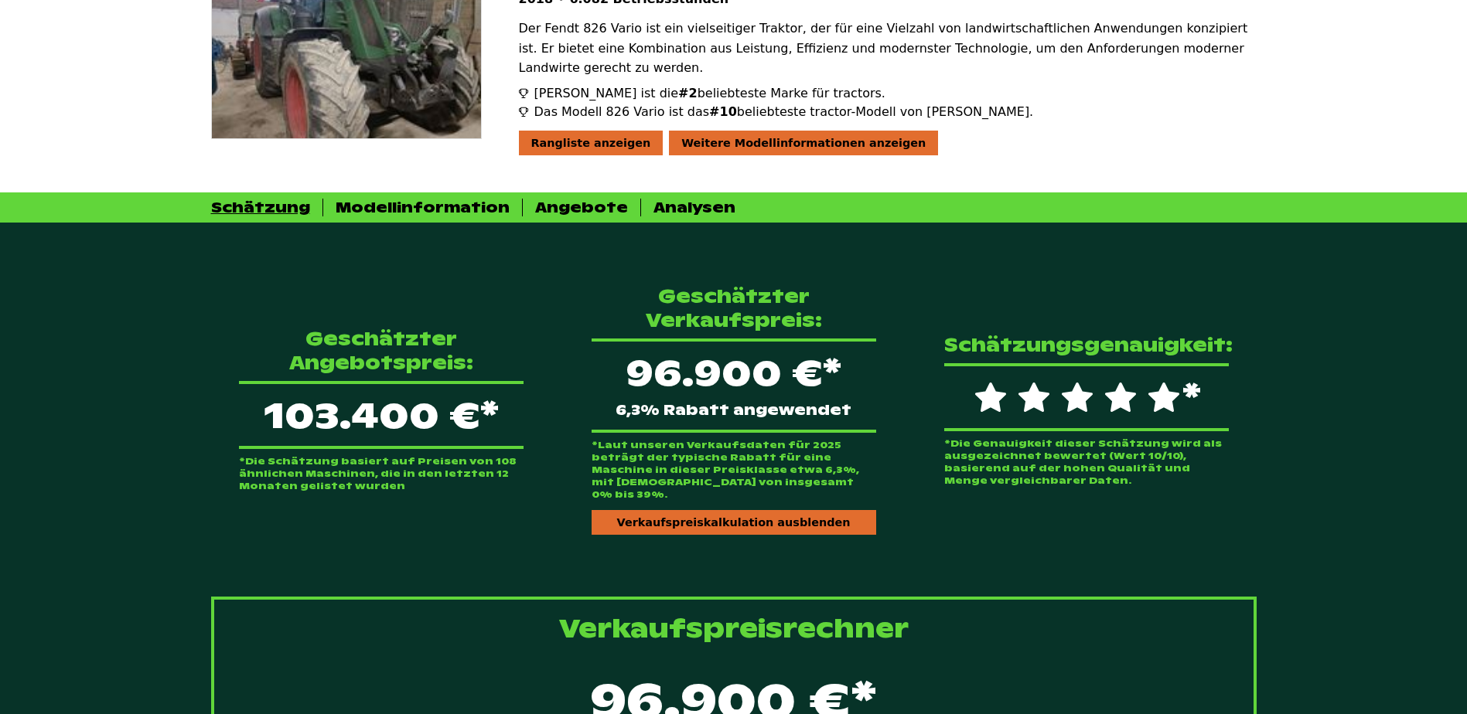
scroll to position [587, 0]
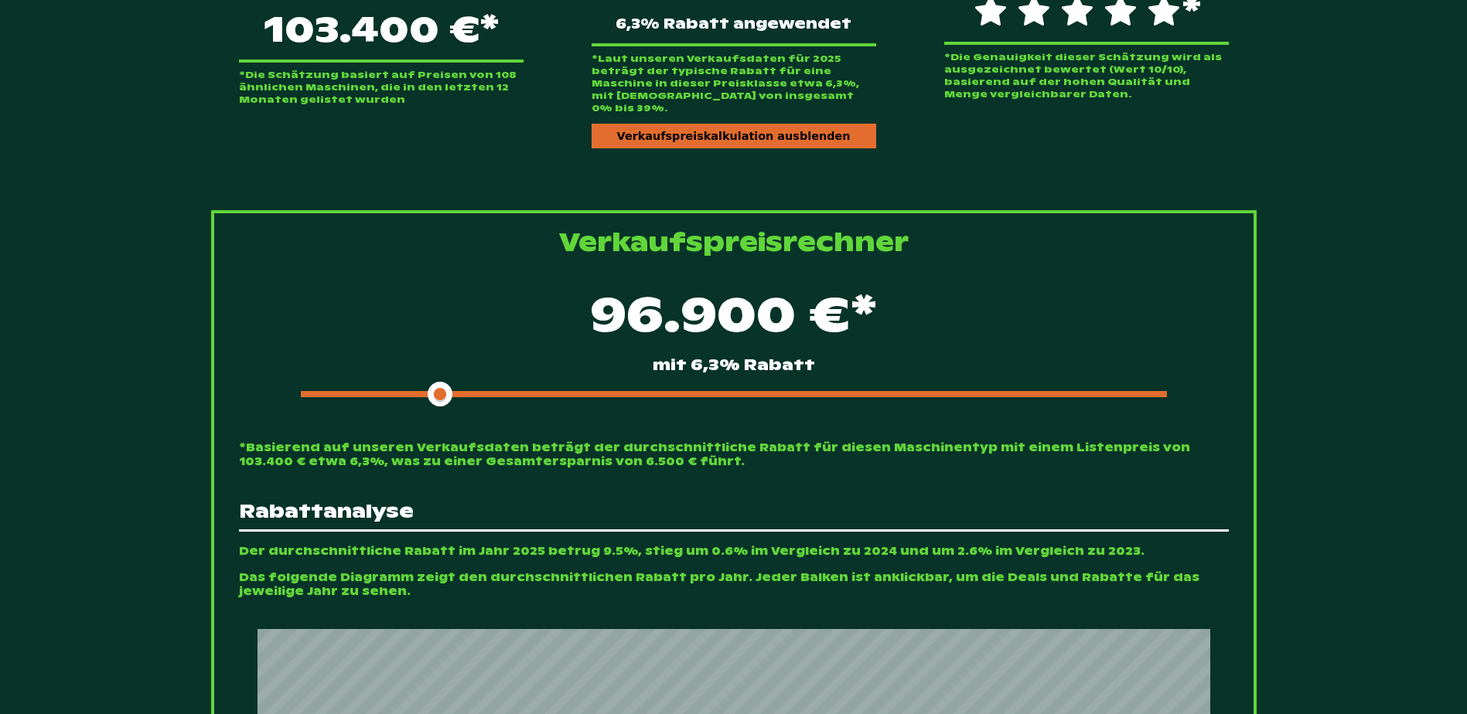
click at [634, 391] on div at bounding box center [734, 394] width 866 height 6
click at [567, 391] on span at bounding box center [460, 394] width 318 height 6
click at [513, 391] on span at bounding box center [437, 394] width 273 height 6
click at [493, 391] on span at bounding box center [415, 394] width 229 height 6
click at [523, 376] on div "93.800 €* mit 9,3% Rabatt" at bounding box center [734, 343] width 990 height 133
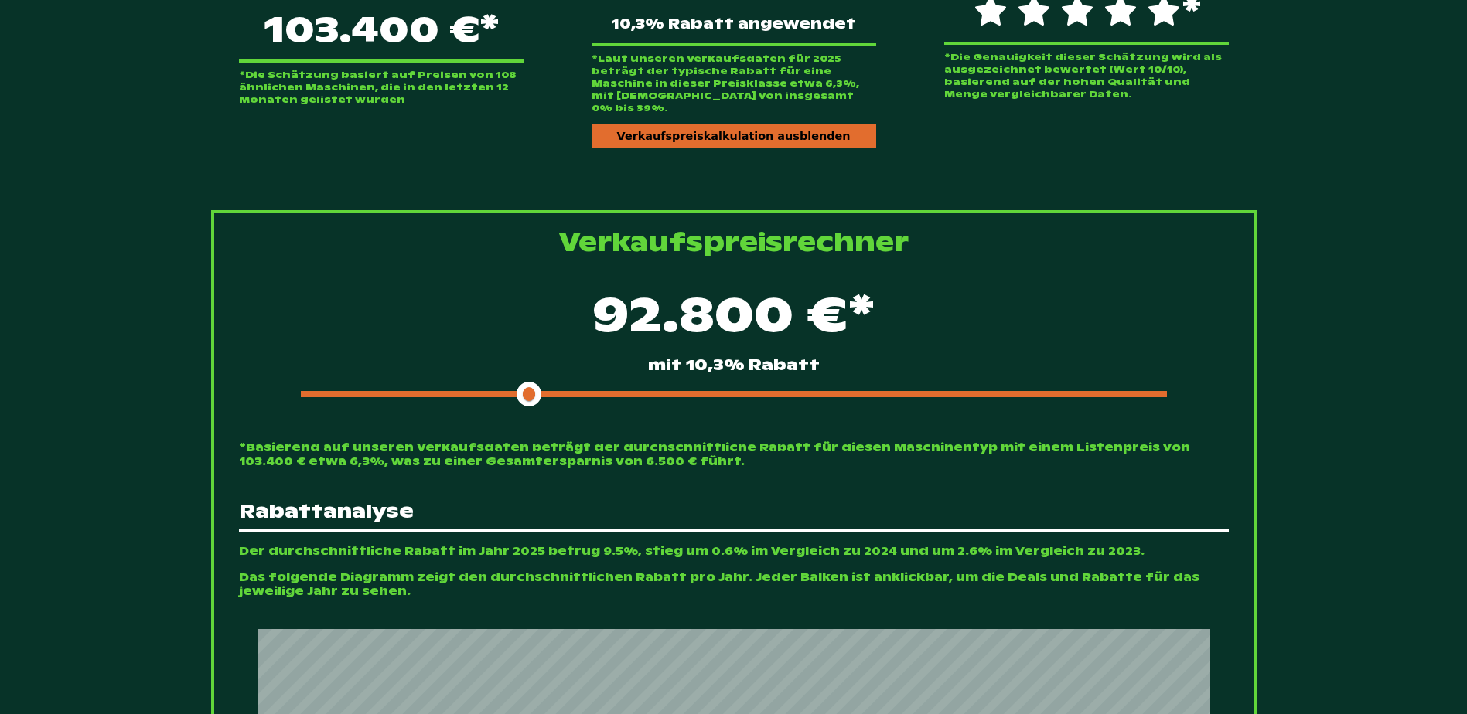
drag, startPoint x: 515, startPoint y: 371, endPoint x: 535, endPoint y: 366, distance: 20.8
click at [535, 382] on span at bounding box center [529, 394] width 25 height 25
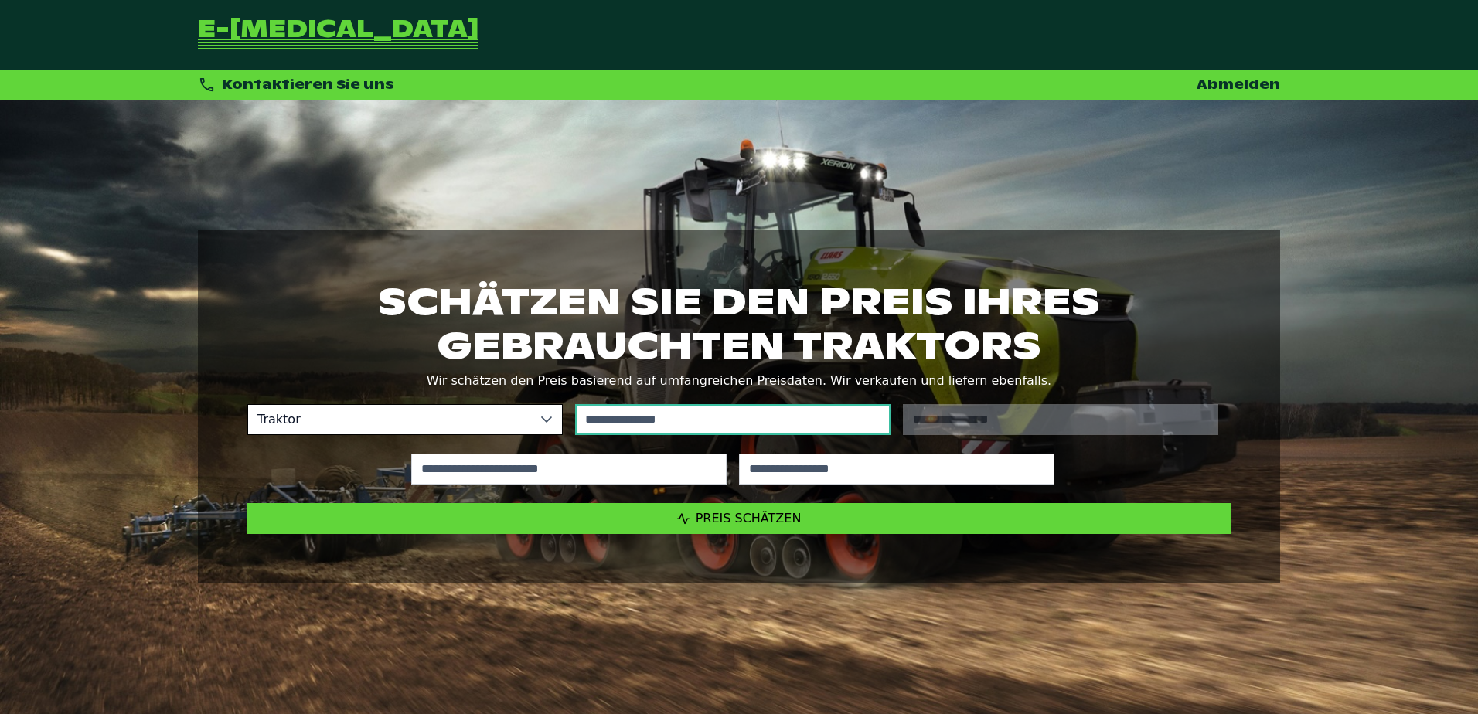
click at [633, 413] on input "text" at bounding box center [732, 419] width 315 height 31
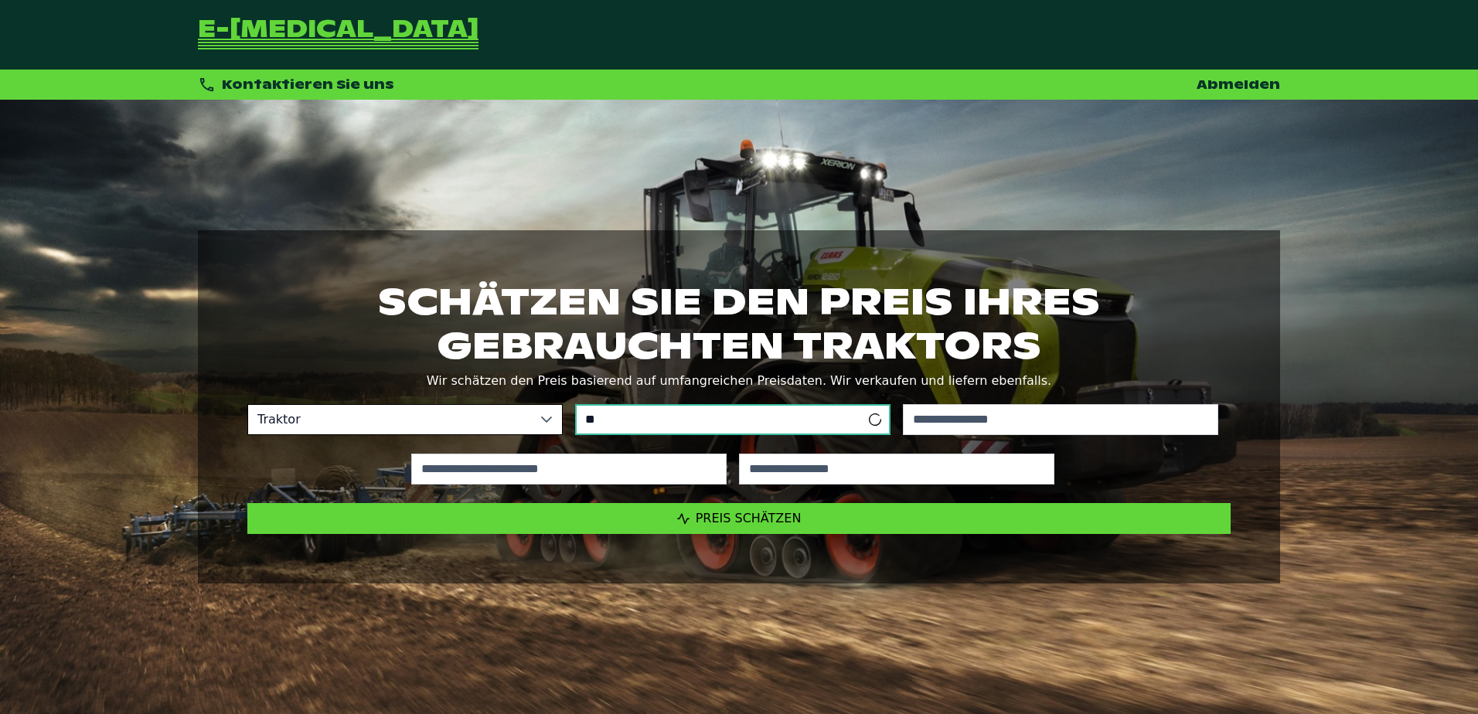
type input "*"
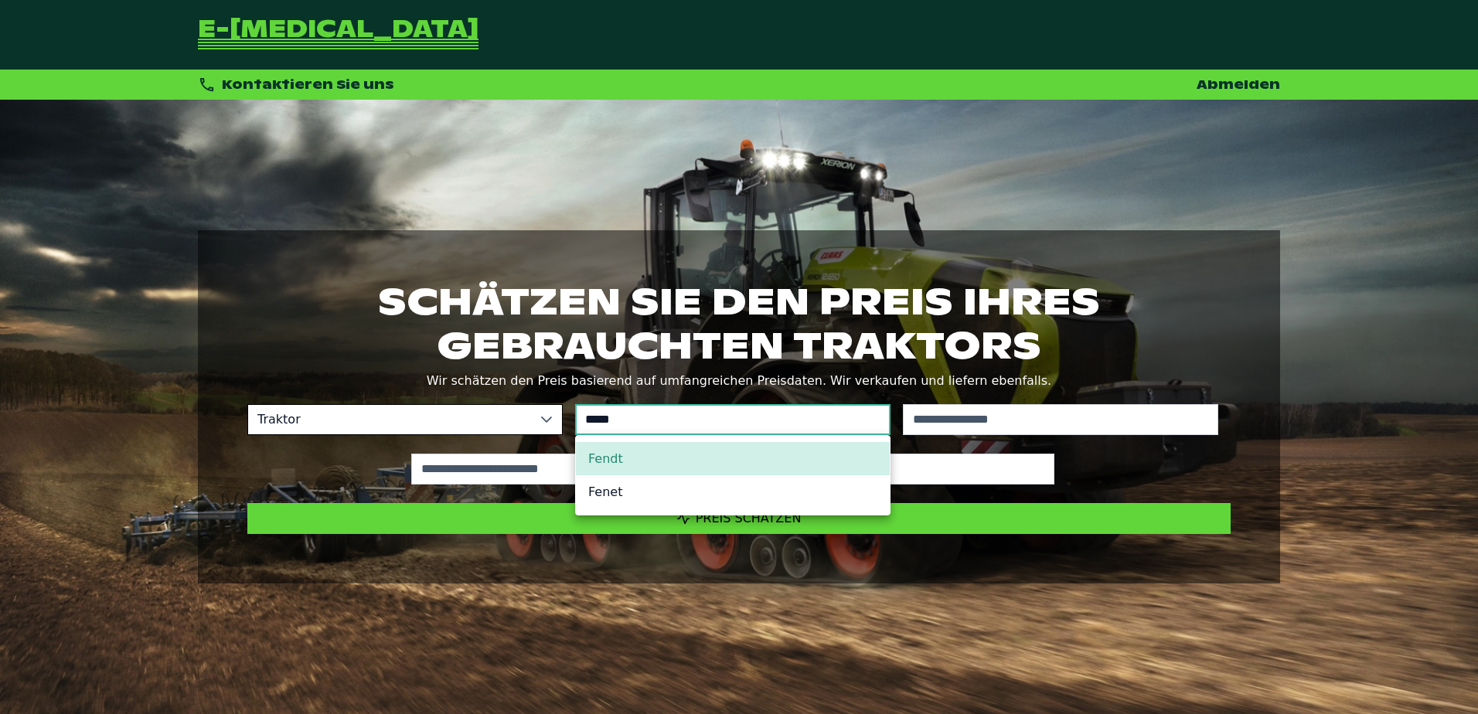
type input "*****"
click at [629, 446] on li "Fendt" at bounding box center [733, 458] width 314 height 33
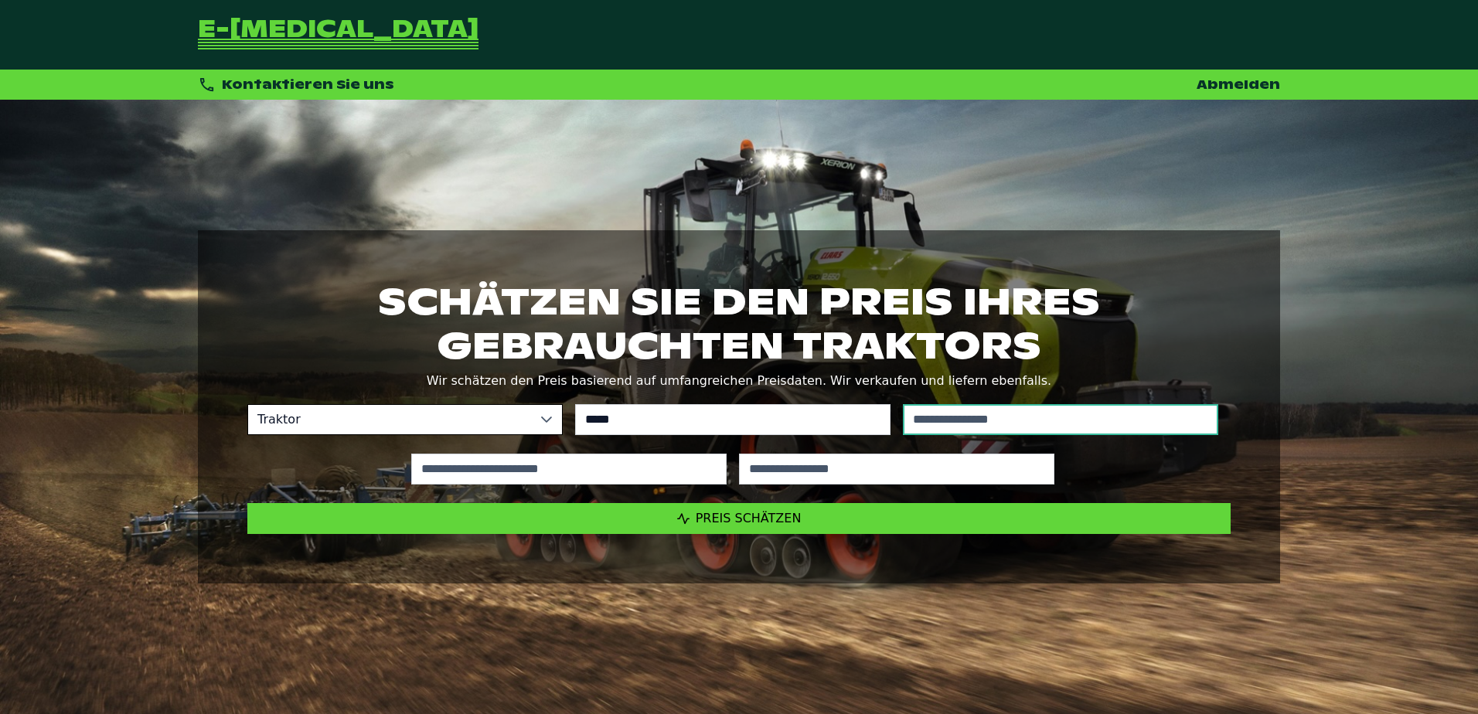
click at [1048, 411] on input "text" at bounding box center [1060, 419] width 315 height 31
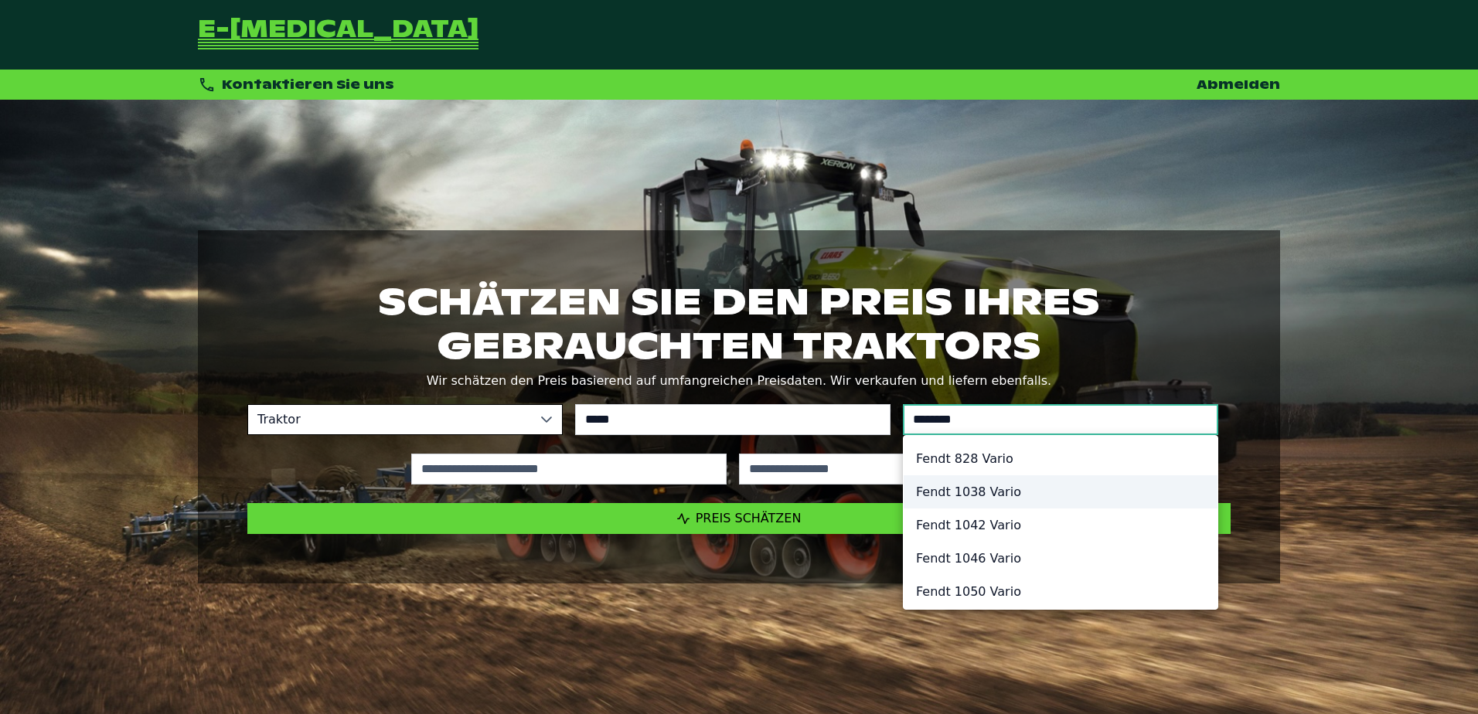
type input "********"
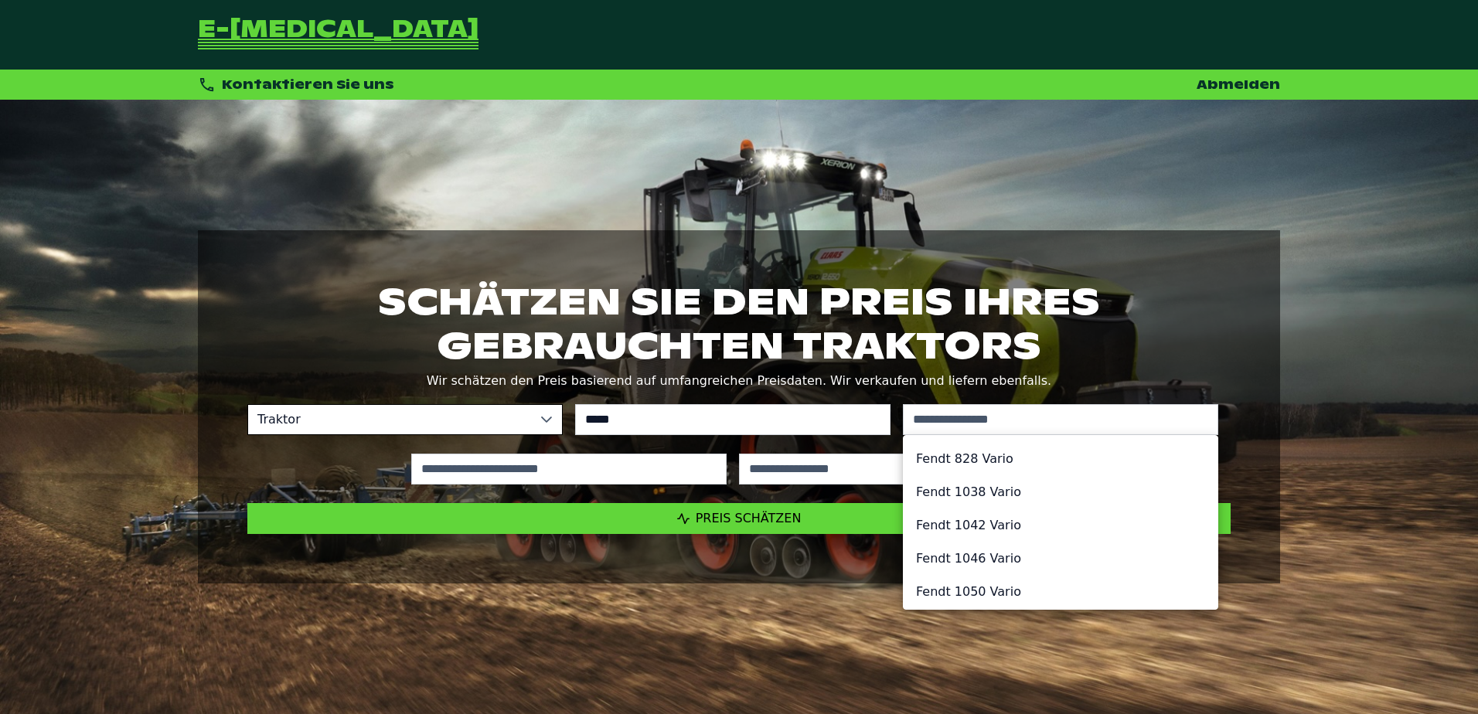
click at [972, 456] on li "Fendt 828 Vario" at bounding box center [1061, 458] width 314 height 33
type input "*********"
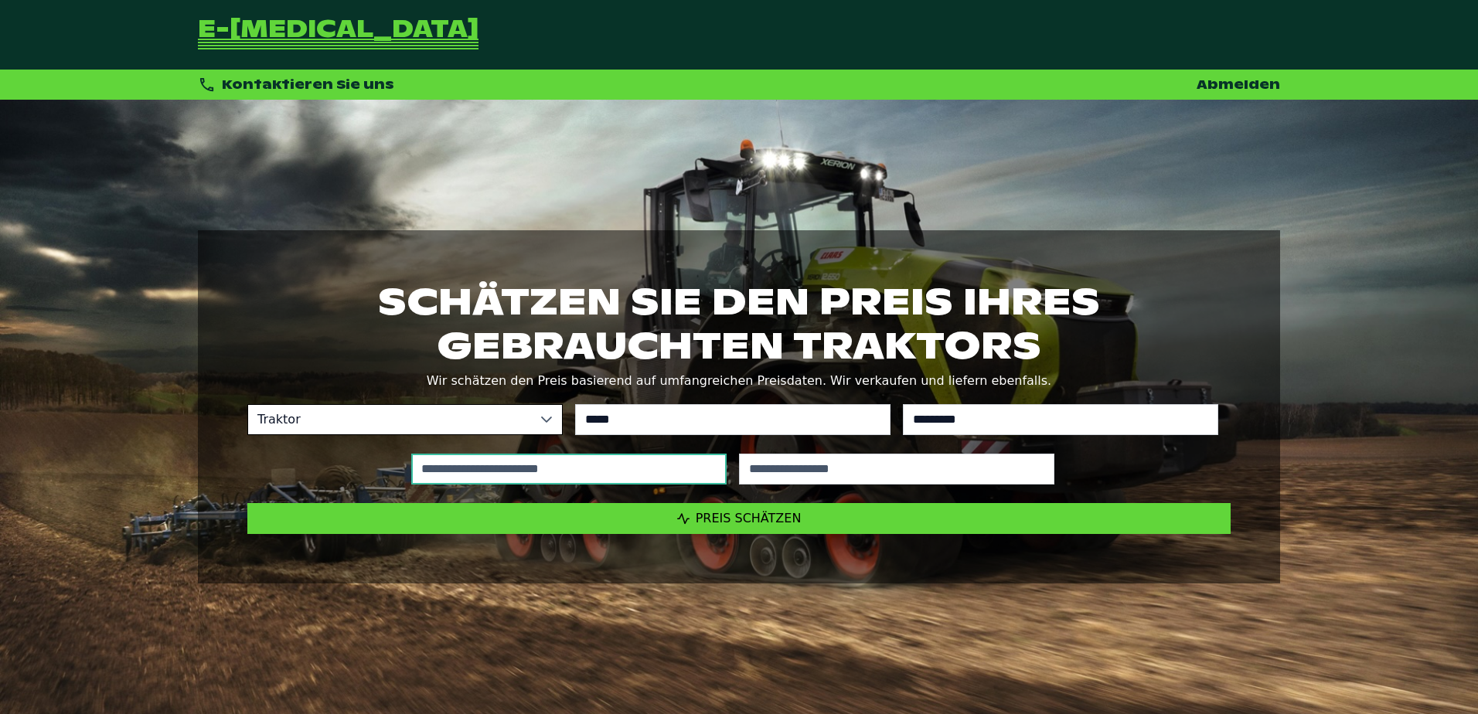
click at [489, 475] on input "text" at bounding box center [568, 469] width 315 height 31
type input "*****"
type input "****"
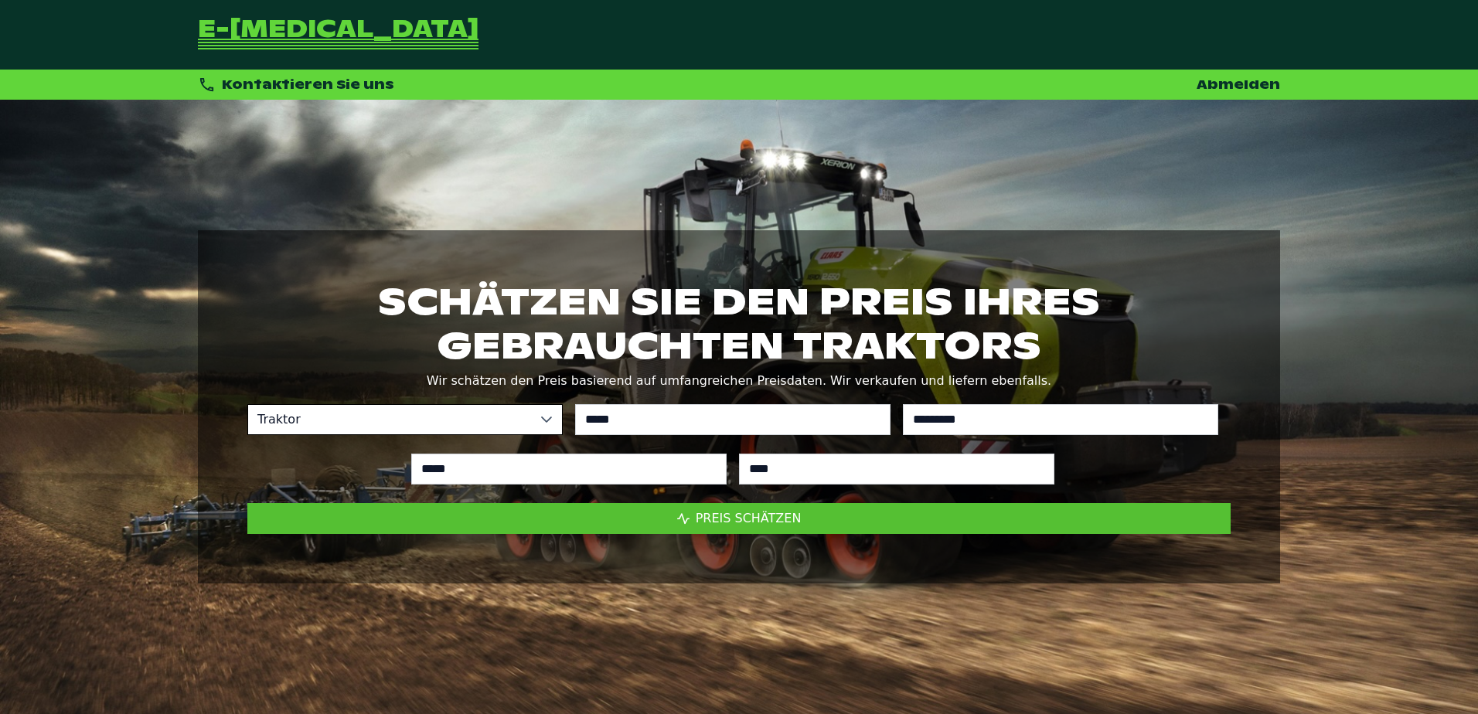
click at [790, 524] on span "Preis schätzen" at bounding box center [749, 518] width 106 height 15
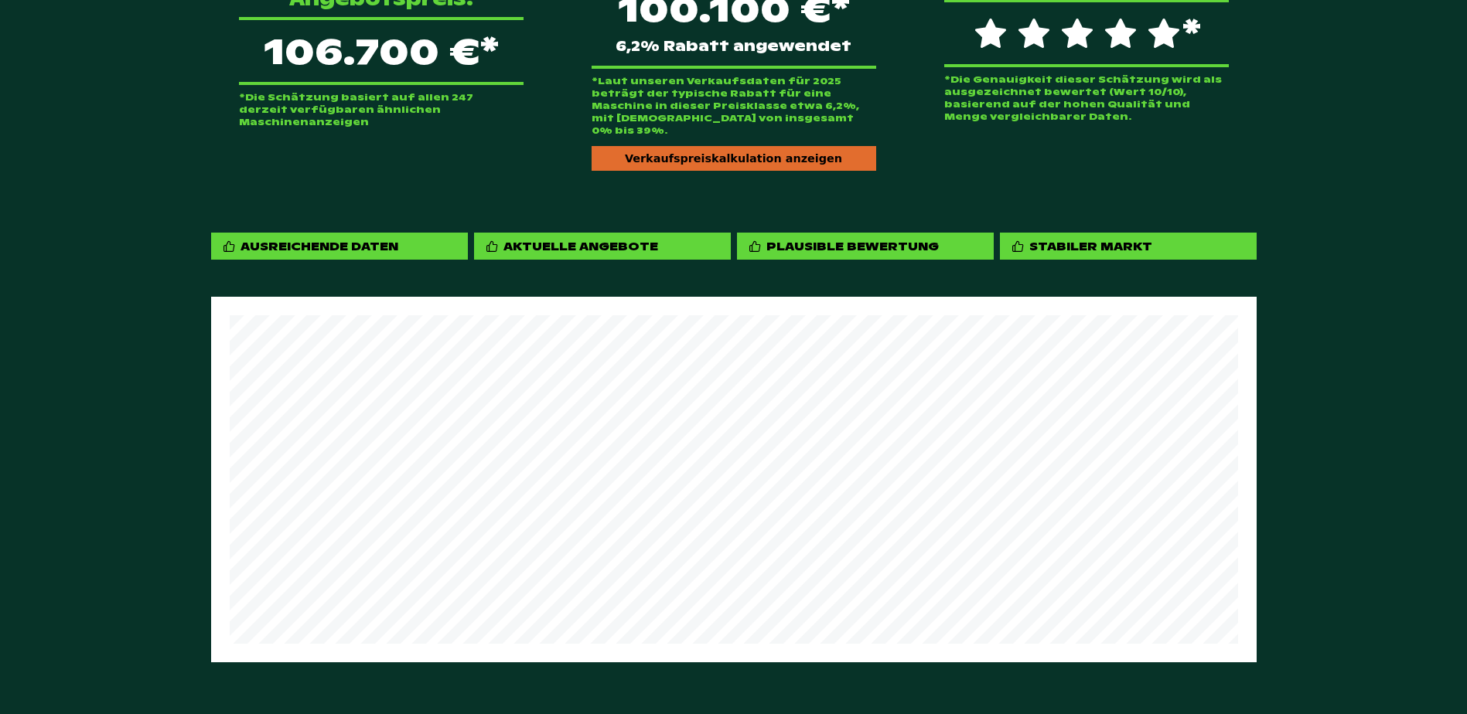
scroll to position [887, 0]
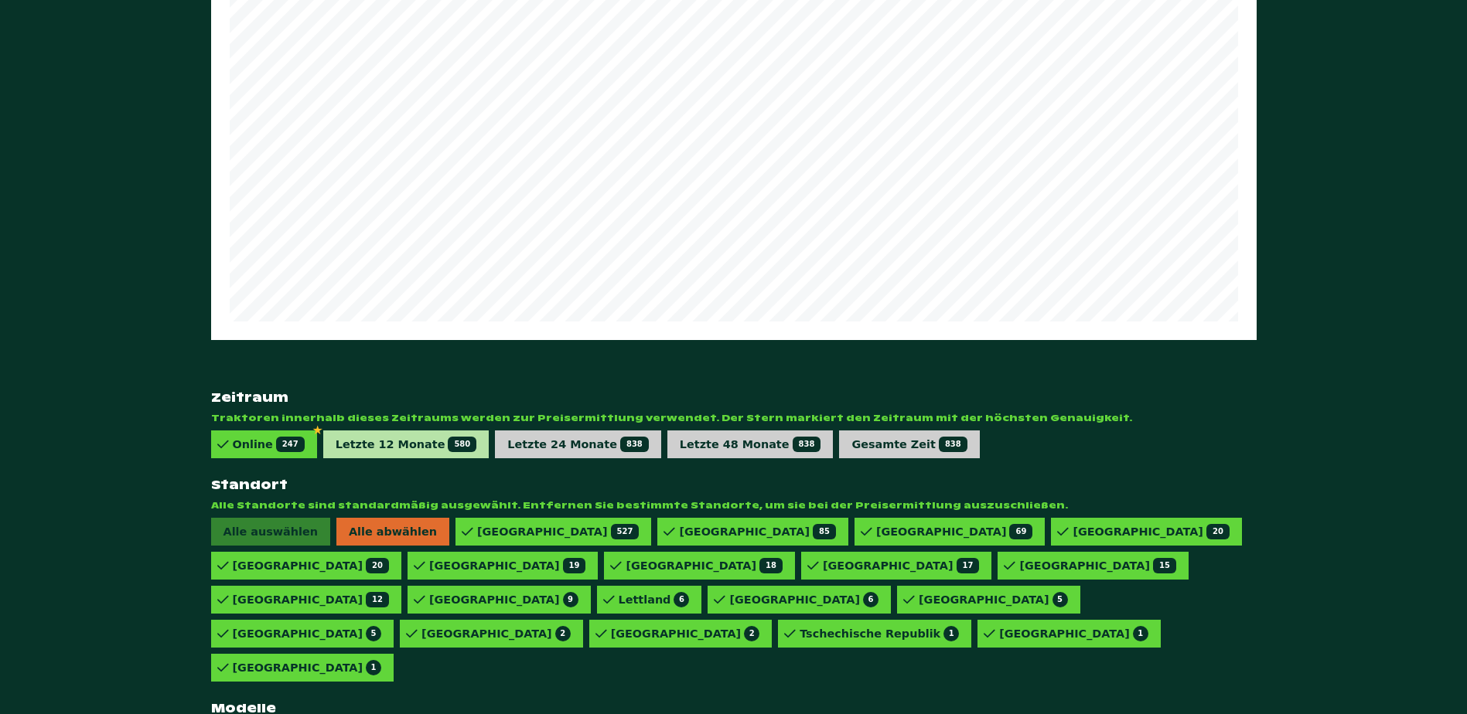
click at [448, 437] on span "580" at bounding box center [462, 444] width 29 height 15
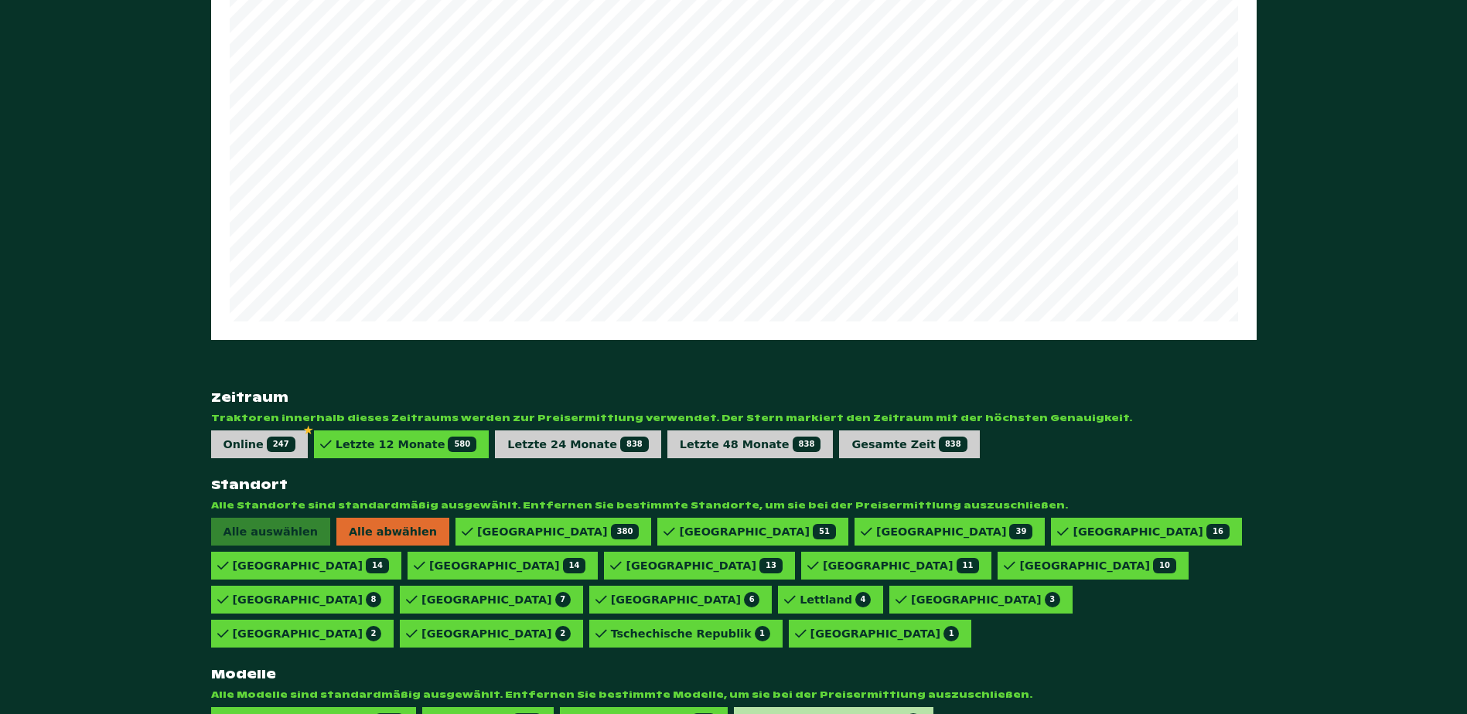
click at [784, 714] on div "828 VARIO POWERPLUS 2" at bounding box center [838, 721] width 166 height 15
click at [854, 546] on div "828 VARIO PROFI 11" at bounding box center [949, 532] width 190 height 28
click at [692, 714] on span "11" at bounding box center [703, 721] width 23 height 15
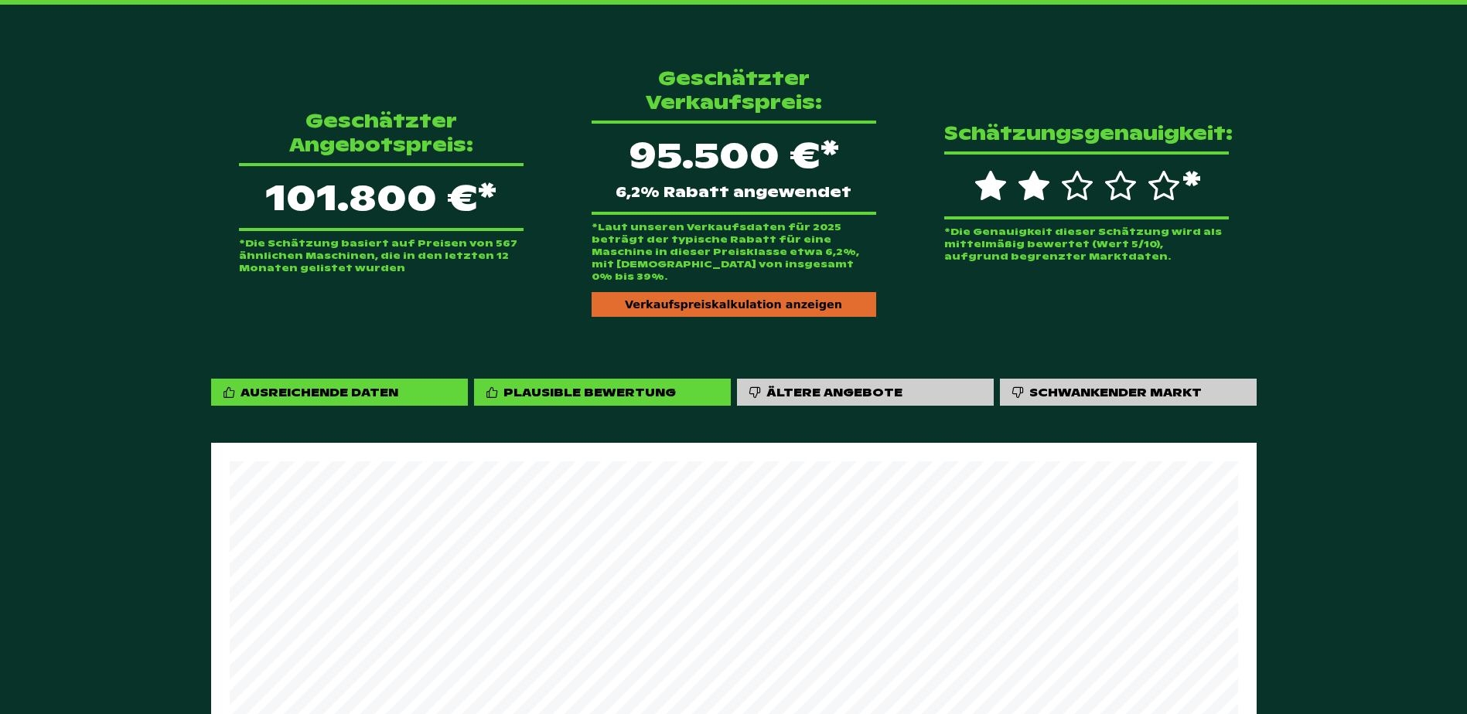
scroll to position [423, 0]
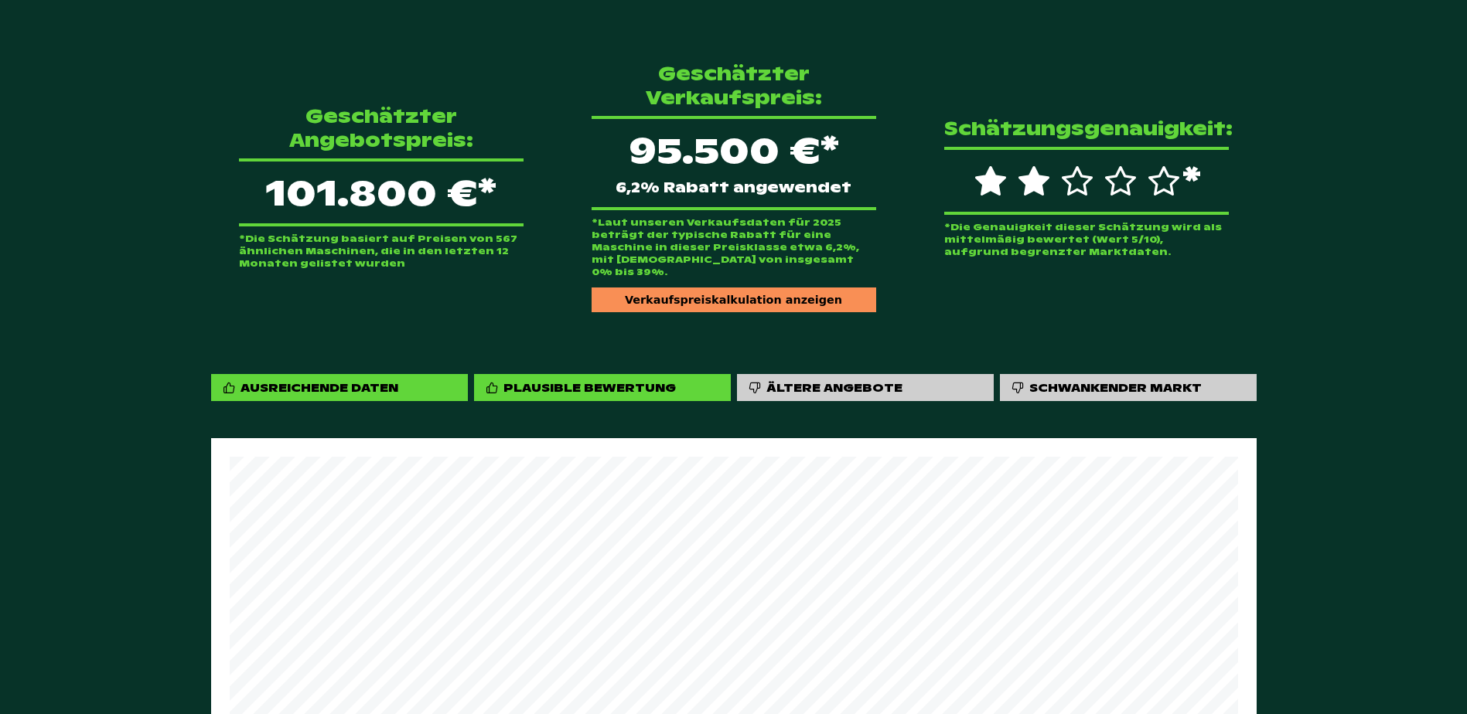
click at [708, 288] on div "Verkaufspreiskalkulation anzeigen" at bounding box center [734, 300] width 285 height 25
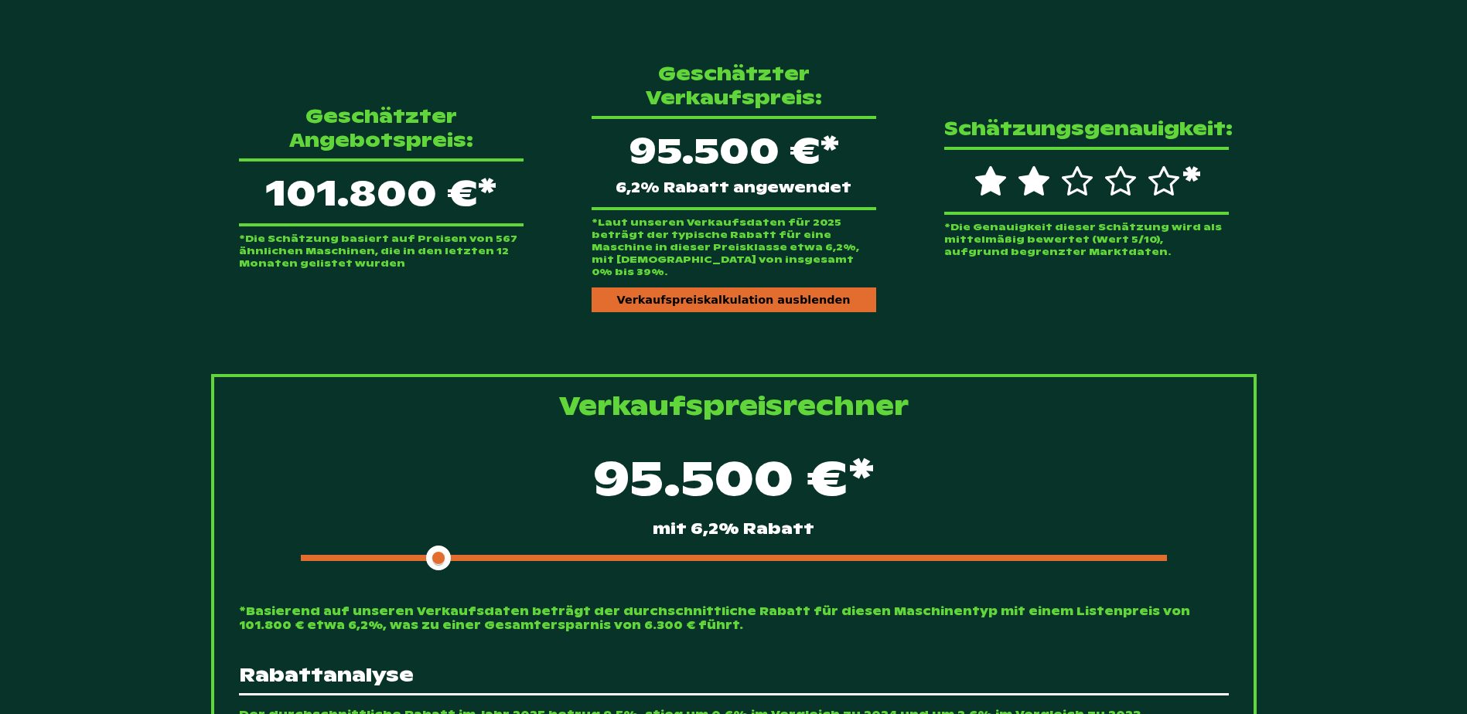
click at [622, 555] on div at bounding box center [734, 558] width 866 height 6
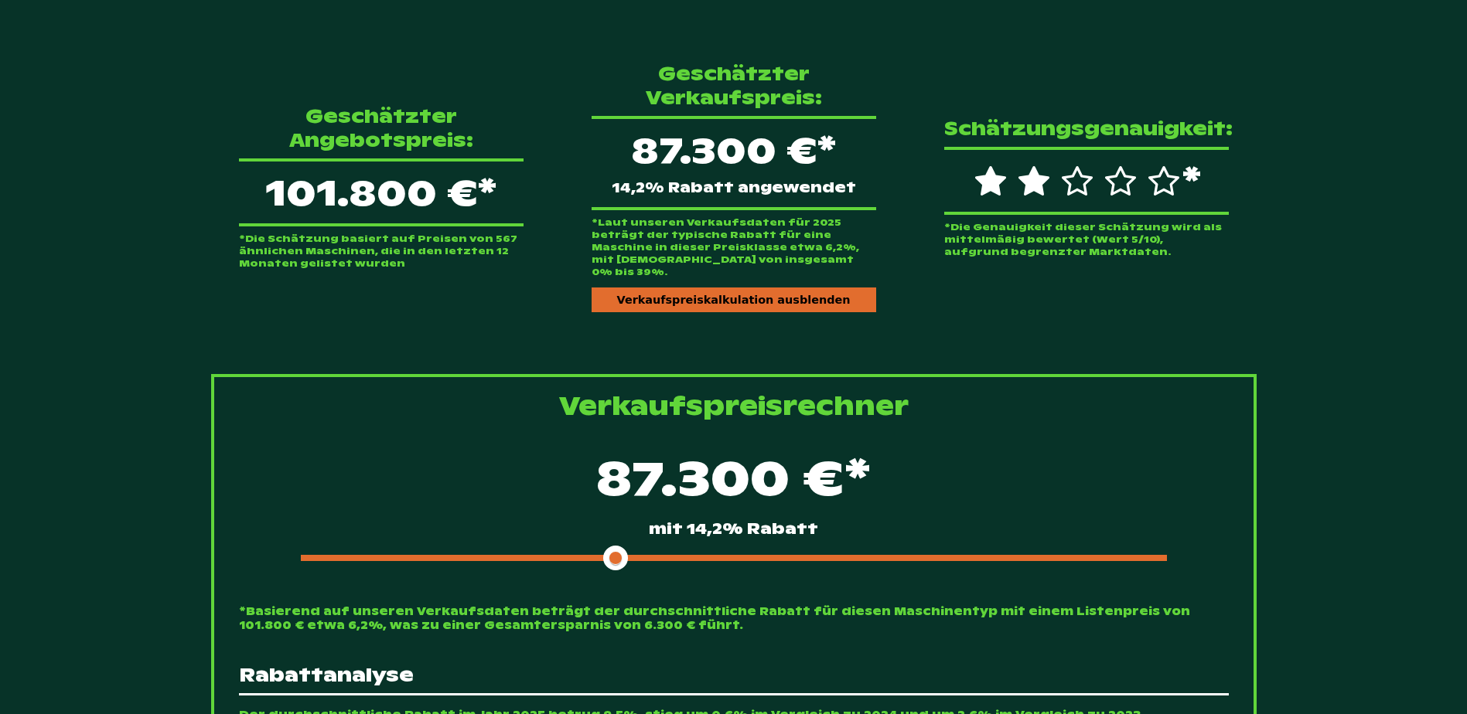
click at [578, 555] on span at bounding box center [458, 558] width 315 height 6
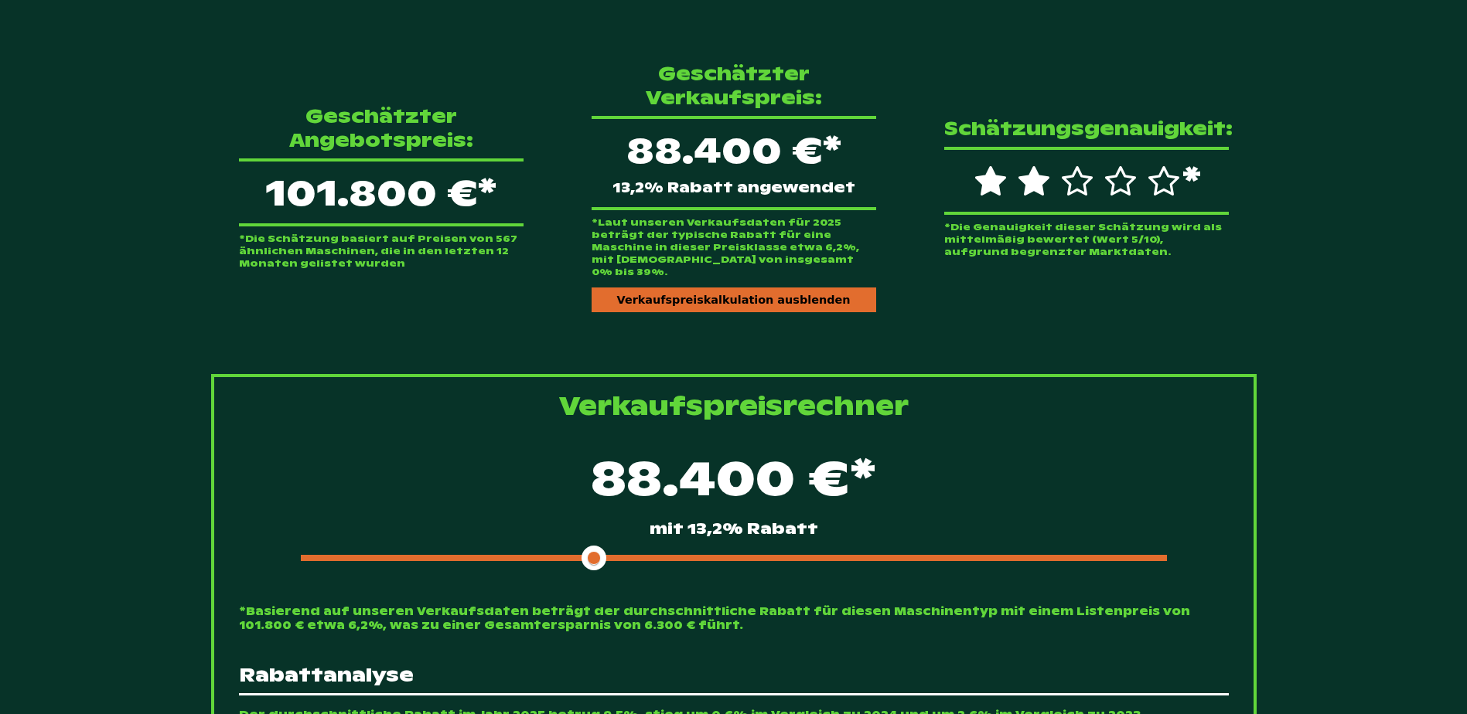
click at [546, 529] on div "88.400 €* mit 13,2% Rabatt" at bounding box center [734, 507] width 990 height 133
click at [525, 555] on span at bounding box center [447, 558] width 293 height 6
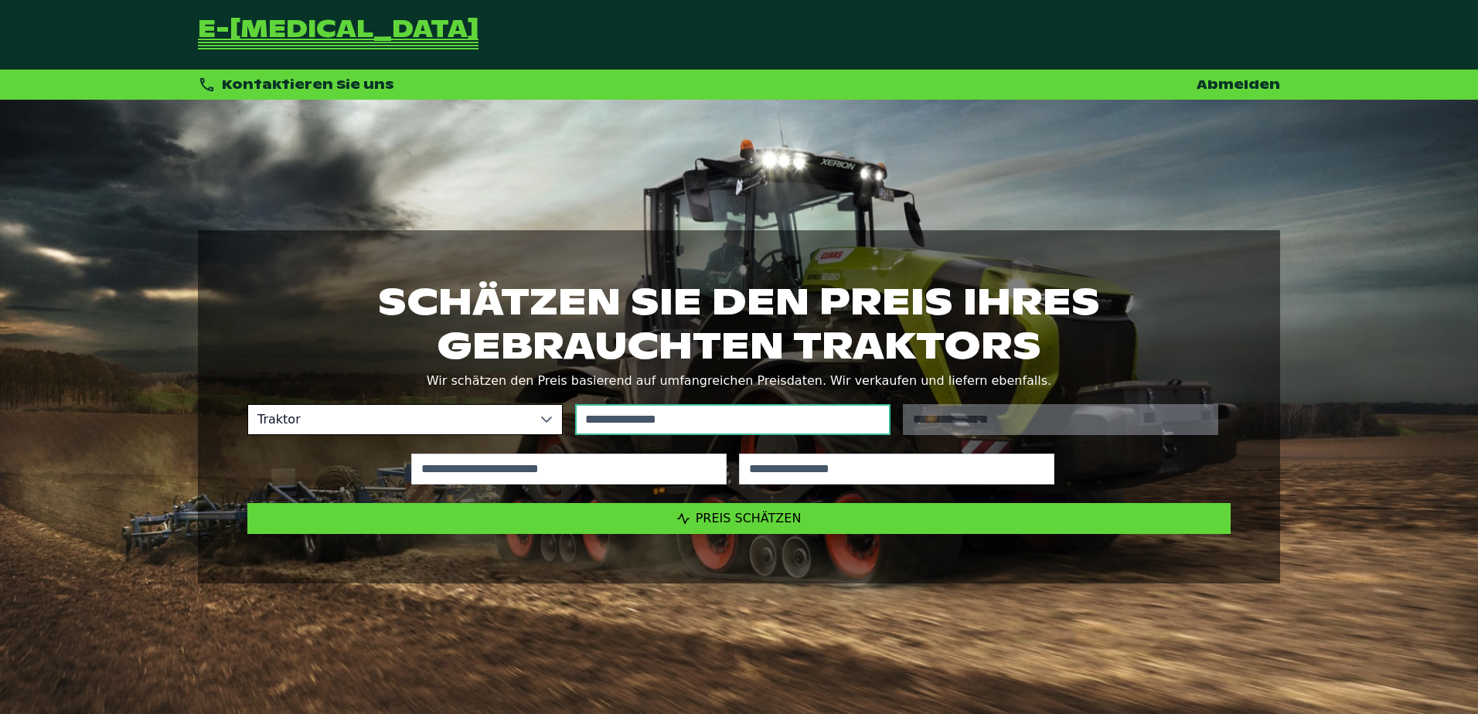
click at [758, 416] on input "text" at bounding box center [732, 419] width 315 height 31
type input "*"
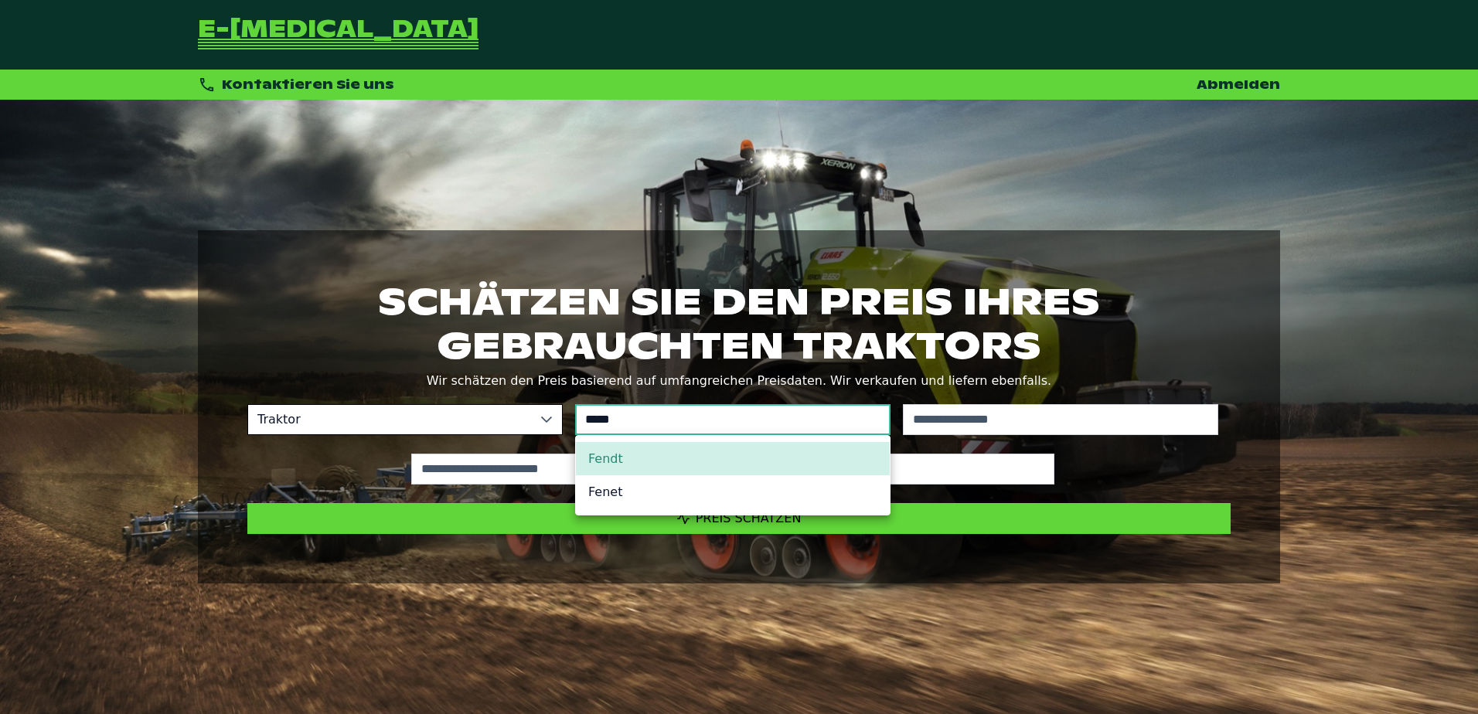
type input "*****"
click at [592, 455] on li "Fendt" at bounding box center [733, 458] width 314 height 33
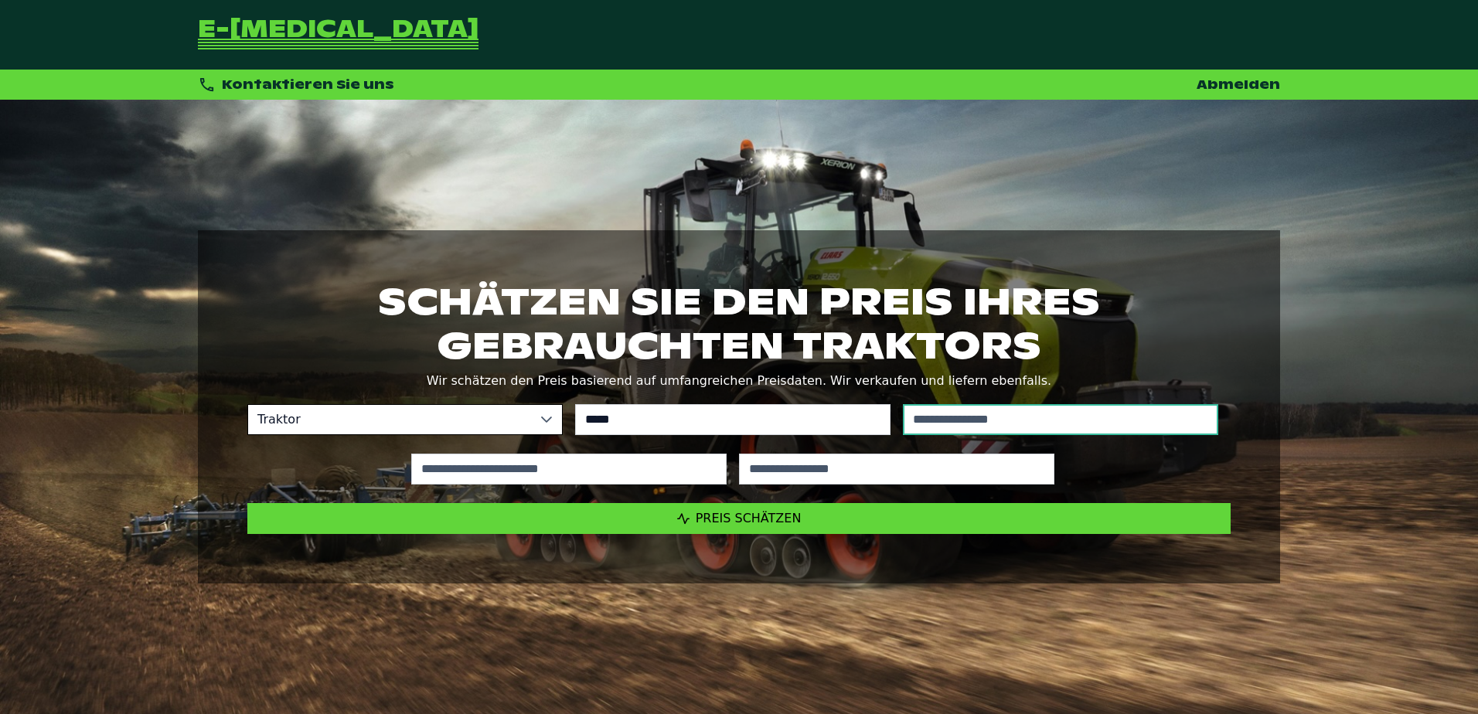
click at [1049, 412] on input "text" at bounding box center [1060, 419] width 315 height 31
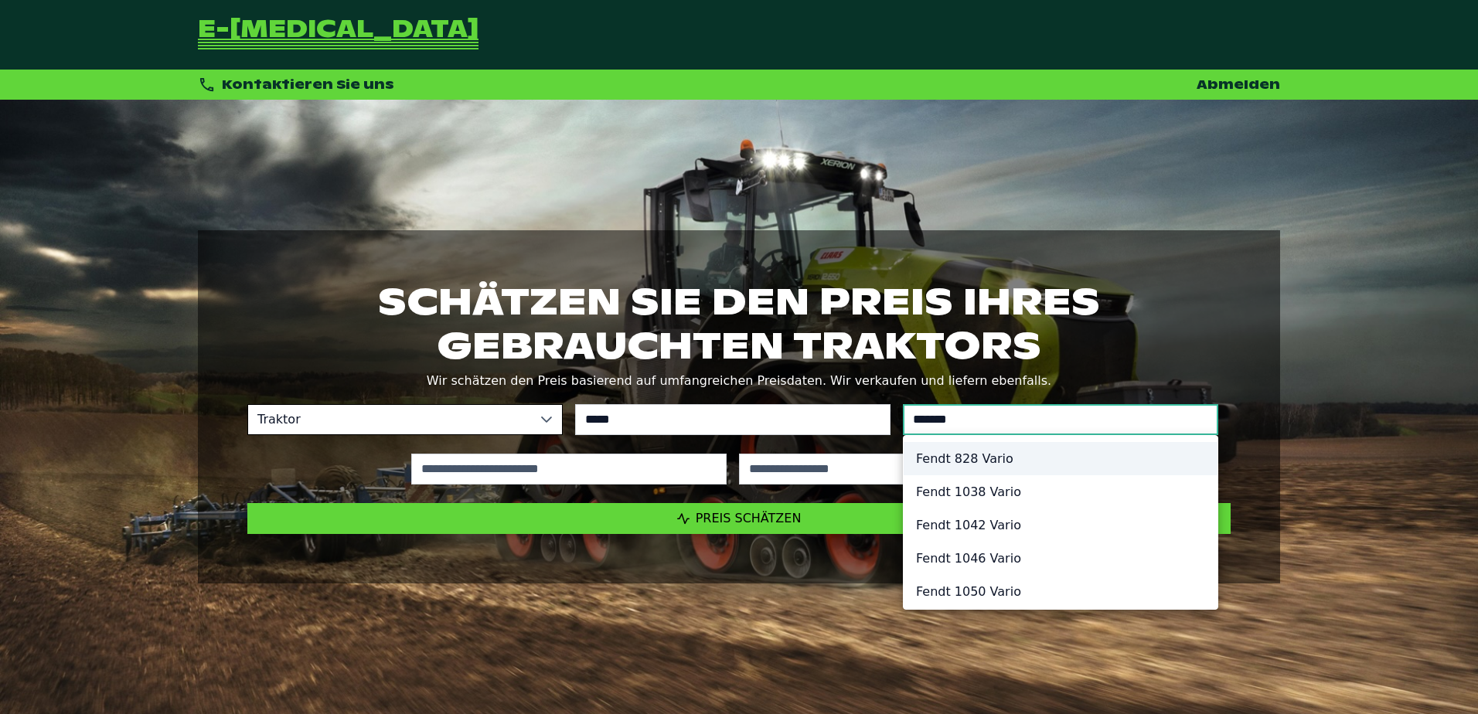
type input "*******"
click at [985, 456] on li "Fendt 828 Vario" at bounding box center [1061, 458] width 314 height 33
type input "*********"
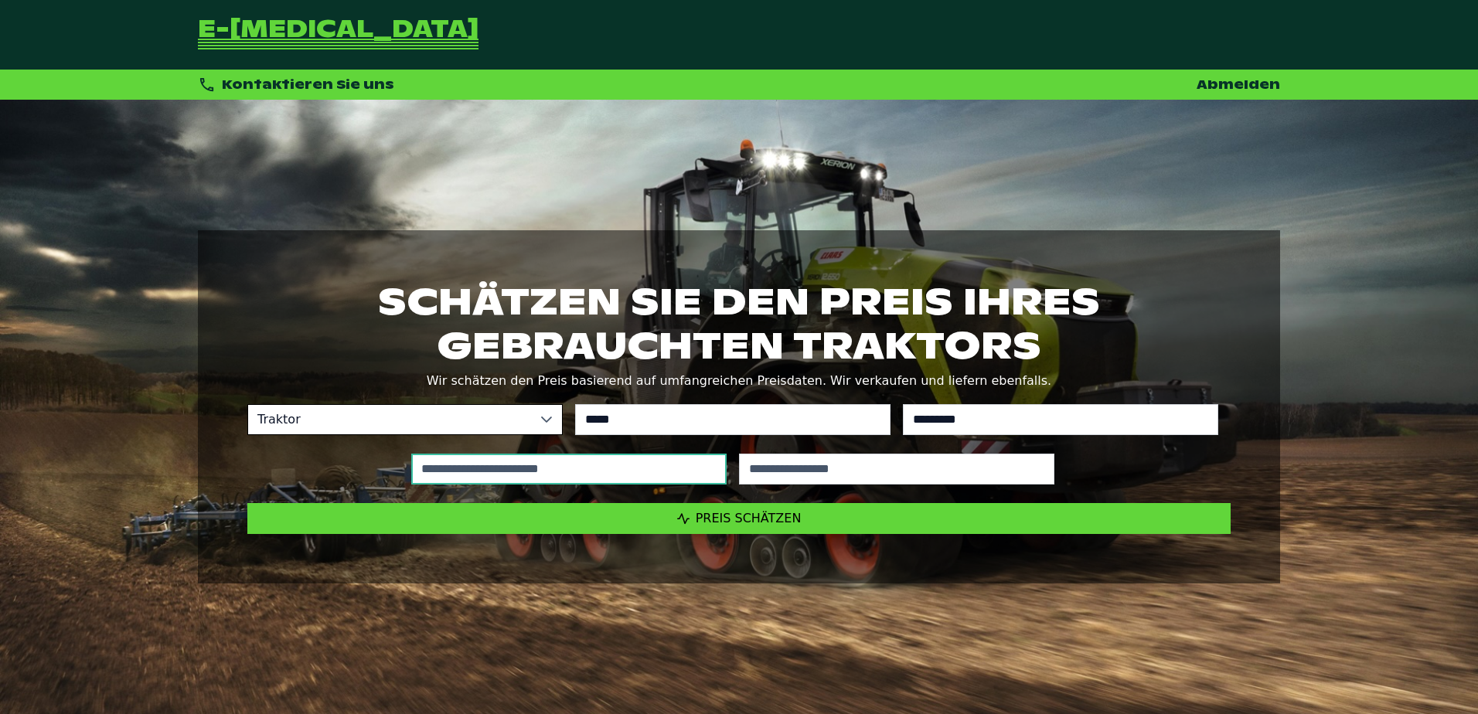
click at [603, 466] on input "text" at bounding box center [568, 469] width 315 height 31
type input "*****"
type input "****"
type input "*****"
type input "****"
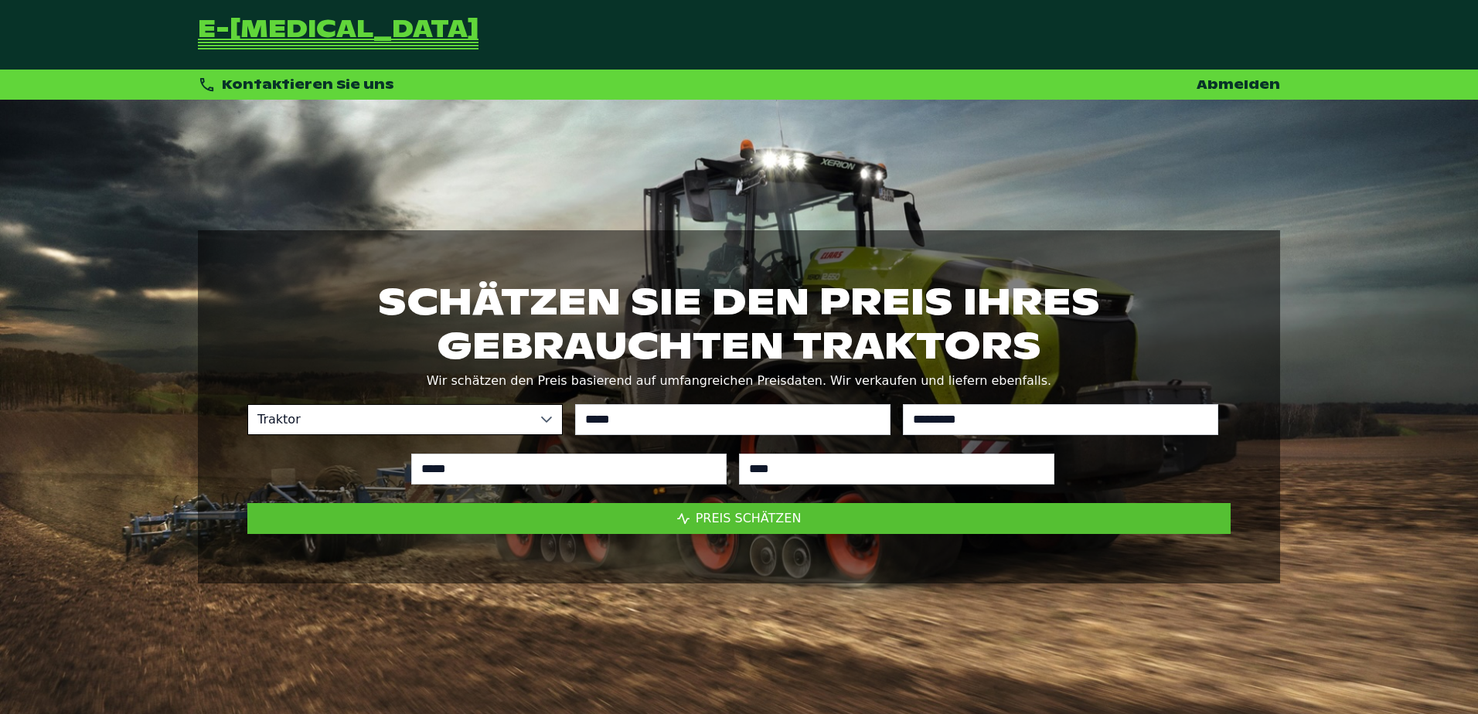
click at [731, 522] on span "Preis schätzen" at bounding box center [749, 518] width 106 height 15
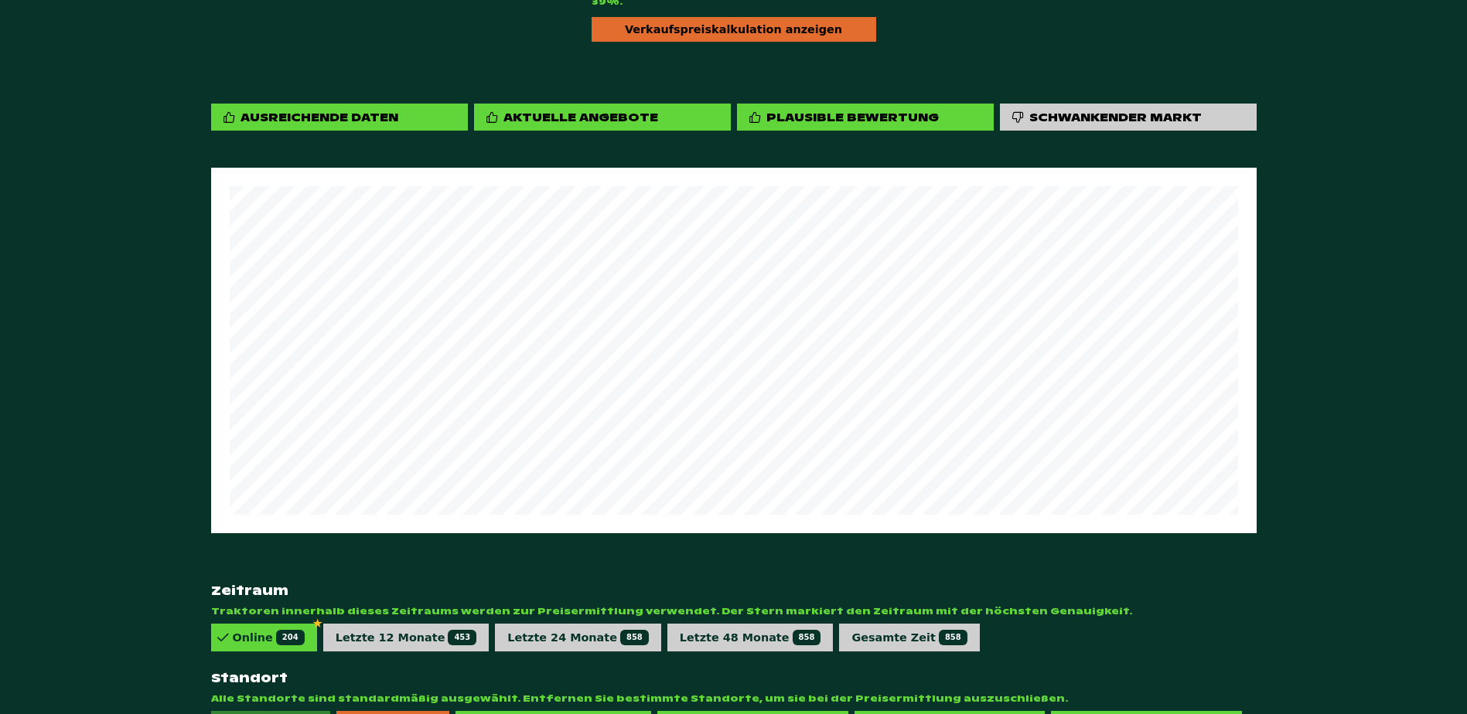
scroll to position [921, 0]
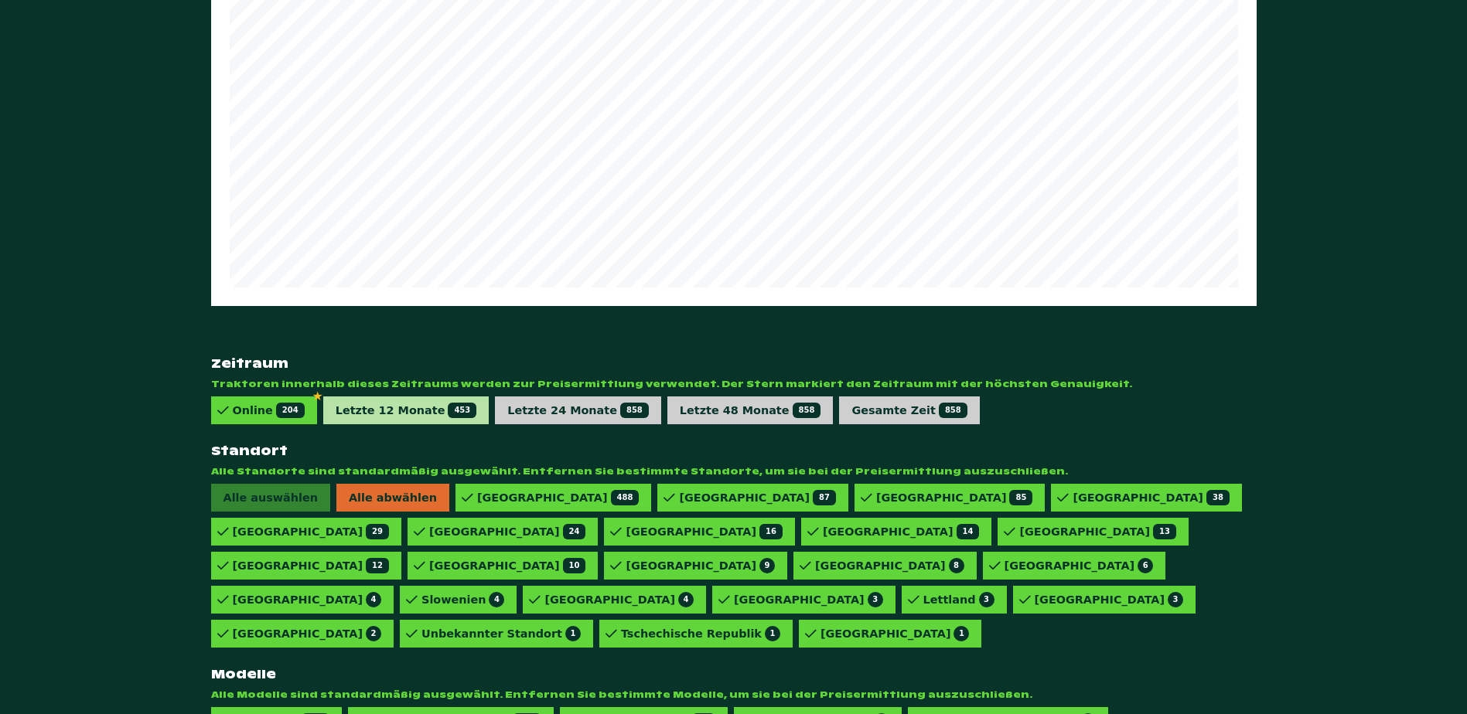
click at [428, 397] on div "Letzte 12 Monate 453" at bounding box center [406, 411] width 166 height 28
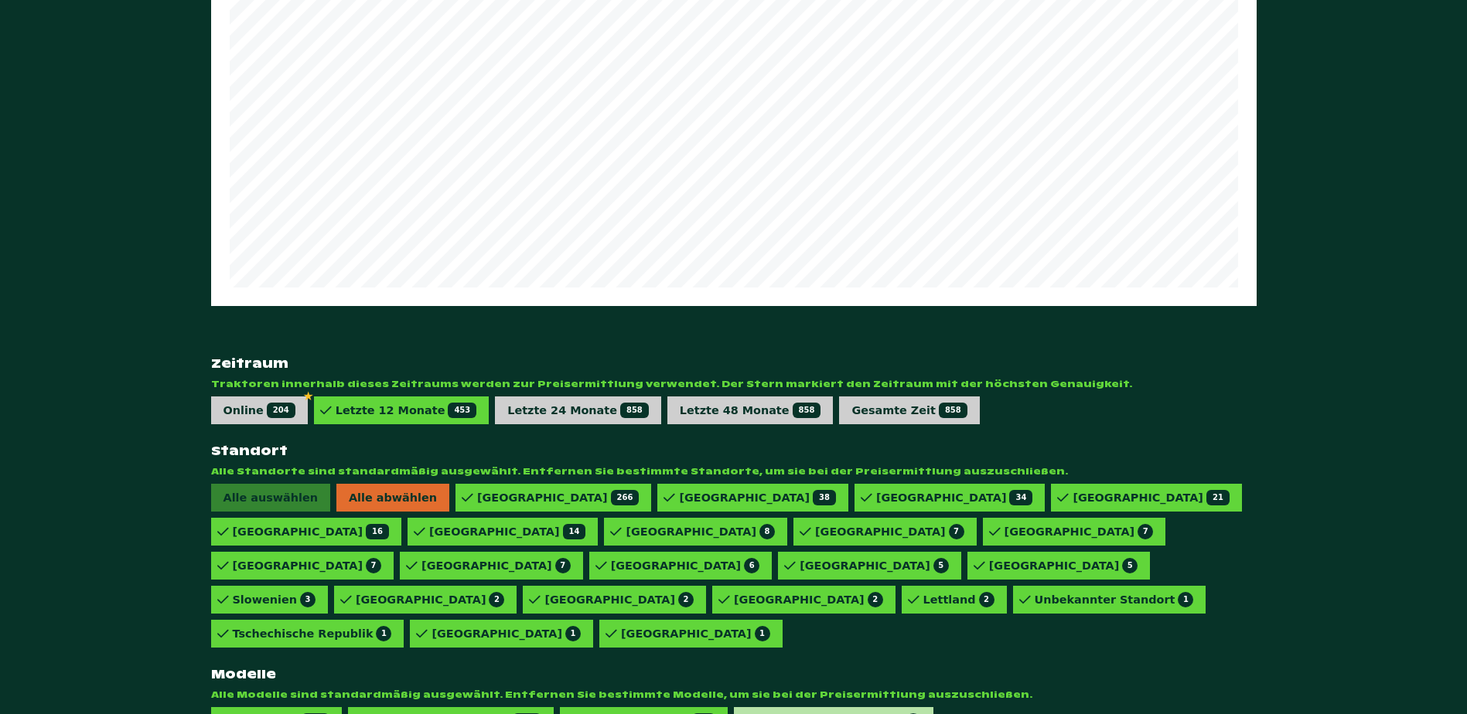
scroll to position [887, 0]
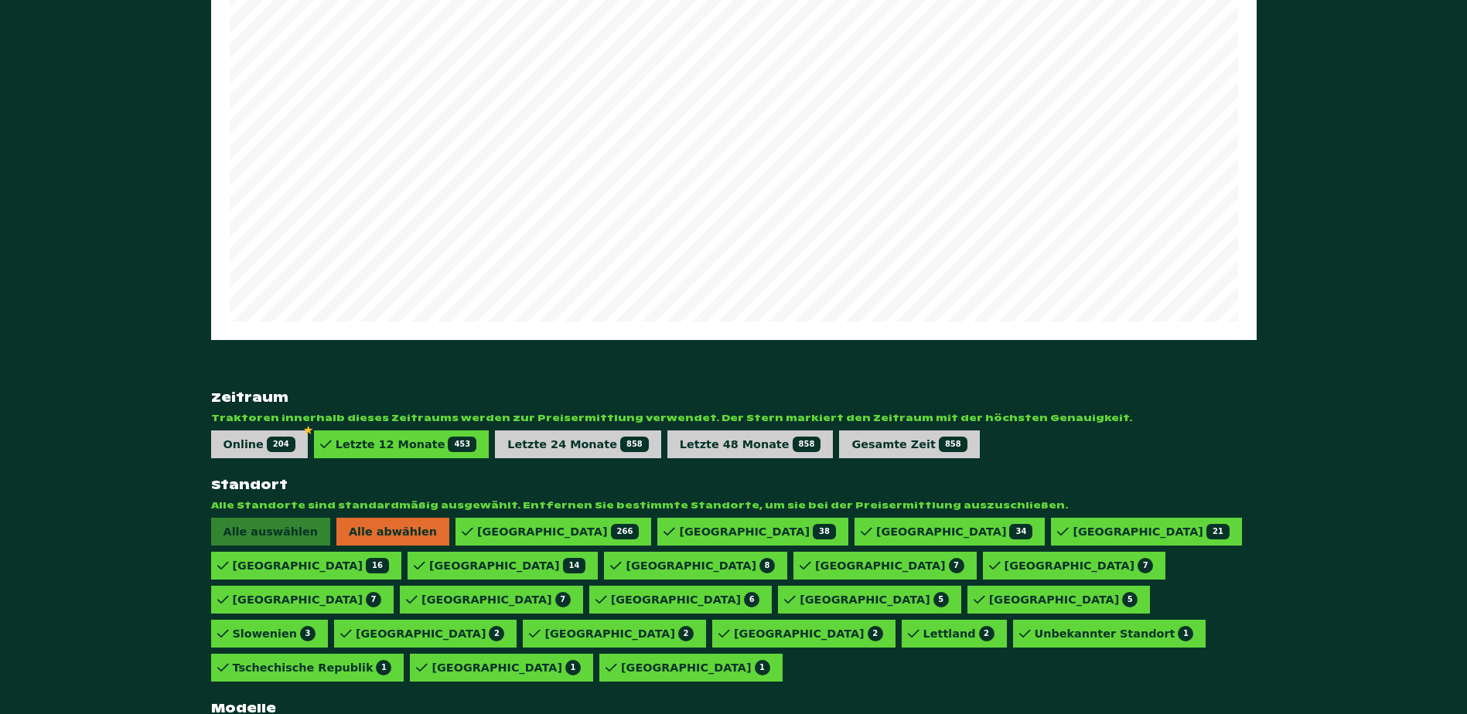
click at [854, 546] on div "828 VARIO PROFI 26" at bounding box center [949, 532] width 190 height 28
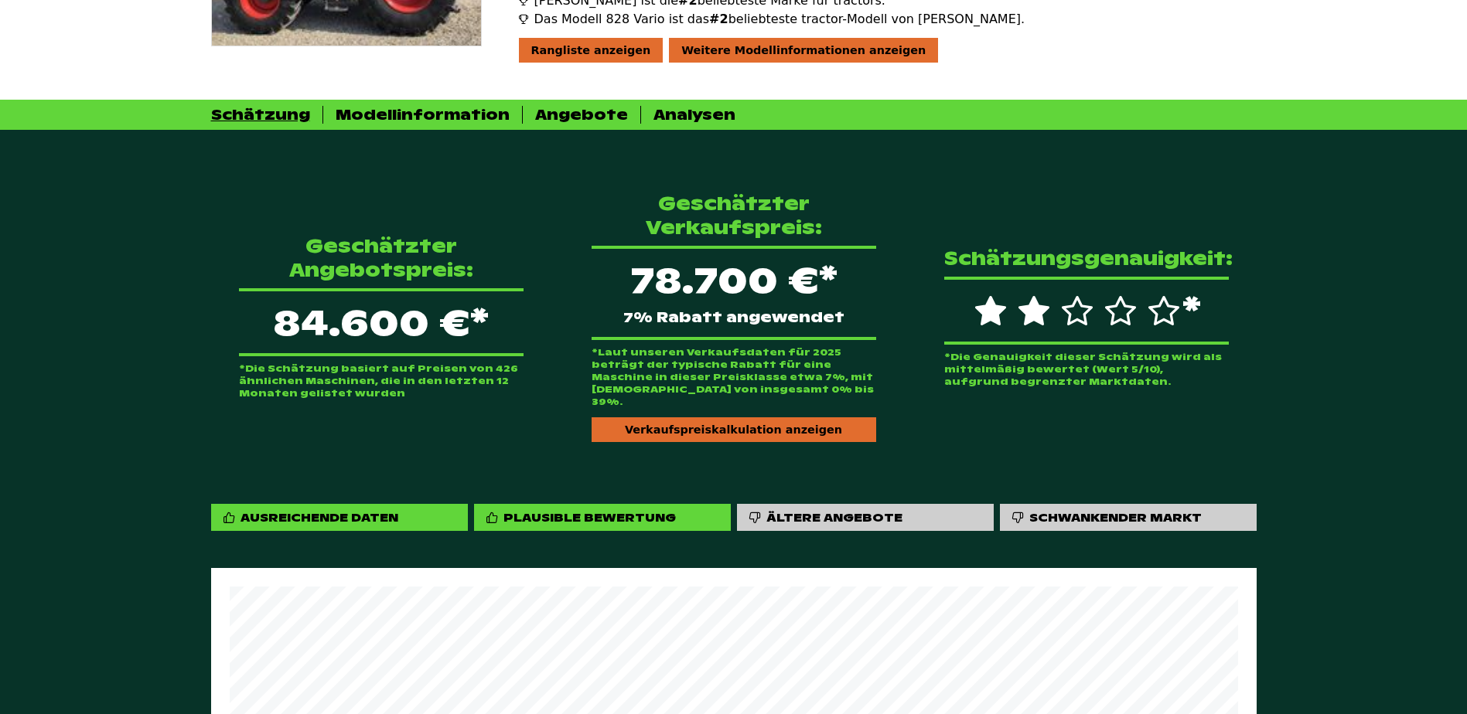
scroll to position [268, 0]
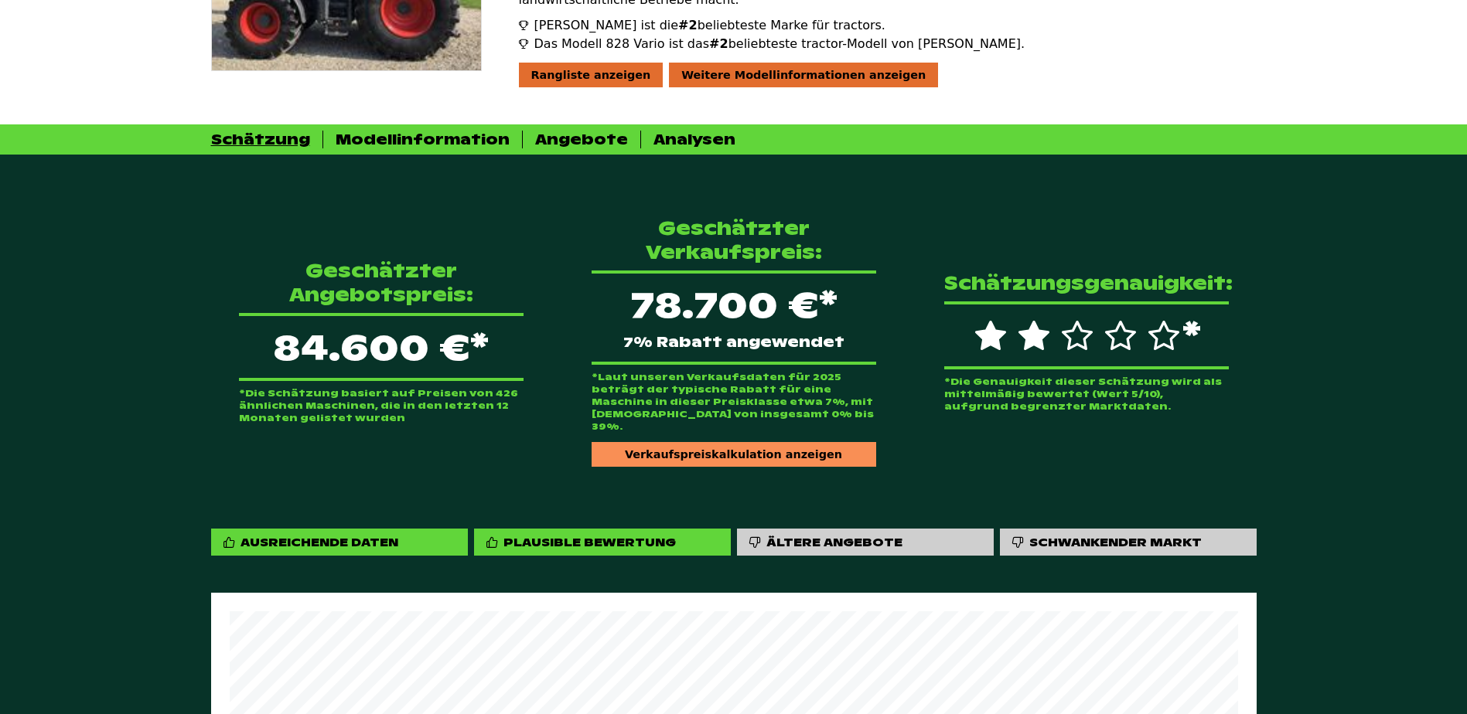
click at [694, 442] on div "Verkaufspreiskalkulation anzeigen" at bounding box center [734, 454] width 285 height 25
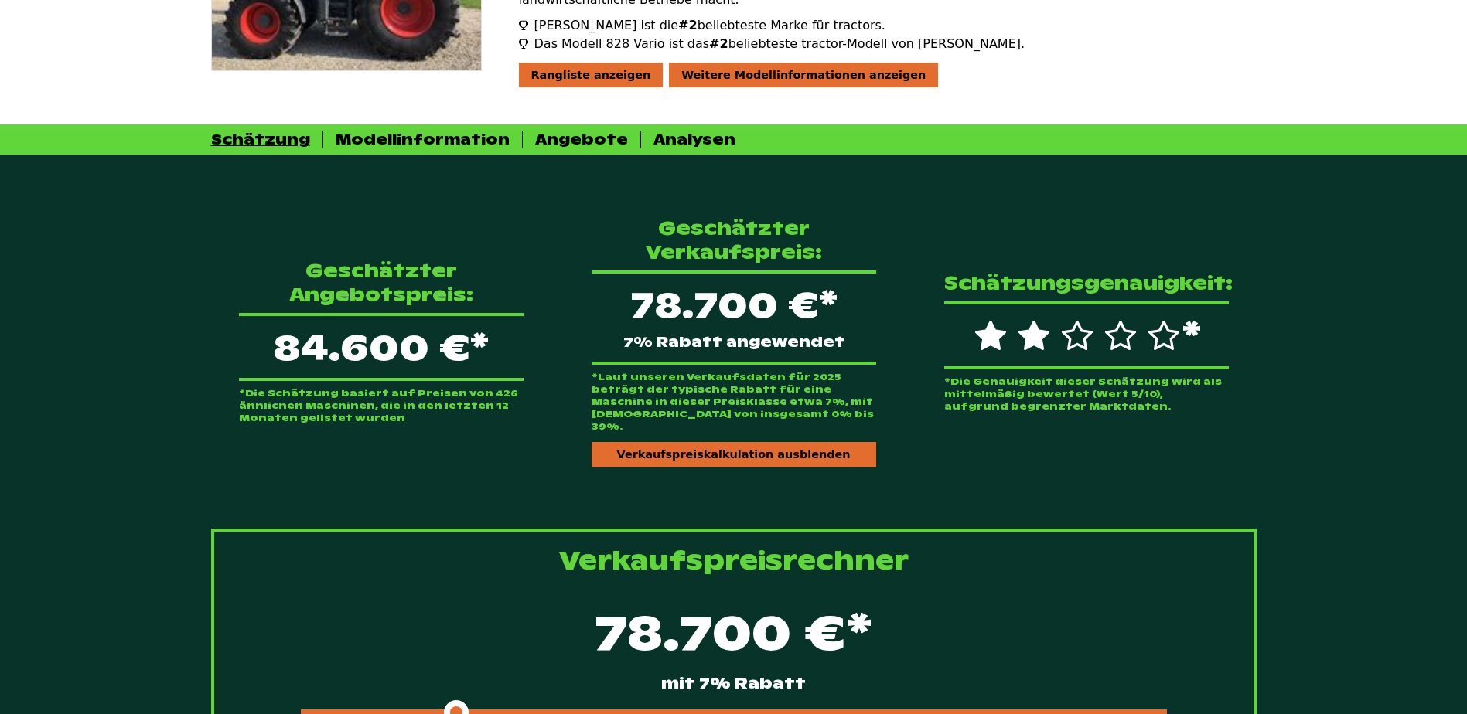
click at [566, 682] on div "78.700 €* mit 7% Rabatt" at bounding box center [734, 661] width 990 height 133
click at [564, 710] on div at bounding box center [734, 713] width 866 height 6
click at [527, 710] on span at bounding box center [423, 713] width 244 height 6
click at [520, 710] on span at bounding box center [423, 713] width 244 height 6
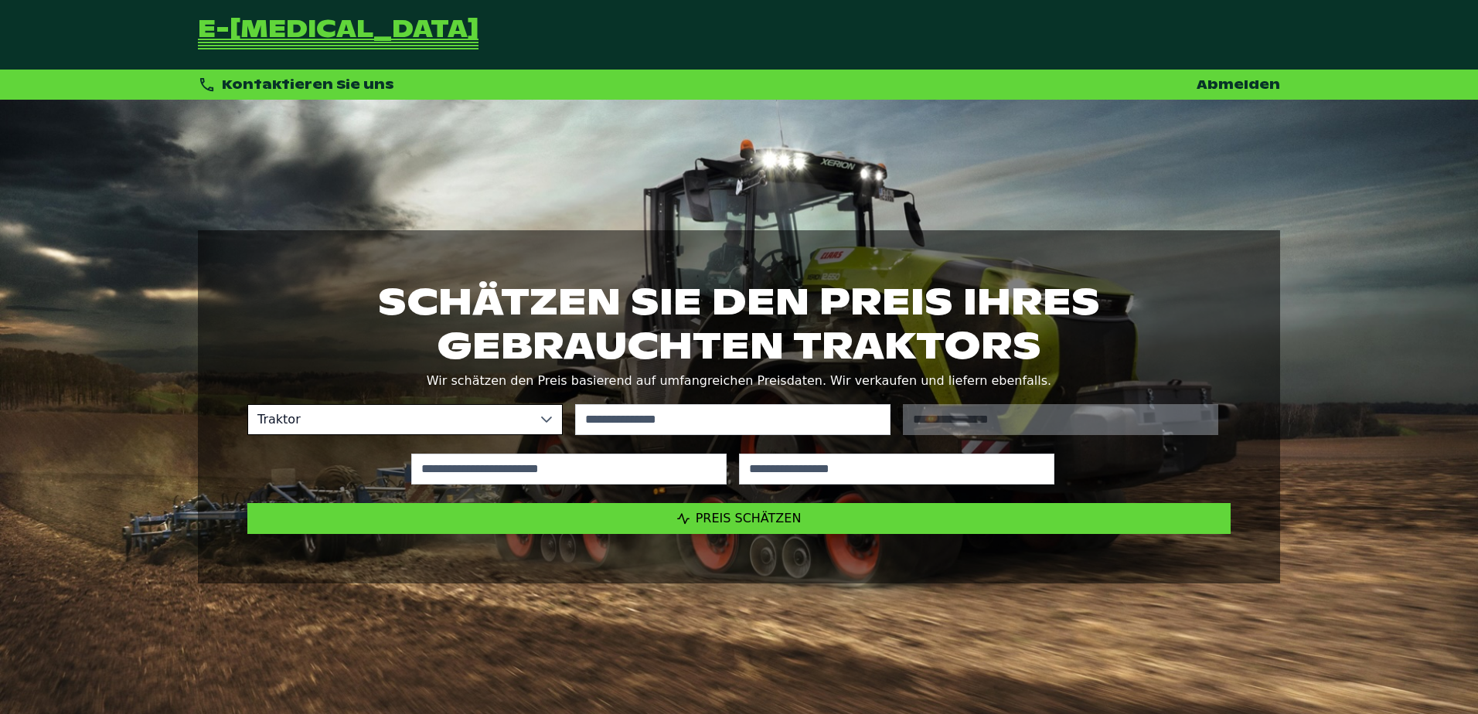
click at [723, 387] on p "Wir schätzen den Preis basierend auf umfangreichen Preisdaten. Wir verkaufen un…" at bounding box center [739, 381] width 984 height 22
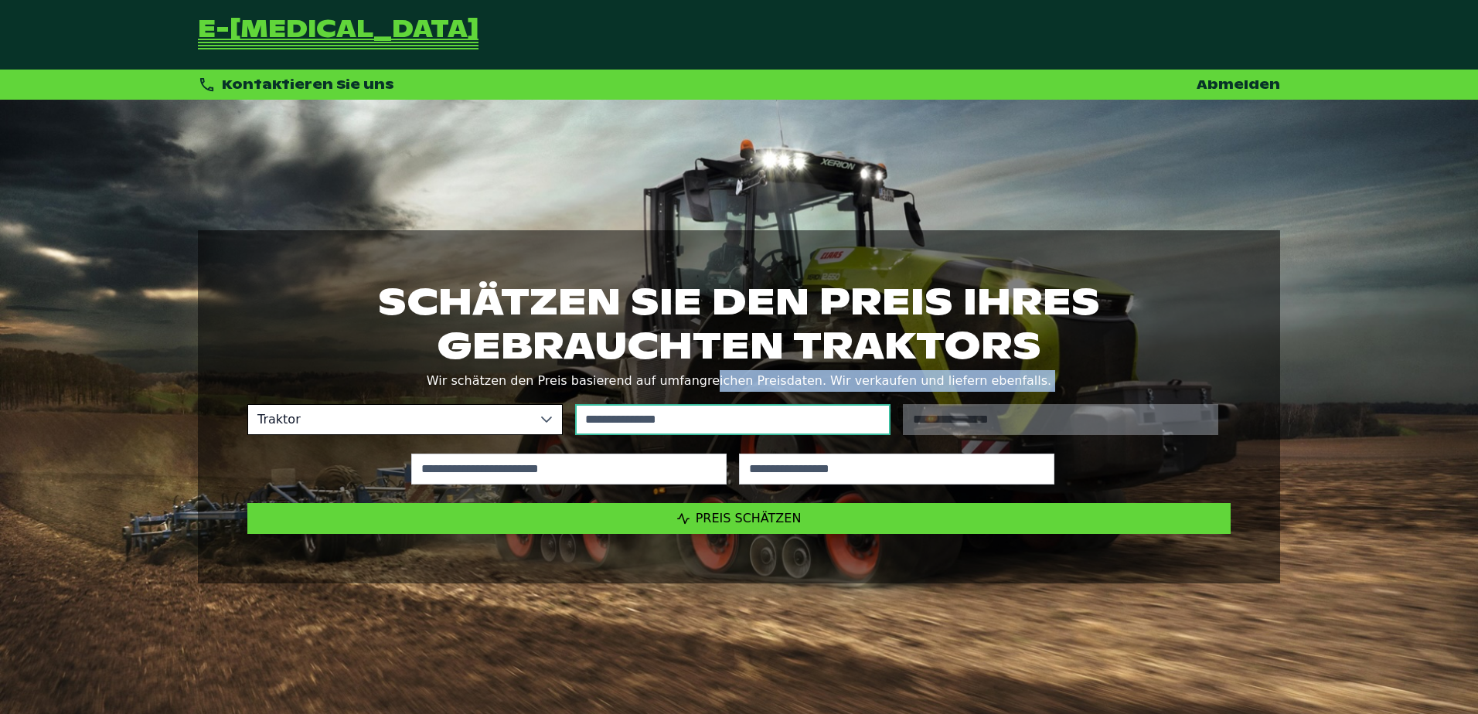
click at [712, 408] on input "text" at bounding box center [732, 419] width 315 height 31
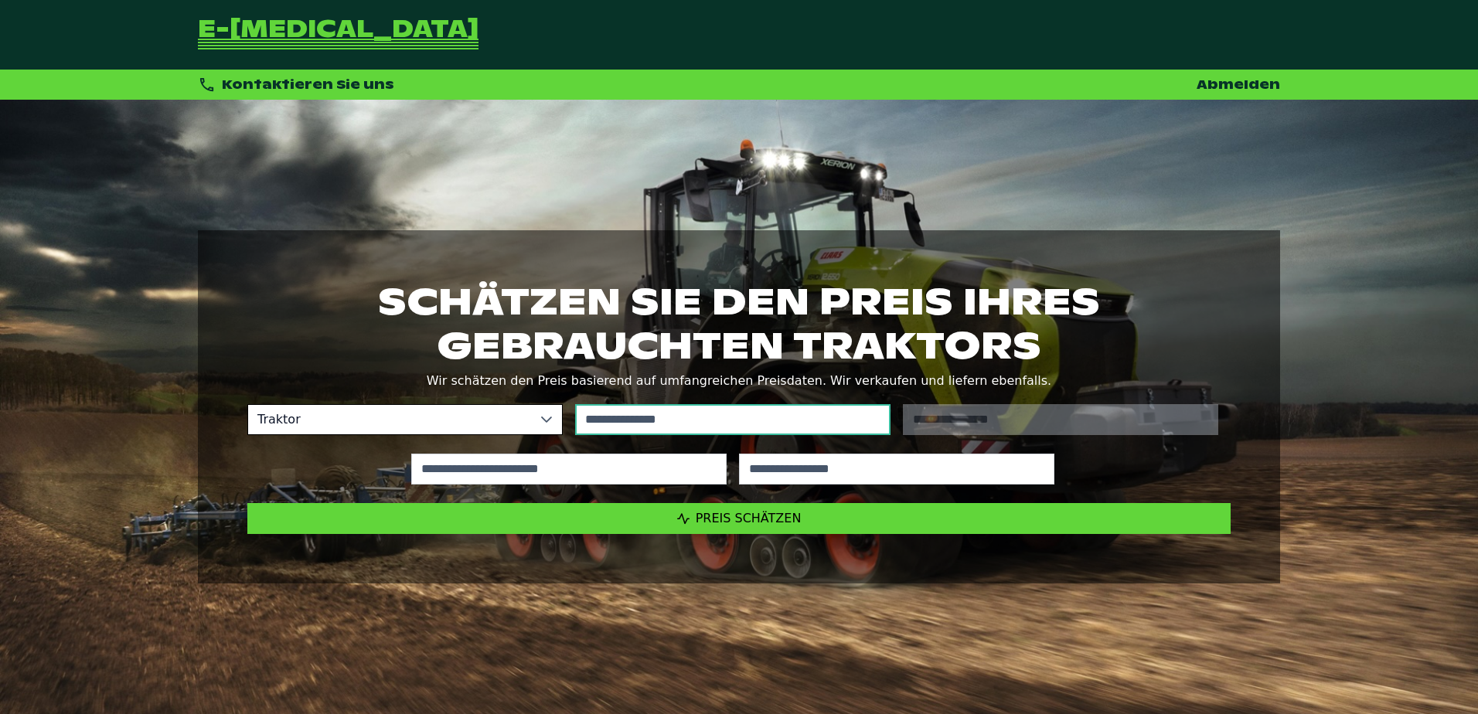
click at [695, 420] on input "text" at bounding box center [732, 419] width 315 height 31
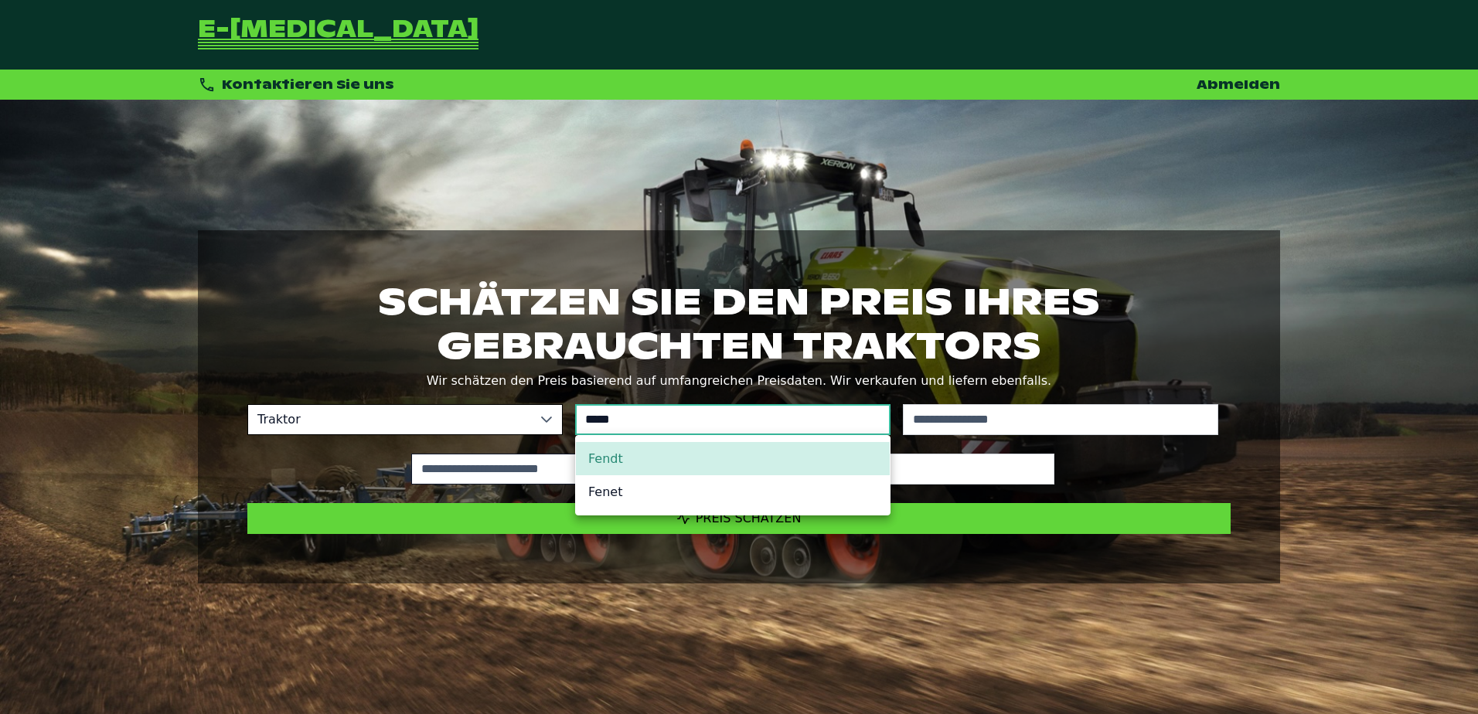
type input "*****"
drag, startPoint x: 648, startPoint y: 473, endPoint x: 641, endPoint y: 453, distance: 21.3
click at [641, 453] on li "Fendt" at bounding box center [733, 458] width 314 height 33
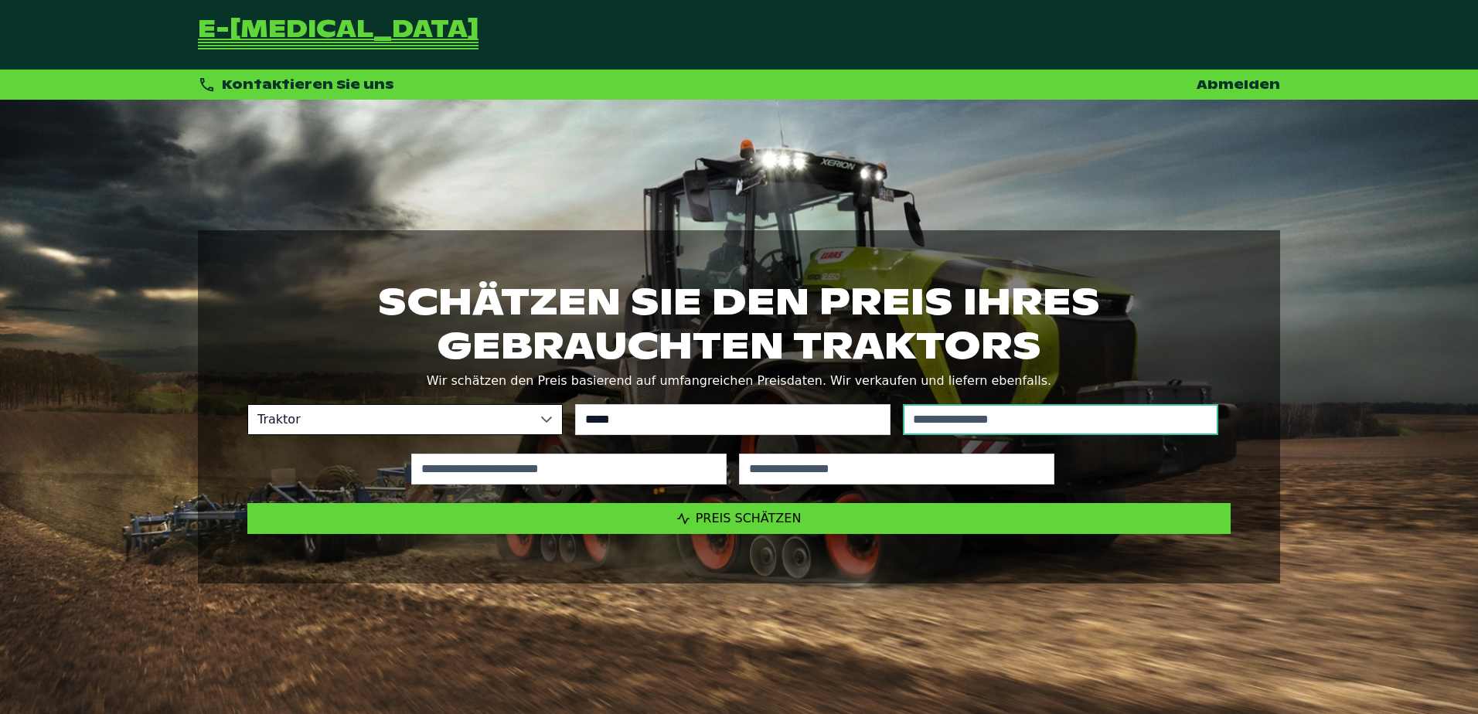
click at [979, 427] on input "text" at bounding box center [1060, 419] width 315 height 31
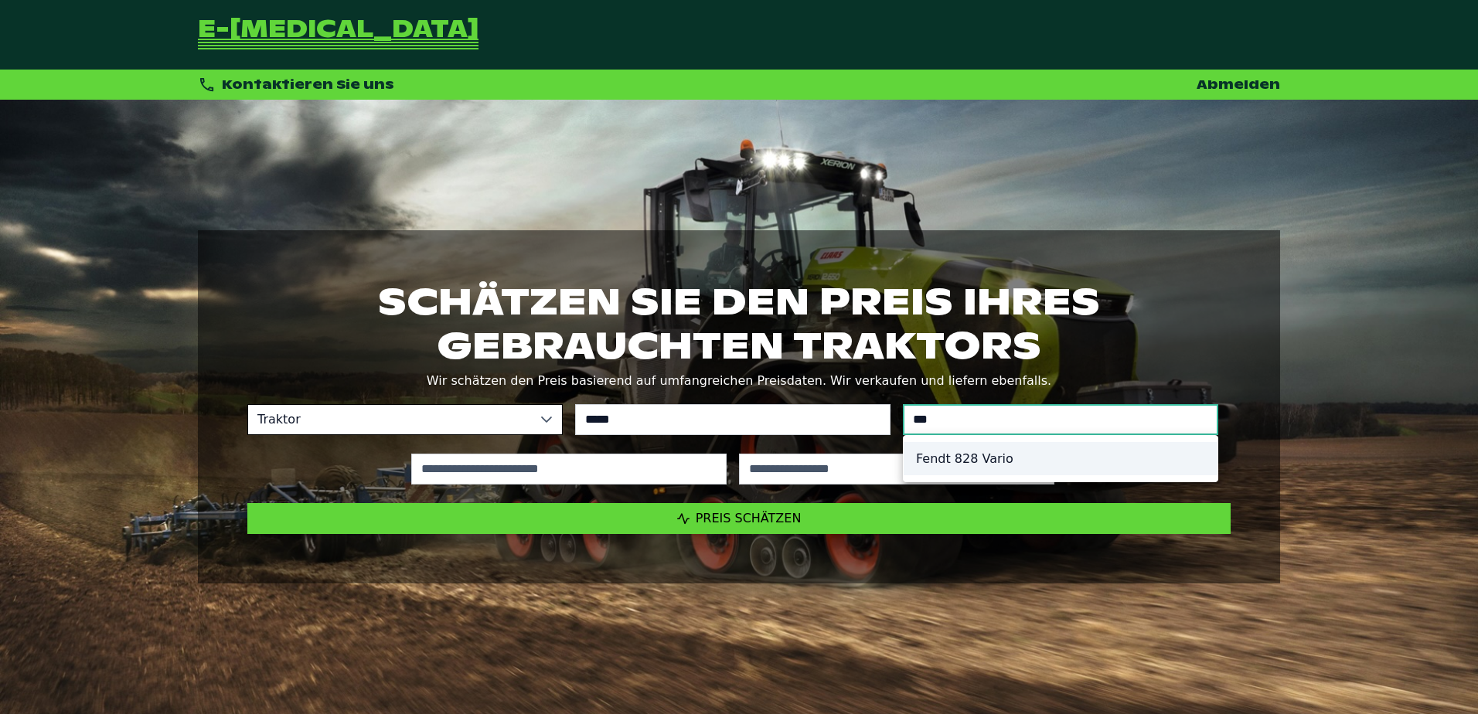
type input "***"
click at [957, 461] on li "Fendt 828 Vario" at bounding box center [1061, 458] width 314 height 33
type input "*********"
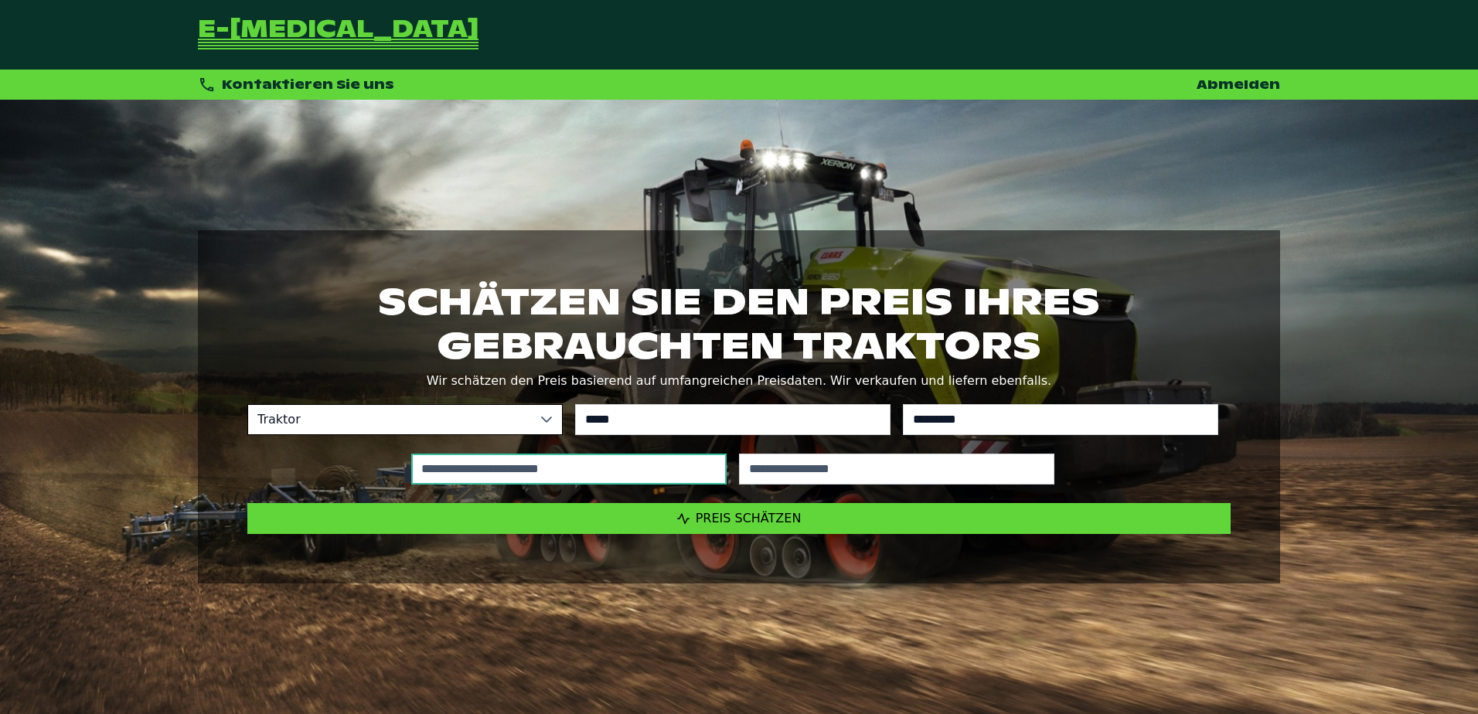
click at [585, 474] on input "text" at bounding box center [568, 469] width 315 height 31
type input "*****"
type input "****"
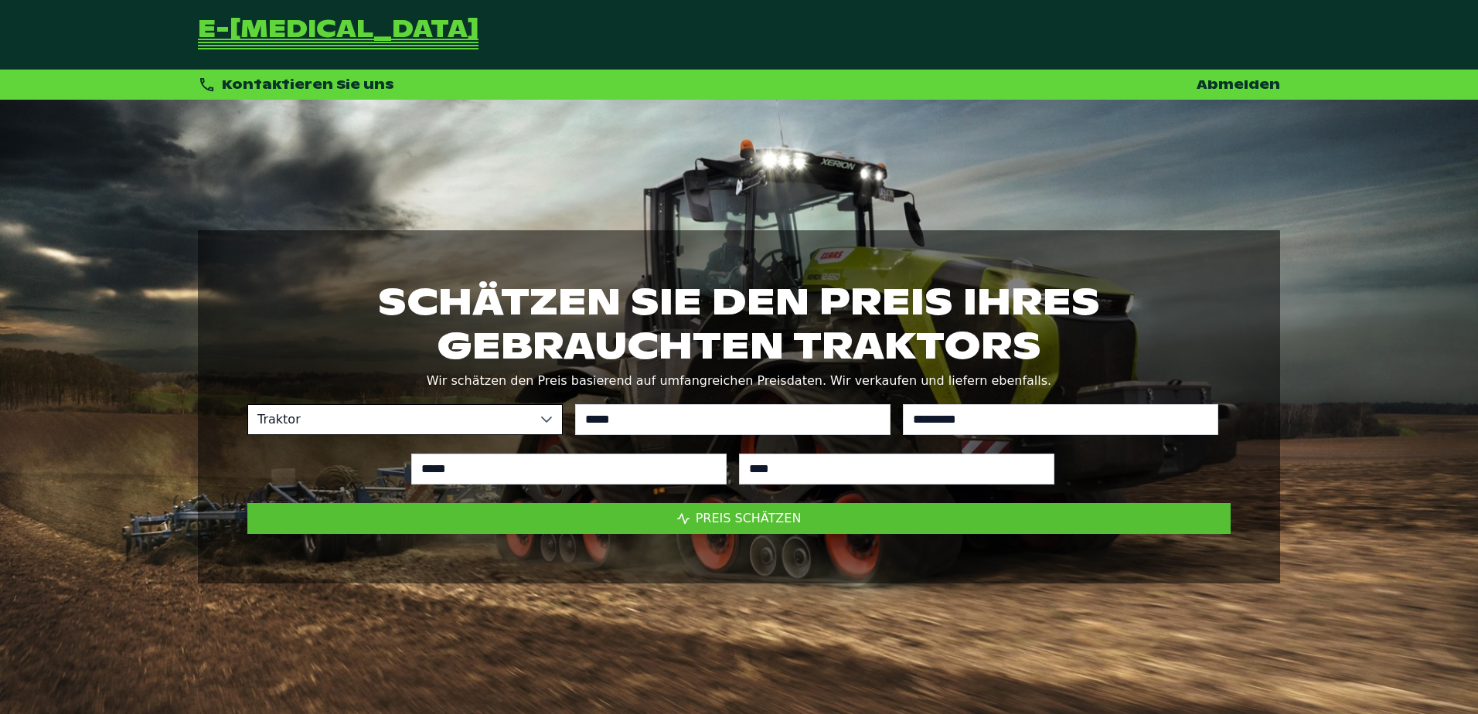
click at [642, 517] on button "Preis schätzen" at bounding box center [739, 518] width 984 height 31
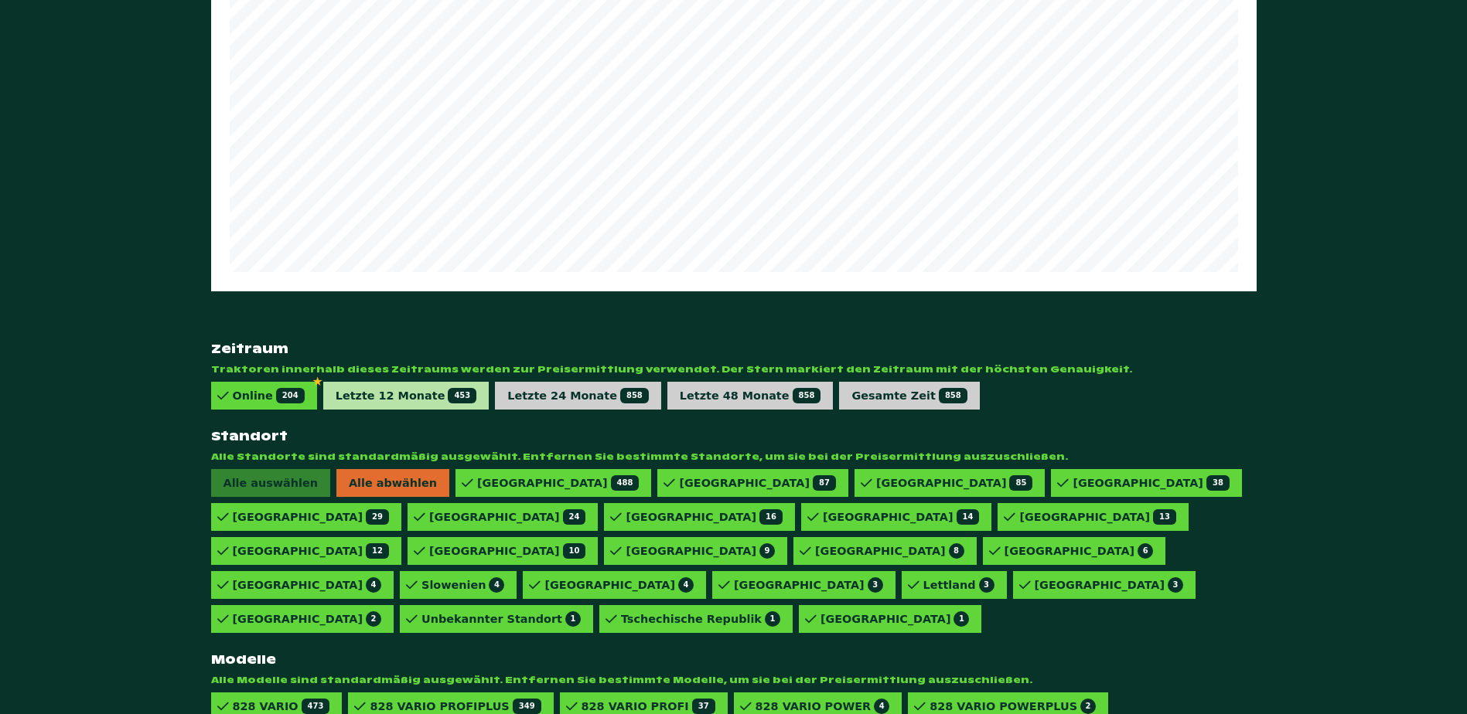
scroll to position [921, 0]
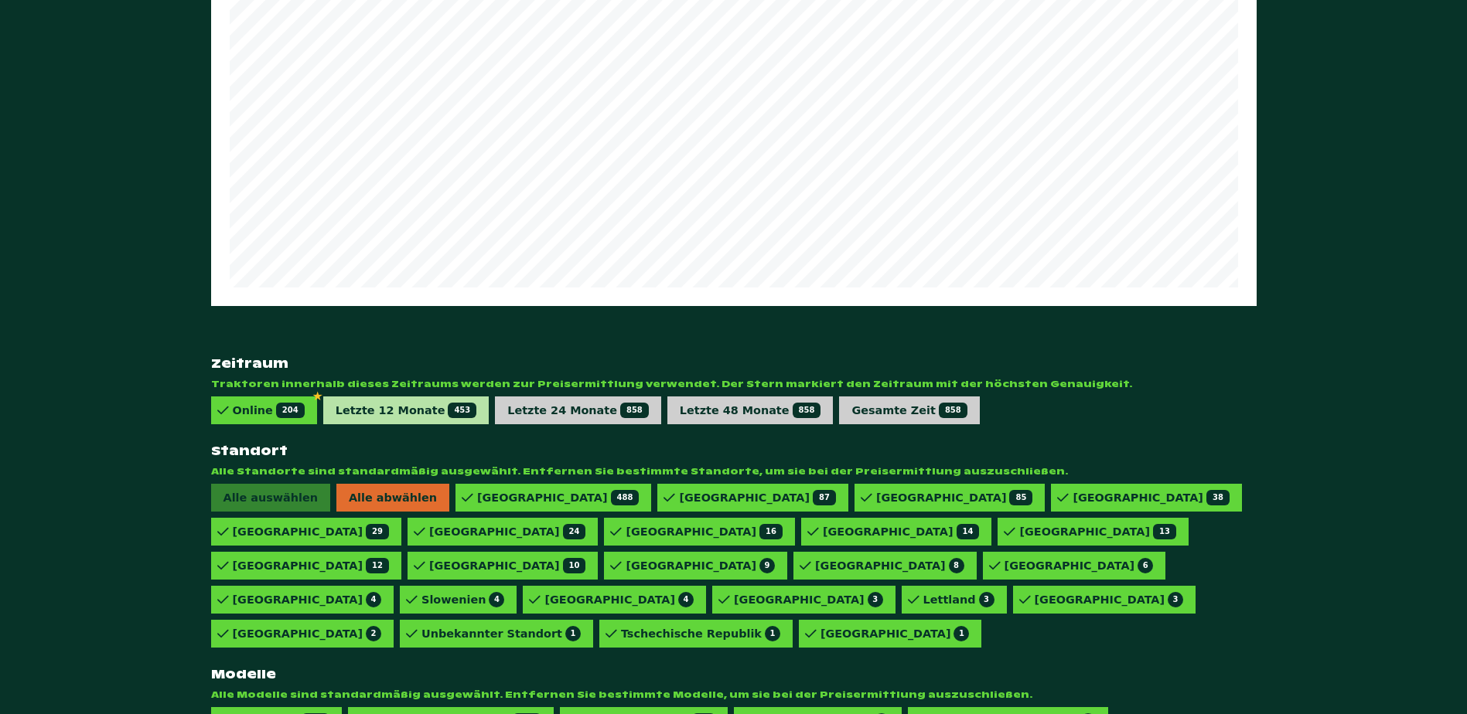
click at [409, 397] on div "Letzte 12 Monate 453" at bounding box center [406, 411] width 166 height 28
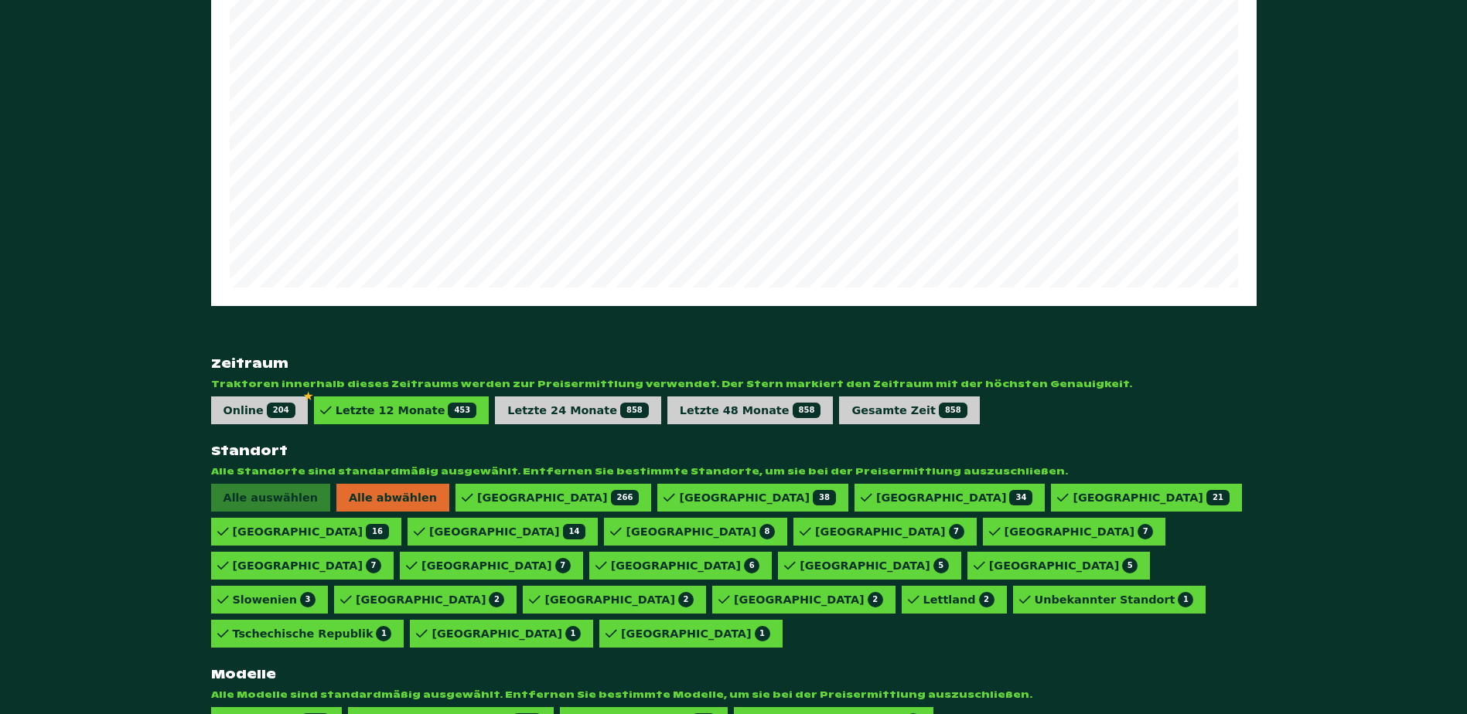
scroll to position [887, 0]
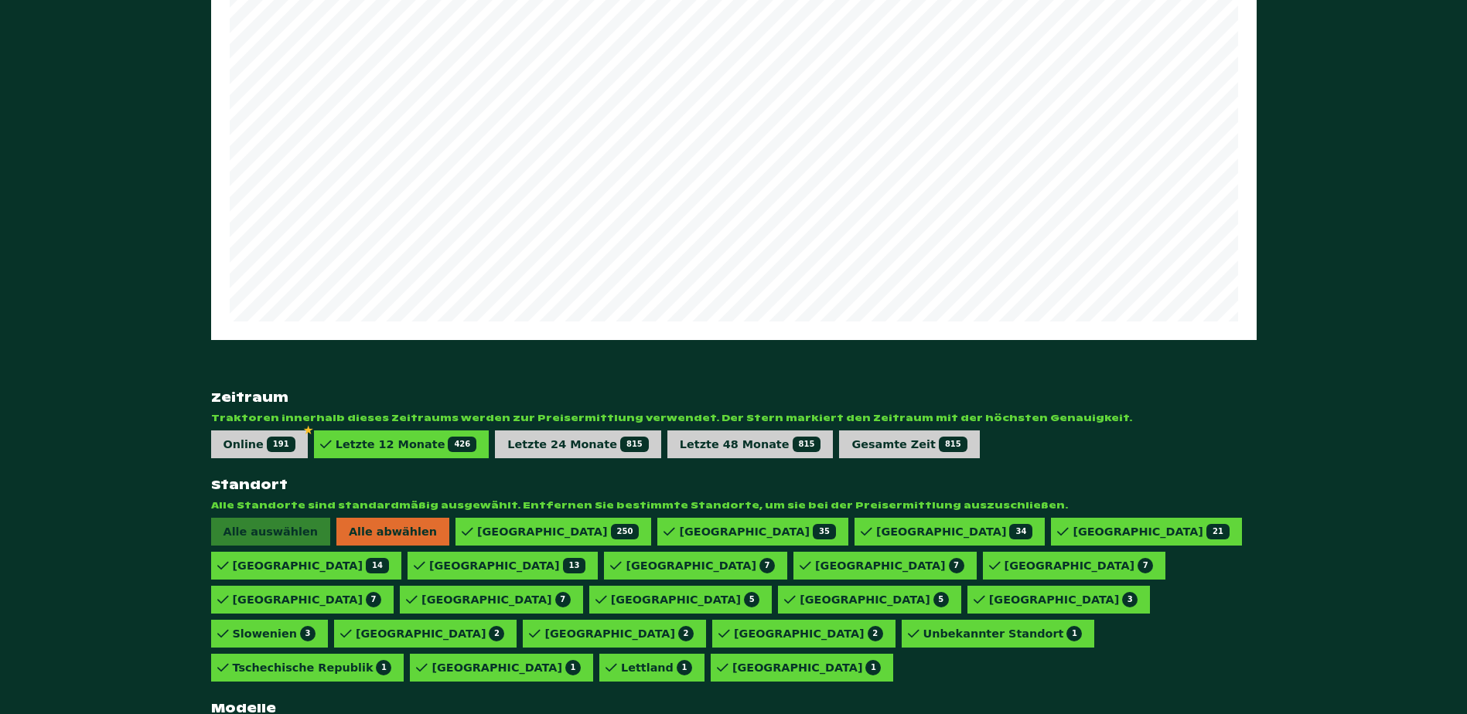
scroll to position [268, 0]
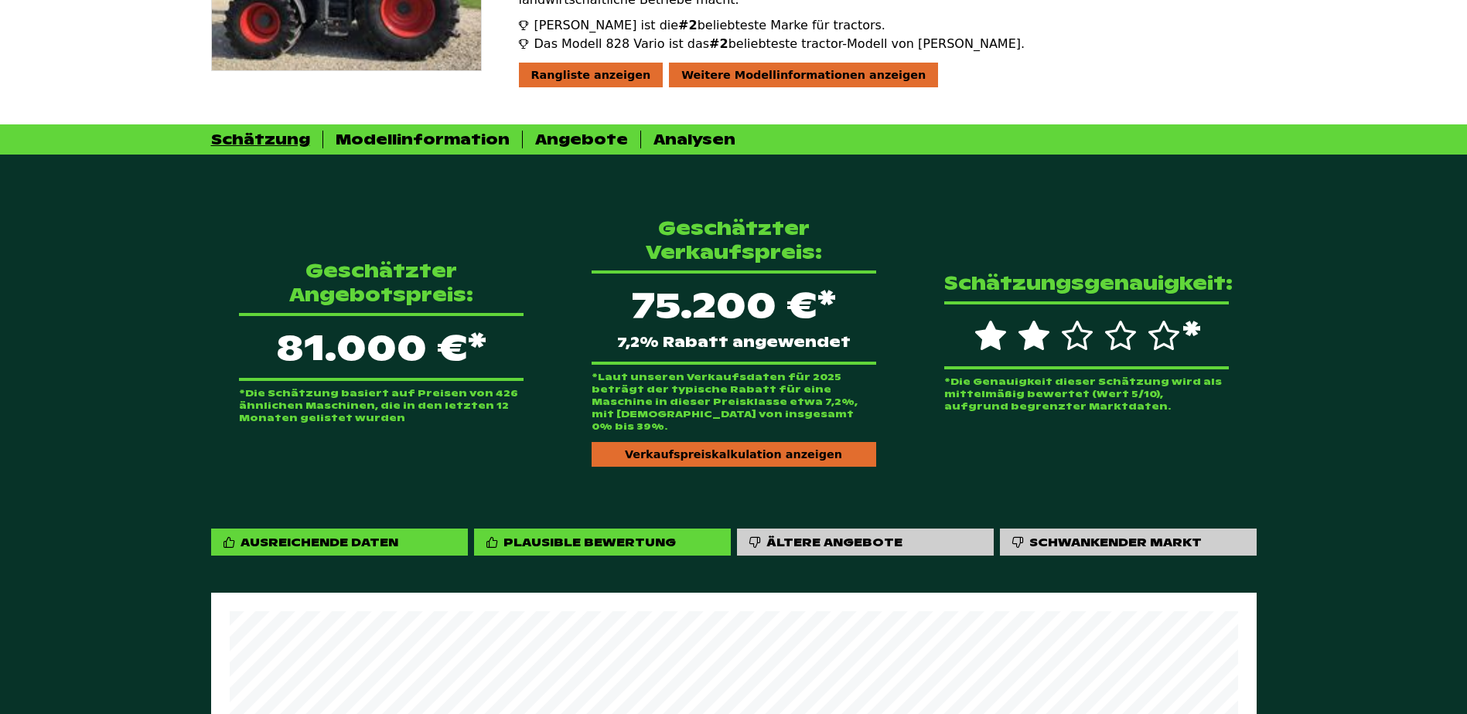
click at [735, 409] on div "*Laut unseren Verkaufsdaten für 2025 beträgt der typische Rabatt für eine Masch…" at bounding box center [734, 419] width 285 height 96
click at [736, 442] on div "Verkaufspreiskalkulation anzeigen" at bounding box center [734, 454] width 285 height 25
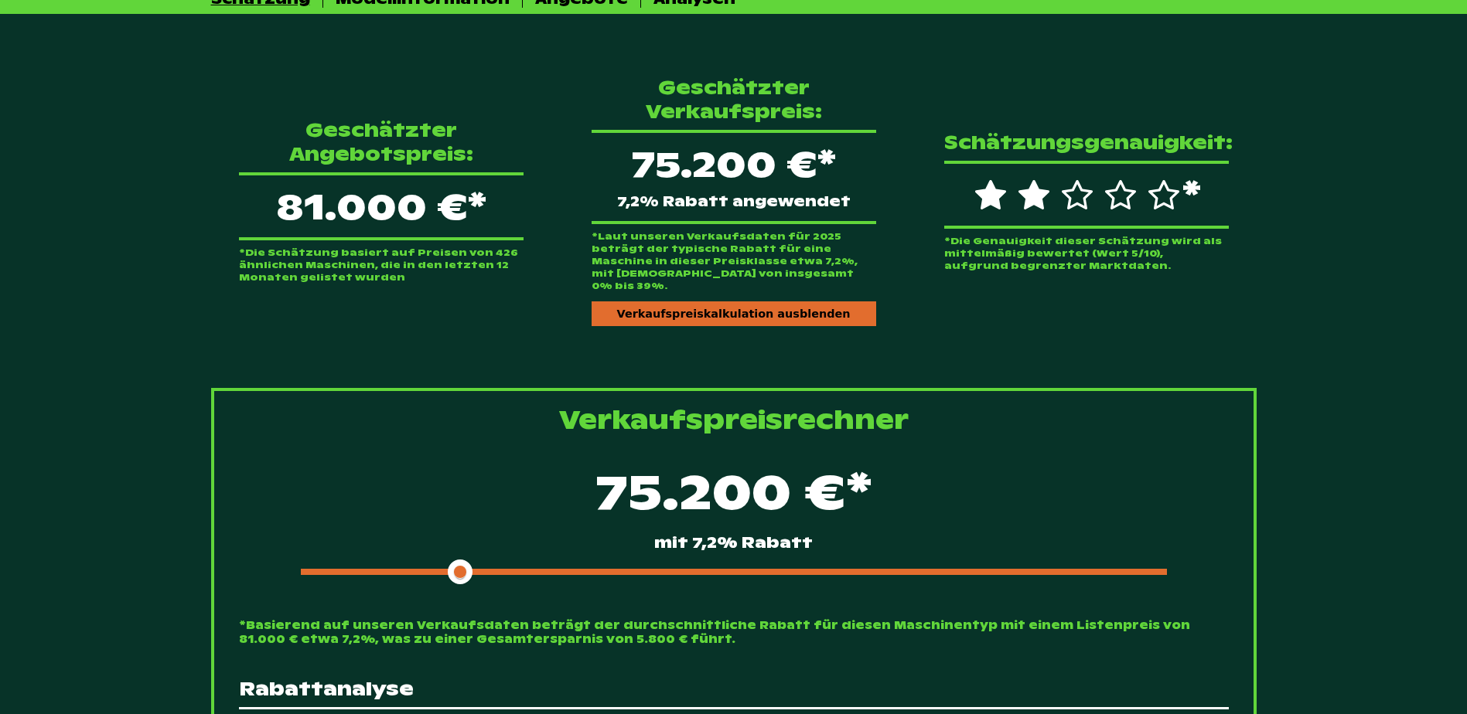
scroll to position [578, 0]
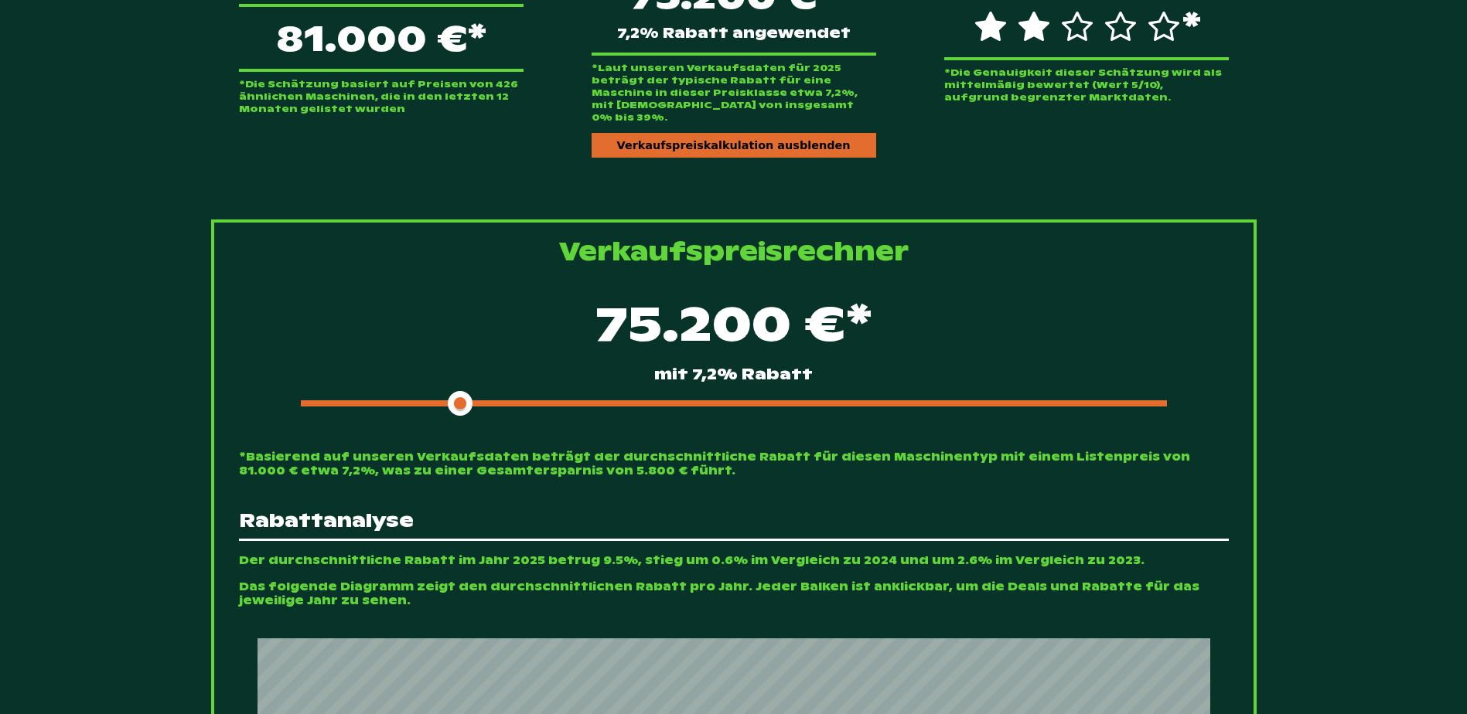
click at [492, 401] on div at bounding box center [734, 404] width 866 height 6
click at [508, 401] on div at bounding box center [734, 404] width 866 height 6
click at [518, 401] on div at bounding box center [734, 404] width 866 height 6
click at [528, 401] on div at bounding box center [734, 404] width 866 height 6
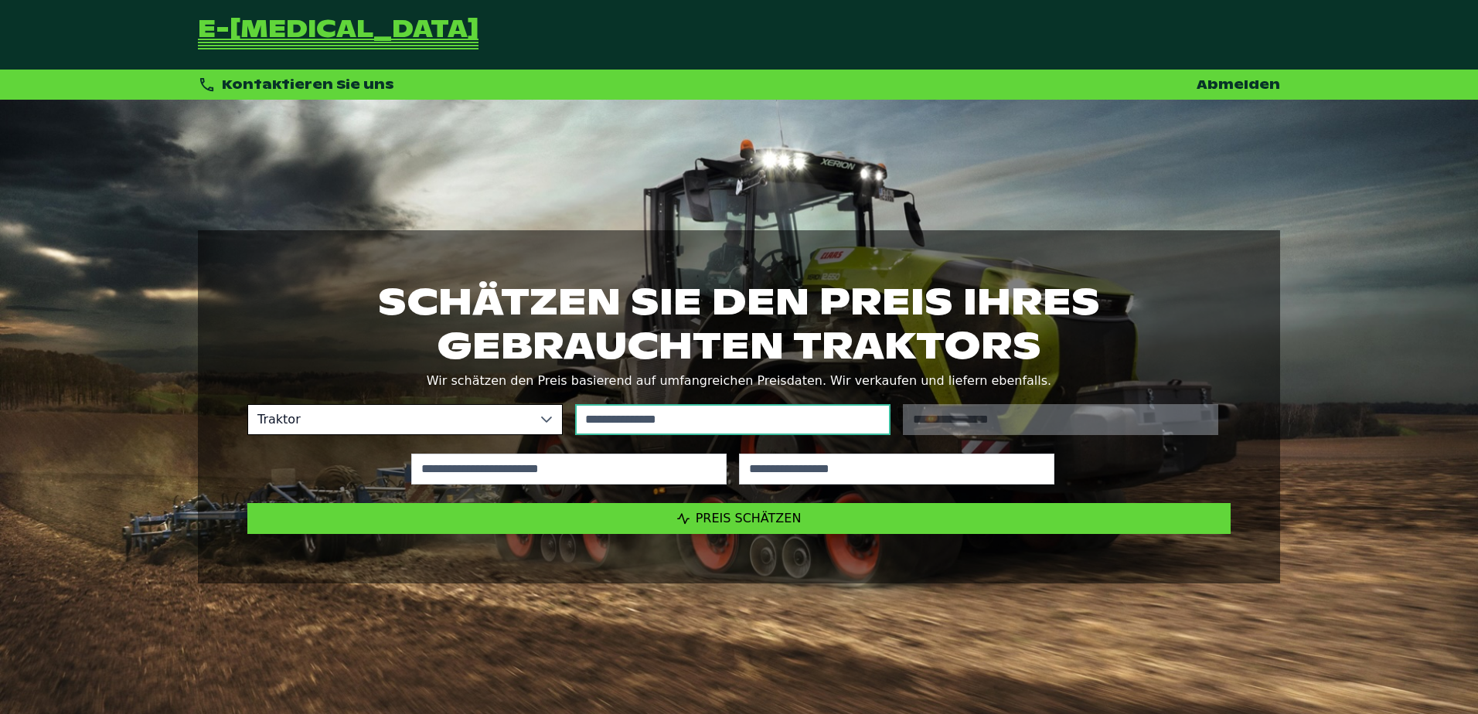
click at [834, 420] on input "text" at bounding box center [732, 419] width 315 height 31
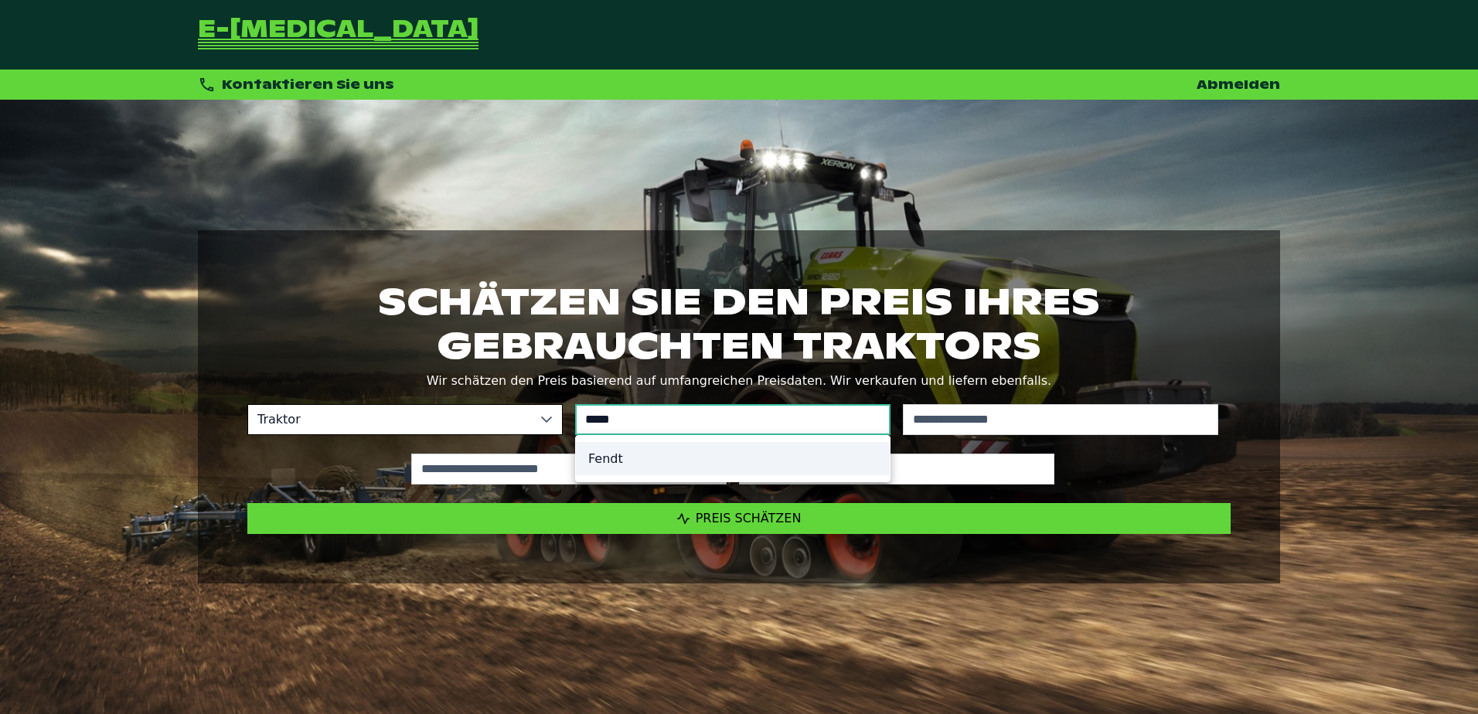
type input "*****"
click at [639, 455] on li "Fendt" at bounding box center [733, 458] width 314 height 33
type input "*****"
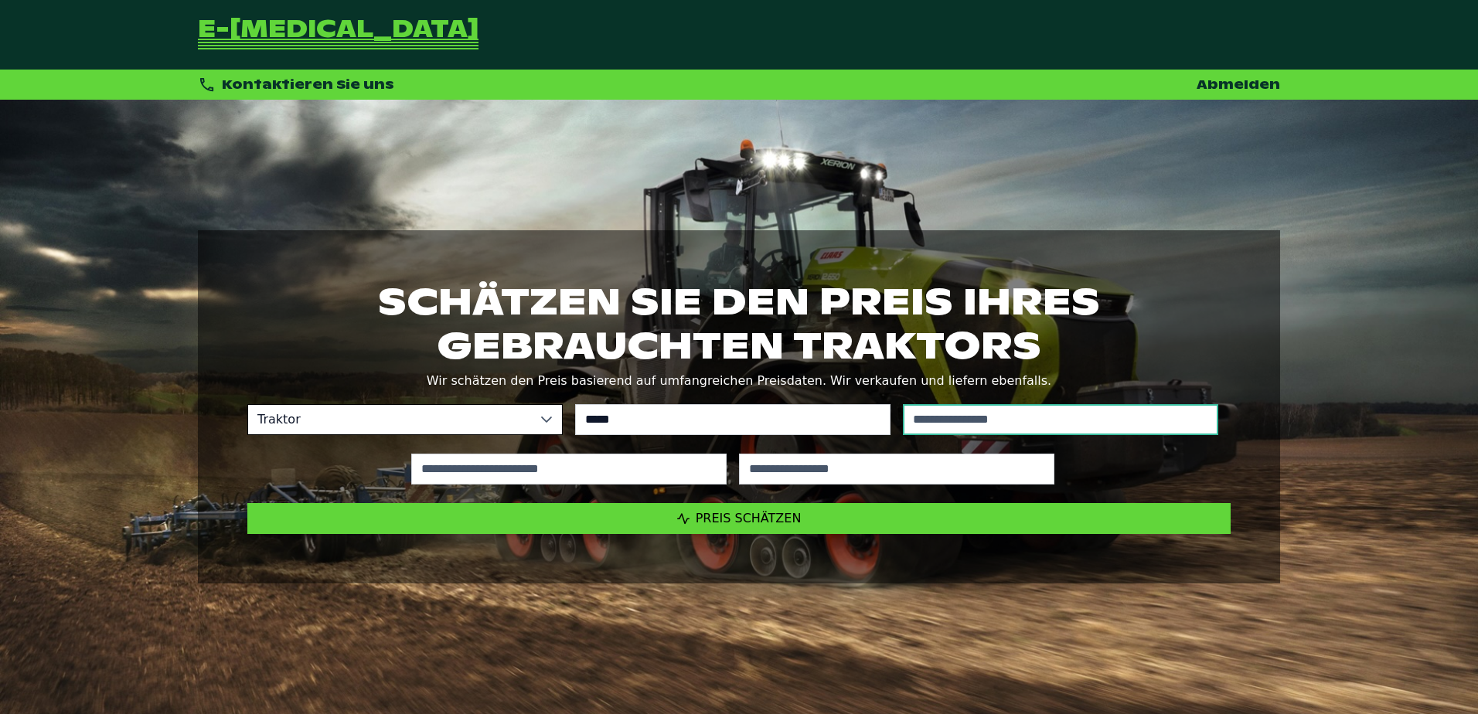
click at [1028, 419] on input "text" at bounding box center [1060, 419] width 315 height 31
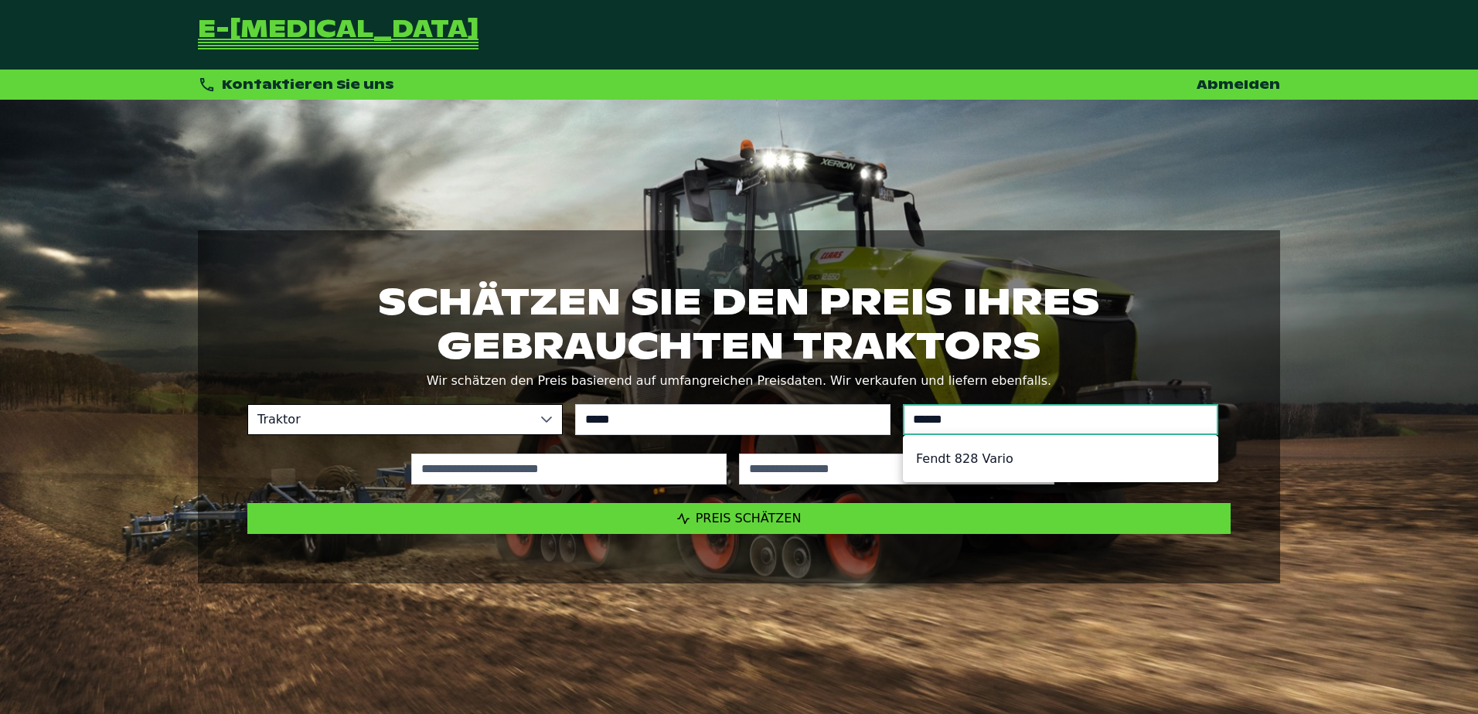
type input "******"
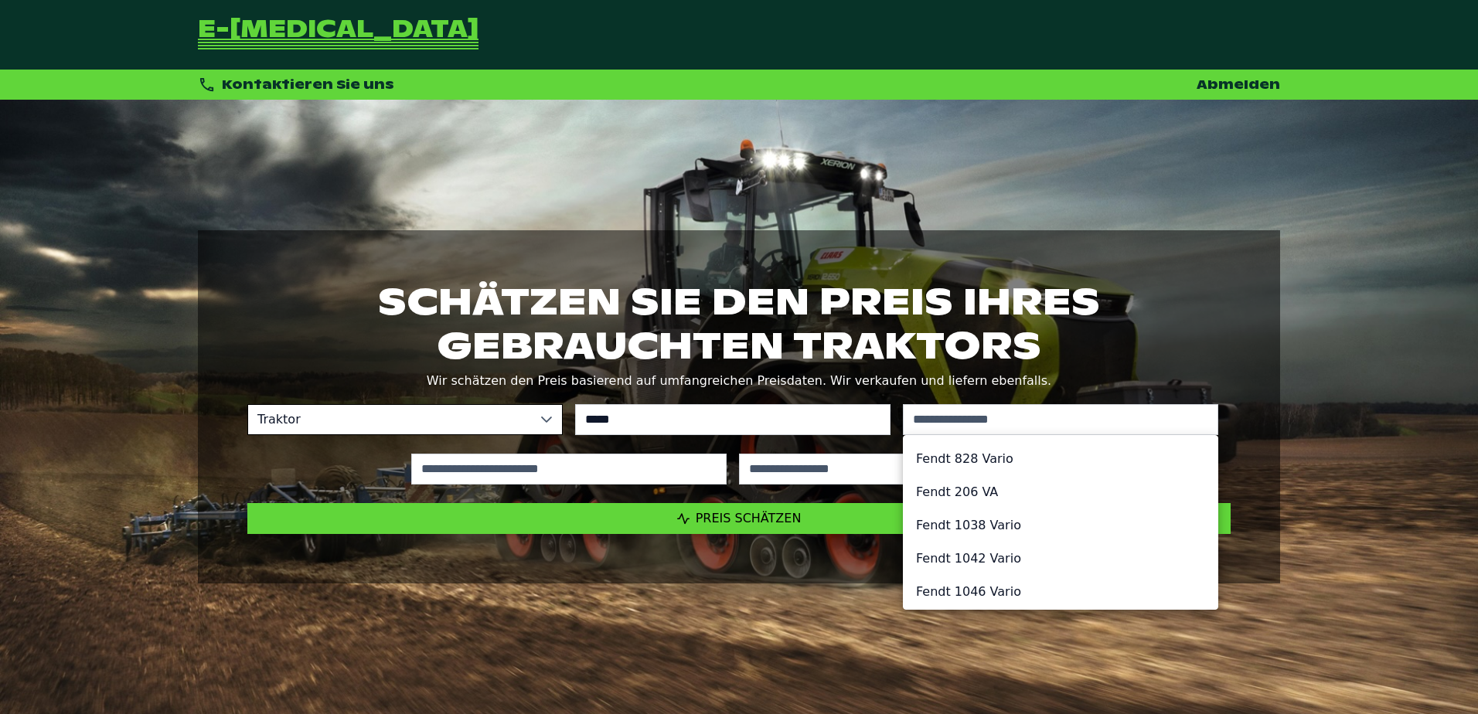
click at [979, 458] on li "Fendt 828 Vario" at bounding box center [1061, 458] width 314 height 33
type input "*********"
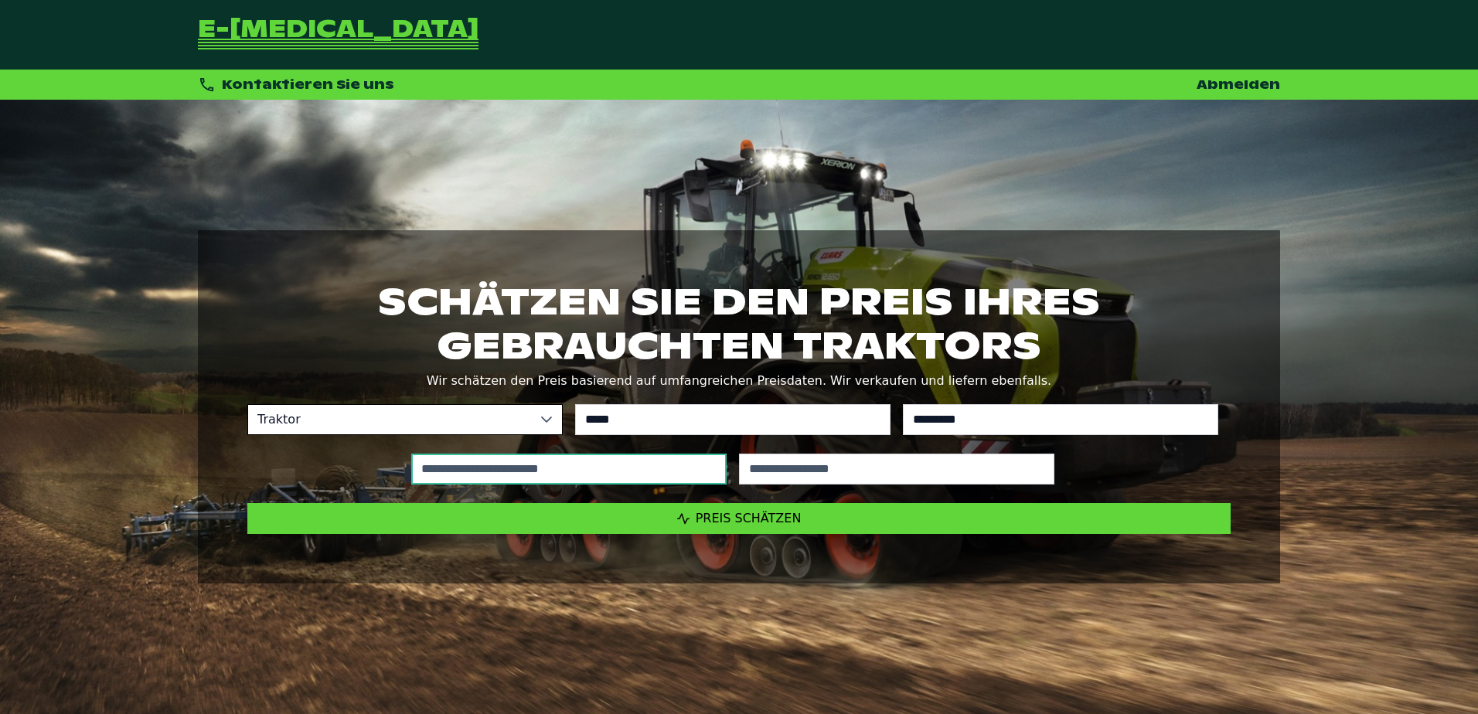
click at [664, 477] on input "text" at bounding box center [568, 469] width 315 height 31
type input "*****"
type input "****"
type input "*****"
type input "****"
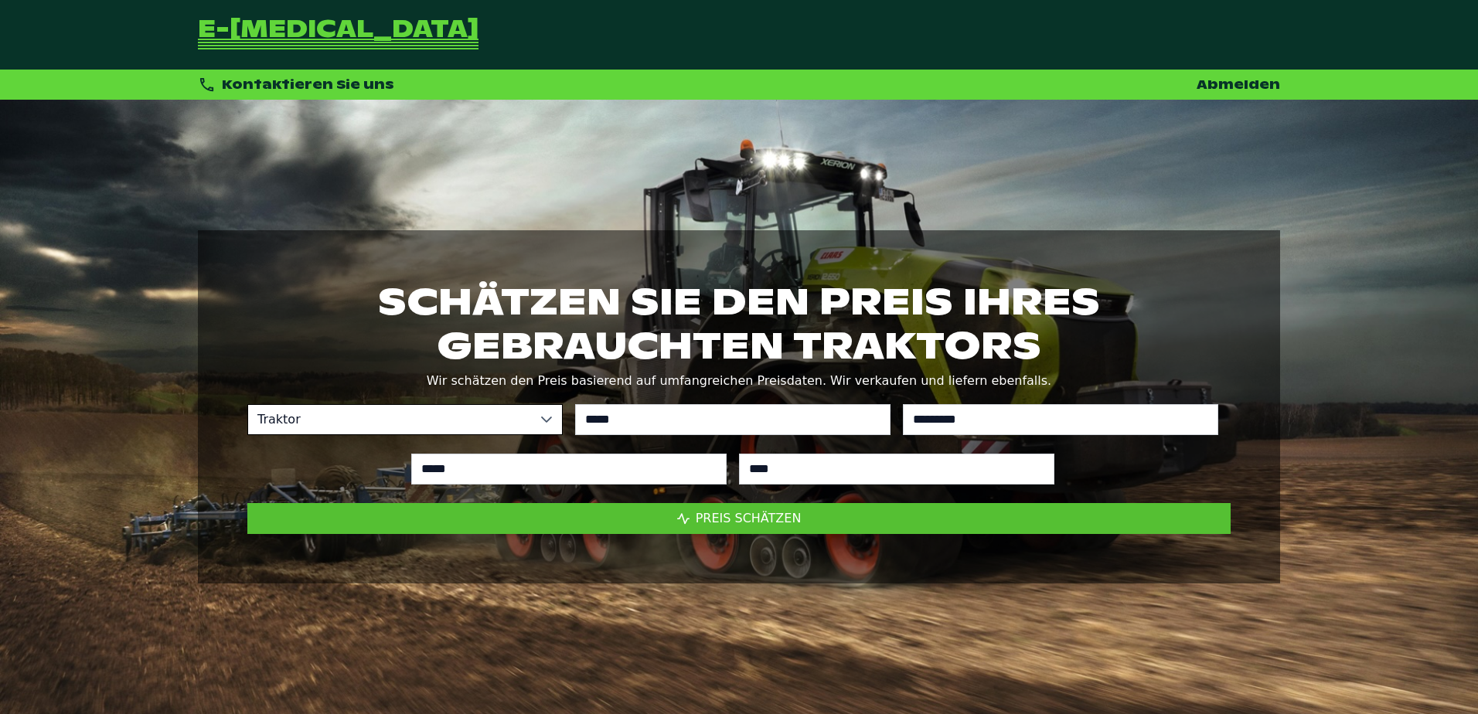
click at [810, 509] on button "Preis schätzen" at bounding box center [739, 518] width 984 height 31
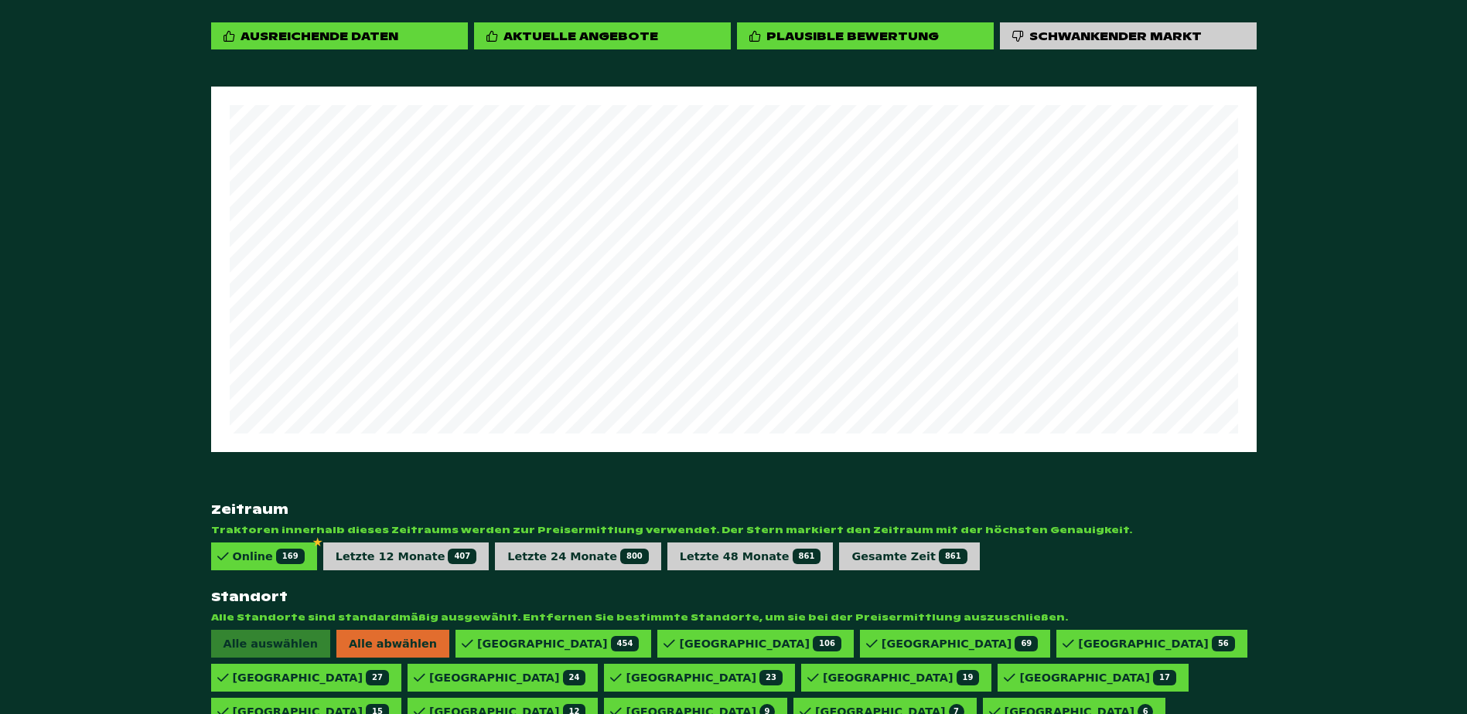
scroll to position [921, 0]
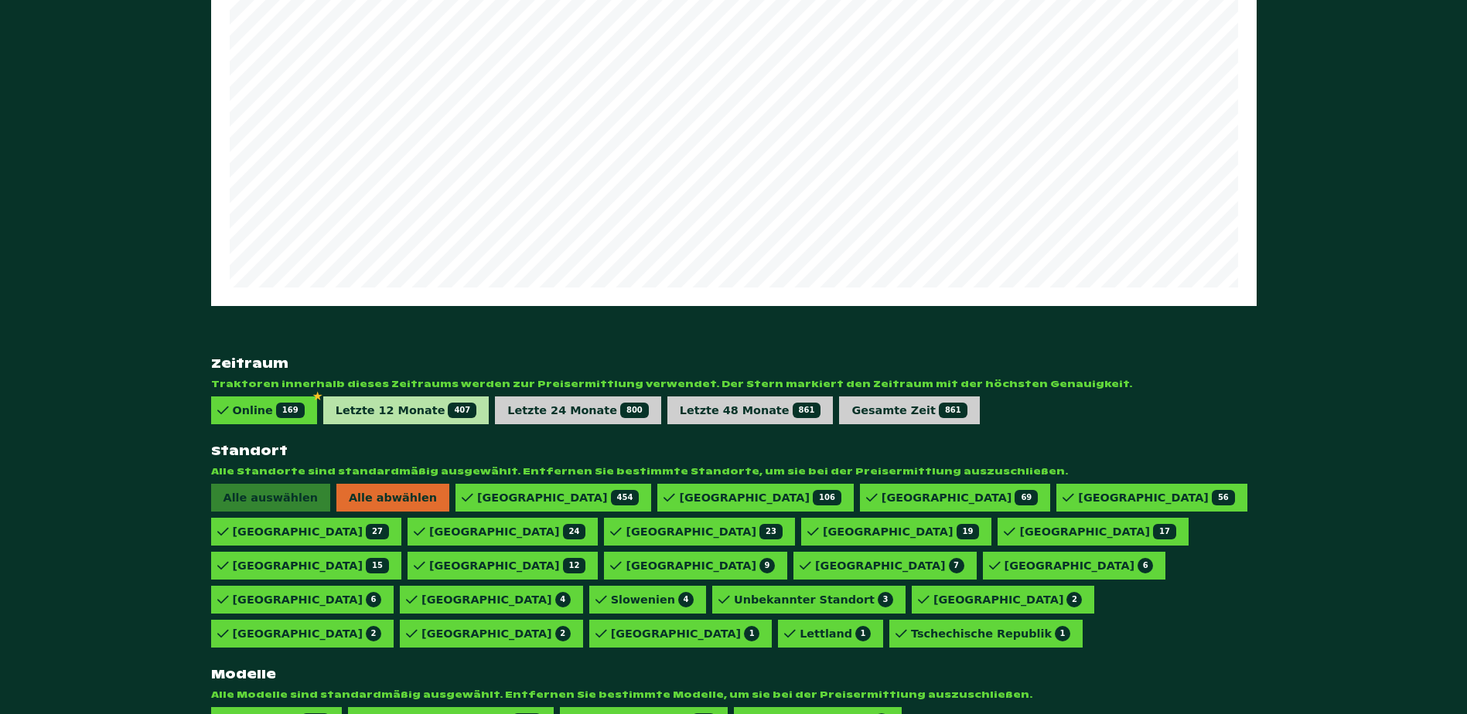
click at [356, 403] on div "Letzte 12 Monate 407" at bounding box center [407, 410] width 142 height 15
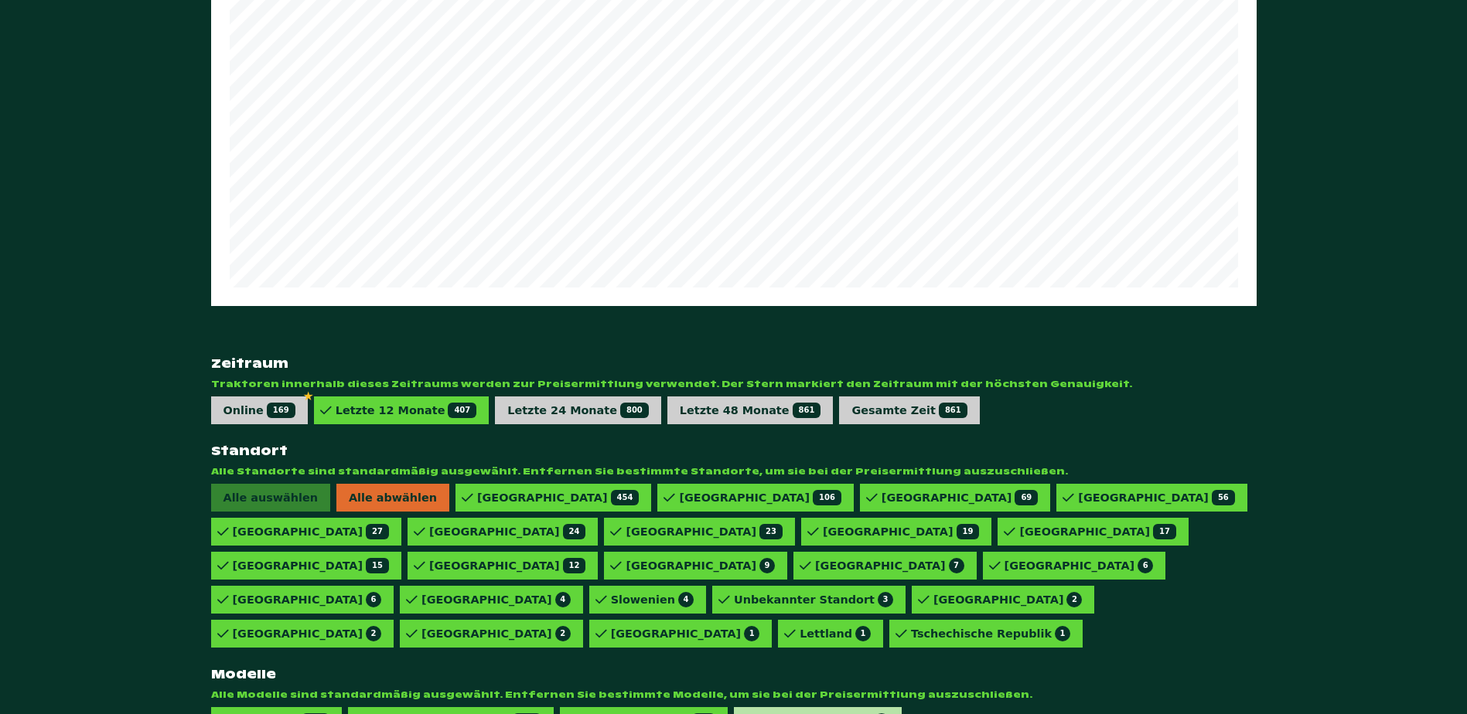
click at [755, 714] on div "828 VARIO POWER 2" at bounding box center [822, 721] width 135 height 15
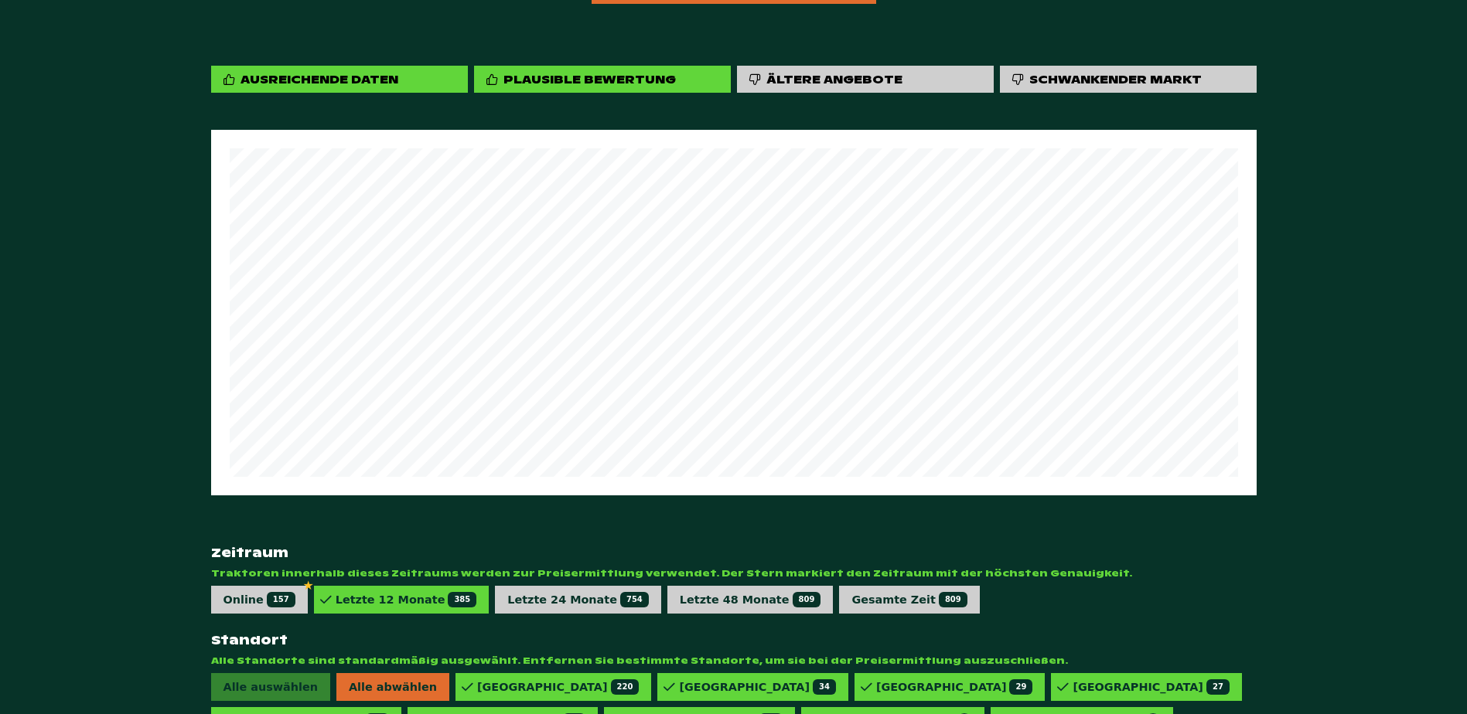
scroll to position [578, 0]
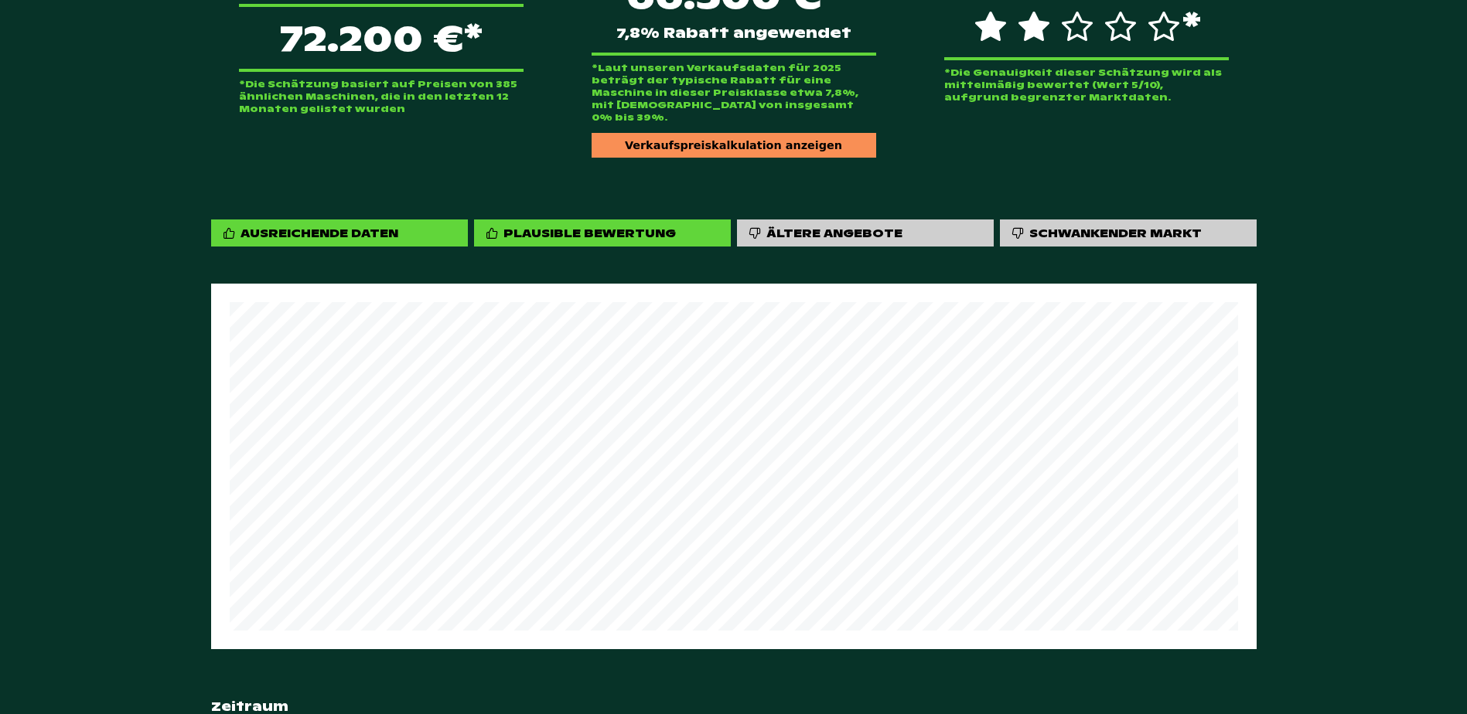
click at [692, 133] on div "Verkaufspreiskalkulation anzeigen" at bounding box center [734, 145] width 285 height 25
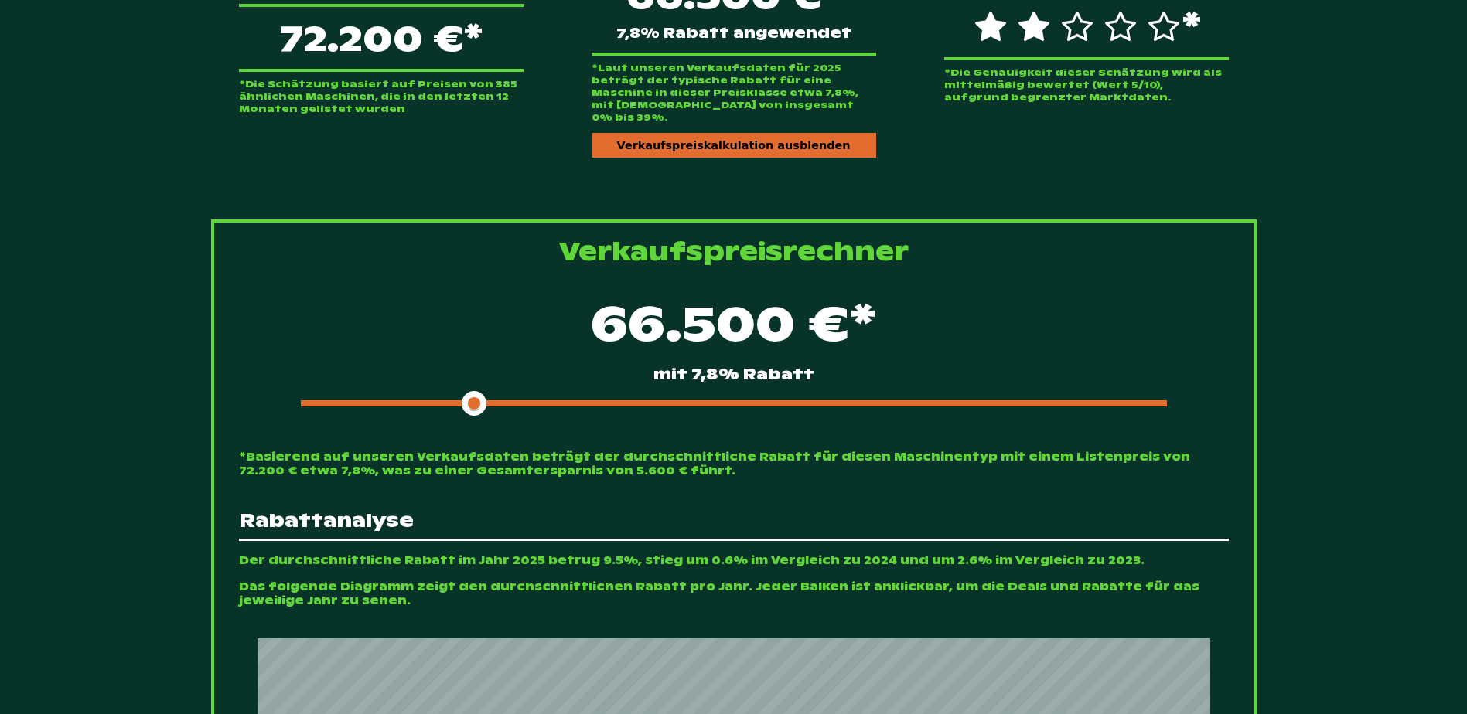
click at [532, 383] on div "66.500 €* mit 7,8% Rabatt" at bounding box center [734, 352] width 990 height 133
click at [535, 401] on div at bounding box center [734, 404] width 866 height 6
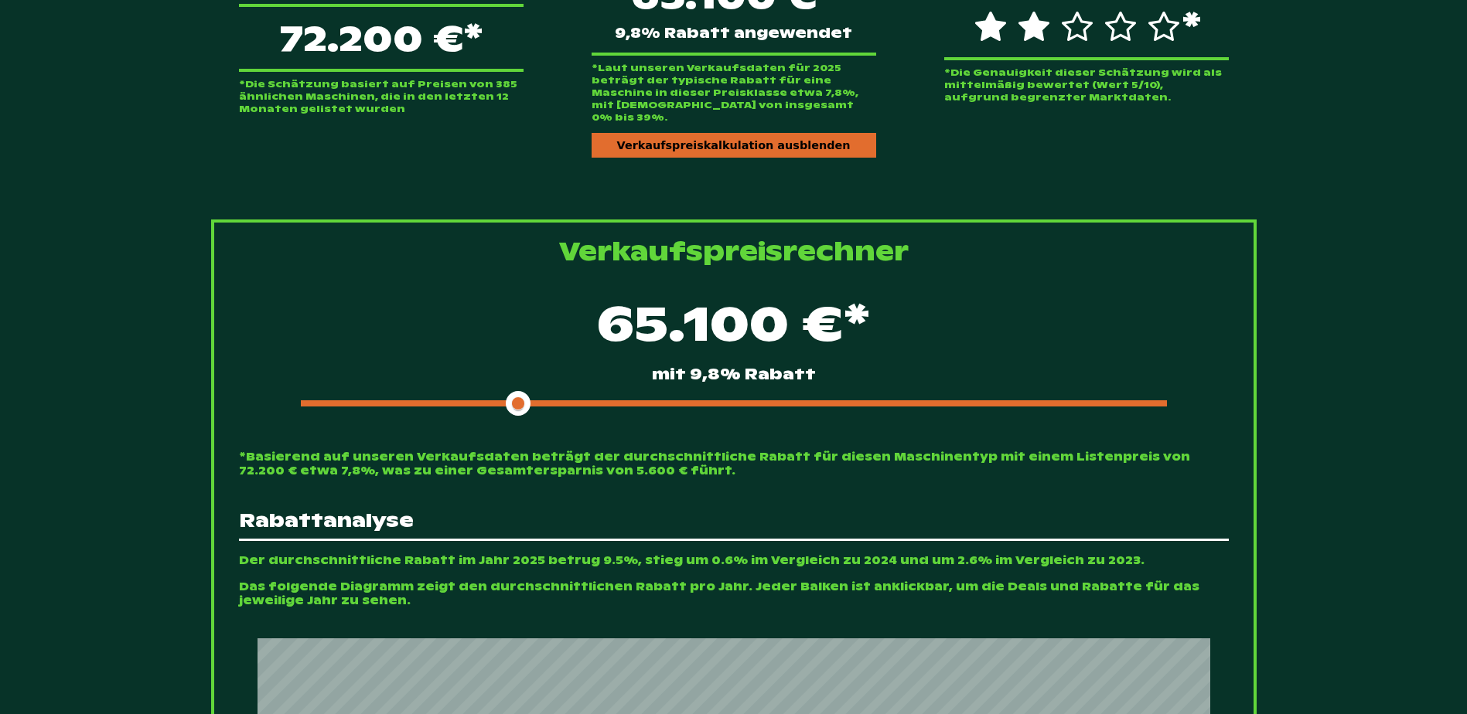
click at [538, 401] on div at bounding box center [734, 404] width 866 height 6
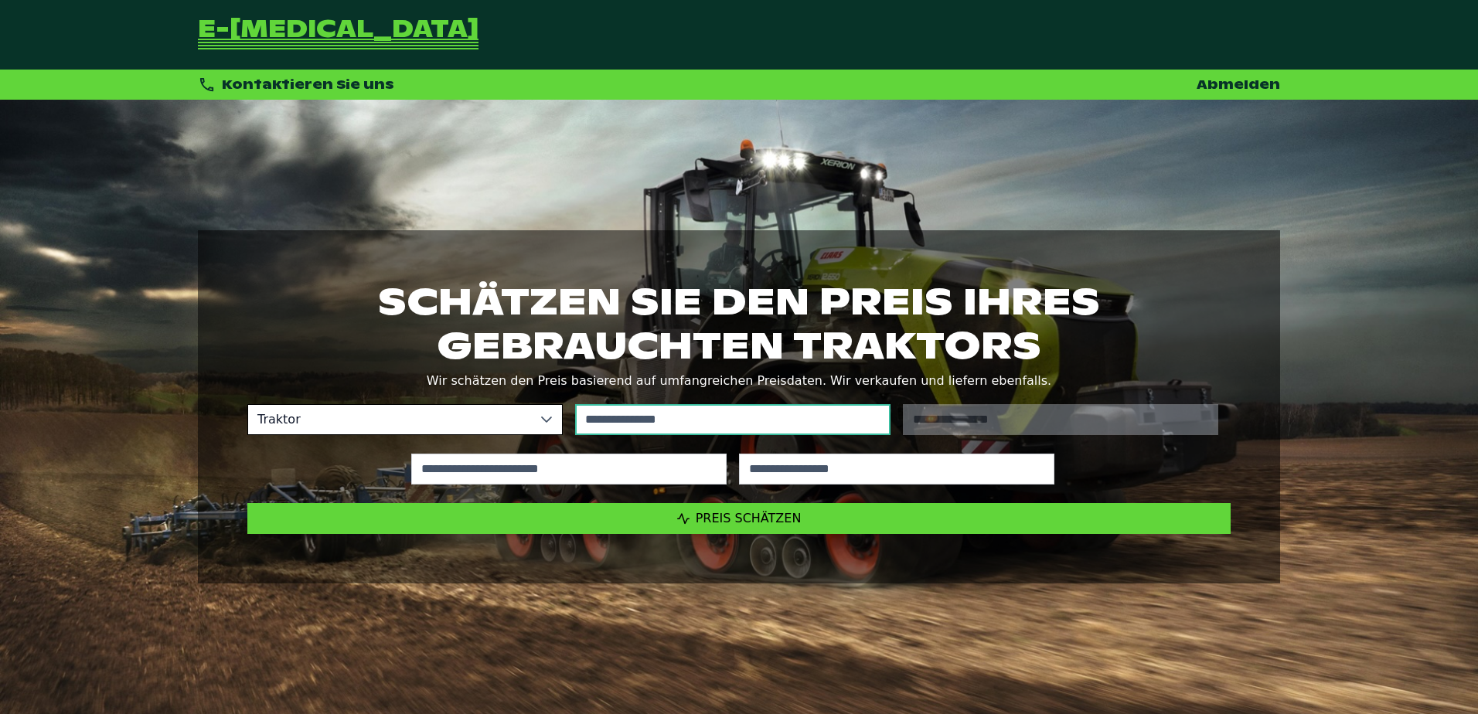
click at [711, 416] on input "text" at bounding box center [732, 419] width 315 height 31
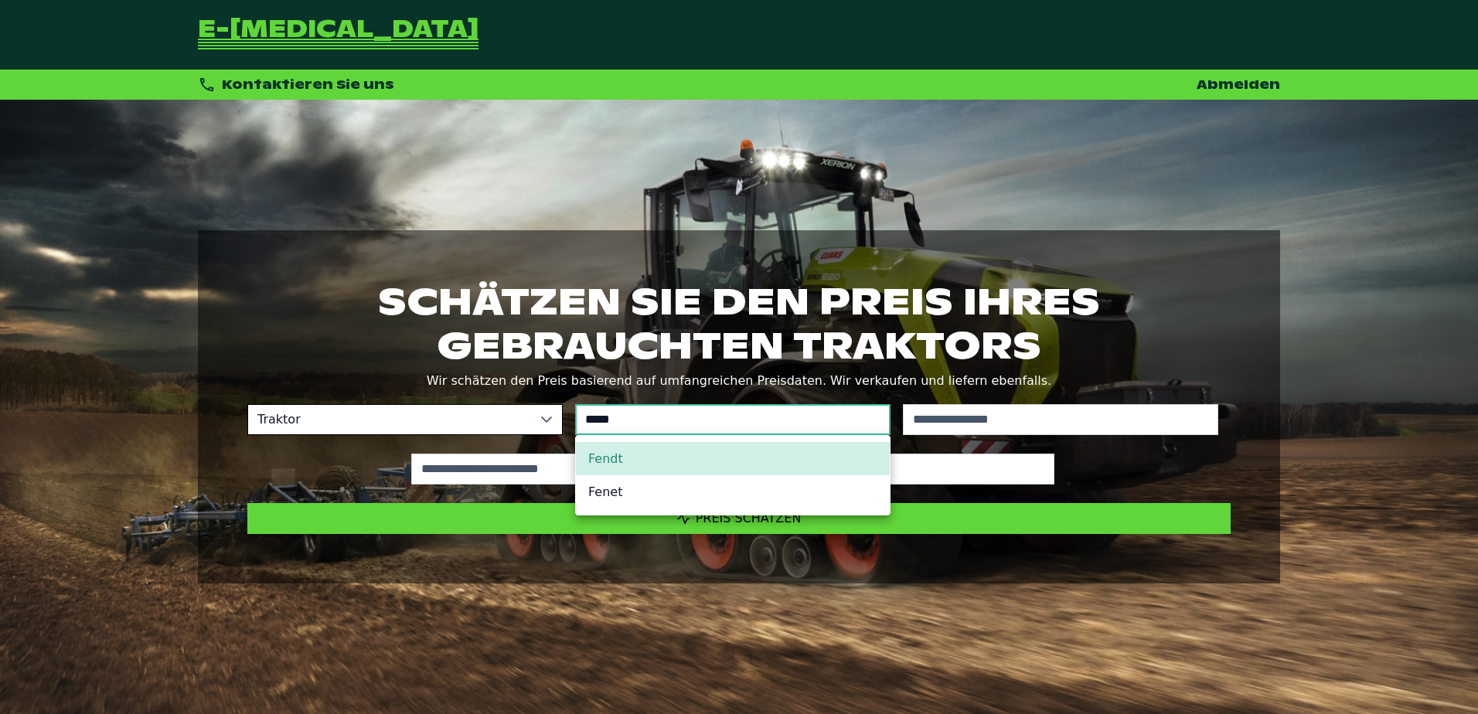
type input "*****"
click at [636, 455] on li "Fendt" at bounding box center [733, 458] width 314 height 33
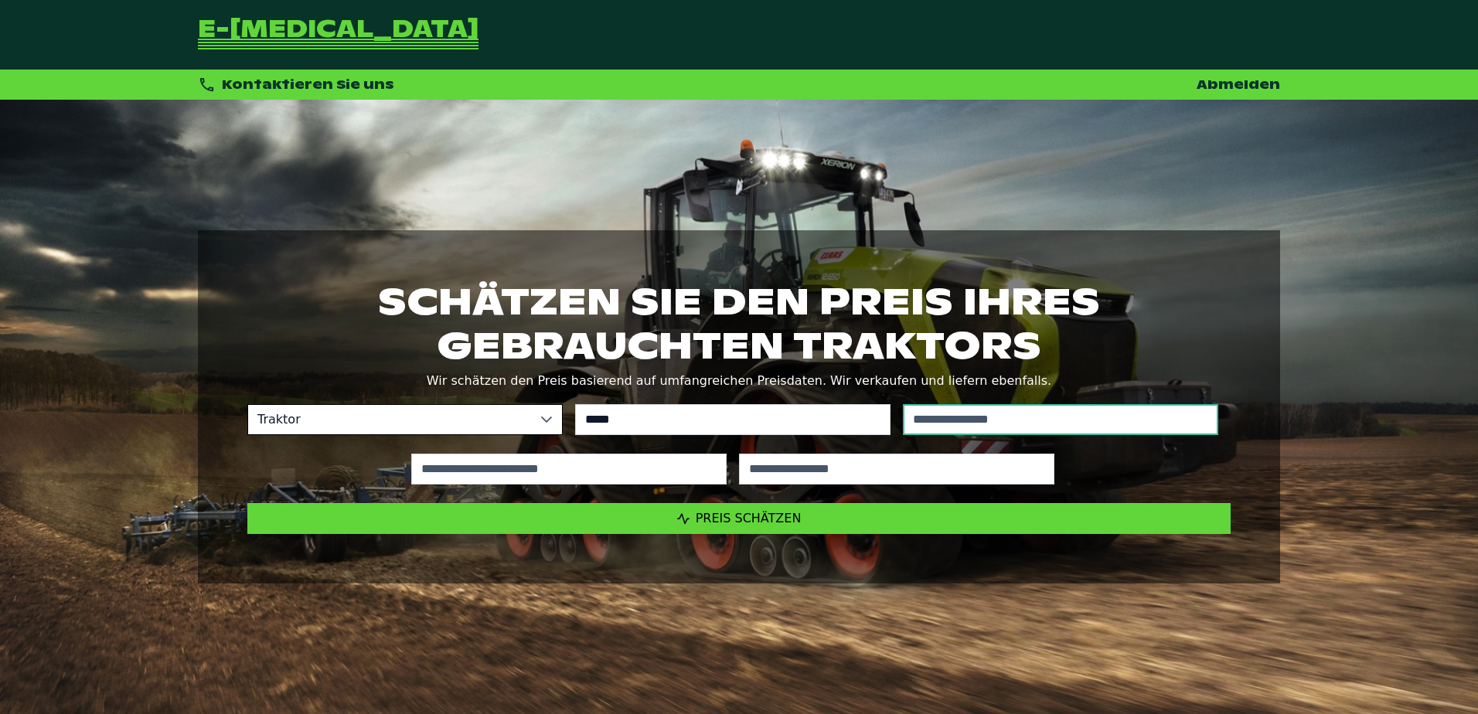
click at [1018, 418] on input "text" at bounding box center [1060, 419] width 315 height 31
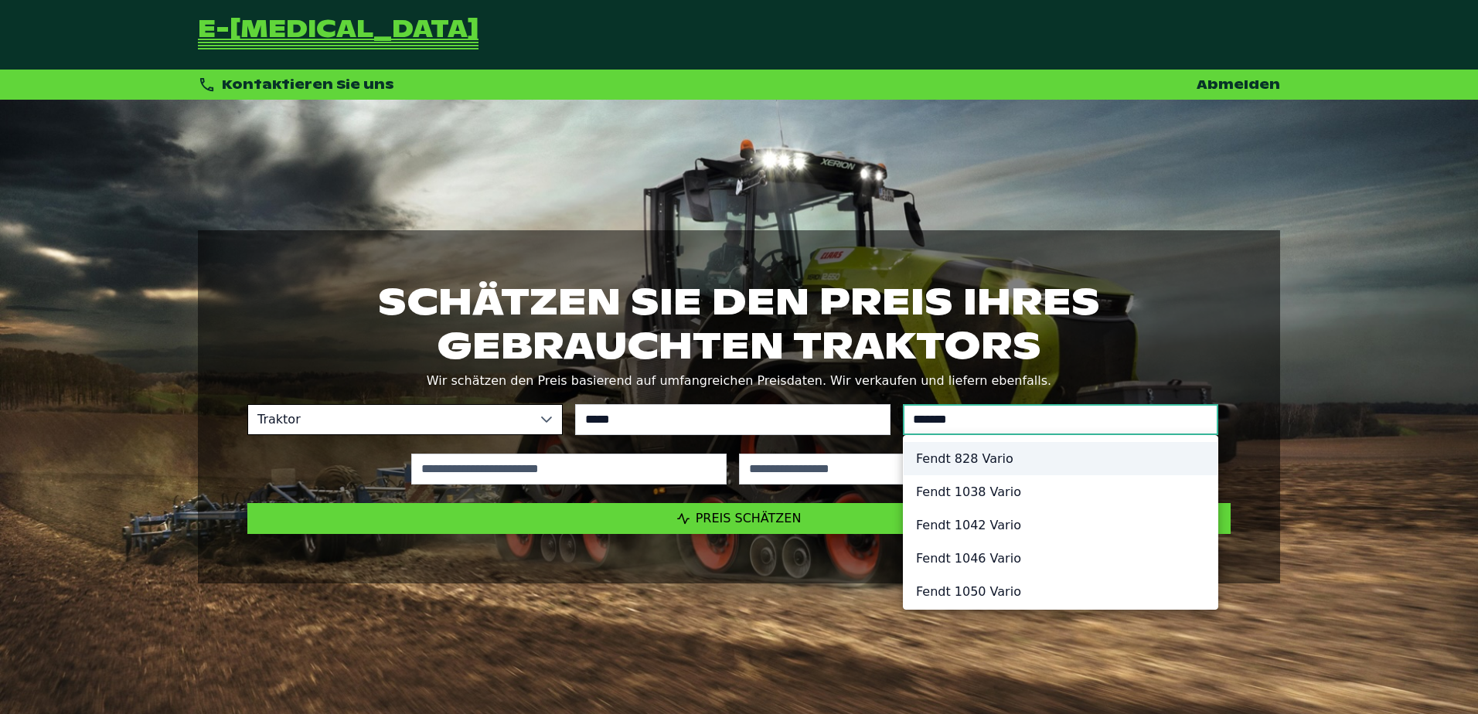
type input "*******"
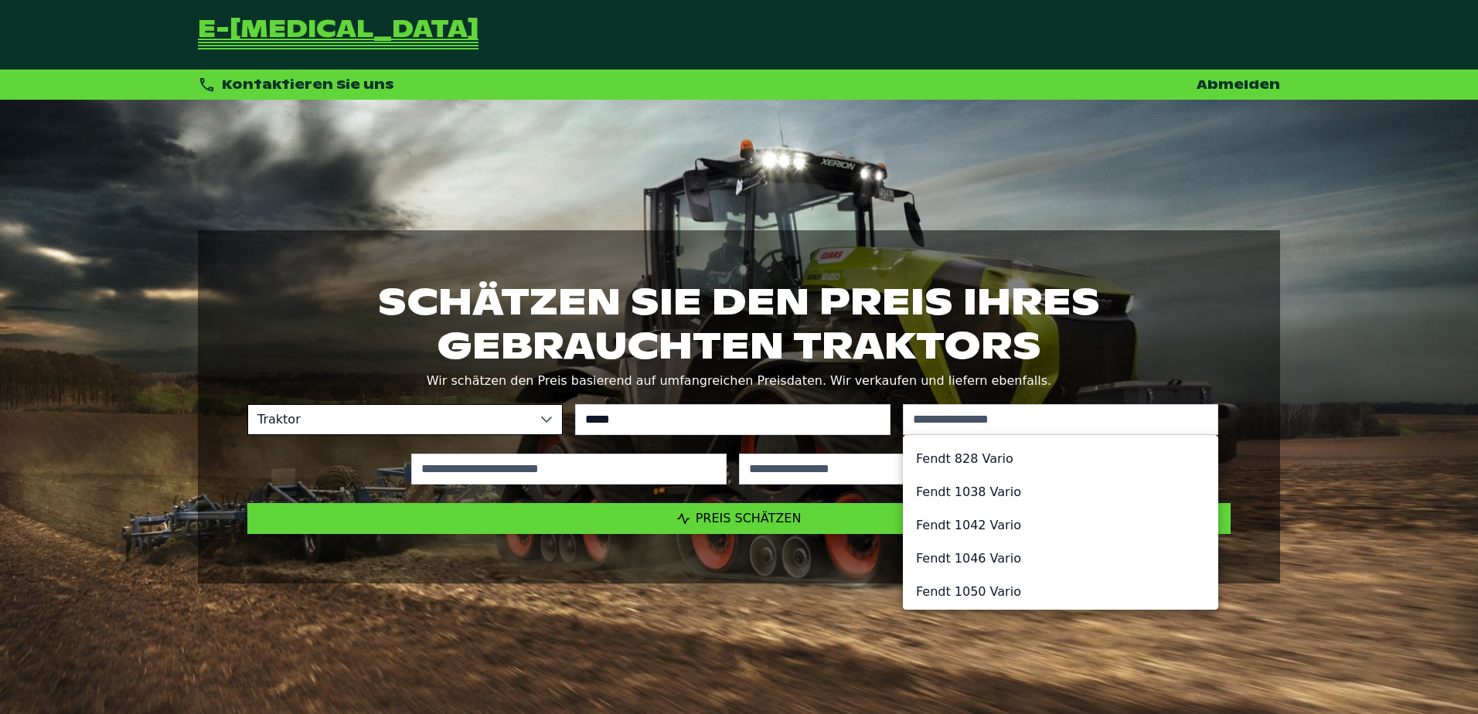
click at [996, 470] on li "Fendt 828 Vario" at bounding box center [1061, 458] width 314 height 33
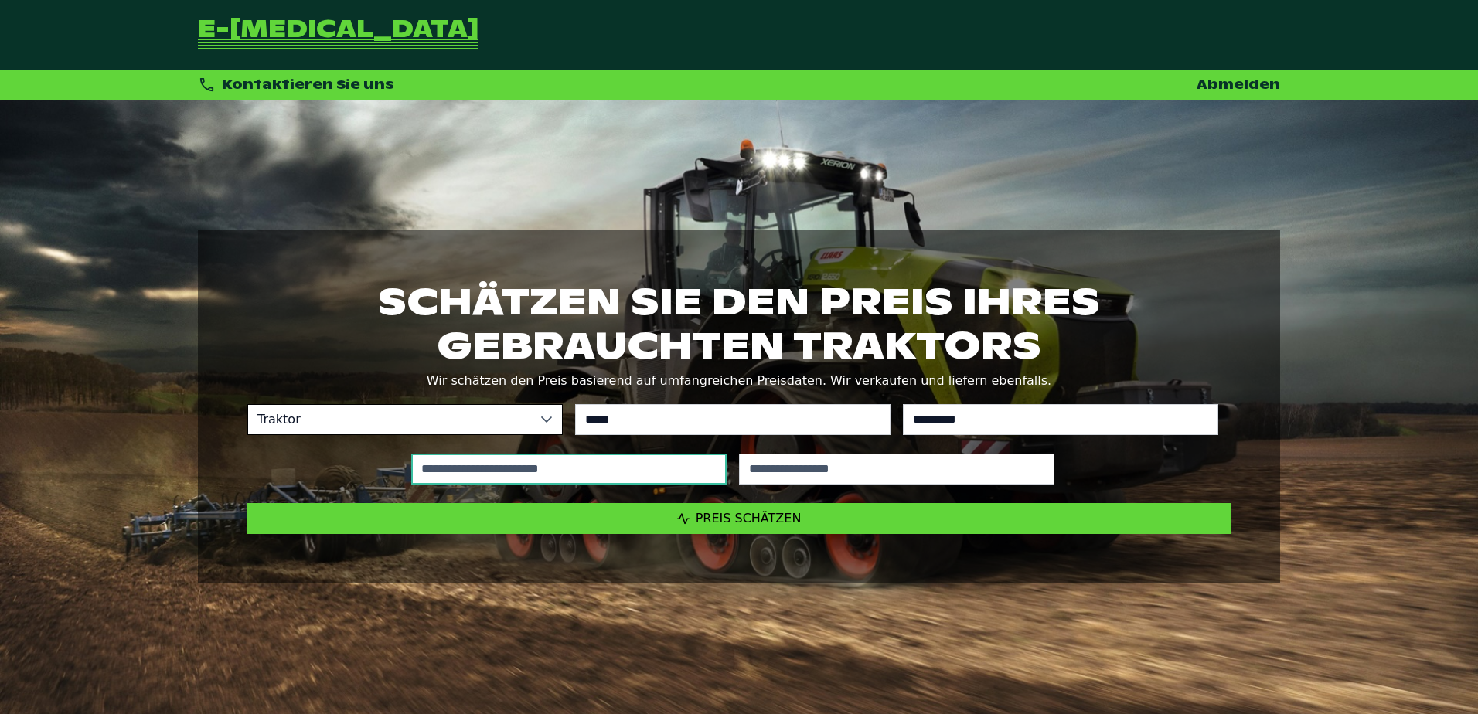
click at [542, 475] on input "text" at bounding box center [568, 469] width 315 height 31
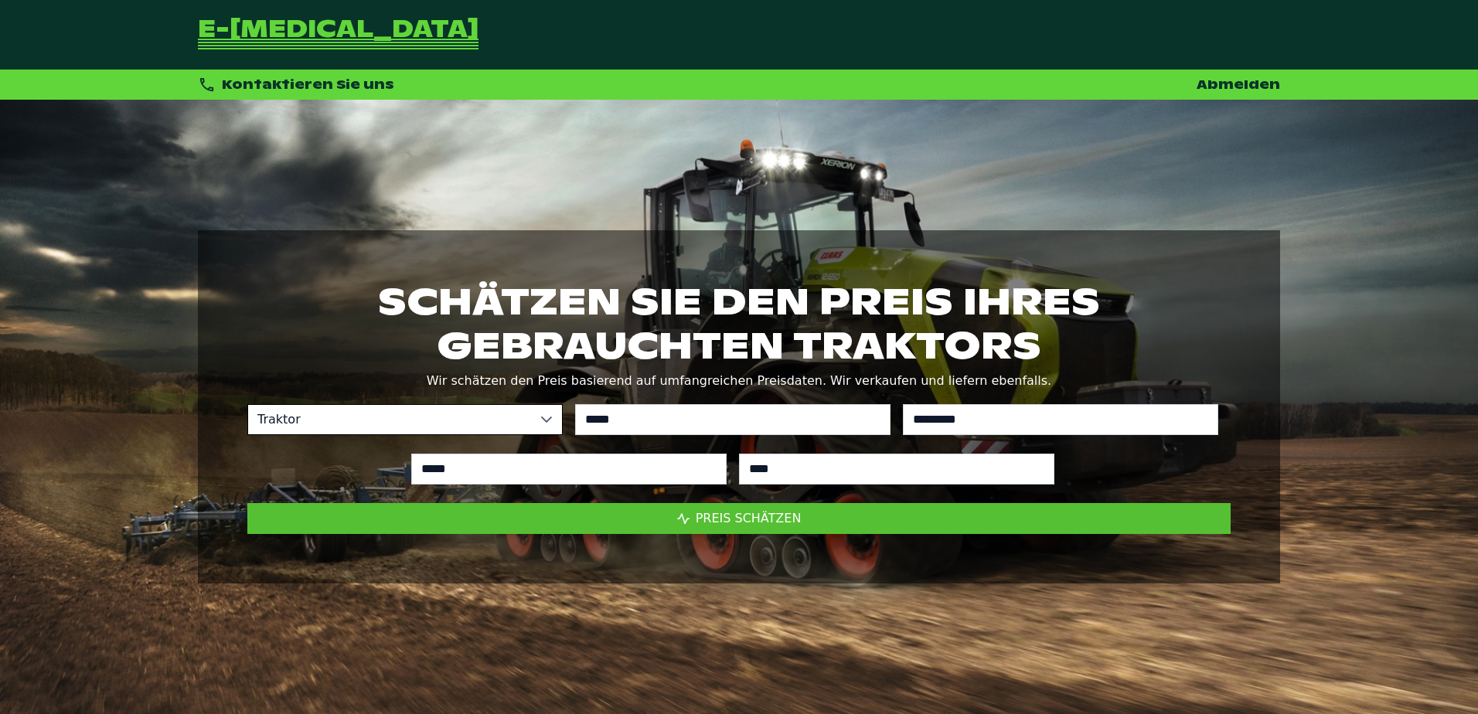
click at [749, 521] on span "Preis schätzen" at bounding box center [749, 518] width 106 height 15
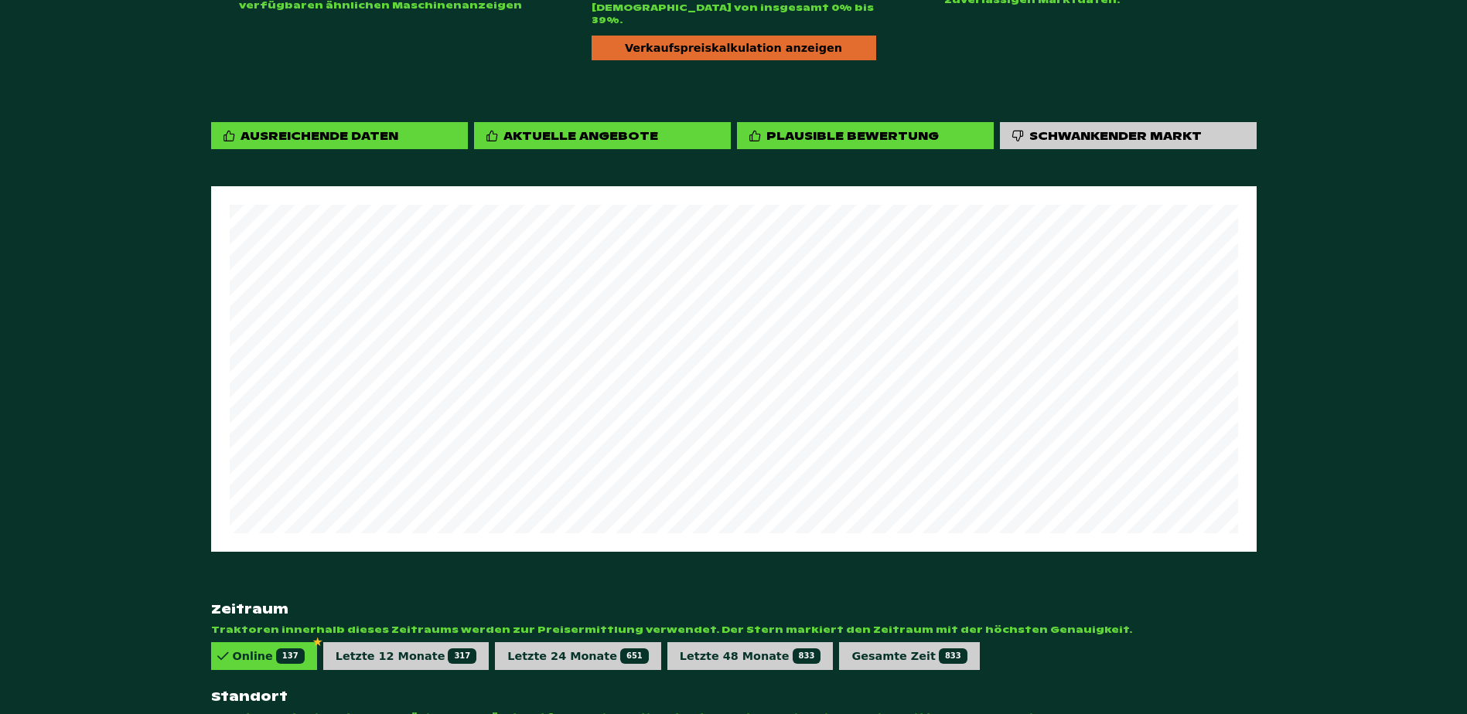
scroll to position [887, 0]
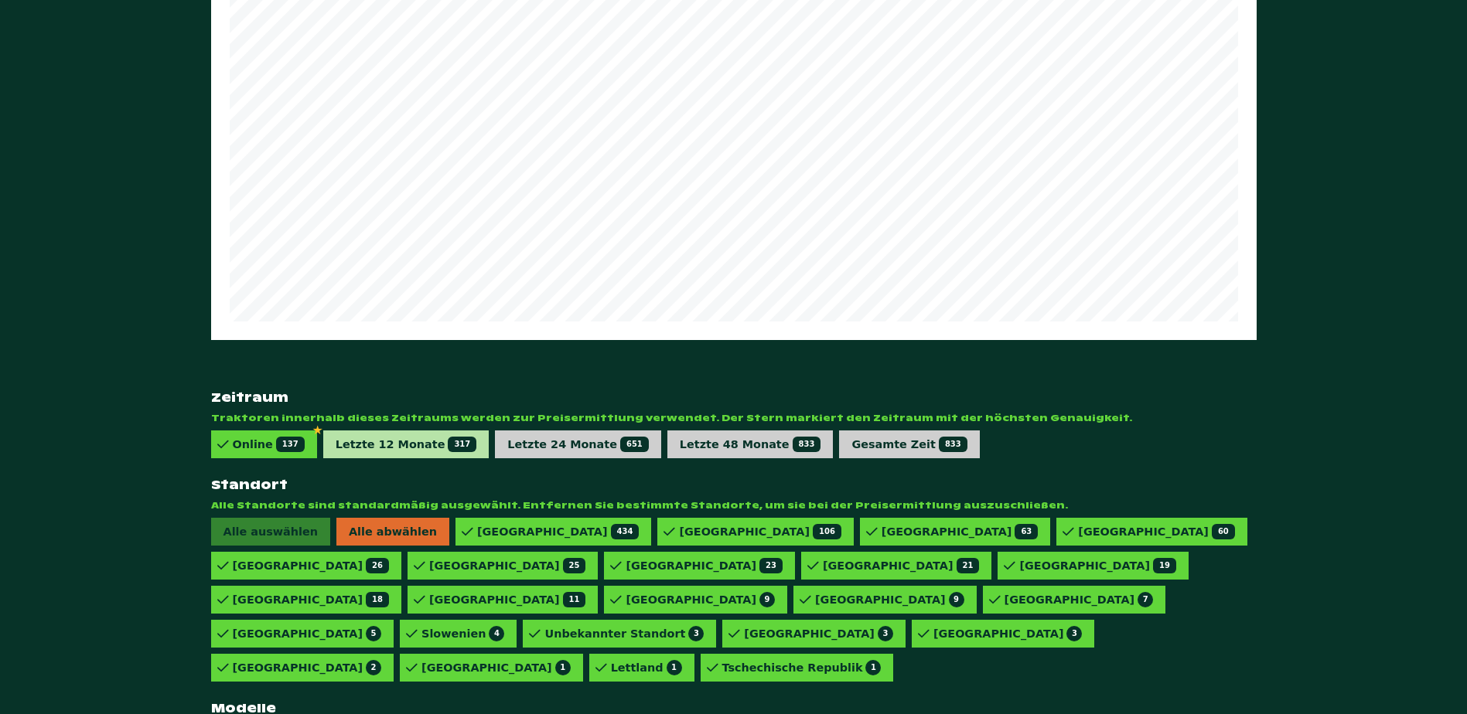
click at [417, 437] on div "Letzte 12 Monate 317" at bounding box center [407, 444] width 142 height 15
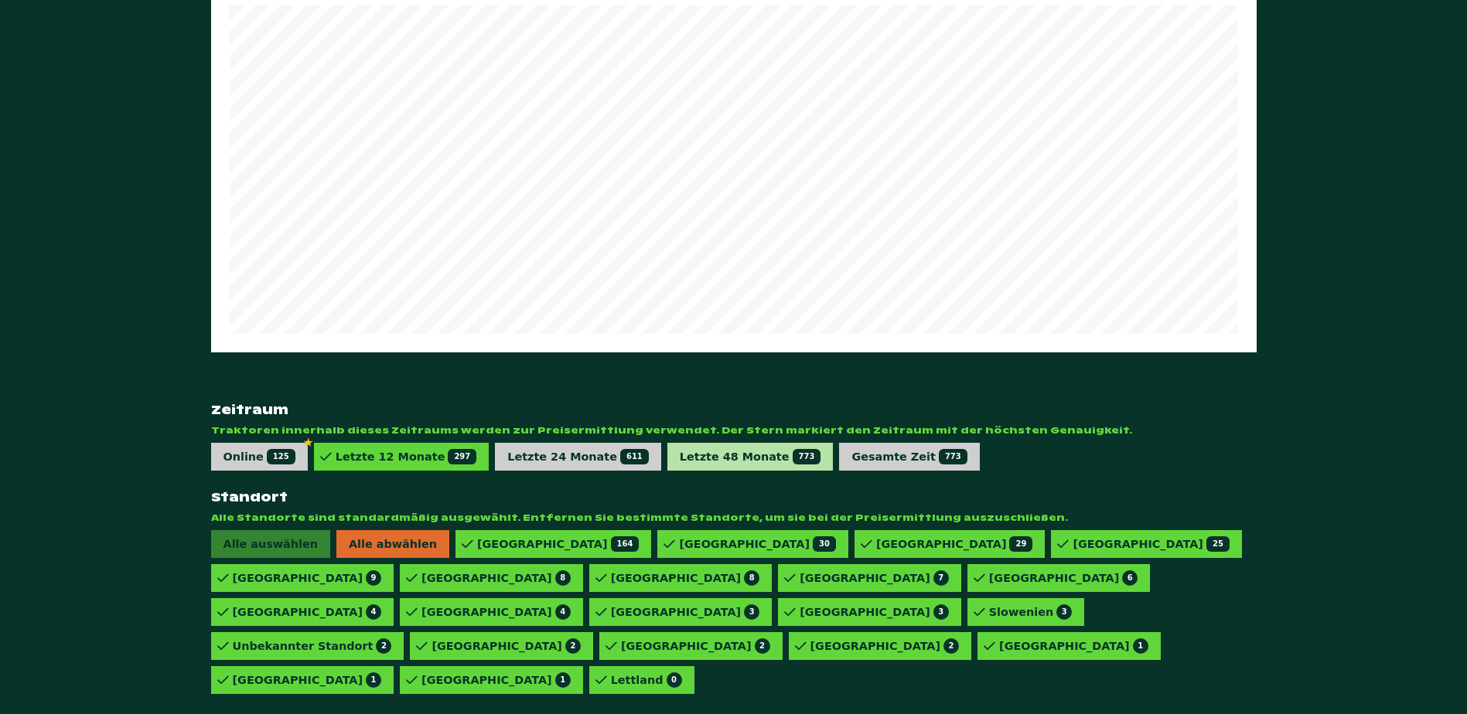
scroll to position [346, 0]
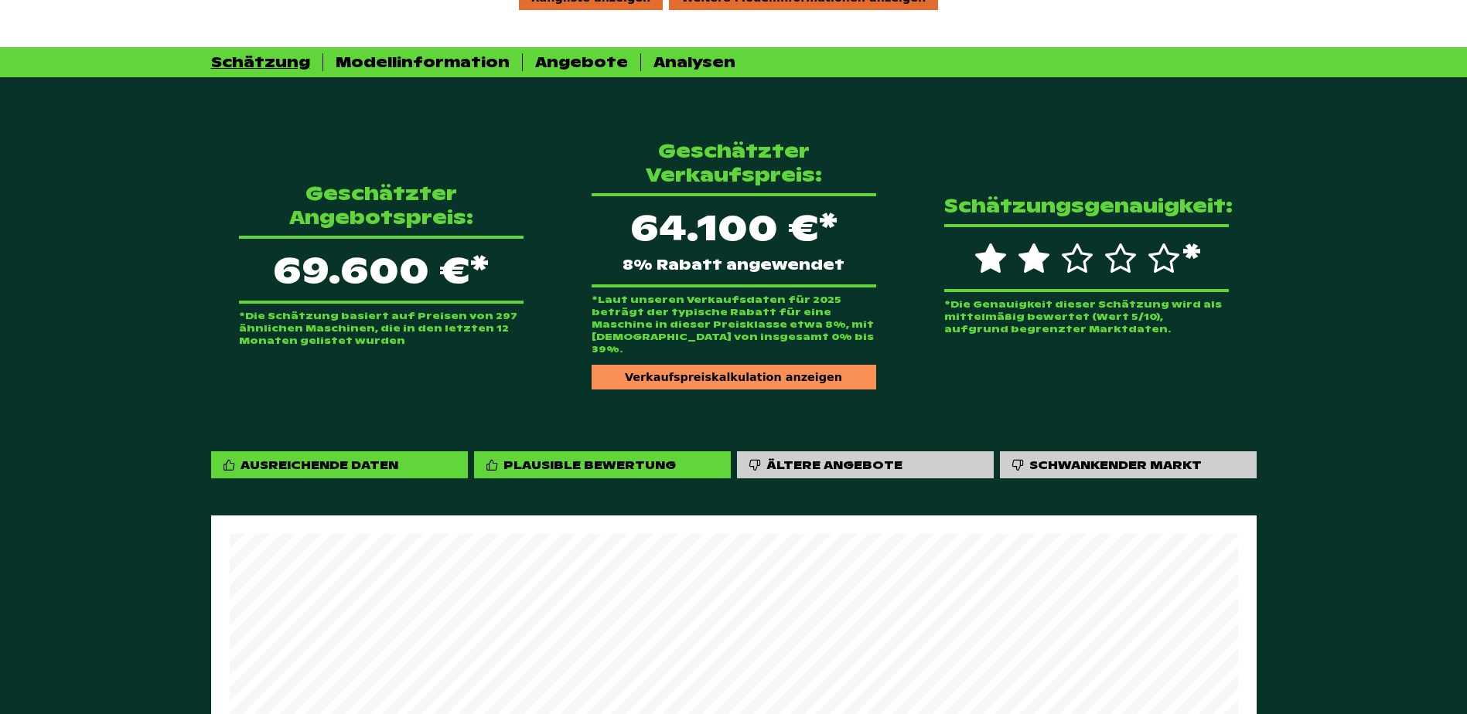
click at [708, 365] on div "Verkaufspreiskalkulation anzeigen" at bounding box center [734, 377] width 285 height 25
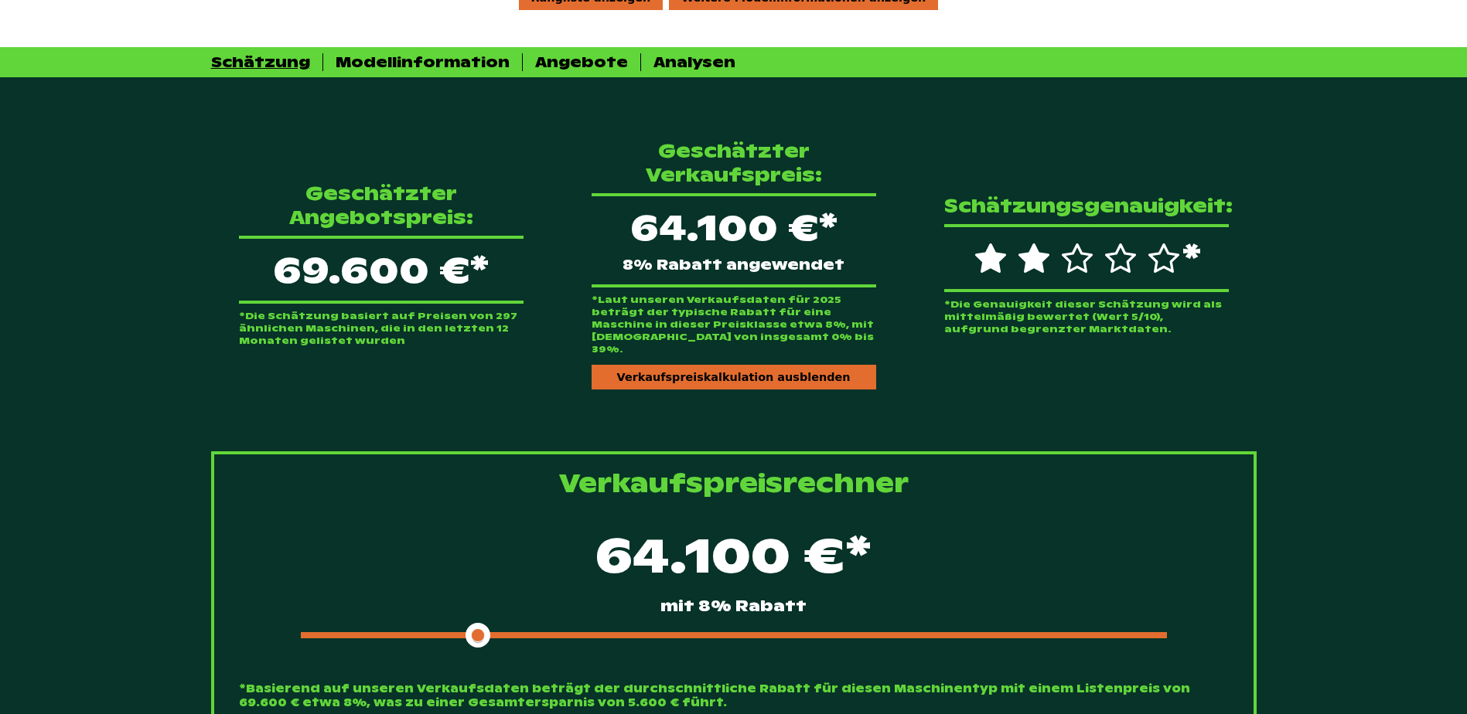
click at [512, 633] on div at bounding box center [734, 636] width 866 height 6
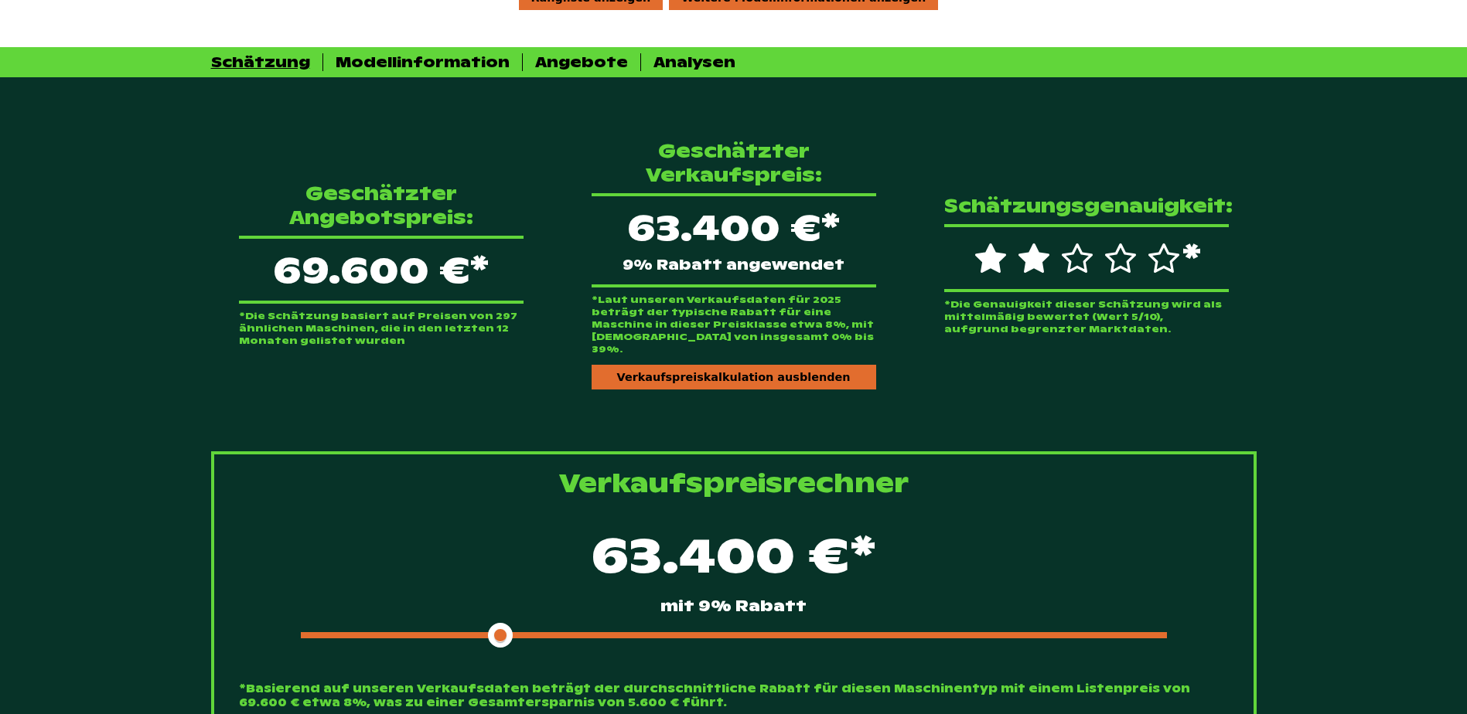
click at [545, 615] on div "63.400 €* mit 9% Rabatt" at bounding box center [734, 584] width 990 height 133
click at [544, 633] on div at bounding box center [734, 636] width 866 height 6
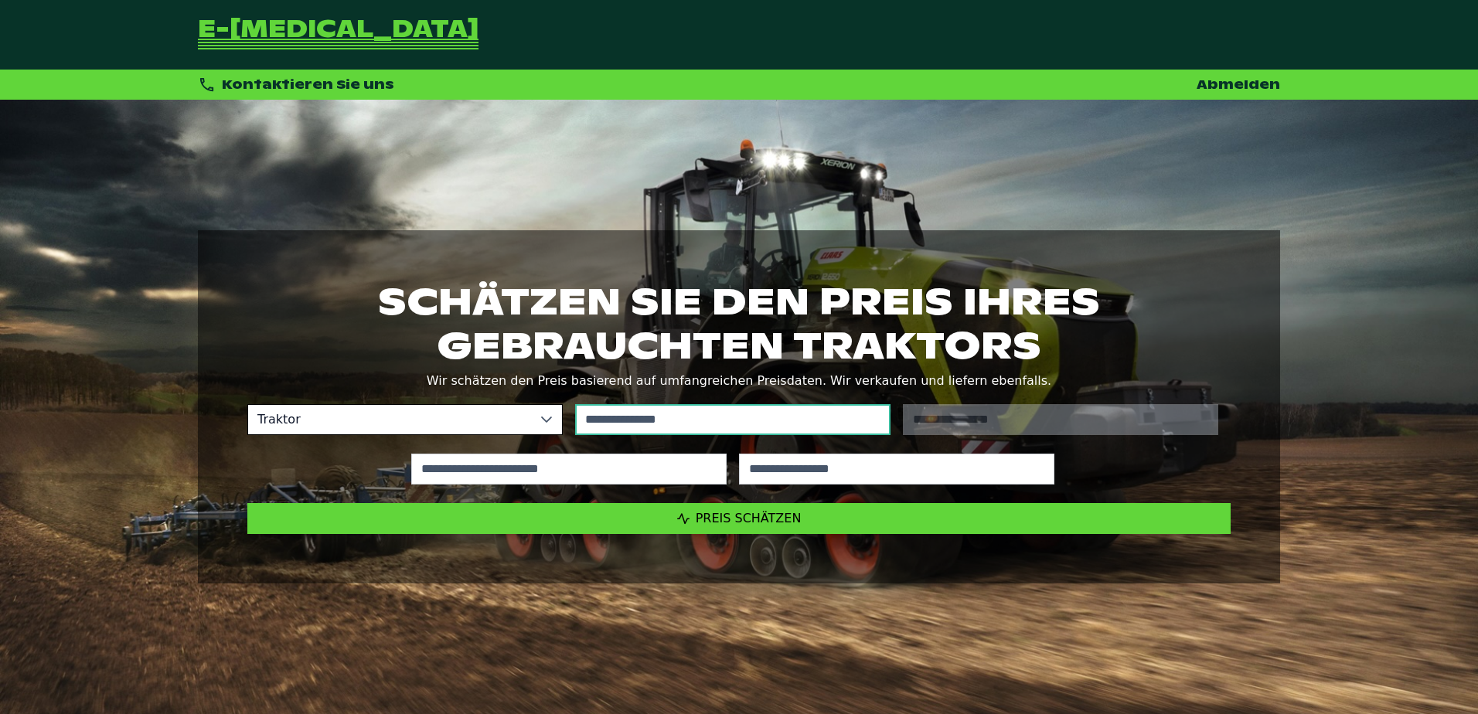
click at [683, 417] on input "text" at bounding box center [732, 419] width 315 height 31
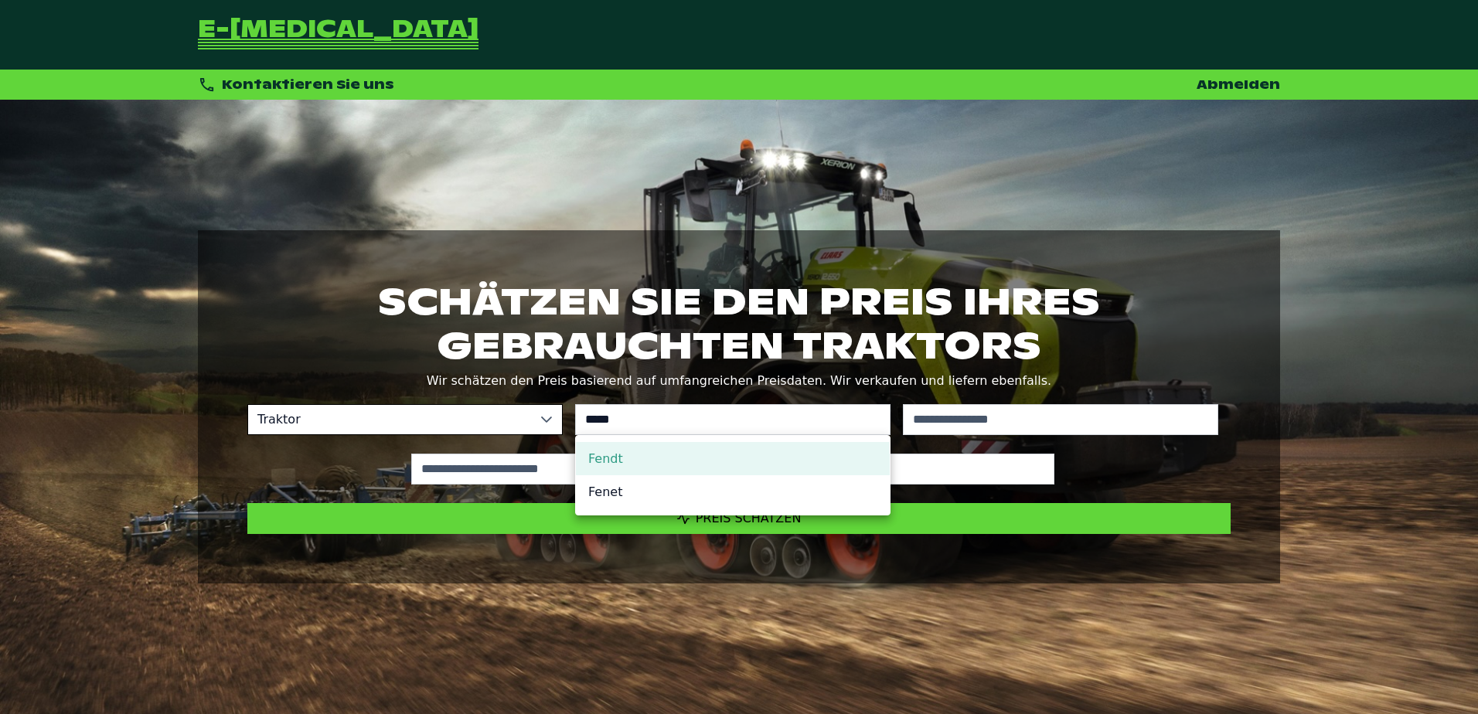
click at [649, 452] on li "Fendt" at bounding box center [733, 458] width 314 height 33
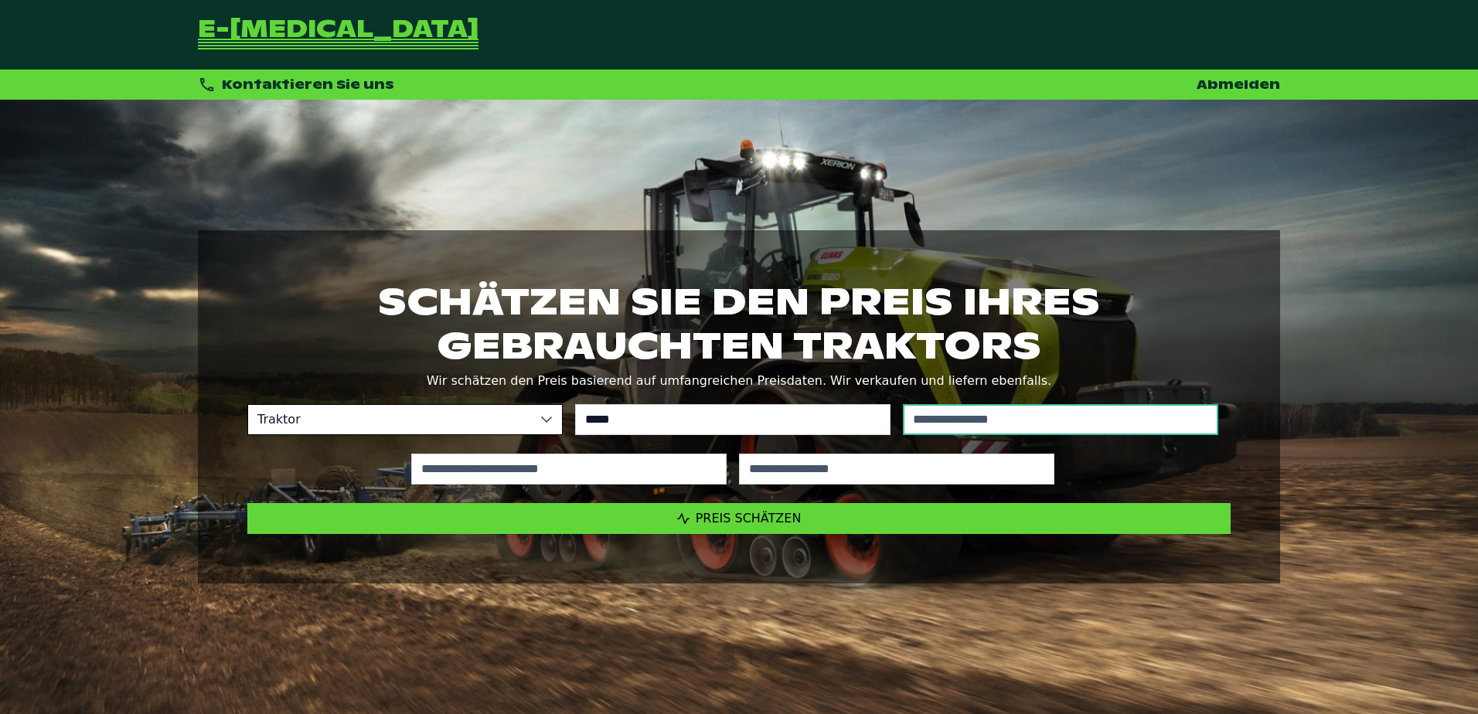
click at [891, 417] on input "text" at bounding box center [732, 419] width 315 height 31
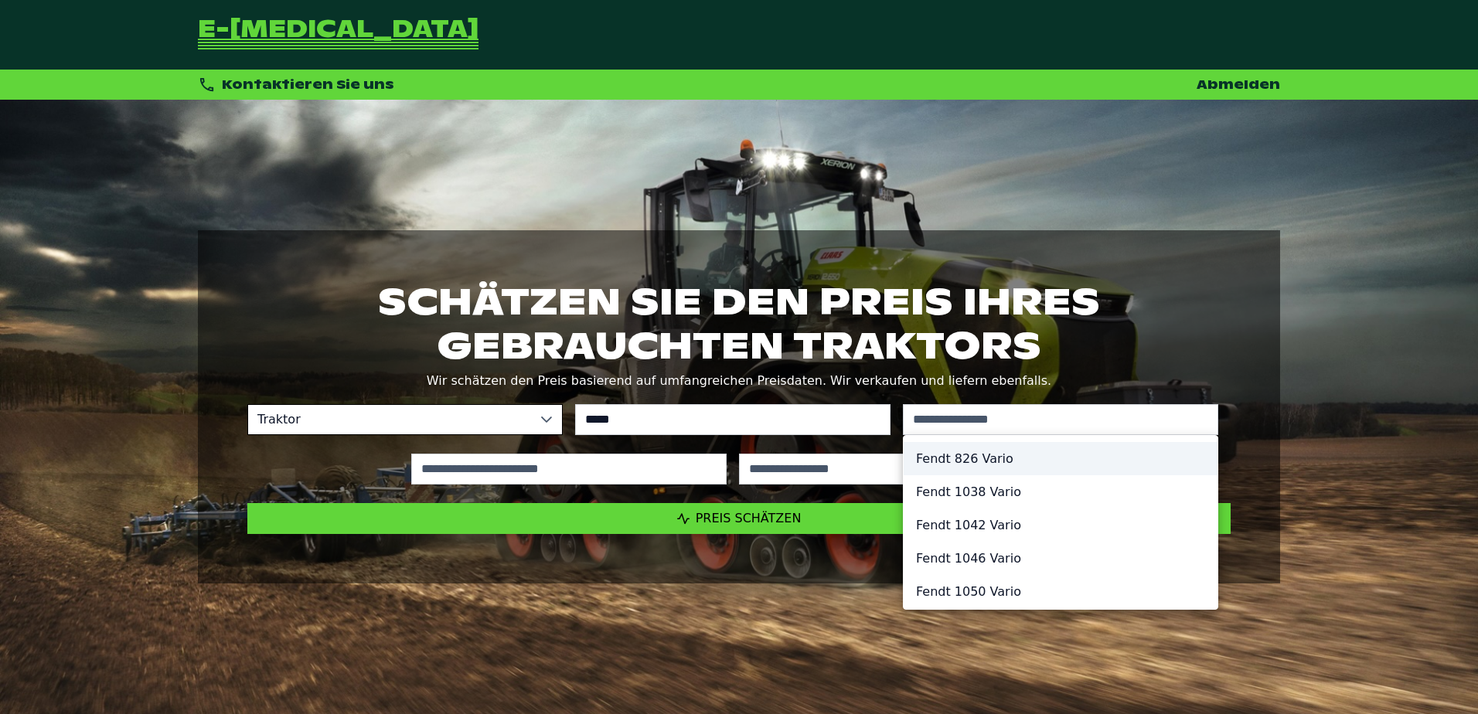
click at [963, 467] on li "Fendt 826 Vario" at bounding box center [1061, 458] width 314 height 33
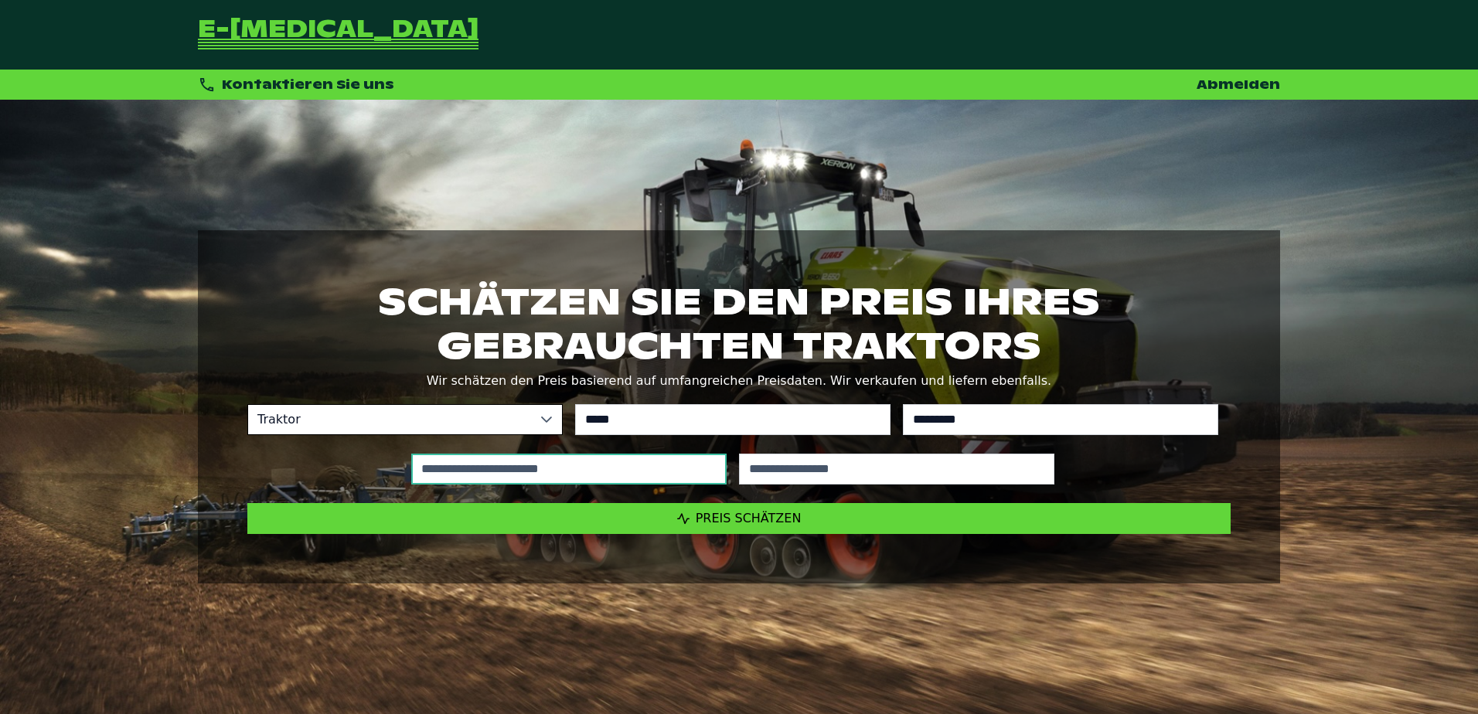
click at [643, 476] on input "text" at bounding box center [568, 469] width 315 height 31
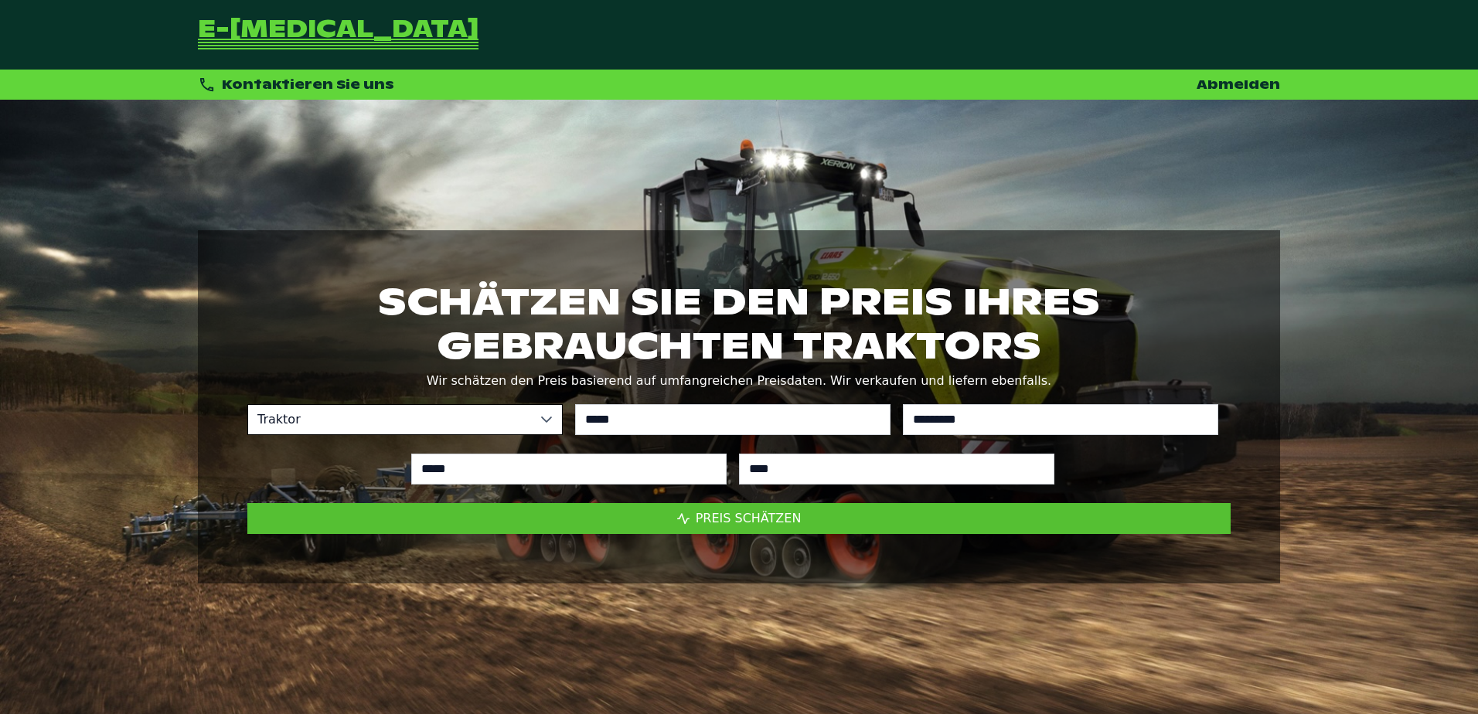
click at [709, 517] on span "Preis schätzen" at bounding box center [749, 518] width 106 height 15
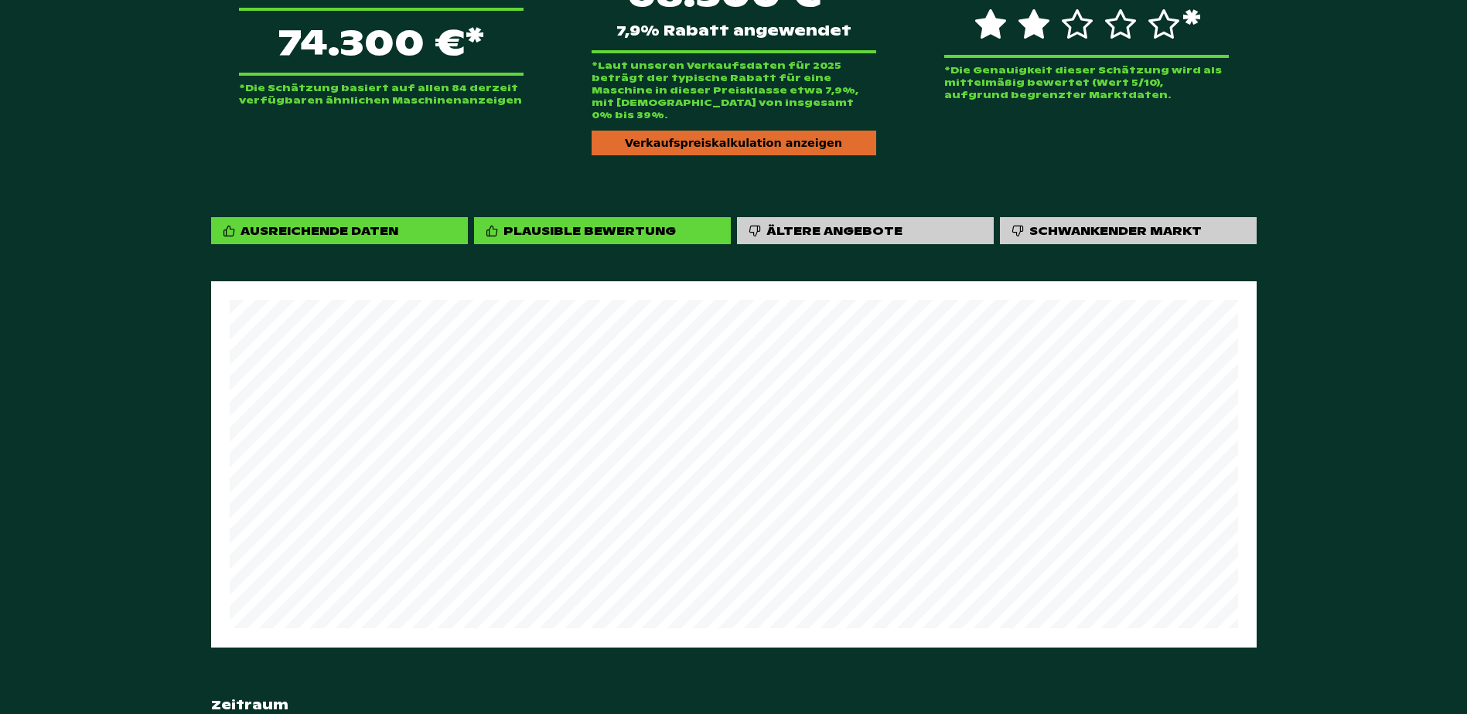
scroll to position [564, 0]
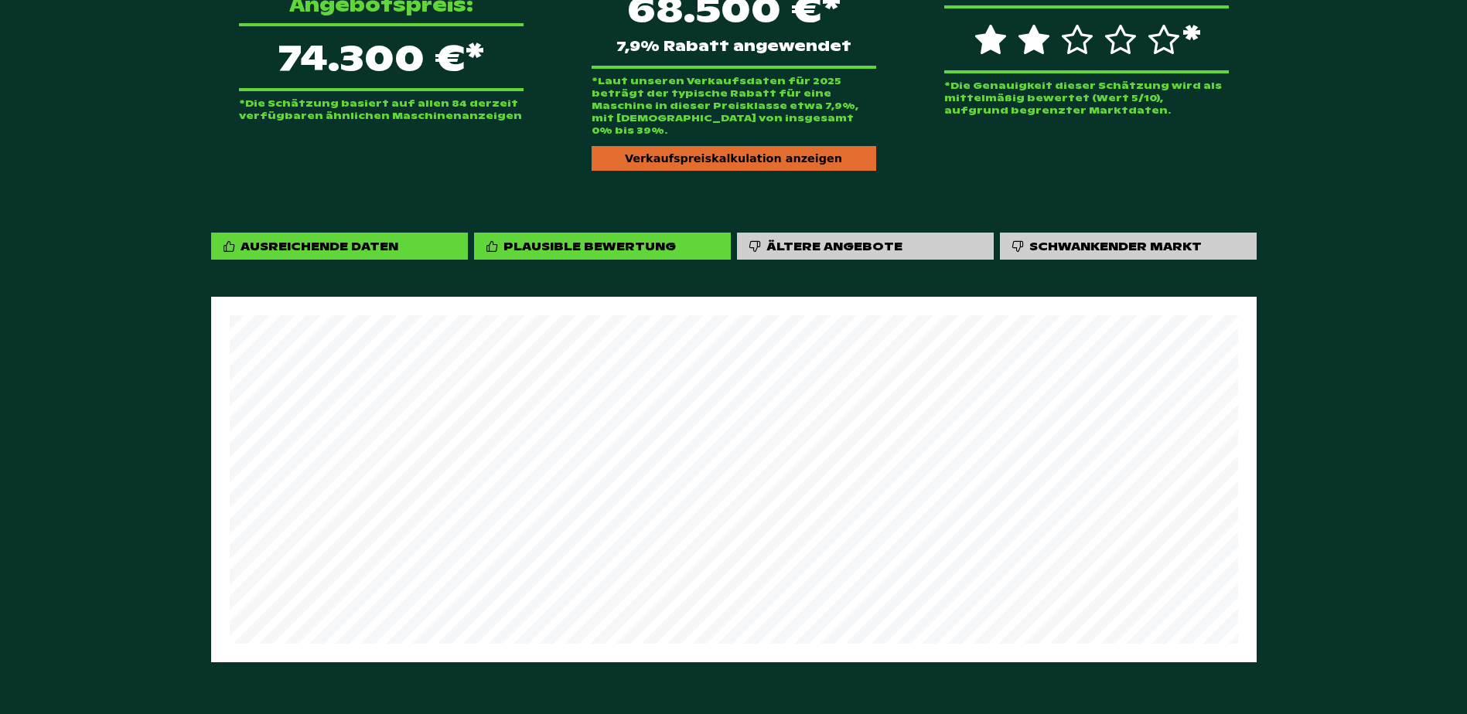
click at [763, 147] on div "Geschätzter Verkaufspreis: 68.500 €* 7,9% Rabatt angewendet *Laut unseren Verka…" at bounding box center [734, 46] width 334 height 300
click at [765, 146] on div "Verkaufspreiskalkulation anzeigen" at bounding box center [734, 158] width 285 height 25
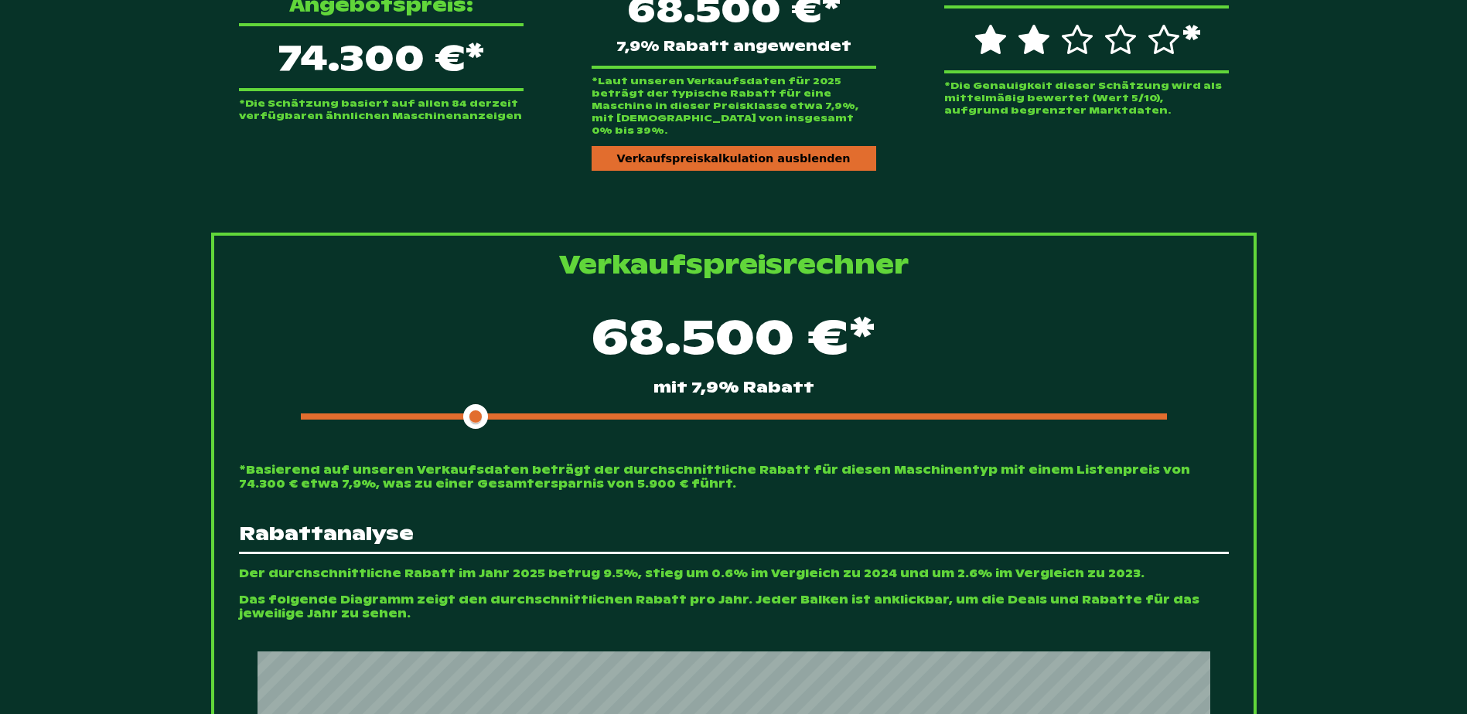
click at [535, 384] on div "68.500 €* mit 7,9% Rabatt" at bounding box center [734, 365] width 990 height 133
click at [544, 382] on div "68.500 €* mit 7,9% Rabatt" at bounding box center [734, 365] width 990 height 133
click at [544, 414] on div at bounding box center [734, 417] width 866 height 6
click at [528, 414] on span at bounding box center [422, 417] width 242 height 6
click at [520, 414] on span at bounding box center [422, 417] width 242 height 6
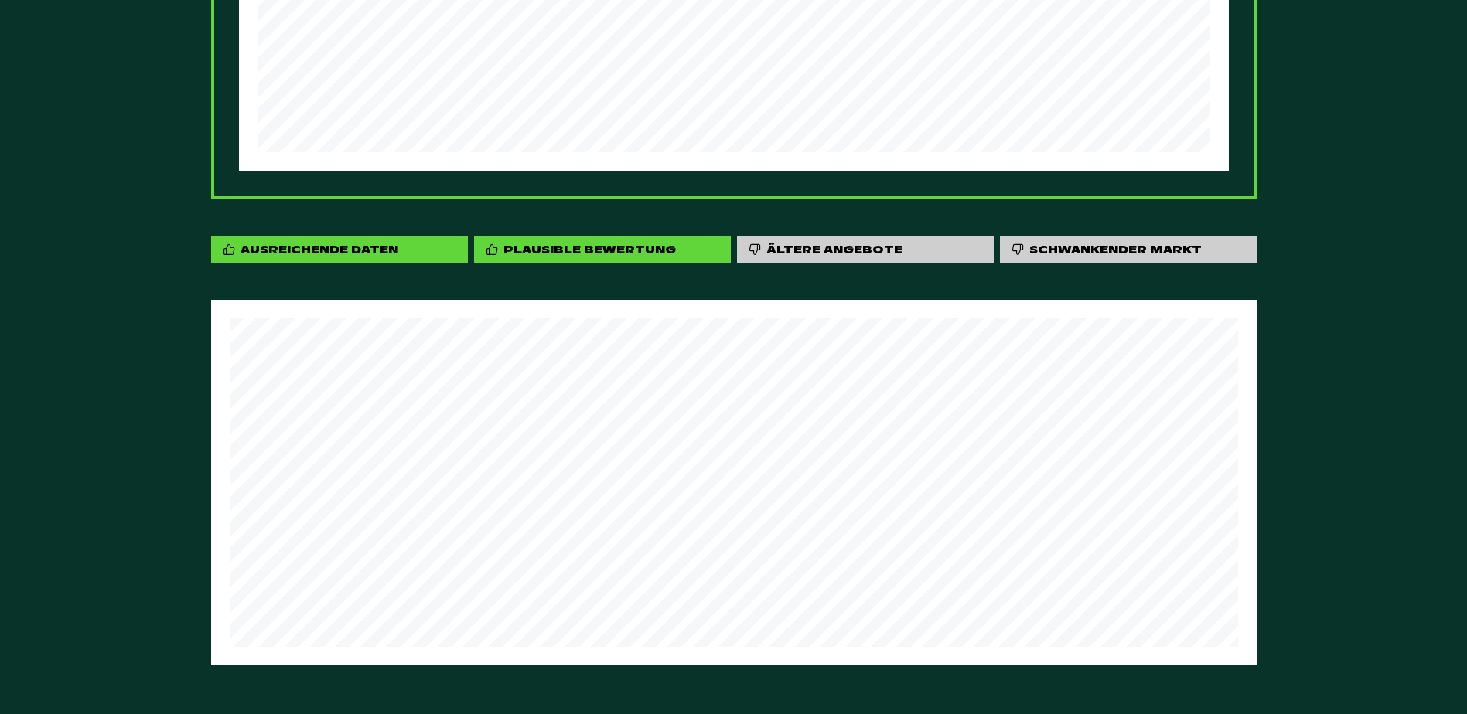
scroll to position [1956, 0]
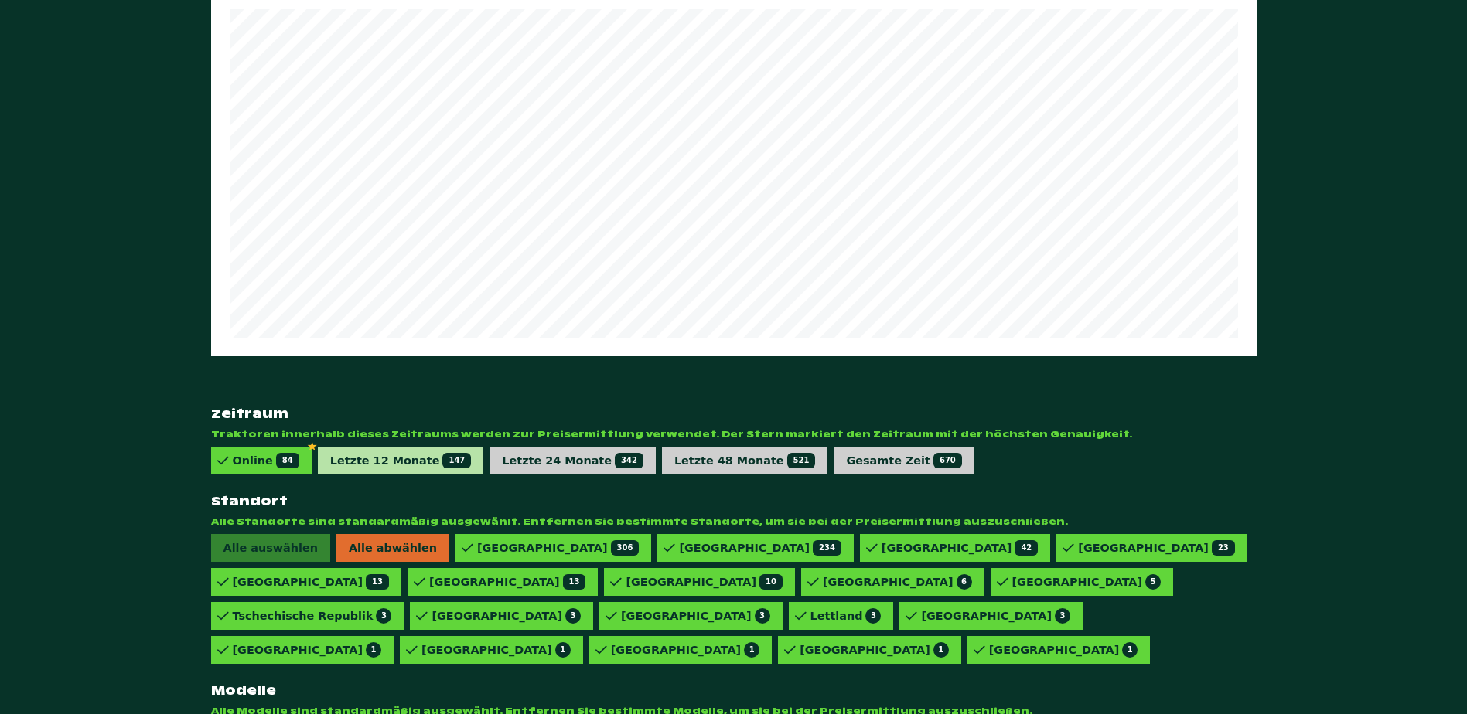
click at [402, 453] on div "Letzte 12 Monate 147" at bounding box center [401, 460] width 142 height 15
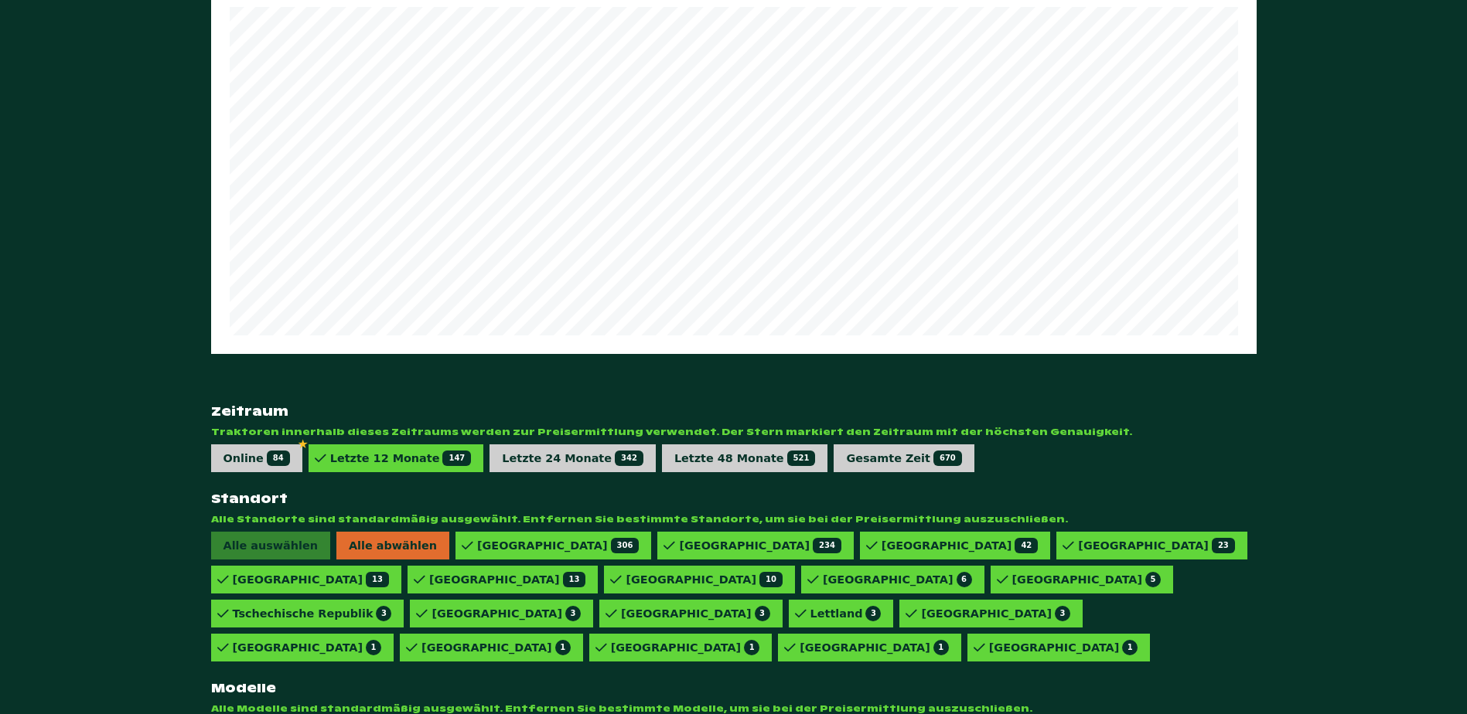
scroll to position [1925, 0]
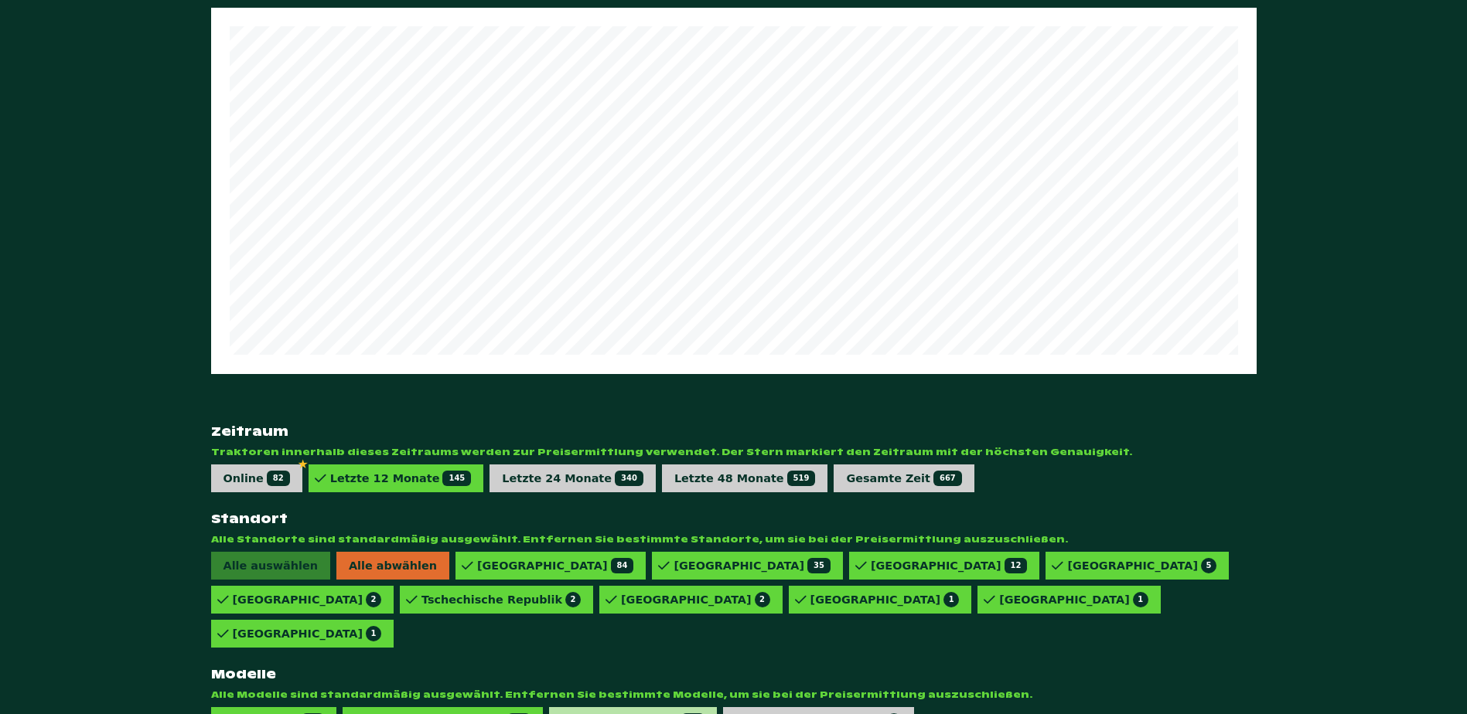
click at [618, 714] on div "826 VARIO PROFI 10" at bounding box center [638, 721] width 134 height 15
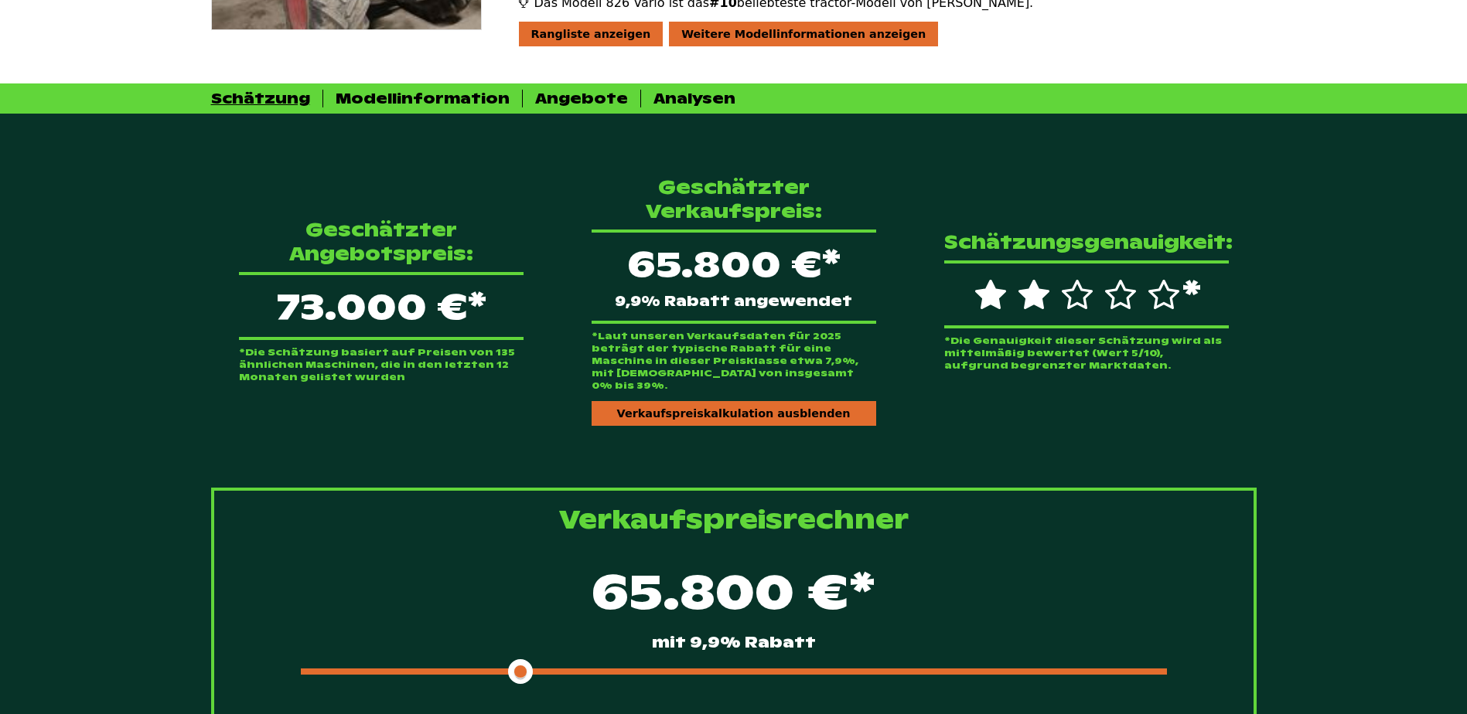
scroll to position [301, 0]
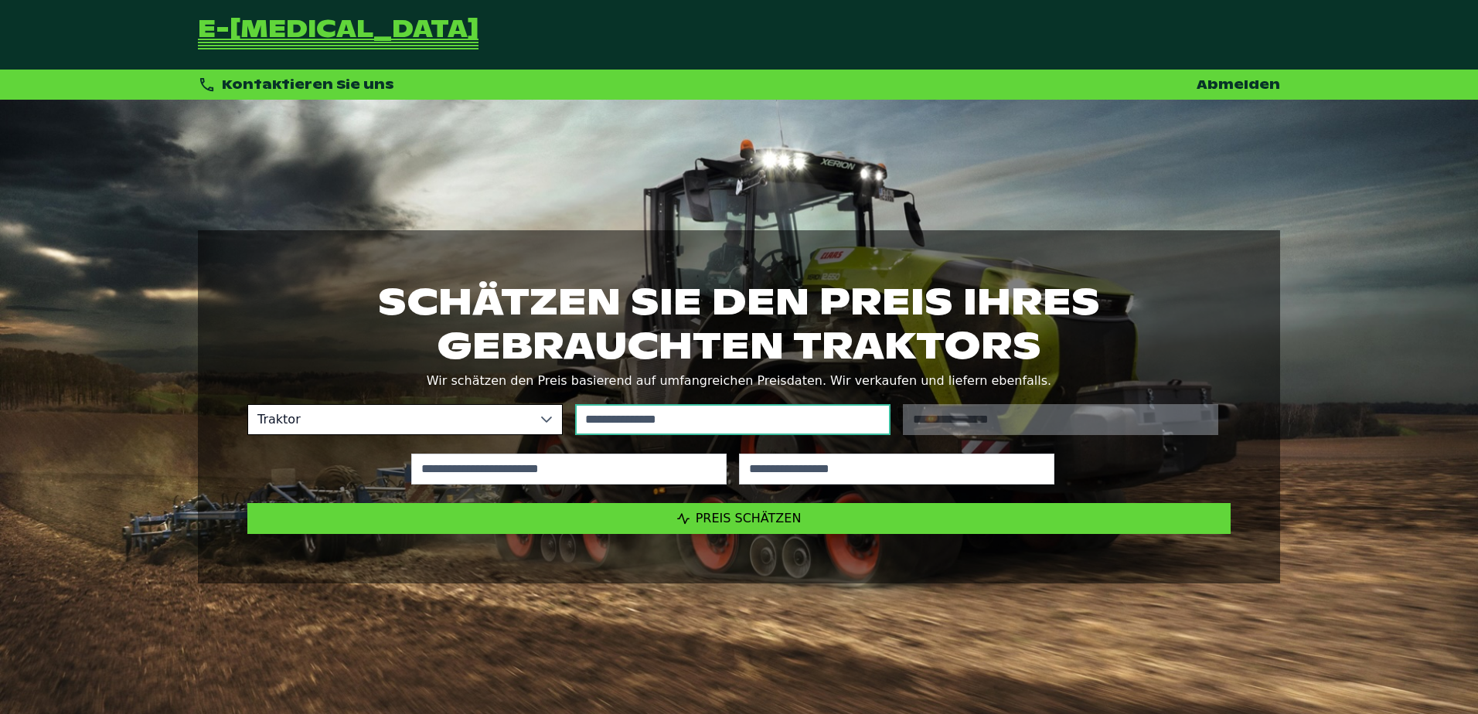
click at [680, 425] on input "text" at bounding box center [732, 419] width 315 height 31
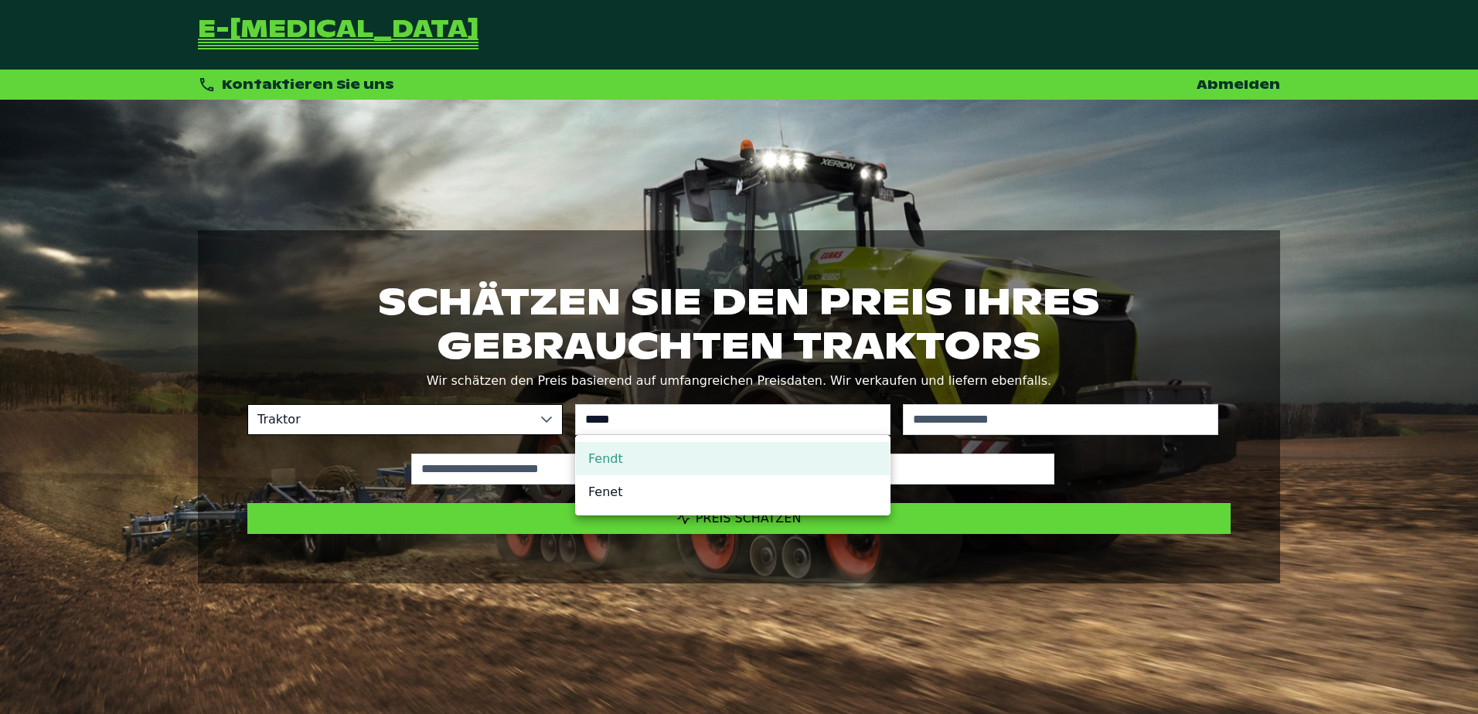
click at [626, 462] on li "Fendt" at bounding box center [733, 458] width 314 height 33
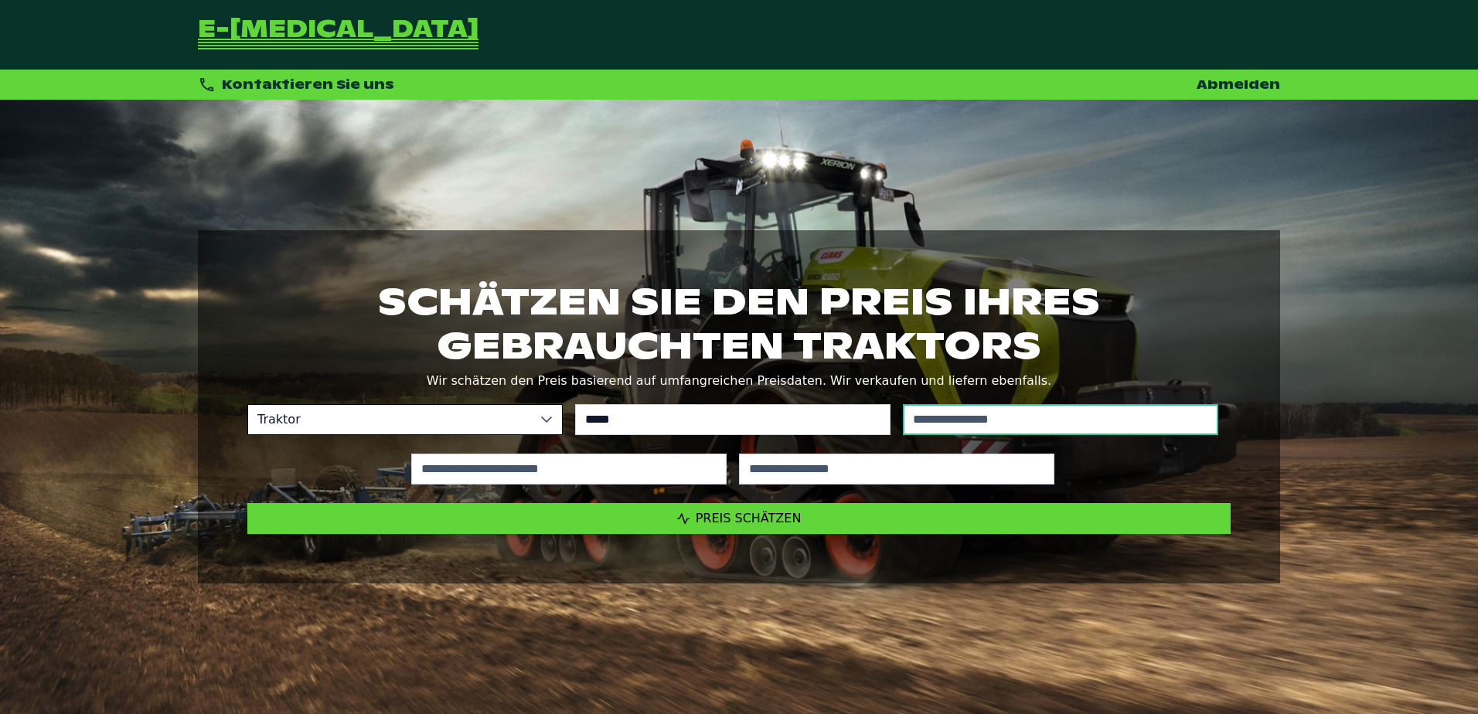
click at [1096, 415] on input "text" at bounding box center [1060, 419] width 315 height 31
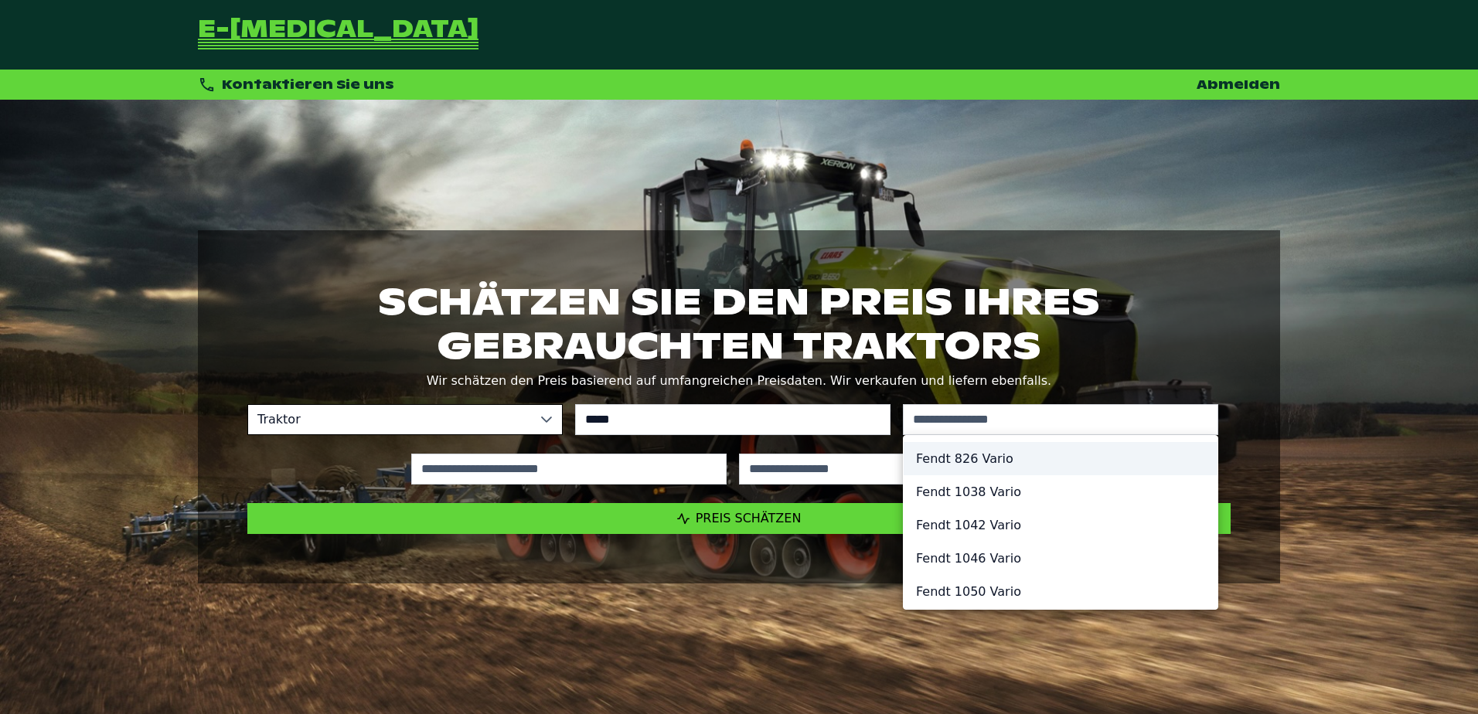
click at [958, 468] on li "Fendt 826 Vario" at bounding box center [1061, 458] width 314 height 33
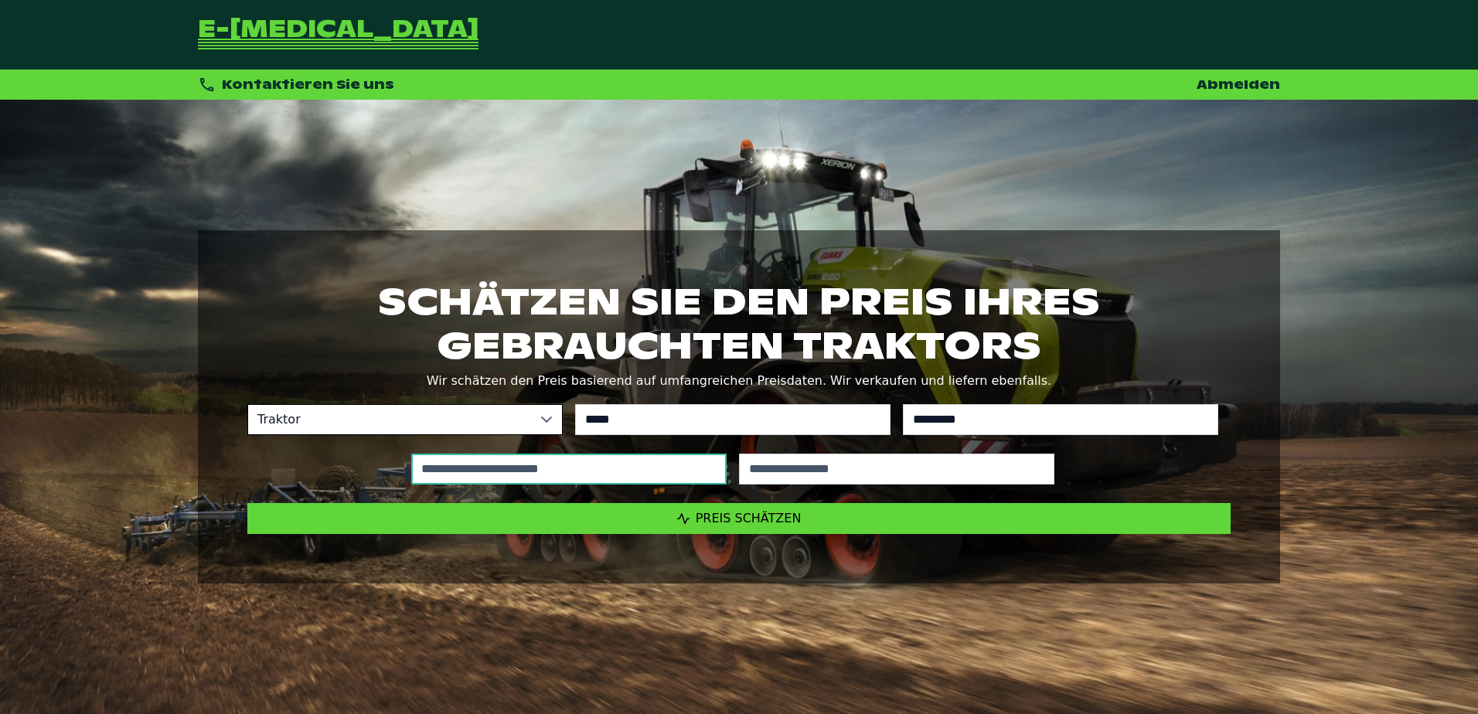
click at [599, 461] on input "text" at bounding box center [568, 469] width 315 height 31
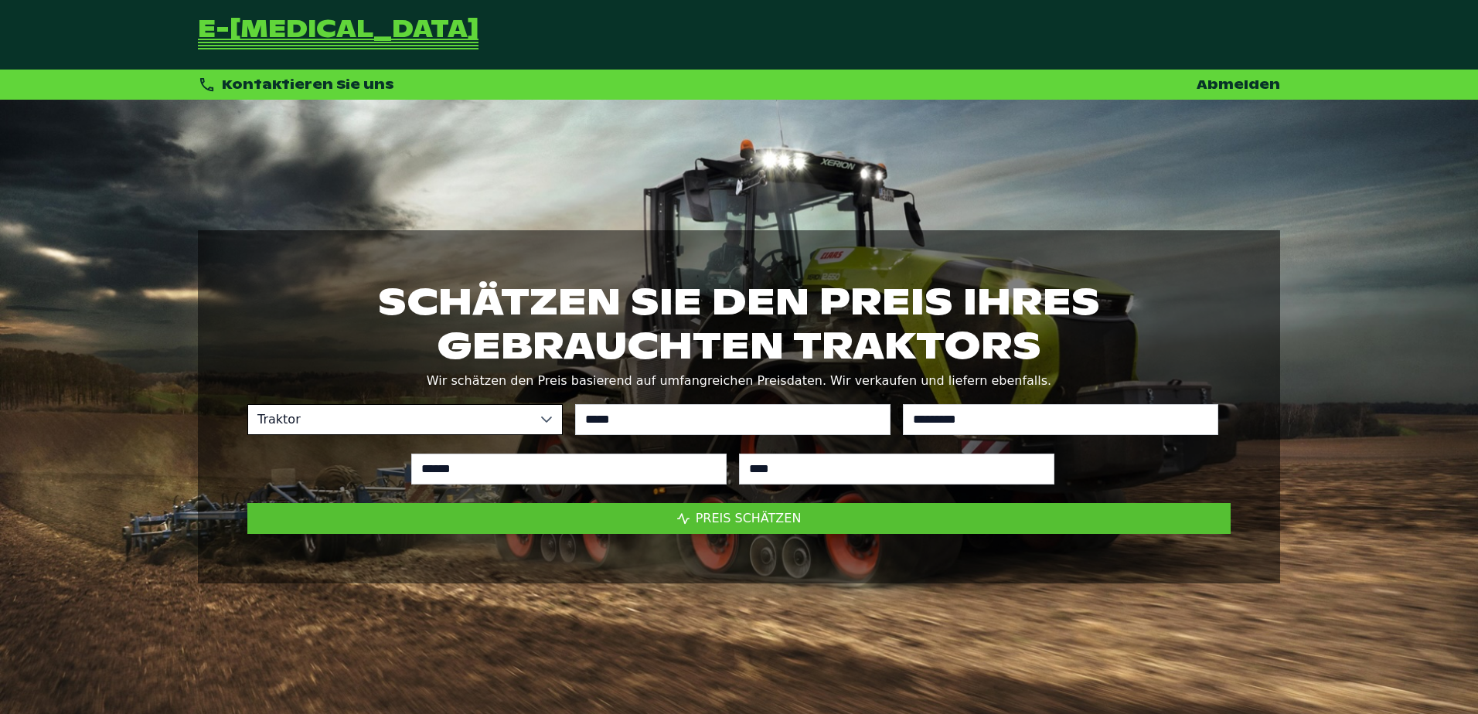
click at [780, 523] on span "Preis schätzen" at bounding box center [749, 518] width 106 height 15
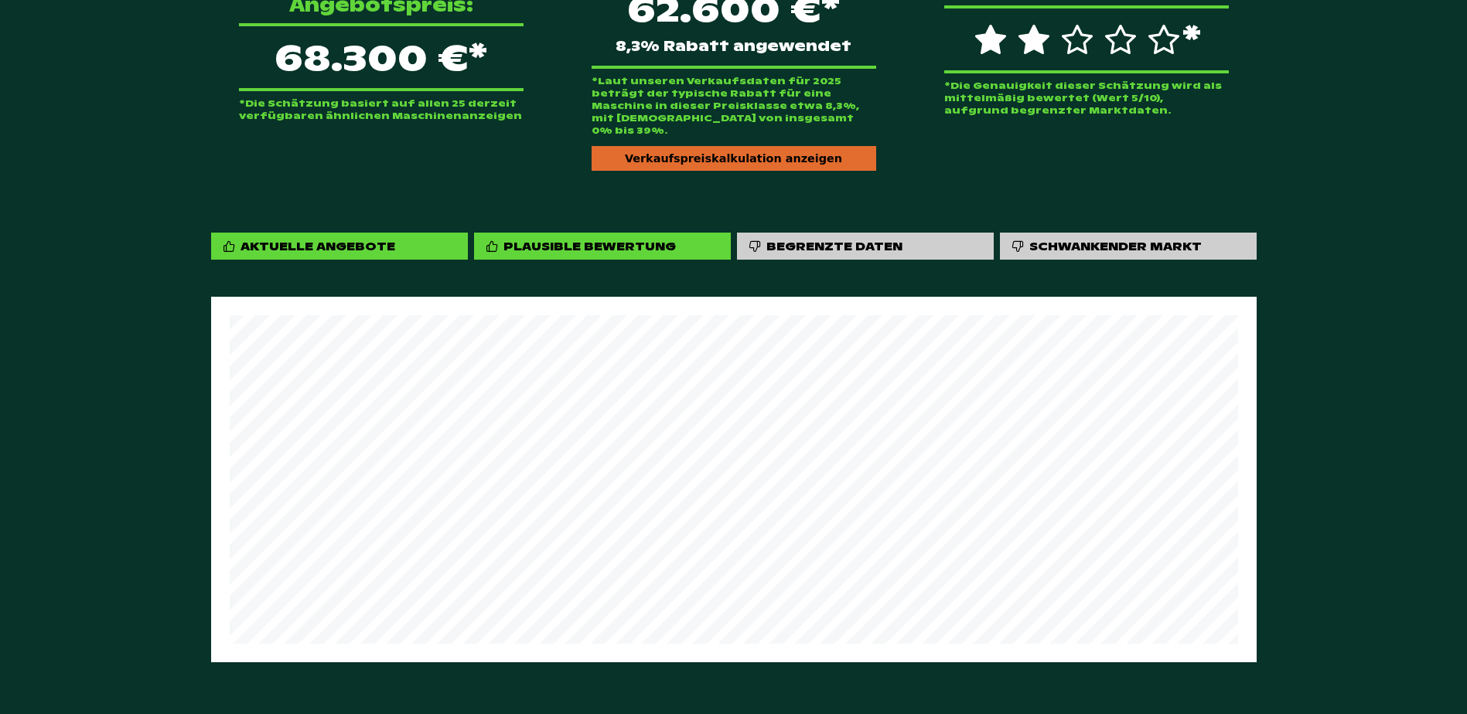
scroll to position [887, 0]
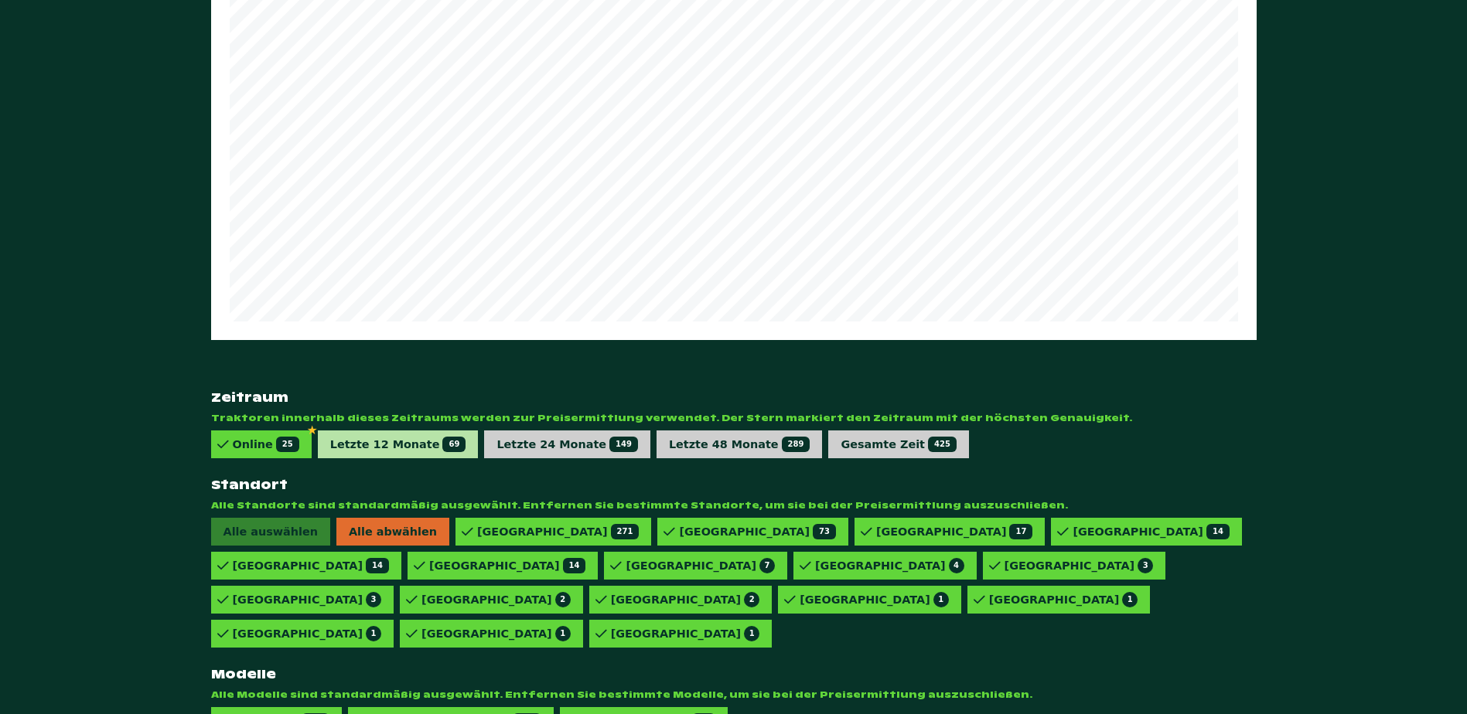
click at [442, 437] on span "69" at bounding box center [453, 444] width 23 height 15
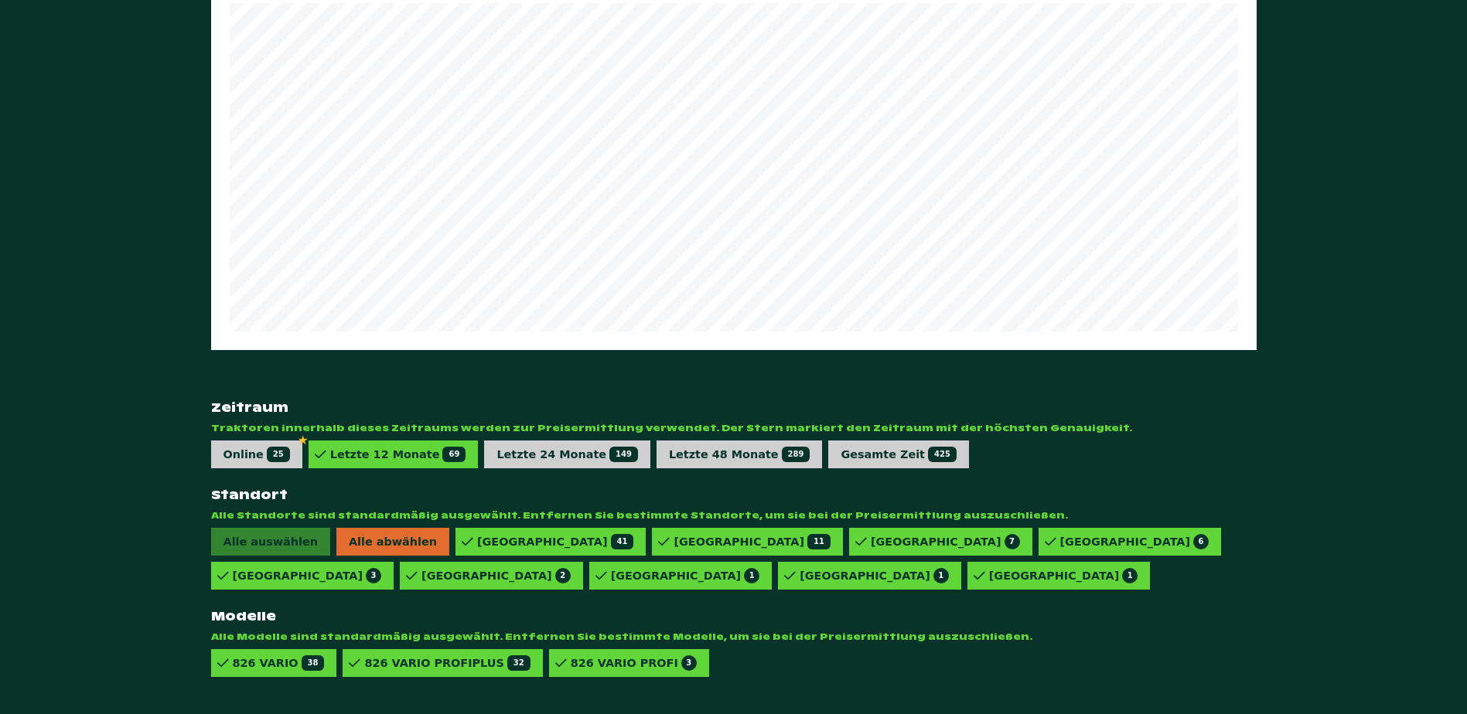
scroll to position [853, 0]
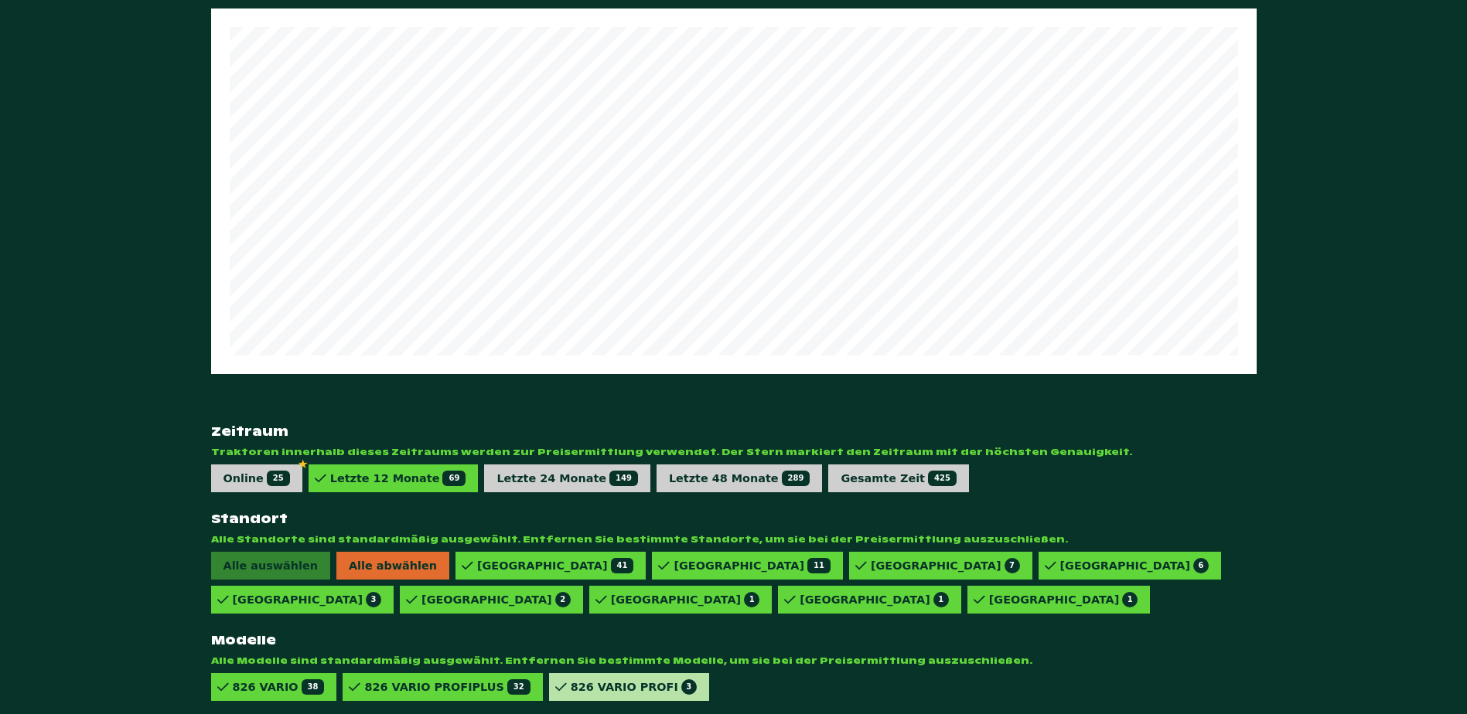
click at [602, 680] on div "826 VARIO PROFI 3" at bounding box center [634, 687] width 126 height 15
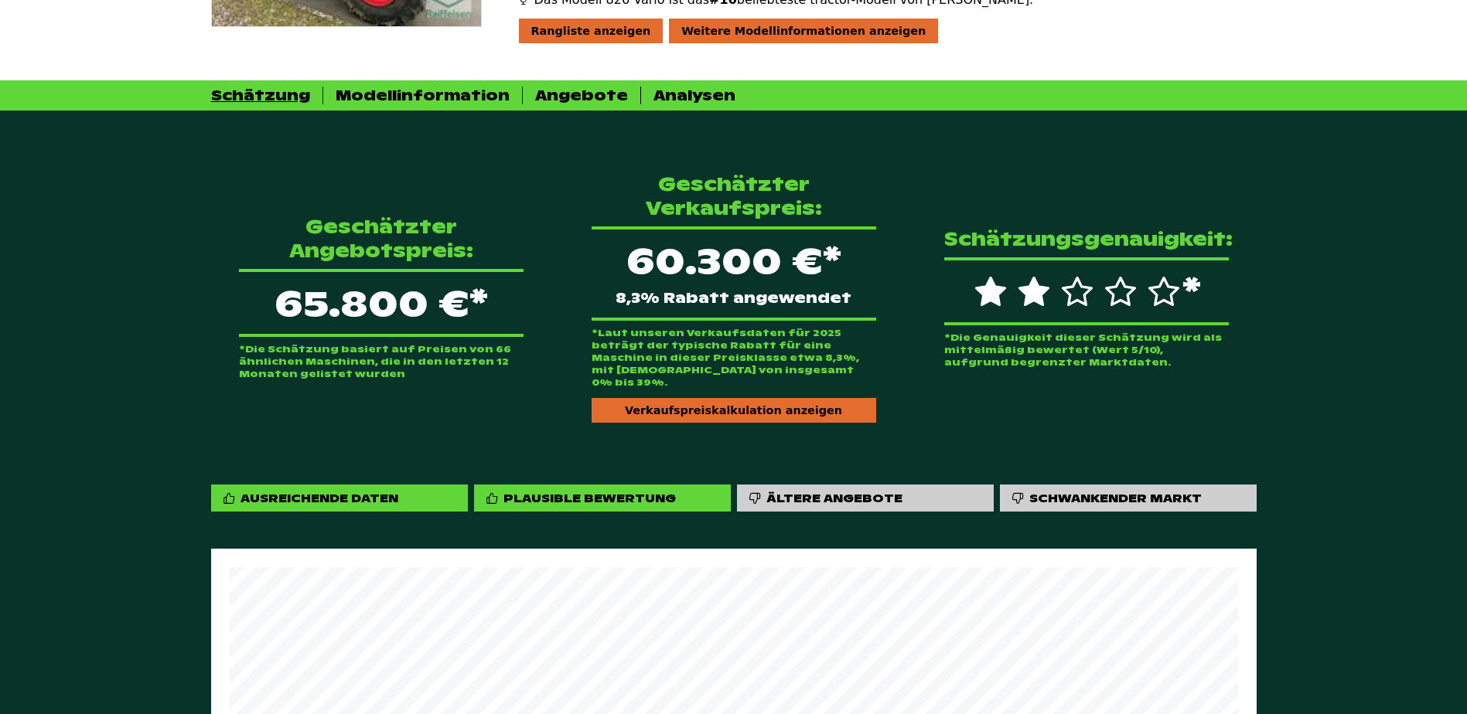
scroll to position [312, 0]
click at [676, 399] on div "Verkaufspreiskalkulation anzeigen" at bounding box center [734, 411] width 285 height 25
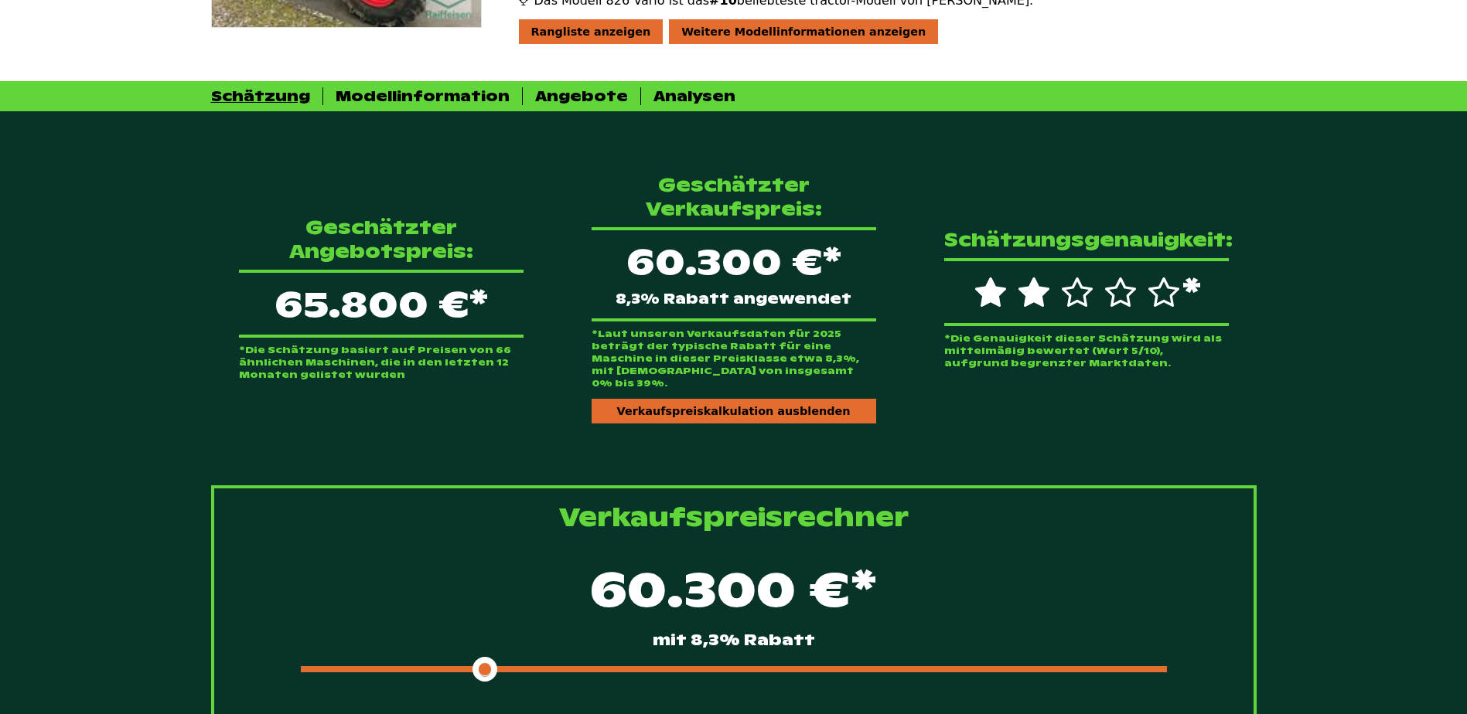
click at [571, 641] on div "60.300 €* mit 8,3% [DEMOGRAPHIC_DATA]" at bounding box center [734, 618] width 990 height 133
drag, startPoint x: 537, startPoint y: 641, endPoint x: 528, endPoint y: 642, distance: 9.3
click at [534, 641] on div "60.300 €* mit 8,3% [DEMOGRAPHIC_DATA]" at bounding box center [734, 618] width 990 height 133
drag, startPoint x: 495, startPoint y: 643, endPoint x: 541, endPoint y: 646, distance: 46.5
click at [541, 667] on div at bounding box center [734, 670] width 866 height 6
